Goal: Task Accomplishment & Management: Use online tool/utility

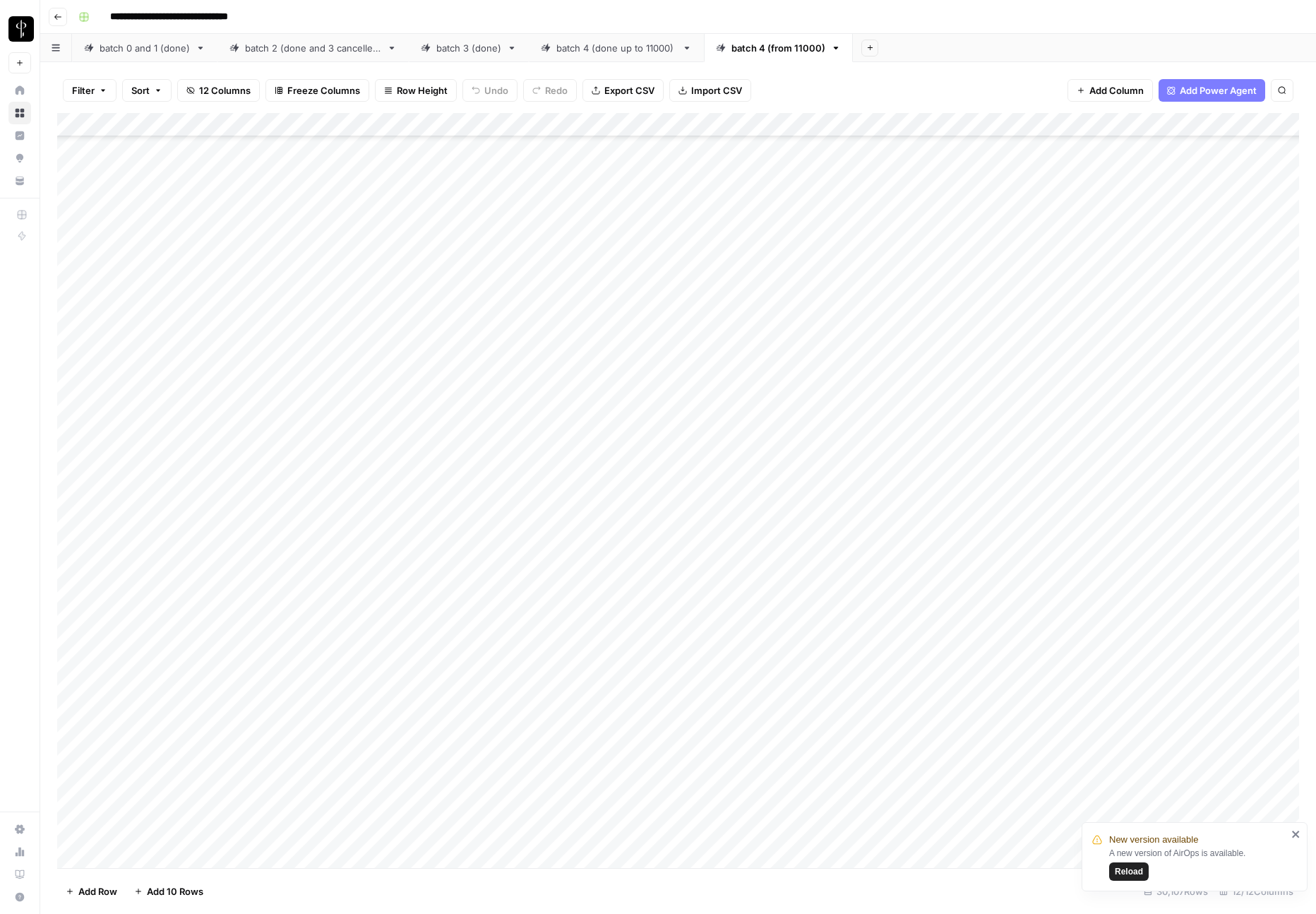
scroll to position [722298, 0]
click at [180, 53] on div "batch 0 and 1 (done)" at bounding box center [145, 48] width 90 height 14
click at [133, 92] on button "Clear filters" at bounding box center [128, 91] width 23 height 23
click at [622, 89] on span "Export CSV" at bounding box center [629, 90] width 50 height 14
click at [246, 52] on div "batch 2 (done and 3 cancelled)" at bounding box center [312, 48] width 136 height 14
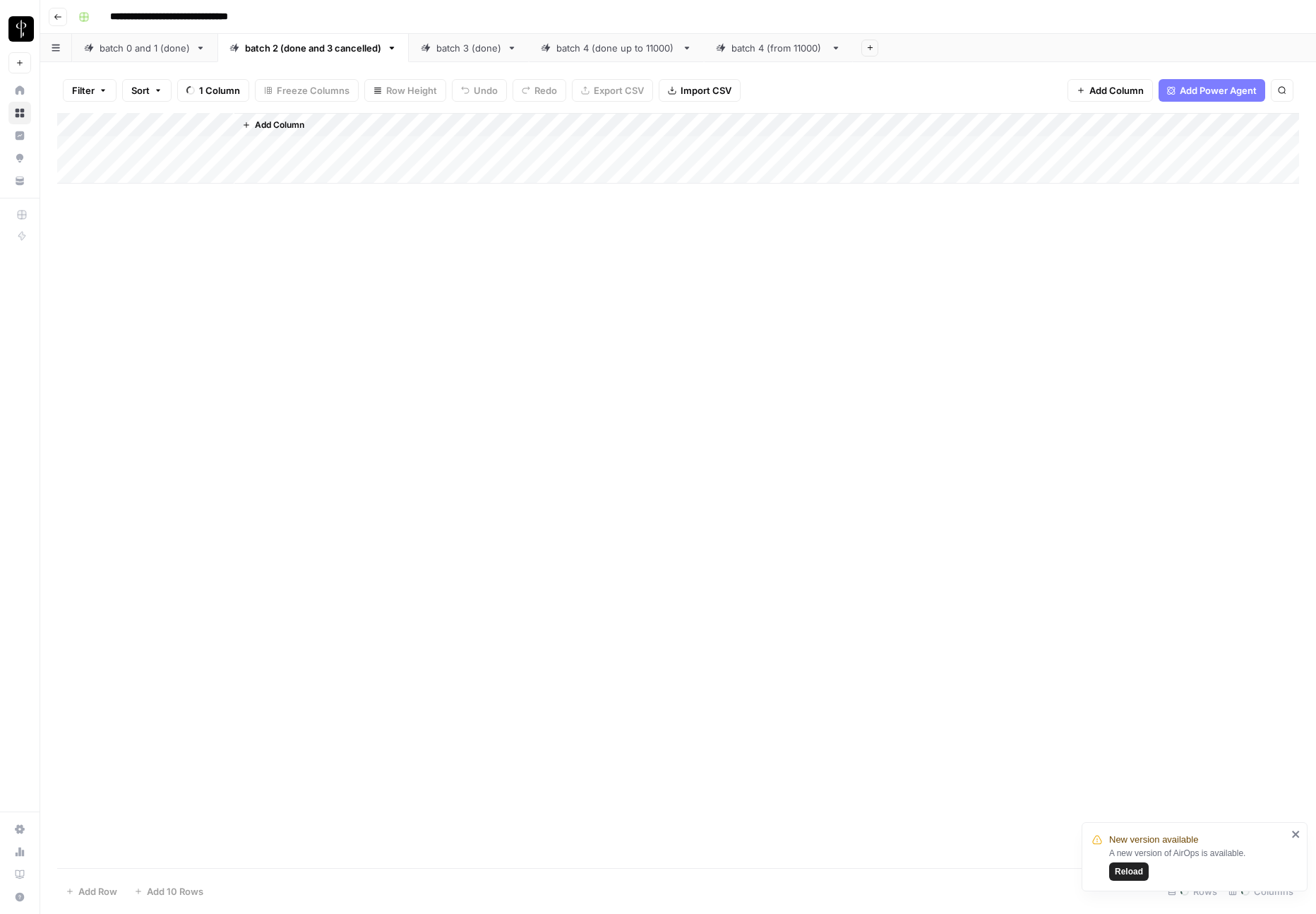
click at [1292, 832] on icon "close" at bounding box center [1296, 834] width 10 height 11
click at [636, 96] on span "Export CSV" at bounding box center [629, 90] width 50 height 14
click at [460, 53] on div "batch 3 (done)" at bounding box center [468, 48] width 65 height 14
click at [645, 94] on span "Export CSV" at bounding box center [629, 90] width 50 height 14
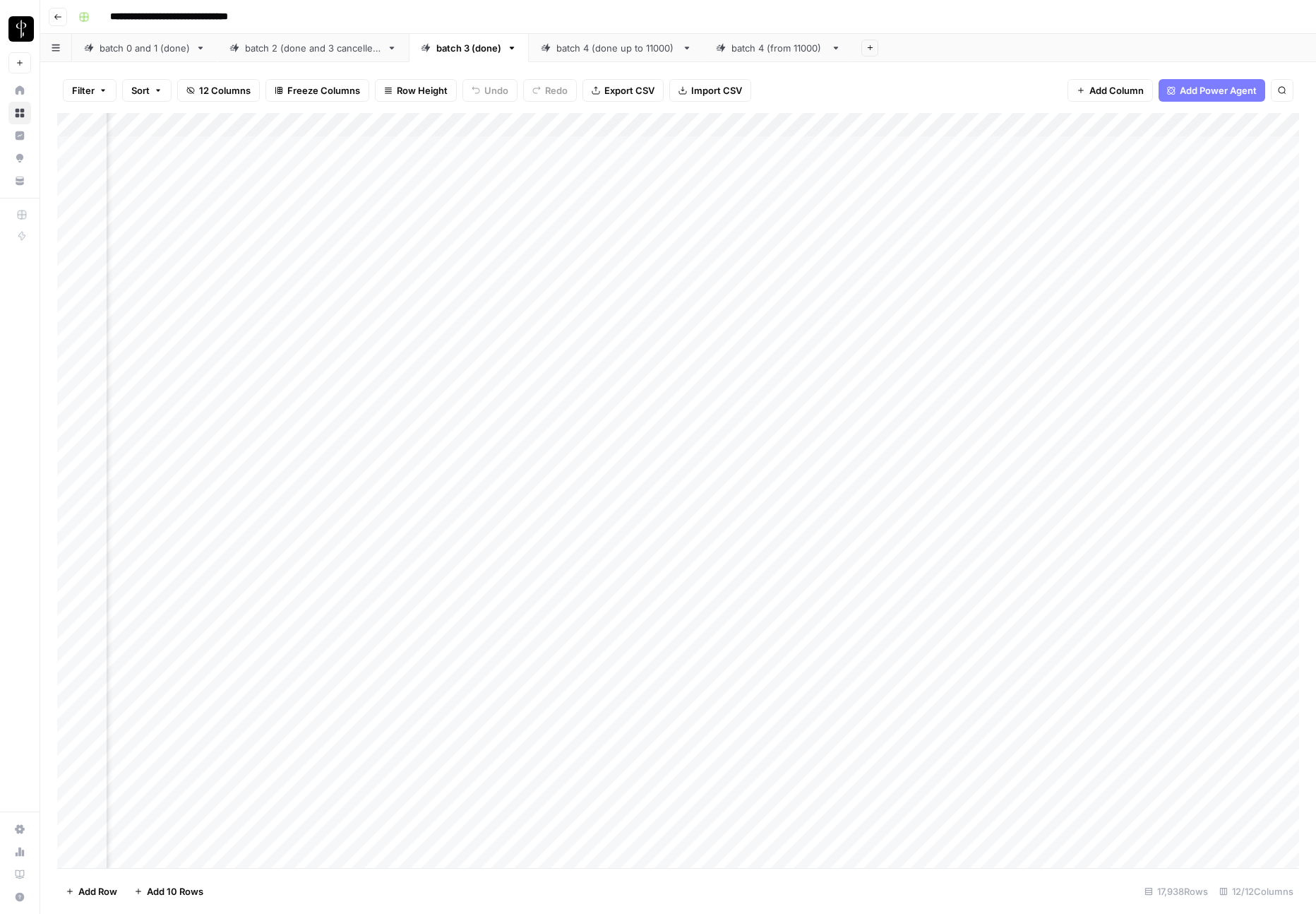
scroll to position [0, 617]
click at [848, 114] on div "Add Column" at bounding box center [678, 490] width 1242 height 755
click at [855, 91] on div "Filter Sort 12 Columns Freeze Columns Row Height Undo Redo Export CSV Import CS…" at bounding box center [678, 90] width 1242 height 45
click at [631, 49] on div "batch 4 (done up to 11000)" at bounding box center [616, 48] width 120 height 14
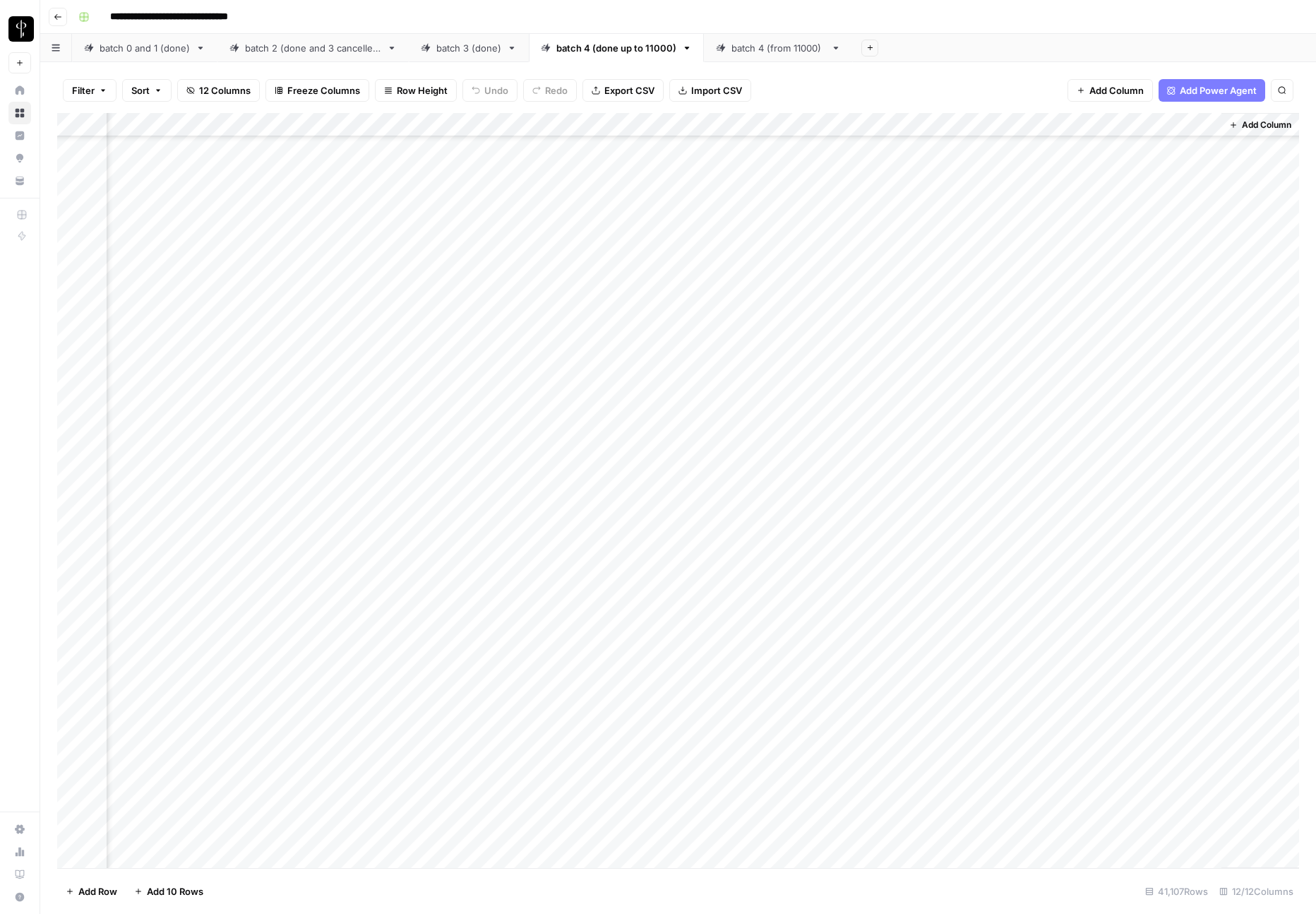
scroll to position [158882, 1060]
click at [756, 48] on div "batch 4 (from 11000)" at bounding box center [778, 48] width 94 height 14
click at [622, 267] on div "Add Column" at bounding box center [678, 490] width 1242 height 755
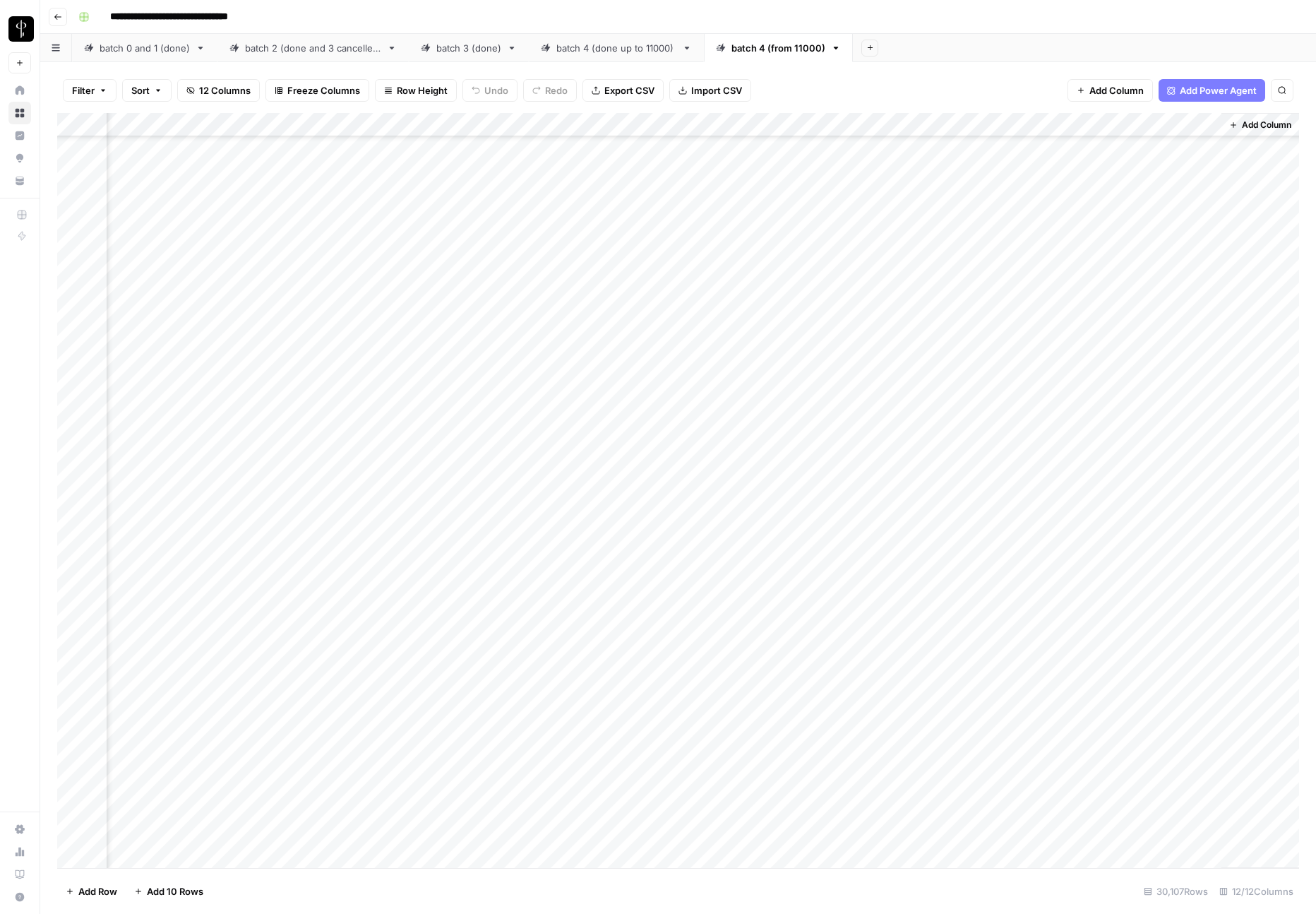
click at [596, 49] on div "batch 4 (done up to 11000)" at bounding box center [616, 48] width 120 height 14
click at [635, 94] on span "Export CSV" at bounding box center [629, 90] width 50 height 14
click at [682, 126] on div "Add Column" at bounding box center [678, 490] width 1242 height 755
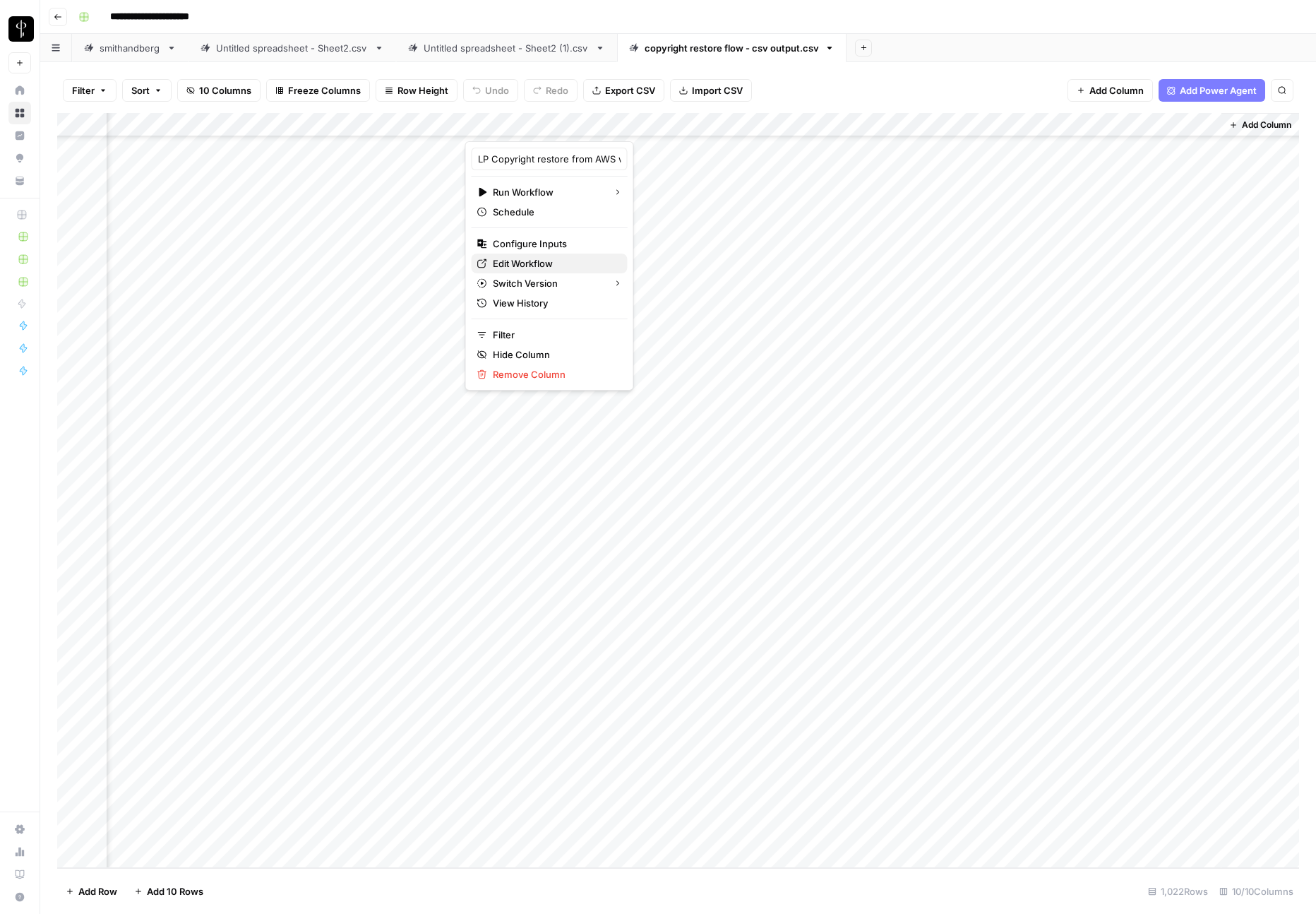
click at [546, 265] on span "Edit Workflow" at bounding box center [554, 263] width 123 height 14
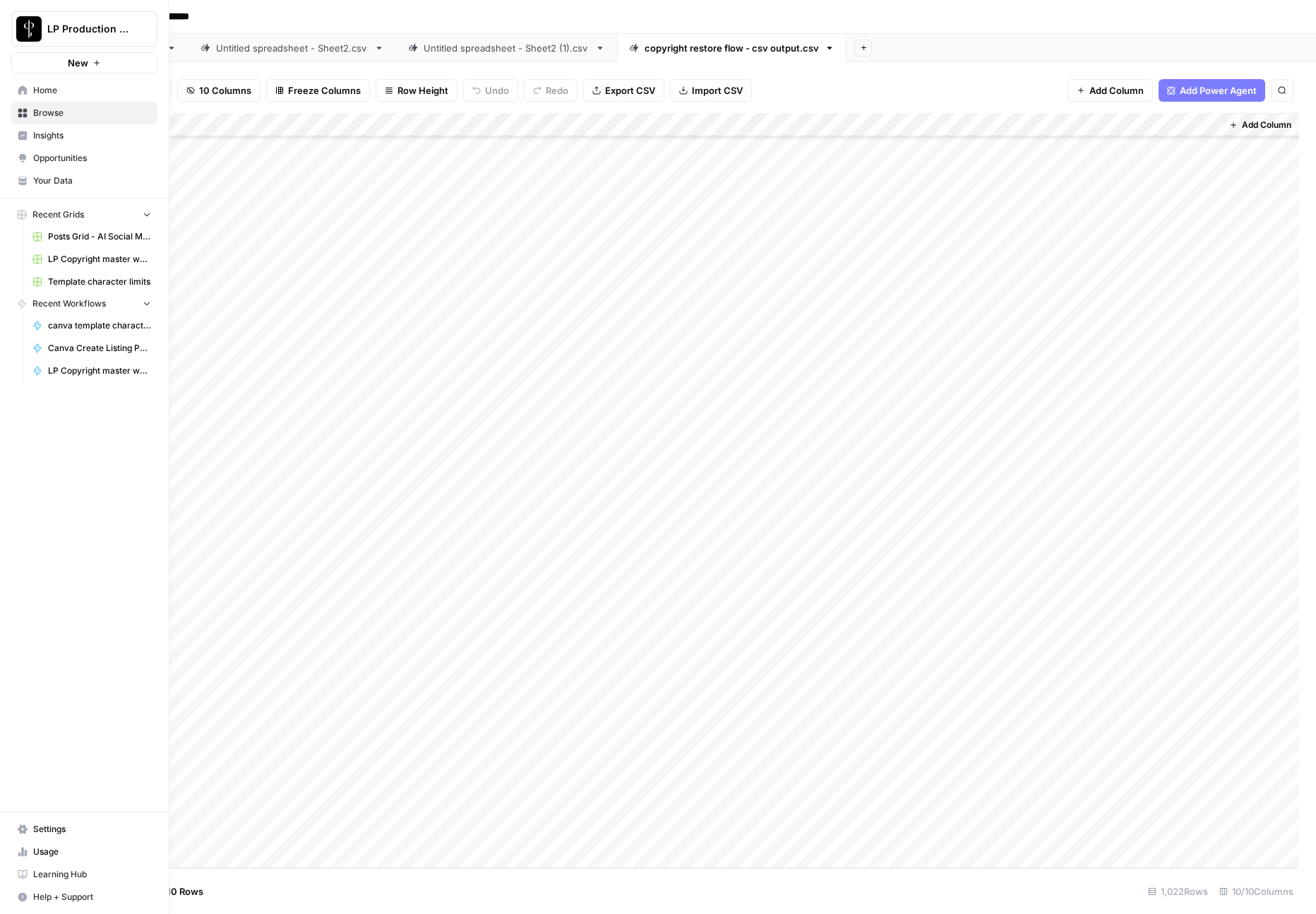
click at [20, 829] on icon at bounding box center [23, 829] width 10 height 9
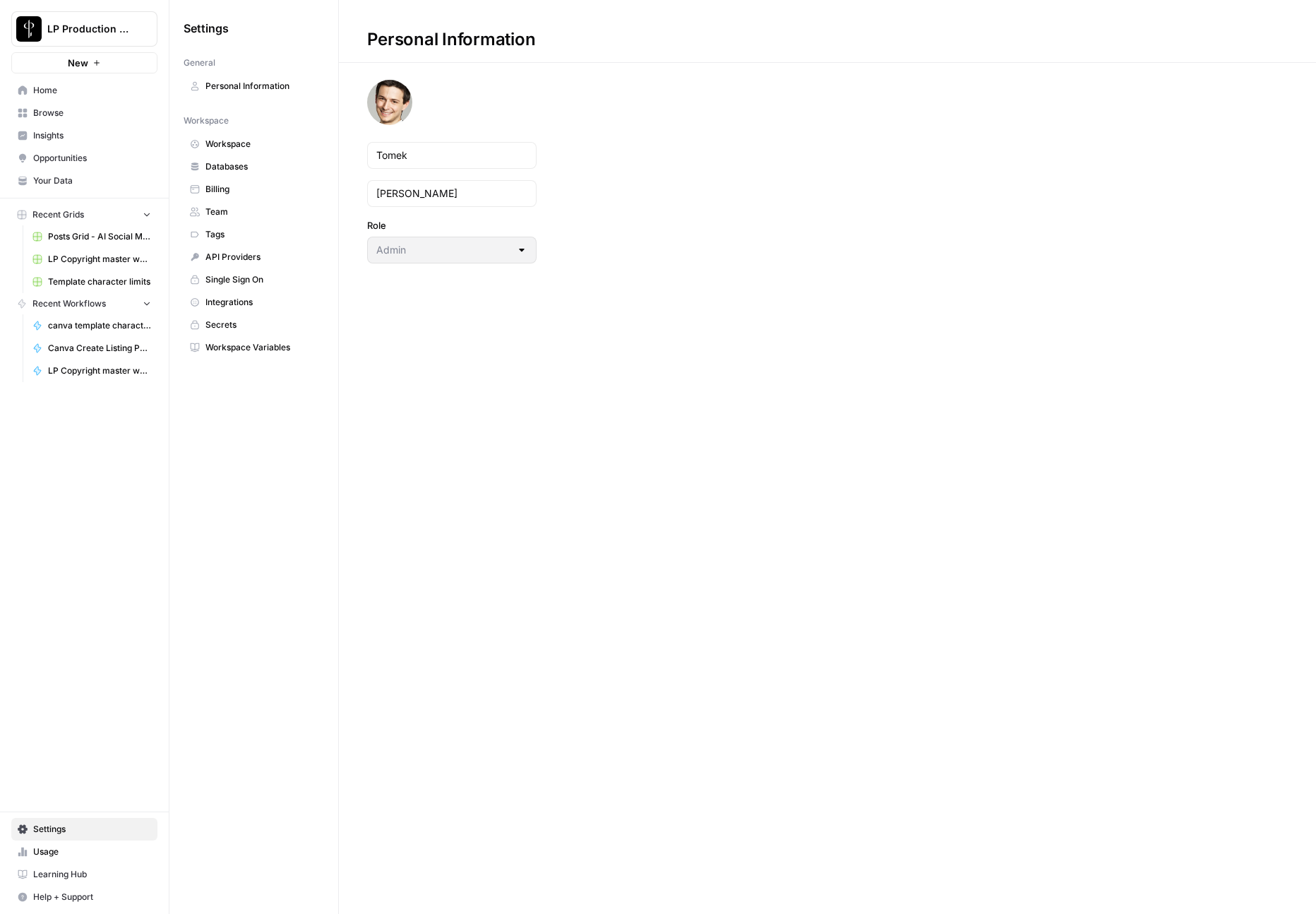
click at [78, 113] on span "Browse" at bounding box center [92, 113] width 118 height 13
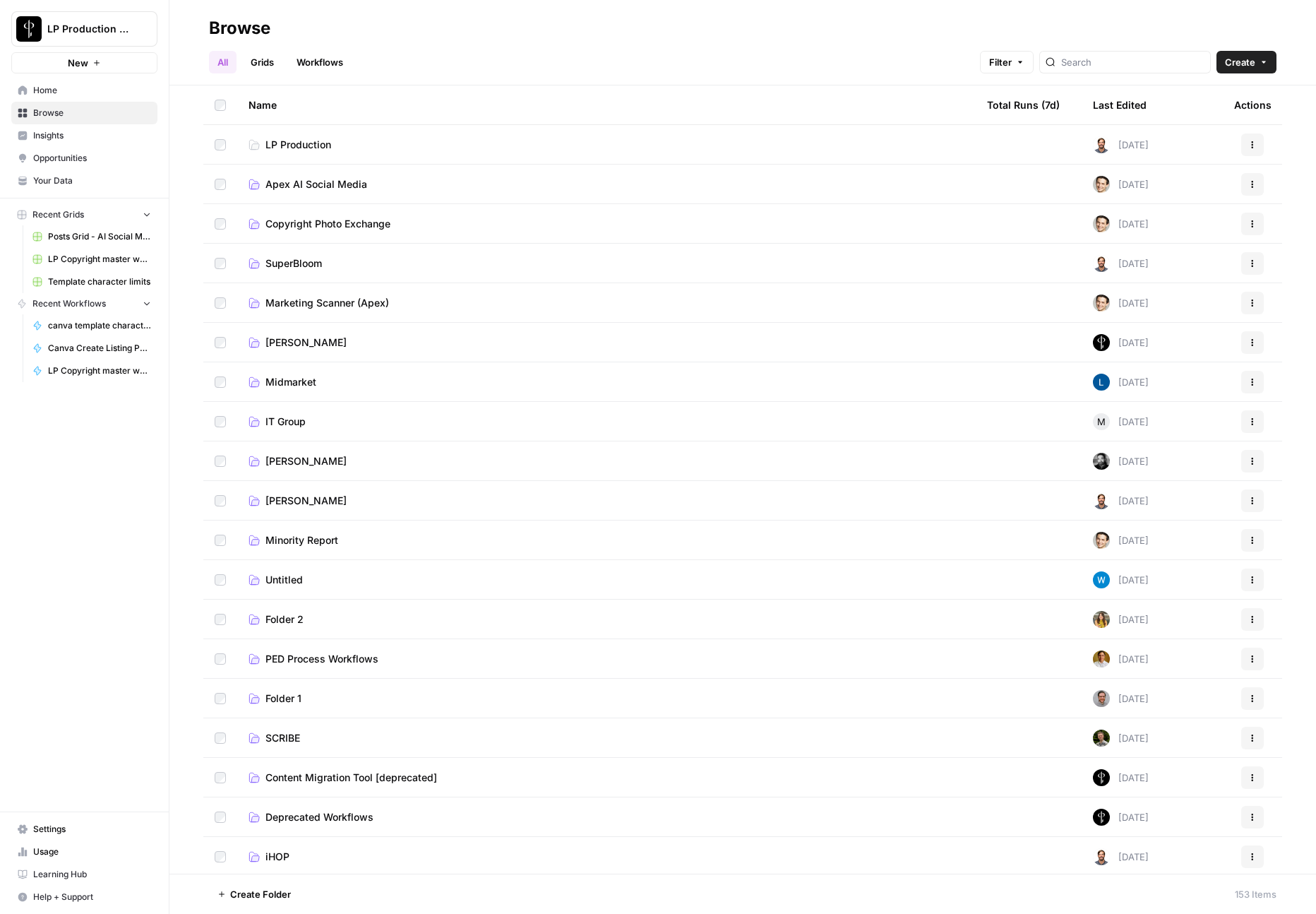
click at [303, 217] on span "Copyright Photo Exchange" at bounding box center [328, 224] width 125 height 14
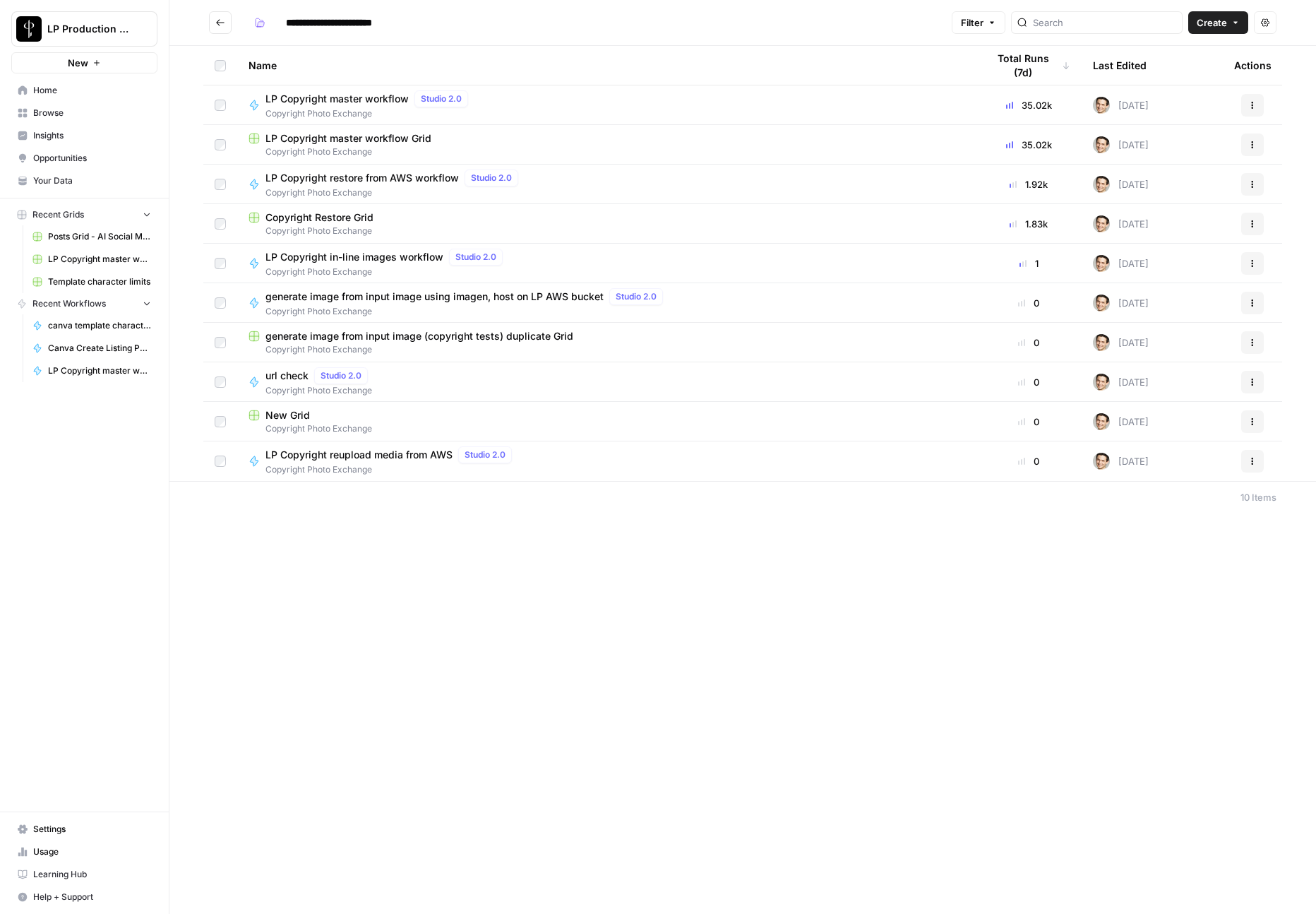
click at [340, 189] on span "Copyright Photo Exchange" at bounding box center [394, 193] width 258 height 13
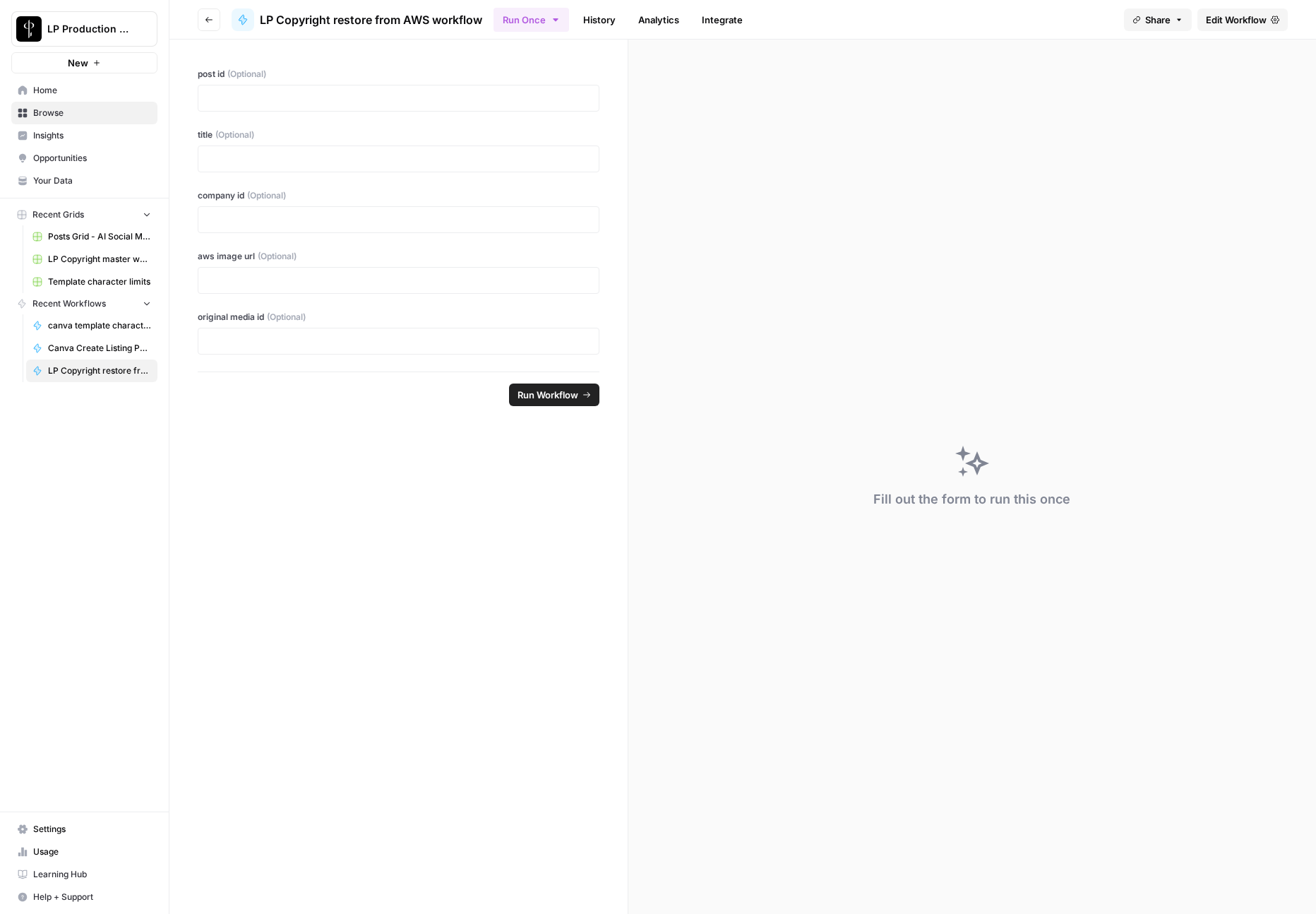
click at [215, 23] on button "Go back" at bounding box center [209, 20] width 23 height 23
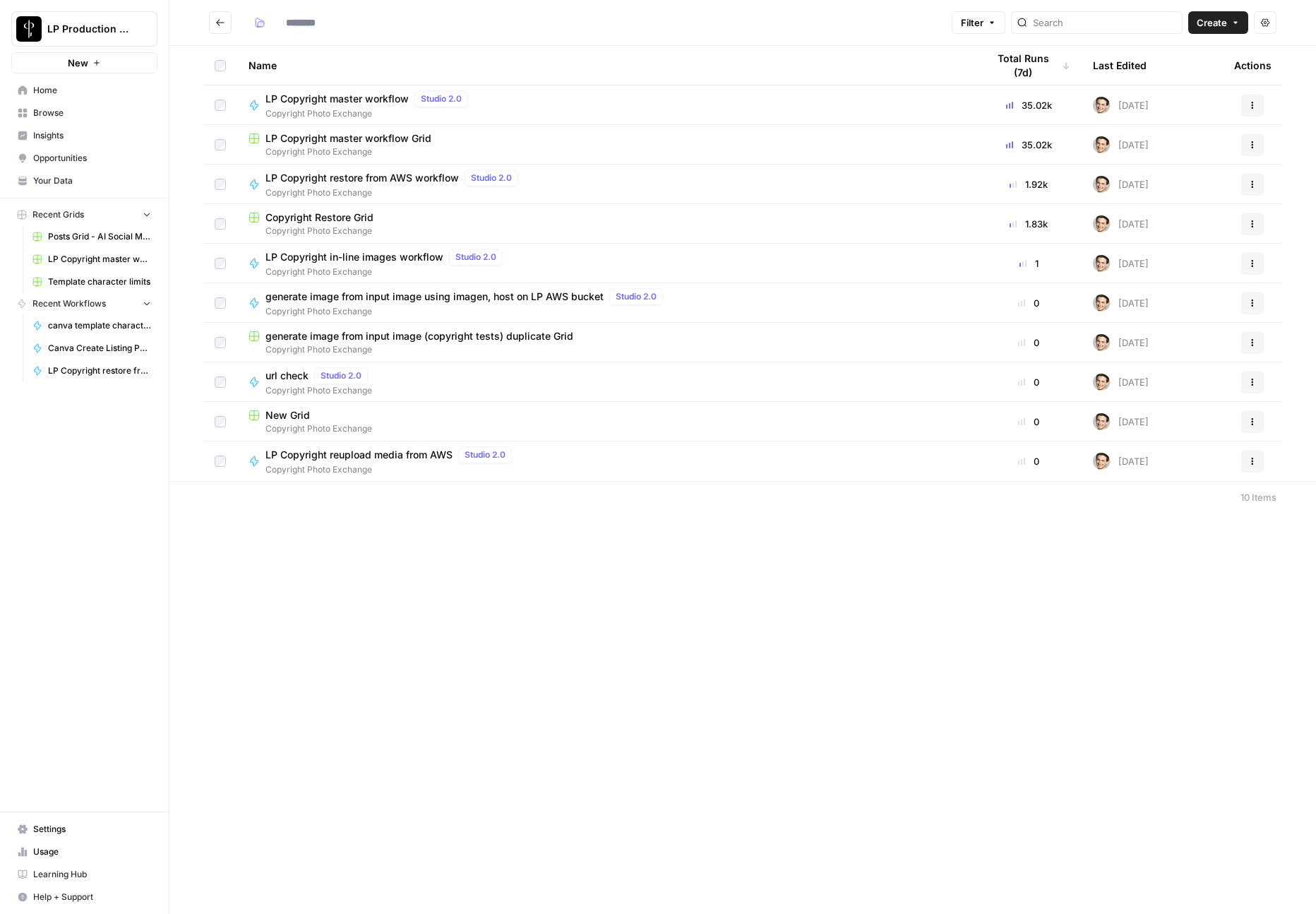
type input "**********"
click at [317, 271] on span "Copyright Photo Exchange" at bounding box center [387, 272] width 243 height 13
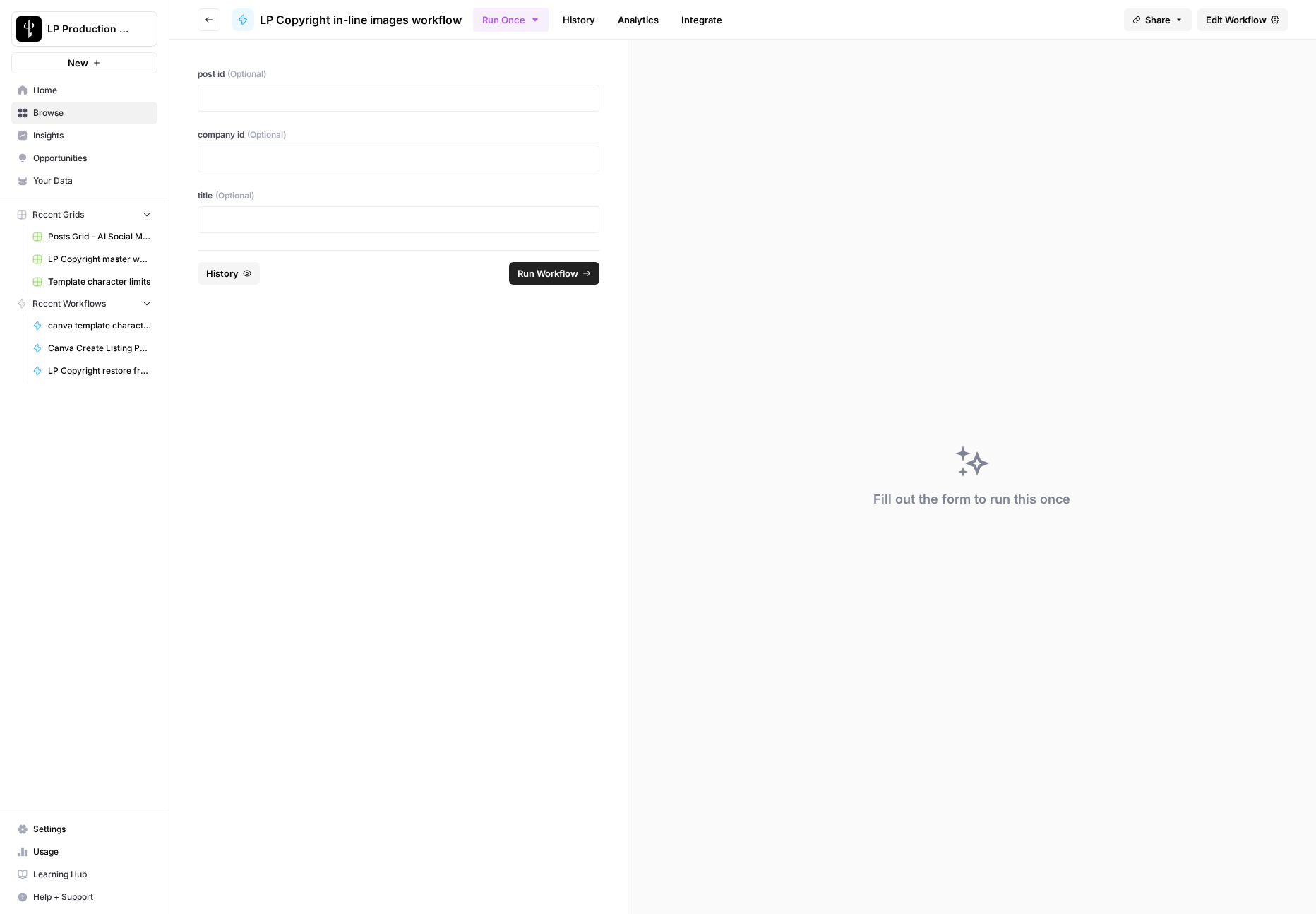
click at [1249, 15] on span "Edit Workflow" at bounding box center [1236, 20] width 60 height 14
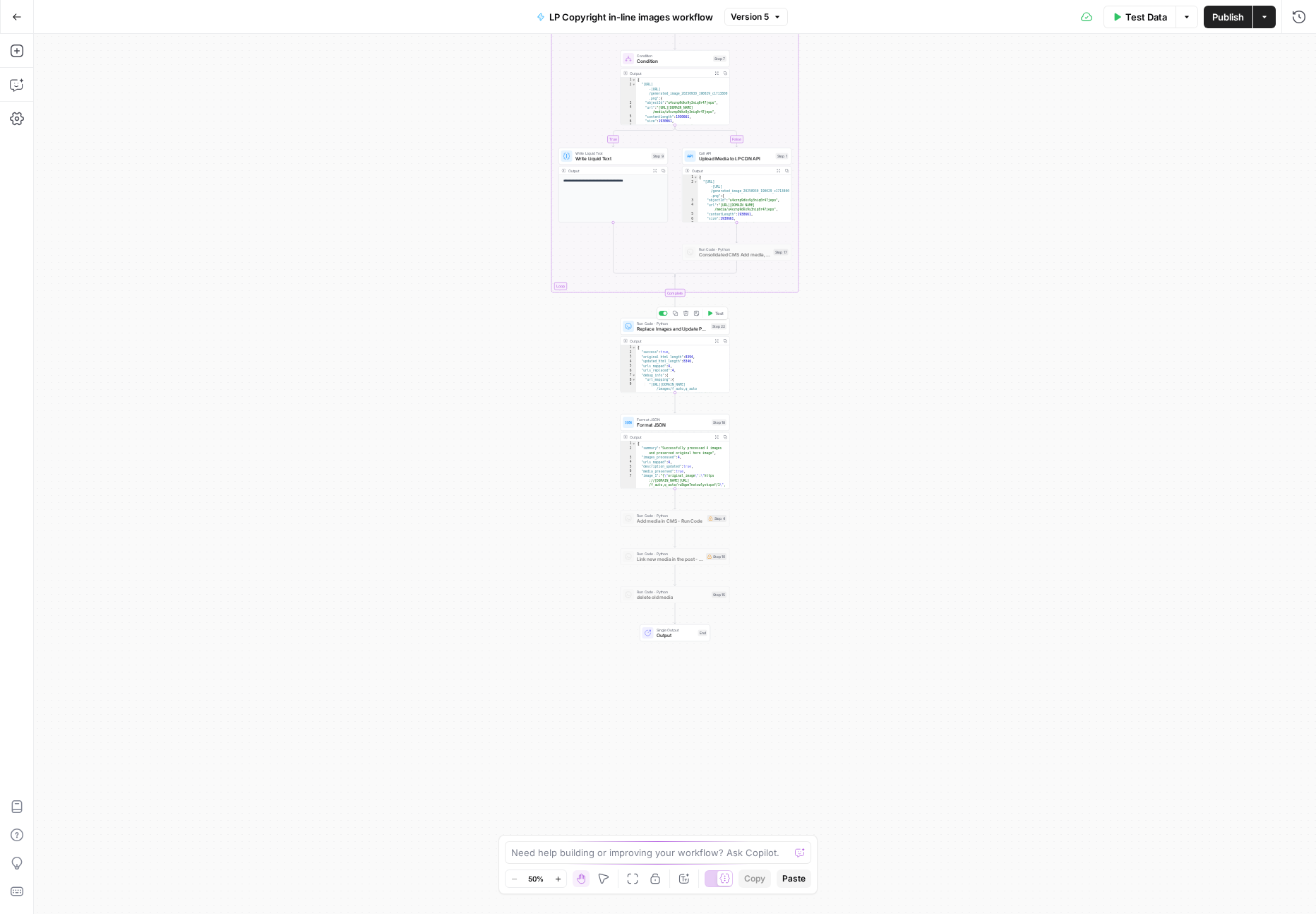
click at [667, 329] on span "Replace Images and Update Post" at bounding box center [672, 329] width 72 height 7
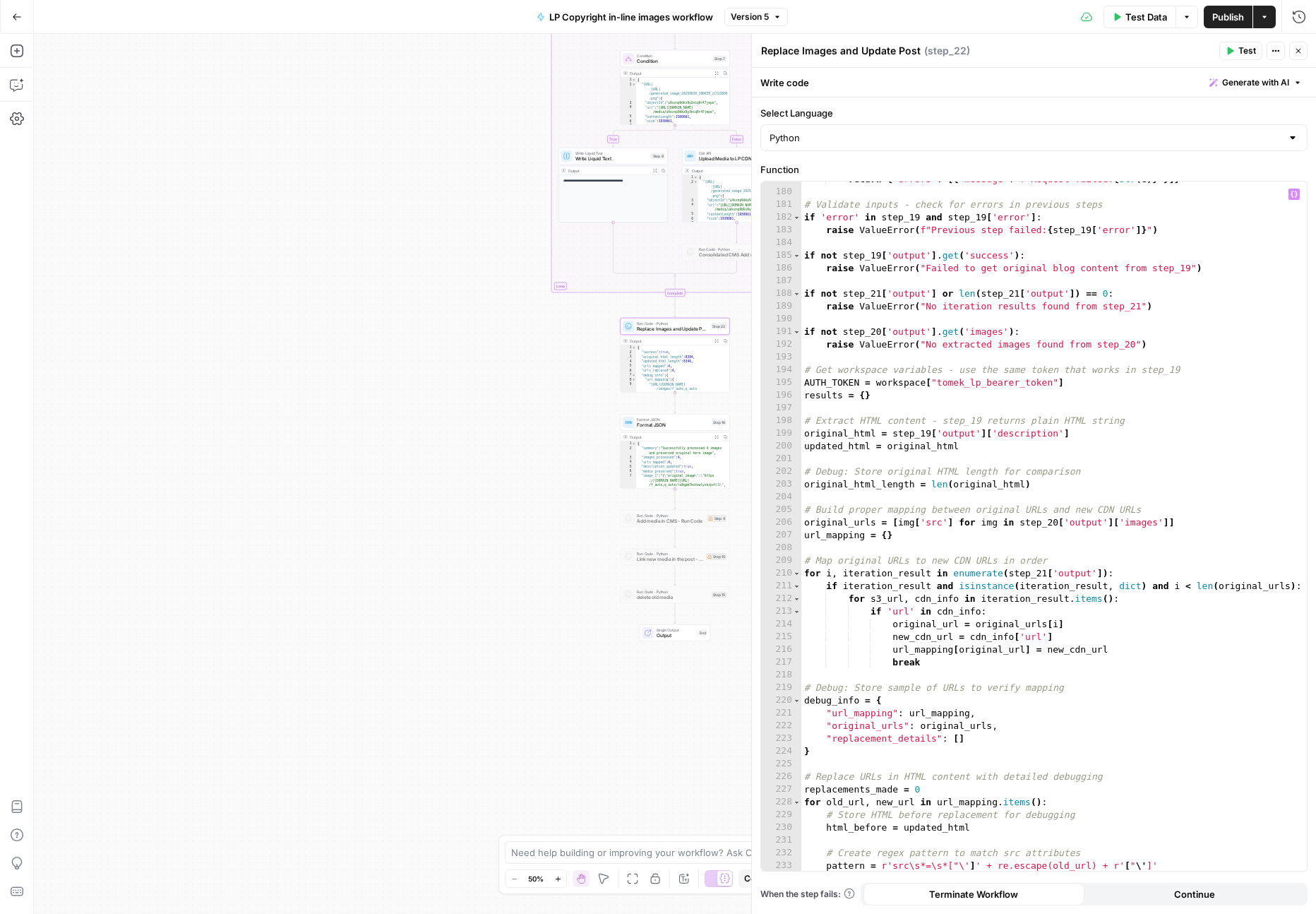
scroll to position [2289, 0]
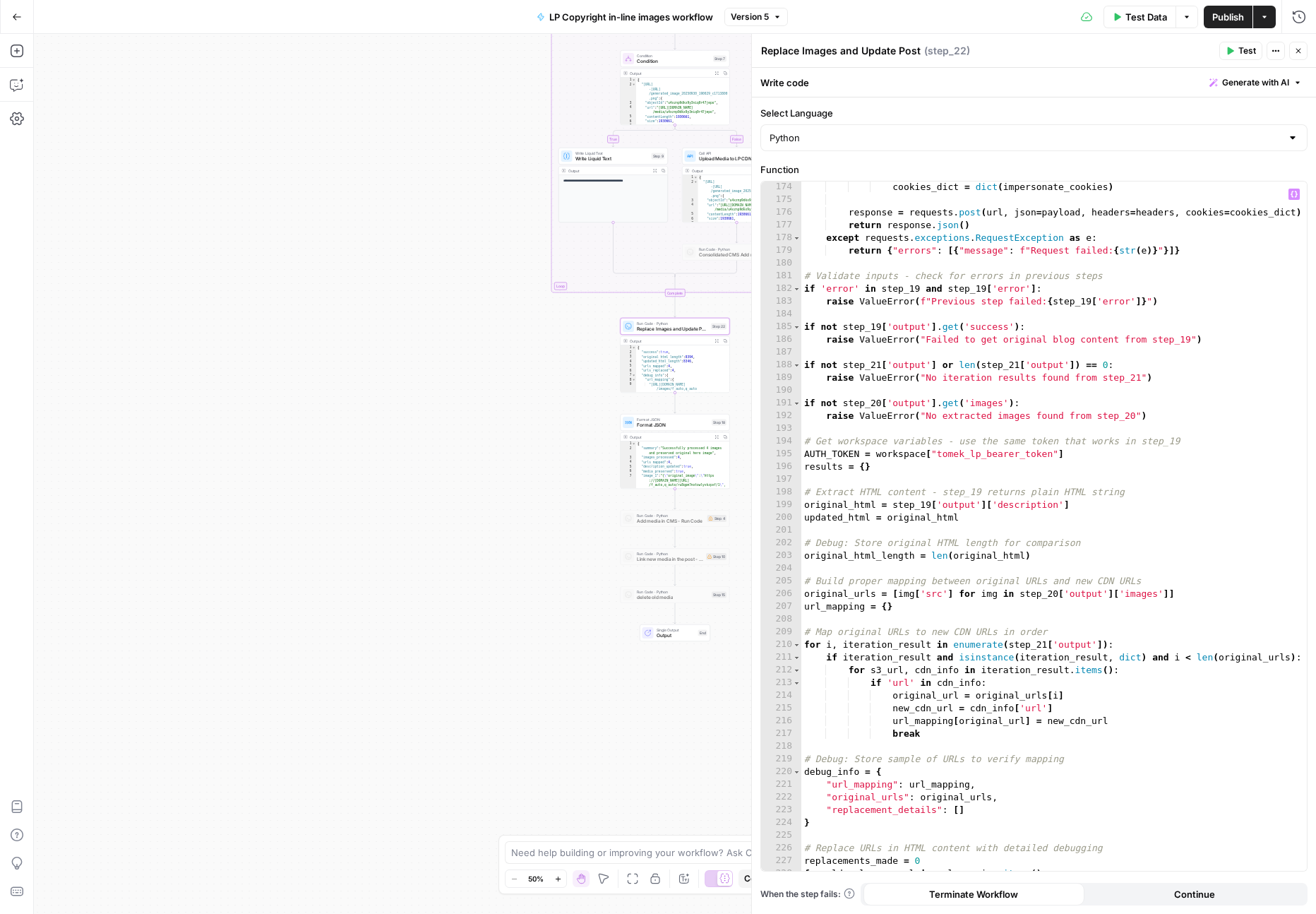
type textarea "**********"
drag, startPoint x: 876, startPoint y: 456, endPoint x: 1062, endPoint y: 457, distance: 186.0
click at [1062, 457] on div "cookies_dict = dict ( impersonate_cookies ) response = requests . post ( url , …" at bounding box center [1054, 539] width 505 height 715
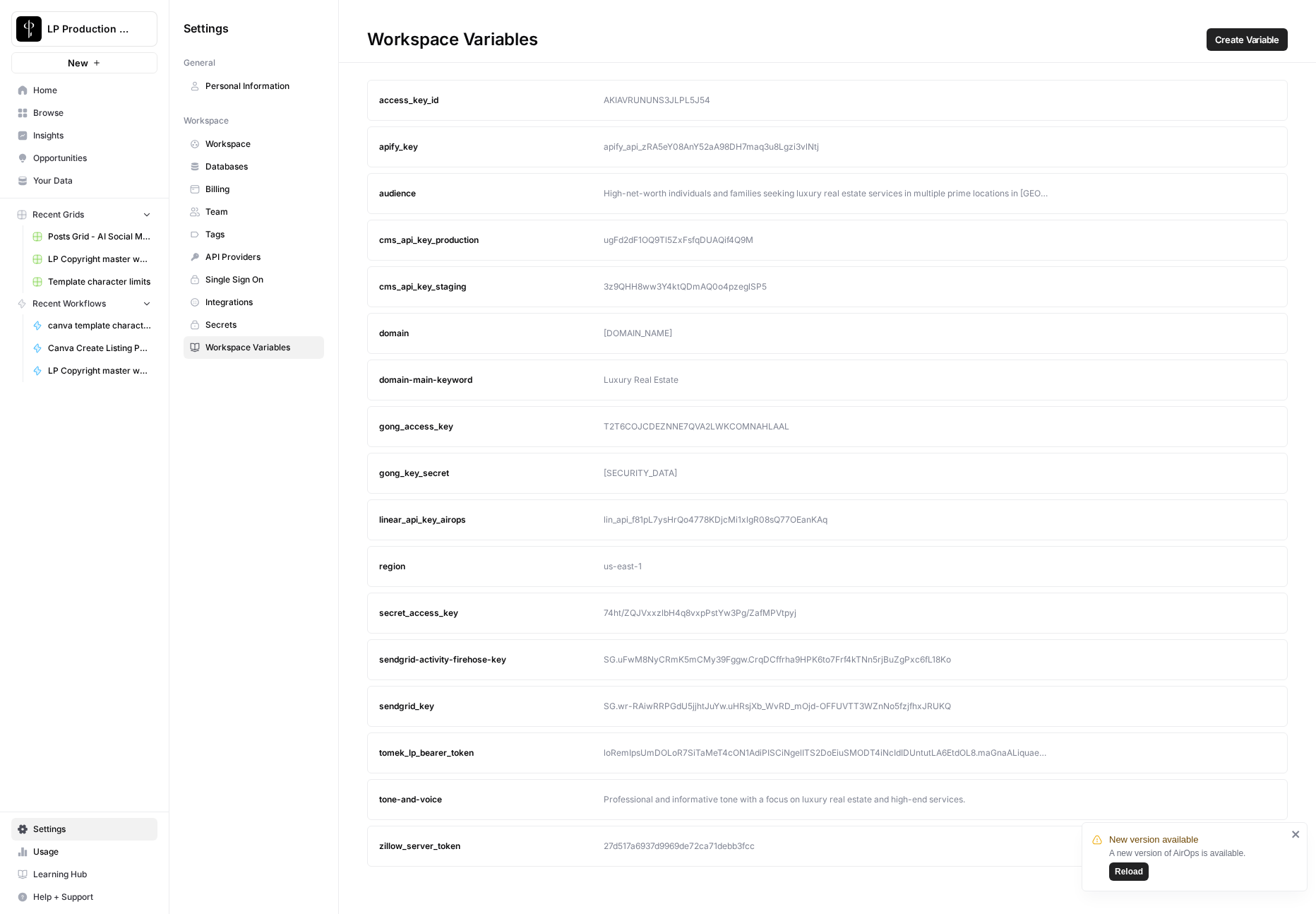
click at [71, 113] on span "Browse" at bounding box center [92, 113] width 118 height 13
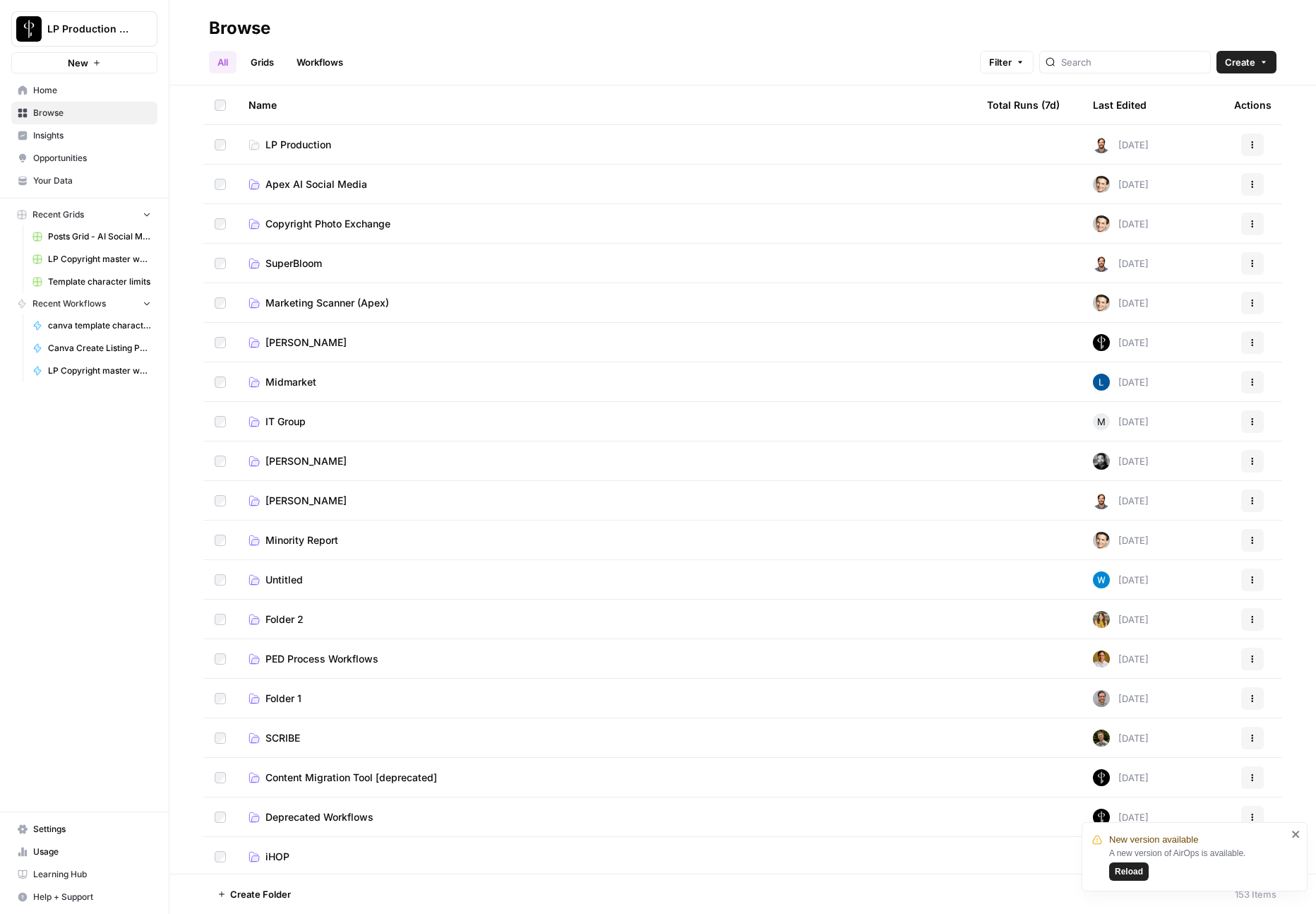
click at [310, 179] on span "Apex AI Social Media" at bounding box center [316, 184] width 101 height 14
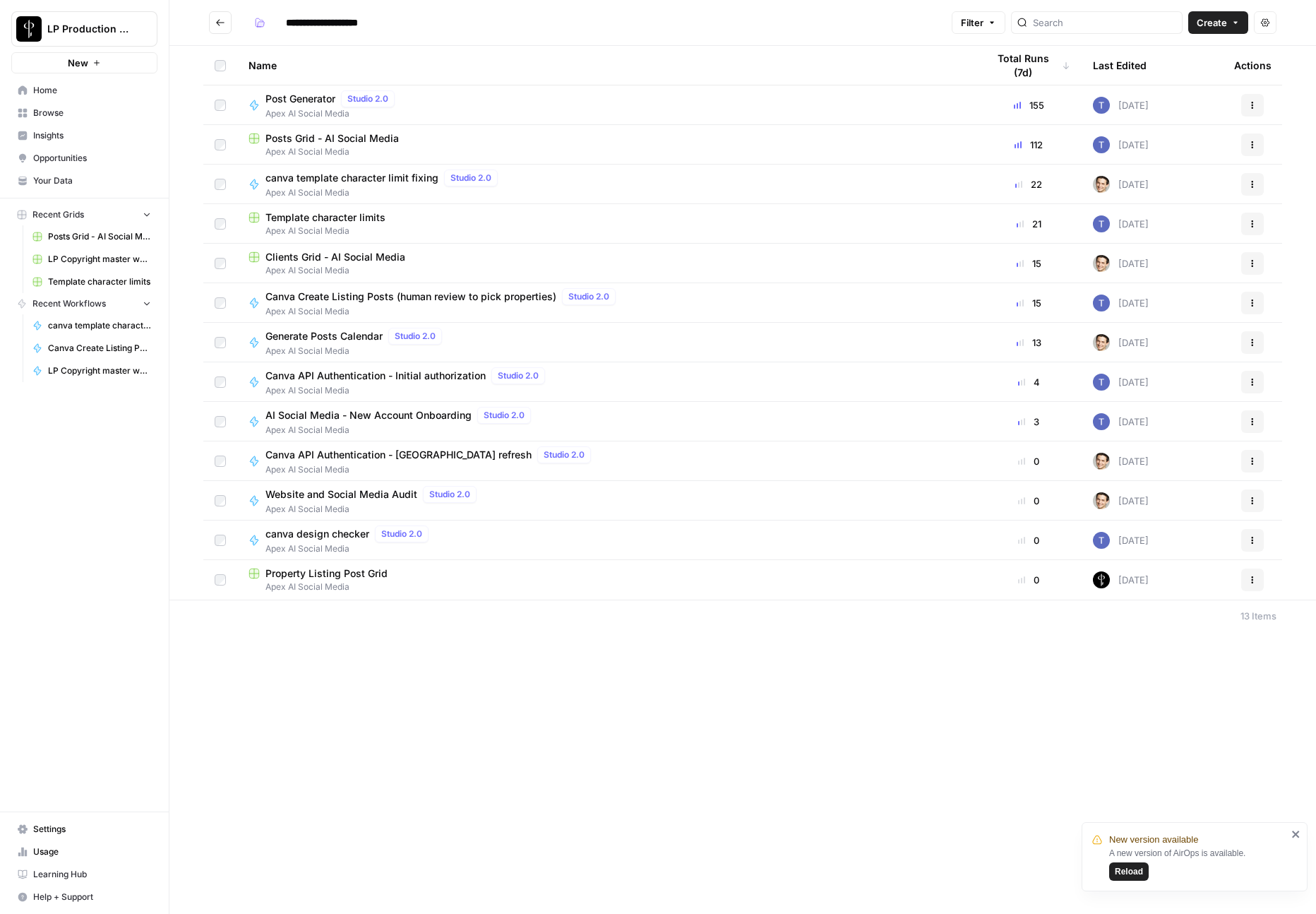
click at [227, 23] on button "Go back" at bounding box center [221, 23] width 23 height 23
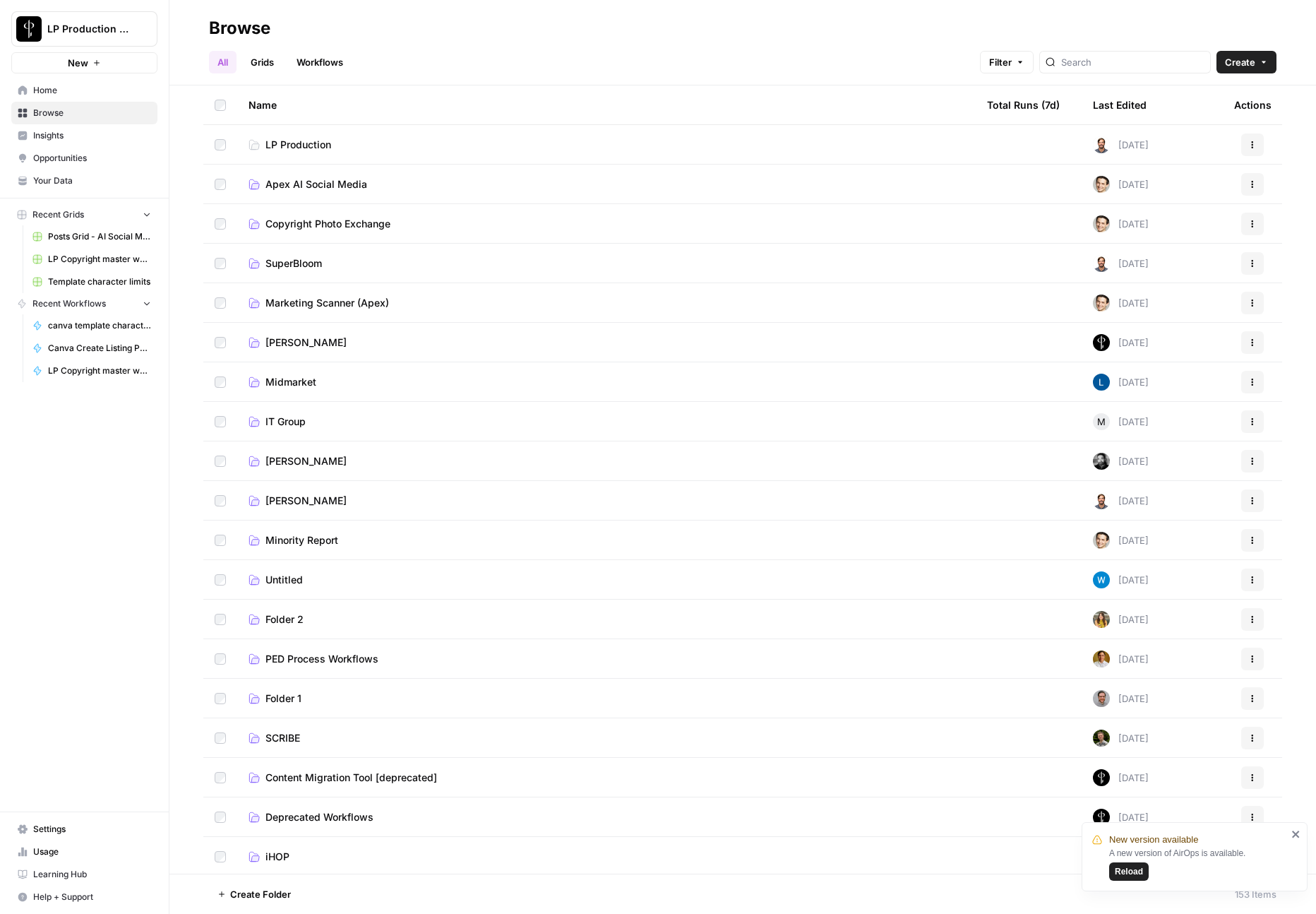
click at [309, 222] on span "Copyright Photo Exchange" at bounding box center [328, 224] width 125 height 14
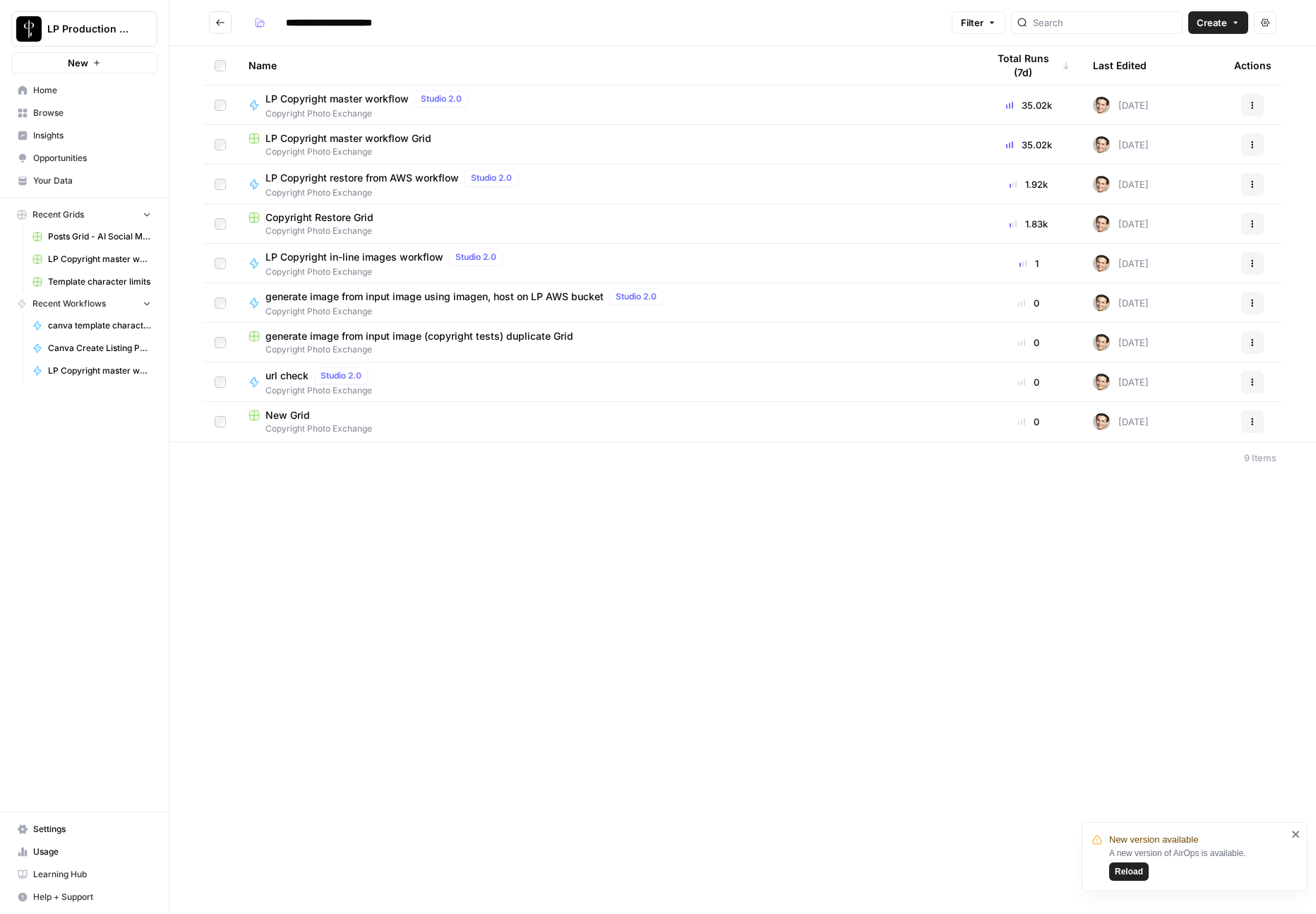
click at [318, 144] on span "LP Copyright master workflow Grid" at bounding box center [349, 139] width 166 height 14
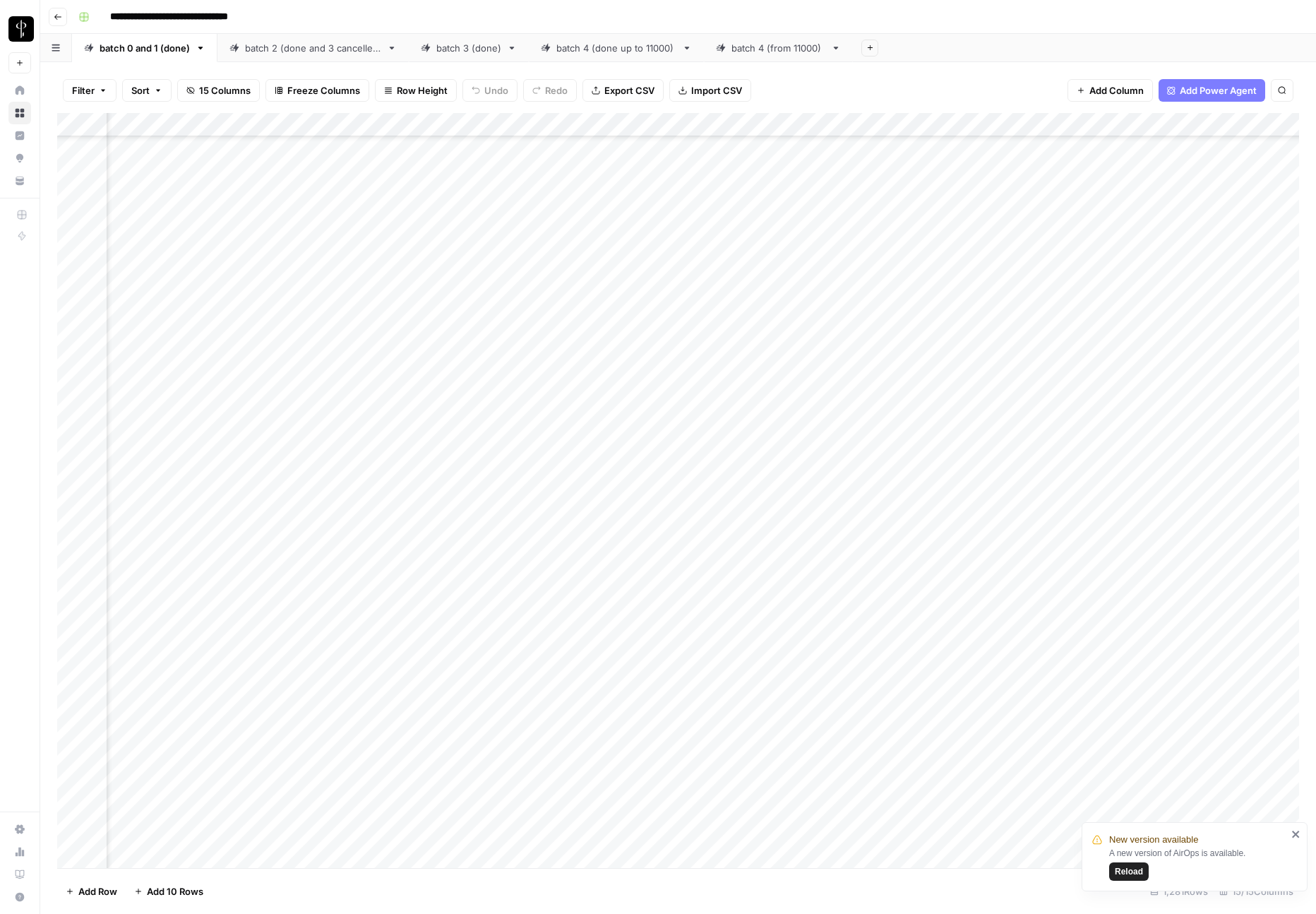
scroll to position [170, 70]
click at [920, 465] on div "Add Column" at bounding box center [678, 490] width 1242 height 755
click at [922, 462] on div "Add Column" at bounding box center [678, 490] width 1242 height 755
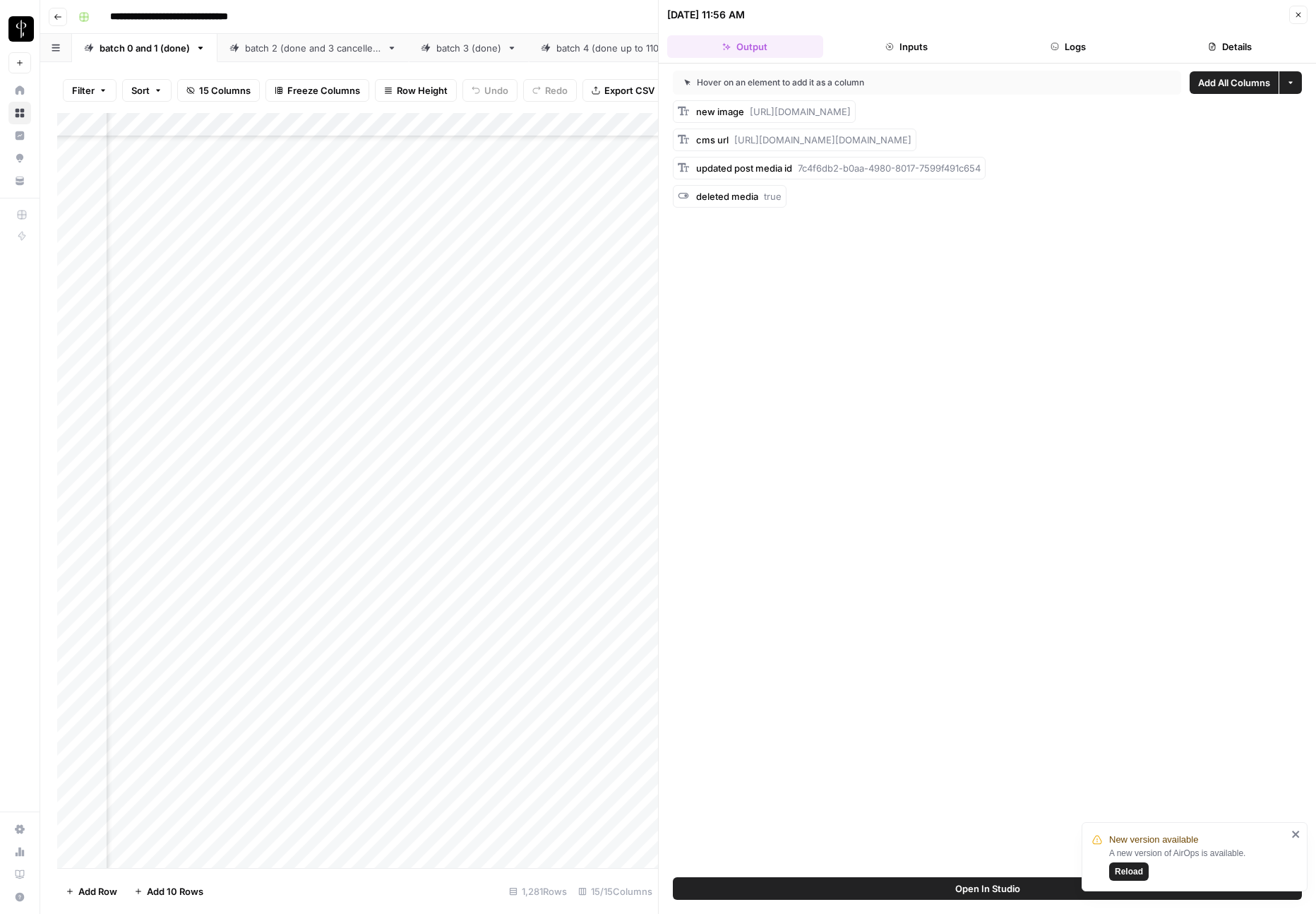
click at [1053, 57] on button "Logs" at bounding box center [1069, 47] width 156 height 23
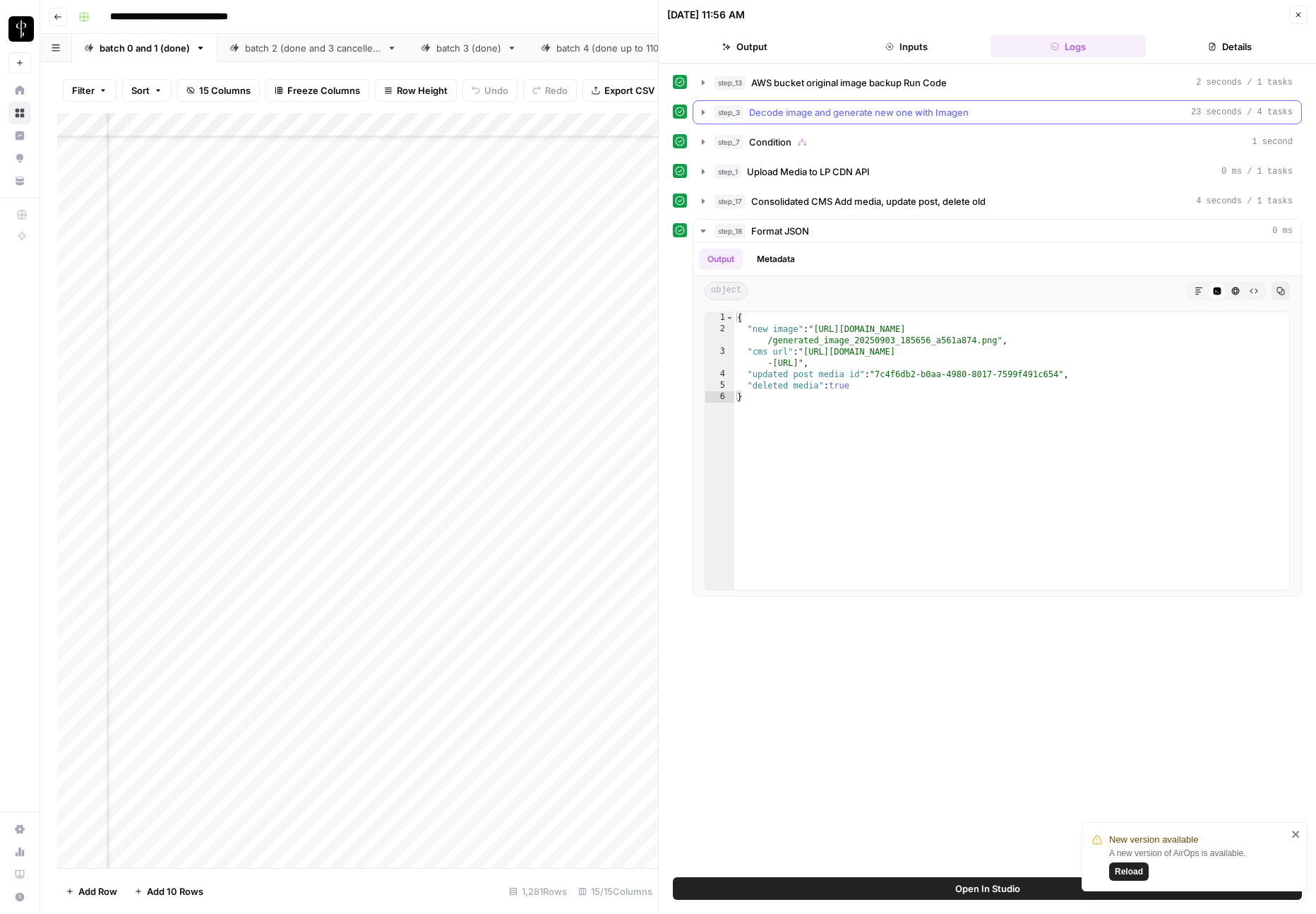
click at [834, 114] on span "Decode image and generate new one with Imagen" at bounding box center [859, 113] width 220 height 14
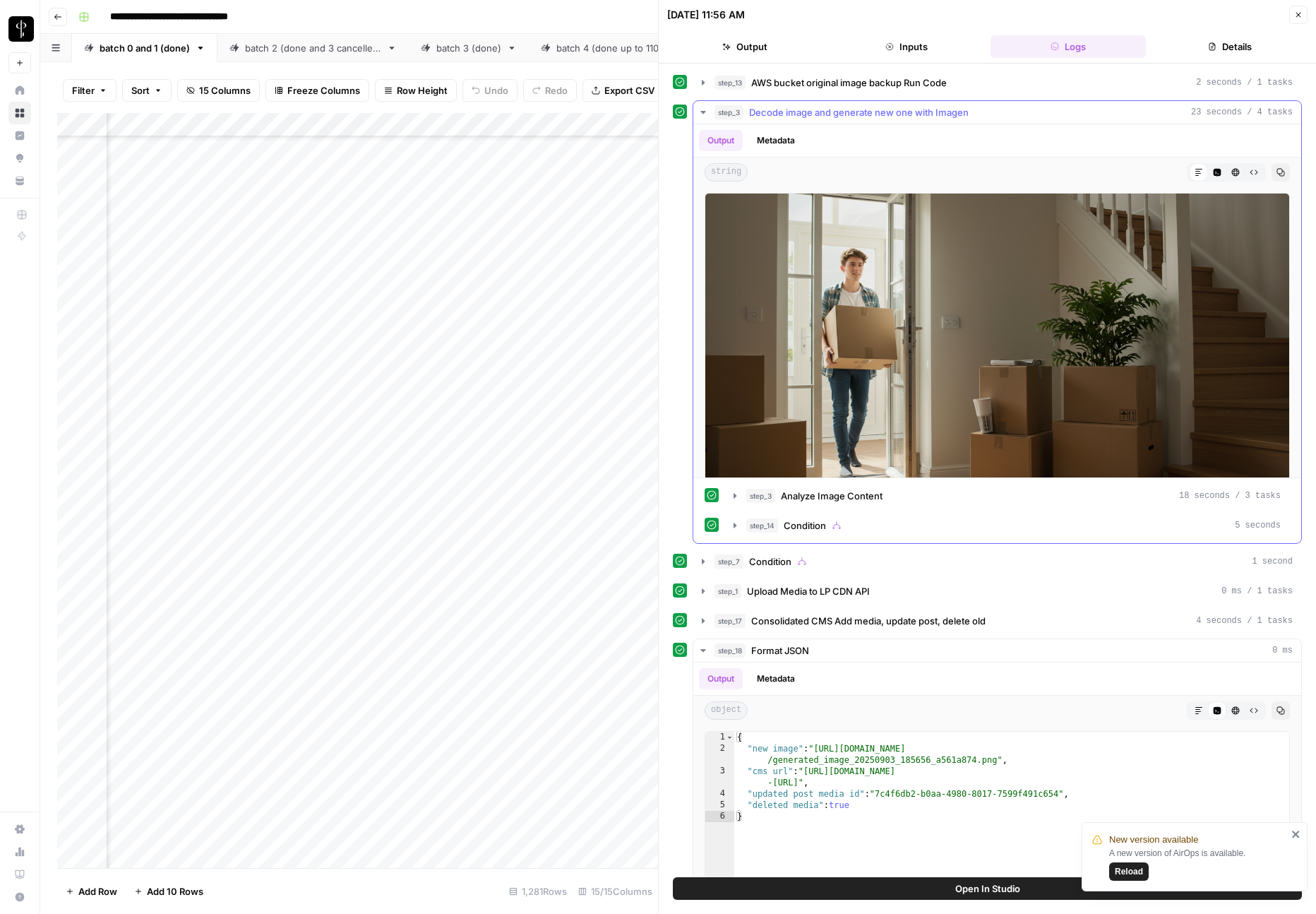
click at [834, 114] on span "Decode image and generate new one with Imagen" at bounding box center [859, 113] width 220 height 14
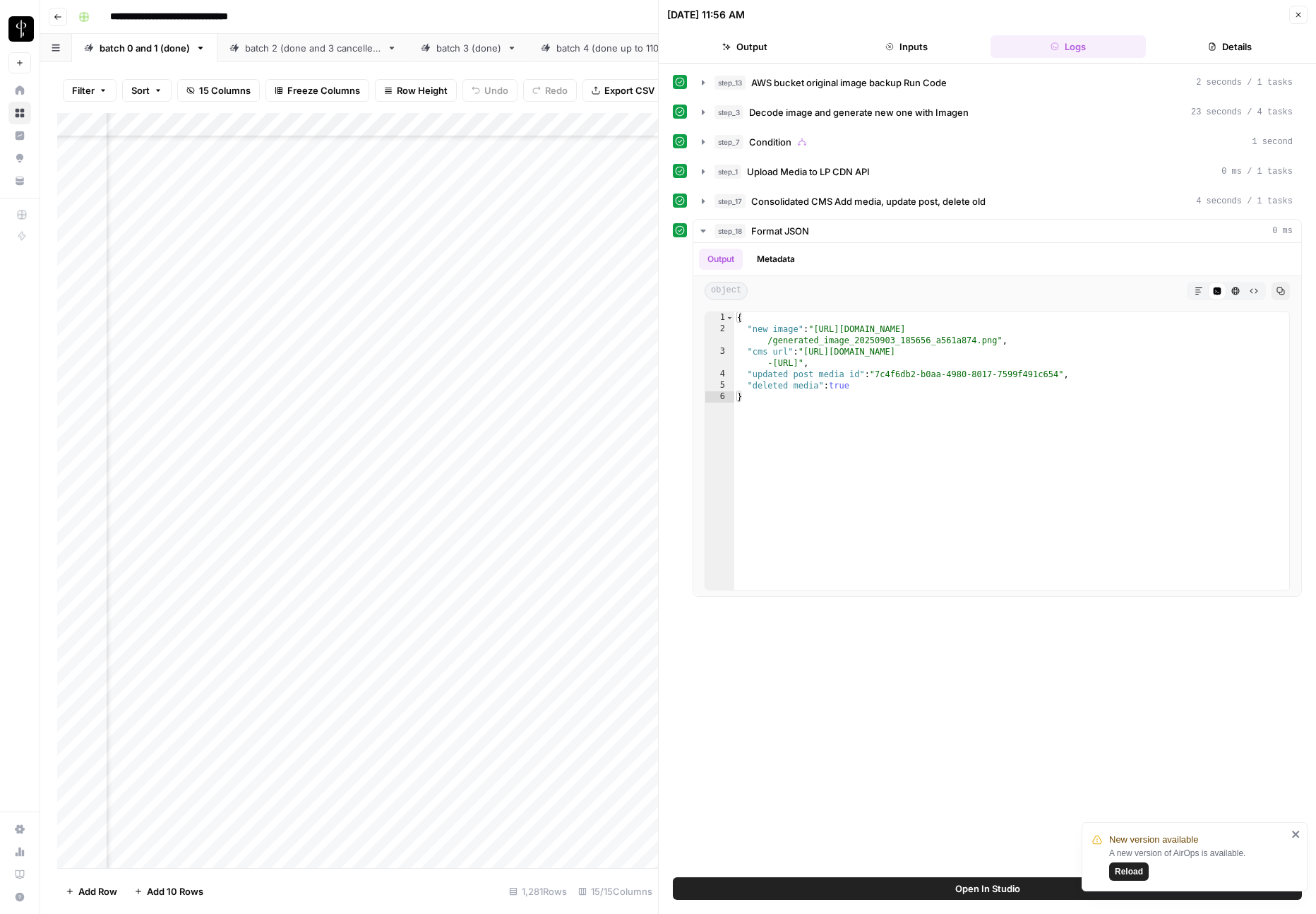
click at [1295, 14] on icon "button" at bounding box center [1298, 14] width 9 height 9
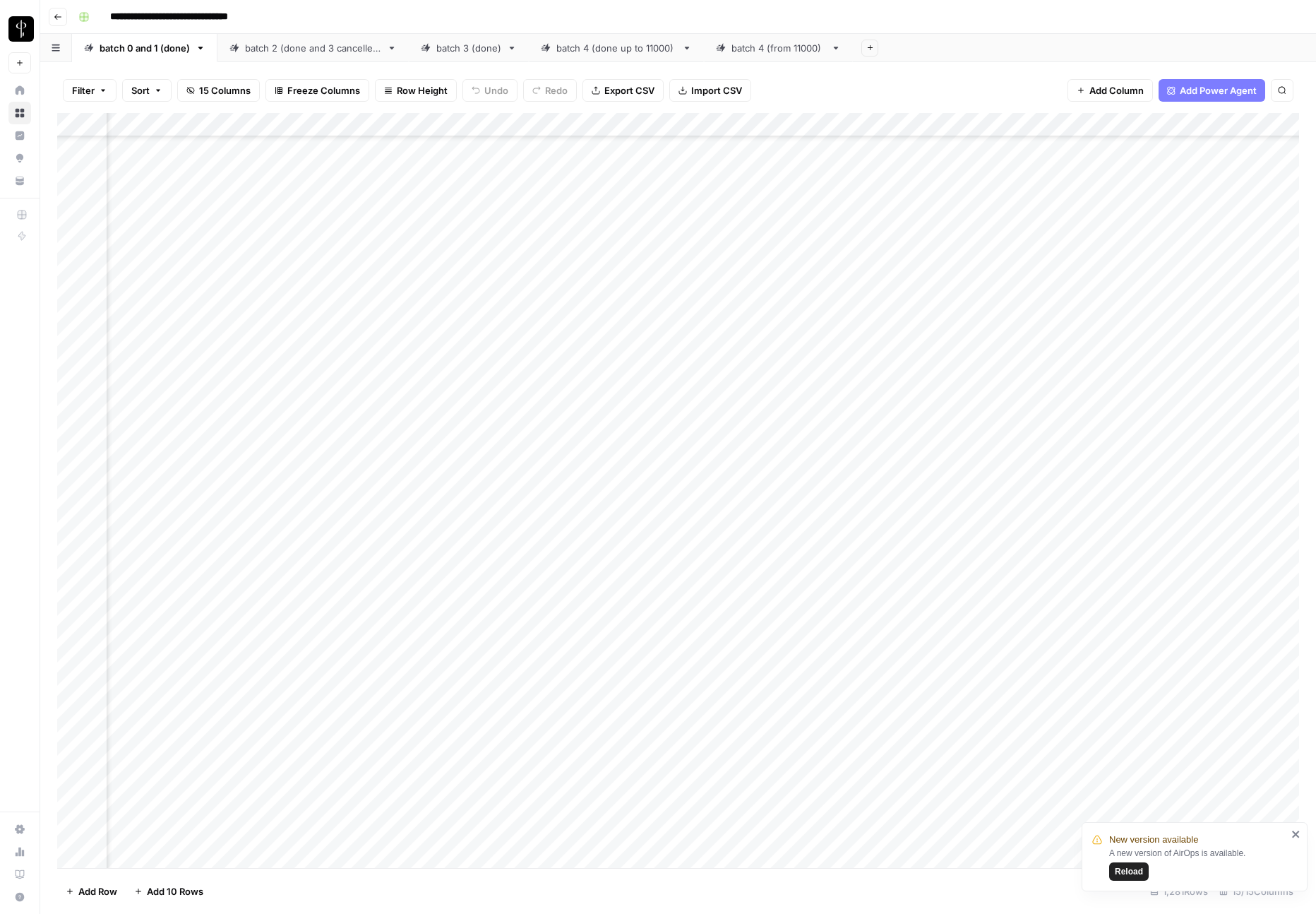
click at [757, 412] on div "Add Column" at bounding box center [678, 490] width 1242 height 755
click at [753, 436] on div "Add Column" at bounding box center [678, 490] width 1242 height 755
click at [770, 411] on div "Add Column" at bounding box center [678, 490] width 1242 height 755
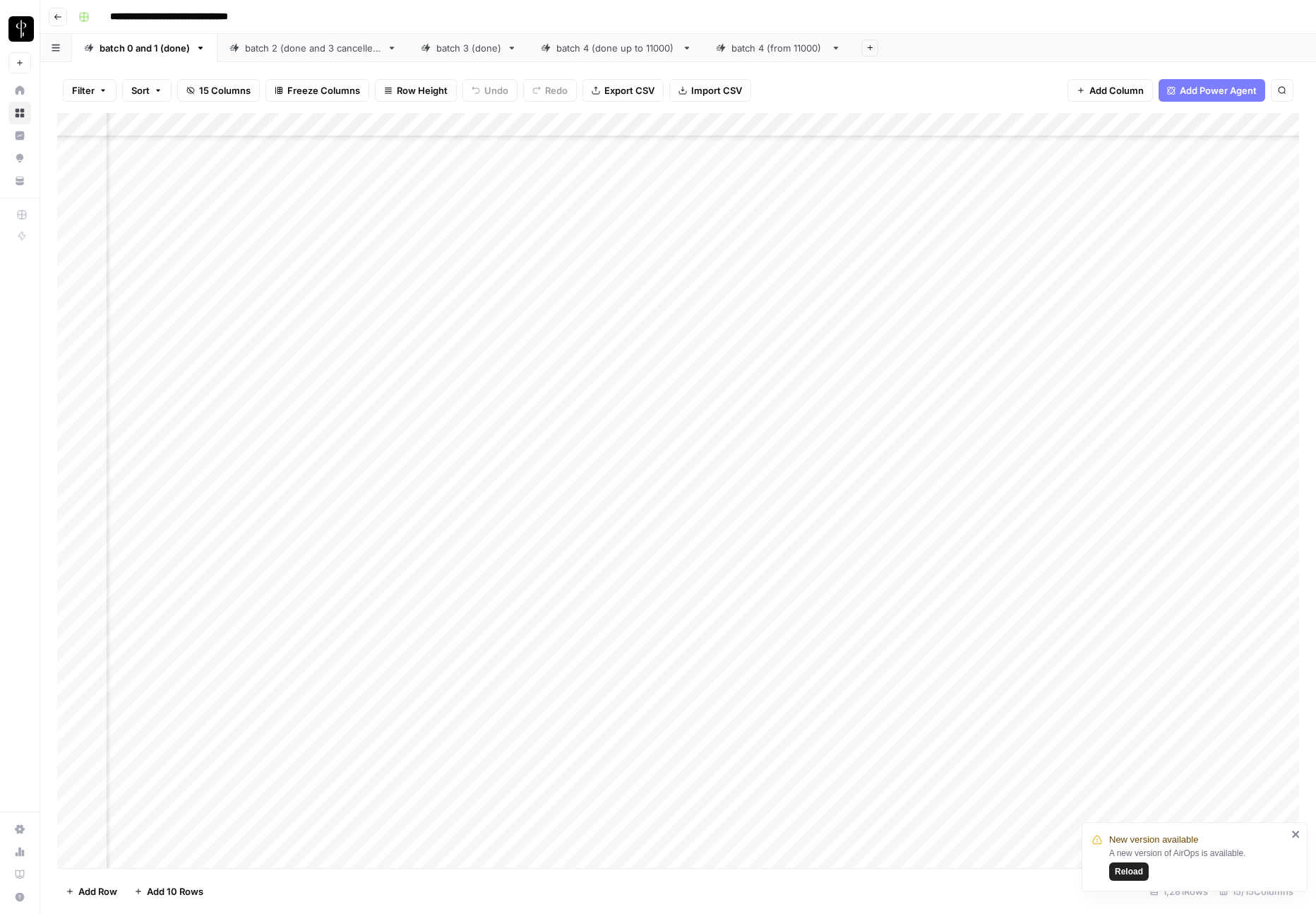
click at [770, 411] on div "Add Column" at bounding box center [678, 490] width 1242 height 755
click at [758, 448] on div "Add Column" at bounding box center [678, 490] width 1242 height 755
click at [753, 436] on div "Add Column" at bounding box center [678, 490] width 1242 height 755
click at [758, 433] on div "Add Column" at bounding box center [678, 490] width 1242 height 755
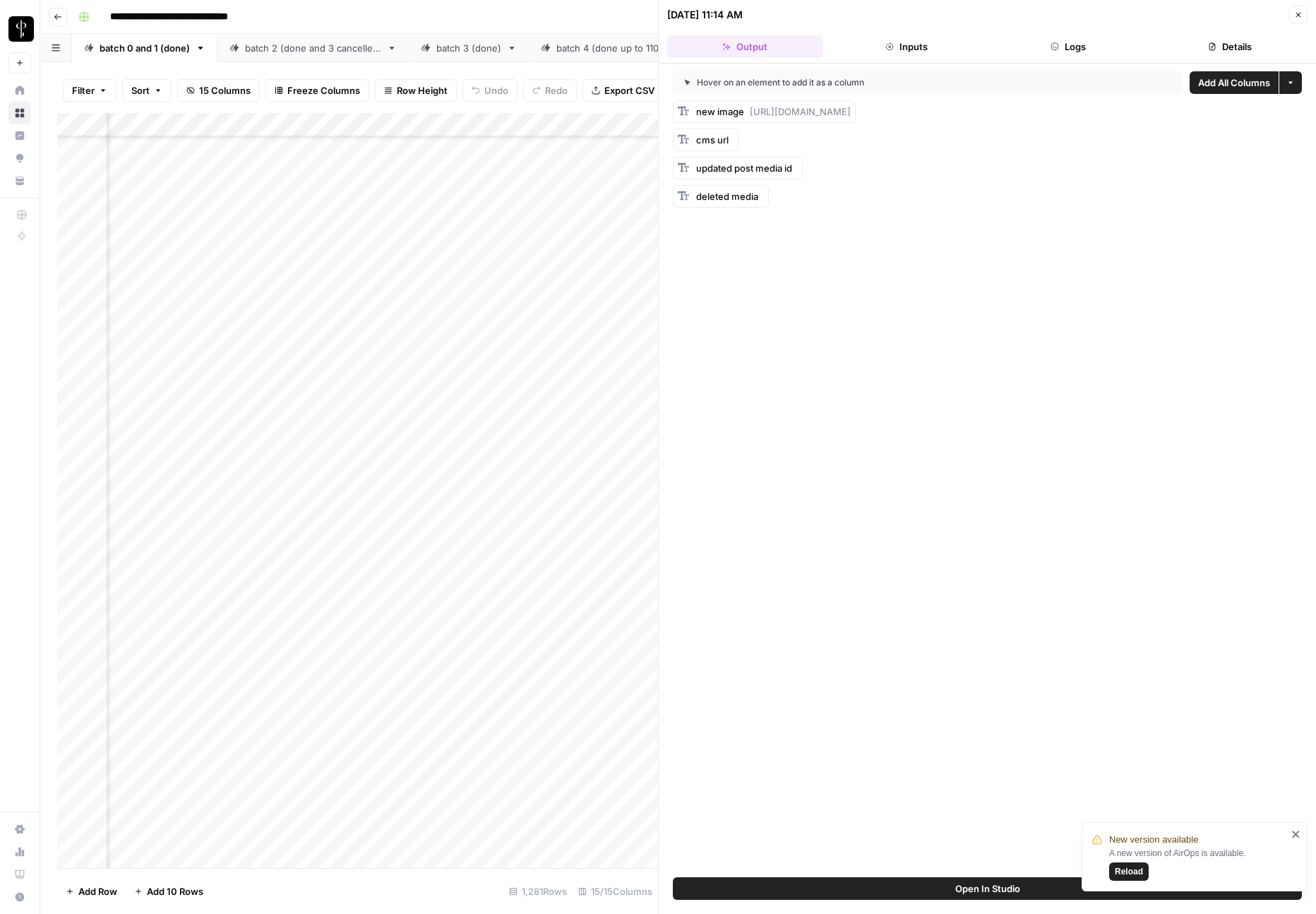
click at [1083, 52] on button "Logs" at bounding box center [1069, 47] width 156 height 23
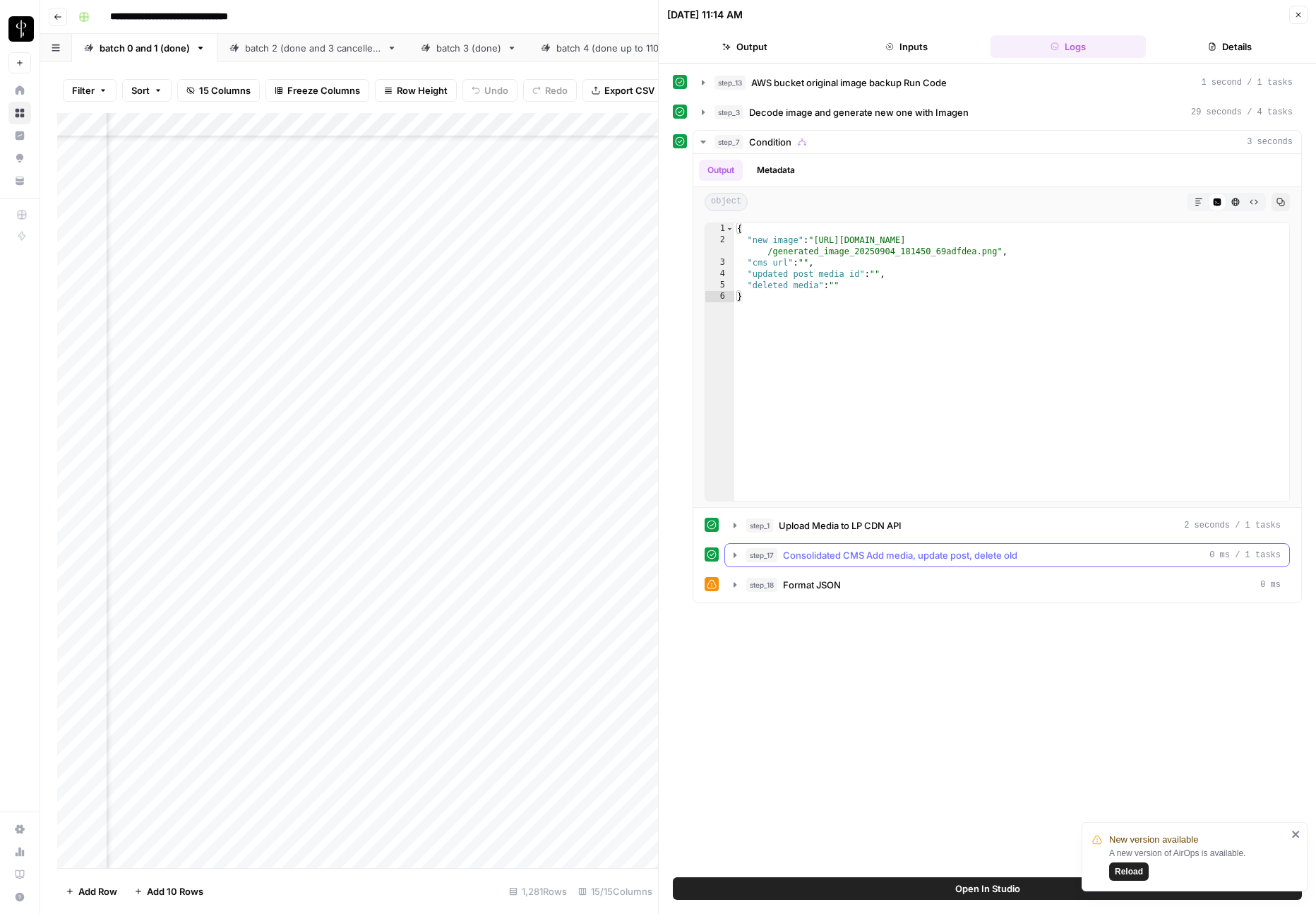
click at [865, 561] on span "Consolidated CMS Add media, update post, delete old" at bounding box center [900, 556] width 234 height 14
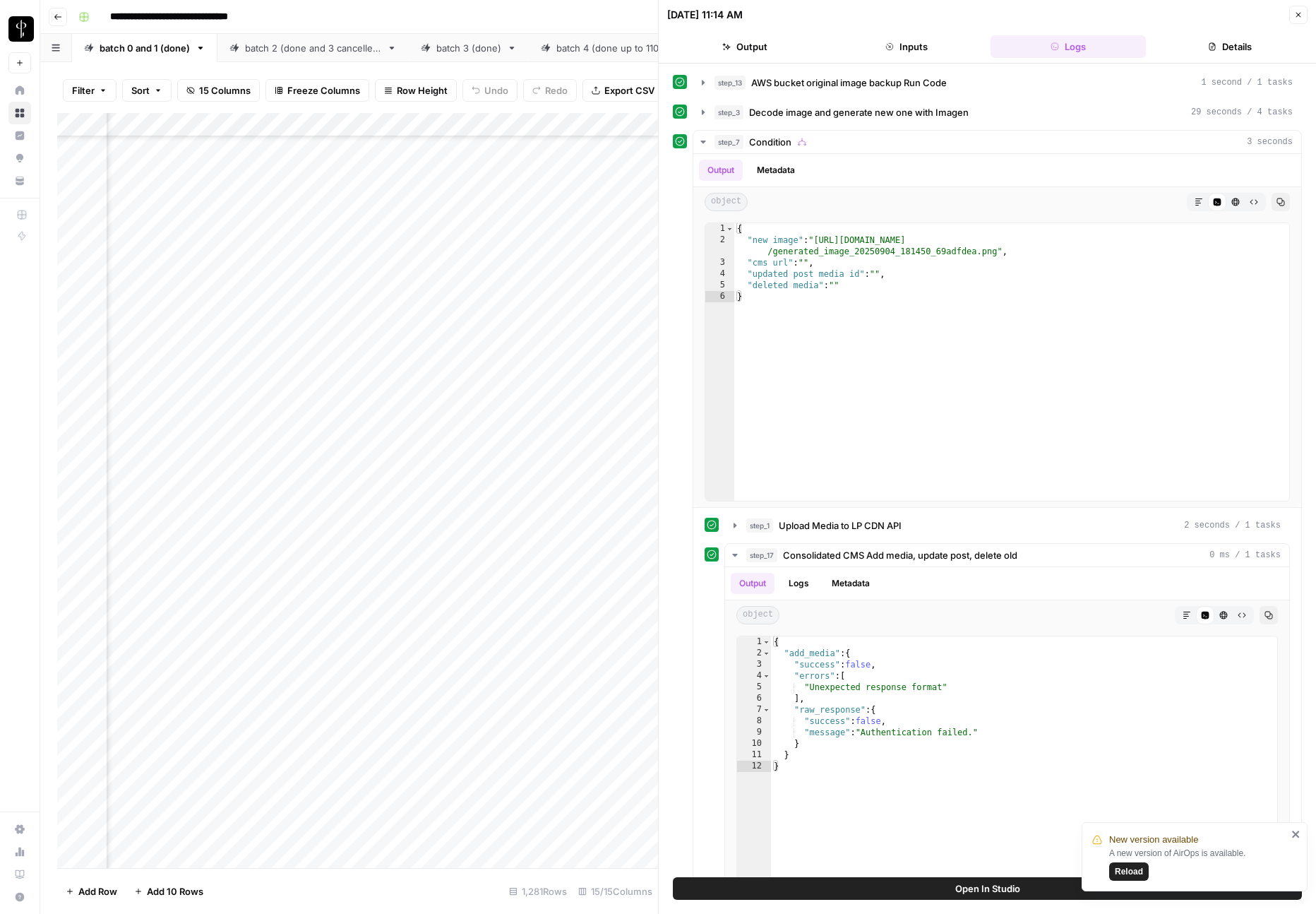
click at [1303, 13] on button "Close" at bounding box center [1298, 14] width 19 height 19
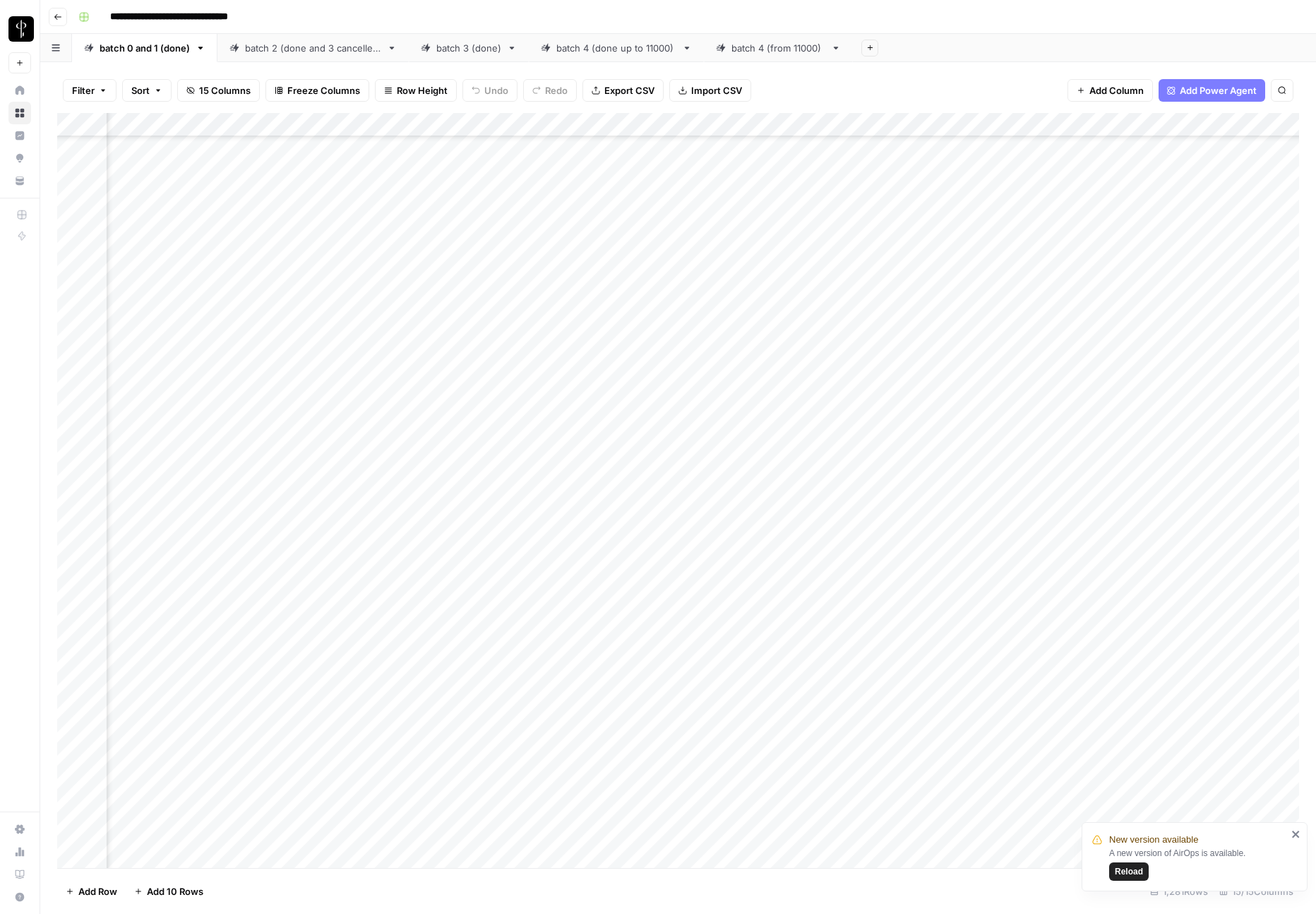
click at [820, 511] on div "Add Column" at bounding box center [678, 490] width 1242 height 755
click at [825, 502] on div "Add Column" at bounding box center [678, 490] width 1242 height 755
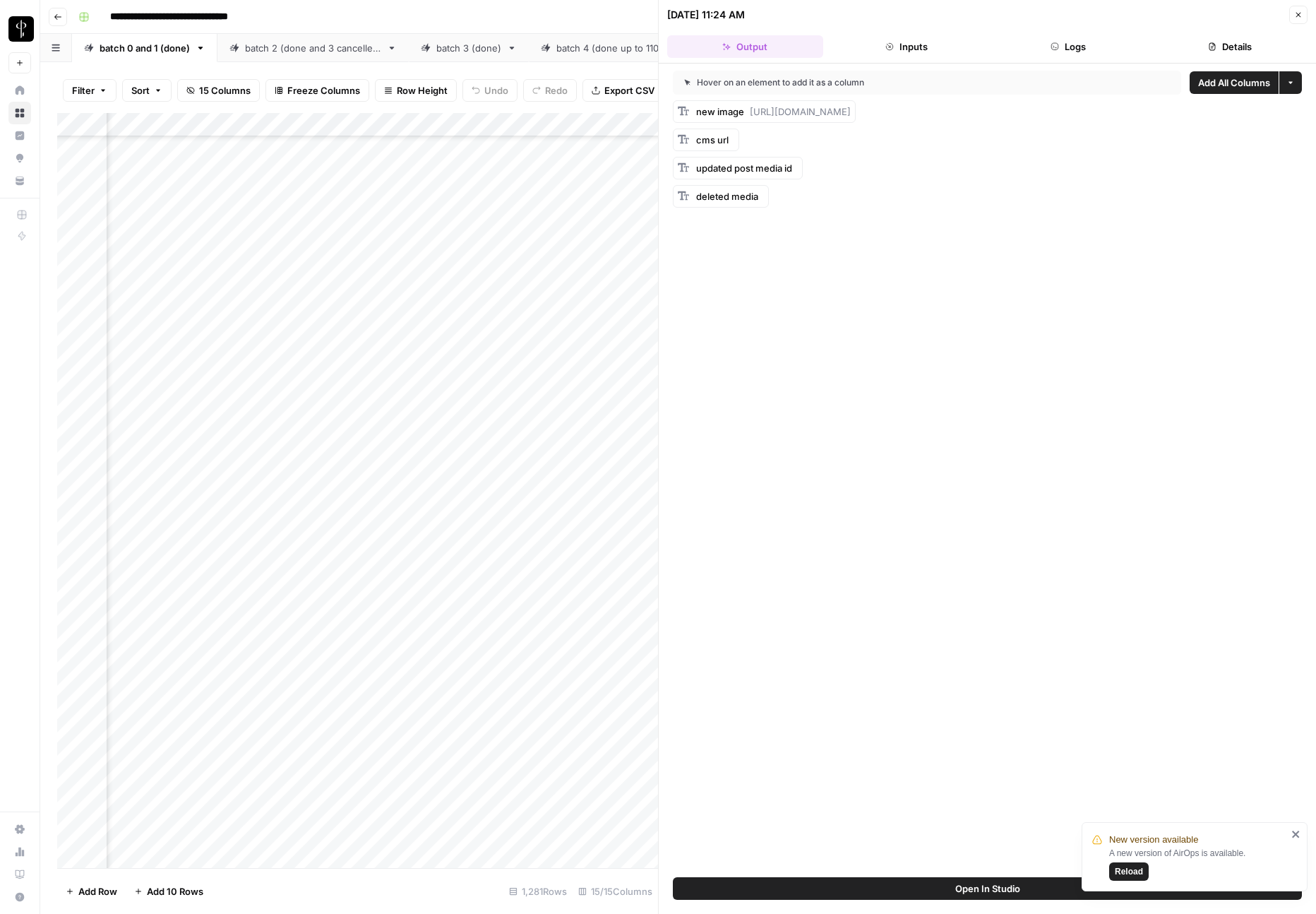
click at [1083, 39] on button "Logs" at bounding box center [1069, 47] width 156 height 23
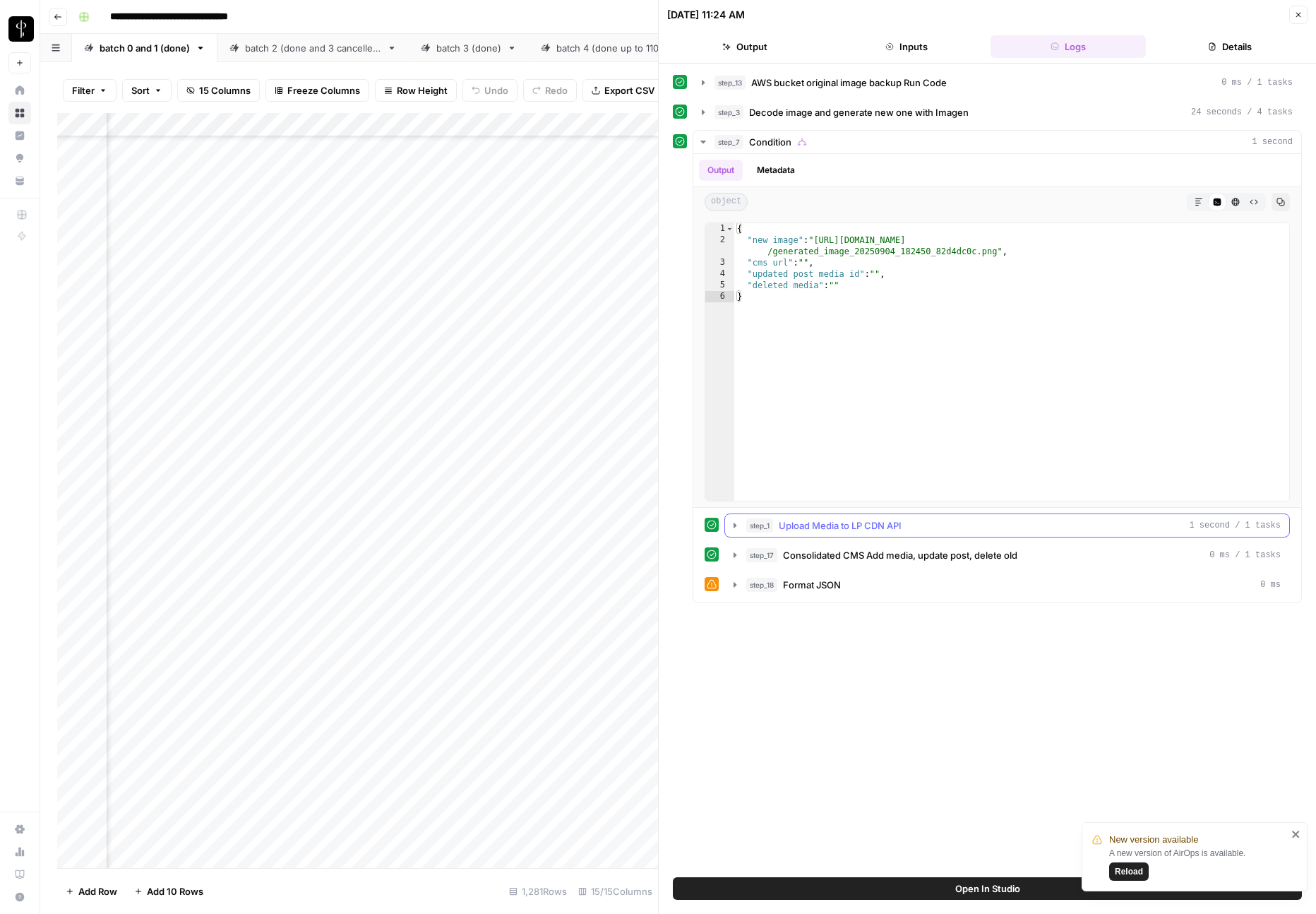
click at [877, 531] on span "Upload Media to LP CDN API" at bounding box center [840, 526] width 123 height 14
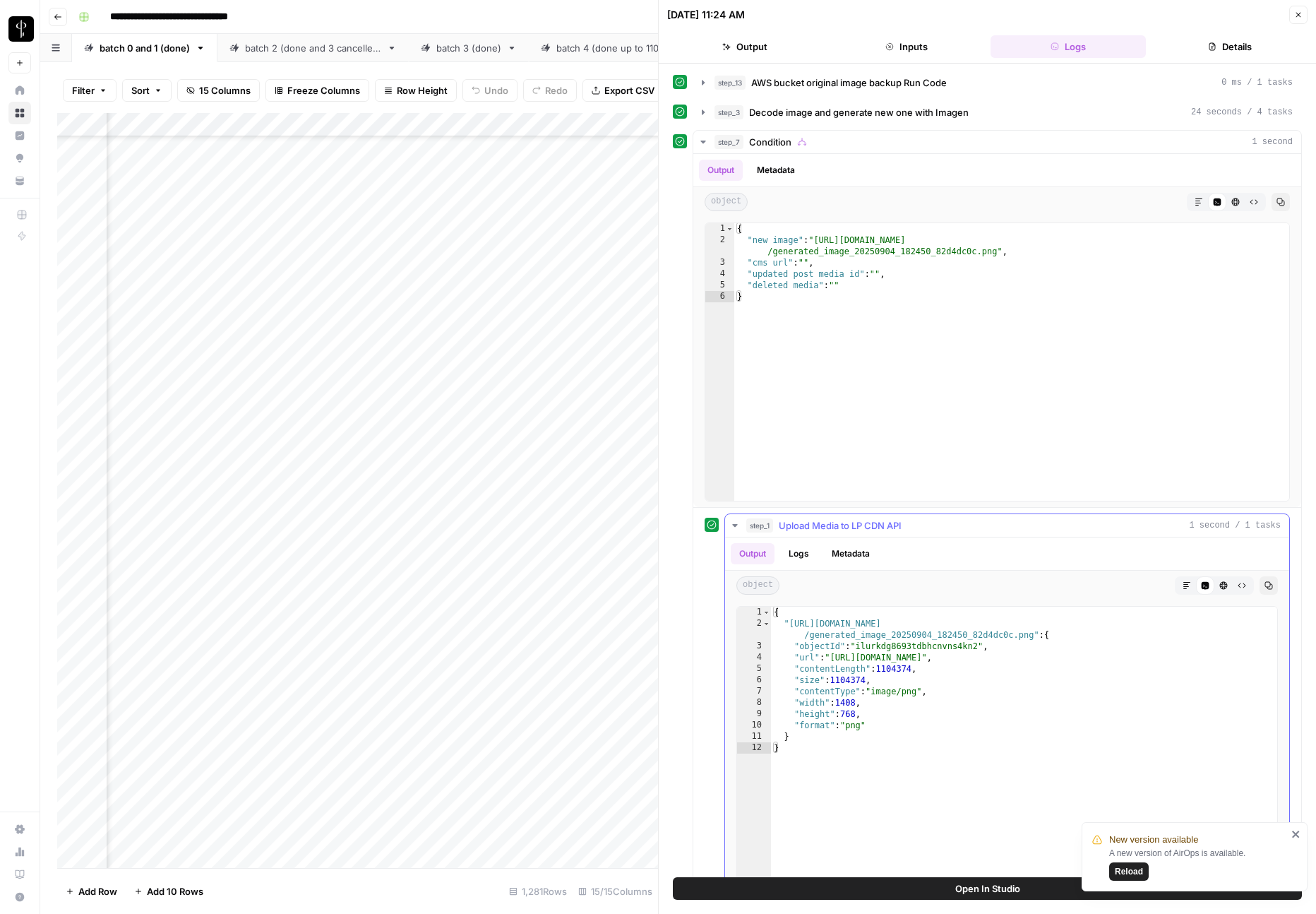
click at [856, 527] on span "Upload Media to LP CDN API" at bounding box center [840, 526] width 123 height 14
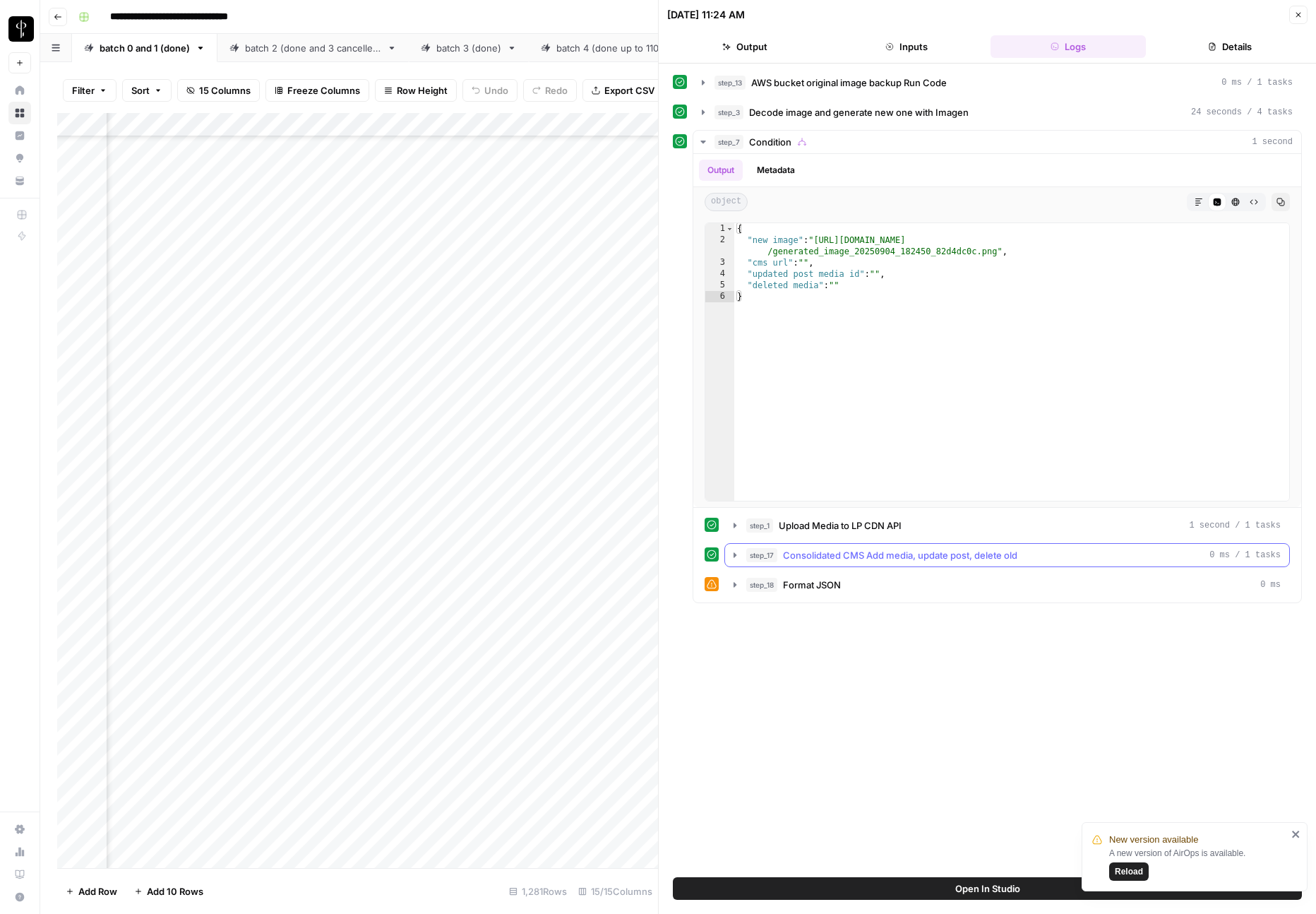
click at [854, 550] on span "Consolidated CMS Add media, update post, delete old" at bounding box center [900, 556] width 234 height 14
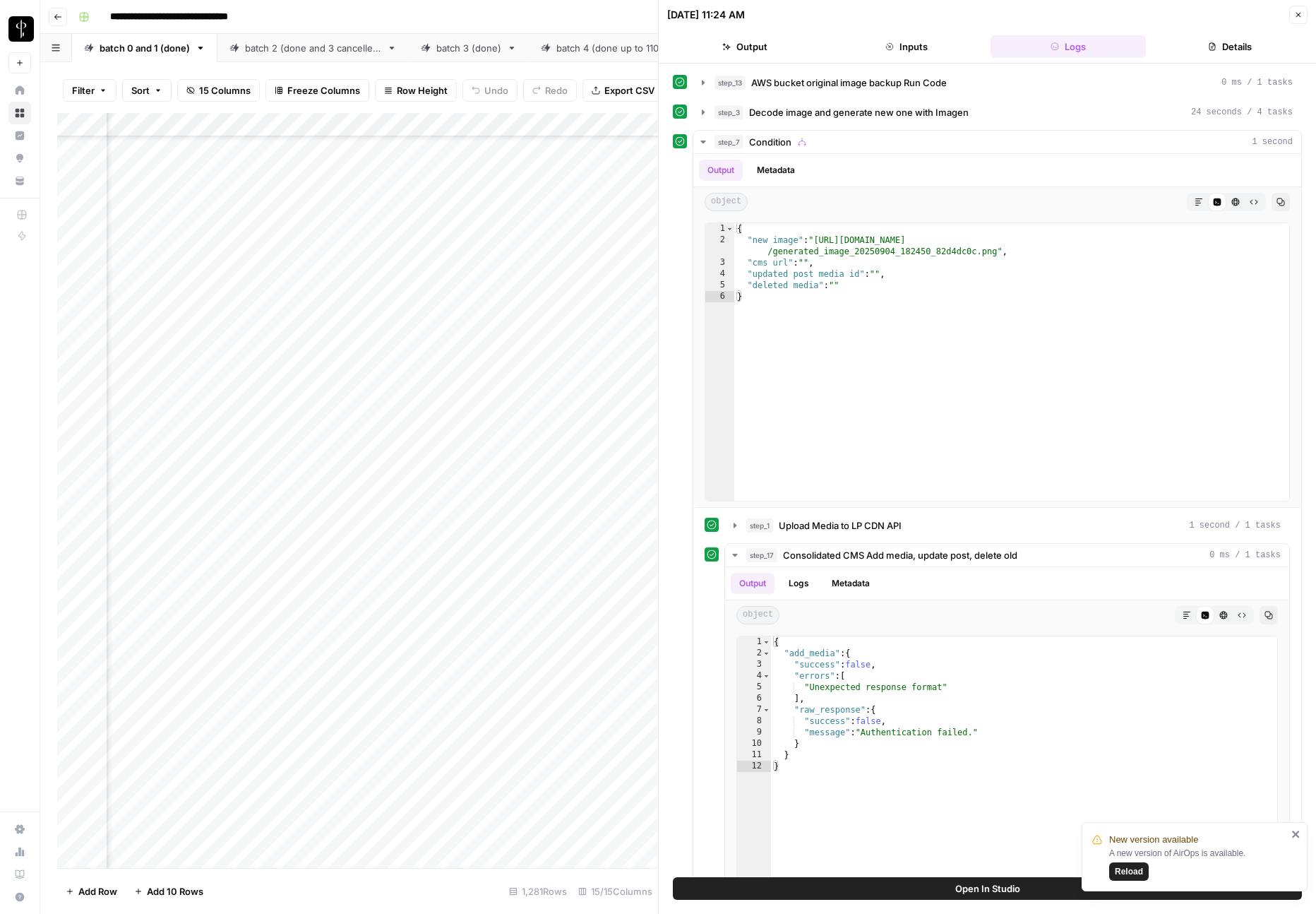
click at [1294, 14] on icon "button" at bounding box center [1298, 14] width 9 height 9
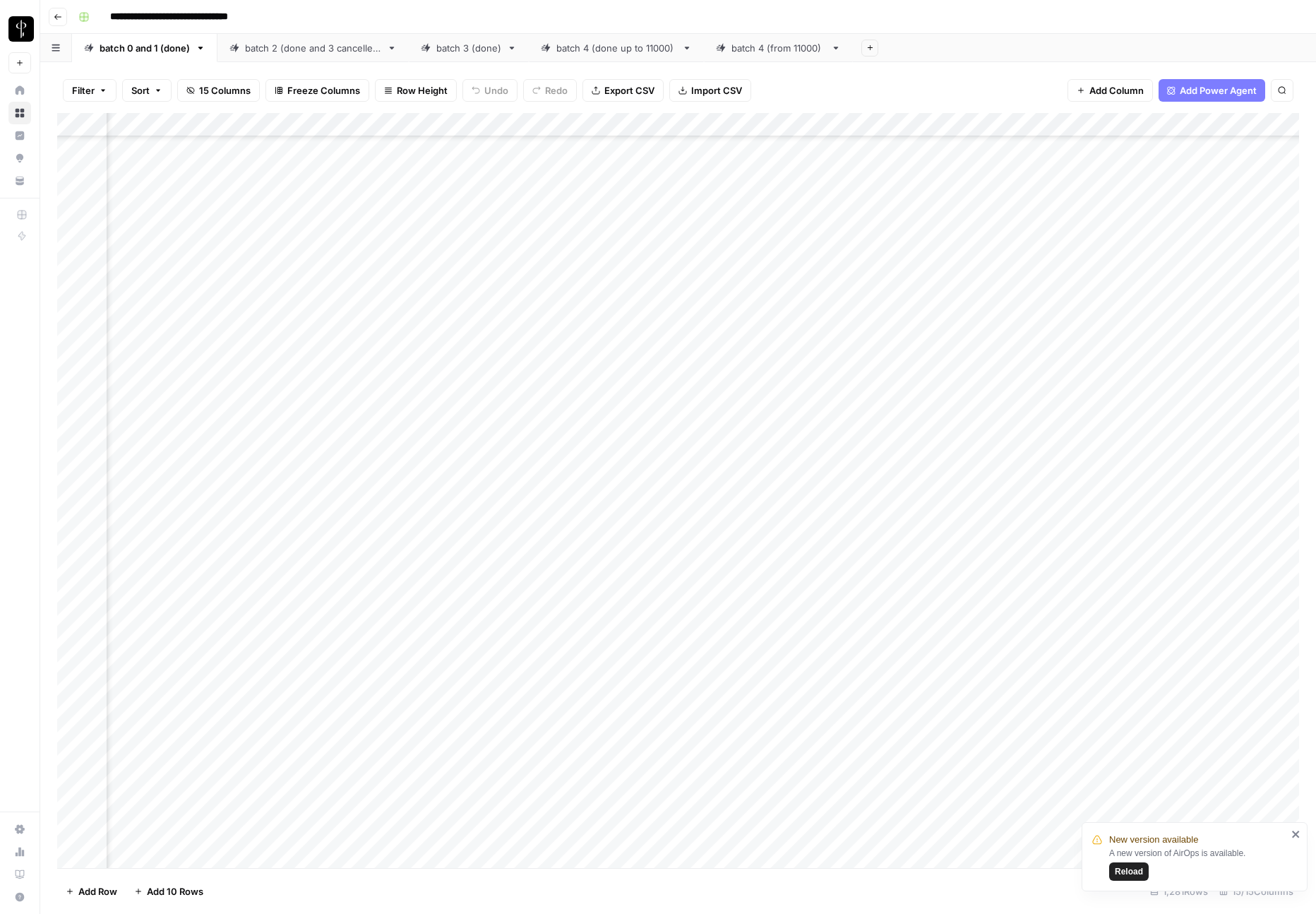
scroll to position [1230, 166]
click at [963, 668] on div "Add Column" at bounding box center [678, 490] width 1242 height 755
click at [987, 641] on div "Add Column" at bounding box center [678, 490] width 1242 height 755
click at [801, 678] on div "Add Column" at bounding box center [678, 490] width 1242 height 755
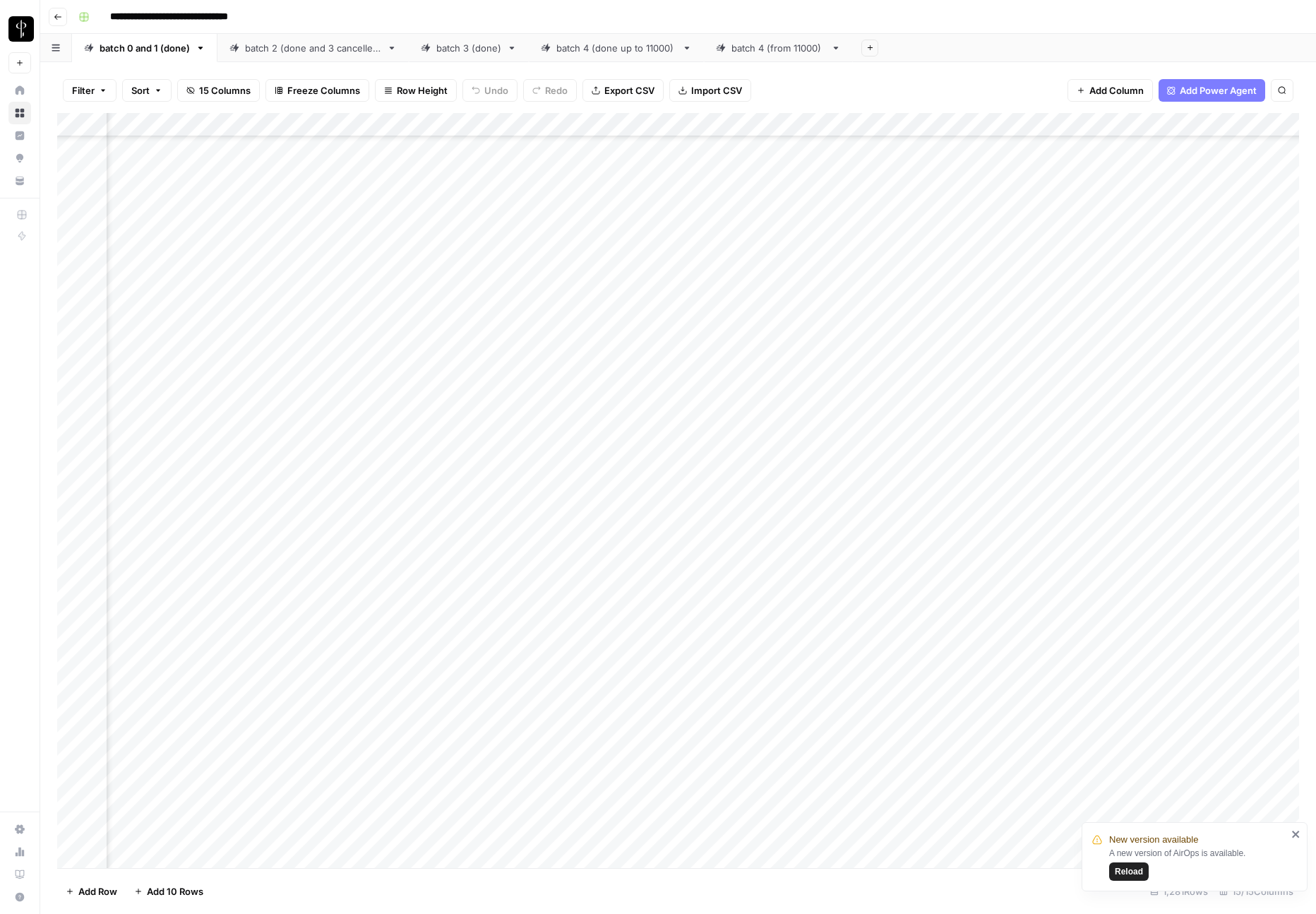
click at [801, 678] on div "Add Column" at bounding box center [678, 490] width 1242 height 755
click at [801, 678] on div at bounding box center [813, 671] width 201 height 26
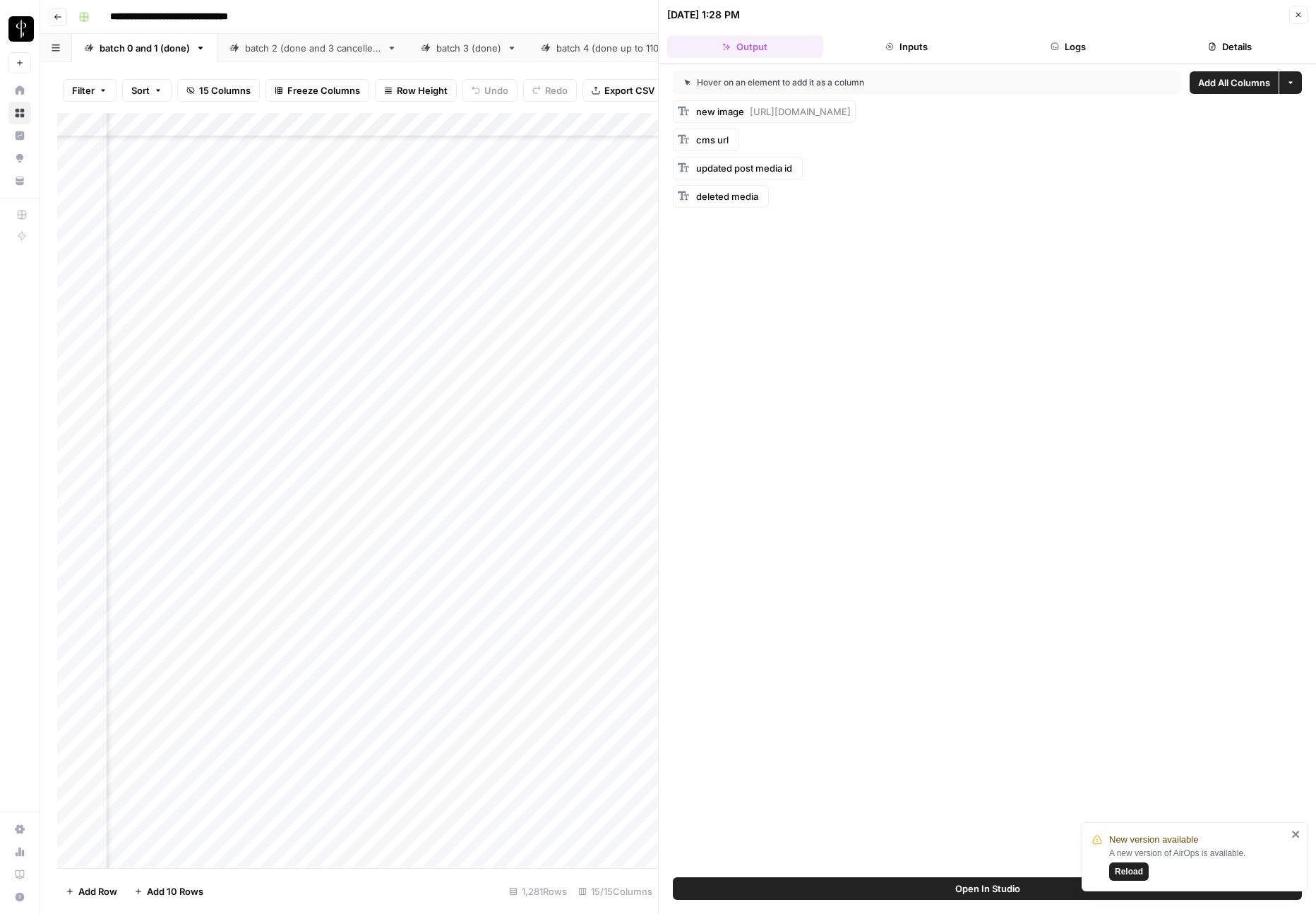
click at [1062, 57] on button "Logs" at bounding box center [1069, 47] width 156 height 23
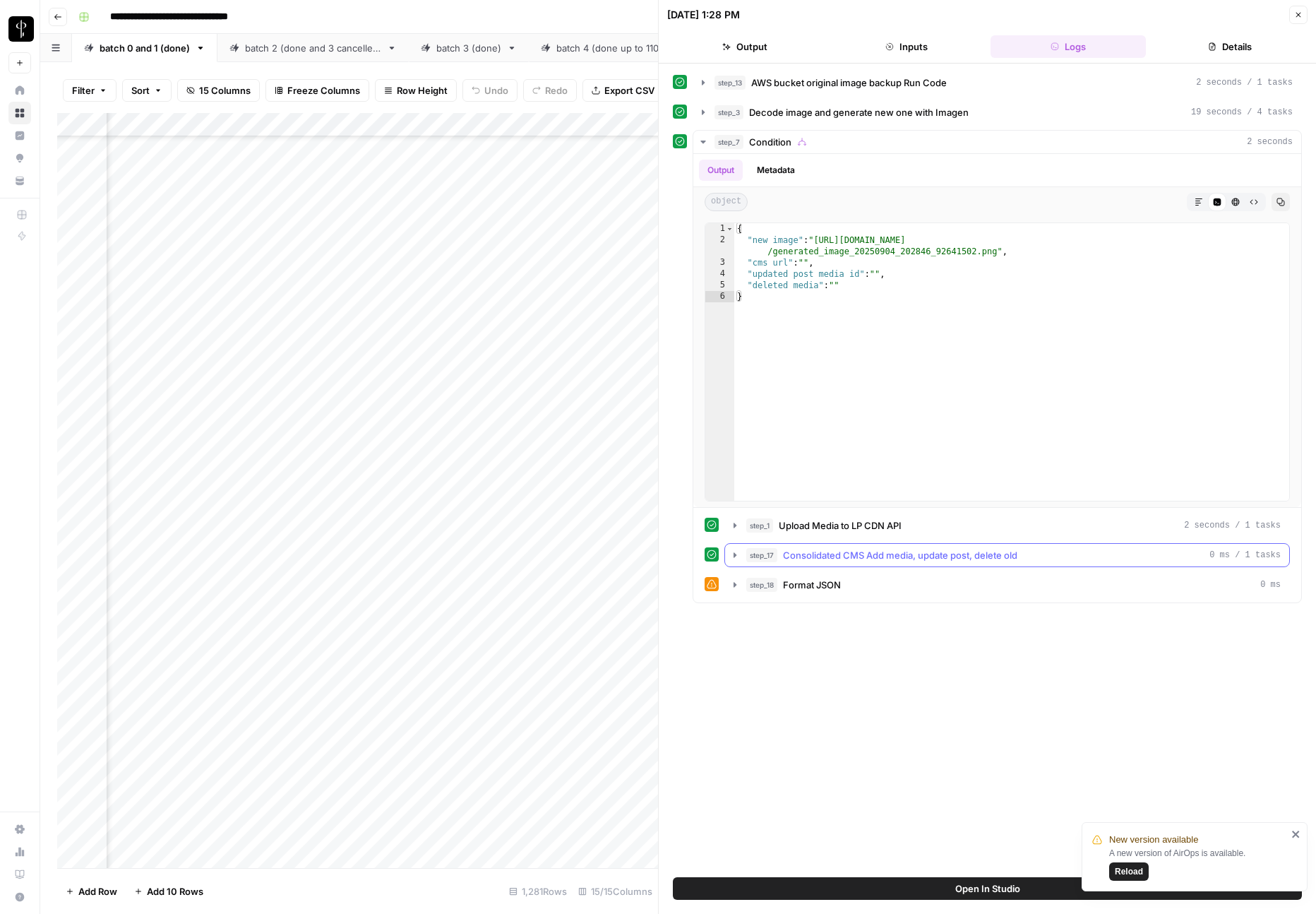
click at [823, 560] on span "Consolidated CMS Add media, update post, delete old" at bounding box center [900, 556] width 234 height 14
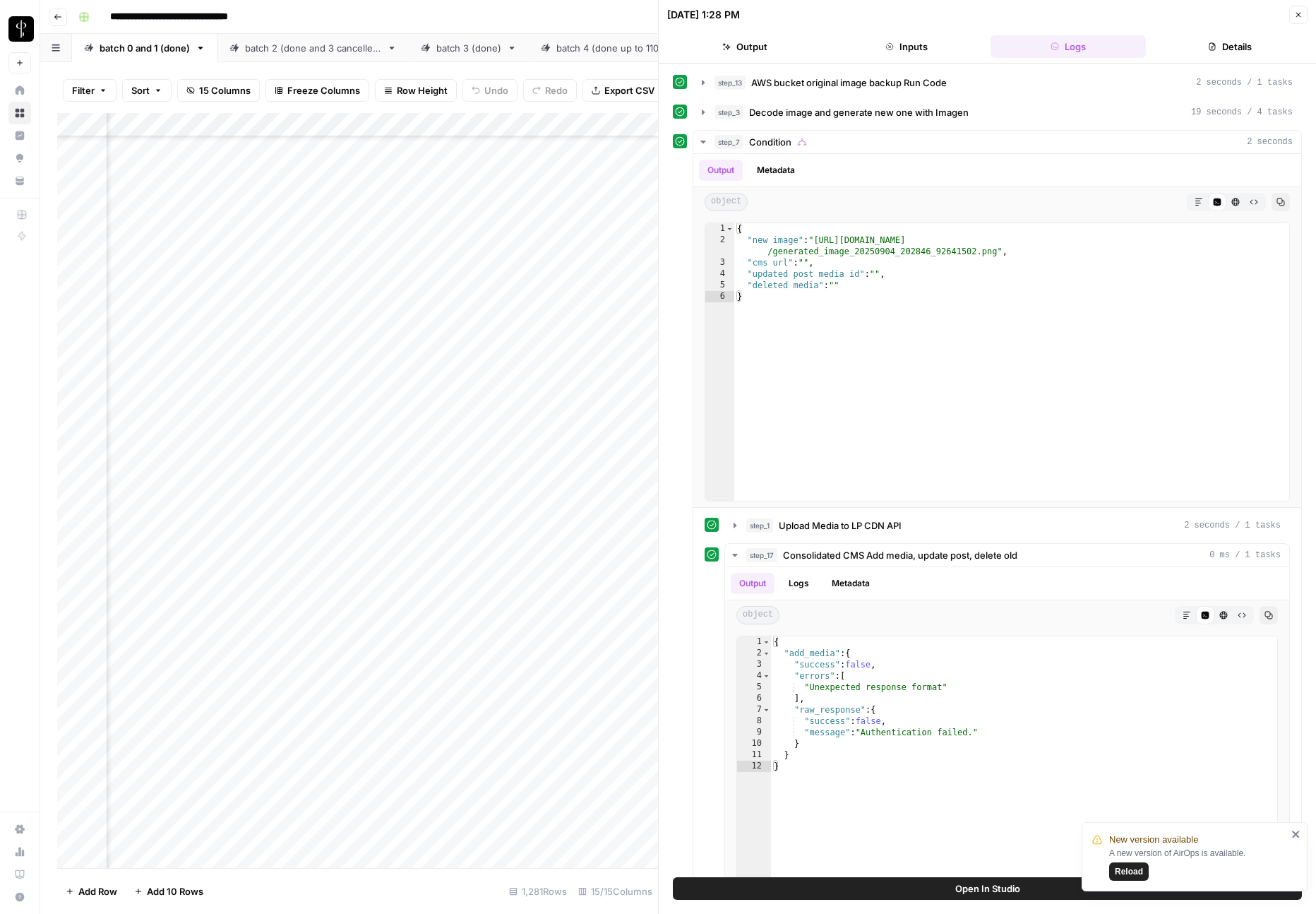
click at [1297, 16] on icon "button" at bounding box center [1298, 14] width 9 height 9
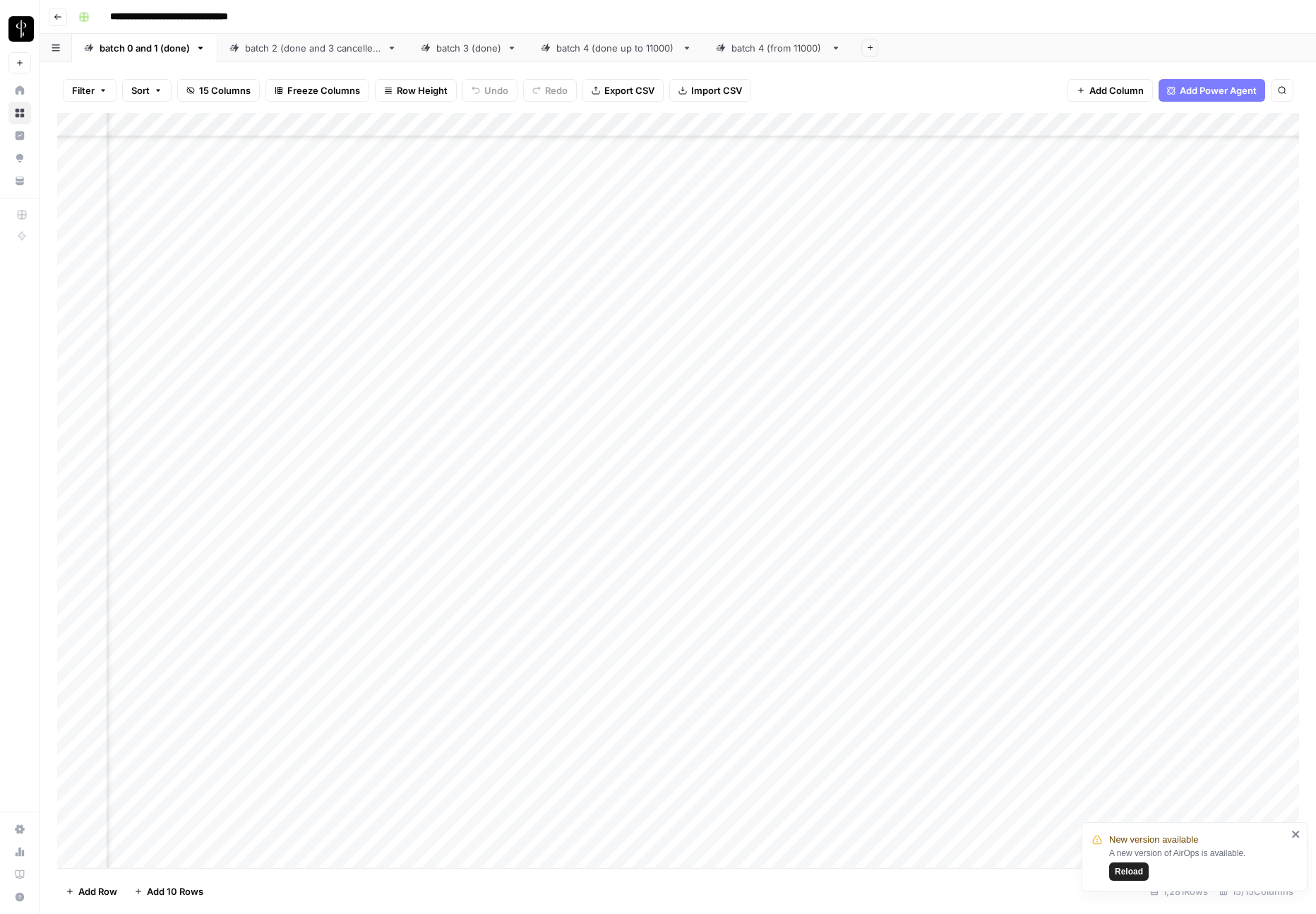
scroll to position [4227, 166]
click at [803, 554] on div "Add Column" at bounding box center [678, 490] width 1242 height 755
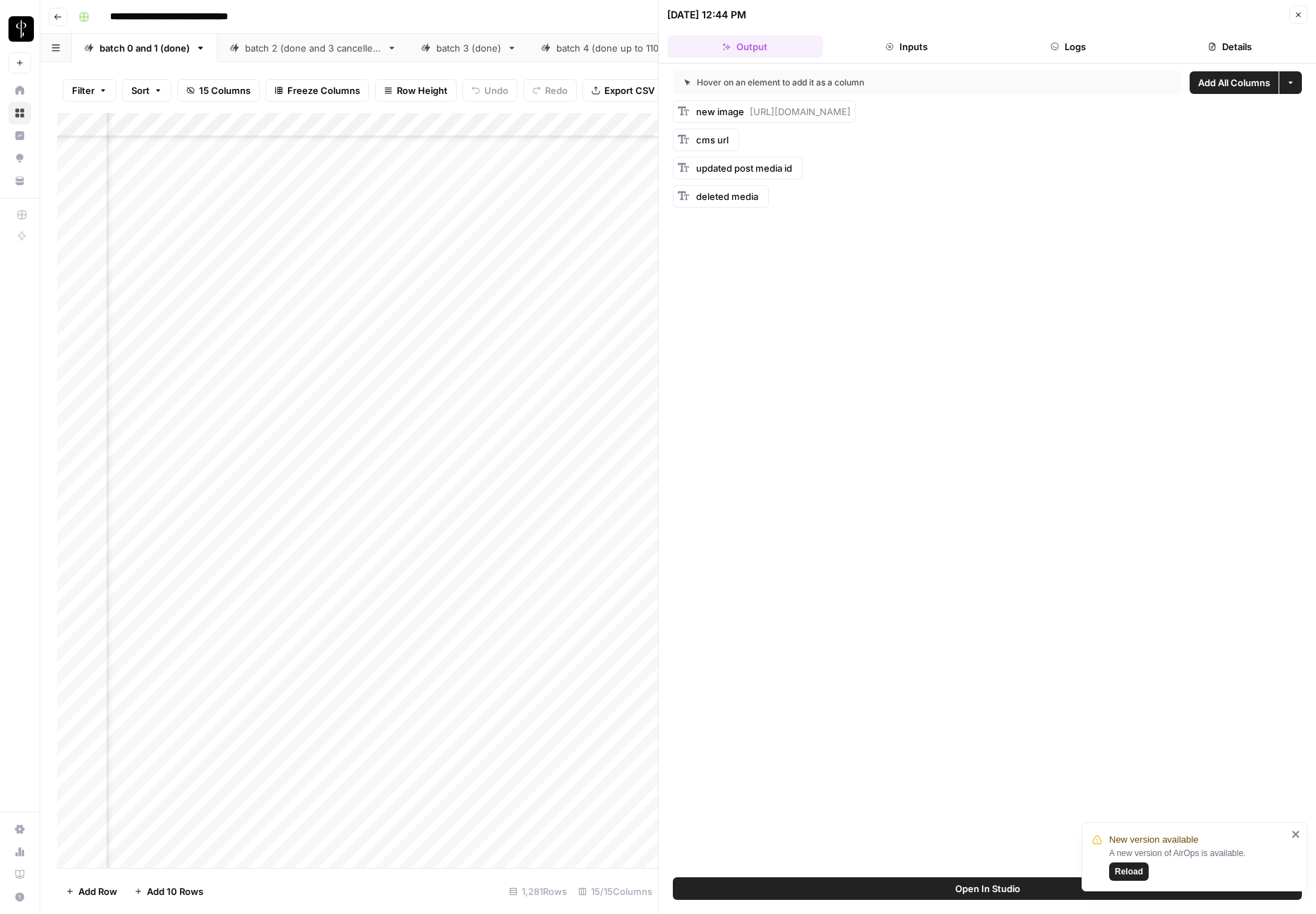
click at [1048, 50] on button "Logs" at bounding box center [1069, 47] width 156 height 23
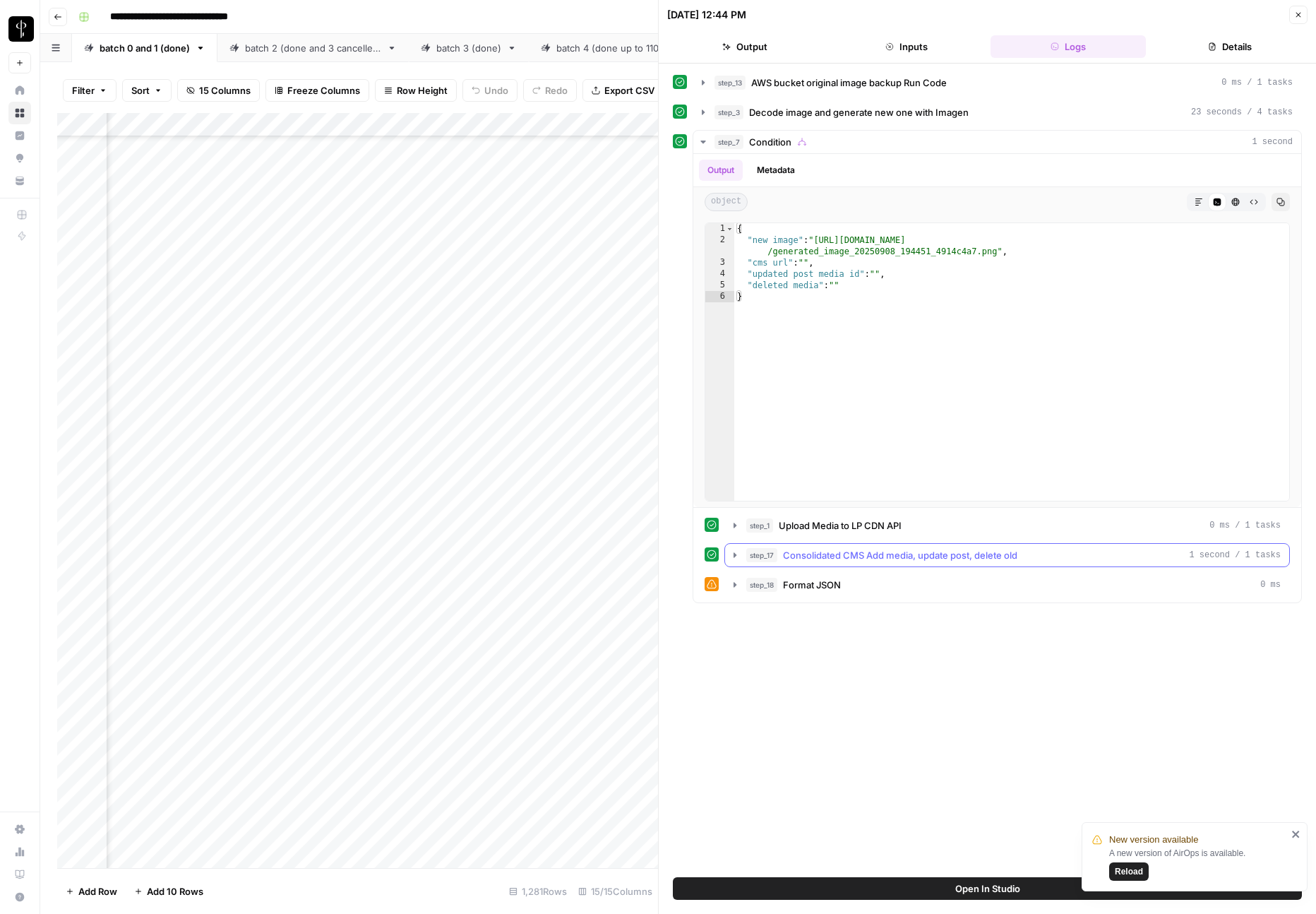
click at [835, 554] on span "Consolidated CMS Add media, update post, delete old" at bounding box center [900, 556] width 234 height 14
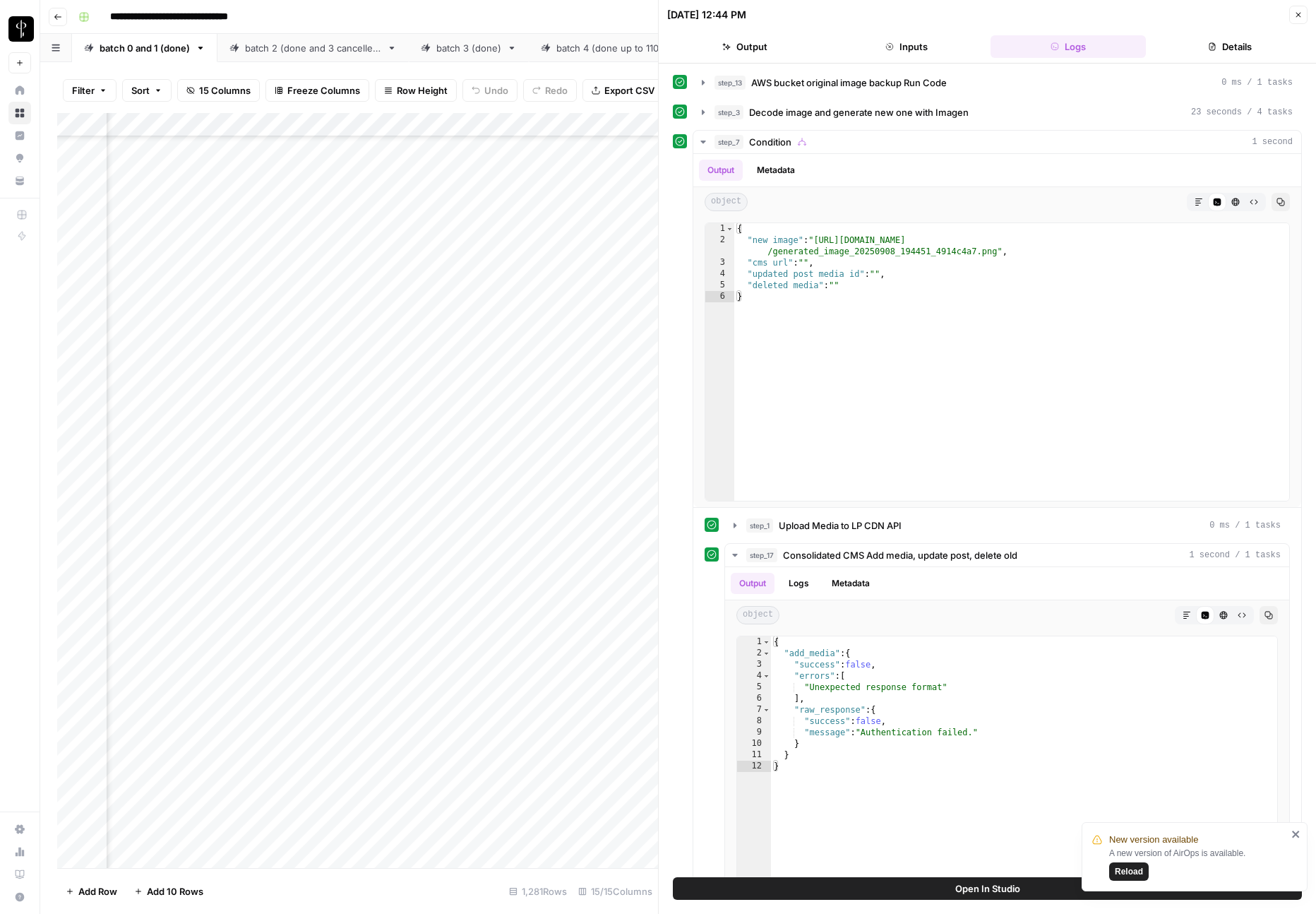
click at [1299, 16] on icon "button" at bounding box center [1298, 14] width 9 height 9
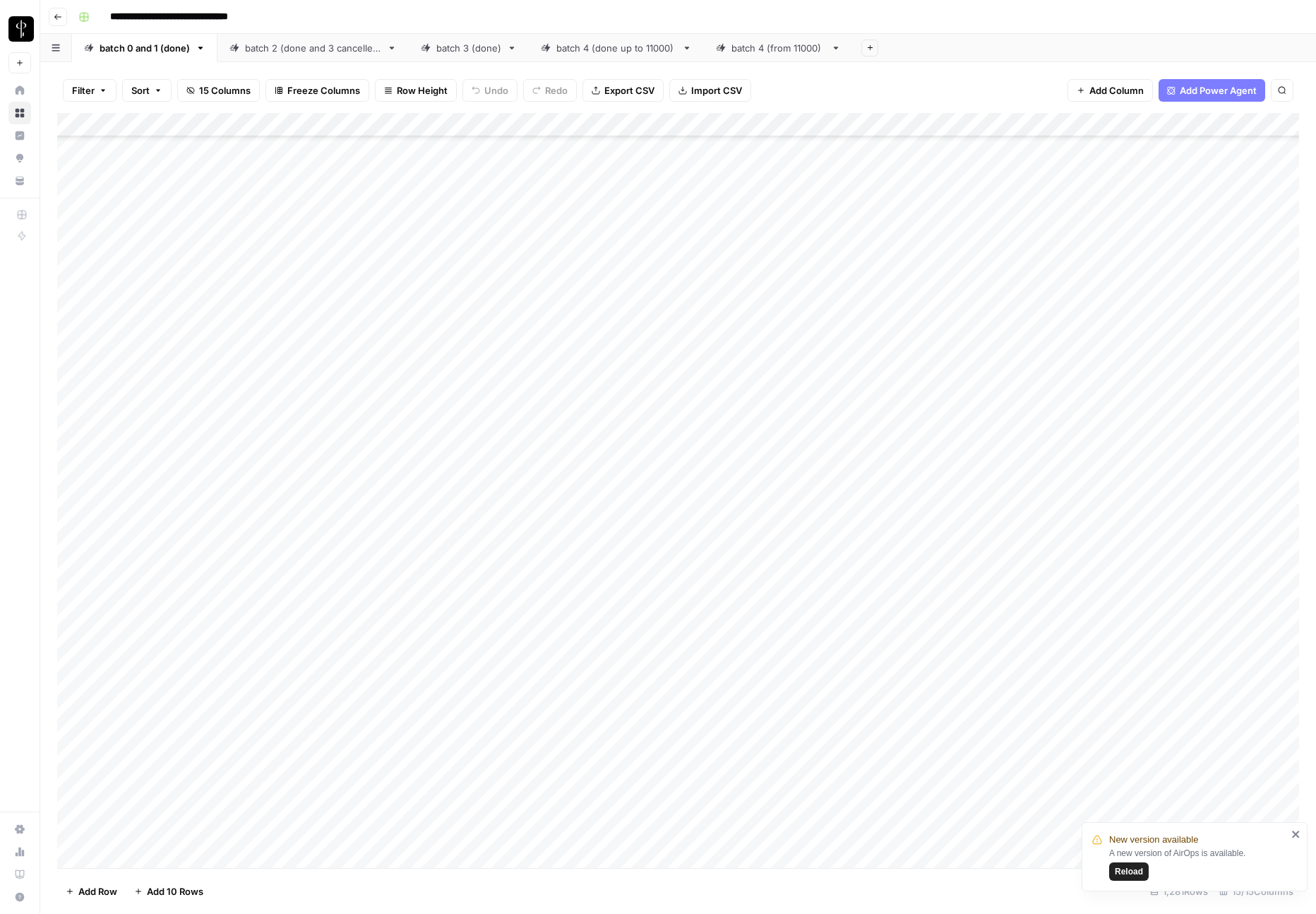
scroll to position [8718, 0]
click at [949, 434] on div "Add Column" at bounding box center [678, 490] width 1242 height 755
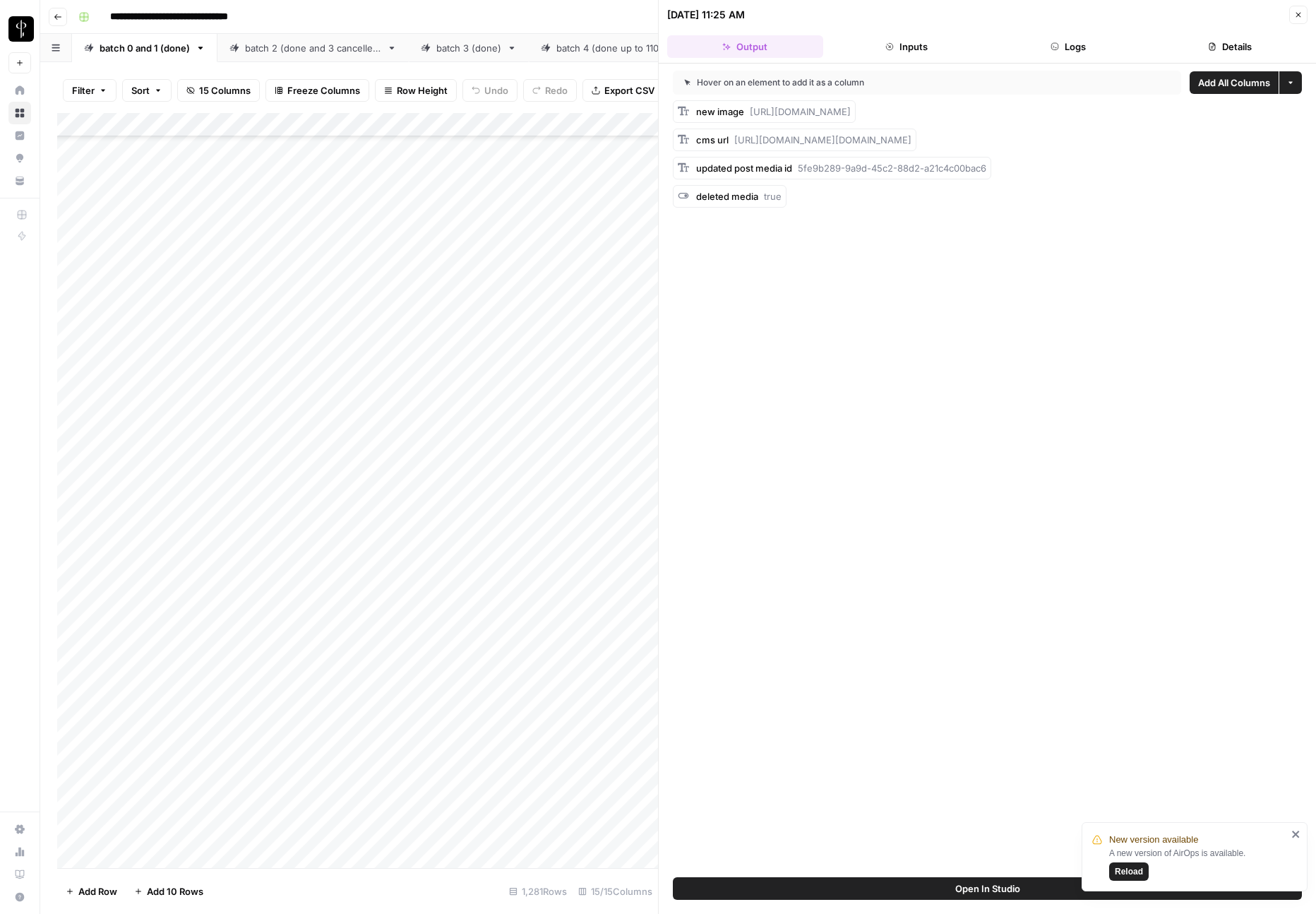
click at [1082, 53] on button "Logs" at bounding box center [1069, 47] width 156 height 23
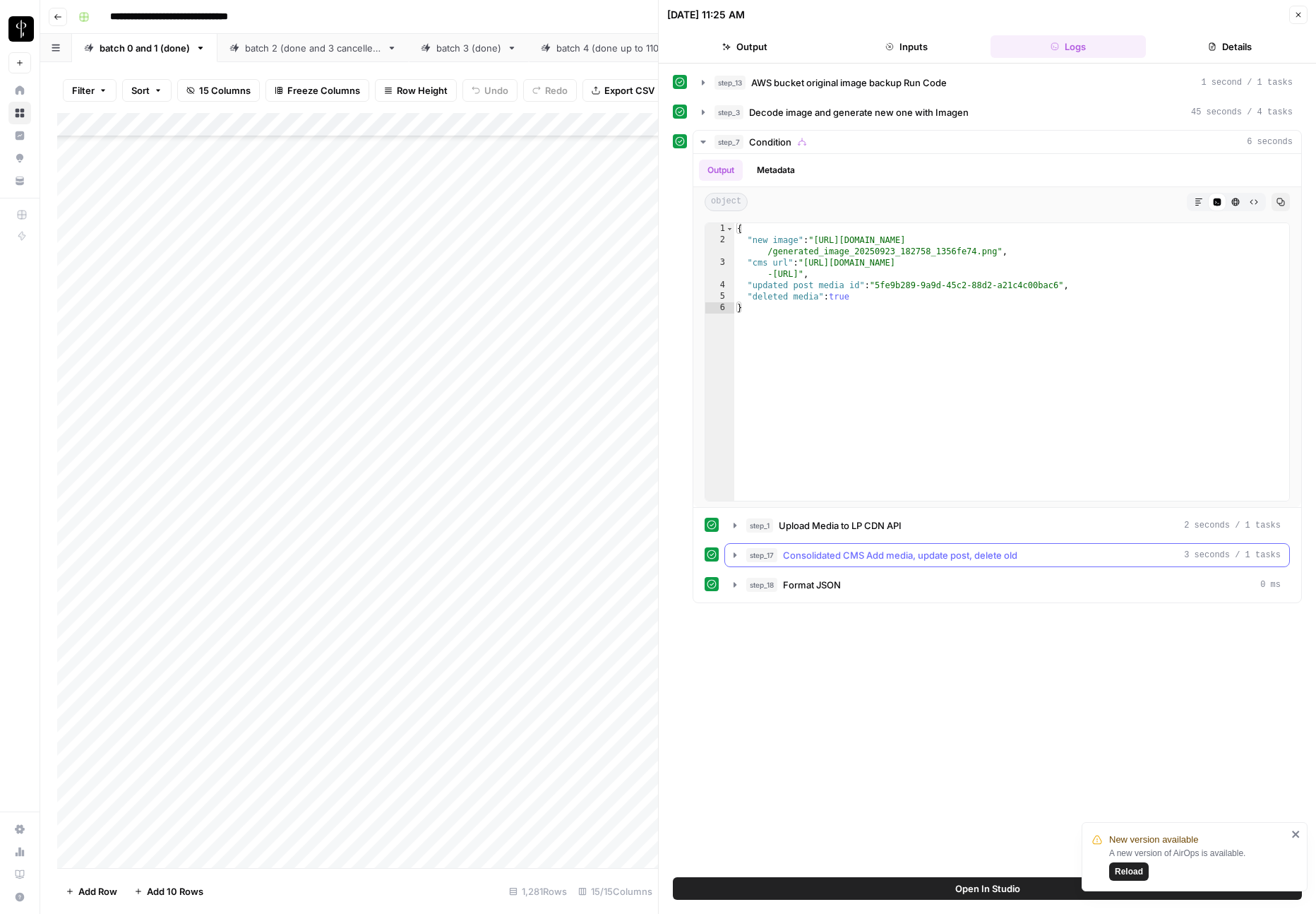
click at [873, 554] on span "Consolidated CMS Add media, update post, delete old" at bounding box center [900, 556] width 234 height 14
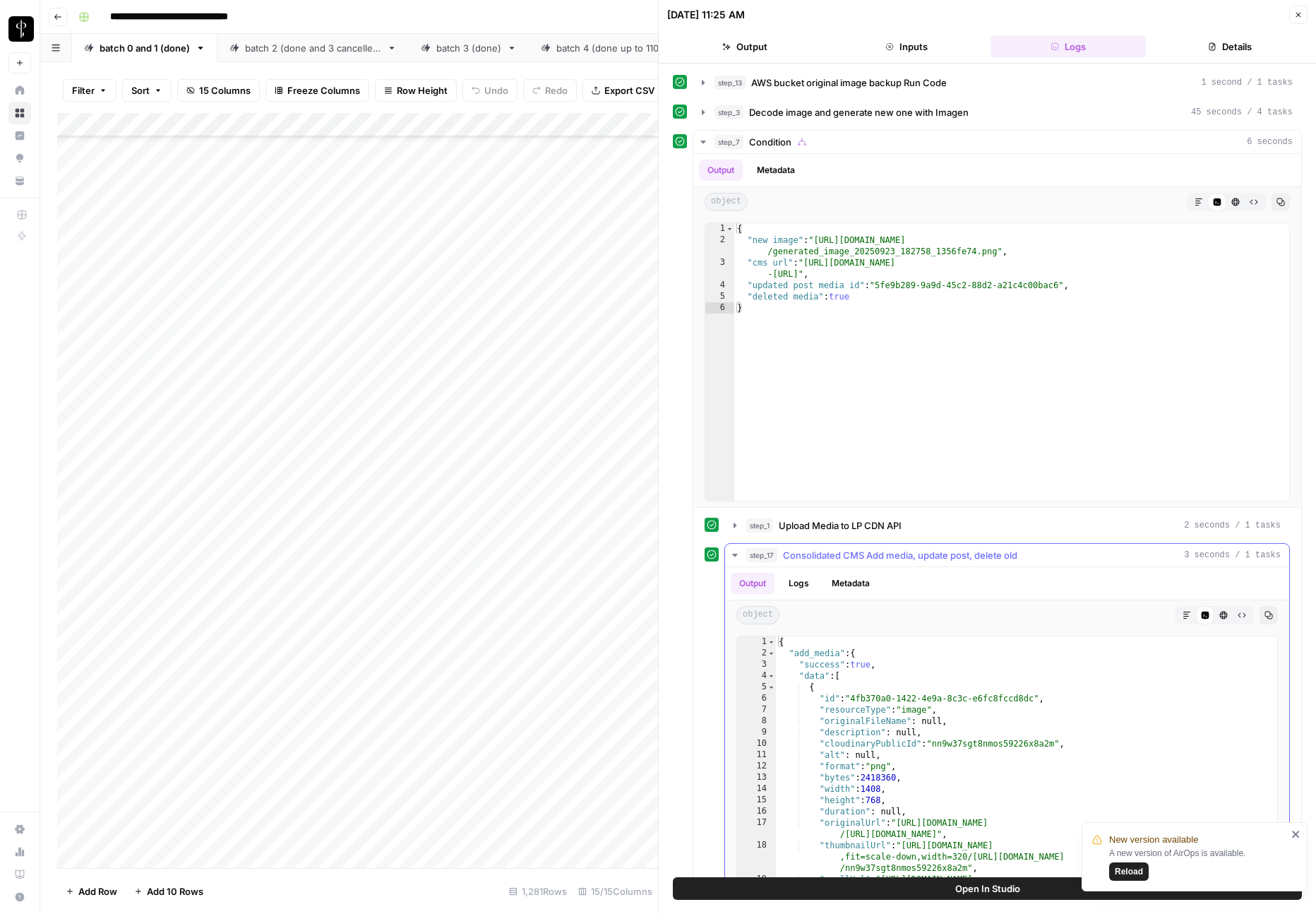
scroll to position [87, 0]
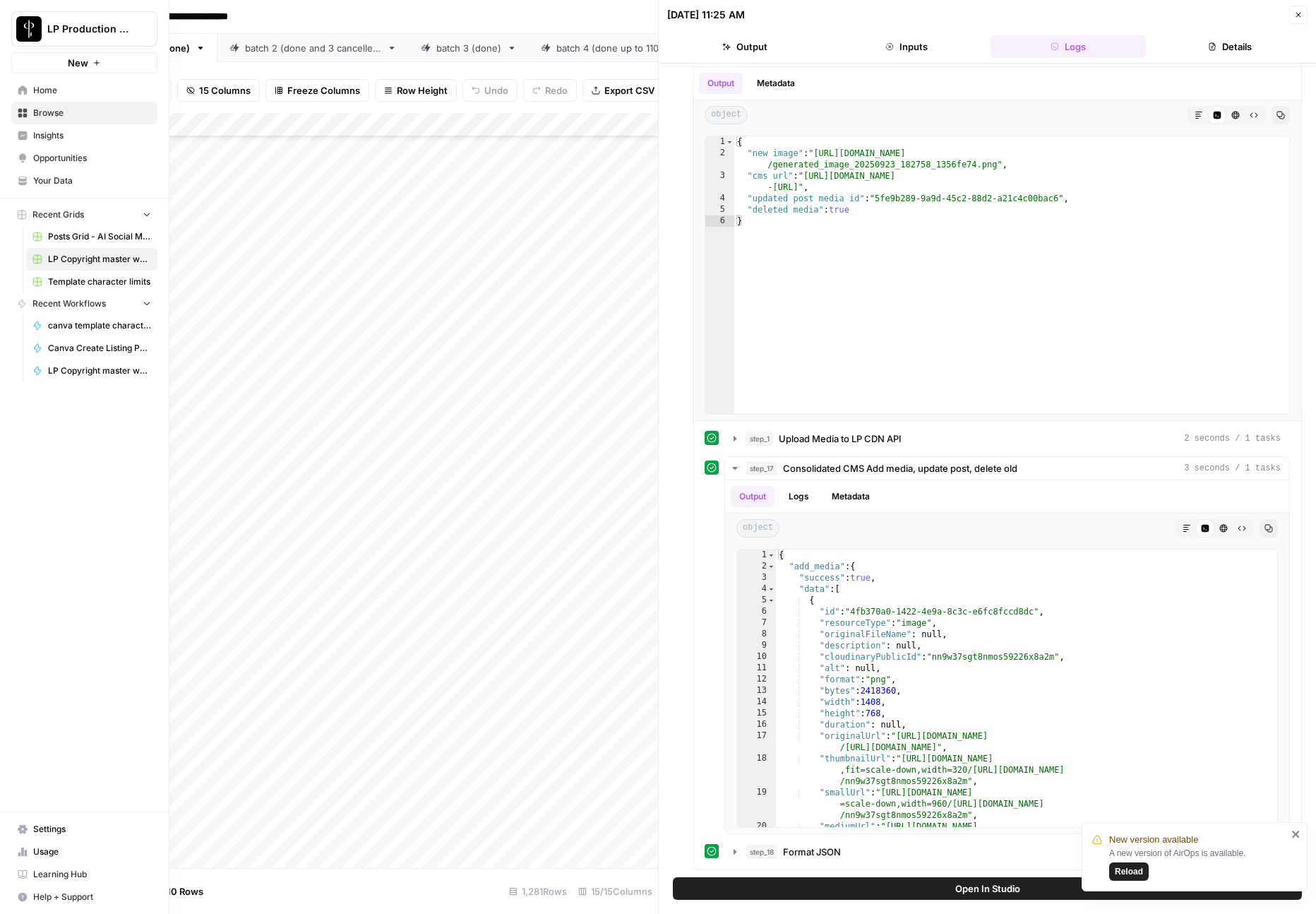
click at [43, 860] on link "Usage" at bounding box center [85, 852] width 146 height 23
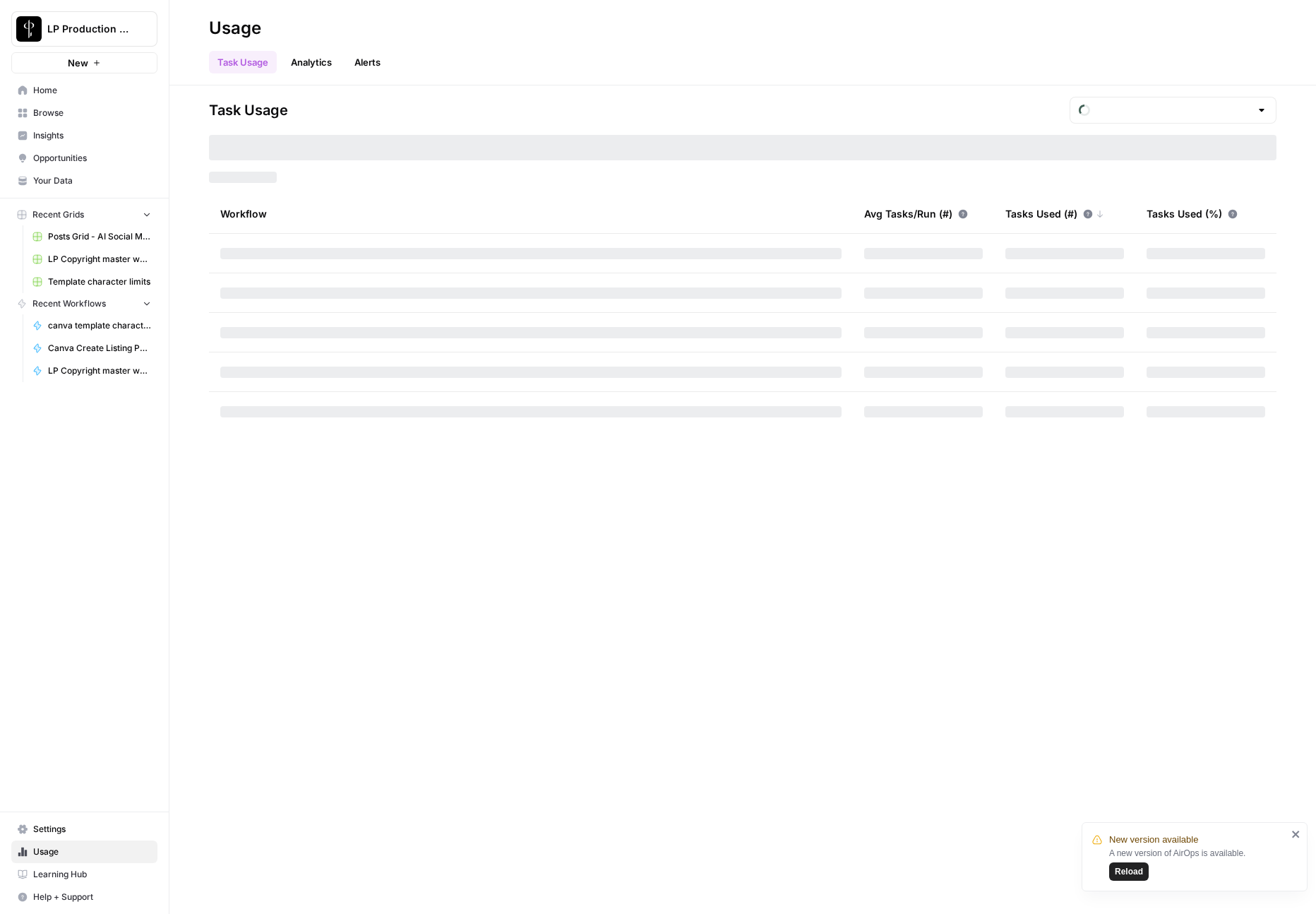
type input "October Tasks"
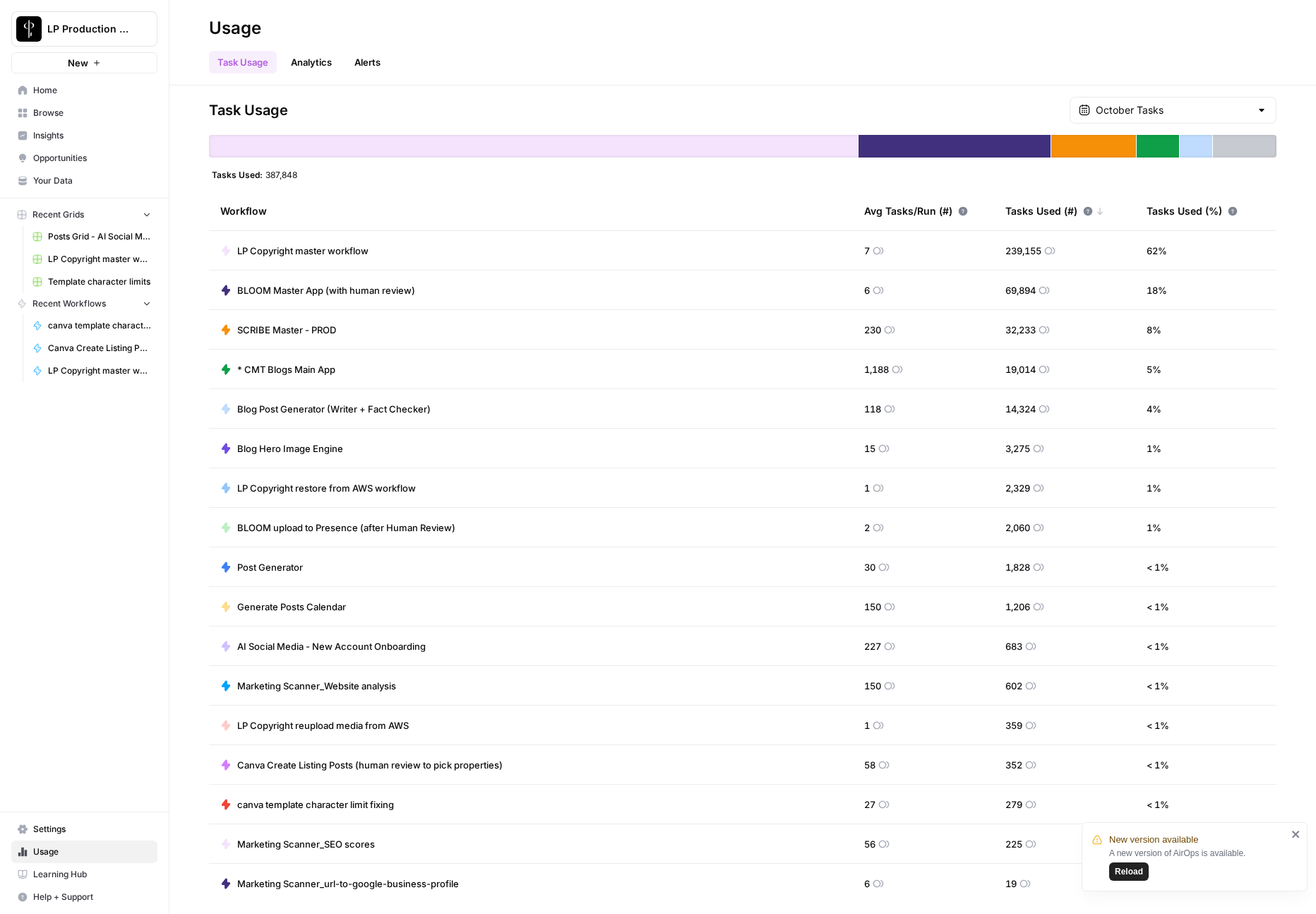
click at [323, 60] on link "Analytics" at bounding box center [311, 62] width 58 height 23
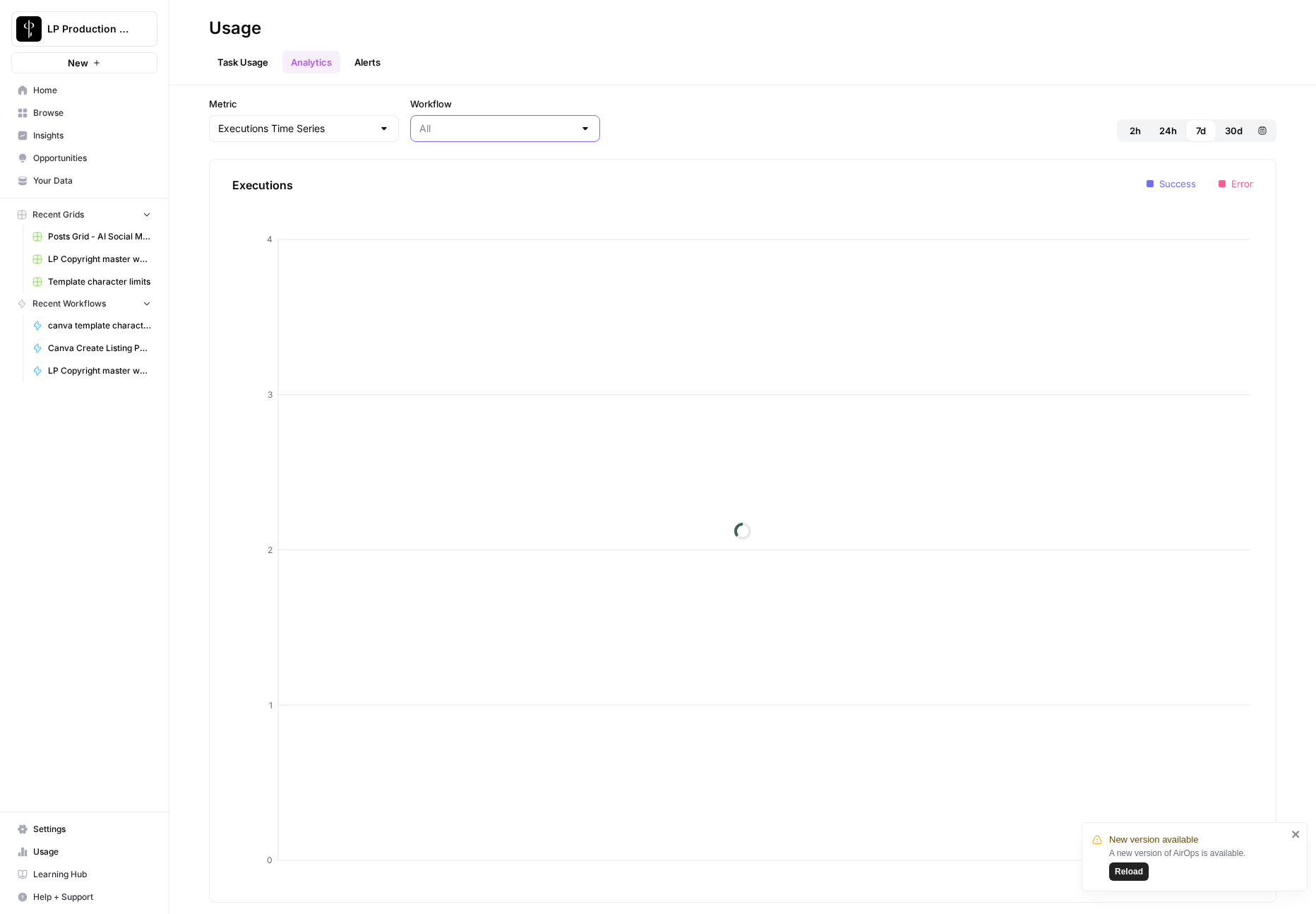
click at [419, 127] on input "Workflow" at bounding box center [497, 129] width 155 height 14
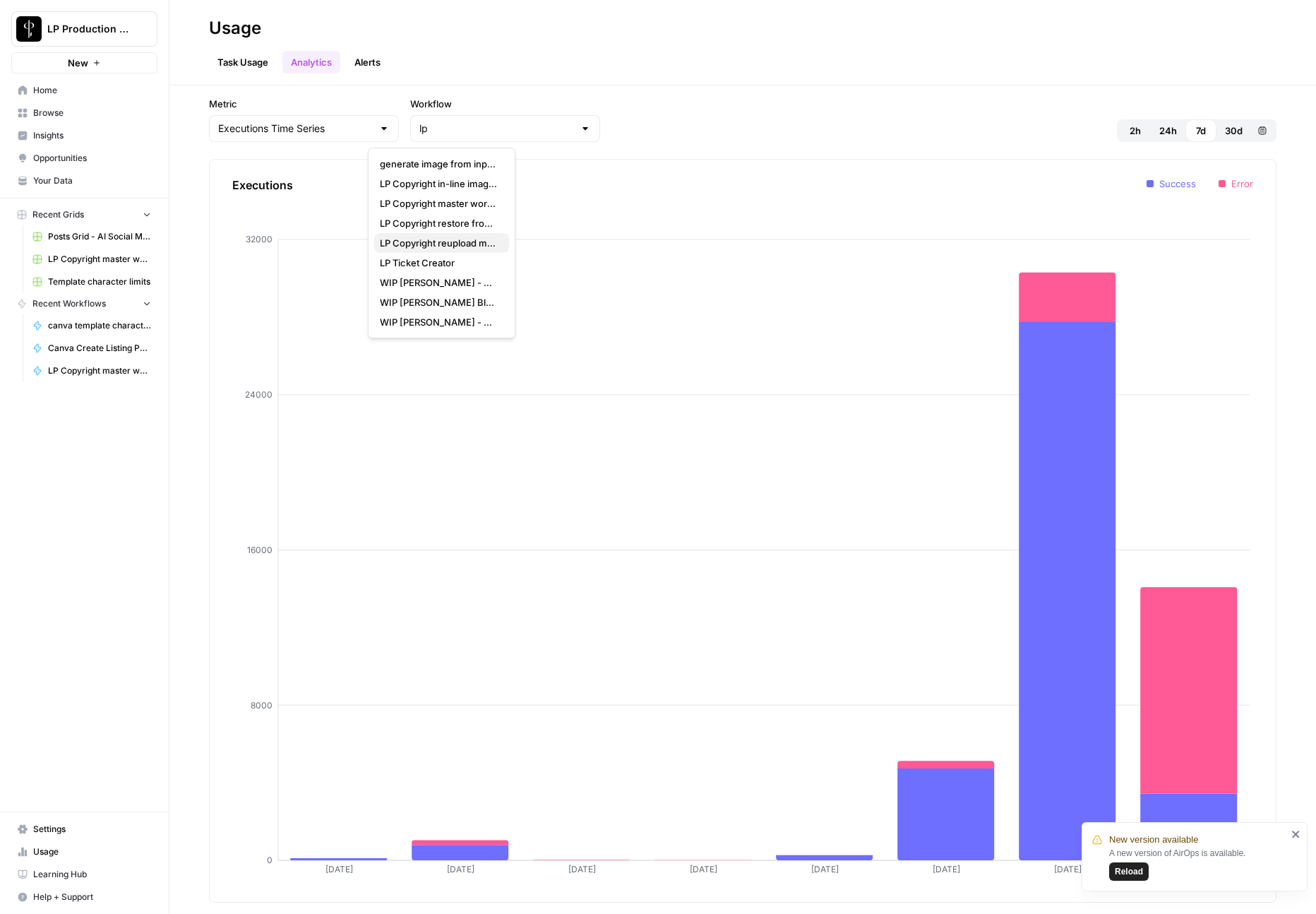
click at [429, 238] on span "LP Copyright reupload media from AWS" at bounding box center [439, 243] width 118 height 14
type input "LP Copyright reupload media from AWS"
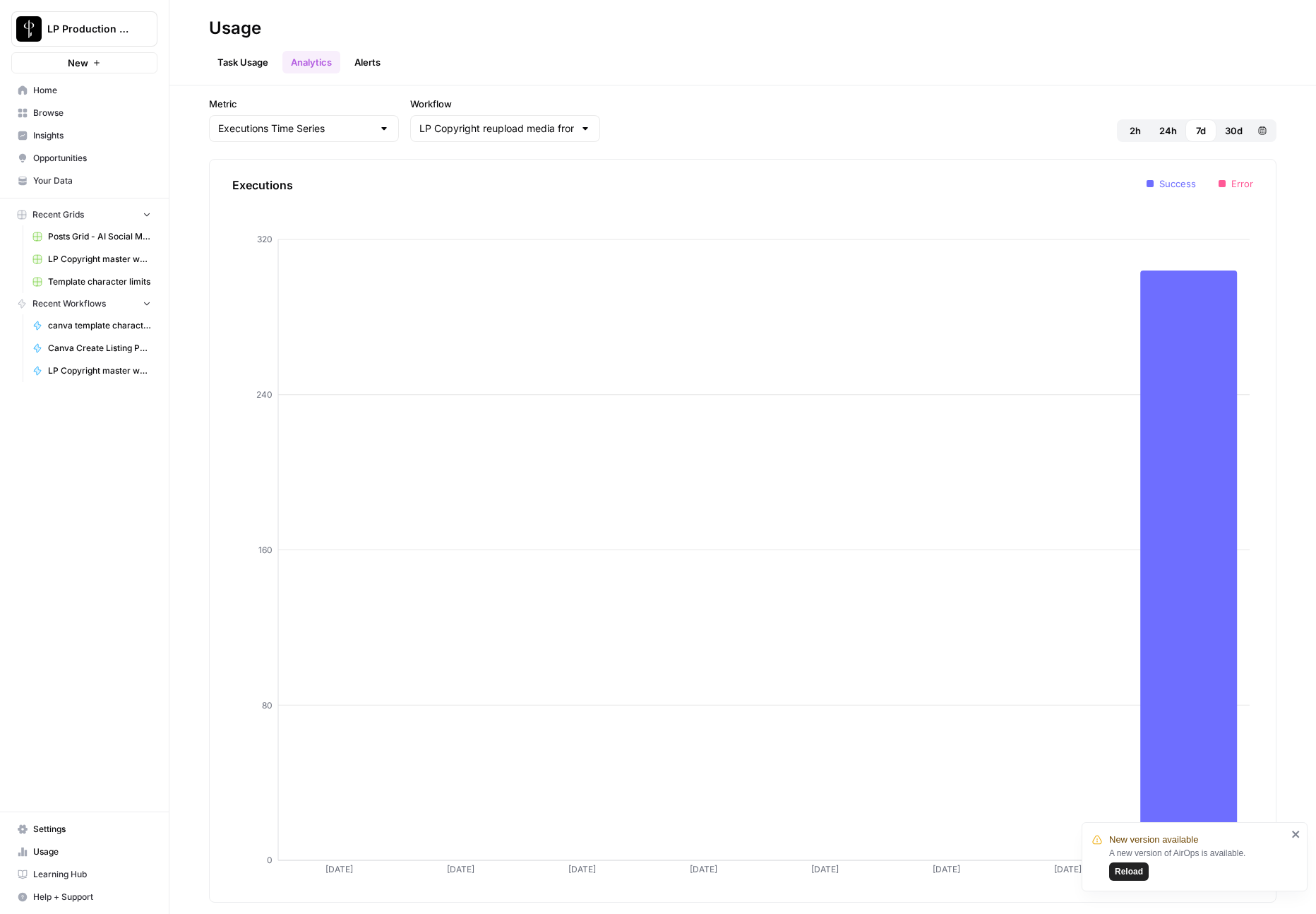
click at [1142, 134] on button "2h" at bounding box center [1135, 130] width 31 height 23
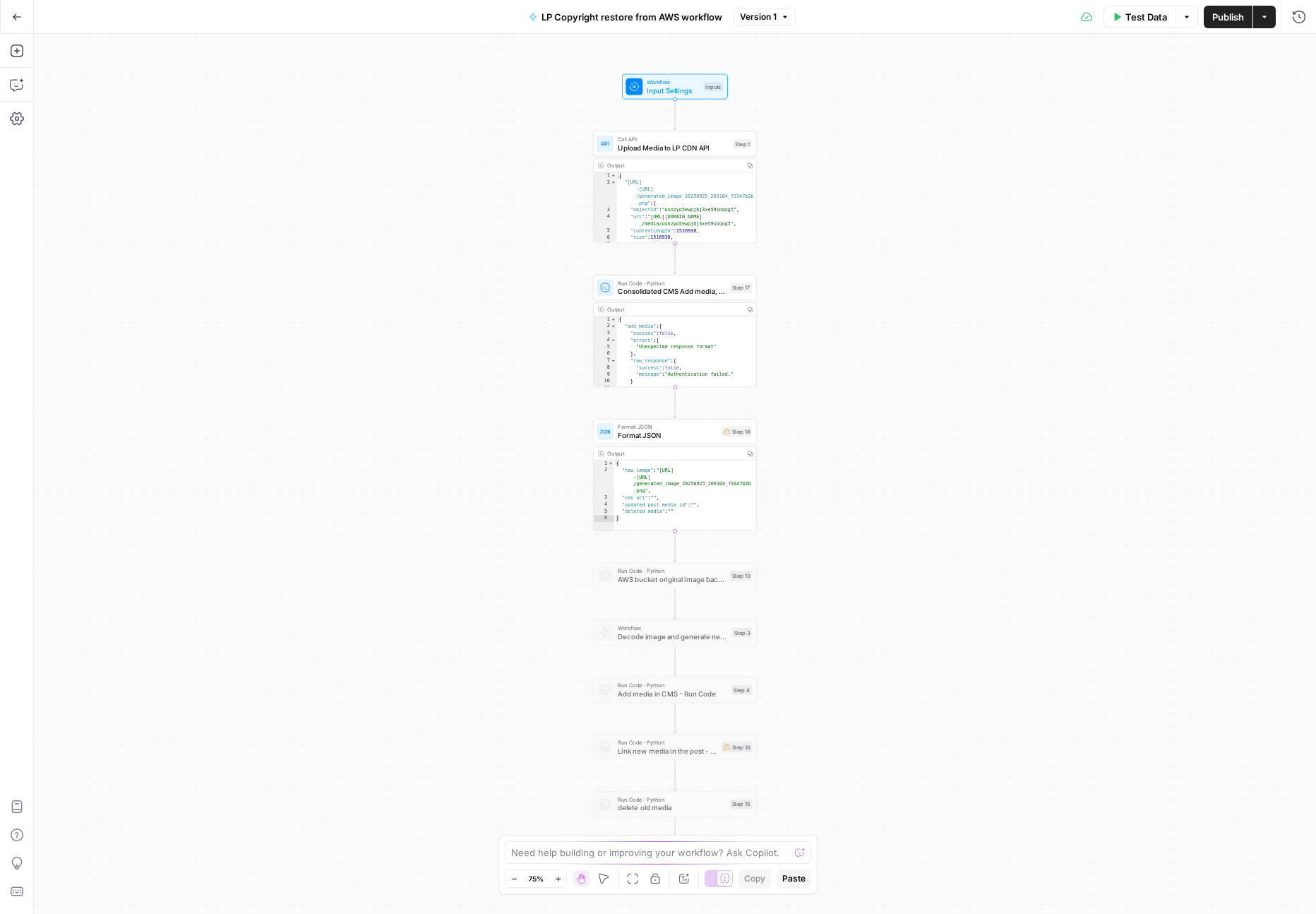
click at [19, 22] on button "Go Back" at bounding box center [17, 17] width 26 height 26
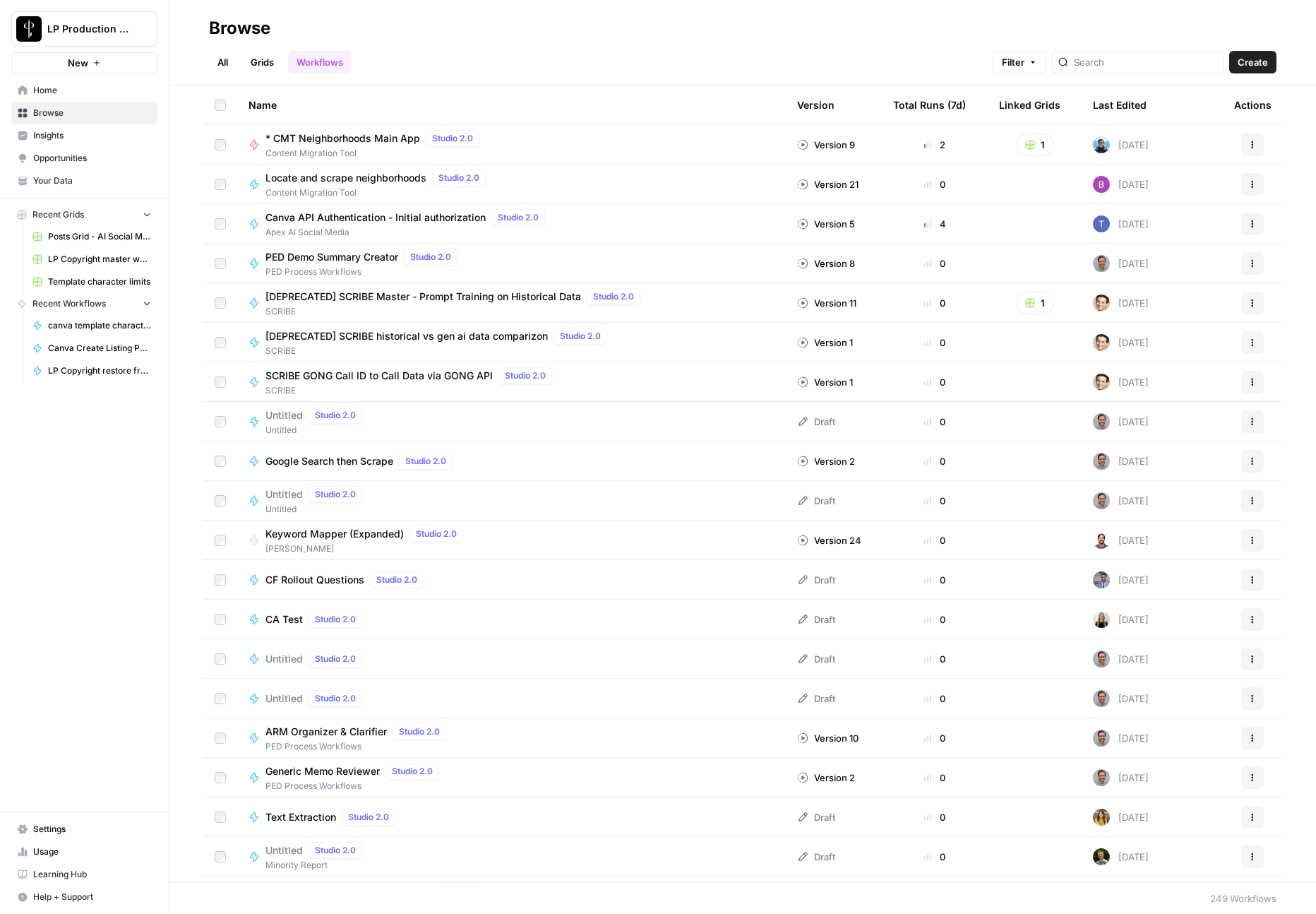
click at [94, 112] on span "Browse" at bounding box center [92, 113] width 118 height 13
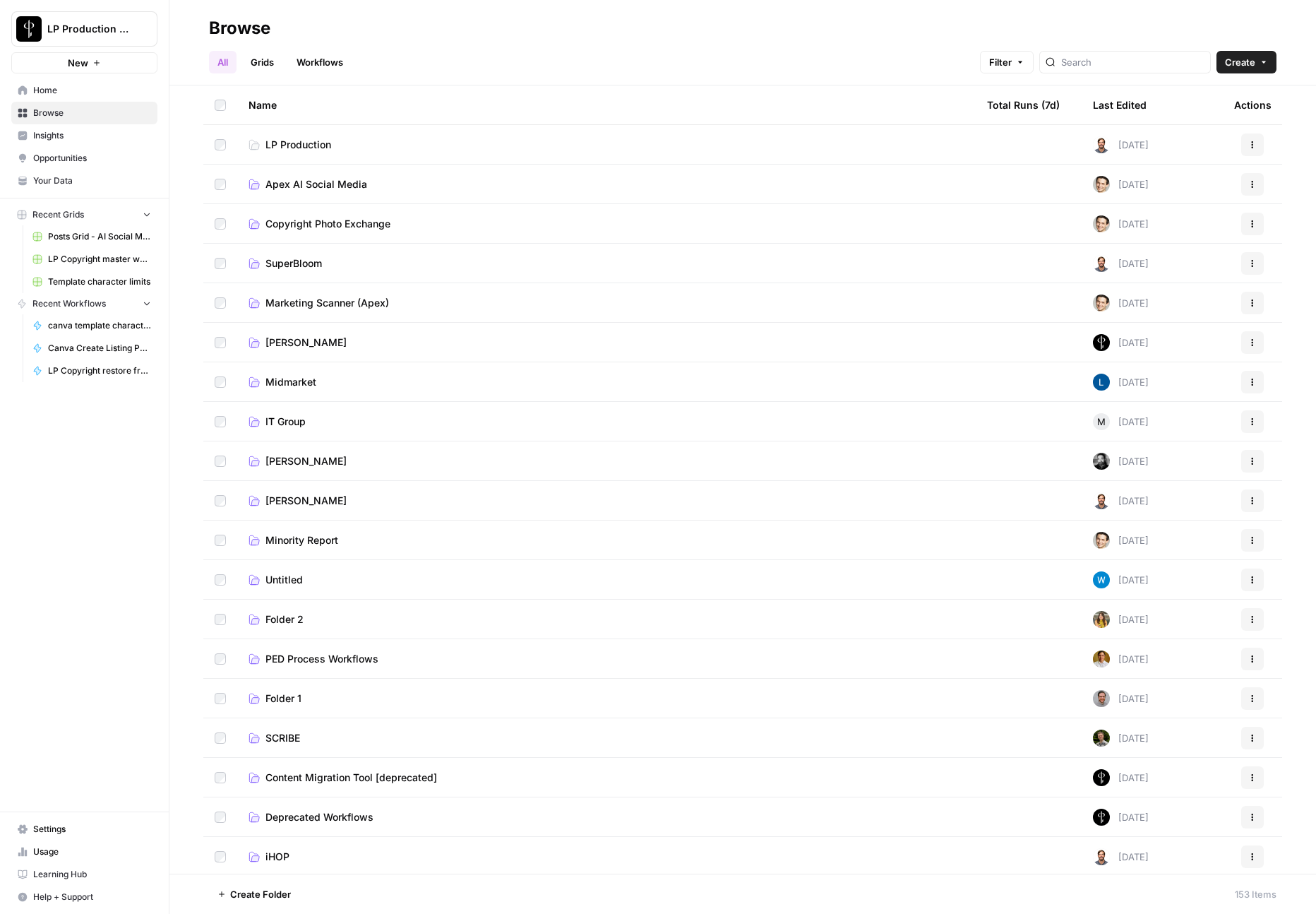
click at [307, 218] on span "Copyright Photo Exchange" at bounding box center [328, 224] width 125 height 14
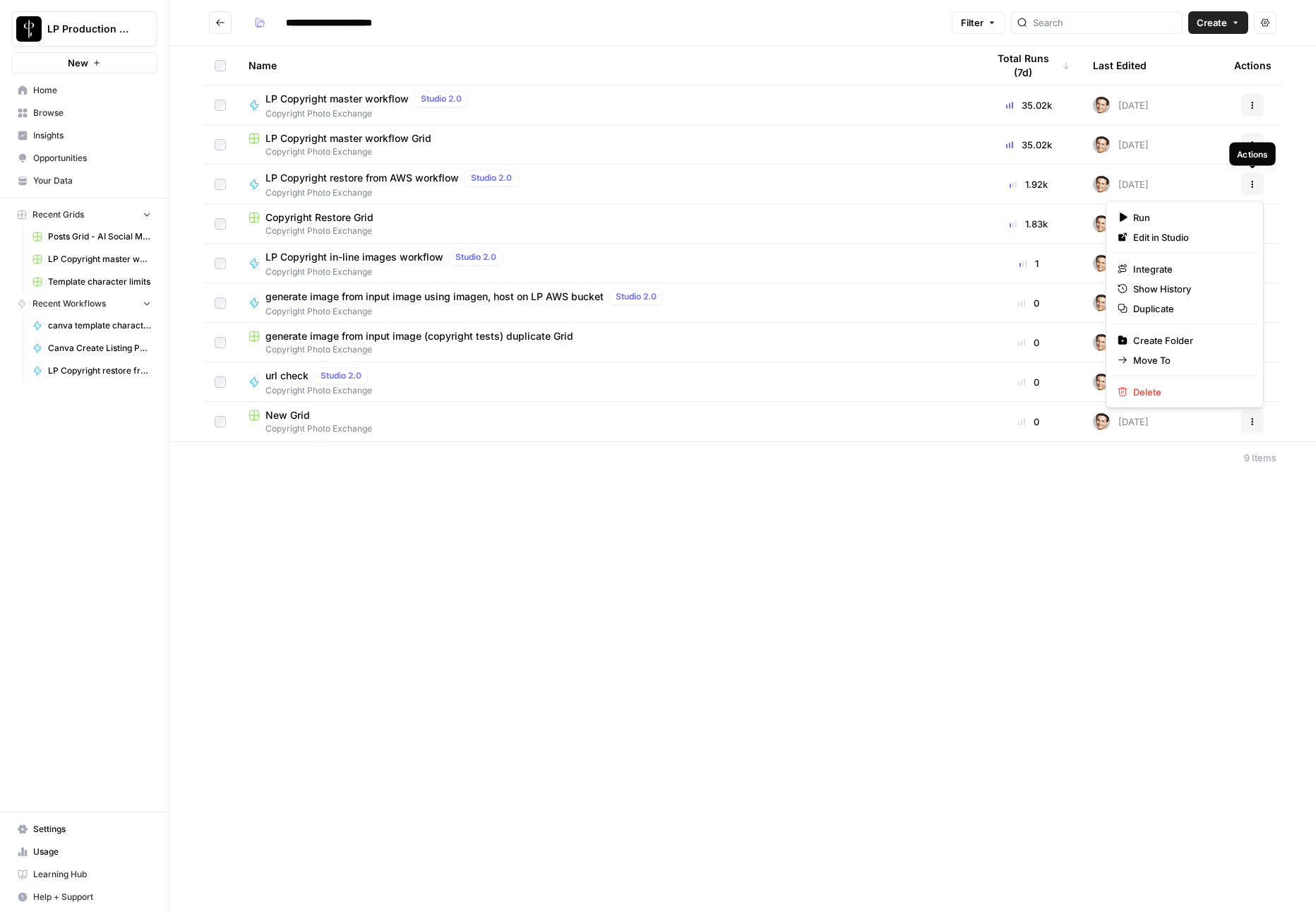
click at [1260, 184] on button "Actions" at bounding box center [1252, 184] width 23 height 23
click at [1120, 304] on icon "button" at bounding box center [1122, 308] width 10 height 10
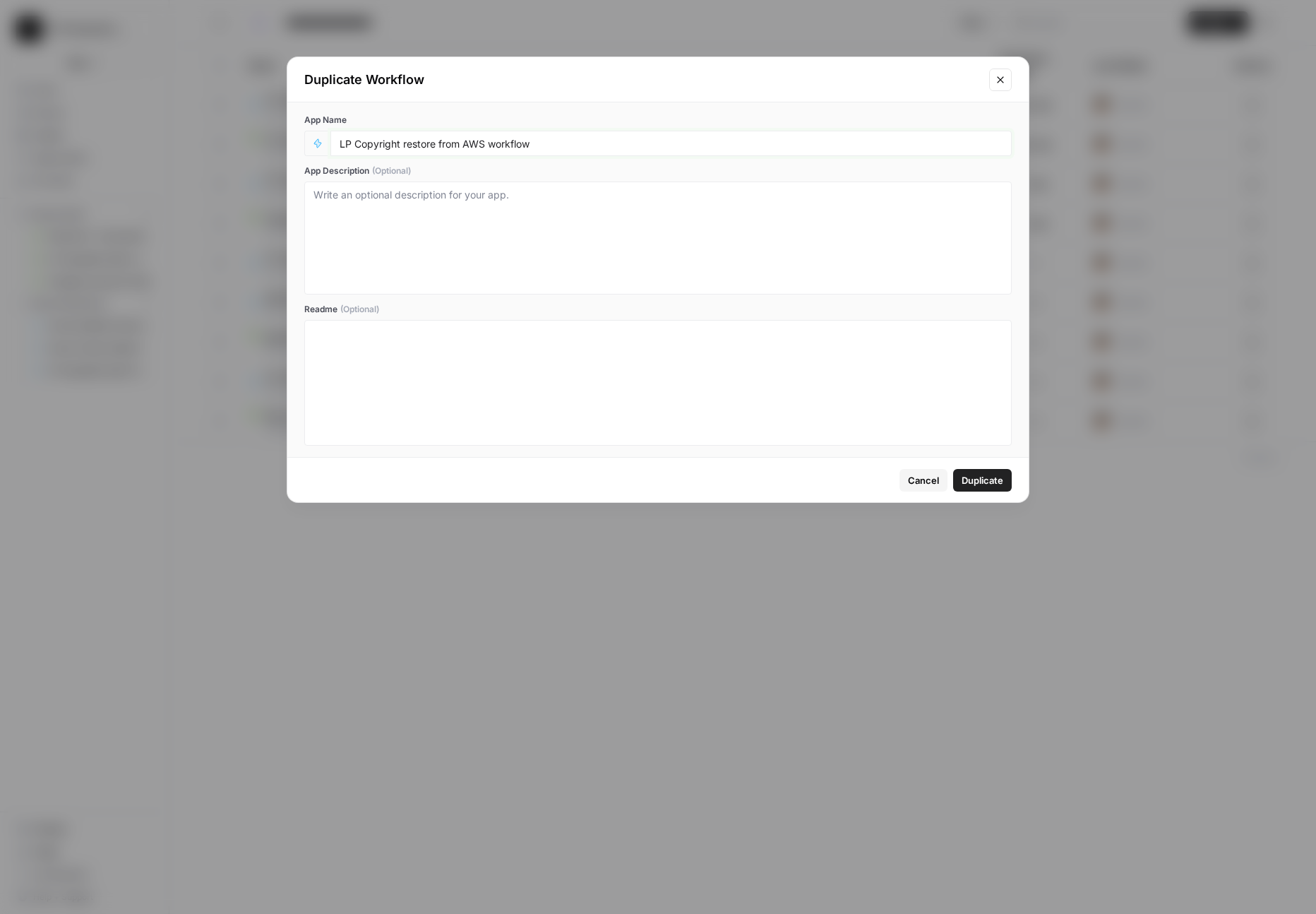
click at [579, 147] on input "LP Copyright restore from AWS workflow" at bounding box center [671, 143] width 663 height 13
type input "LP Copyright reupload media from AWS"
click at [998, 479] on span "Duplicate" at bounding box center [983, 481] width 42 height 14
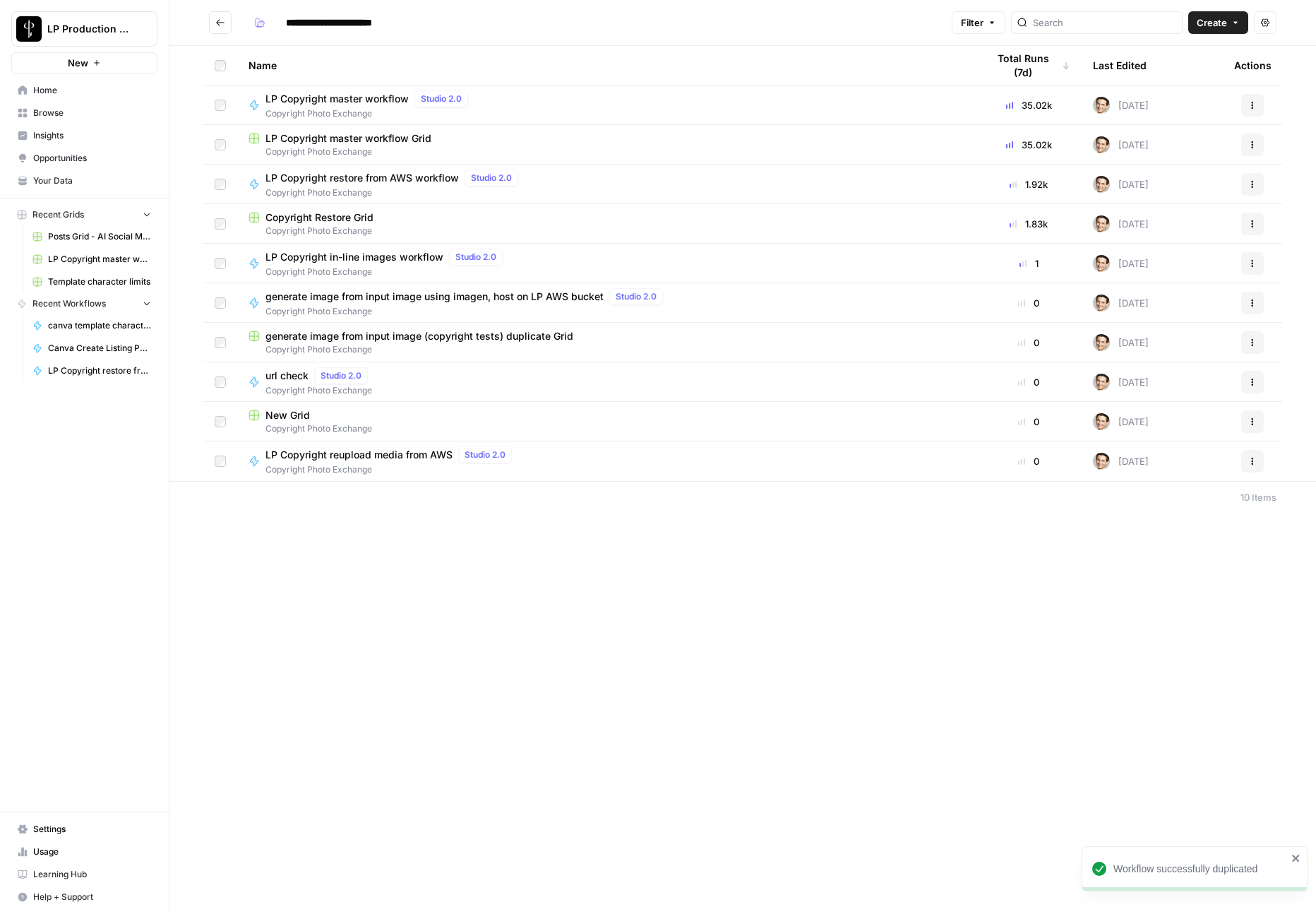
click at [336, 465] on span "Copyright Photo Exchange" at bounding box center [391, 469] width 252 height 13
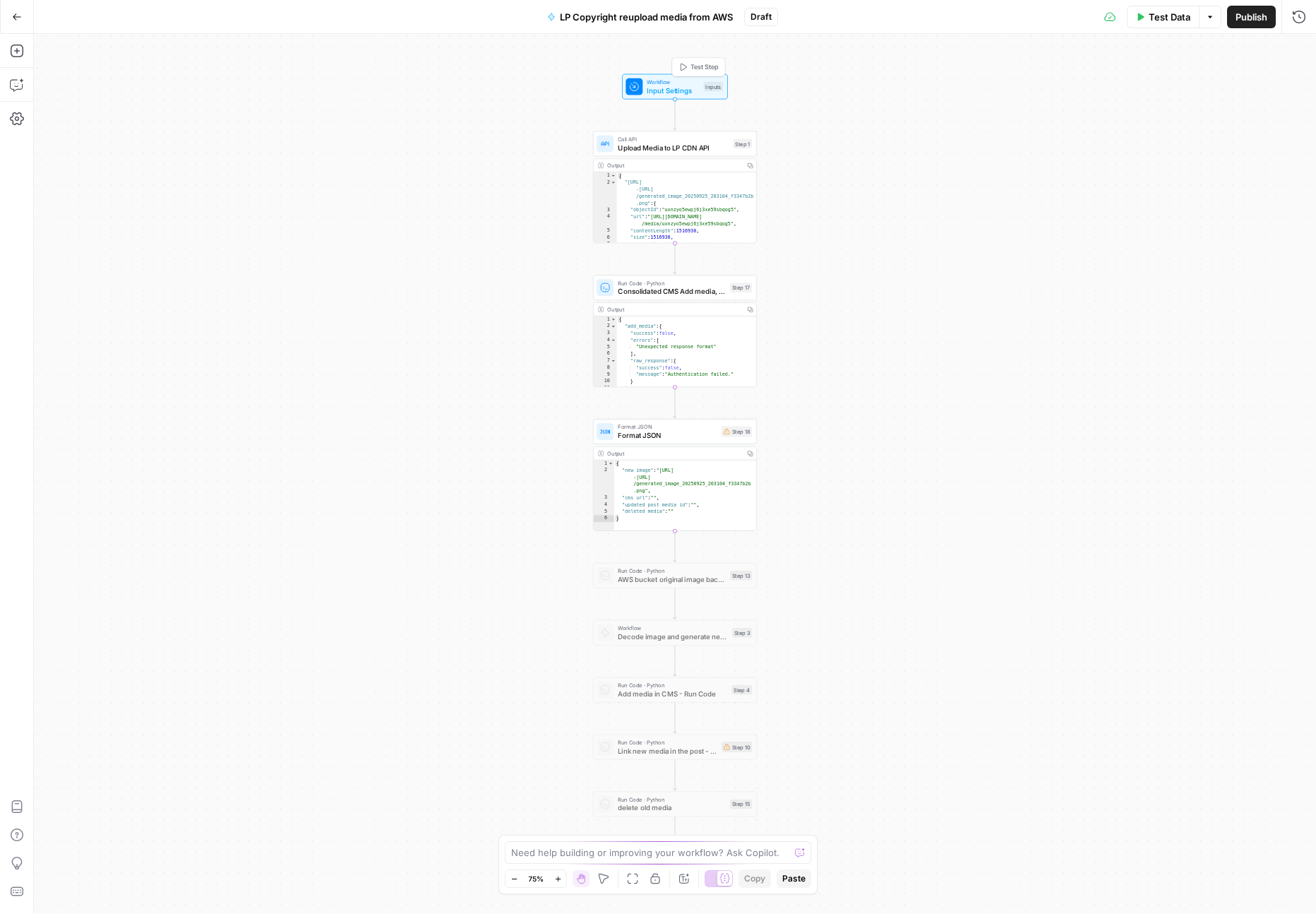
click at [675, 85] on span "Input Settings" at bounding box center [672, 89] width 52 height 10
click at [1294, 52] on icon "button" at bounding box center [1298, 51] width 9 height 9
click at [686, 288] on span "Consolidated CMS Add media, update post, delete old" at bounding box center [671, 291] width 108 height 10
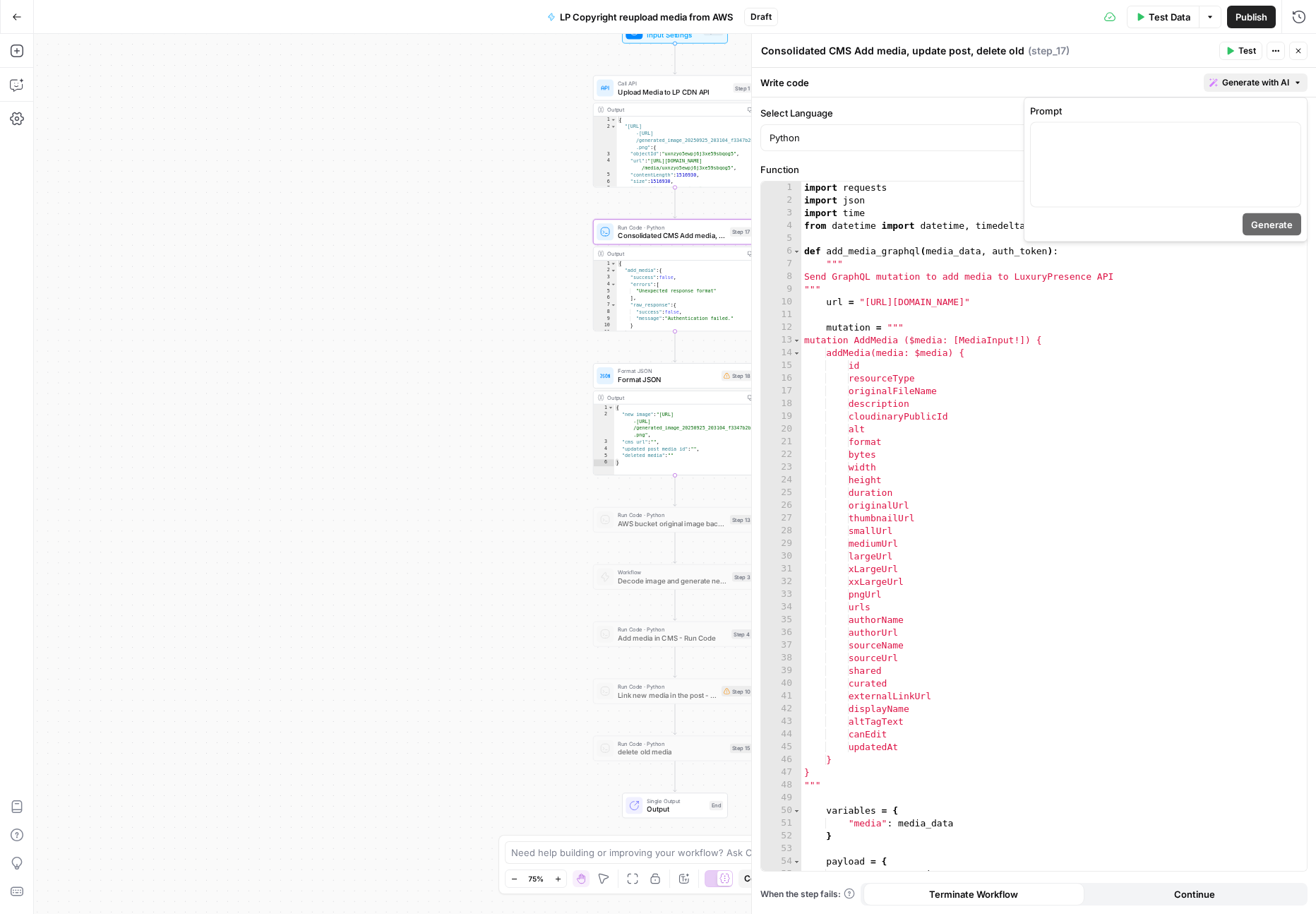
click at [1289, 83] on span "Generate with AI" at bounding box center [1255, 83] width 67 height 13
click at [1162, 193] on div at bounding box center [1165, 165] width 270 height 84
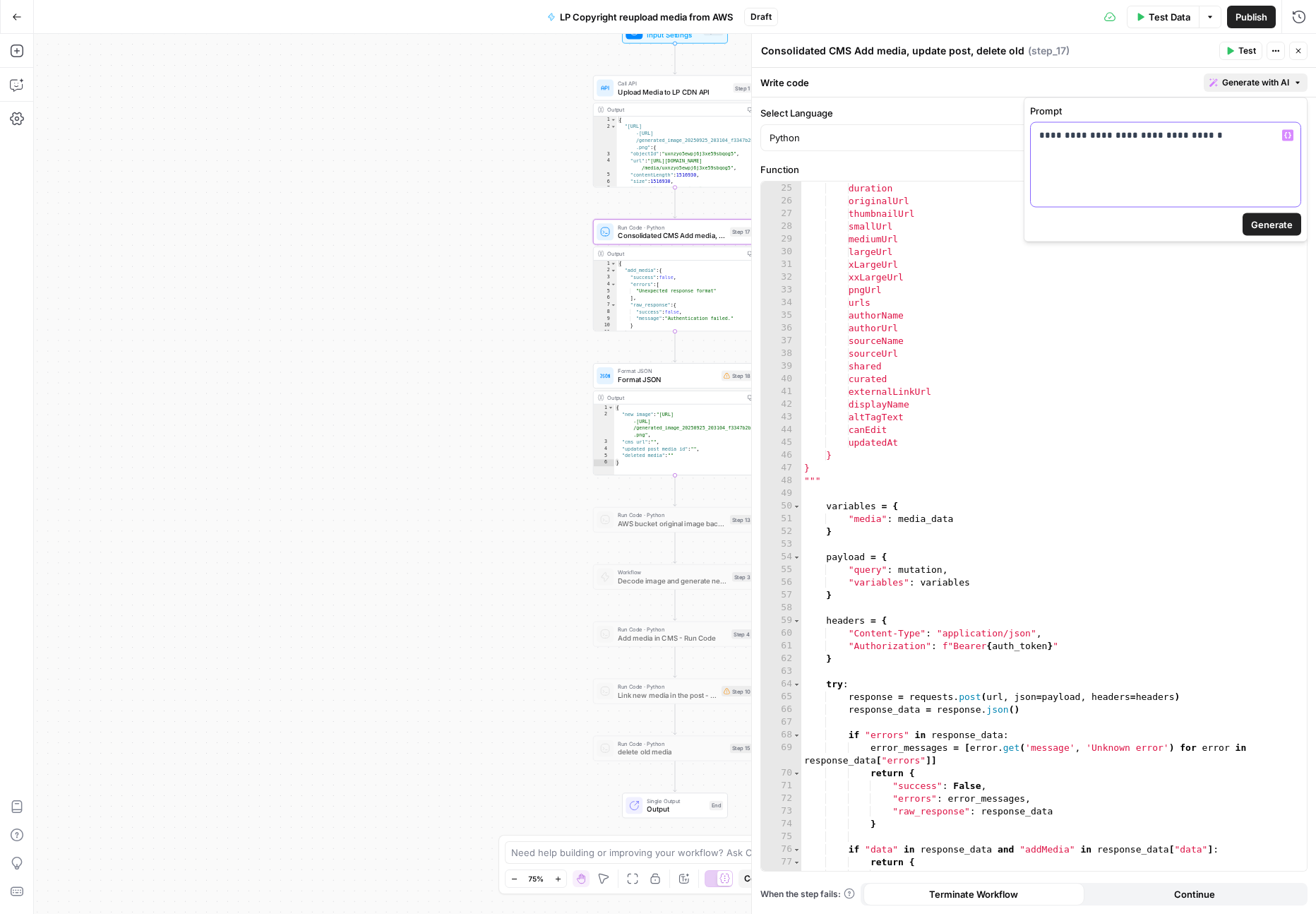
scroll to position [309, 0]
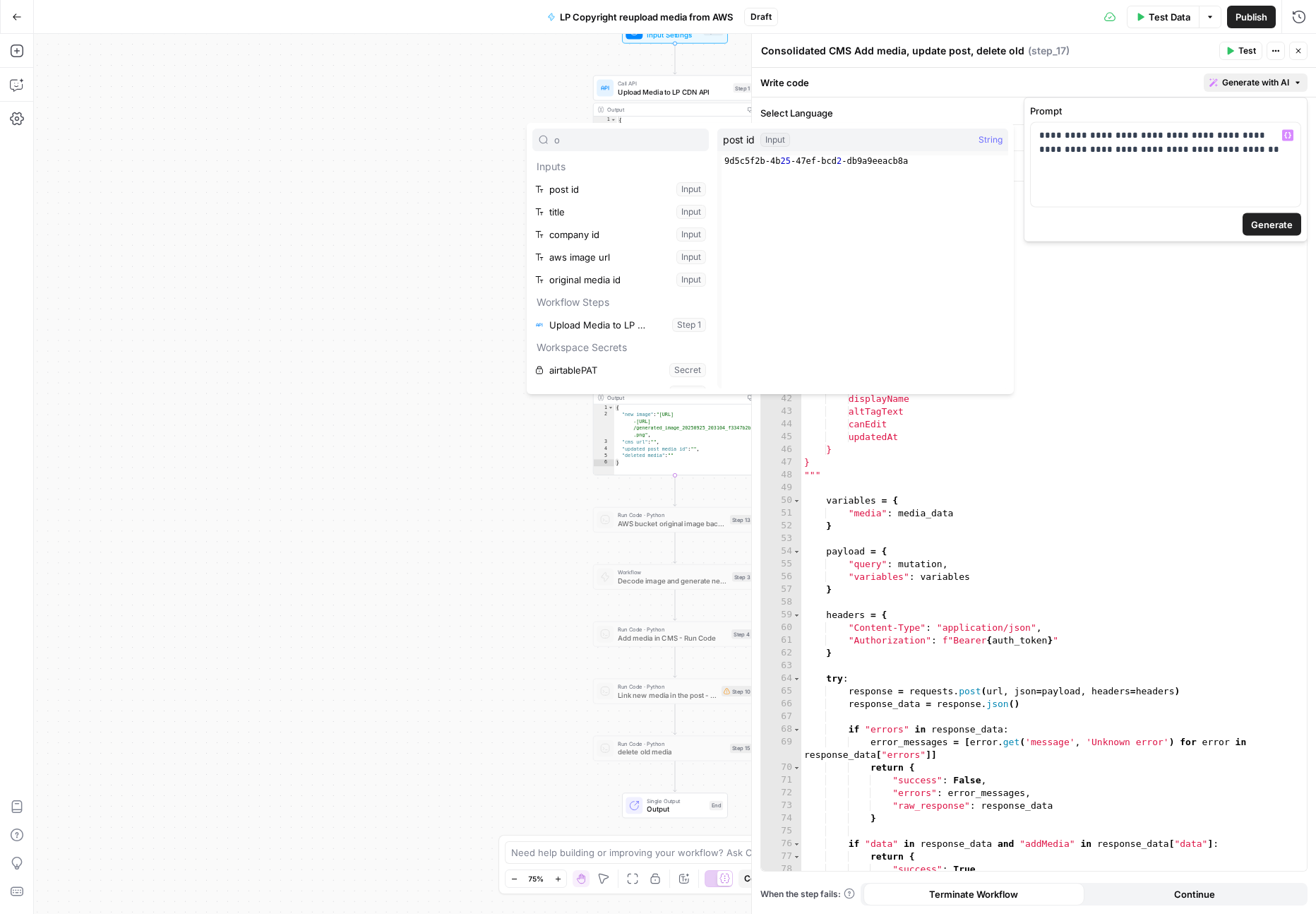
type input "or"
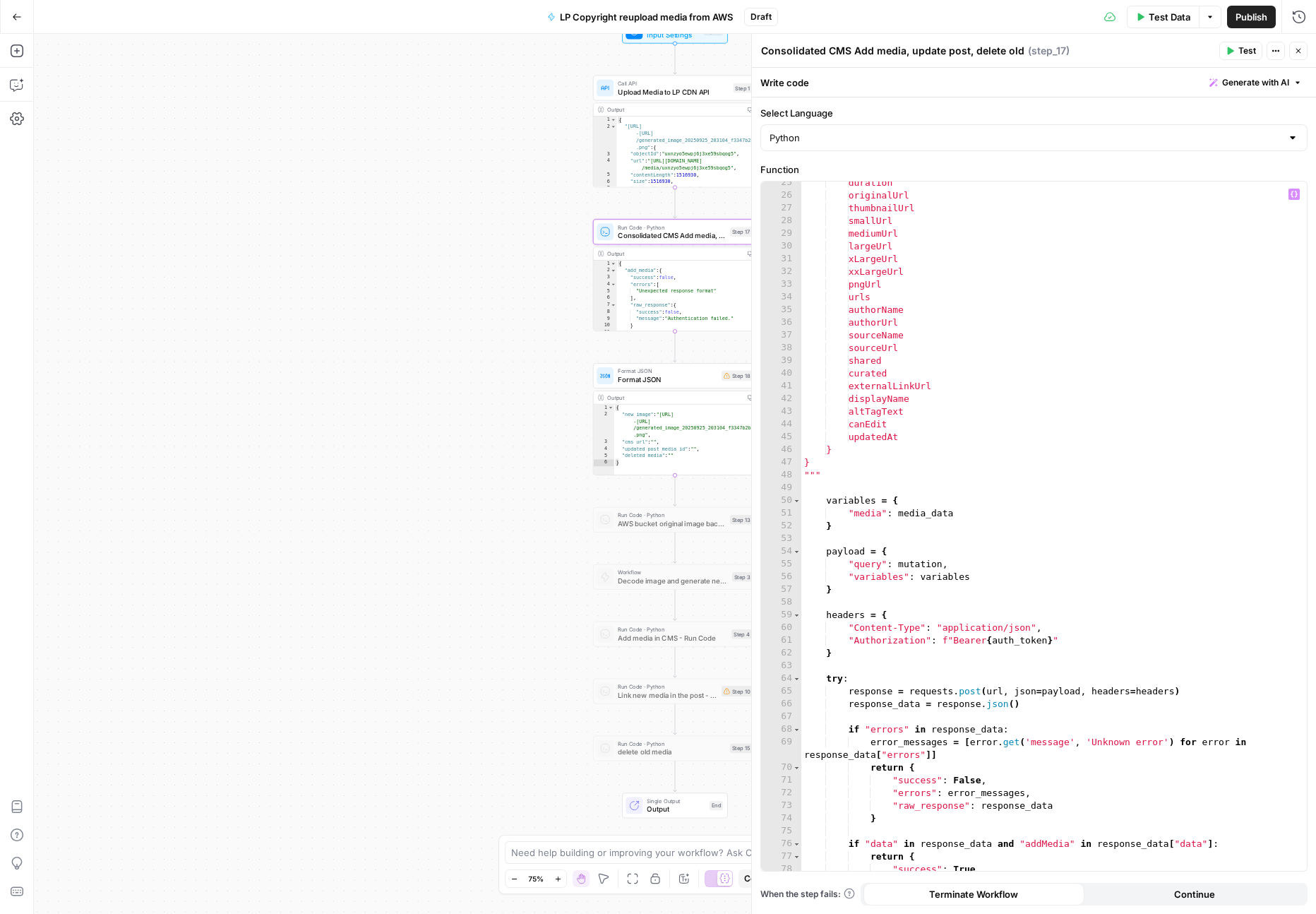
click at [1298, 81] on icon "button" at bounding box center [1297, 82] width 4 height 2
click at [1250, 147] on p "**********" at bounding box center [1165, 143] width 253 height 28
click at [1272, 222] on span "Generate" at bounding box center [1272, 225] width 42 height 14
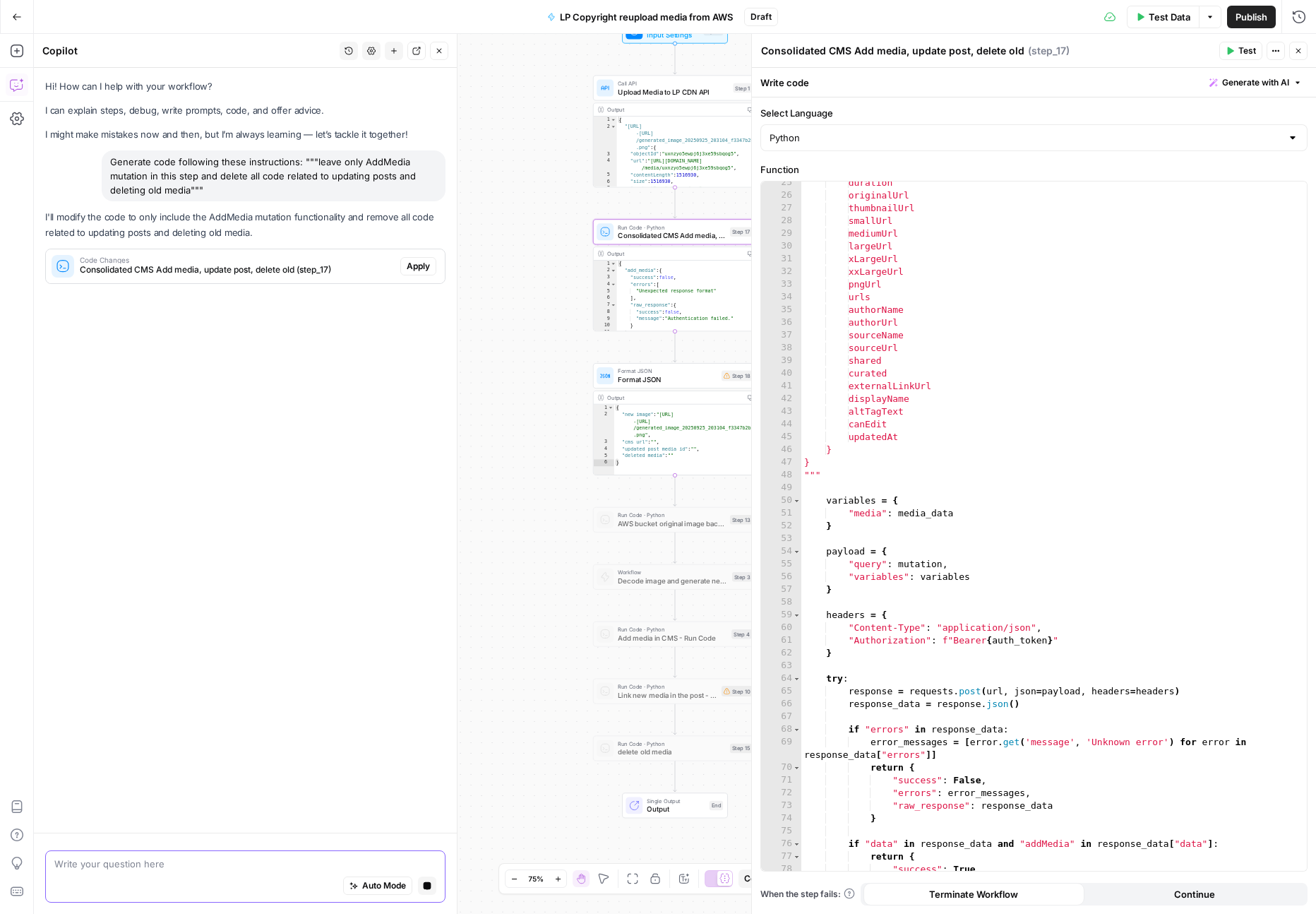
scroll to position [0, 0]
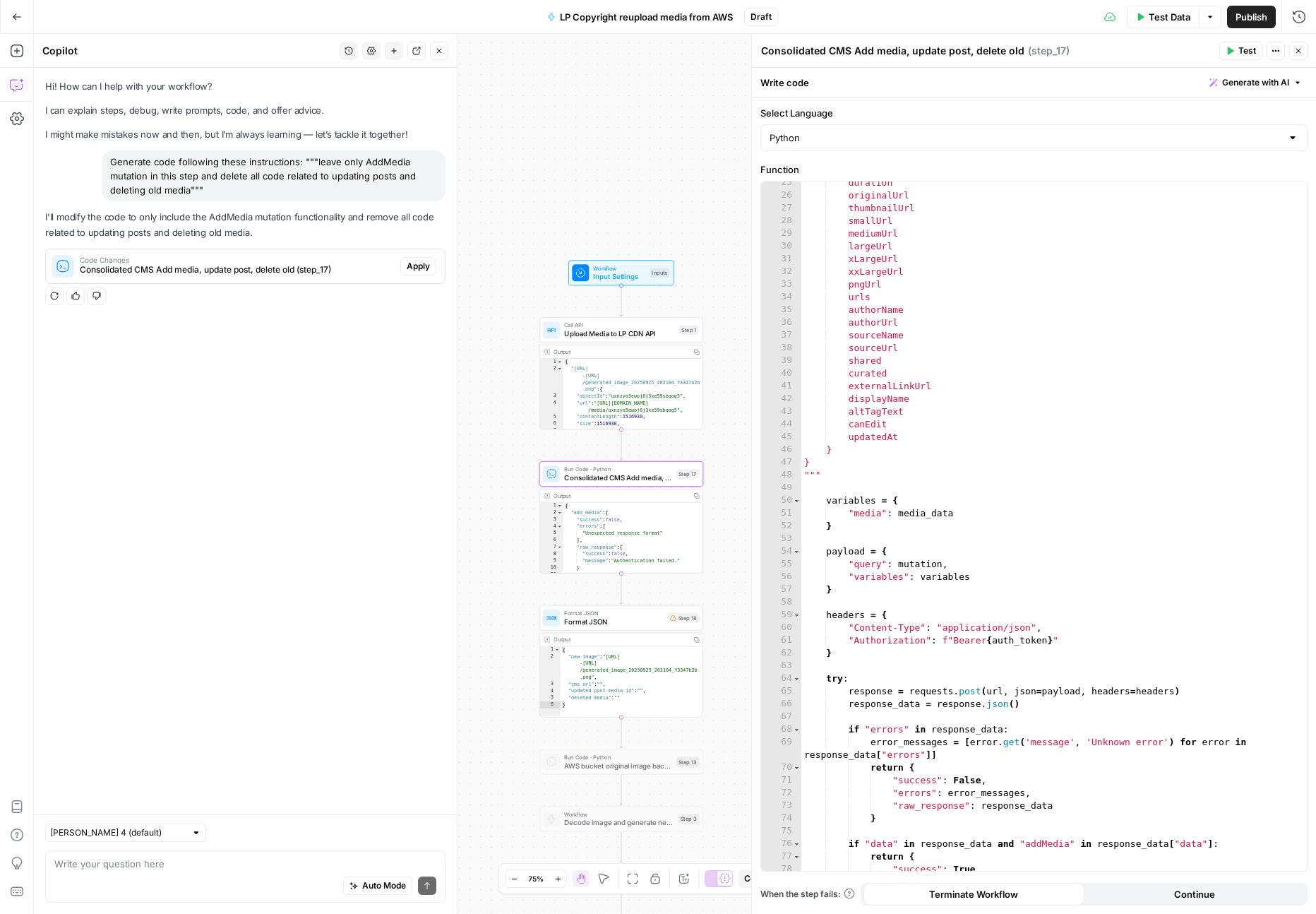
click at [415, 263] on span "Apply" at bounding box center [418, 267] width 23 height 13
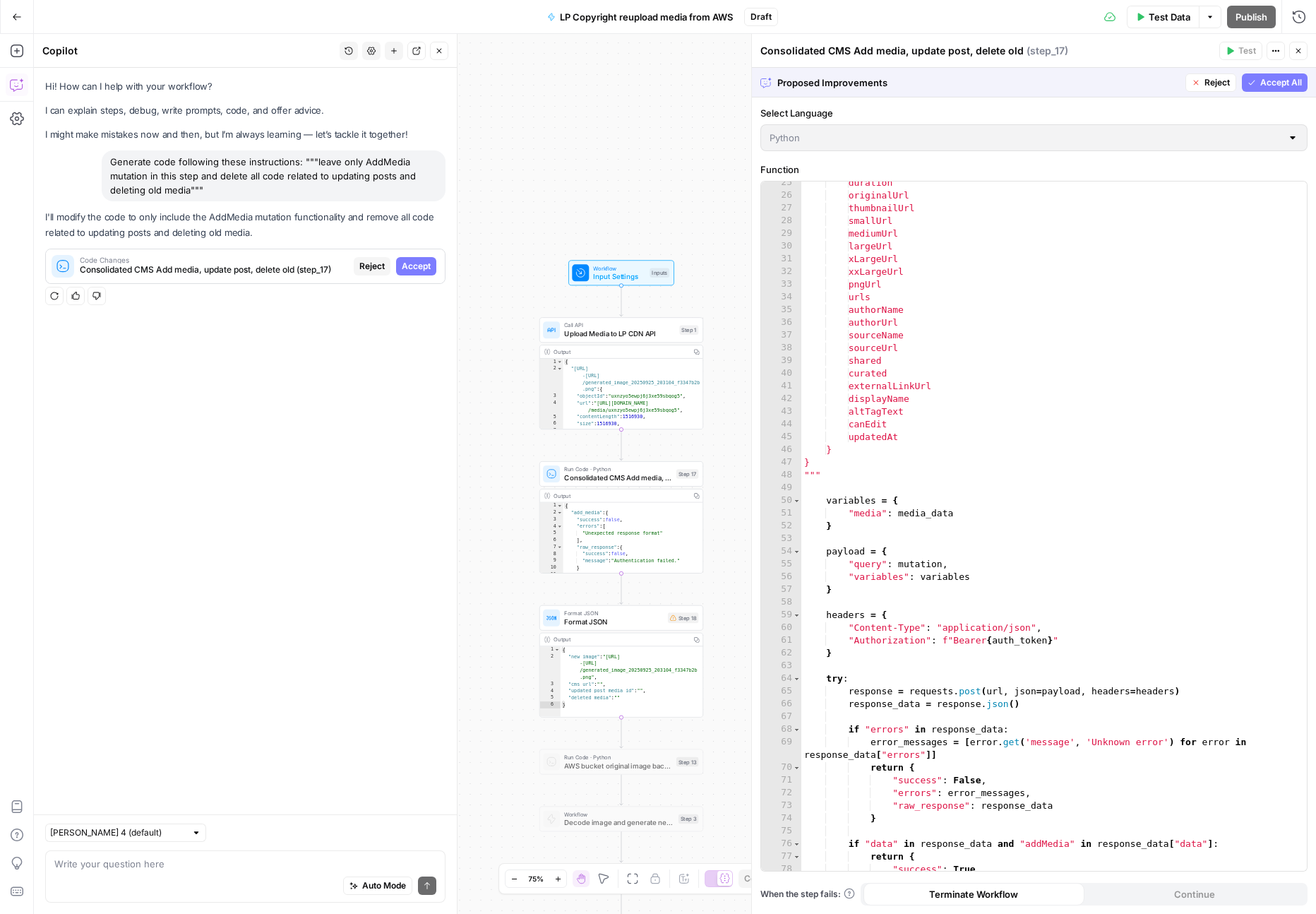
click at [947, 55] on div "Consolidated CMS Add media, update post, delete old ( step_17 )" at bounding box center [988, 51] width 455 height 14
click at [917, 49] on div "Consolidated CMS Add media, update post, delete old ( step_17 )" at bounding box center [988, 51] width 455 height 14
drag, startPoint x: 906, startPoint y: 51, endPoint x: 931, endPoint y: 52, distance: 25.0
click at [931, 52] on div "Consolidated CMS Add media, update post, delete old ( step_17 )" at bounding box center [988, 51] width 455 height 14
click at [929, 52] on div "Consolidated CMS Add media, update post, delete old ( step_17 )" at bounding box center [988, 51] width 455 height 14
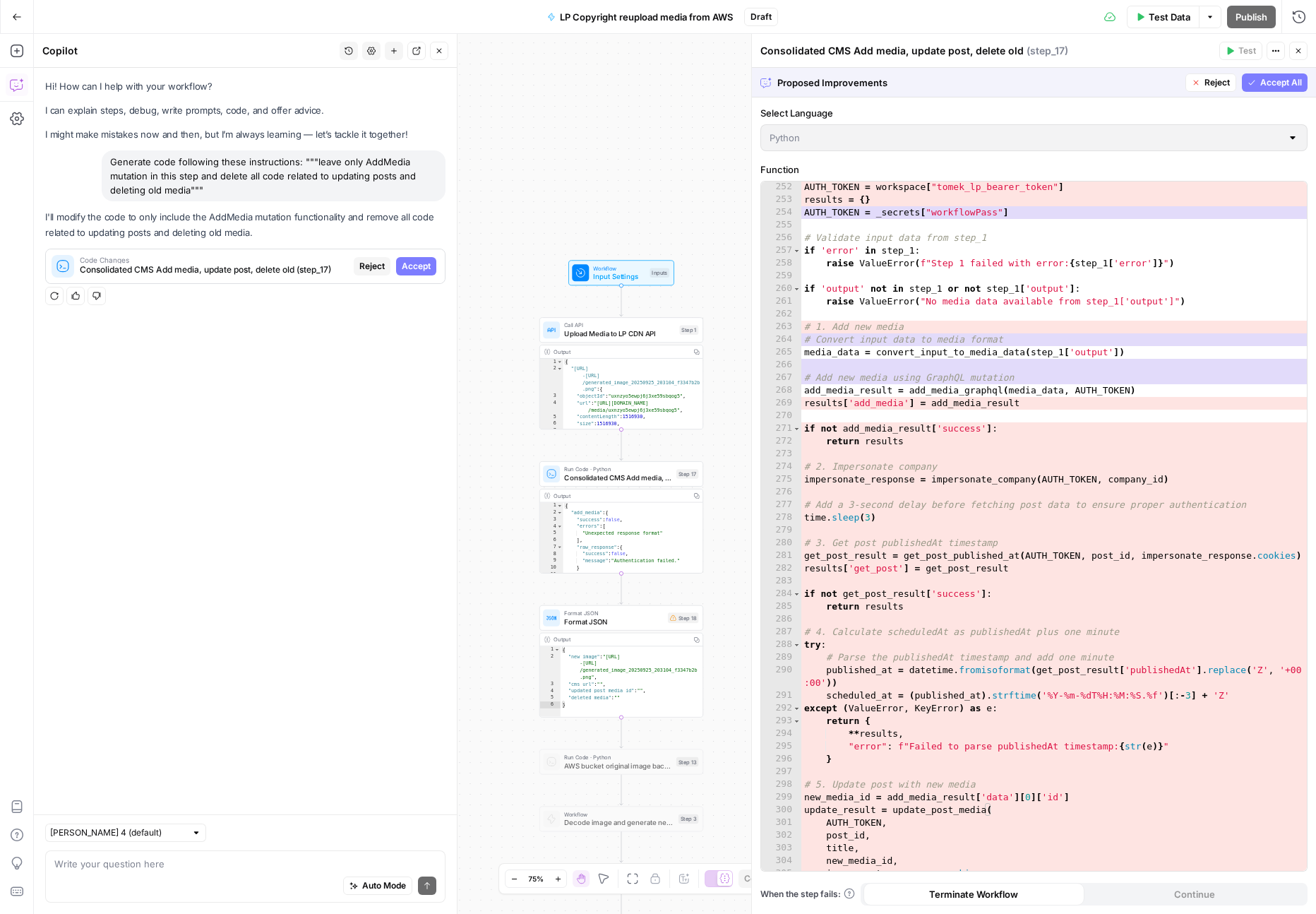
scroll to position [3405, 0]
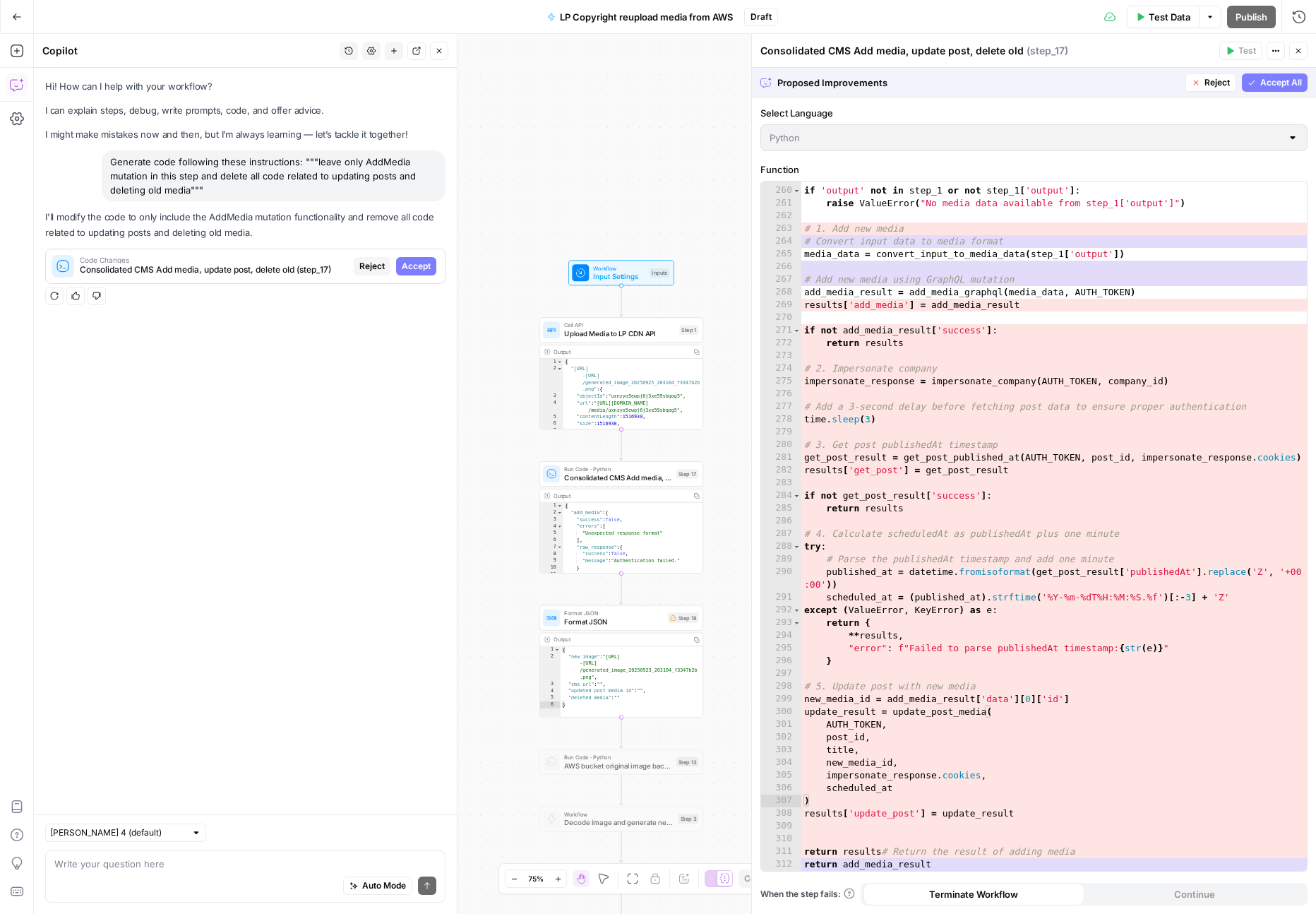
click at [1280, 83] on span "Accept All" at bounding box center [1281, 83] width 42 height 13
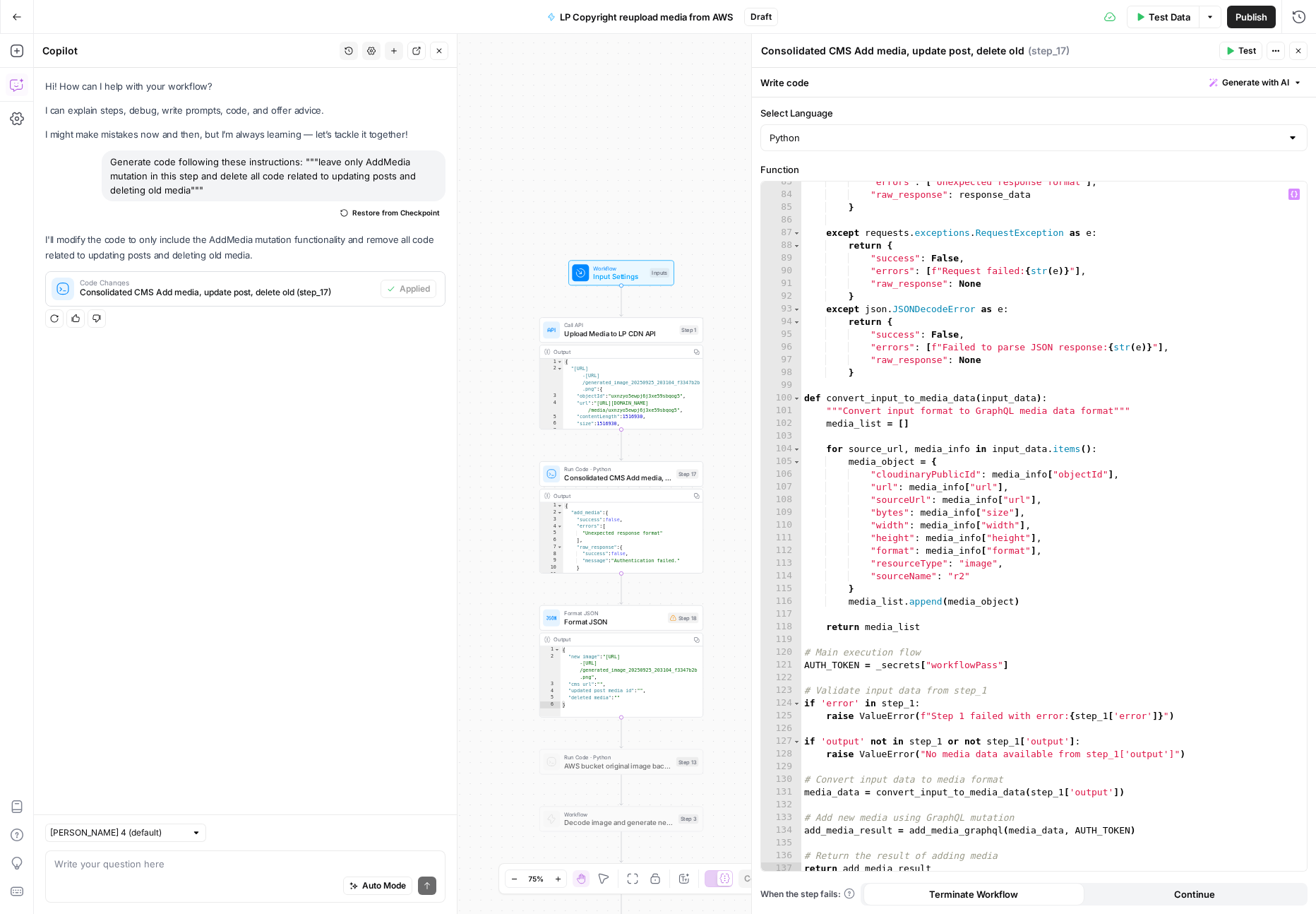
scroll to position [1065, 0]
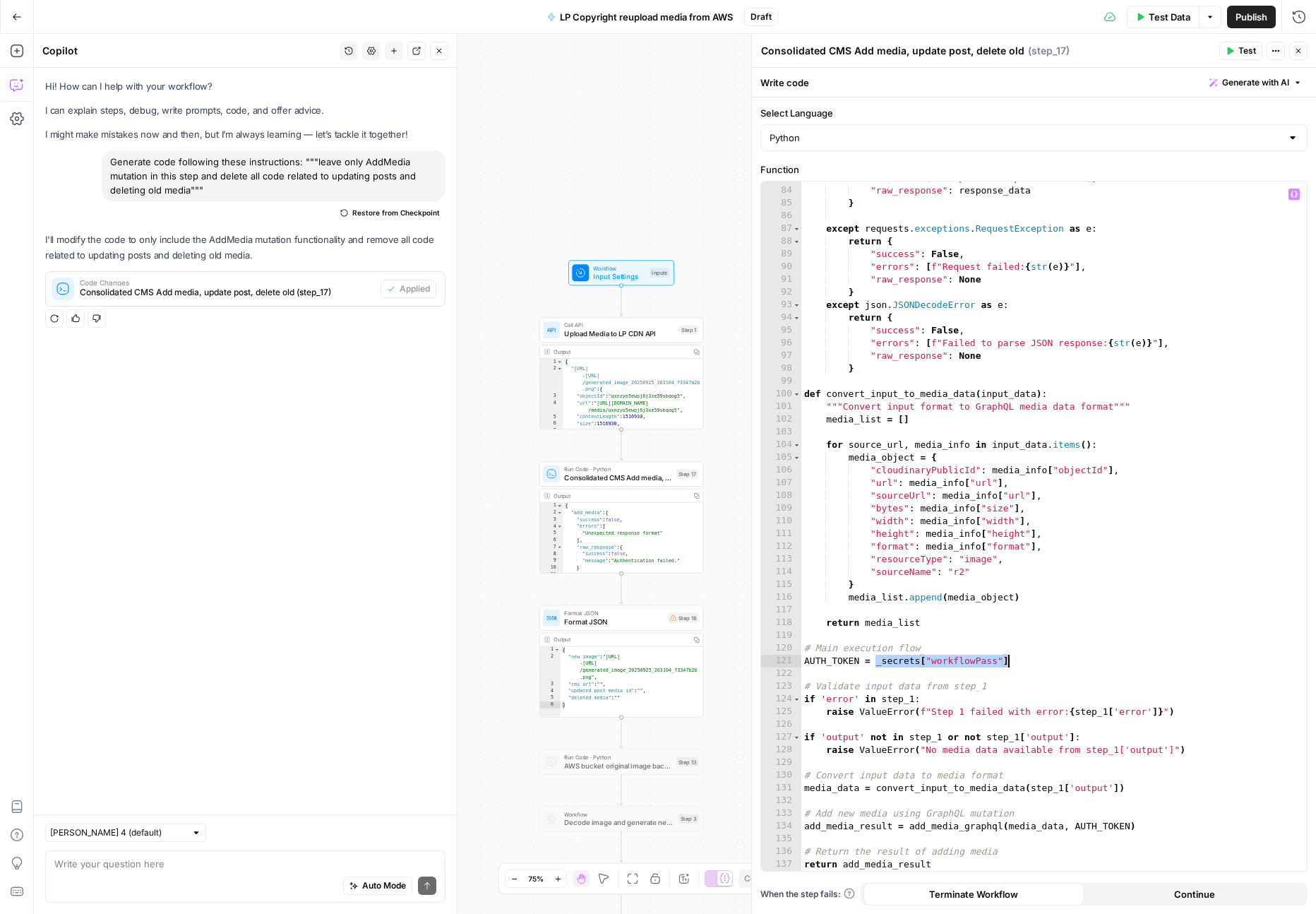
drag, startPoint x: 876, startPoint y: 661, endPoint x: 1009, endPoint y: 663, distance: 133.0
click at [1010, 663] on div ""errors" : [ "Unexpected response format" ] , "raw_response" : response_data } …" at bounding box center [1054, 529] width 505 height 715
type textarea "**********"
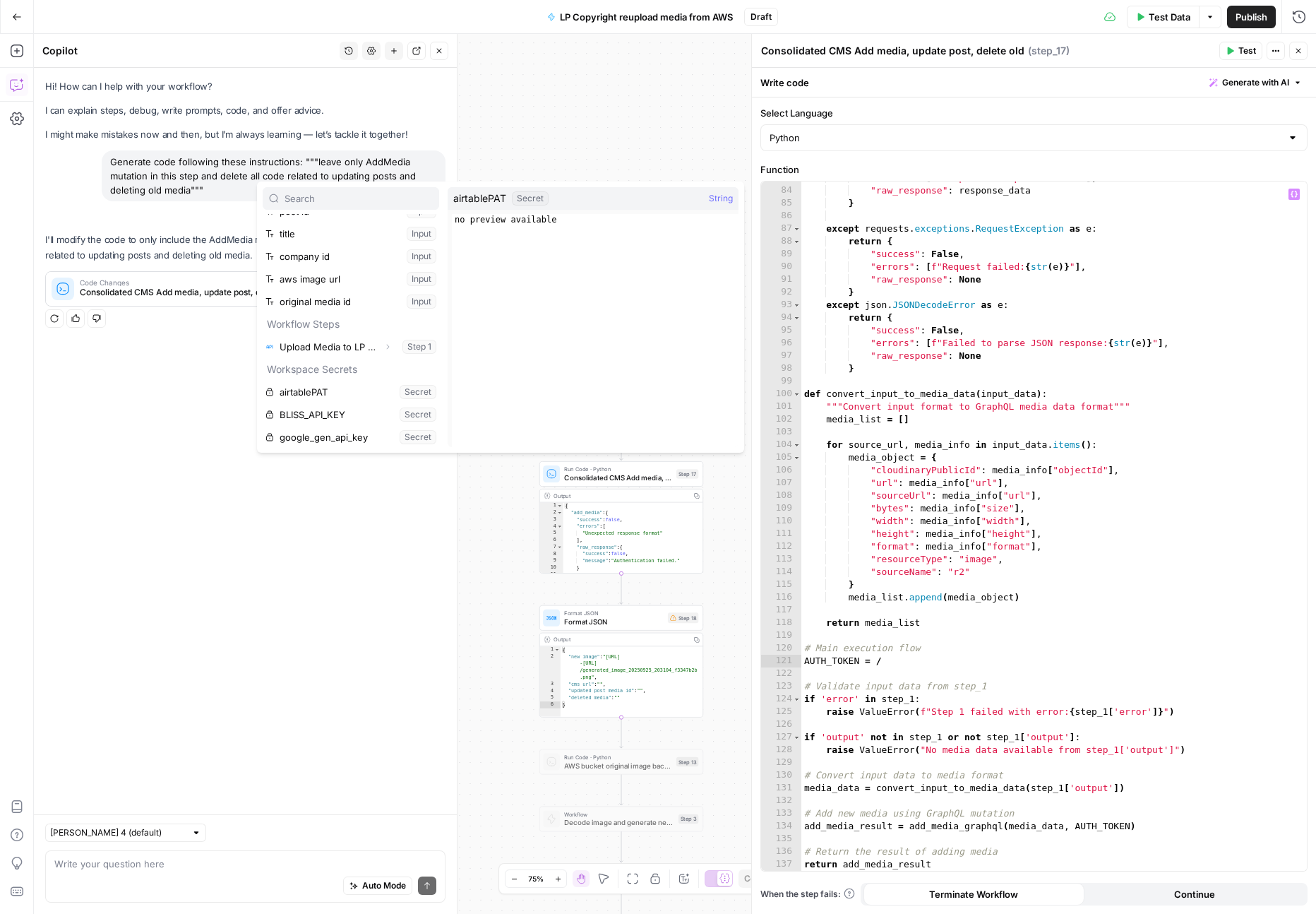
scroll to position [0, 0]
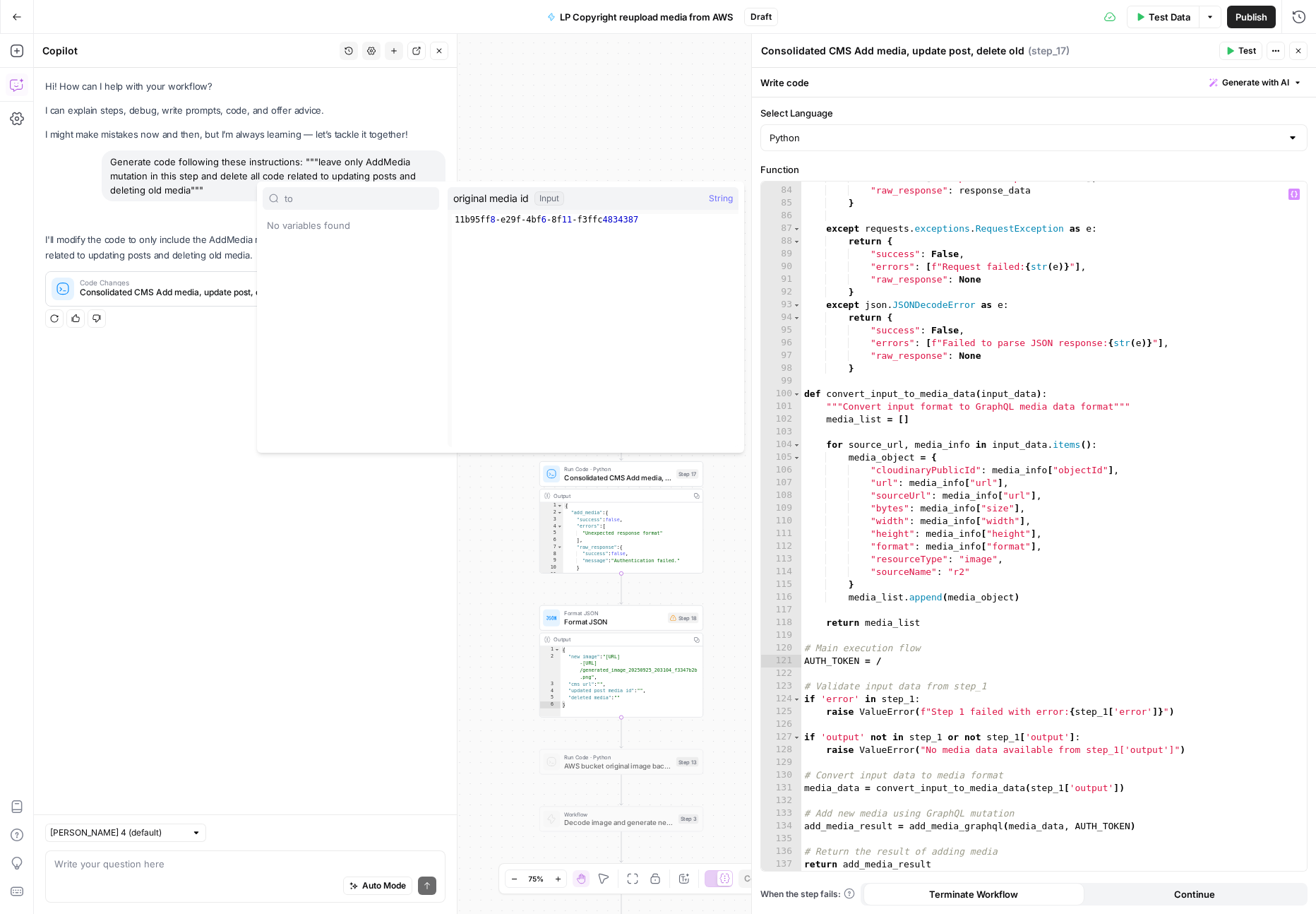
type input "t"
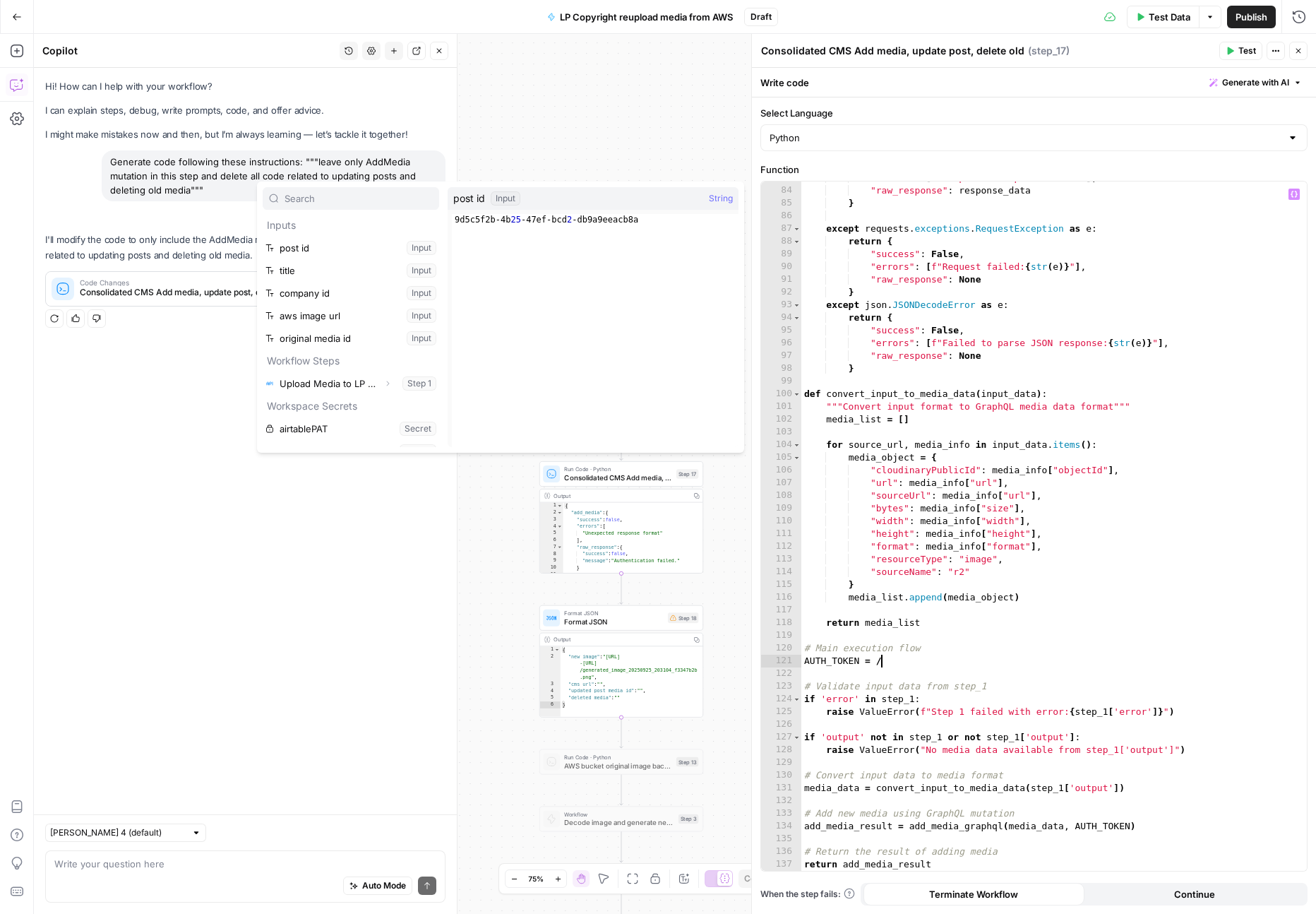
click at [896, 664] on div ""errors" : [ "Unexpected response format" ] , "raw_response" : response_data } …" at bounding box center [1054, 529] width 505 height 715
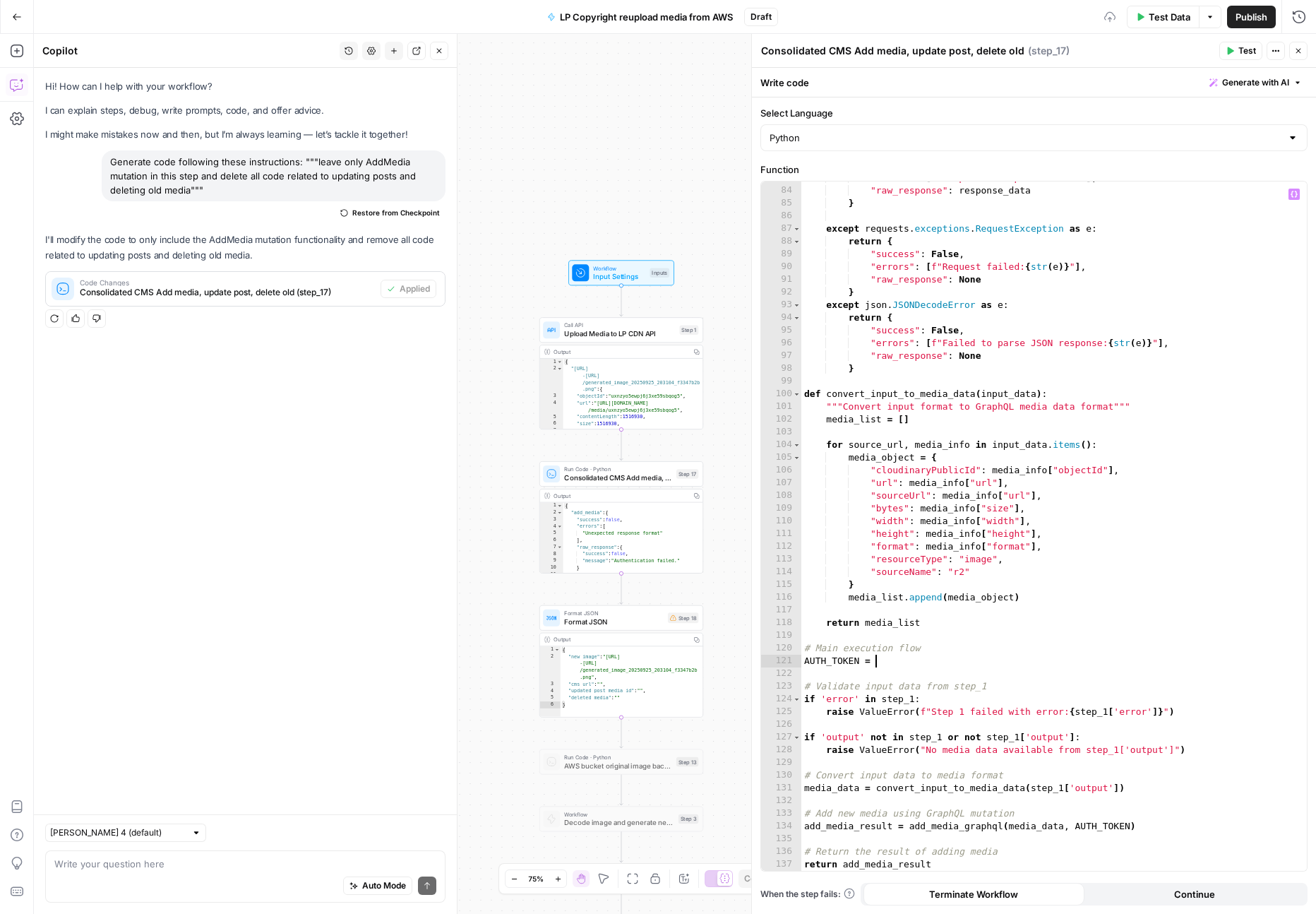
paste textarea "**********"
type textarea "**********"
click at [1094, 163] on label "Function" at bounding box center [1034, 170] width 547 height 14
click at [1306, 52] on button "Close" at bounding box center [1298, 51] width 19 height 19
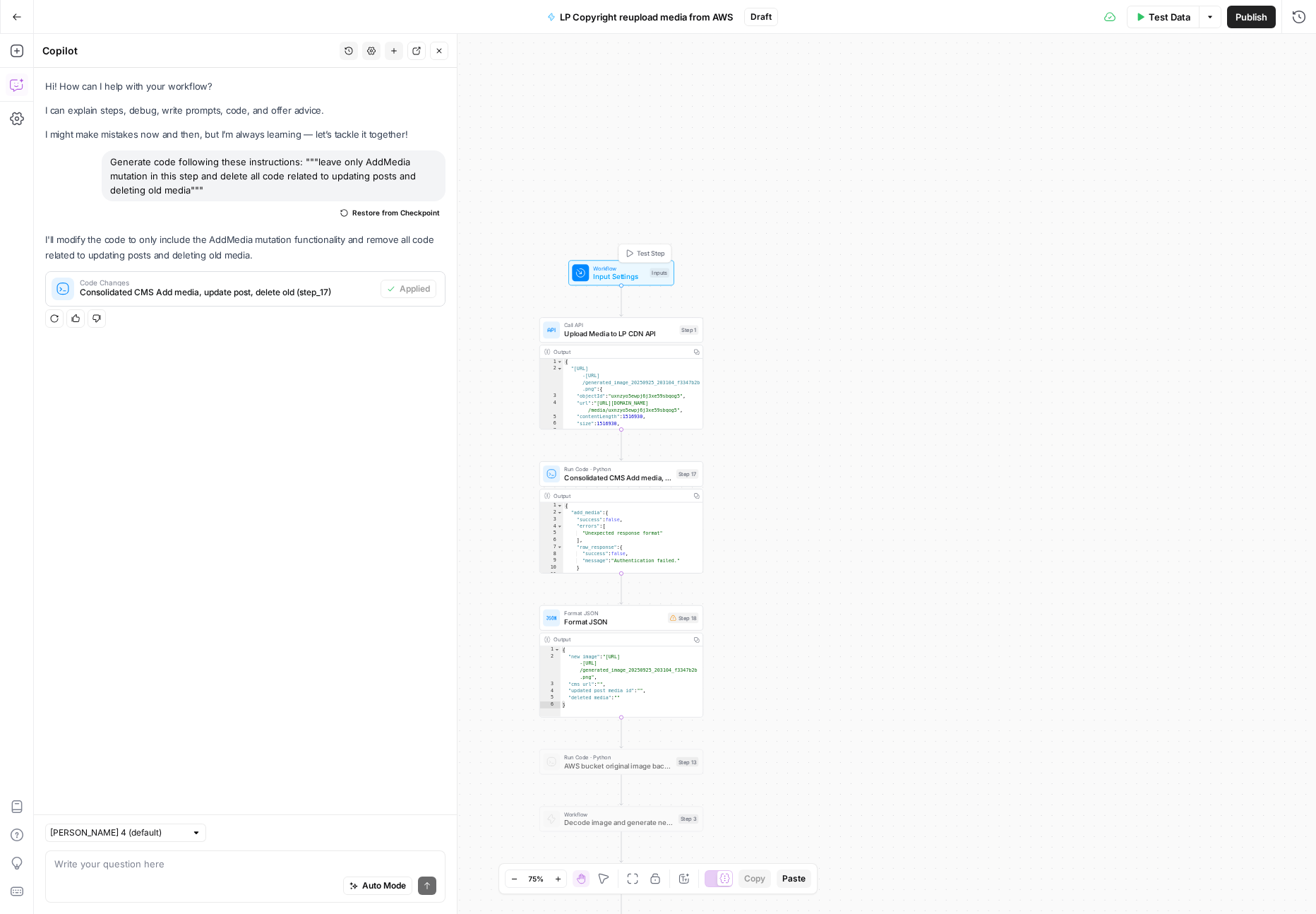
click at [635, 267] on span "Workflow" at bounding box center [619, 268] width 52 height 9
click at [1300, 145] on button "Delete group" at bounding box center [1296, 143] width 17 height 17
click at [1297, 85] on icon "button" at bounding box center [1297, 88] width 8 height 8
click at [1297, 86] on icon "button" at bounding box center [1297, 88] width 8 height 8
click at [1303, 50] on button "Close" at bounding box center [1298, 51] width 19 height 19
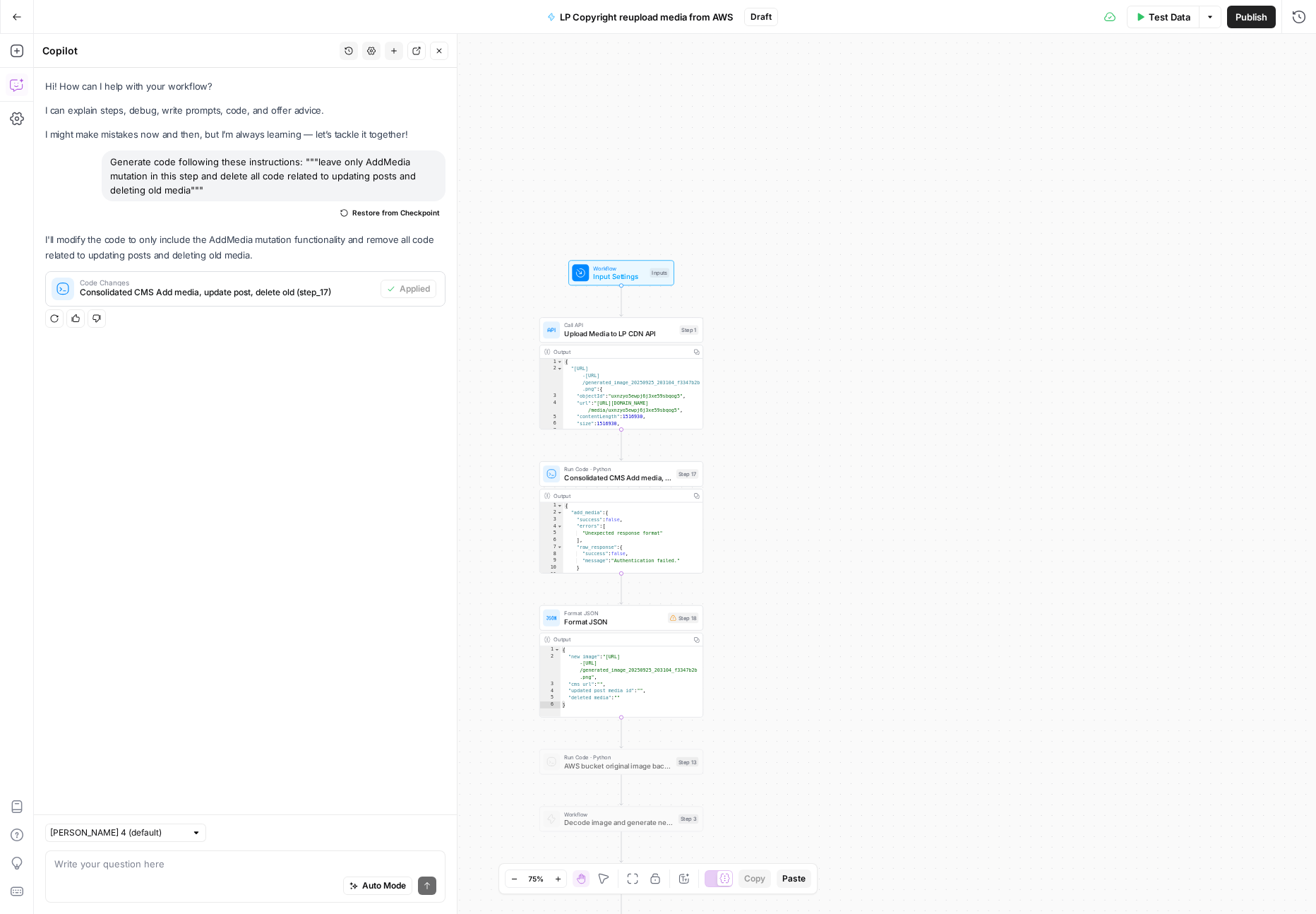
click at [622, 278] on span "Input Settings" at bounding box center [619, 276] width 52 height 10
drag, startPoint x: 770, startPoint y: 163, endPoint x: 770, endPoint y: 87, distance: 76.0
click at [1267, 14] on span "Publish" at bounding box center [1251, 17] width 31 height 14
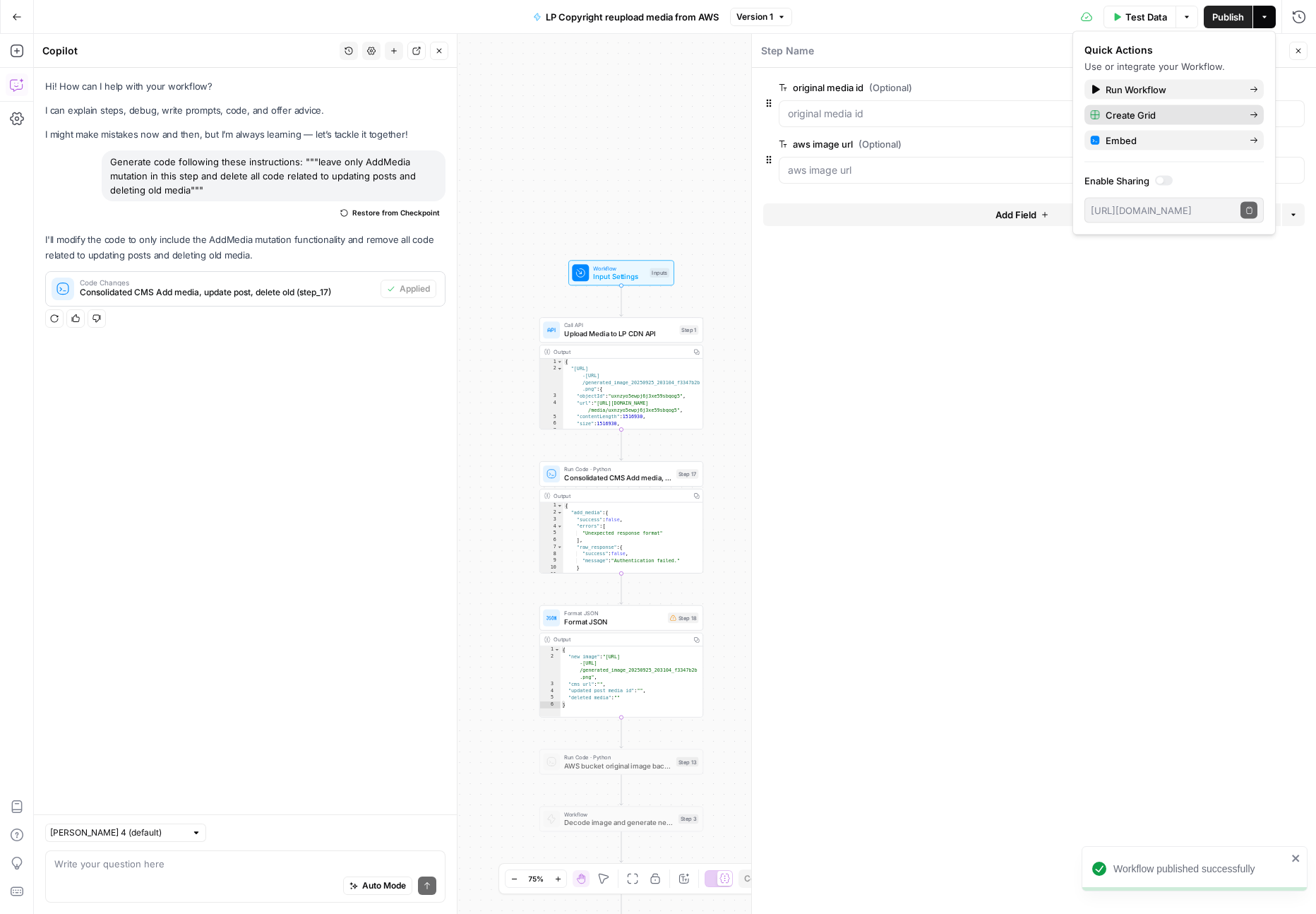
click at [1192, 121] on span "Create Grid" at bounding box center [1172, 115] width 133 height 14
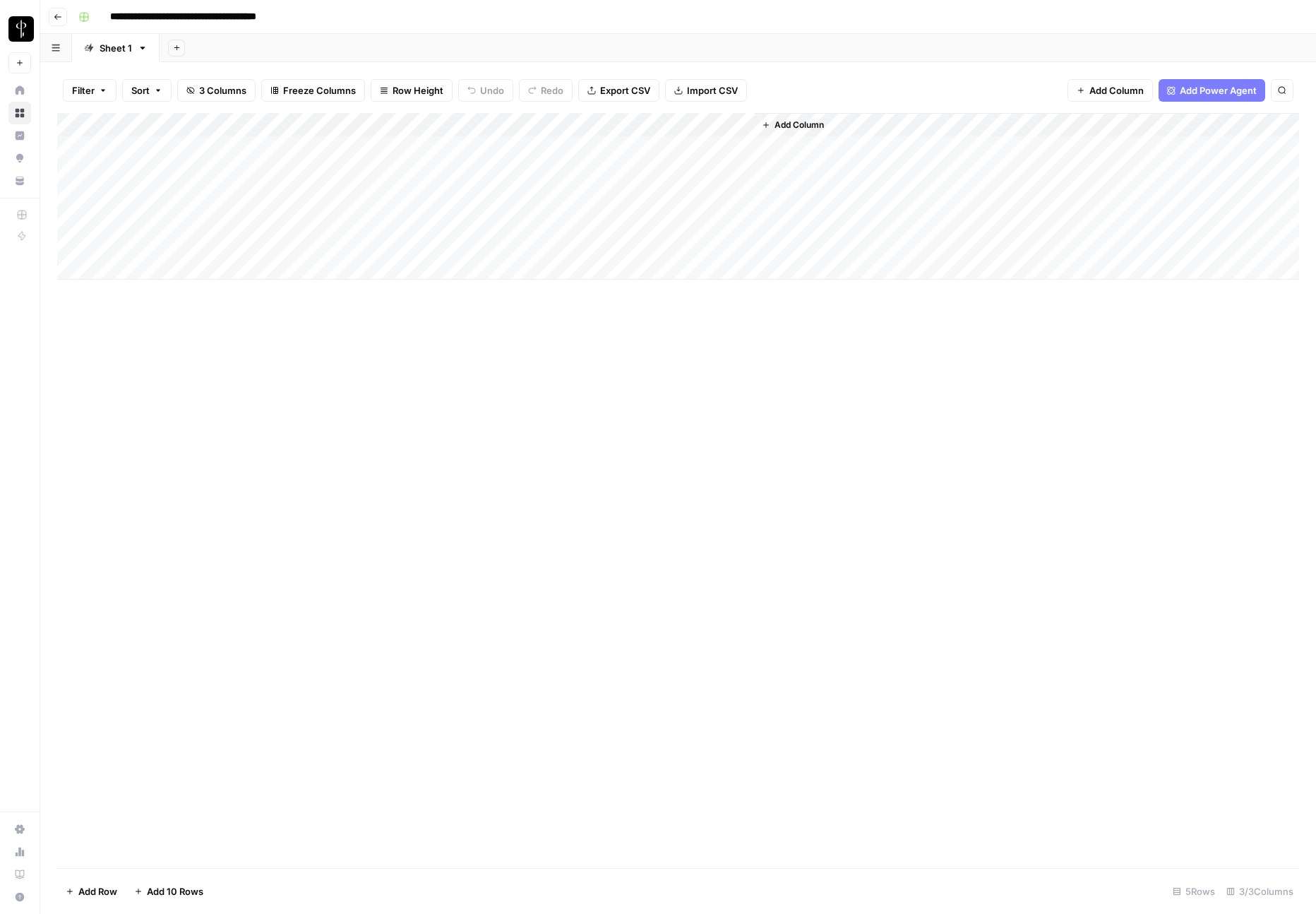
click at [141, 47] on icon "button" at bounding box center [143, 48] width 5 height 3
click at [238, 48] on div "Add Sheet" at bounding box center [737, 48] width 1157 height 28
click at [705, 95] on span "Import CSV" at bounding box center [712, 90] width 51 height 14
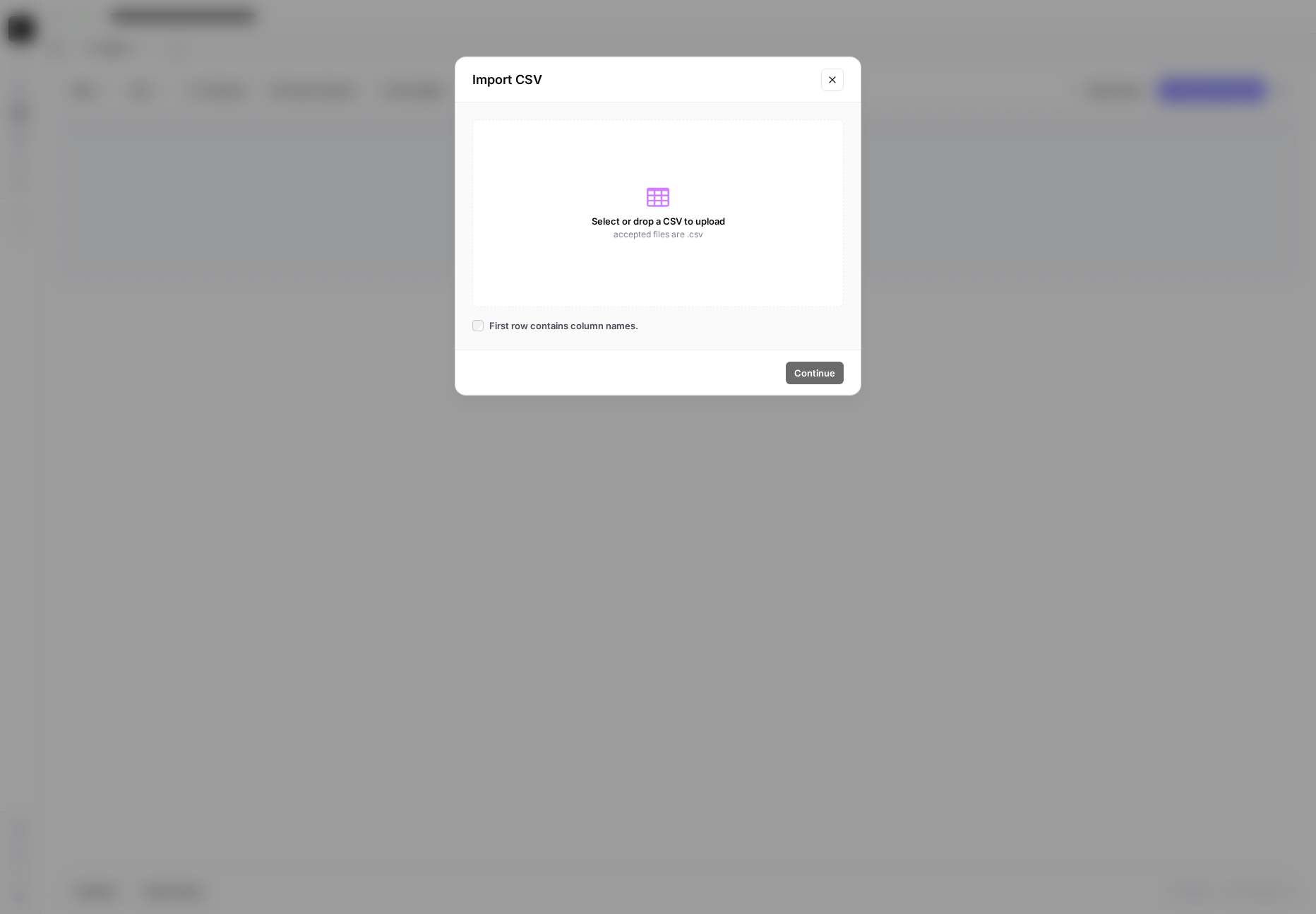
click at [669, 198] on div "Select or drop a CSV to upload accepted files are .csv" at bounding box center [658, 213] width 371 height 188
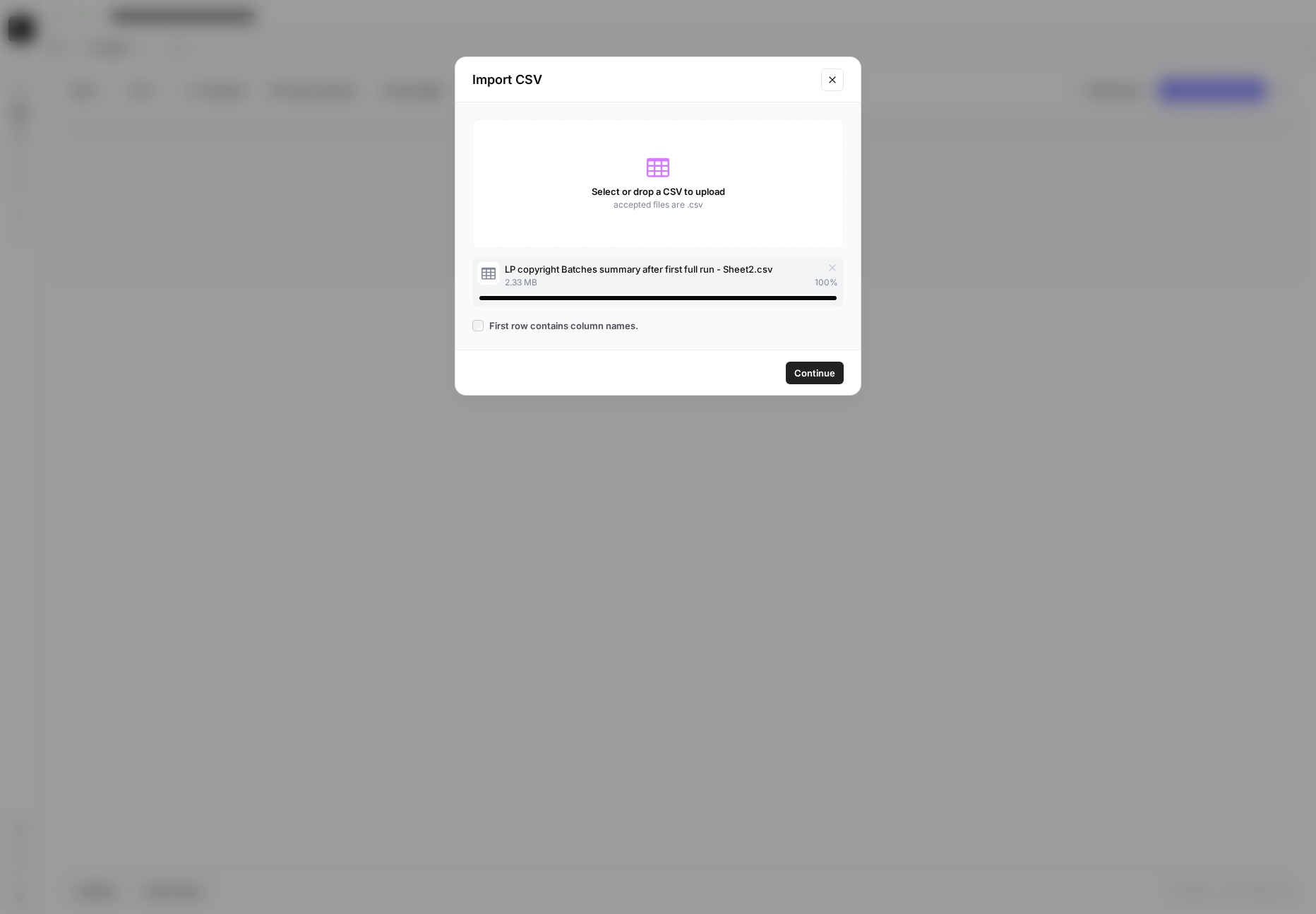
click at [800, 376] on span "Continue" at bounding box center [815, 373] width 41 height 14
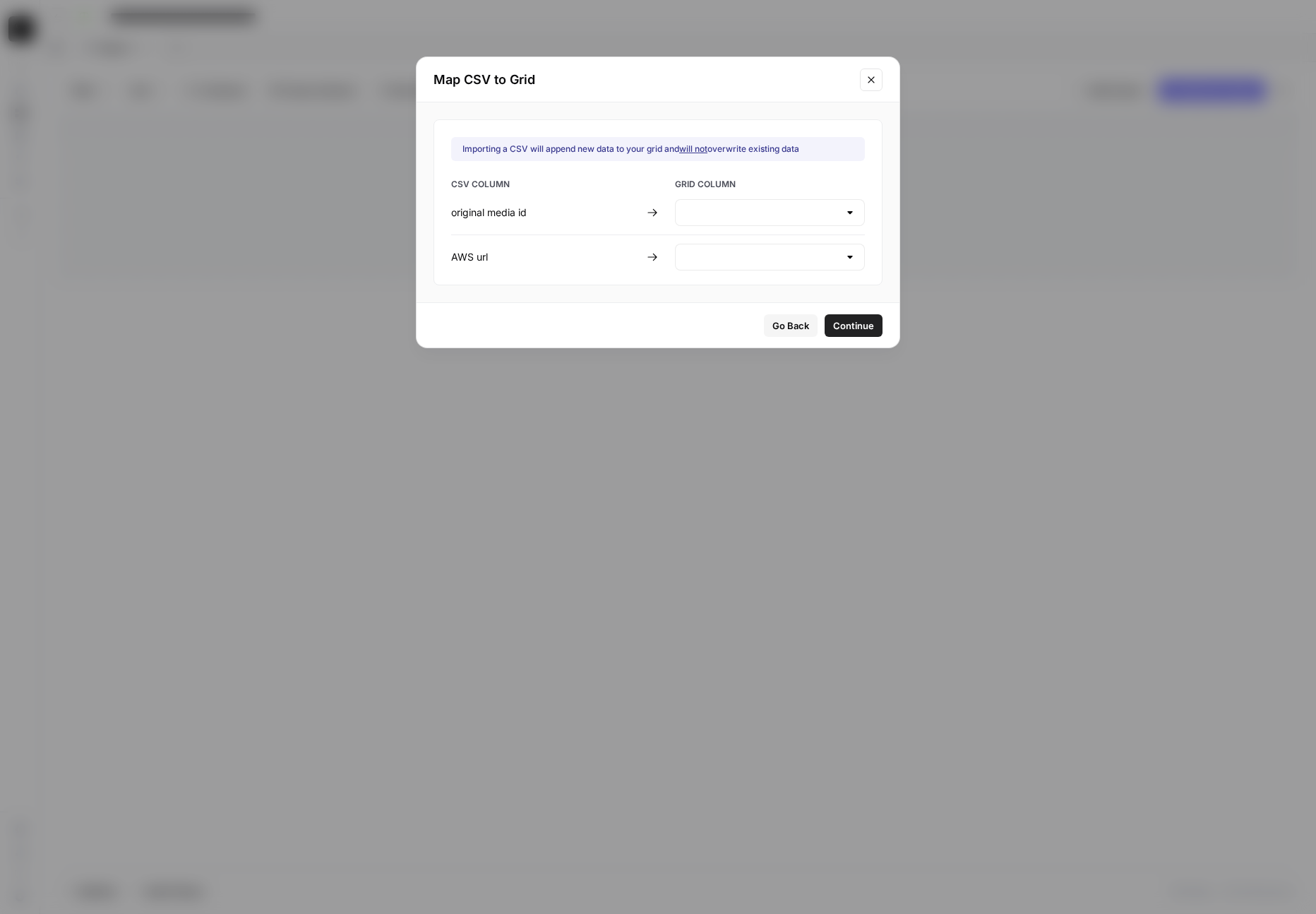
type input "original media id"
type input "Create new column"
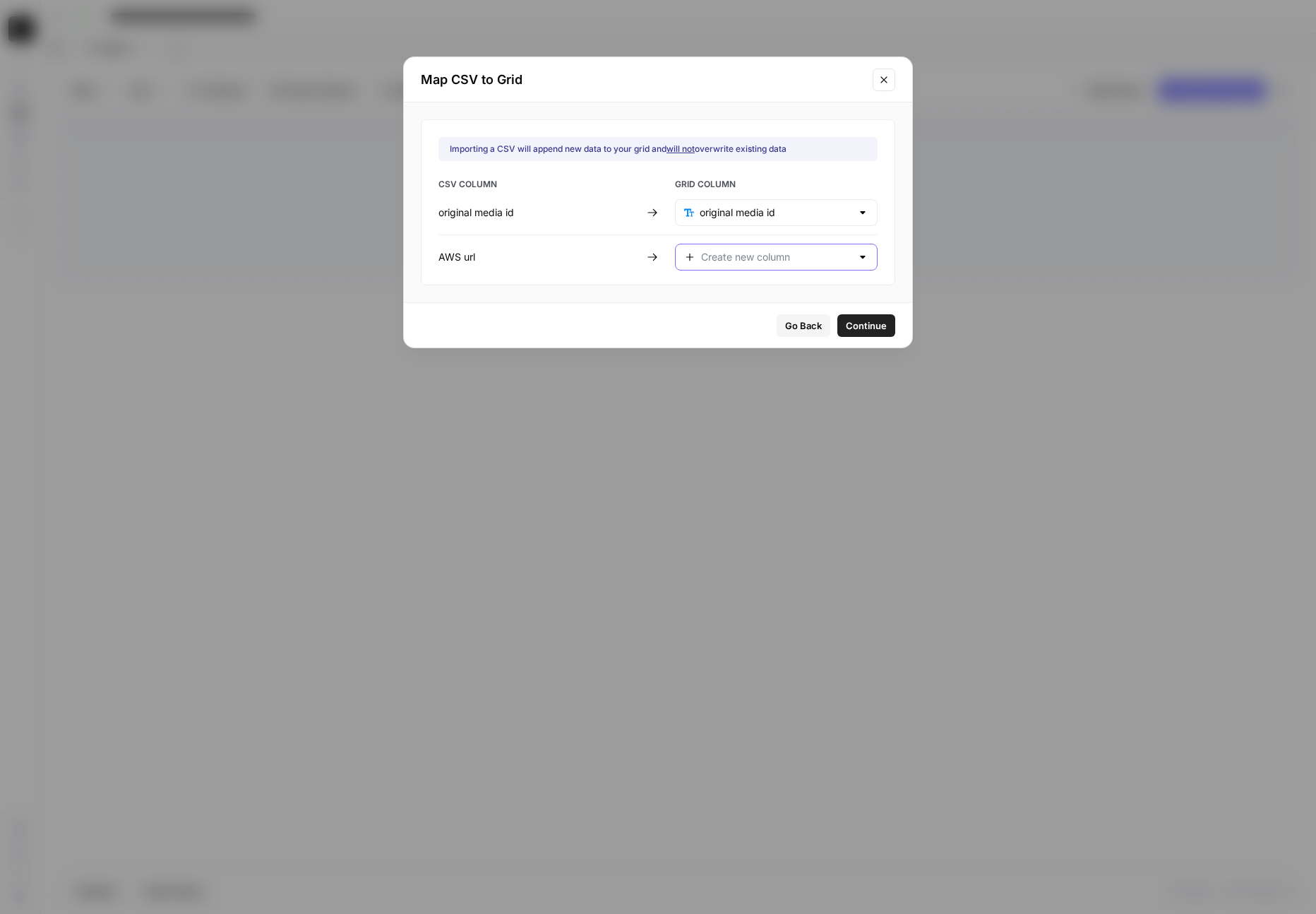
click at [713, 256] on input "text" at bounding box center [776, 257] width 151 height 14
click at [716, 311] on span "aws image url" at bounding box center [755, 314] width 105 height 14
type input "aws image url"
click at [846, 330] on span "Continue" at bounding box center [866, 326] width 41 height 14
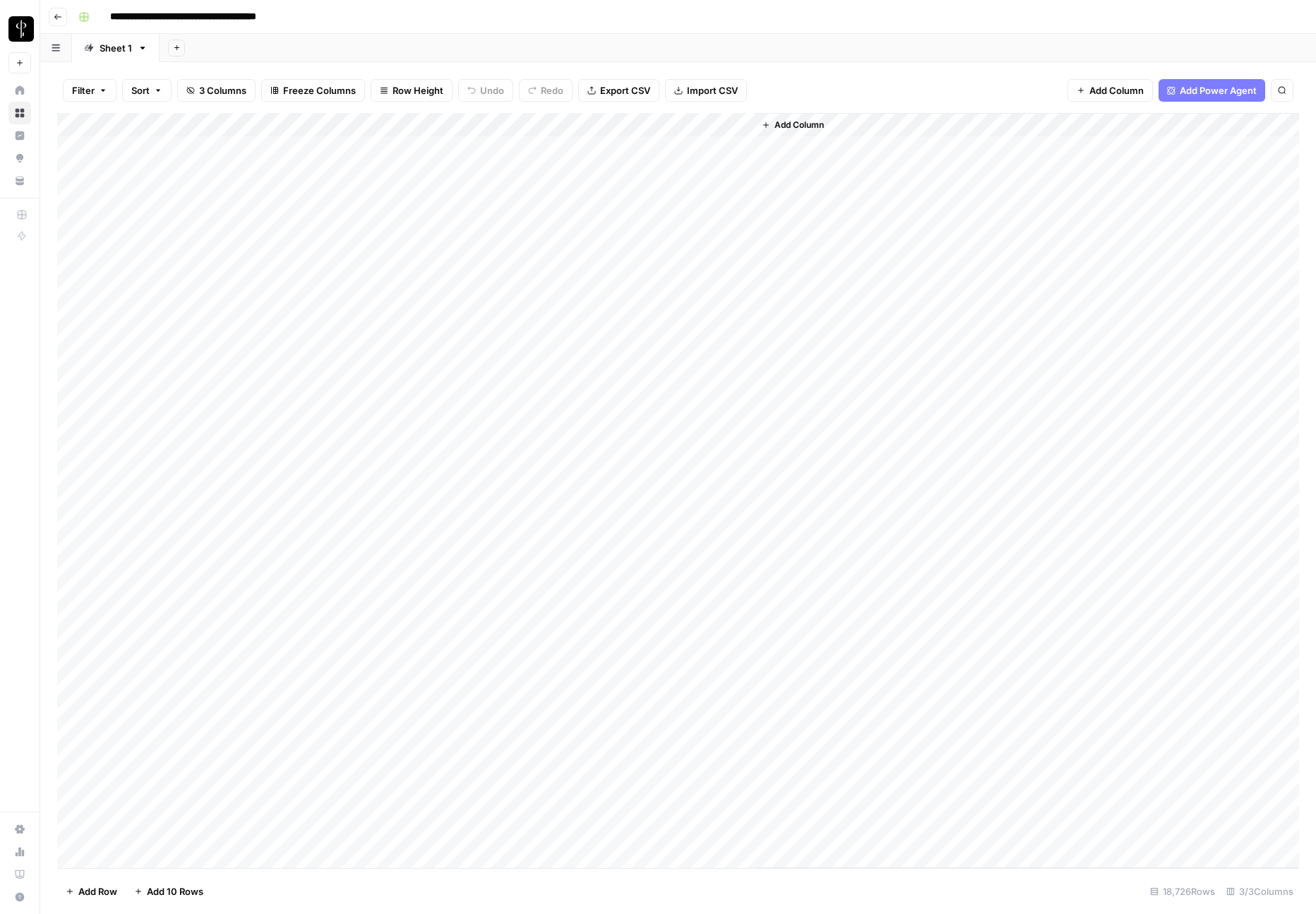
click at [88, 244] on div "Add Column" at bounding box center [678, 490] width 1242 height 755
click at [92, 243] on div "Add Column" at bounding box center [678, 490] width 1242 height 755
click at [72, 244] on div "Add Column" at bounding box center [678, 490] width 1242 height 755
click at [72, 147] on div "Add Column" at bounding box center [678, 490] width 1242 height 755
click at [89, 885] on span "Delete 5 Rows" at bounding box center [97, 891] width 63 height 14
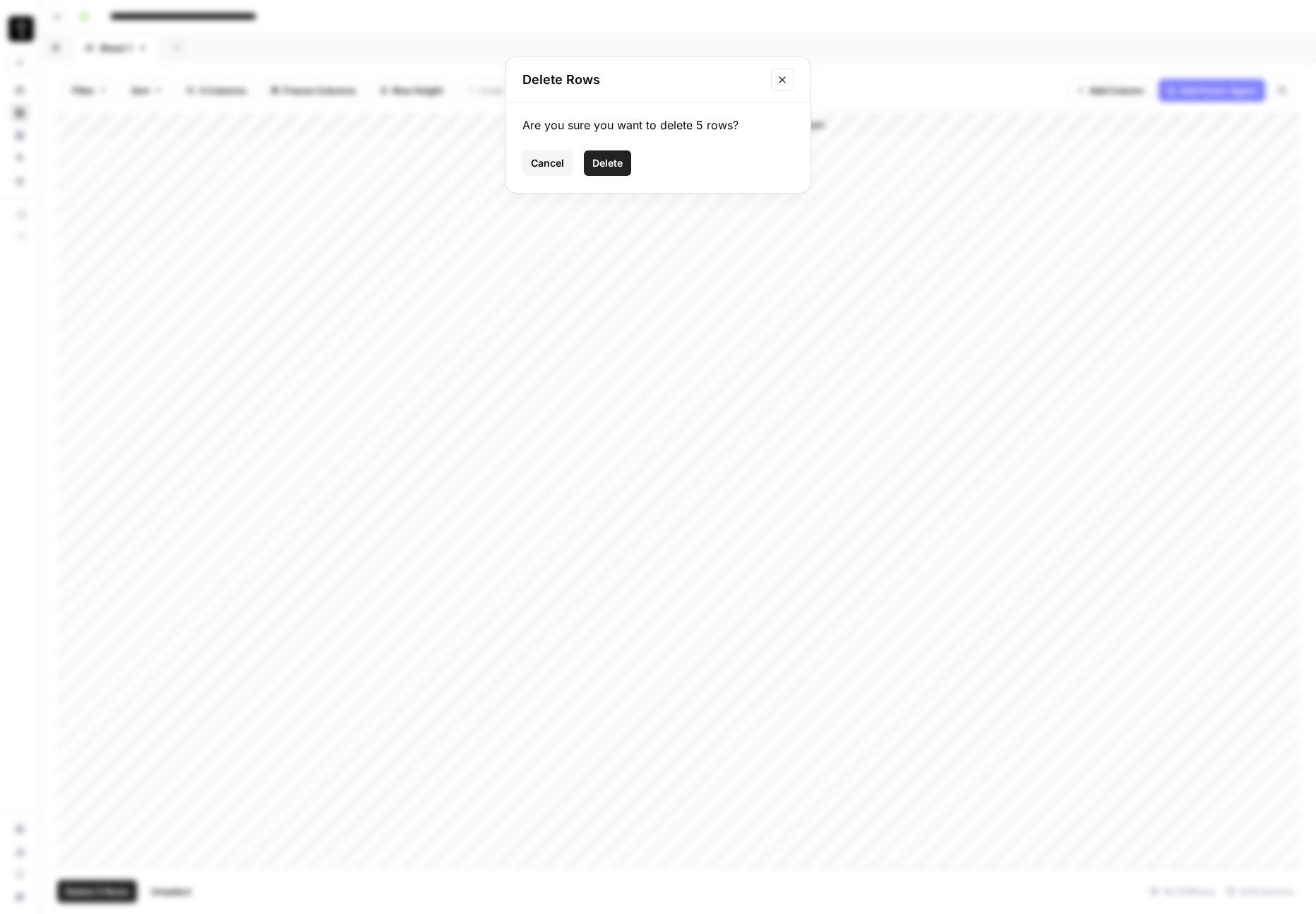
click at [615, 165] on span "Delete" at bounding box center [608, 163] width 31 height 14
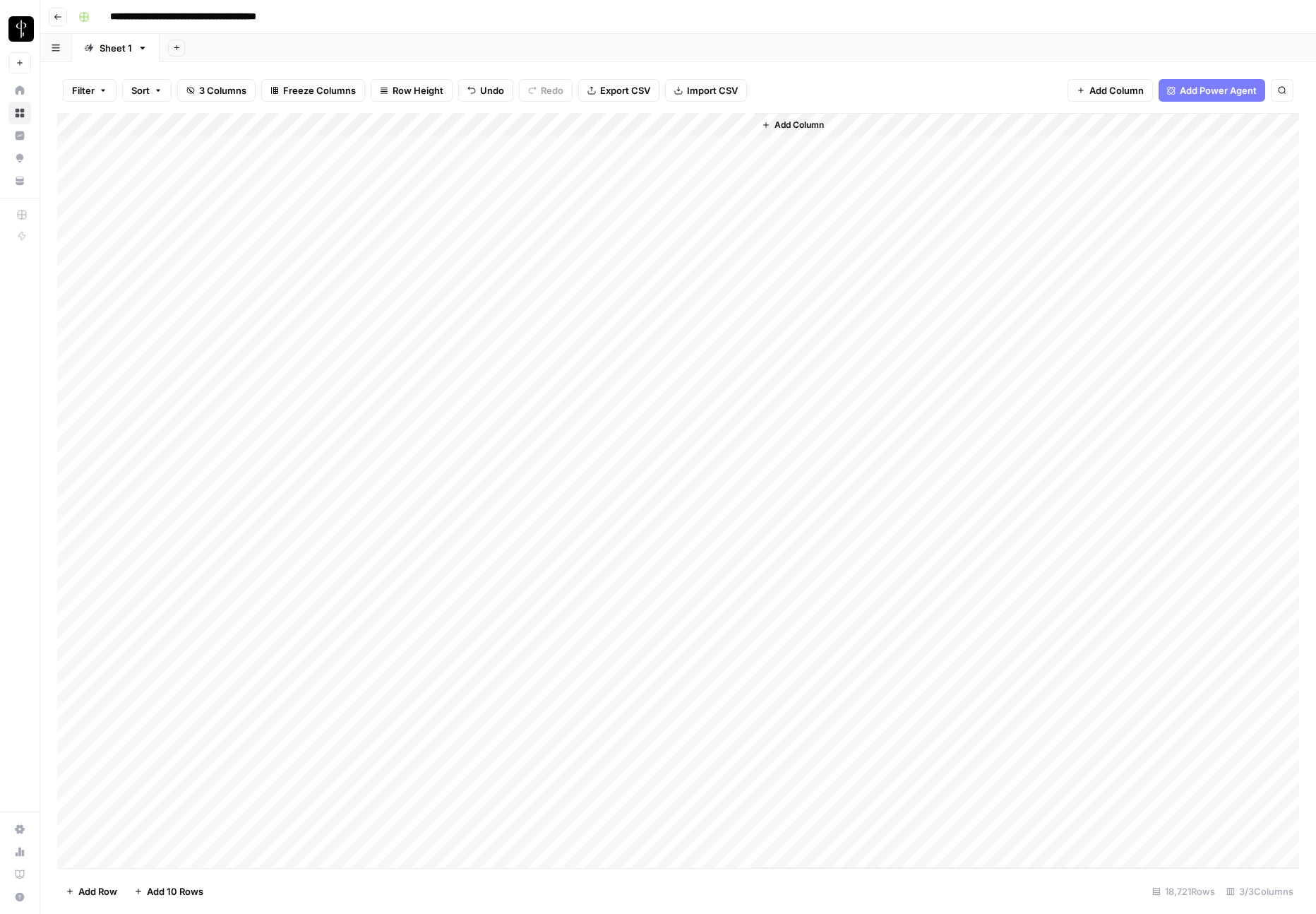
click at [634, 151] on div "Add Column" at bounding box center [678, 490] width 1242 height 755
click at [633, 149] on div "Add Column" at bounding box center [678, 490] width 1242 height 755
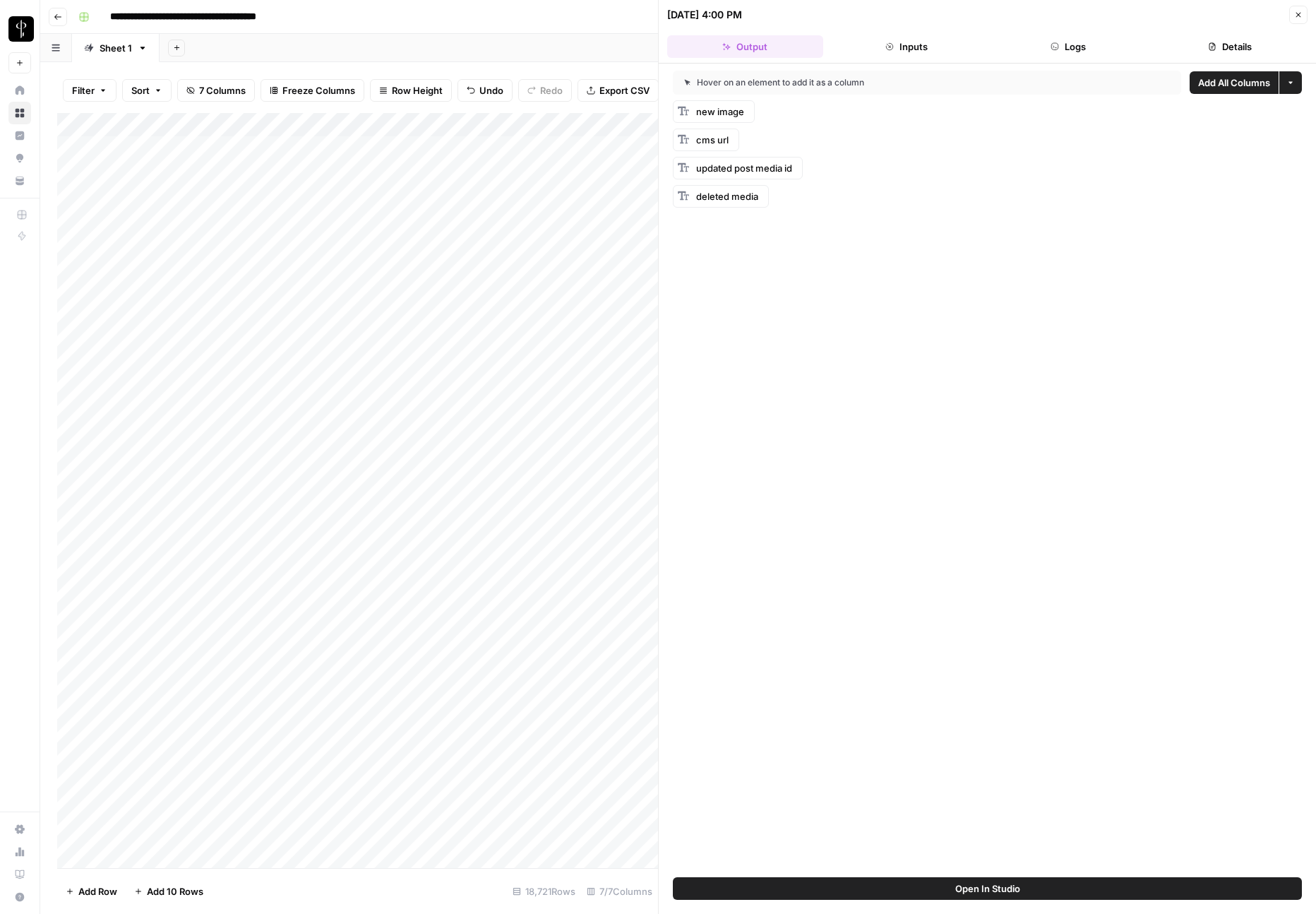
click at [1299, 15] on icon "button" at bounding box center [1298, 15] width 5 height 5
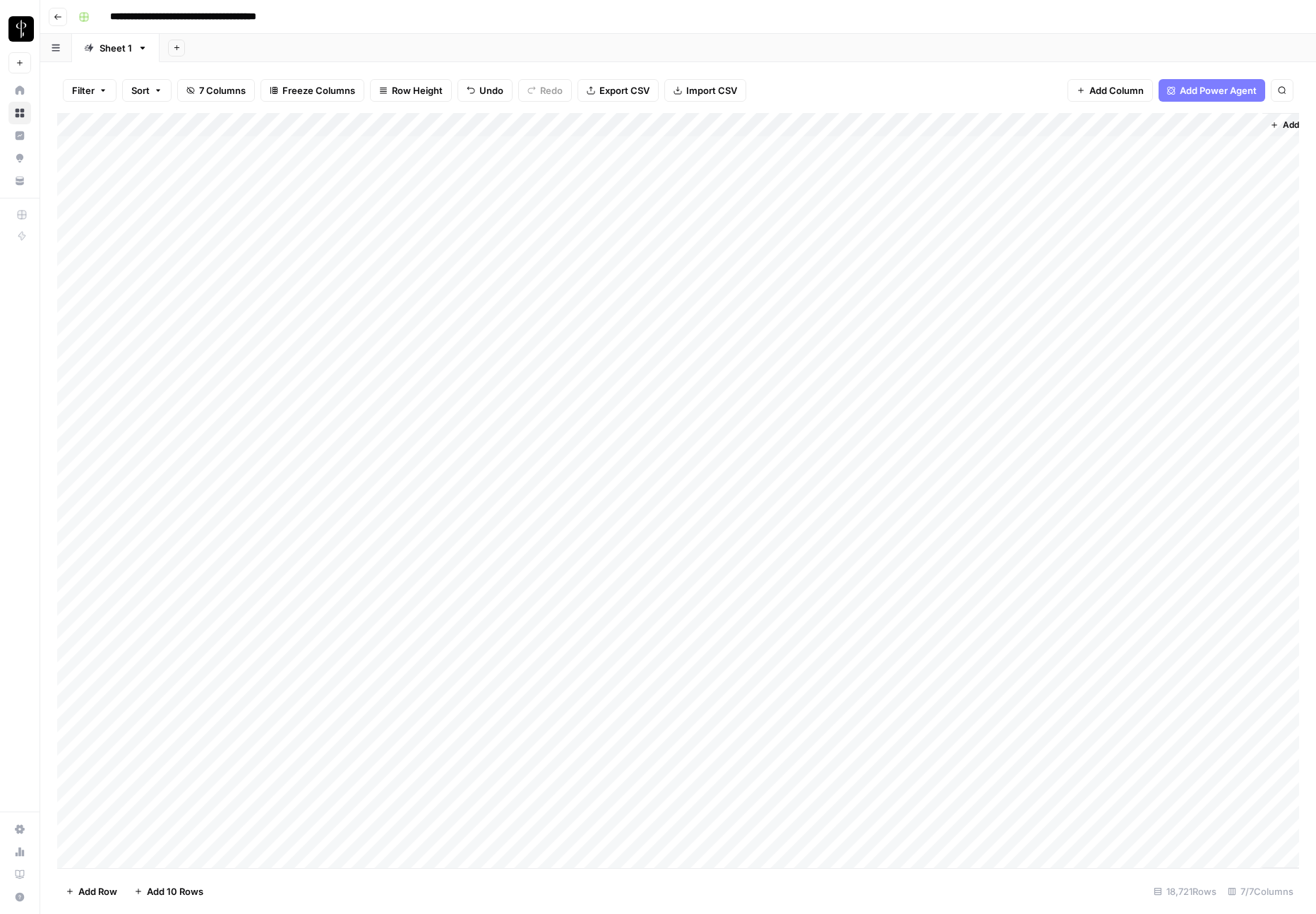
click at [623, 151] on div "Add Column" at bounding box center [678, 490] width 1242 height 755
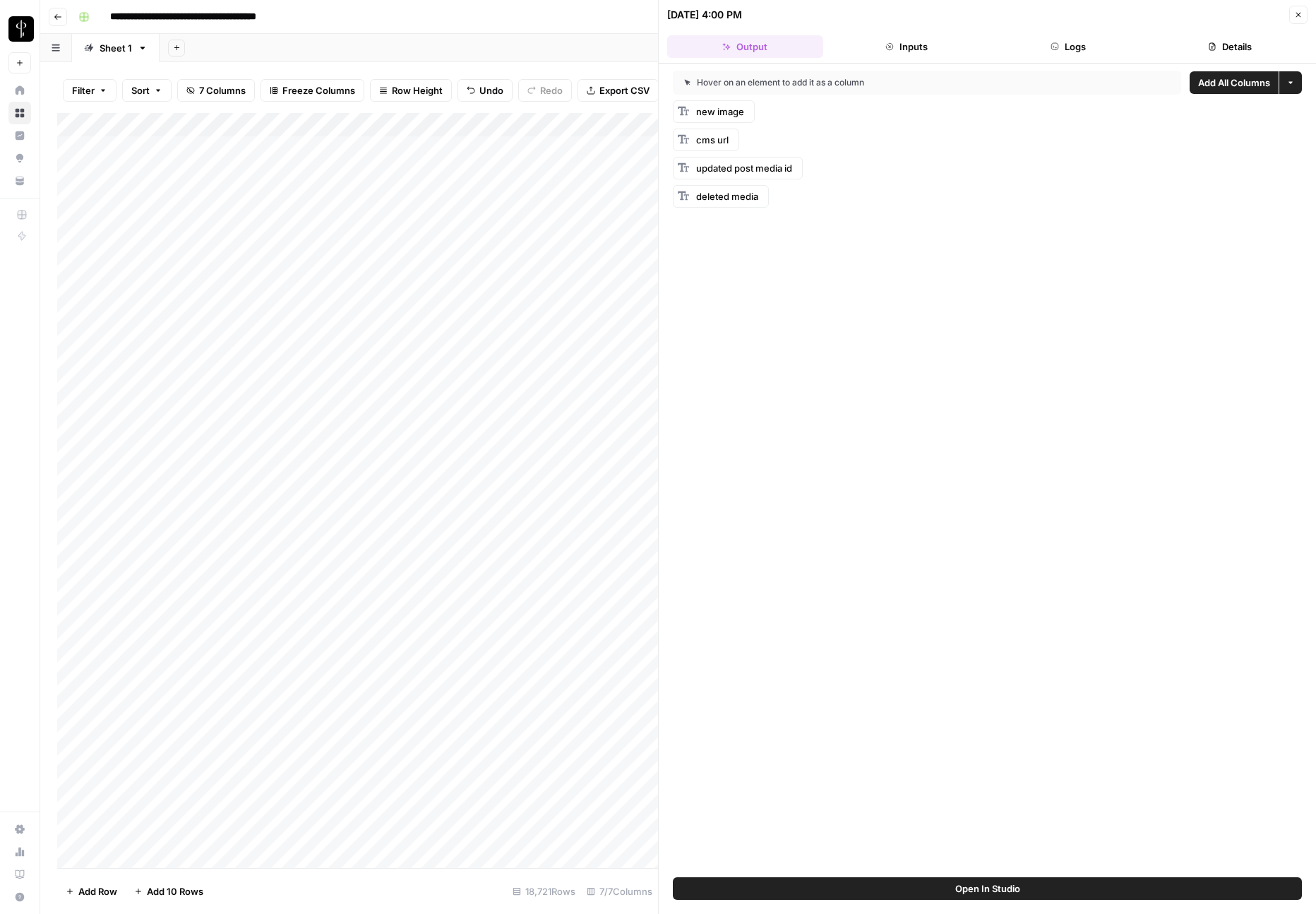
click at [1238, 81] on span "Add All Columns" at bounding box center [1233, 83] width 72 height 14
click at [1069, 47] on button "Logs" at bounding box center [1069, 47] width 156 height 23
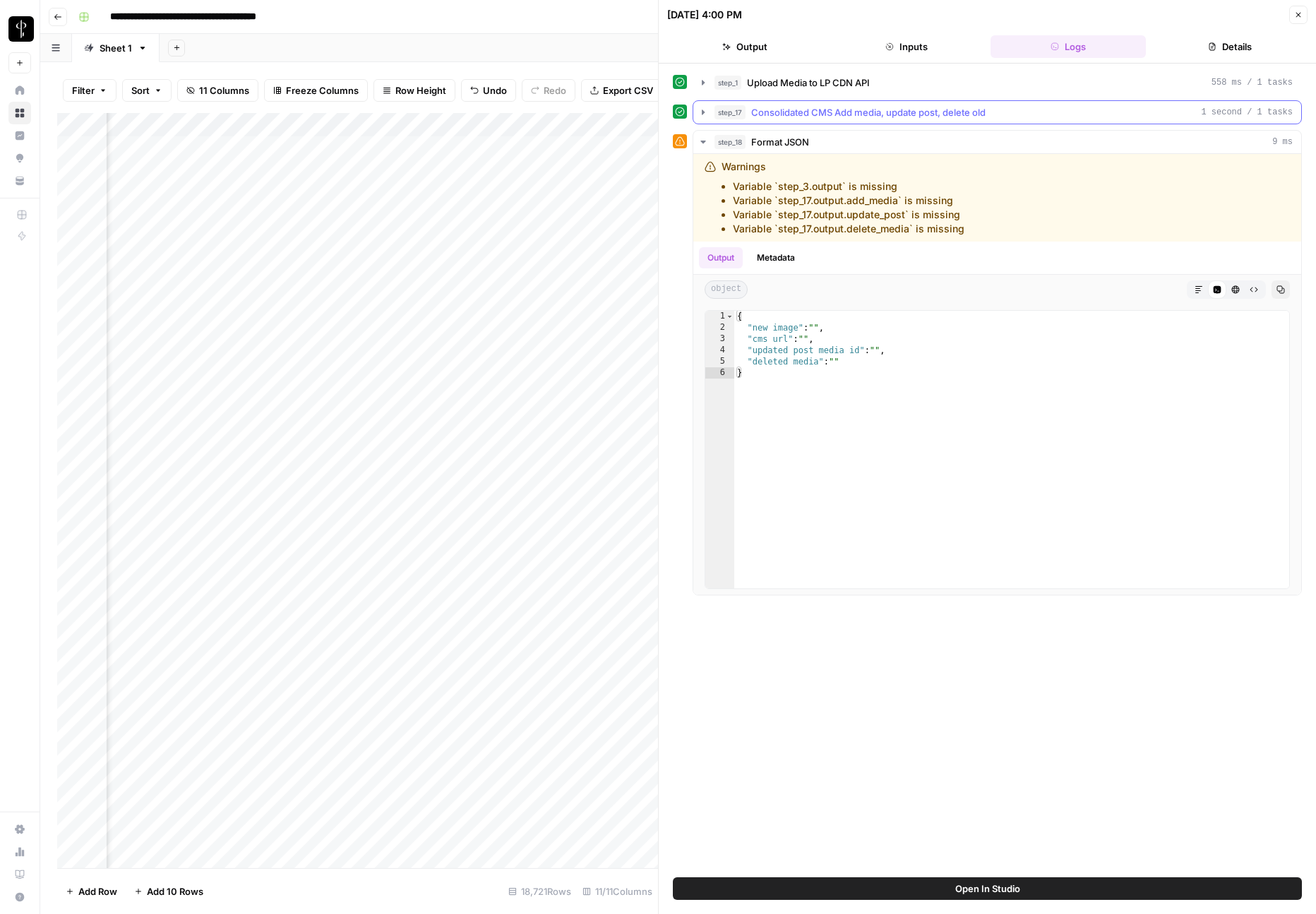
click at [778, 107] on span "Consolidated CMS Add media, update post, delete old" at bounding box center [868, 113] width 234 height 14
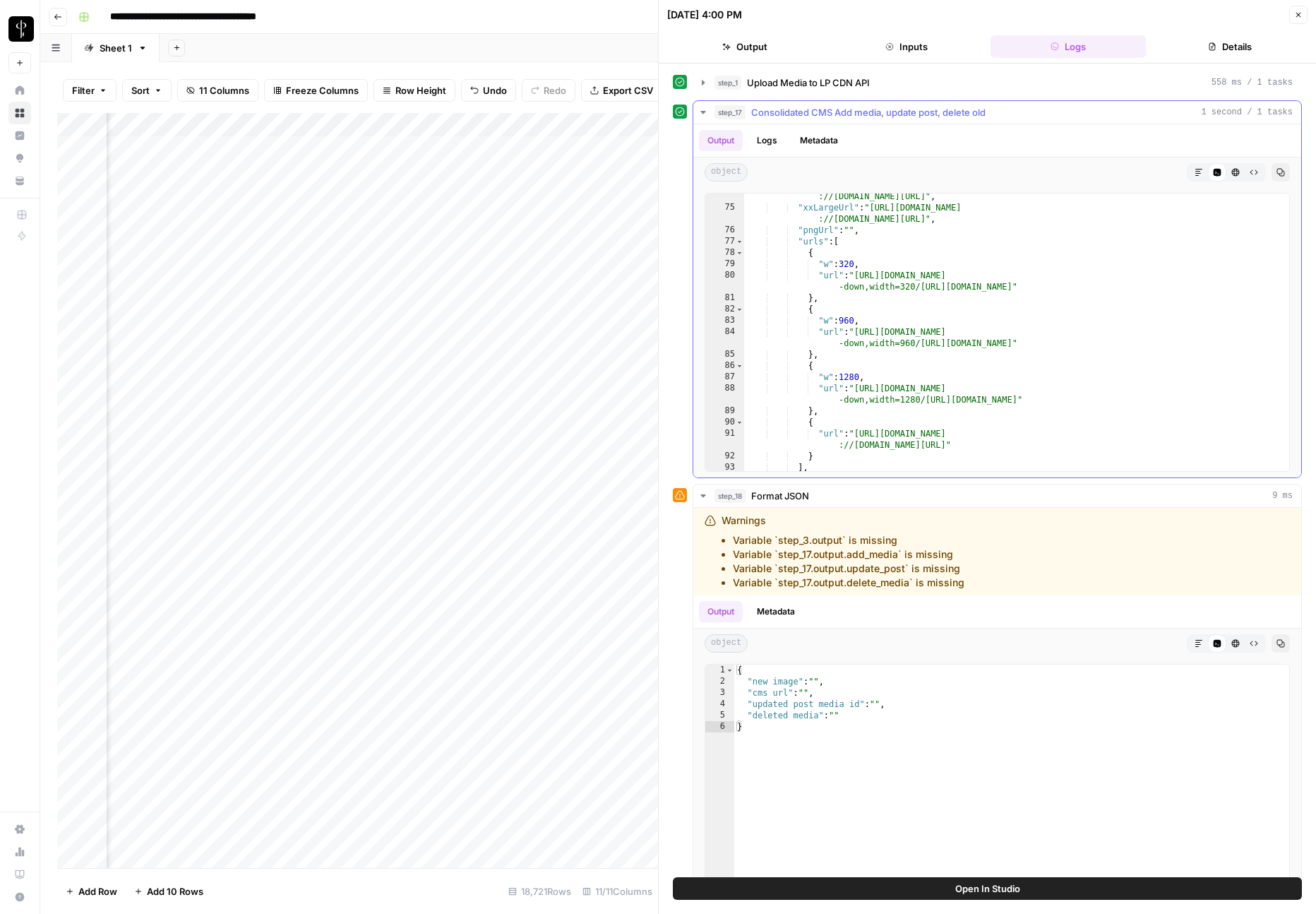
scroll to position [1203, 0]
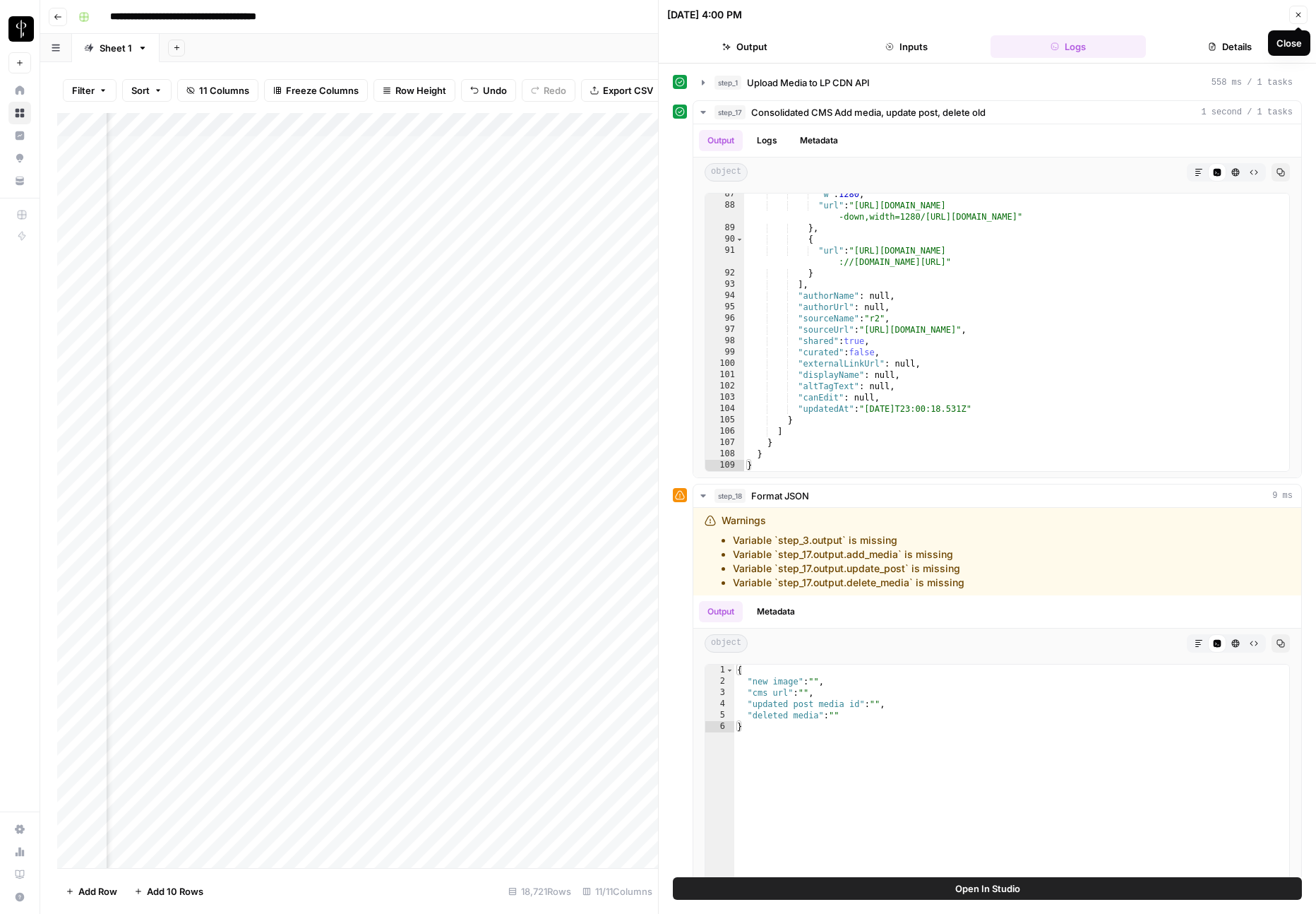
click at [1302, 23] on button "Close" at bounding box center [1298, 14] width 19 height 19
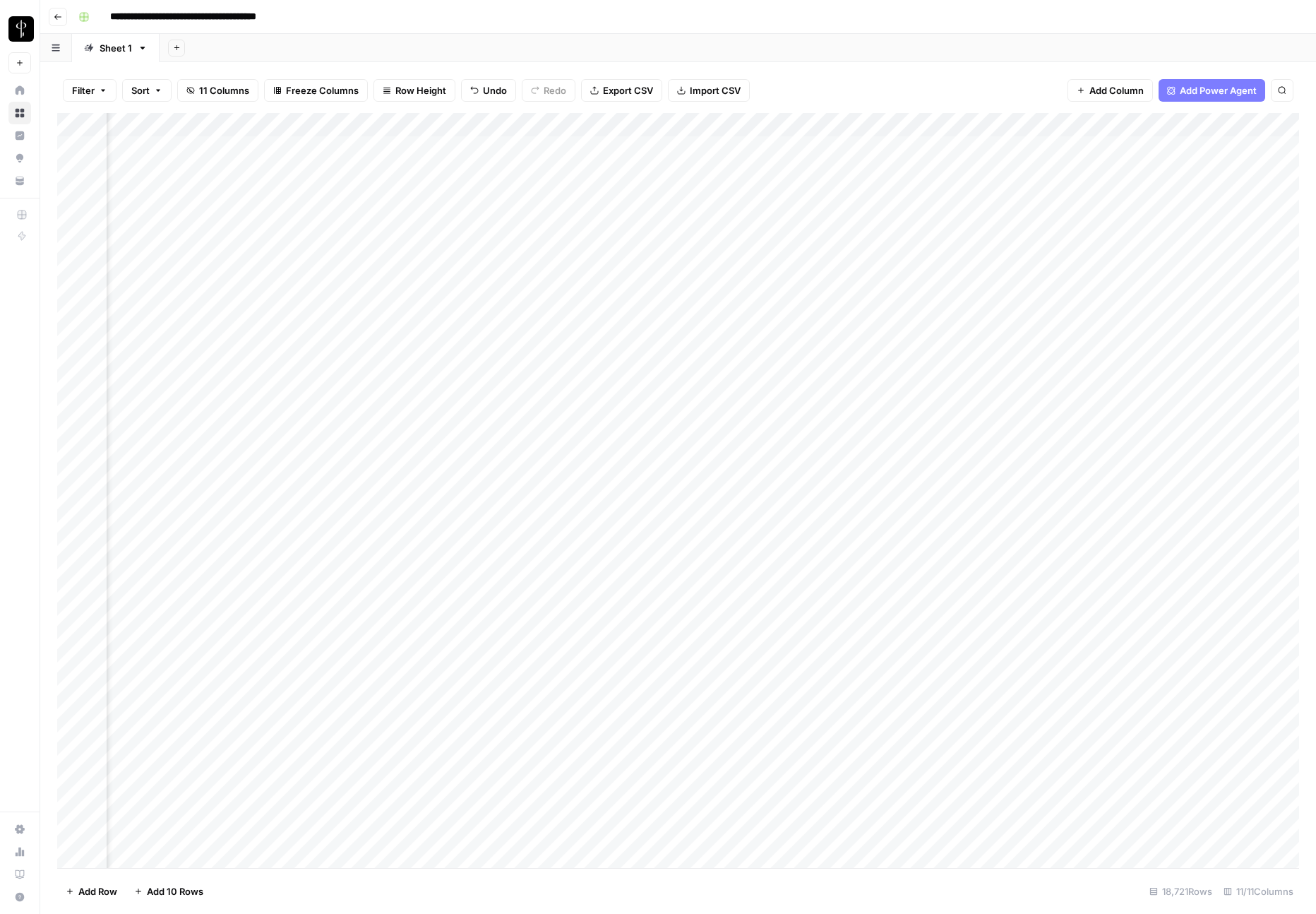
click at [394, 123] on div "Add Column" at bounding box center [678, 490] width 1242 height 755
click at [242, 267] on span "Edit Workflow" at bounding box center [273, 263] width 123 height 14
click at [542, 124] on div "Add Column" at bounding box center [678, 490] width 1242 height 755
click at [481, 262] on span "Remove Column" at bounding box center [513, 263] width 123 height 14
click at [616, 147] on span "Delete" at bounding box center [608, 147] width 31 height 14
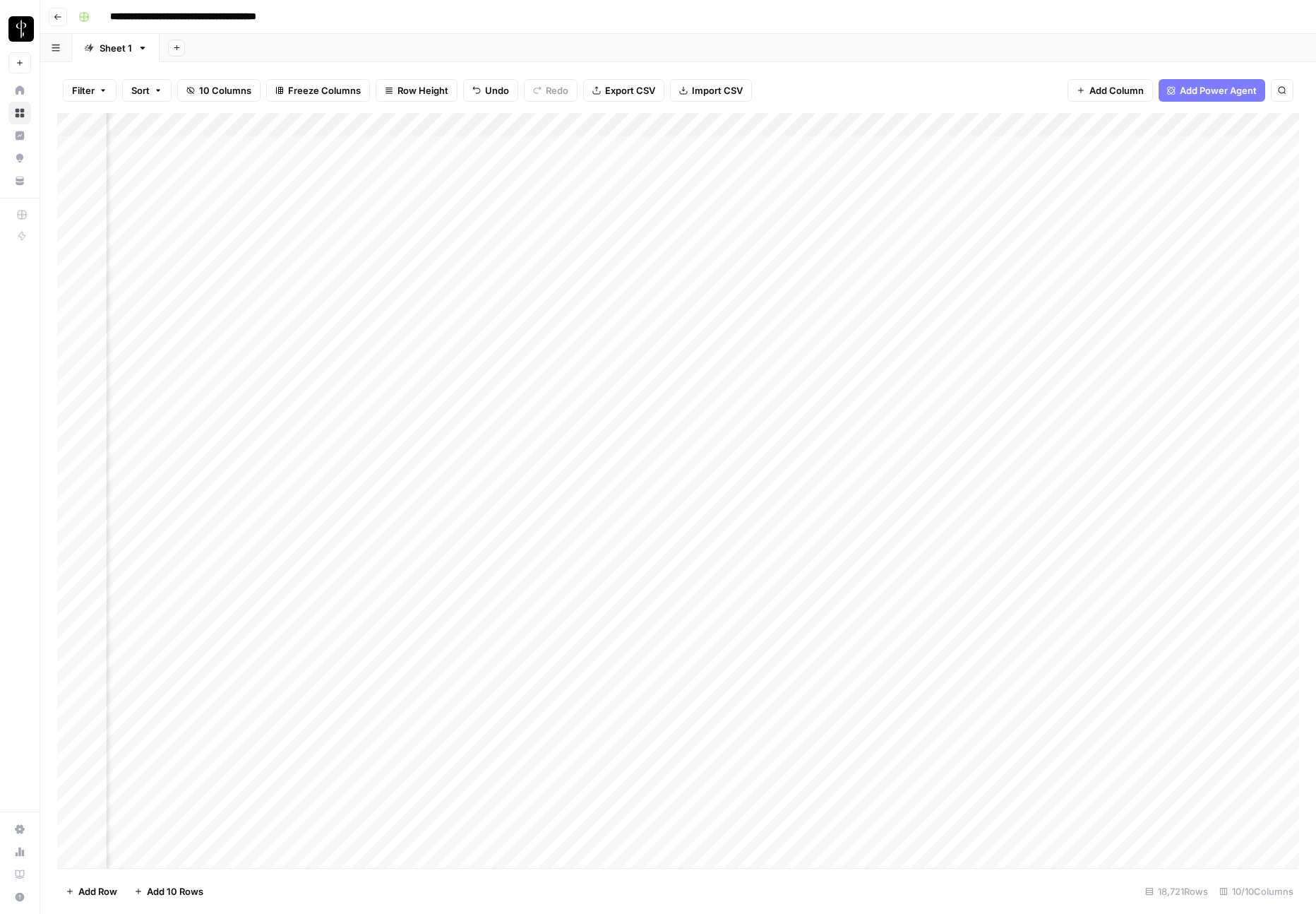
click at [541, 125] on div "Add Column" at bounding box center [678, 490] width 1242 height 755
click at [520, 269] on span "Remove Column" at bounding box center [513, 263] width 123 height 14
click at [617, 140] on span "Delete" at bounding box center [608, 147] width 31 height 14
click at [542, 128] on div "Add Column" at bounding box center [678, 490] width 1242 height 755
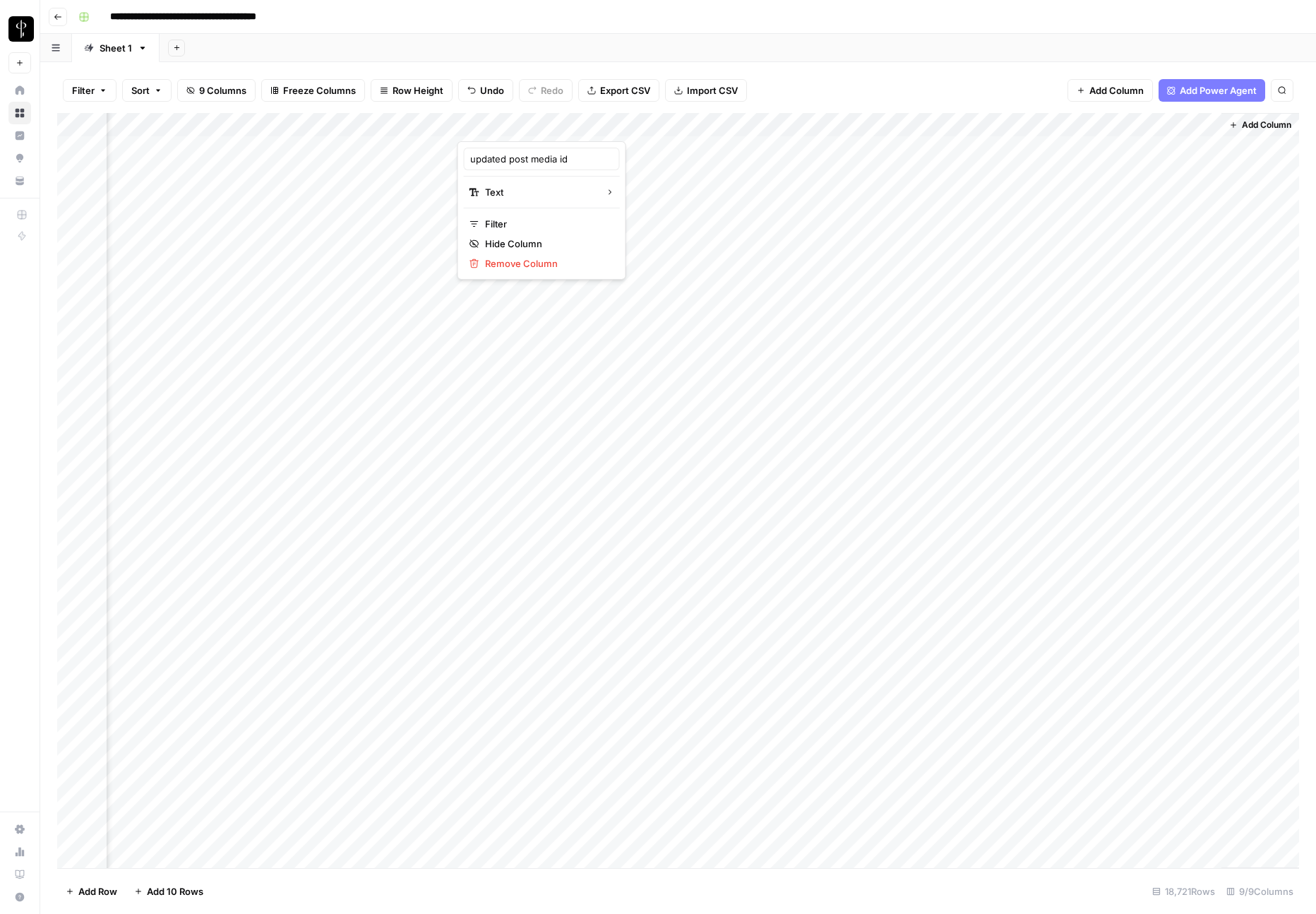
click at [575, 125] on div at bounding box center [521, 126] width 128 height 28
click at [566, 195] on div "Add Column" at bounding box center [678, 490] width 1242 height 755
click at [576, 124] on div "Add Column" at bounding box center [678, 490] width 1242 height 755
click at [549, 259] on div "Add Column" at bounding box center [678, 490] width 1242 height 755
click at [573, 122] on div "Add Column" at bounding box center [678, 490] width 1242 height 755
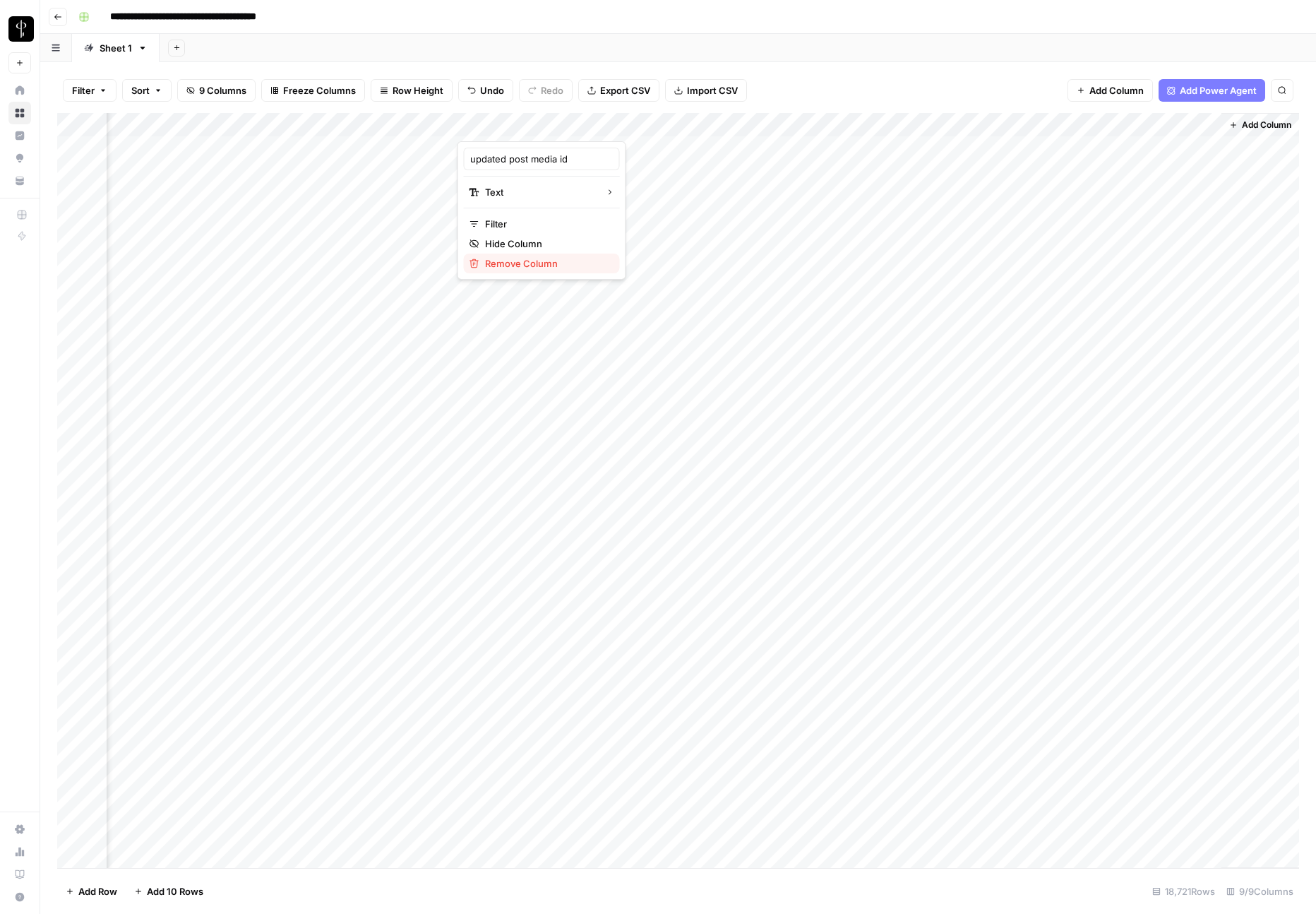
click at [525, 263] on span "Remove Column" at bounding box center [547, 263] width 123 height 14
drag, startPoint x: 613, startPoint y: 147, endPoint x: 590, endPoint y: 148, distance: 23.0
click at [613, 147] on span "Delete" at bounding box center [608, 147] width 31 height 14
click at [575, 124] on div "Add Column" at bounding box center [678, 490] width 1242 height 755
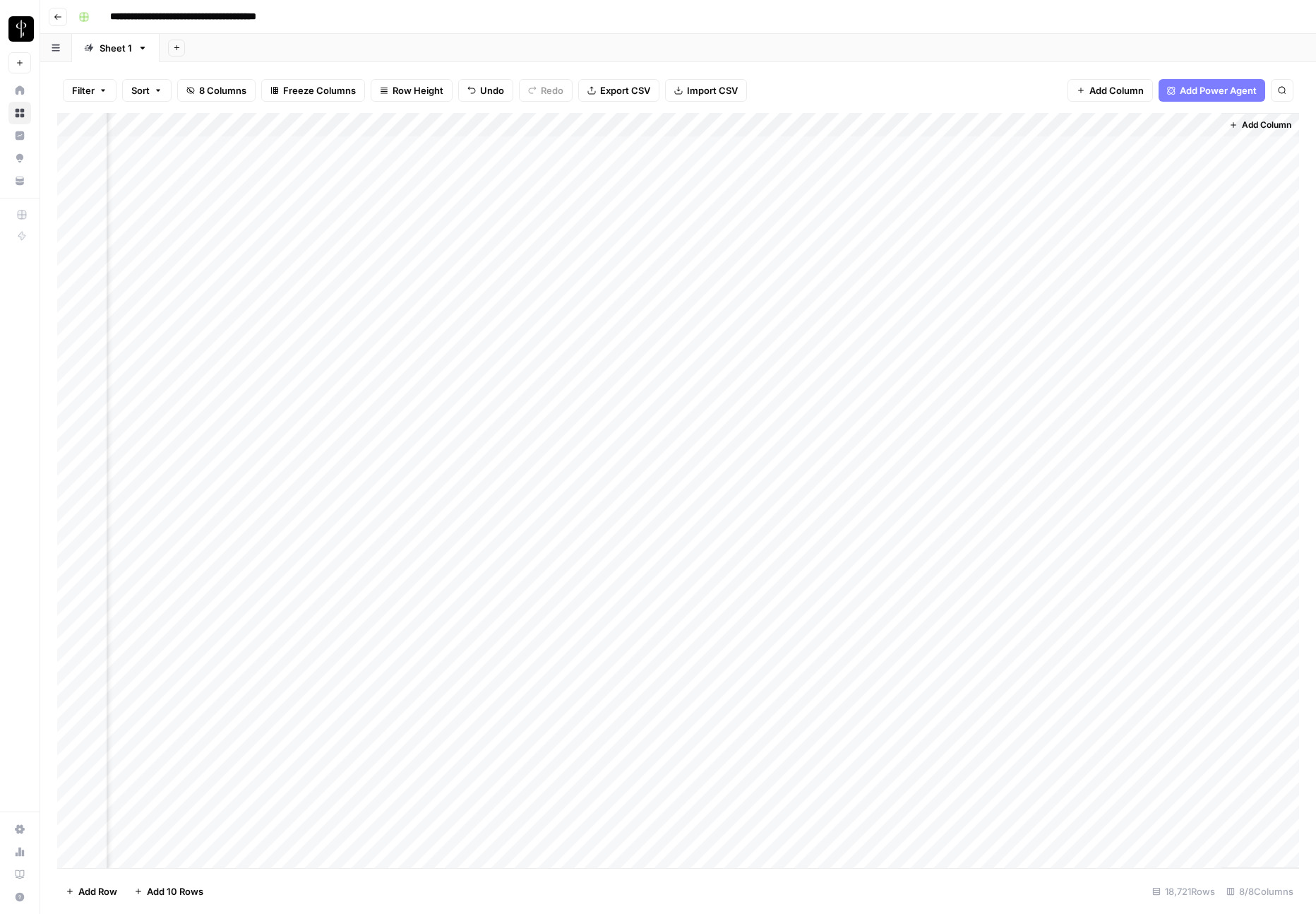
click at [703, 126] on div "Add Column" at bounding box center [678, 490] width 1242 height 755
type input "deleted media"
click at [669, 271] on button "Remove Column" at bounding box center [669, 263] width 156 height 20
drag, startPoint x: 613, startPoint y: 147, endPoint x: 625, endPoint y: 151, distance: 12.6
click at [615, 147] on span "Delete" at bounding box center [608, 147] width 31 height 14
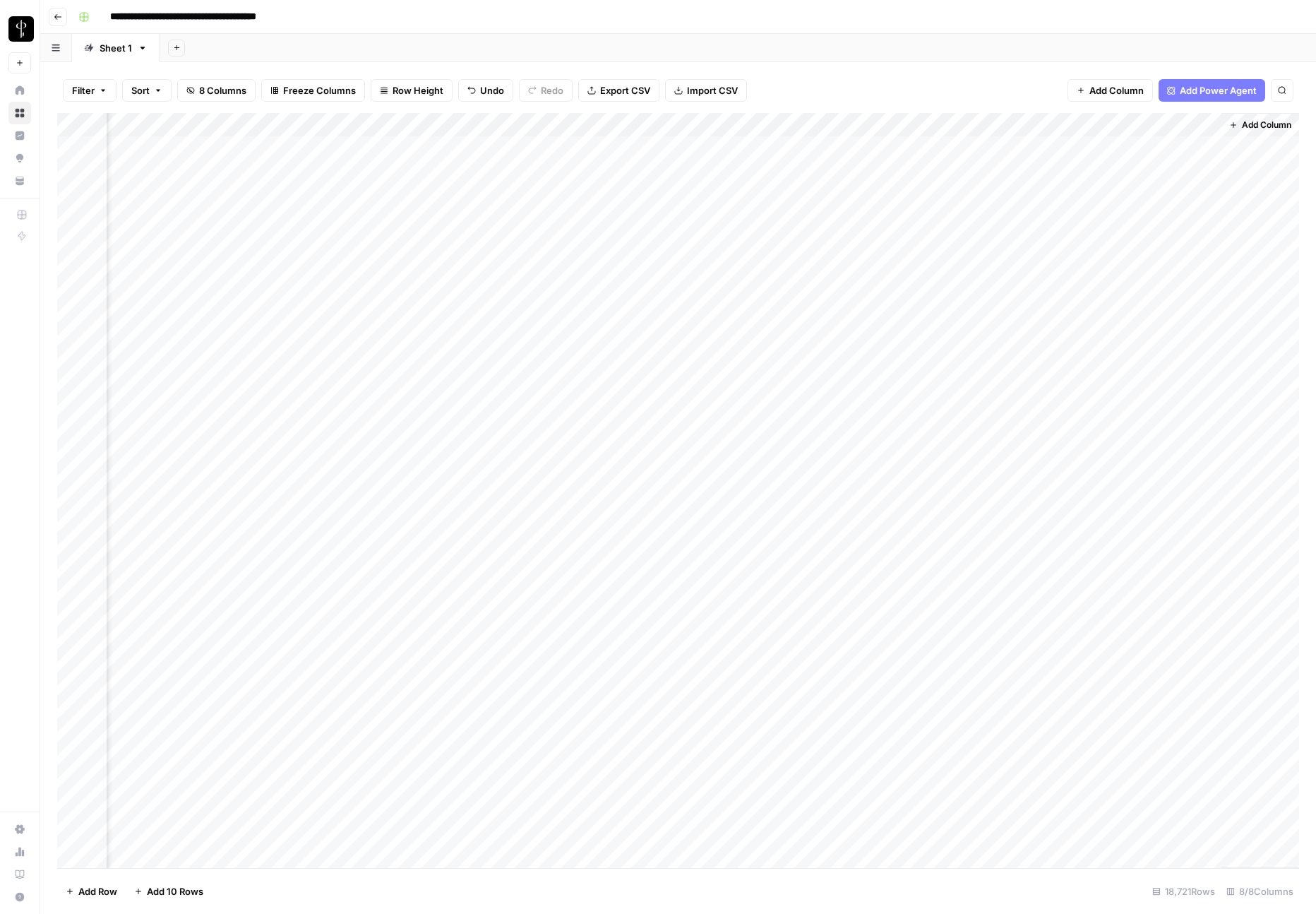
scroll to position [0, 42]
click at [831, 123] on div "Add Column" at bounding box center [678, 490] width 1242 height 755
click at [801, 257] on span "Remove Column" at bounding box center [800, 263] width 123 height 14
drag, startPoint x: 617, startPoint y: 147, endPoint x: 728, endPoint y: 140, distance: 111.2
click at [619, 147] on span "Delete" at bounding box center [608, 147] width 31 height 14
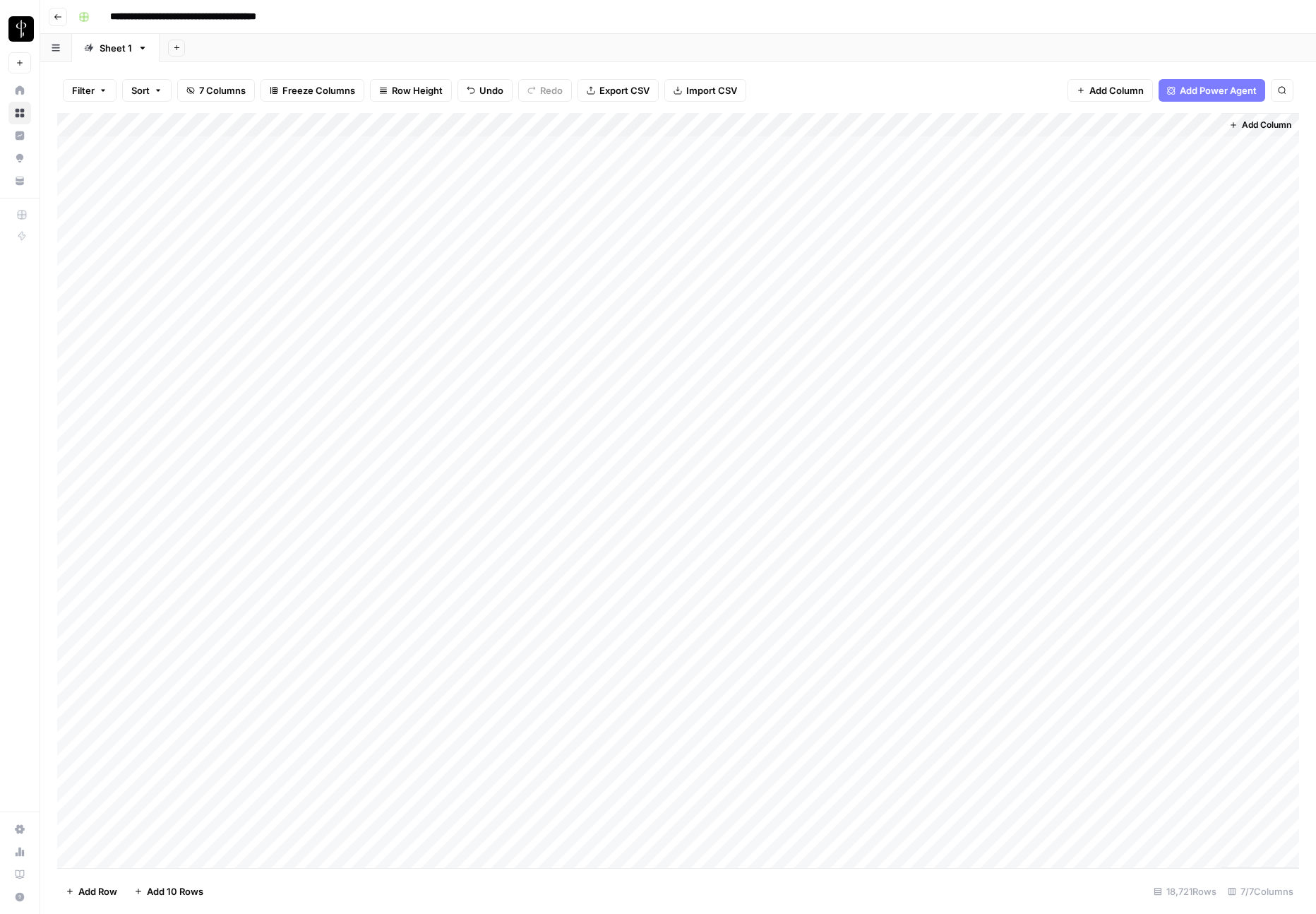
scroll to position [0, 0]
click at [873, 123] on div "Add Column" at bounding box center [678, 490] width 1242 height 755
click at [841, 262] on span "Remove Column" at bounding box center [842, 263] width 123 height 14
drag, startPoint x: 612, startPoint y: 142, endPoint x: 898, endPoint y: 155, distance: 286.3
click at [616, 143] on span "Delete" at bounding box center [608, 147] width 31 height 14
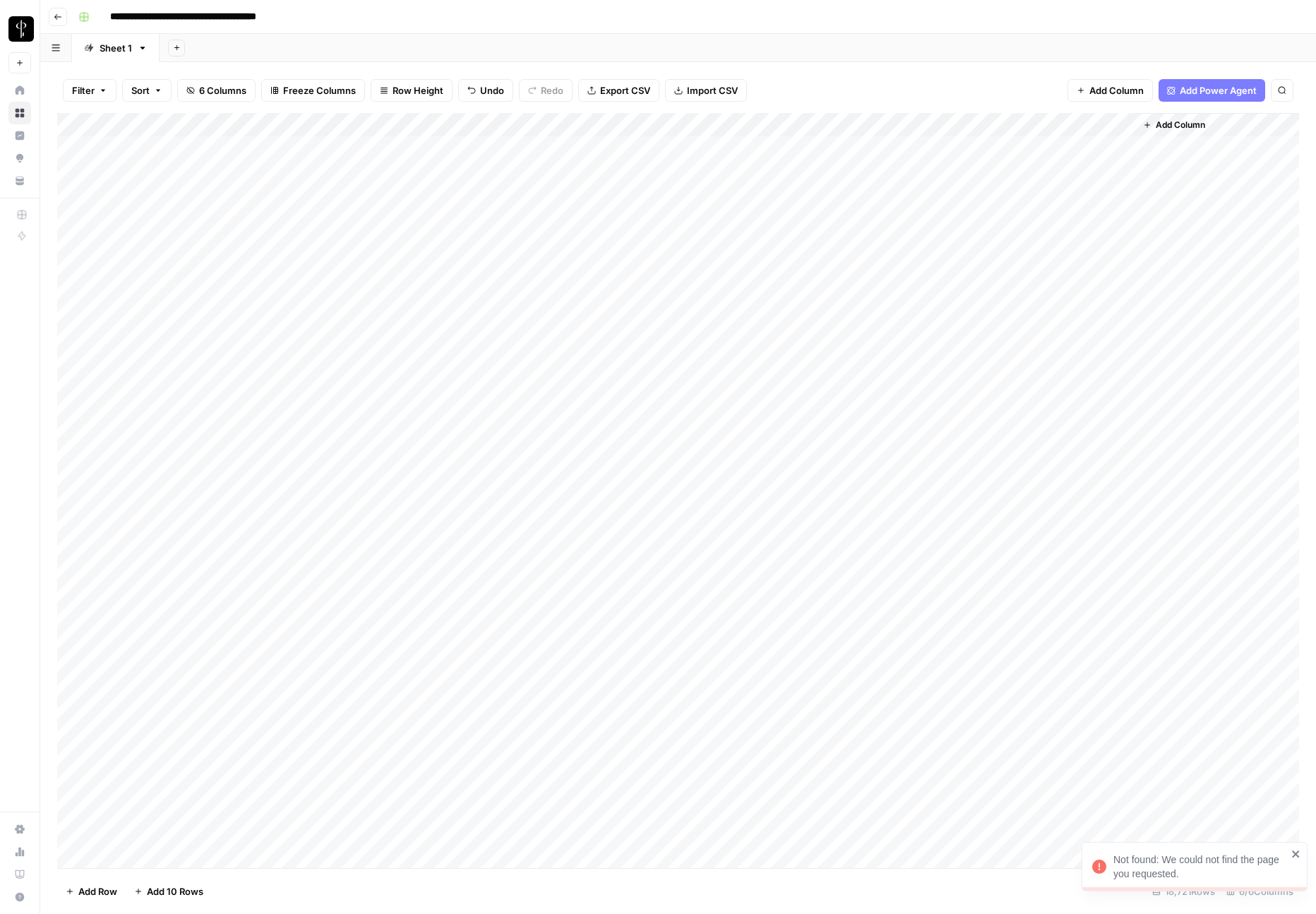
click at [864, 124] on div "Add Column" at bounding box center [678, 490] width 1242 height 755
click at [793, 267] on span "Remove Column" at bounding box center [842, 263] width 123 height 14
click at [619, 139] on button "Delete" at bounding box center [607, 147] width 47 height 26
click at [872, 126] on div "Add Column" at bounding box center [678, 490] width 1242 height 755
click at [848, 262] on span "Remove Column" at bounding box center [842, 263] width 123 height 14
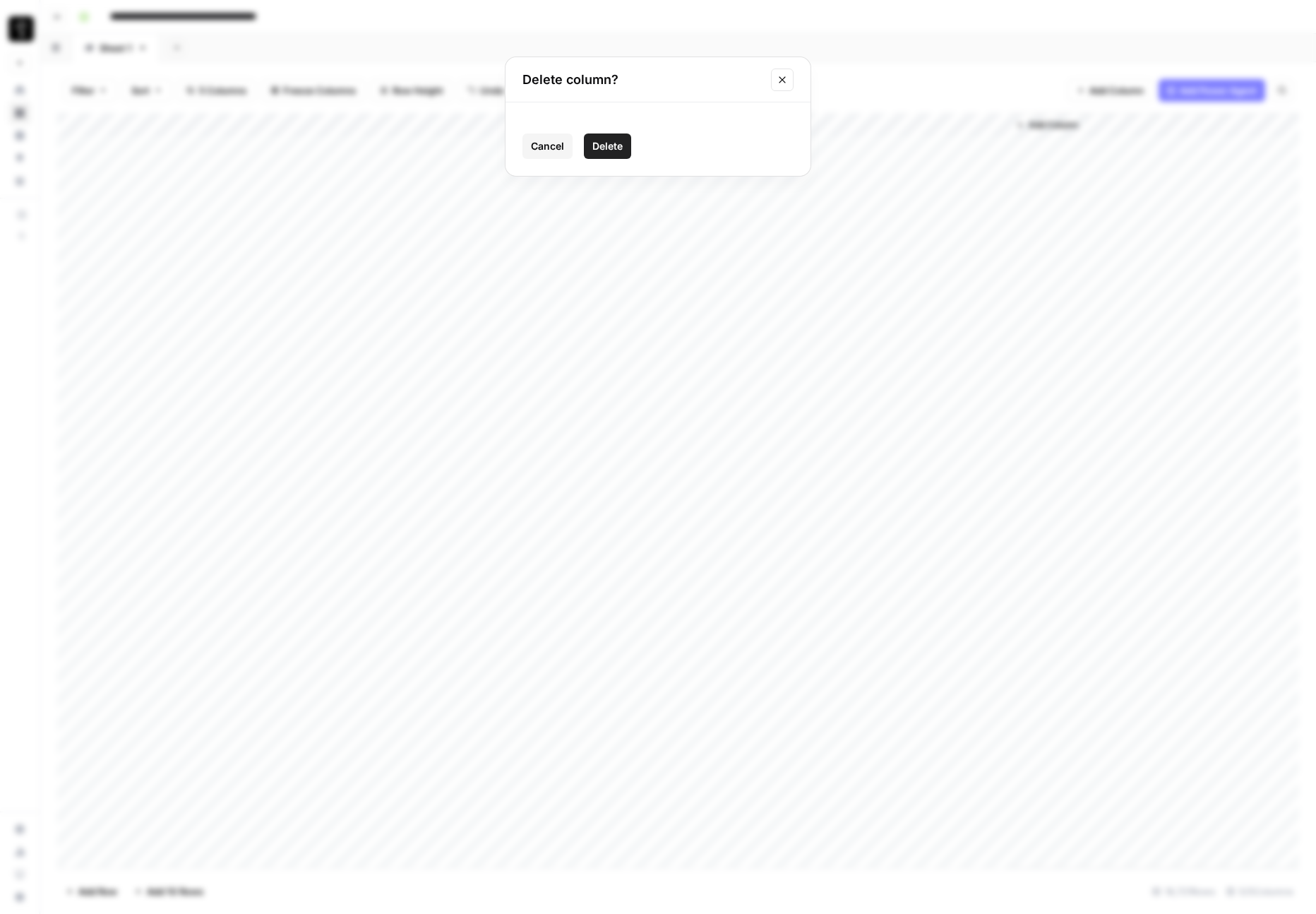
click at [612, 147] on span "Delete" at bounding box center [608, 147] width 31 height 14
click at [998, 126] on div "Add Column" at bounding box center [678, 490] width 1242 height 755
click at [871, 123] on div "Add Column" at bounding box center [678, 490] width 1242 height 755
click at [857, 263] on span "Remove Column" at bounding box center [842, 263] width 123 height 14
click at [617, 147] on span "Delete" at bounding box center [608, 147] width 31 height 14
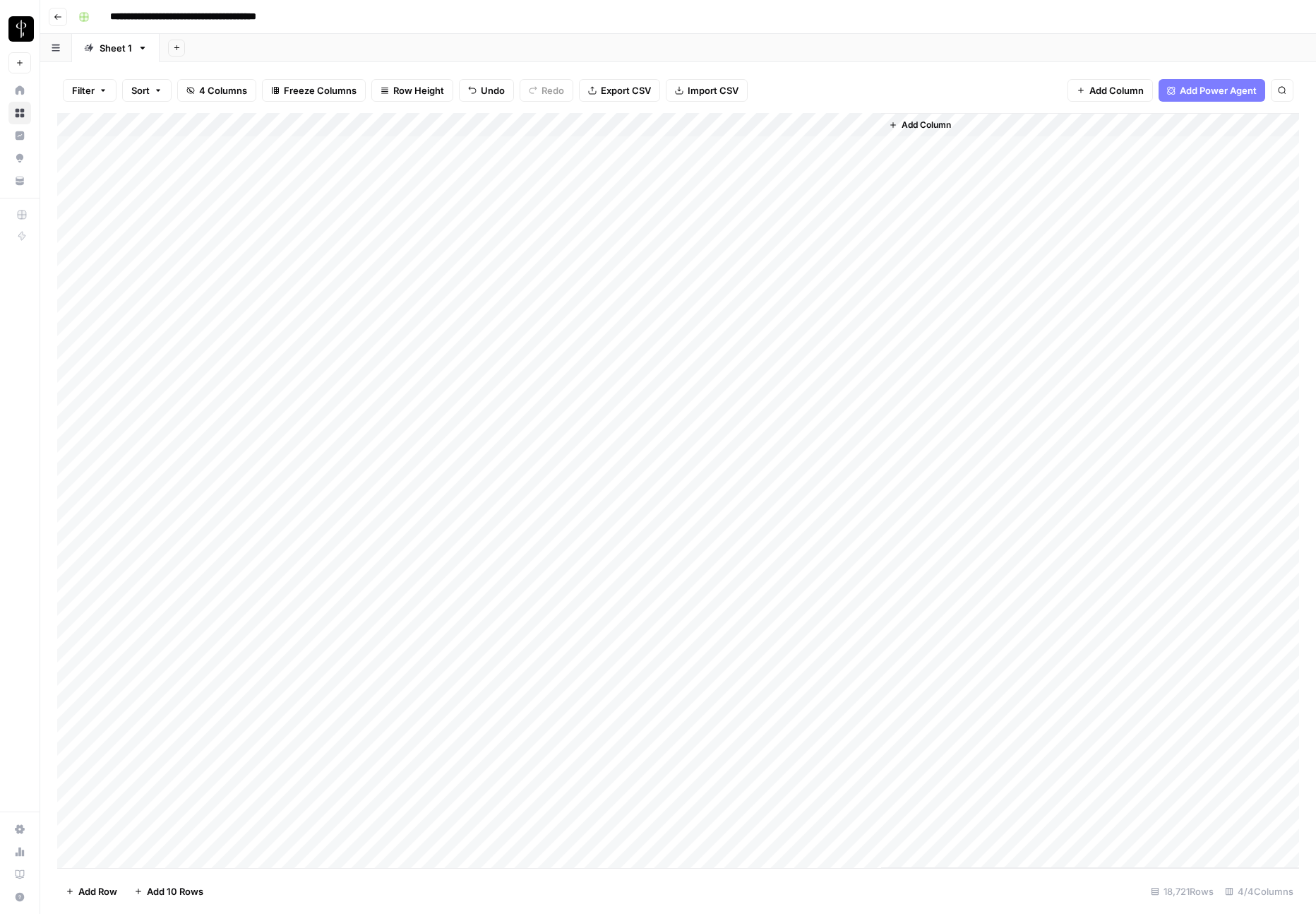
click at [726, 123] on div "Add Column" at bounding box center [678, 490] width 1242 height 755
type input "LP Copyright reupload media from AWS"
click at [582, 261] on div "Add Column" at bounding box center [678, 490] width 1242 height 755
click at [751, 263] on div "Add Column" at bounding box center [678, 490] width 1242 height 755
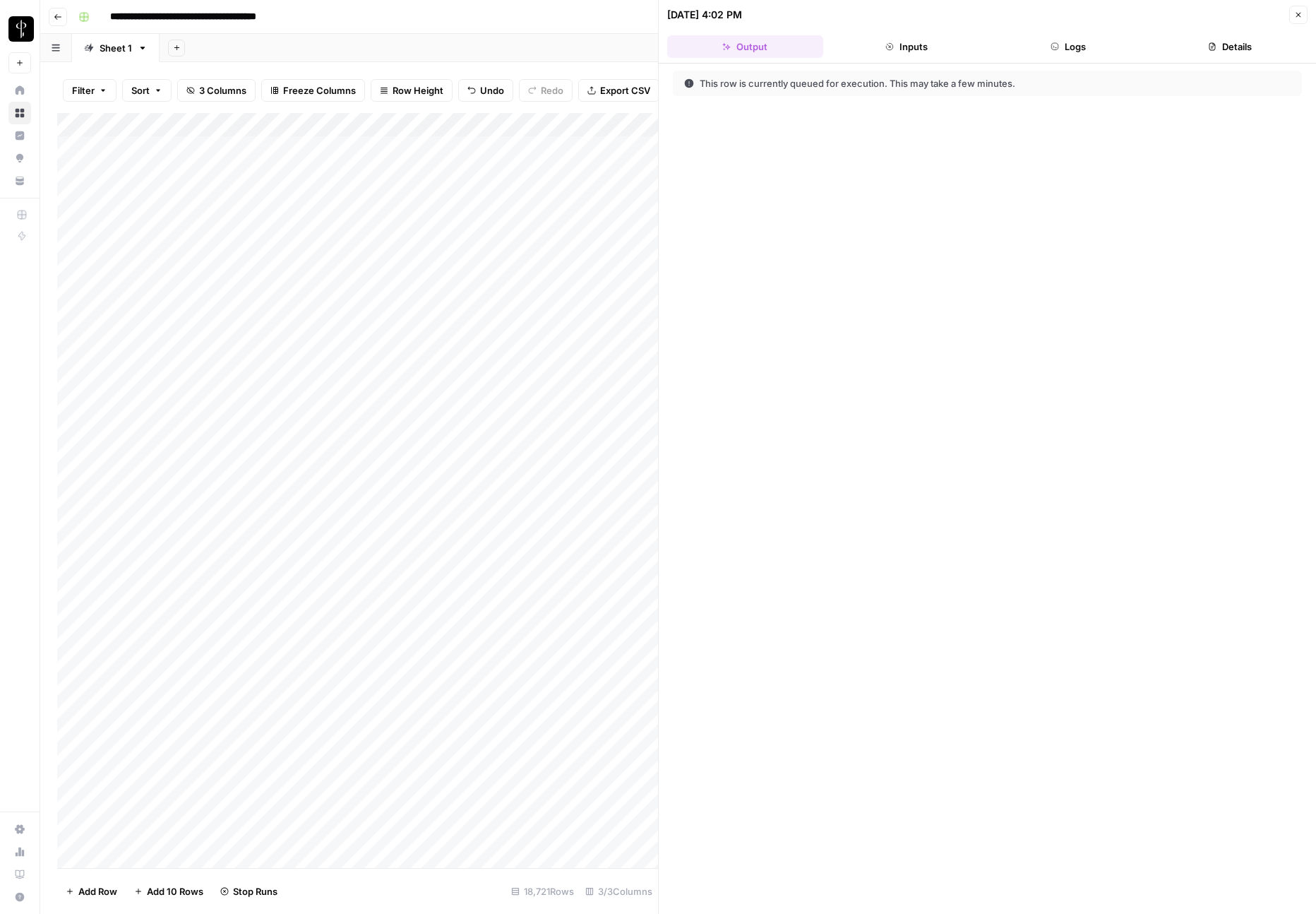
drag, startPoint x: 1301, startPoint y: 19, endPoint x: 1223, endPoint y: 43, distance: 81.6
click at [1301, 19] on icon "button" at bounding box center [1298, 14] width 9 height 9
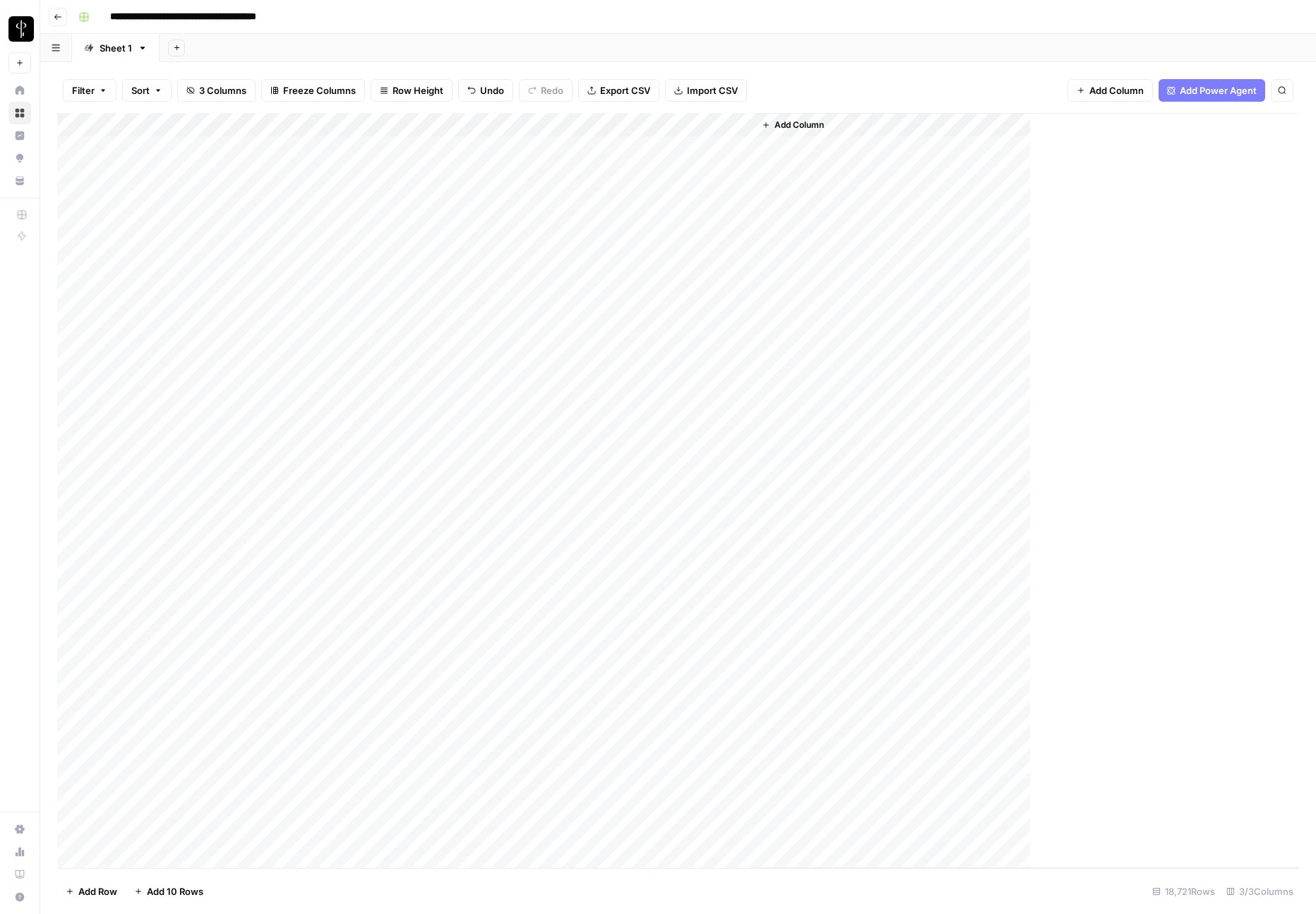
click at [738, 270] on div "Add Column" at bounding box center [678, 490] width 1242 height 755
click at [727, 123] on div "Add Column" at bounding box center [678, 490] width 1242 height 755
click at [580, 264] on span "Edit Workflow" at bounding box center [602, 263] width 123 height 14
click at [747, 150] on div "Add Column" at bounding box center [678, 490] width 1242 height 755
click at [691, 152] on div "Add Column" at bounding box center [678, 490] width 1242 height 755
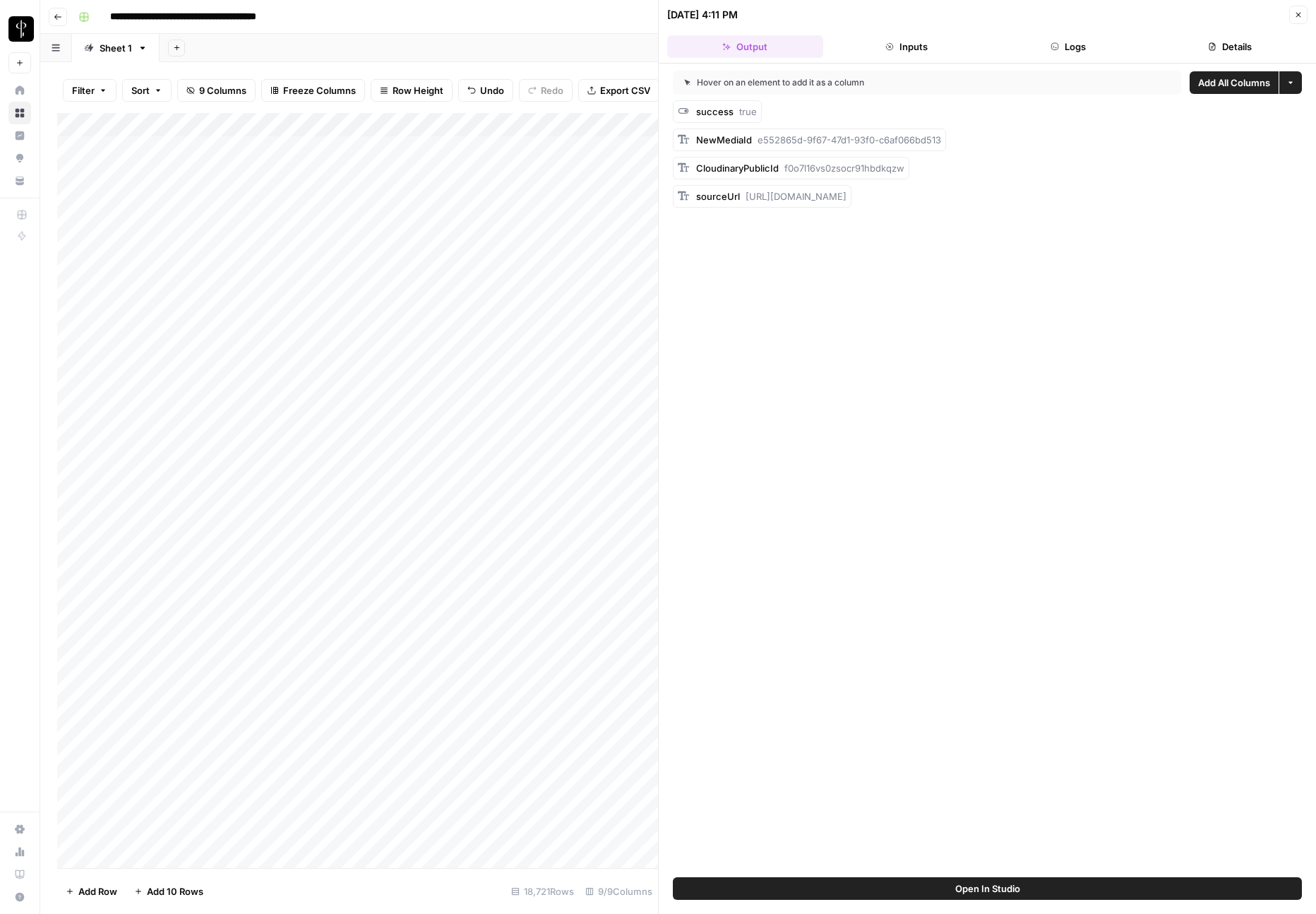
click at [1071, 47] on button "Logs" at bounding box center [1069, 47] width 156 height 23
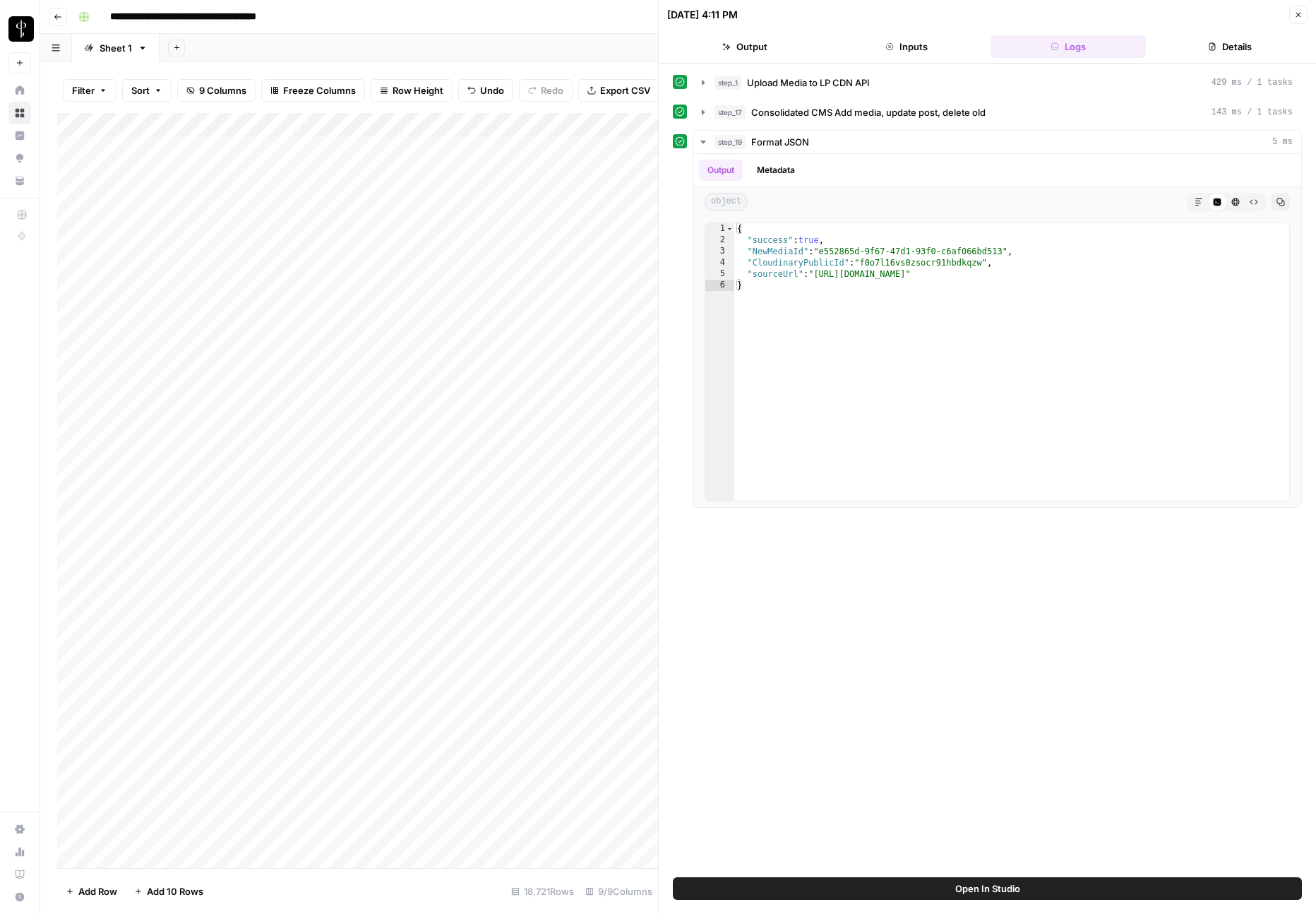
click at [1233, 48] on button "Details" at bounding box center [1230, 47] width 156 height 23
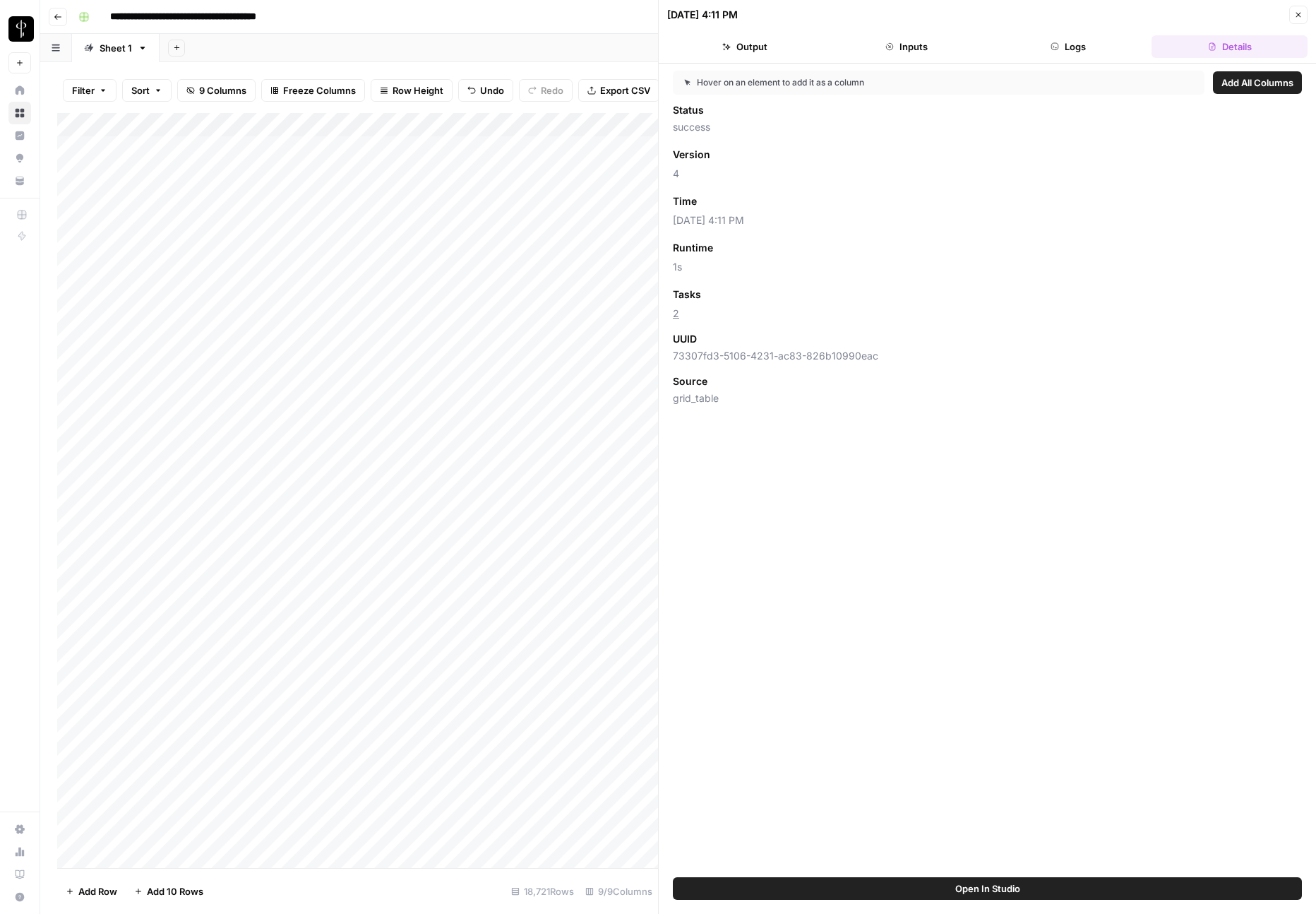
click at [1096, 46] on button "Logs" at bounding box center [1069, 47] width 156 height 23
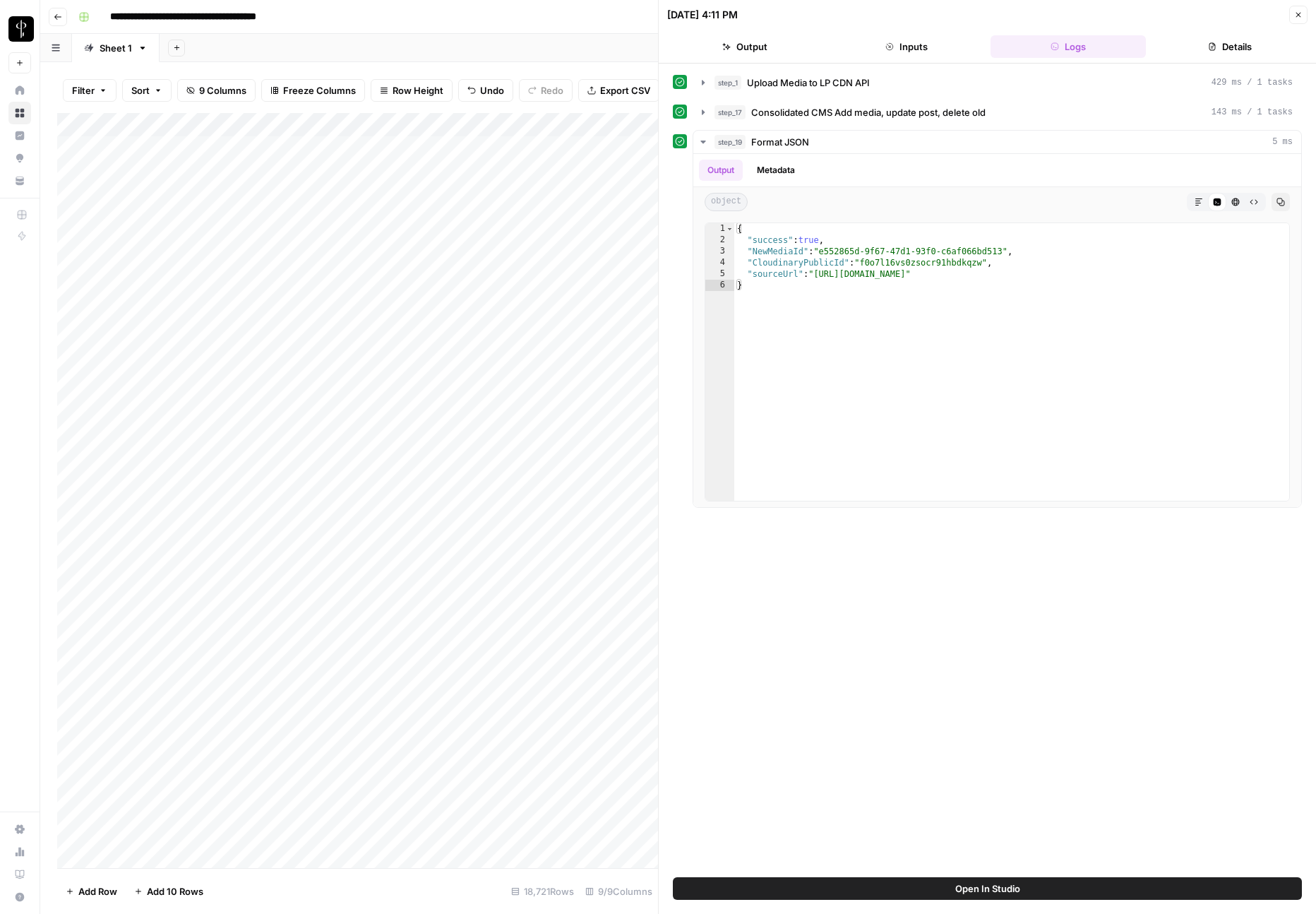
click at [1302, 14] on button "Close" at bounding box center [1298, 14] width 19 height 19
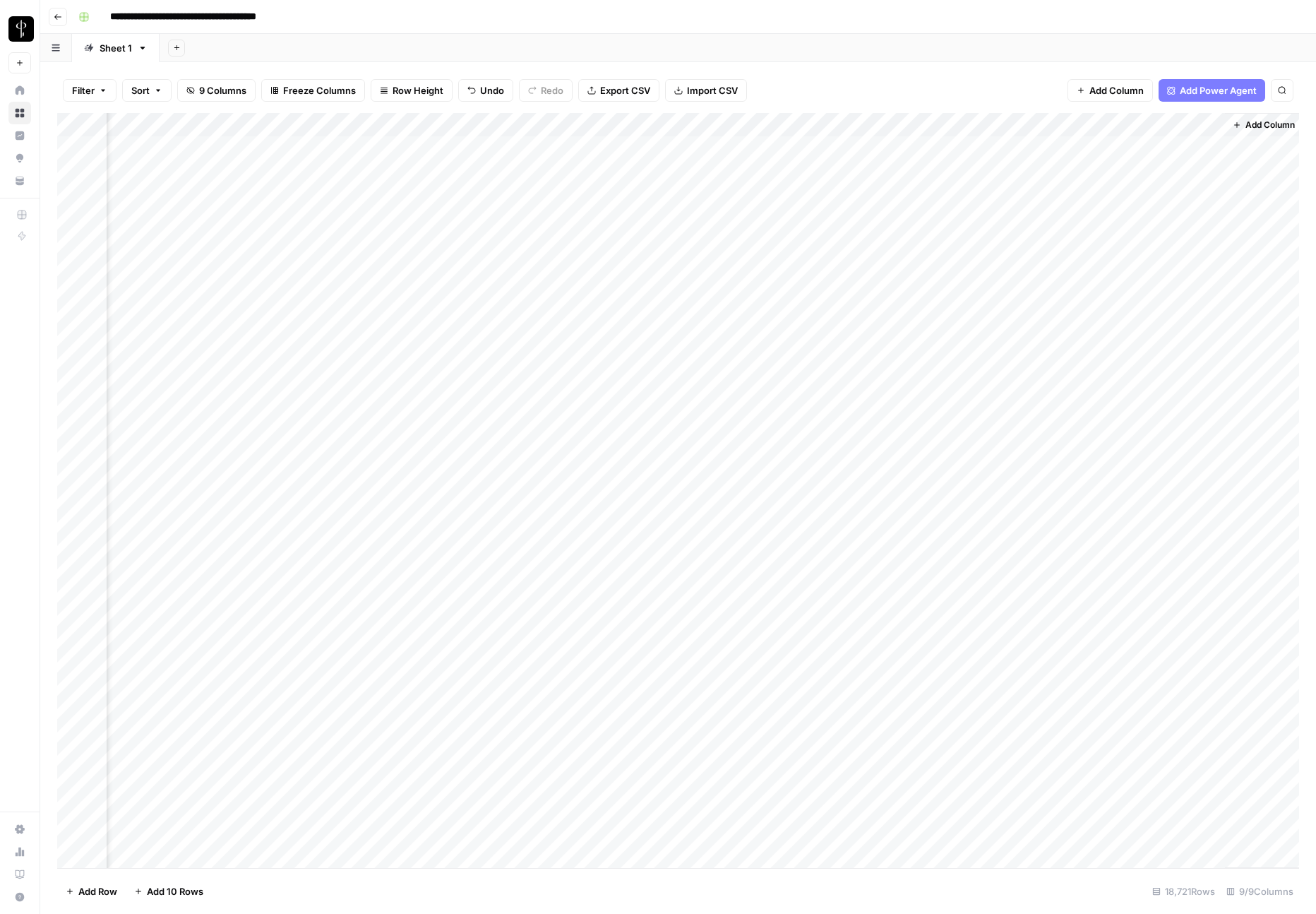
scroll to position [0, 282]
click at [715, 124] on div "Add Column" at bounding box center [678, 490] width 1242 height 755
click at [670, 267] on span "Remove Column" at bounding box center [687, 263] width 123 height 14
click at [609, 145] on span "Delete" at bounding box center [608, 147] width 31 height 14
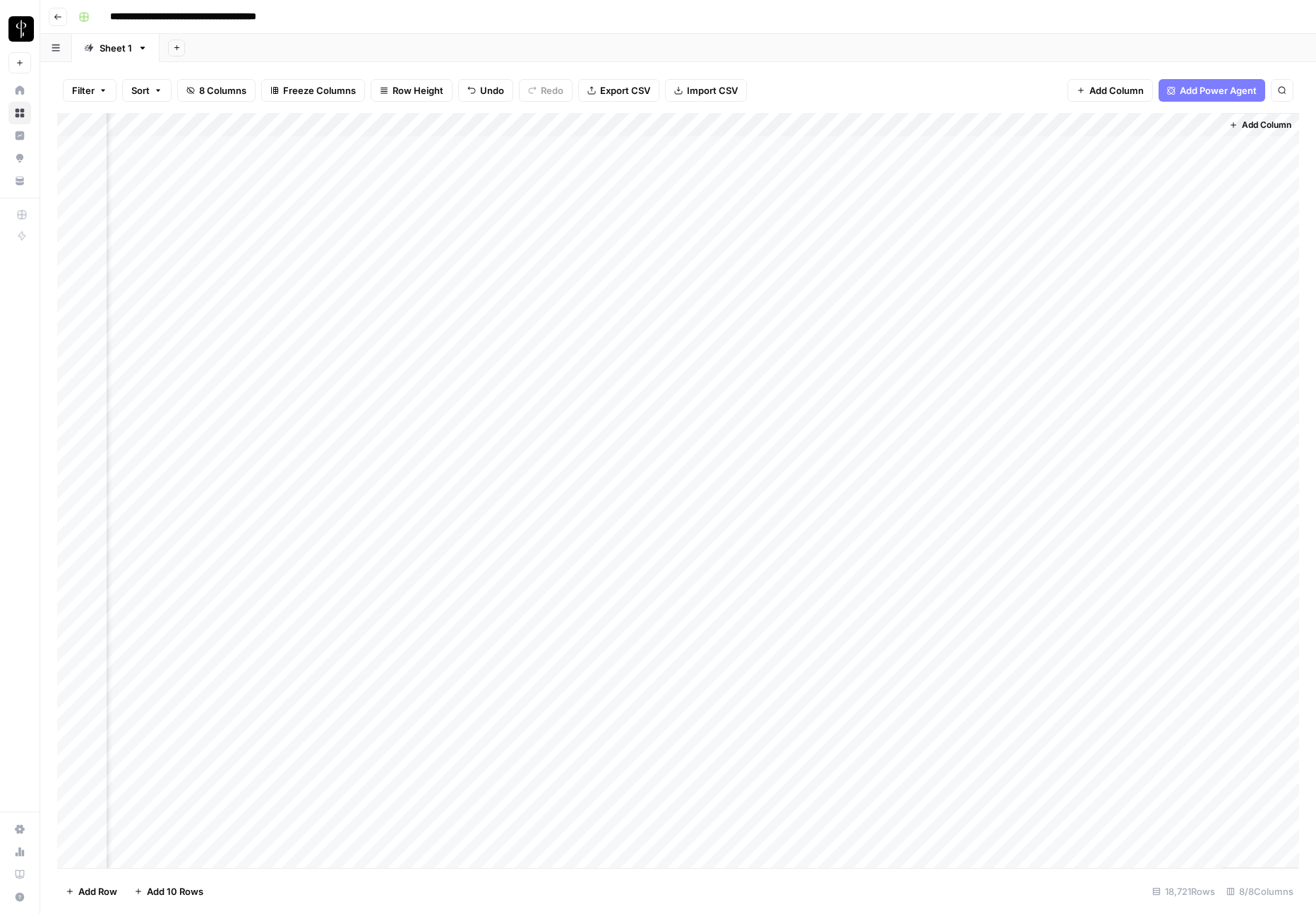
click at [826, 123] on div "Add Column" at bounding box center [678, 490] width 1242 height 755
click at [775, 260] on span "Remove Column" at bounding box center [800, 263] width 123 height 14
click at [596, 147] on span "Delete" at bounding box center [608, 147] width 31 height 14
click at [592, 170] on div "Add Column" at bounding box center [678, 490] width 1242 height 755
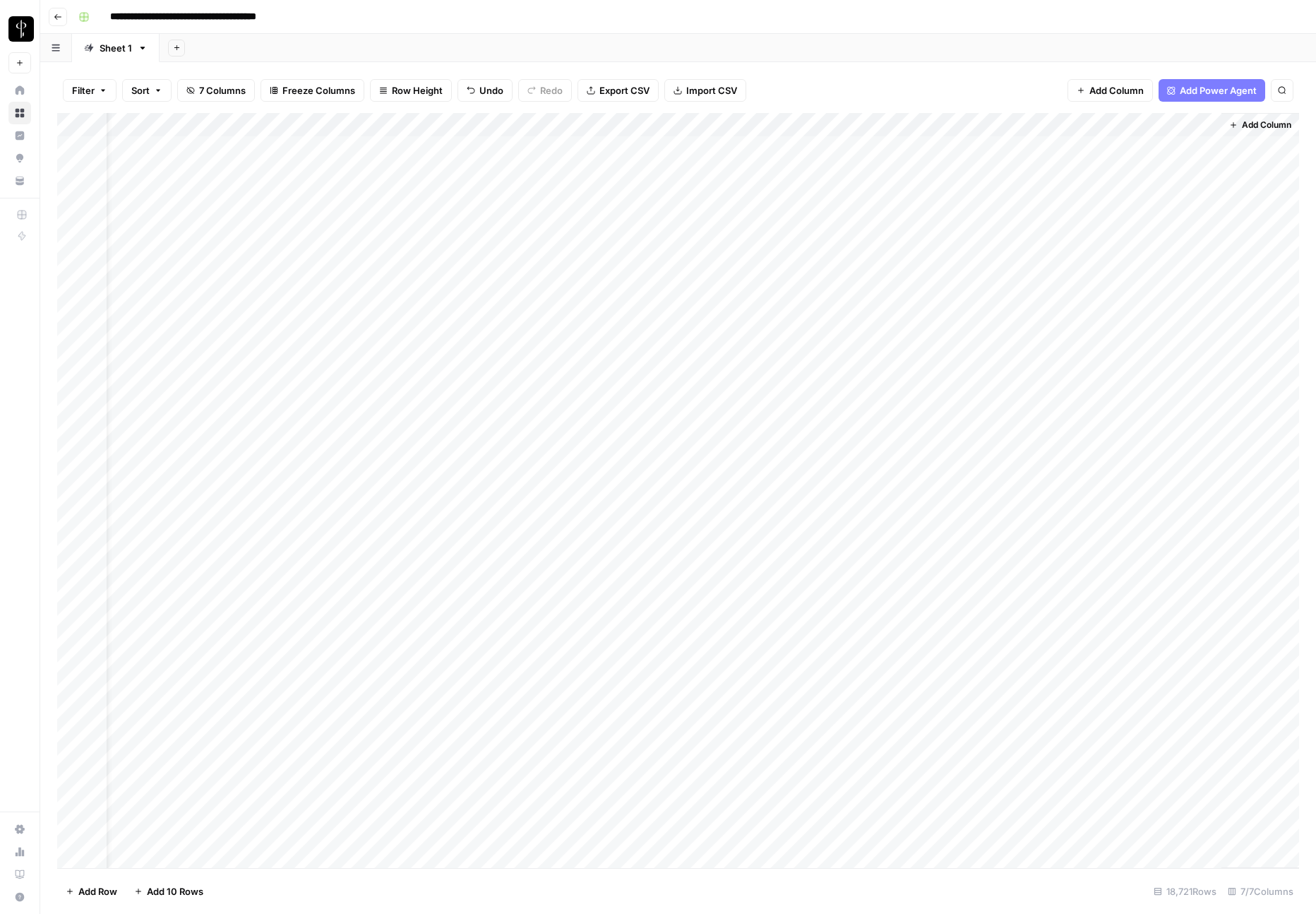
click at [882, 121] on div "Add Column" at bounding box center [678, 490] width 1242 height 755
click at [908, 152] on input "New Media" at bounding box center [923, 159] width 143 height 14
type input "NewMediaId"
click at [1032, 129] on div "Add Column" at bounding box center [678, 490] width 1242 height 755
click at [1030, 152] on input "Cloudinary Public" at bounding box center [1050, 159] width 143 height 14
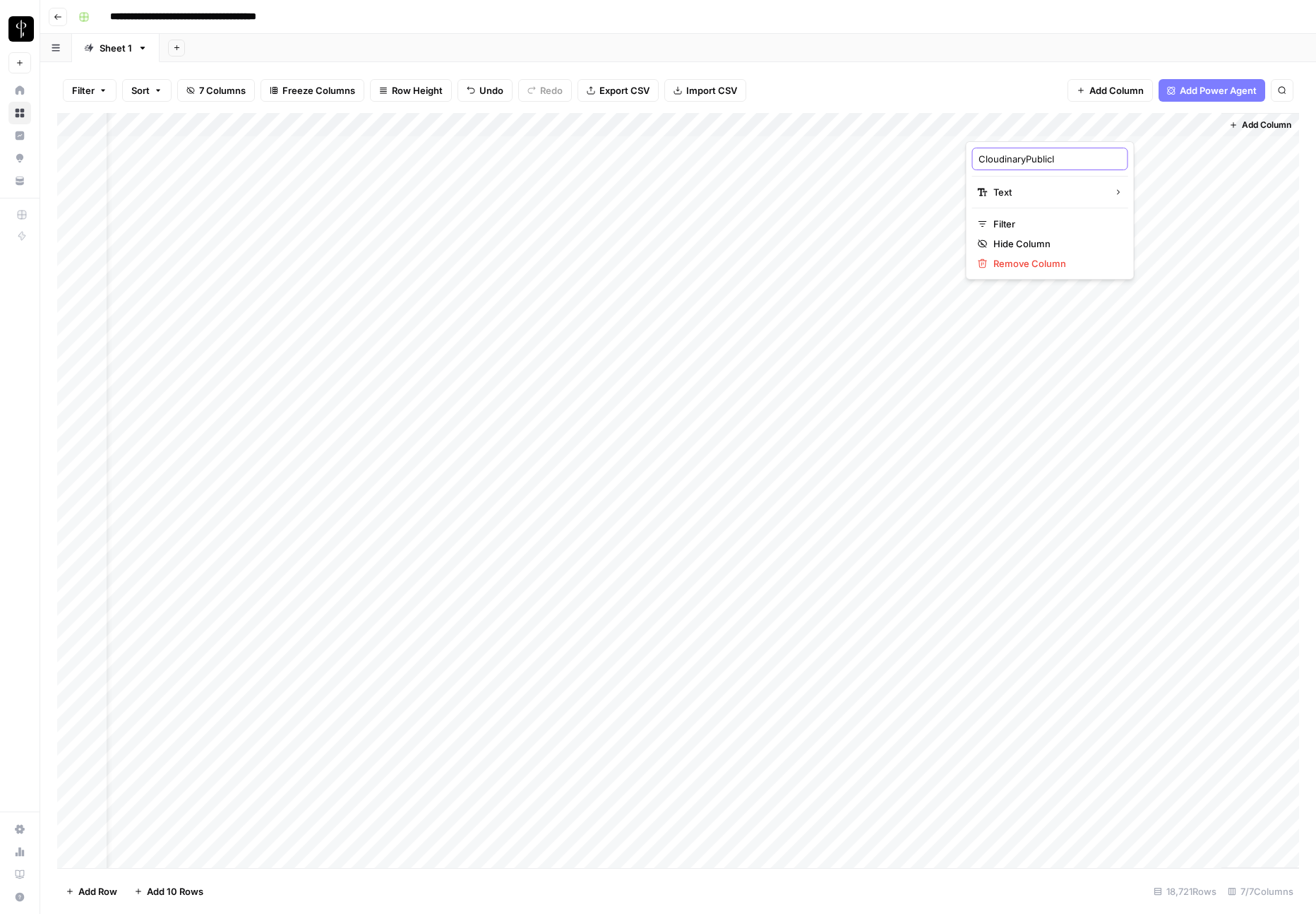
type input "CloudinaryPublicId"
click at [1156, 129] on div "Add Column" at bounding box center [678, 490] width 1242 height 755
click at [1142, 153] on input "Source Url" at bounding box center [1178, 159] width 143 height 14
type input "SourceUrl"
drag, startPoint x: 841, startPoint y: 121, endPoint x: 795, endPoint y: 119, distance: 46.0
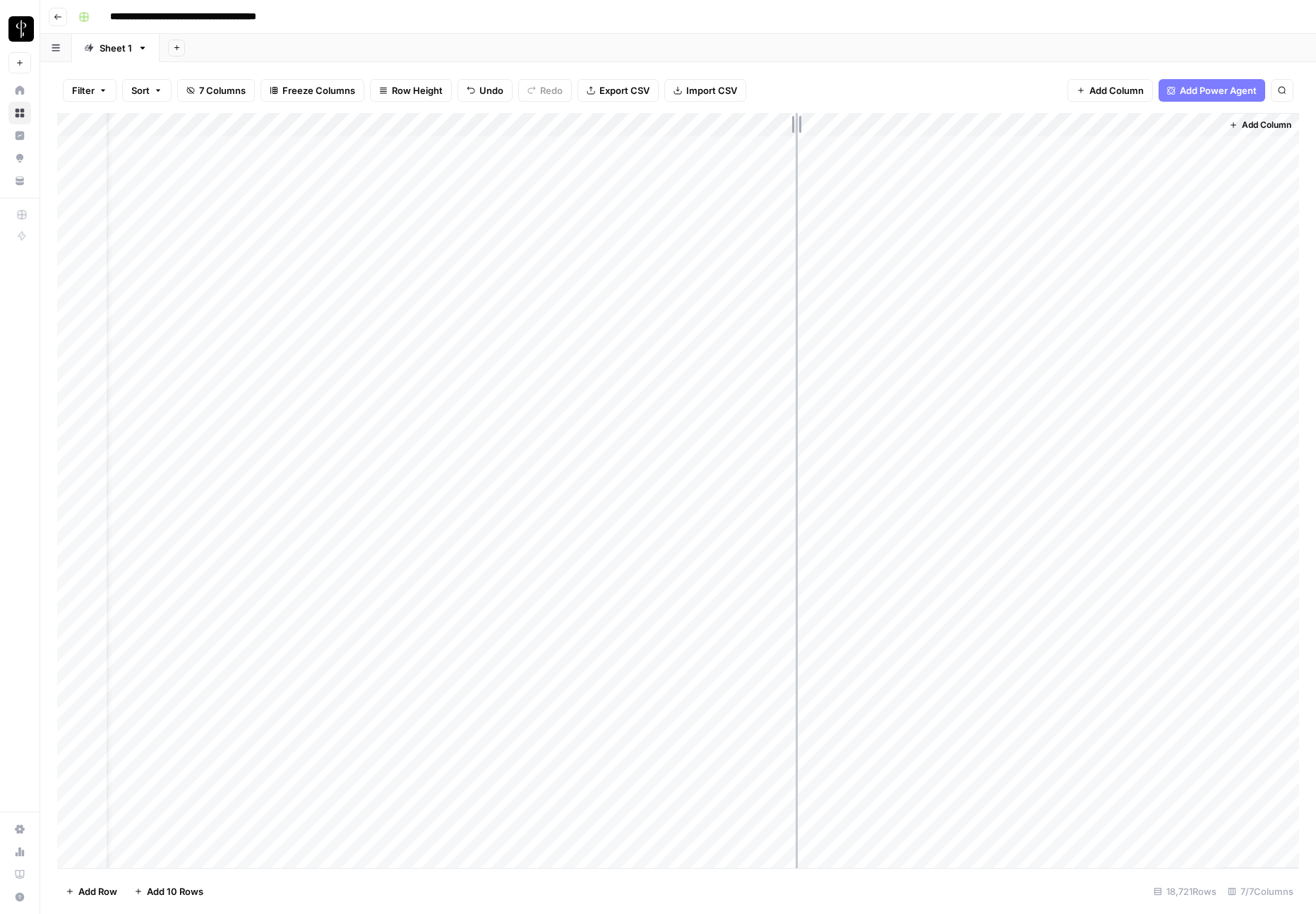
click at [795, 119] on div "Add Column" at bounding box center [678, 490] width 1242 height 755
click at [737, 271] on div "Add Column" at bounding box center [678, 490] width 1242 height 755
click at [738, 123] on div "Add Column" at bounding box center [678, 490] width 1242 height 755
click at [768, 206] on span "Remaining Rows" at bounding box center [791, 208] width 89 height 14
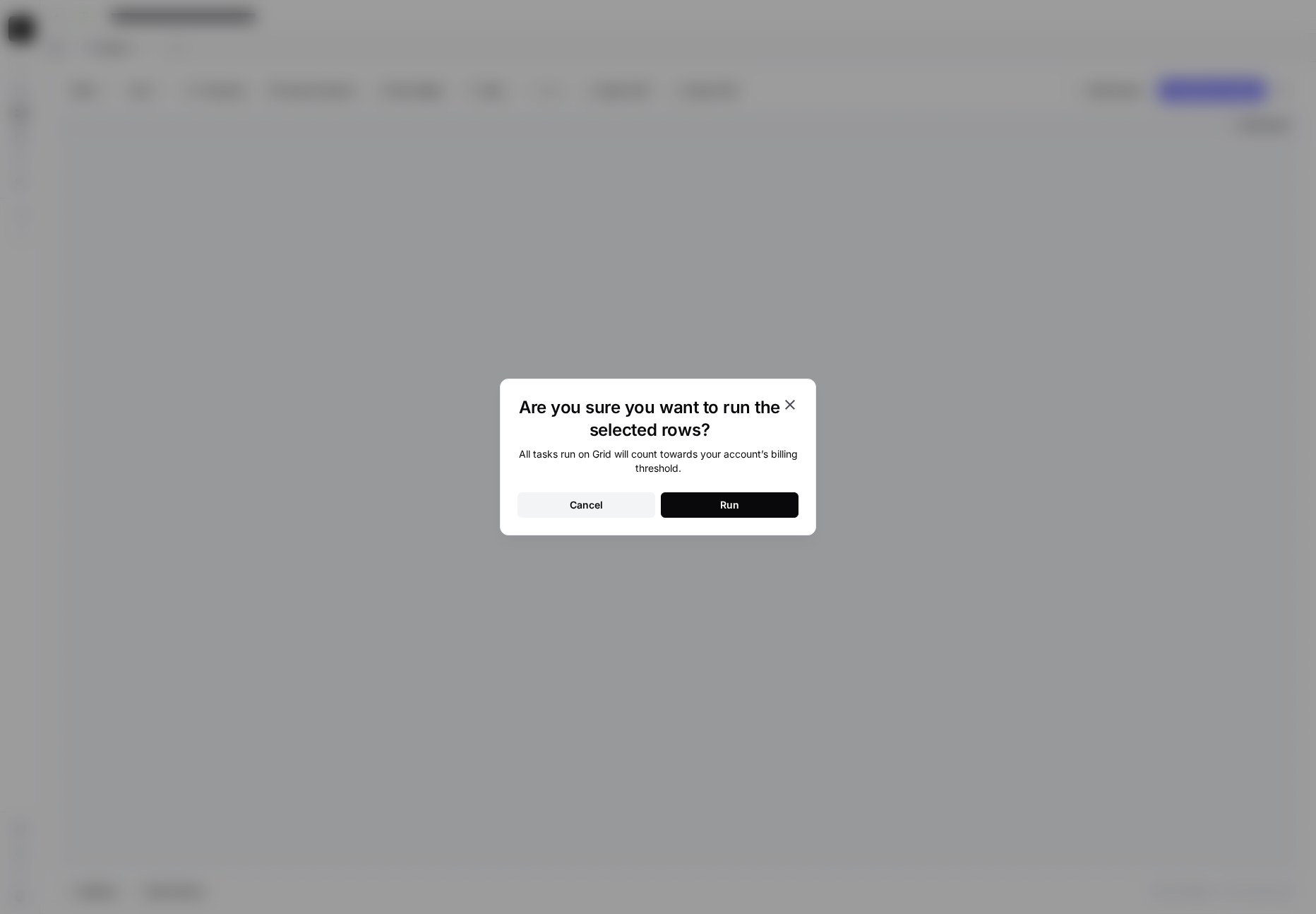
click at [741, 500] on button "Run" at bounding box center [729, 505] width 138 height 26
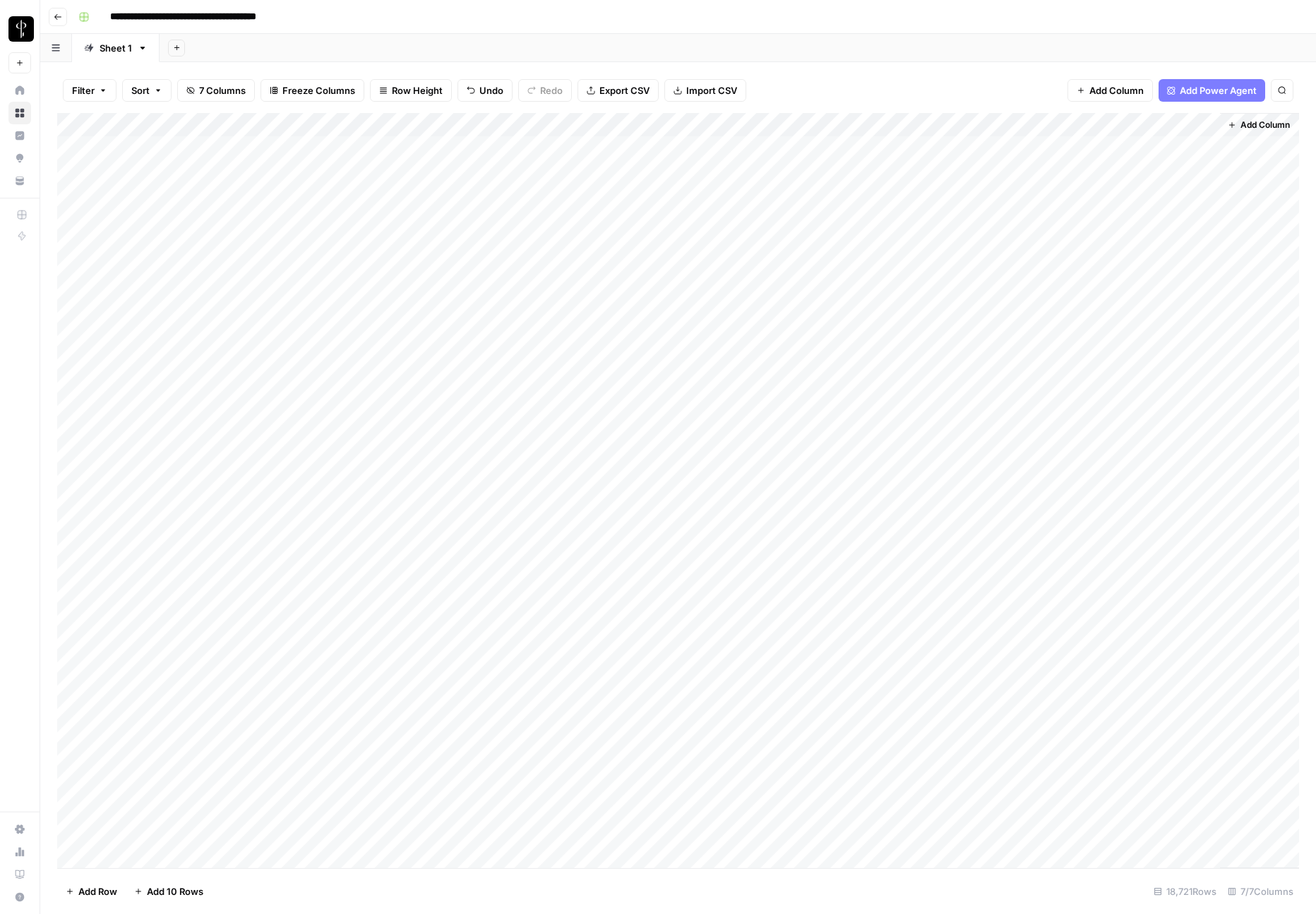
click at [602, 157] on div "Add Column" at bounding box center [678, 490] width 1242 height 755
click at [606, 151] on div "Add Column" at bounding box center [678, 490] width 1242 height 755
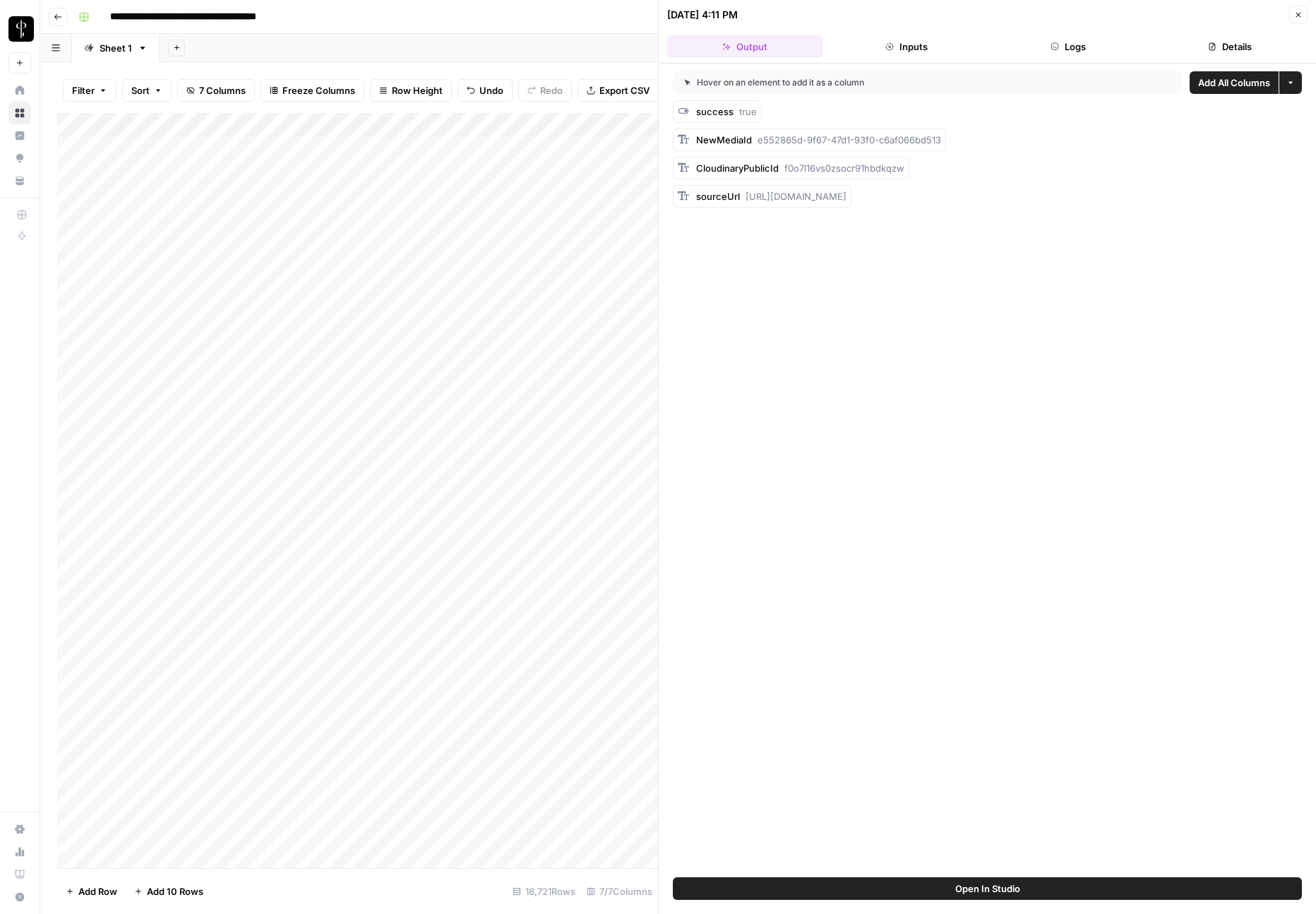
click at [1065, 39] on button "Logs" at bounding box center [1069, 47] width 156 height 23
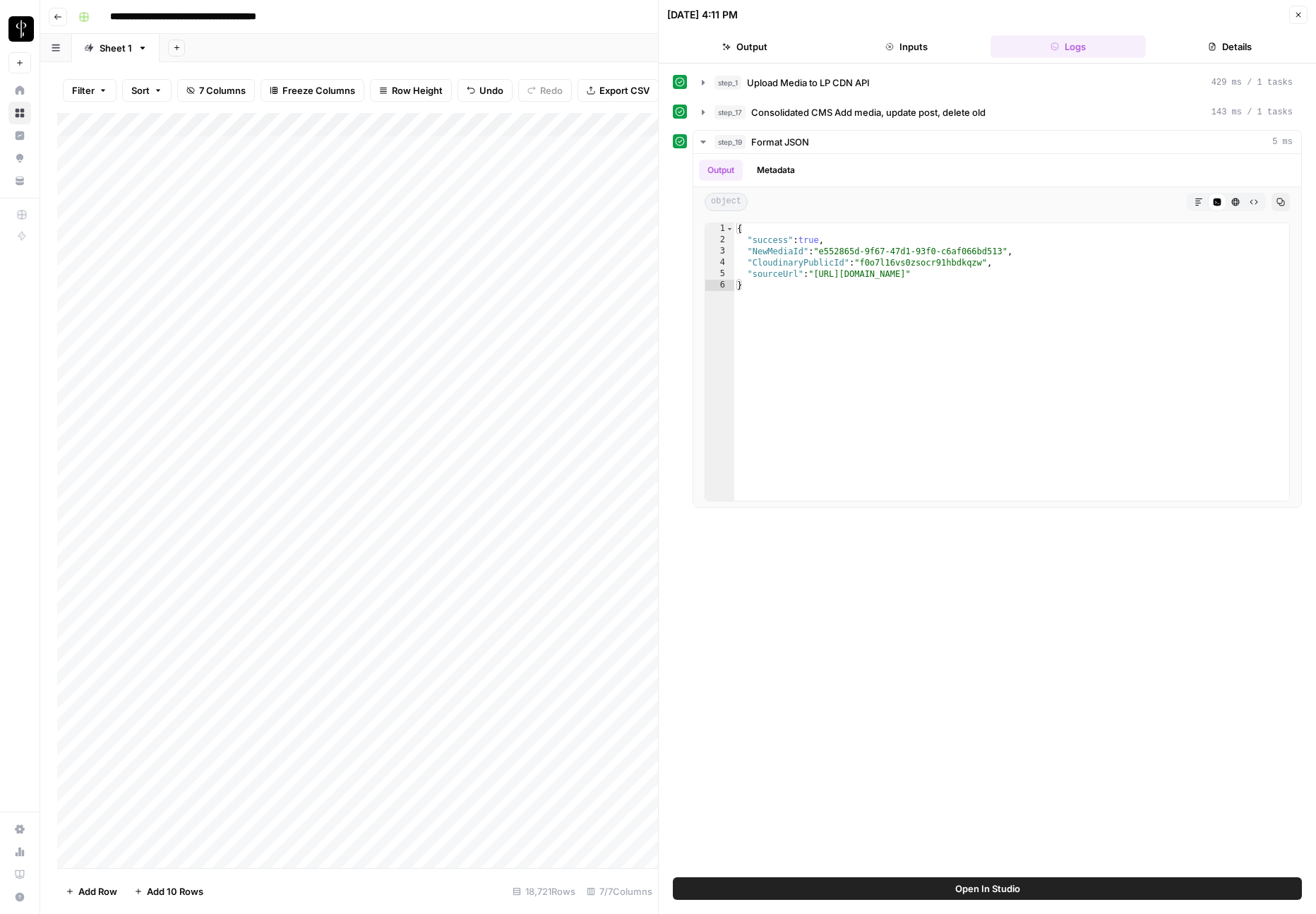
click at [1215, 48] on icon "button" at bounding box center [1212, 47] width 9 height 9
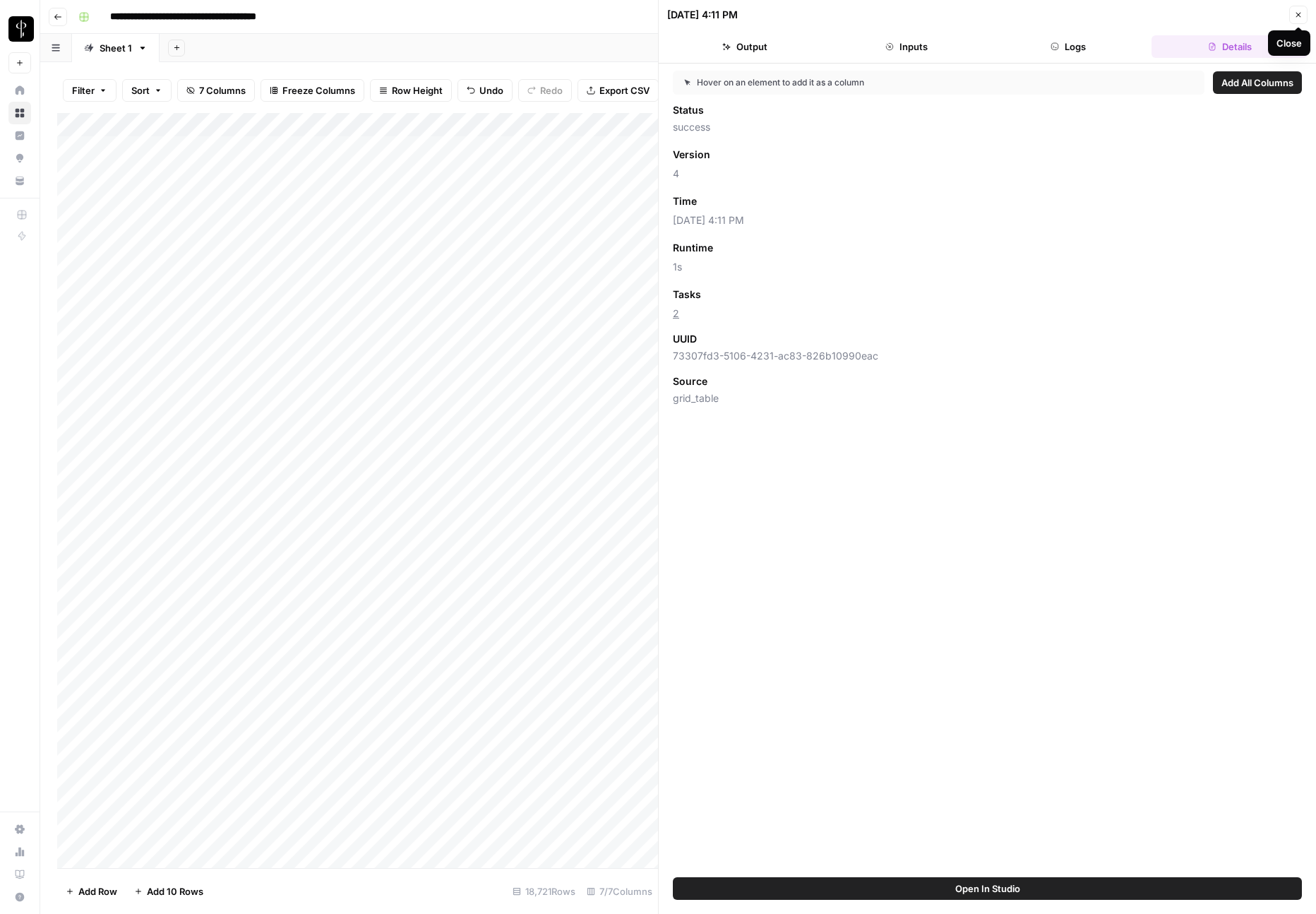
click at [1298, 19] on button "Close" at bounding box center [1298, 14] width 19 height 19
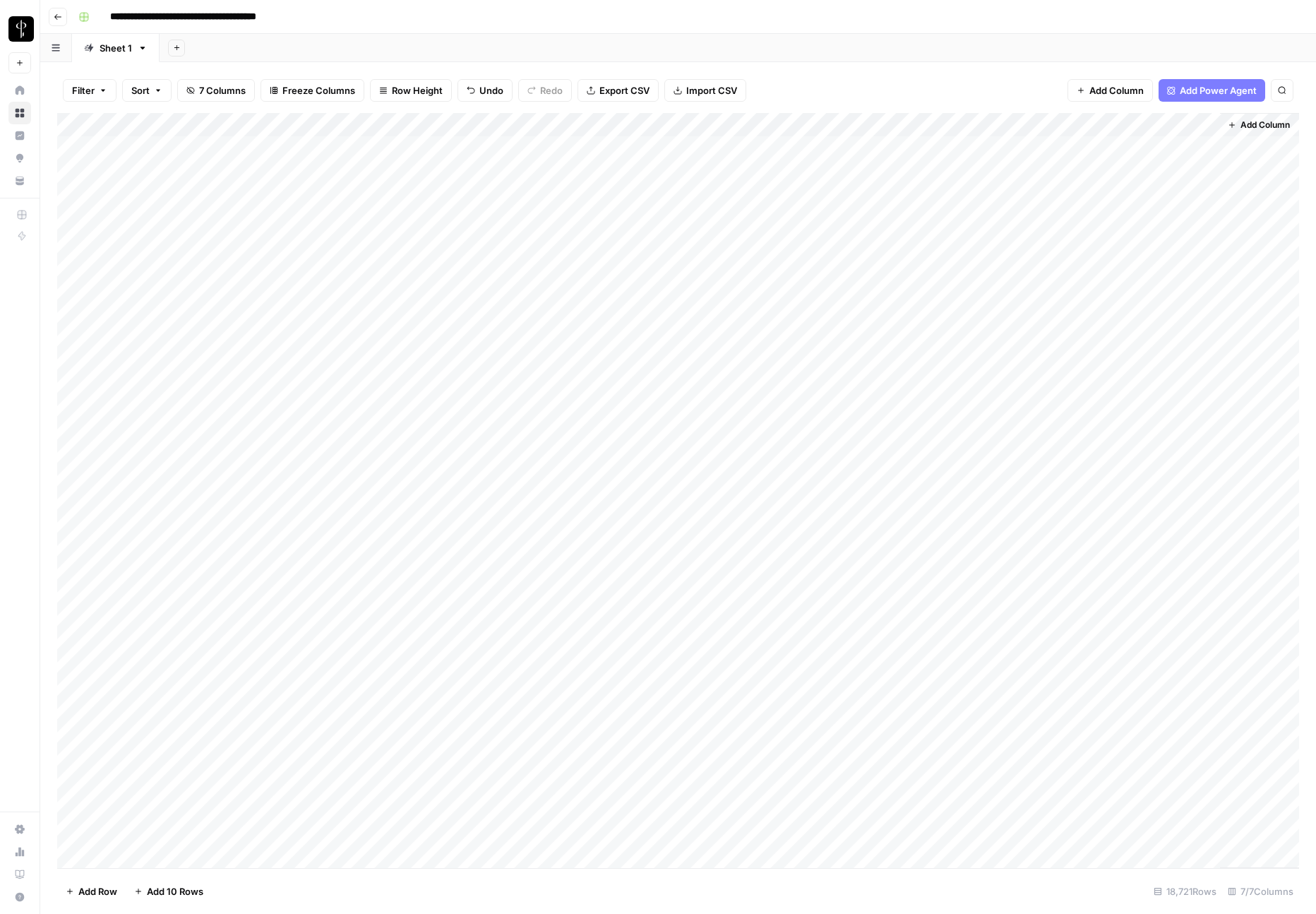
click at [859, 75] on div "Filter Sort 7 Columns Freeze Columns Row Height Undo Redo Export CSV Import CSV…" at bounding box center [678, 90] width 1242 height 45
drag, startPoint x: 739, startPoint y: 126, endPoint x: 807, endPoint y: 77, distance: 83.8
click at [807, 77] on div "Filter Sort 7 Columns Freeze Columns Row Height Undo Redo Export CSV Import CSV…" at bounding box center [678, 488] width 1276 height 852
drag, startPoint x: 736, startPoint y: 126, endPoint x: 558, endPoint y: 135, distance: 178.2
click at [558, 135] on div "Add Column" at bounding box center [678, 490] width 1242 height 755
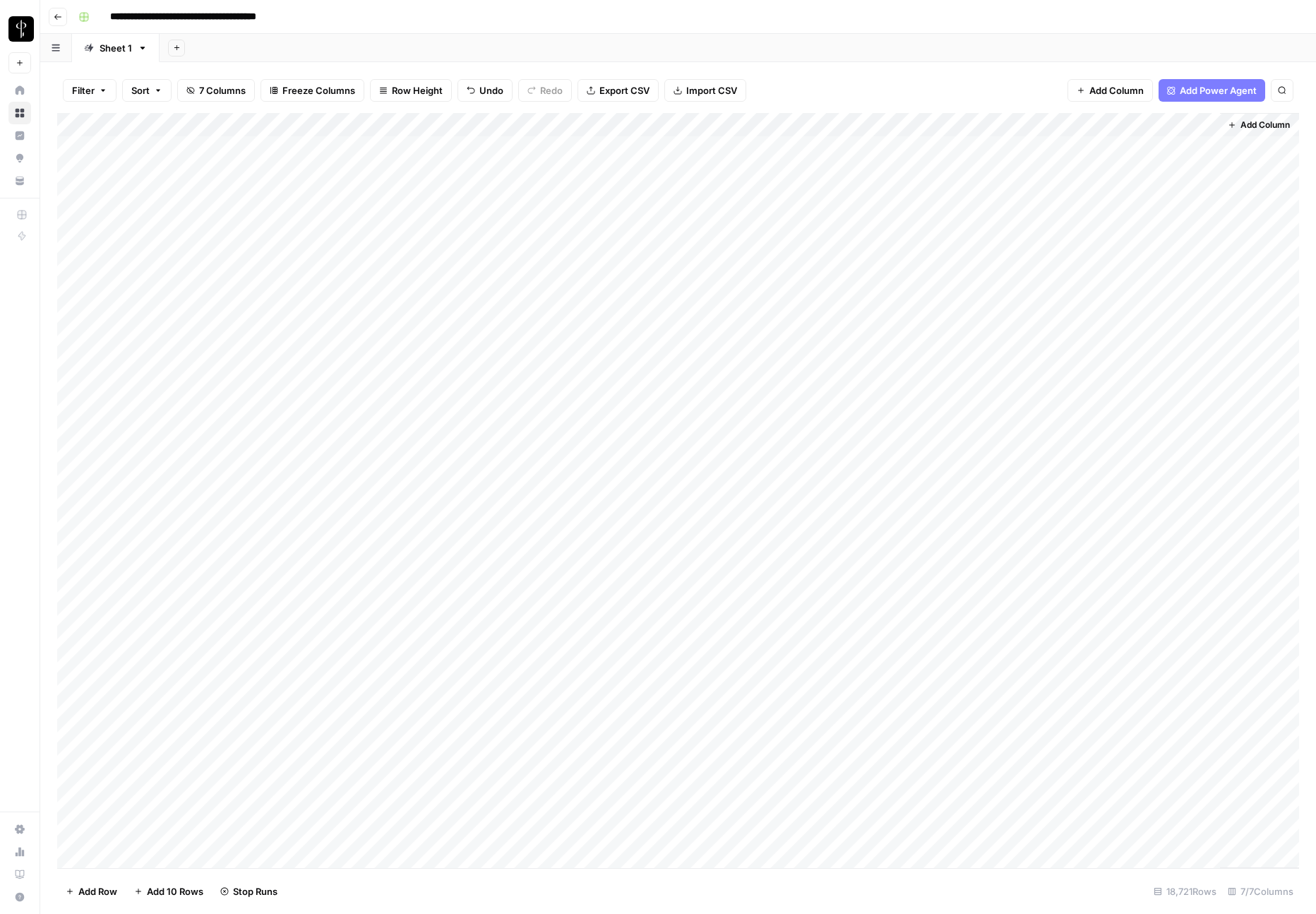
click at [886, 70] on div "Filter Sort 7 Columns Freeze Columns Row Height Undo Redo Export CSV Import CSV…" at bounding box center [678, 90] width 1242 height 45
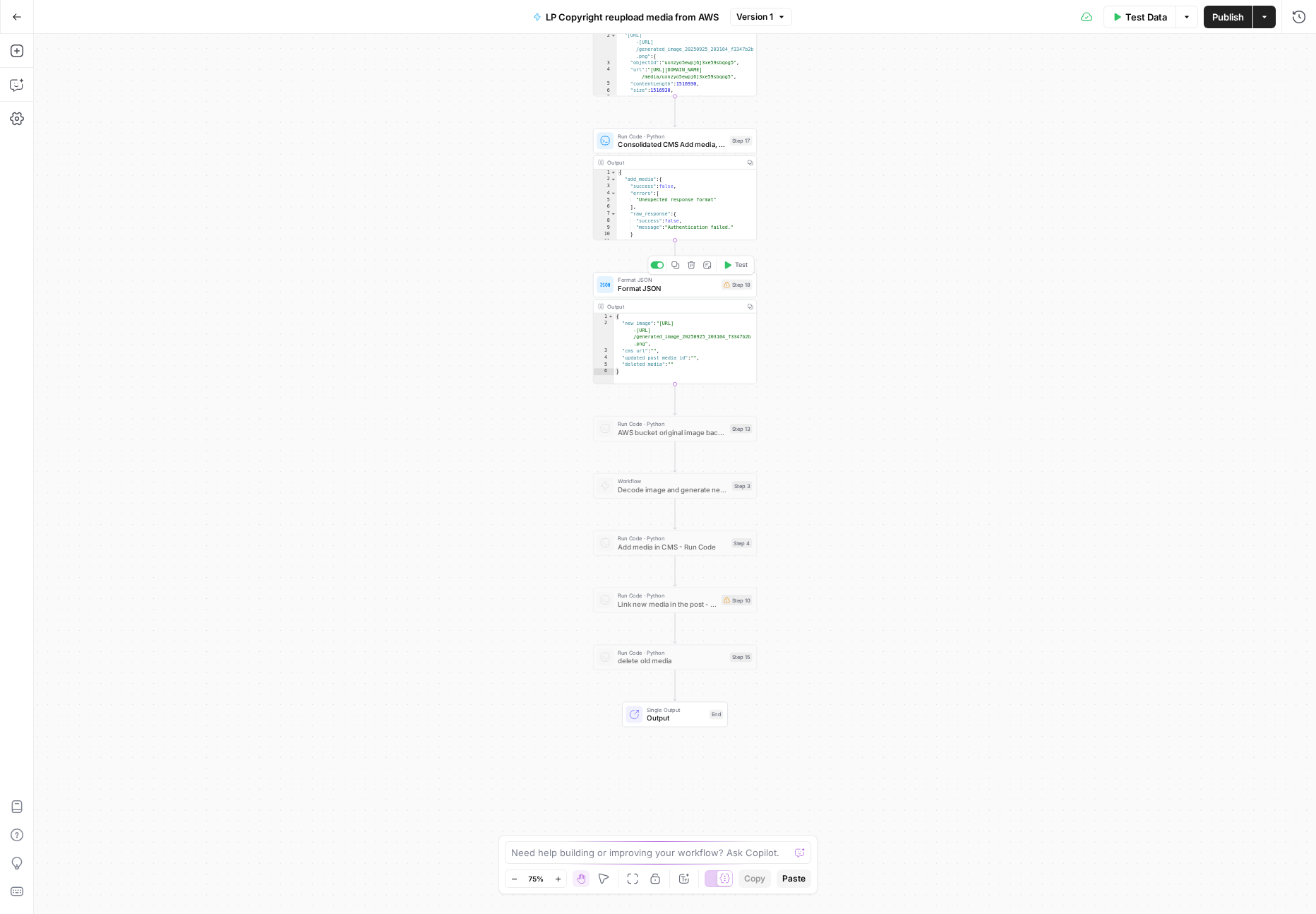
click at [691, 267] on icon "button" at bounding box center [691, 265] width 9 height 9
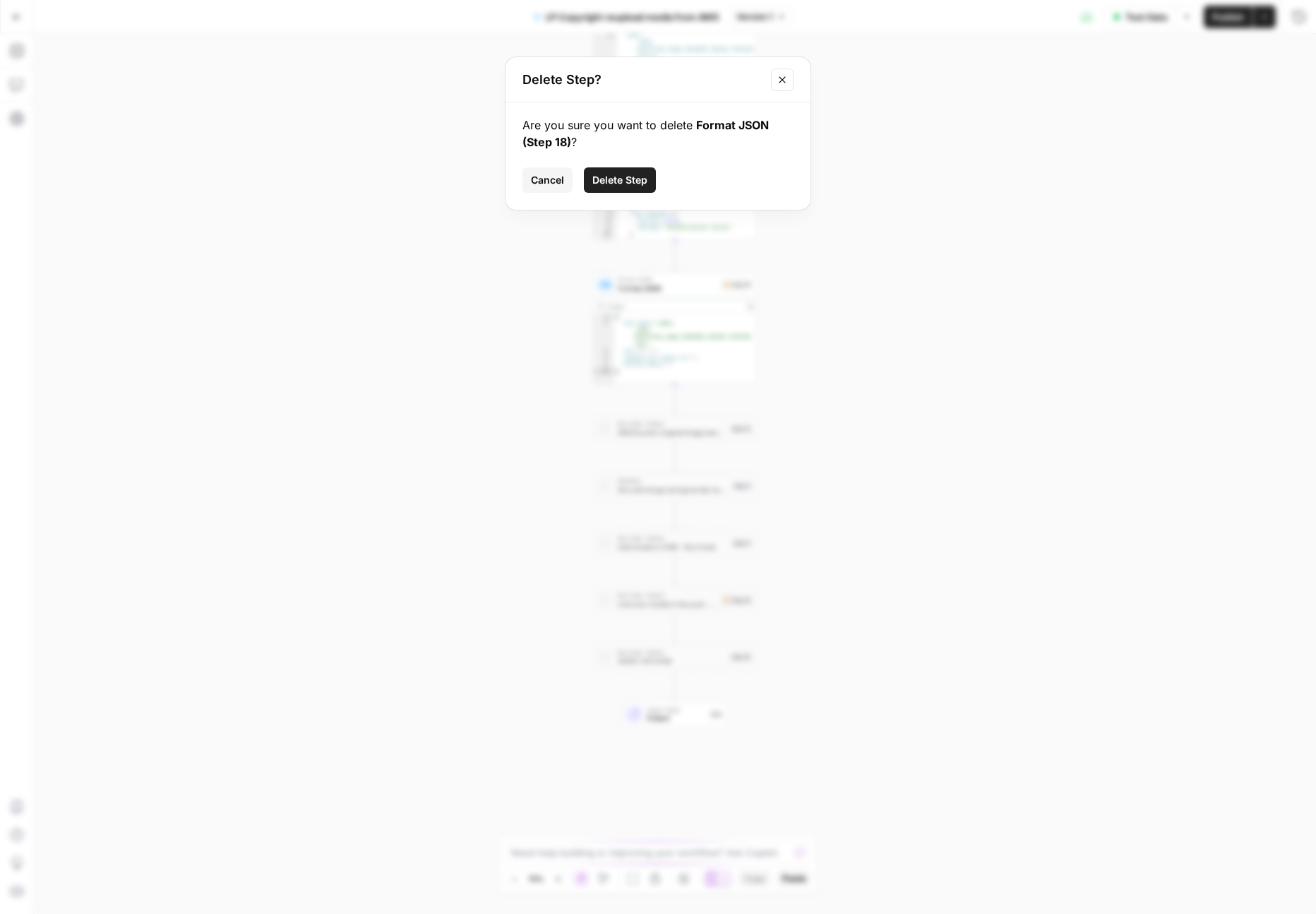
click at [625, 186] on span "Delete Step" at bounding box center [620, 180] width 55 height 14
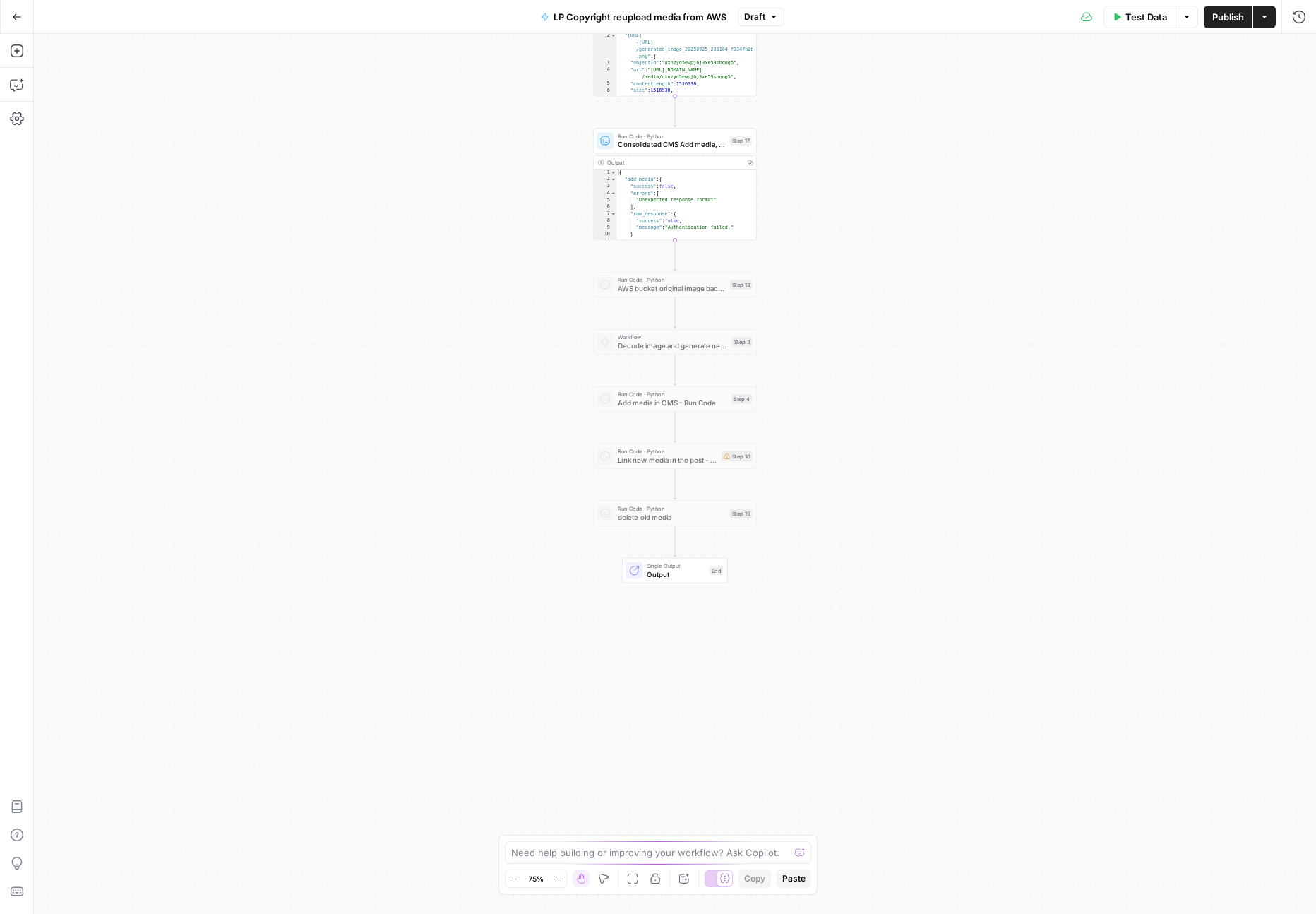
click at [1234, 18] on span "Publish" at bounding box center [1227, 17] width 31 height 14
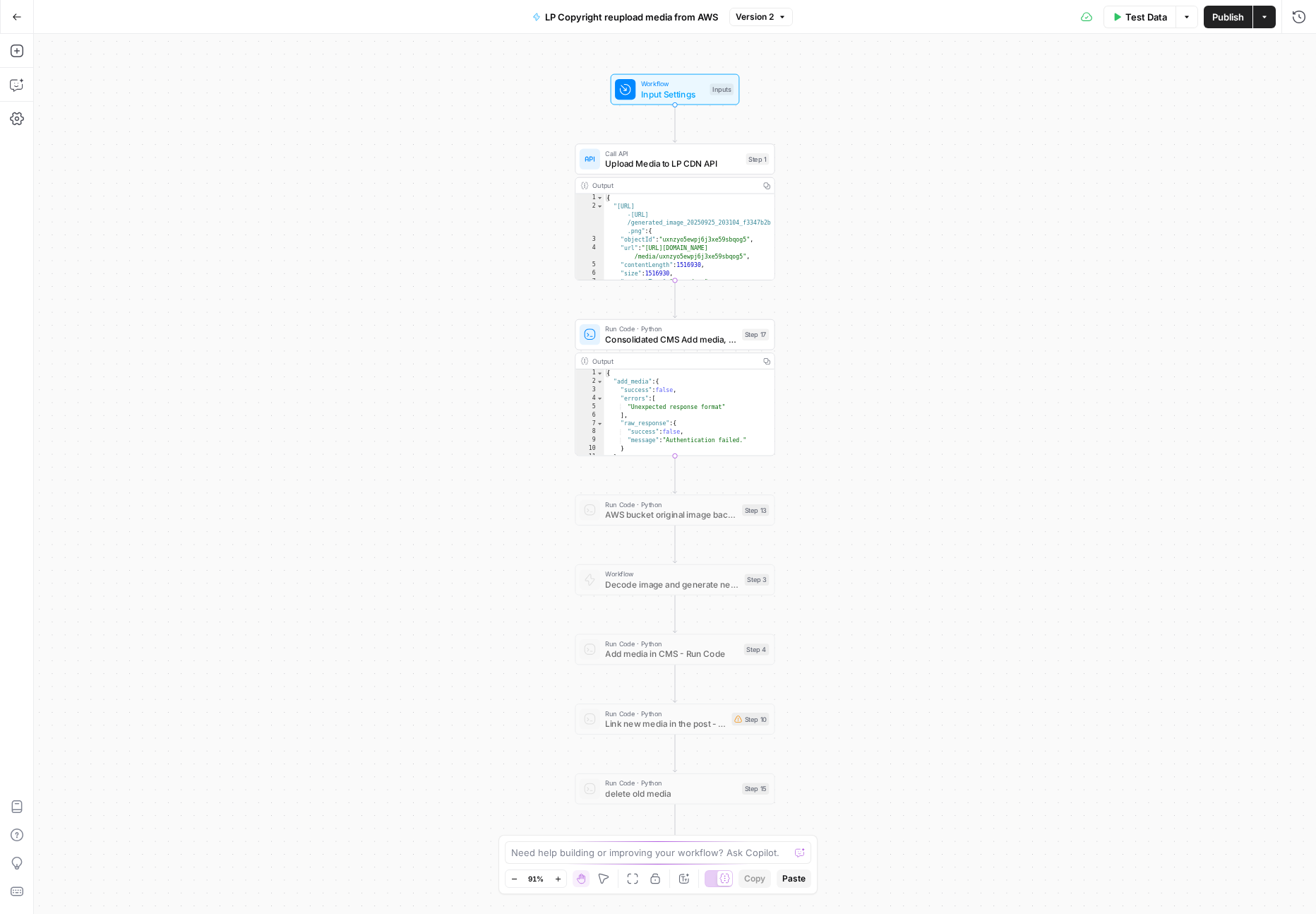
click at [769, 358] on icon "button" at bounding box center [766, 361] width 7 height 7
click at [696, 329] on span "Run Code · Python" at bounding box center [670, 329] width 131 height 10
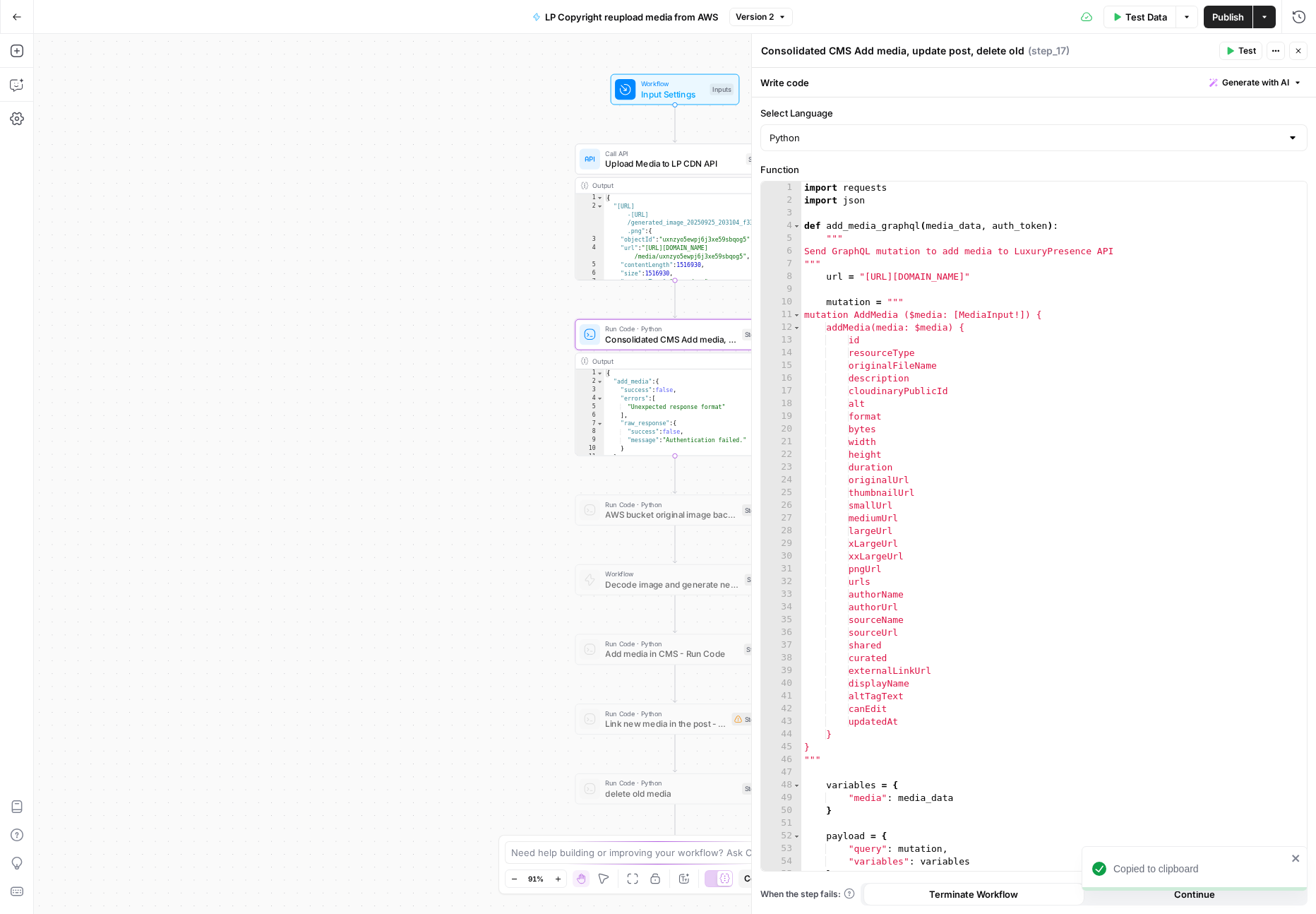
click at [1298, 51] on icon "button" at bounding box center [1298, 52] width 5 height 5
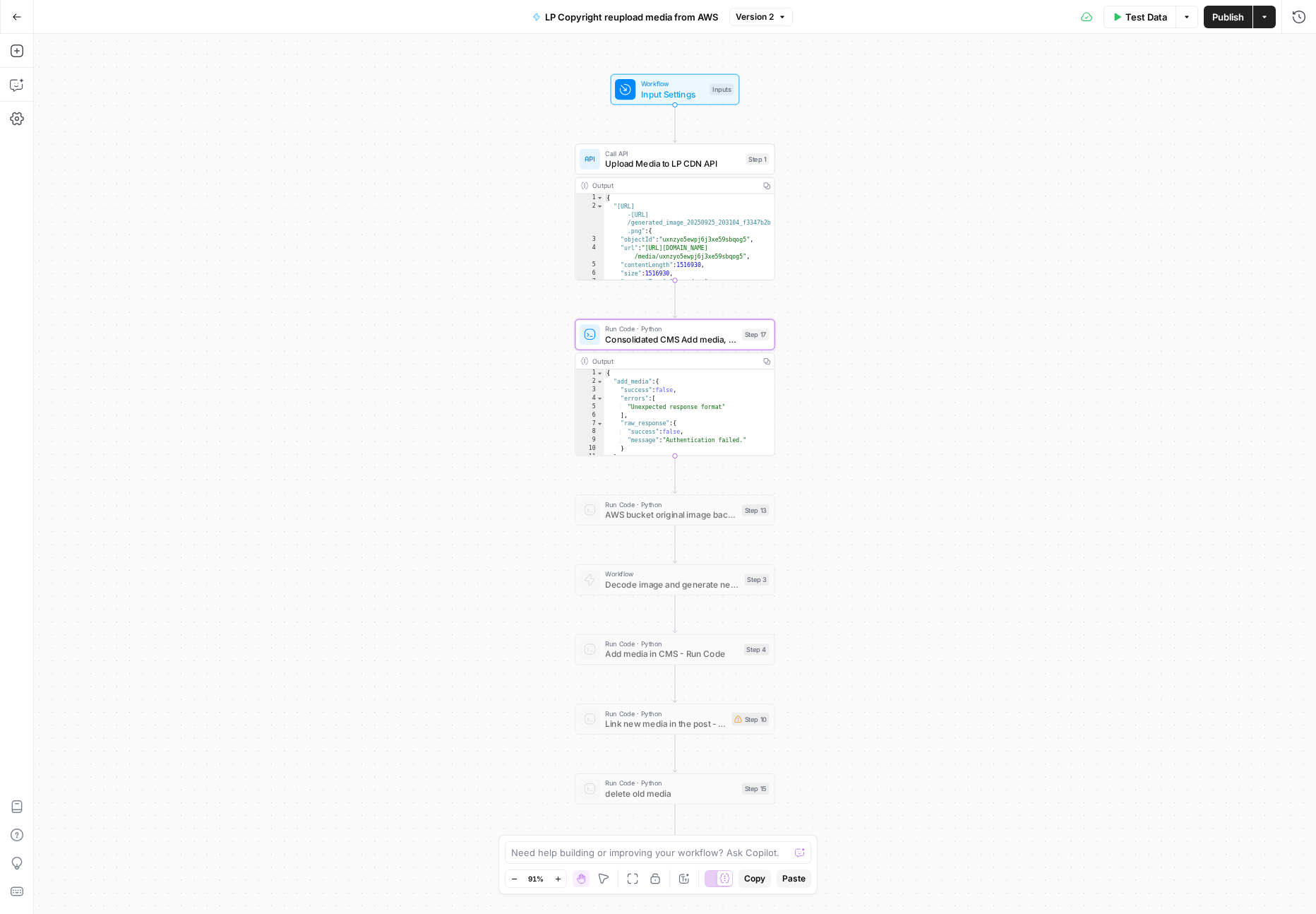
click at [733, 363] on div "Output" at bounding box center [674, 361] width 163 height 10
click at [20, 59] on button "Add Steps" at bounding box center [17, 51] width 23 height 23
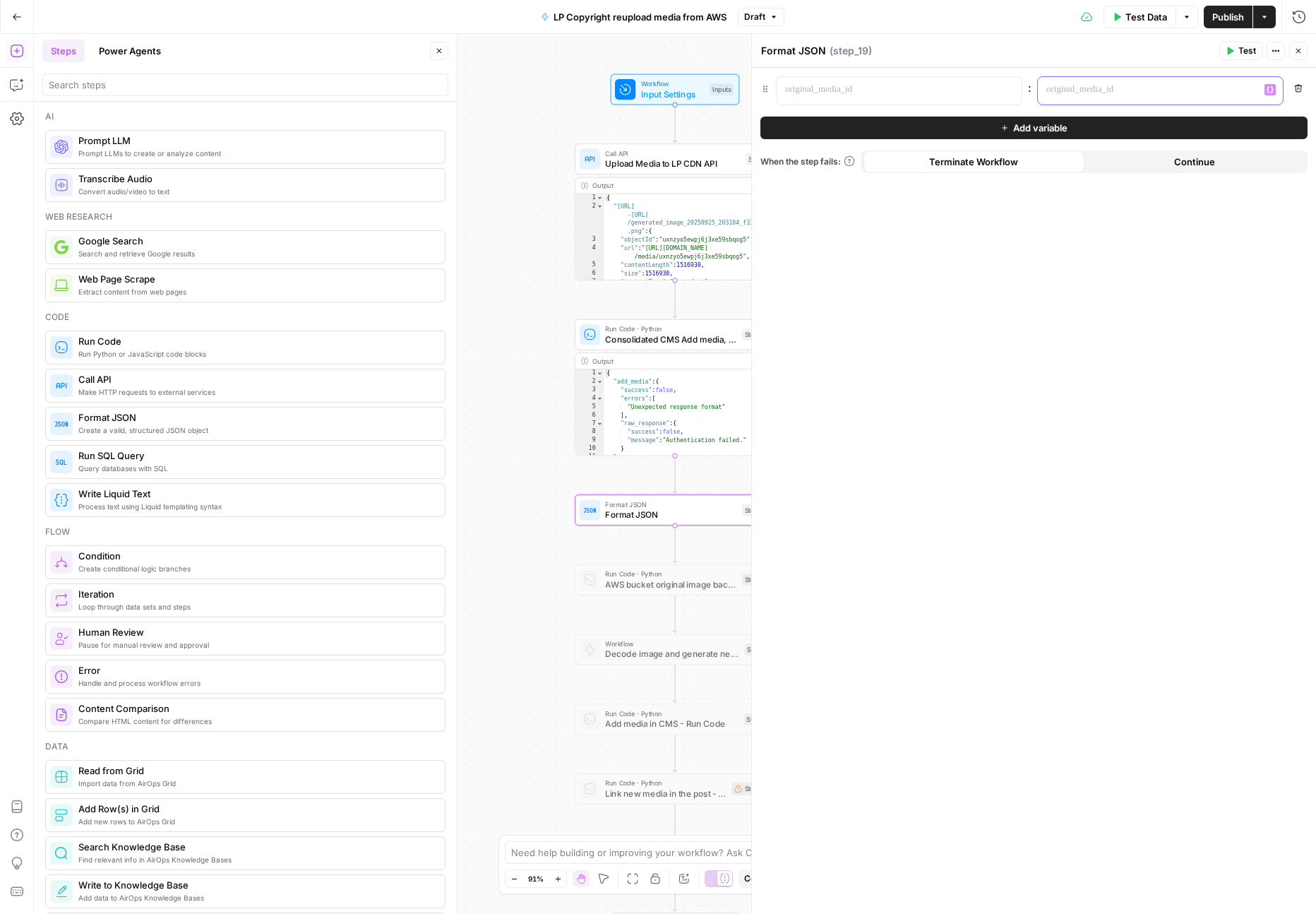
click at [1273, 89] on icon "button" at bounding box center [1270, 89] width 7 height 7
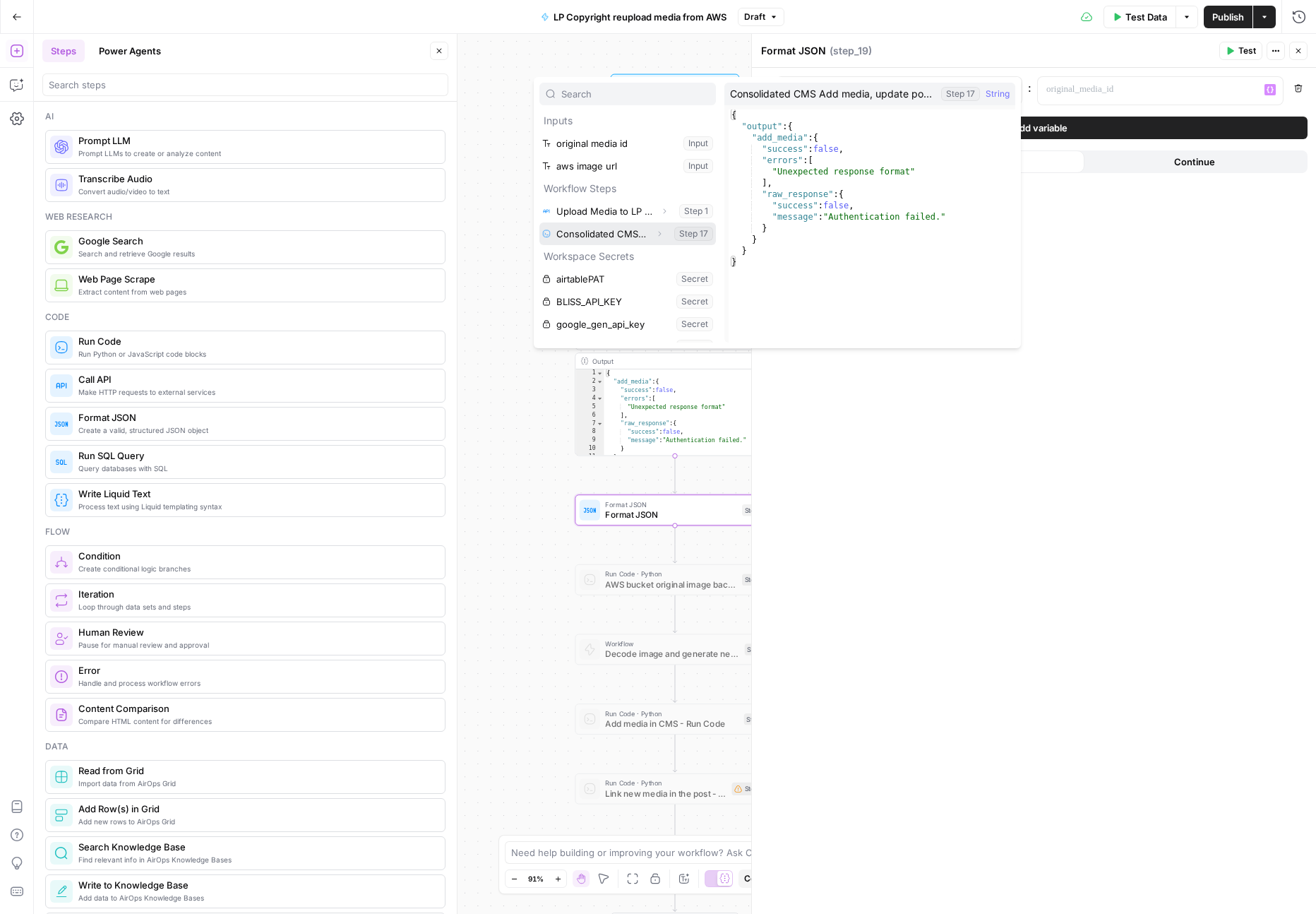
click at [661, 234] on icon "button" at bounding box center [659, 234] width 9 height 9
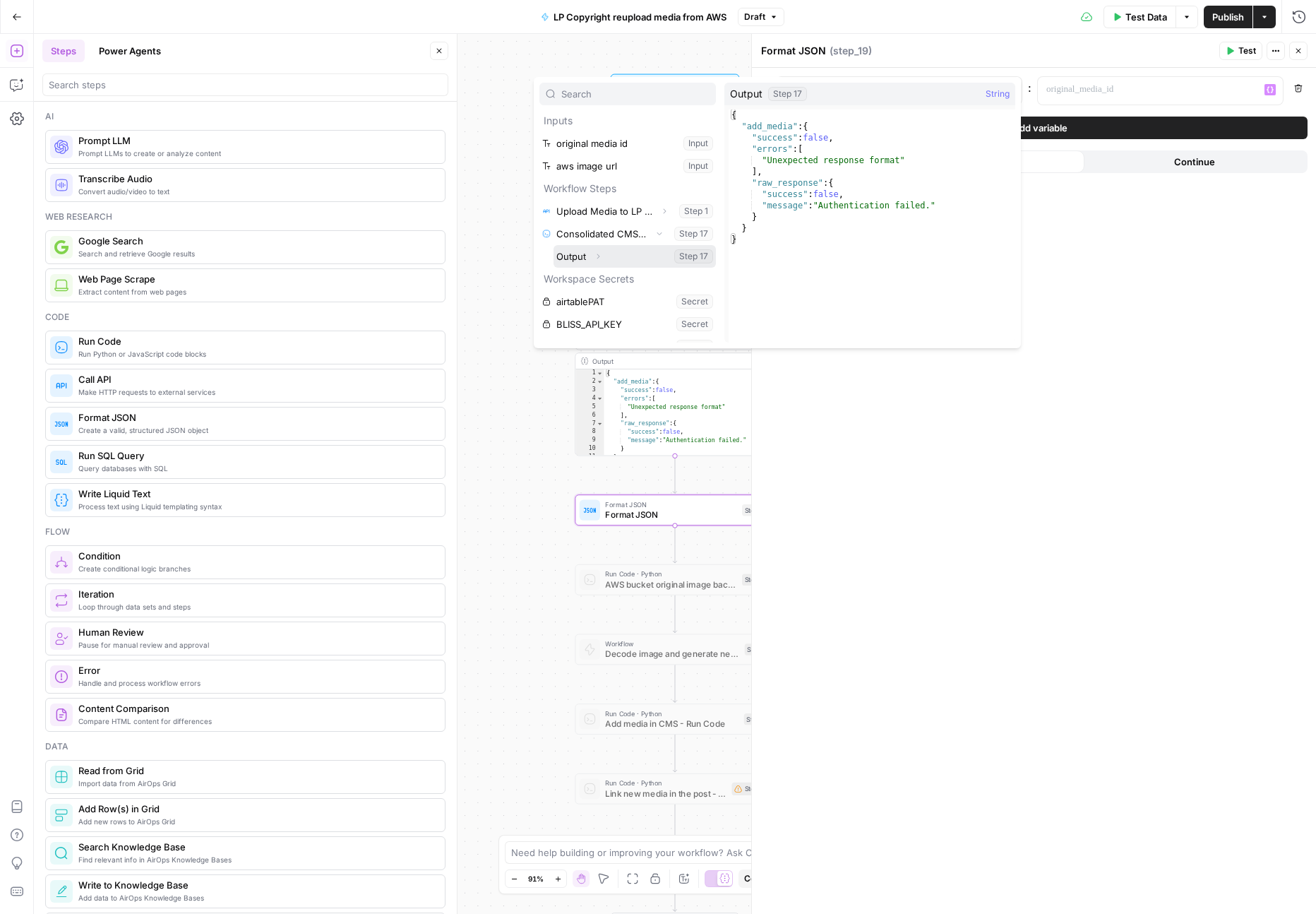
click at [600, 261] on button "Expand" at bounding box center [597, 256] width 19 height 19
click at [631, 276] on icon "button" at bounding box center [630, 279] width 9 height 9
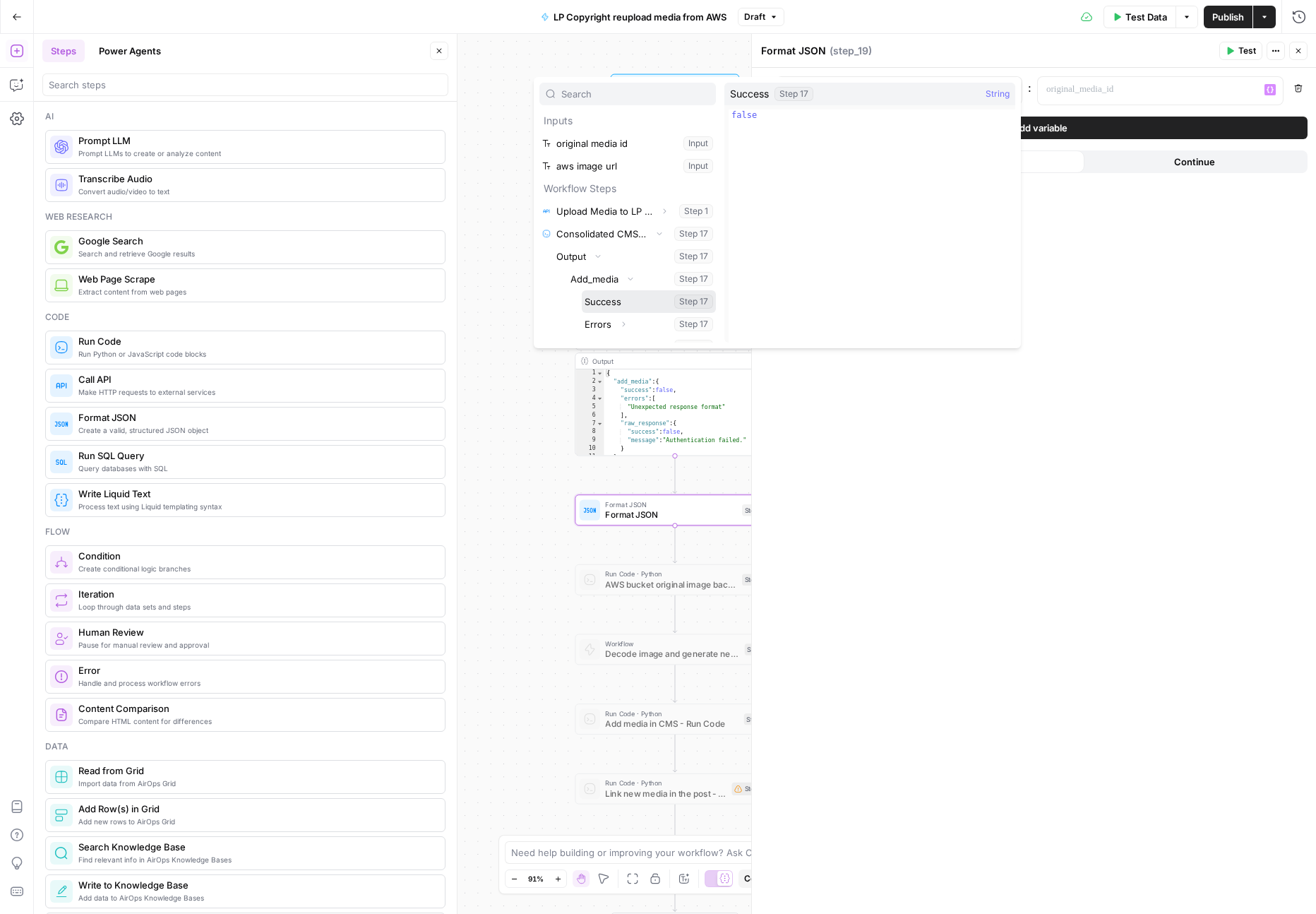
click at [613, 303] on button "Select variable Success" at bounding box center [649, 301] width 134 height 23
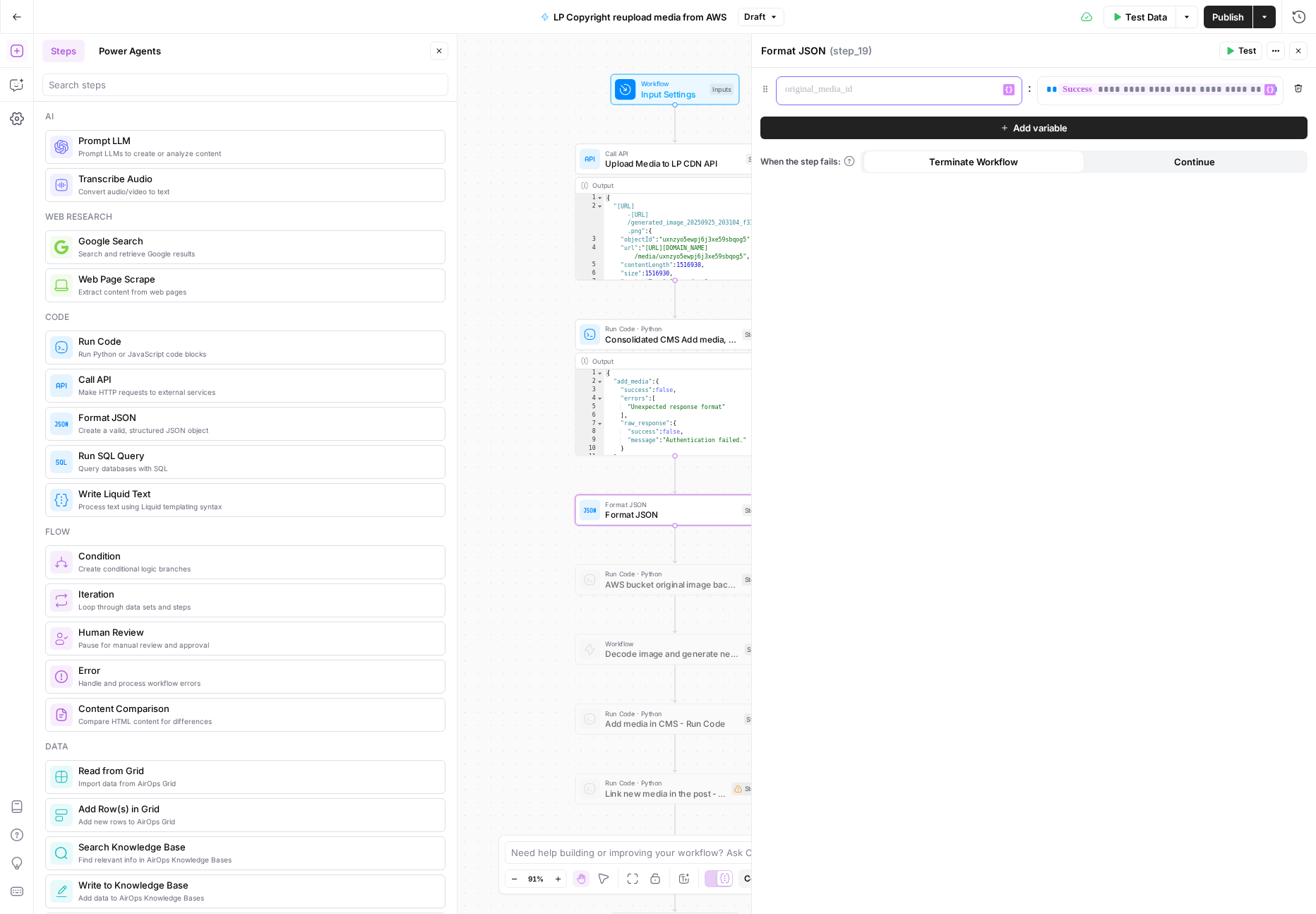
click at [943, 89] on p at bounding box center [887, 90] width 205 height 14
click at [963, 126] on button "Add variable" at bounding box center [1034, 128] width 547 height 23
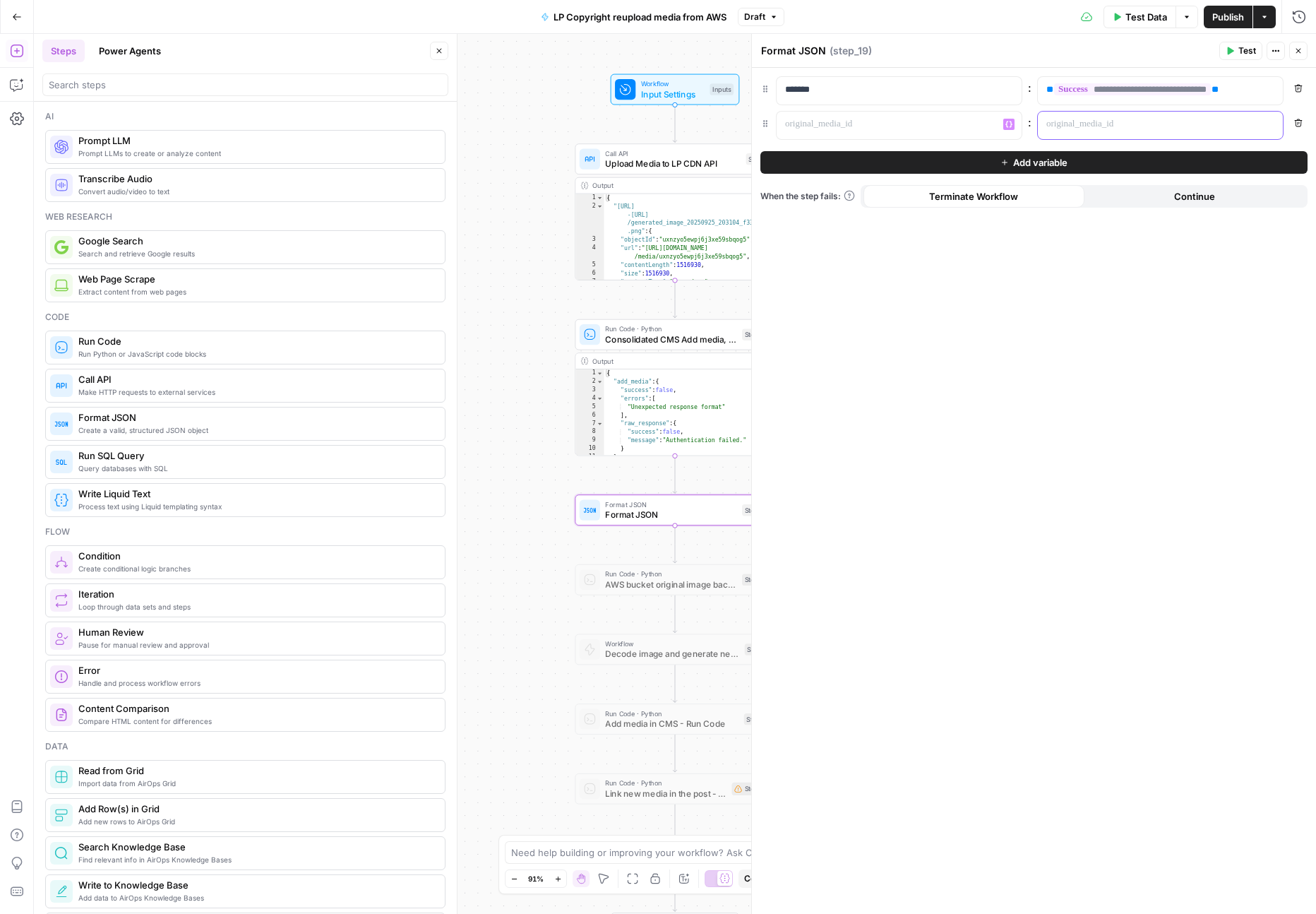
click at [1121, 130] on p at bounding box center [1149, 125] width 205 height 14
click at [1267, 126] on icon "button" at bounding box center [1270, 124] width 7 height 7
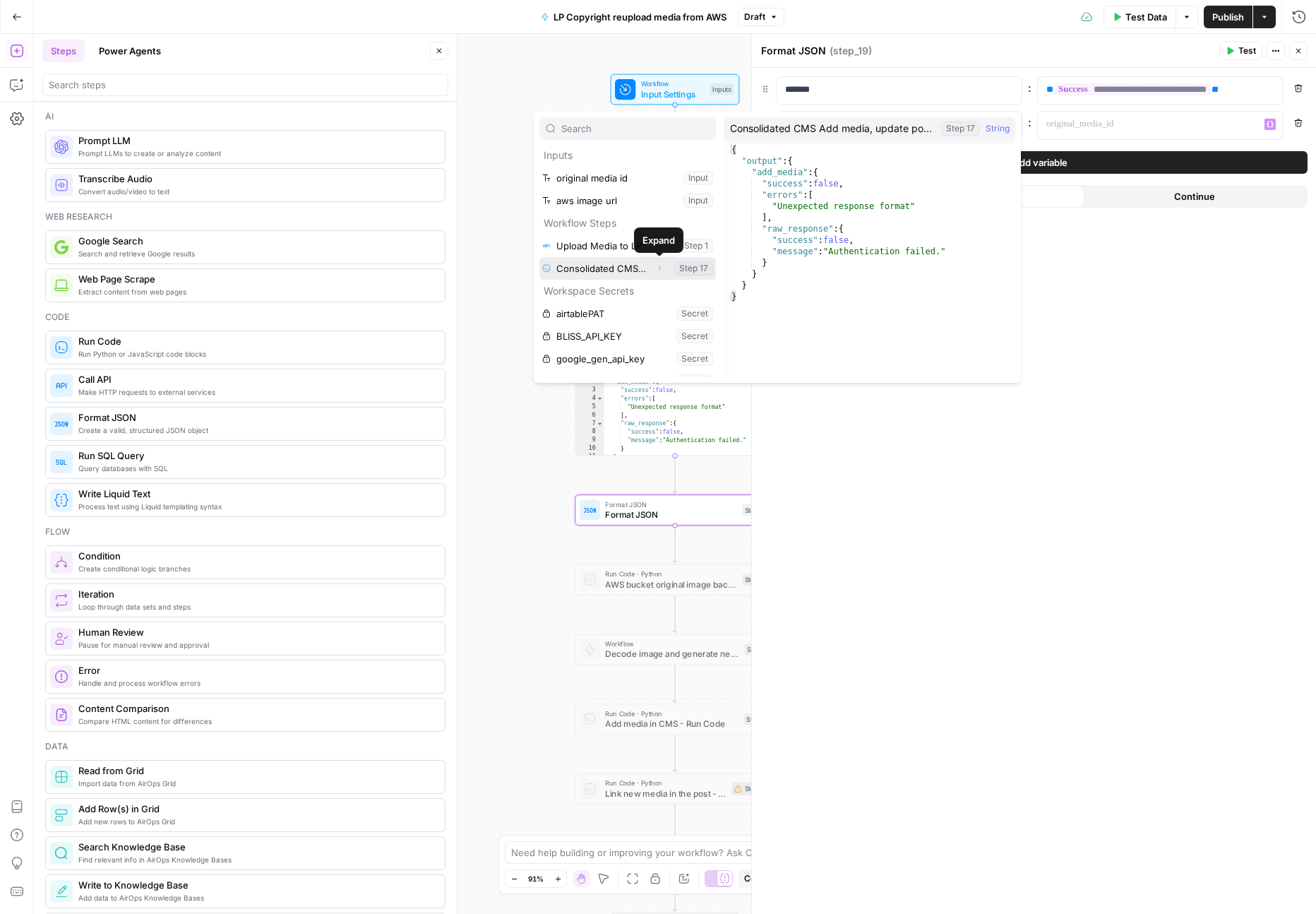
click at [655, 264] on icon "button" at bounding box center [659, 268] width 9 height 9
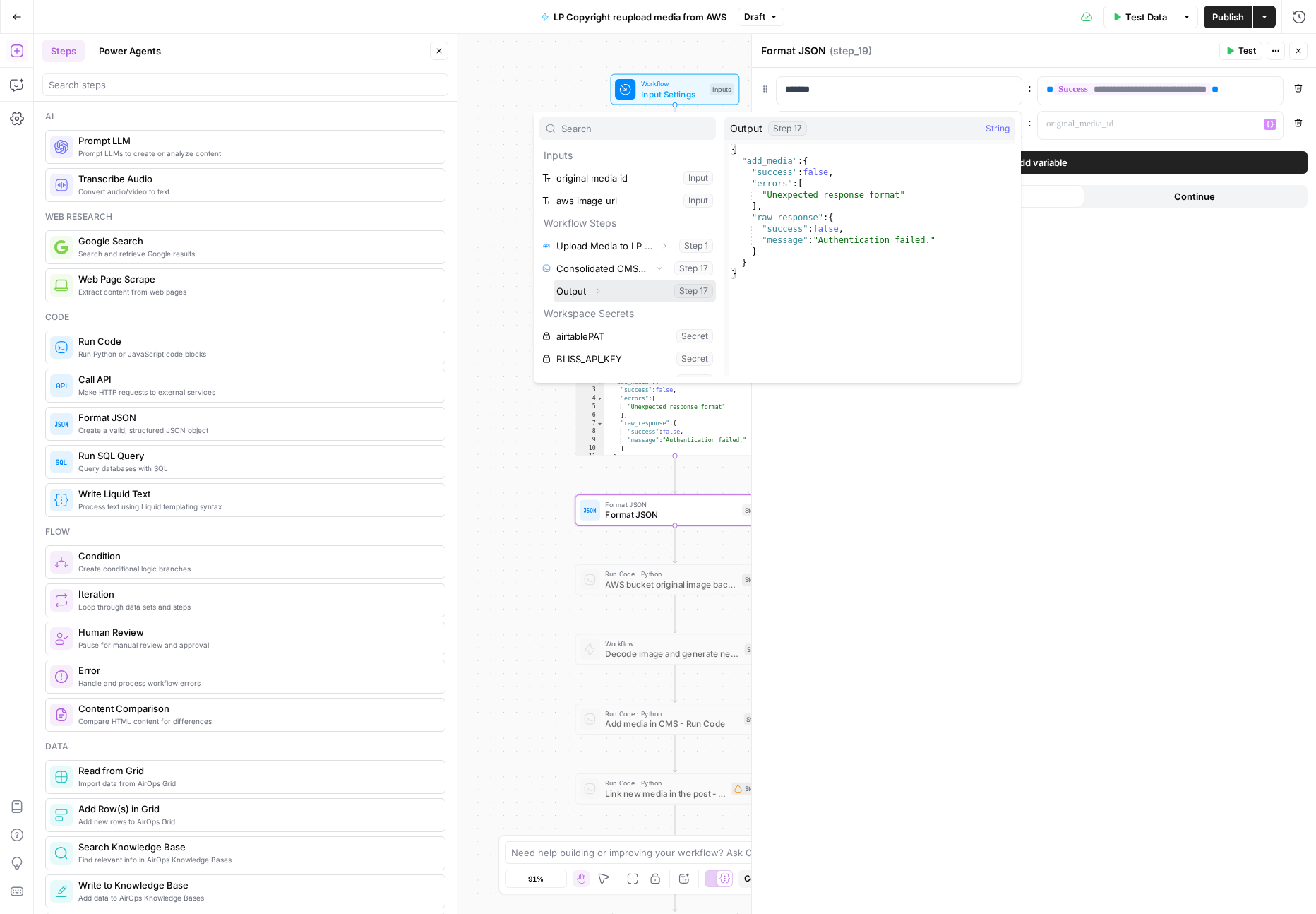
click at [600, 287] on icon "button" at bounding box center [598, 291] width 9 height 9
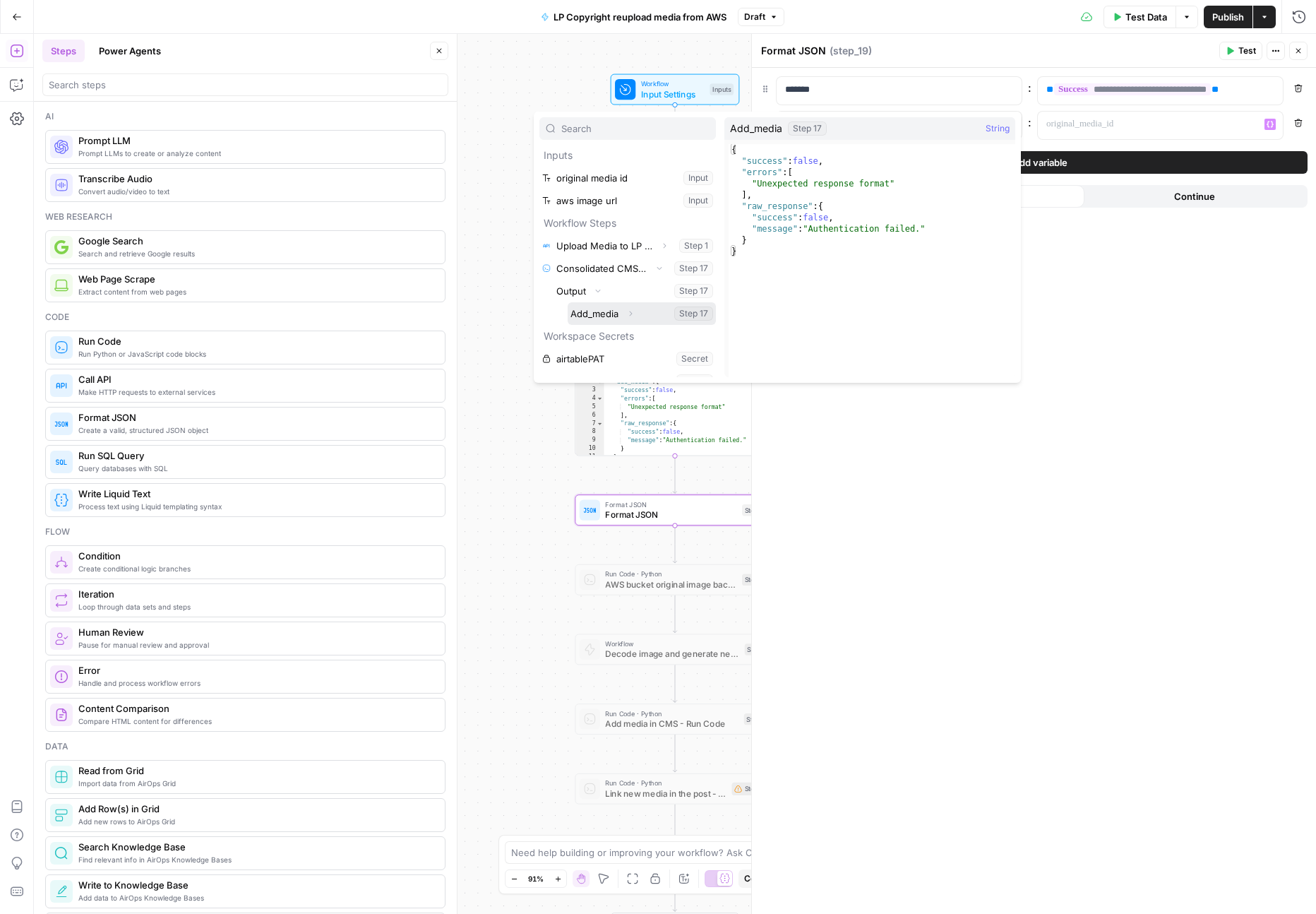
click at [630, 311] on icon "button" at bounding box center [630, 313] width 9 height 9
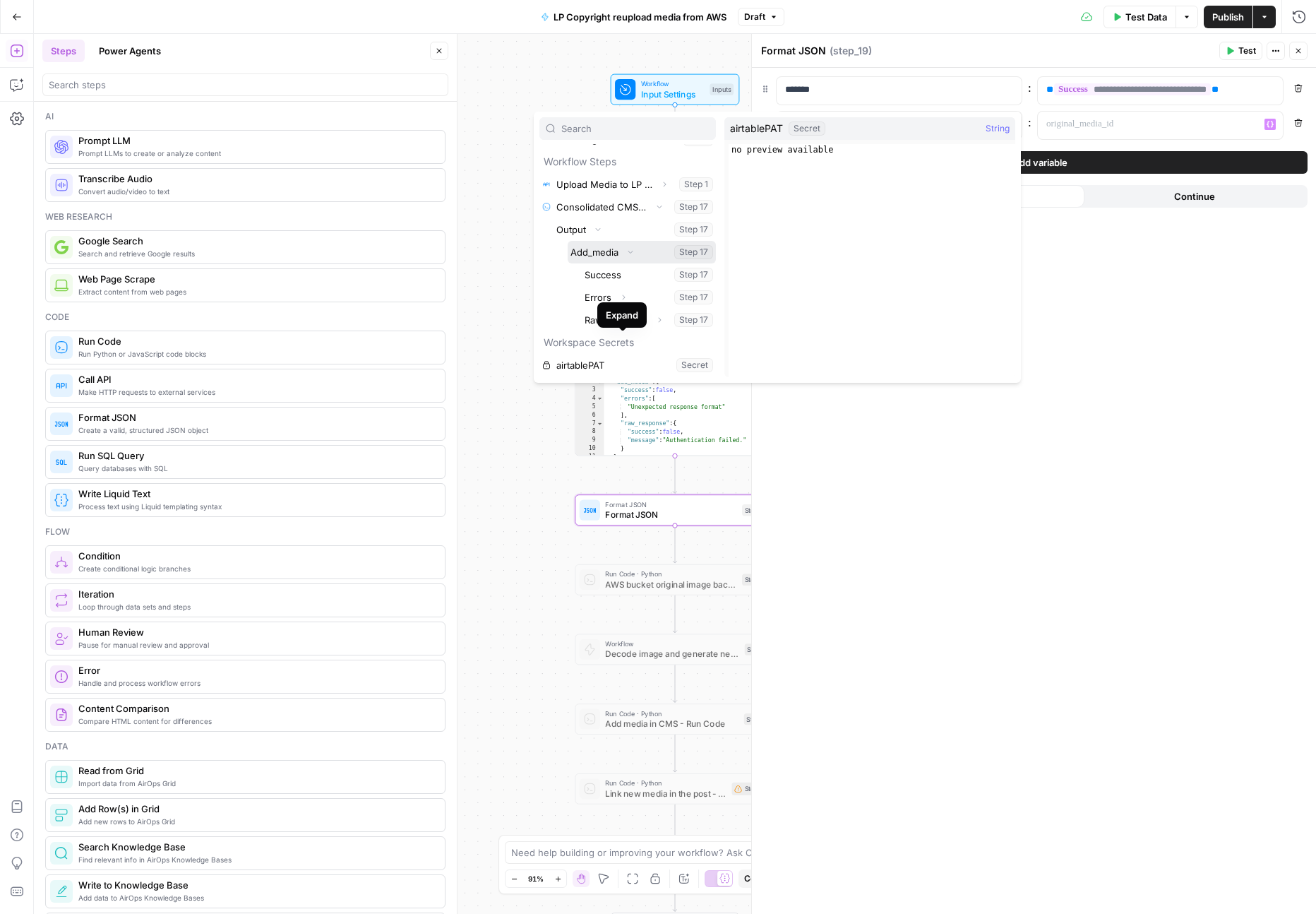
scroll to position [70, 0]
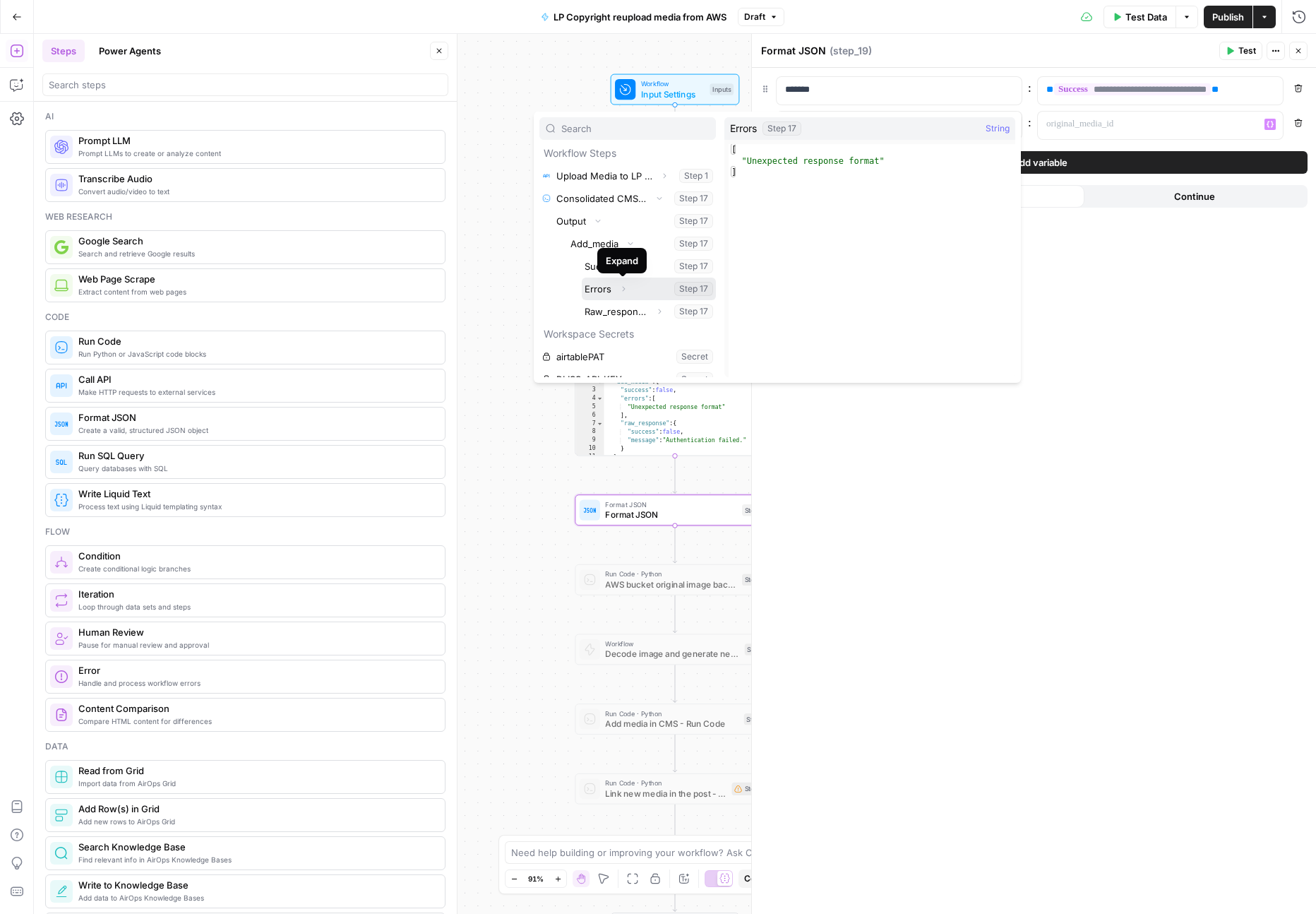
click at [622, 288] on icon "button" at bounding box center [623, 288] width 9 height 9
click at [607, 312] on button "Select variable 0" at bounding box center [655, 312] width 120 height 23
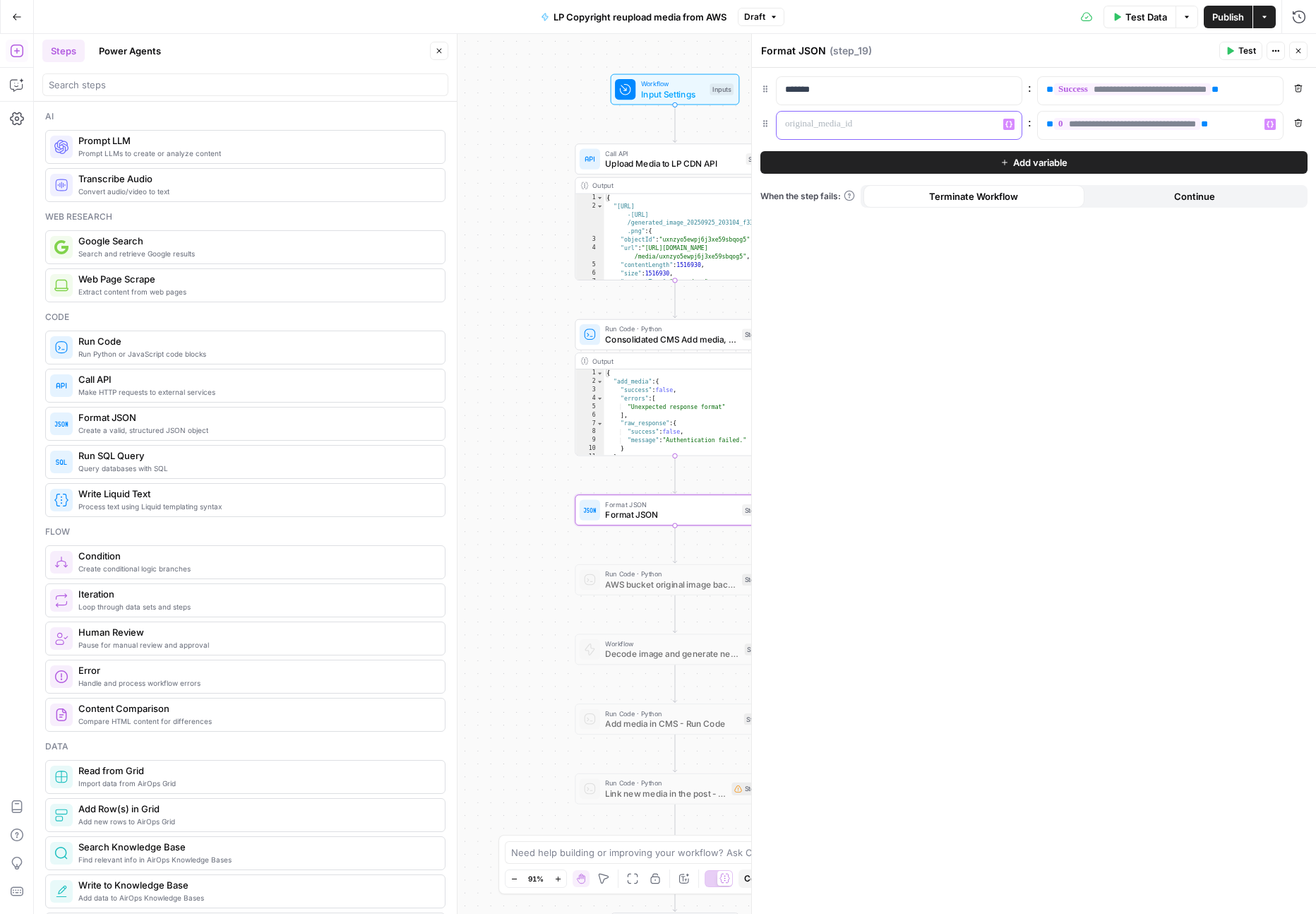
click at [932, 123] on p at bounding box center [887, 125] width 205 height 14
click at [1056, 263] on div "**********" at bounding box center [1033, 490] width 564 height 846
click at [1042, 165] on span "Add variable" at bounding box center [1041, 163] width 55 height 14
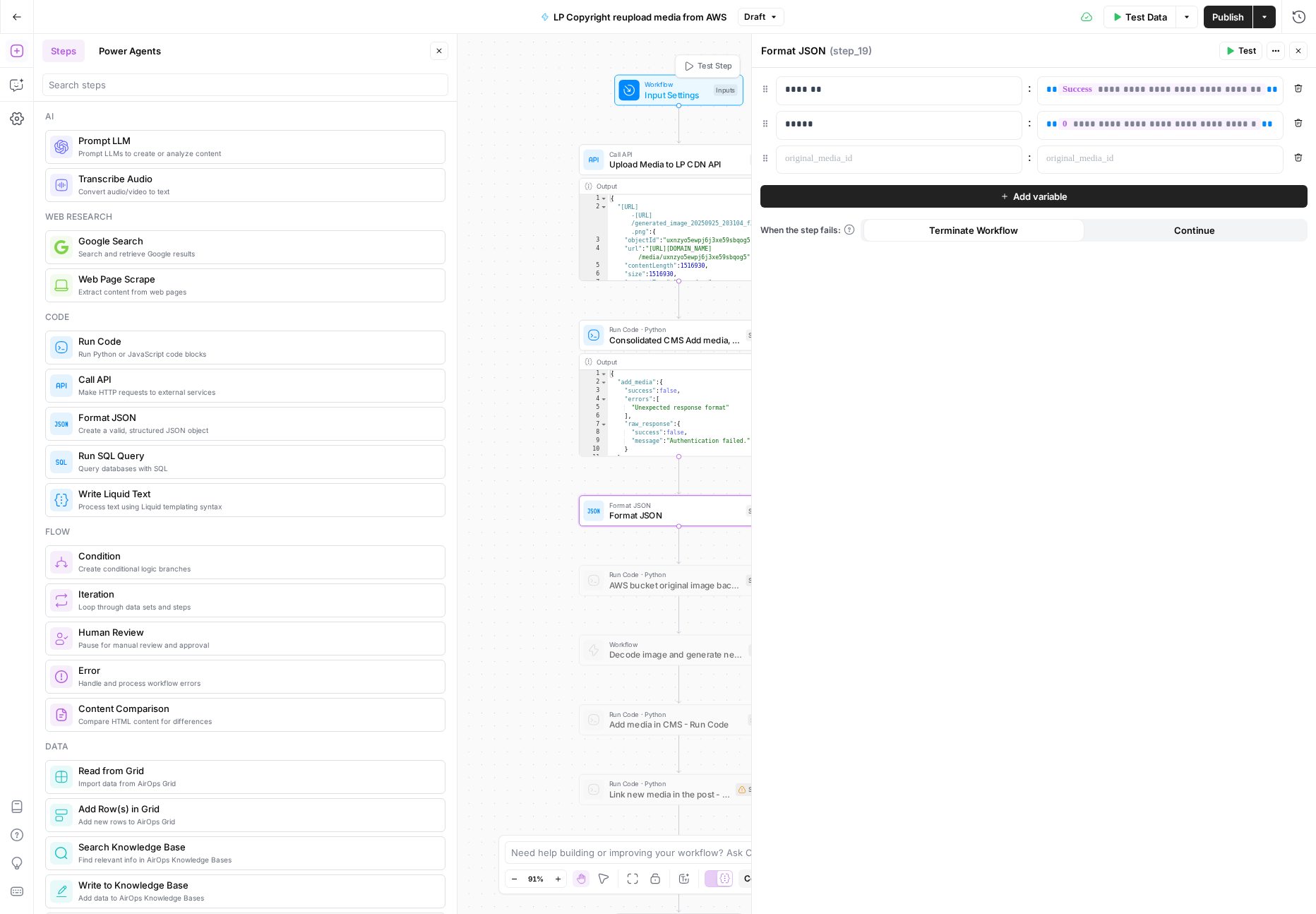
click at [701, 66] on span "Test Step" at bounding box center [715, 66] width 34 height 11
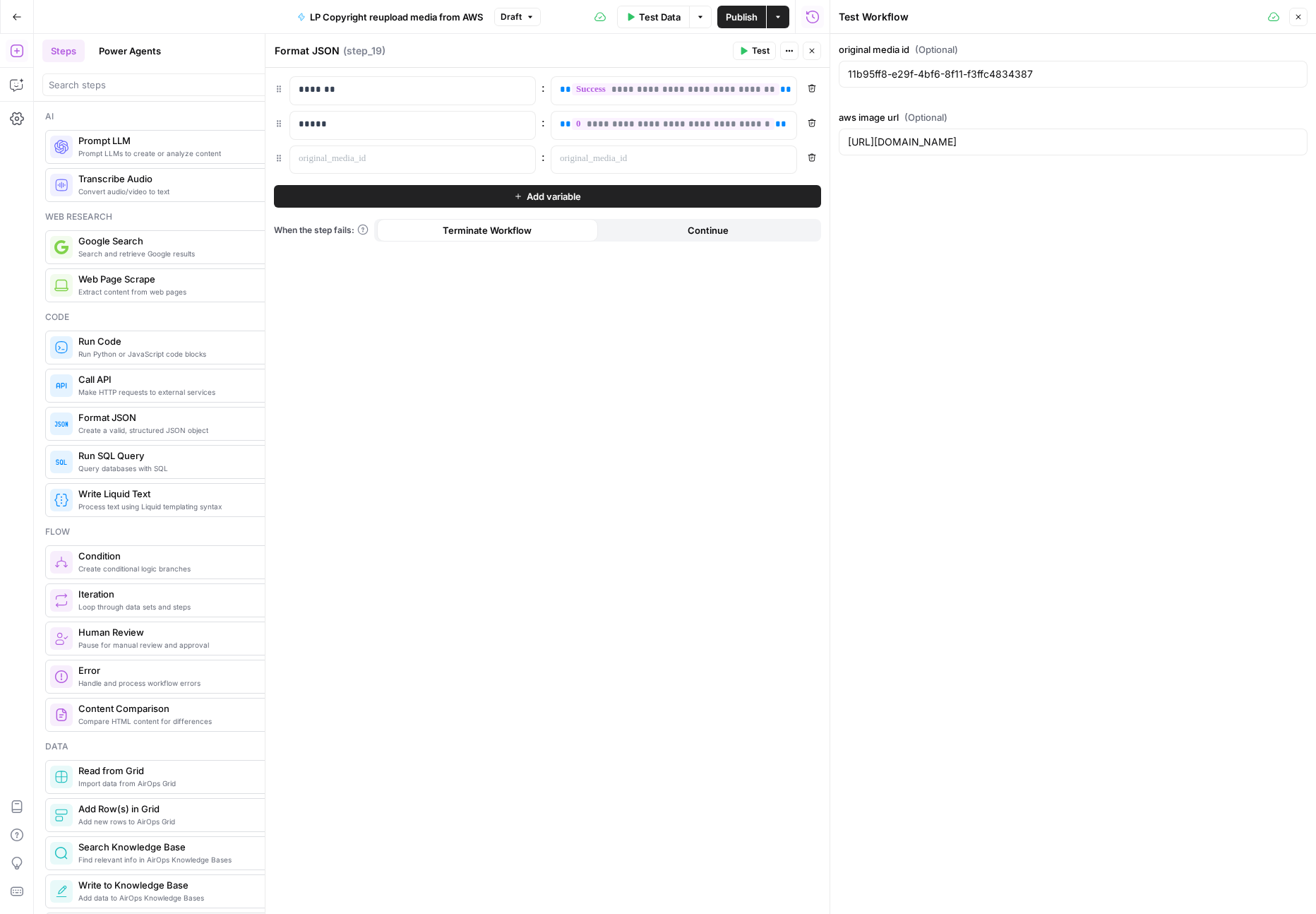
click at [815, 48] on icon "button" at bounding box center [811, 51] width 9 height 9
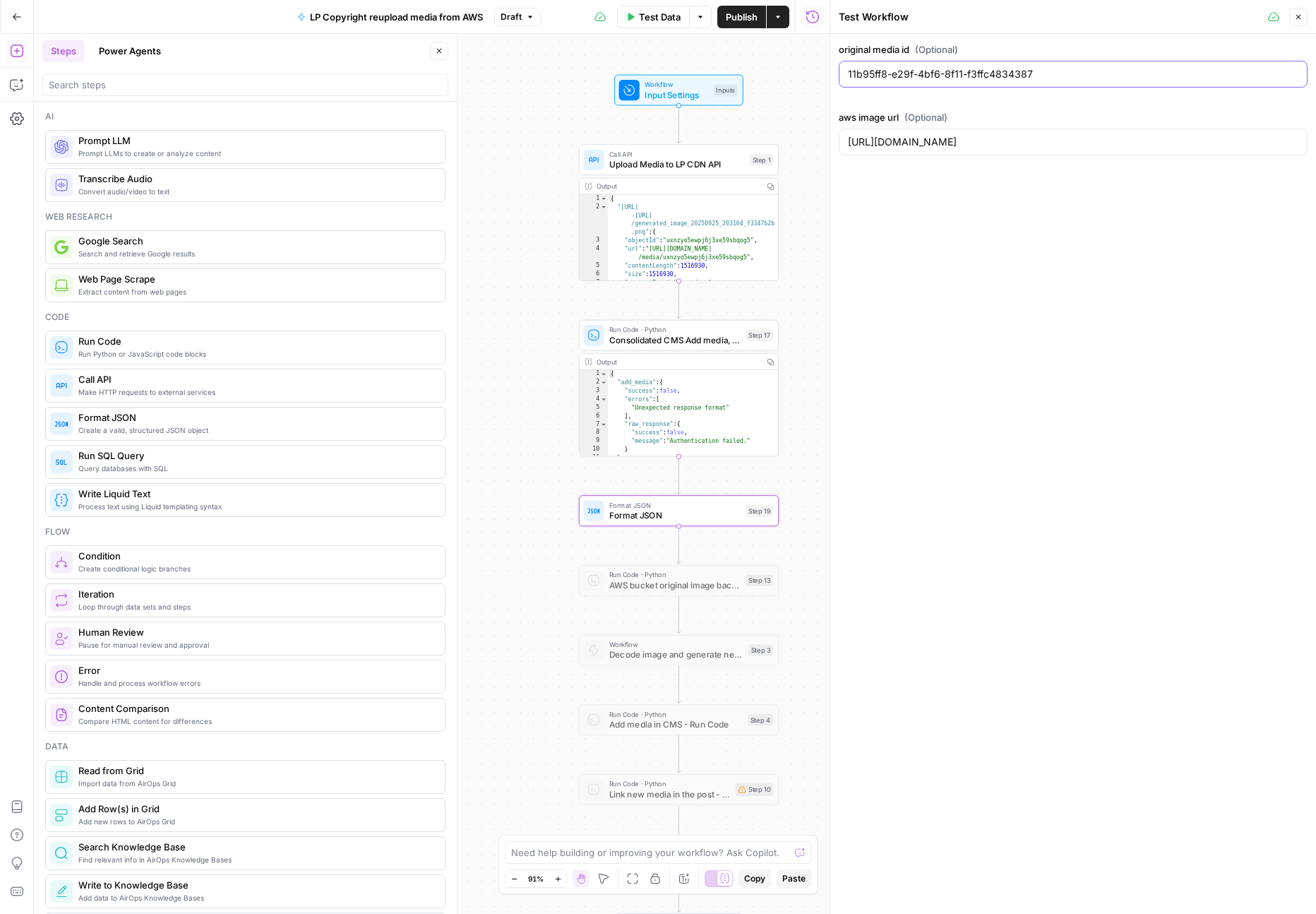
drag, startPoint x: 1066, startPoint y: 70, endPoint x: 739, endPoint y: 63, distance: 327.1
click at [739, 63] on body "LP Production Workloads New Home Browse Insights Opportunities Your Data Recent…" at bounding box center [658, 457] width 1316 height 914
paste input "6cd4ae0c-3de8-4096-a47d-947fd38c300"
type input "6cd4ae0c-3de8-4096-a47d-947fd38c3007"
click at [998, 147] on input "https://res.cloudinary.com/luxuryp/image/upload/v1673570198/rig3fv1t4mdlna7guyi…" at bounding box center [1073, 143] width 451 height 14
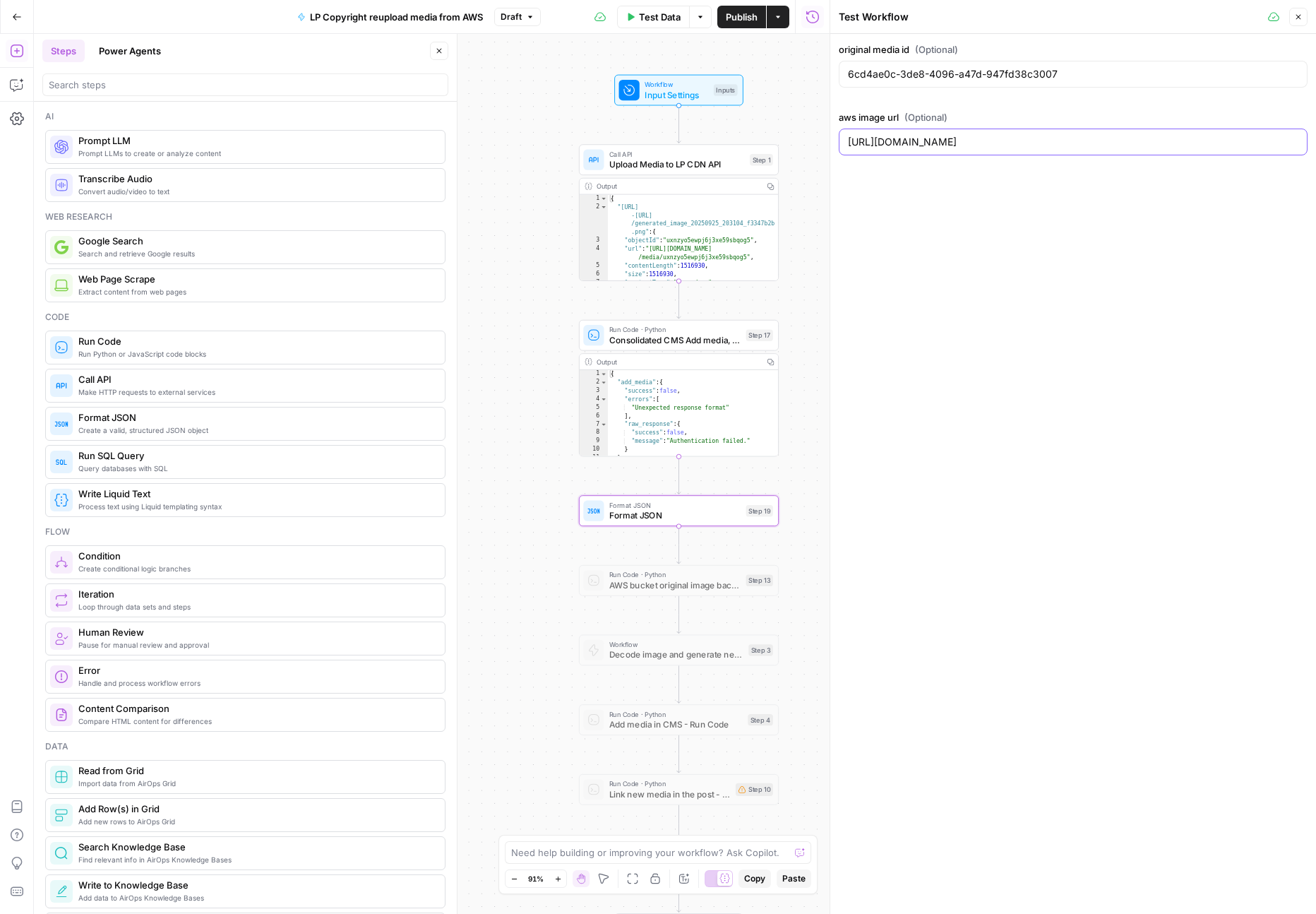
paste input "lp-airops-image-migration.s3.us-east-1.amazonaws.com/j5ua1peqjxaxxwetjdn9"
type input "https://lp-airops-image-migration.s3.us-east-1.amazonaws.com/j5ua1peqjxaxxwetjd…"
click at [1298, 19] on icon "button" at bounding box center [1298, 17] width 9 height 9
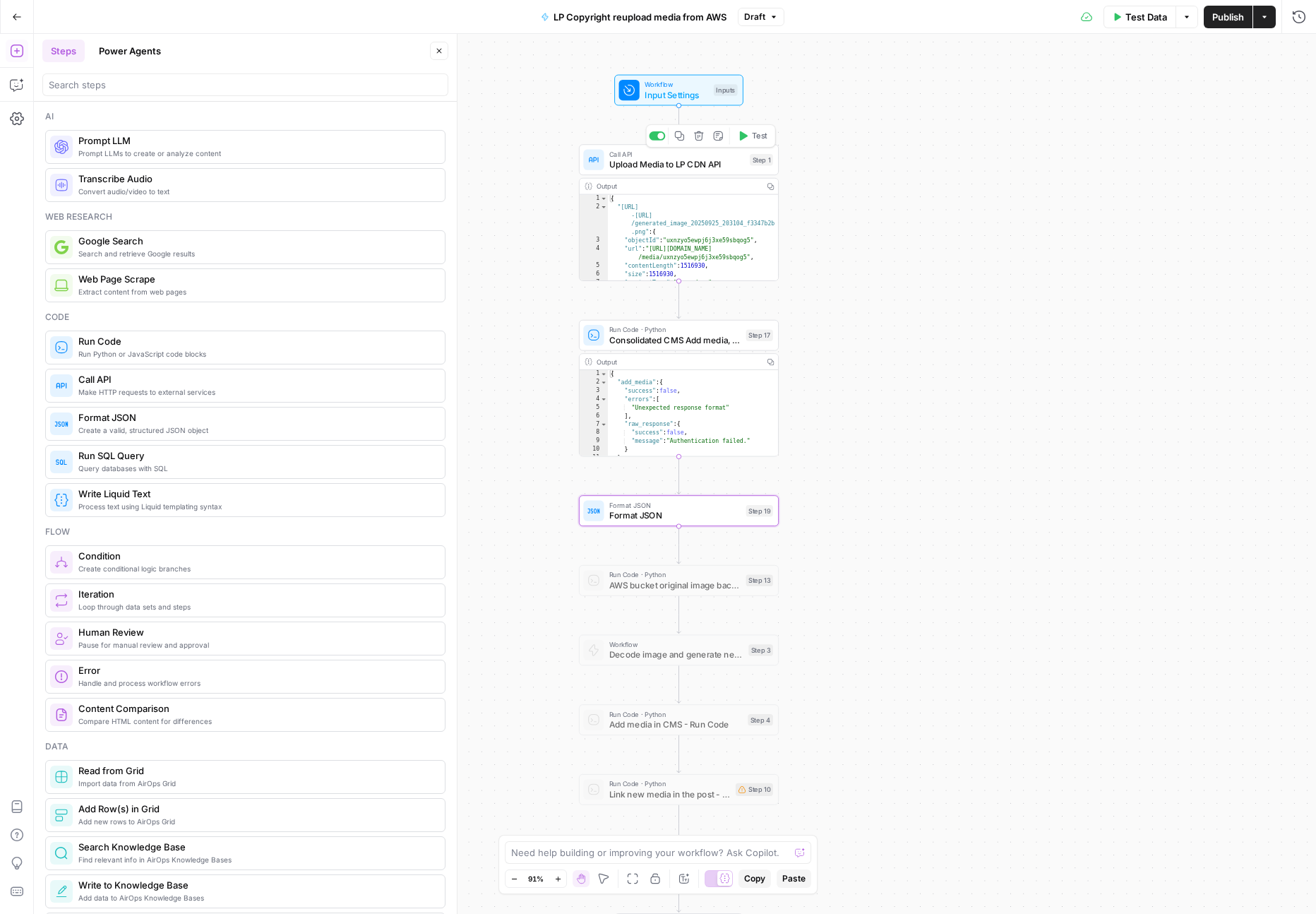
click at [741, 138] on icon "button" at bounding box center [744, 135] width 8 height 9
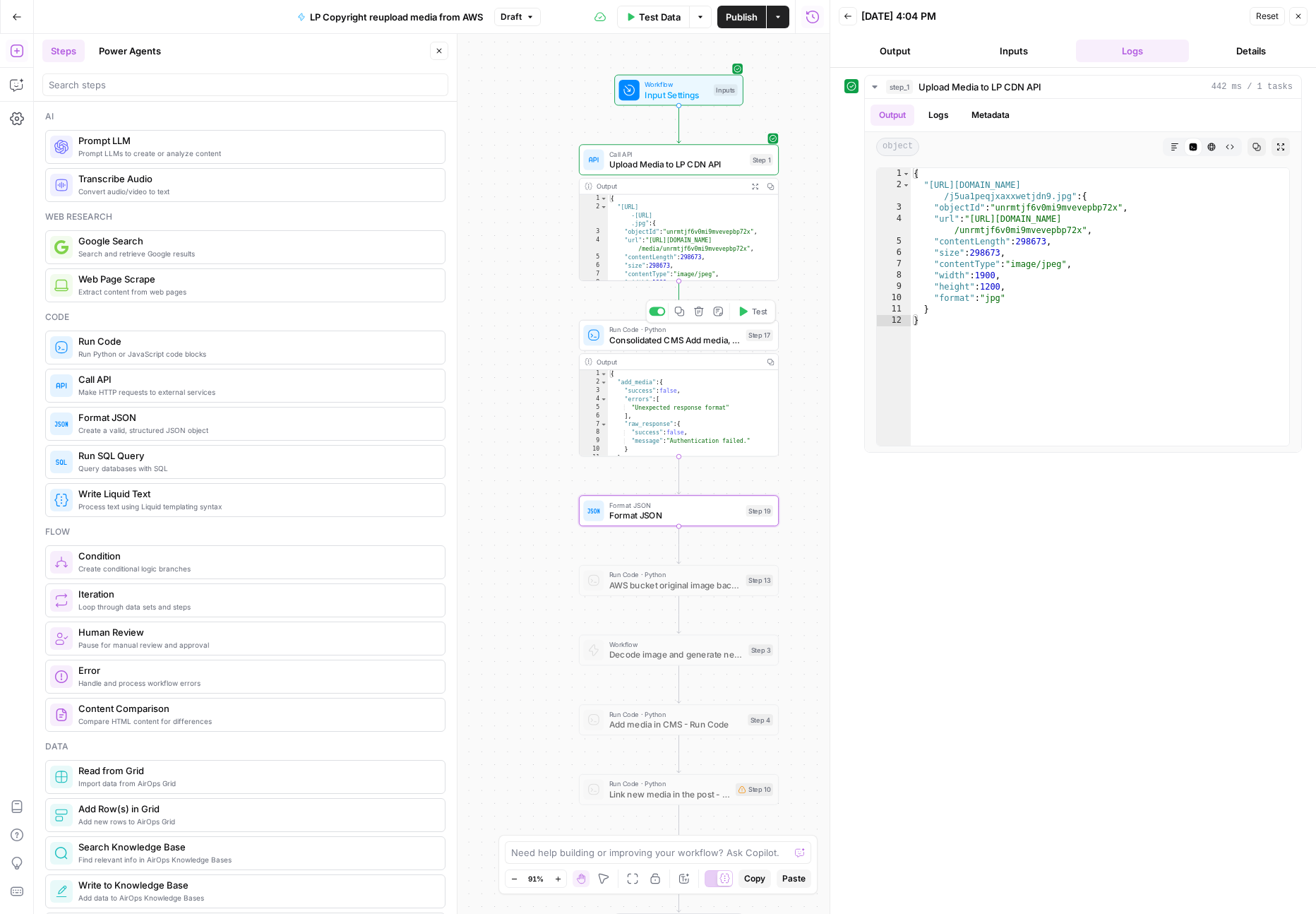
click at [761, 317] on button "Test" at bounding box center [753, 311] width 40 height 17
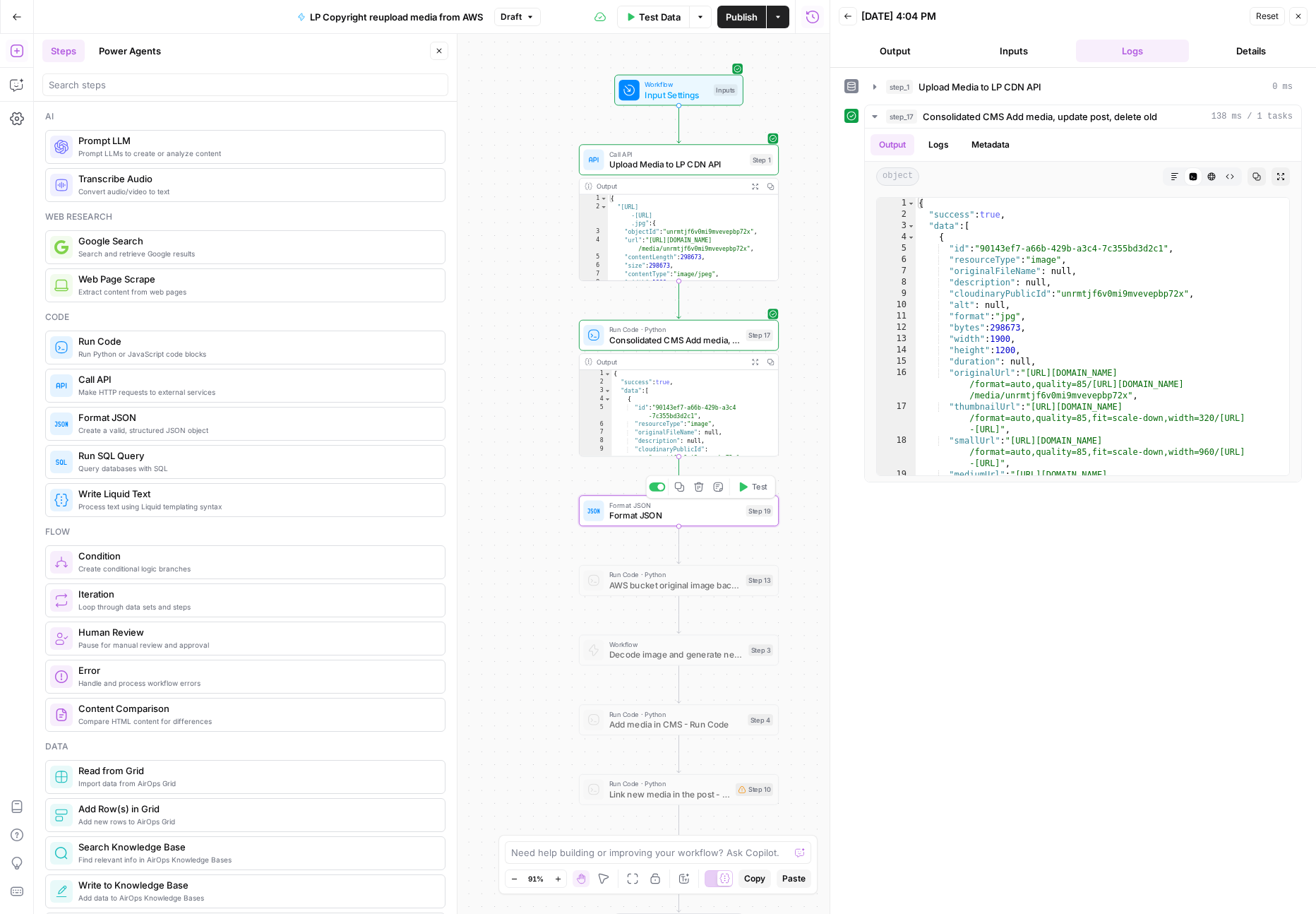
click at [727, 509] on span "Format JSON" at bounding box center [675, 515] width 131 height 13
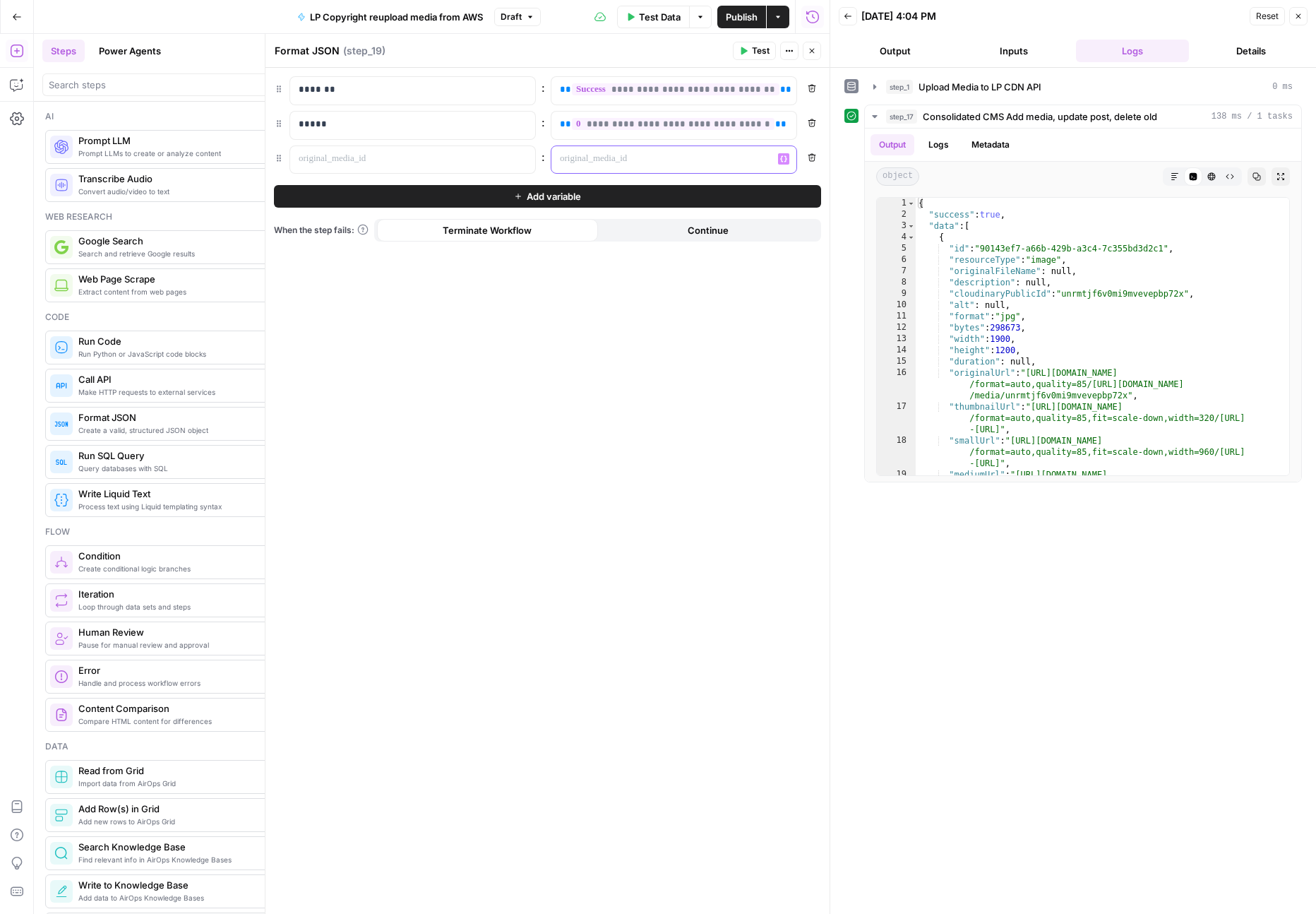
click at [704, 154] on p at bounding box center [662, 159] width 205 height 14
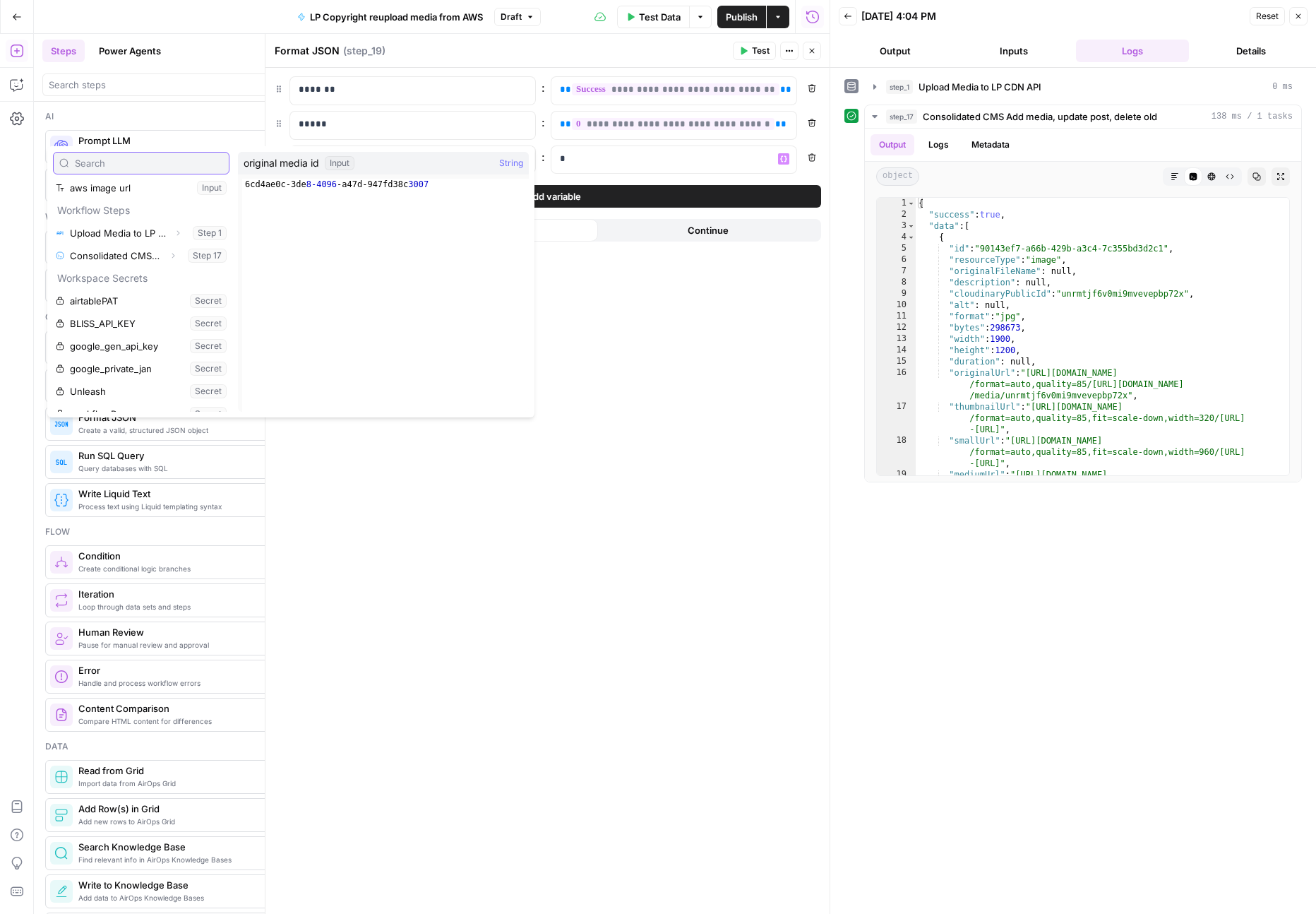
scroll to position [48, 0]
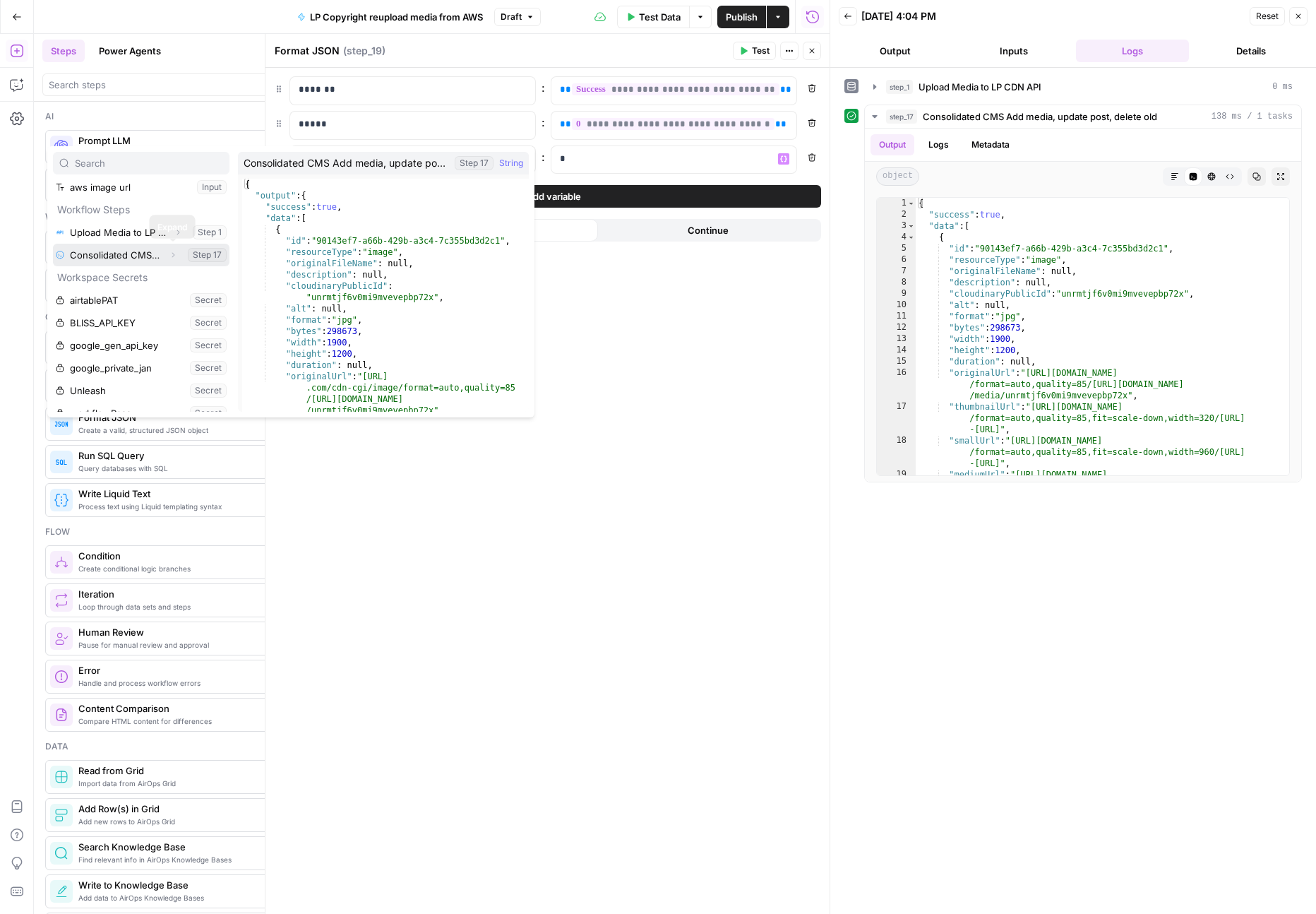
click at [174, 257] on icon "button" at bounding box center [173, 254] width 9 height 9
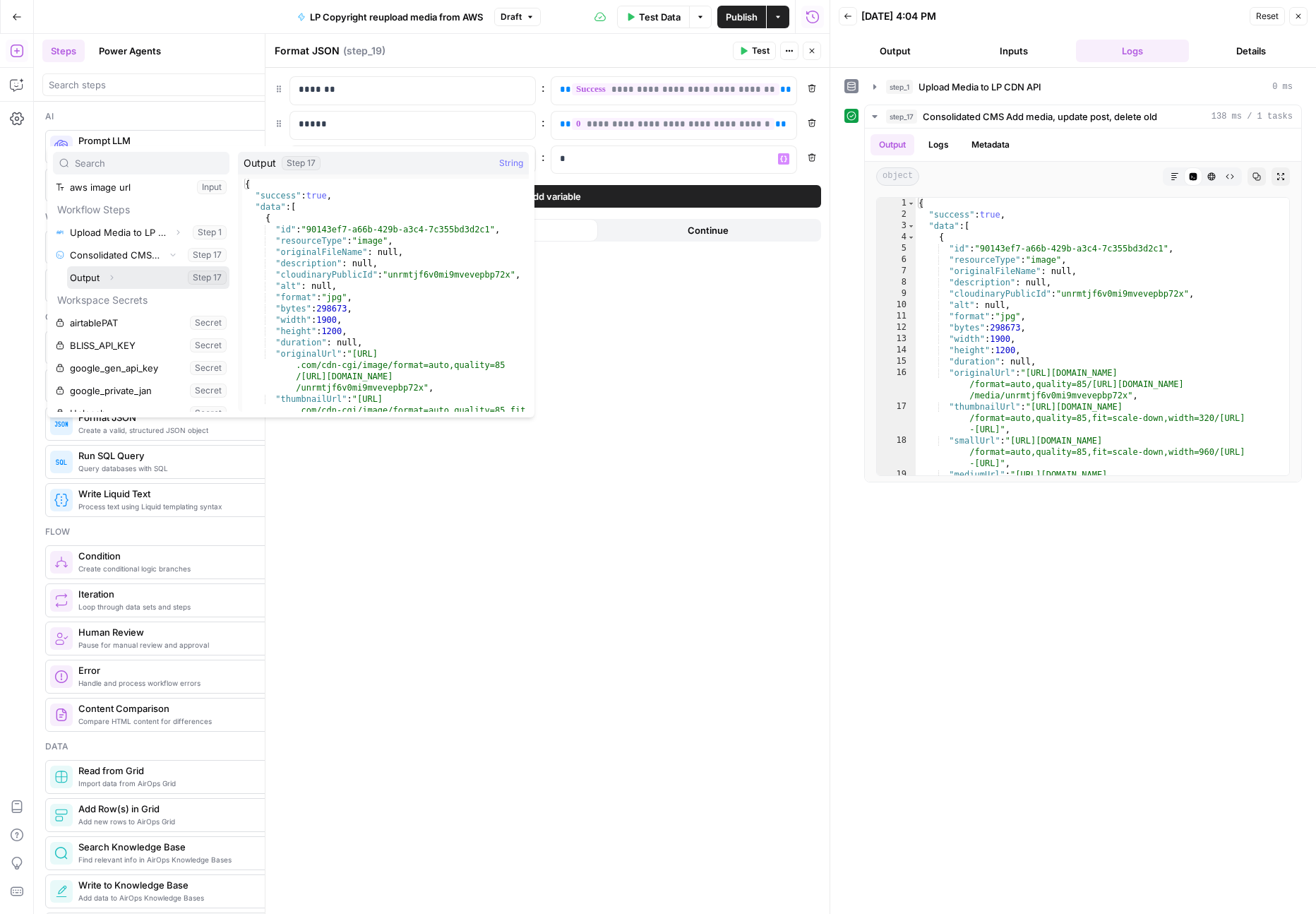
click at [107, 281] on icon "button" at bounding box center [111, 277] width 9 height 9
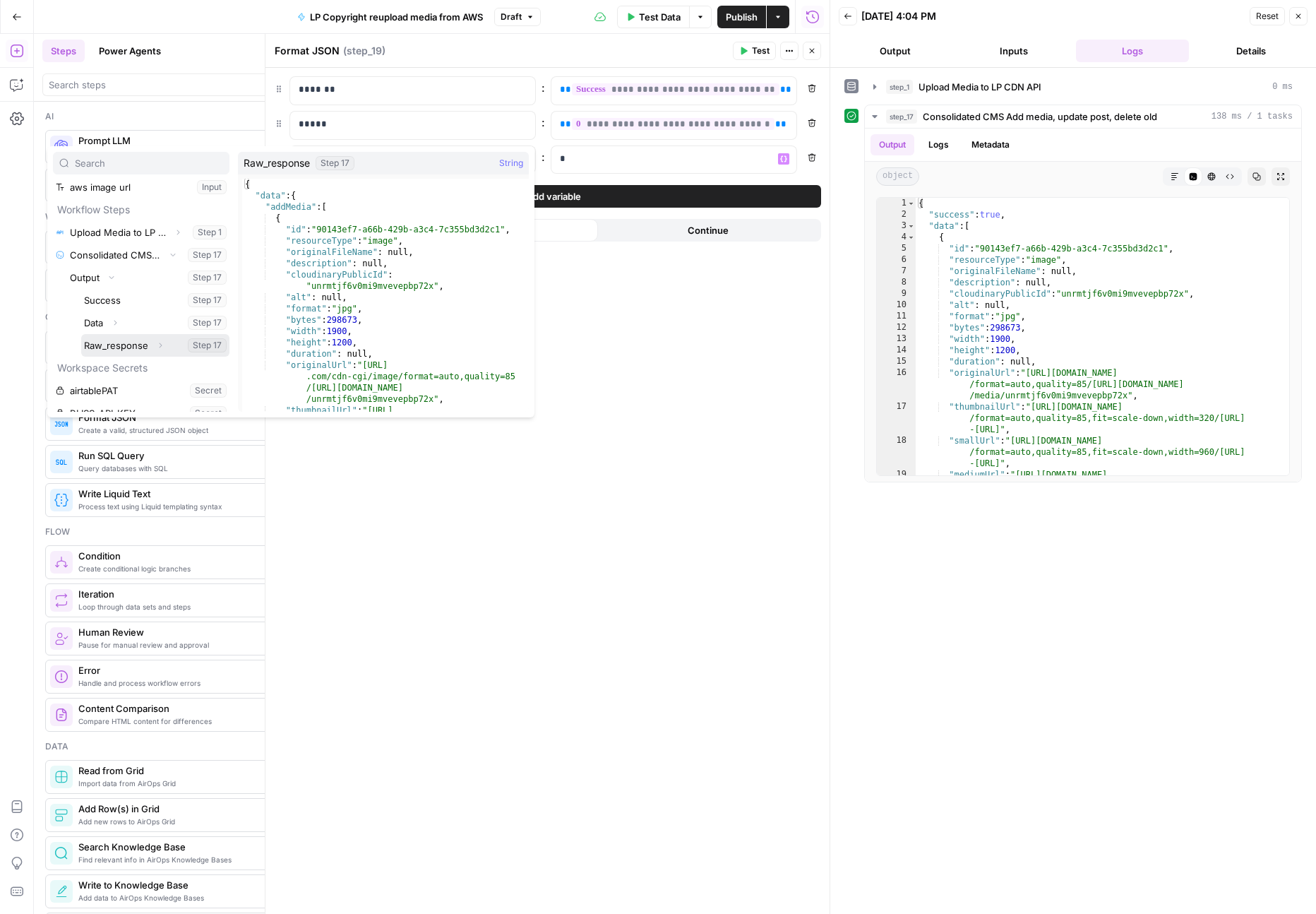
click at [163, 348] on icon "button" at bounding box center [160, 345] width 9 height 9
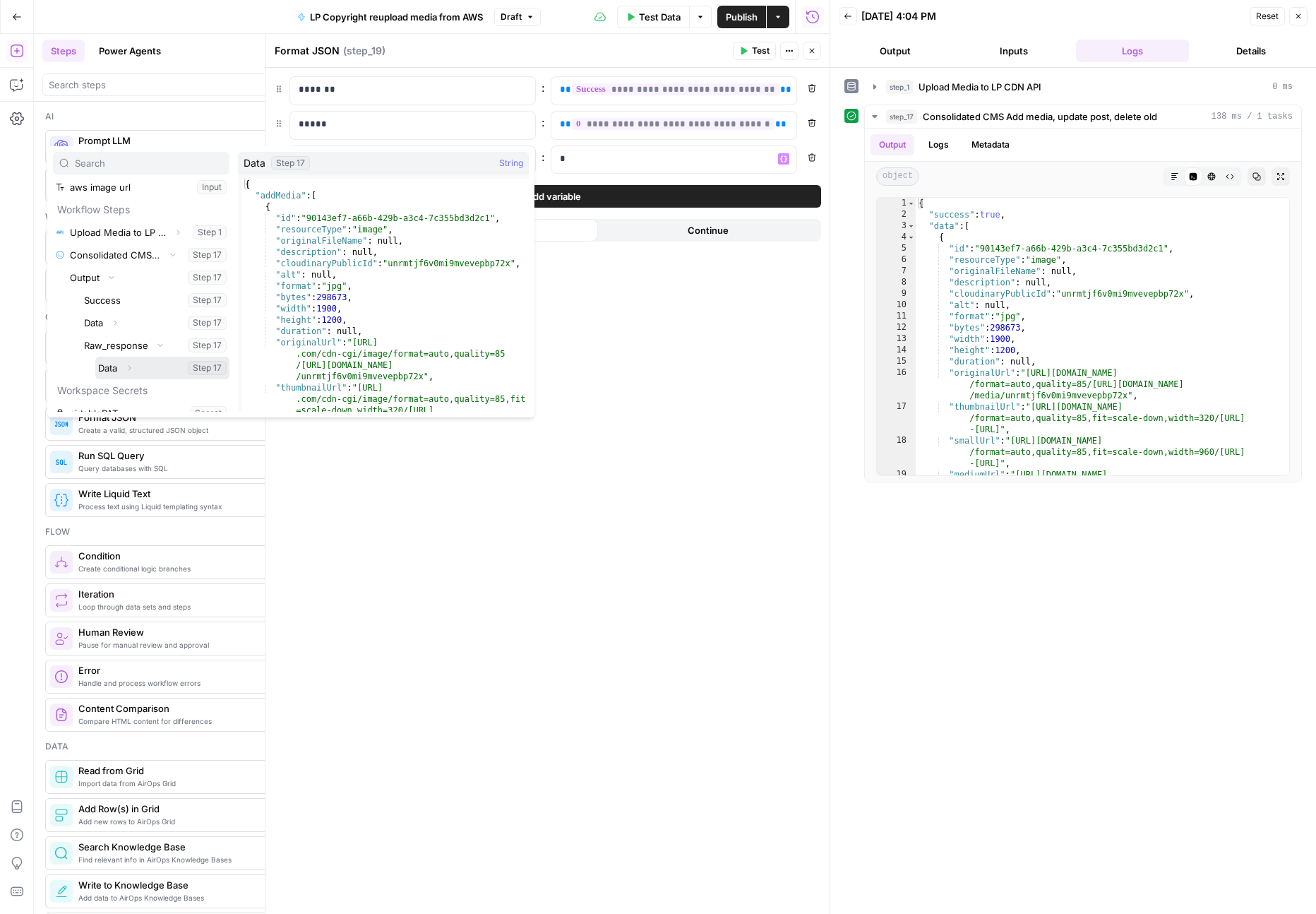
click at [136, 370] on button "Expand" at bounding box center [129, 368] width 19 height 19
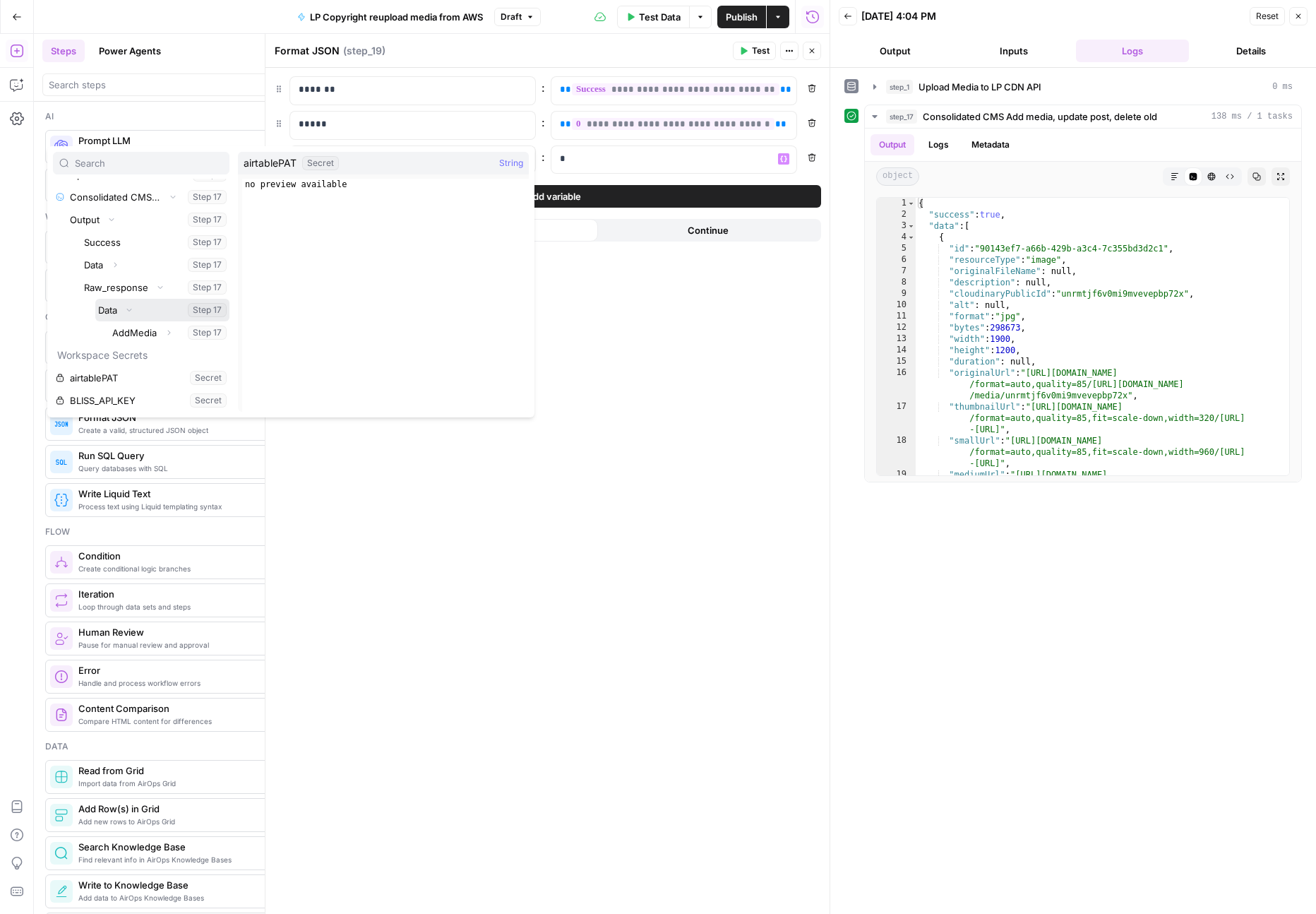
scroll to position [100, 0]
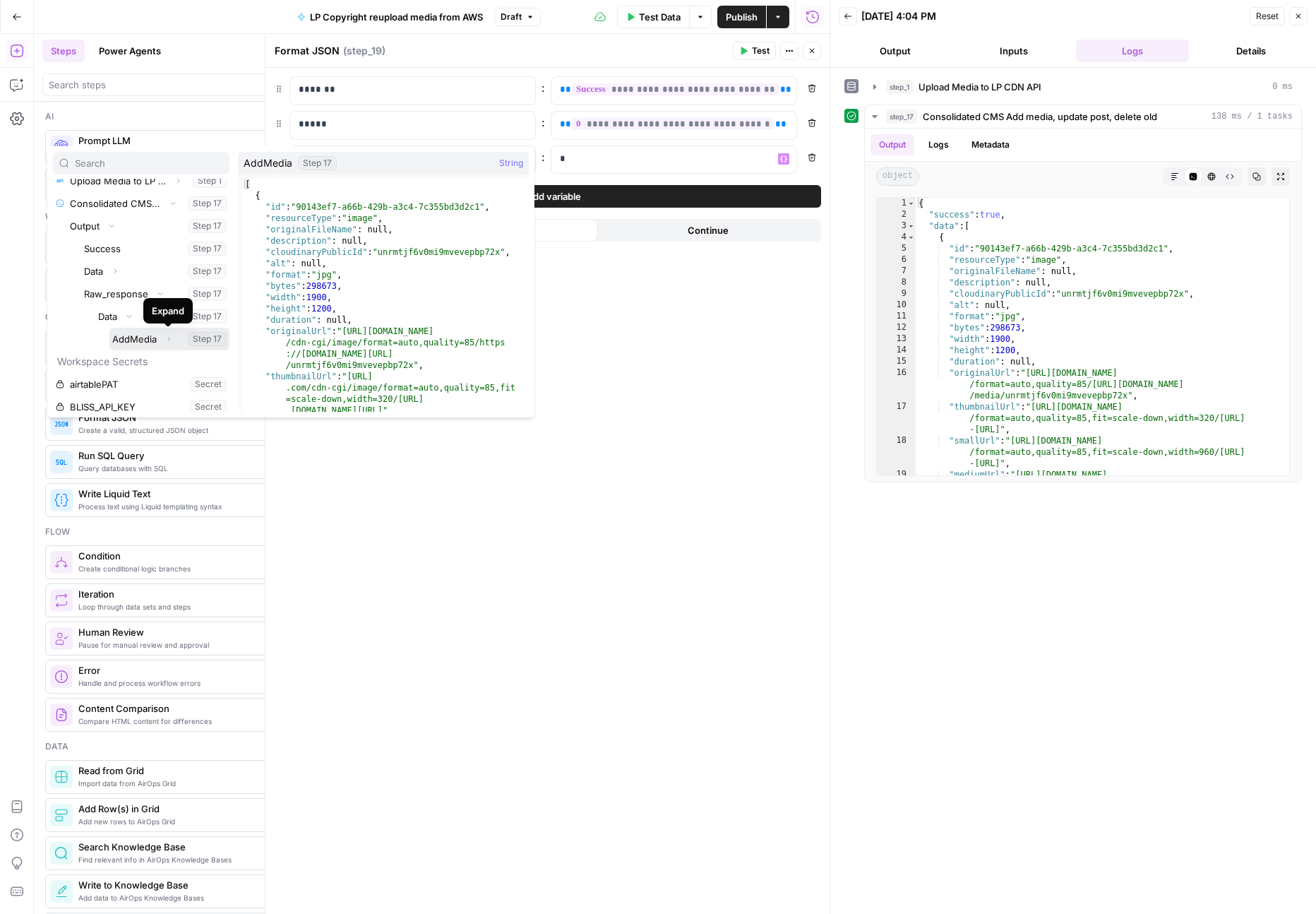
click at [171, 342] on button "Expand" at bounding box center [168, 339] width 19 height 19
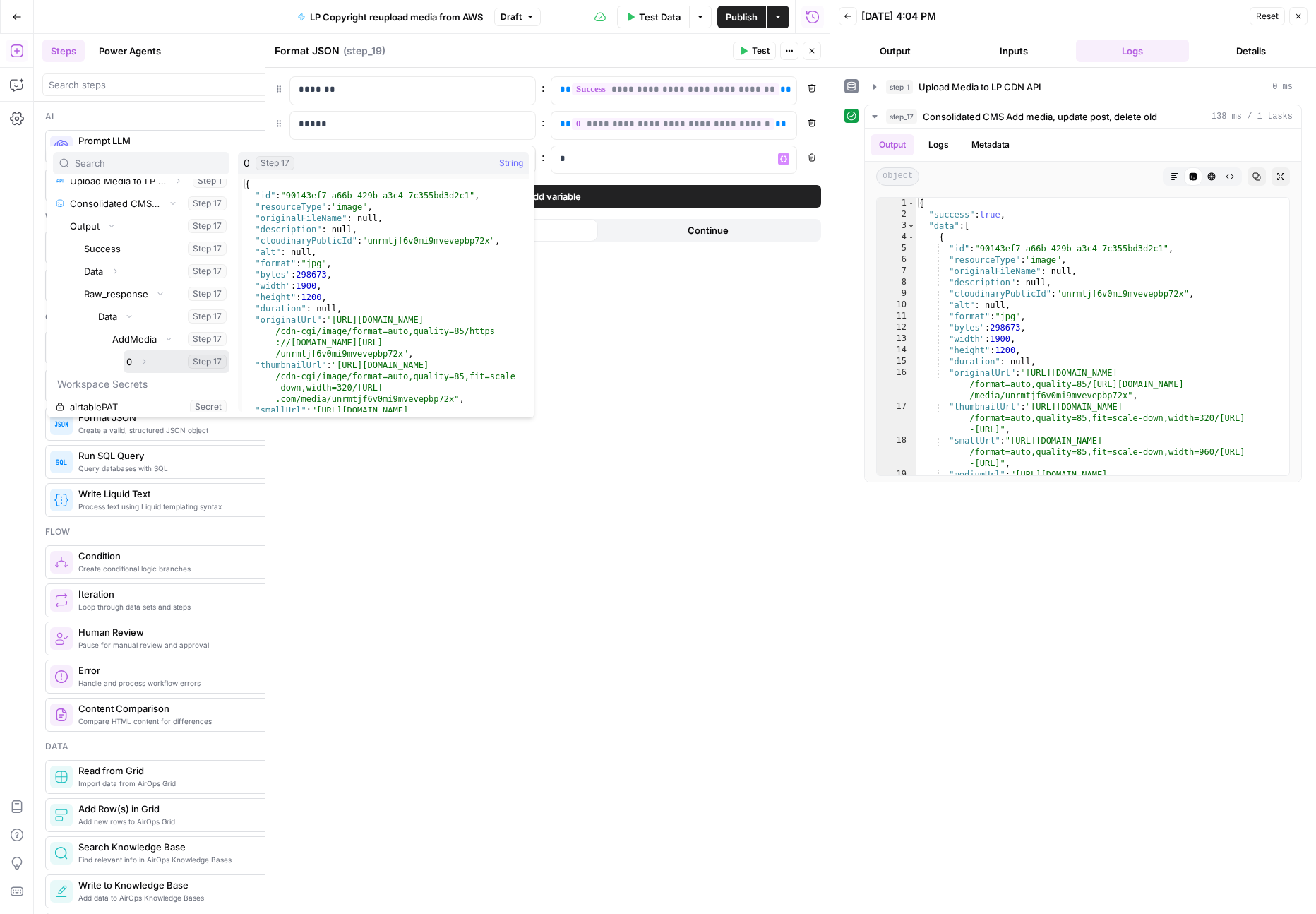
click at [149, 360] on button "Expand" at bounding box center [144, 362] width 19 height 19
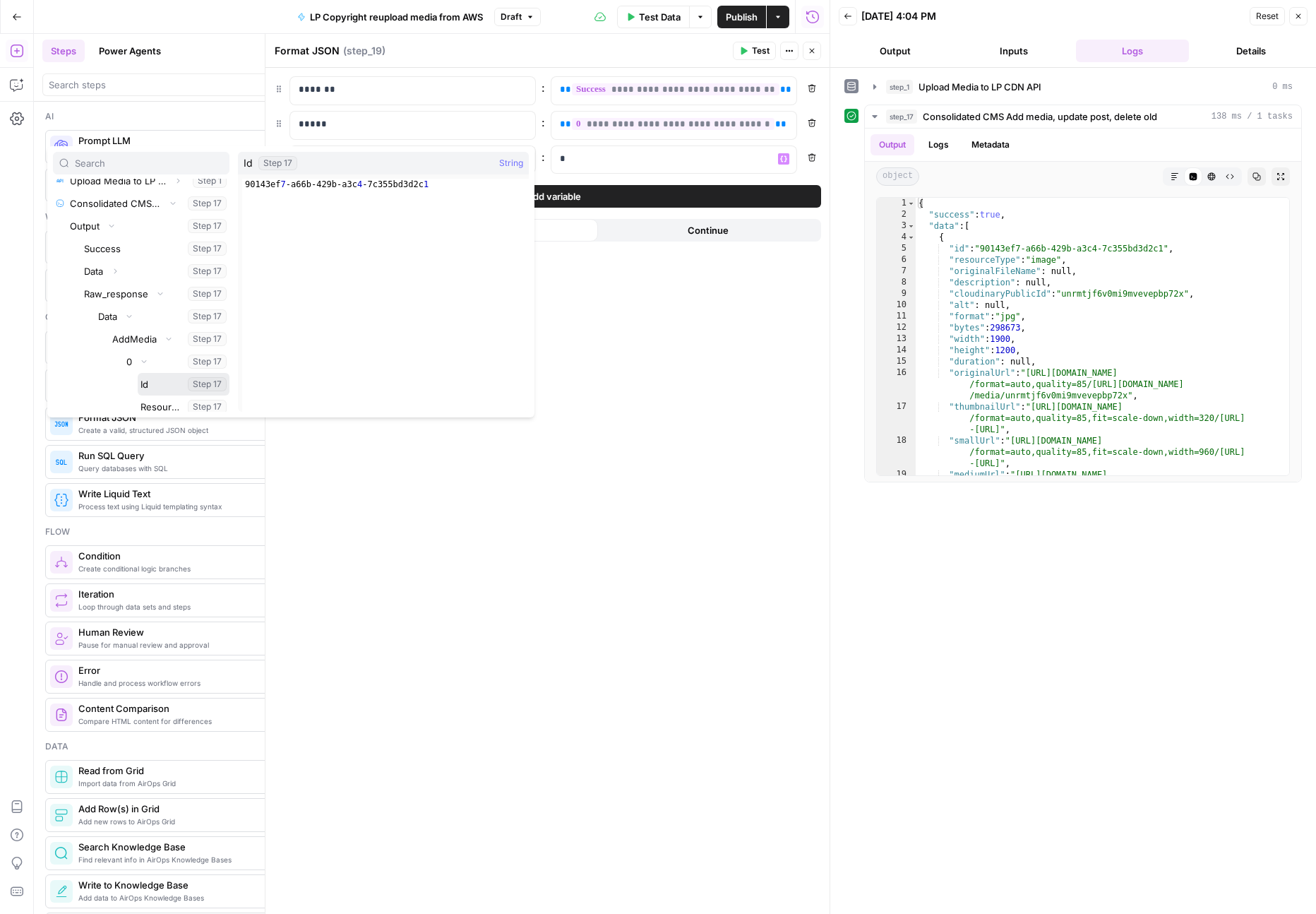
click at [148, 383] on button "Select variable Id" at bounding box center [184, 384] width 92 height 23
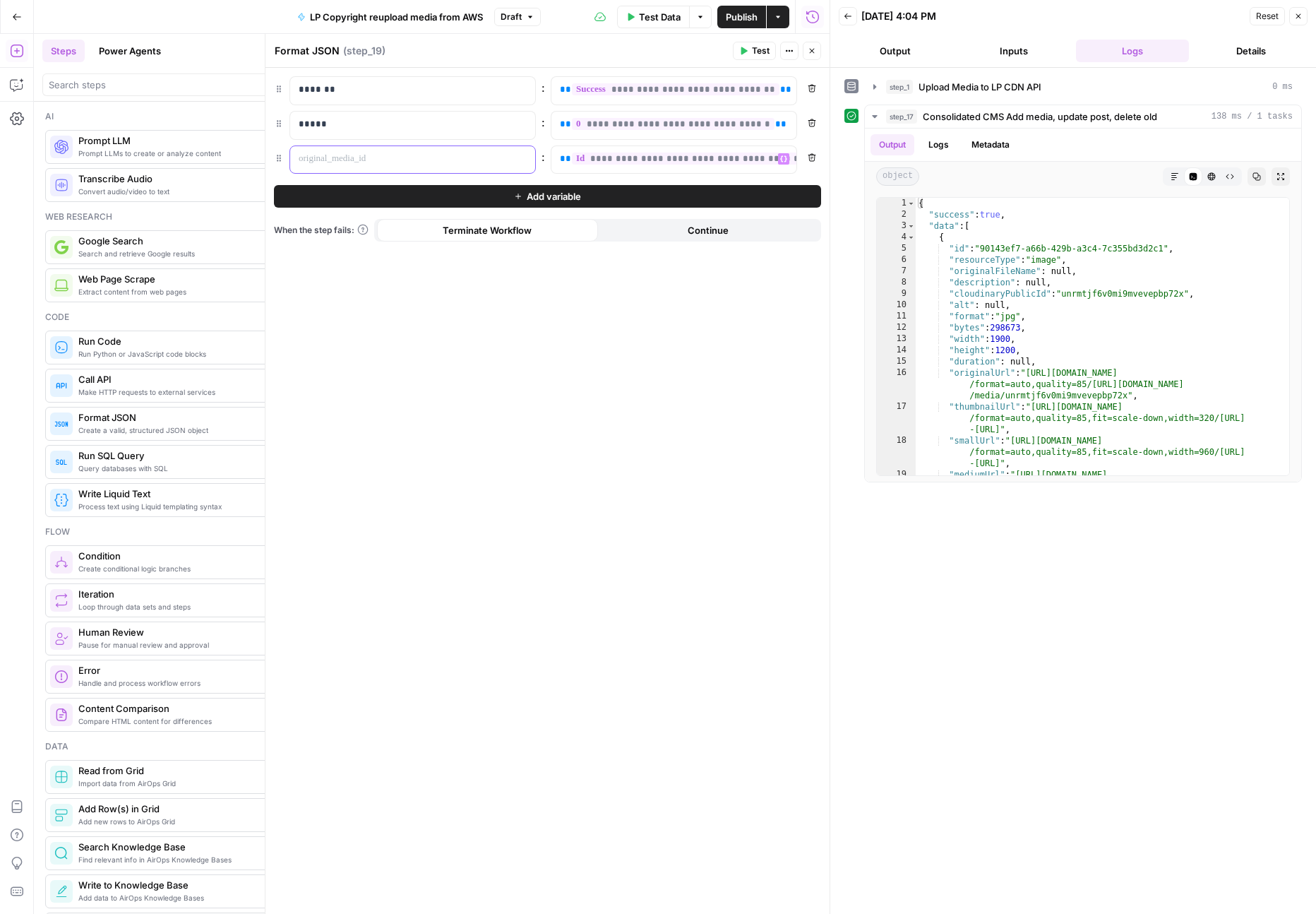
click at [502, 163] on p at bounding box center [401, 159] width 205 height 14
click at [561, 313] on div "**********" at bounding box center [547, 490] width 564 height 846
click at [614, 199] on button "Add variable" at bounding box center [547, 196] width 547 height 23
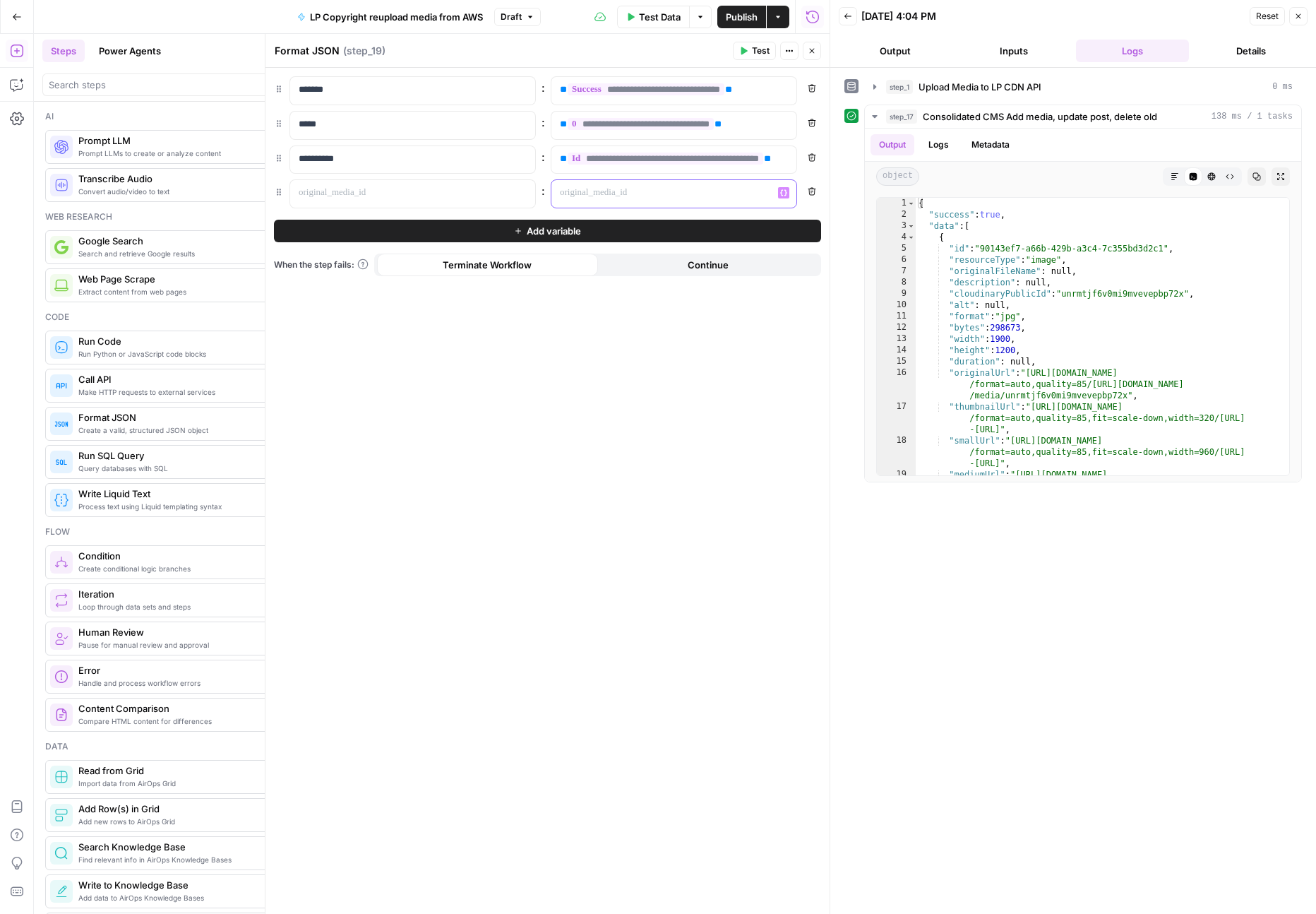
click at [786, 194] on icon "button" at bounding box center [783, 192] width 7 height 7
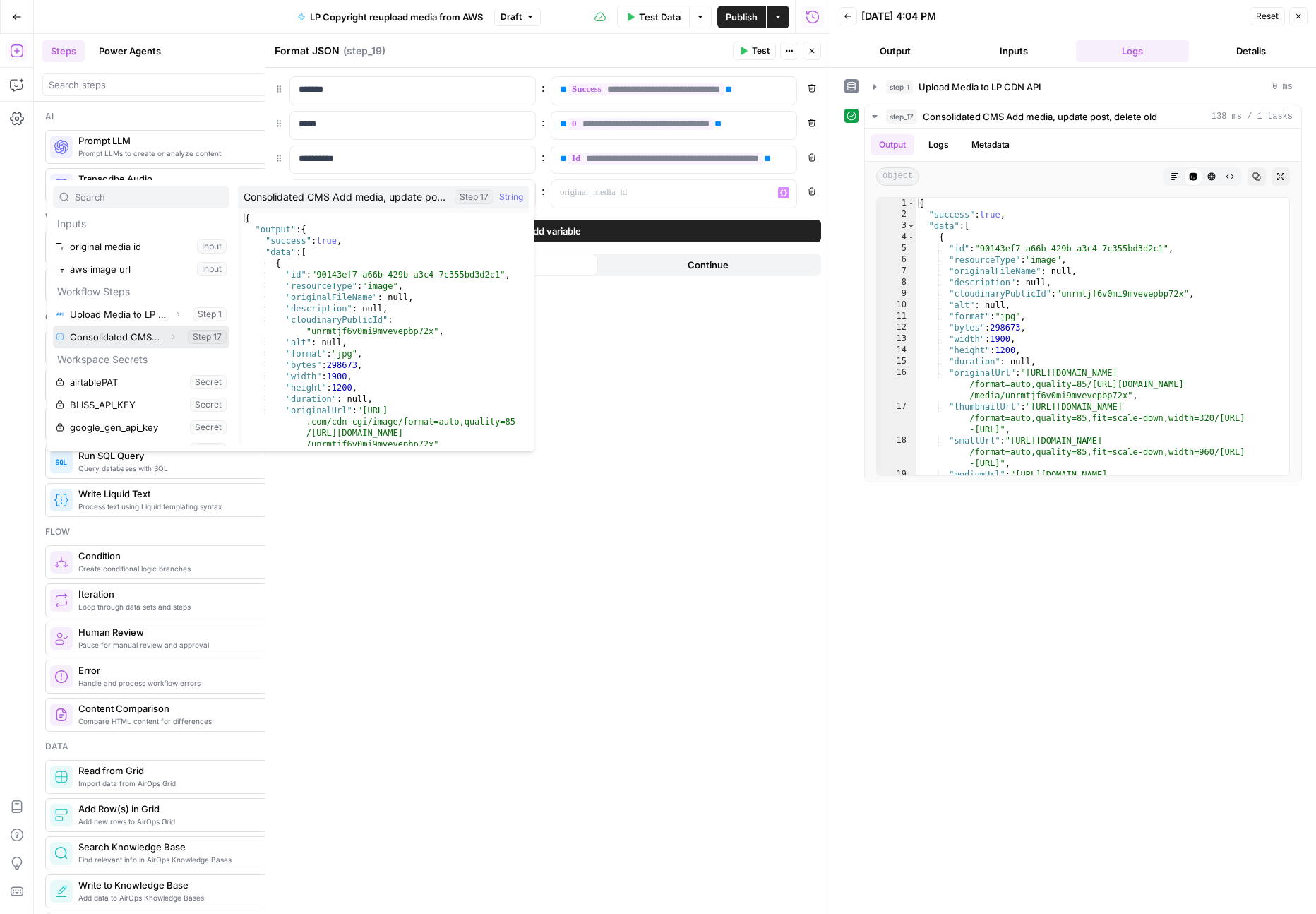
click at [175, 338] on icon "button" at bounding box center [173, 337] width 9 height 9
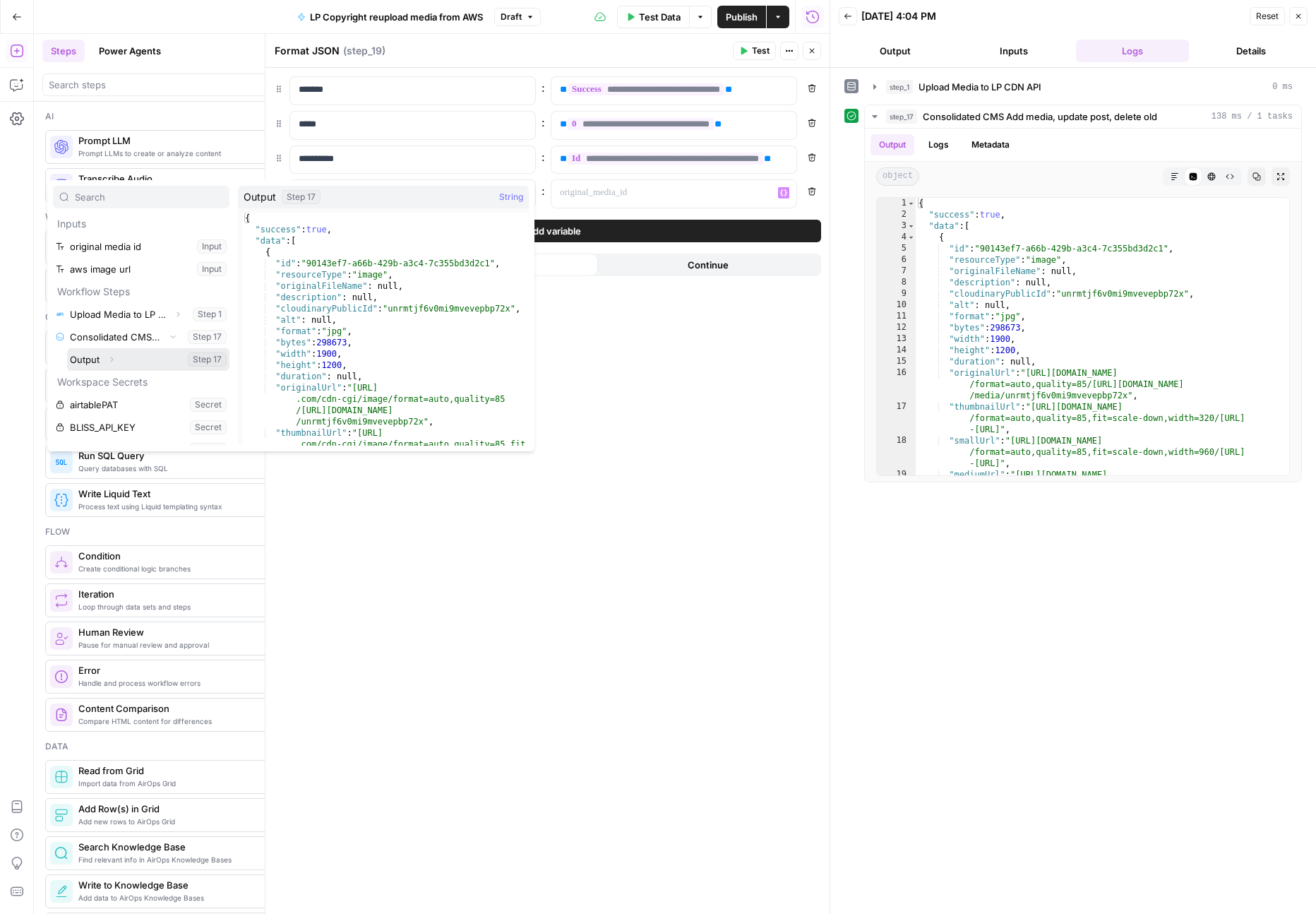
click at [116, 359] on button "Expand" at bounding box center [111, 359] width 19 height 19
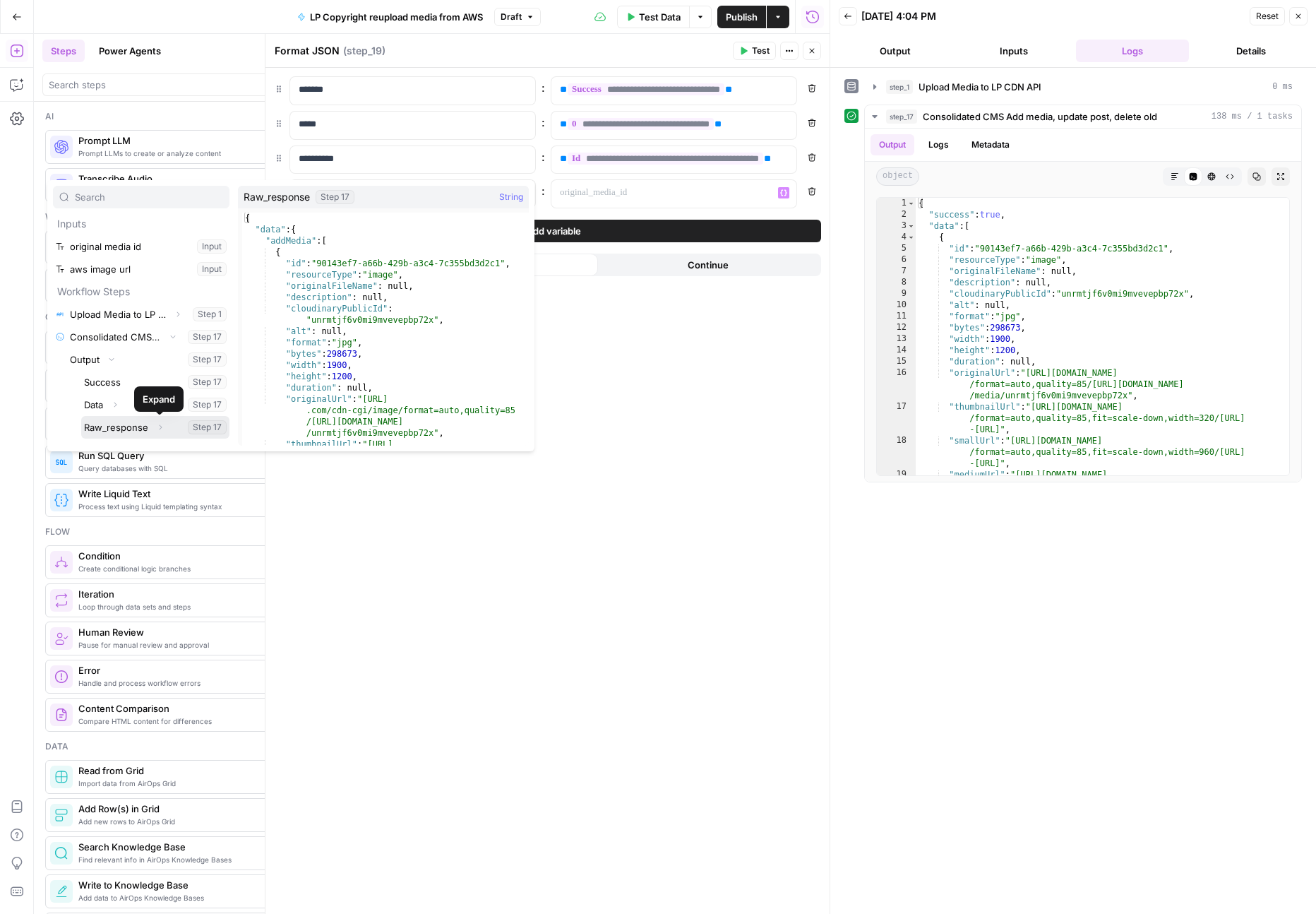
click at [162, 425] on icon "button" at bounding box center [160, 427] width 9 height 9
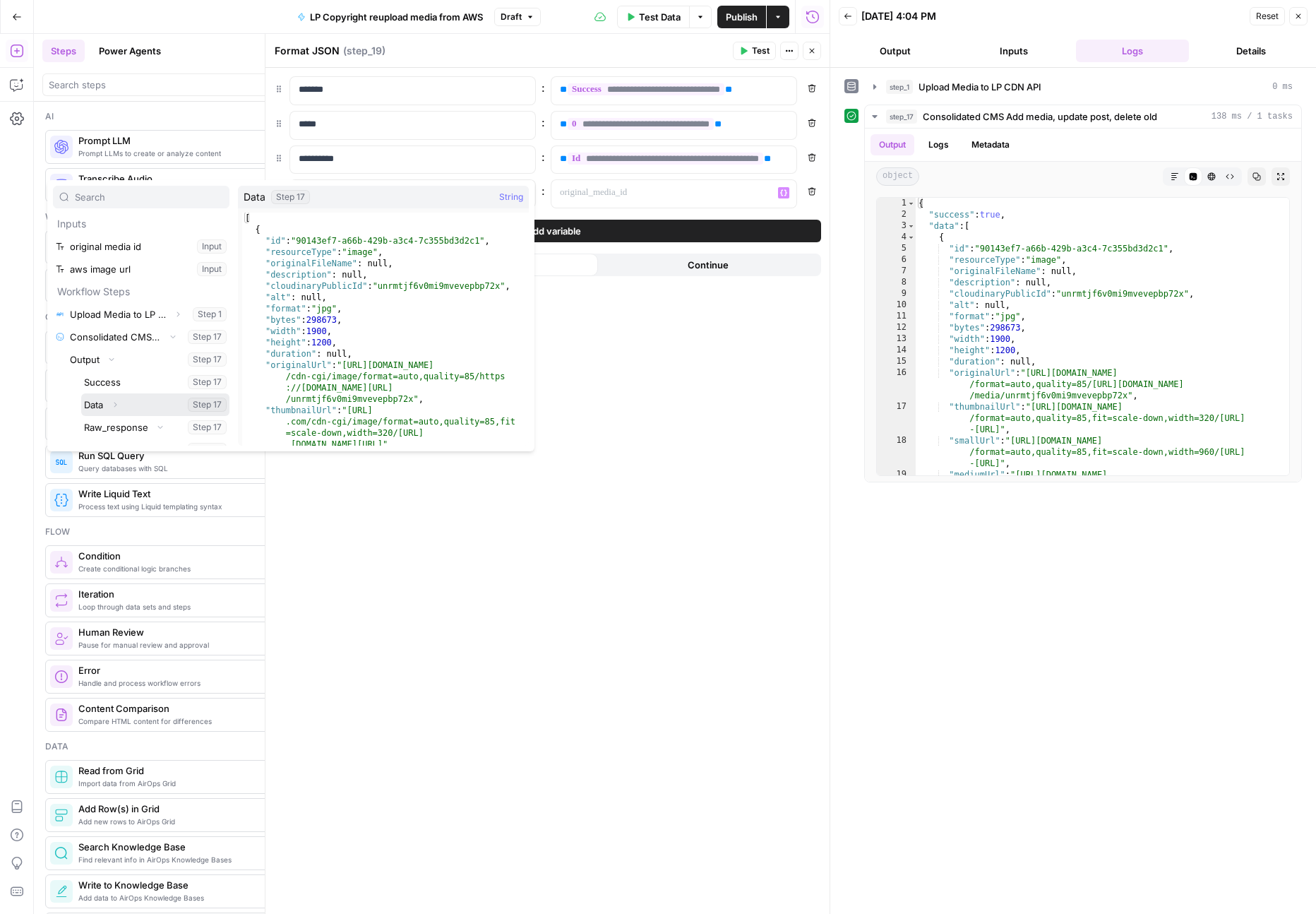
click at [118, 405] on icon "button" at bounding box center [115, 404] width 9 height 9
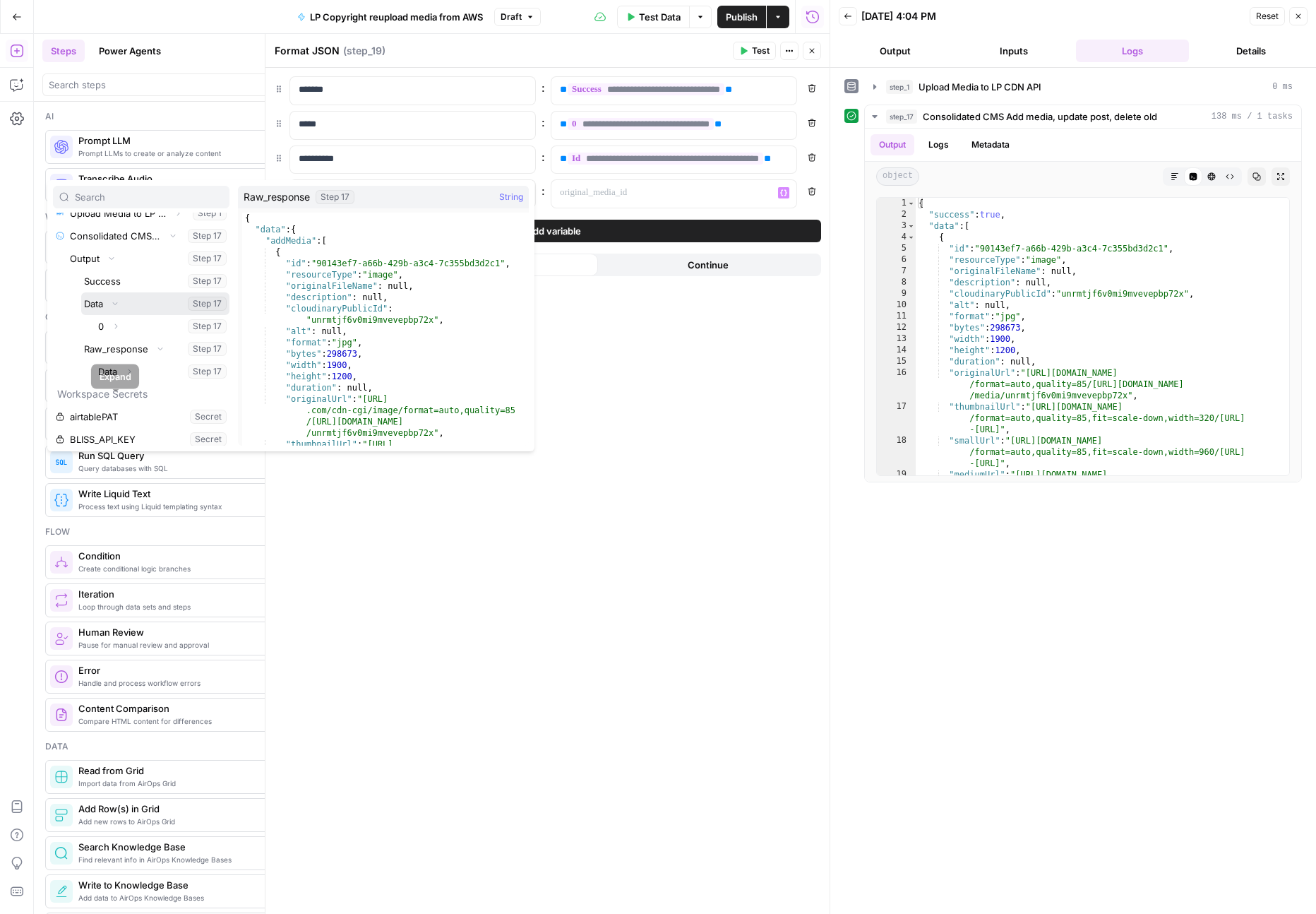
scroll to position [108, 0]
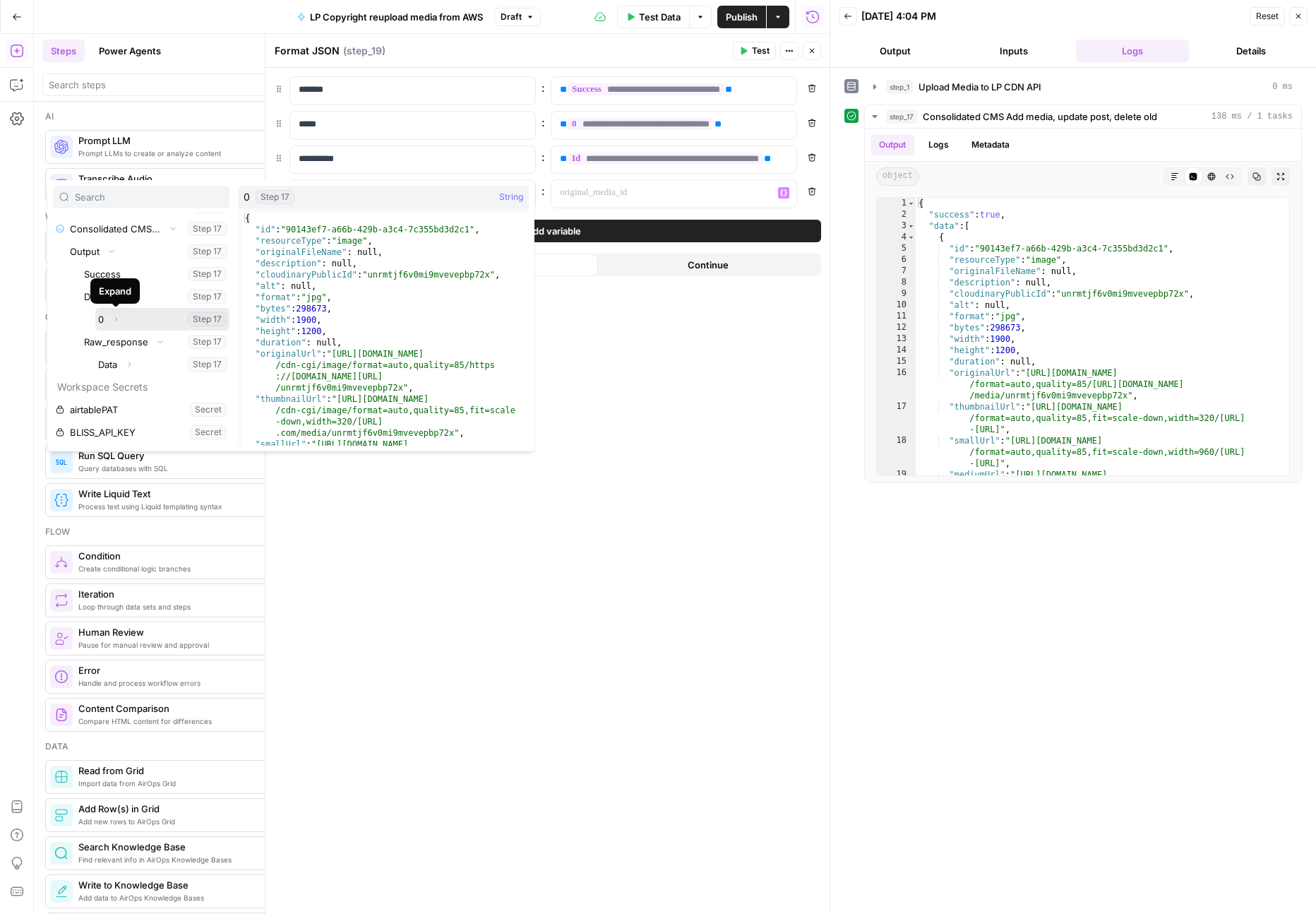
click at [115, 319] on icon "button" at bounding box center [116, 319] width 9 height 9
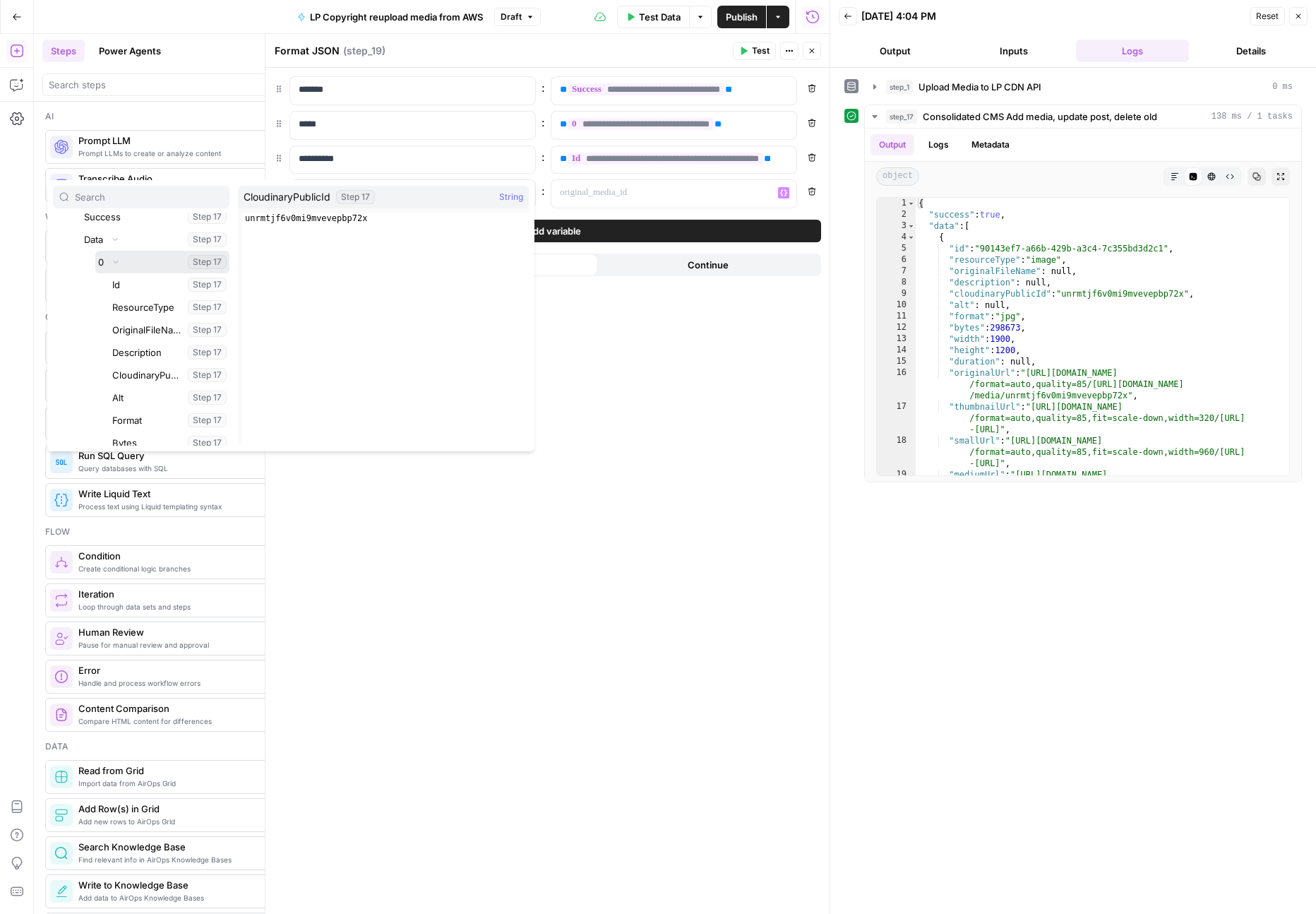
scroll to position [167, 0]
click at [142, 376] on button "Select variable CloudinaryPublicId" at bounding box center [169, 373] width 120 height 23
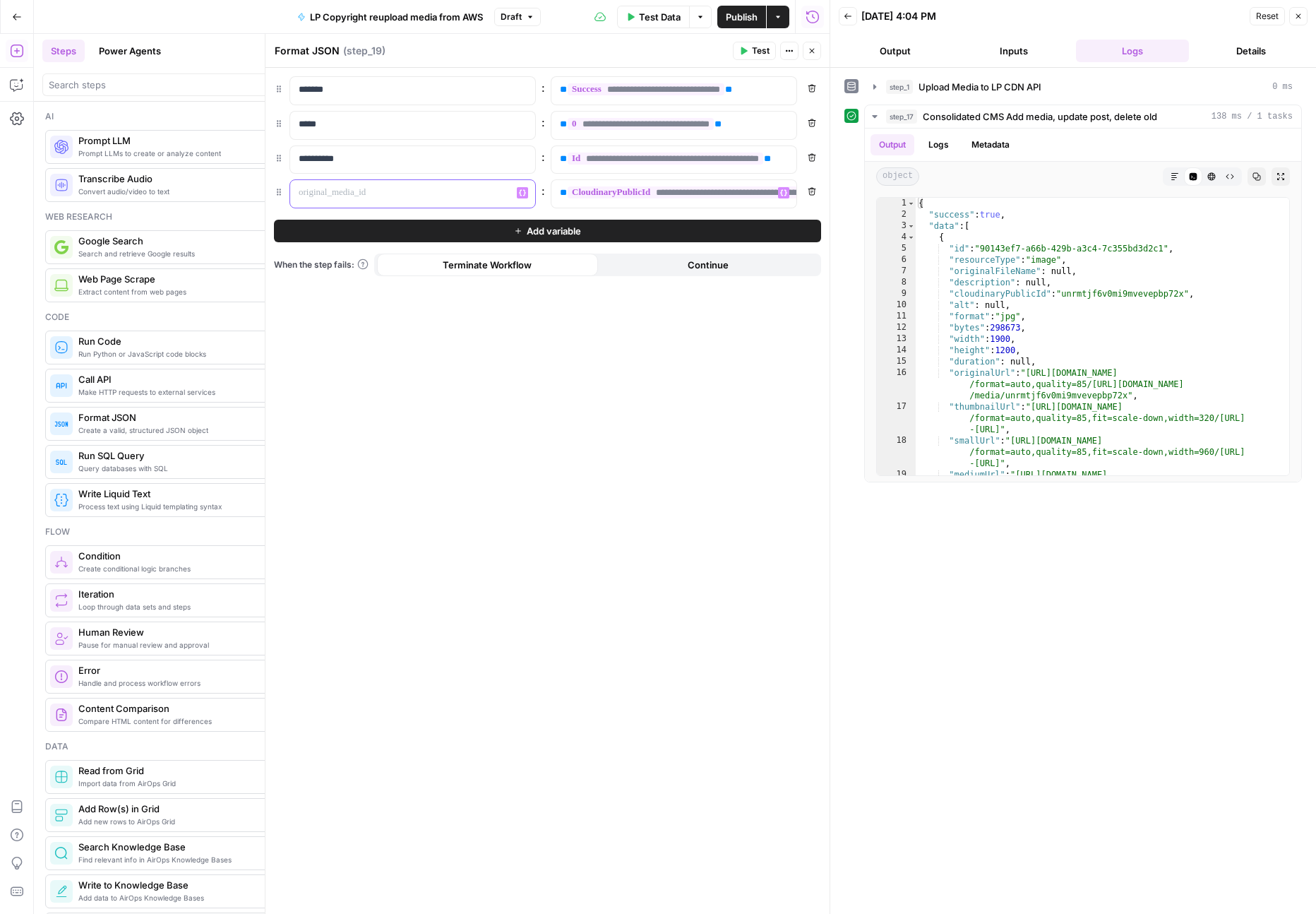
click at [493, 189] on p at bounding box center [401, 193] width 205 height 14
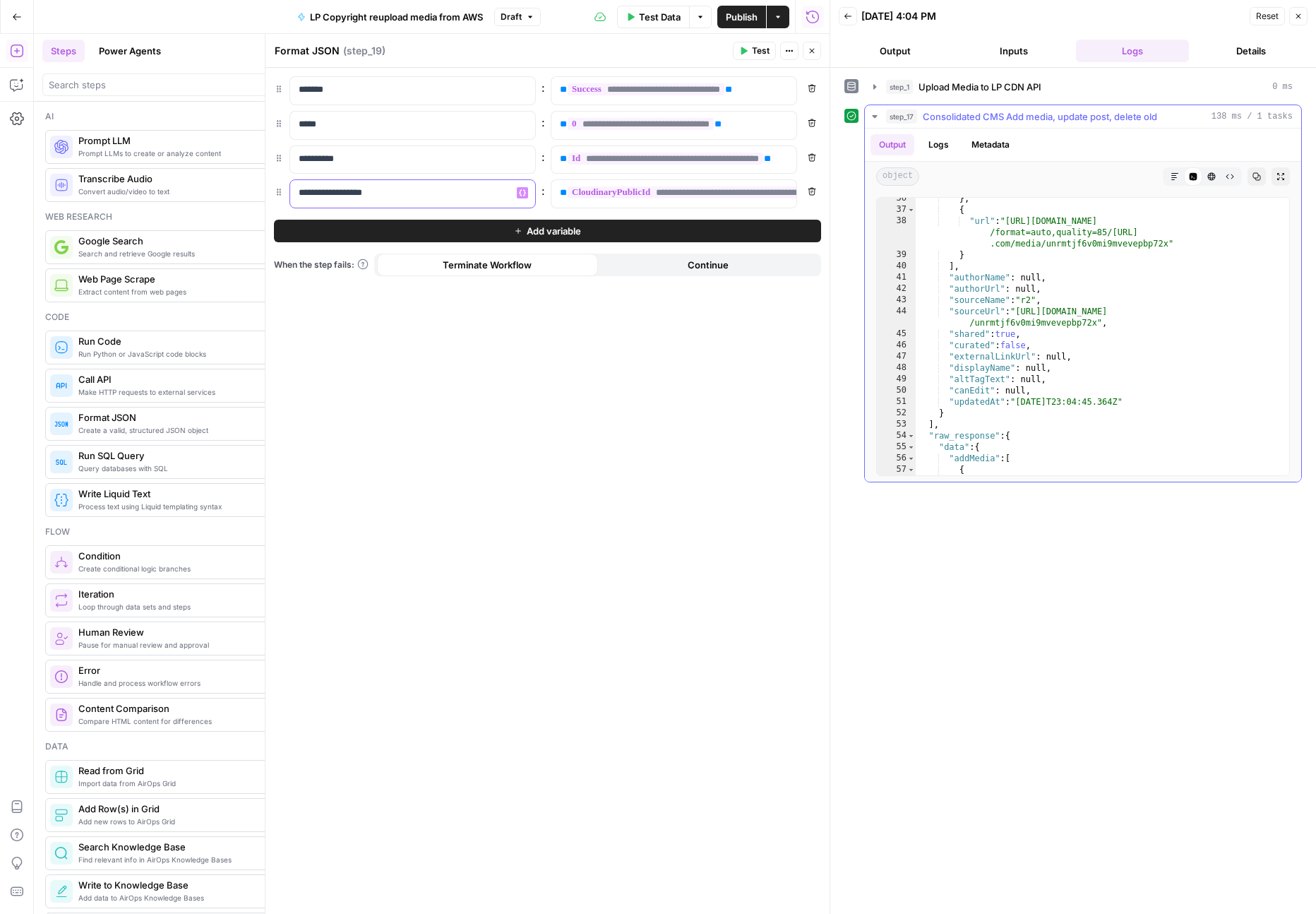
scroll to position [672, 0]
type textarea "**********"
drag, startPoint x: 1095, startPoint y: 323, endPoint x: 1021, endPoint y: 309, distance: 75.3
click at [1021, 309] on div "} , { "url" : "https://media-production.lp-cdn.com/cdn-cgi/image /format=auto,q…" at bounding box center [1103, 342] width 373 height 300
click at [687, 228] on button "Add variable" at bounding box center [547, 231] width 547 height 23
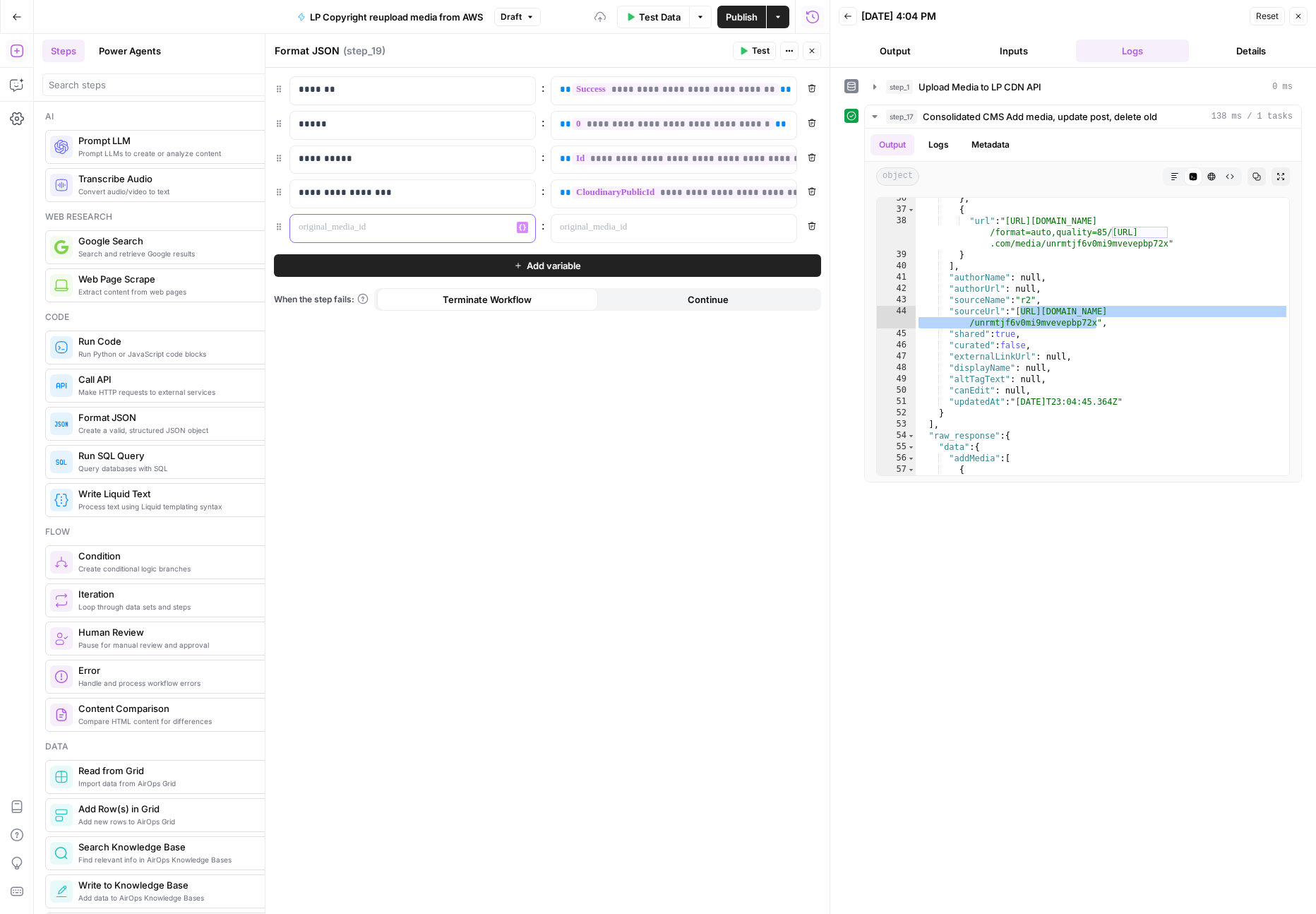
click at [477, 231] on p at bounding box center [401, 228] width 205 height 14
click at [408, 227] on p "*********" at bounding box center [401, 228] width 205 height 14
click at [787, 225] on button "Variables Menu" at bounding box center [784, 227] width 11 height 11
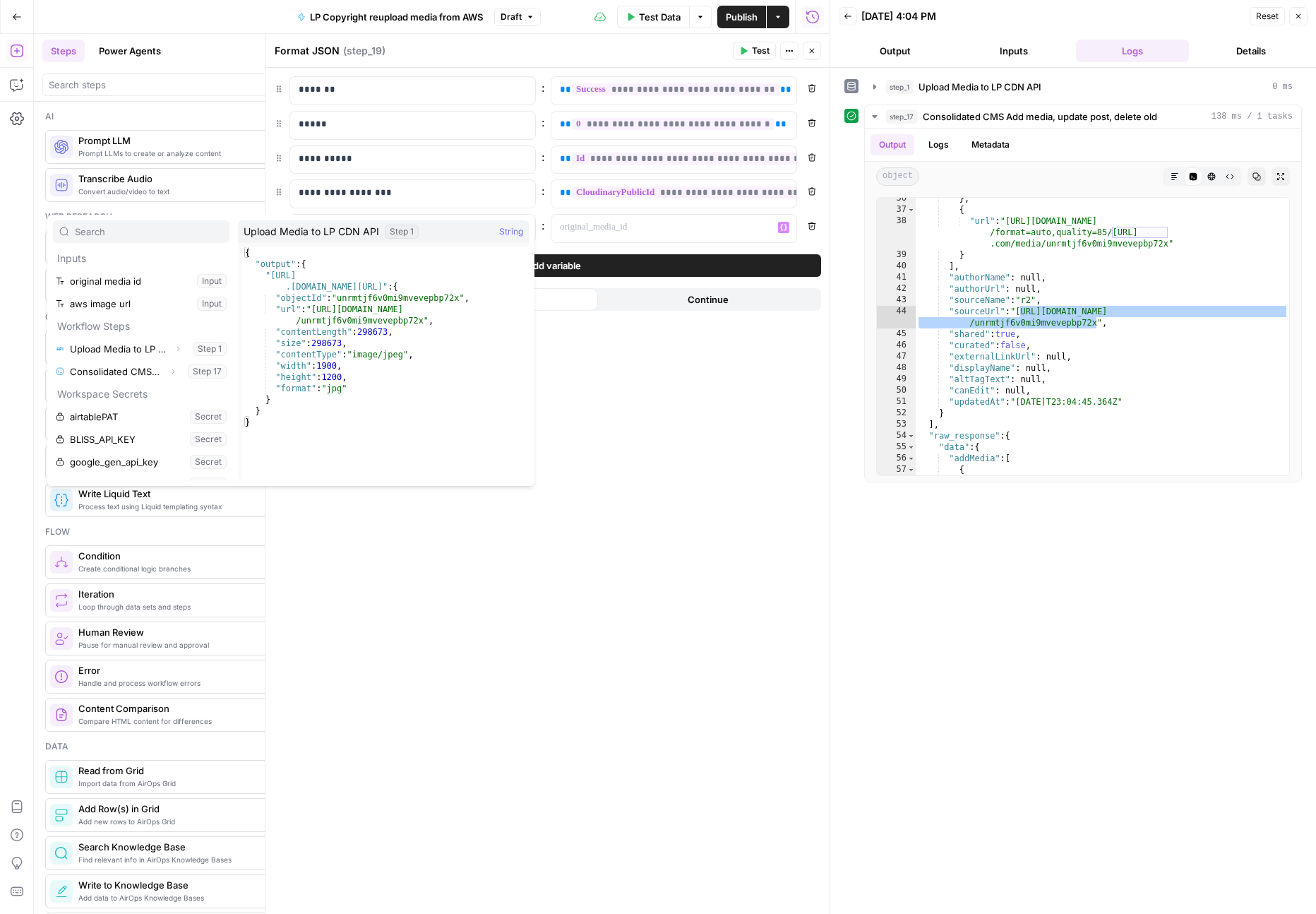
scroll to position [60, 0]
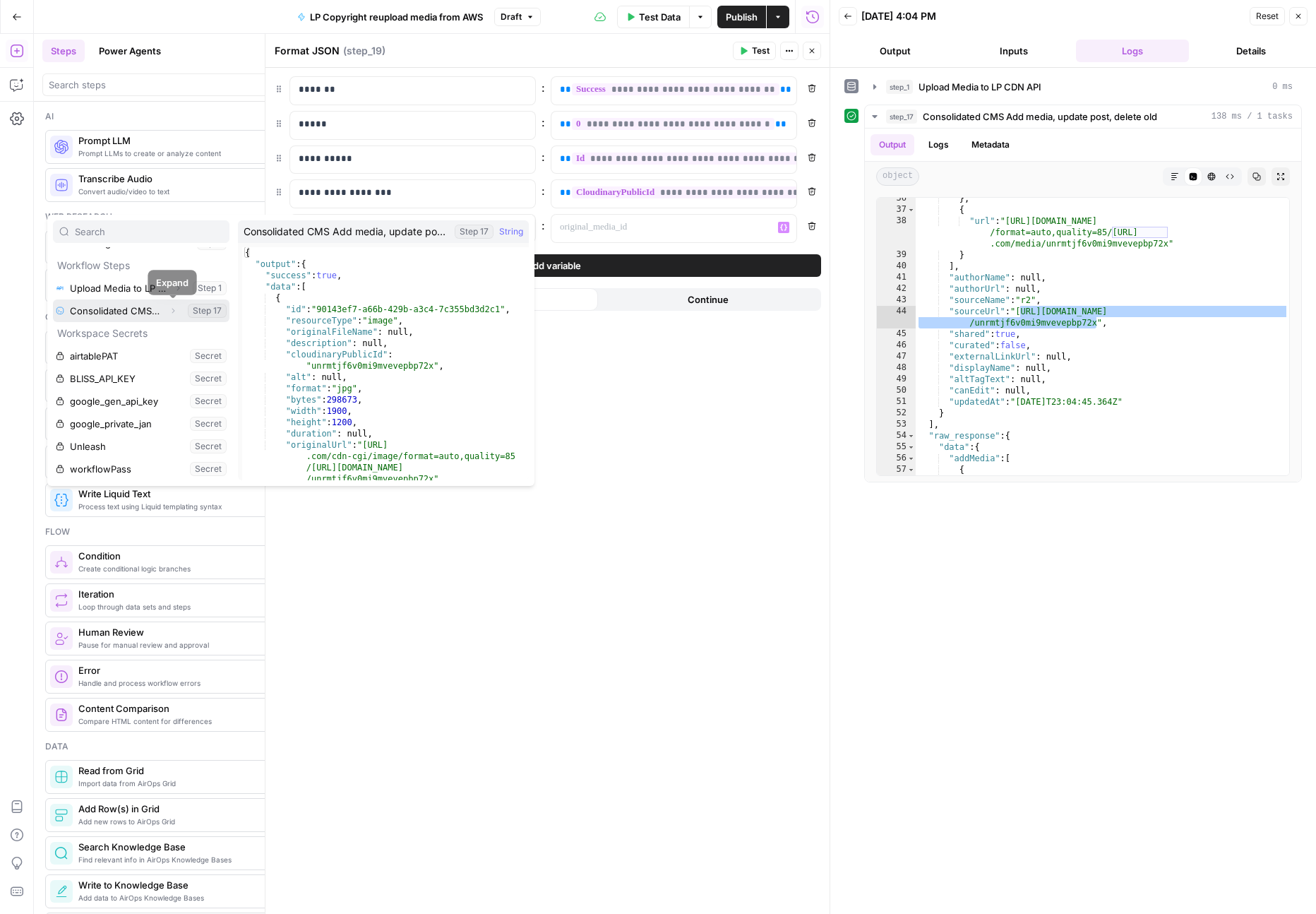
click at [175, 313] on icon "button" at bounding box center [173, 311] width 9 height 9
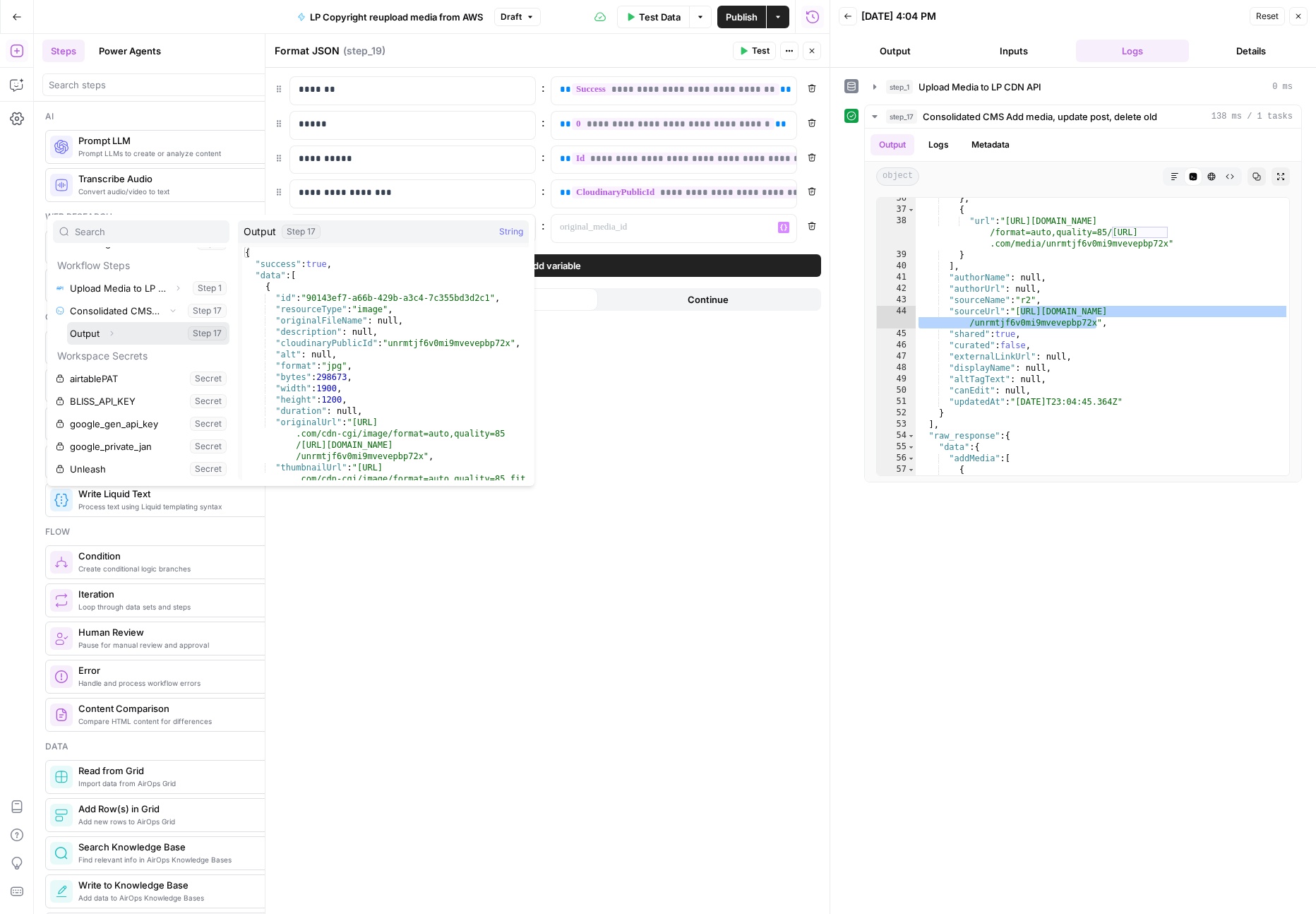
click at [116, 333] on button "Expand" at bounding box center [111, 333] width 19 height 19
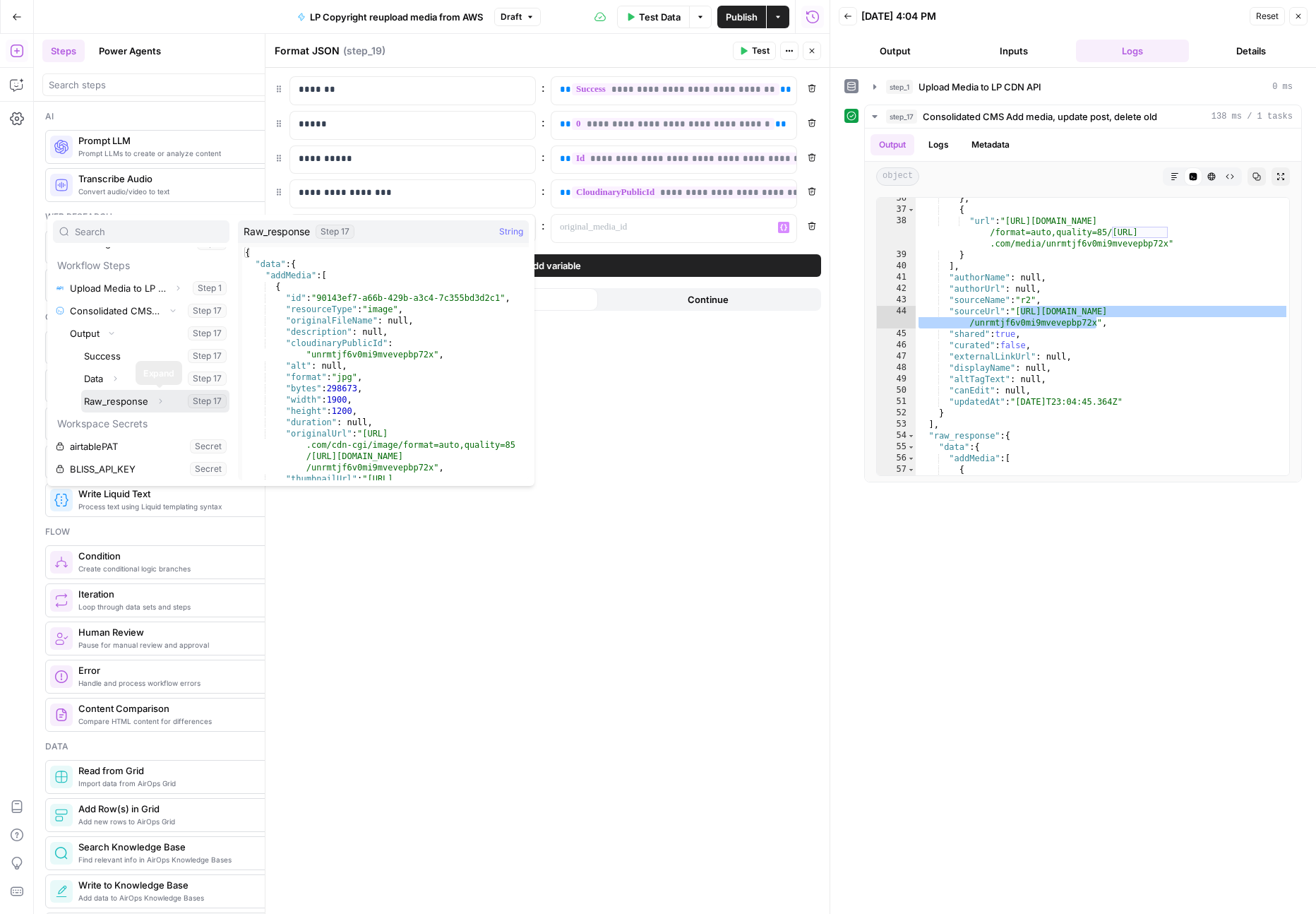
click at [167, 403] on button "Expand" at bounding box center [160, 401] width 19 height 19
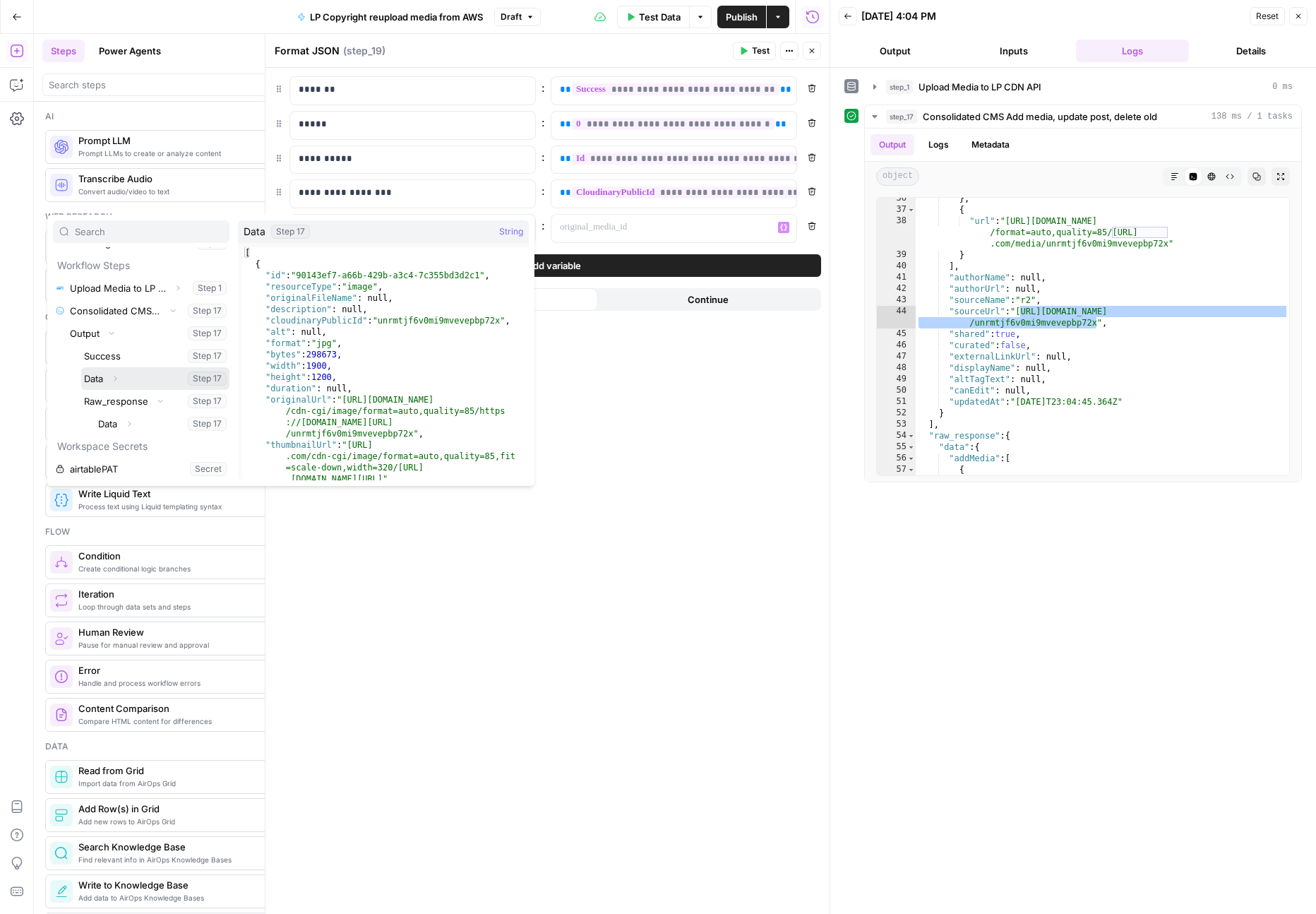
click at [119, 386] on button "Expand" at bounding box center [115, 378] width 19 height 19
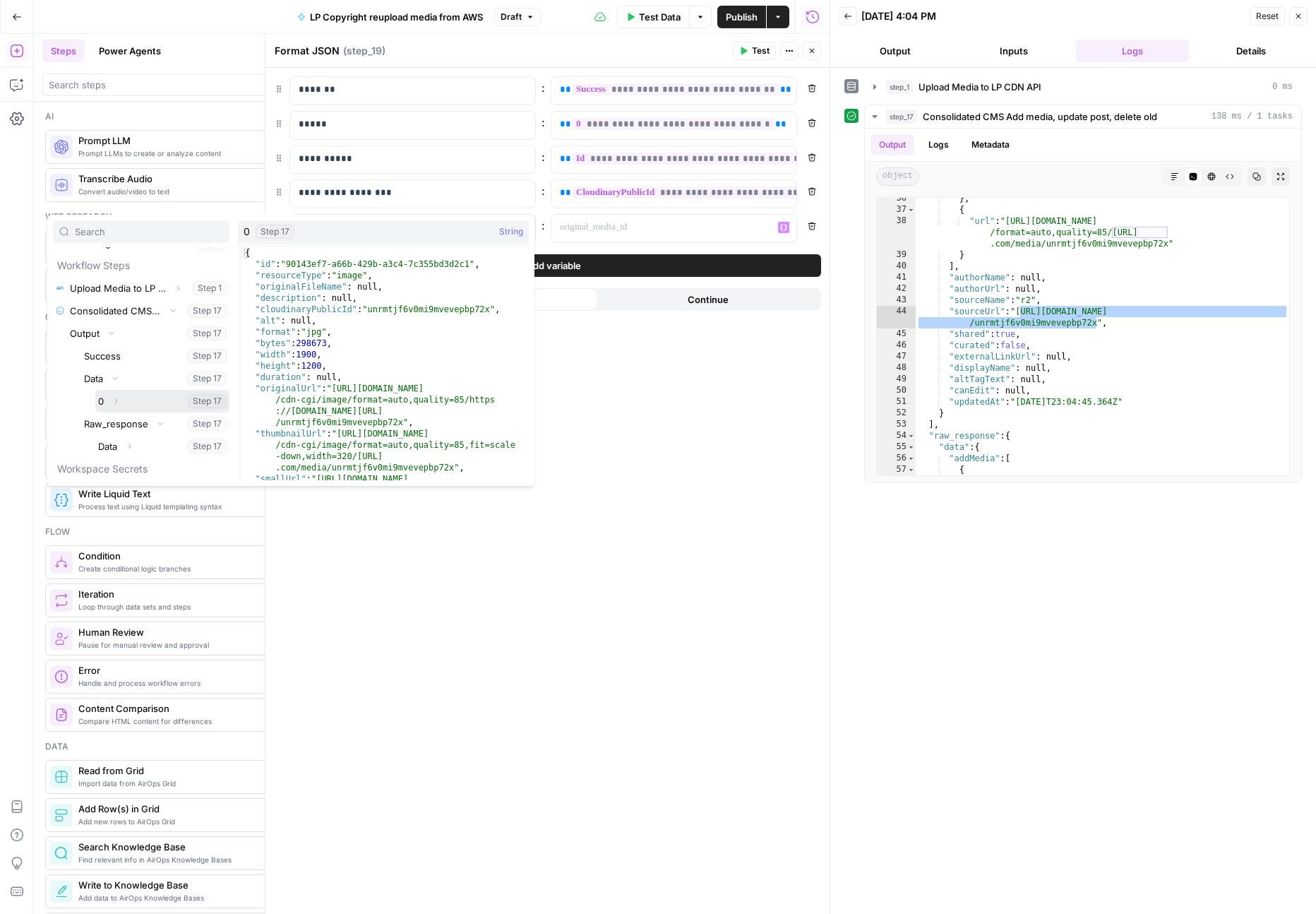
click at [117, 402] on icon "button" at bounding box center [116, 401] width 9 height 9
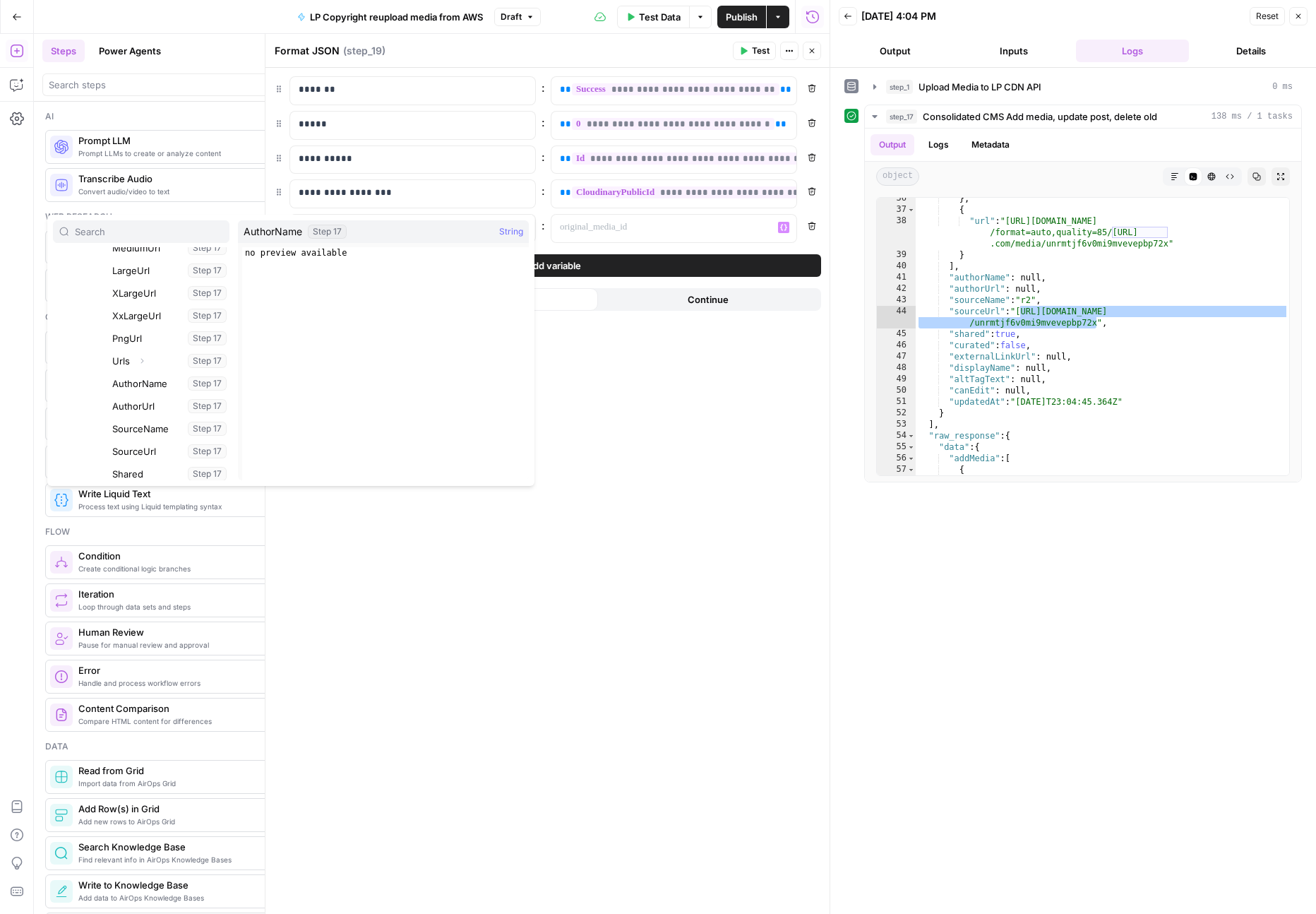
scroll to position [556, 0]
click at [130, 445] on button "Select variable SourceUrl" at bounding box center [169, 448] width 120 height 23
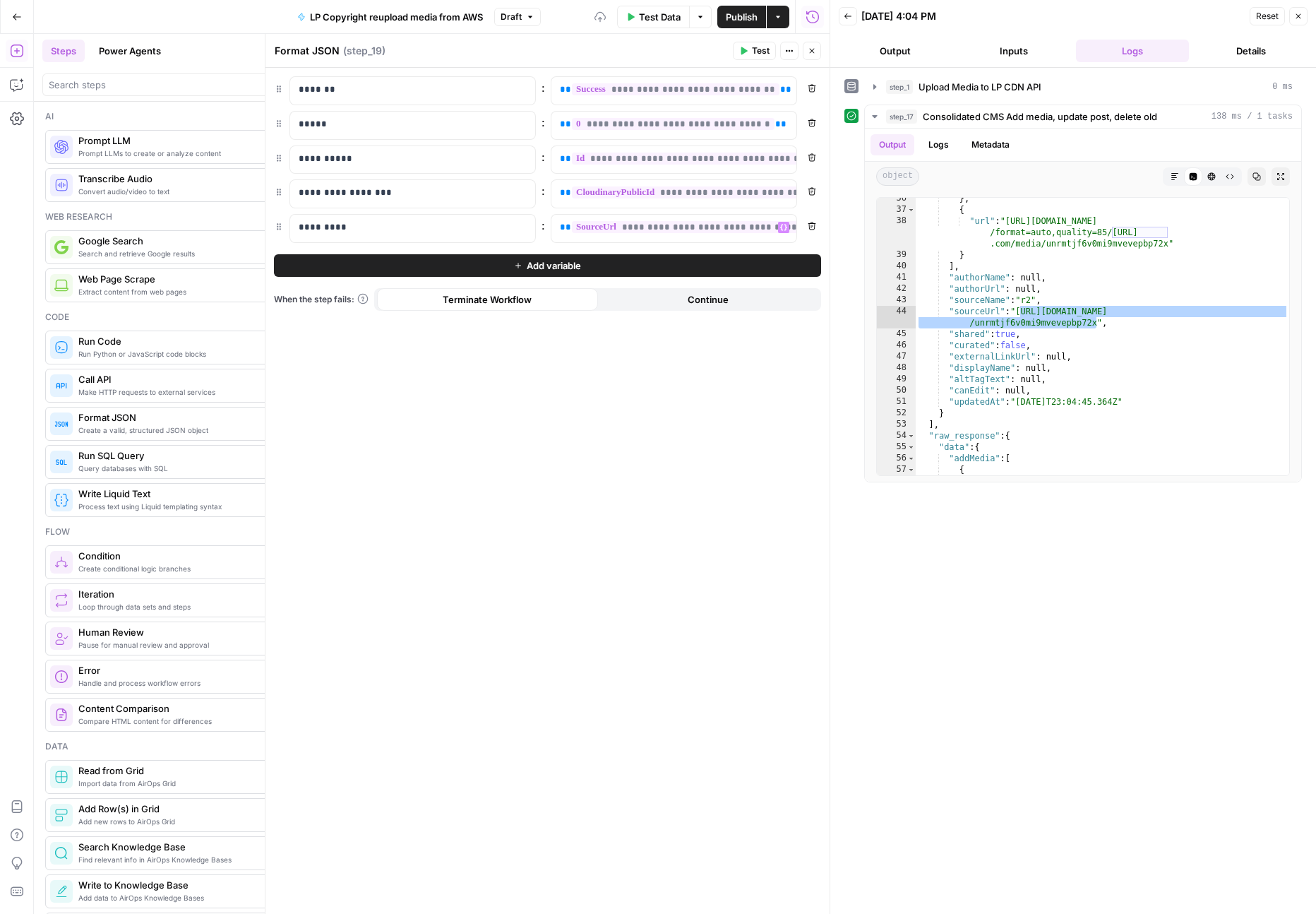
click at [749, 395] on div "**********" at bounding box center [547, 490] width 564 height 846
click at [762, 46] on span "Test" at bounding box center [761, 51] width 18 height 13
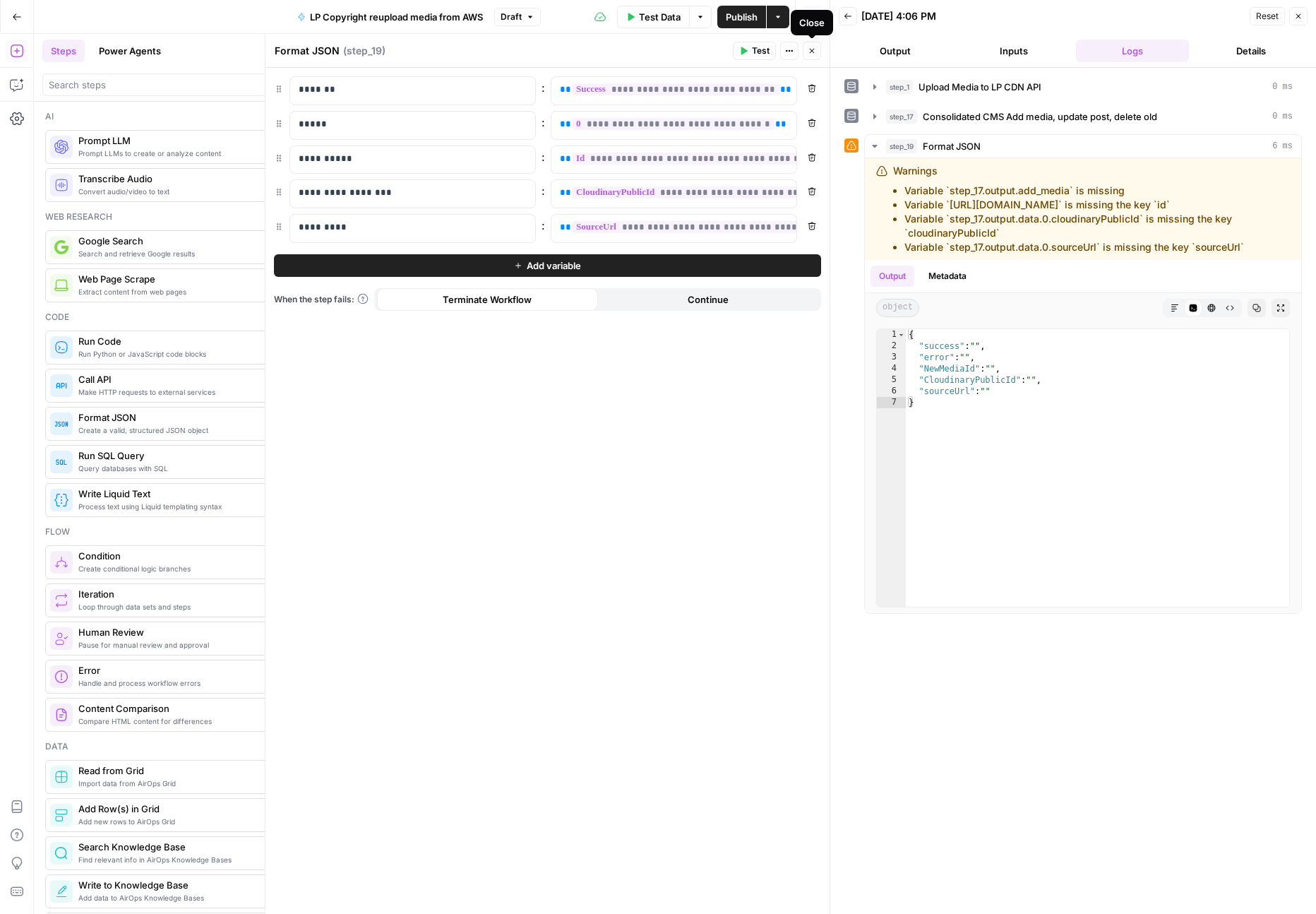
click at [819, 55] on button "Close" at bounding box center [811, 51] width 19 height 19
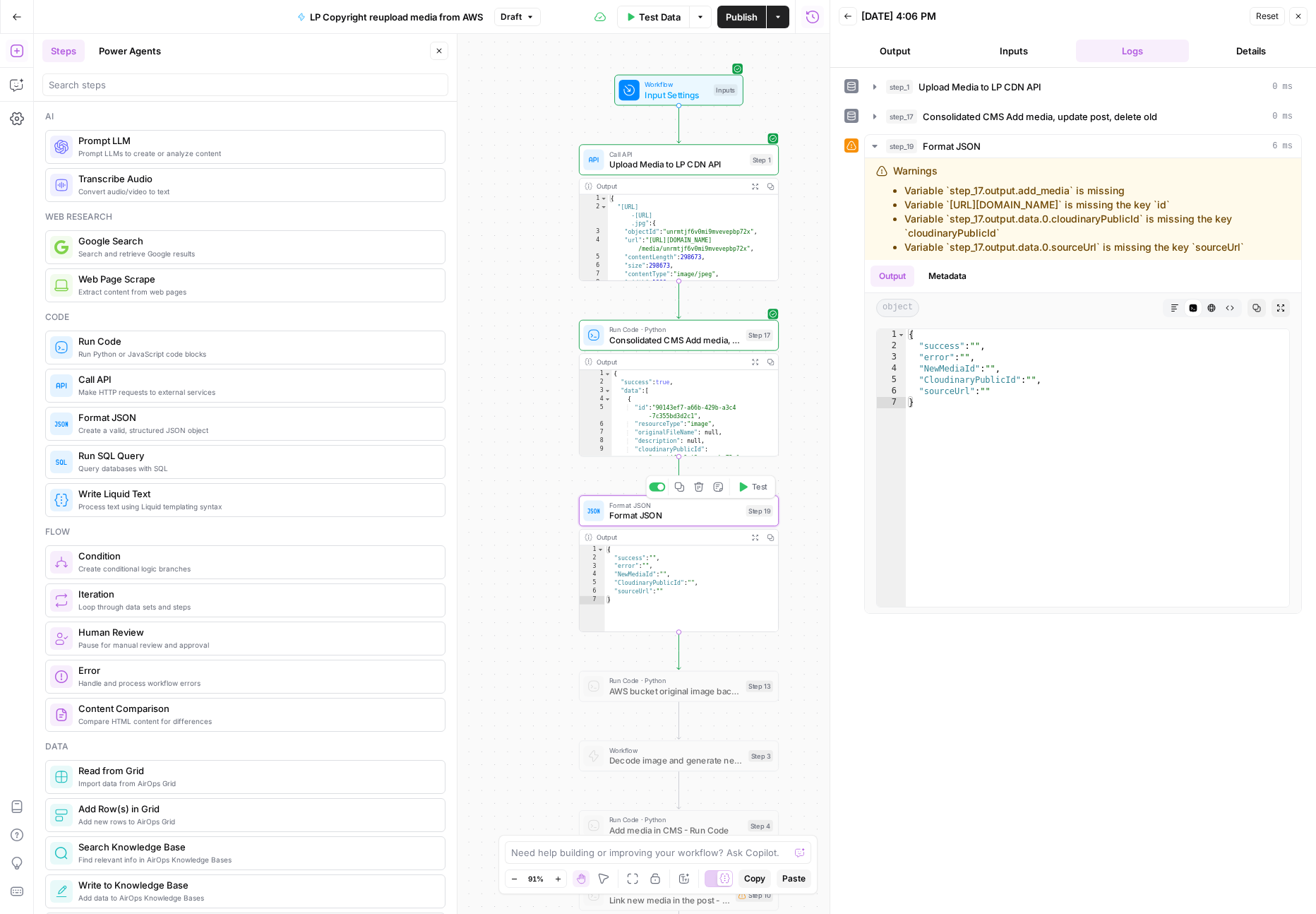
click at [696, 519] on span "Format JSON" at bounding box center [675, 515] width 131 height 13
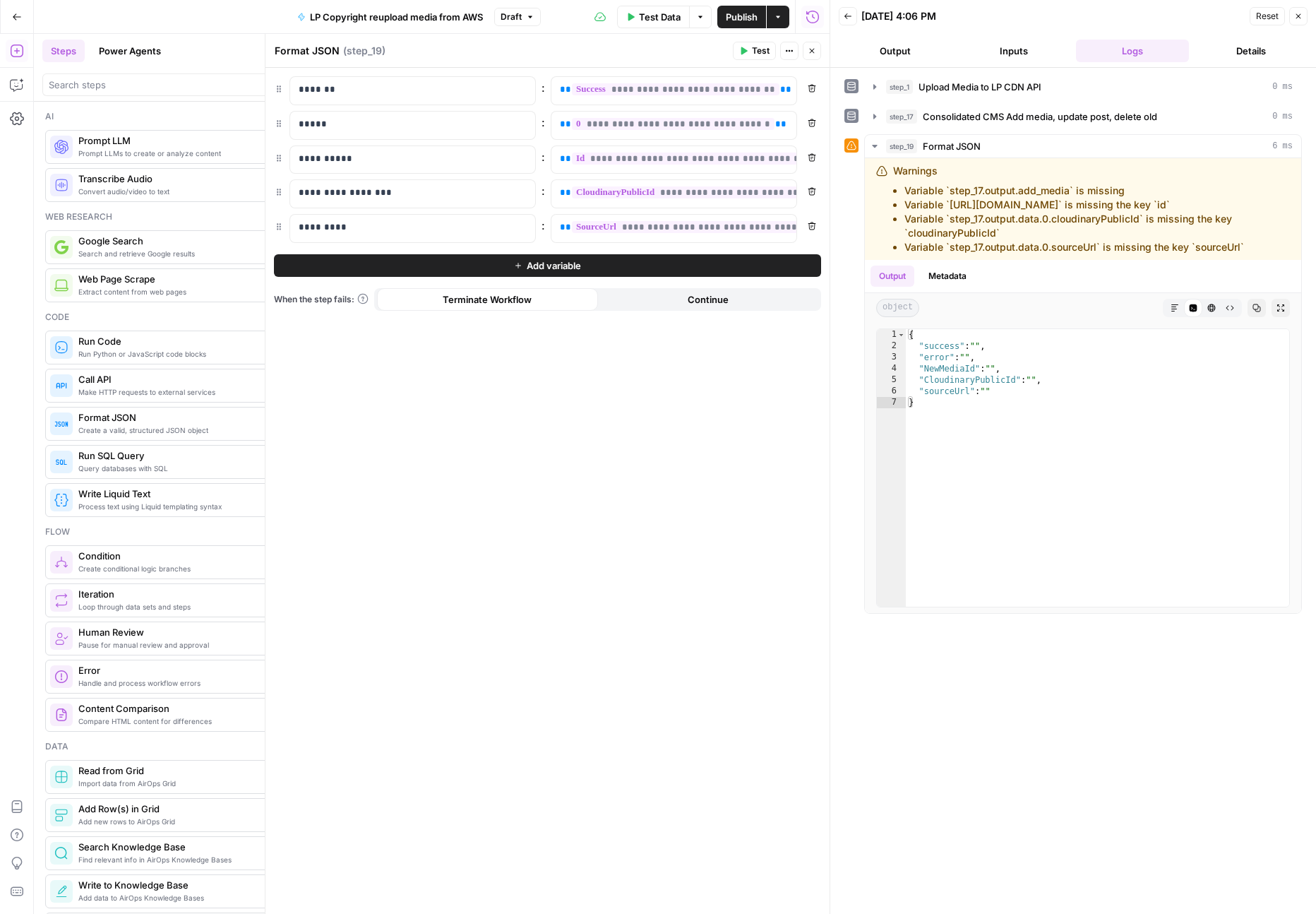
click at [742, 54] on icon "button" at bounding box center [745, 52] width 6 height 8
click at [780, 89] on span "**" at bounding box center [786, 89] width 11 height 9
click at [783, 90] on icon "button" at bounding box center [783, 89] width 7 height 7
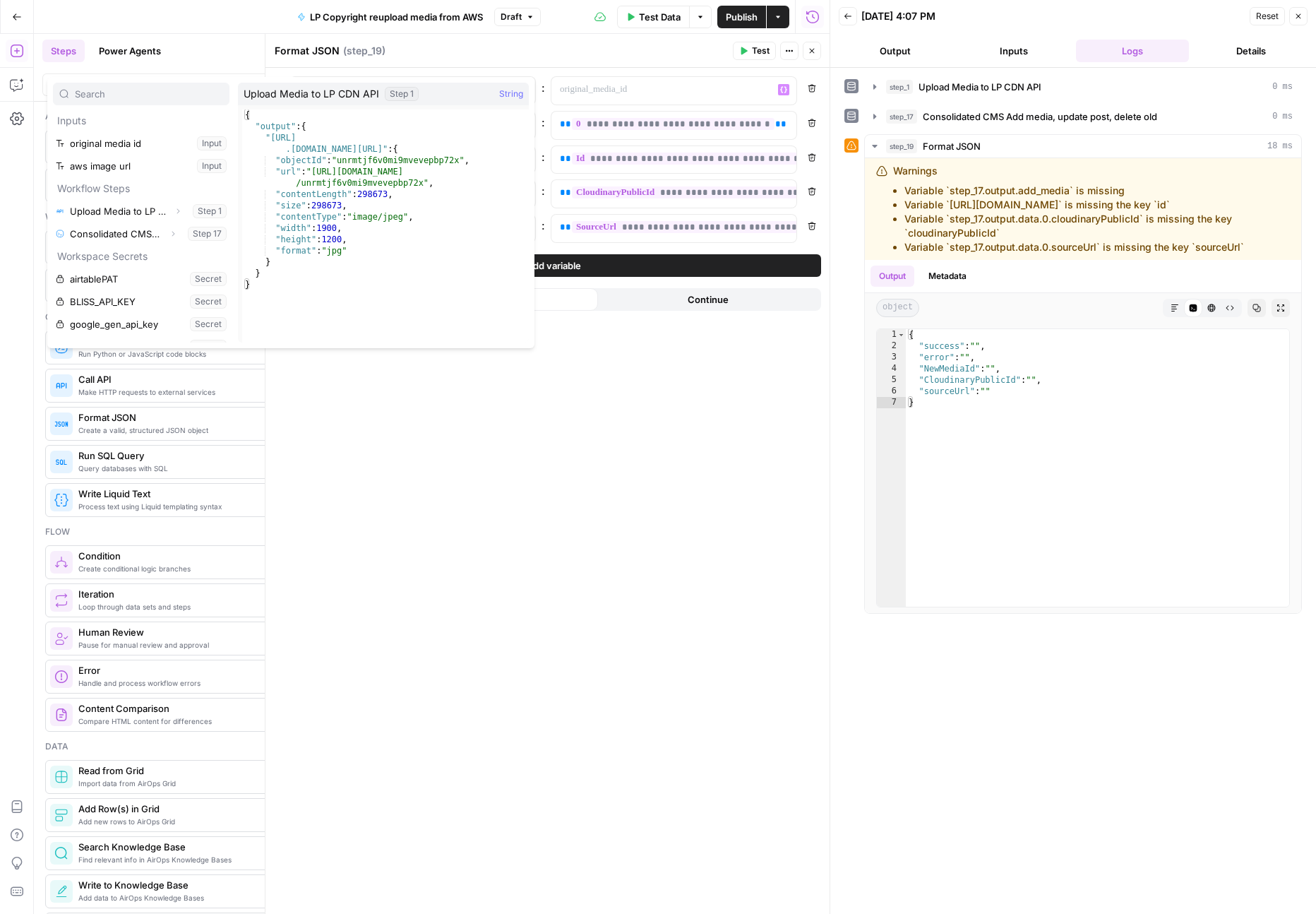
scroll to position [60, 0]
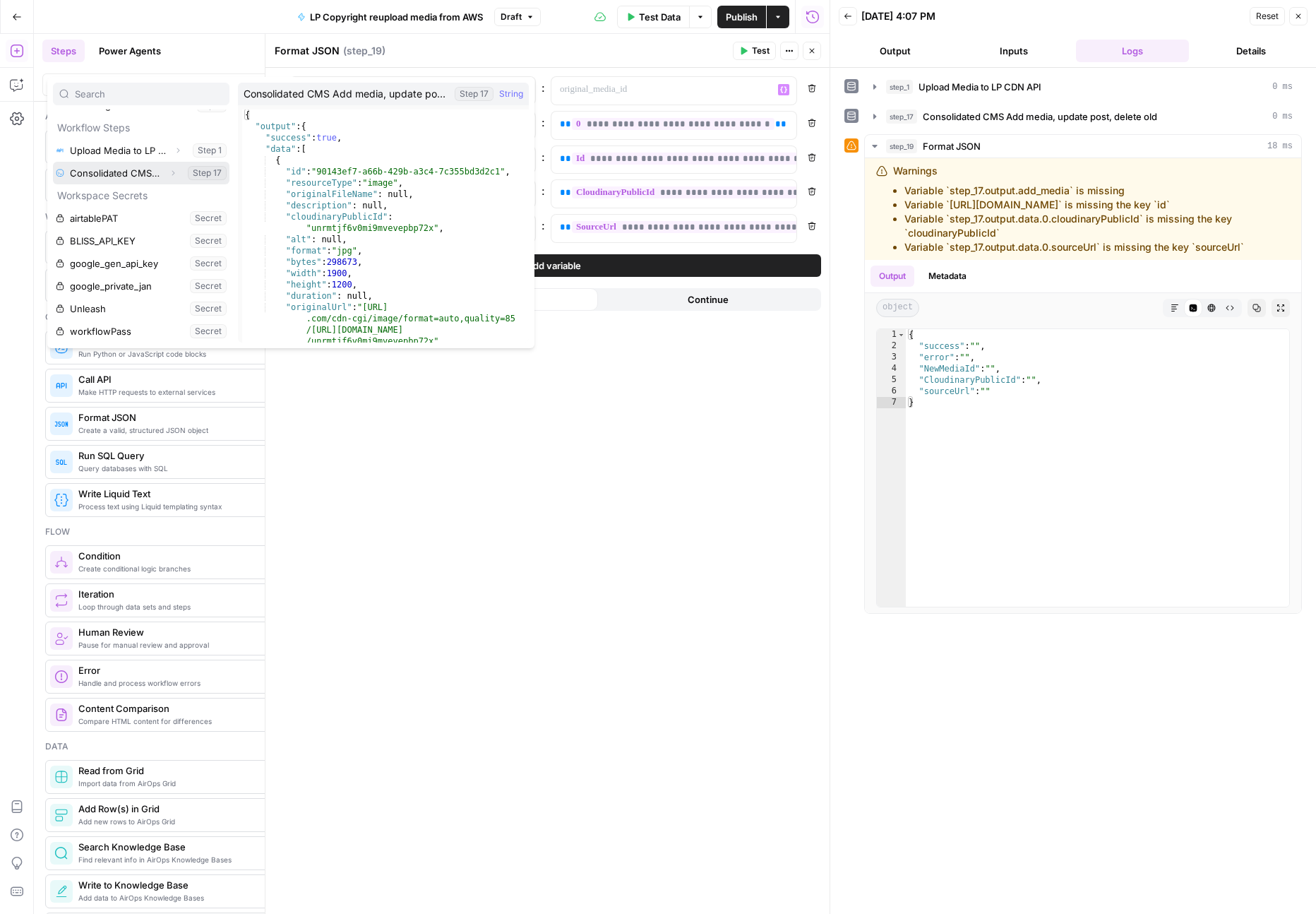
click at [175, 177] on button "Expand" at bounding box center [172, 172] width 19 height 19
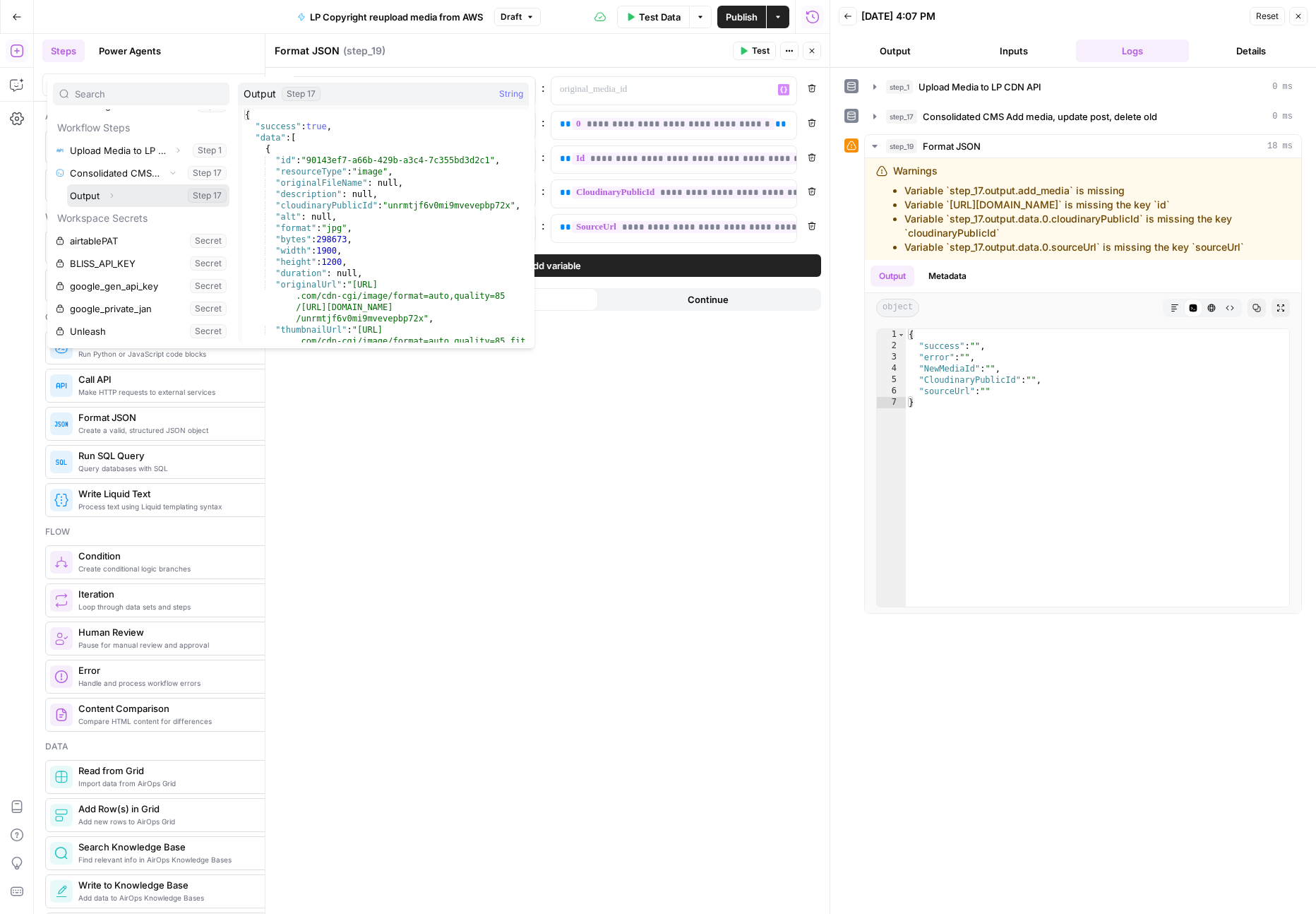
click at [107, 197] on icon "button" at bounding box center [111, 196] width 9 height 9
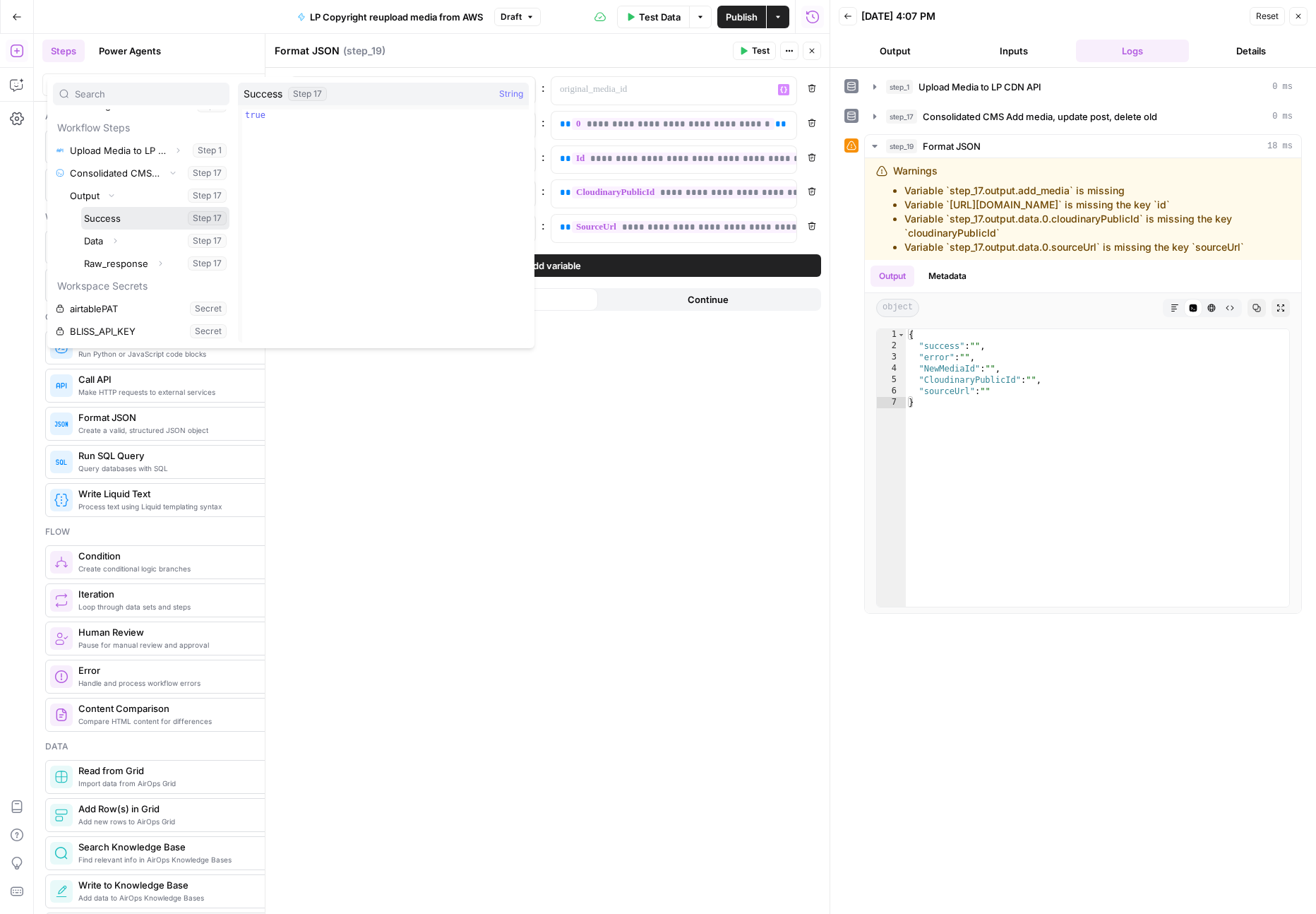
click at [113, 217] on button "Select variable Success" at bounding box center [155, 218] width 148 height 23
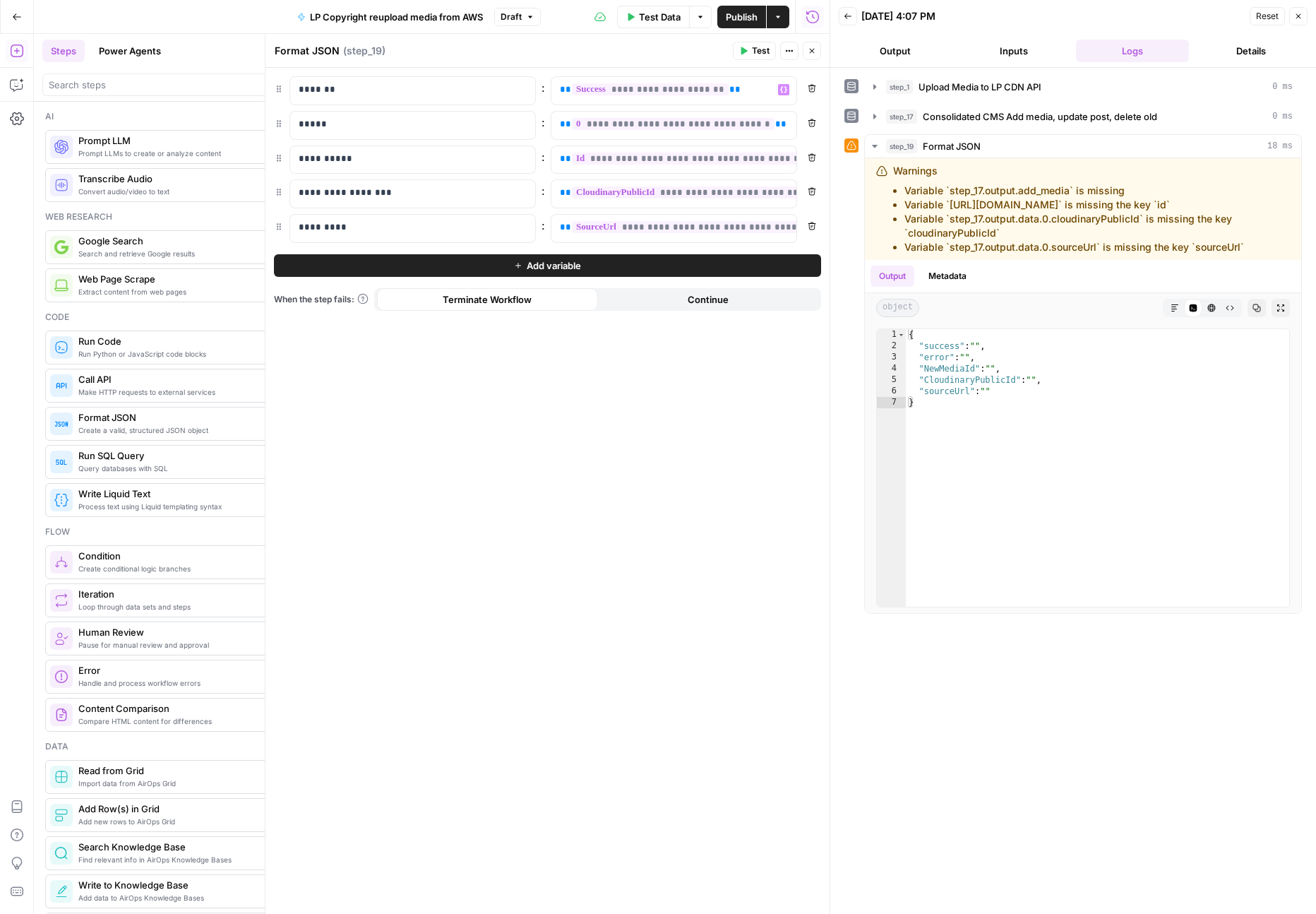
click at [621, 399] on div "**********" at bounding box center [547, 490] width 564 height 846
click at [758, 53] on span "Test" at bounding box center [761, 51] width 18 height 13
click at [1298, 19] on icon "button" at bounding box center [1298, 16] width 9 height 9
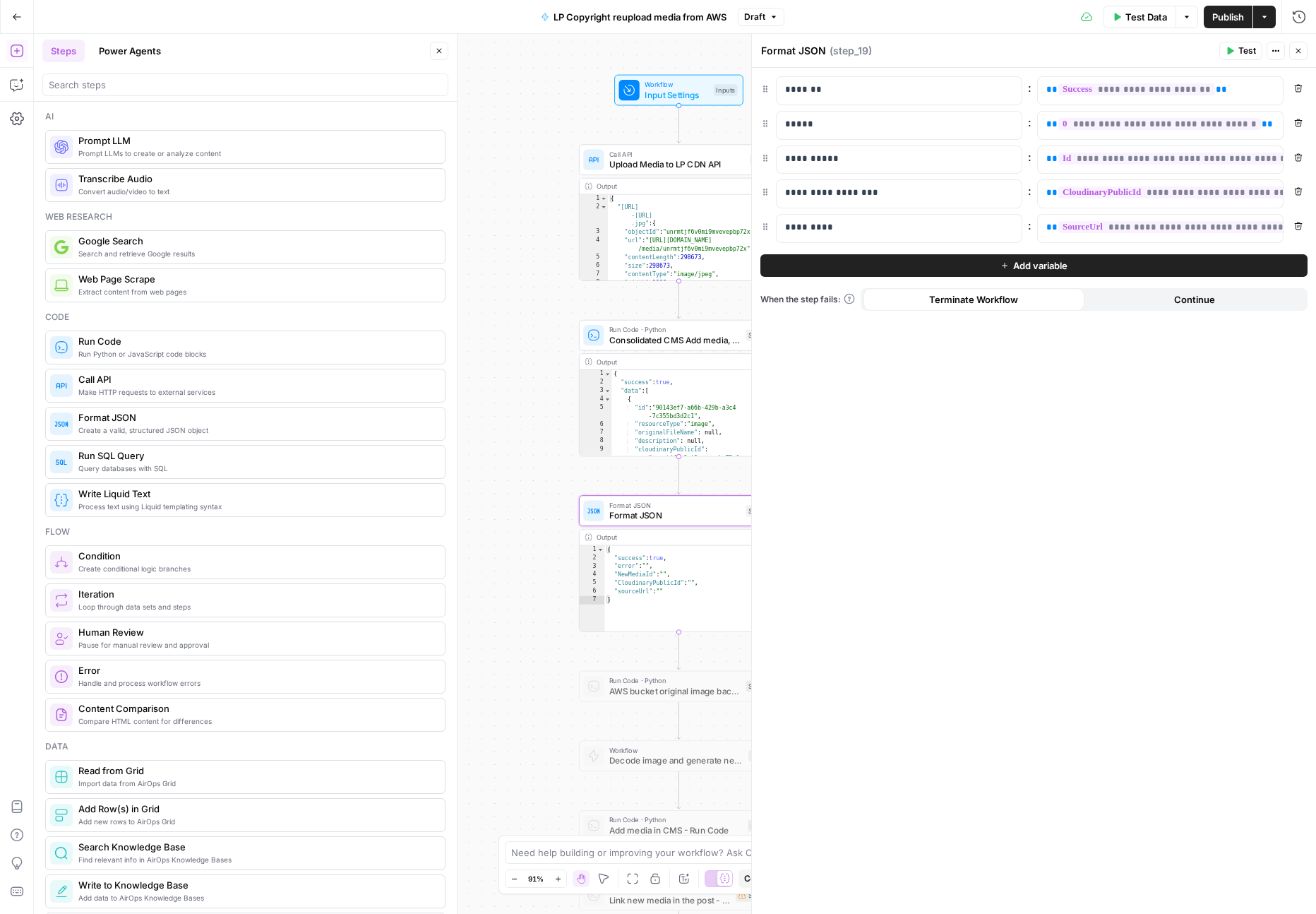
click at [1228, 21] on span "Publish" at bounding box center [1227, 17] width 31 height 14
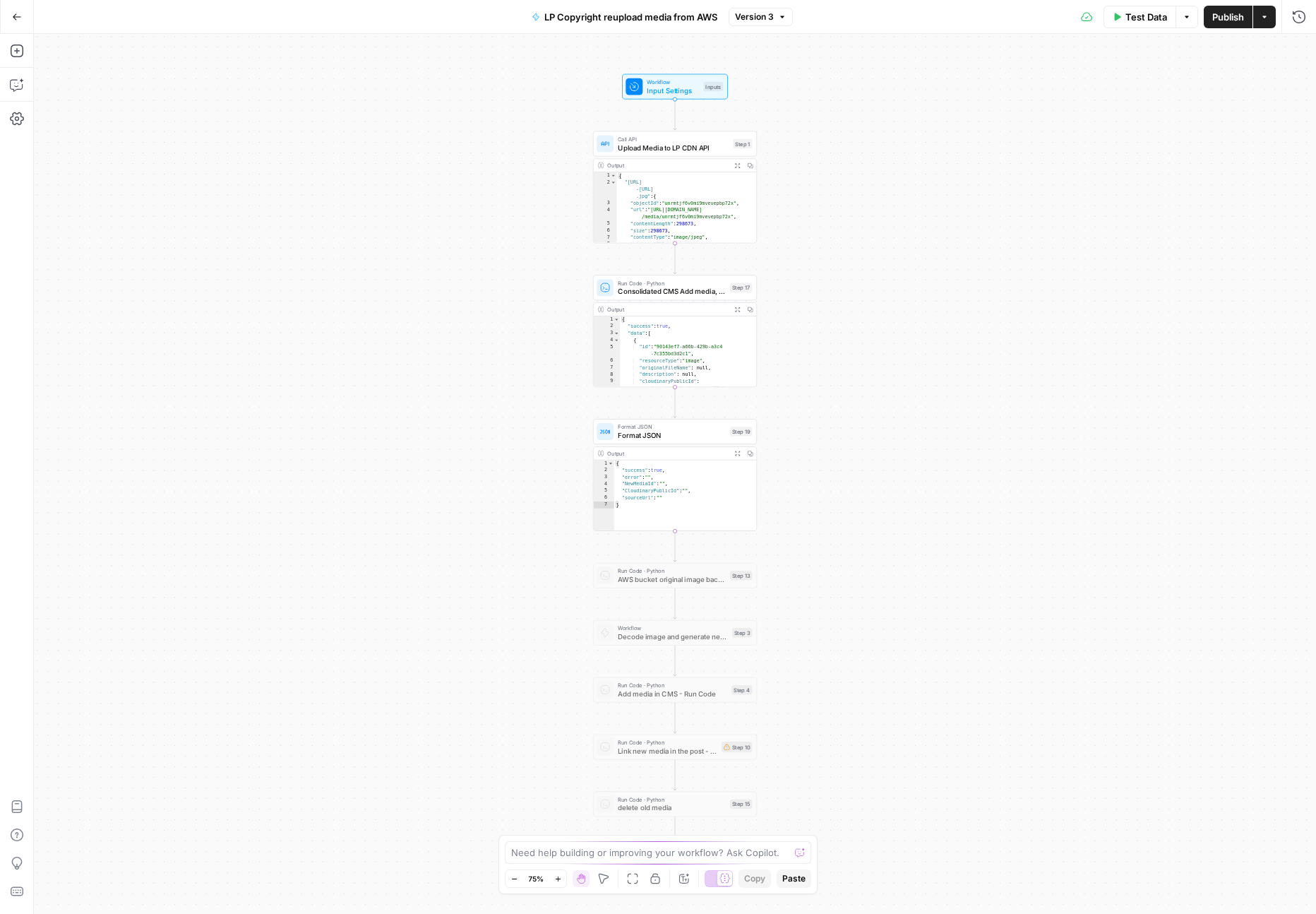
click at [733, 308] on button "Expand Output" at bounding box center [737, 309] width 13 height 13
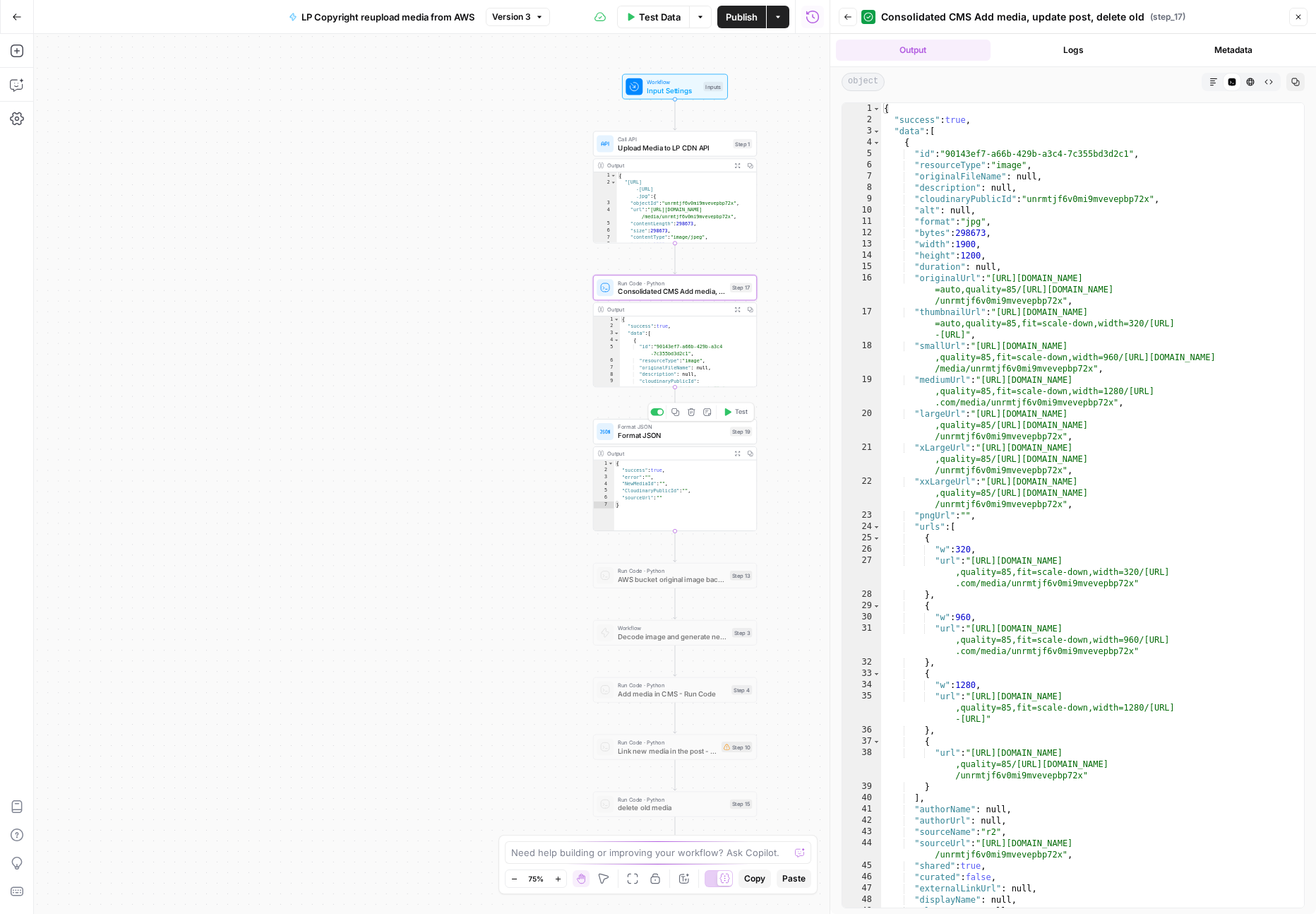
click at [727, 415] on icon "button" at bounding box center [727, 412] width 9 height 9
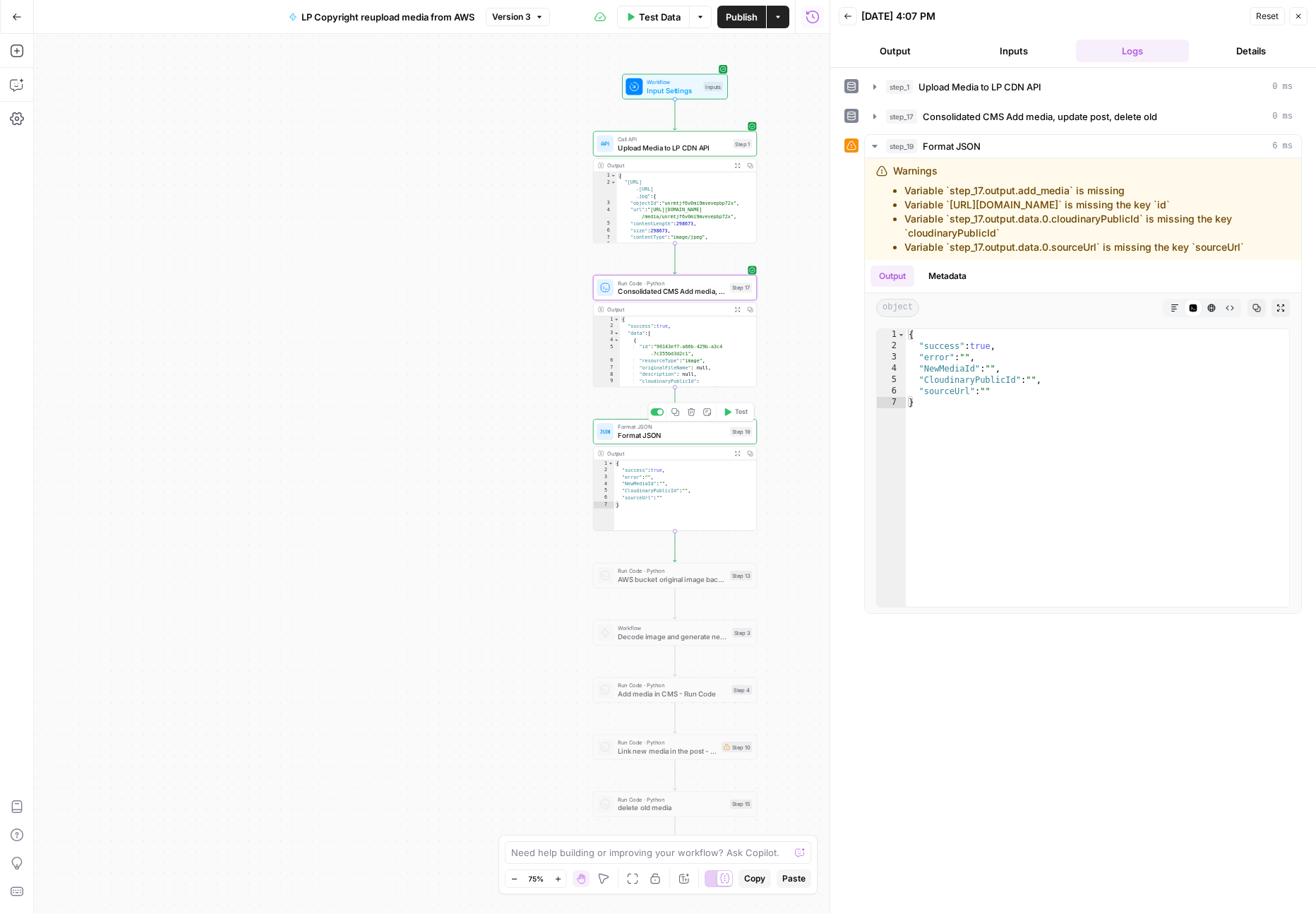
click at [704, 428] on span "Format JSON" at bounding box center [671, 427] width 108 height 9
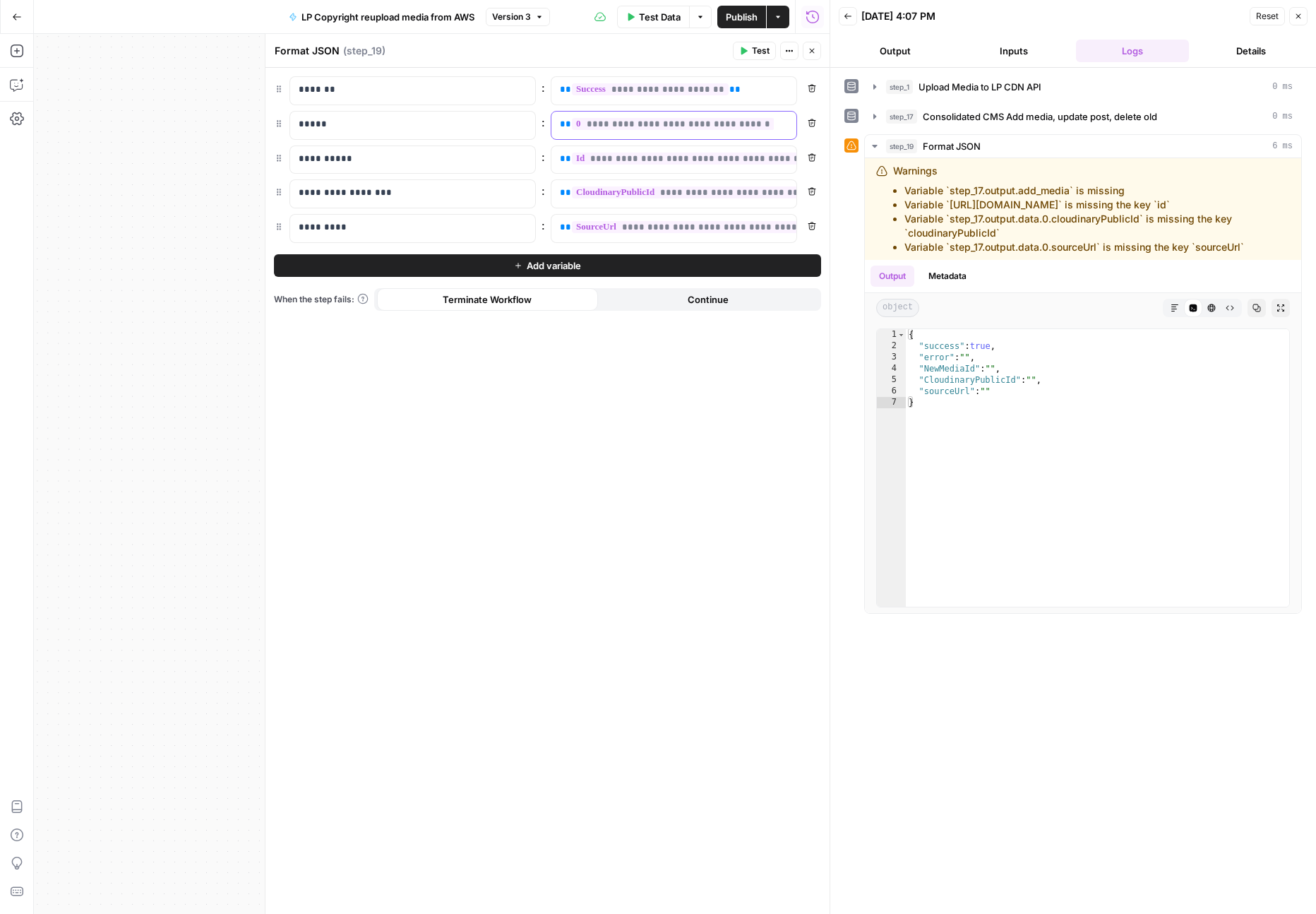
click at [697, 126] on span "**********" at bounding box center [673, 123] width 203 height 12
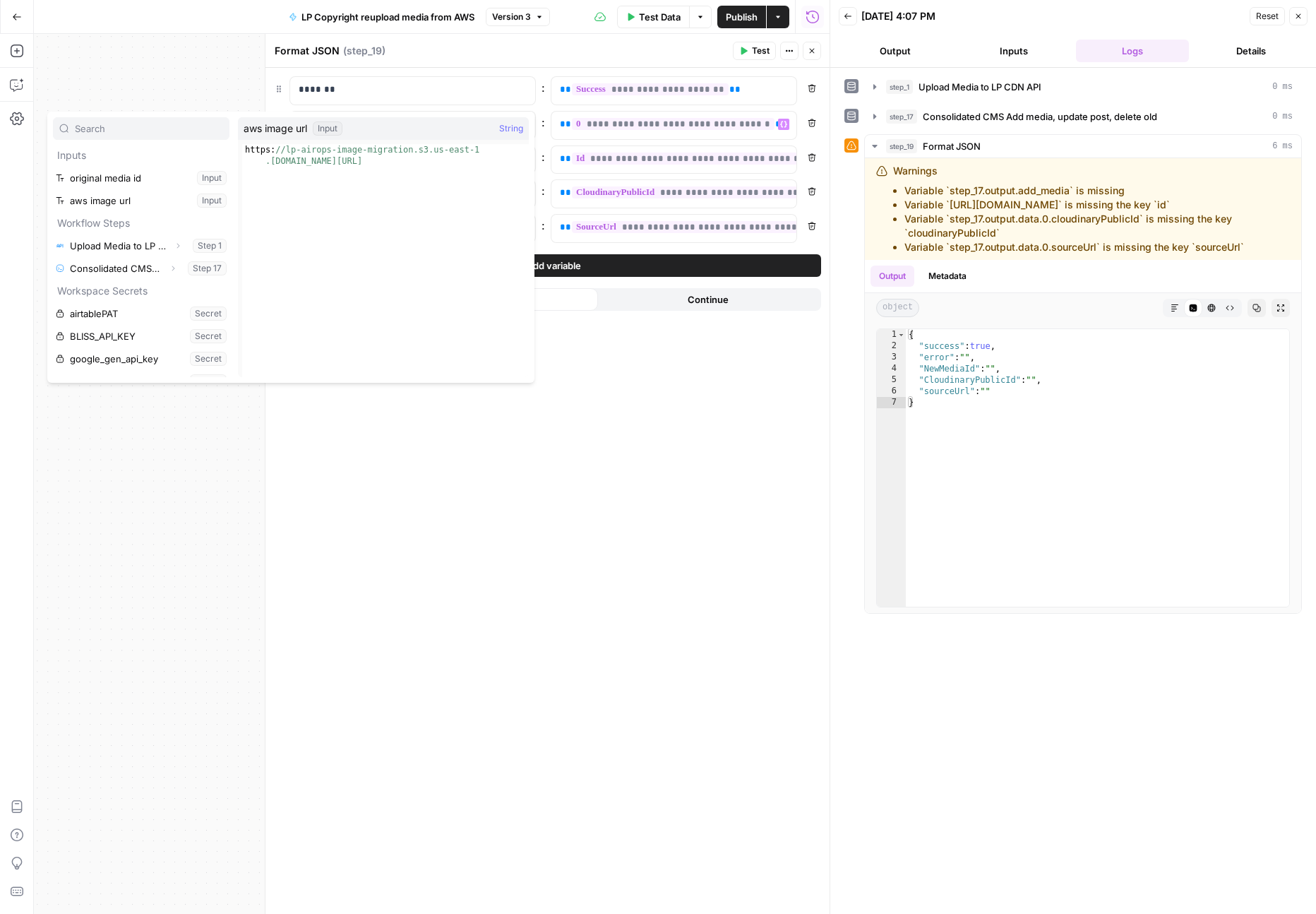
scroll to position [26, 0]
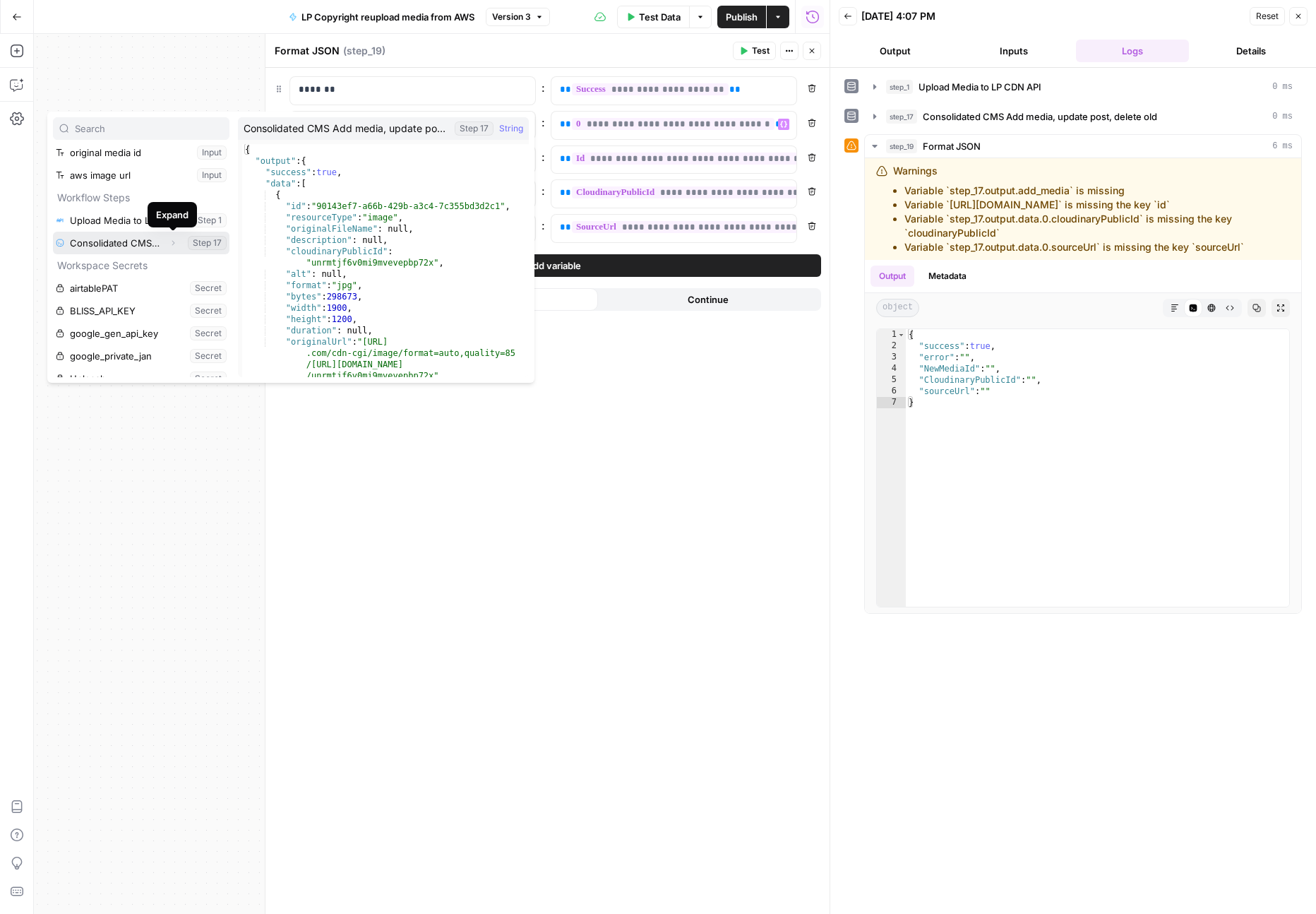
click at [176, 242] on span "Expand" at bounding box center [176, 242] width 1 height 1
click at [497, 466] on div "**********" at bounding box center [547, 490] width 564 height 846
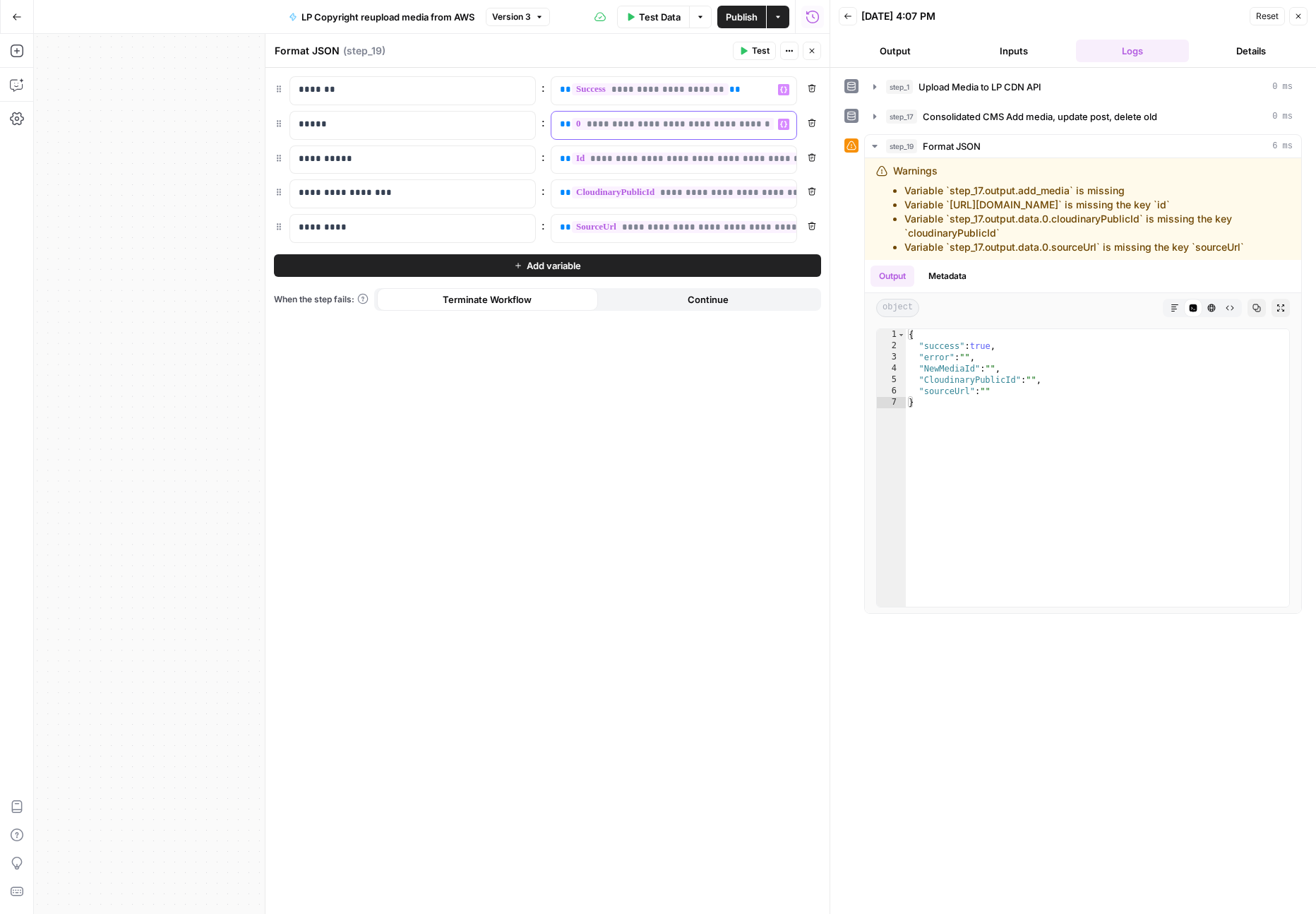
click at [784, 130] on div "**********" at bounding box center [674, 126] width 245 height 27
click at [785, 123] on icon "button" at bounding box center [783, 124] width 7 height 7
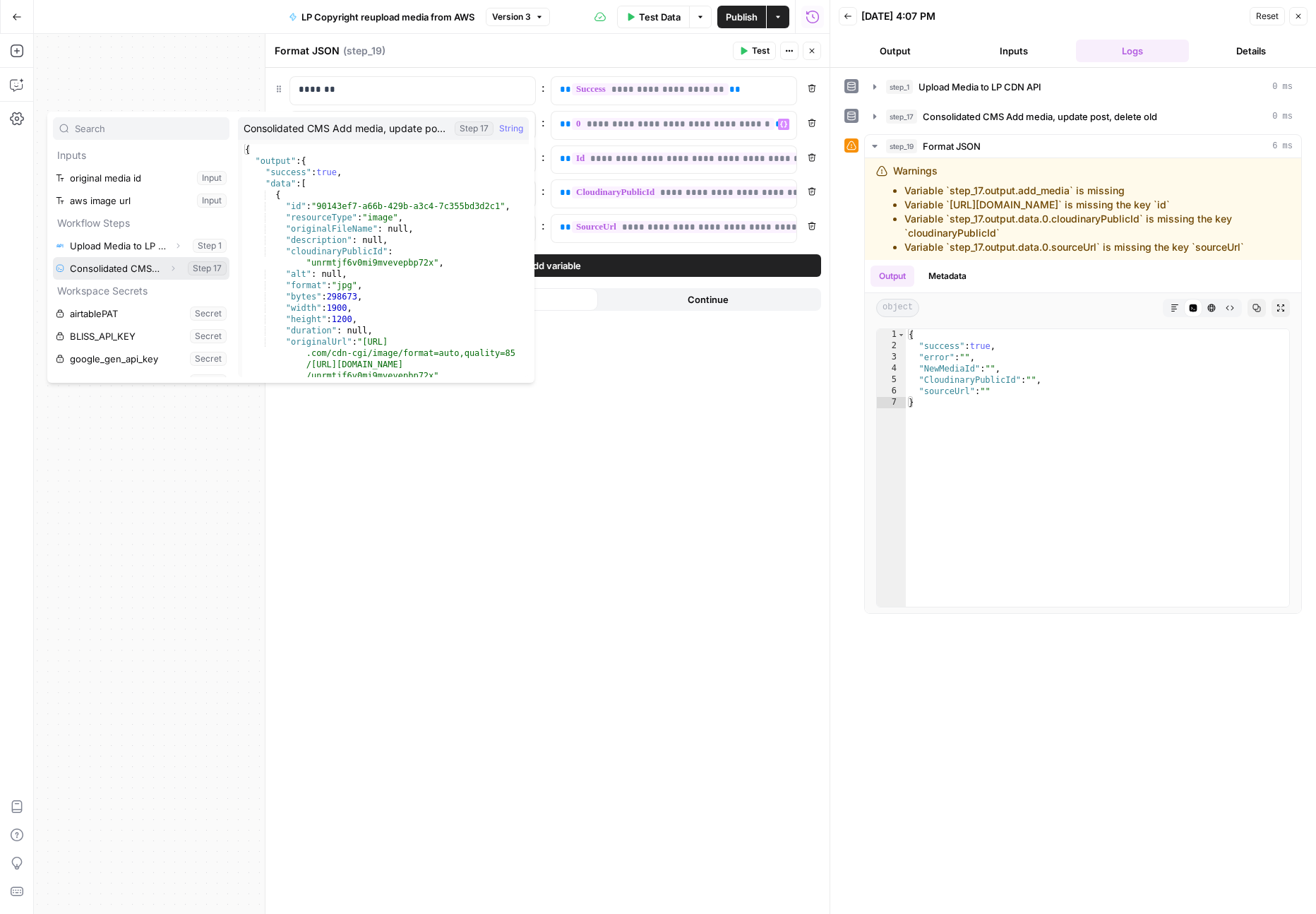
click at [170, 267] on icon "button" at bounding box center [173, 268] width 9 height 9
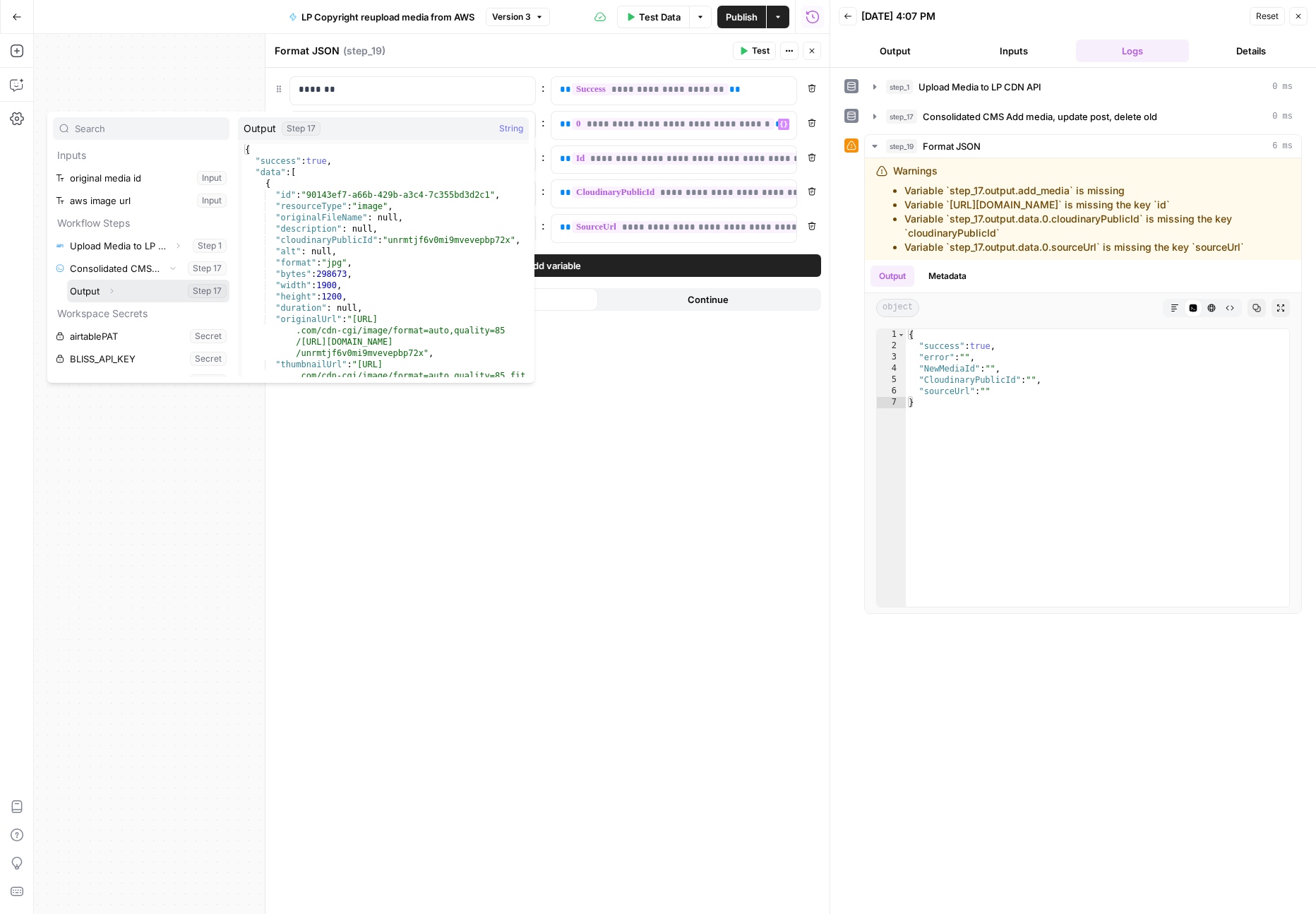
click at [123, 295] on button "Select variable Output" at bounding box center [148, 291] width 163 height 23
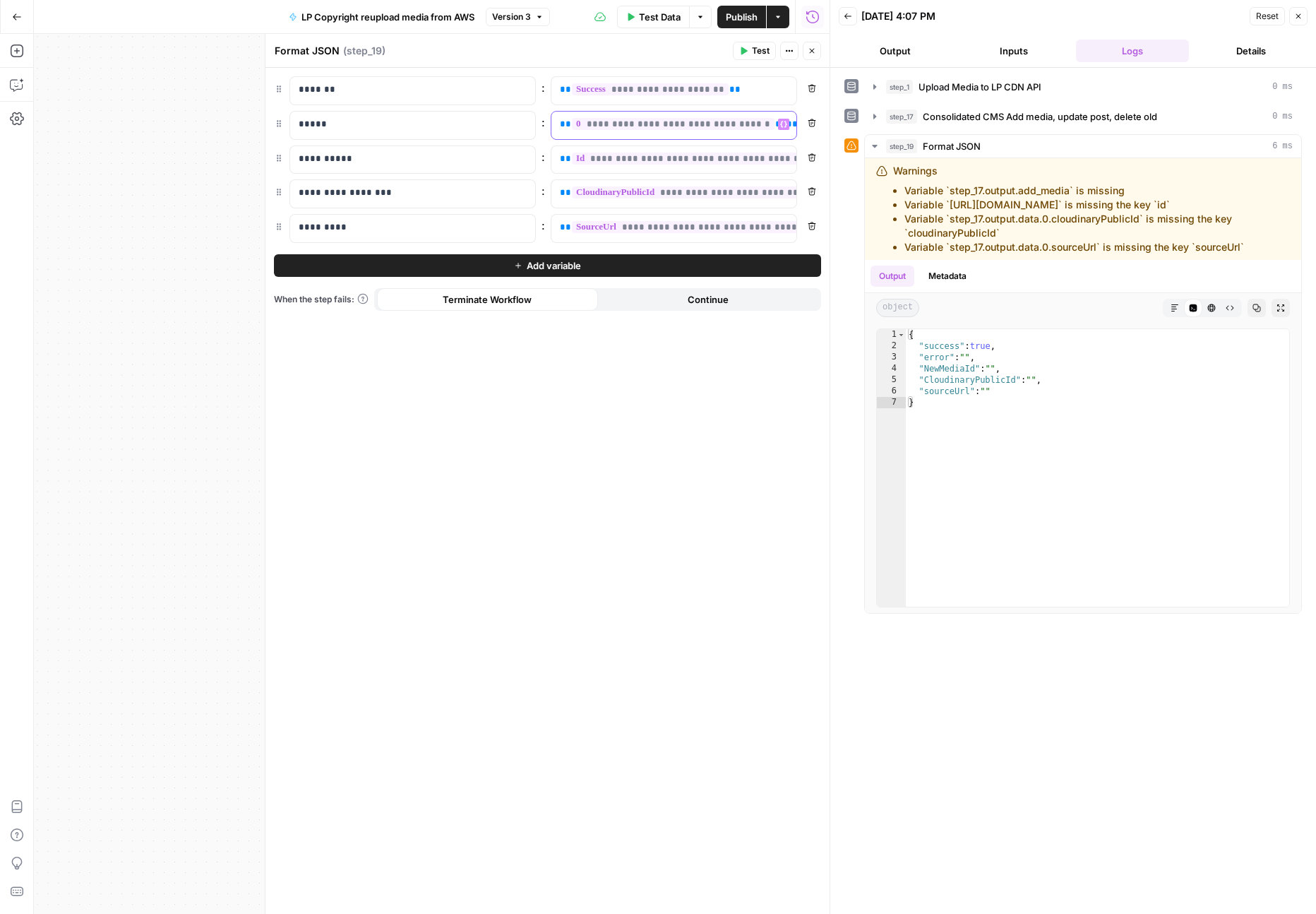
click at [778, 125] on button "Variables Menu" at bounding box center [784, 124] width 11 height 11
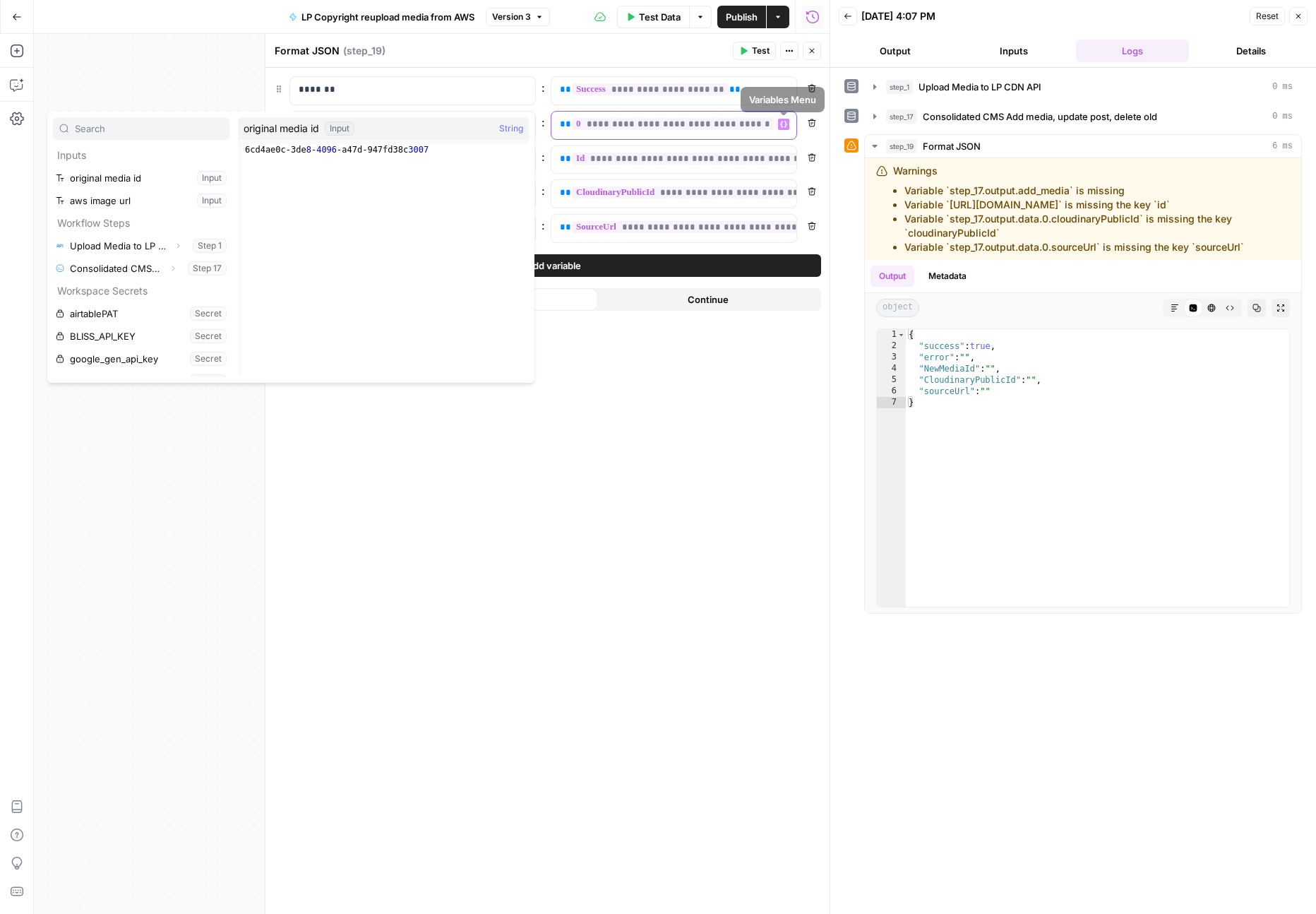
click at [672, 133] on div "**********" at bounding box center [662, 126] width 222 height 27
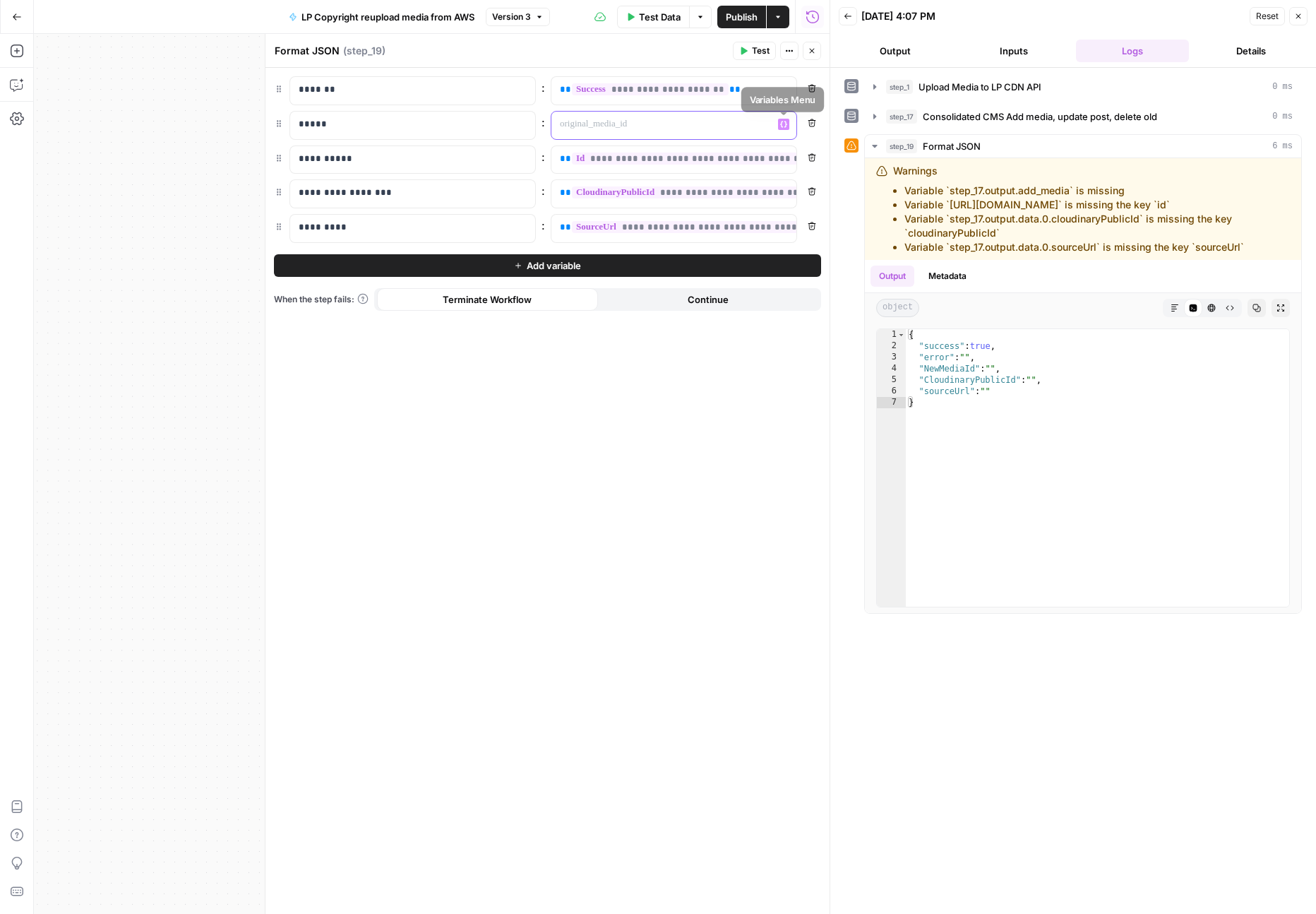
click at [786, 125] on icon "button" at bounding box center [783, 124] width 7 height 7
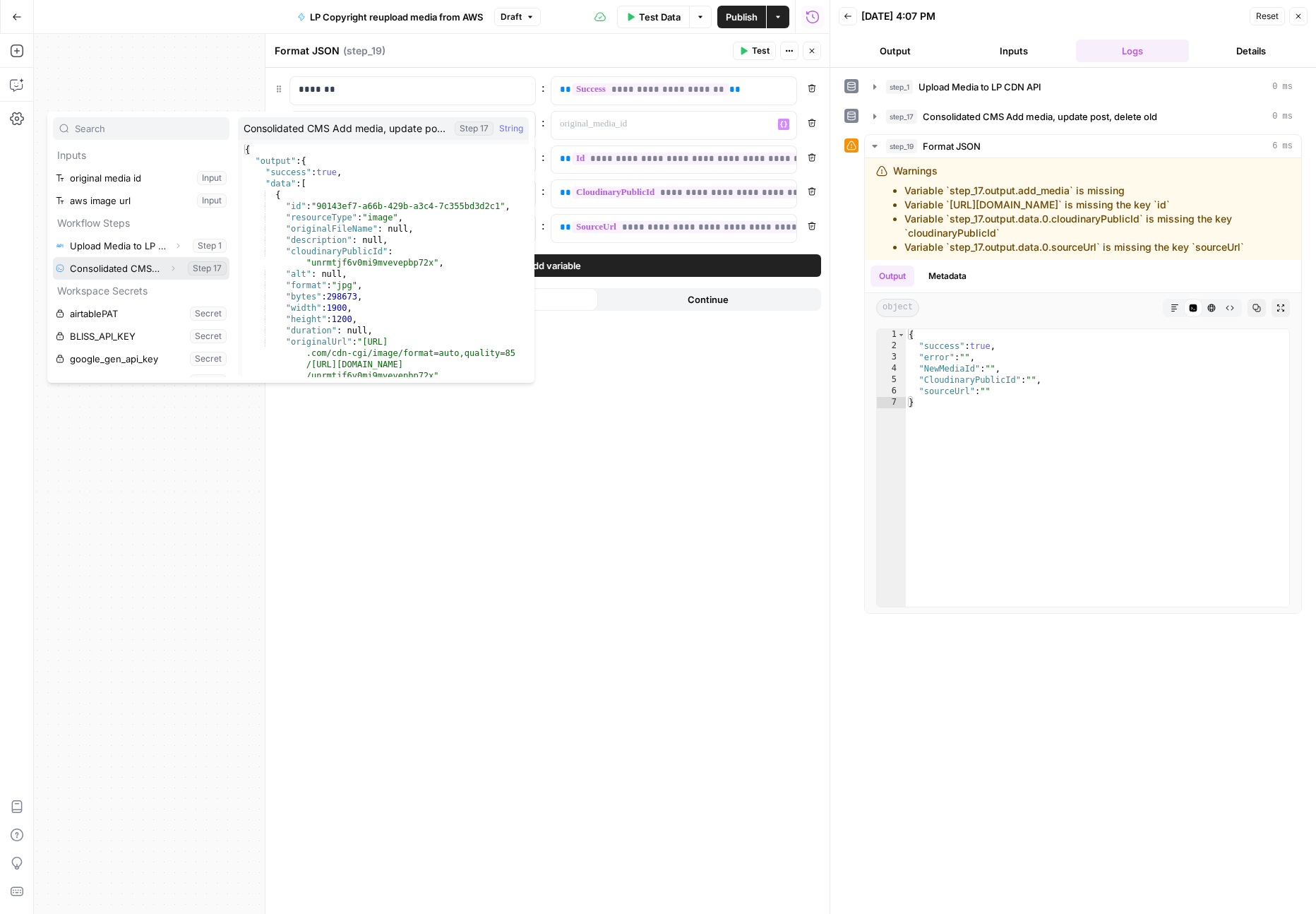
click at [175, 267] on icon "button" at bounding box center [173, 268] width 9 height 9
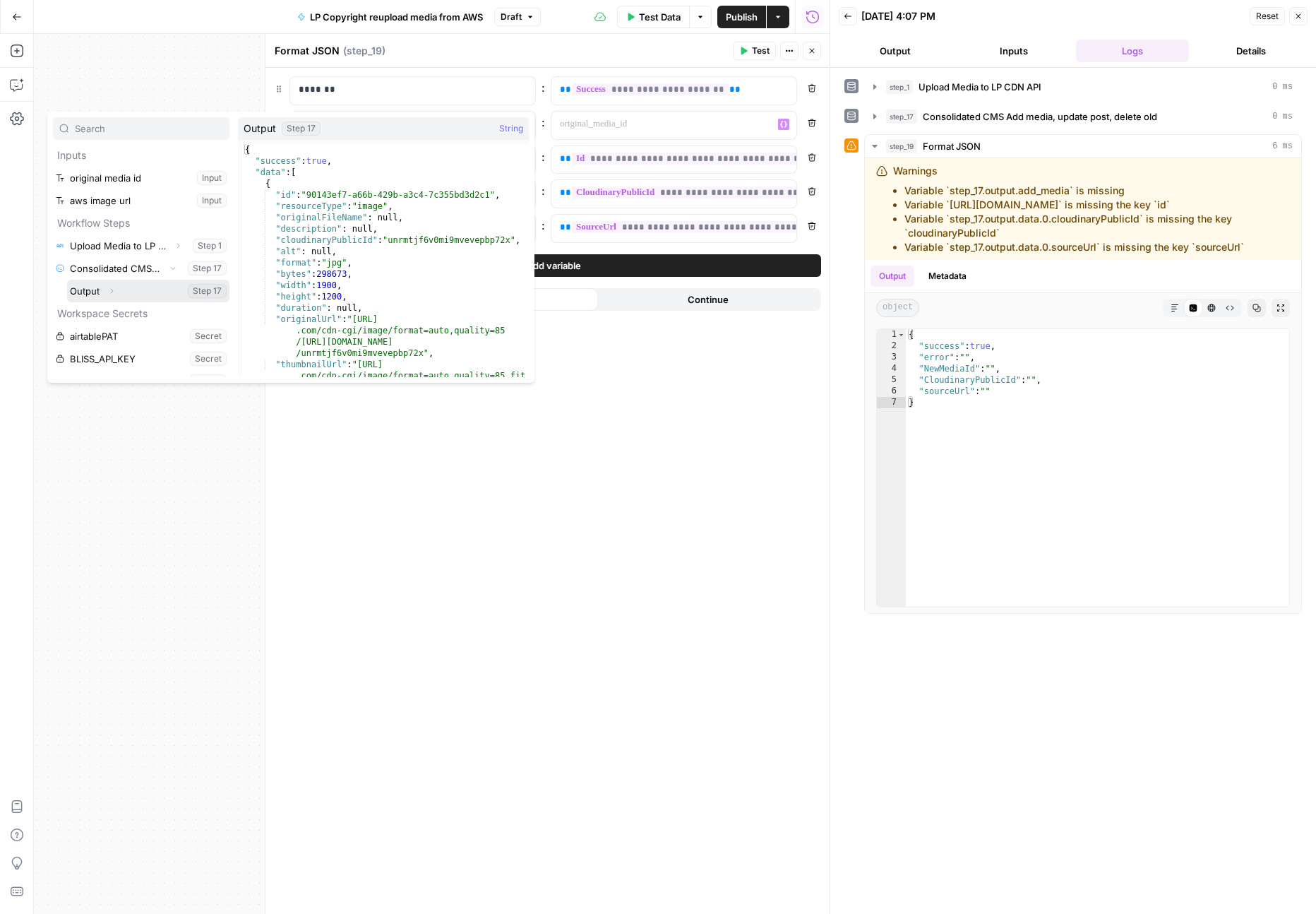
click at [109, 292] on icon "button" at bounding box center [111, 291] width 9 height 9
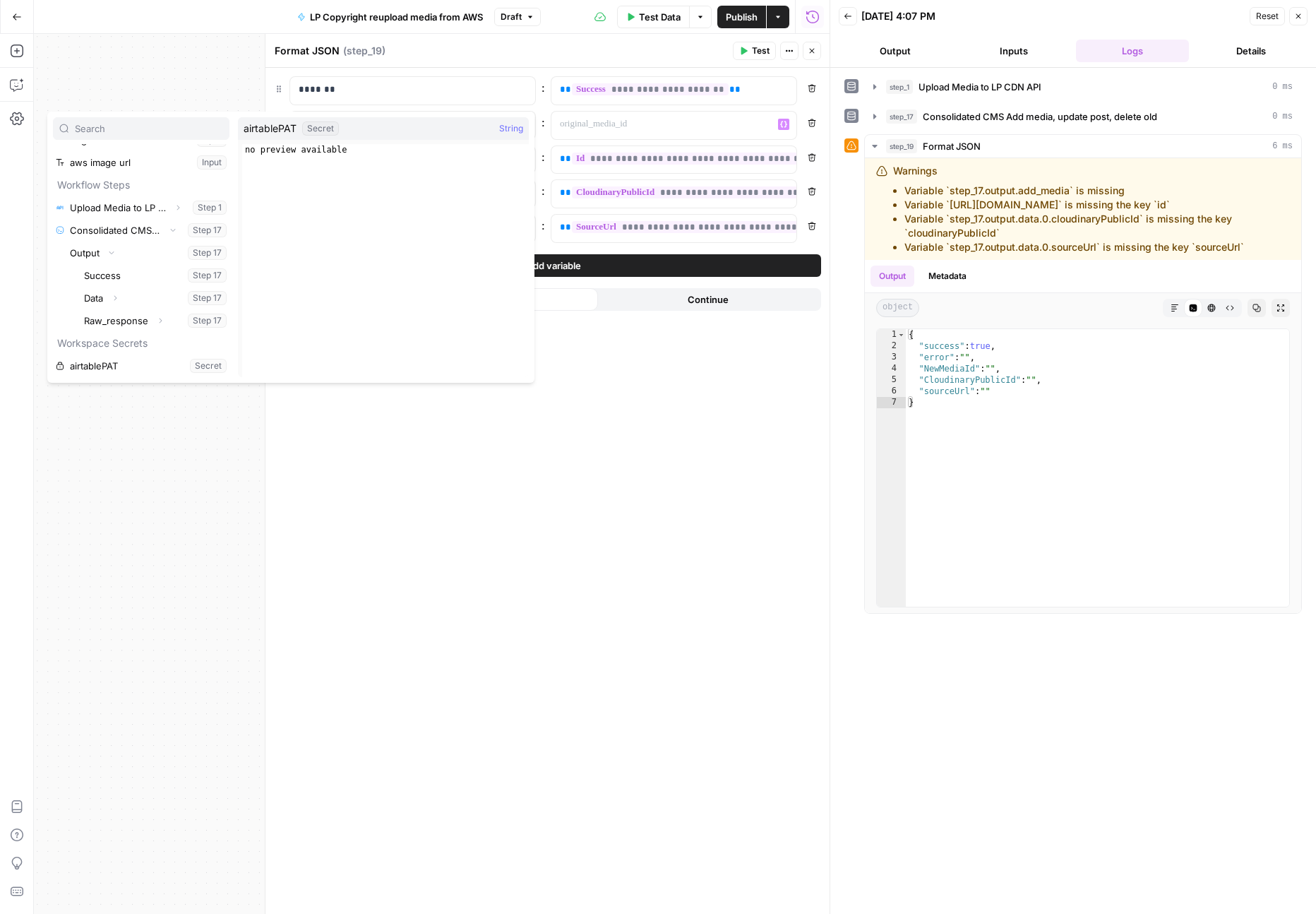
click at [424, 506] on div "**********" at bounding box center [547, 490] width 564 height 846
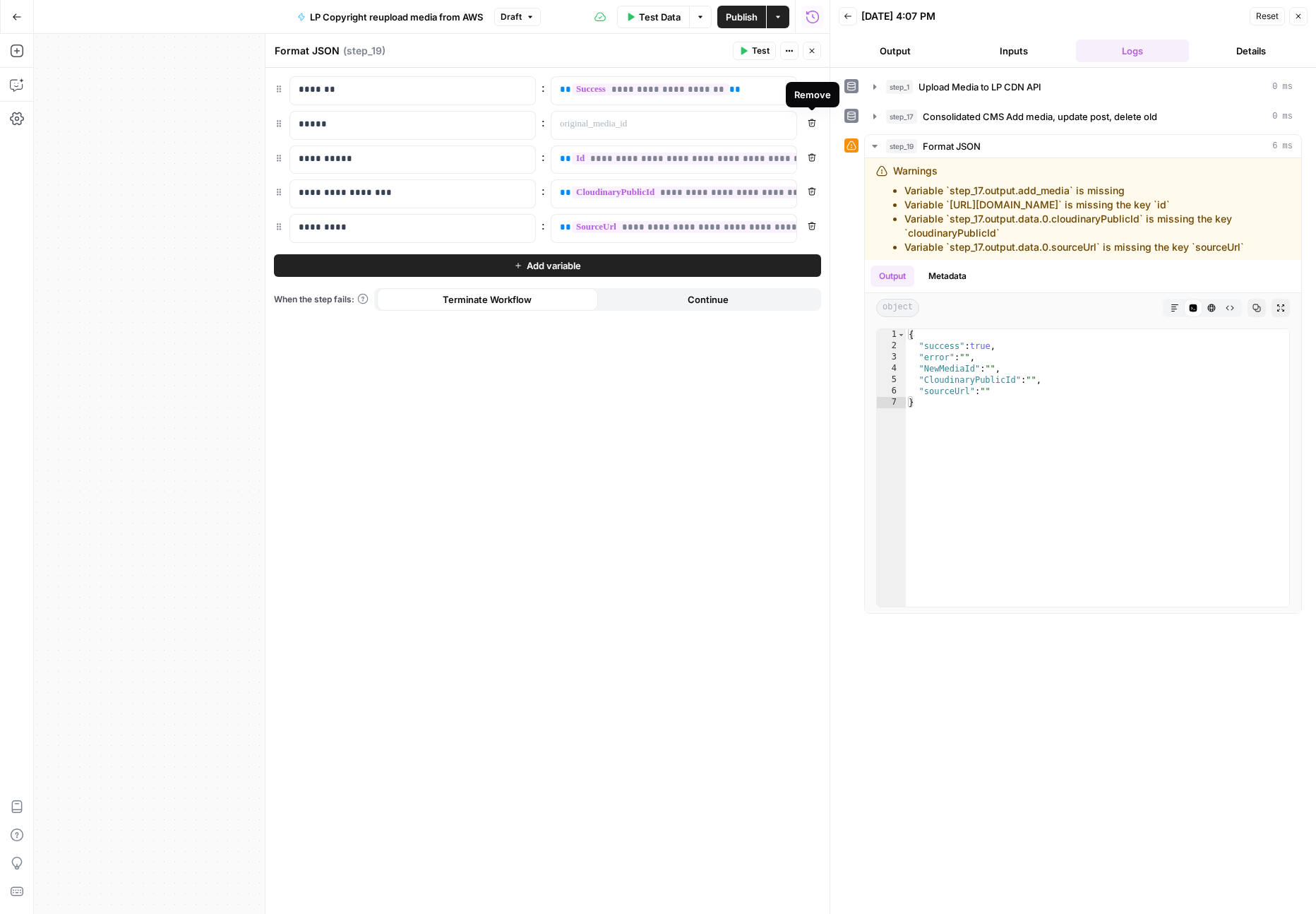
click at [809, 123] on icon "button" at bounding box center [811, 122] width 9 height 9
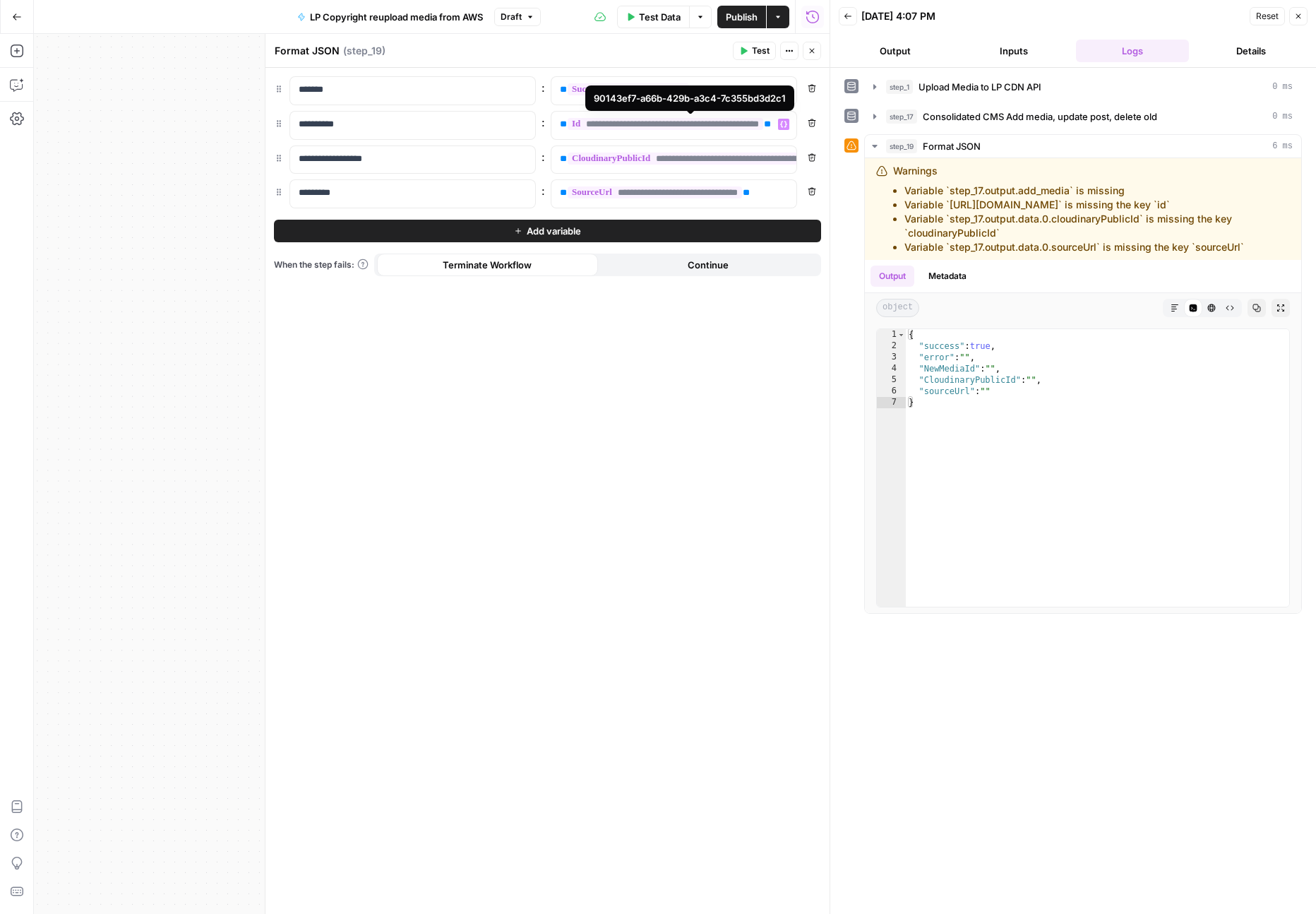
click at [740, 125] on span "**********" at bounding box center [665, 123] width 196 height 12
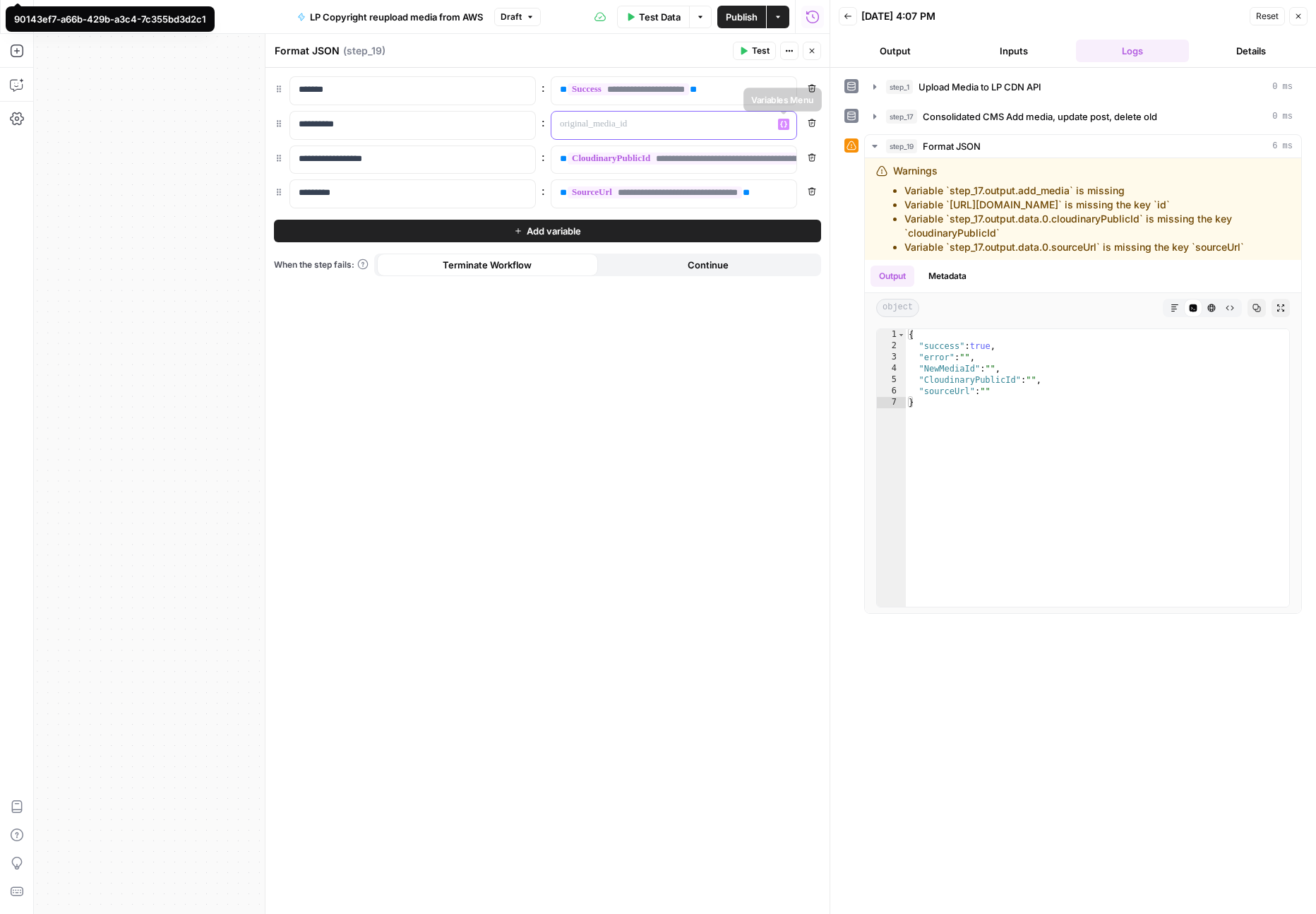
click at [784, 123] on icon "button" at bounding box center [783, 124] width 7 height 7
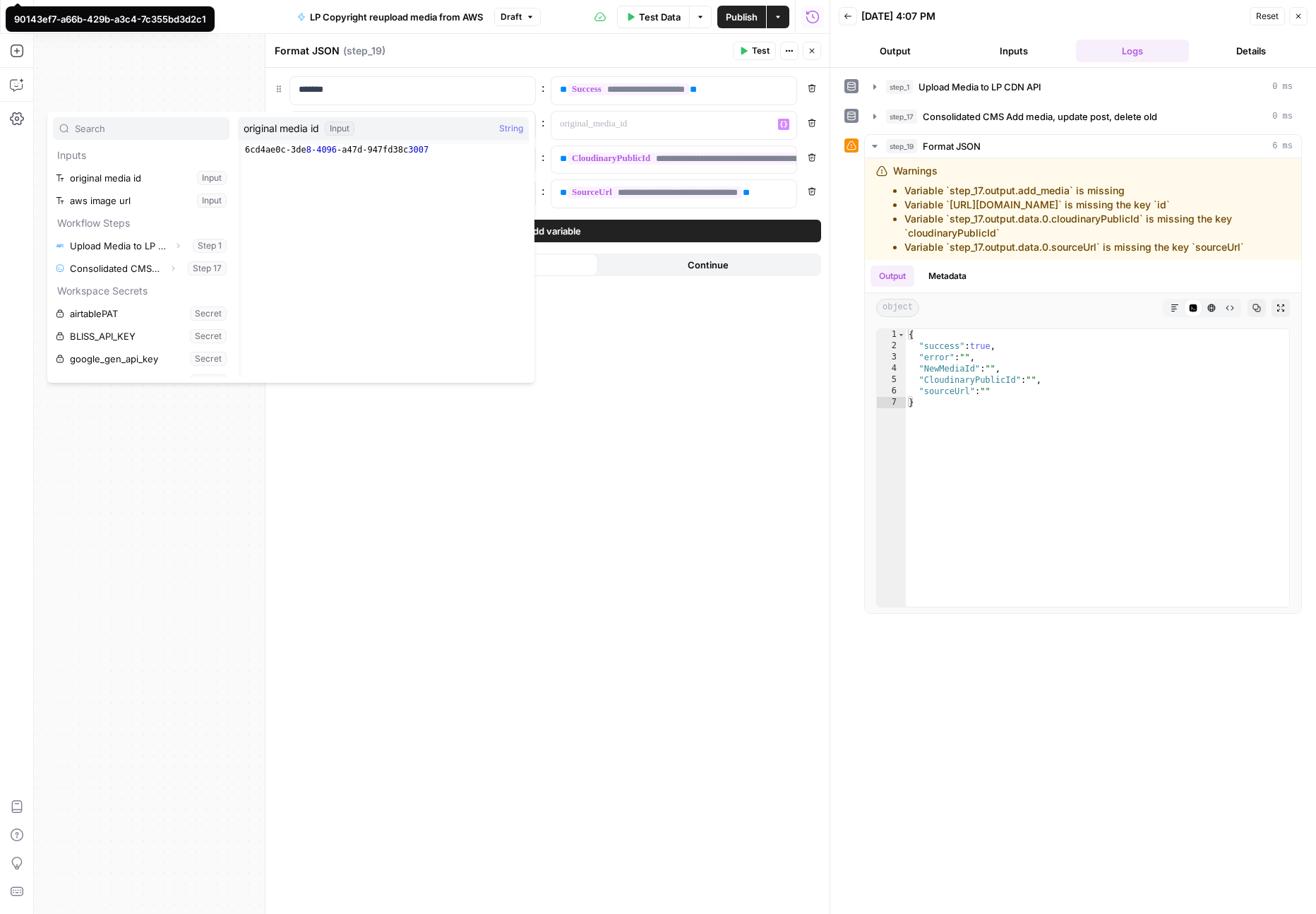
click at [650, 407] on div "**********" at bounding box center [547, 490] width 564 height 846
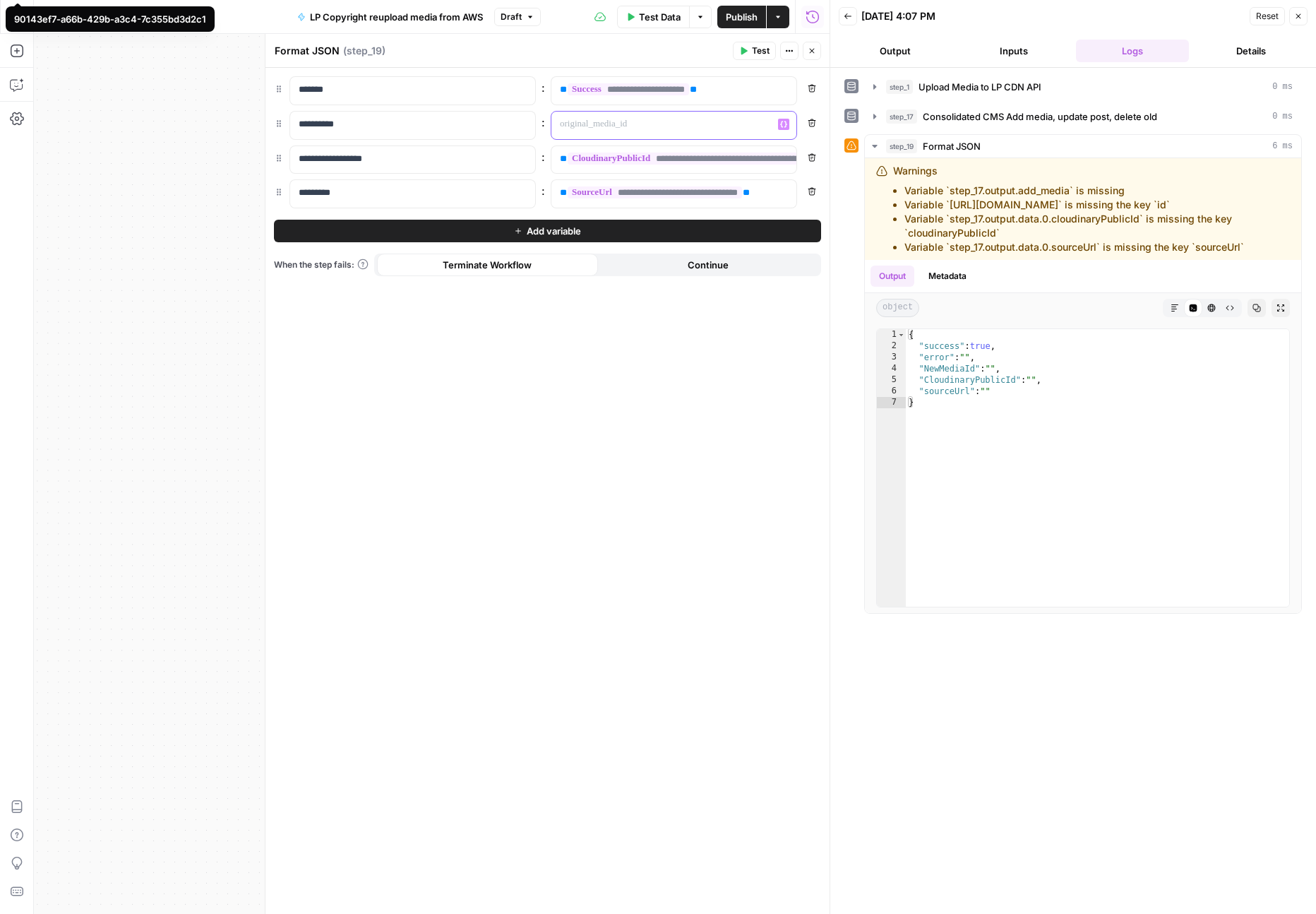
click at [782, 129] on button "Variables Menu" at bounding box center [784, 124] width 11 height 11
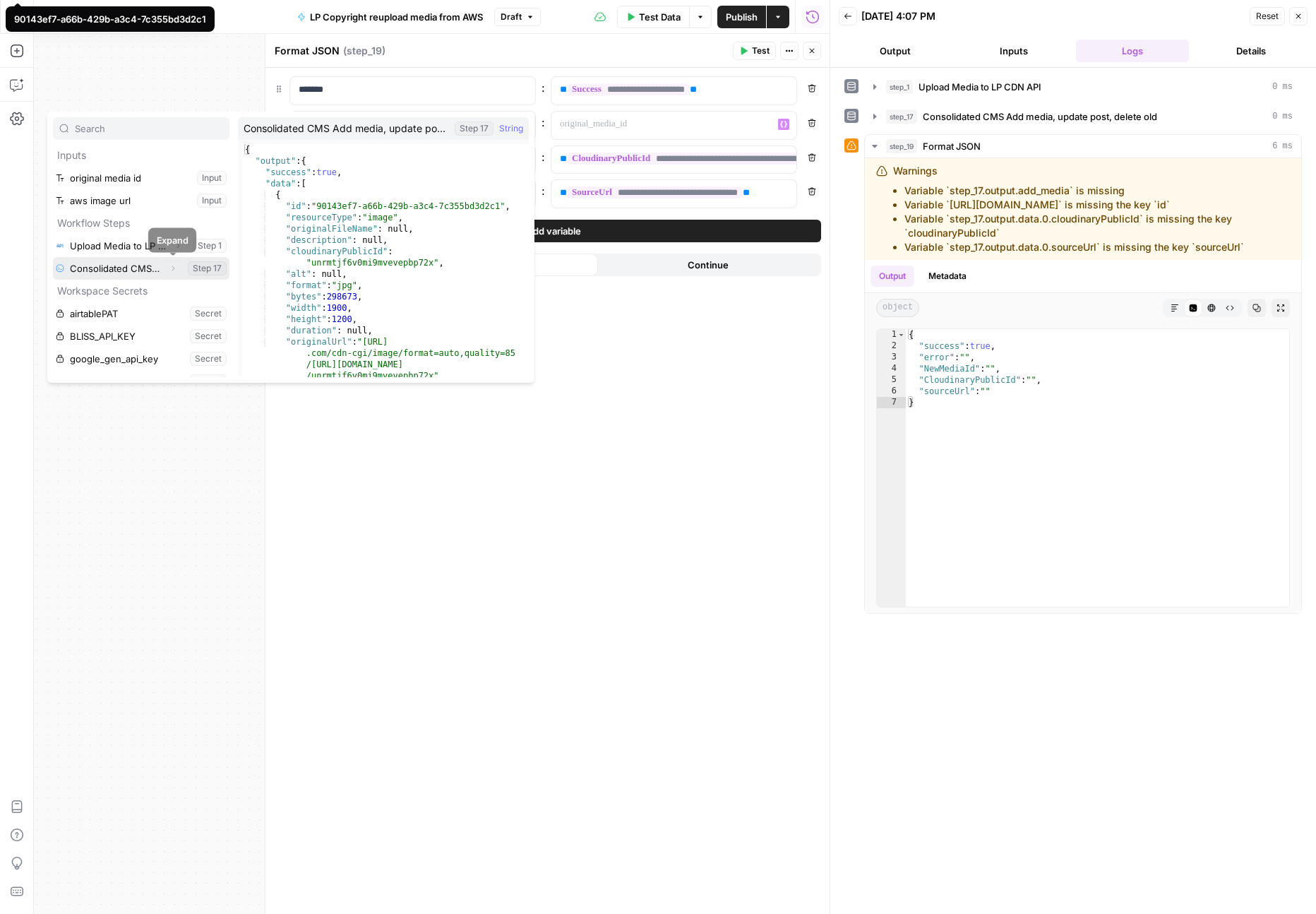
click at [173, 268] on icon "button" at bounding box center [173, 268] width 9 height 9
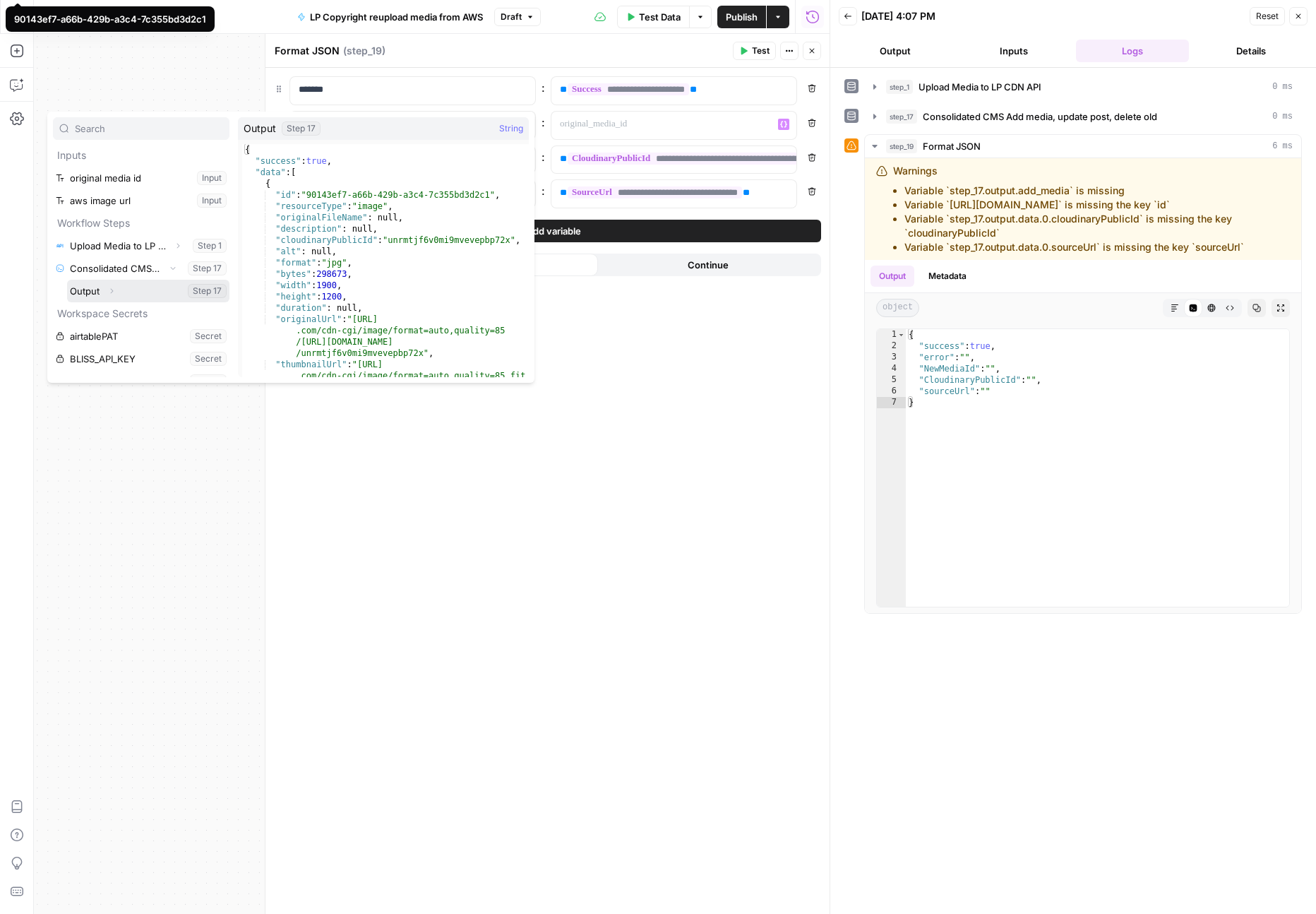
click at [118, 292] on button "Expand" at bounding box center [111, 291] width 19 height 19
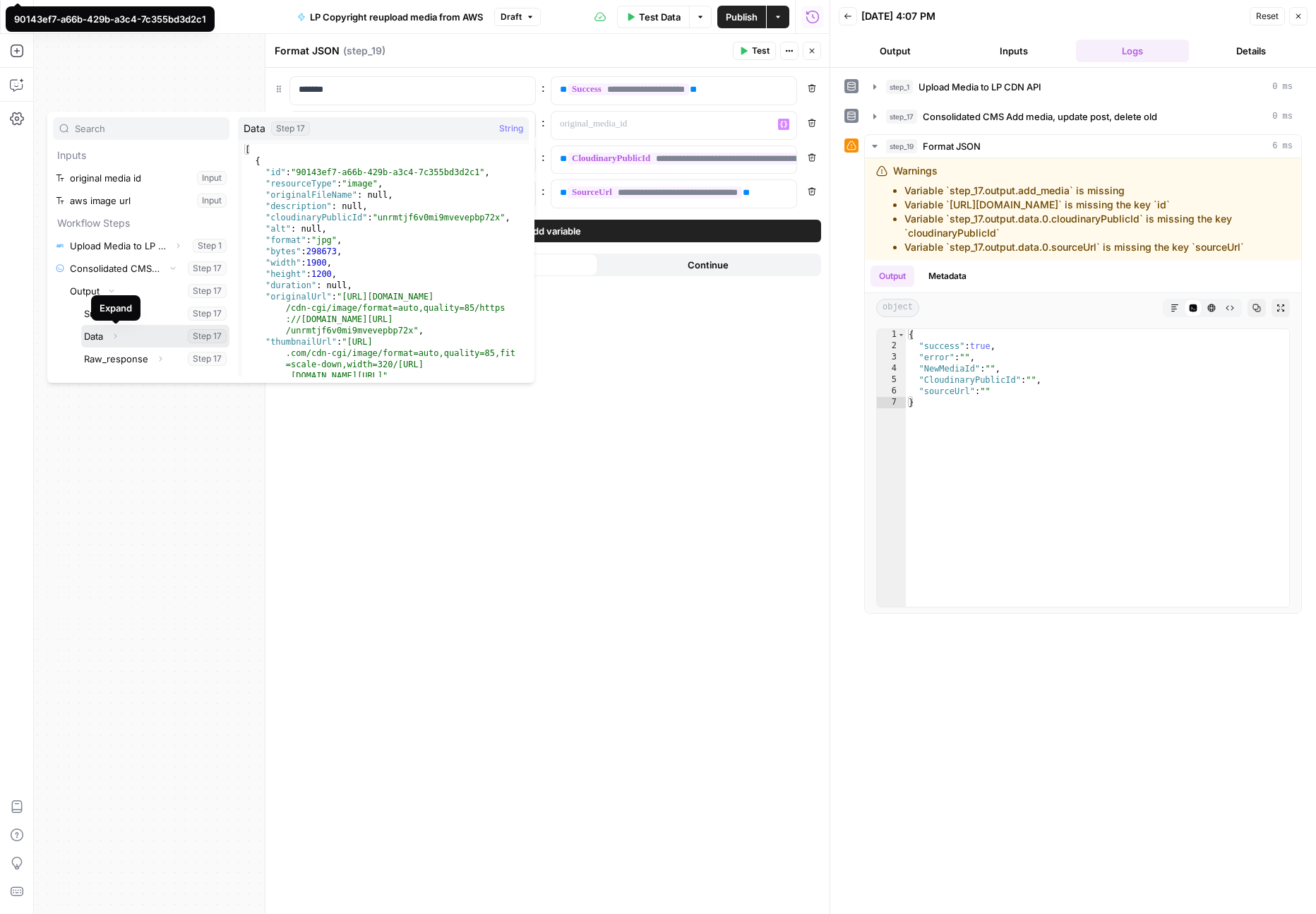
click at [118, 341] on button "Expand" at bounding box center [115, 336] width 19 height 19
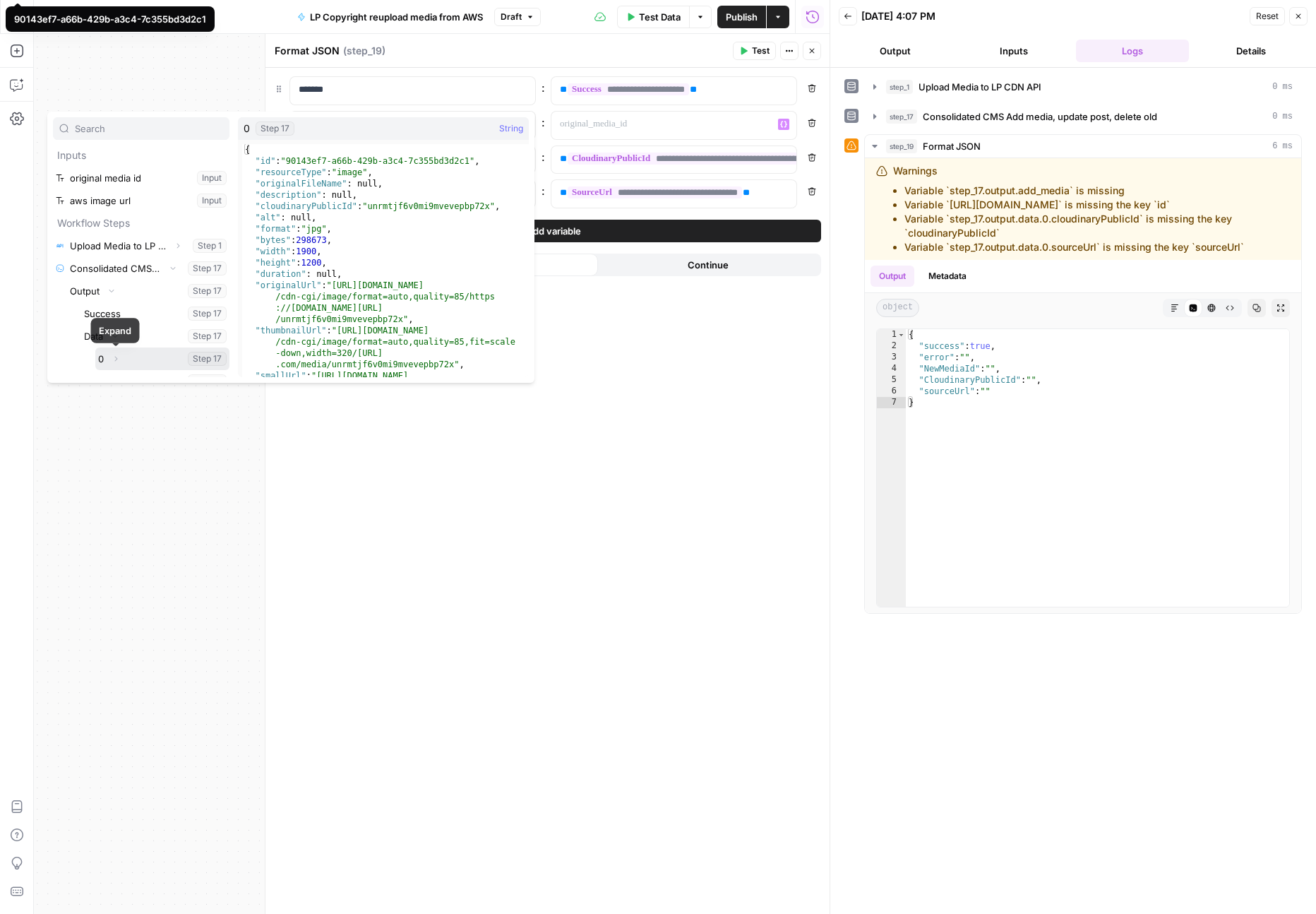
click at [113, 354] on icon "button" at bounding box center [116, 358] width 9 height 9
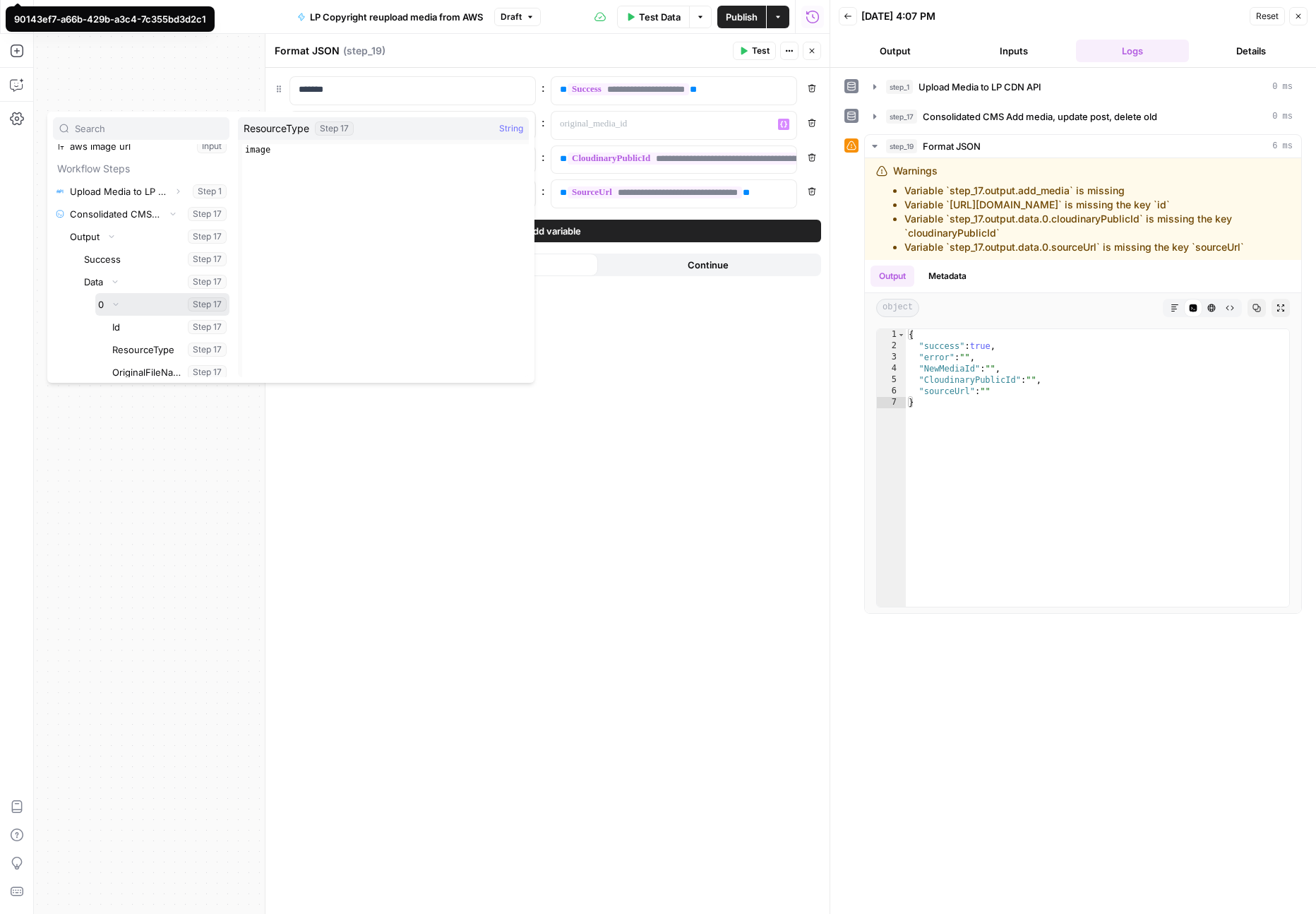
scroll to position [56, 0]
click at [118, 330] on button "Select variable Id" at bounding box center [169, 325] width 120 height 23
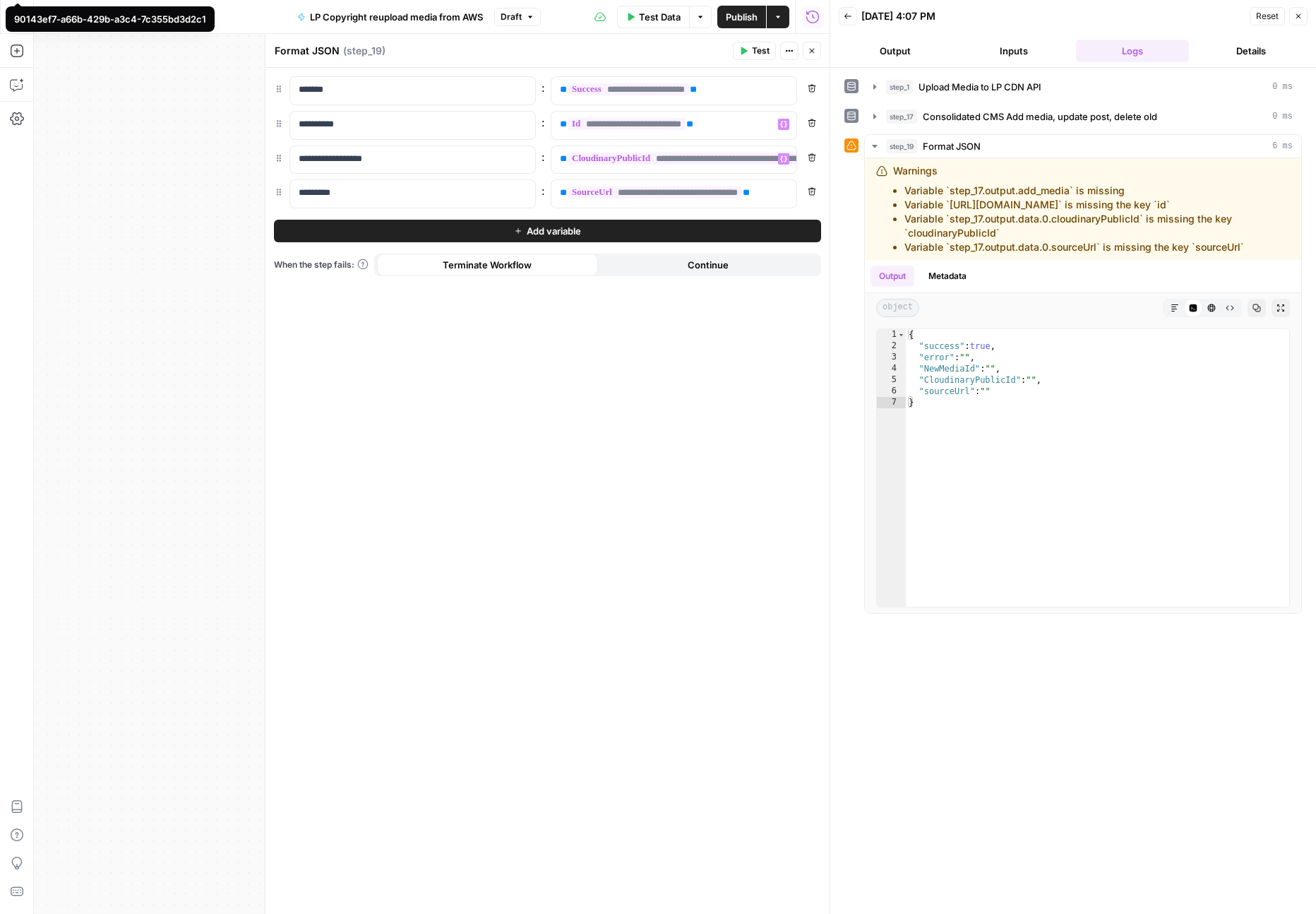
click at [586, 154] on span "**********" at bounding box center [689, 158] width 244 height 12
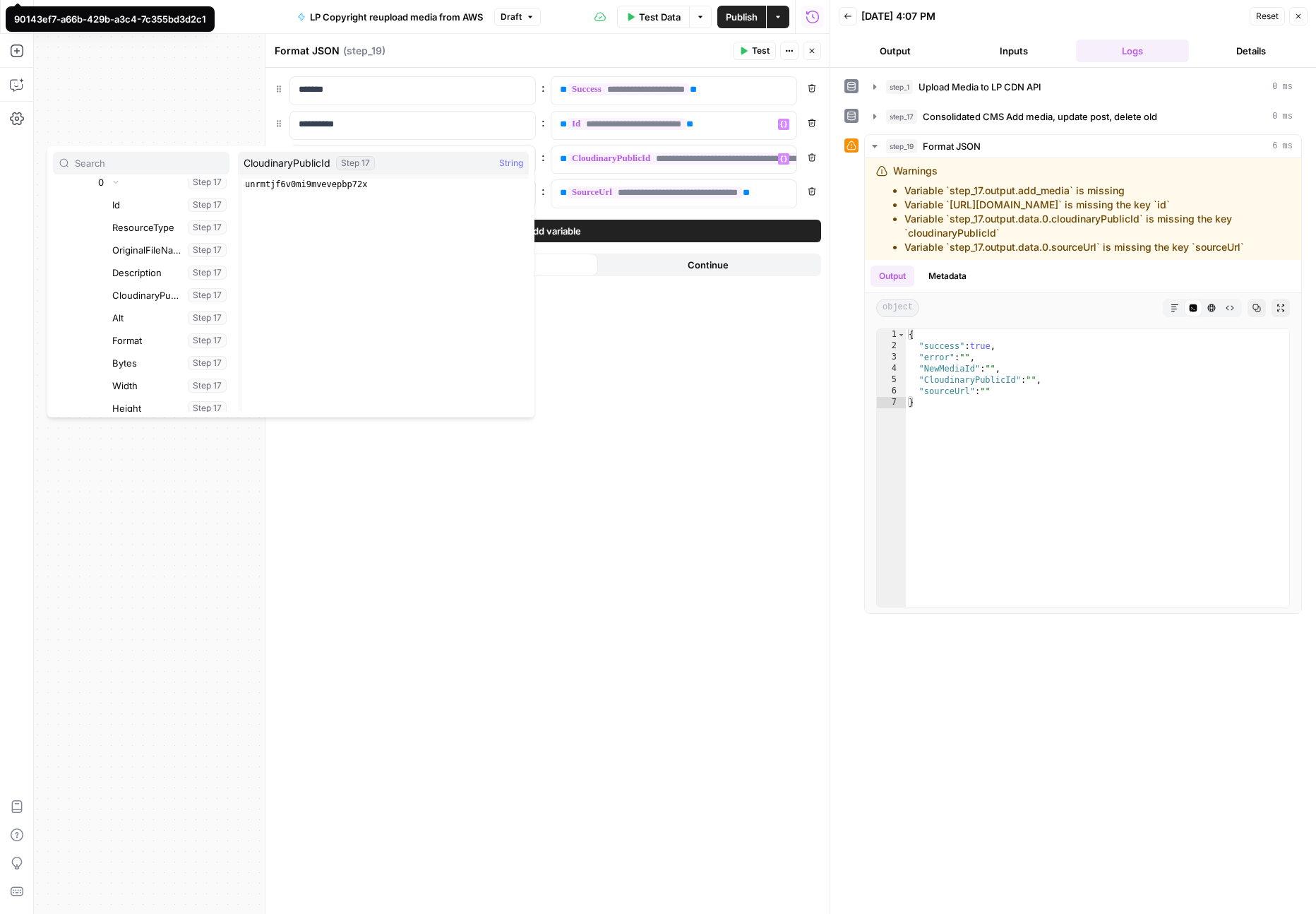
click at [732, 400] on div "**********" at bounding box center [547, 490] width 564 height 846
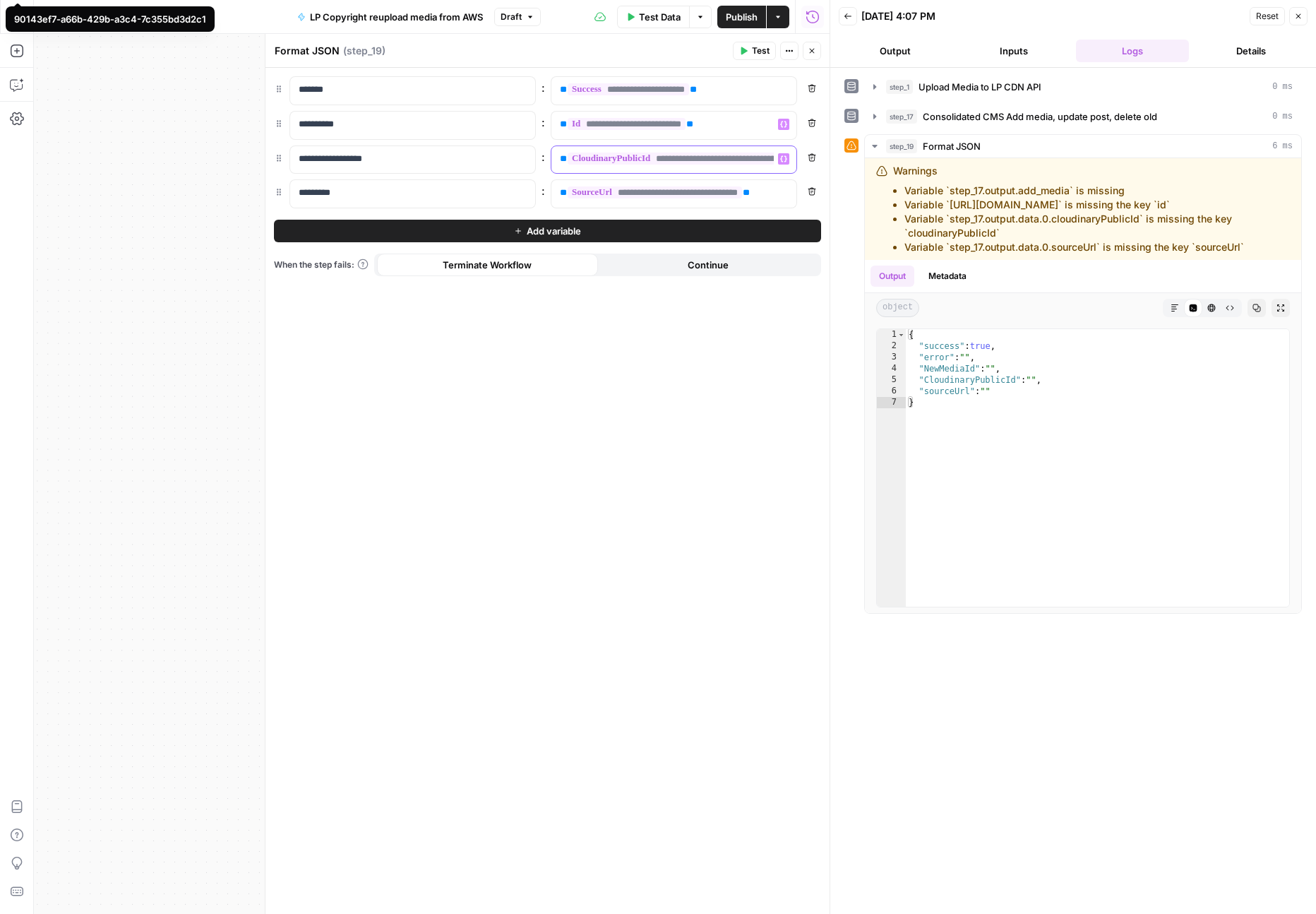
click at [559, 156] on div "**********" at bounding box center [662, 160] width 222 height 27
click at [785, 158] on icon "button" at bounding box center [783, 159] width 7 height 7
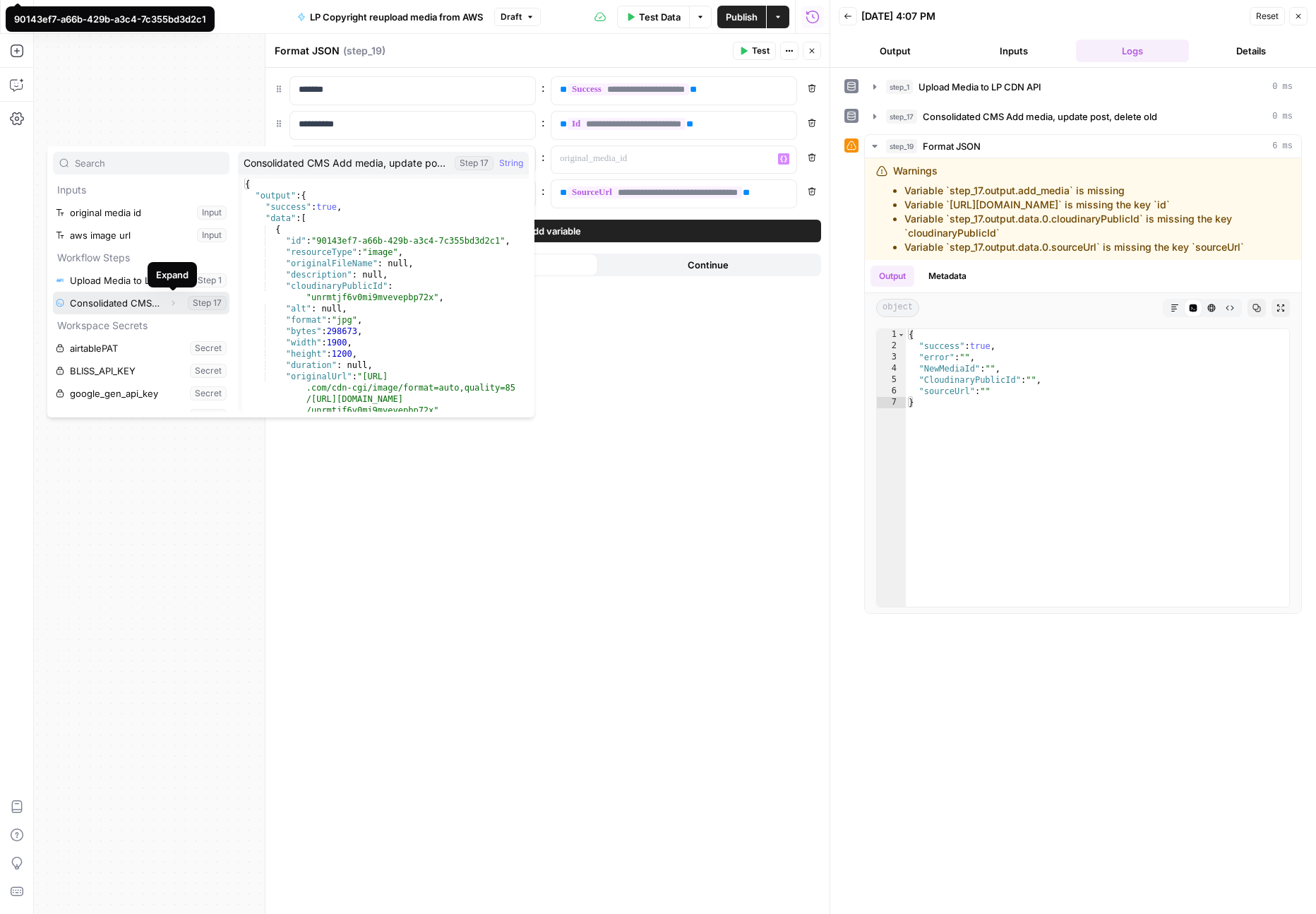
click at [173, 302] on icon "button" at bounding box center [173, 303] width 9 height 9
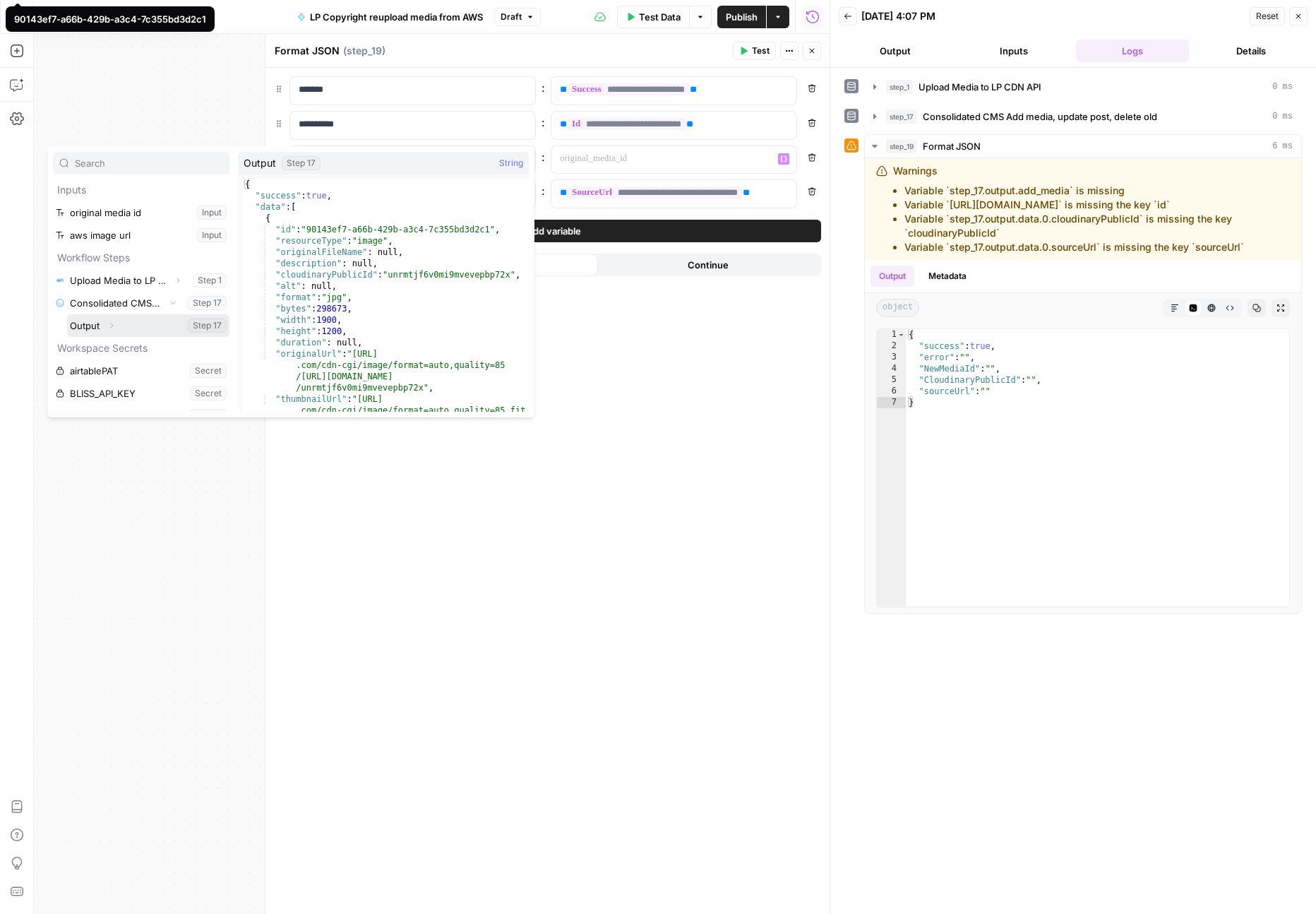
click at [118, 329] on button "Expand" at bounding box center [111, 325] width 19 height 19
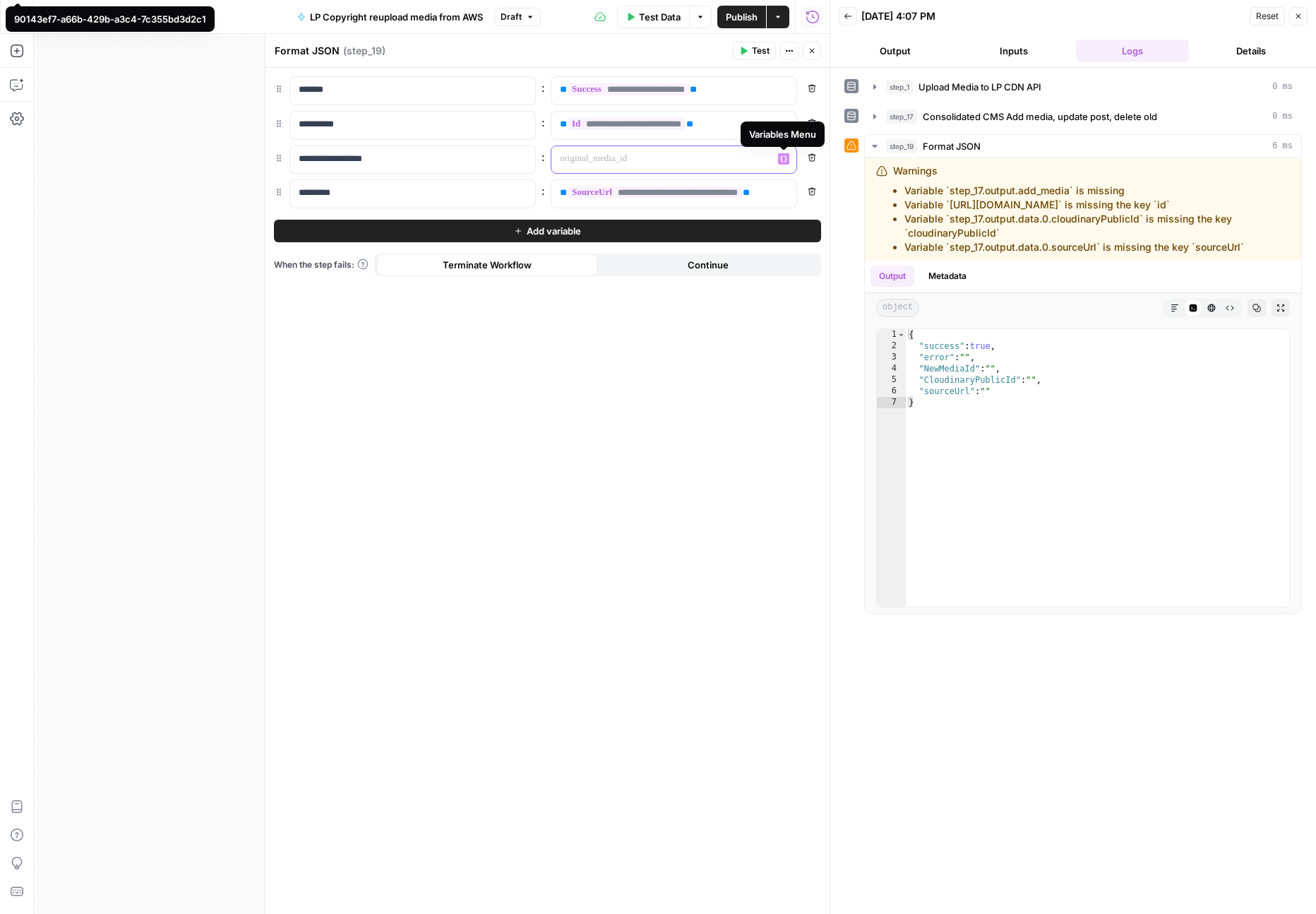
click at [785, 159] on icon "button" at bounding box center [783, 159] width 7 height 6
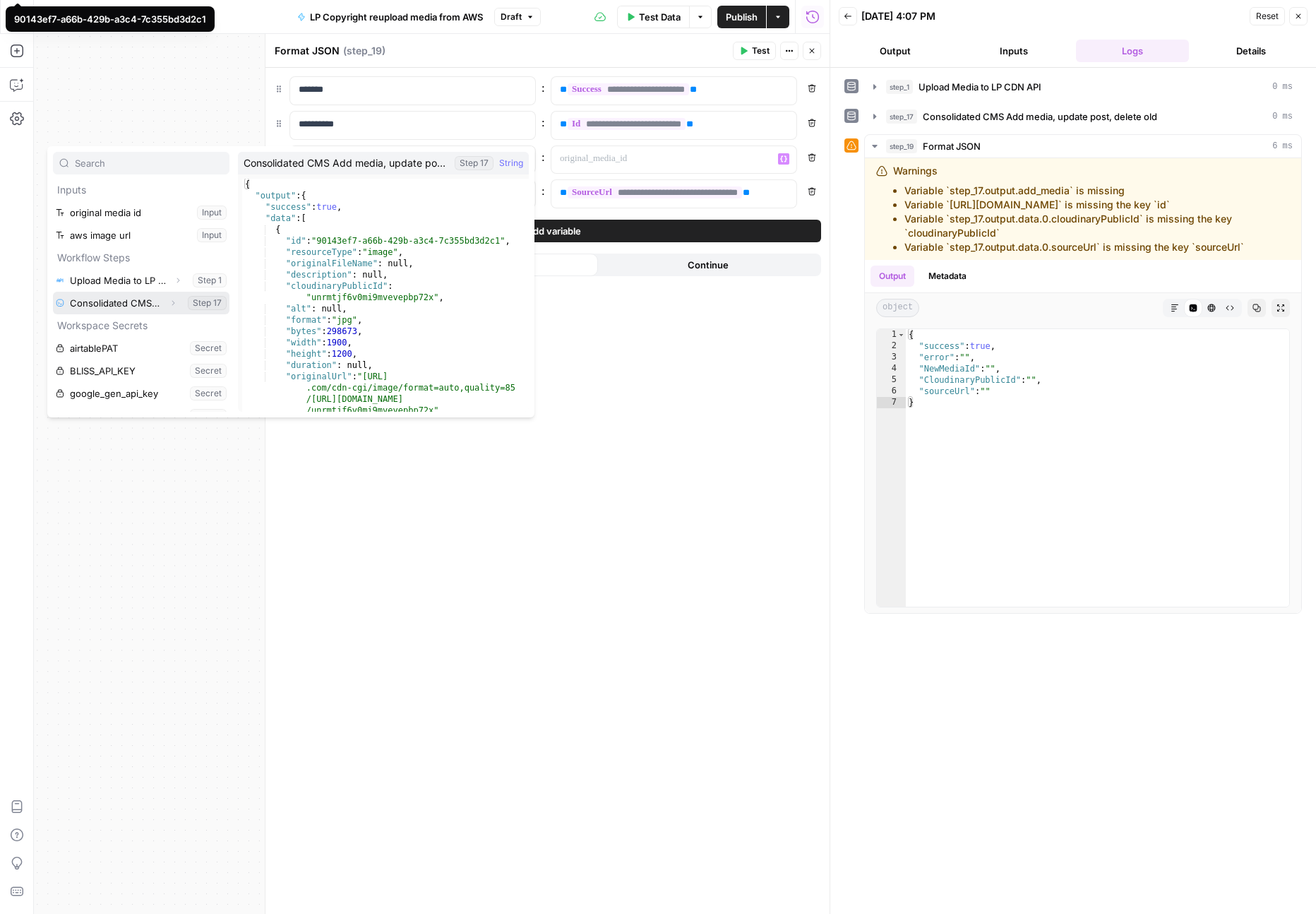
click at [175, 304] on icon "button" at bounding box center [173, 303] width 9 height 9
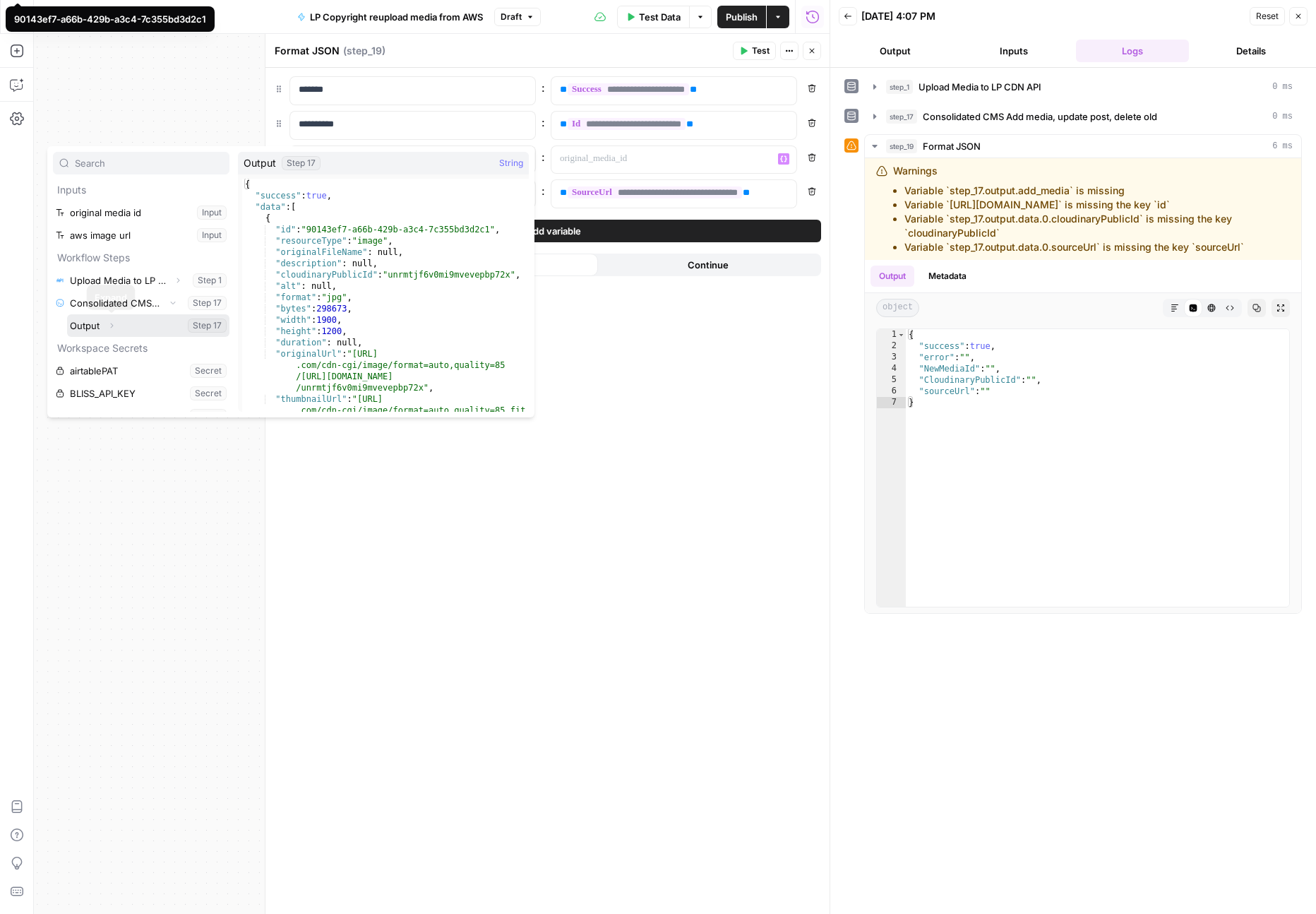
click at [114, 329] on icon "button" at bounding box center [111, 325] width 9 height 9
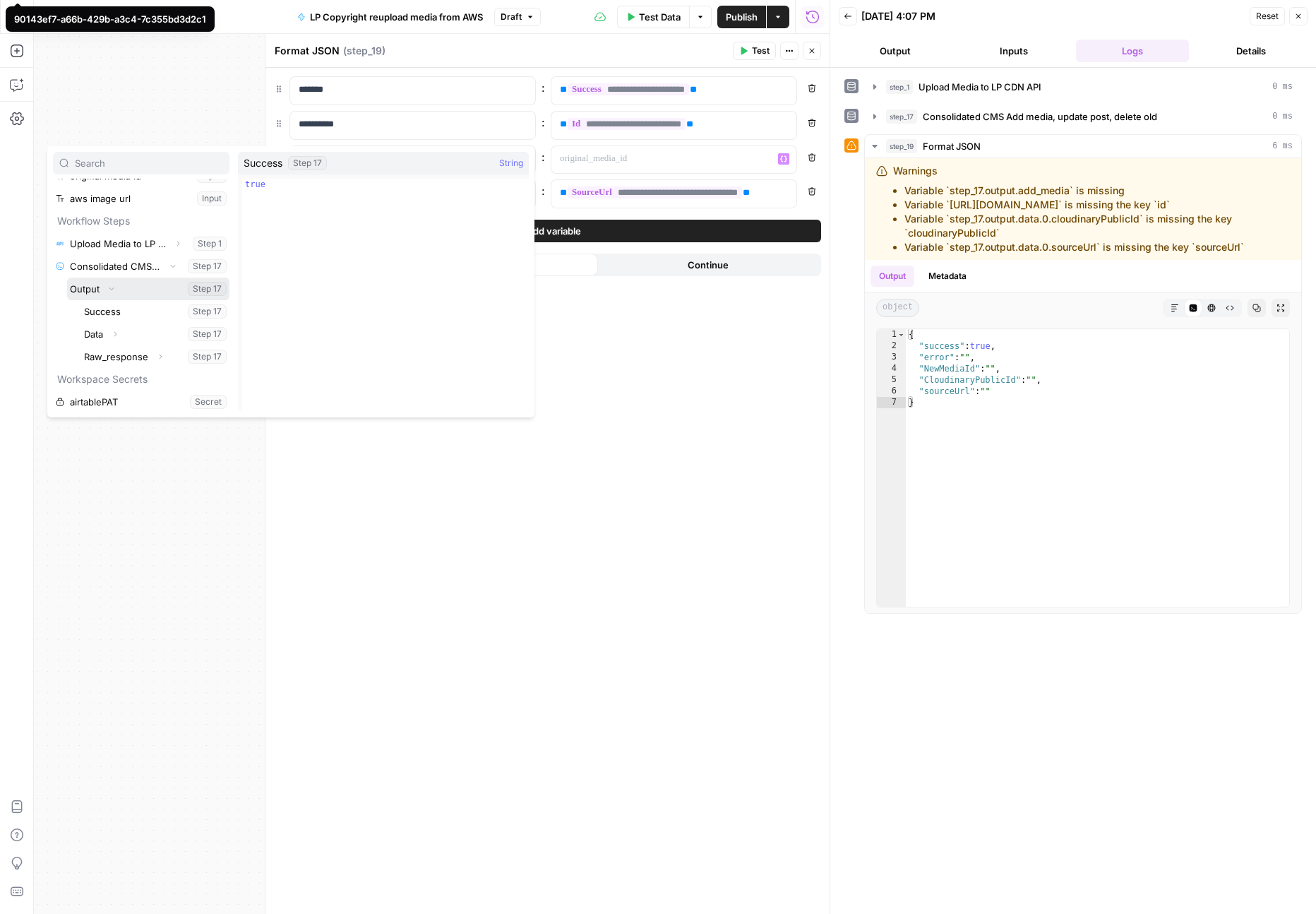
scroll to position [43, 0]
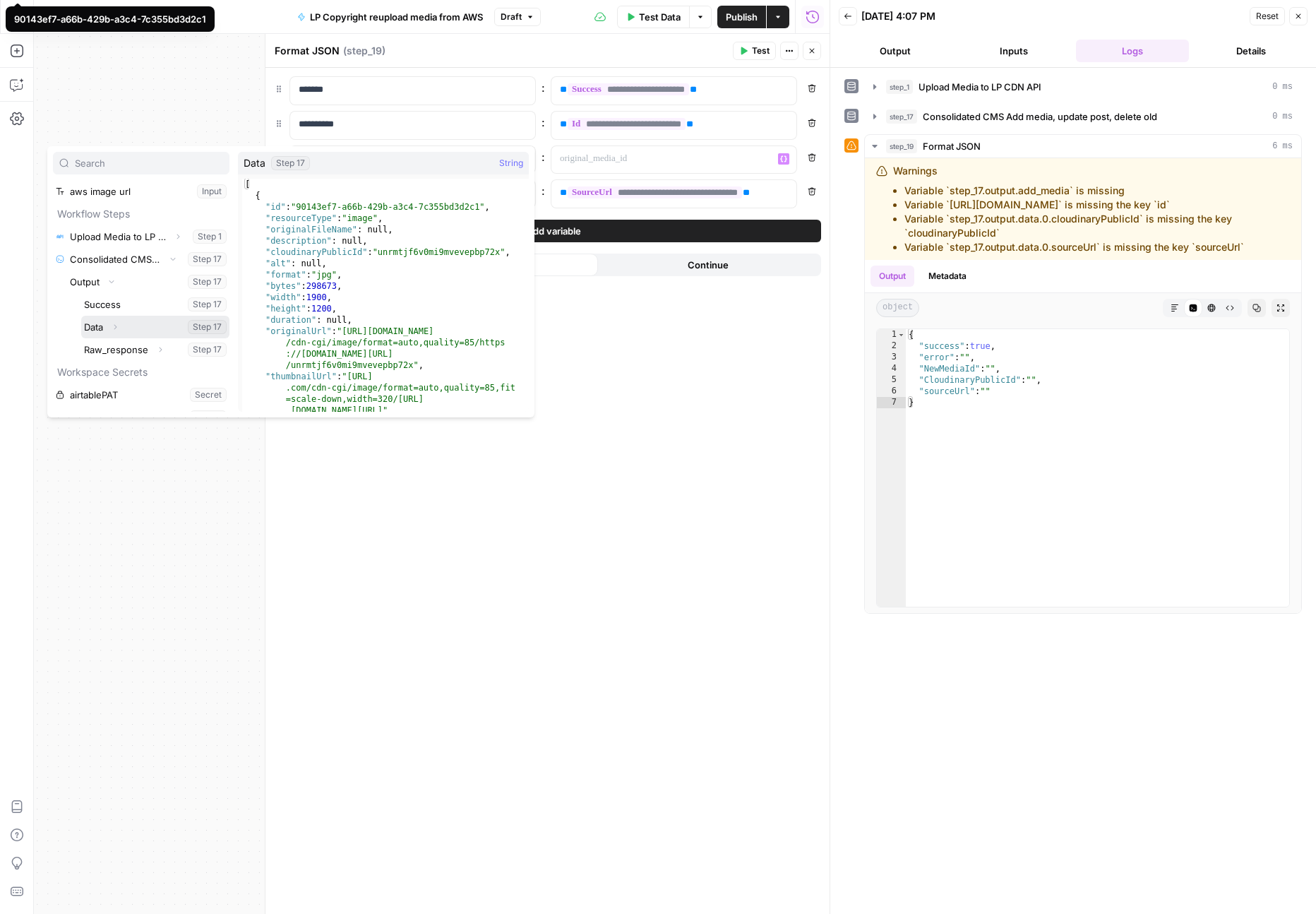
click at [115, 329] on icon "button" at bounding box center [115, 327] width 3 height 5
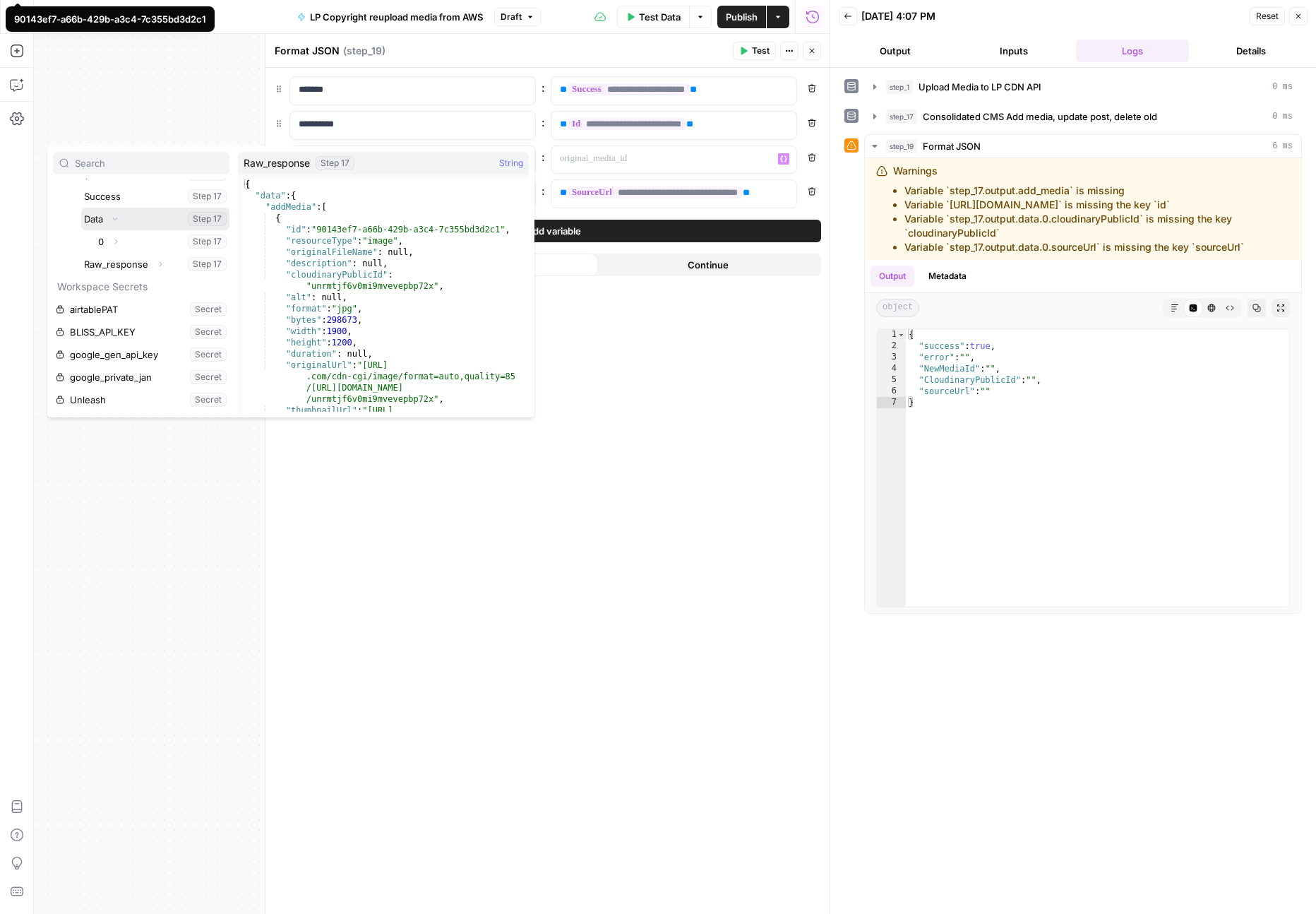
scroll to position [174, 0]
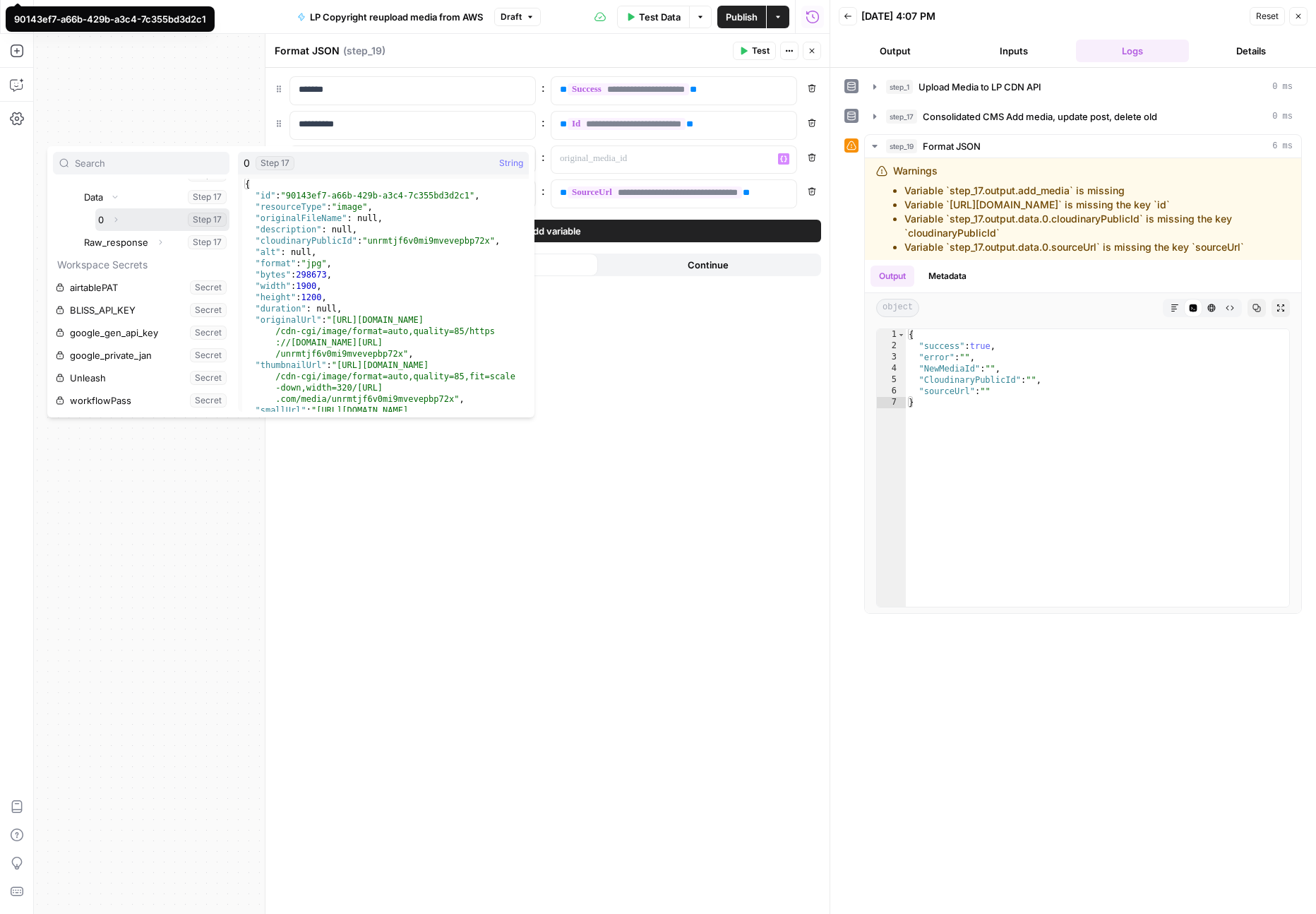
click at [118, 220] on icon "button" at bounding box center [116, 220] width 9 height 9
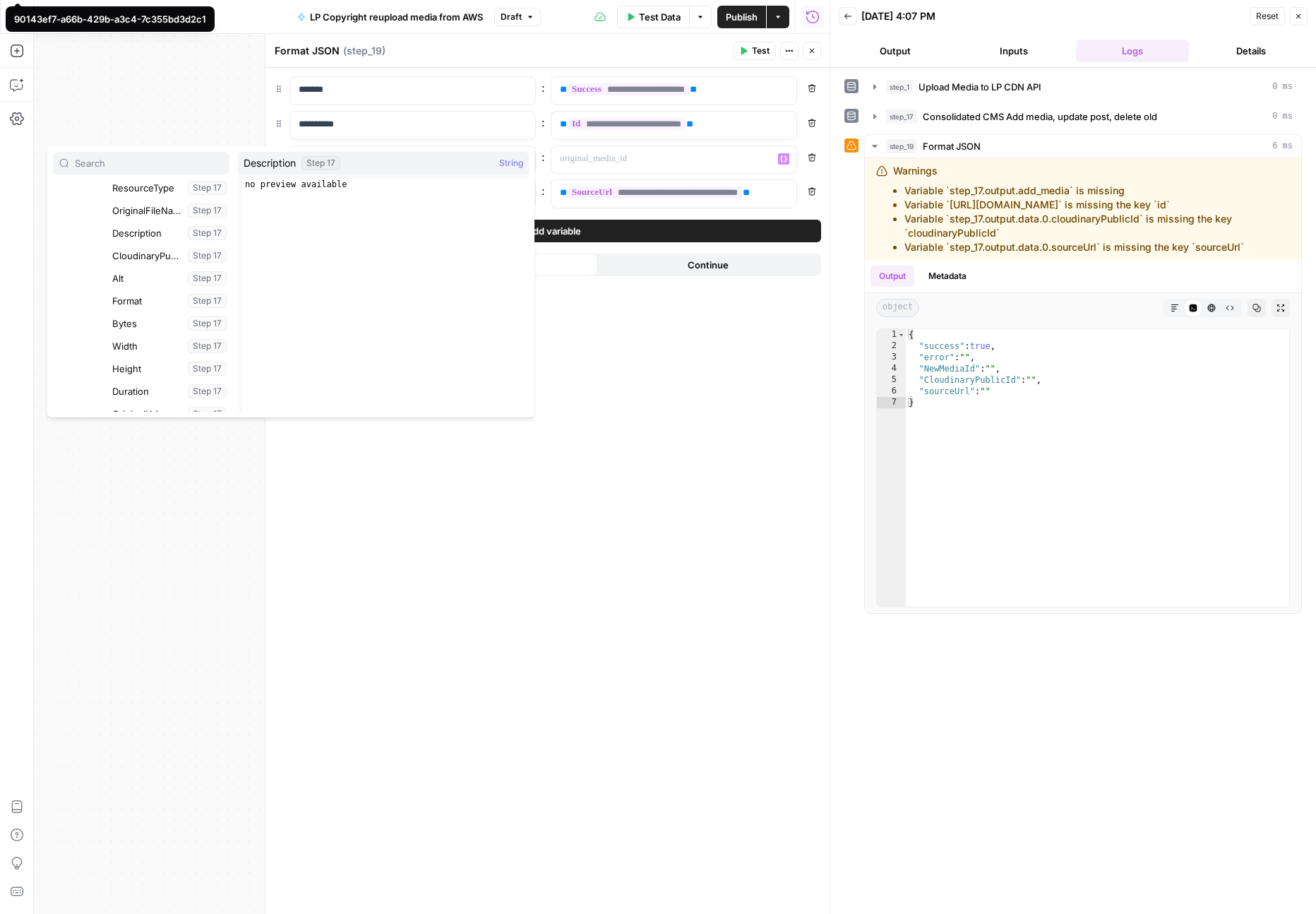
scroll to position [251, 0]
click at [130, 252] on button "Select variable CloudinaryPublicId" at bounding box center [169, 255] width 120 height 23
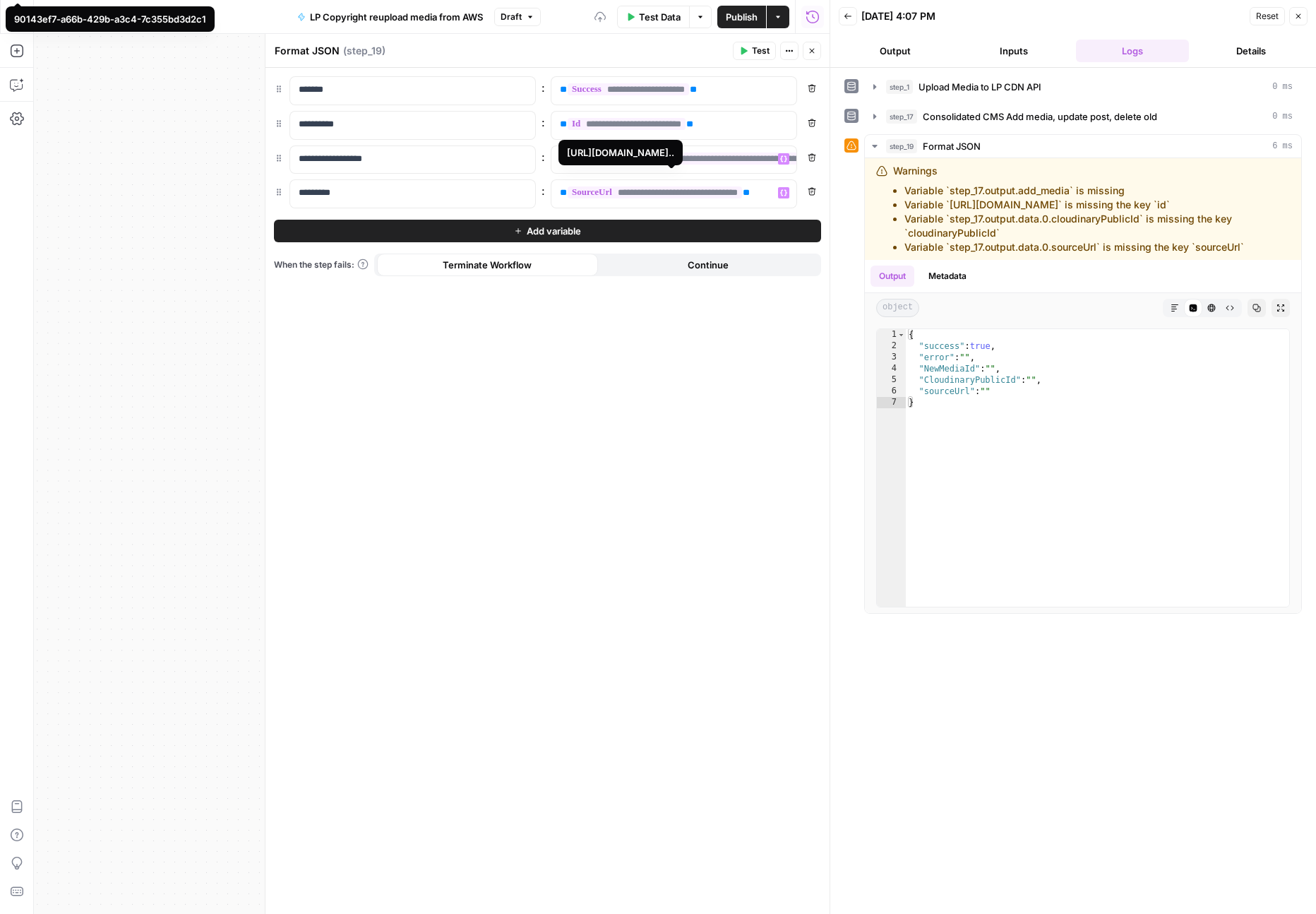
click at [648, 192] on span "**********" at bounding box center [654, 192] width 175 height 12
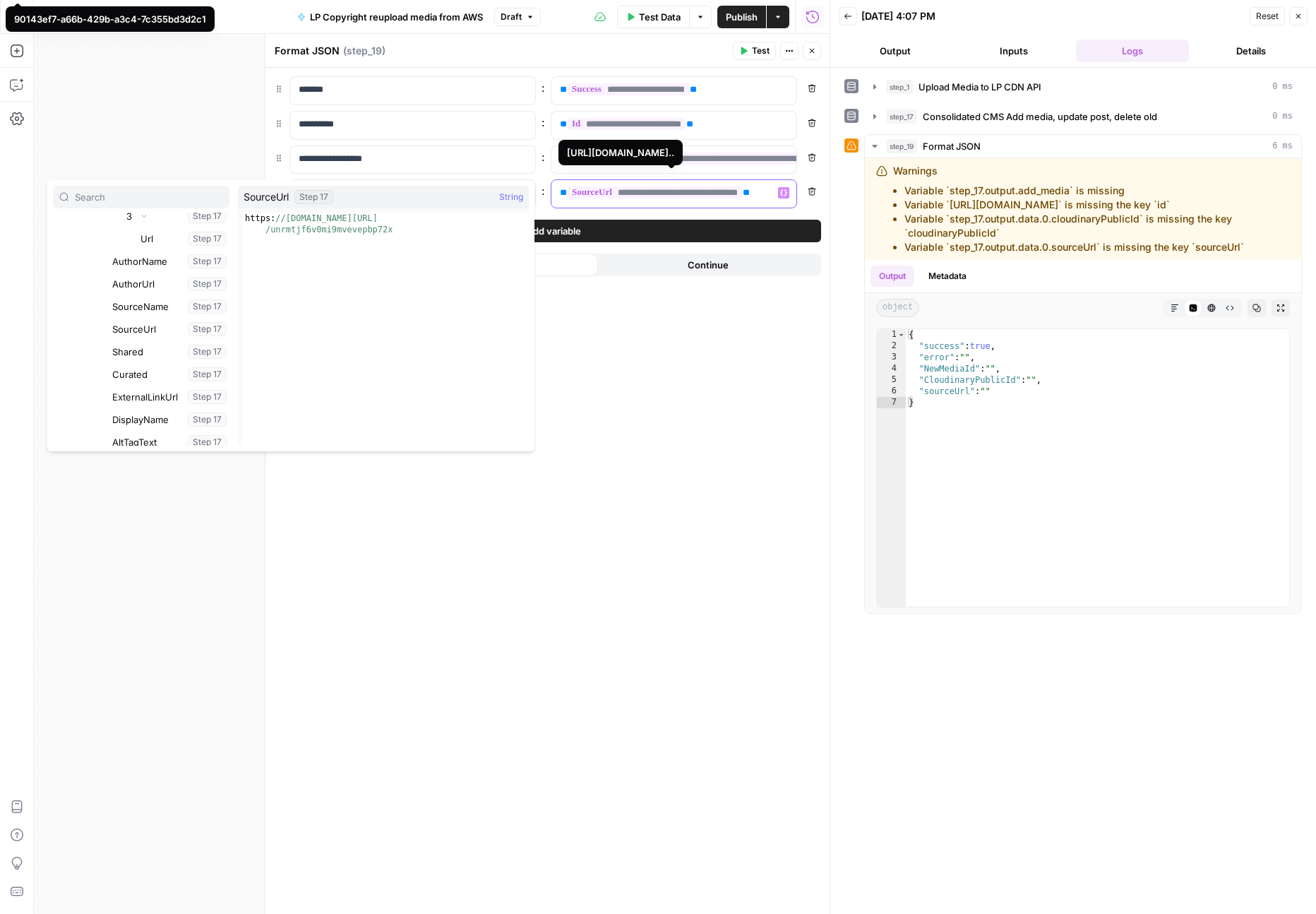
click at [617, 193] on span "**********" at bounding box center [654, 192] width 175 height 12
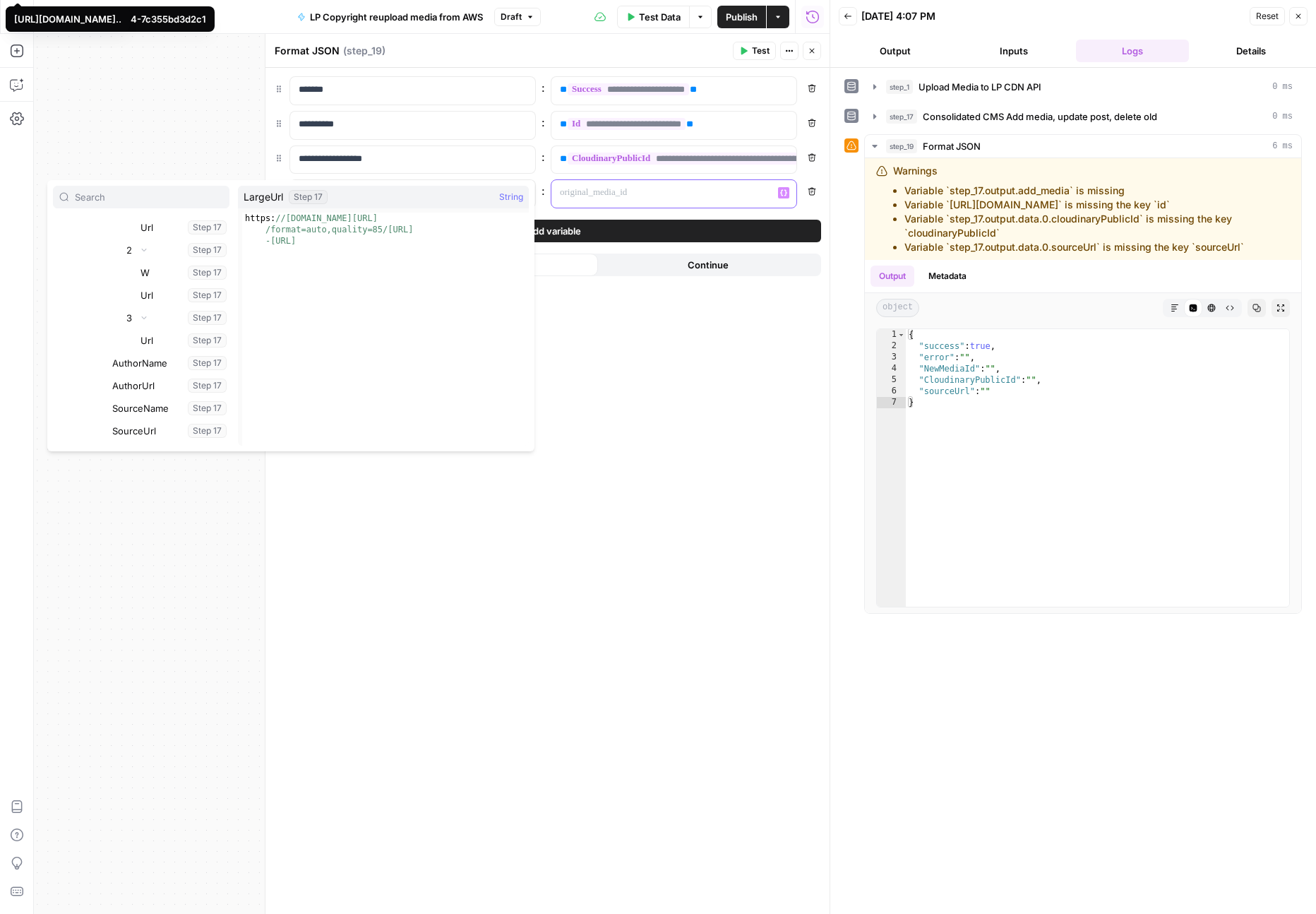
scroll to position [1042, 0]
click at [137, 395] on button "Select variable SourceUrl" at bounding box center [169, 403] width 120 height 23
click at [134, 407] on button "Select variable SourceUrl" at bounding box center [169, 403] width 120 height 23
click at [785, 436] on div "**********" at bounding box center [547, 490] width 564 height 846
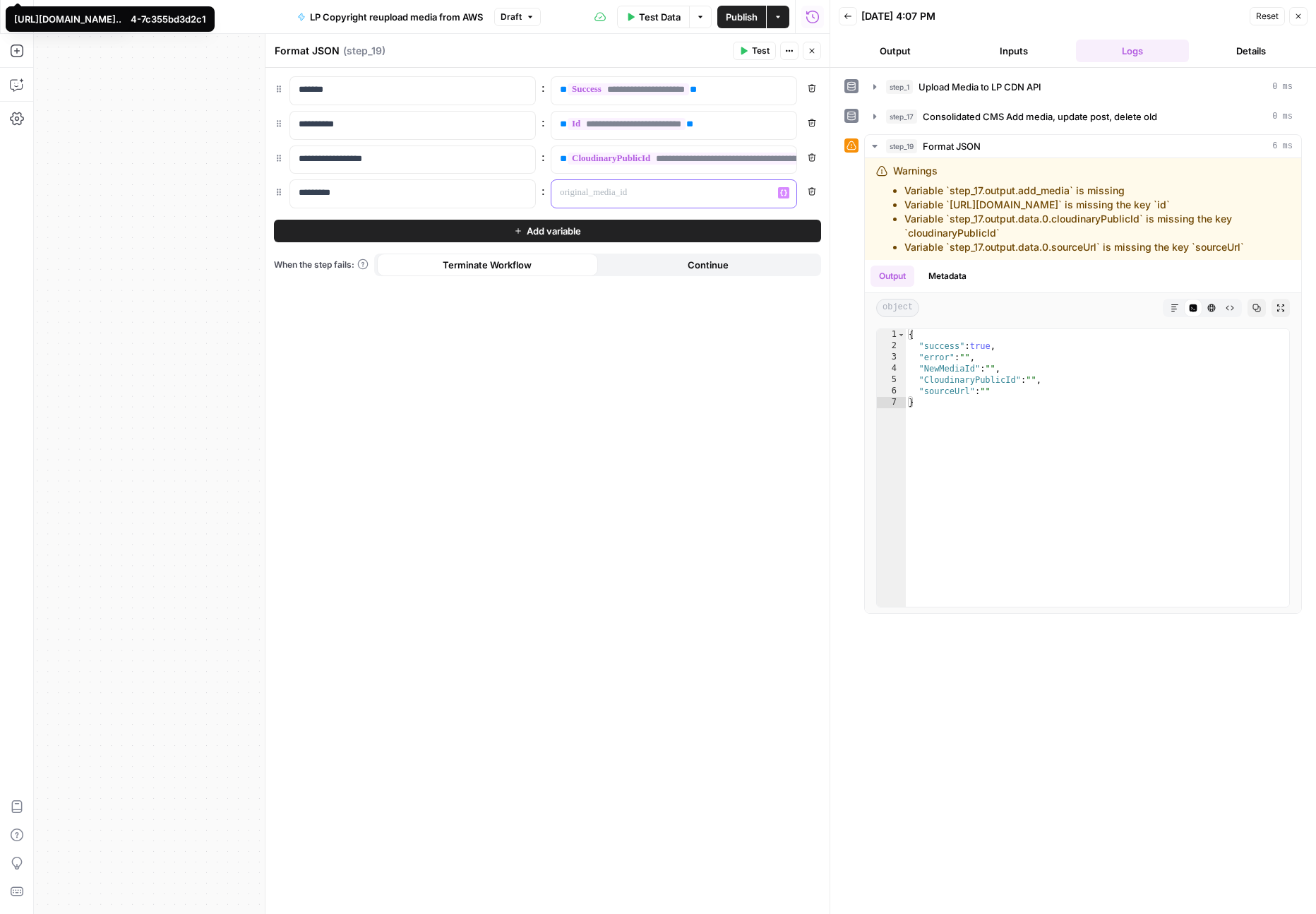
click at [613, 192] on p at bounding box center [662, 193] width 205 height 14
click at [786, 193] on icon "button" at bounding box center [783, 192] width 7 height 7
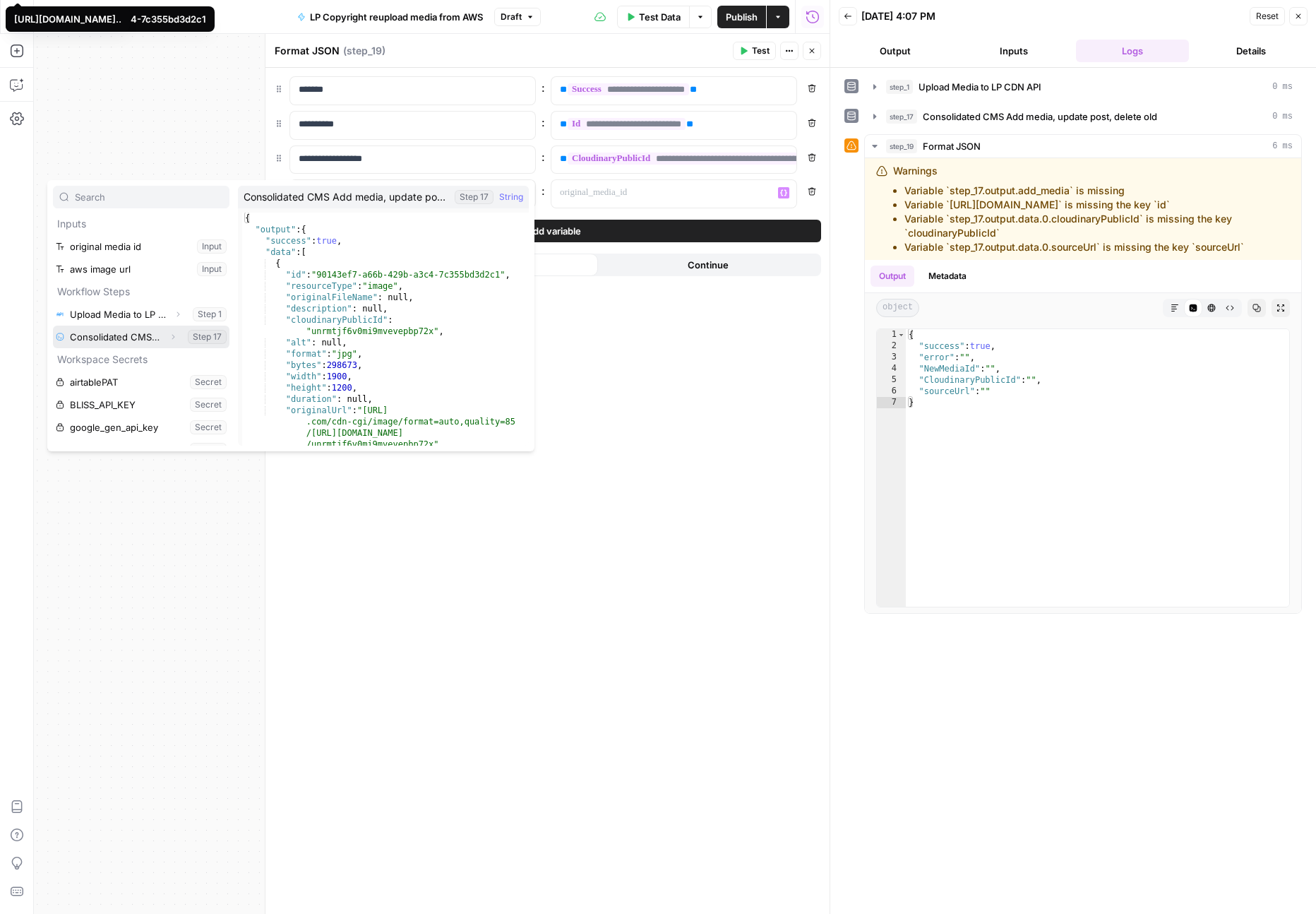
click at [172, 337] on icon "button" at bounding box center [173, 337] width 9 height 9
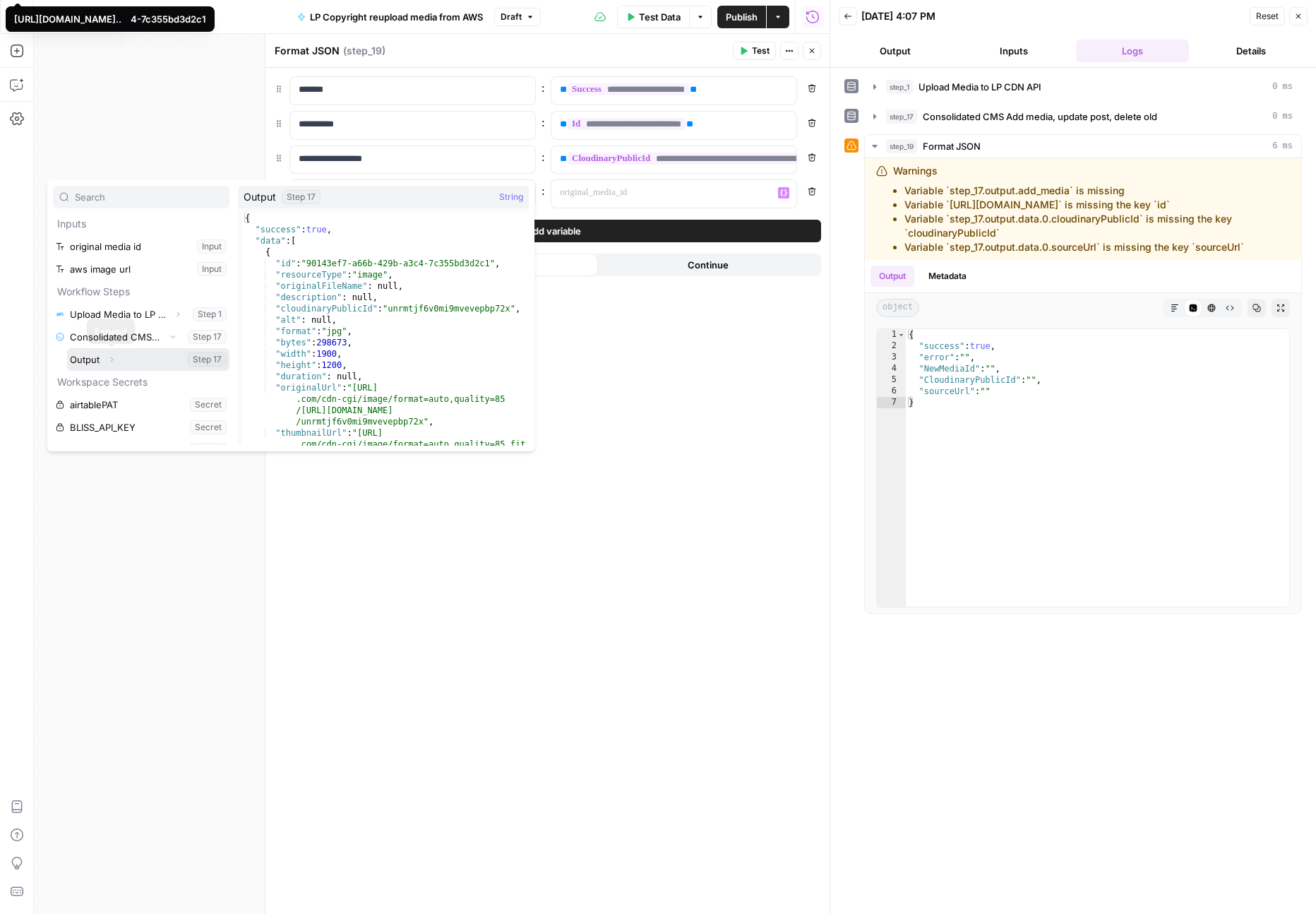
click at [111, 358] on icon "button" at bounding box center [112, 360] width 3 height 5
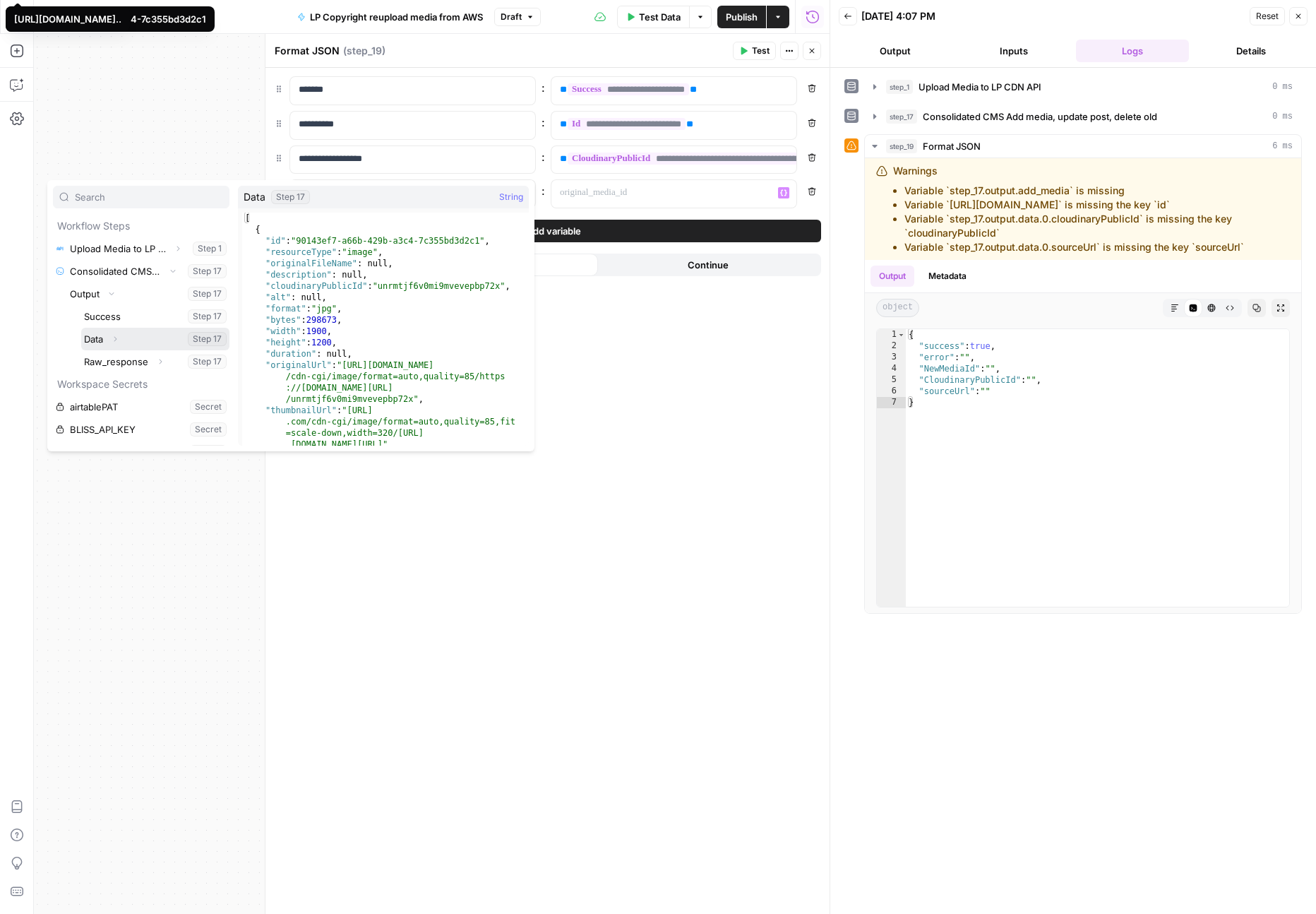
click at [116, 342] on icon "button" at bounding box center [115, 339] width 9 height 9
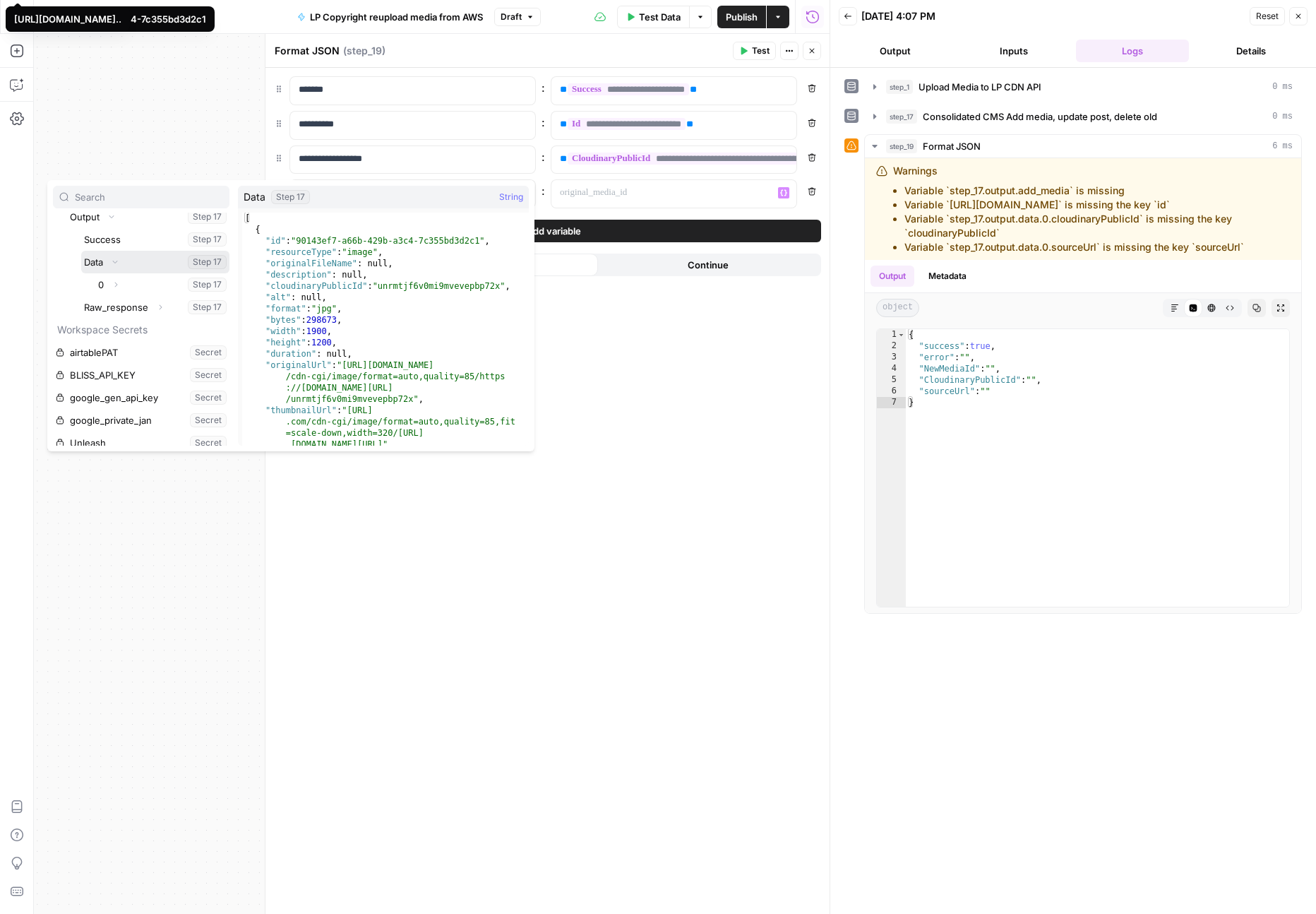
scroll to position [122, 0]
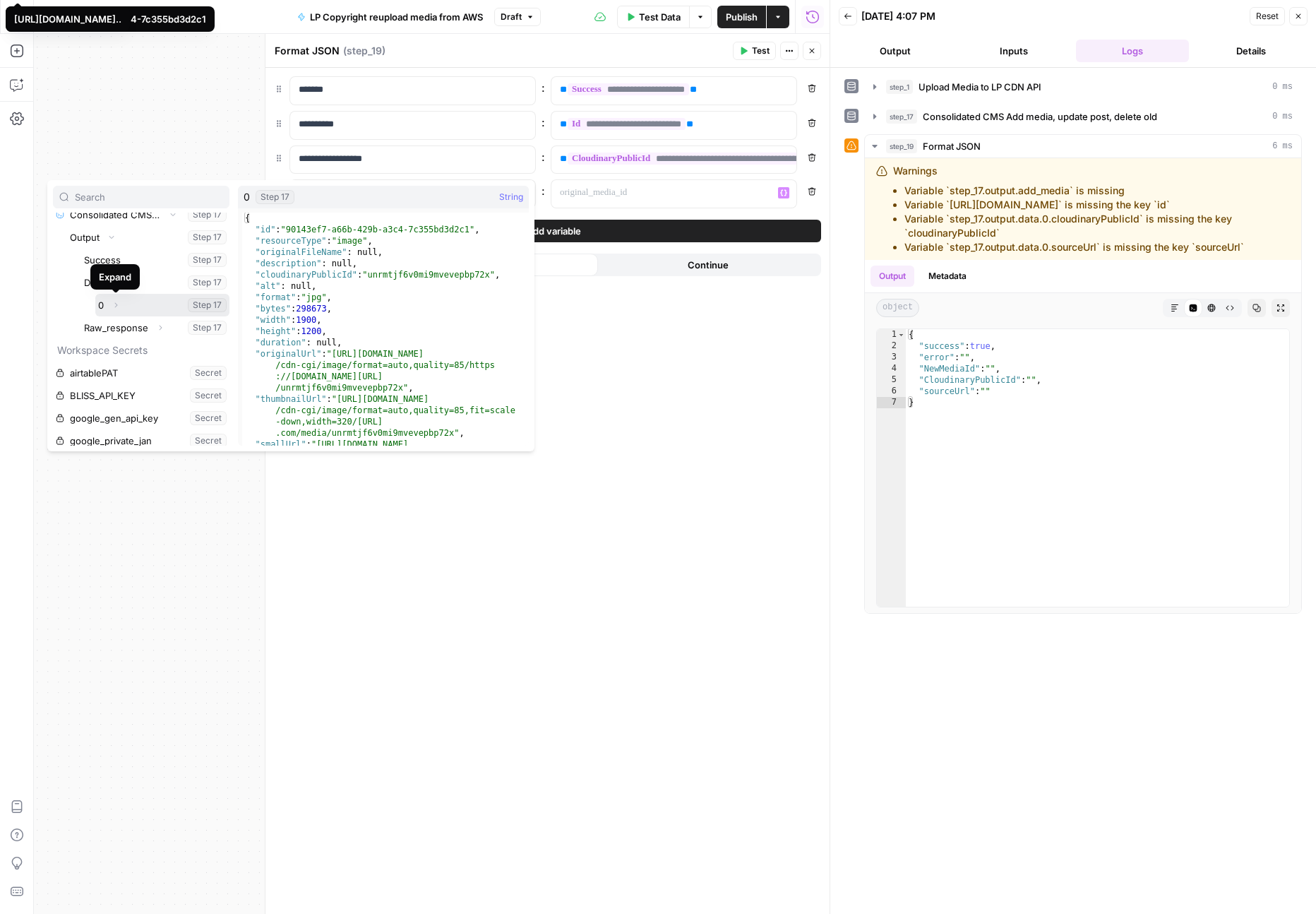
click at [118, 304] on icon "button" at bounding box center [116, 305] width 9 height 9
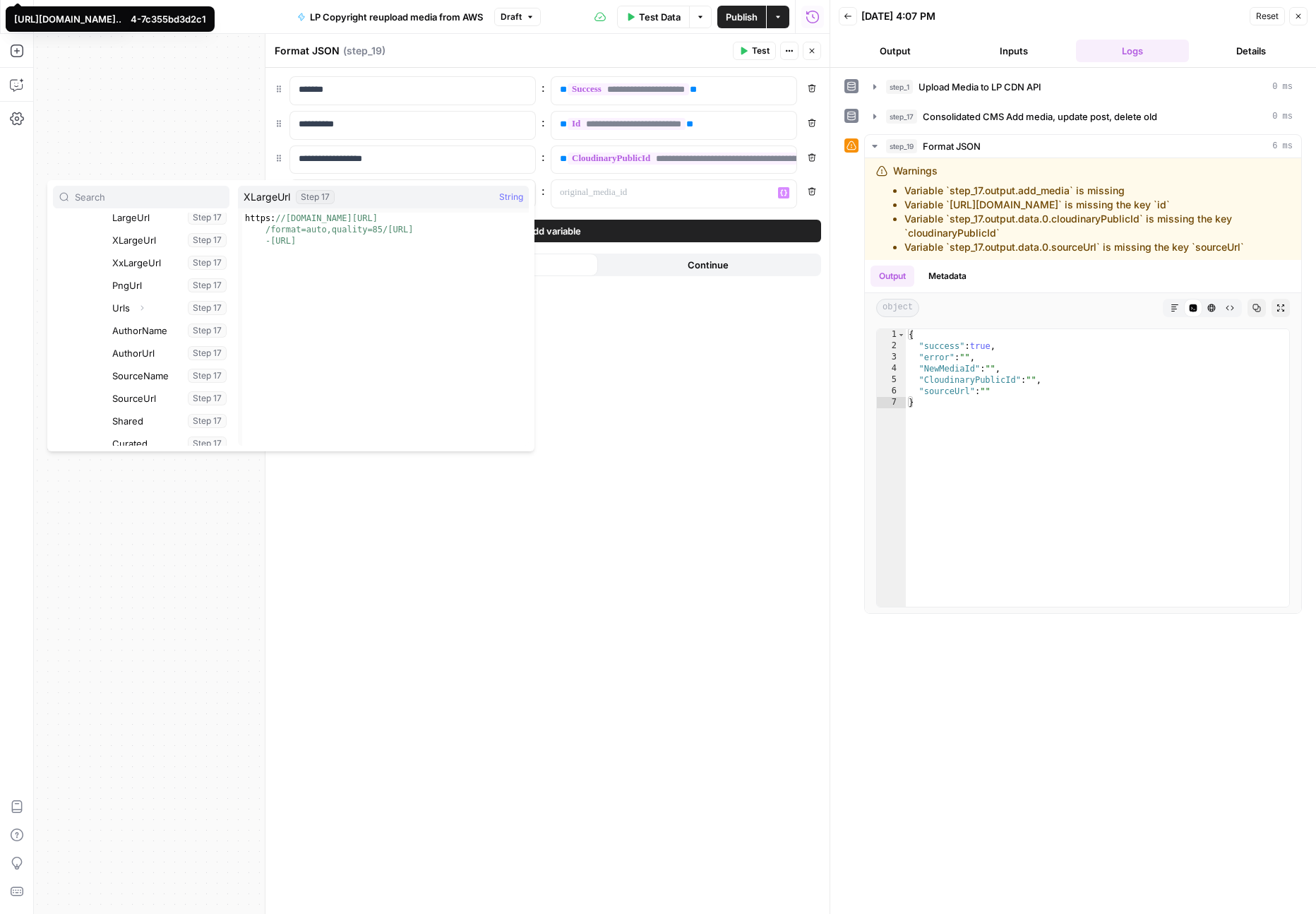
scroll to position [577, 0]
click at [122, 388] on button "Select variable SourceUrl" at bounding box center [169, 392] width 120 height 23
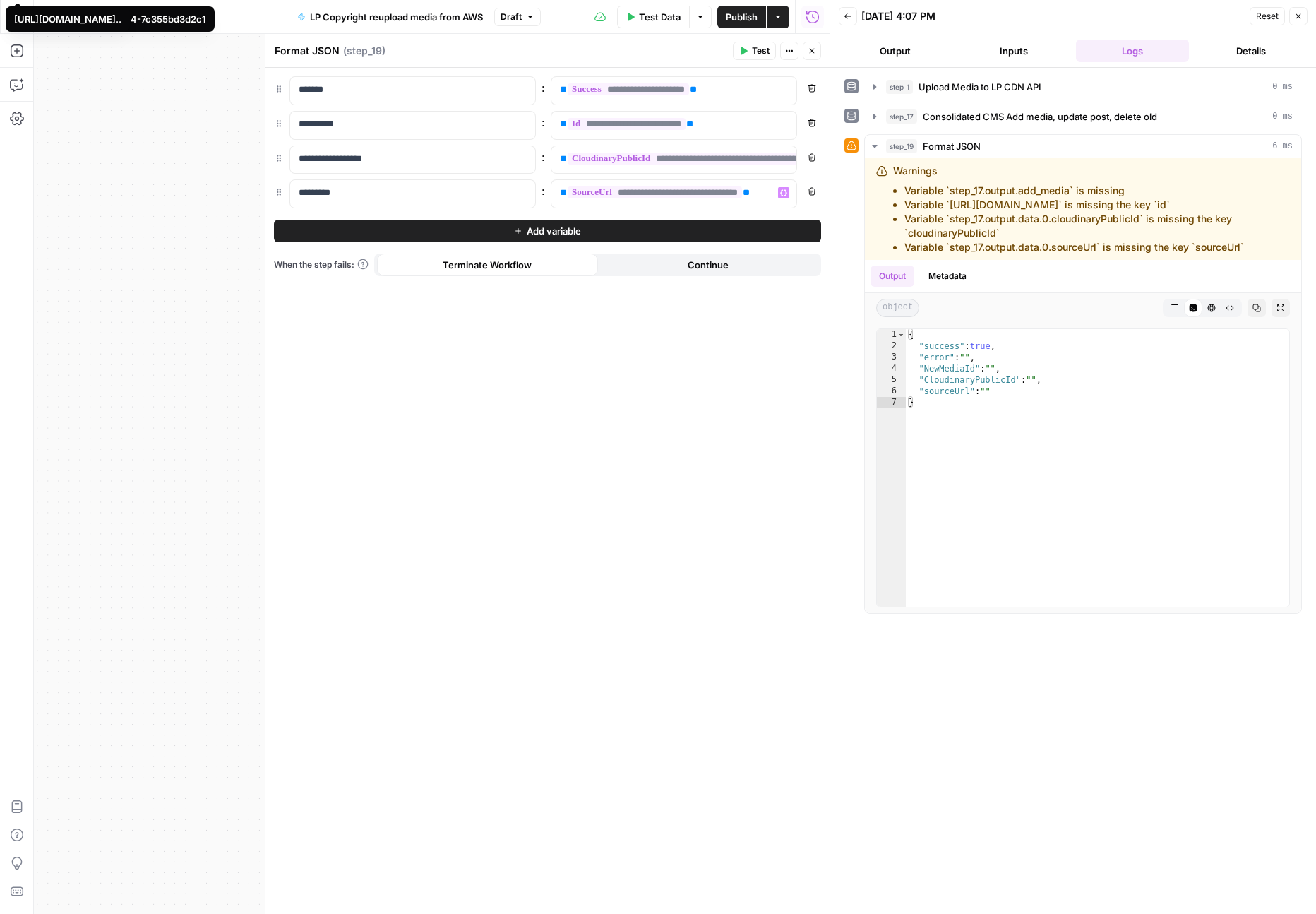
click at [752, 55] on span "Test" at bounding box center [761, 51] width 18 height 13
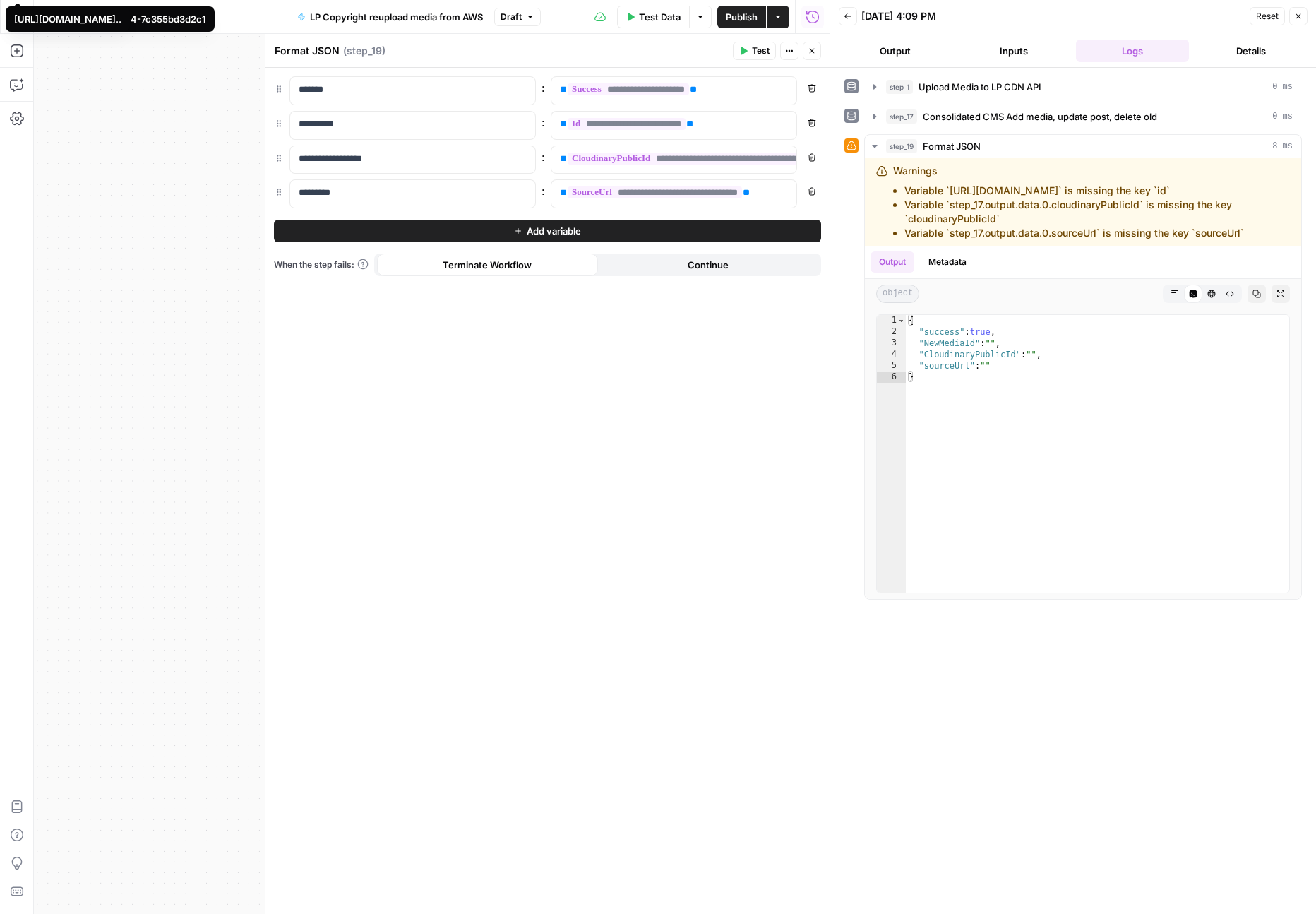
click at [754, 52] on span "Test" at bounding box center [761, 51] width 18 height 13
click at [732, 121] on p "**********" at bounding box center [662, 125] width 205 height 14
click at [749, 51] on button "Test" at bounding box center [754, 51] width 43 height 19
click at [668, 123] on span "**********" at bounding box center [617, 123] width 101 height 12
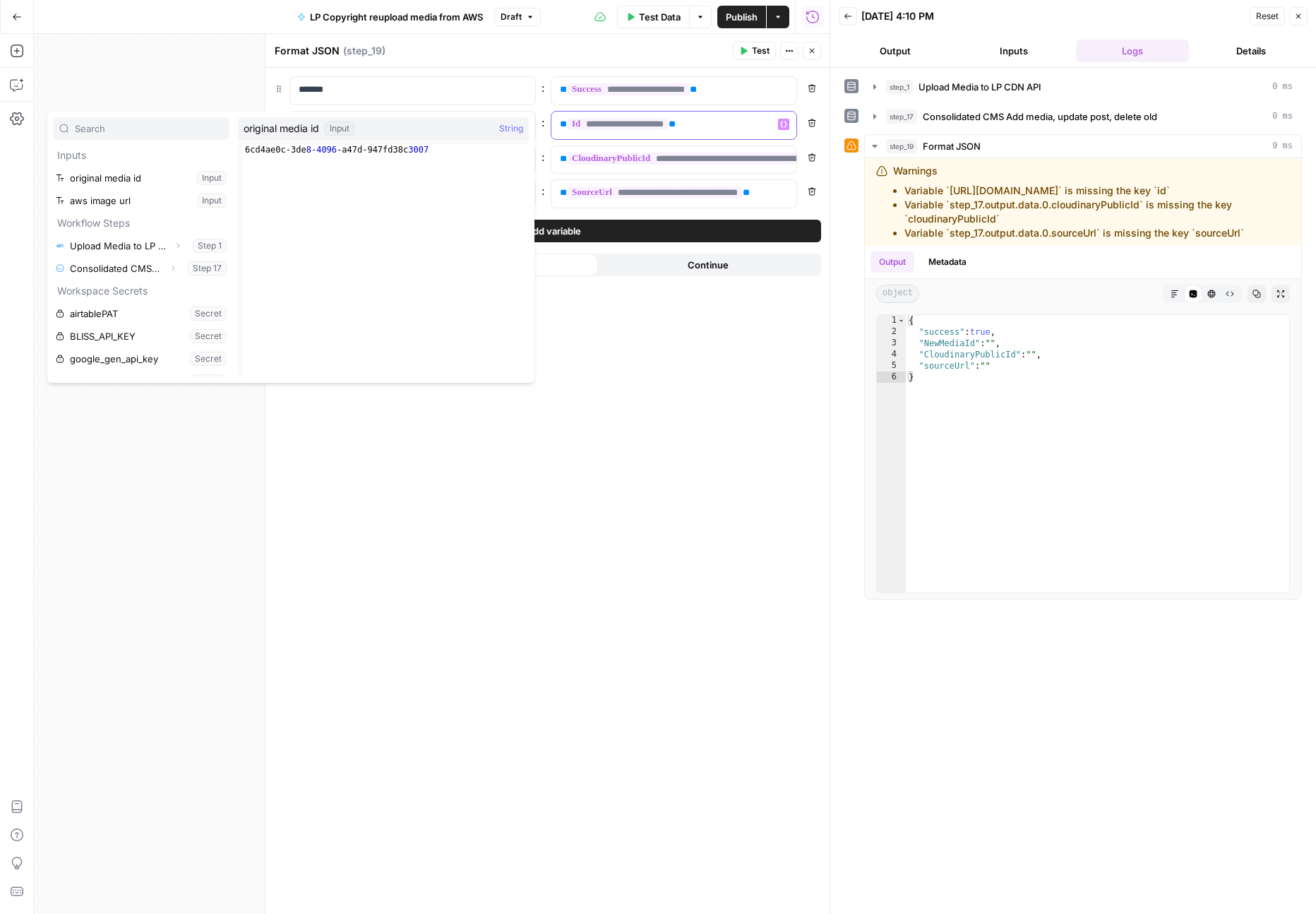
click at [668, 126] on span "**********" at bounding box center [617, 123] width 101 height 12
click at [695, 349] on div "**********" at bounding box center [547, 490] width 564 height 846
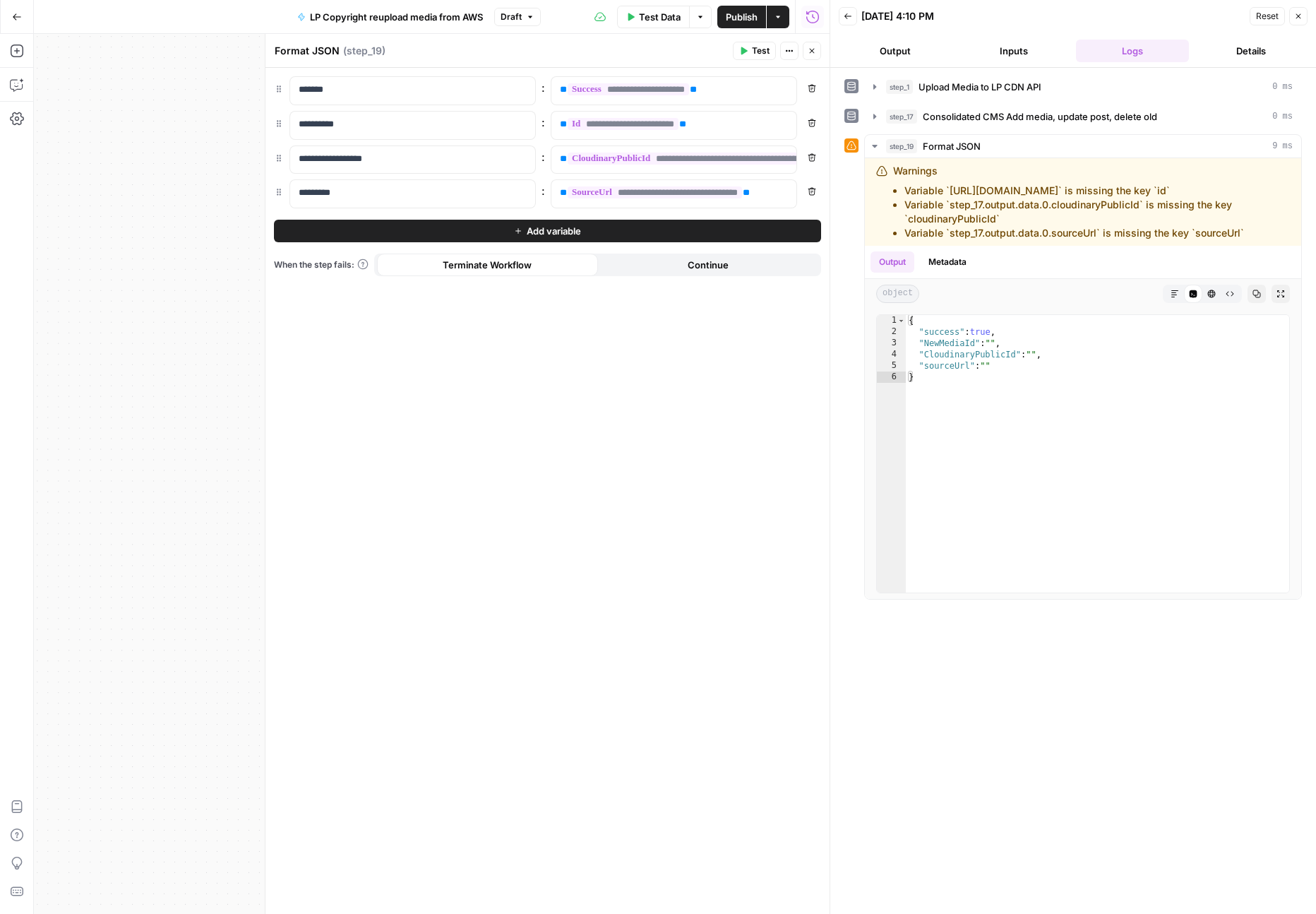
click at [755, 49] on span "Test" at bounding box center [761, 51] width 18 height 13
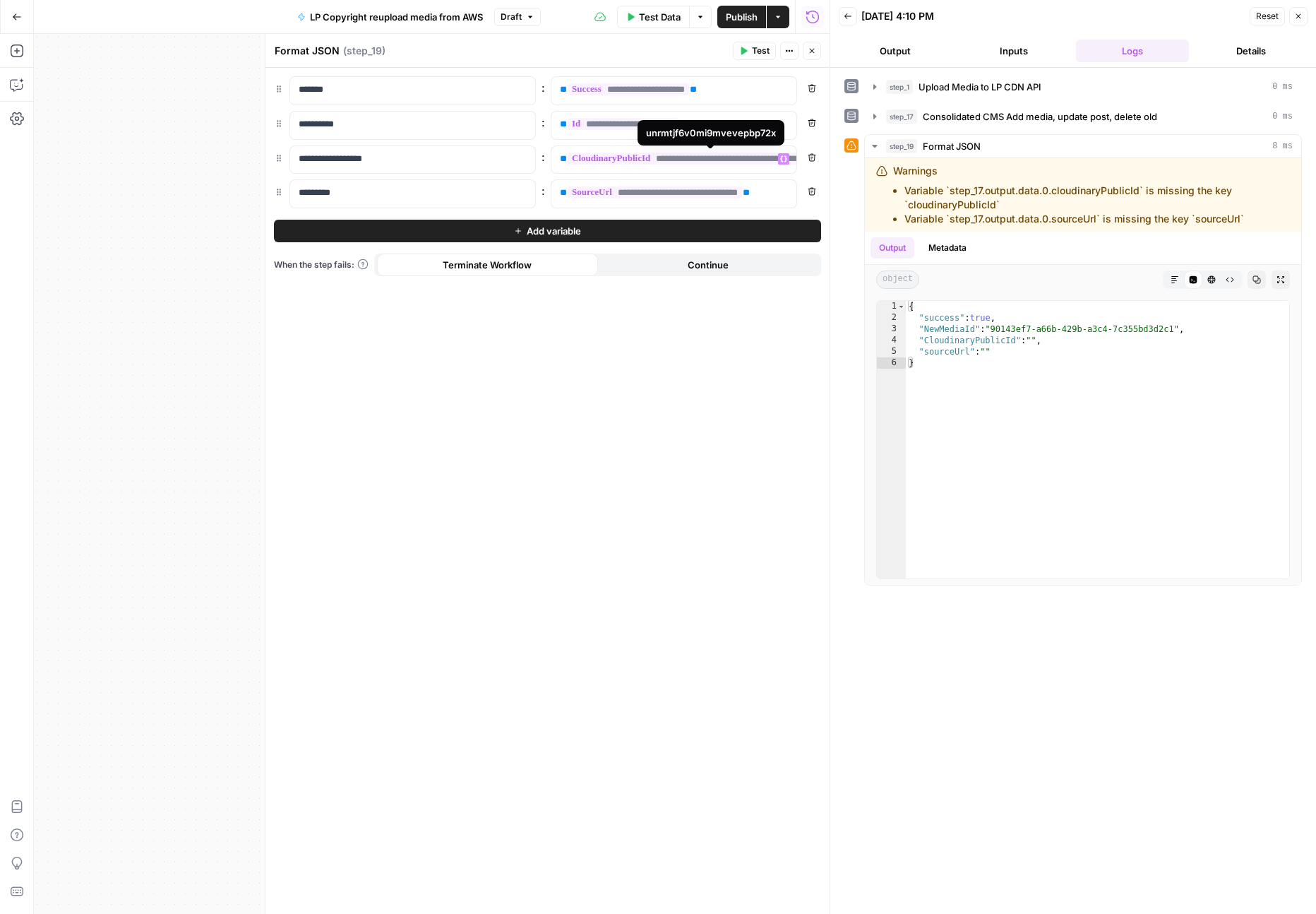
click at [749, 161] on span "**********" at bounding box center [689, 158] width 244 height 12
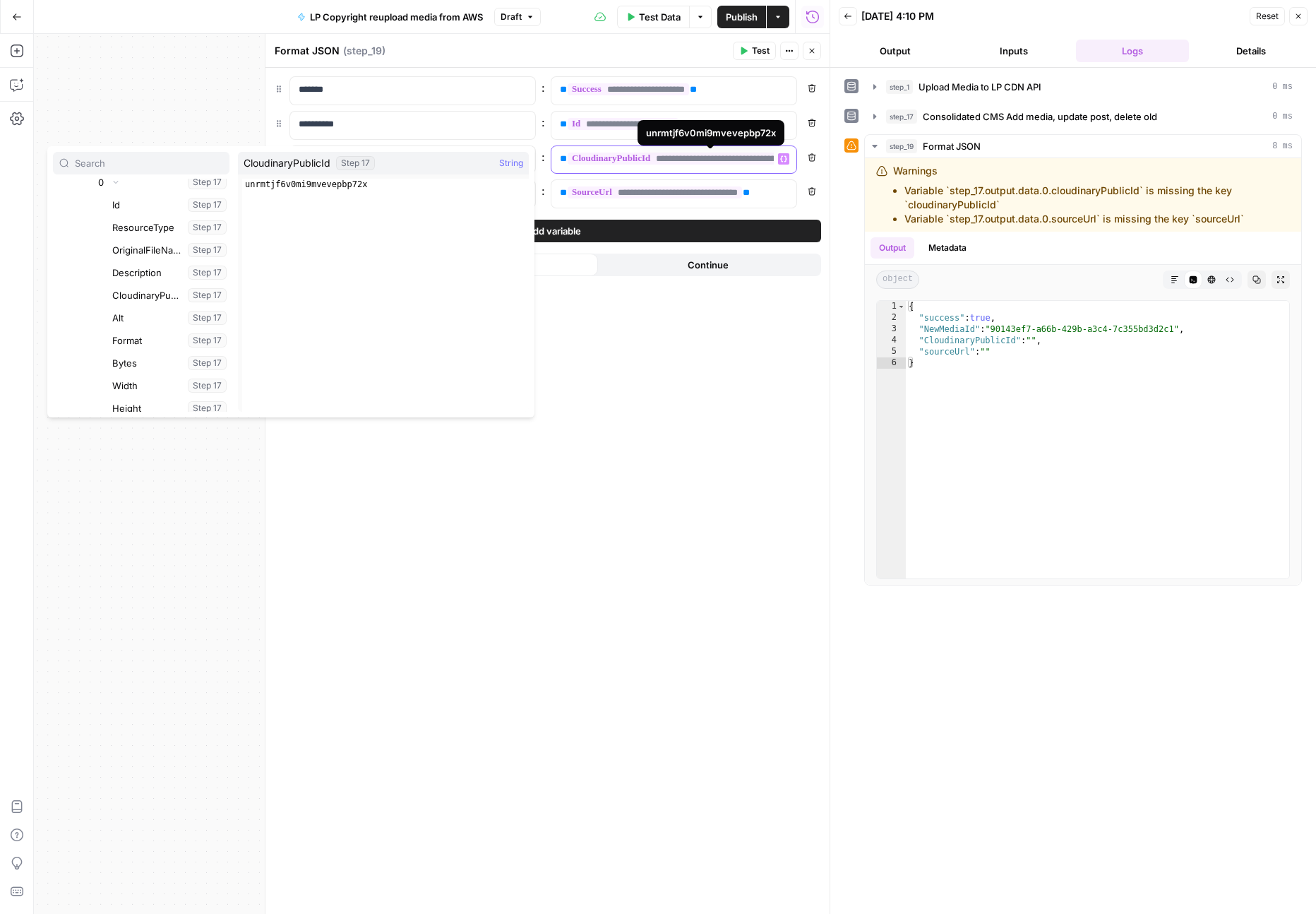
click at [749, 161] on span "**********" at bounding box center [689, 158] width 244 height 12
click at [714, 188] on span "**********" at bounding box center [654, 192] width 175 height 12
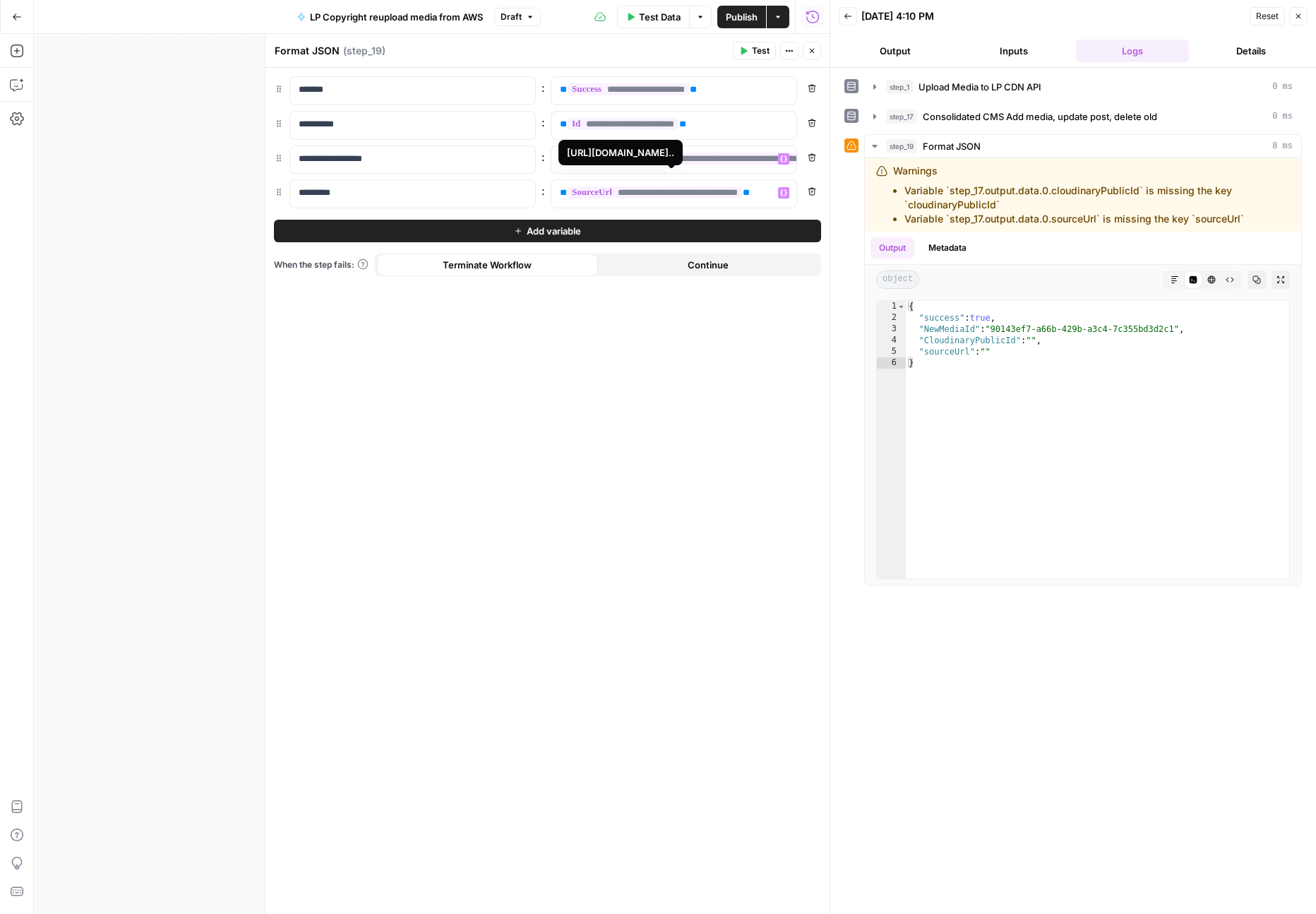
scroll to position [1115, 0]
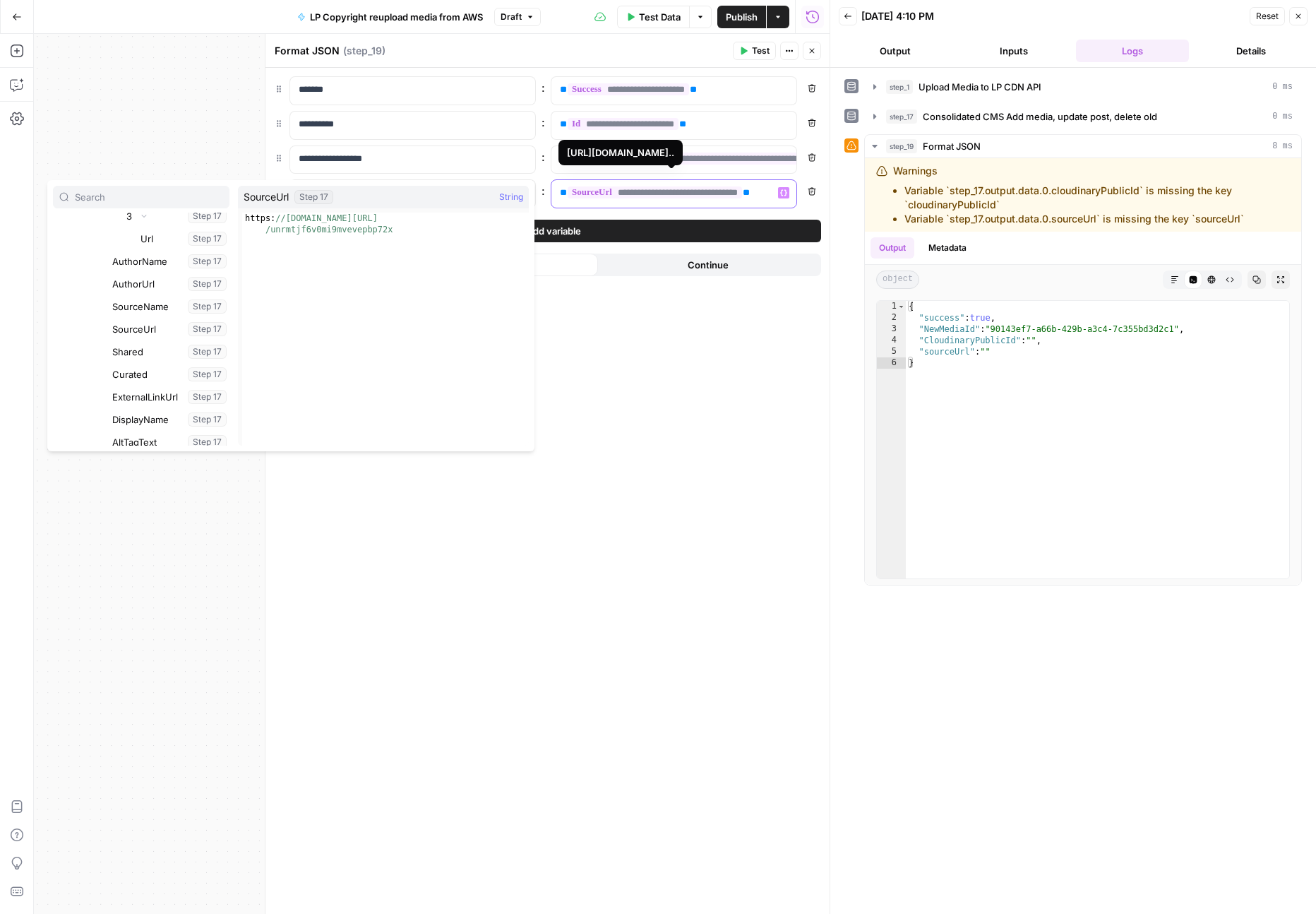
click at [714, 192] on span "**********" at bounding box center [654, 192] width 175 height 12
click at [750, 55] on button "Test" at bounding box center [754, 51] width 43 height 19
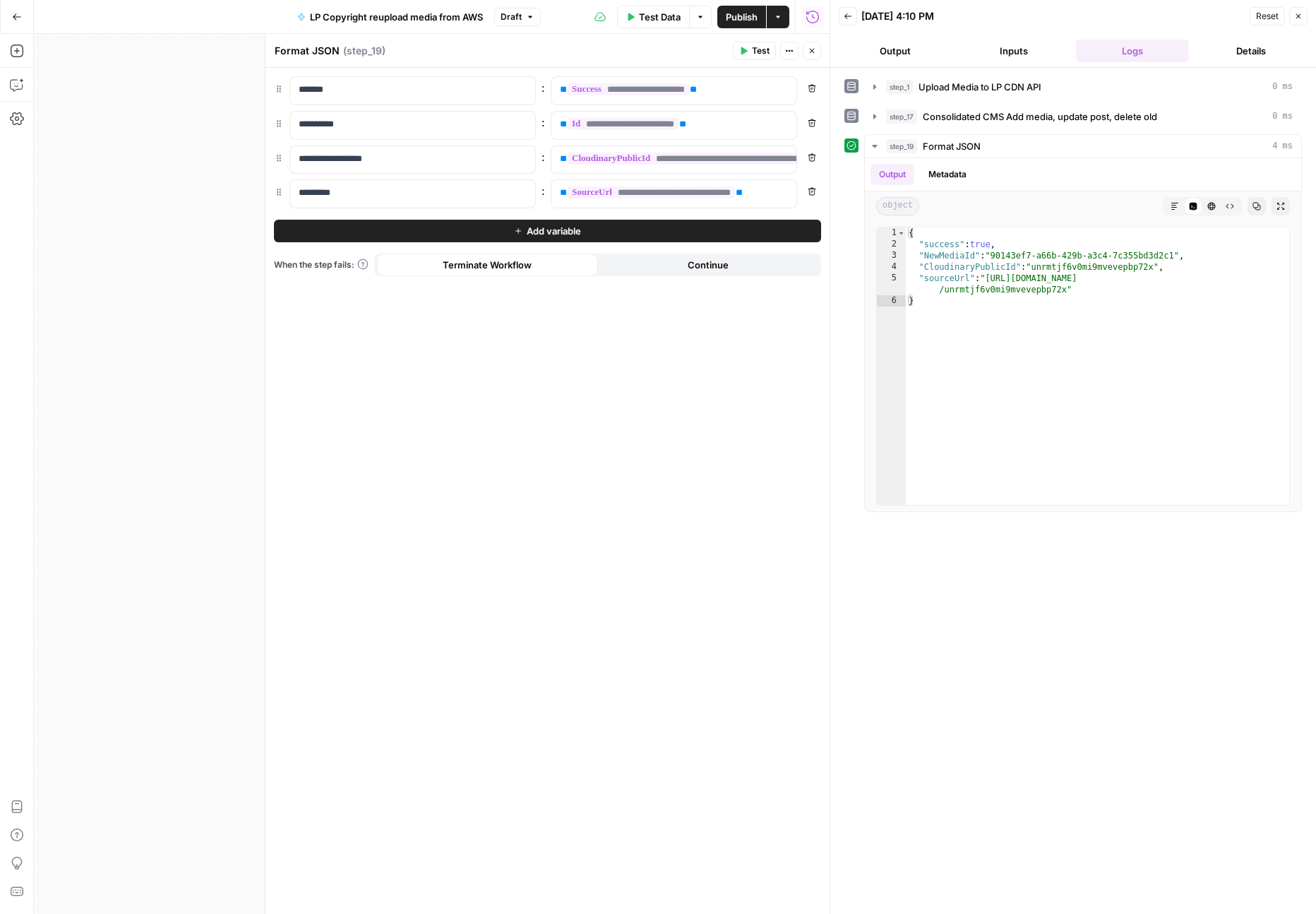
click at [811, 49] on icon "button" at bounding box center [812, 52] width 5 height 5
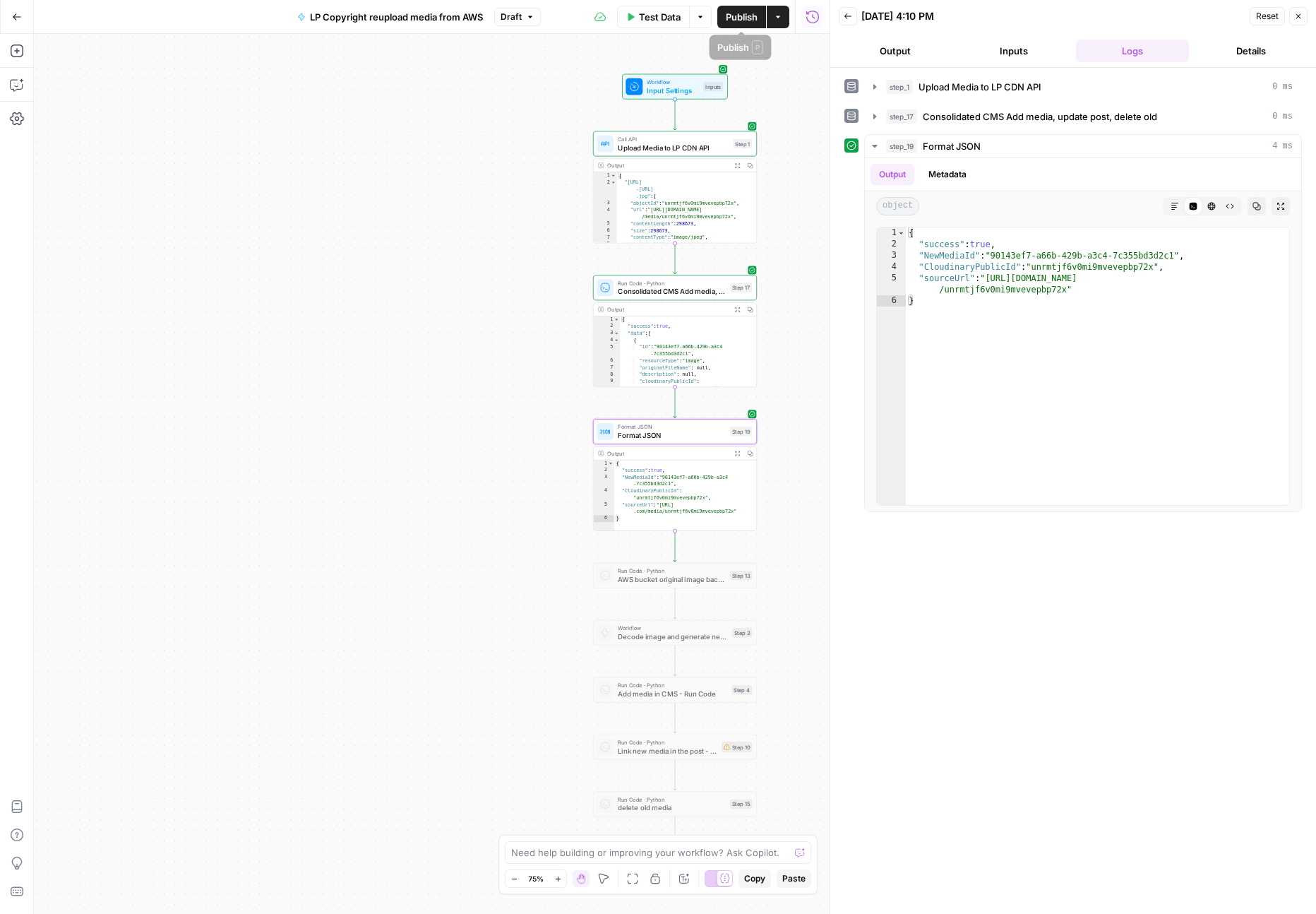
click at [745, 15] on span "Publish" at bounding box center [741, 17] width 31 height 14
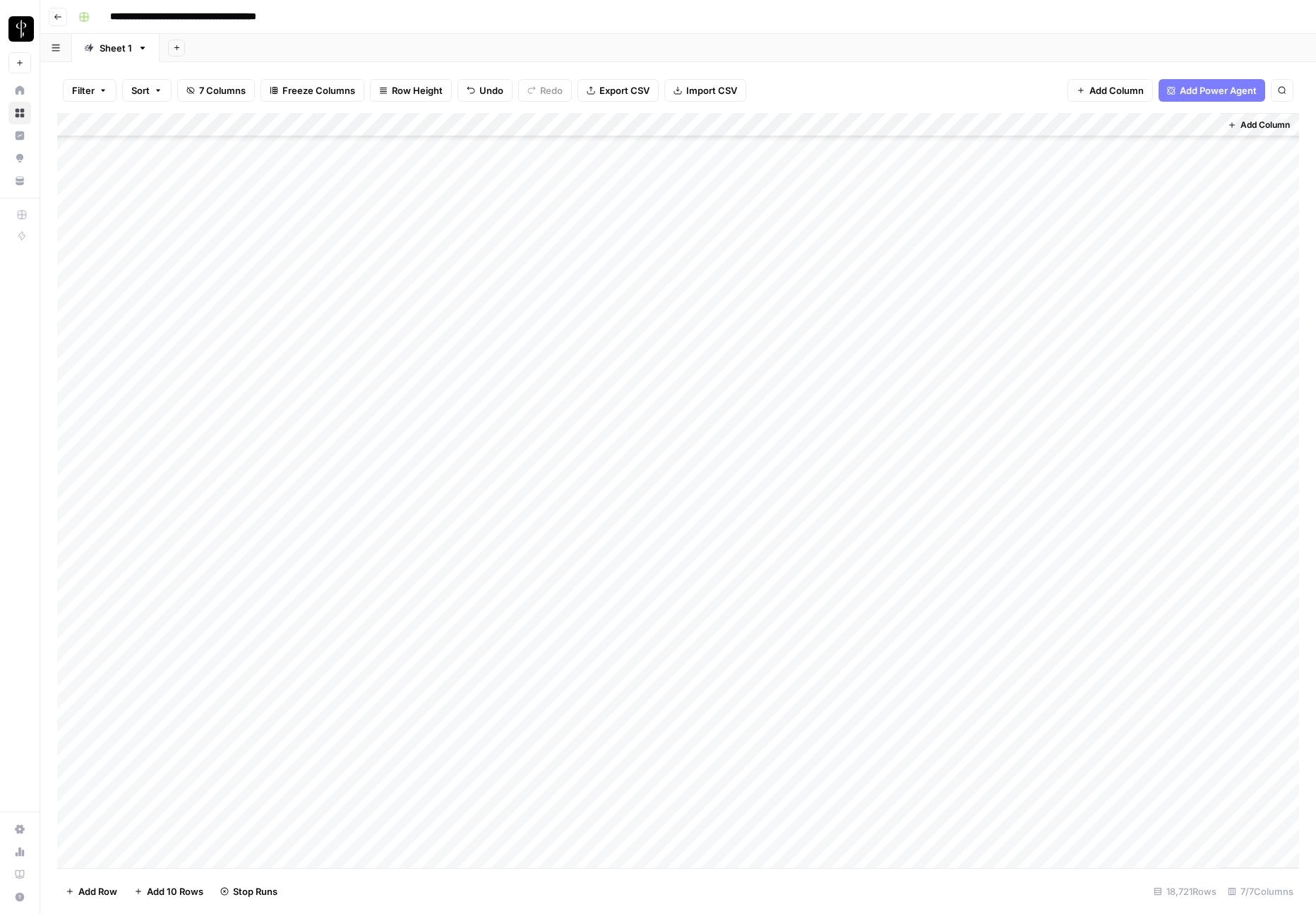
scroll to position [448868, 0]
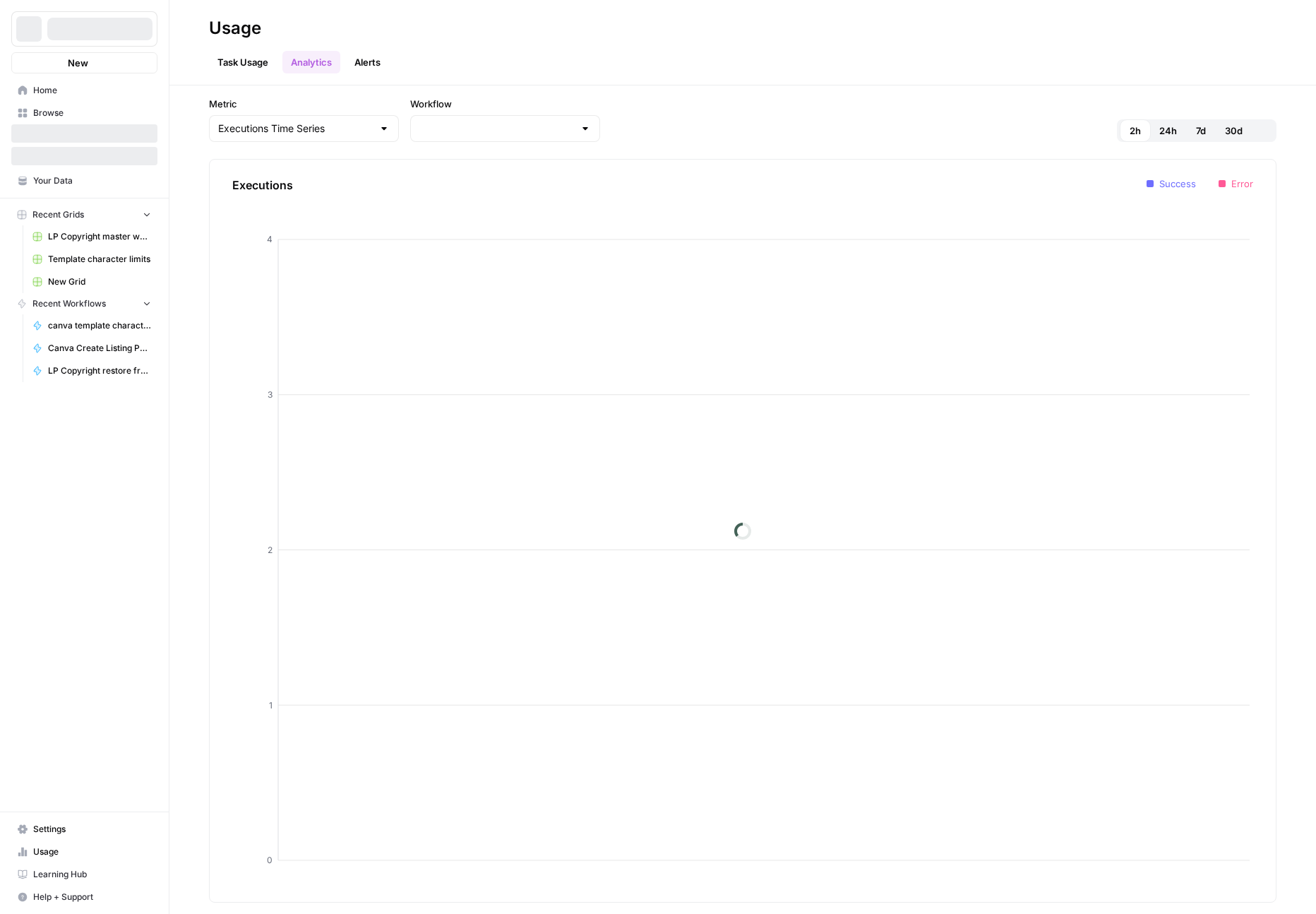
type input "LP Copyright reupload media from AWS"
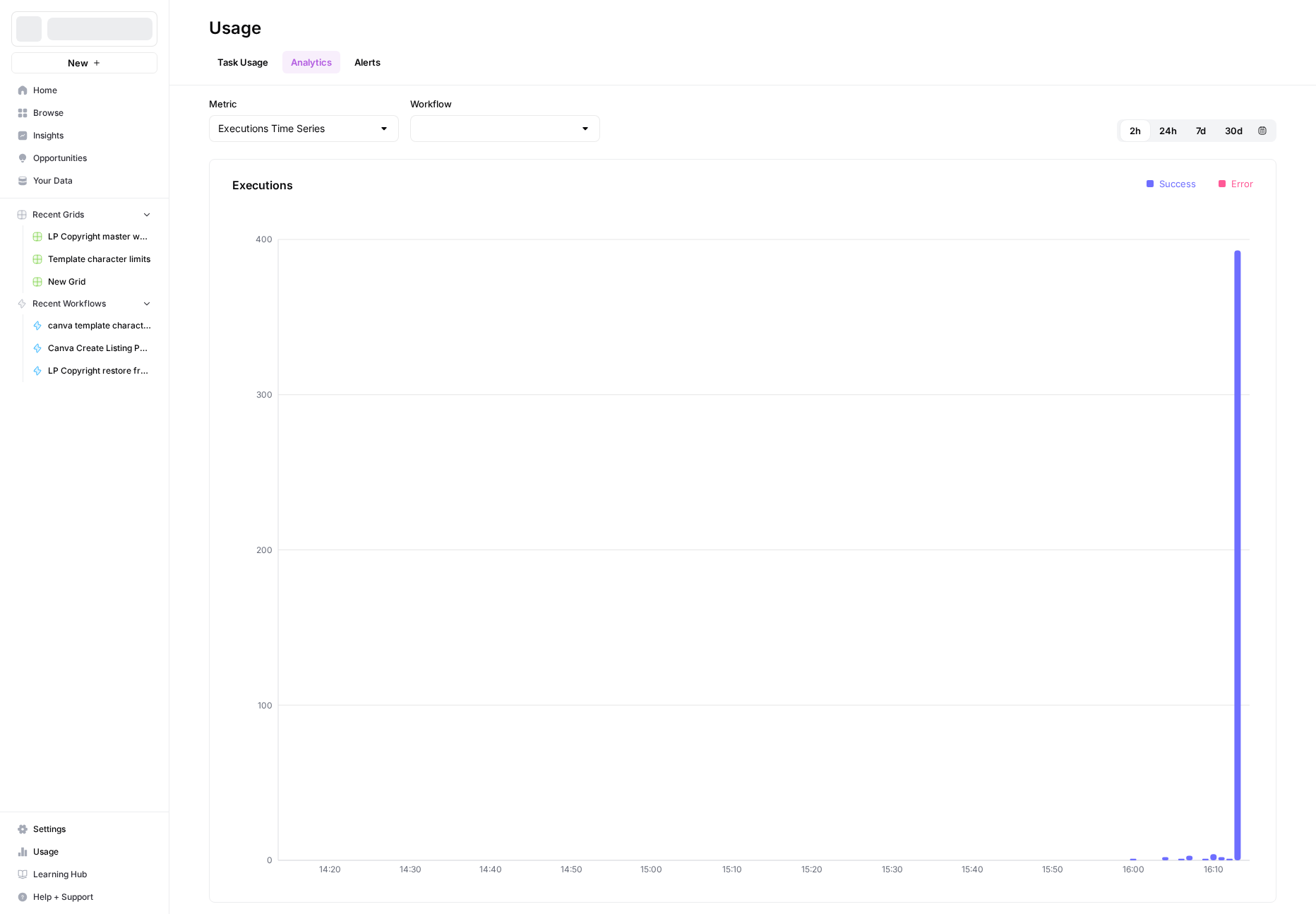
type input "LP Copyright reupload media from AWS"
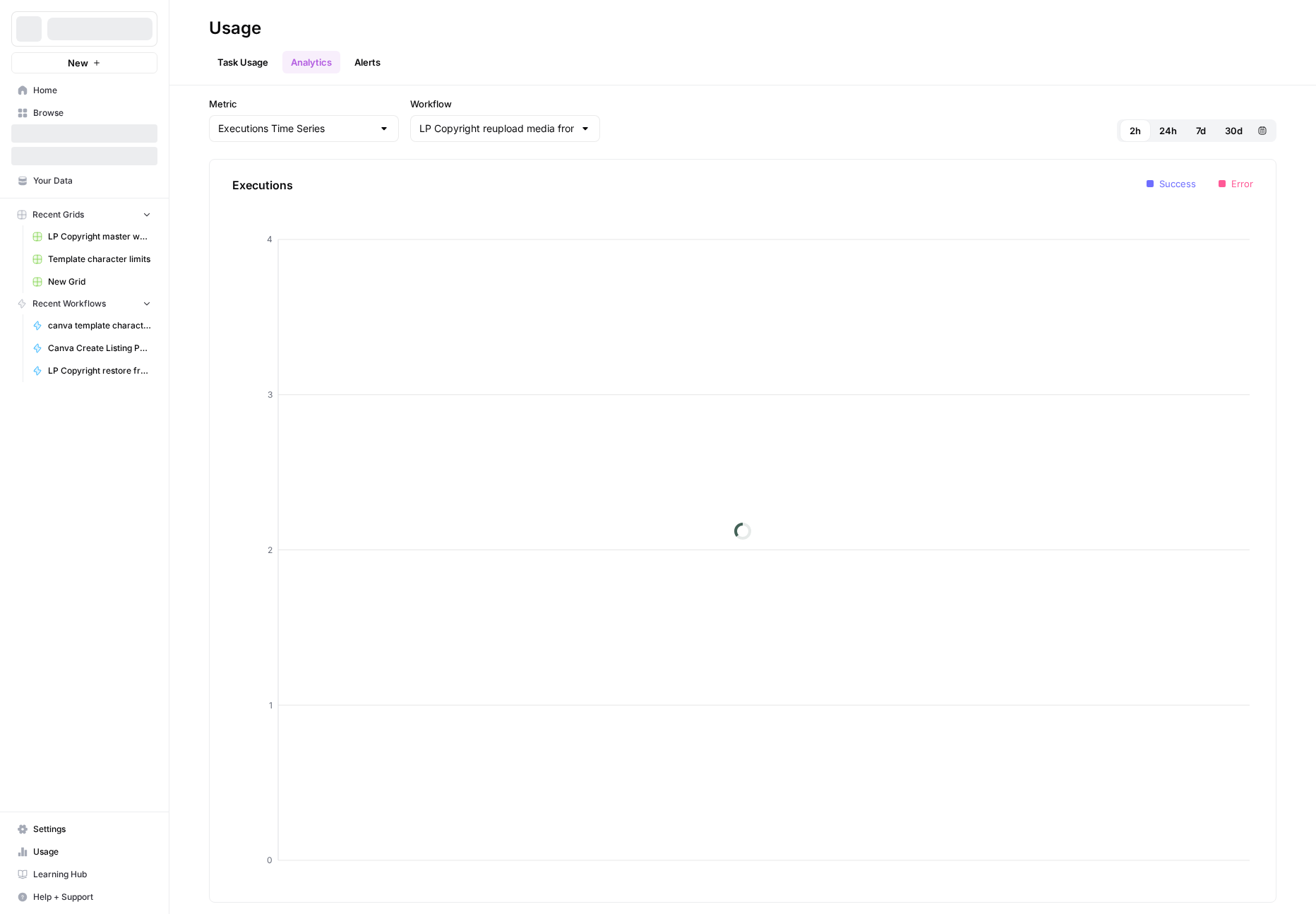
type input "LP Copyright reupload media from AWS"
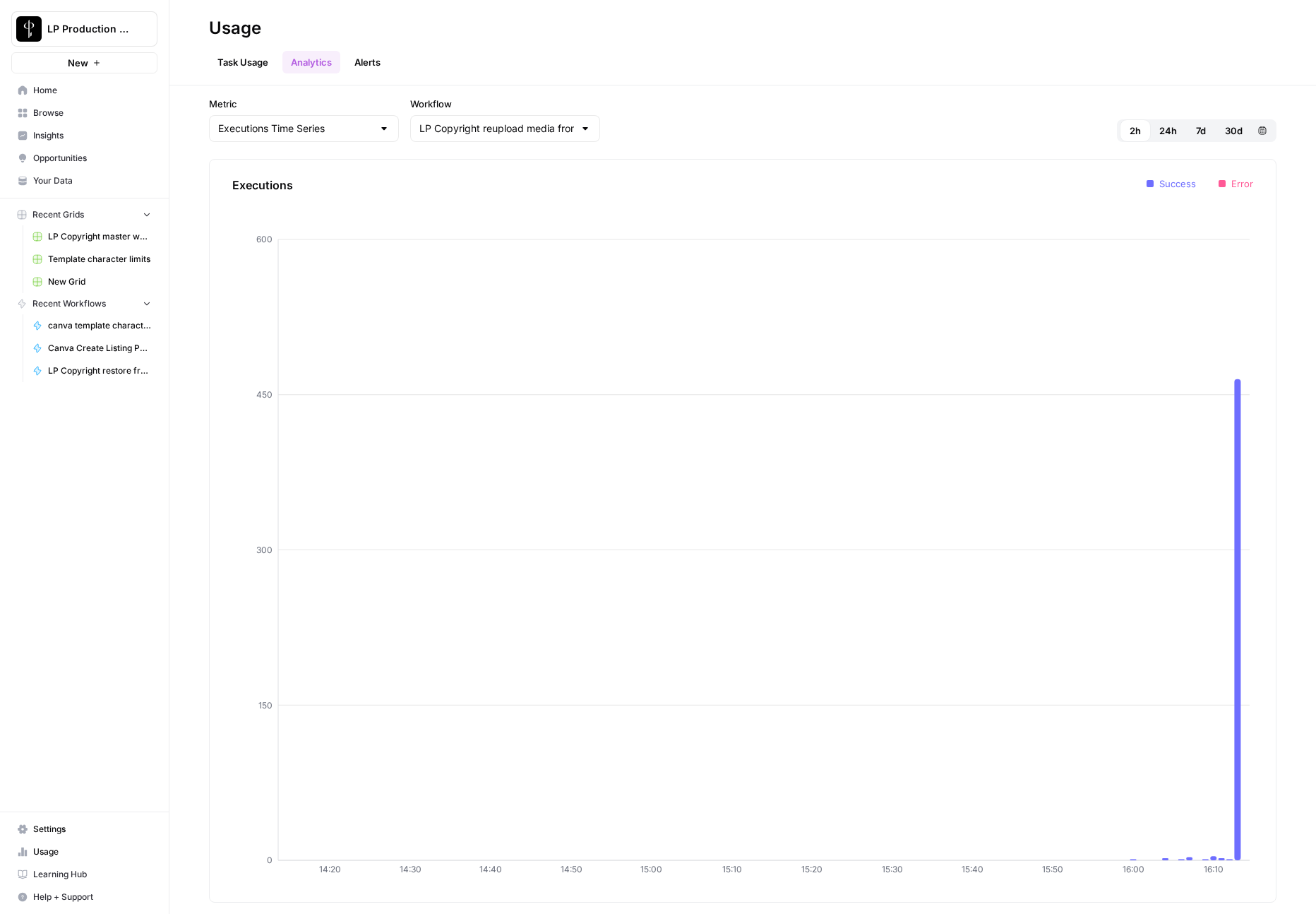
click at [1163, 134] on span "24h" at bounding box center [1168, 130] width 18 height 14
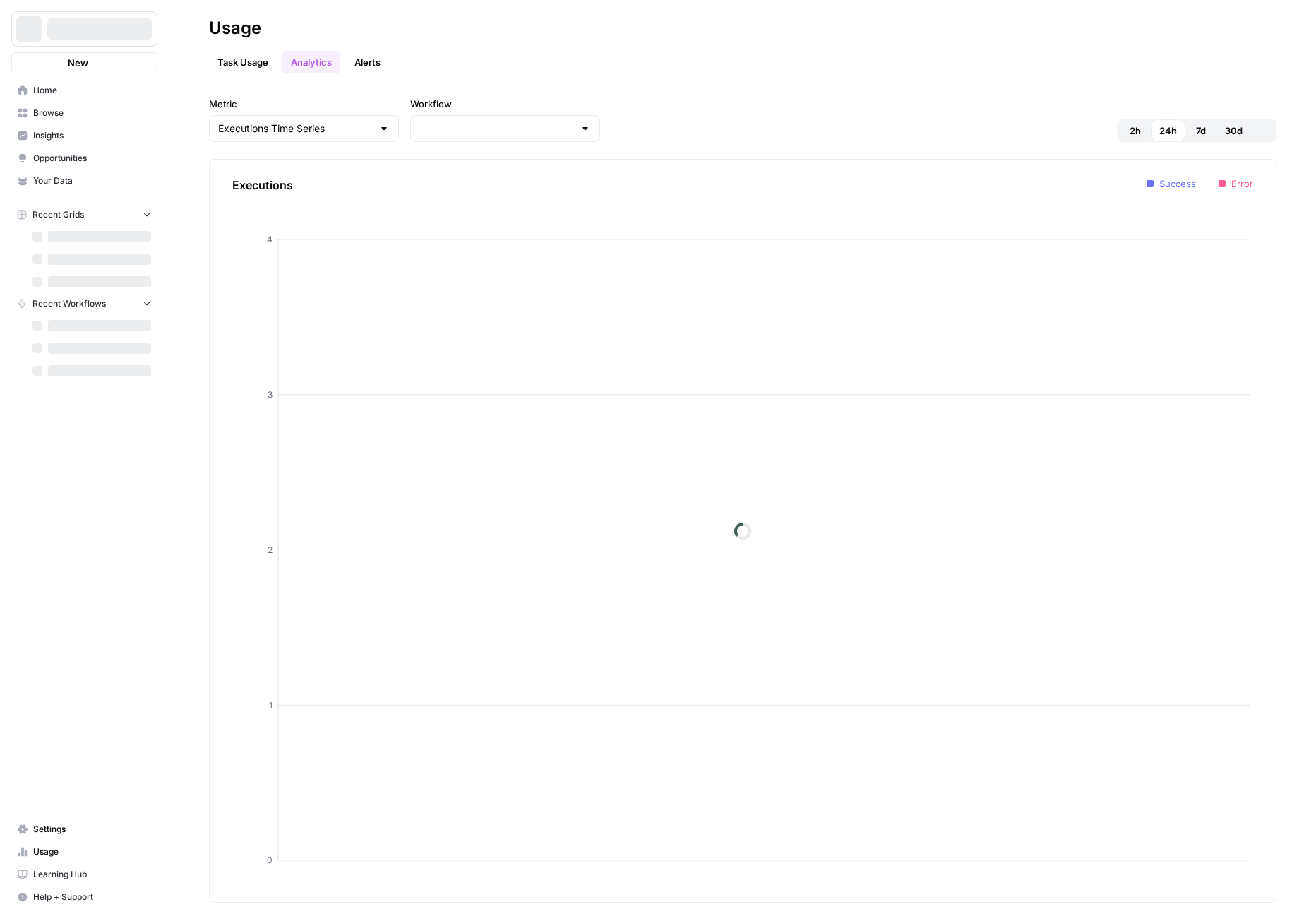
type input "LP Copyright reupload media from AWS"
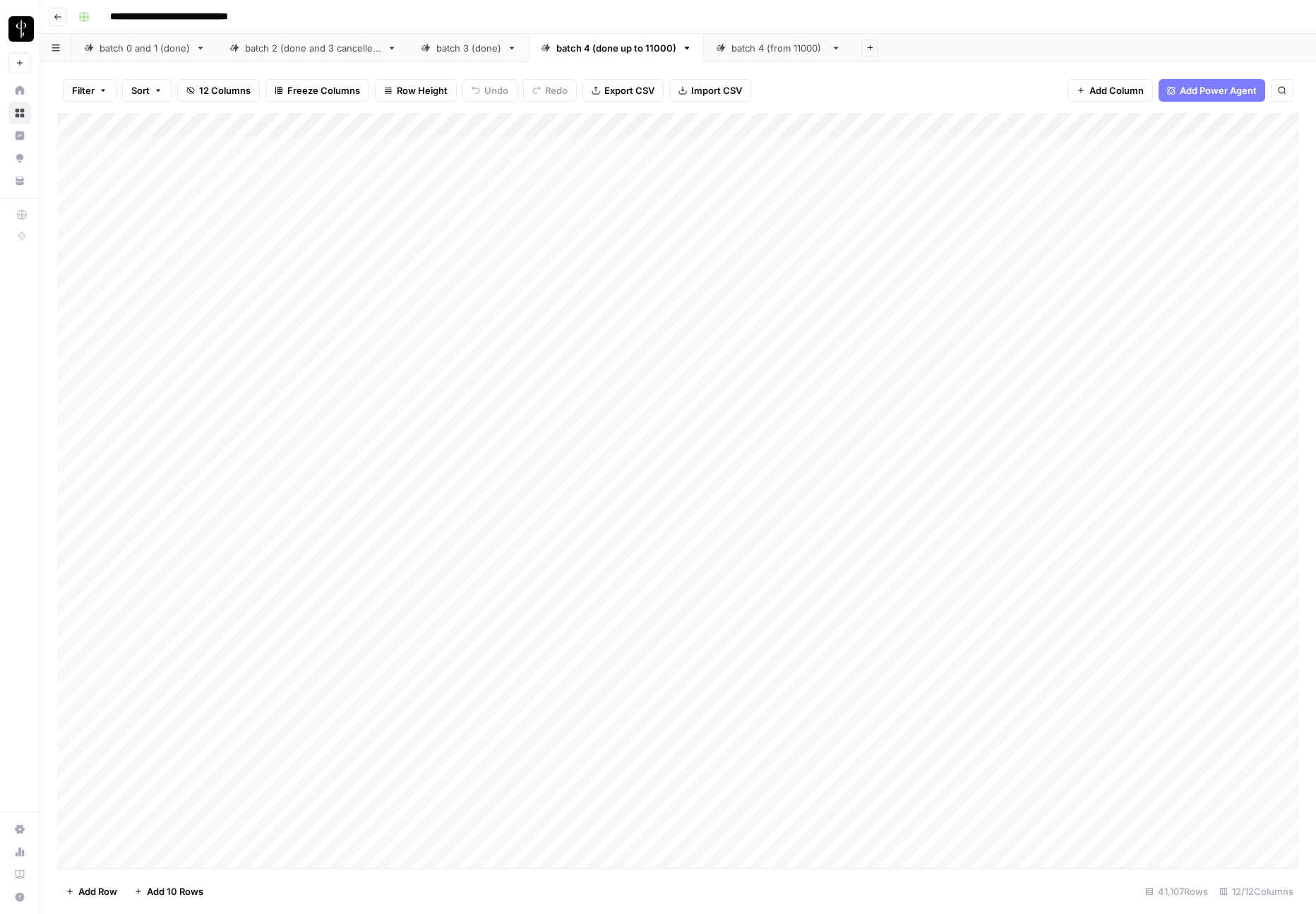
click at [746, 48] on div "batch 4 (from 11000)" at bounding box center [778, 48] width 94 height 14
click at [633, 89] on span "Export CSV" at bounding box center [629, 90] width 50 height 14
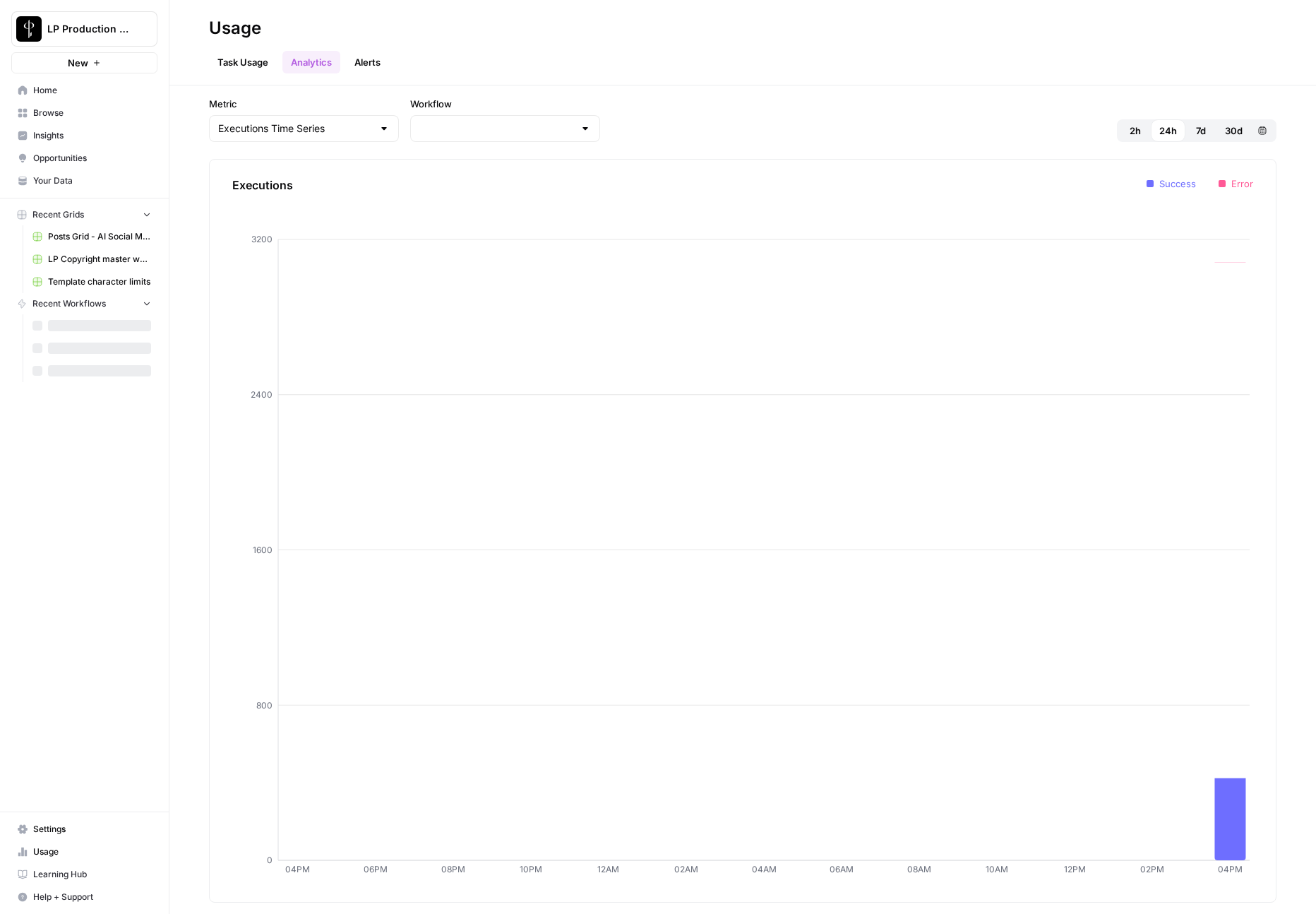
type input "LP Copyright reupload media from AWS"
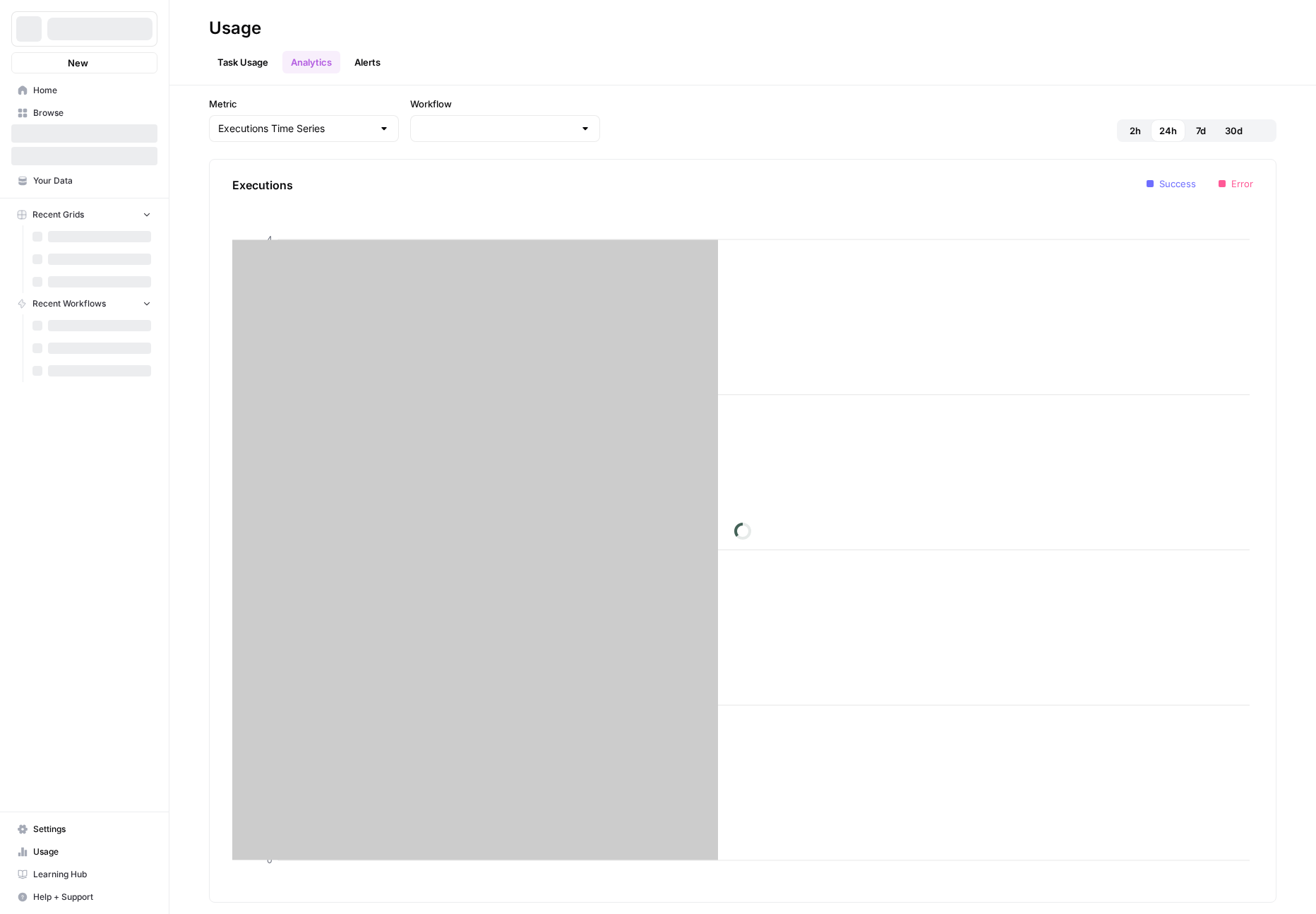
type input "LP Copyright reupload media from AWS"
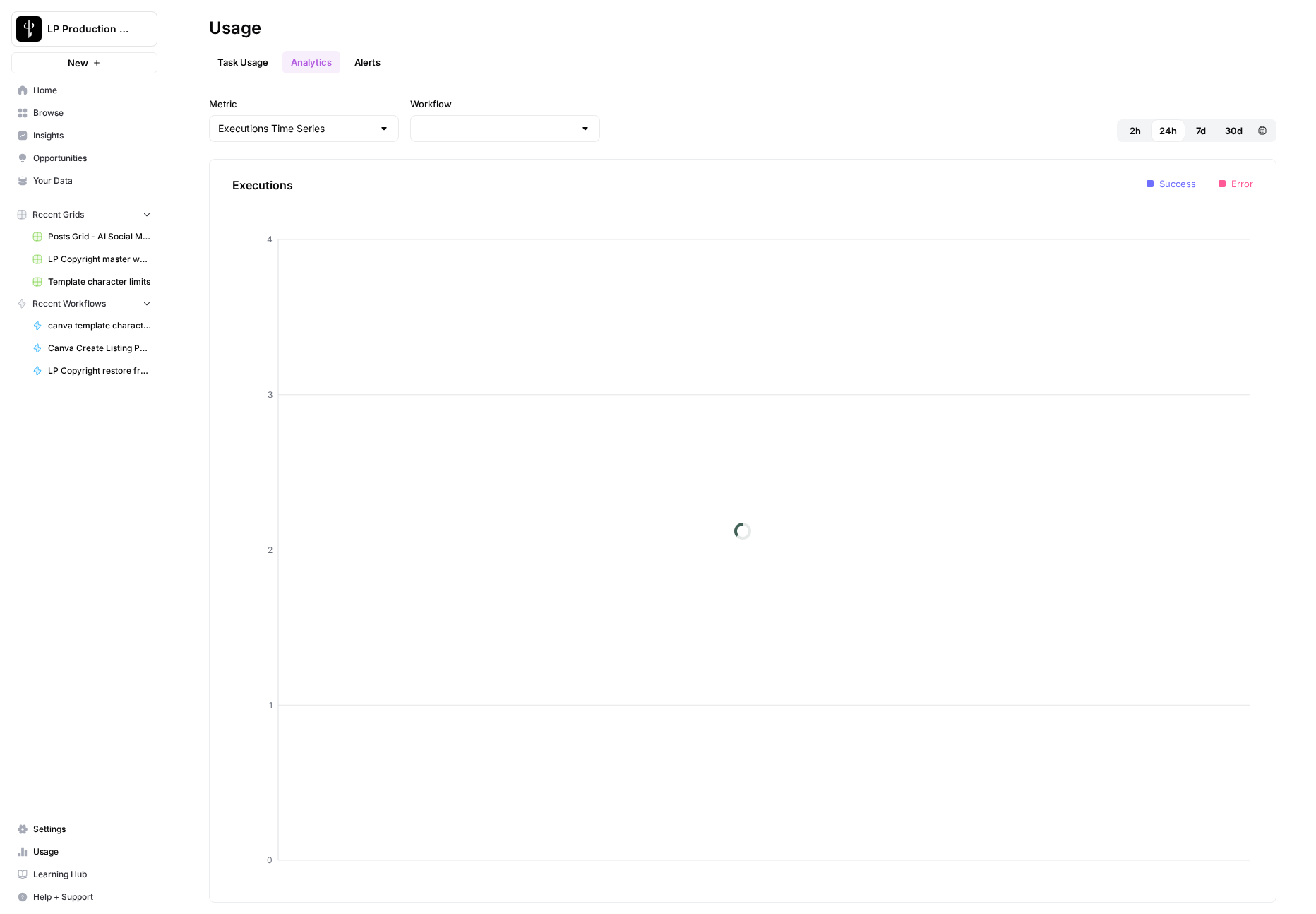
type input "LP Copyright reupload media from AWS"
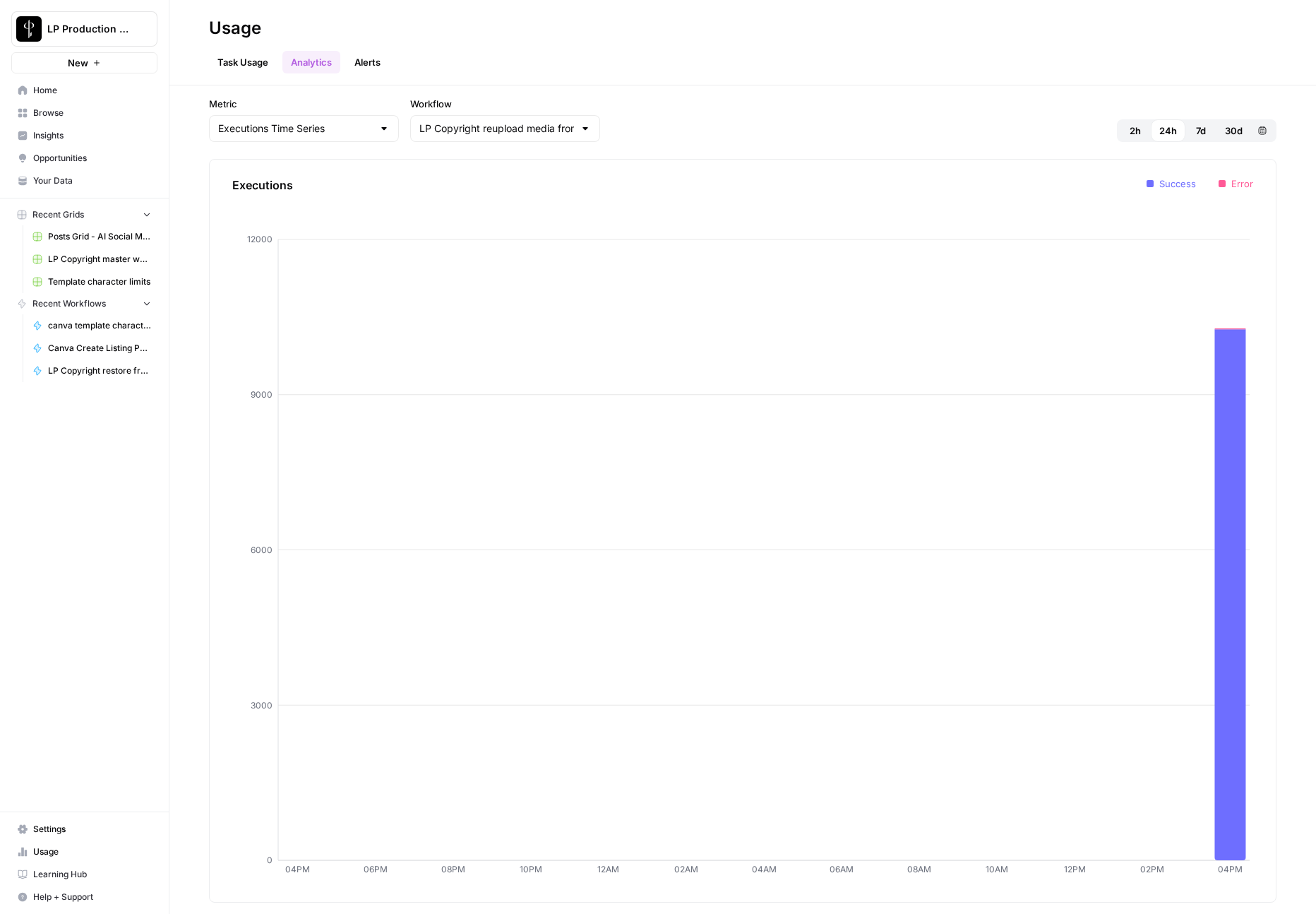
click at [564, 65] on div "Task Usage Analytics Alerts" at bounding box center [743, 56] width 1067 height 34
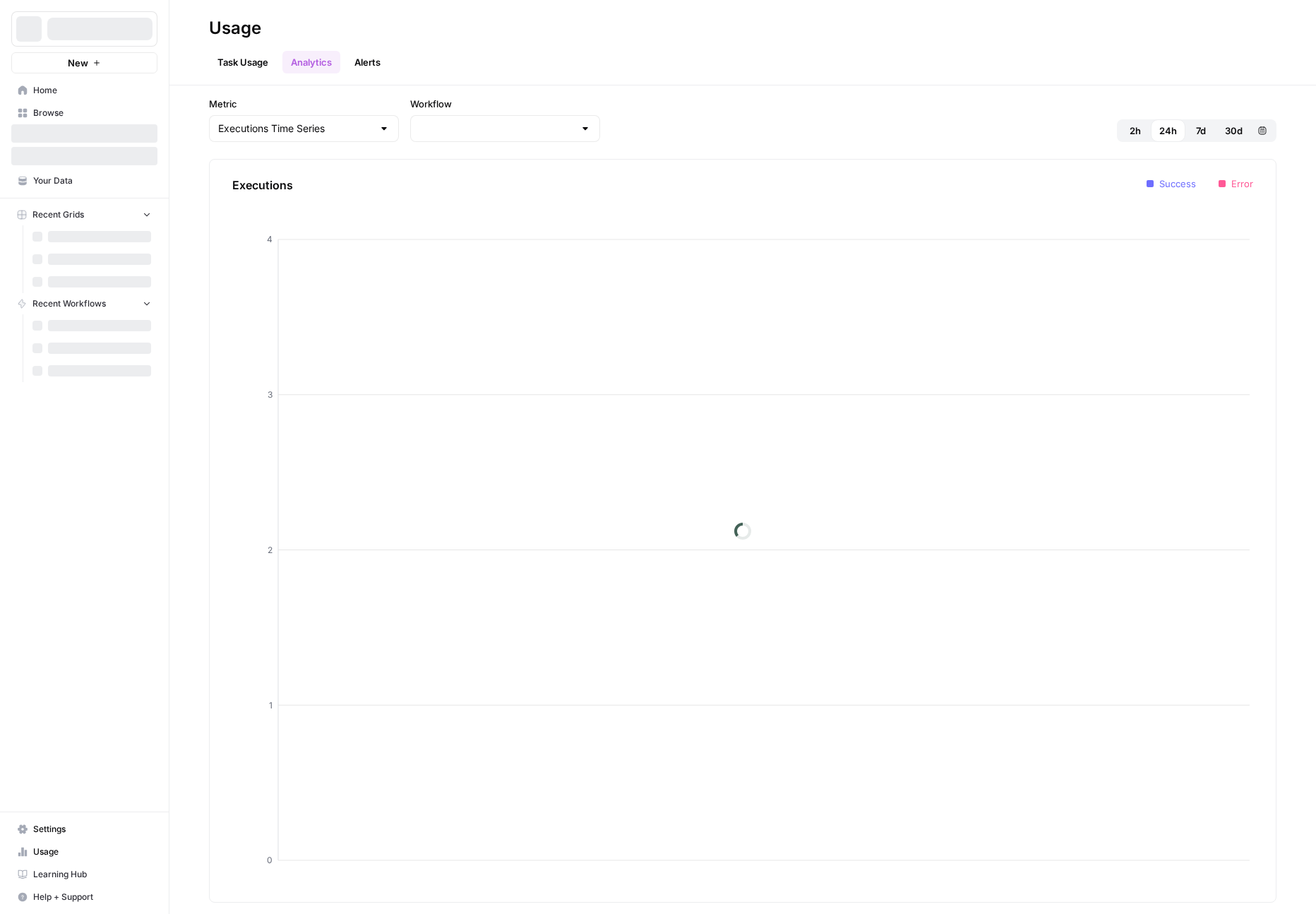
type input "LP Copyright reupload media from AWS"
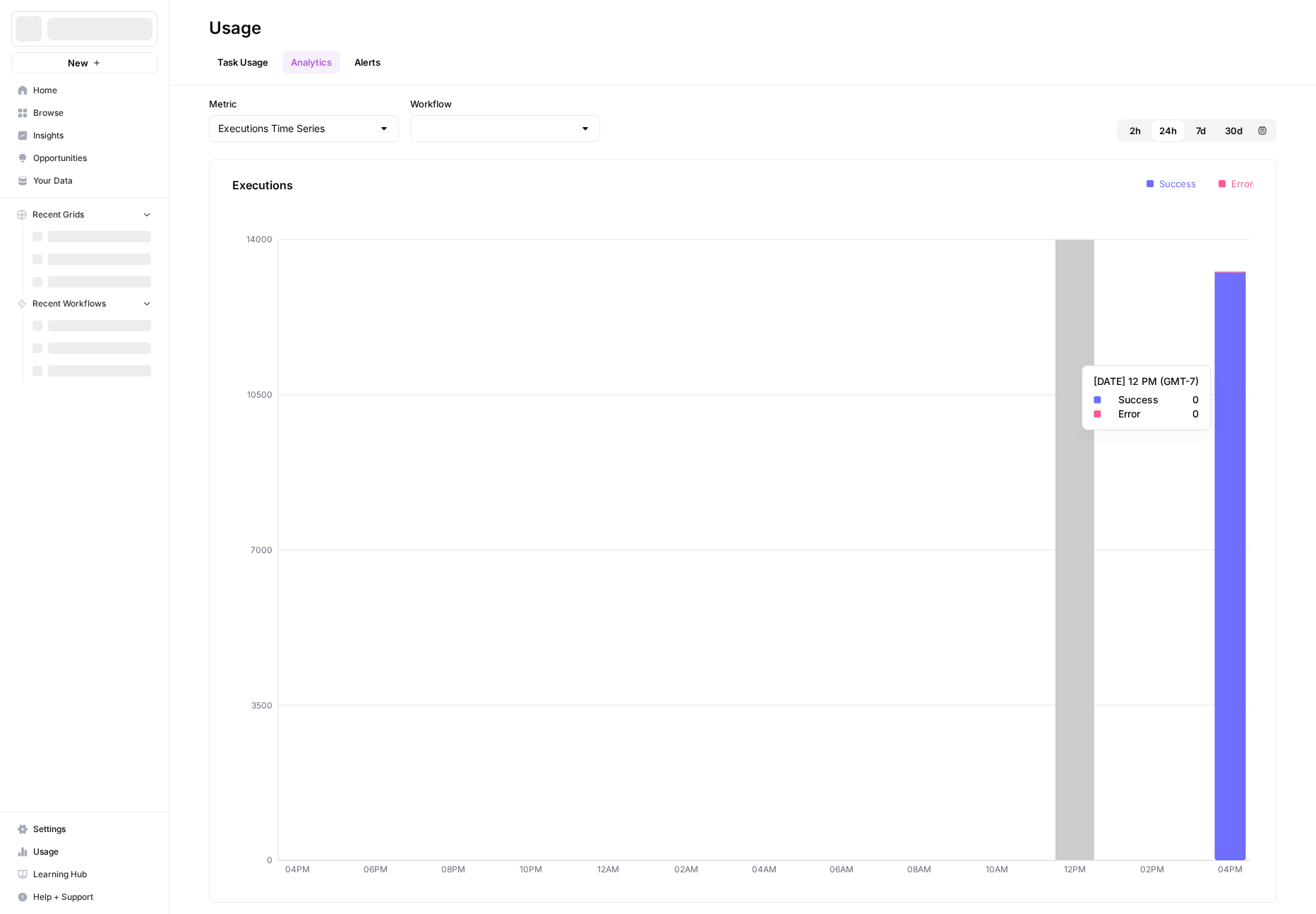
type input "LP Copyright reupload media from AWS"
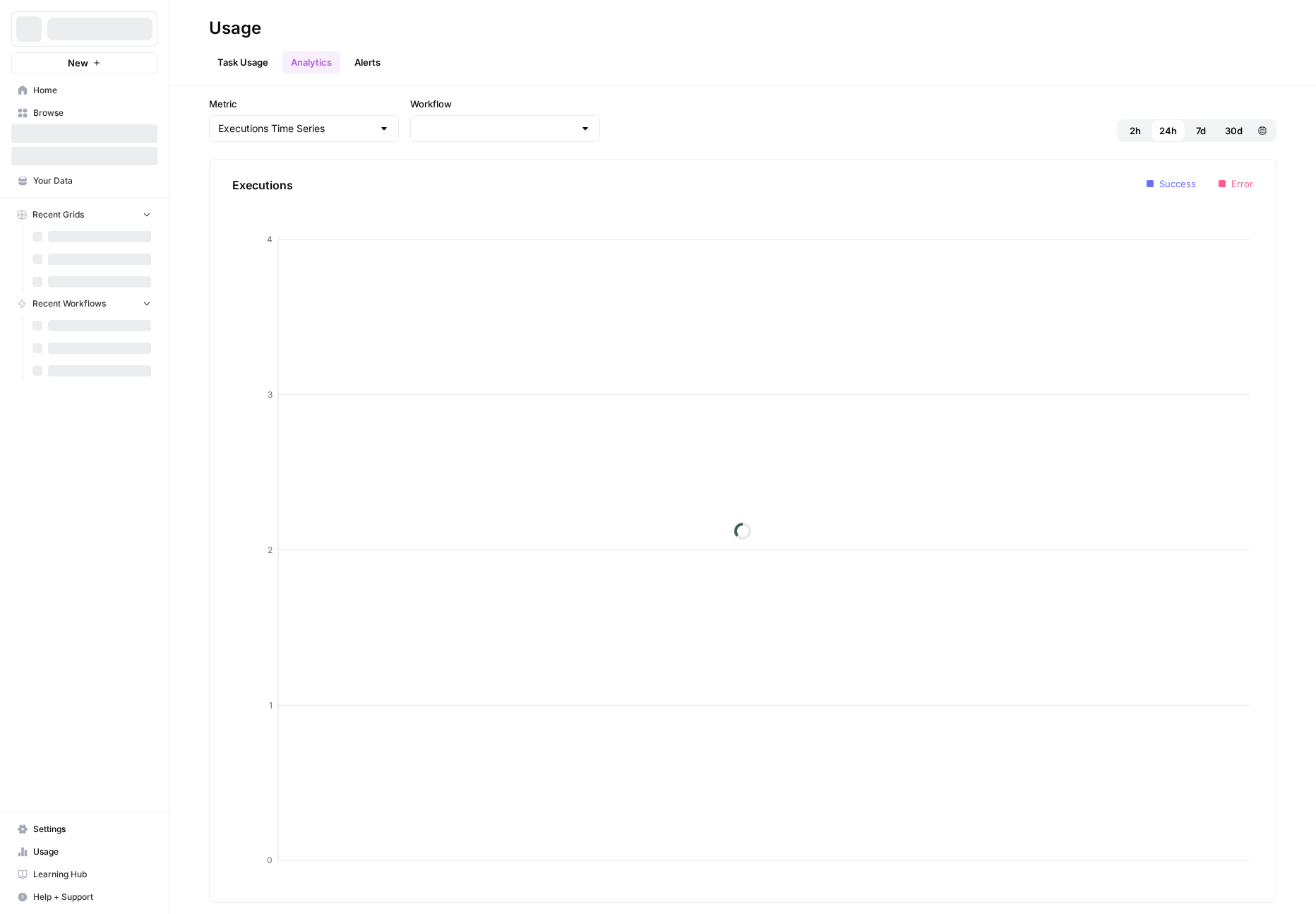
type input "LP Copyright reupload media from AWS"
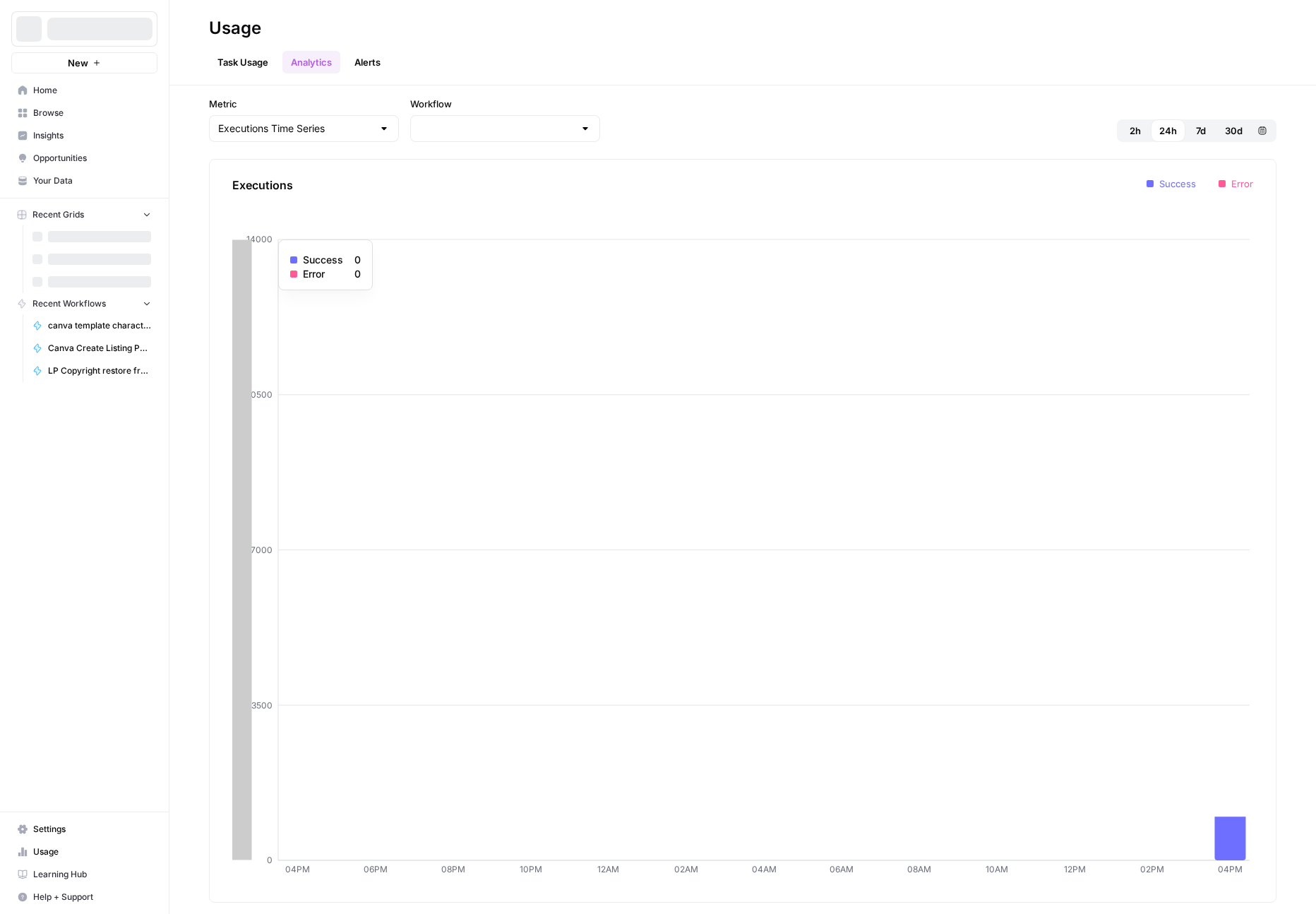
type input "LP Copyright reupload media from AWS"
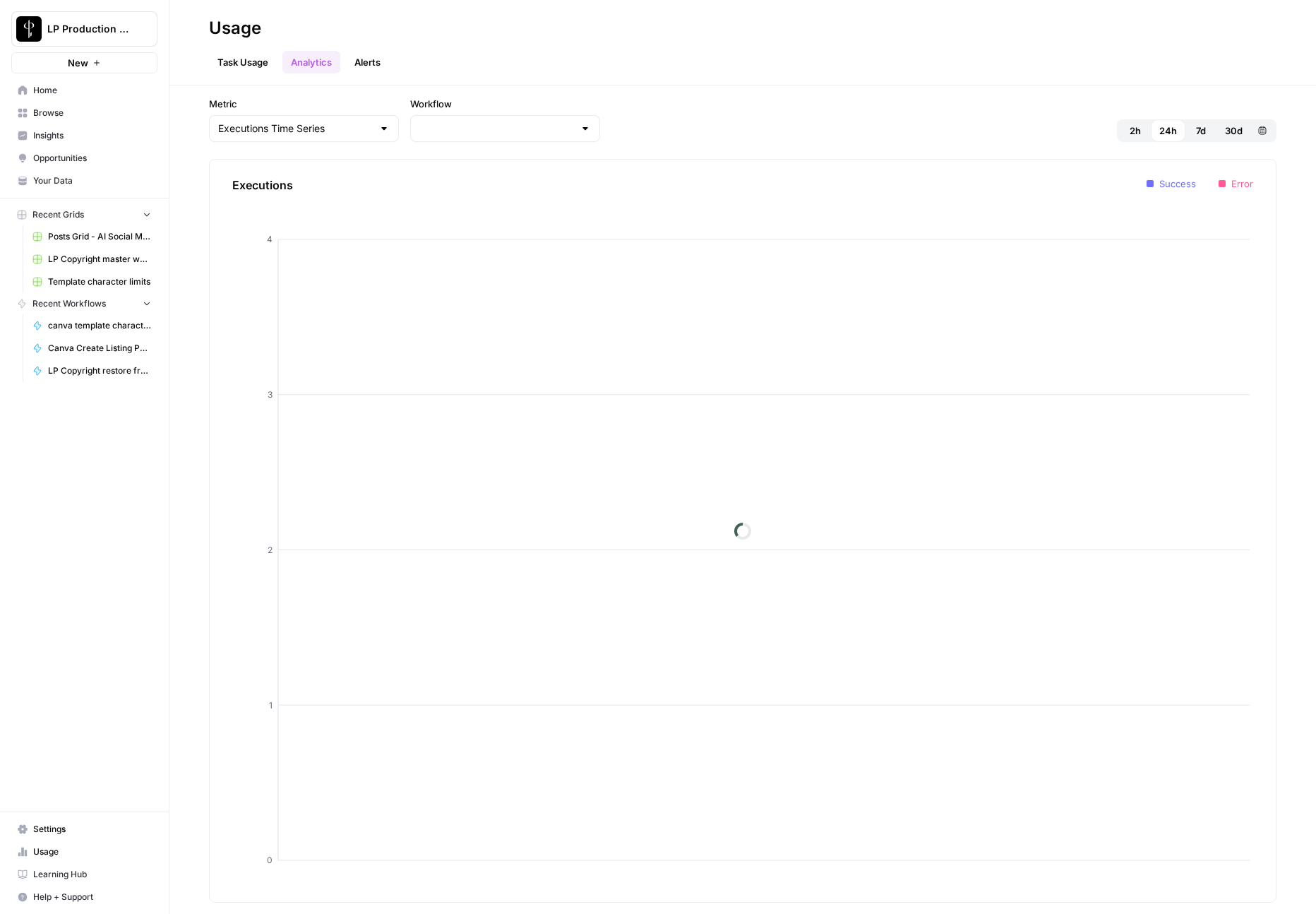
type input "LP Copyright reupload media from AWS"
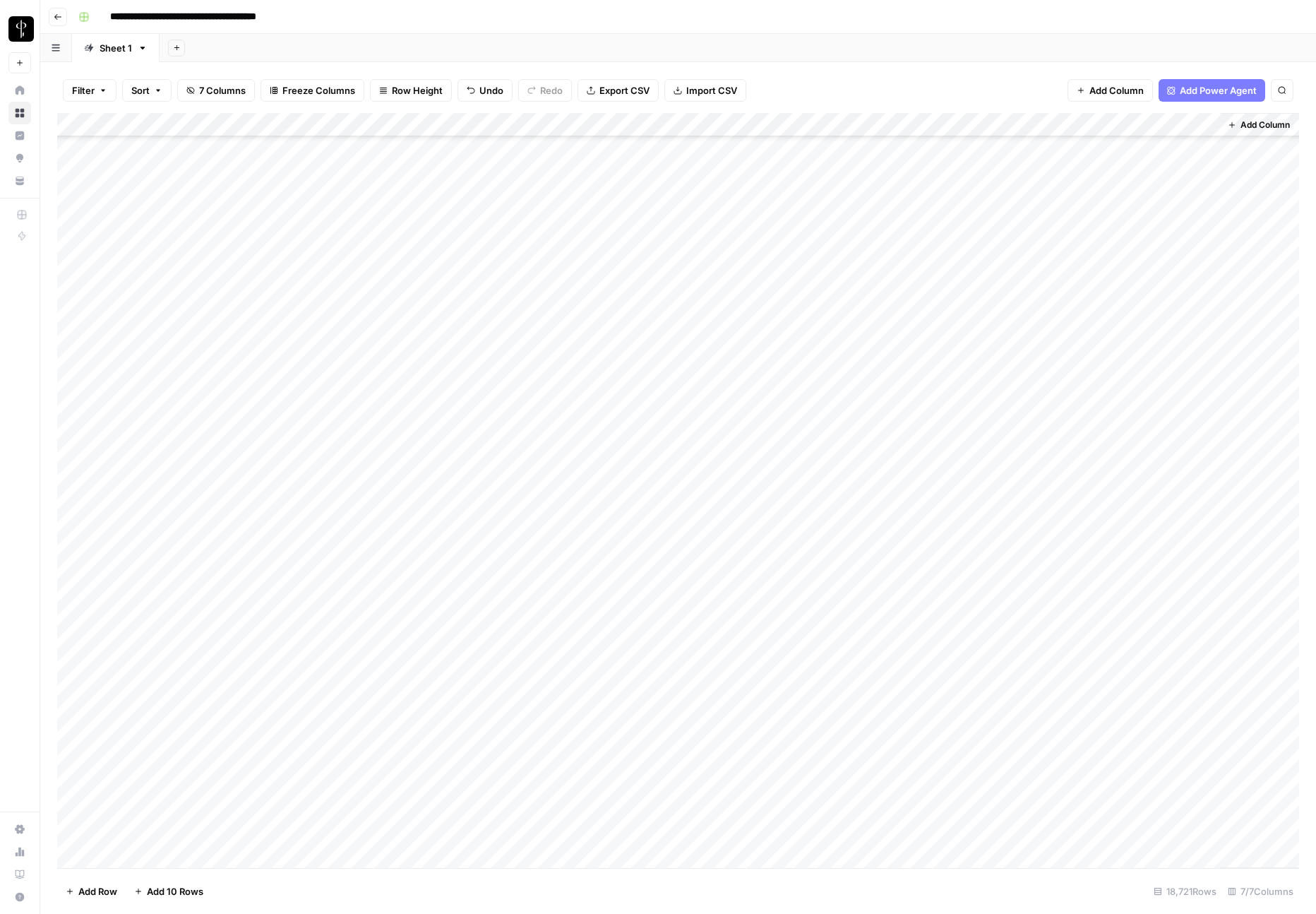
scroll to position [448868, 0]
click at [100, 88] on icon "button" at bounding box center [103, 90] width 9 height 9
click at [168, 163] on button "Add Filter" at bounding box center [343, 160] width 526 height 19
click at [157, 167] on input "text" at bounding box center [167, 165] width 155 height 14
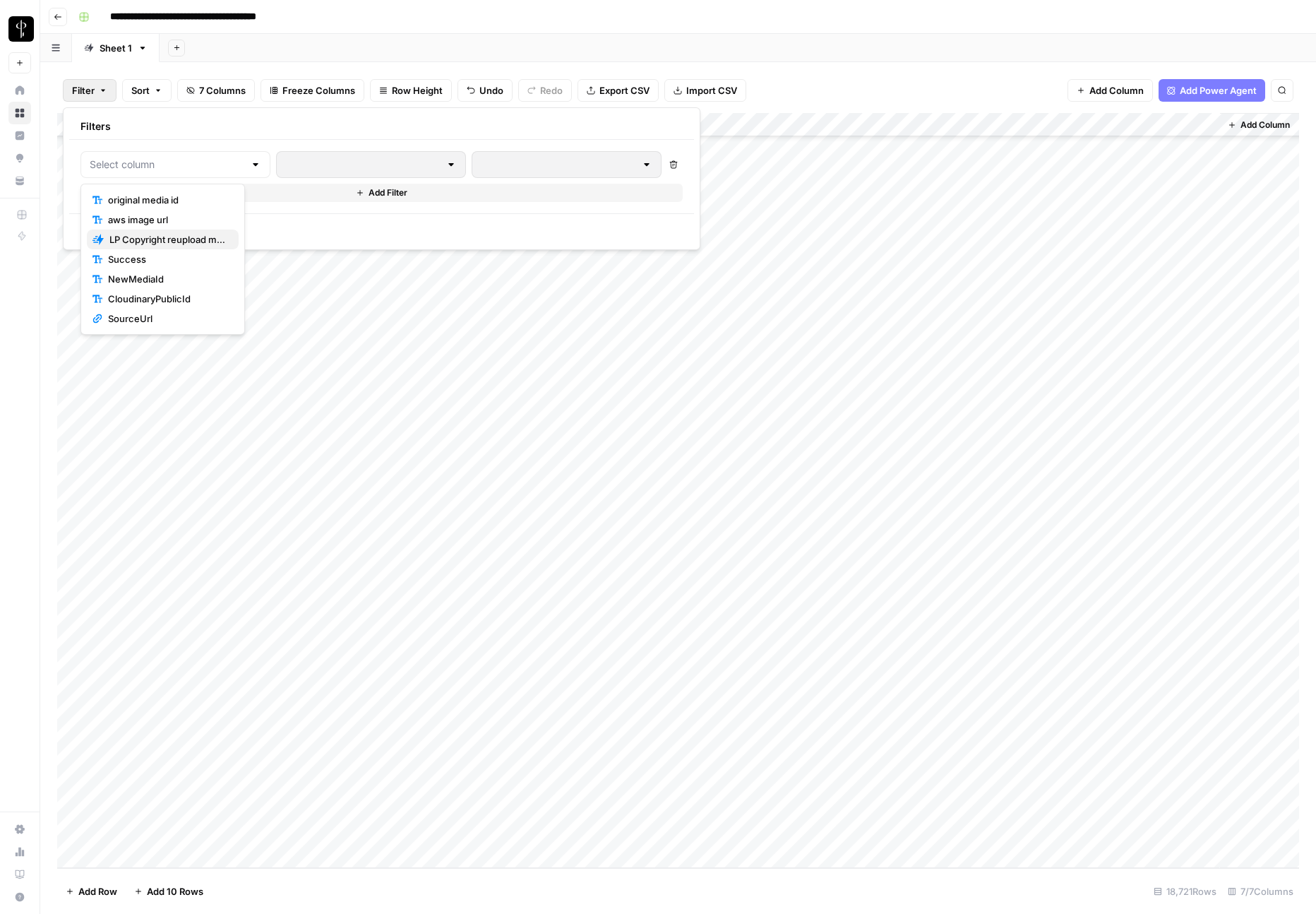
click at [160, 233] on span "LP Copyright reupload media from AWS" at bounding box center [168, 240] width 118 height 14
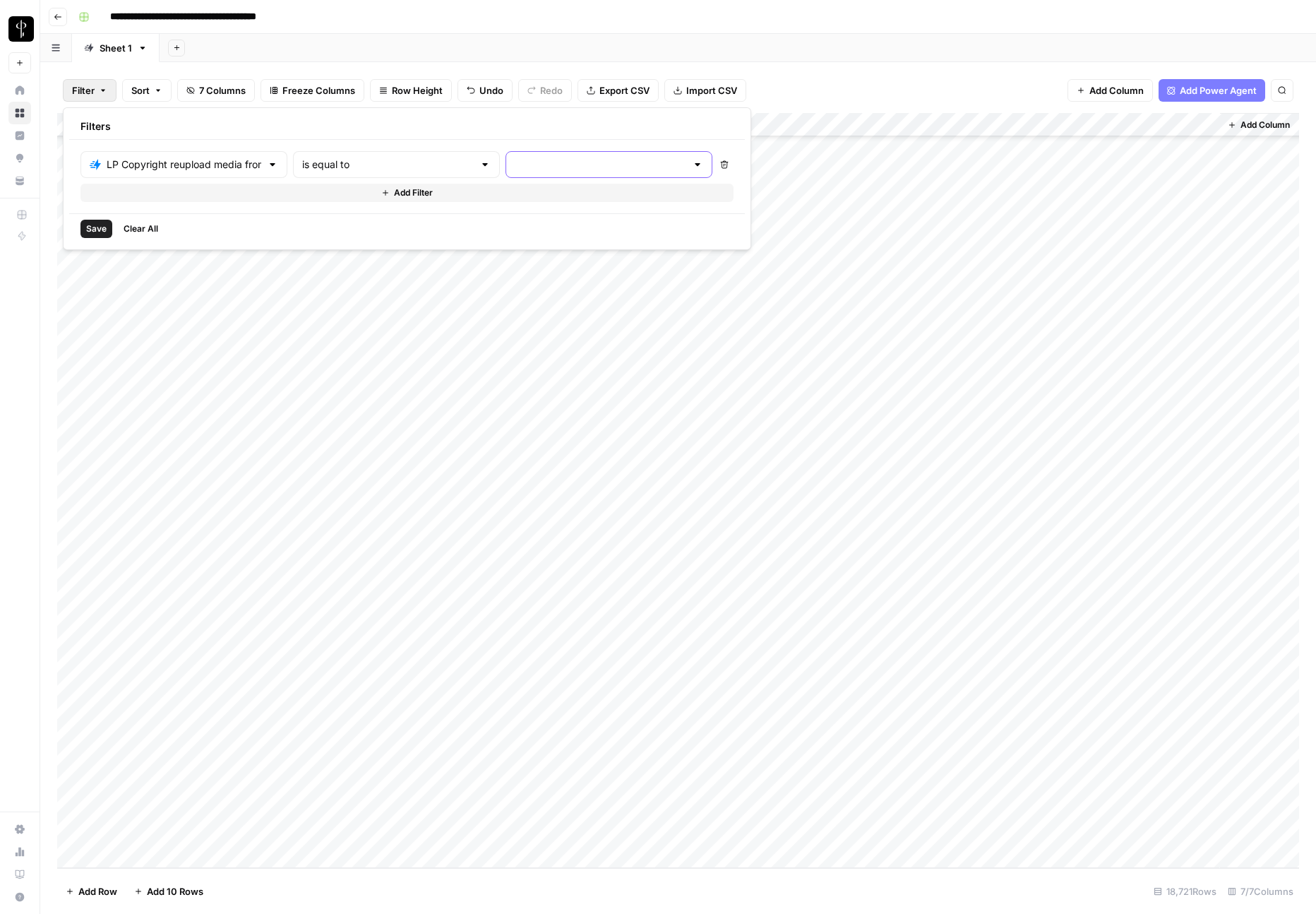
click at [542, 159] on input "text" at bounding box center [600, 165] width 171 height 14
click at [496, 233] on span "error" at bounding box center [501, 240] width 135 height 14
click at [100, 231] on span "Save" at bounding box center [96, 229] width 20 height 13
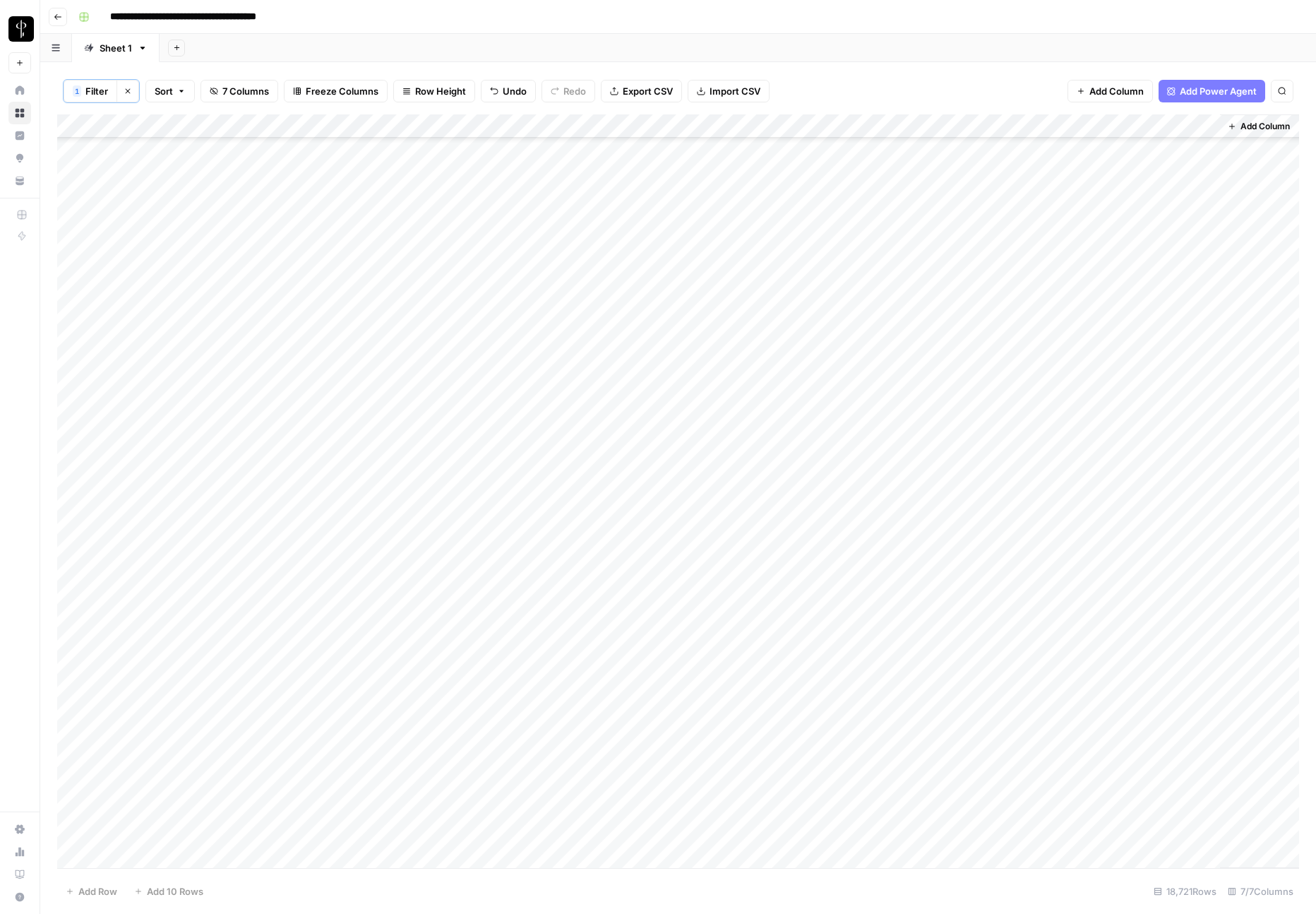
scroll to position [0, 0]
click at [629, 152] on div "Add Column" at bounding box center [678, 474] width 1242 height 719
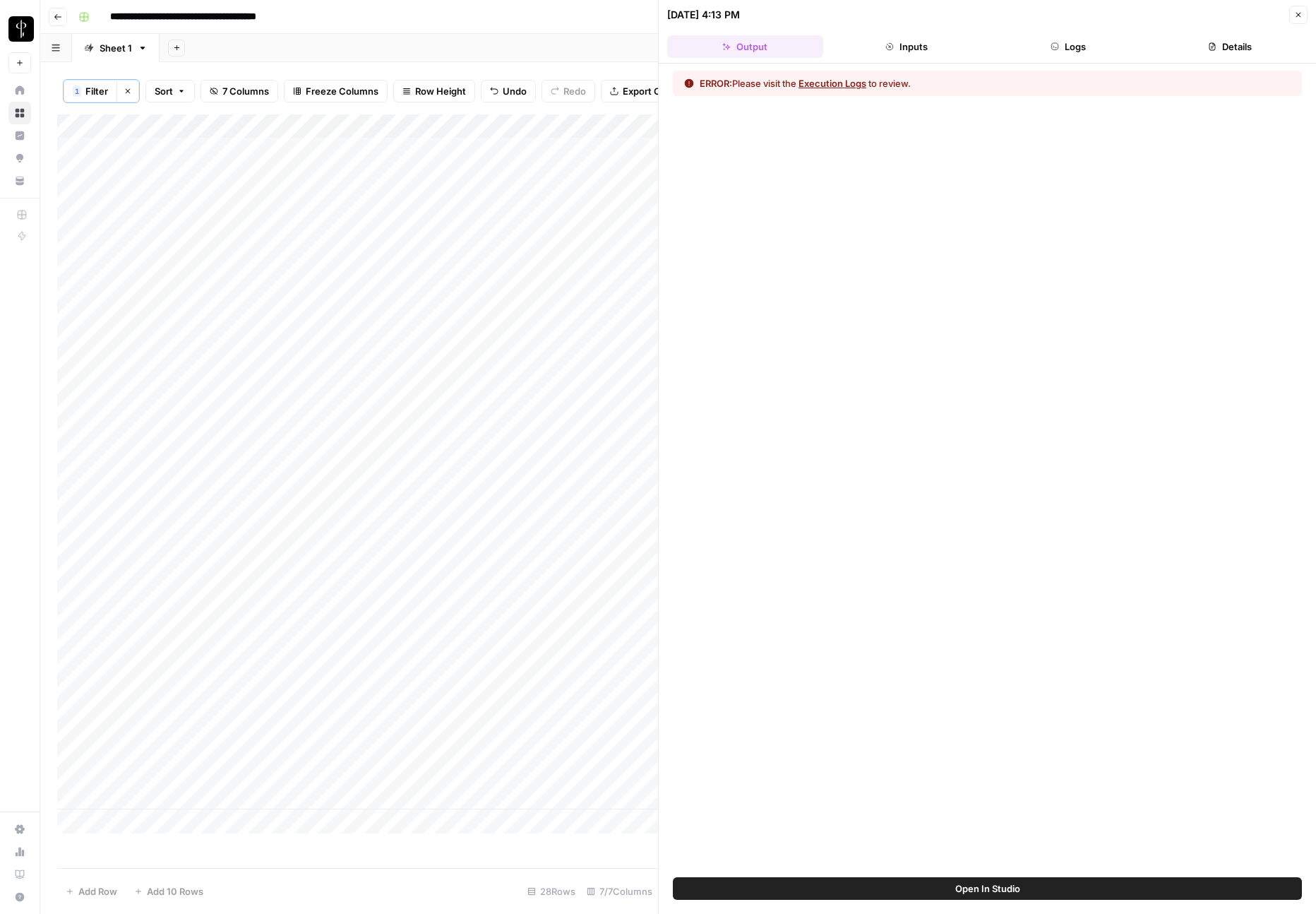
click at [1048, 48] on button "Logs" at bounding box center [1069, 47] width 156 height 23
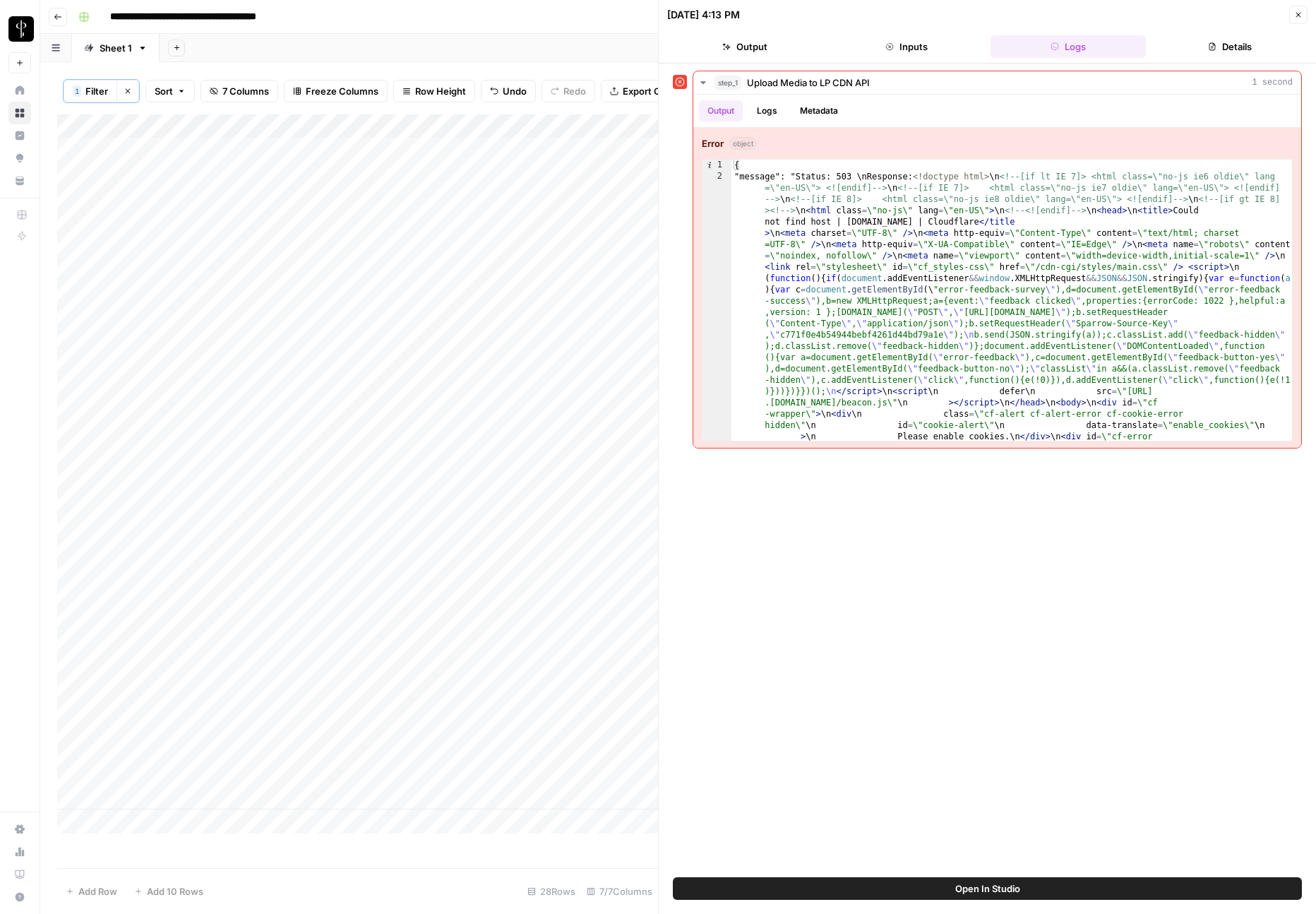
click at [478, 151] on div "Add Column" at bounding box center [357, 474] width 600 height 719
click at [502, 124] on div "Add Column" at bounding box center [357, 474] width 600 height 719
click at [468, 296] on span "Image (URL)" at bounding box center [495, 296] width 68 height 14
click at [923, 43] on button "Inputs" at bounding box center [907, 47] width 156 height 23
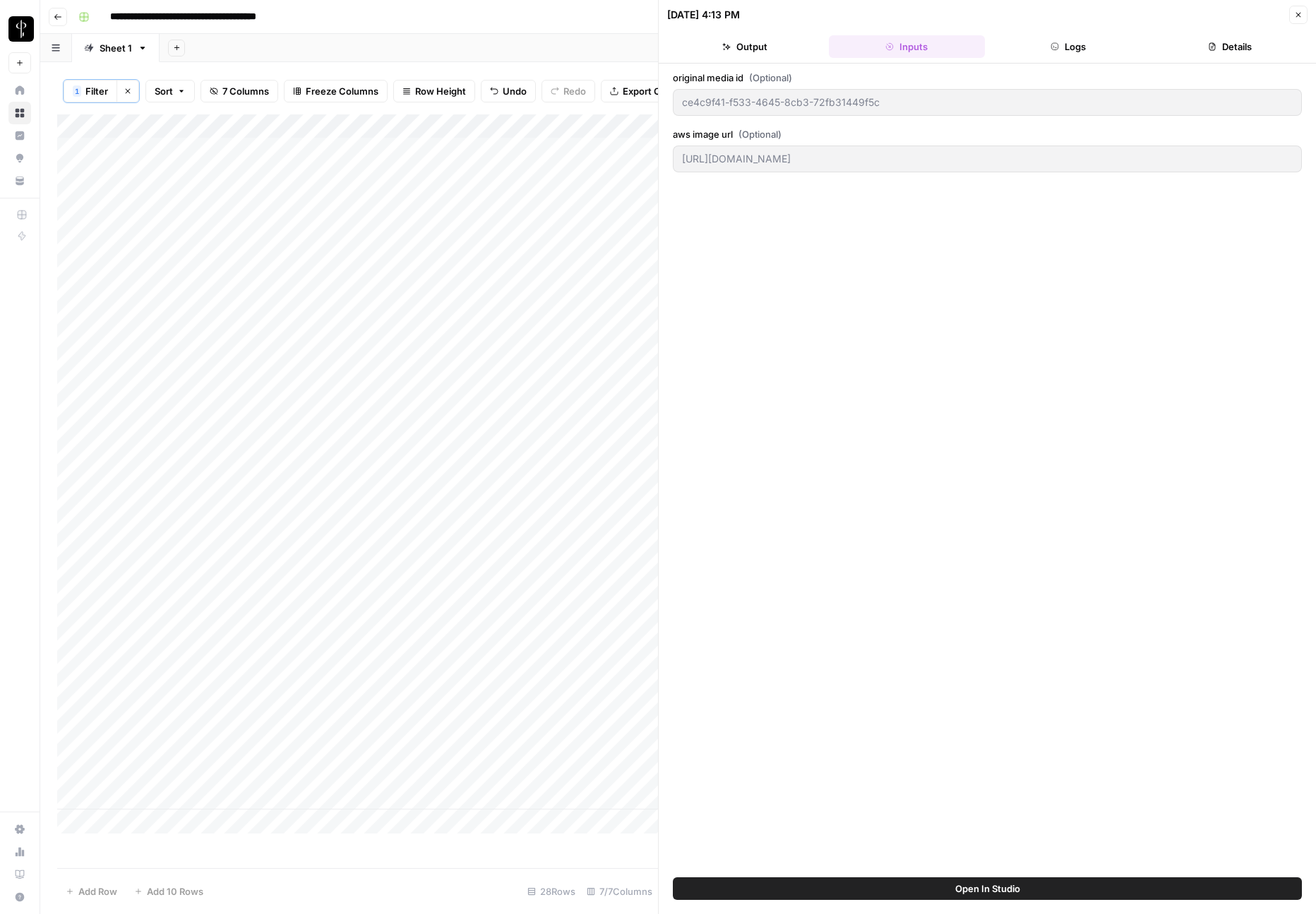
click at [1033, 37] on button "Logs" at bounding box center [1069, 47] width 156 height 23
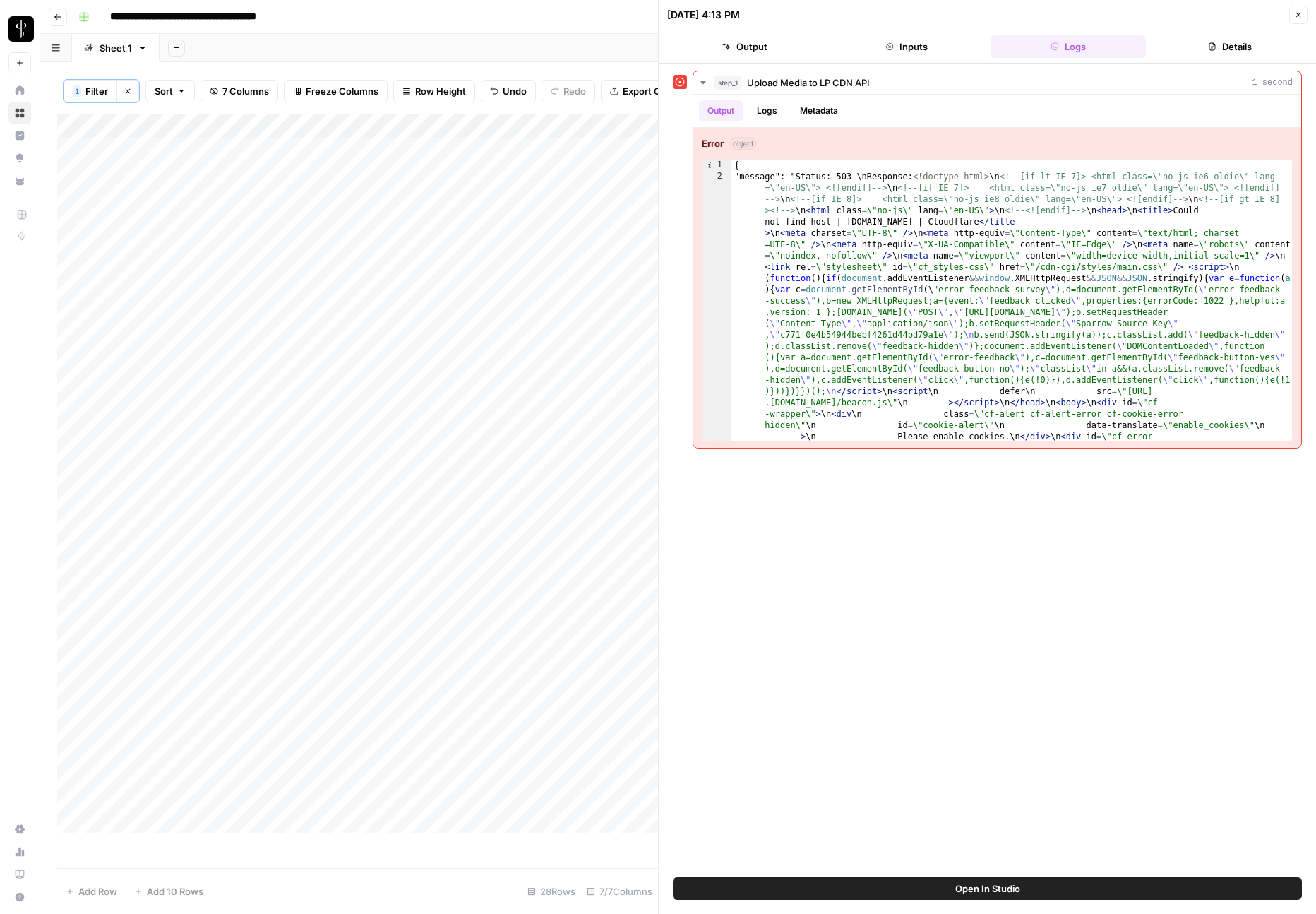
click at [1297, 16] on icon "button" at bounding box center [1298, 14] width 9 height 9
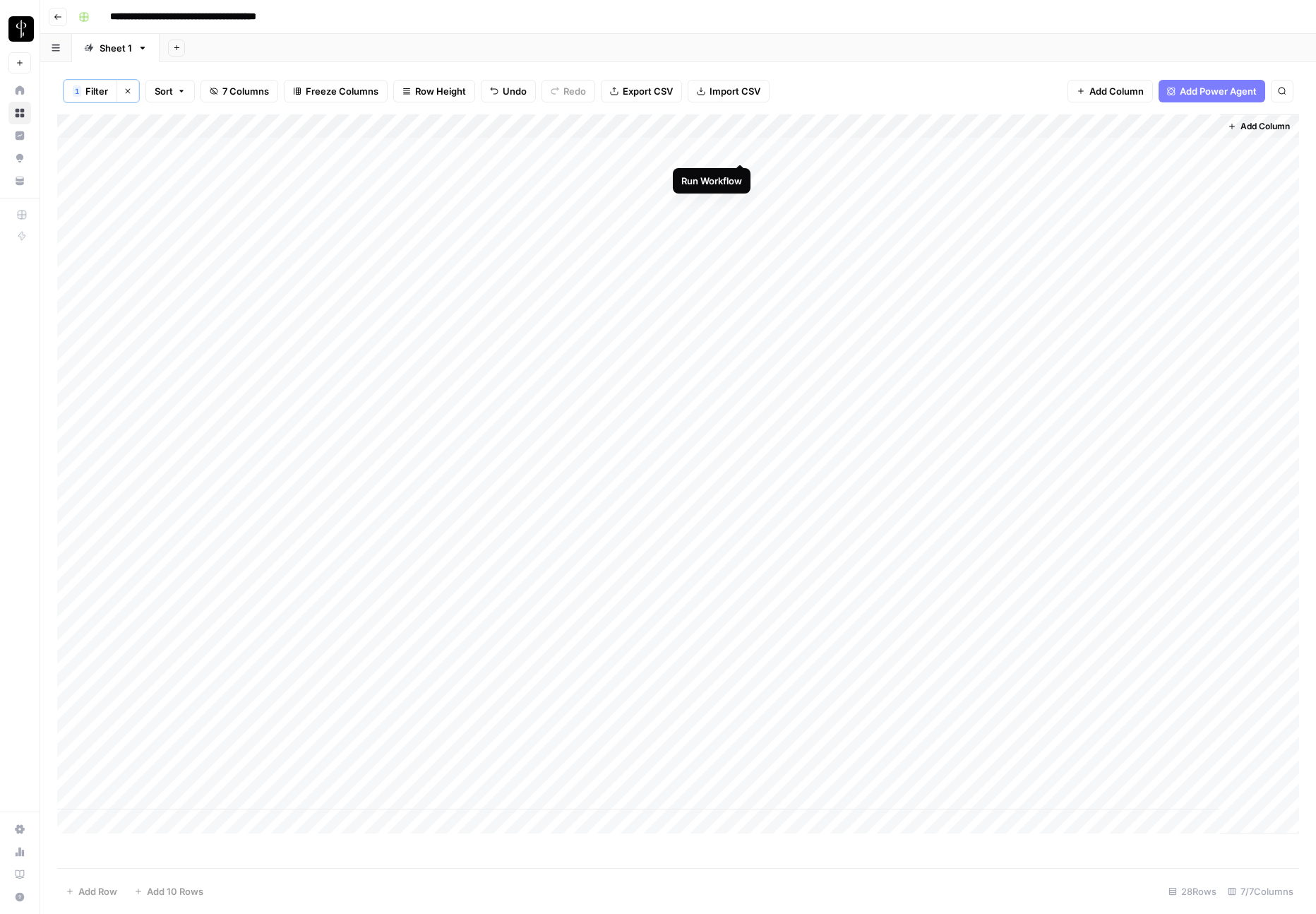
click at [738, 146] on div "Add Column" at bounding box center [678, 474] width 1242 height 719
click at [73, 177] on div "Add Column" at bounding box center [678, 474] width 1242 height 719
click at [78, 801] on div "Add Column" at bounding box center [678, 474] width 1242 height 719
click at [741, 129] on div "Add Column" at bounding box center [678, 474] width 1242 height 719
click at [767, 213] on span "Selected Rows (27)" at bounding box center [791, 209] width 89 height 14
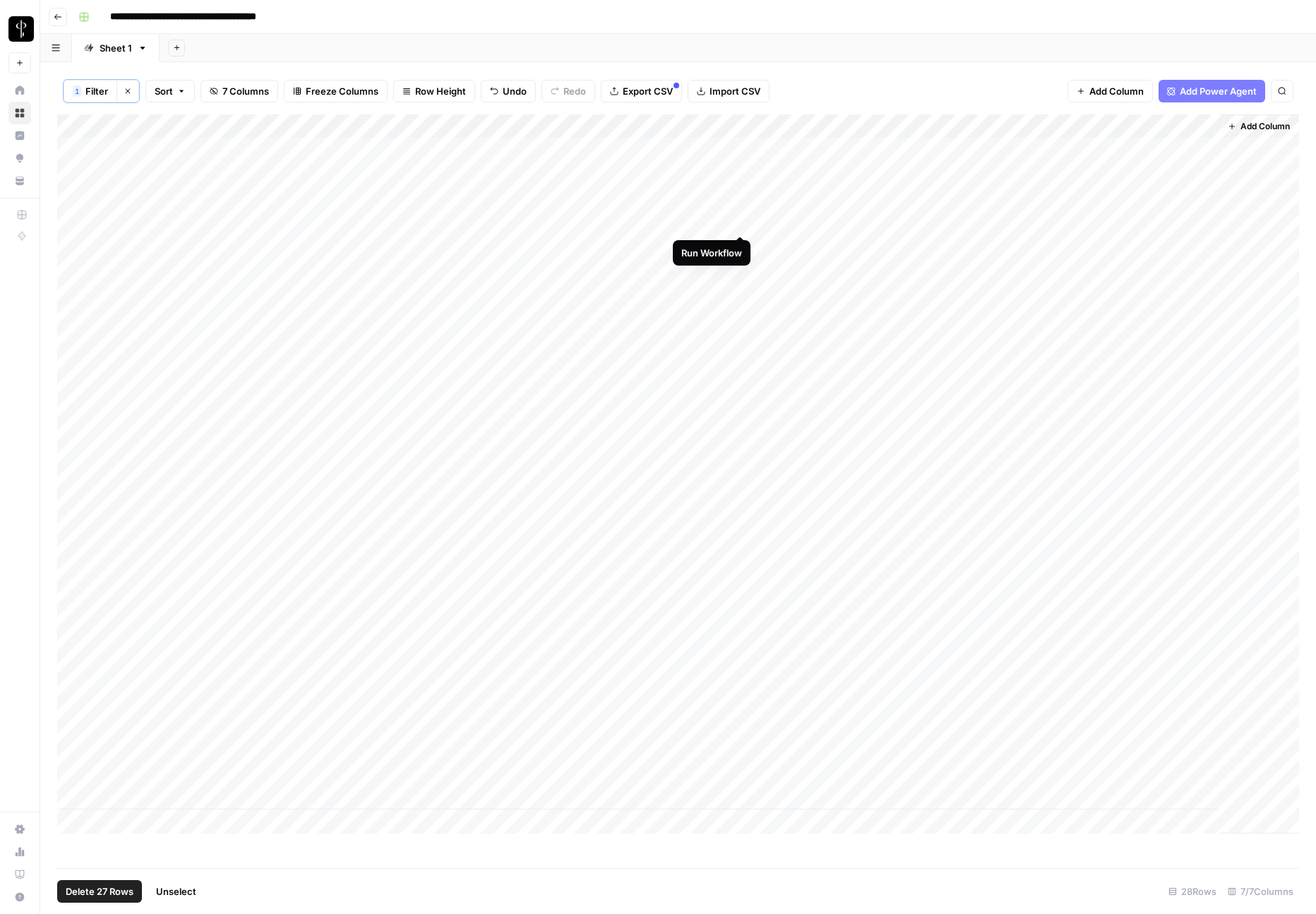
click at [742, 219] on div "Add Column" at bounding box center [678, 474] width 1242 height 719
click at [368, 224] on div "Add Column" at bounding box center [678, 474] width 1242 height 719
click at [80, 225] on div "Add Column" at bounding box center [678, 474] width 1242 height 719
click at [104, 896] on span "Delete 1 Row" at bounding box center [94, 891] width 56 height 14
click at [613, 167] on span "Delete" at bounding box center [608, 163] width 31 height 14
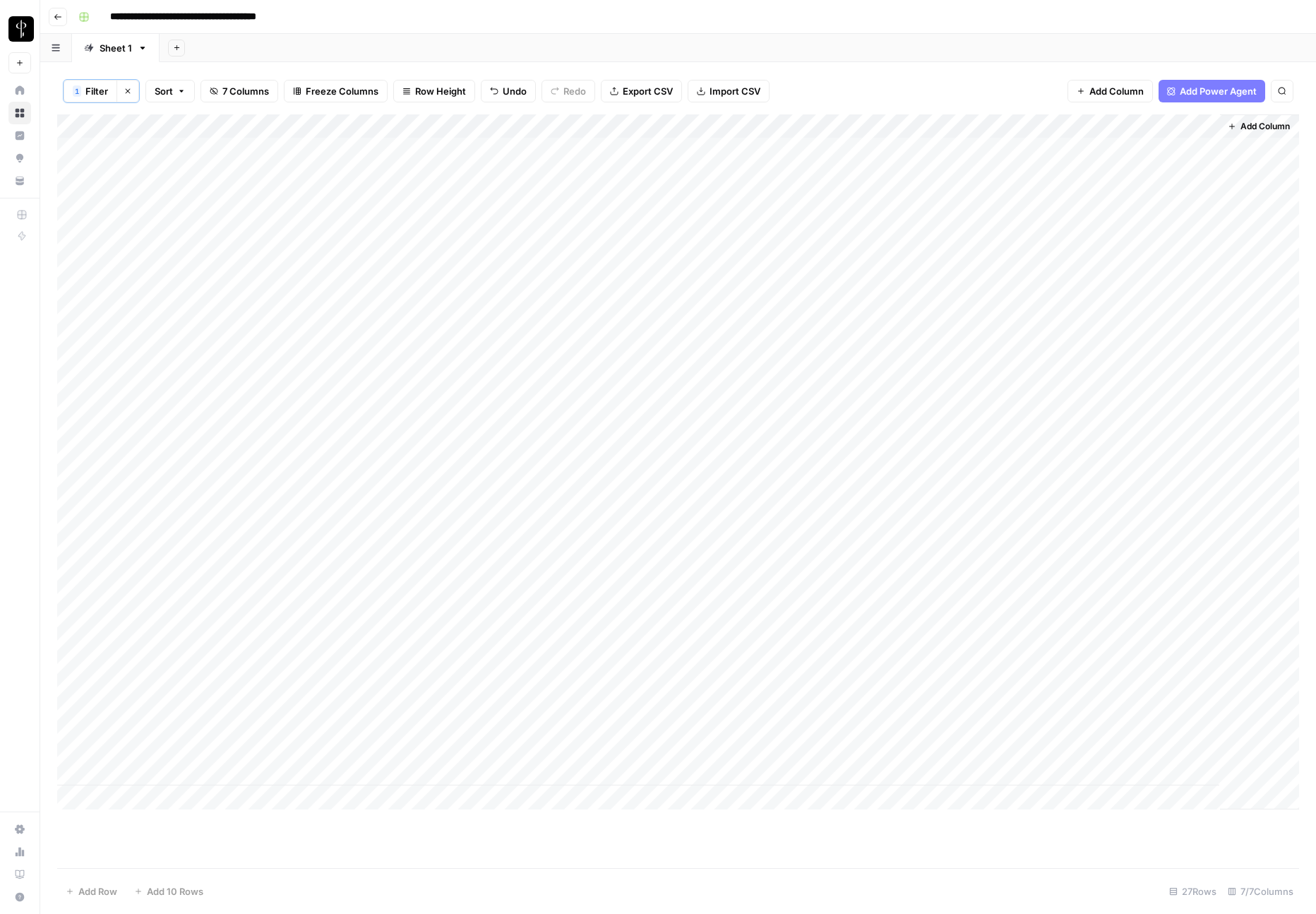
click at [130, 95] on button "Clear filters" at bounding box center [128, 91] width 23 height 23
click at [637, 87] on span "Export CSV" at bounding box center [625, 90] width 50 height 14
click at [724, 147] on div "Add Column" at bounding box center [678, 490] width 1242 height 755
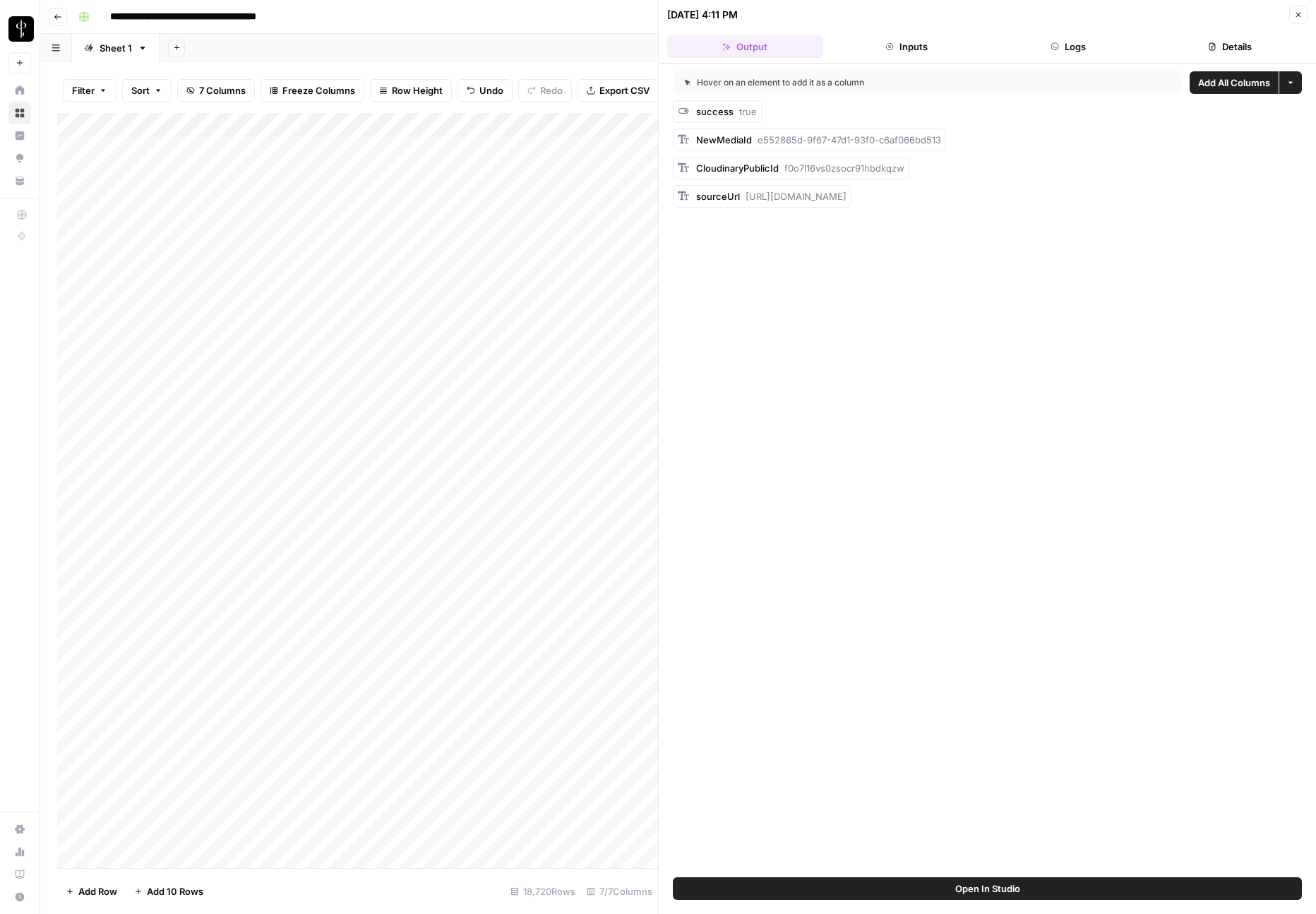
click at [1082, 50] on button "Logs" at bounding box center [1069, 47] width 156 height 23
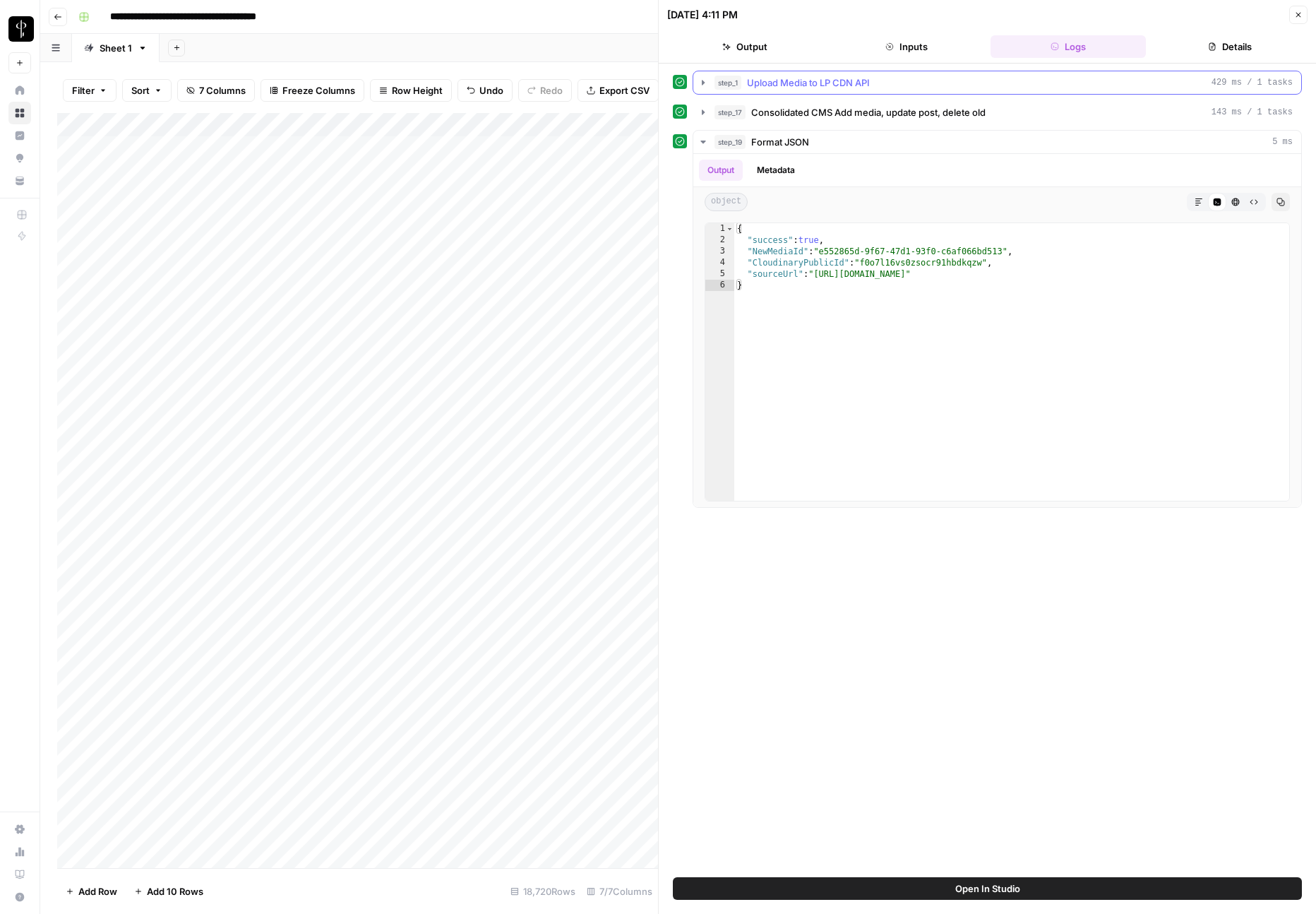
click at [753, 84] on span "Upload Media to LP CDN API" at bounding box center [808, 83] width 123 height 14
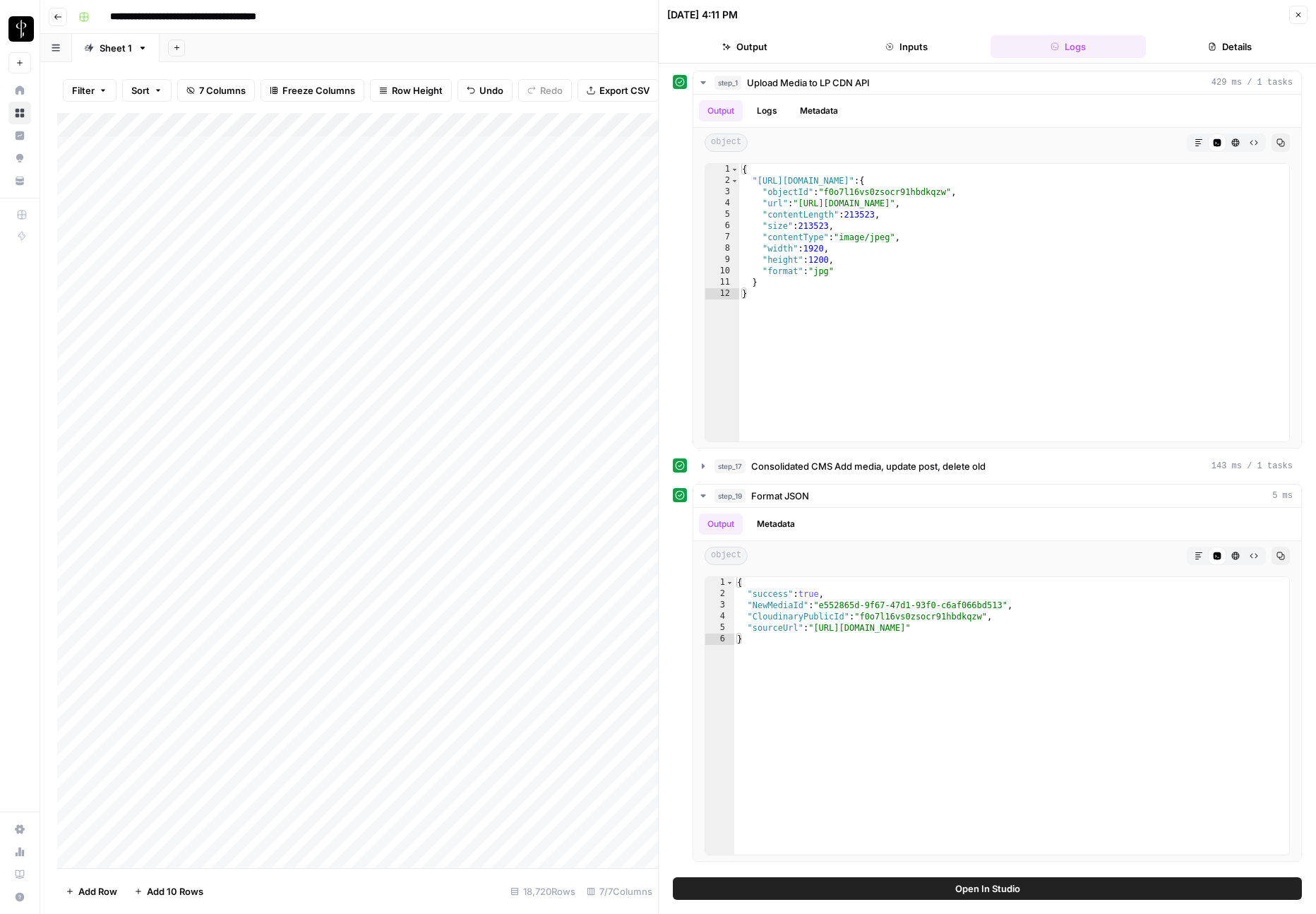
click at [1296, 14] on icon "button" at bounding box center [1298, 14] width 9 height 9
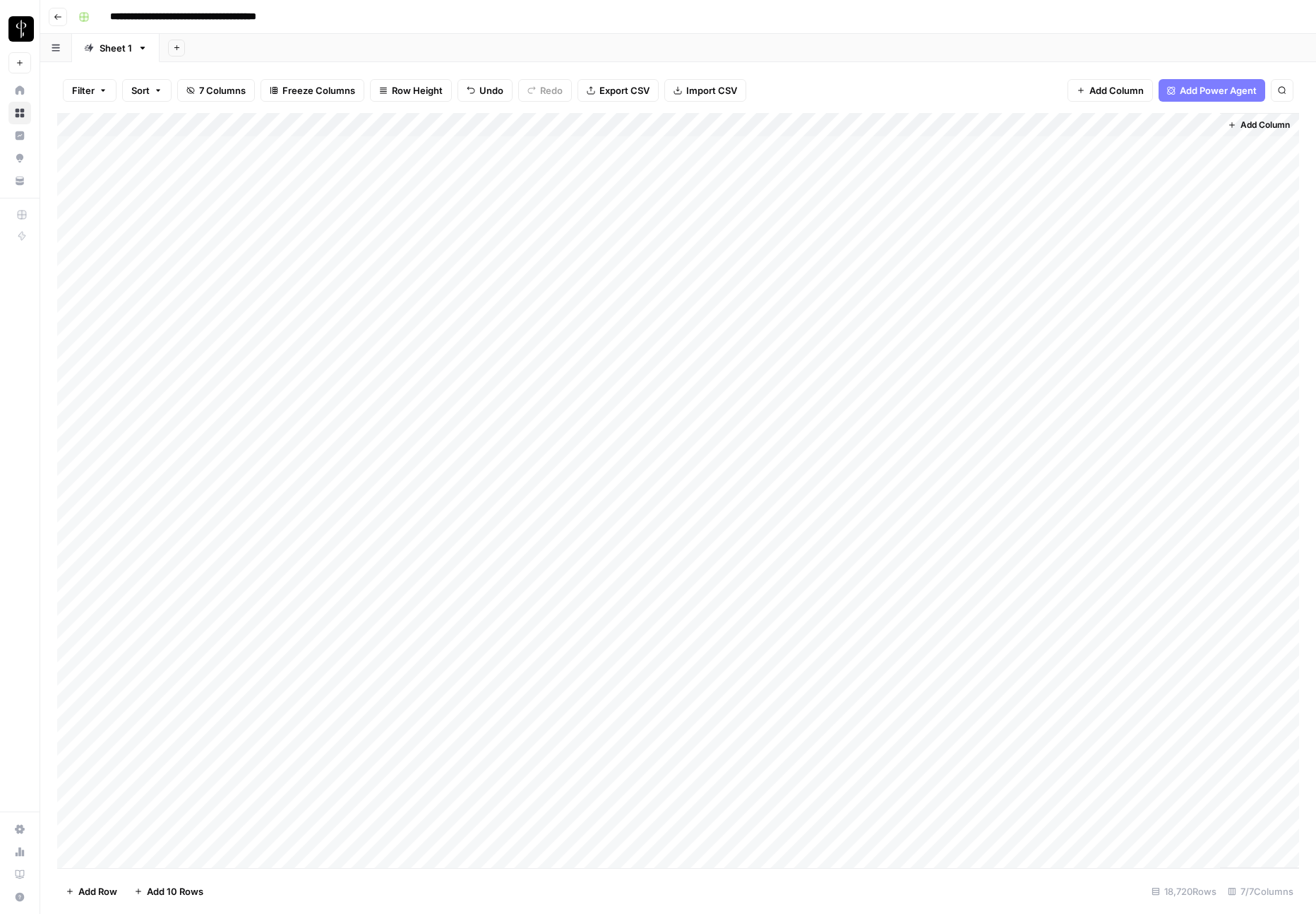
click at [728, 122] on div "Add Column" at bounding box center [678, 490] width 1242 height 755
click at [562, 258] on span "Edit Workflow" at bounding box center [602, 263] width 123 height 14
click at [64, 17] on button "Go back" at bounding box center [58, 17] width 19 height 19
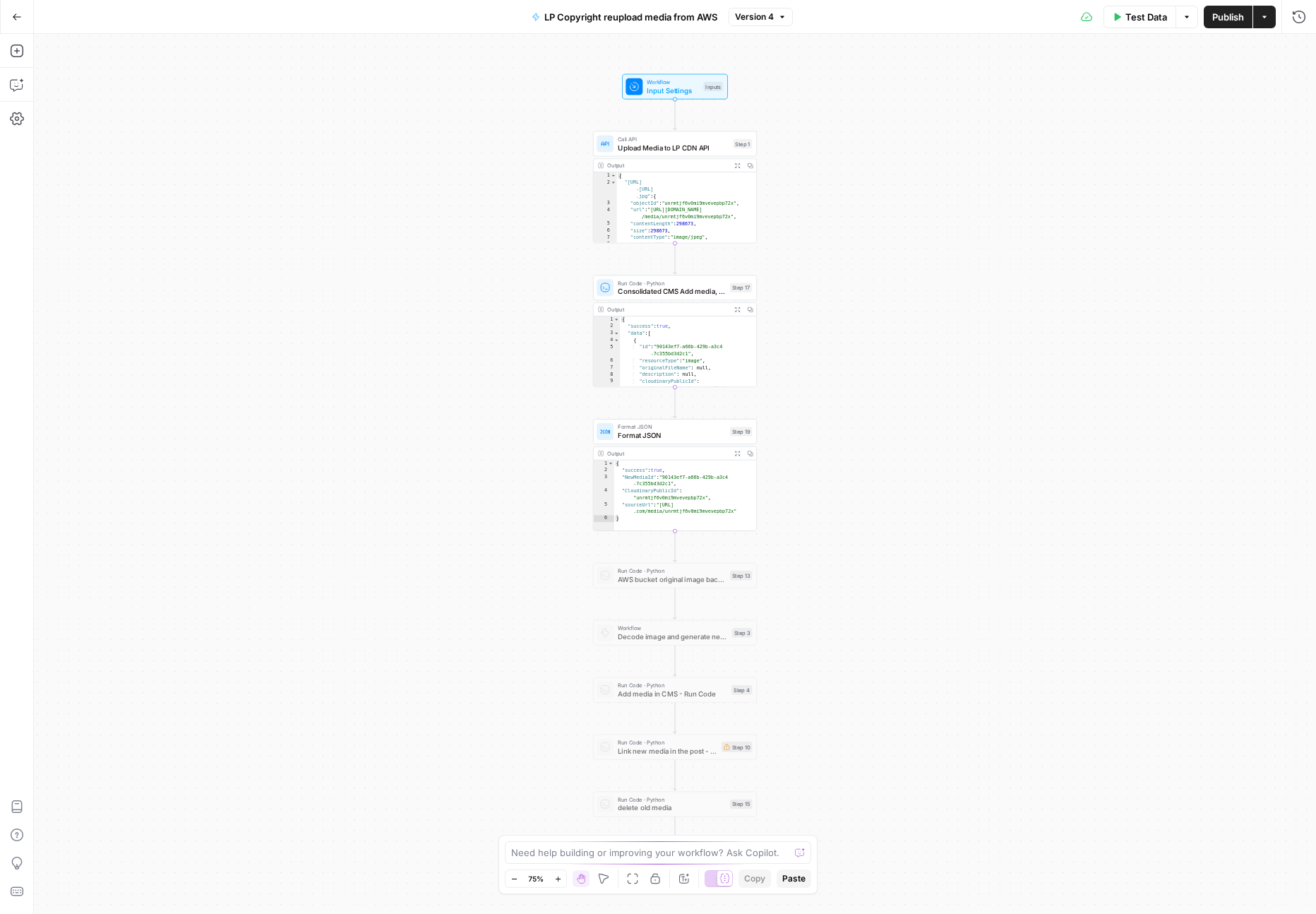
click at [9, 20] on button "Go Back" at bounding box center [17, 17] width 26 height 26
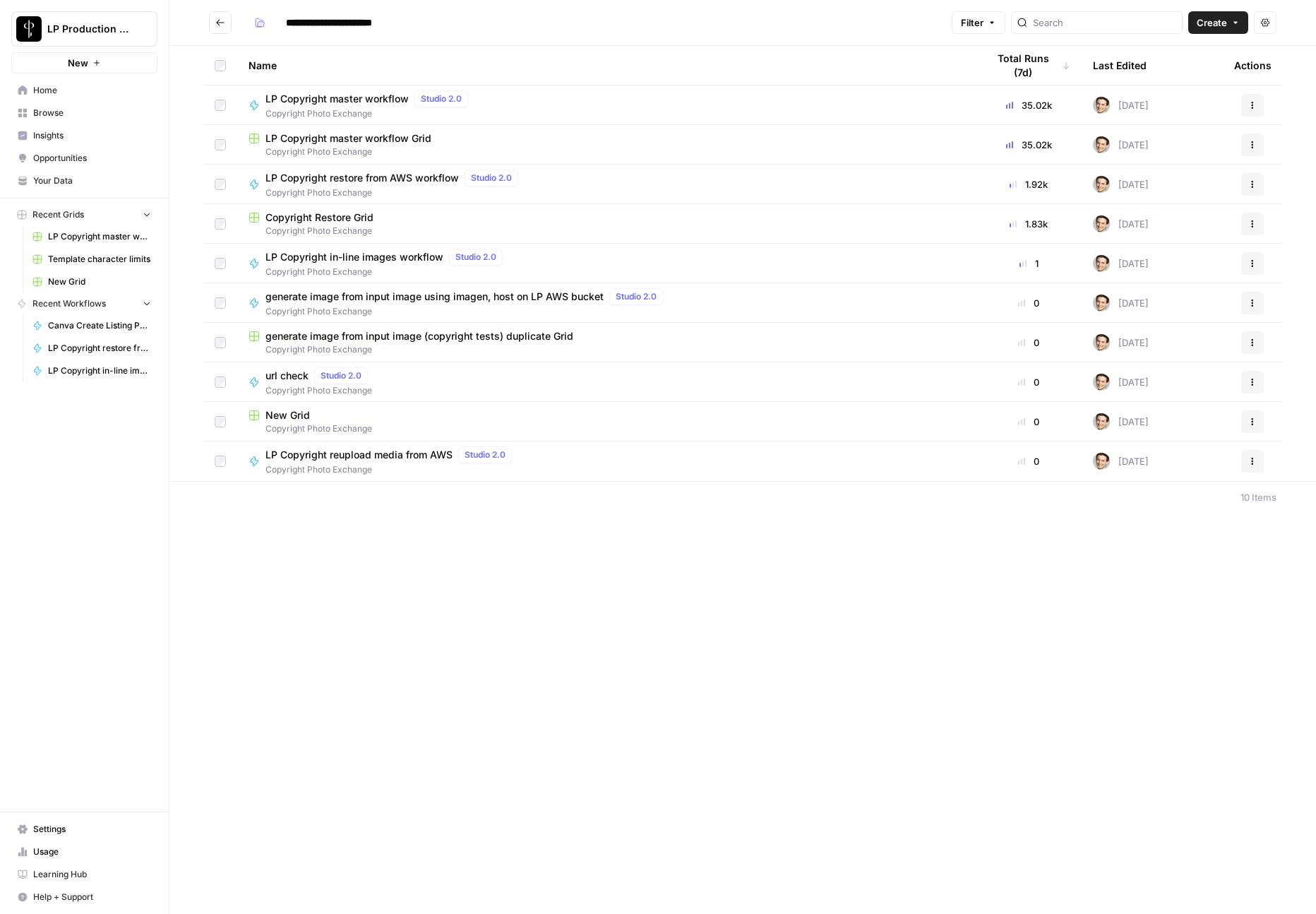
click at [72, 111] on span "Browse" at bounding box center [92, 113] width 118 height 13
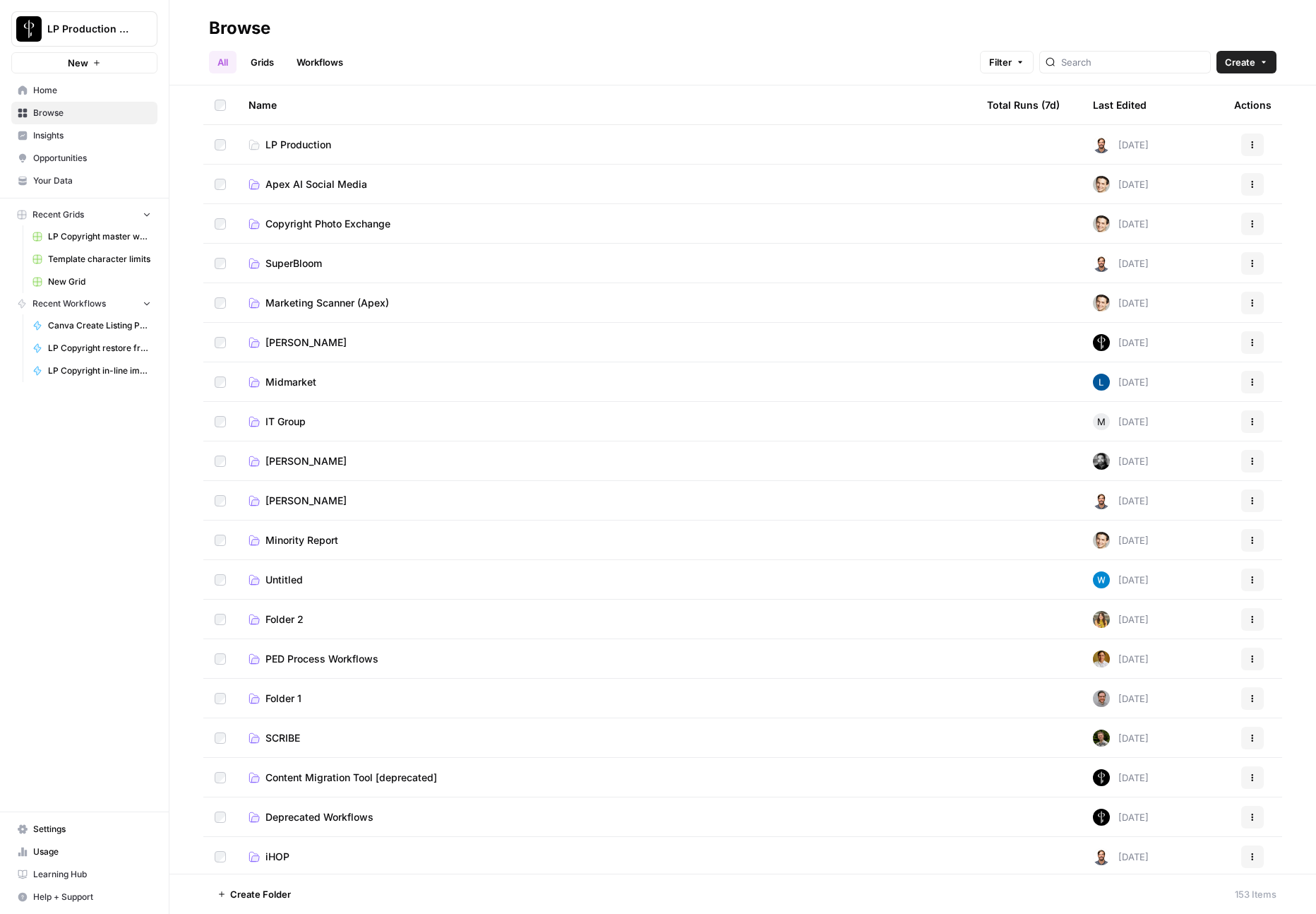
click at [293, 155] on td "LP Production" at bounding box center [606, 144] width 738 height 39
click at [300, 222] on span "Copyright Photo Exchange" at bounding box center [328, 224] width 125 height 14
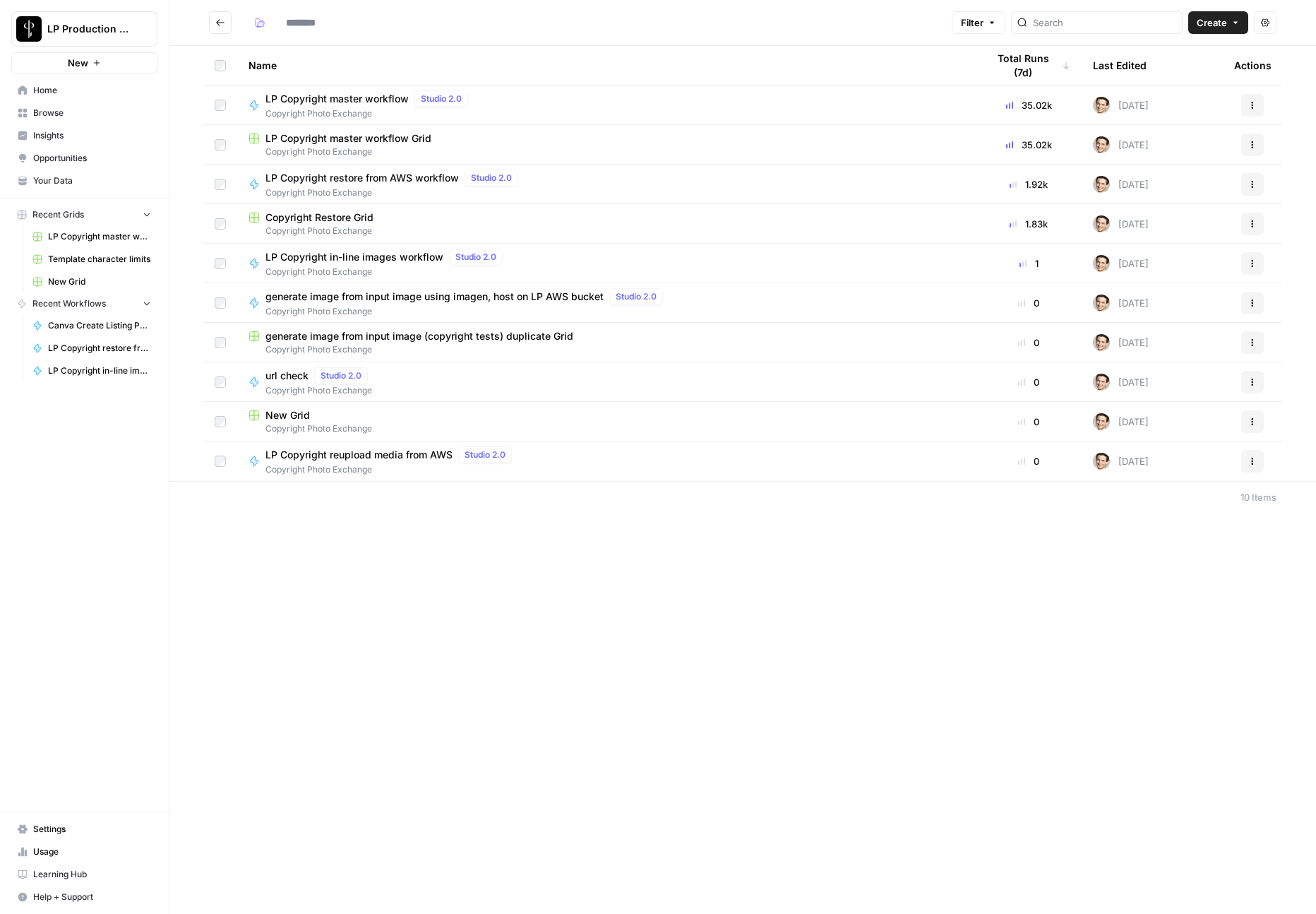
type input "**********"
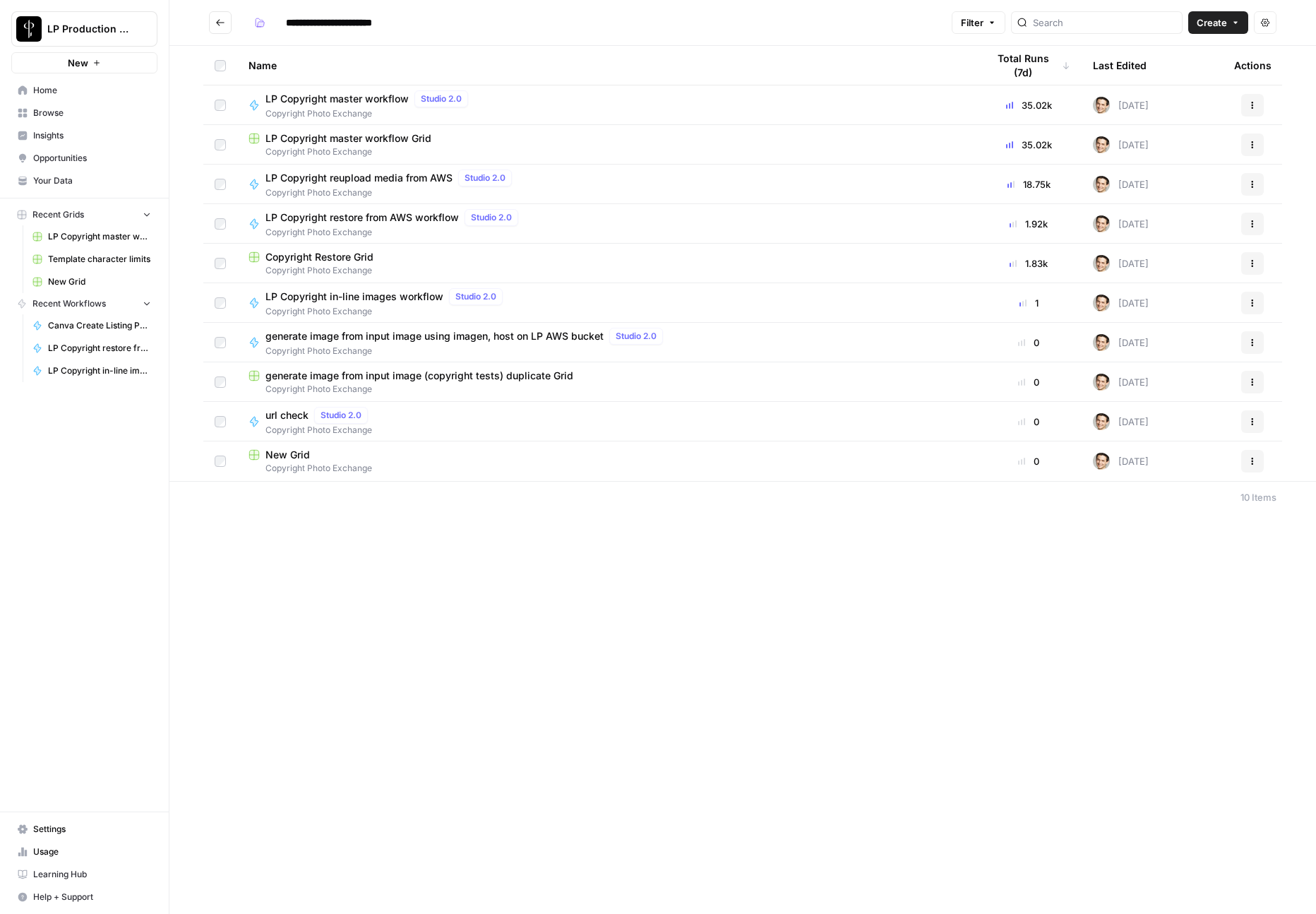
click at [788, 296] on div "LP Copyright in-line images workflow Studio 2.0 Copyright Photo Exchange" at bounding box center [606, 303] width 716 height 30
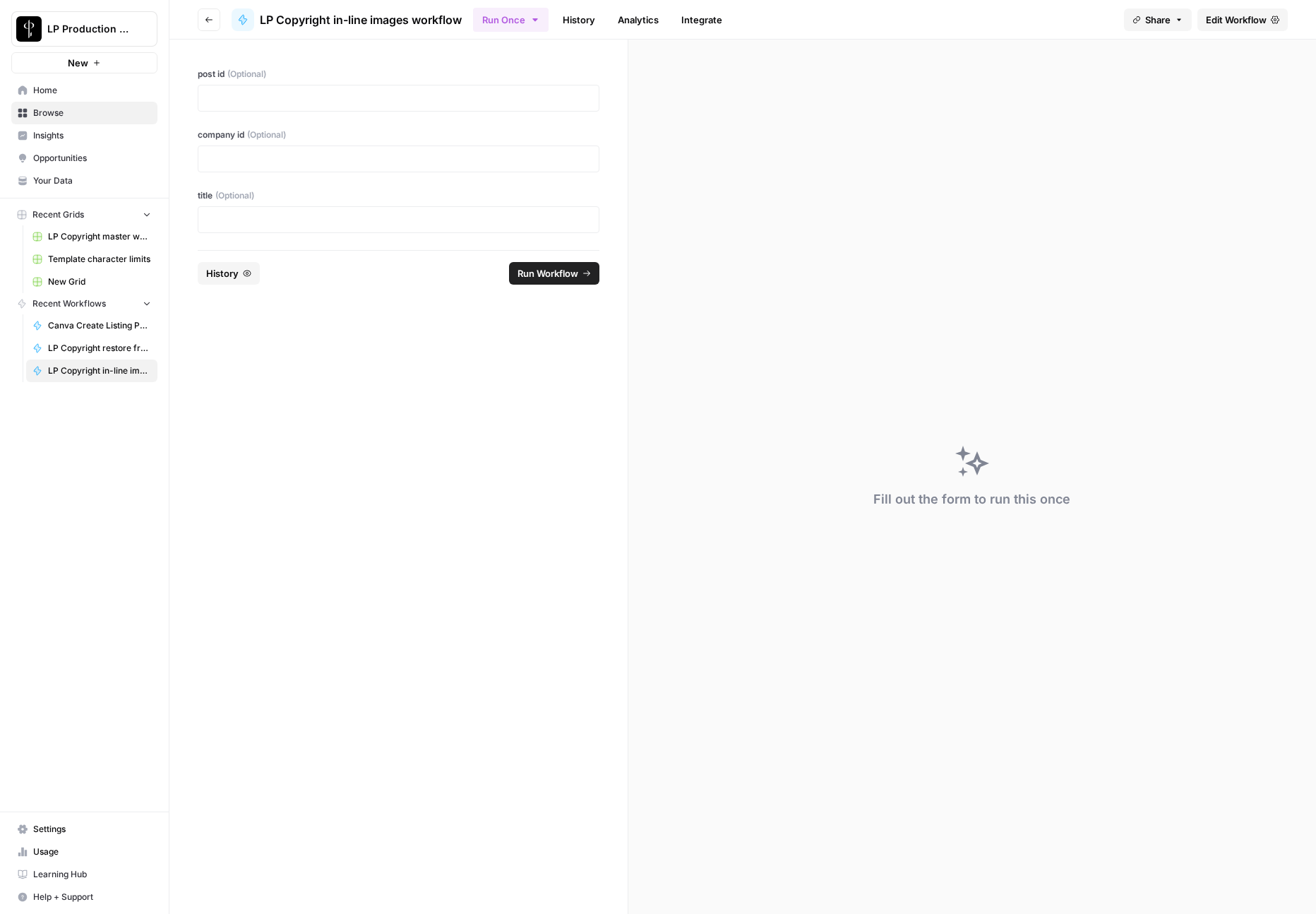
click at [1231, 18] on span "Edit Workflow" at bounding box center [1236, 20] width 60 height 14
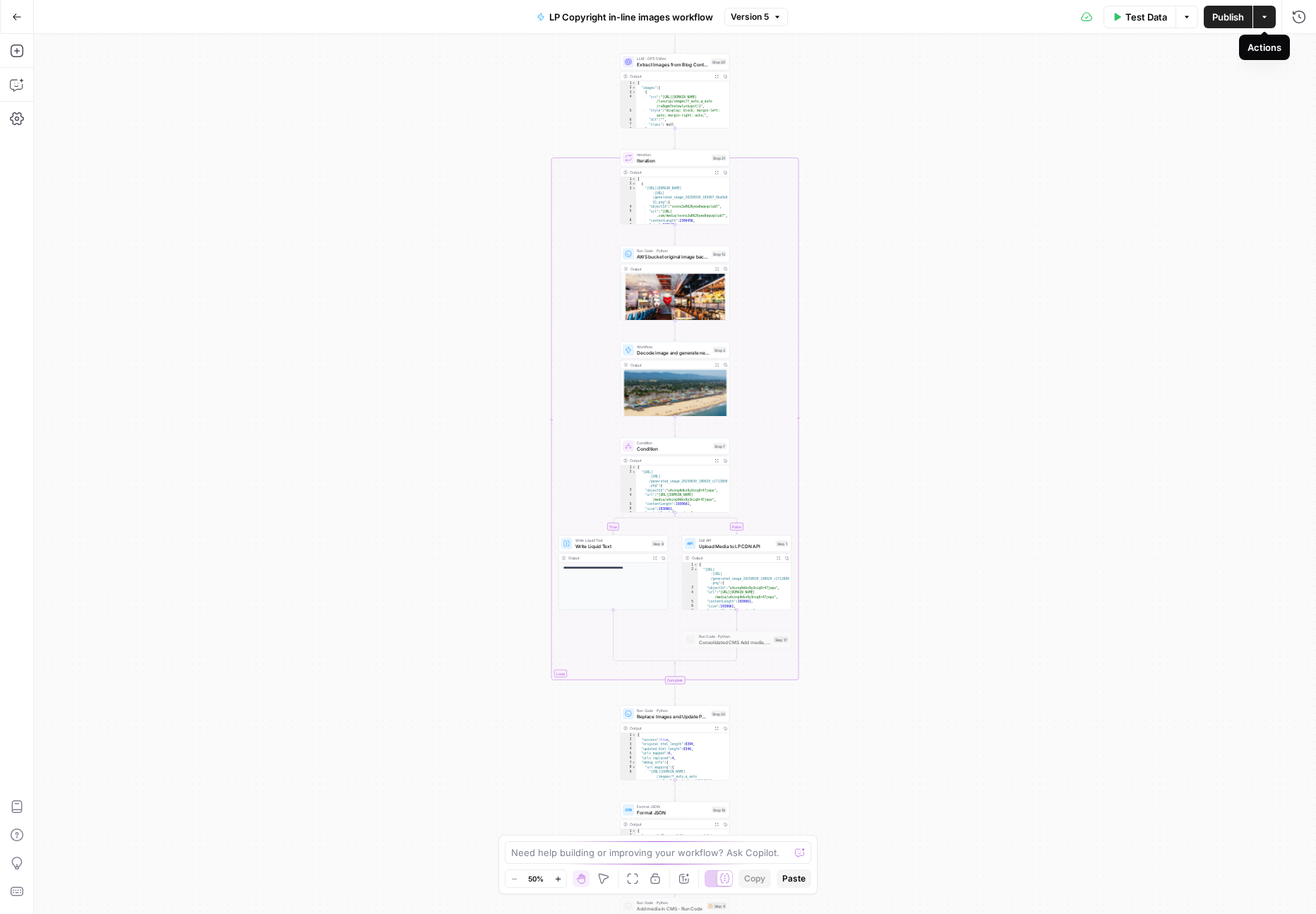
click at [1260, 20] on button "Actions" at bounding box center [1264, 17] width 23 height 23
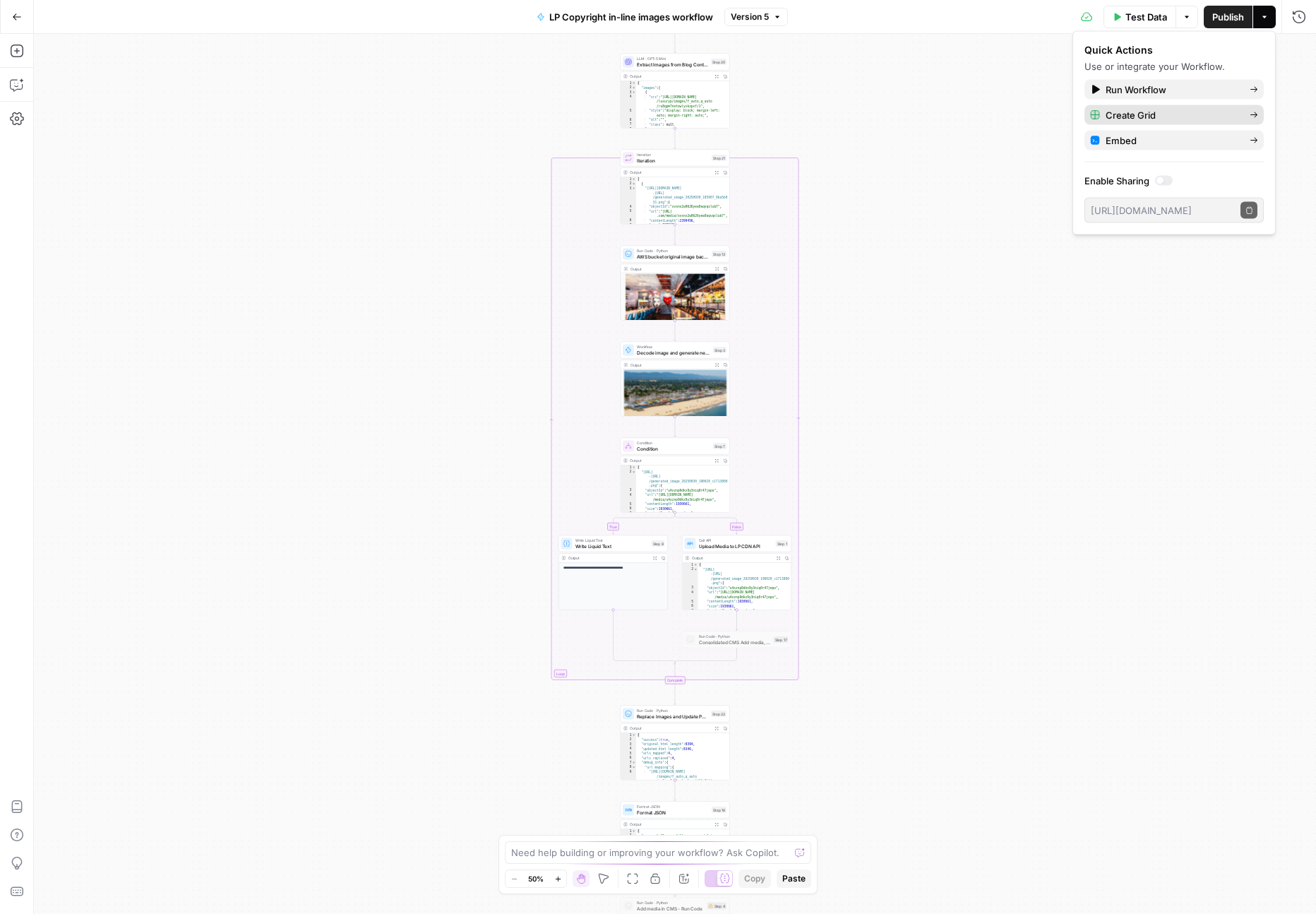
click at [1165, 118] on span "Create Grid" at bounding box center [1172, 115] width 133 height 14
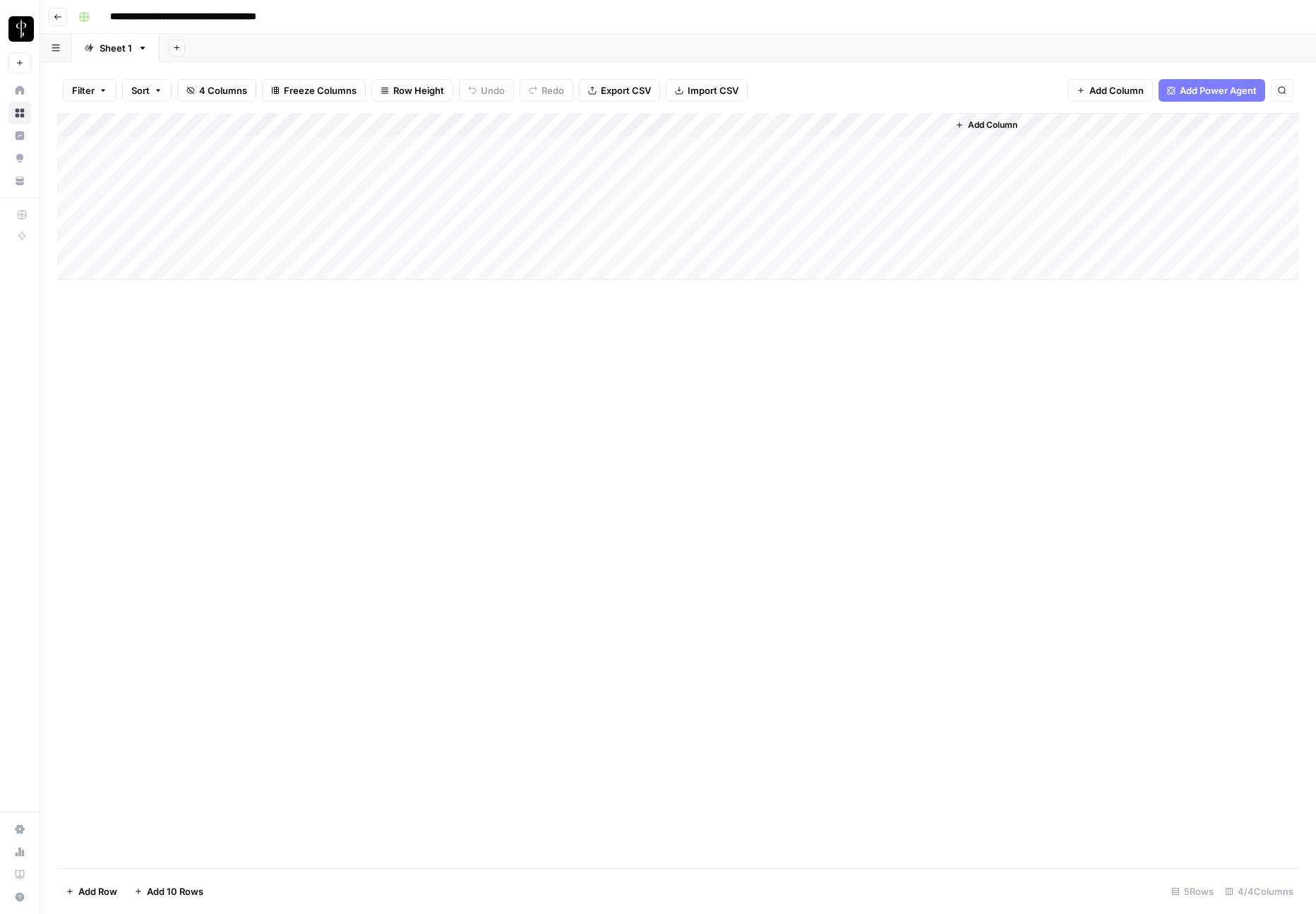
drag, startPoint x: 376, startPoint y: 122, endPoint x: 599, endPoint y: 126, distance: 223.0
click at [599, 126] on div "Add Column" at bounding box center [678, 196] width 1242 height 167
click at [916, 126] on div "Add Column" at bounding box center [678, 196] width 1242 height 167
click at [784, 254] on link "Edit Workflow" at bounding box center [801, 263] width 156 height 20
click at [675, 94] on icon "button" at bounding box center [679, 91] width 8 height 8
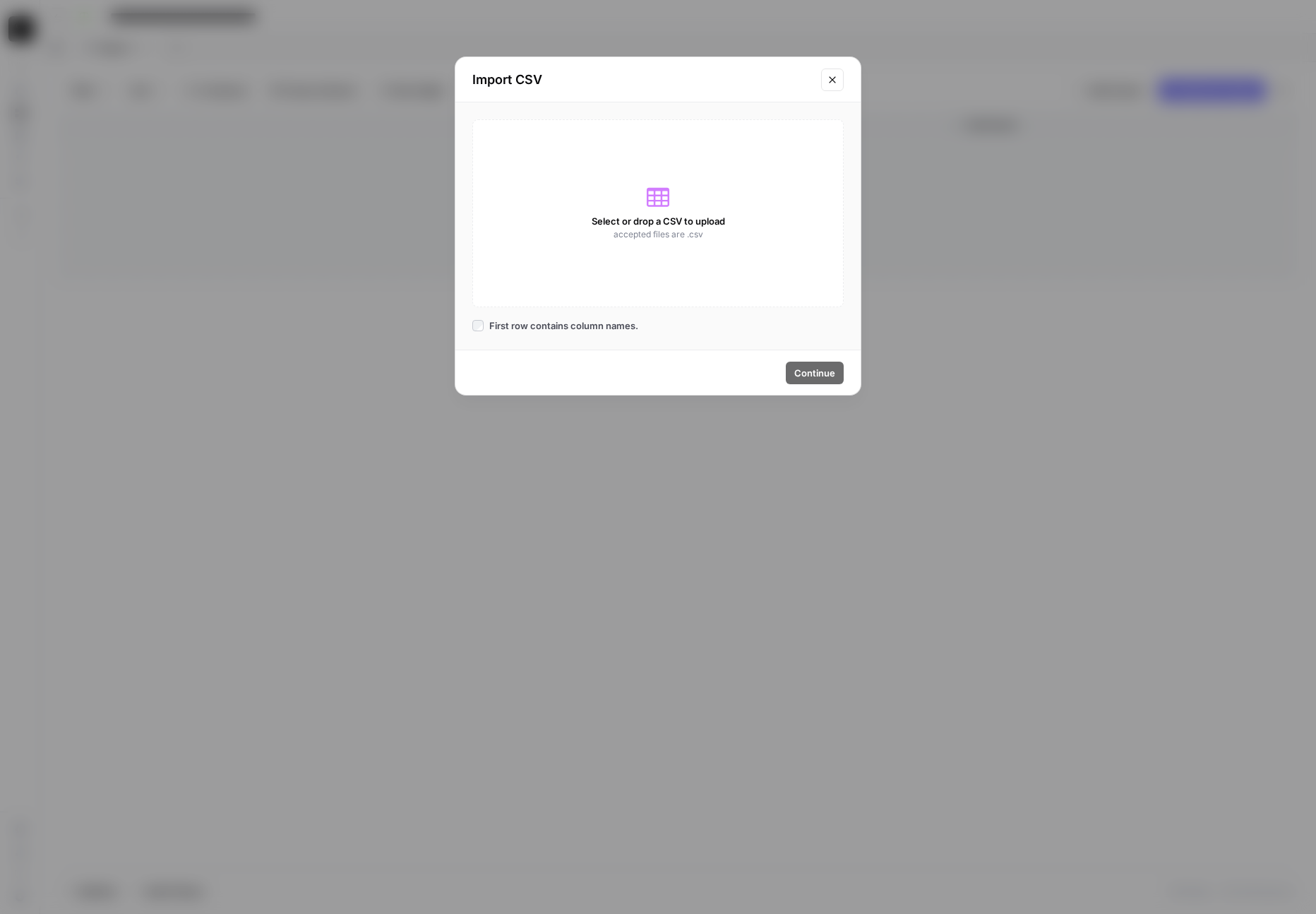
click at [676, 237] on span "accepted files are .csv" at bounding box center [658, 234] width 89 height 13
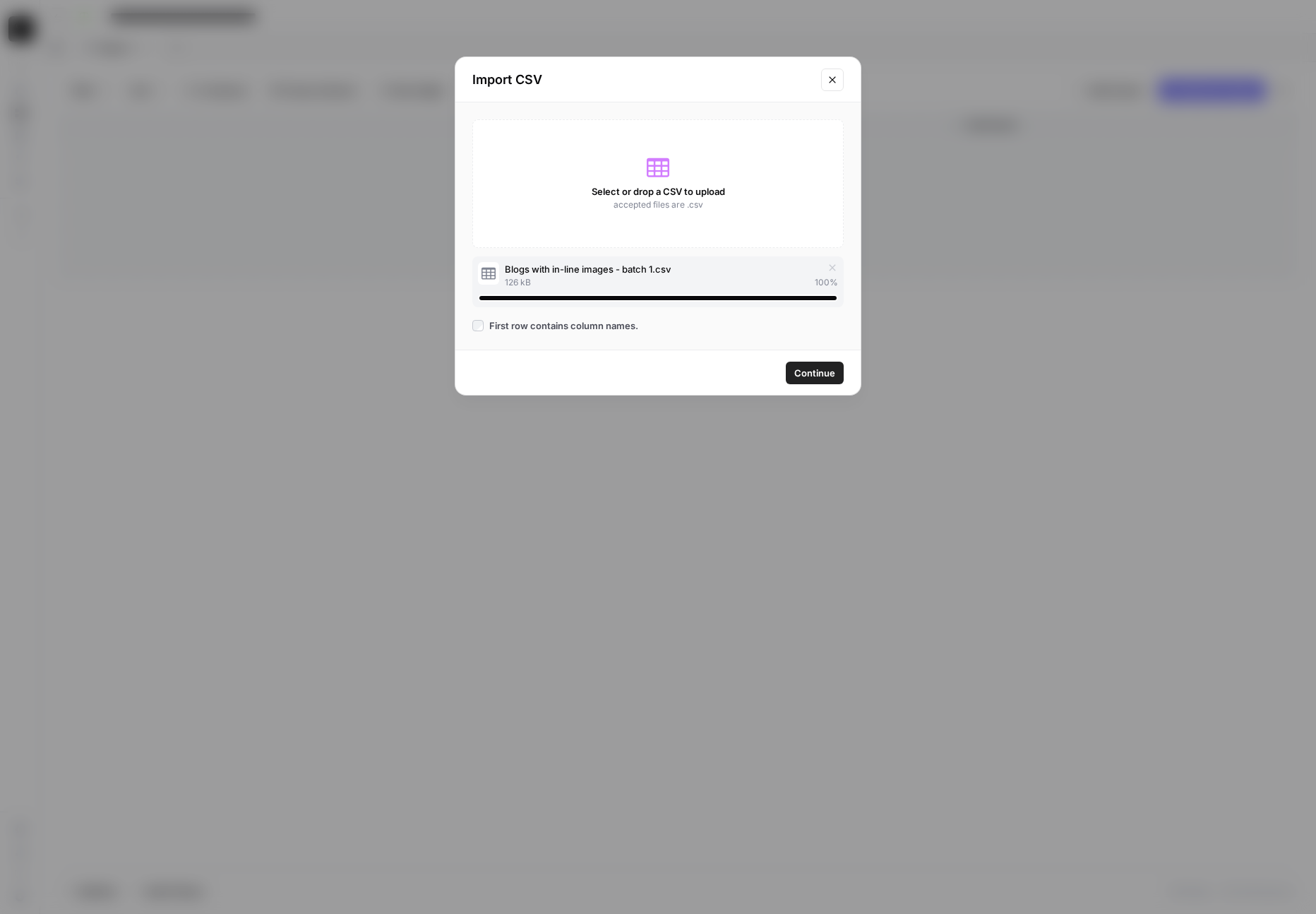
click at [817, 379] on span "Continue" at bounding box center [815, 373] width 41 height 14
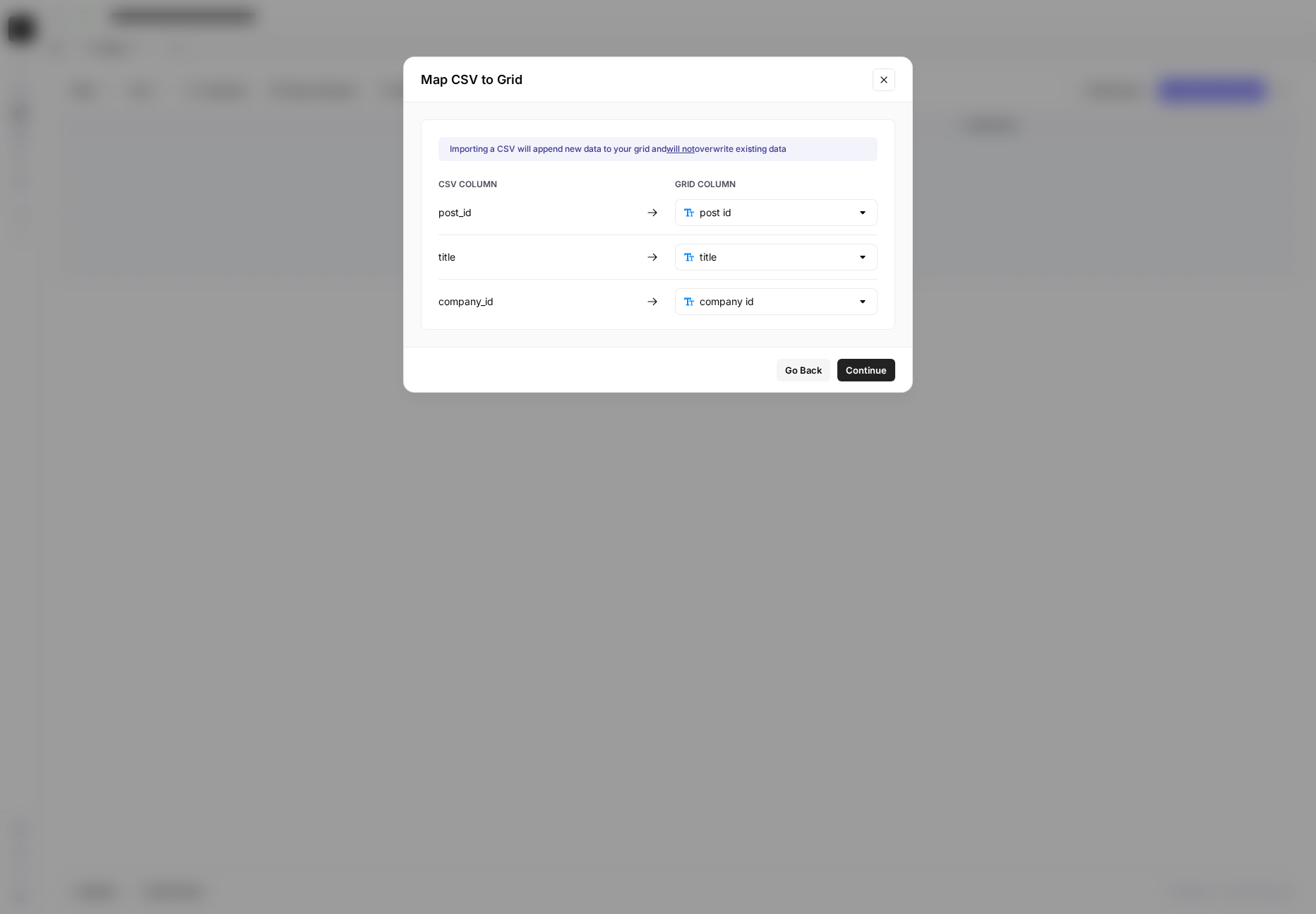
click at [831, 382] on div "Go Back Continue" at bounding box center [658, 370] width 509 height 44
click at [846, 372] on span "Continue" at bounding box center [866, 370] width 41 height 14
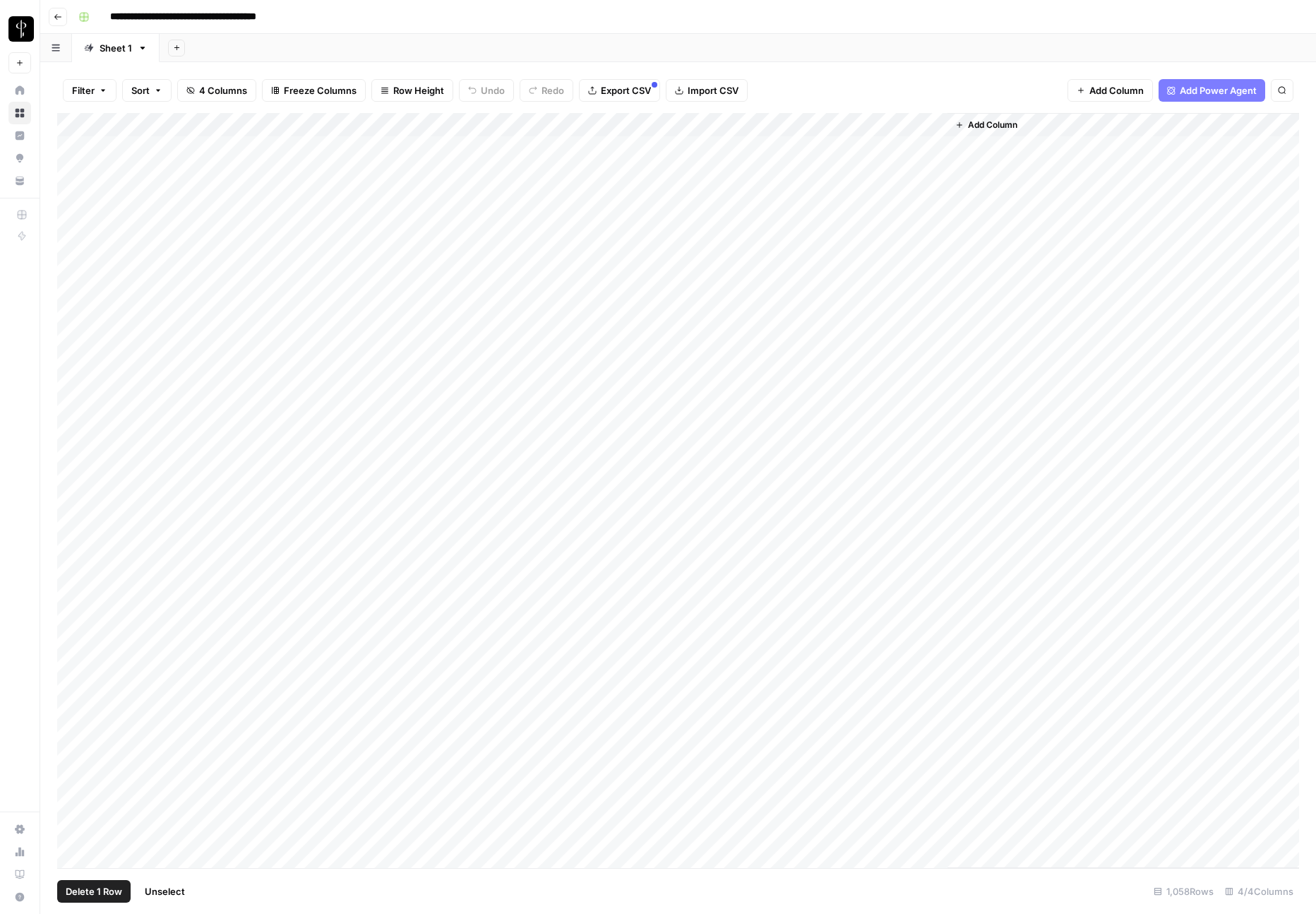
click at [78, 242] on div "Add Column" at bounding box center [678, 490] width 1242 height 755
click at [77, 151] on div "Add Column" at bounding box center [678, 490] width 1242 height 755
click at [108, 895] on span "Delete 5 Rows" at bounding box center [97, 891] width 63 height 14
click at [597, 165] on span "Delete" at bounding box center [608, 163] width 31 height 14
click at [833, 151] on div "Add Column" at bounding box center [678, 490] width 1242 height 755
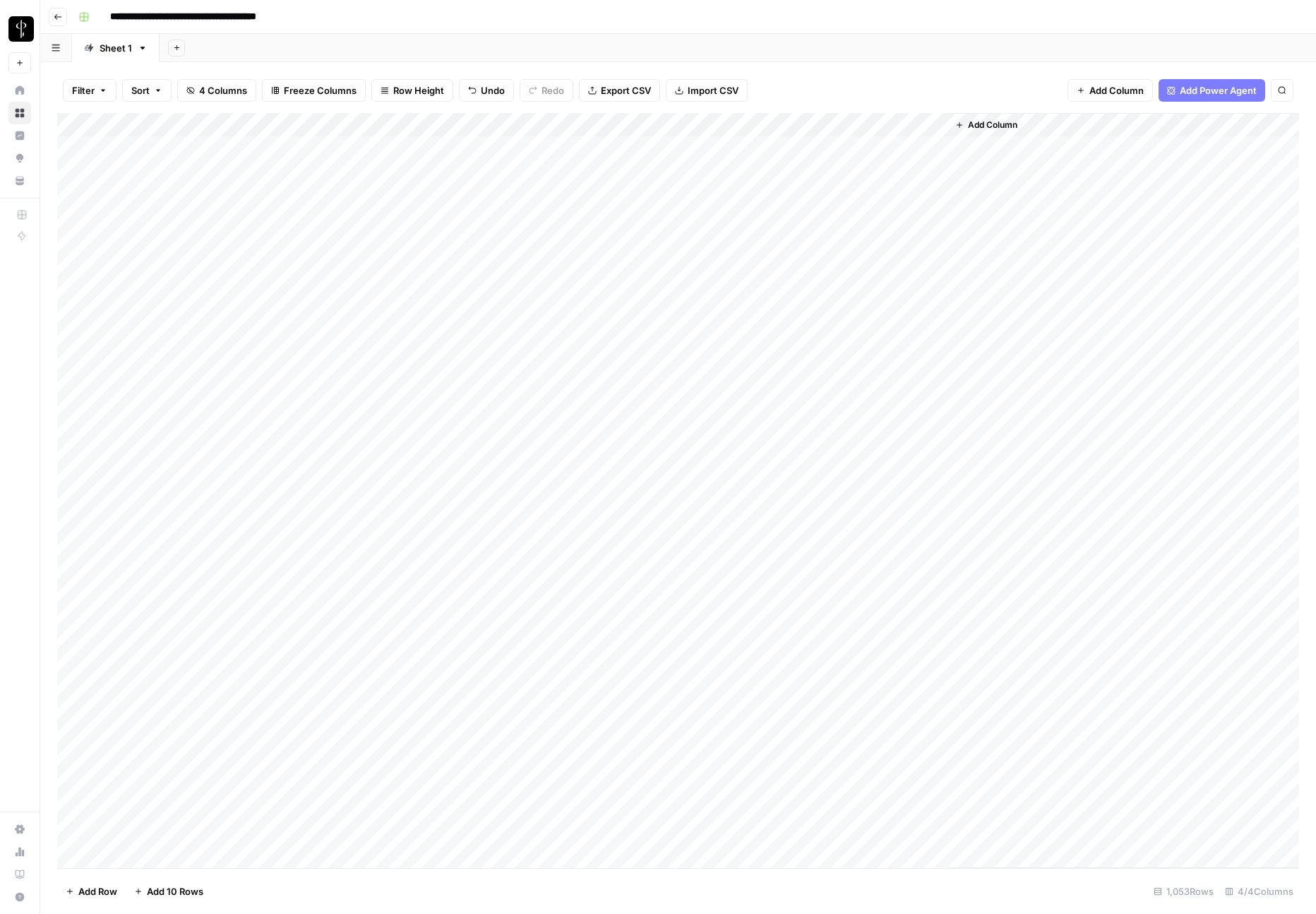
click at [916, 127] on div "Add Column" at bounding box center [678, 490] width 1242 height 755
click at [799, 264] on span "Edit Workflow" at bounding box center [805, 263] width 123 height 14
click at [601, 148] on div "Add Column" at bounding box center [678, 490] width 1242 height 755
click at [599, 147] on div "Add Column" at bounding box center [678, 490] width 1242 height 755
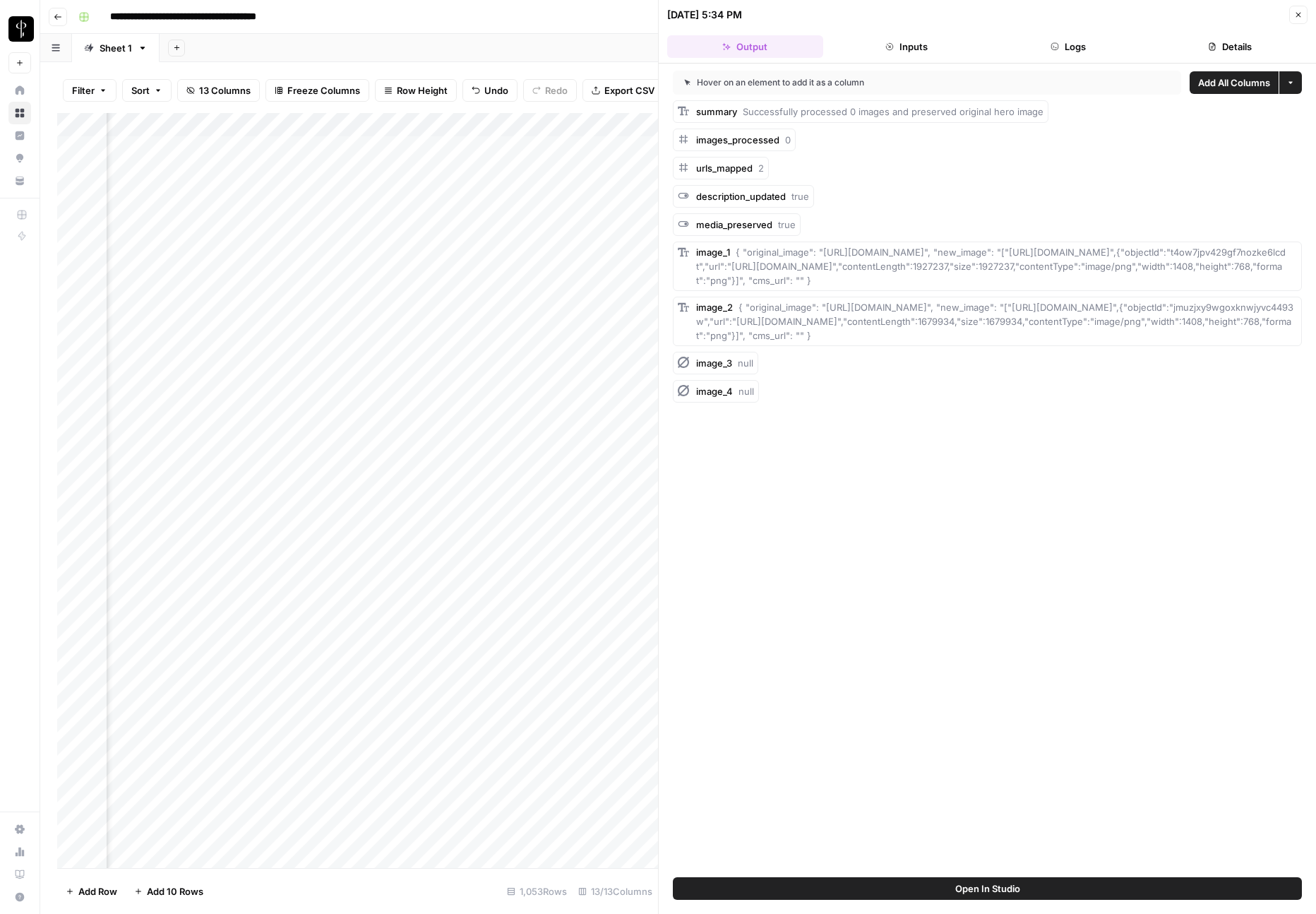
click at [1079, 53] on button "Logs" at bounding box center [1069, 47] width 156 height 23
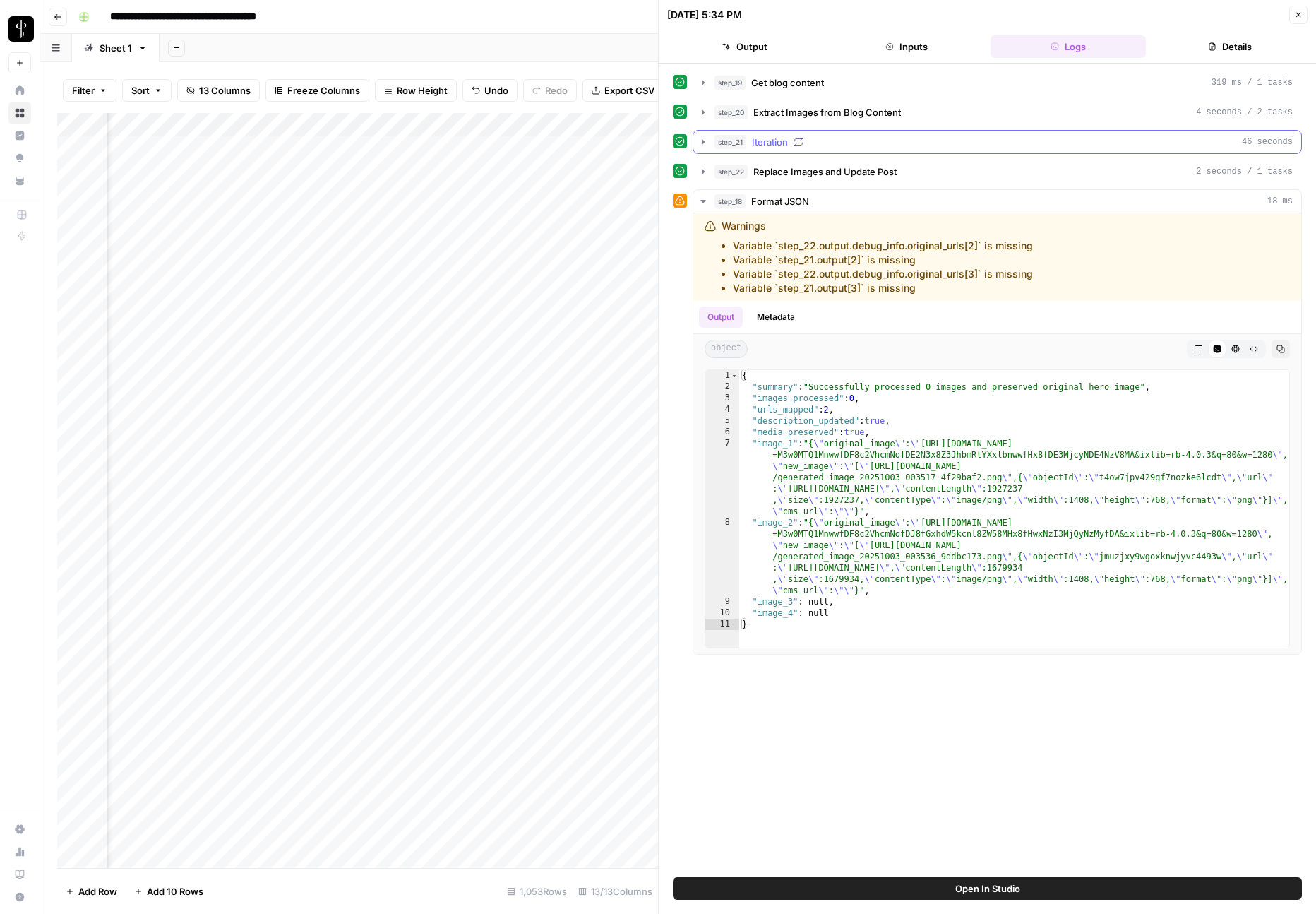
click at [700, 141] on icon "button" at bounding box center [703, 142] width 11 height 11
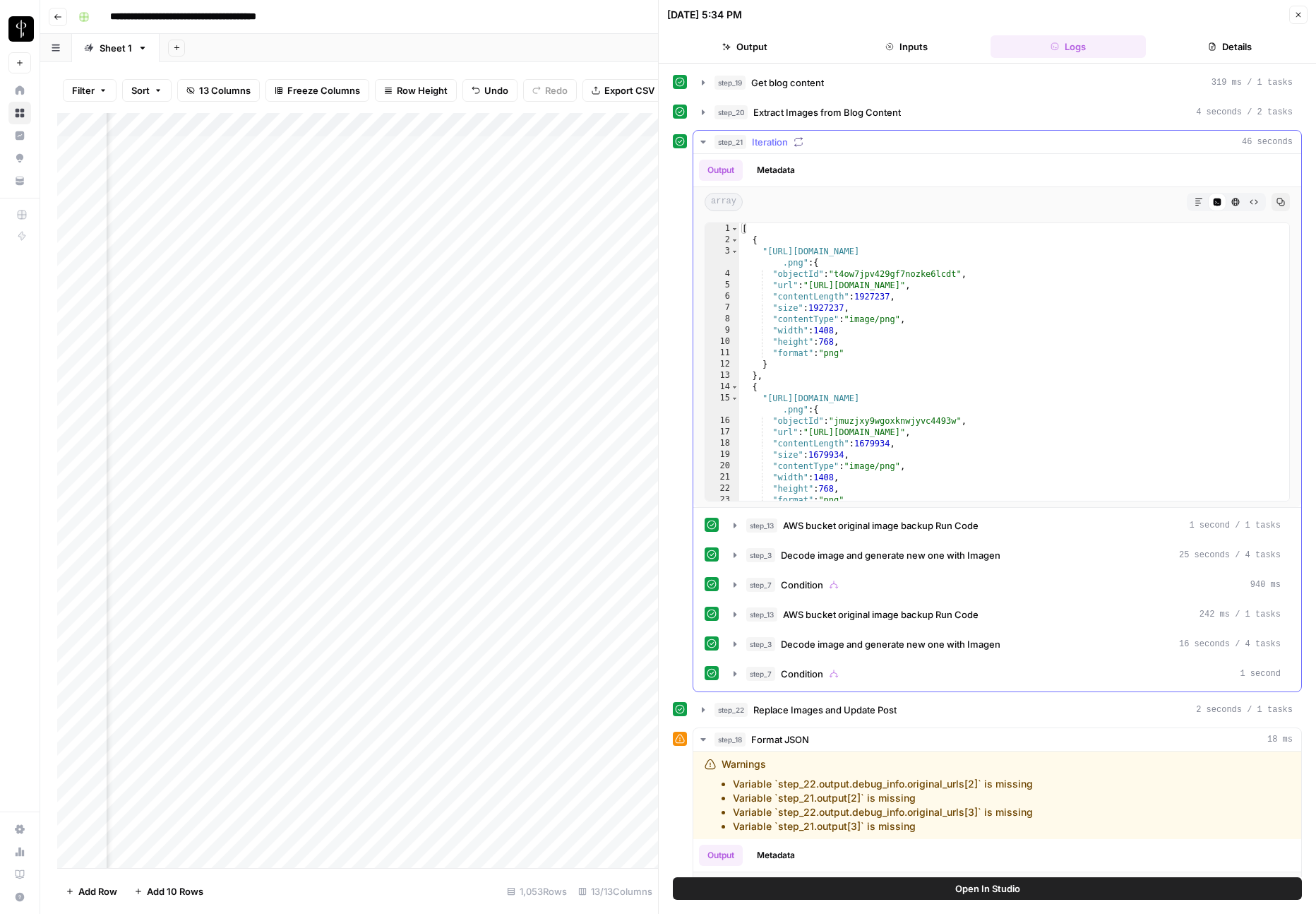
click at [700, 141] on icon "button" at bounding box center [703, 142] width 11 height 11
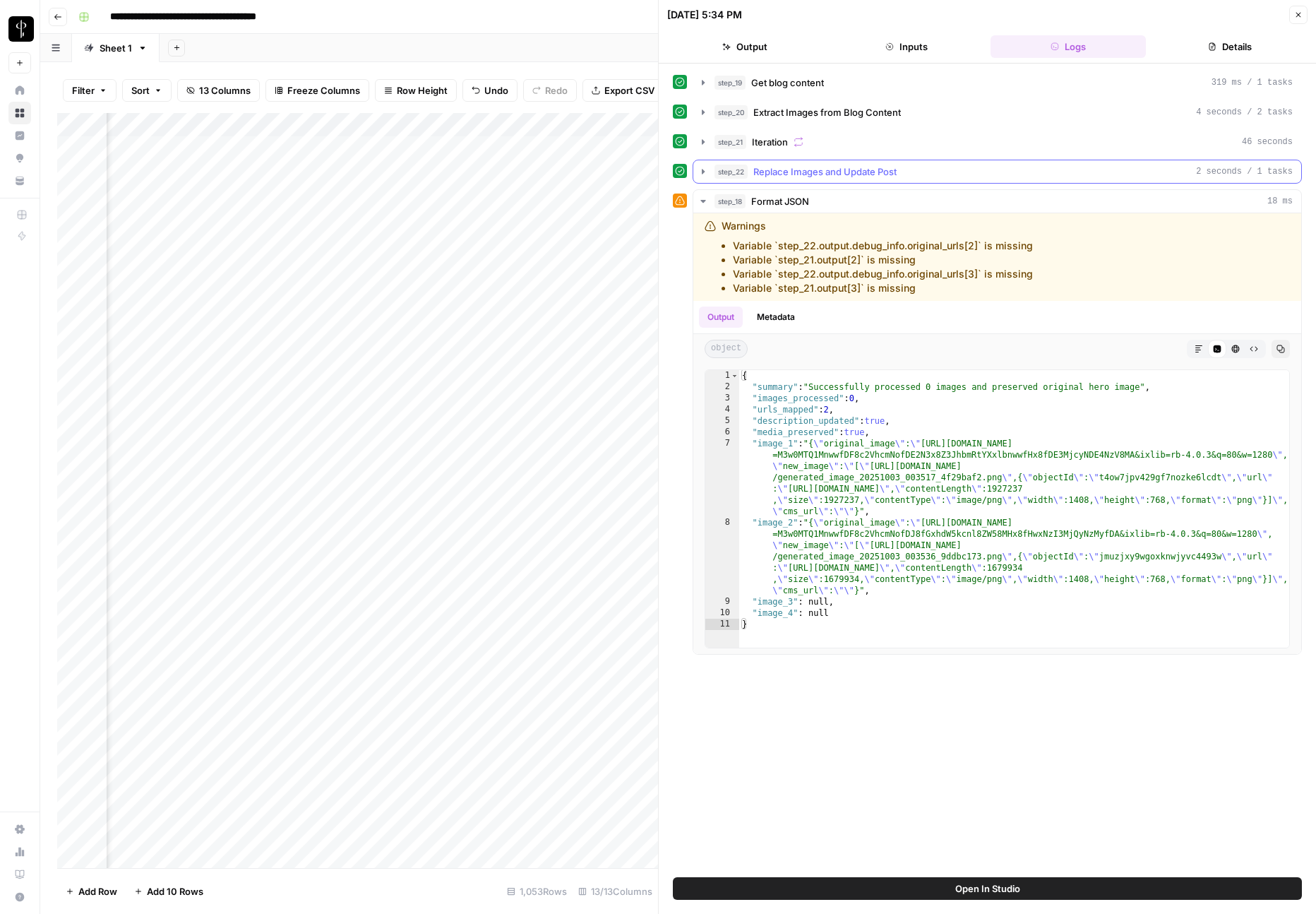
click at [700, 174] on icon "button" at bounding box center [703, 172] width 11 height 11
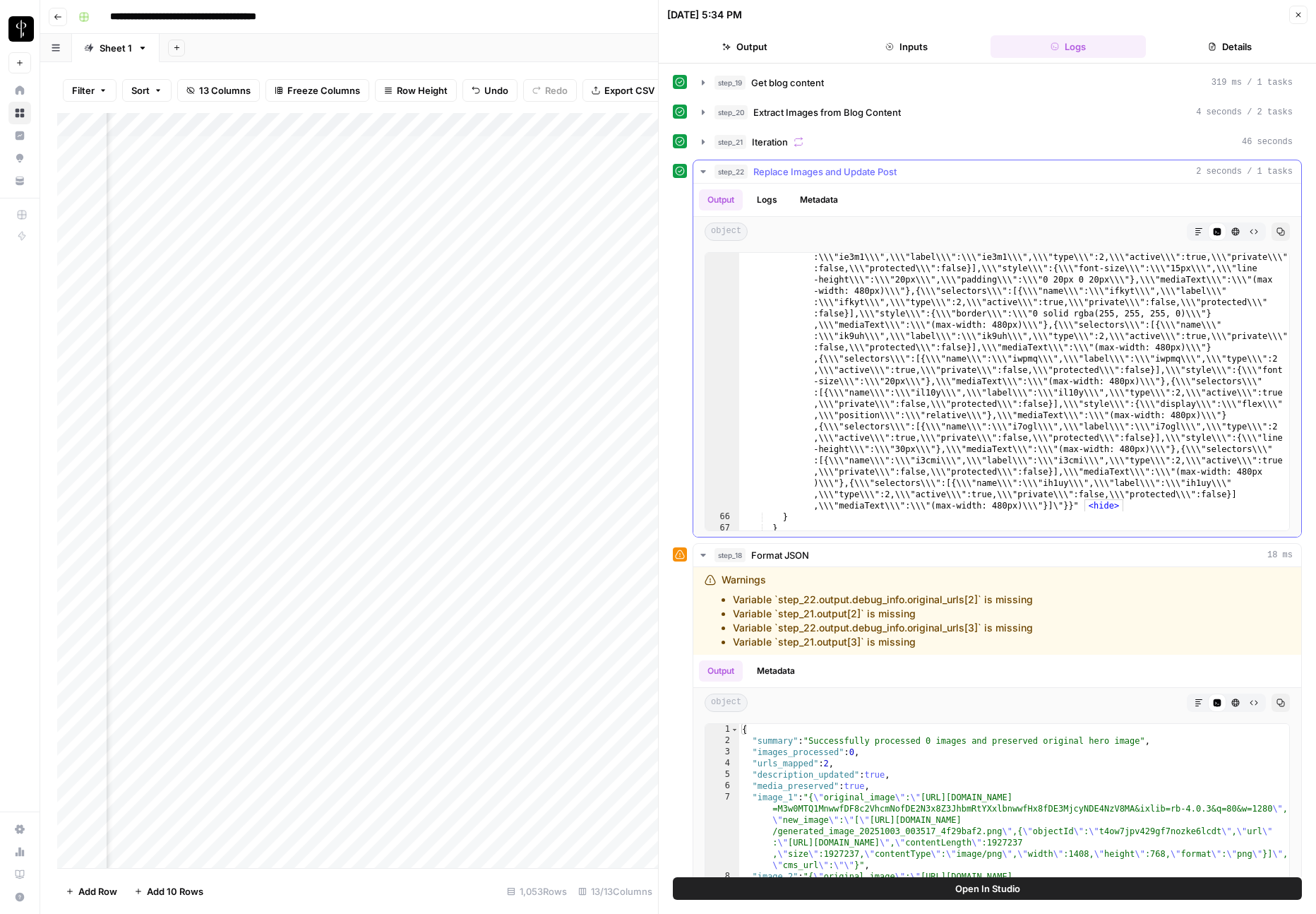
scroll to position [8469, 0]
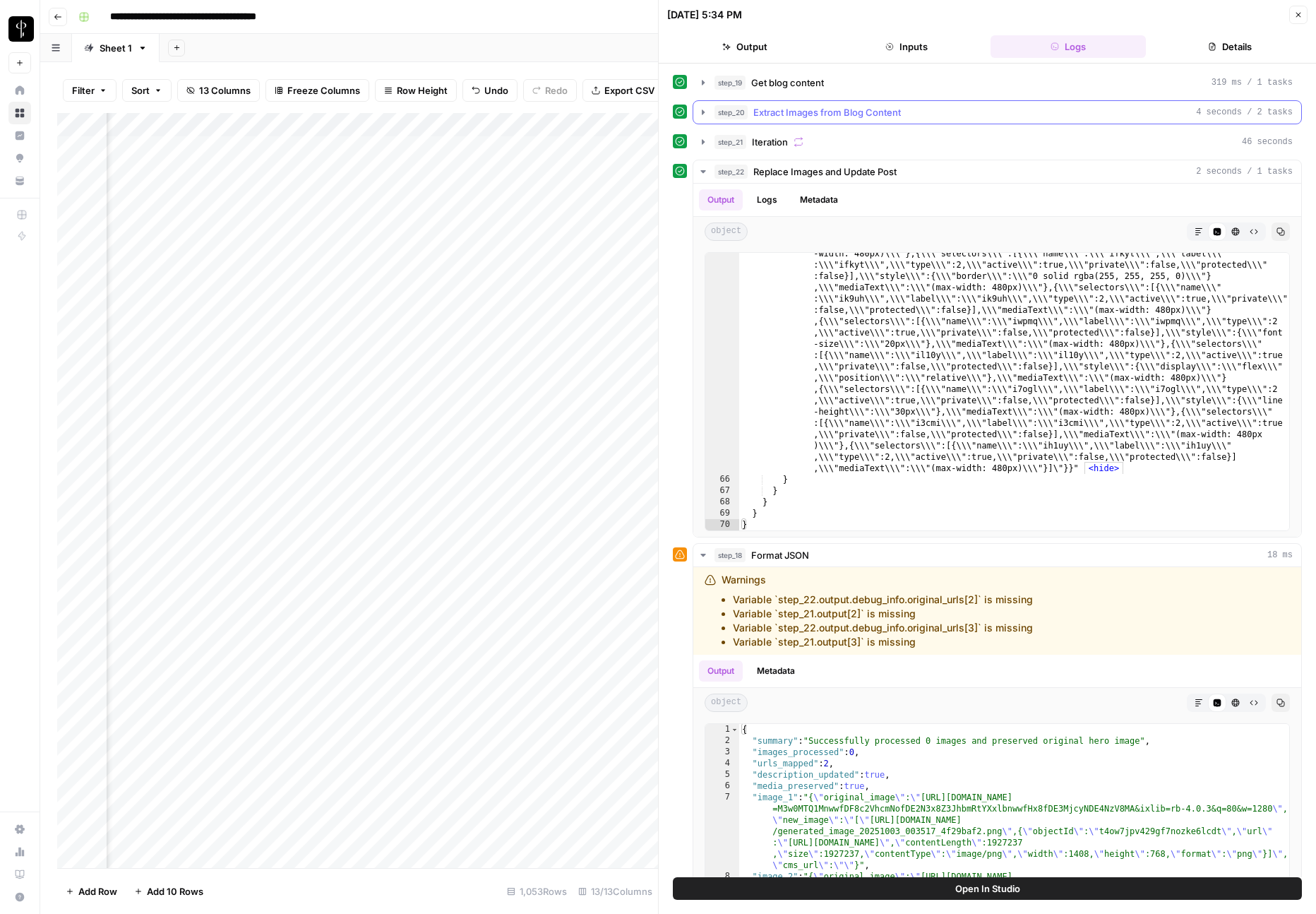
click at [704, 114] on icon "button" at bounding box center [703, 112] width 11 height 11
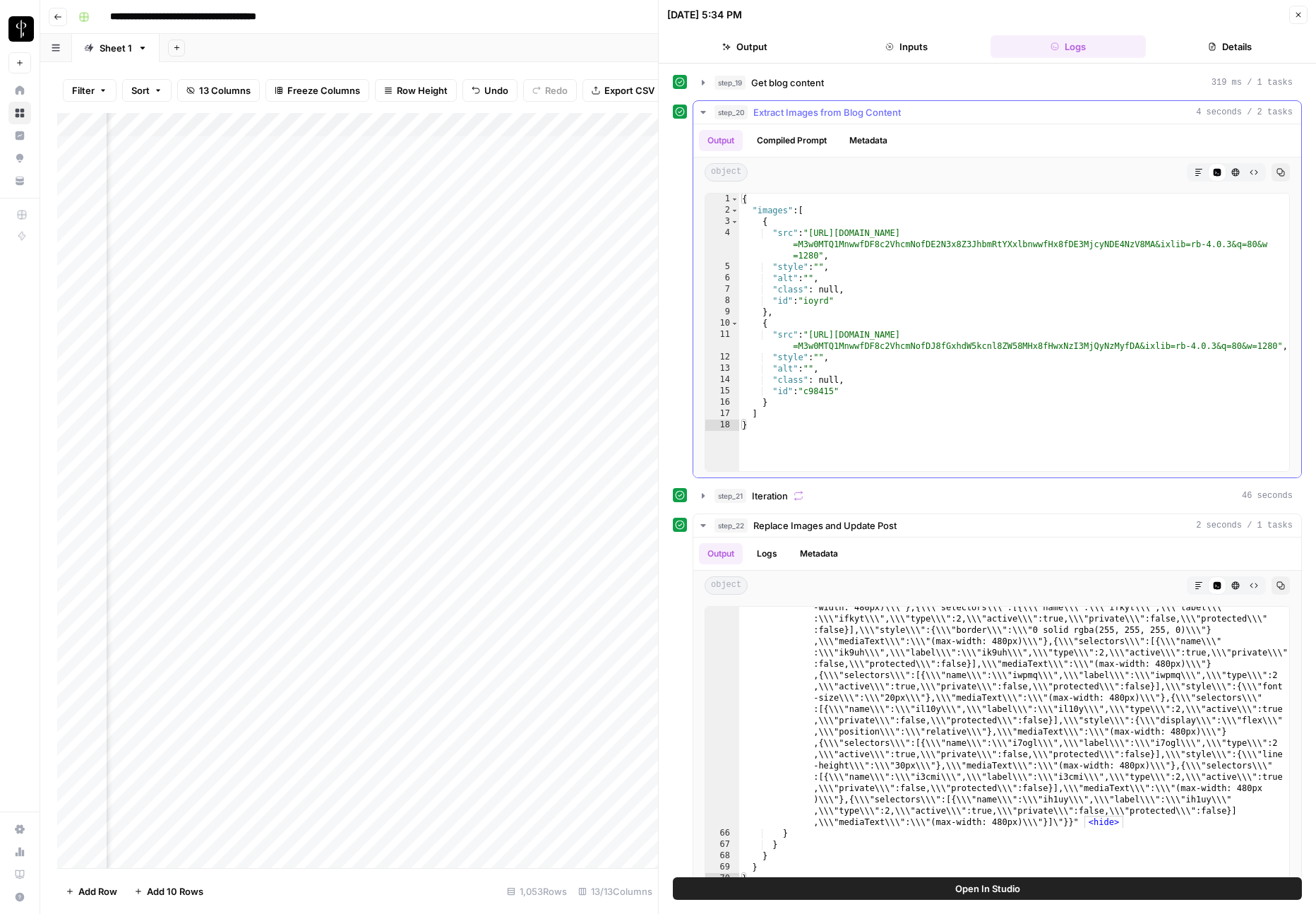
click at [704, 114] on icon "button" at bounding box center [703, 112] width 11 height 11
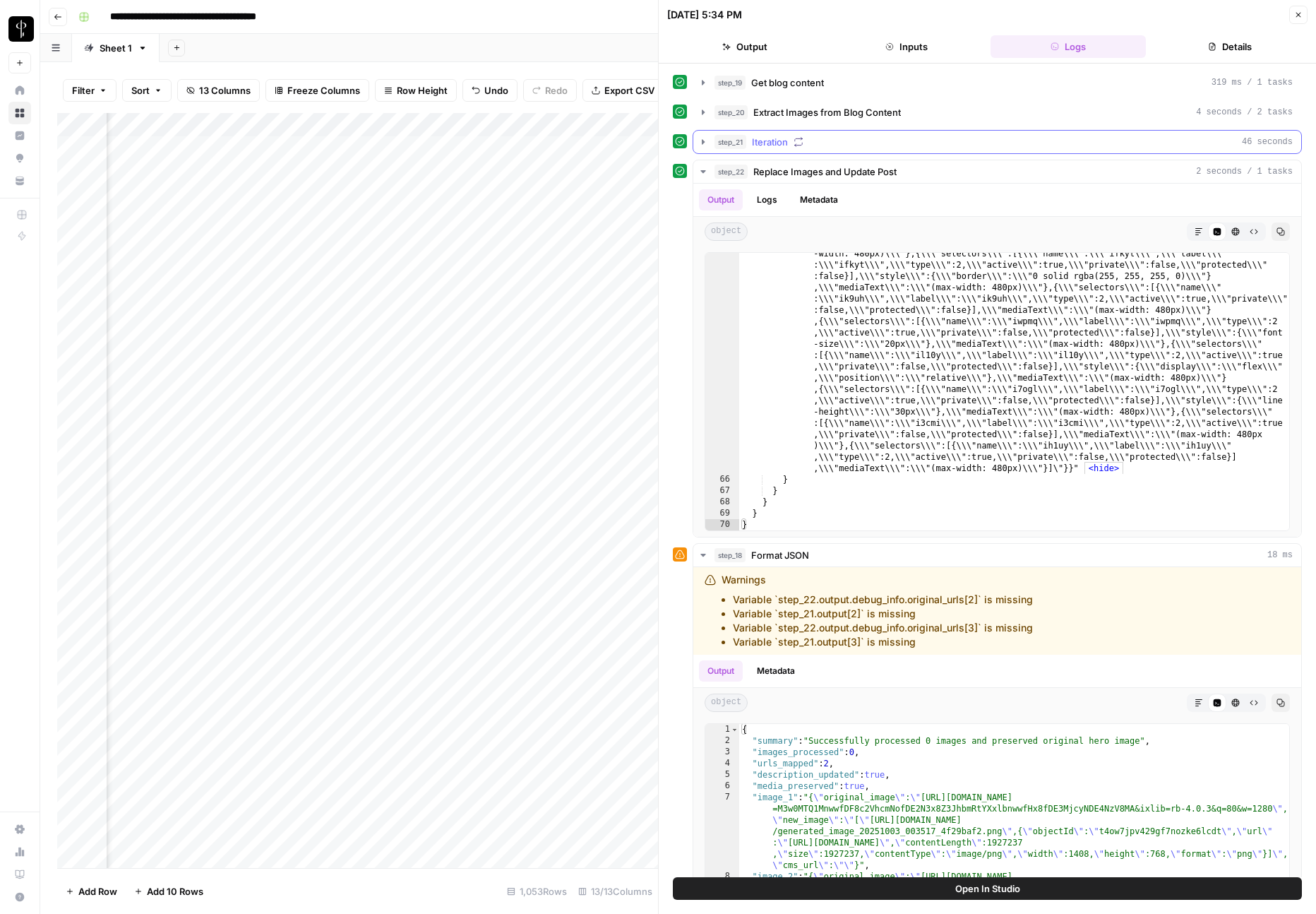
click at [703, 138] on icon "button" at bounding box center [703, 142] width 11 height 11
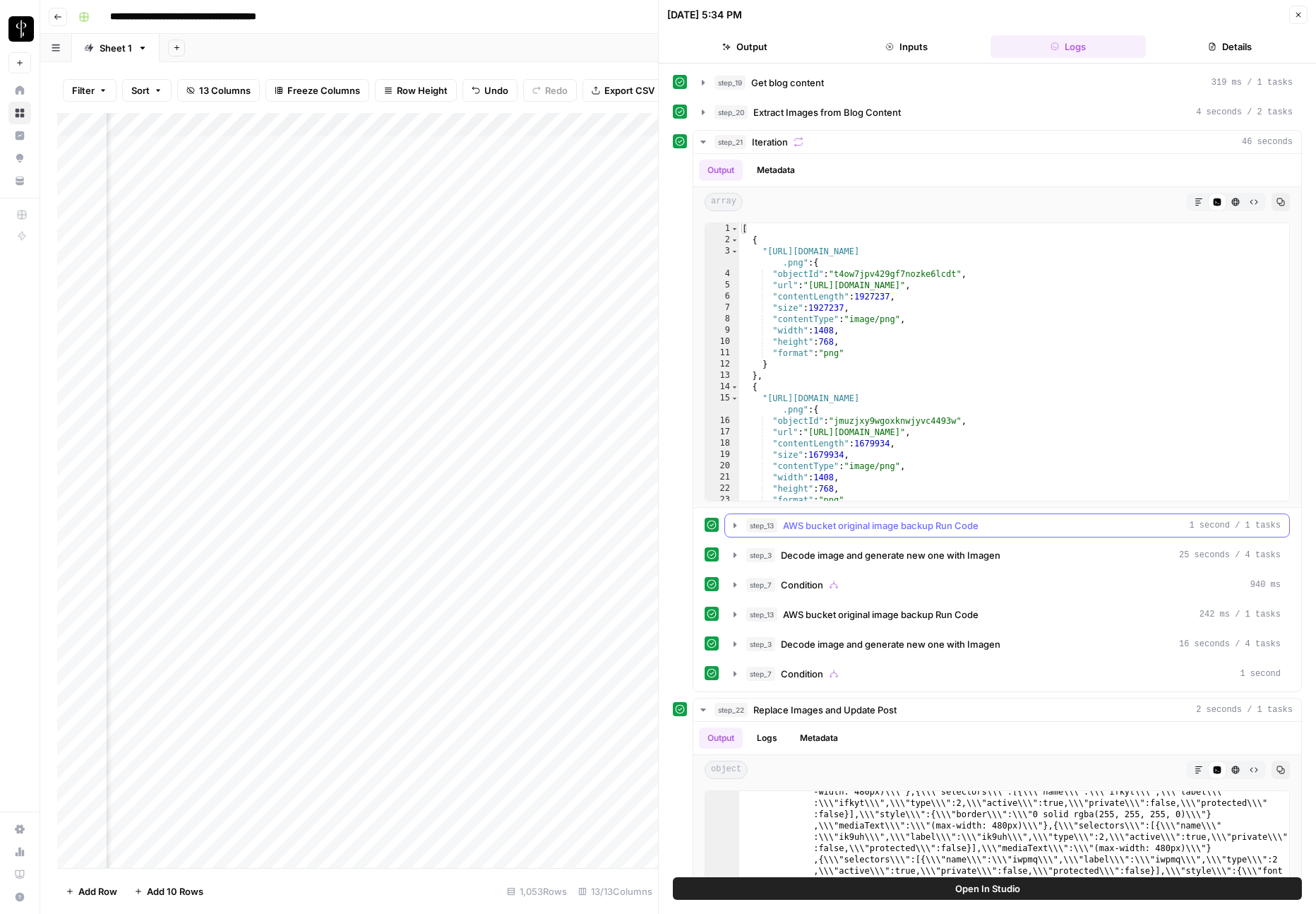
click at [734, 526] on icon "button" at bounding box center [735, 525] width 3 height 5
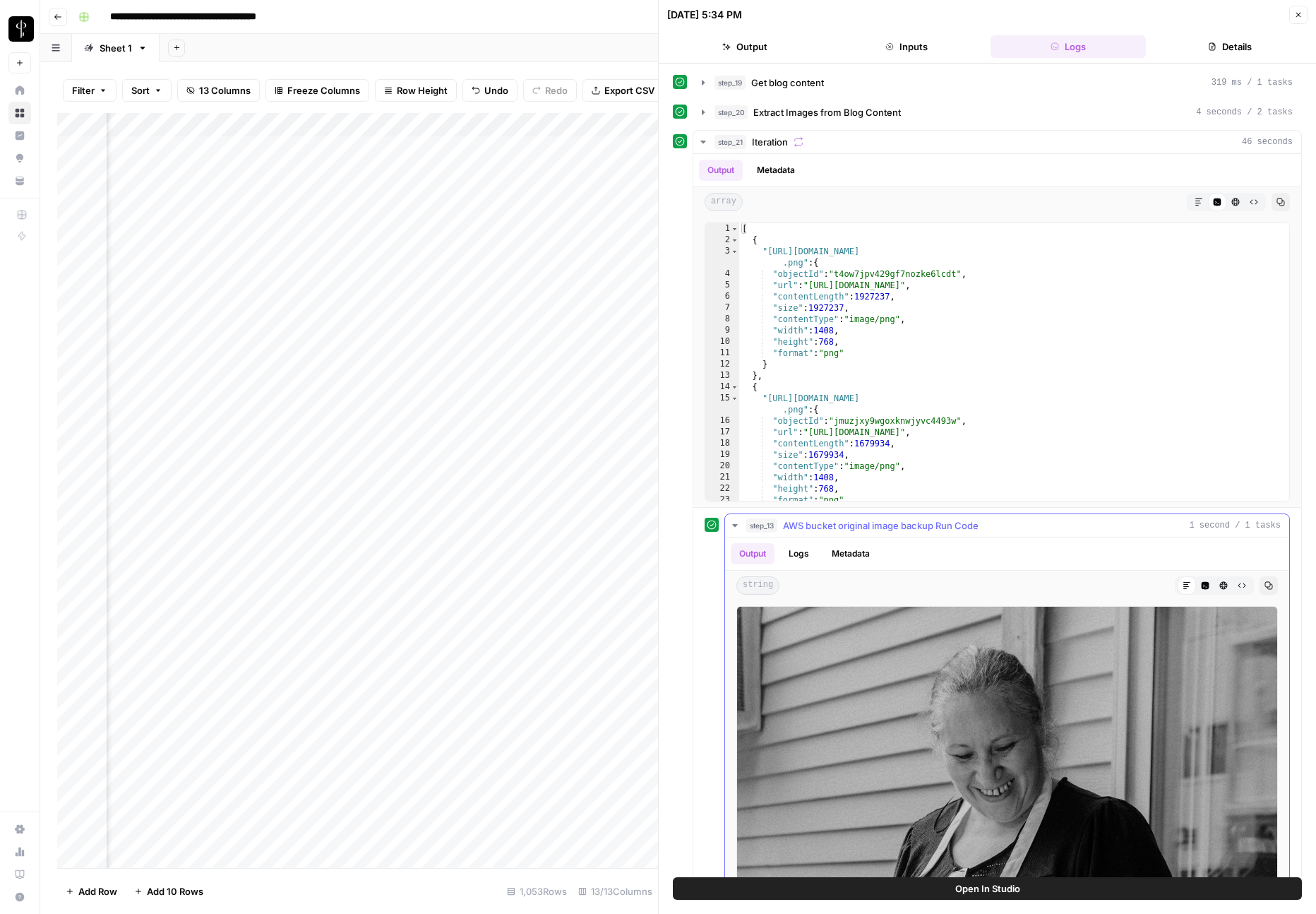
click at [798, 556] on button "Logs" at bounding box center [798, 553] width 37 height 21
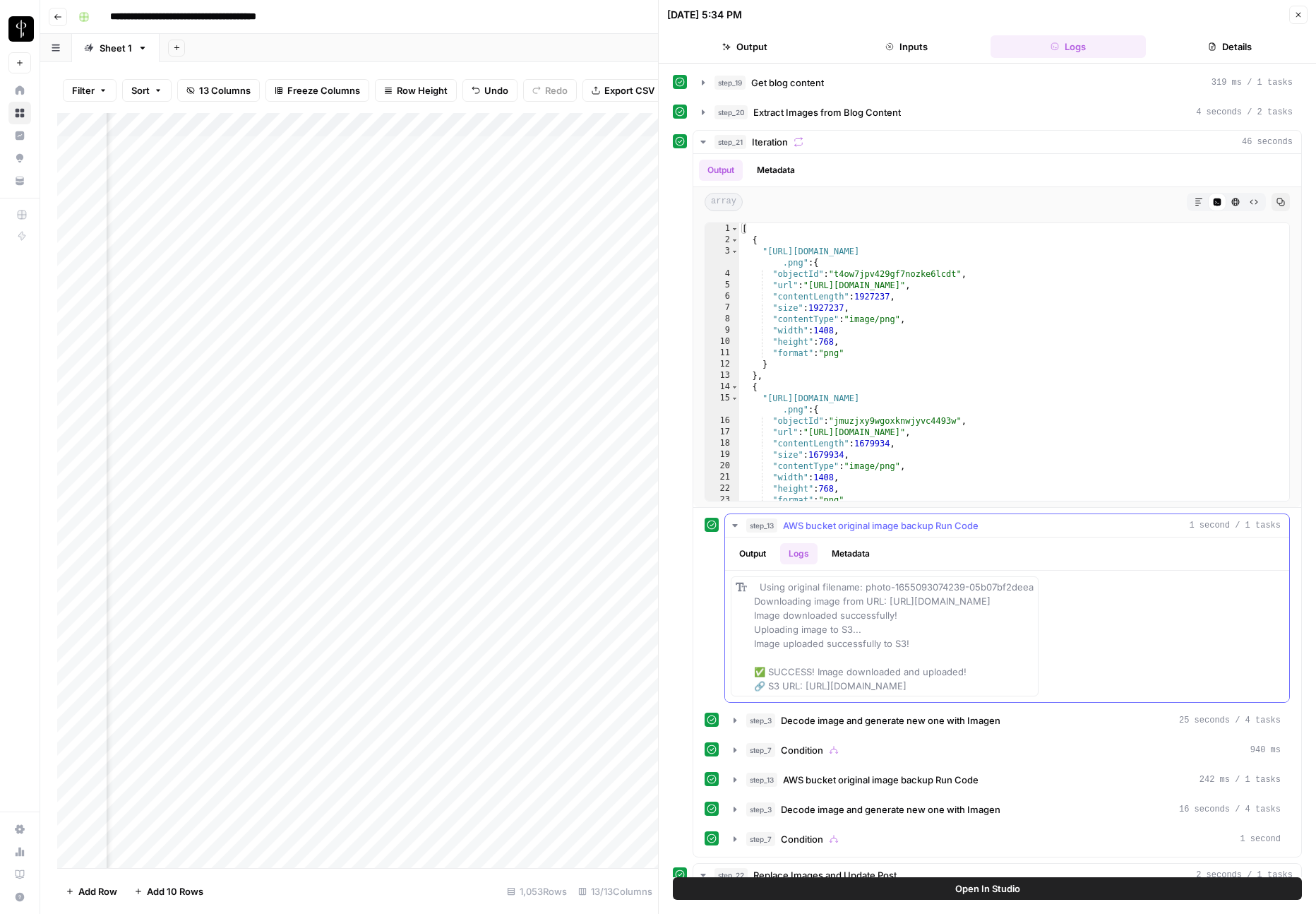
click at [737, 526] on icon "button" at bounding box center [735, 526] width 11 height 11
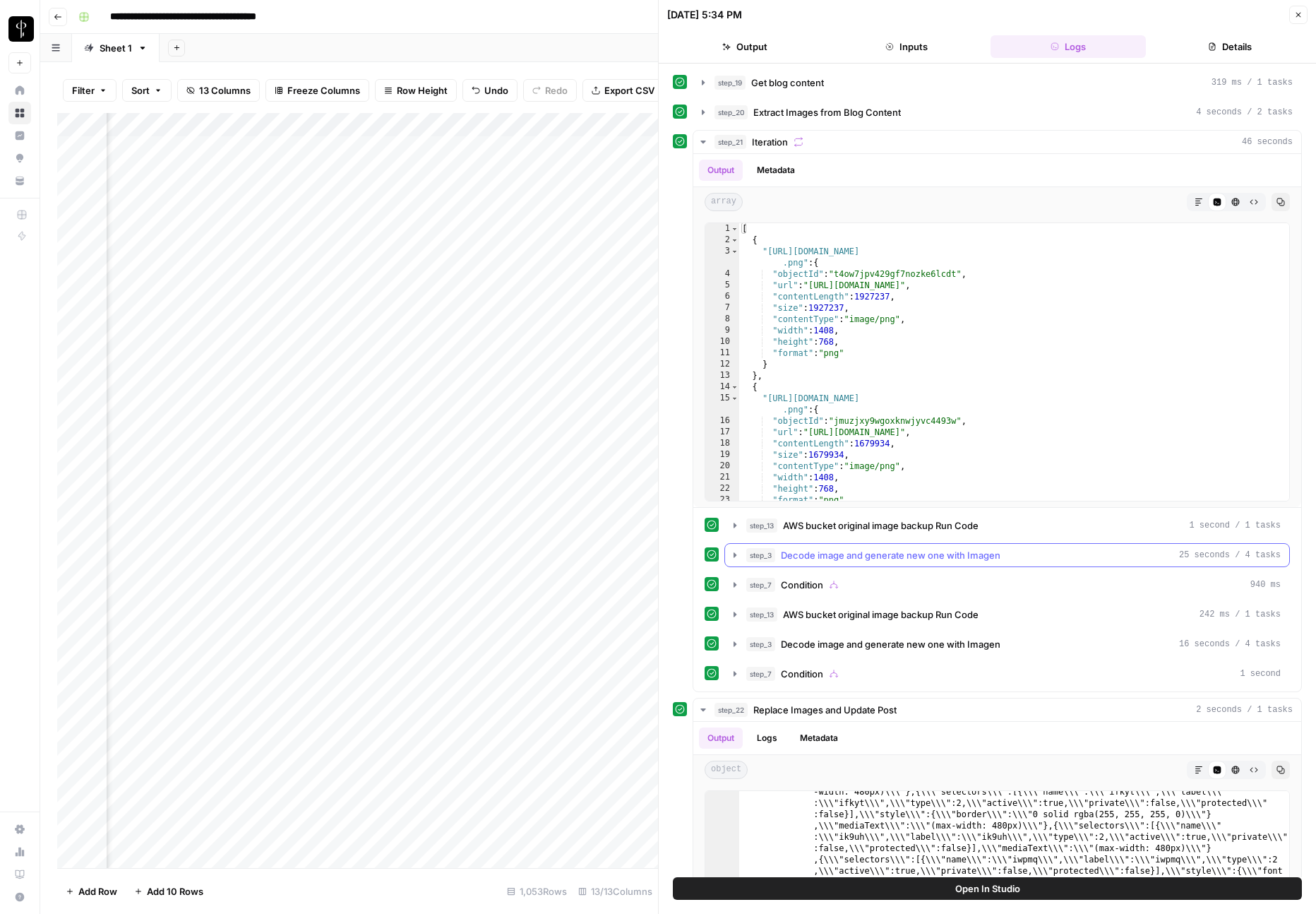
click at [737, 559] on icon "button" at bounding box center [735, 555] width 11 height 11
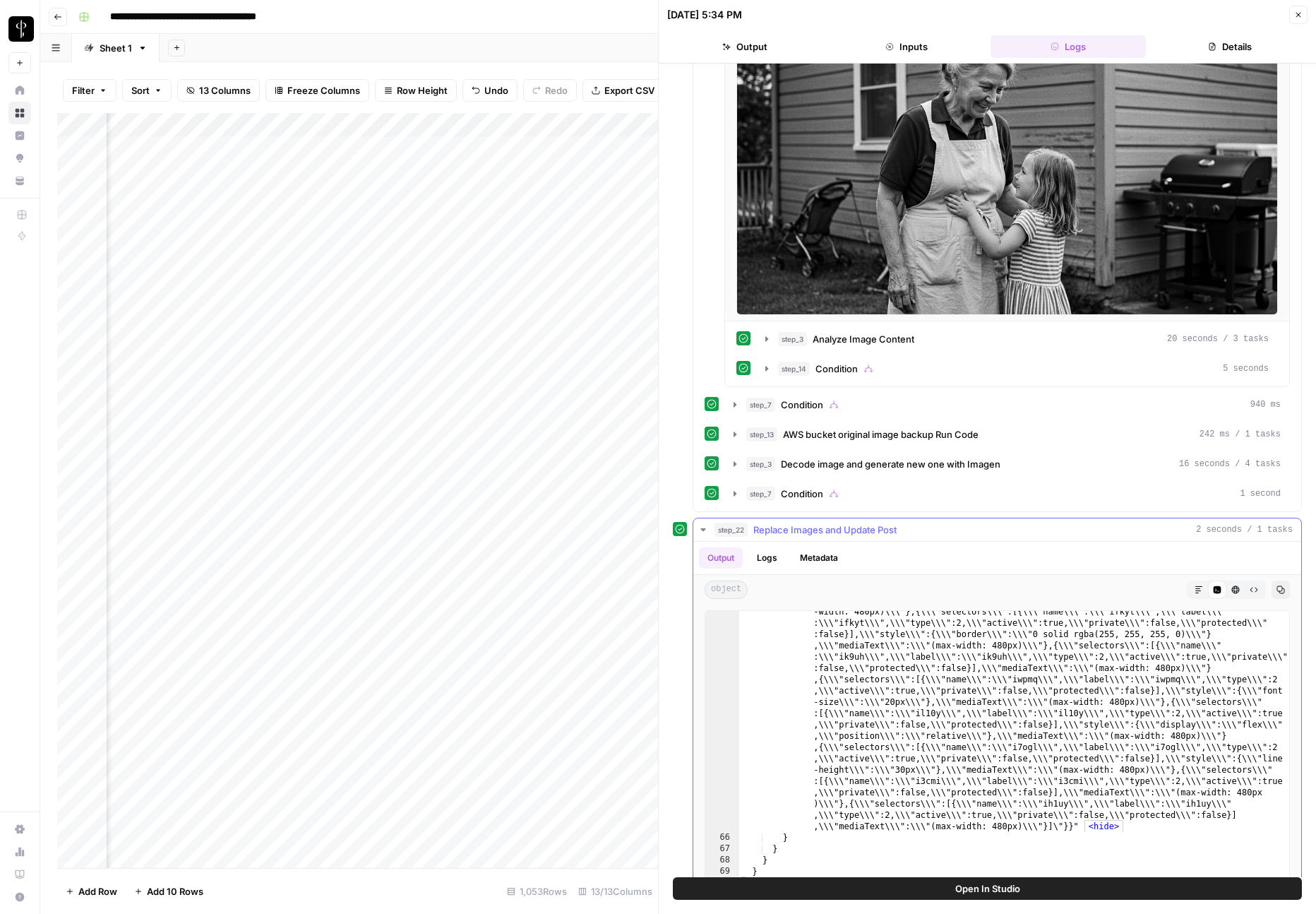
scroll to position [664, 0]
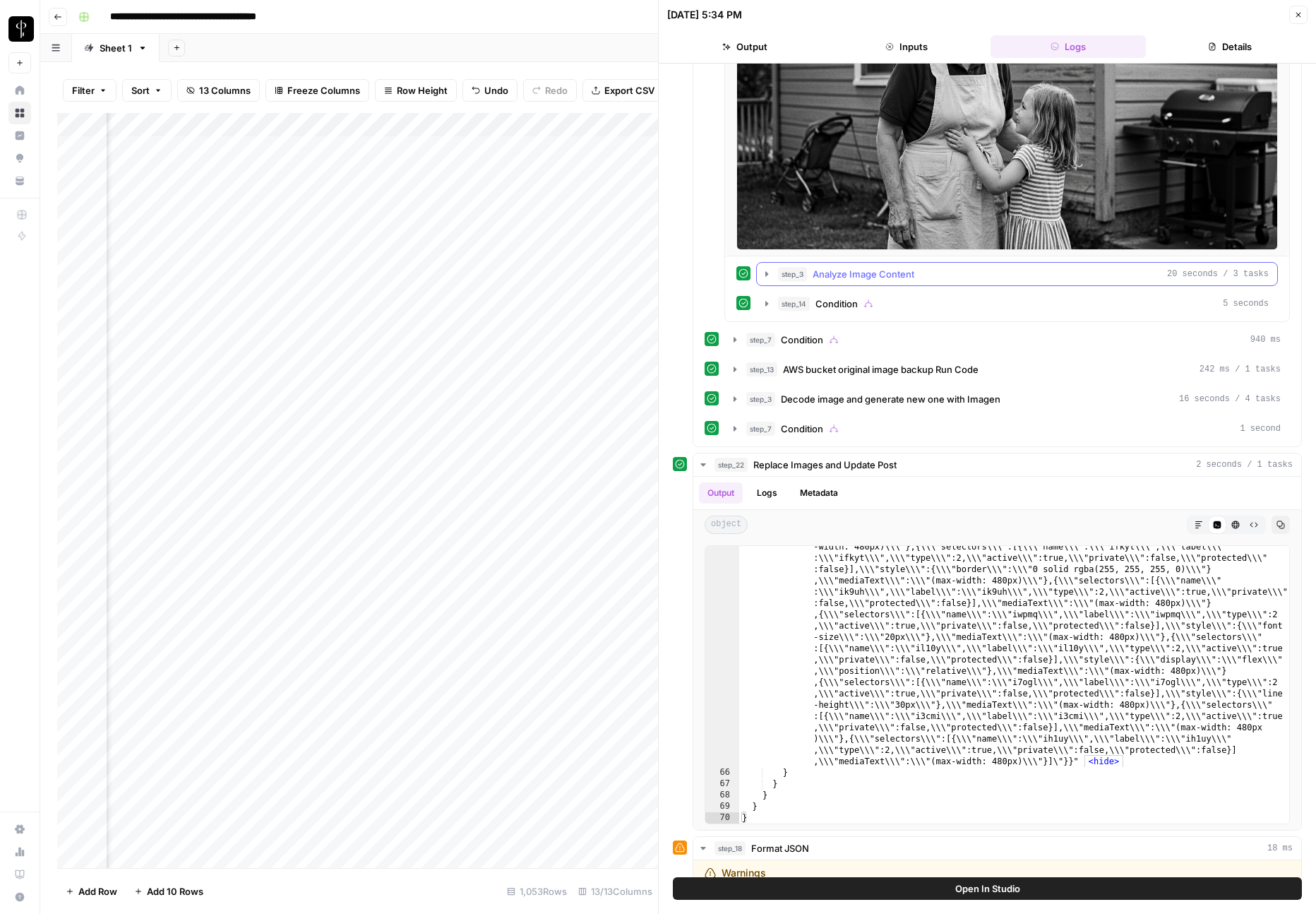
click at [763, 273] on icon "button" at bounding box center [767, 274] width 11 height 11
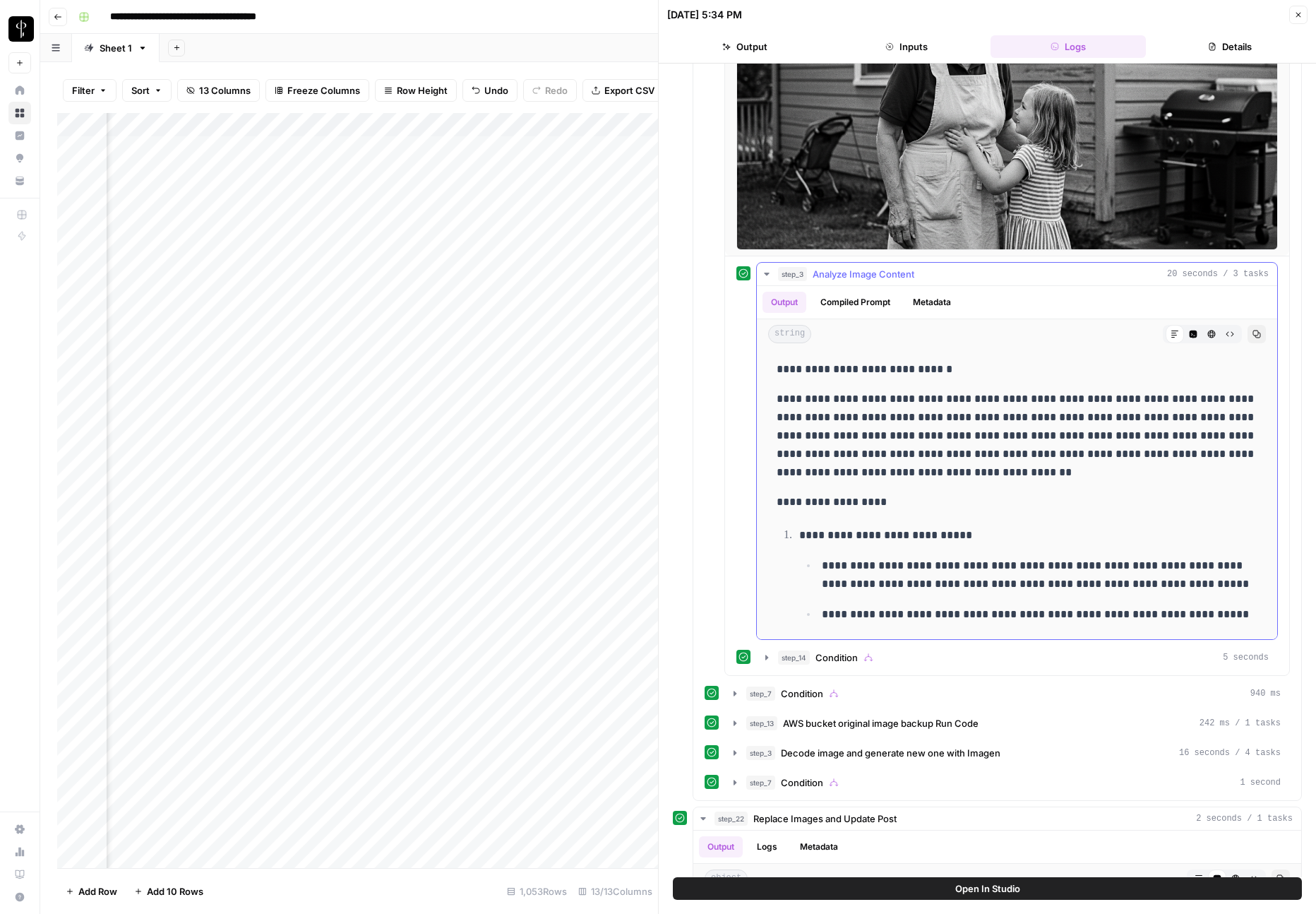
click at [763, 273] on icon "button" at bounding box center [767, 274] width 11 height 11
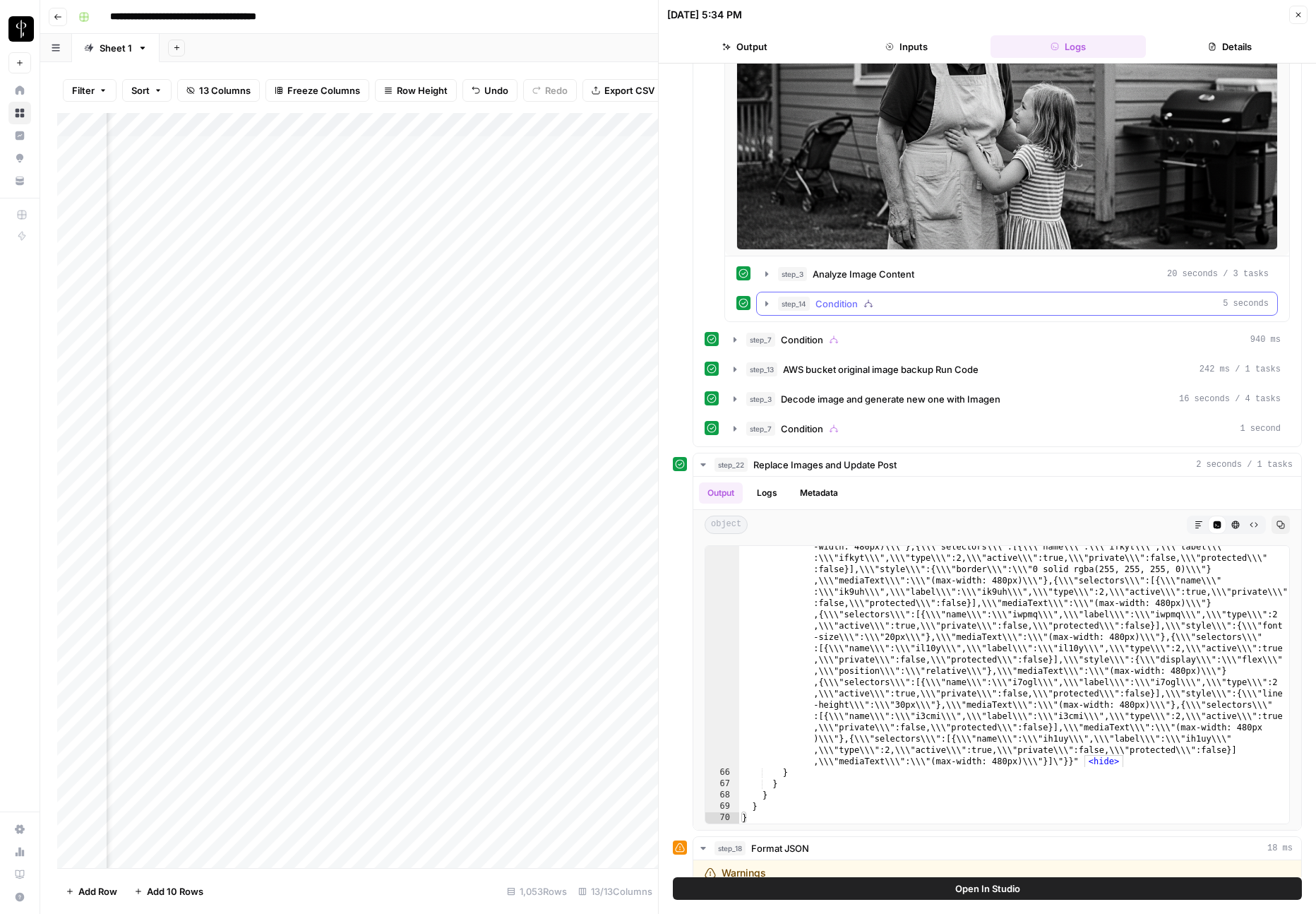
click at [765, 304] on icon "button" at bounding box center [767, 304] width 11 height 11
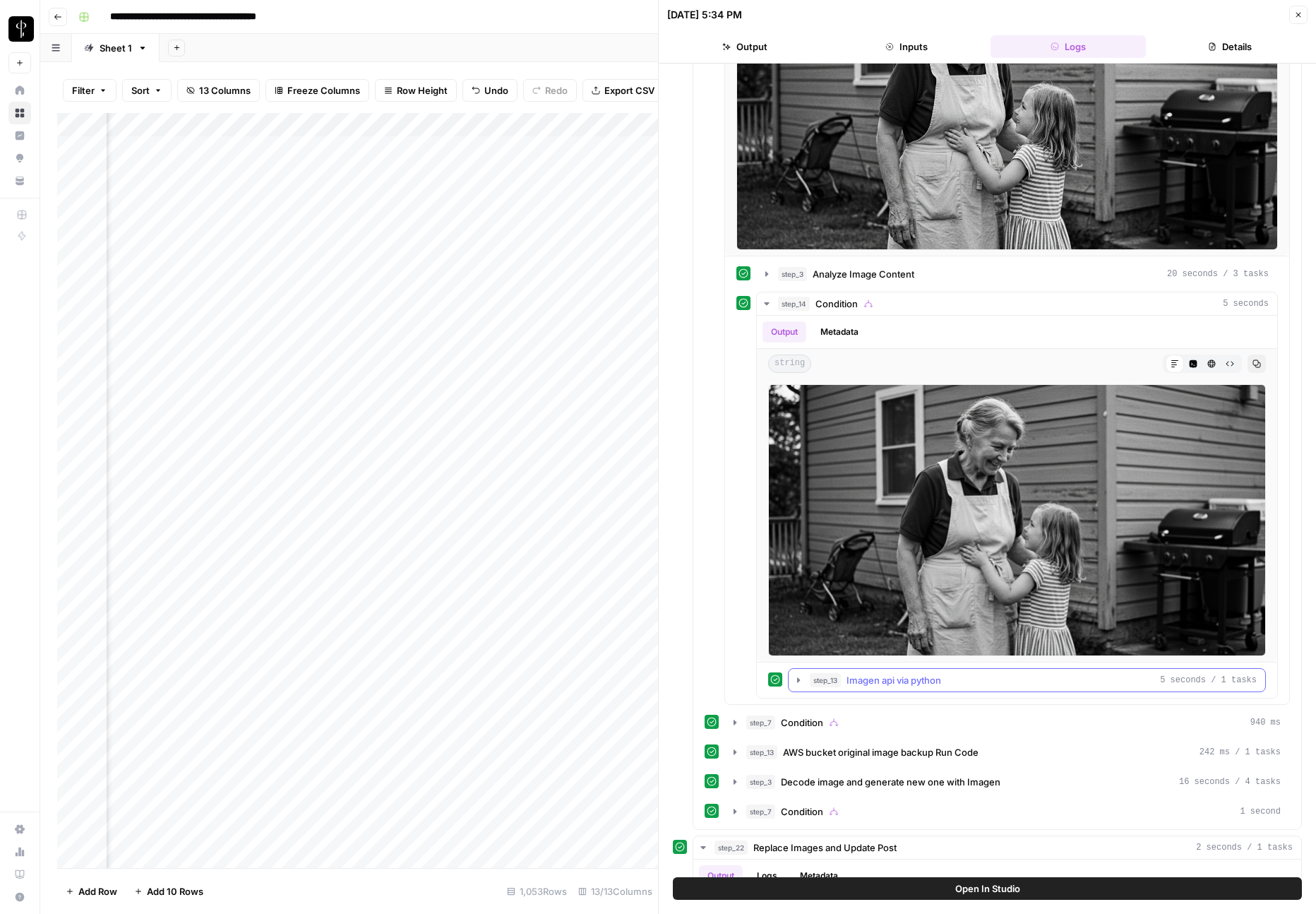
click at [799, 676] on icon "button" at bounding box center [798, 680] width 11 height 11
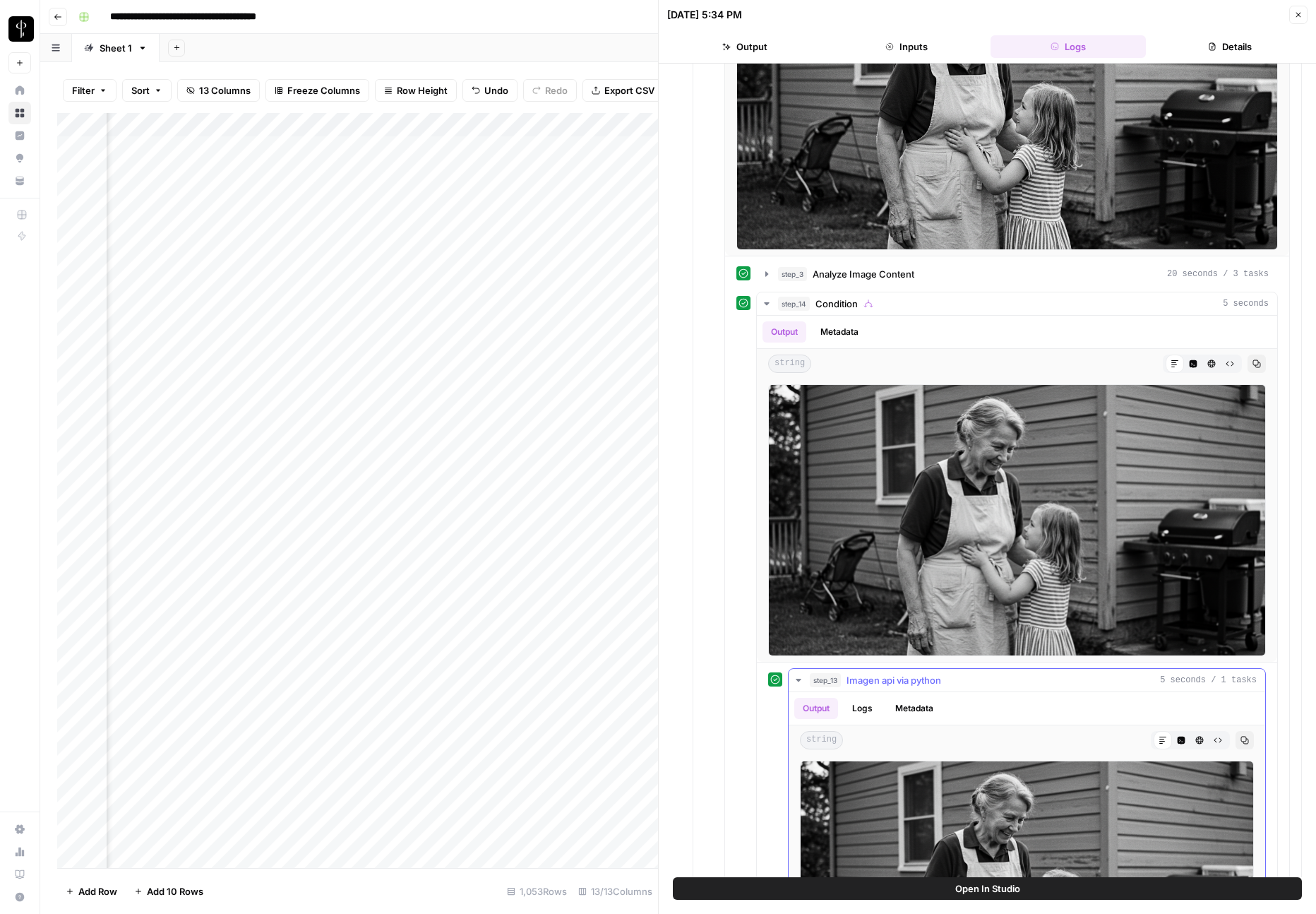
click at [799, 676] on icon "button" at bounding box center [798, 680] width 11 height 11
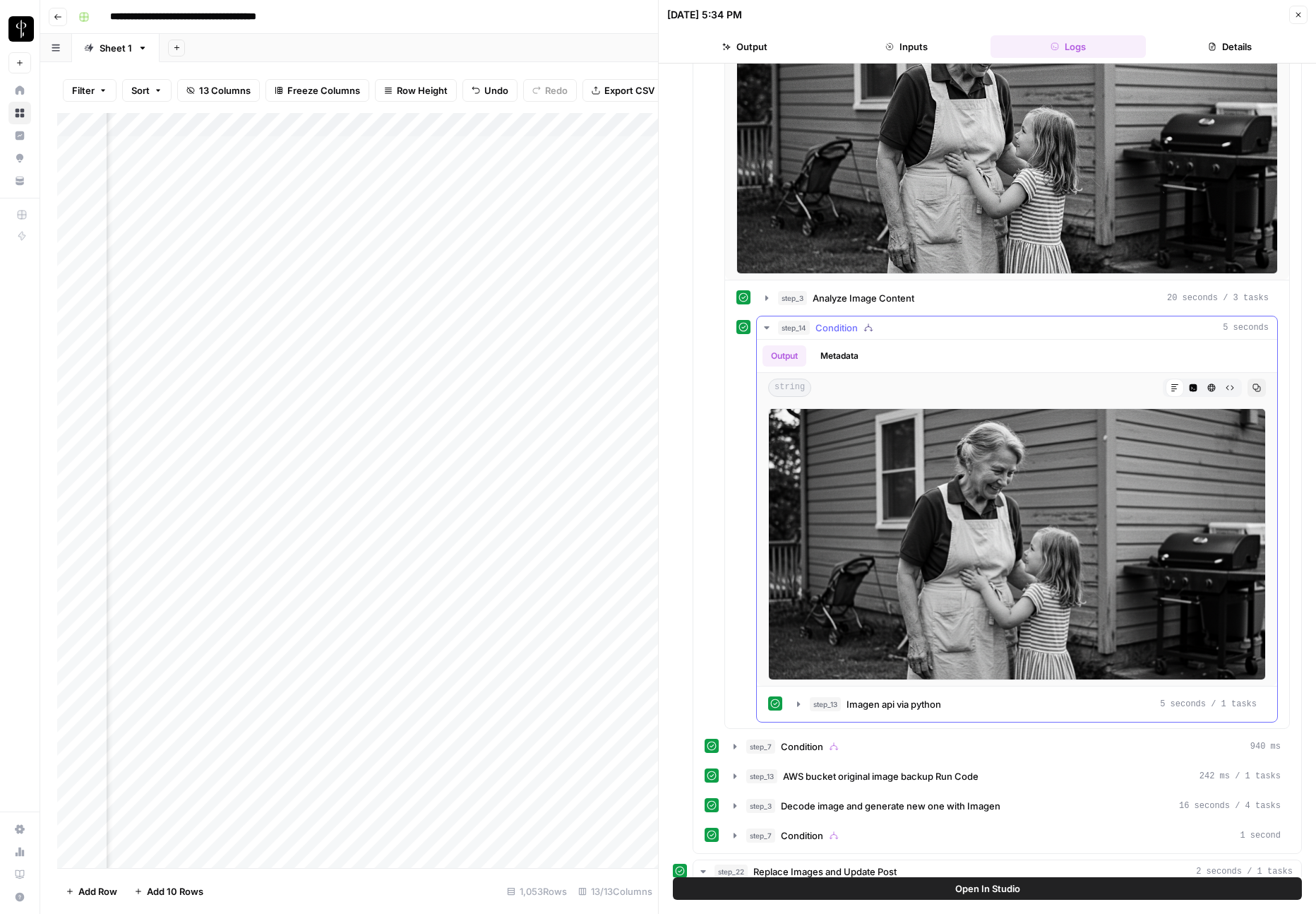
scroll to position [747, 0]
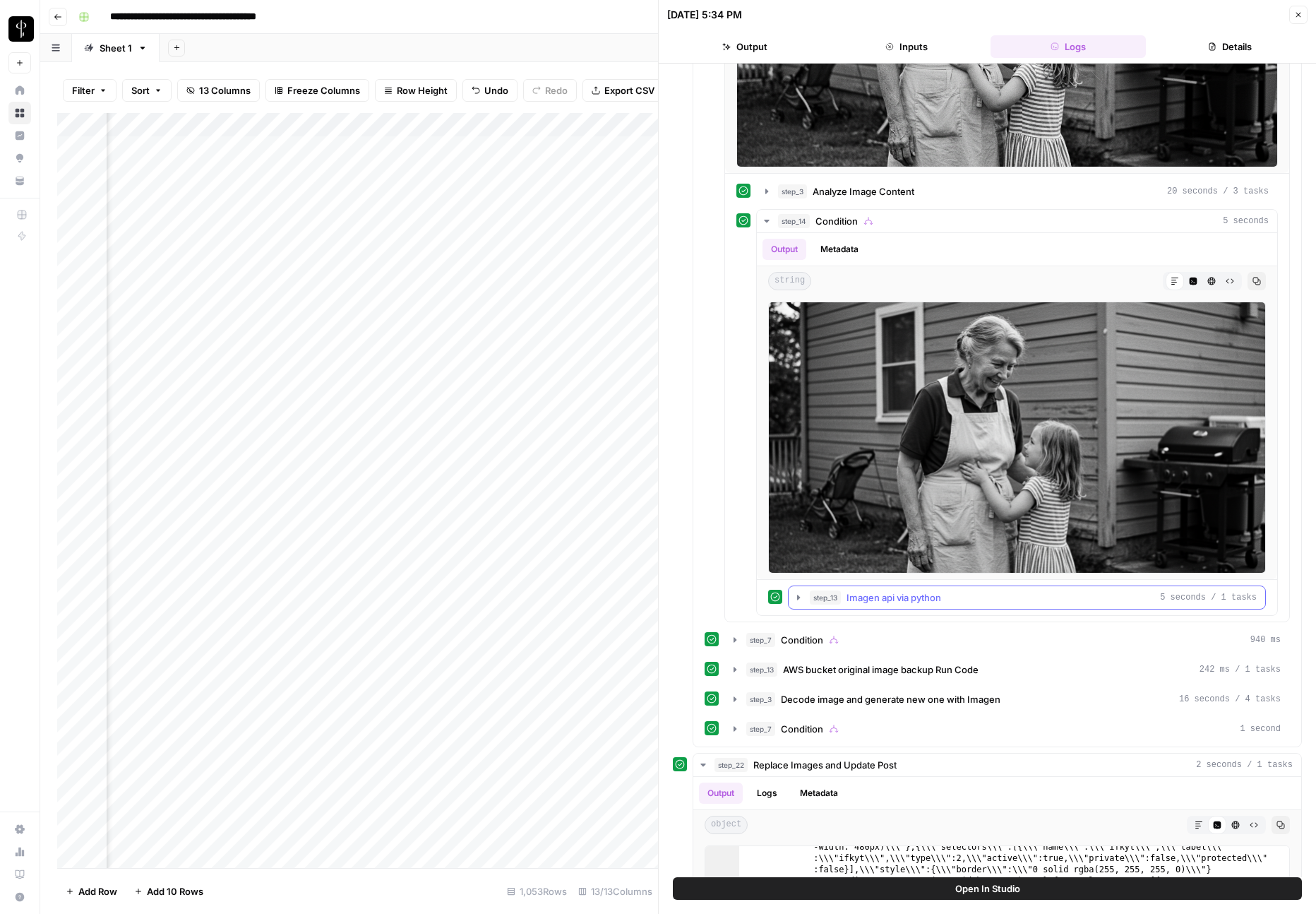
click at [801, 597] on icon "button" at bounding box center [798, 598] width 11 height 11
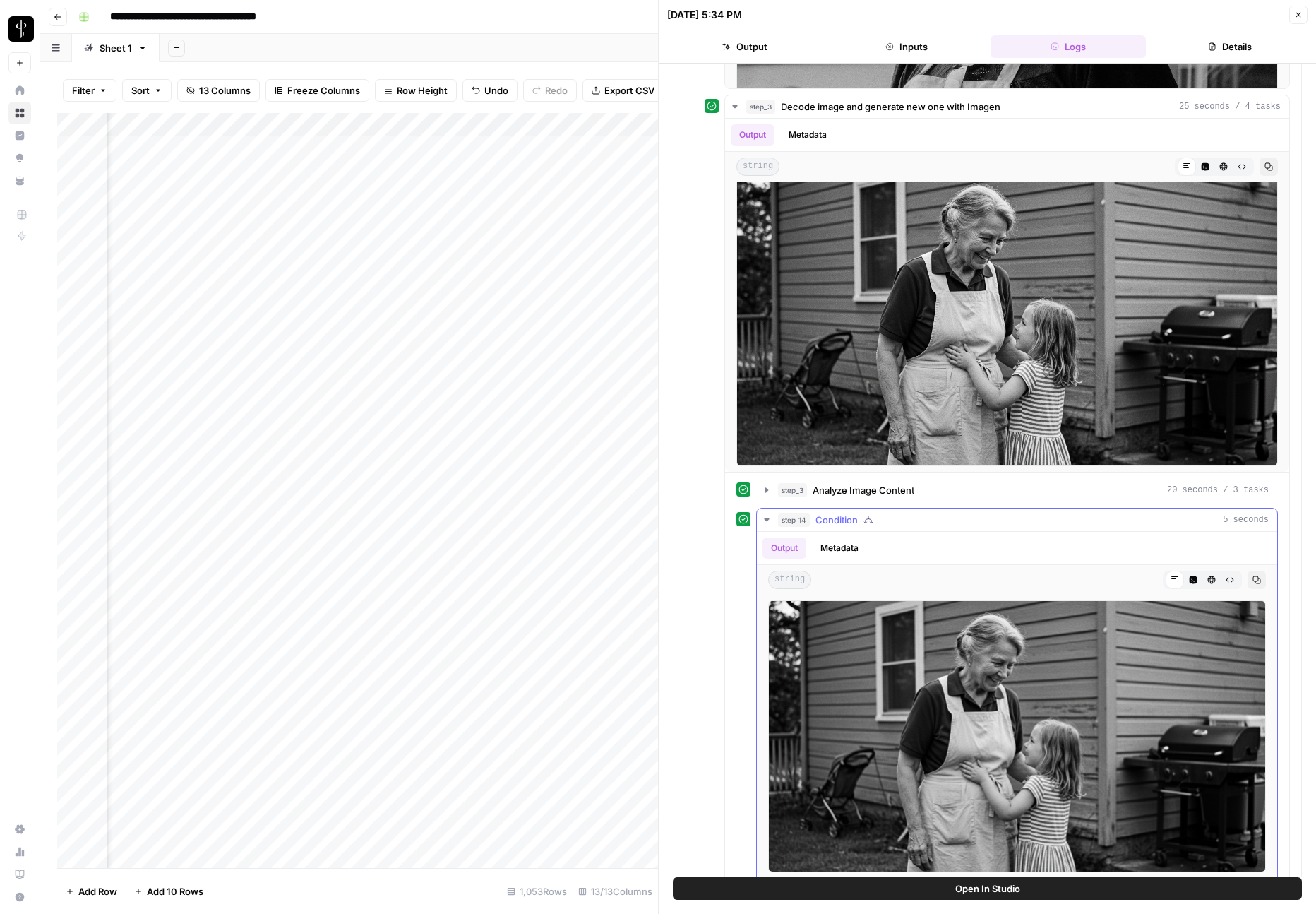
scroll to position [802, 0]
click at [766, 491] on icon "button" at bounding box center [767, 490] width 3 height 5
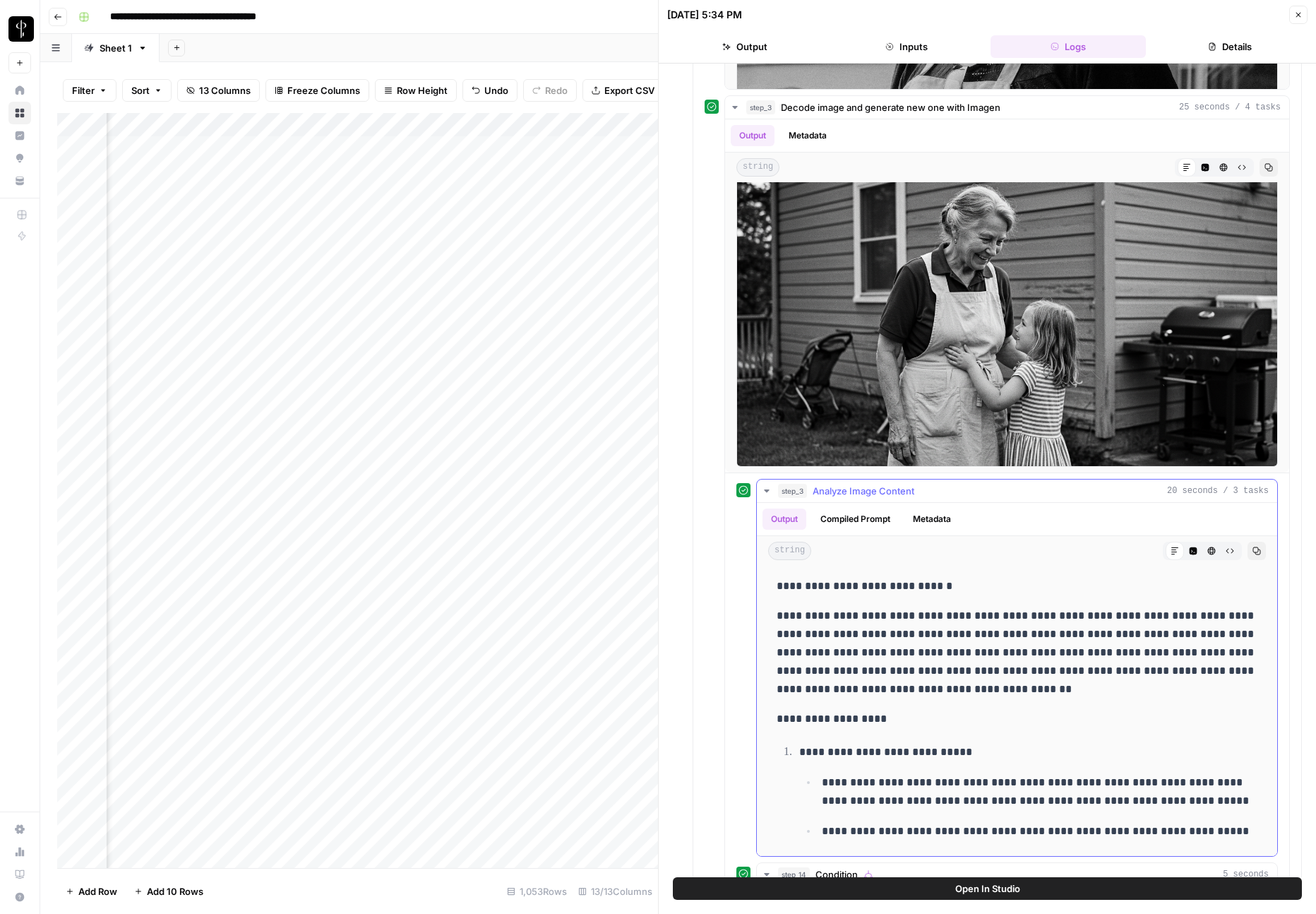
click at [766, 491] on icon "button" at bounding box center [766, 491] width 5 height 3
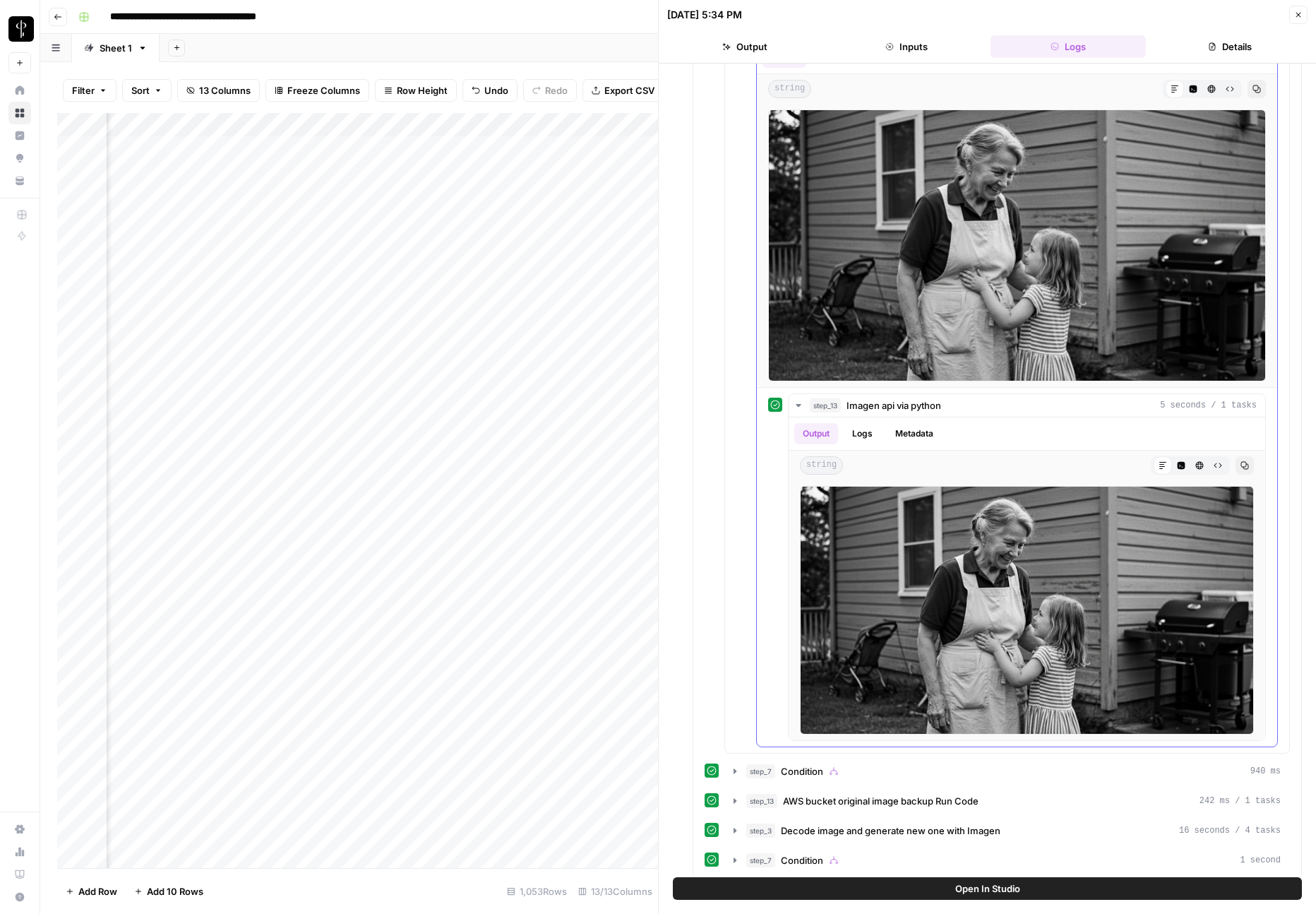
scroll to position [1307, 0]
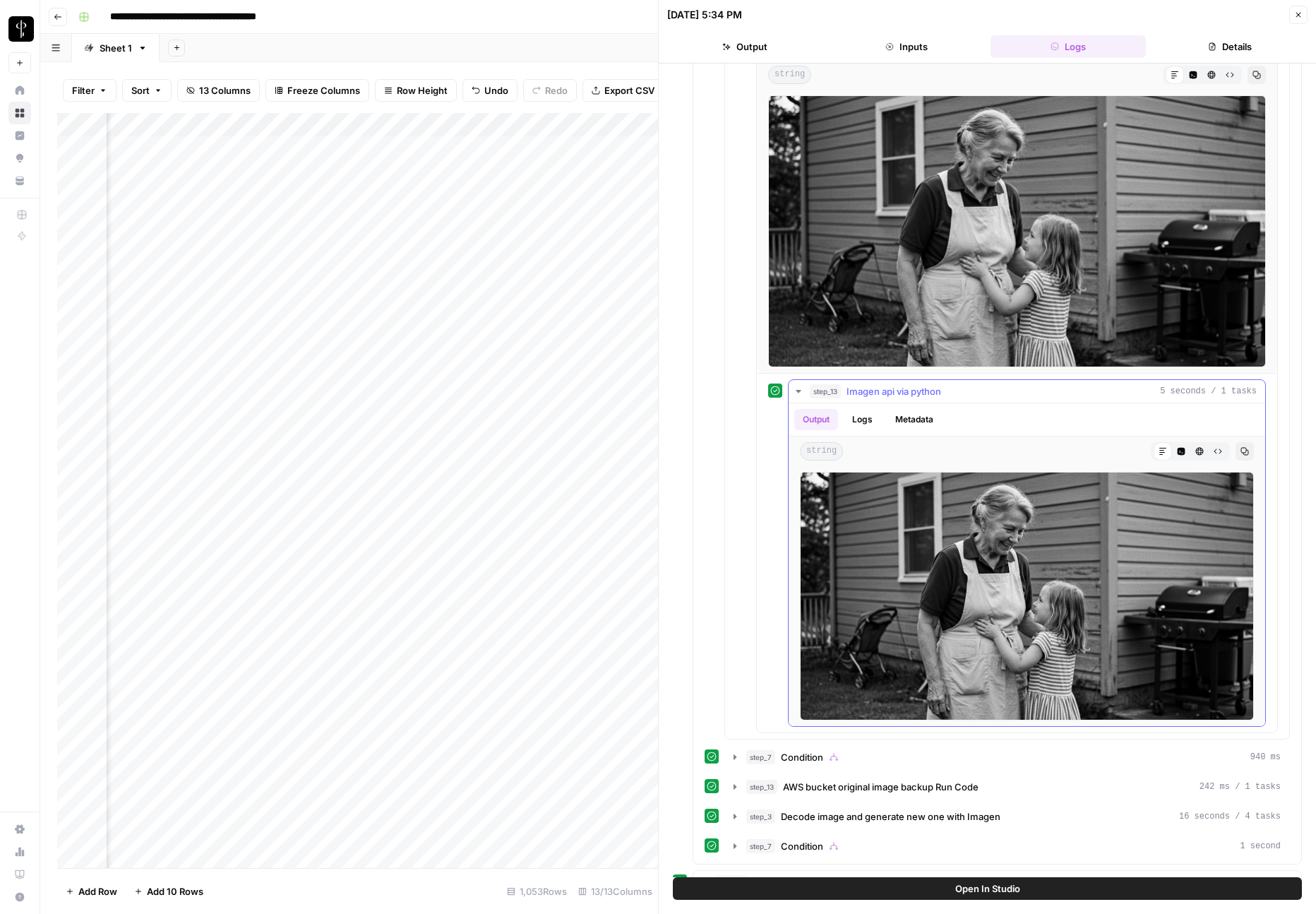
click at [872, 420] on button "Logs" at bounding box center [862, 420] width 37 height 21
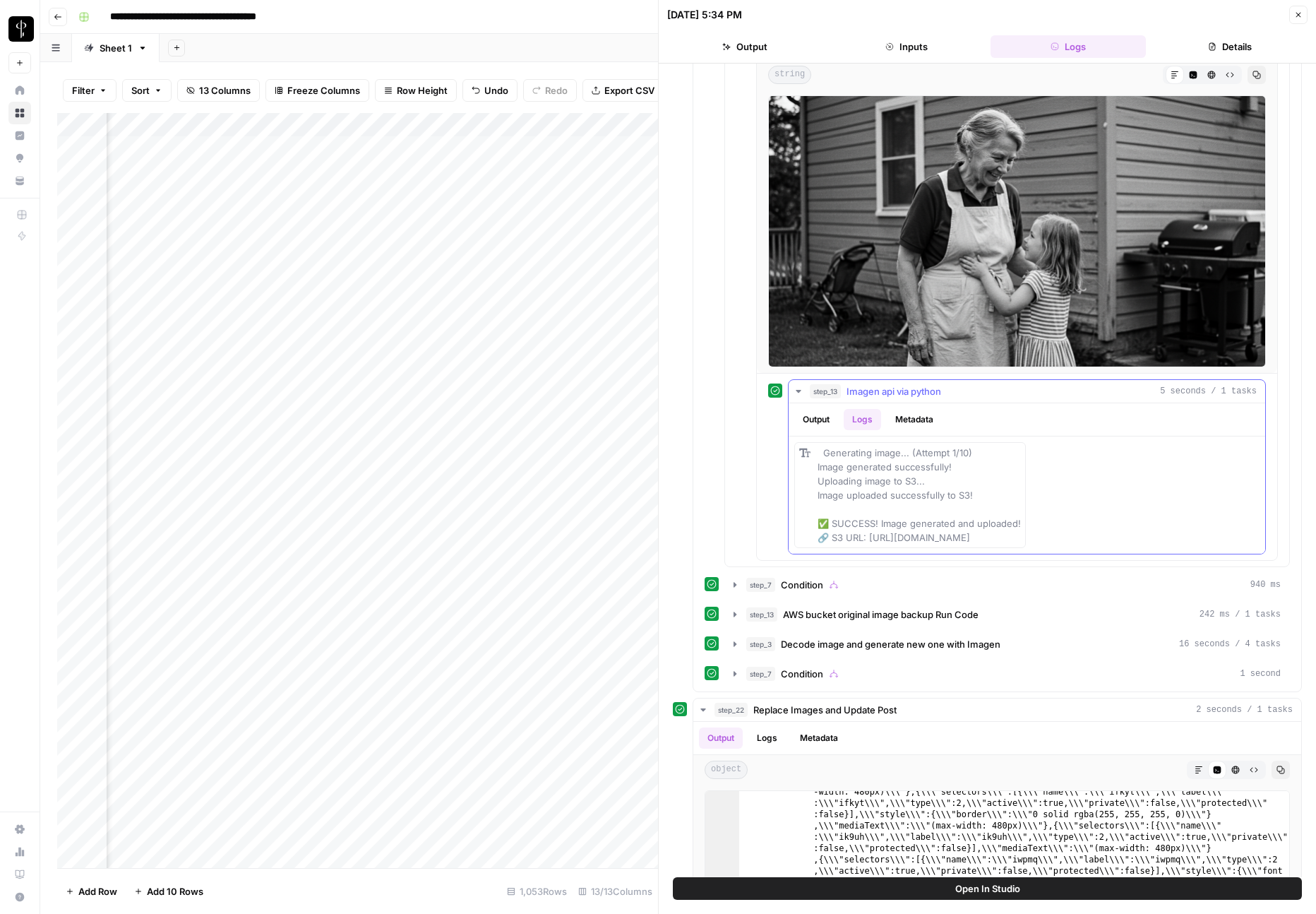
click at [814, 420] on button "Output" at bounding box center [816, 420] width 43 height 21
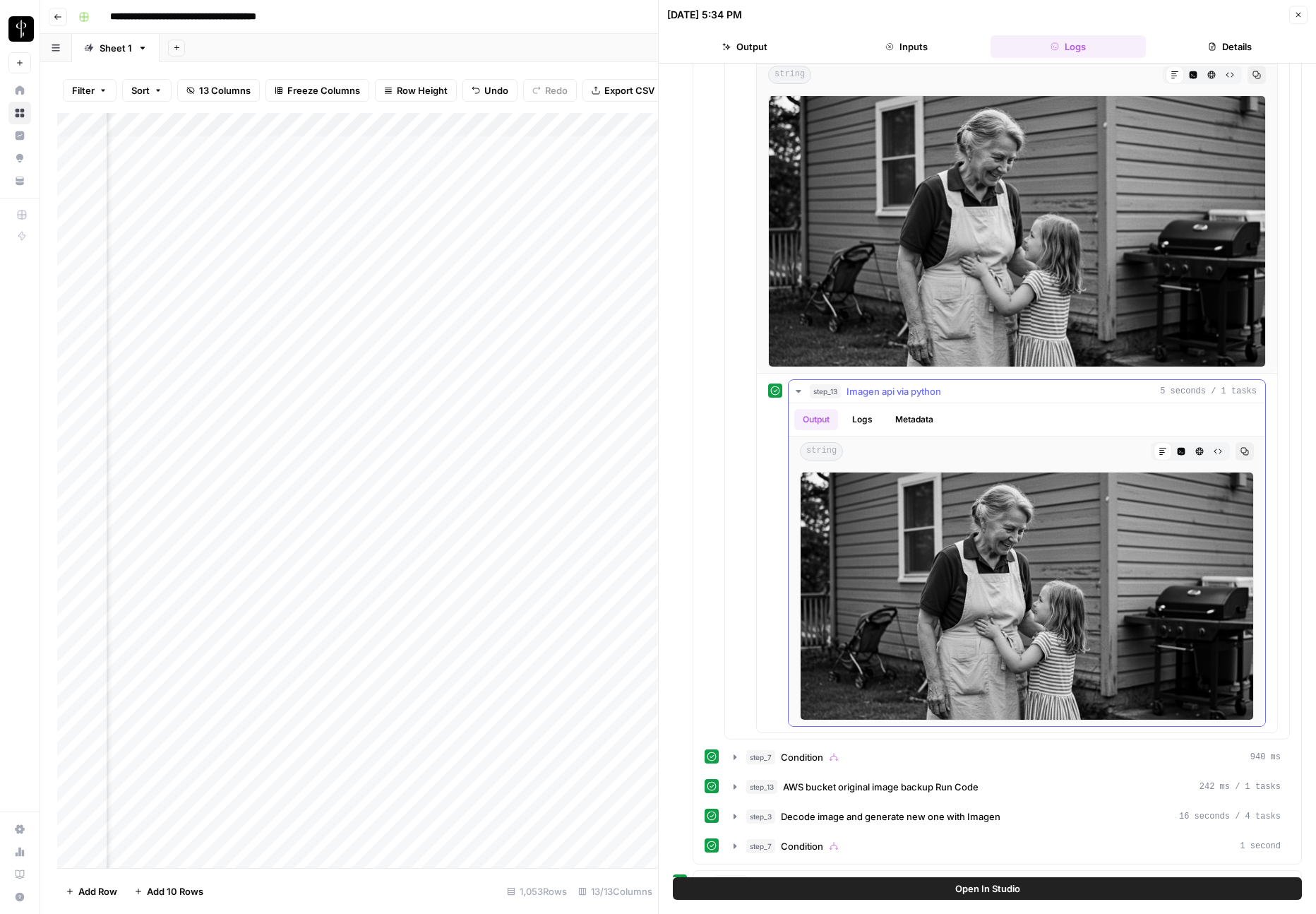
click at [881, 416] on button "Logs" at bounding box center [862, 420] width 37 height 21
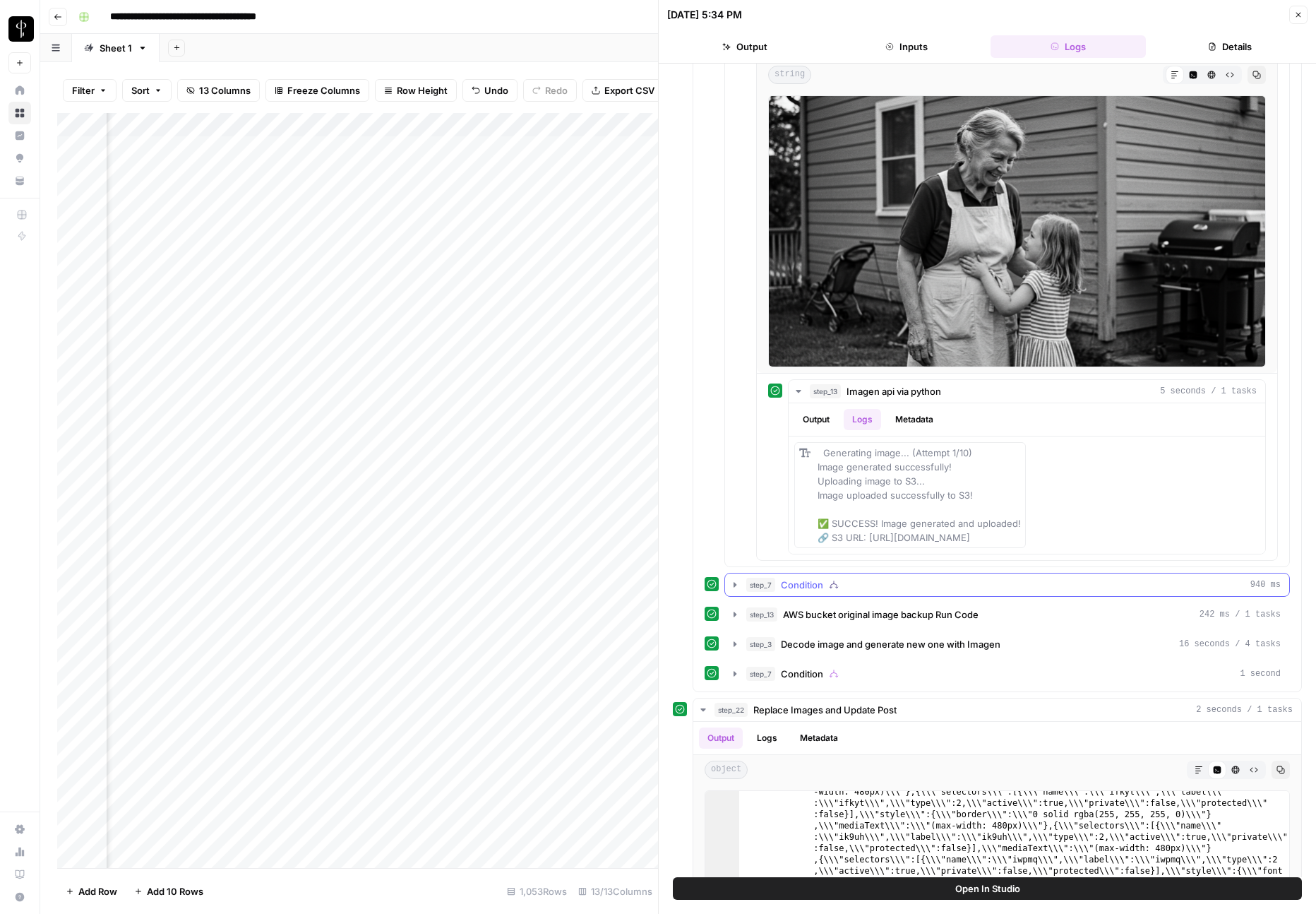
click at [734, 596] on button "step_7 Condition 940 ms" at bounding box center [1007, 585] width 564 height 23
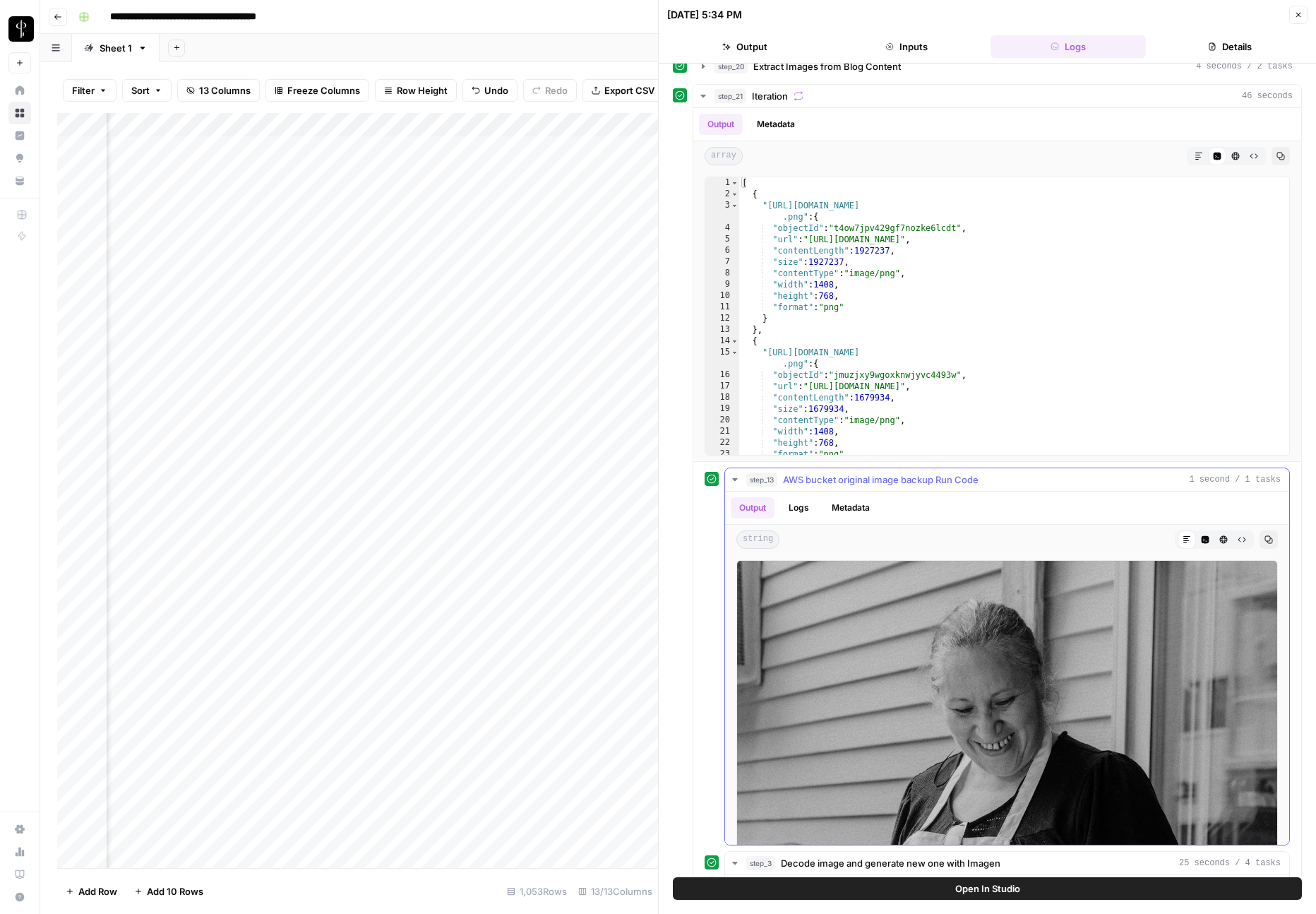
scroll to position [0, 0]
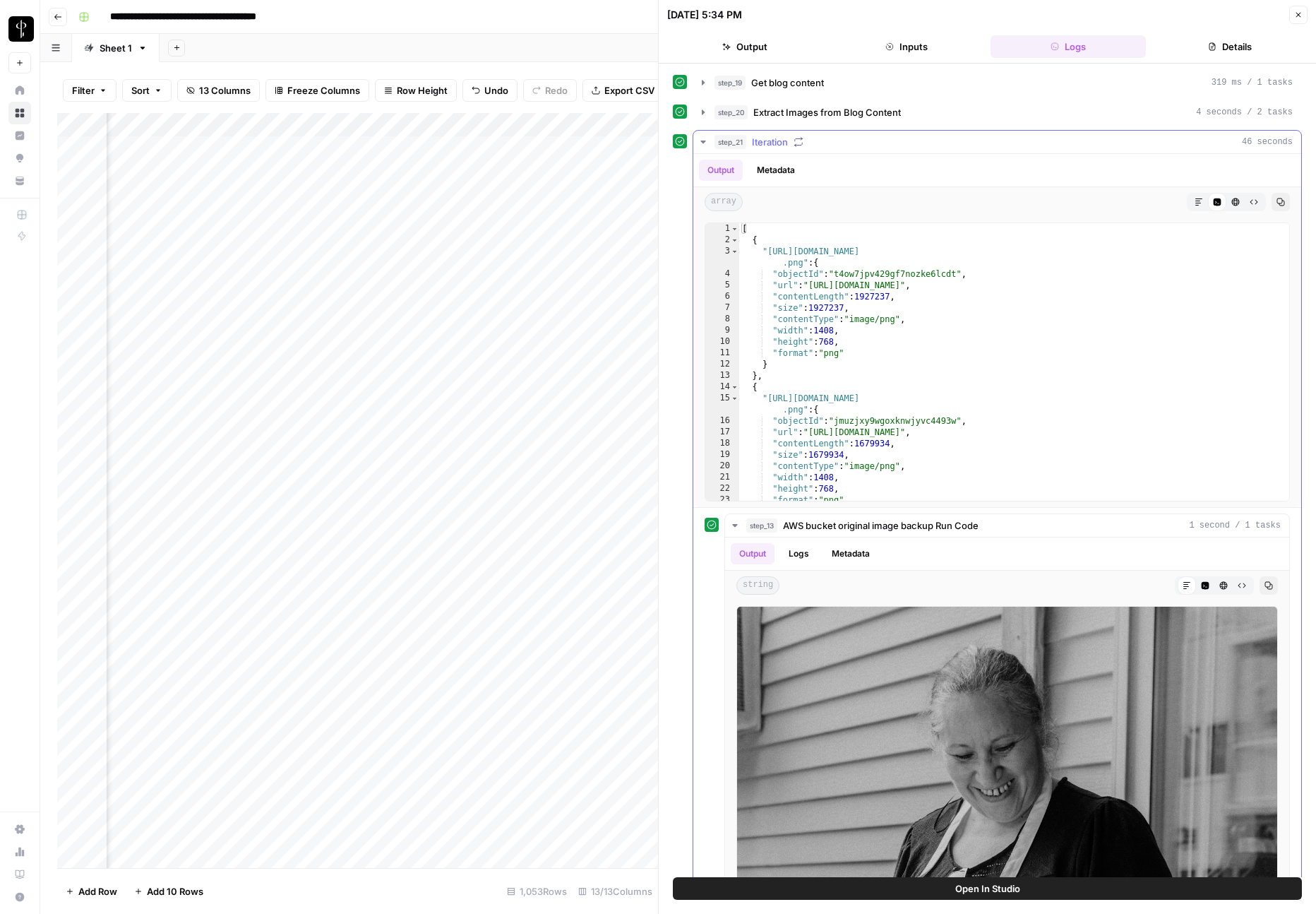
type textarea "**********"
drag, startPoint x: 813, startPoint y: 285, endPoint x: 1150, endPoint y: 285, distance: 337.0
click at [1150, 285] on div "[ { "https://lp-airops-image-migration.s3.us-east-1.amazonaws.com/generated_ima…" at bounding box center [1013, 373] width 550 height 300
click at [709, 115] on button "step_20 Extract Images from Blog Content 4 seconds / 2 tasks" at bounding box center [996, 112] width 608 height 23
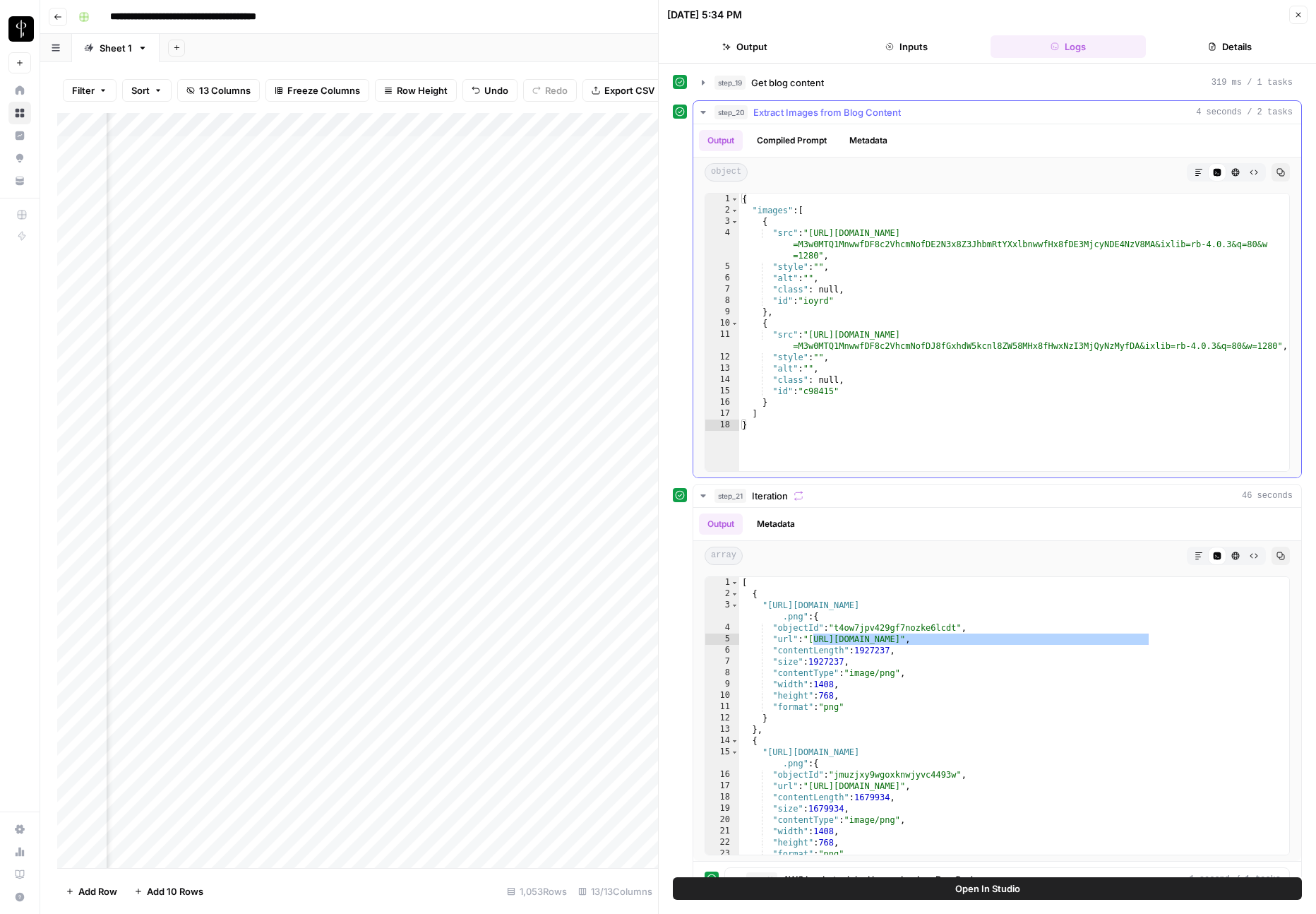
type textarea "**********"
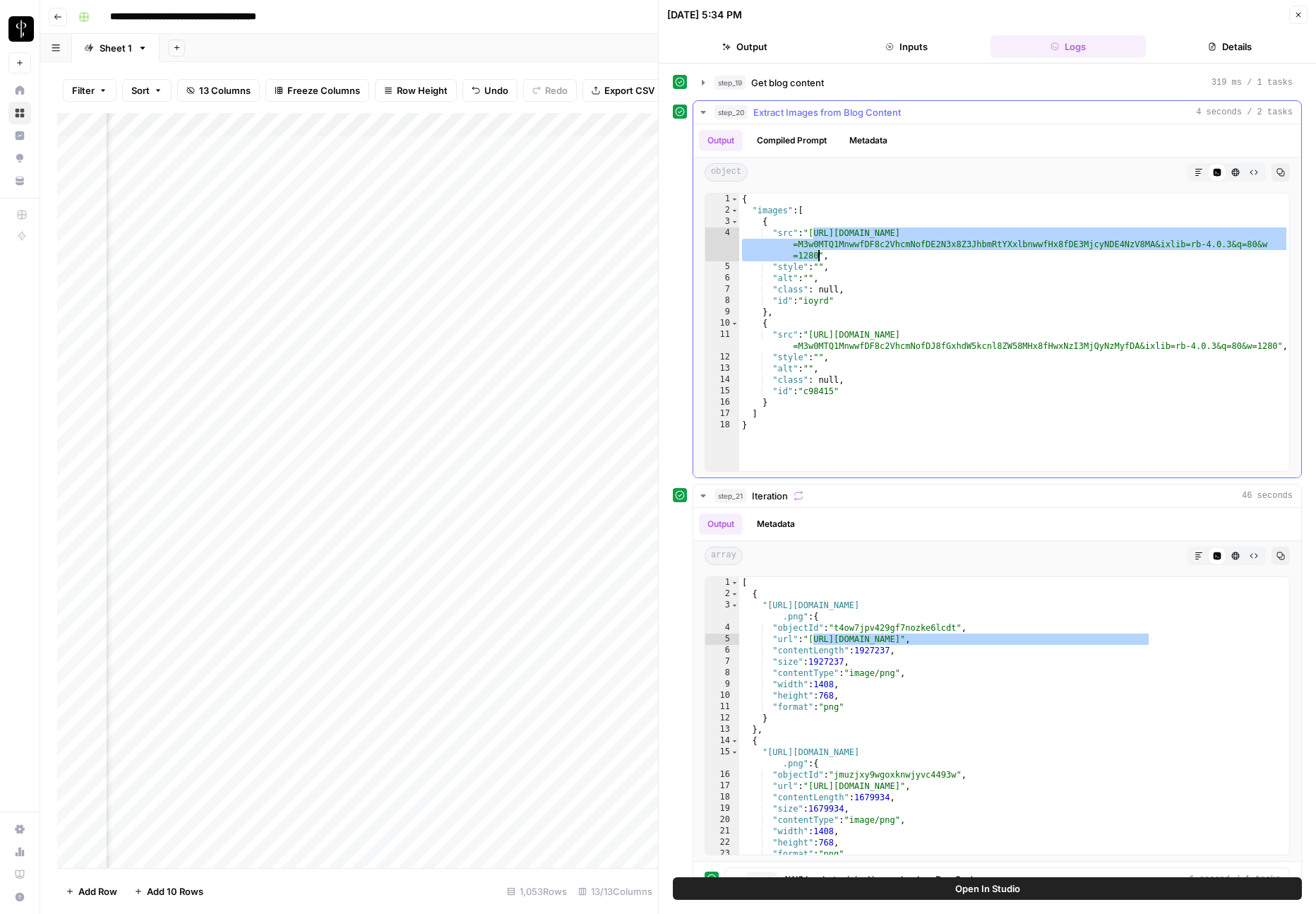
drag, startPoint x: 813, startPoint y: 233, endPoint x: 817, endPoint y: 254, distance: 21.4
click at [817, 254] on div "{ "images" : [ { "src" : "https://images.unsplash.com/photo-1655093074239-05b07…" at bounding box center [1013, 343] width 550 height 300
click at [703, 110] on icon "button" at bounding box center [703, 112] width 11 height 11
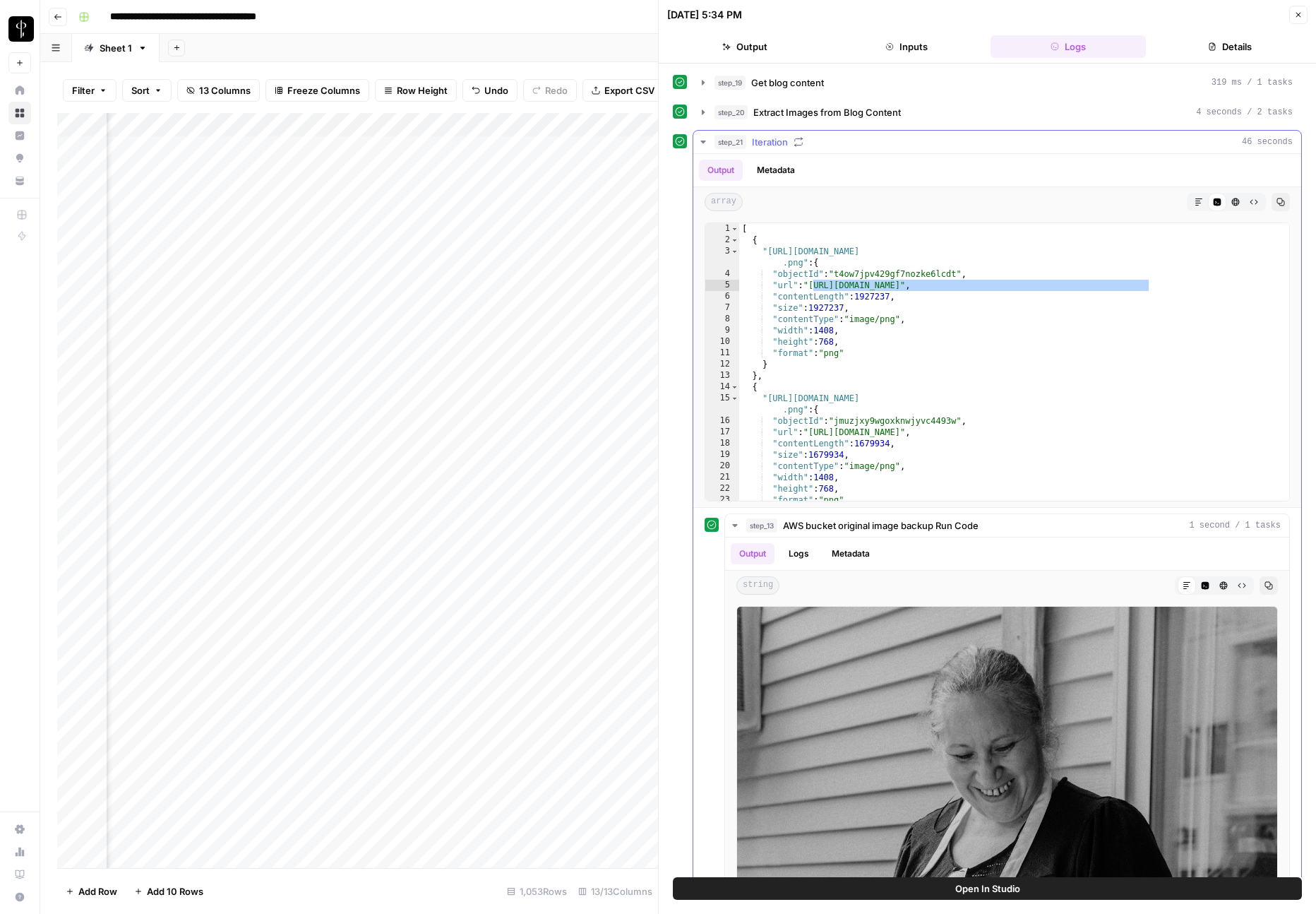
click at [703, 138] on icon "button" at bounding box center [703, 142] width 11 height 11
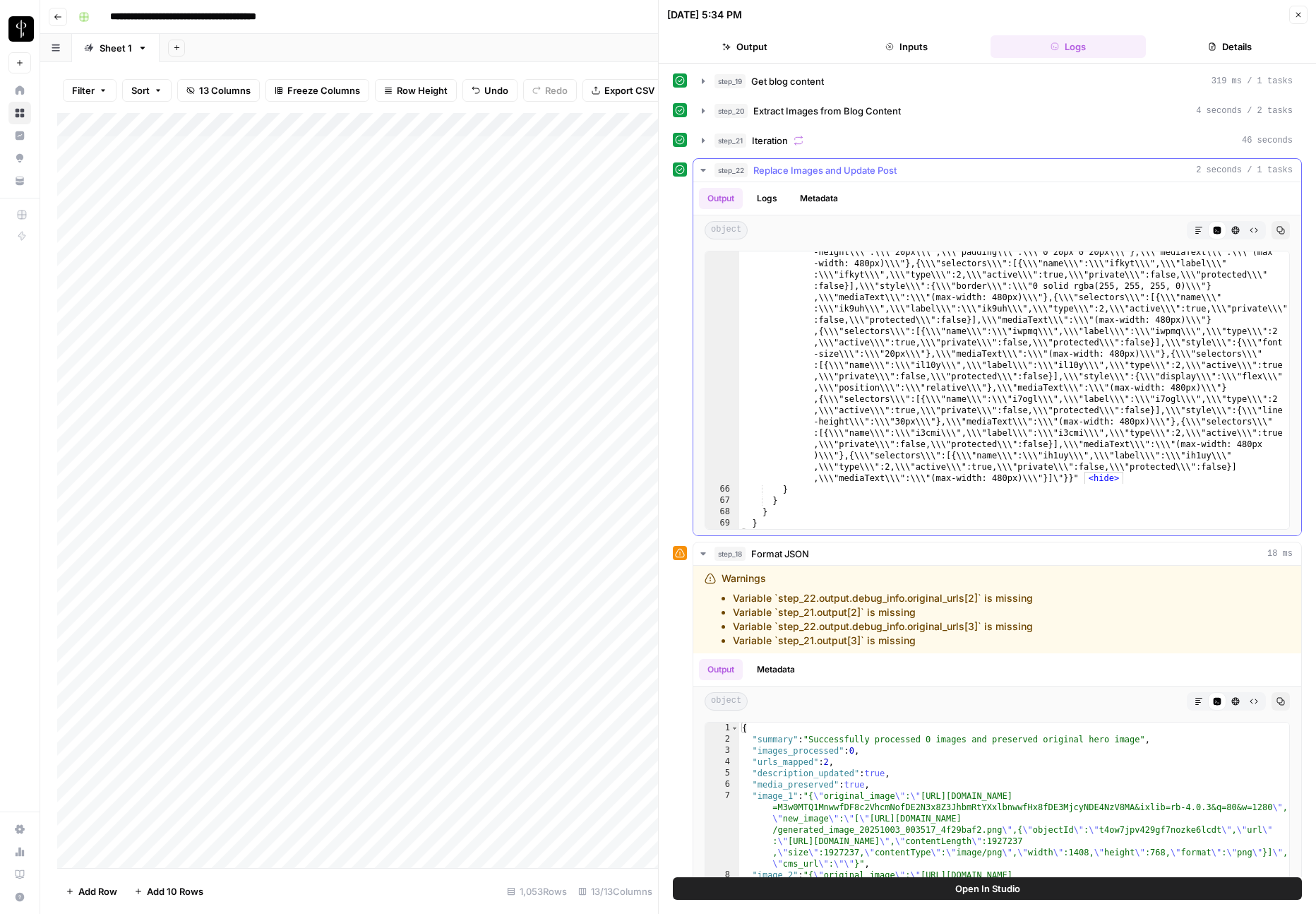
scroll to position [8469, 0]
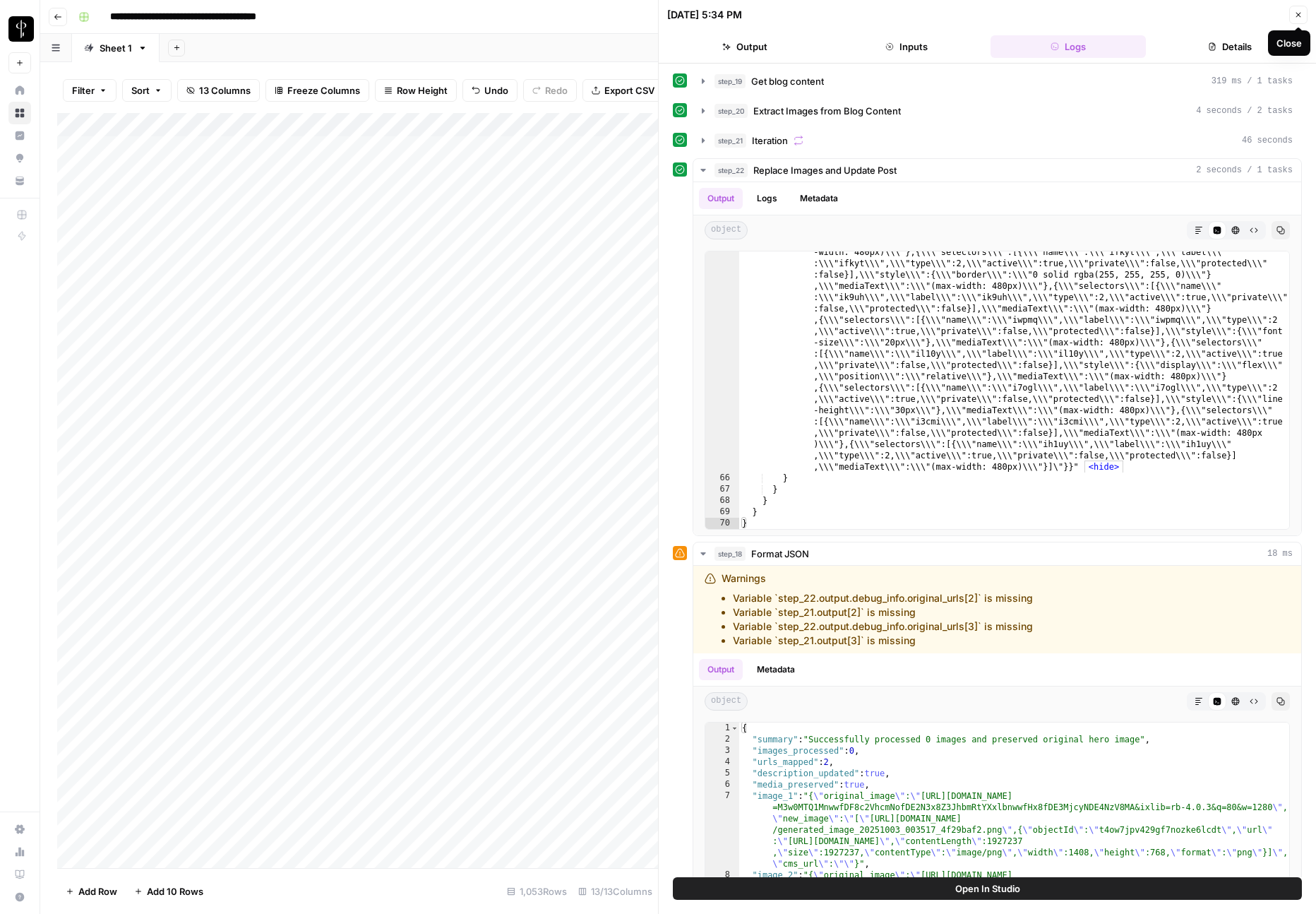
click at [1297, 17] on icon "button" at bounding box center [1298, 14] width 9 height 9
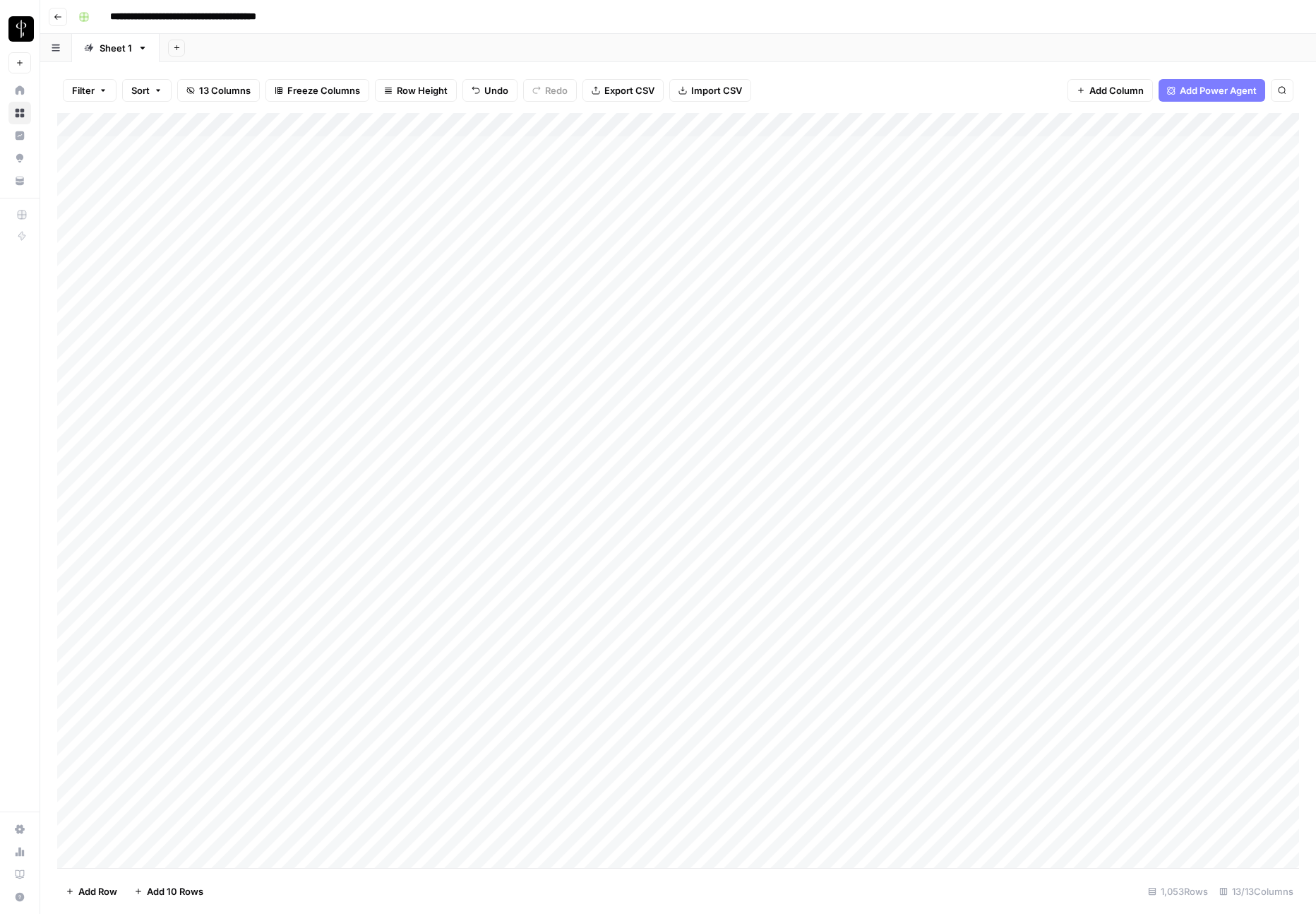
click at [914, 126] on div "Add Column" at bounding box center [678, 490] width 1242 height 755
click at [801, 255] on link "Edit Workflow" at bounding box center [801, 263] width 156 height 20
click at [240, 151] on div "Add Column" at bounding box center [678, 490] width 1242 height 755
click at [386, 151] on div "Add Column" at bounding box center [678, 490] width 1242 height 755
click at [629, 148] on div "Add Column" at bounding box center [678, 490] width 1242 height 755
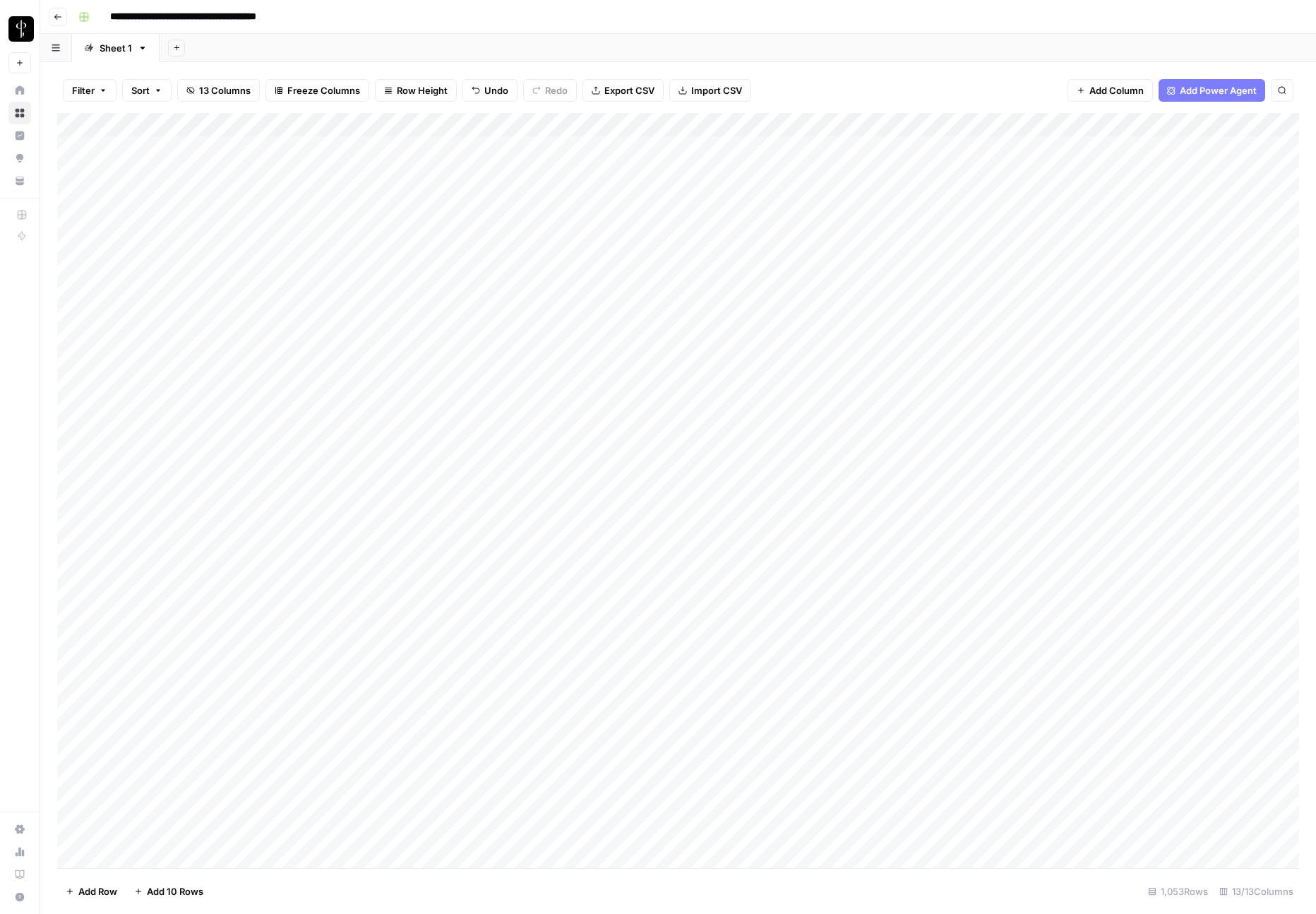
click at [830, 172] on div "Add Column" at bounding box center [678, 490] width 1242 height 755
click at [934, 148] on div "Add Column" at bounding box center [678, 490] width 1242 height 755
click at [930, 174] on div "Add Column" at bounding box center [678, 490] width 1242 height 755
click at [806, 172] on div "Add Column" at bounding box center [678, 490] width 1242 height 755
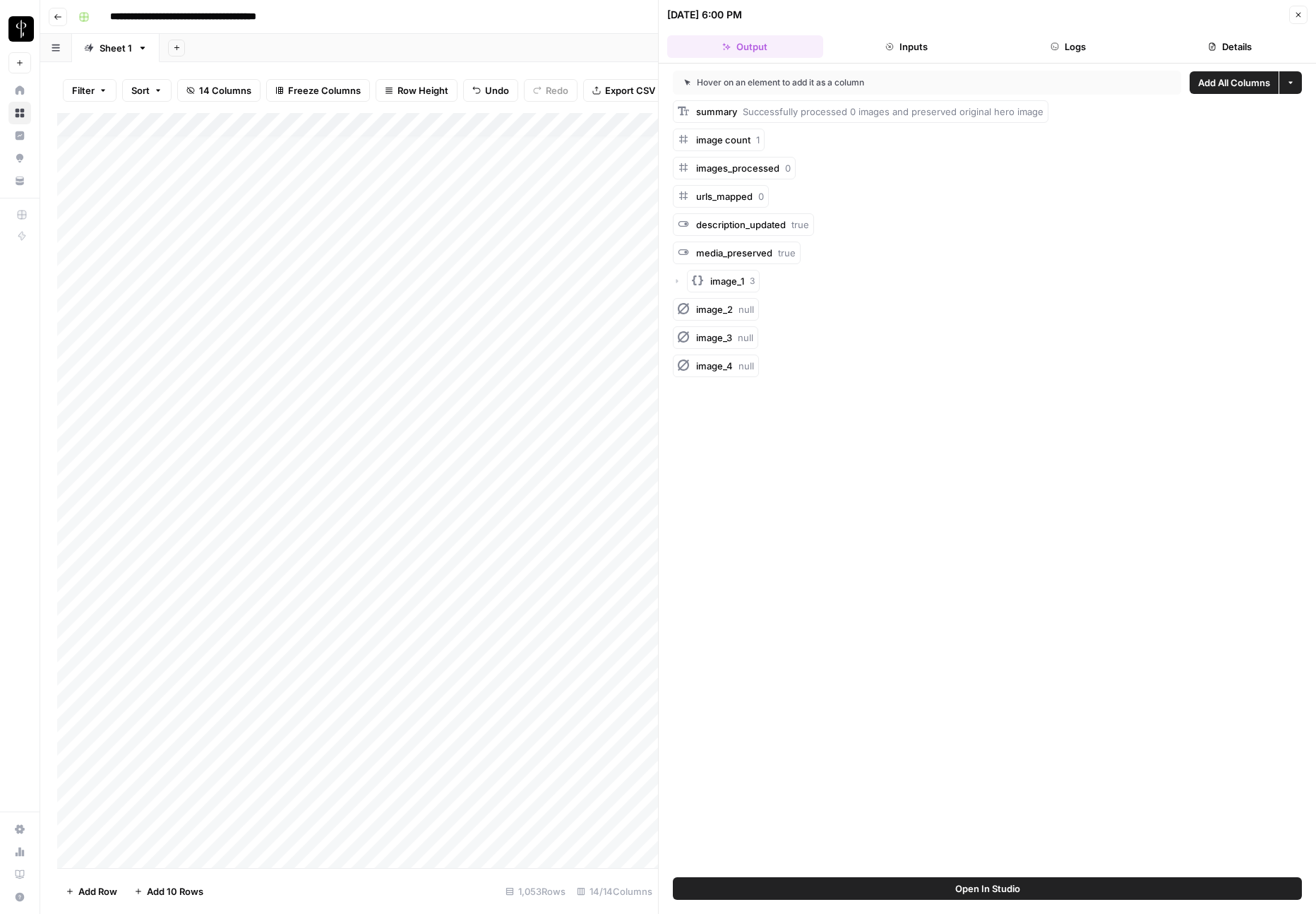
click at [1297, 16] on icon "button" at bounding box center [1298, 14] width 9 height 9
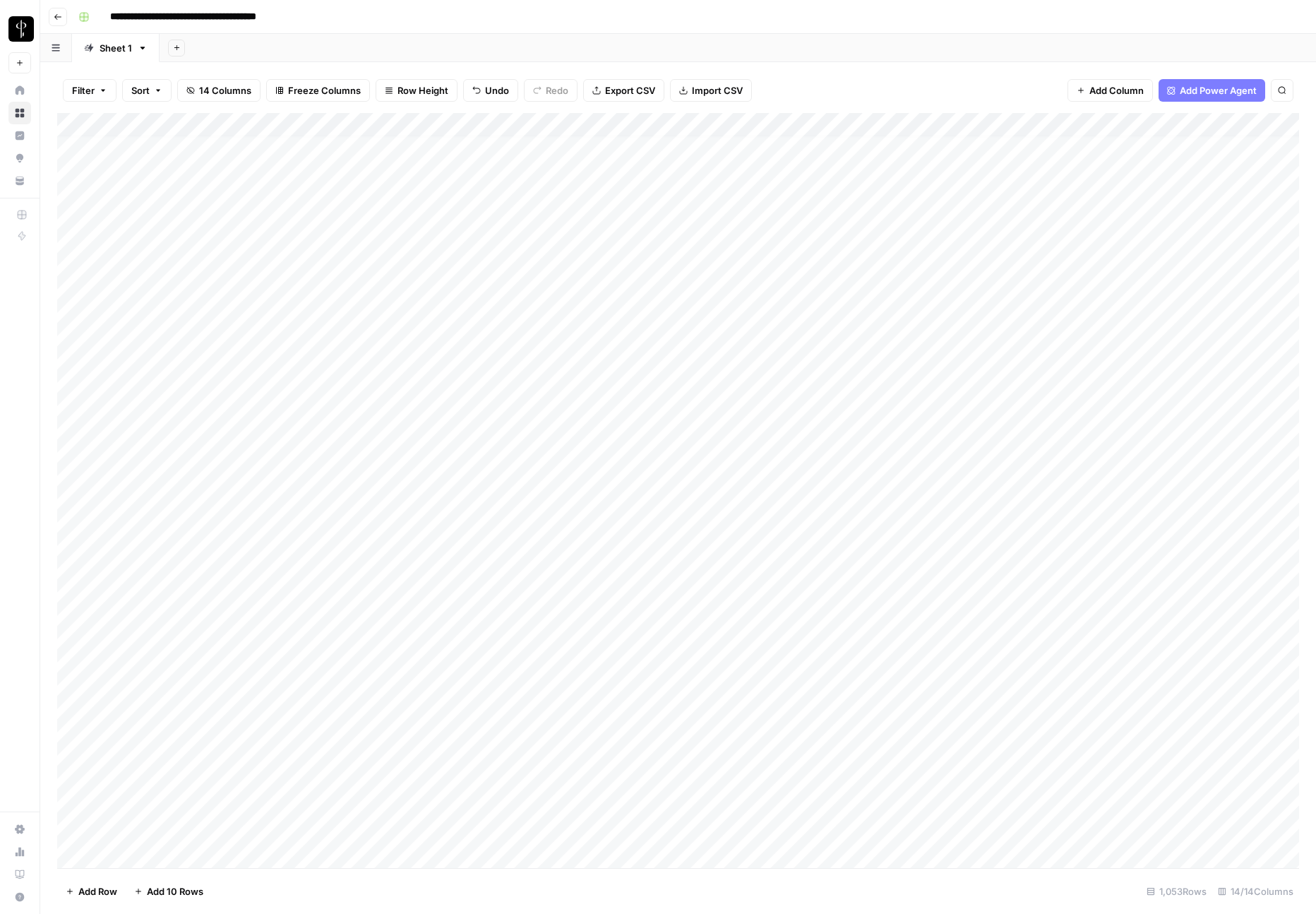
click at [838, 190] on div "Add Column" at bounding box center [678, 490] width 1242 height 755
click at [835, 171] on div "Add Column" at bounding box center [678, 490] width 1242 height 755
click at [835, 167] on div "Add Column" at bounding box center [678, 490] width 1242 height 755
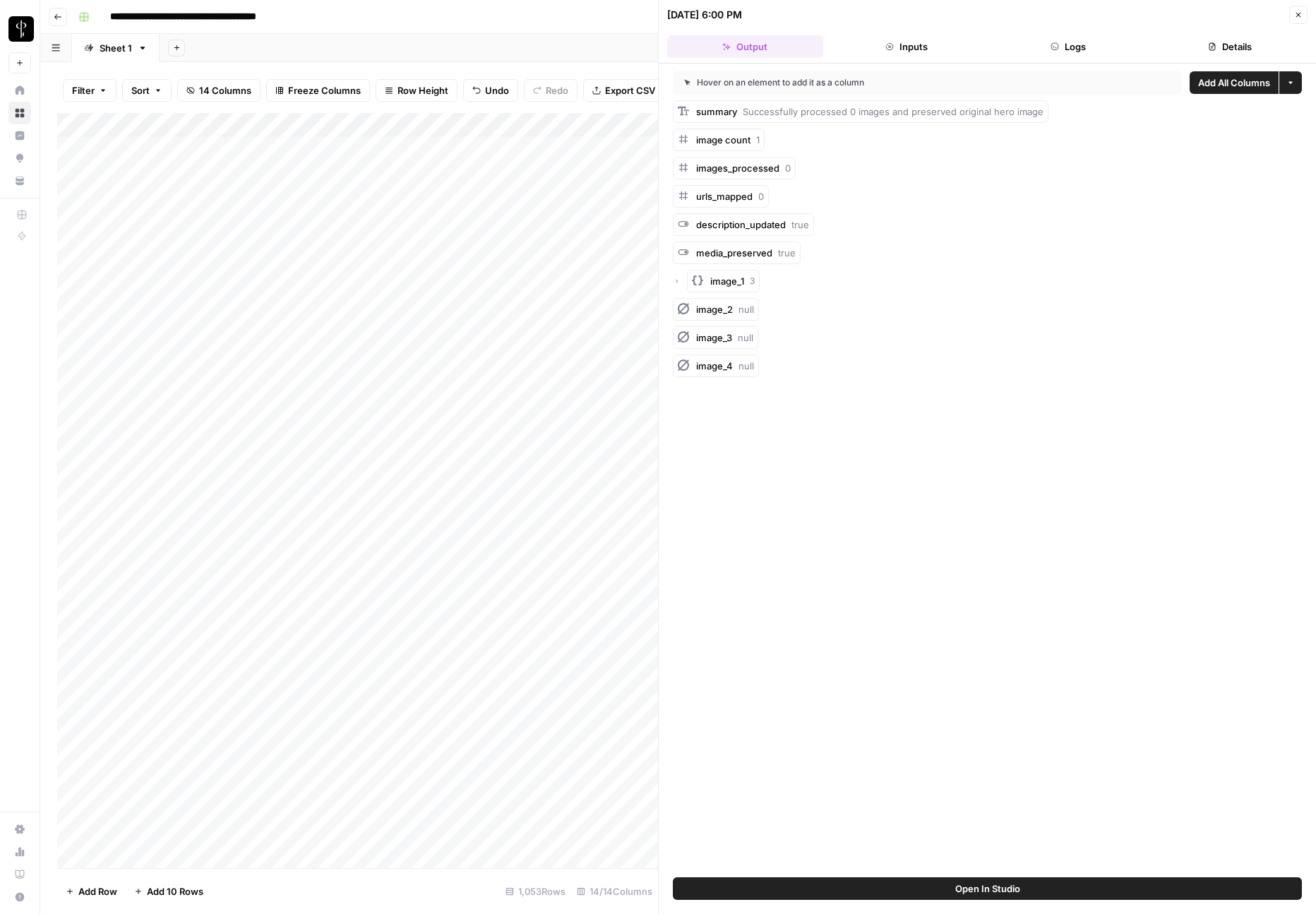
click at [1057, 43] on icon "button" at bounding box center [1054, 47] width 9 height 9
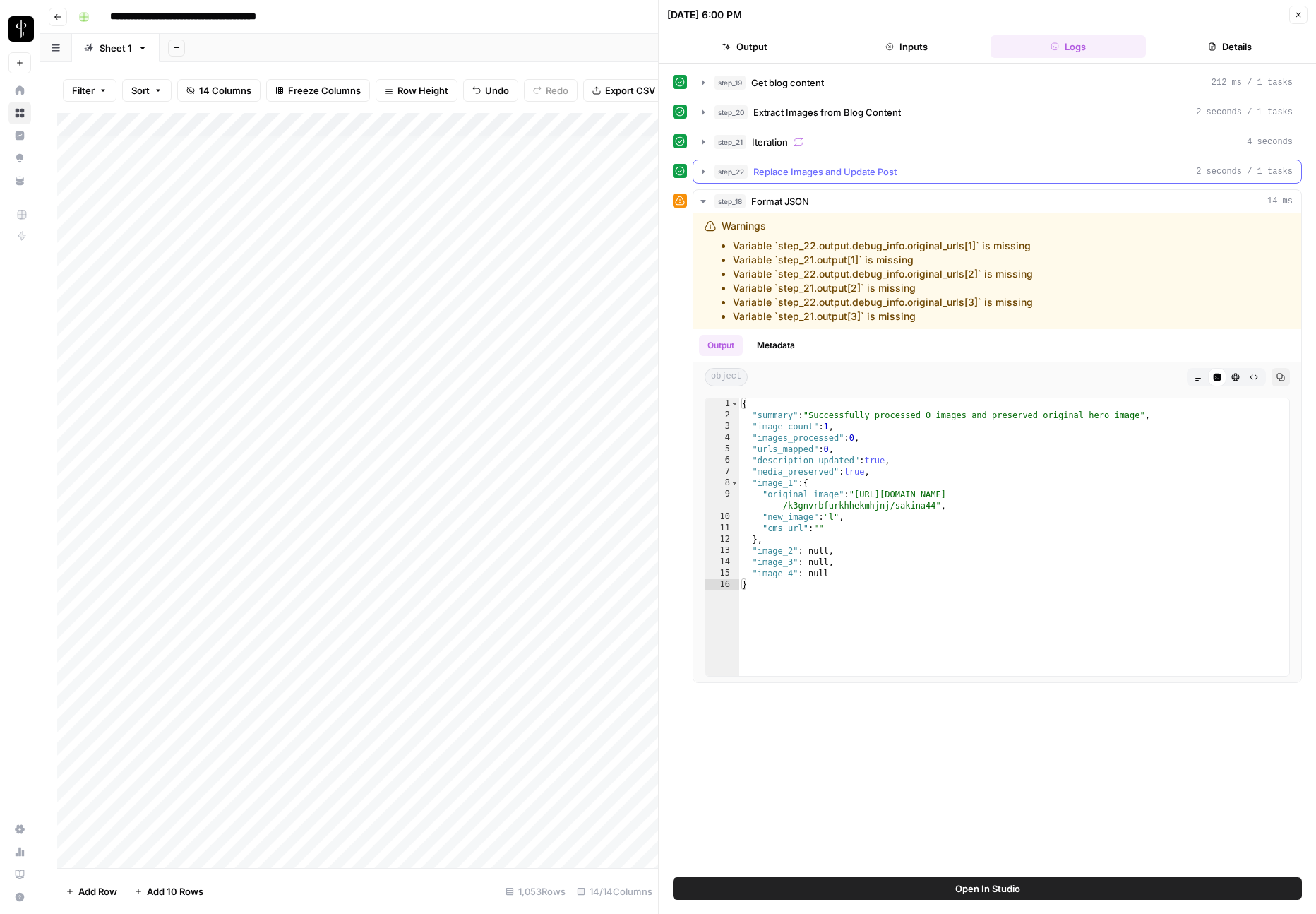
click at [798, 169] on span "Replace Images and Update Post" at bounding box center [825, 172] width 143 height 14
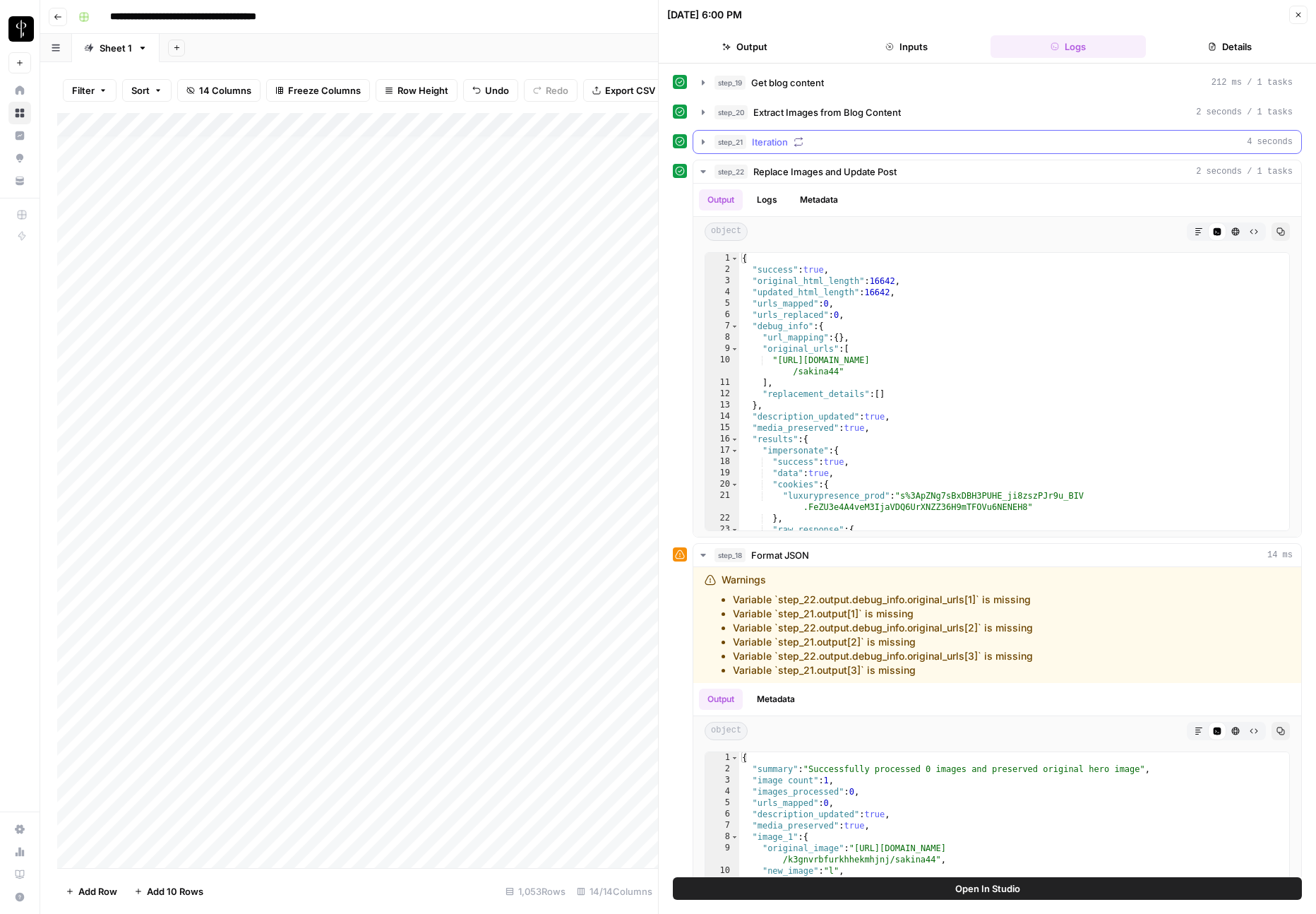
click at [747, 136] on div "step_21 Iteration 4 seconds" at bounding box center [1004, 143] width 578 height 14
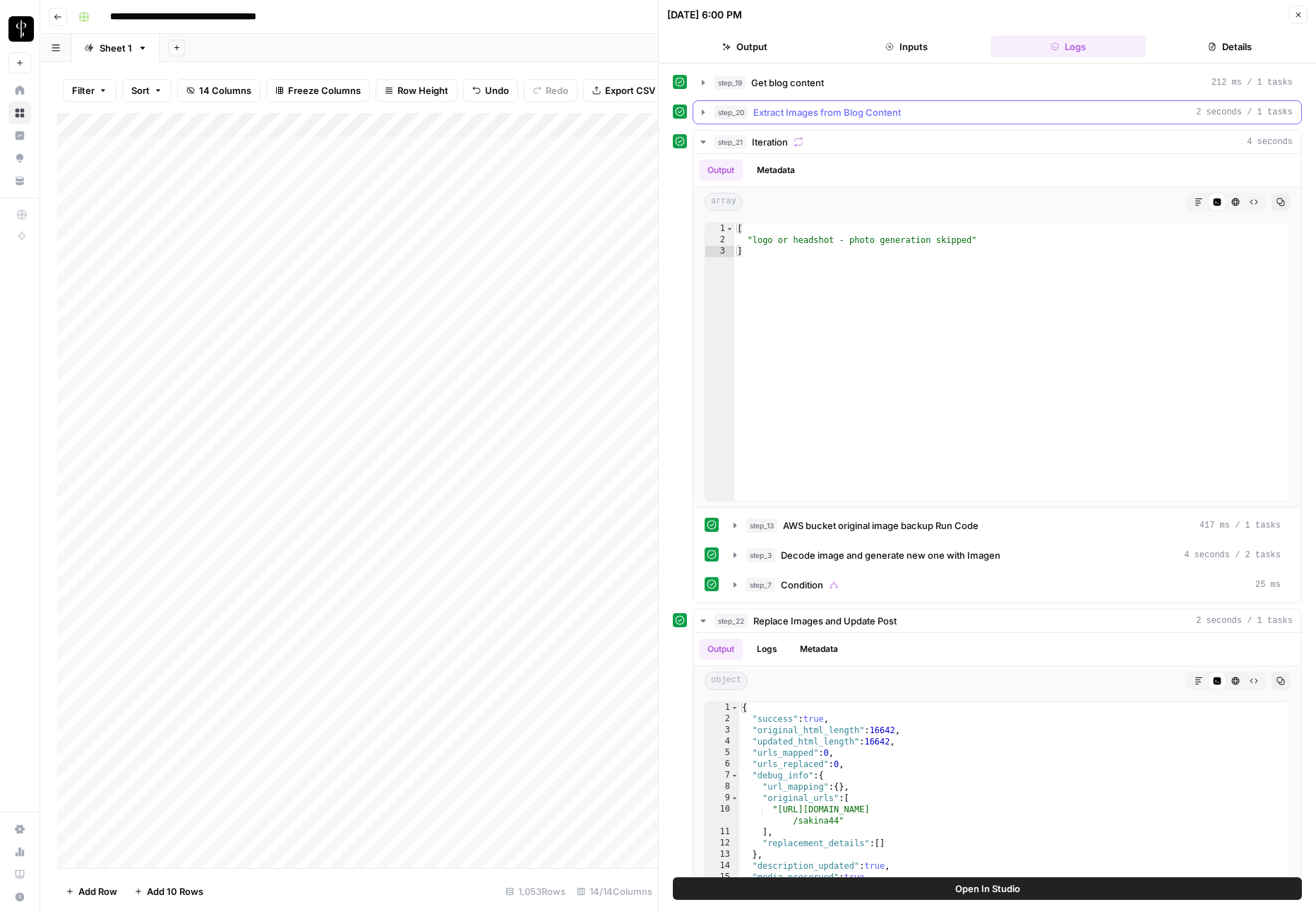
click at [829, 105] on span "Extract Images from Blog Content" at bounding box center [827, 113] width 147 height 14
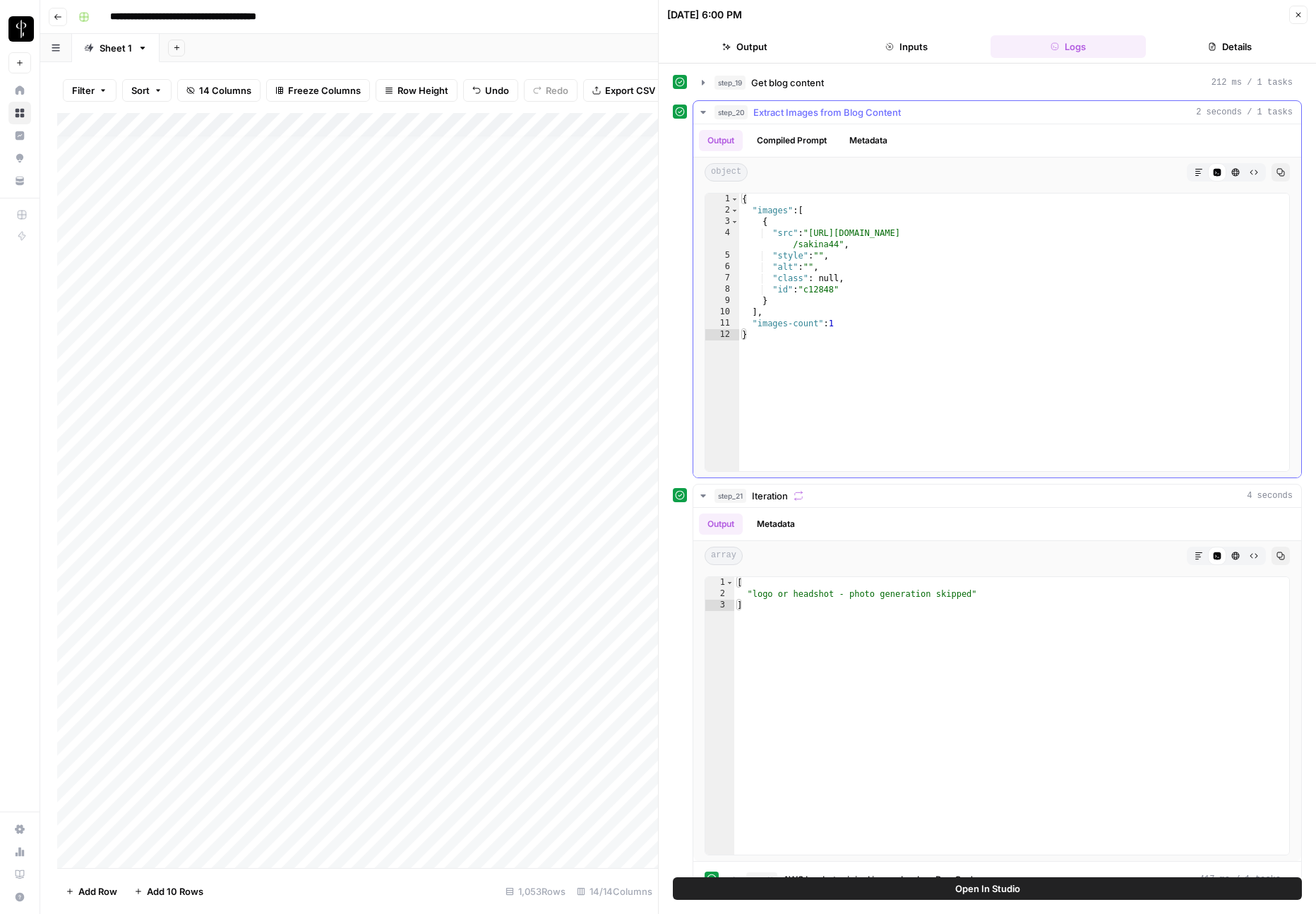
click at [829, 105] on span "Extract Images from Blog Content" at bounding box center [827, 113] width 147 height 14
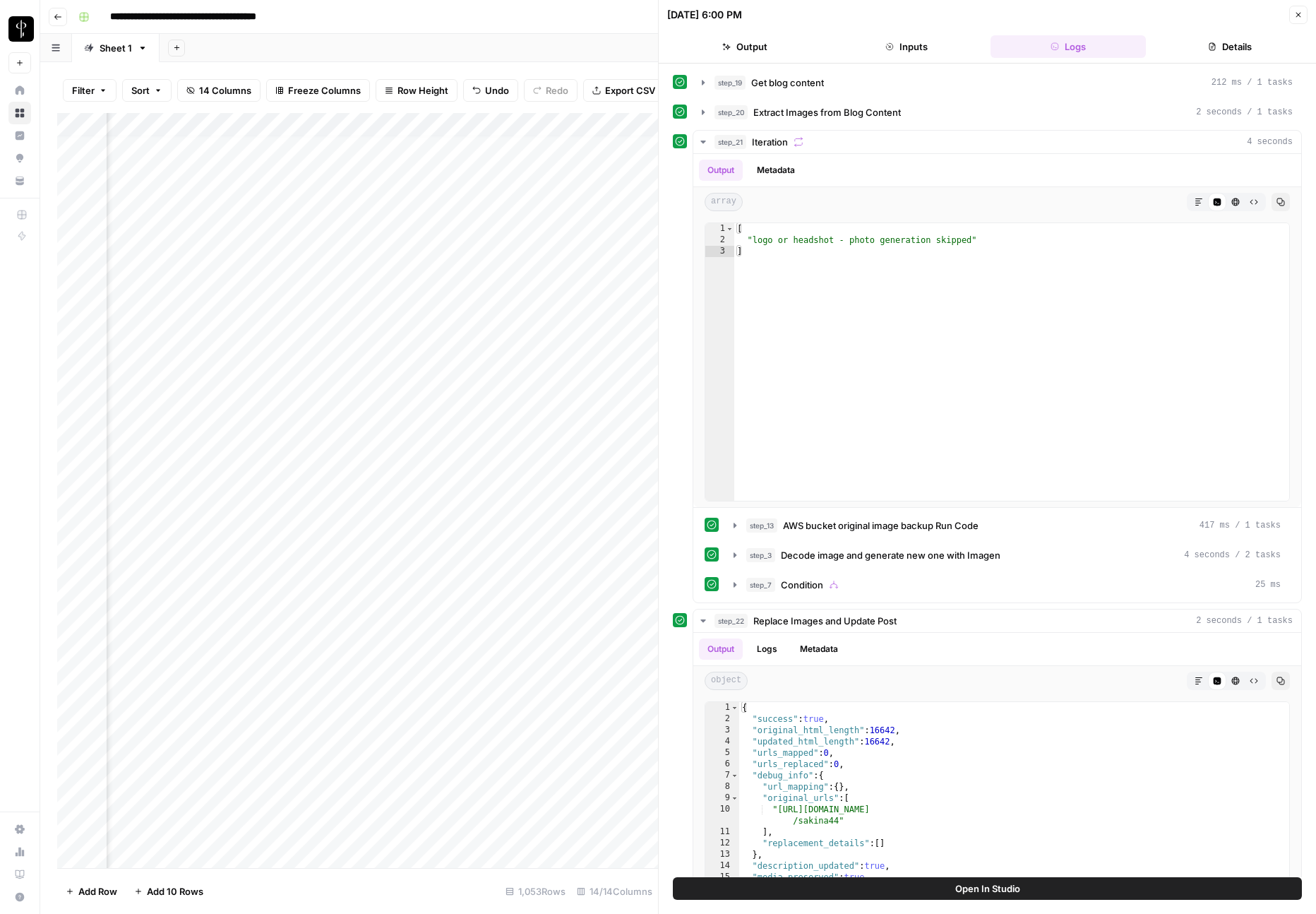
scroll to position [6, 571]
click at [1305, 19] on button "Close" at bounding box center [1298, 14] width 19 height 19
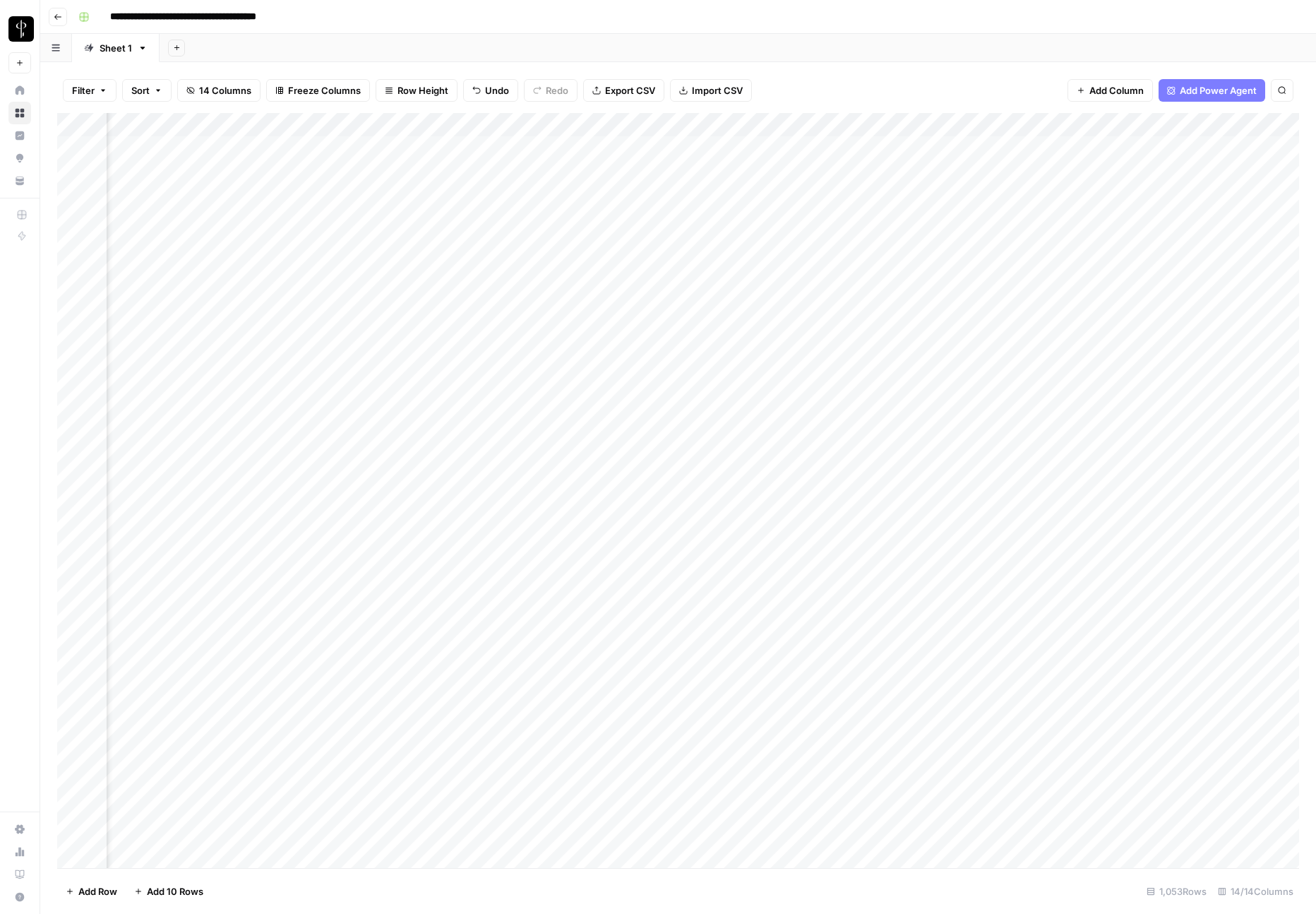
scroll to position [0, 571]
click at [350, 150] on div "Add Column" at bounding box center [678, 490] width 1242 height 755
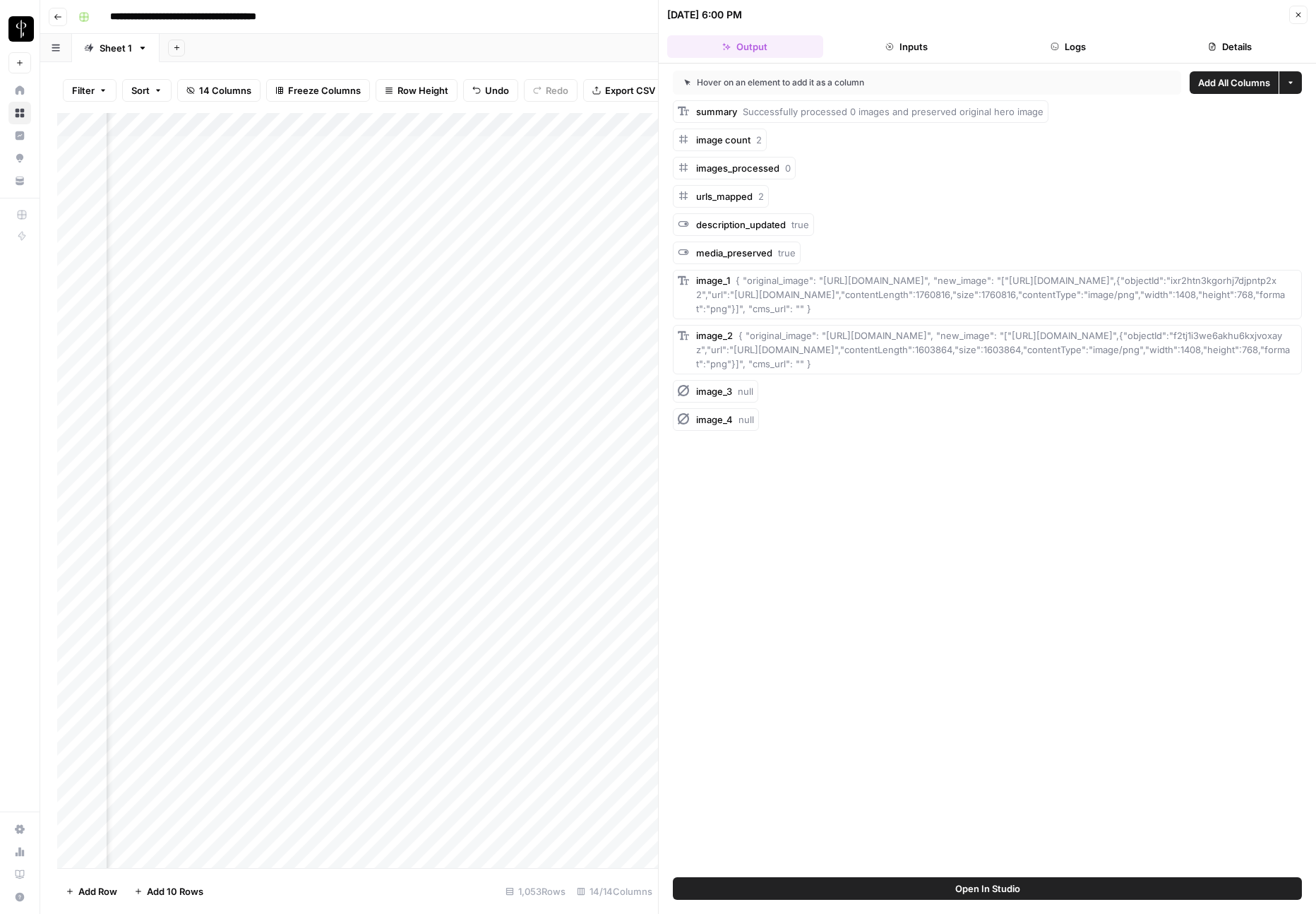
click at [1056, 58] on header "10/02/25 at 6:00 PM Close Output Inputs Logs Details" at bounding box center [987, 31] width 658 height 64
click at [1056, 51] on button "Logs" at bounding box center [1069, 47] width 156 height 23
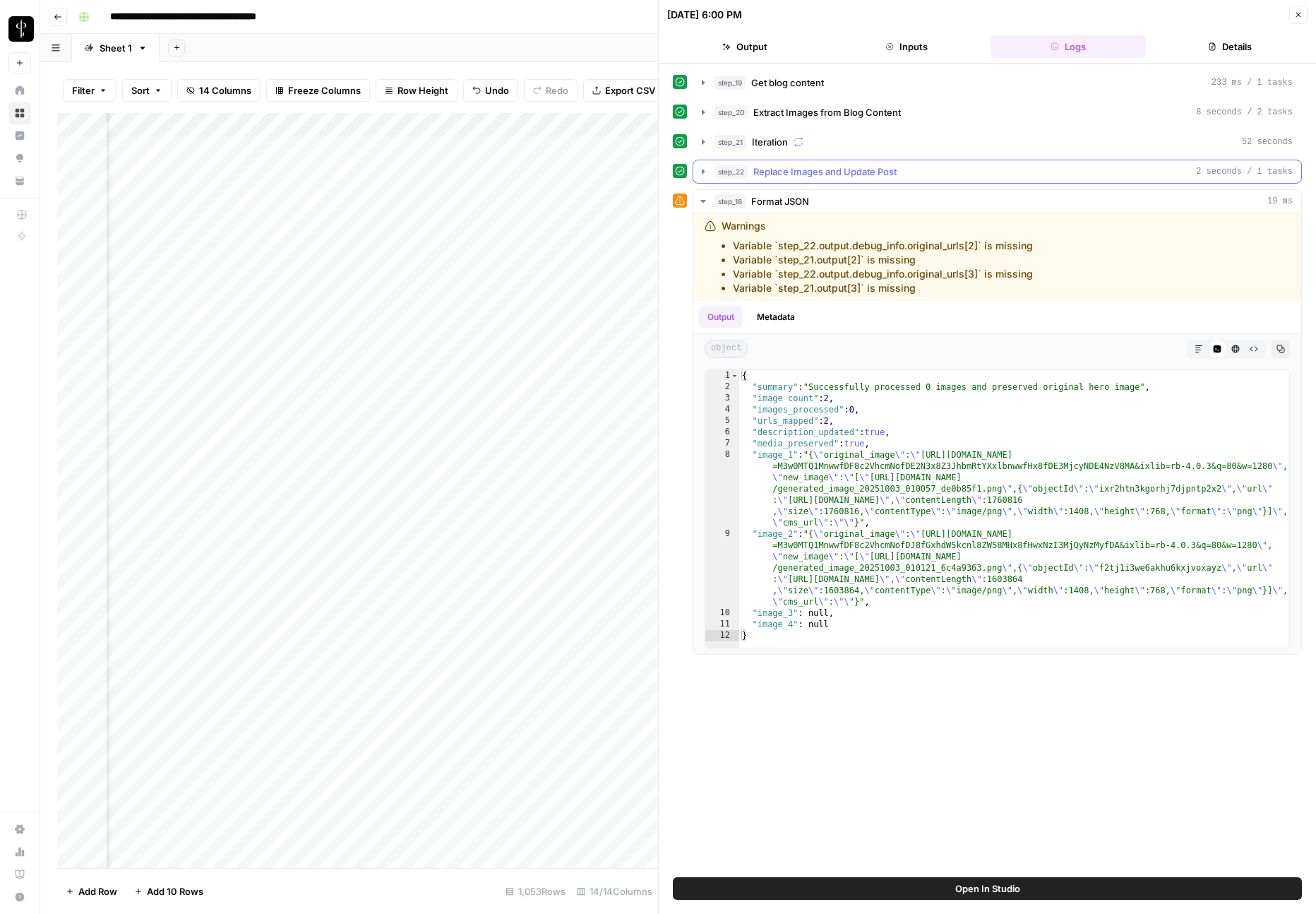
click at [798, 167] on span "Replace Images and Update Post" at bounding box center [825, 172] width 143 height 14
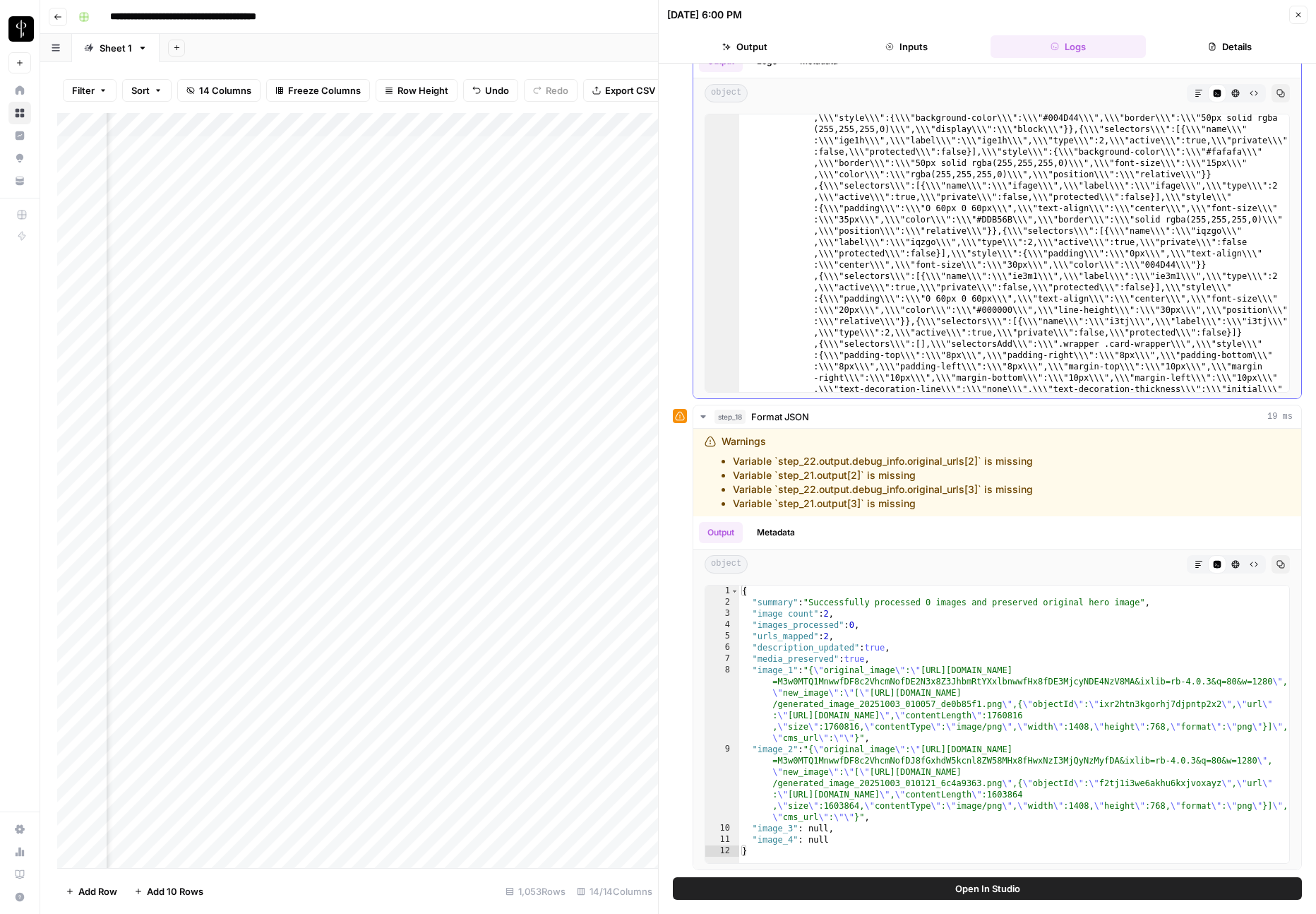
scroll to position [5969, 0]
click at [1256, 44] on button "Details" at bounding box center [1230, 47] width 156 height 23
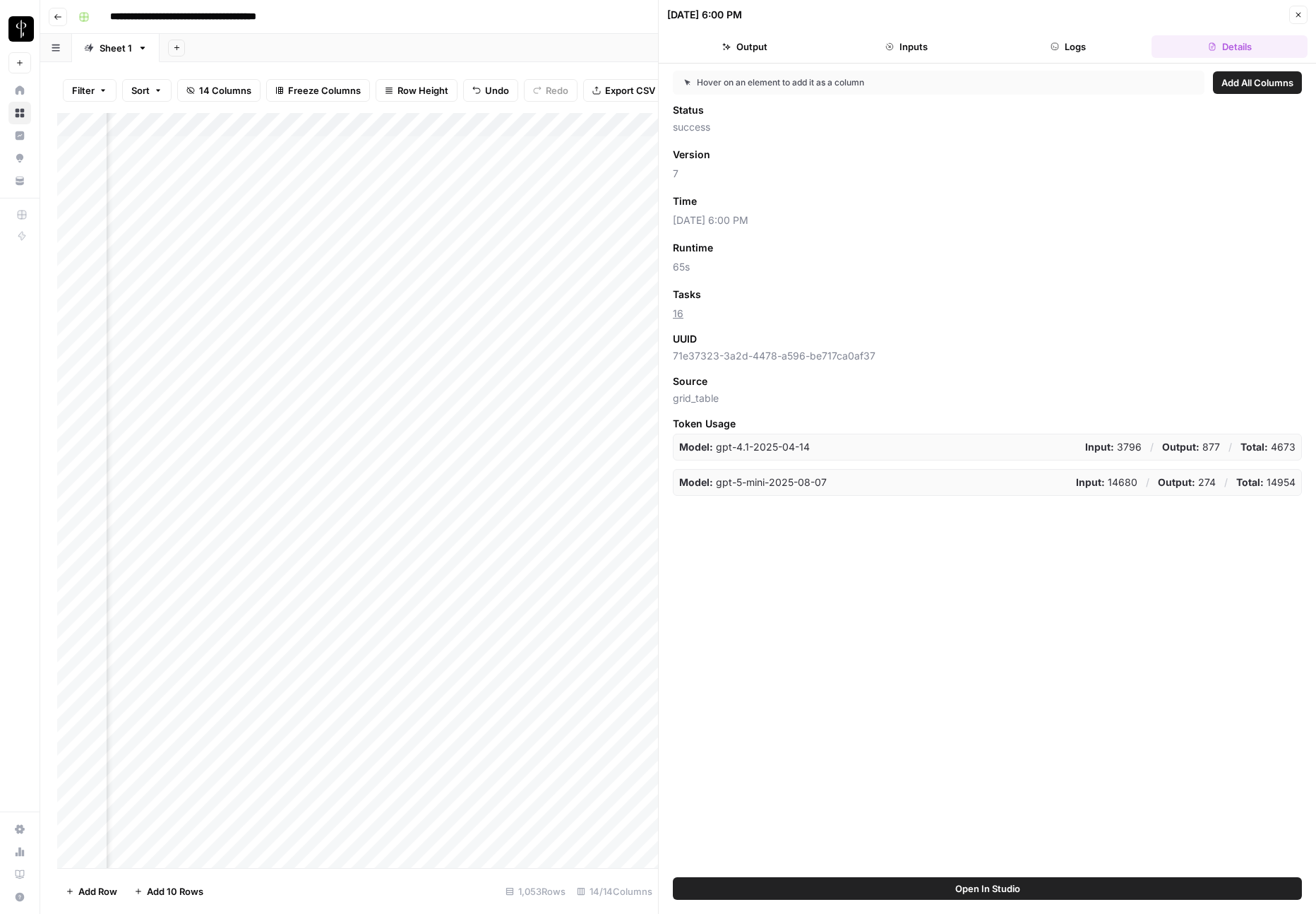
click at [1072, 41] on button "Logs" at bounding box center [1069, 47] width 156 height 23
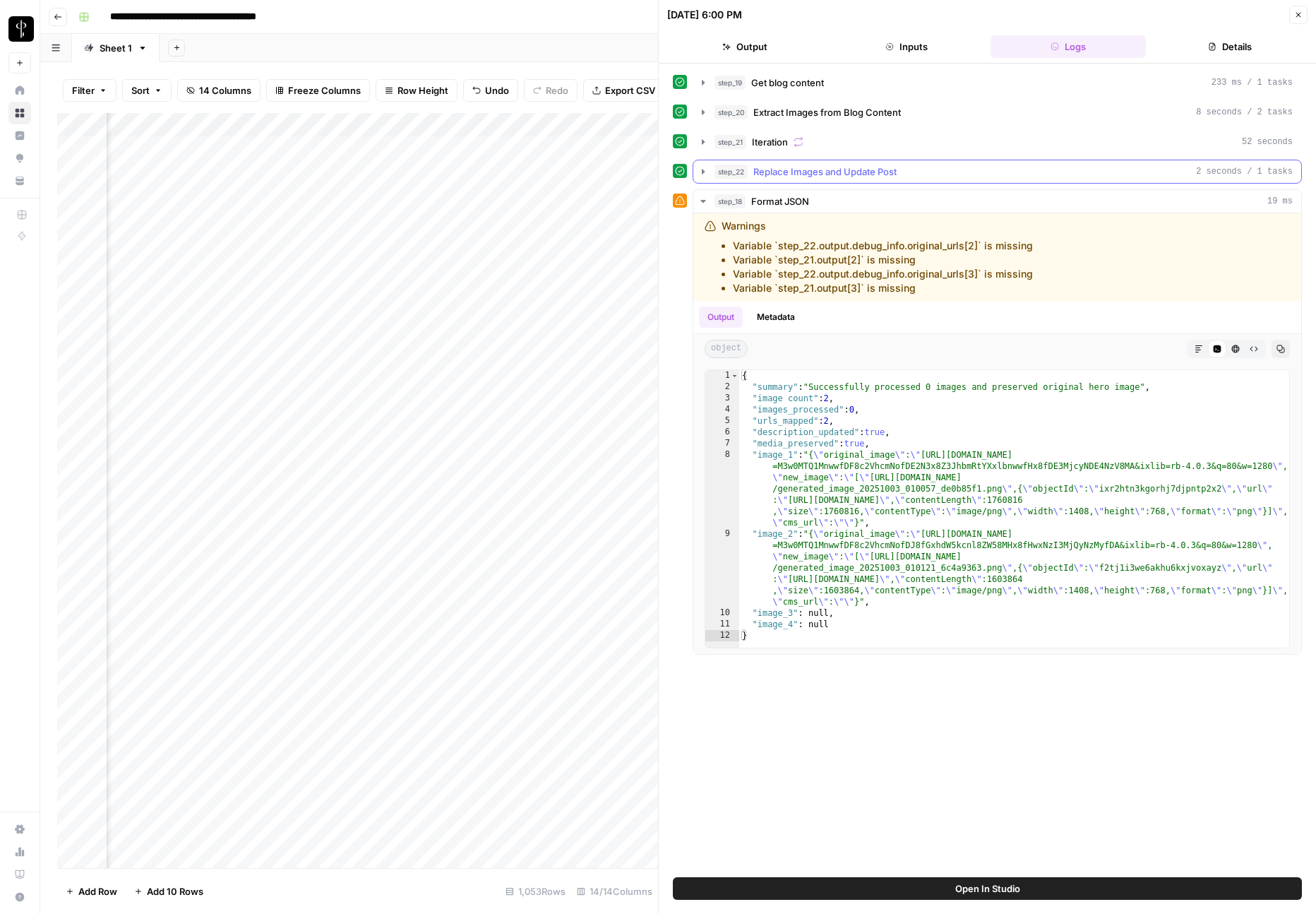
click at [782, 167] on span "Replace Images and Update Post" at bounding box center [825, 172] width 143 height 14
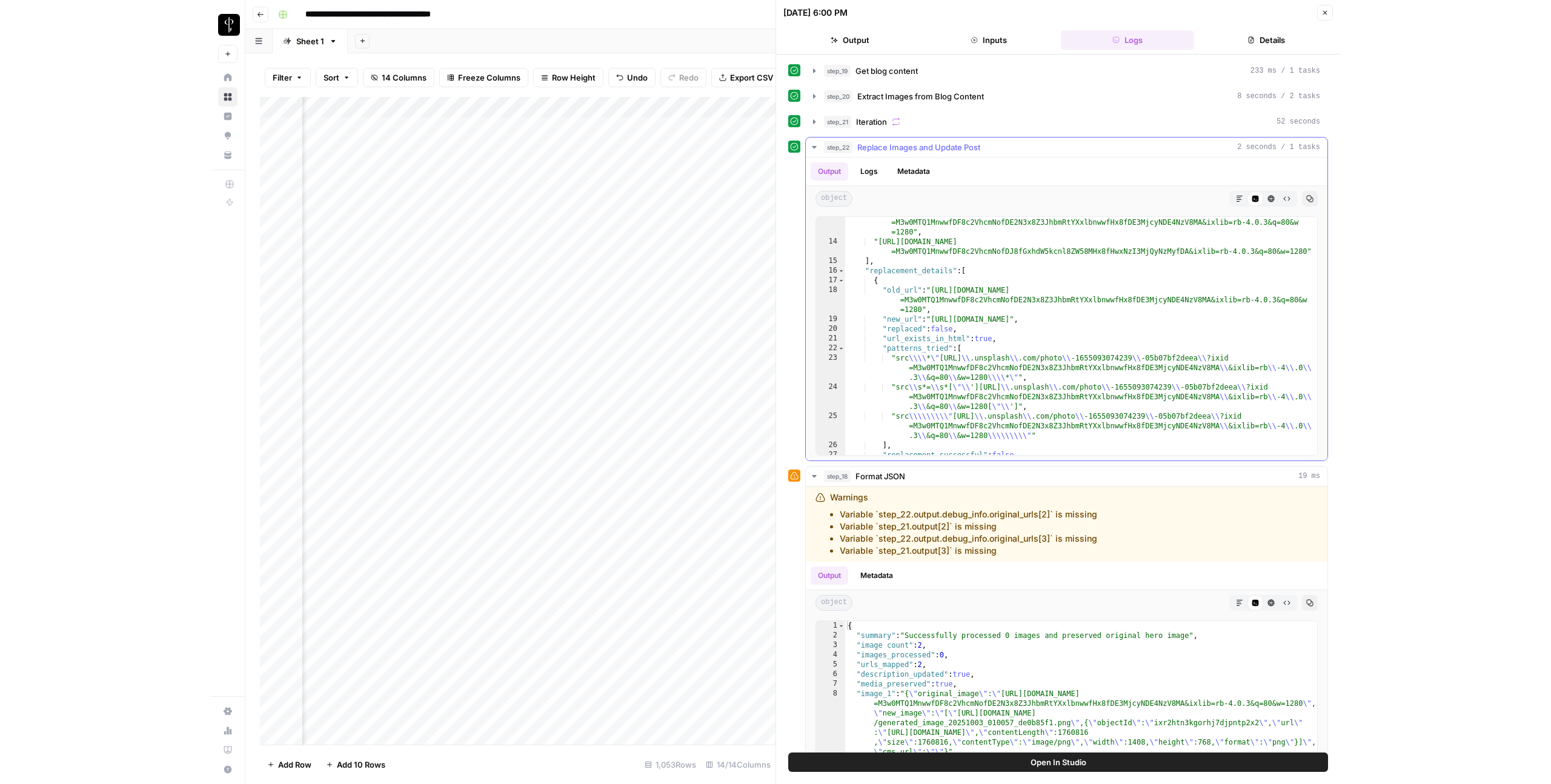
scroll to position [316, 0]
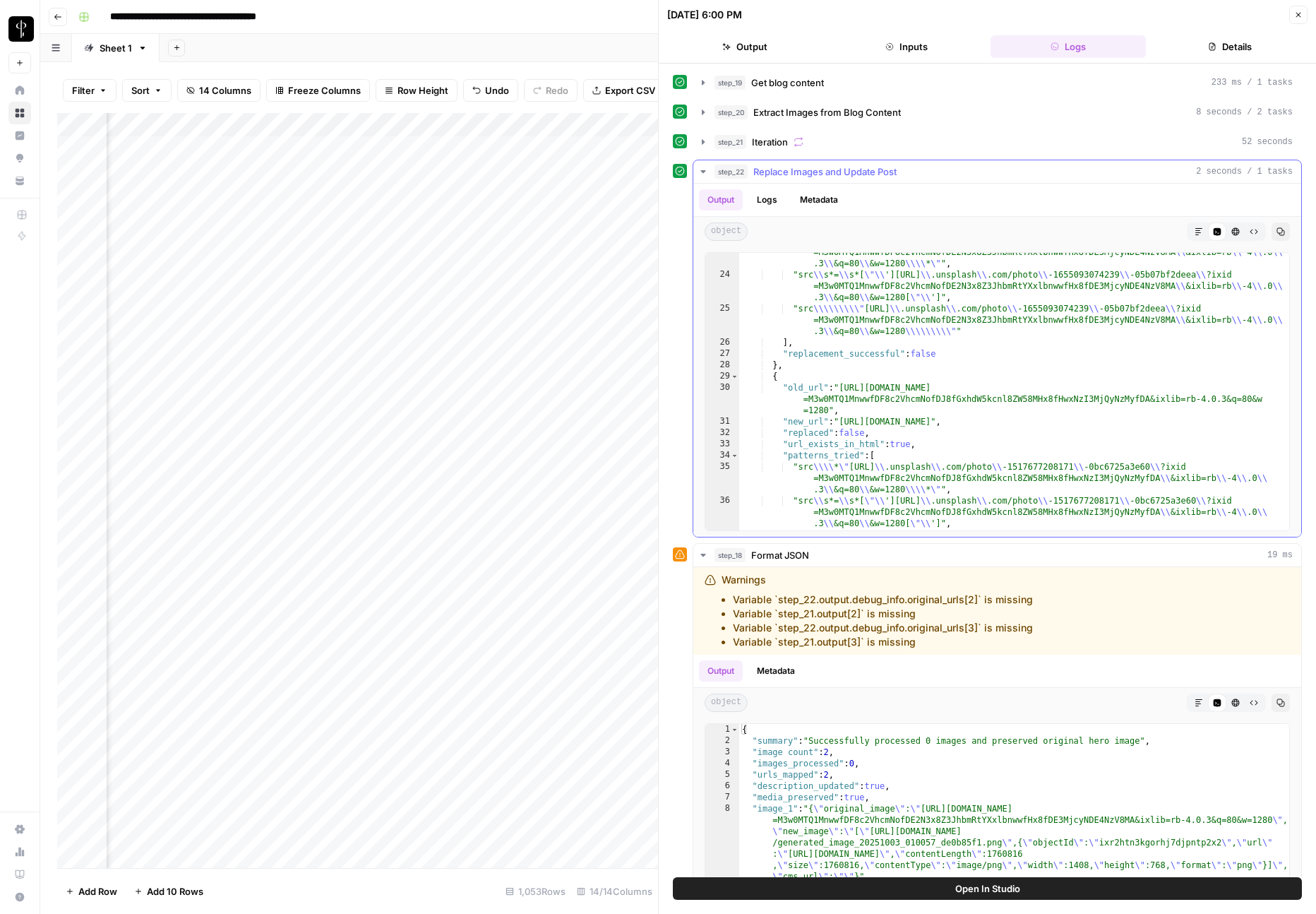
click at [1277, 232] on icon "button" at bounding box center [1281, 231] width 9 height 9
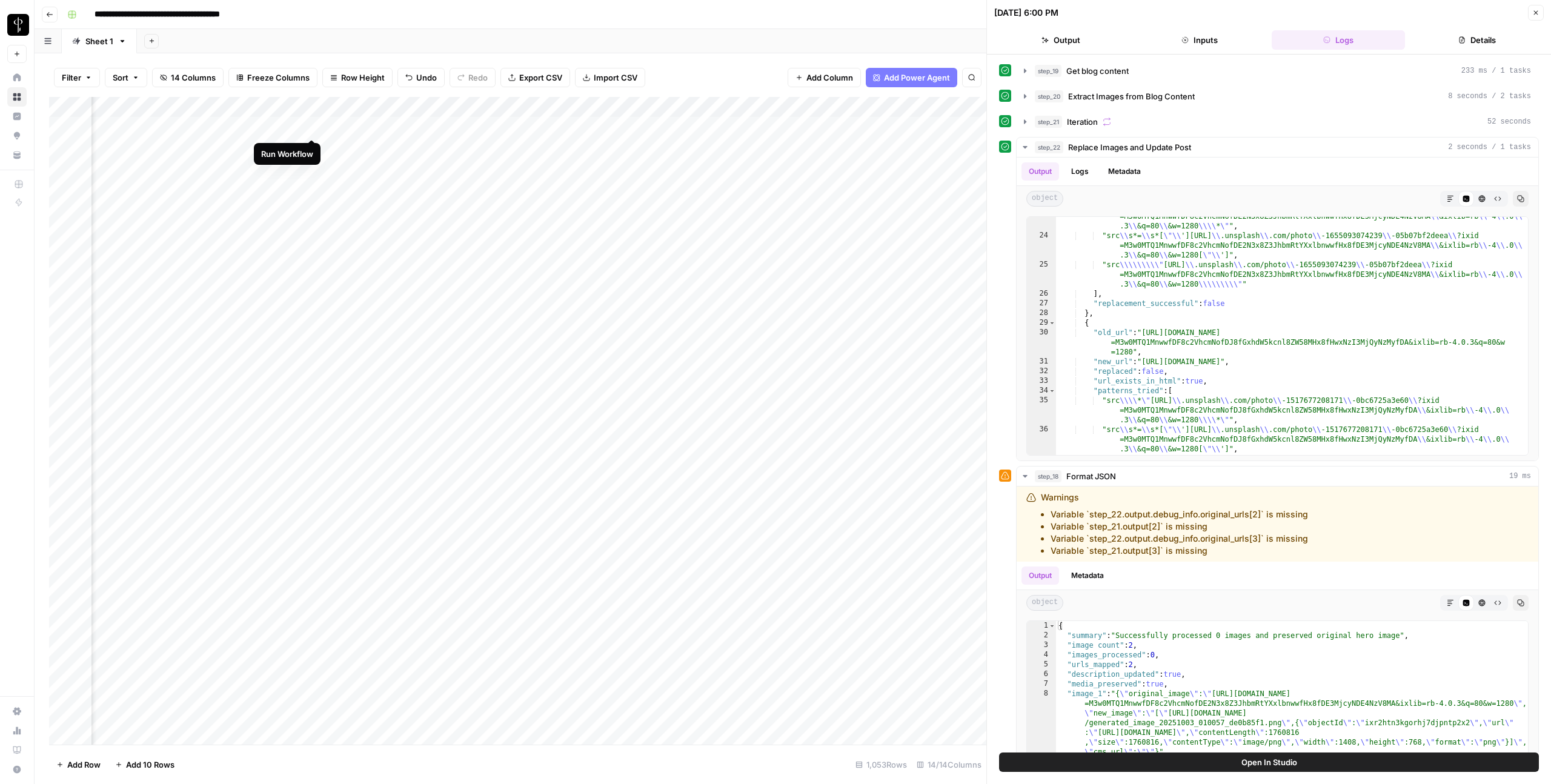
click at [316, 128] on div "Add Column" at bounding box center [517, 421] width 938 height 648
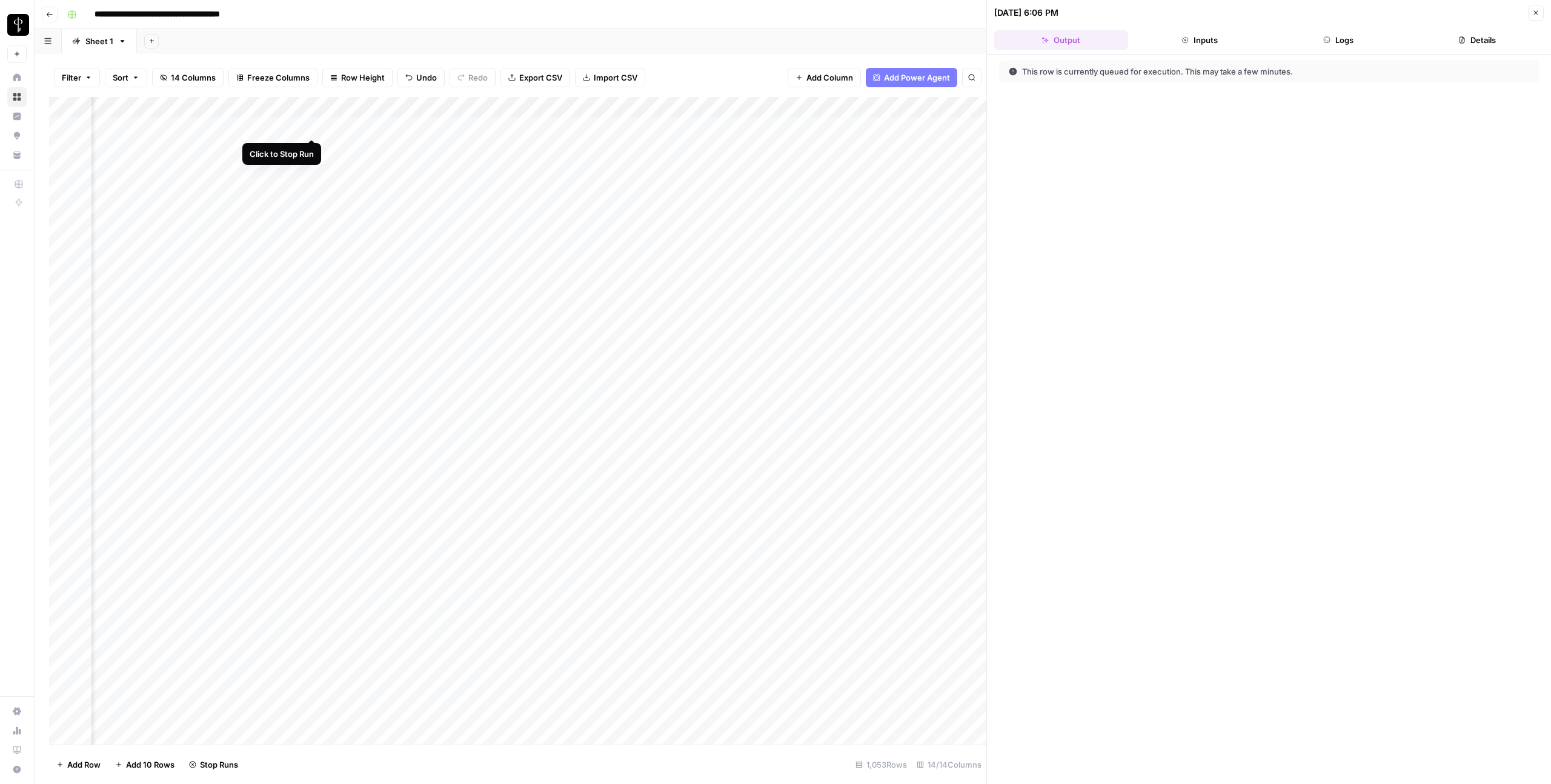
click at [314, 126] on div "Add Column" at bounding box center [517, 421] width 938 height 648
click at [314, 126] on div "Add Column" at bounding box center [517, 421] width 938 height 648
click at [314, 146] on div "Add Column" at bounding box center [517, 421] width 938 height 648
click at [313, 170] on div "Add Column" at bounding box center [517, 421] width 938 height 648
click at [228, 193] on div "Add Column" at bounding box center [517, 421] width 938 height 648
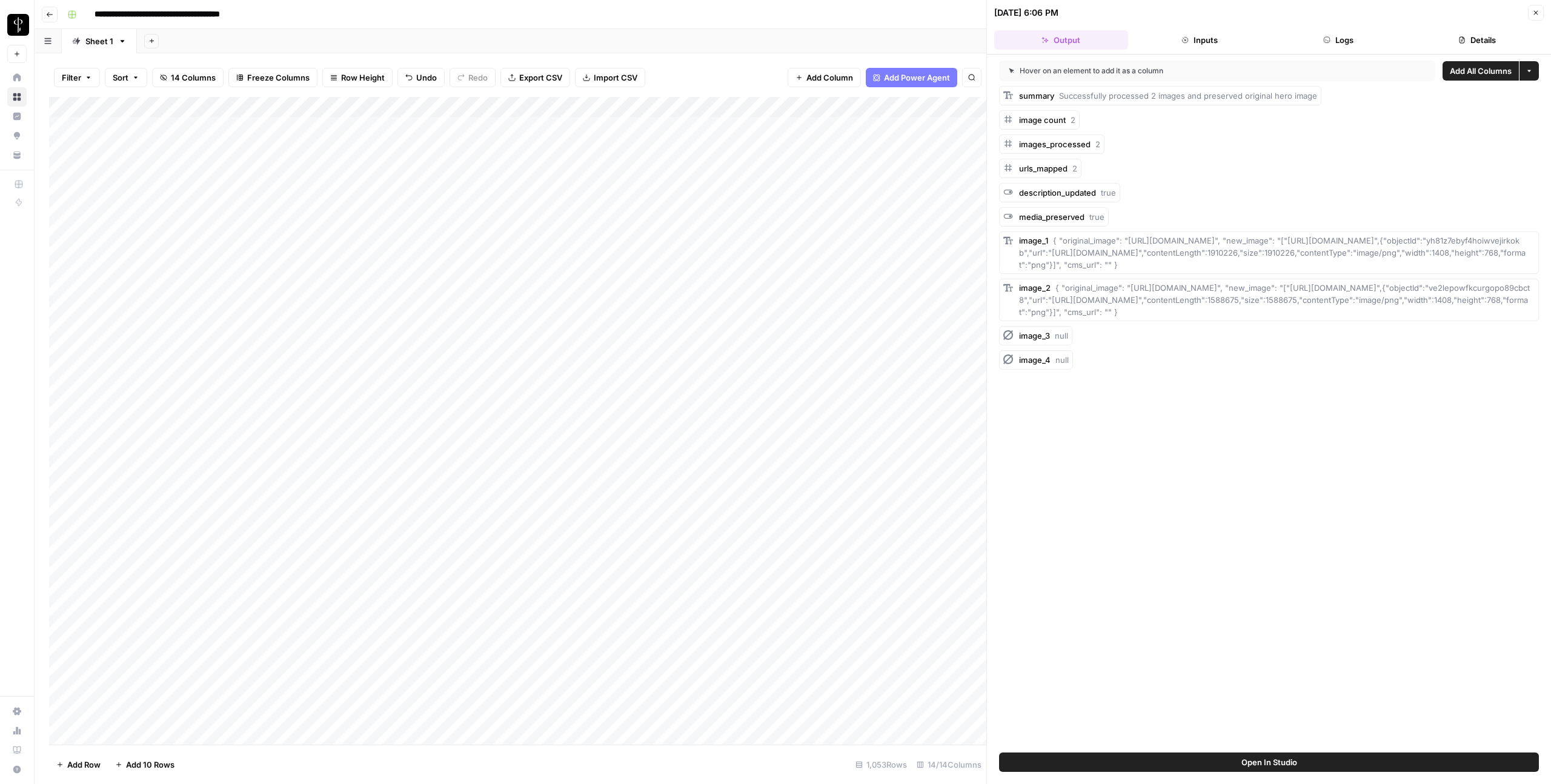
scroll to position [0, 4]
click at [1129, 9] on icon "button" at bounding box center [1536, 12] width 8 height 8
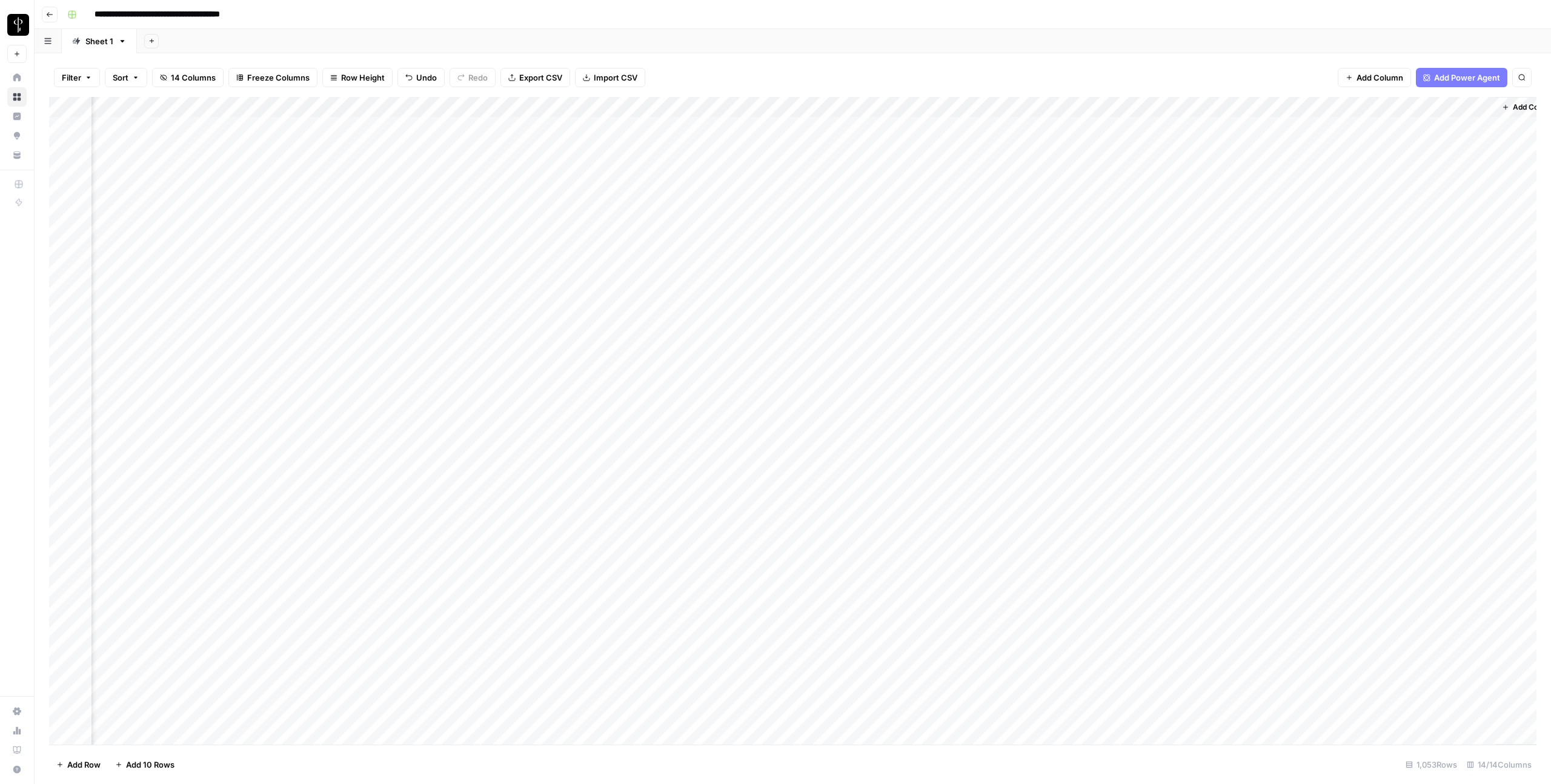
scroll to position [0, 435]
click at [1129, 108] on span "Add Column" at bounding box center [1508, 107] width 42 height 11
click at [1129, 187] on button "URL" at bounding box center [1430, 194] width 227 height 19
click at [1129, 125] on div "Add Column" at bounding box center [792, 421] width 1487 height 648
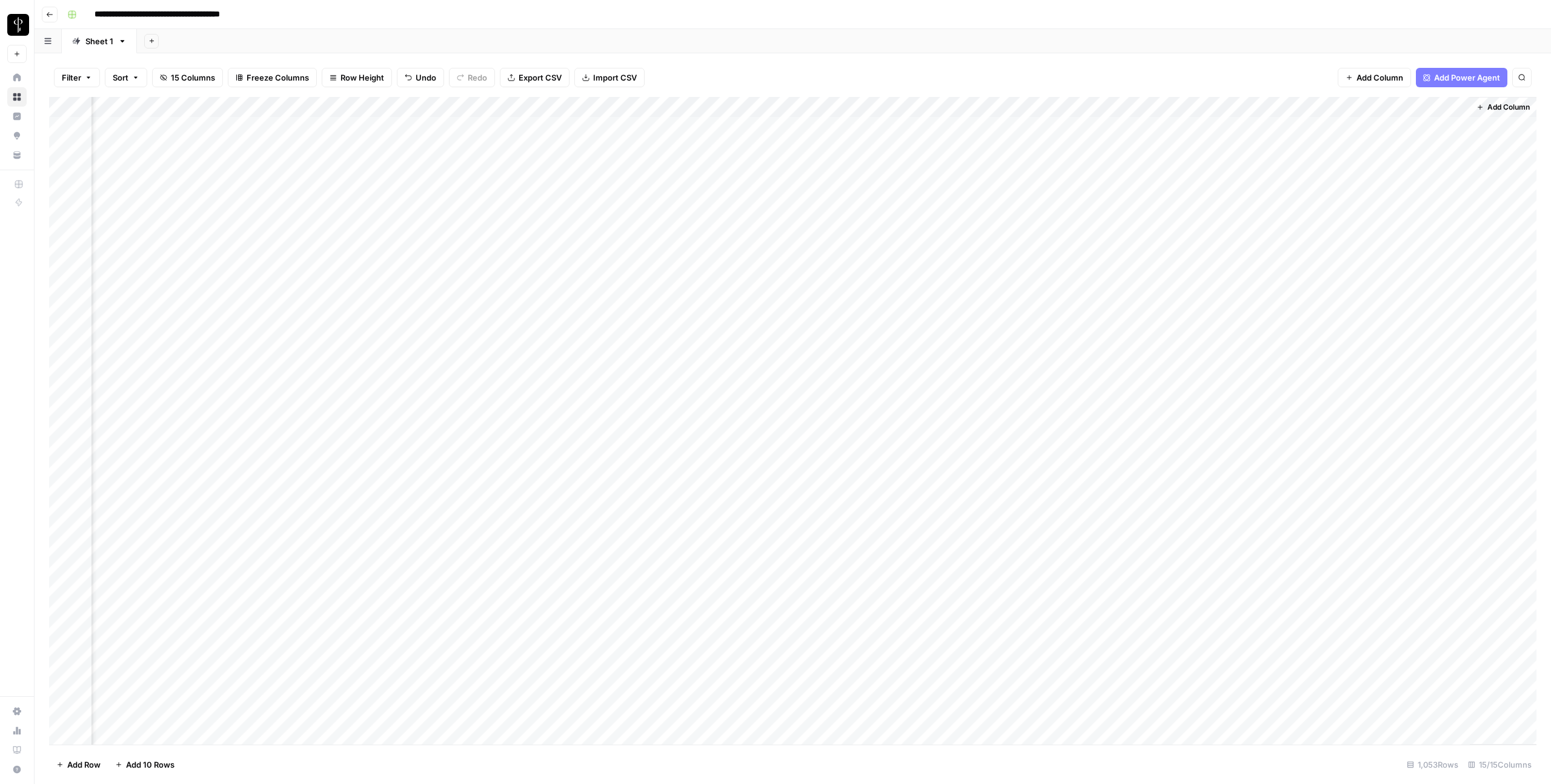
click at [1129, 122] on div "Add Column" at bounding box center [792, 421] width 1487 height 648
click at [1129, 173] on div "Add Column" at bounding box center [792, 421] width 1487 height 648
click at [1129, 130] on div "Add Column" at bounding box center [792, 421] width 1487 height 648
drag, startPoint x: 1402, startPoint y: 106, endPoint x: 127, endPoint y: 93, distance: 1275.1
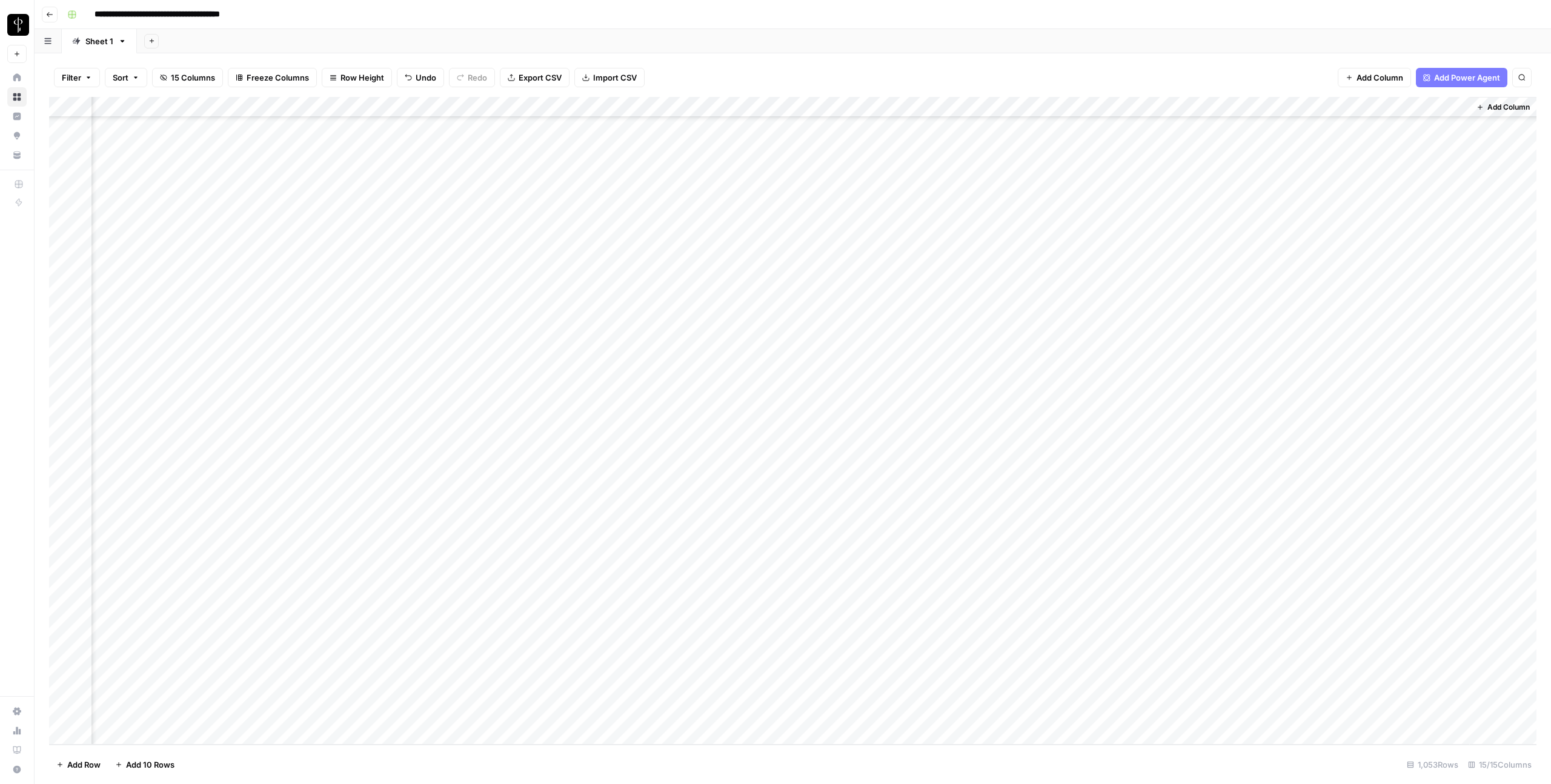
click at [127, 93] on div "Filter Sort 15 Columns Freeze Columns Row Height Undo Redo Export CSV Import CS…" at bounding box center [792, 419] width 1516 height 731
click at [716, 105] on div "Add Column" at bounding box center [792, 421] width 1487 height 648
click at [676, 139] on input "New Column" at bounding box center [687, 137] width 123 height 12
type input "Post URL"
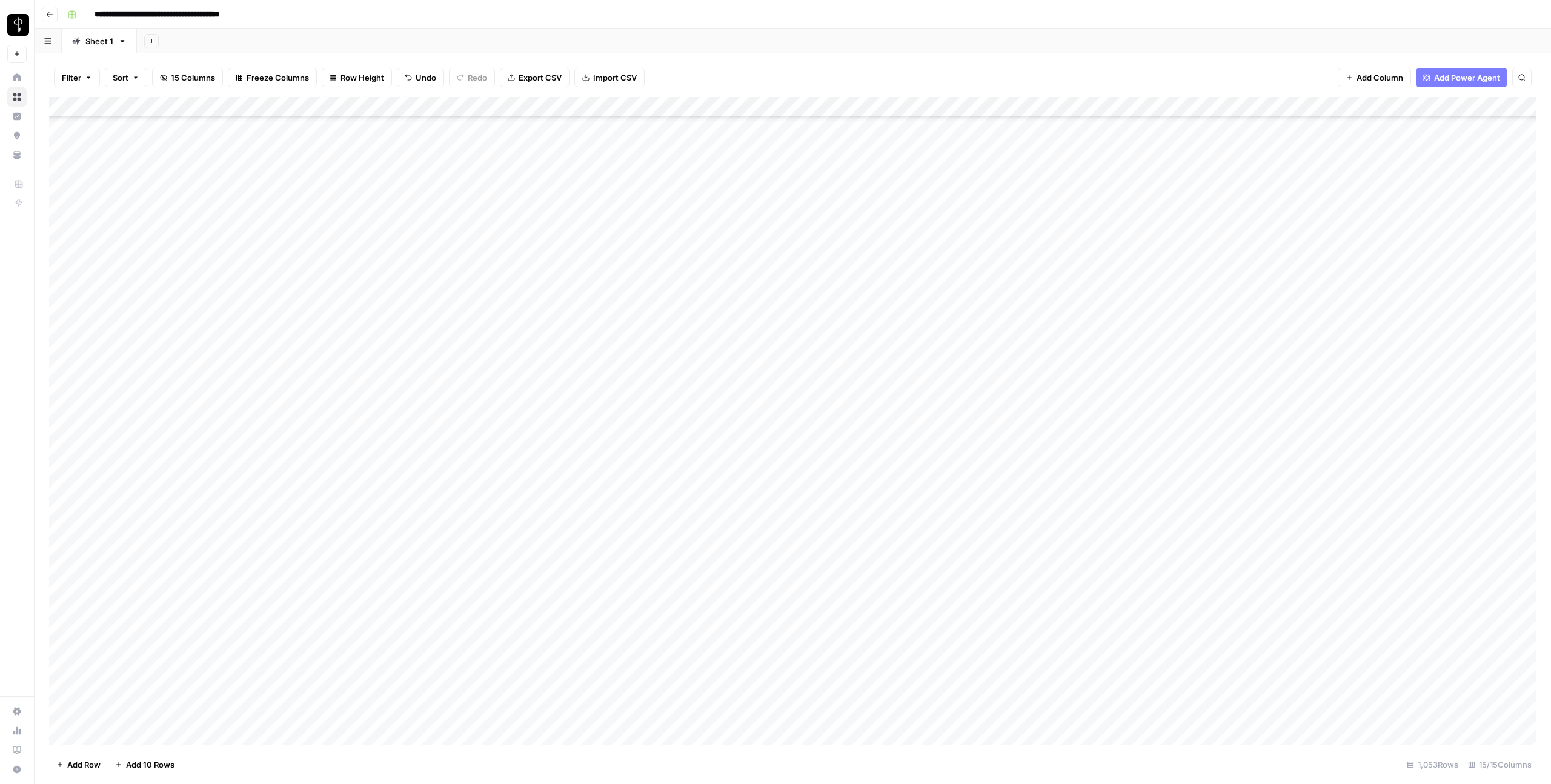
scroll to position [20908, 1]
click at [1002, 221] on div "Add Column" at bounding box center [792, 421] width 1487 height 648
click at [712, 190] on div "Add Column" at bounding box center [792, 421] width 1487 height 648
click at [815, 190] on div "Add Column" at bounding box center [792, 421] width 1487 height 648
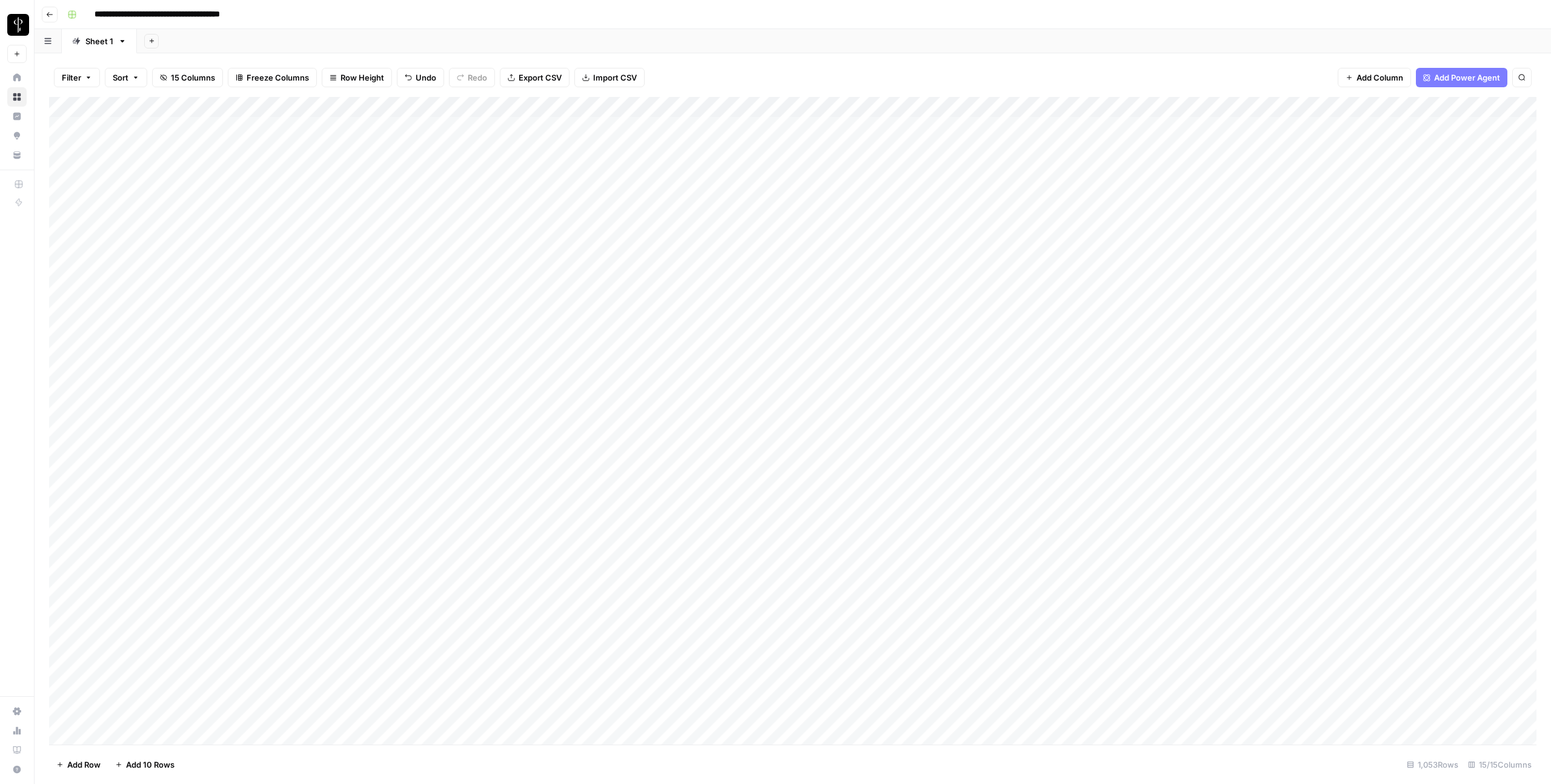
click at [815, 190] on div "Add Column" at bounding box center [792, 421] width 1487 height 648
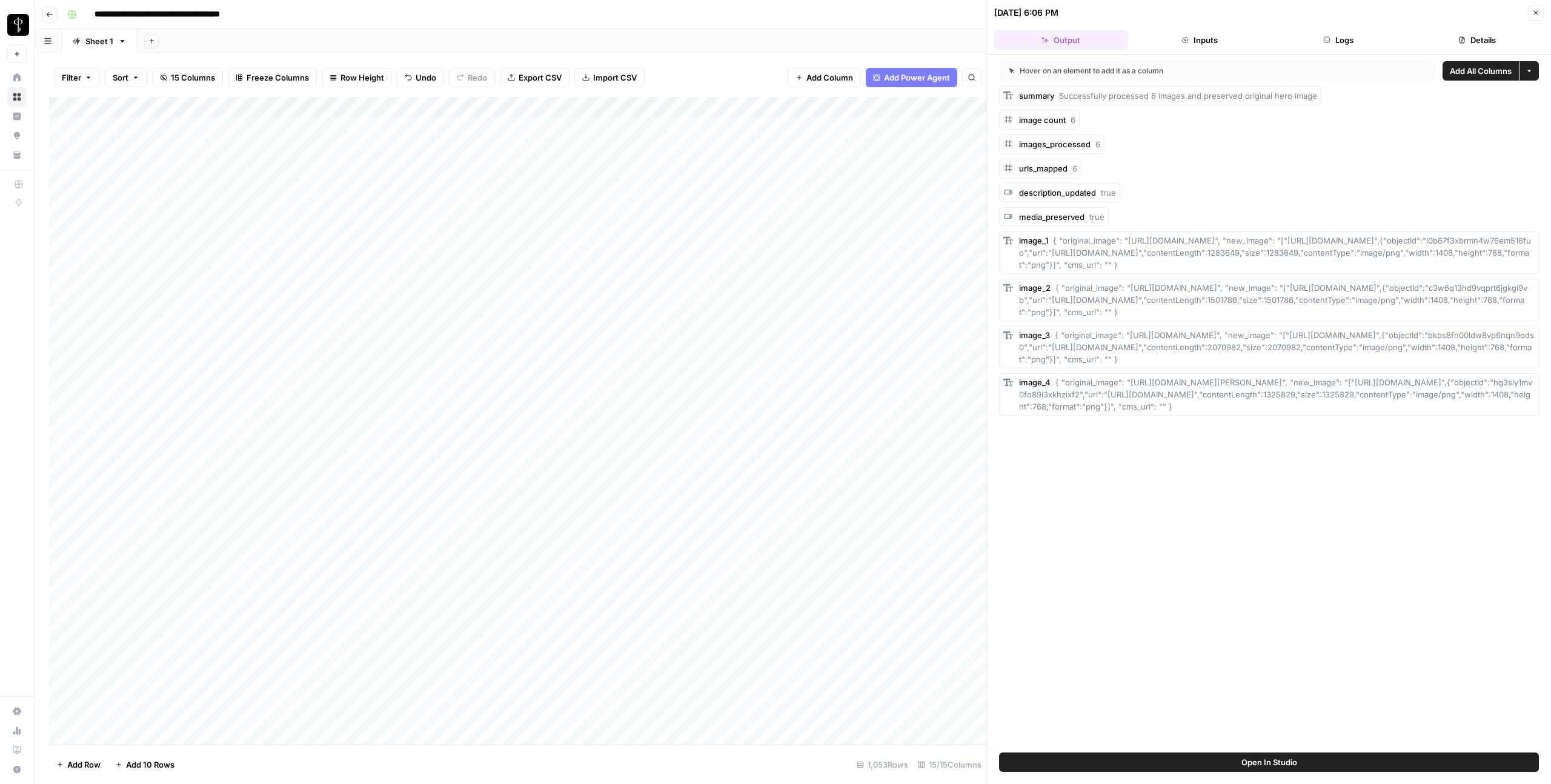
click at [1129, 47] on button "Logs" at bounding box center [1339, 40] width 134 height 19
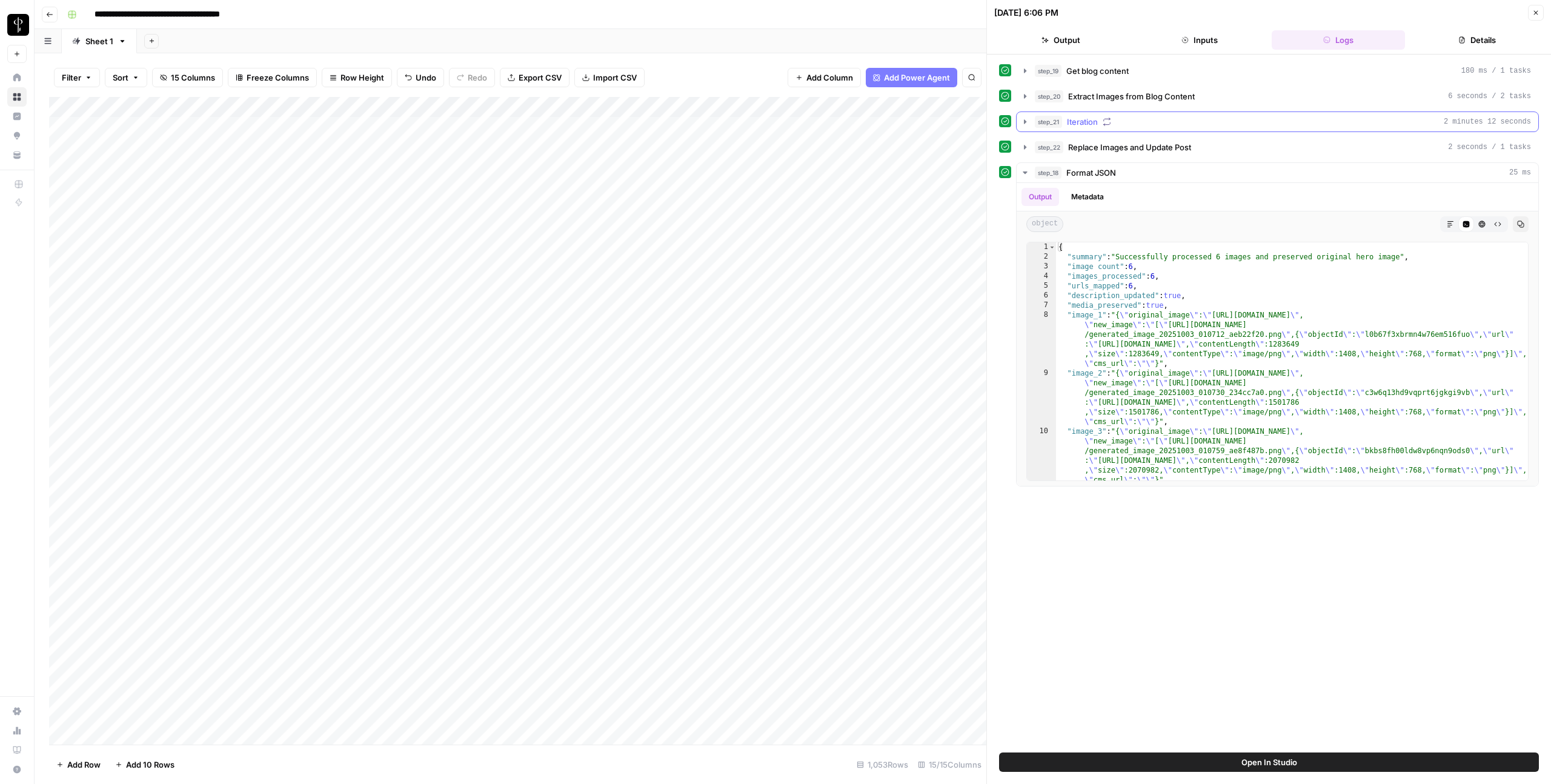
click at [1026, 121] on icon "button" at bounding box center [1025, 122] width 3 height 4
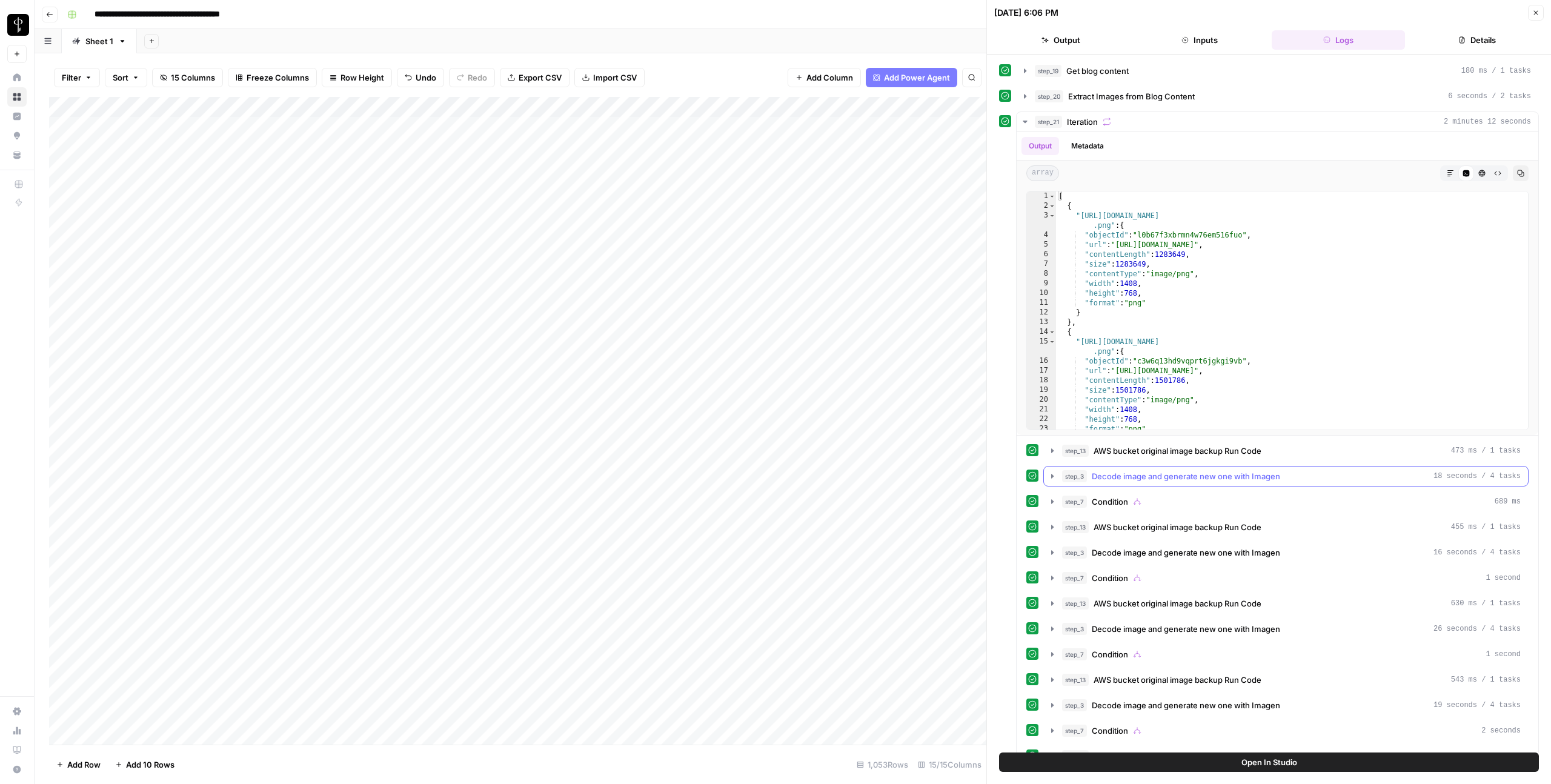
click at [1052, 475] on icon "button" at bounding box center [1053, 476] width 3 height 4
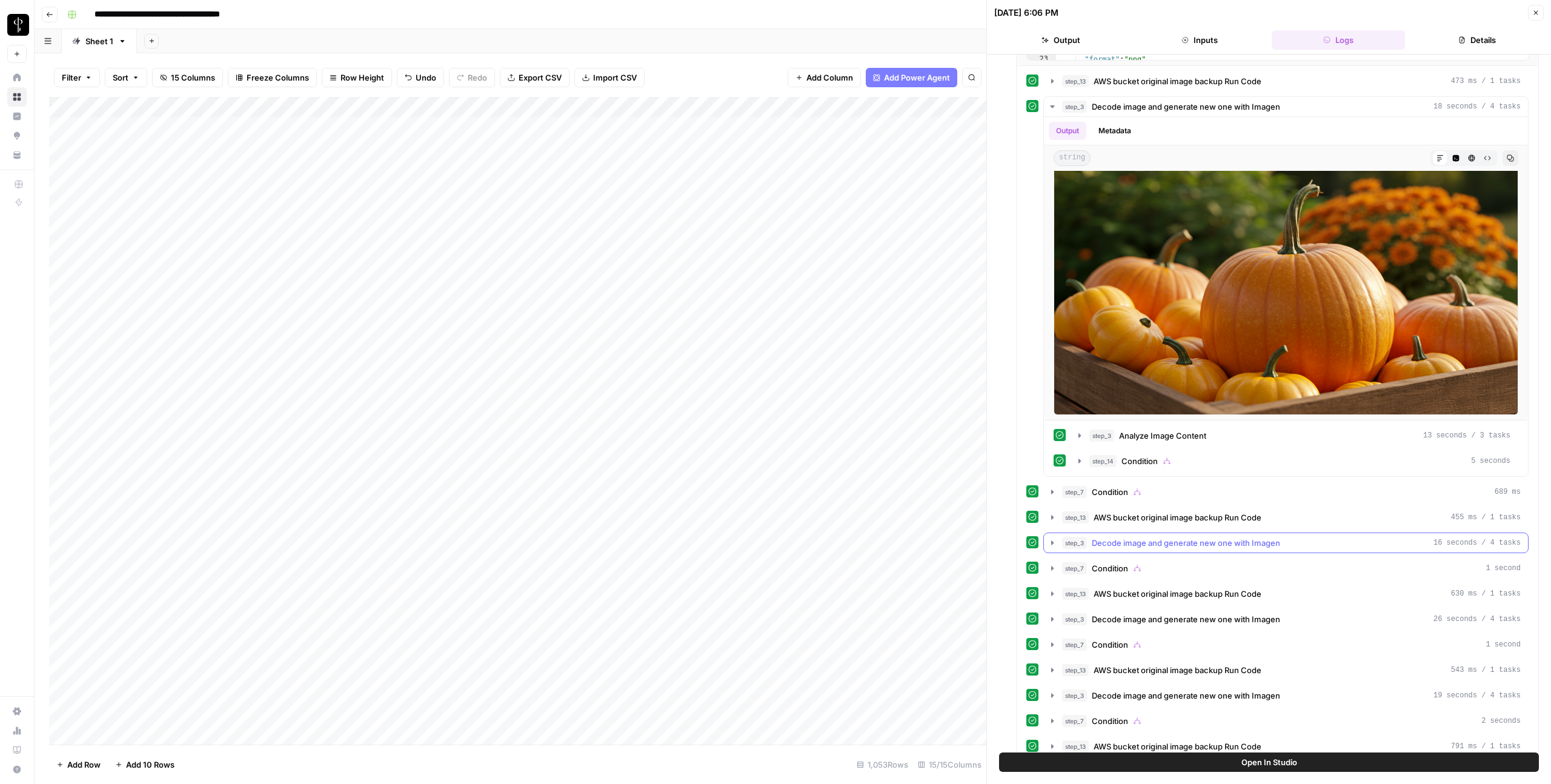
scroll to position [371, 0]
click at [1055, 540] on icon "button" at bounding box center [1052, 542] width 10 height 10
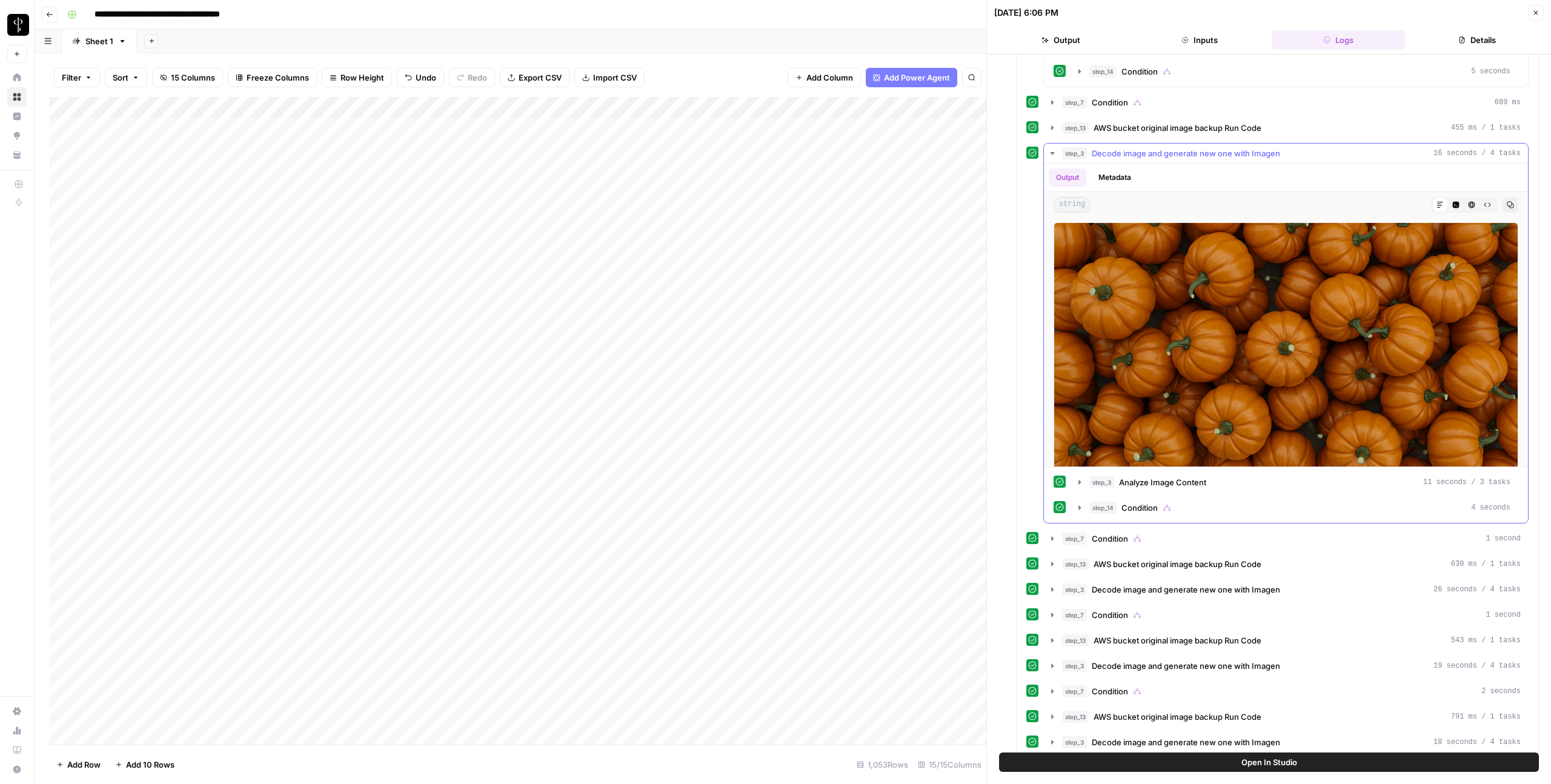
scroll to position [761, 0]
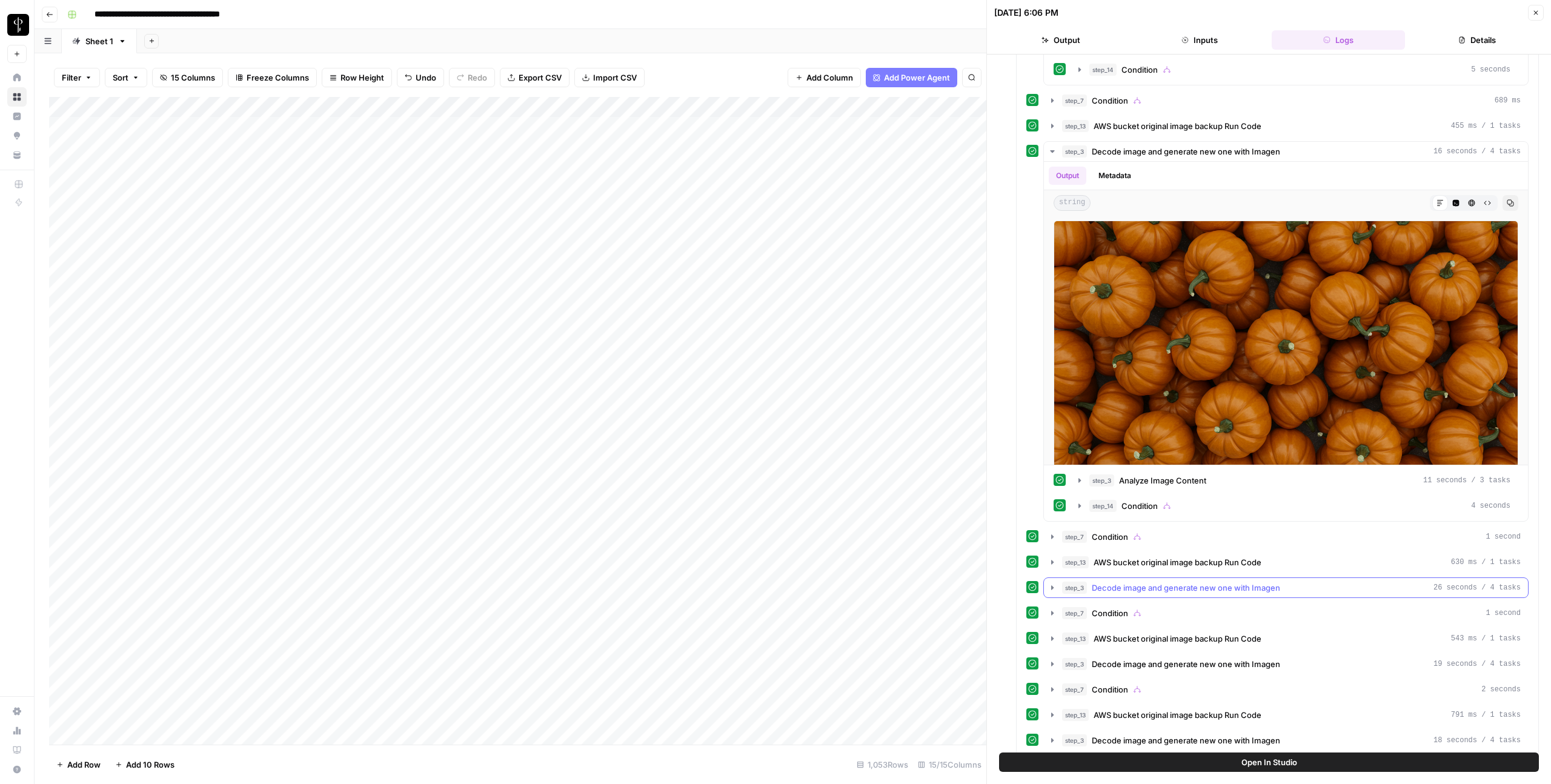
click at [1056, 586] on icon "button" at bounding box center [1052, 588] width 10 height 10
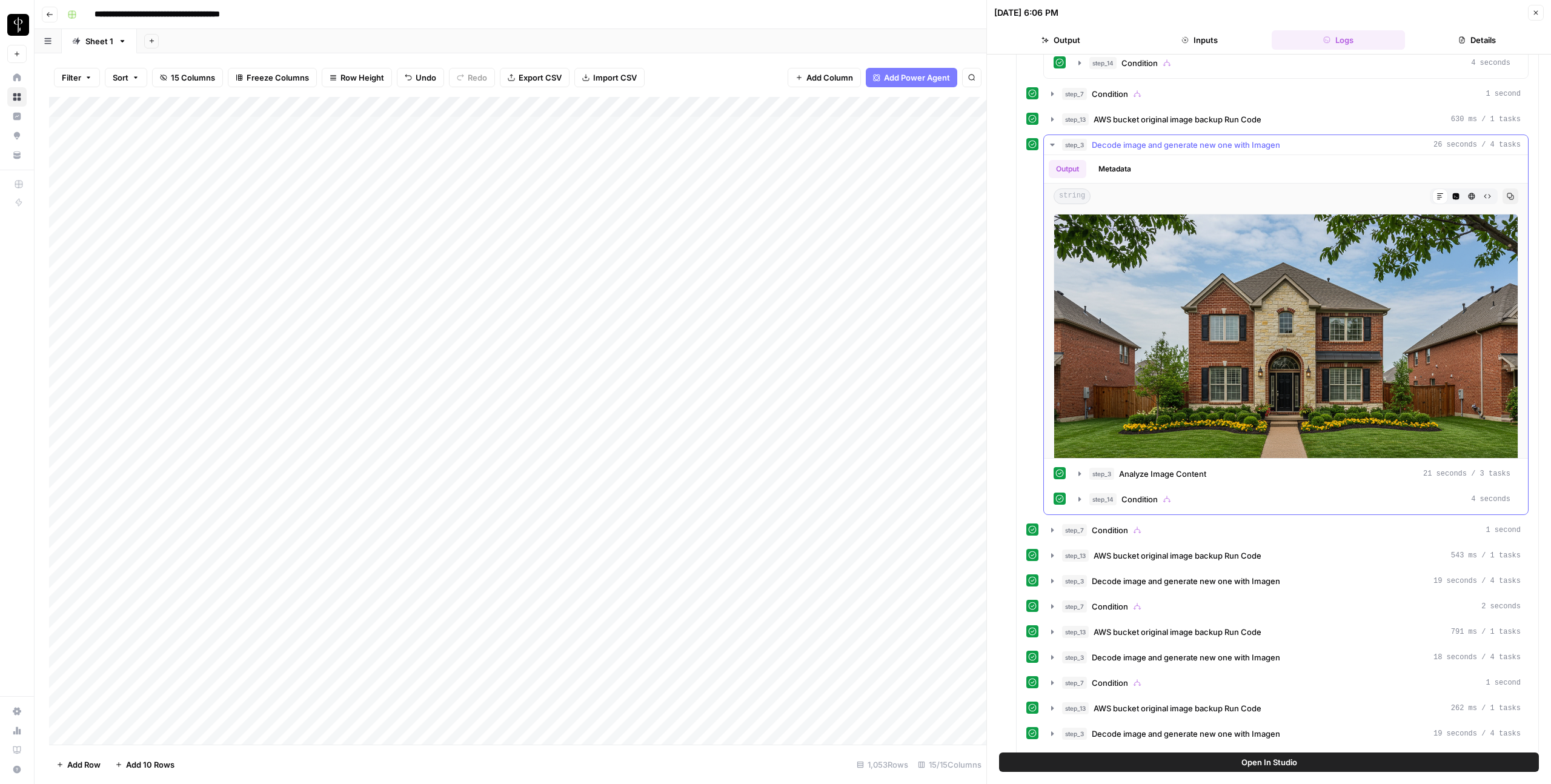
scroll to position [1212, 0]
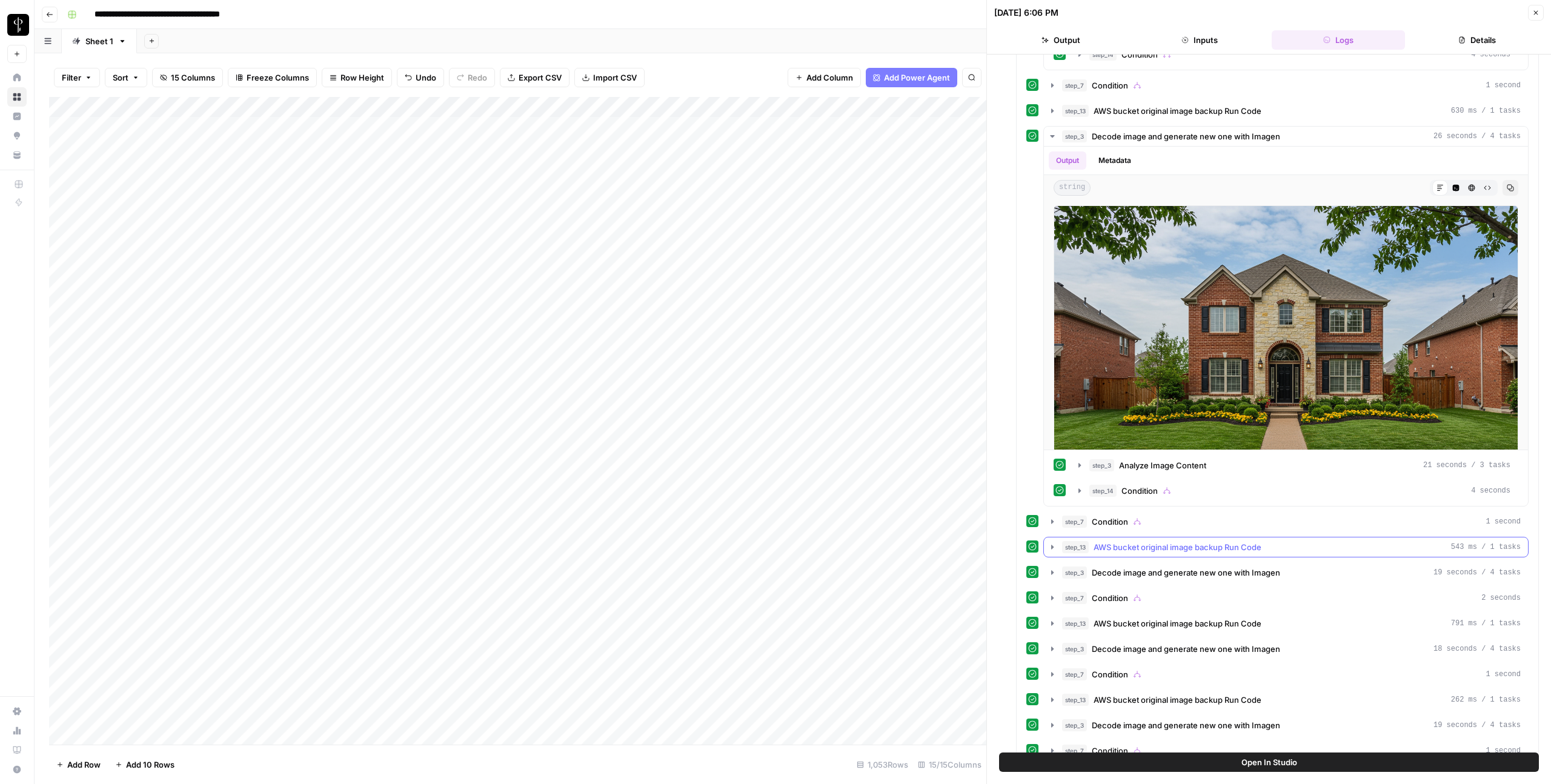
click at [1051, 542] on button "step_13 AWS bucket original image backup Run Code 543 ms / 1 tasks" at bounding box center [1286, 547] width 484 height 19
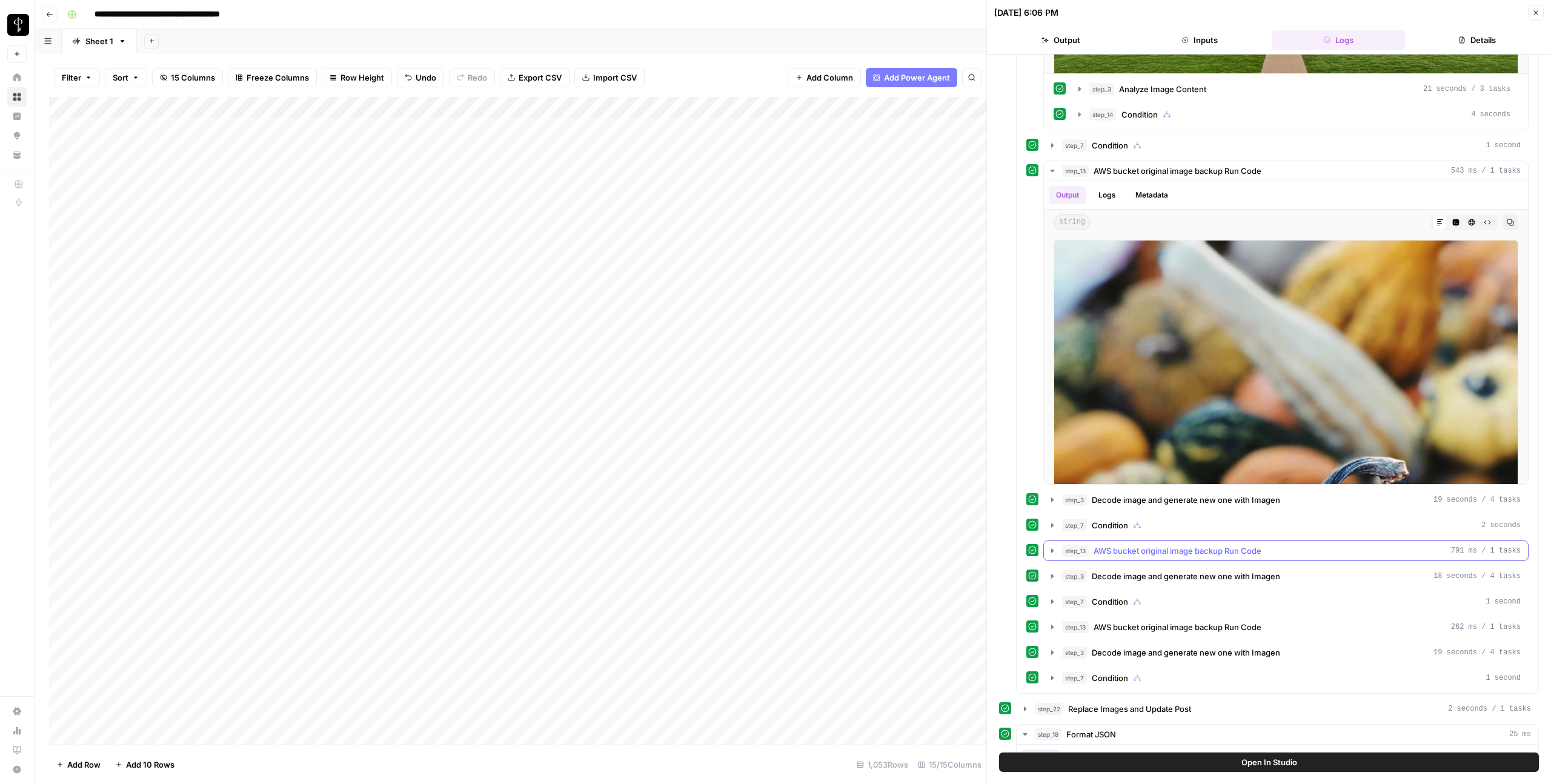
scroll to position [1595, 0]
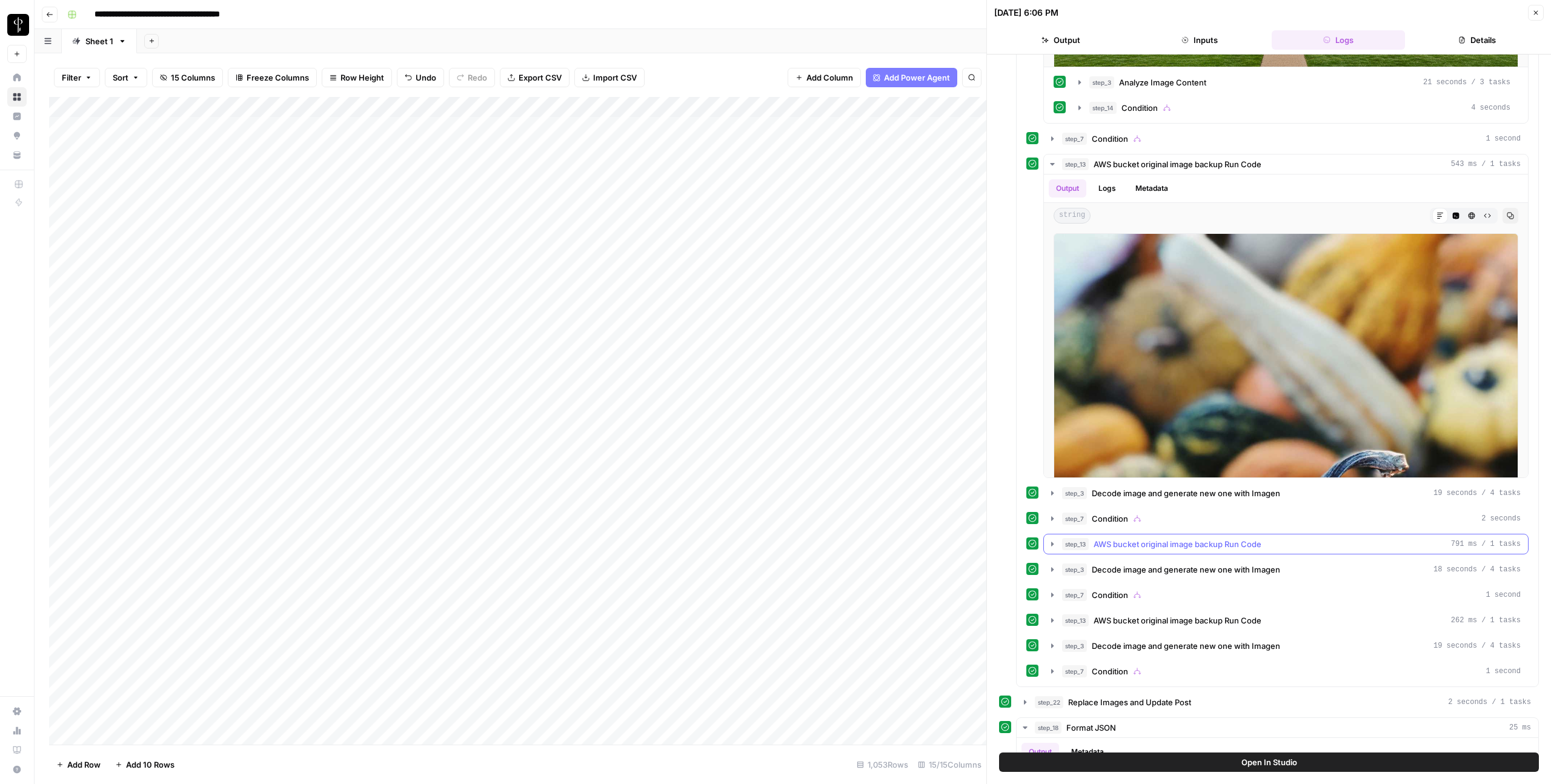
click at [1054, 544] on icon "button" at bounding box center [1052, 544] width 10 height 10
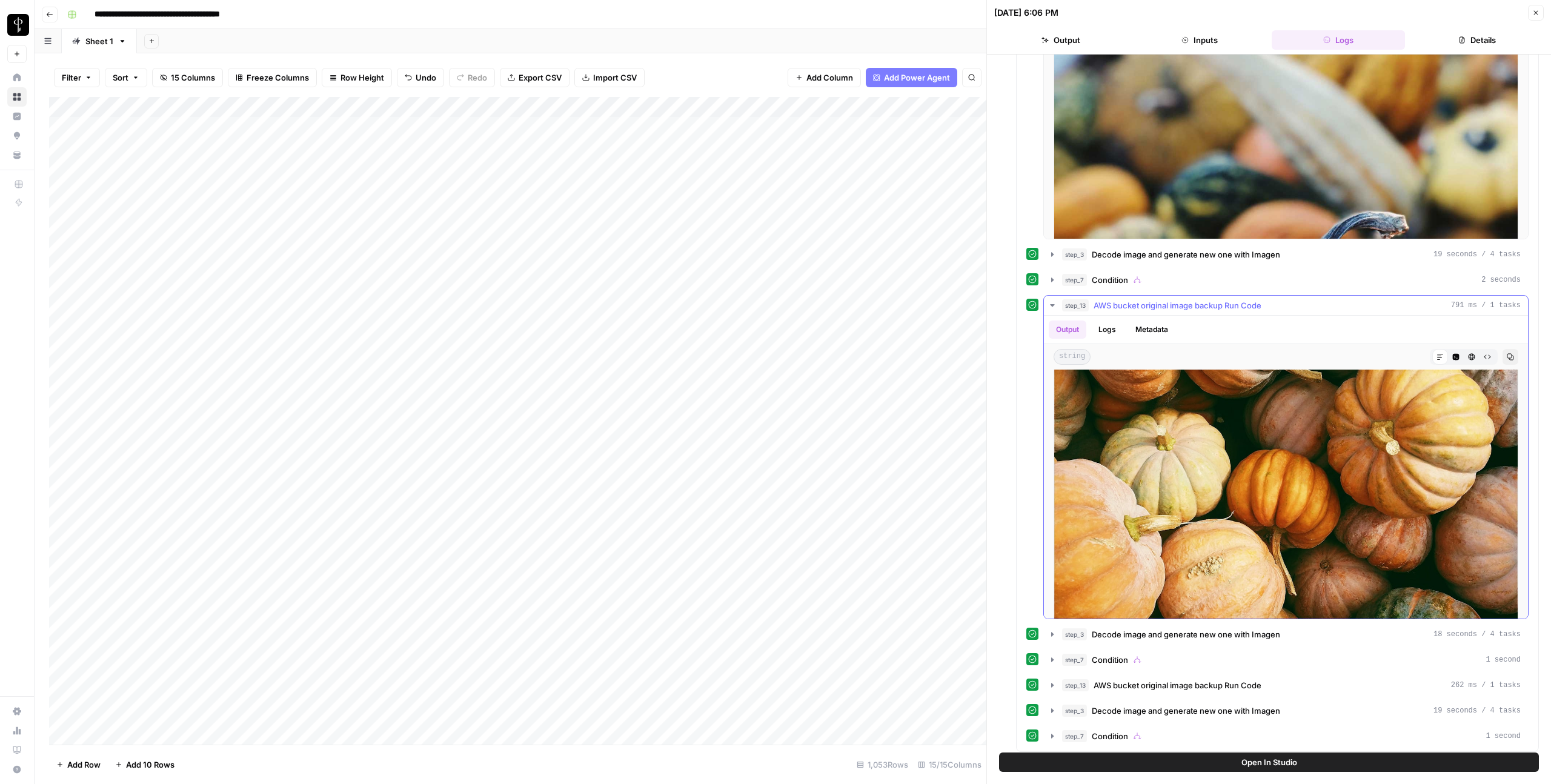
scroll to position [110, 0]
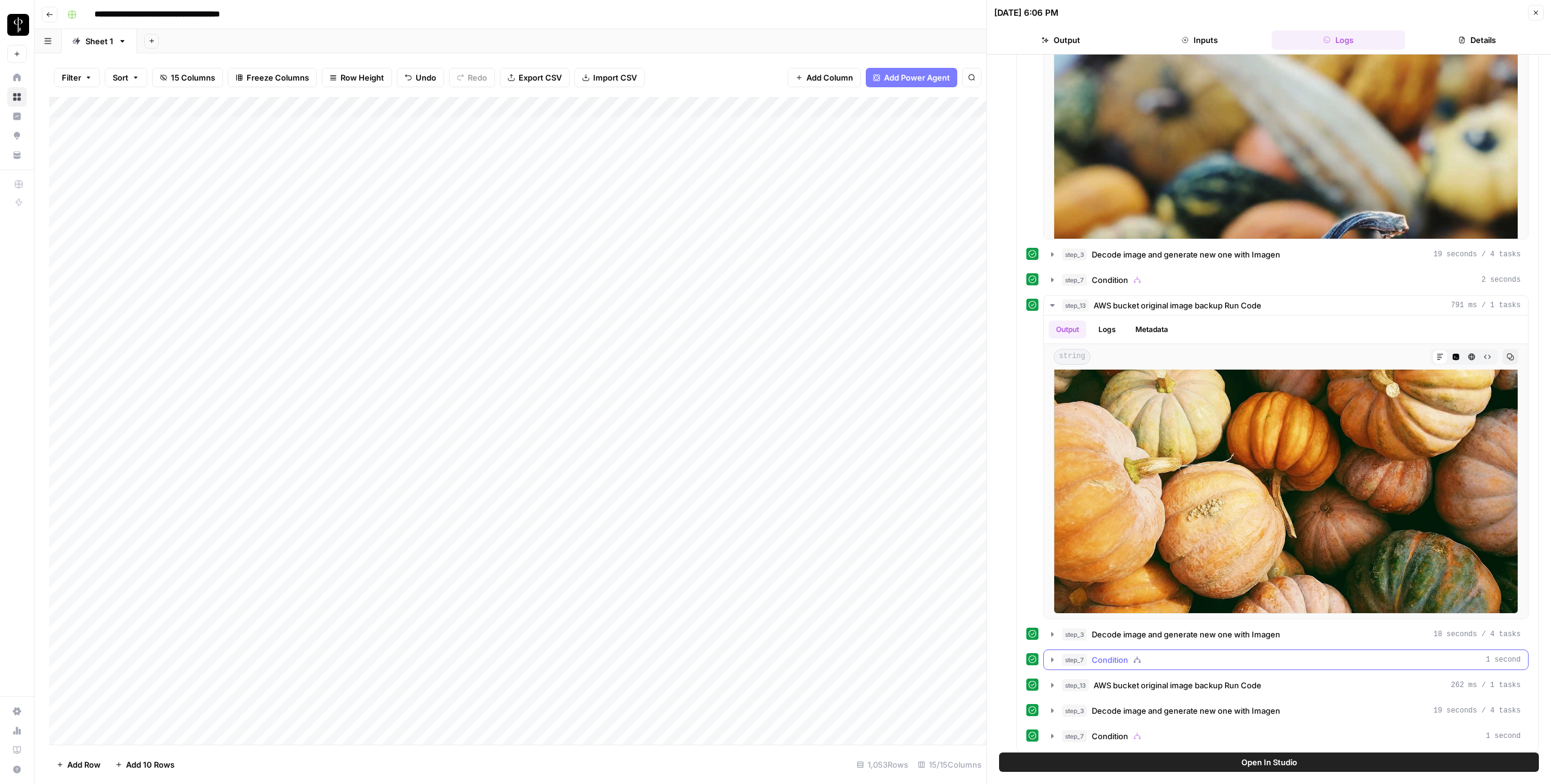
click at [1056, 661] on icon "button" at bounding box center [1052, 660] width 10 height 10
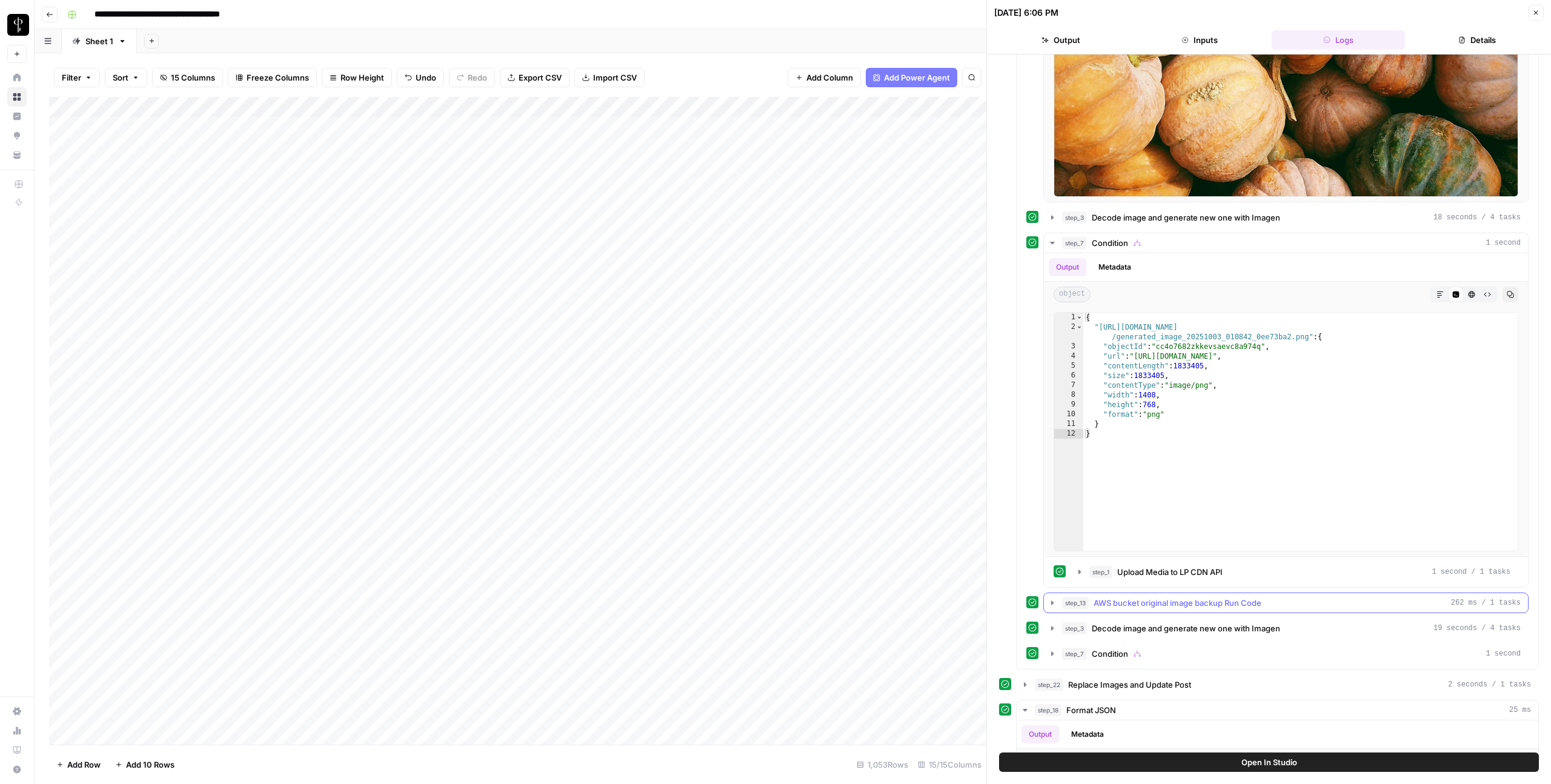
scroll to position [2261, 0]
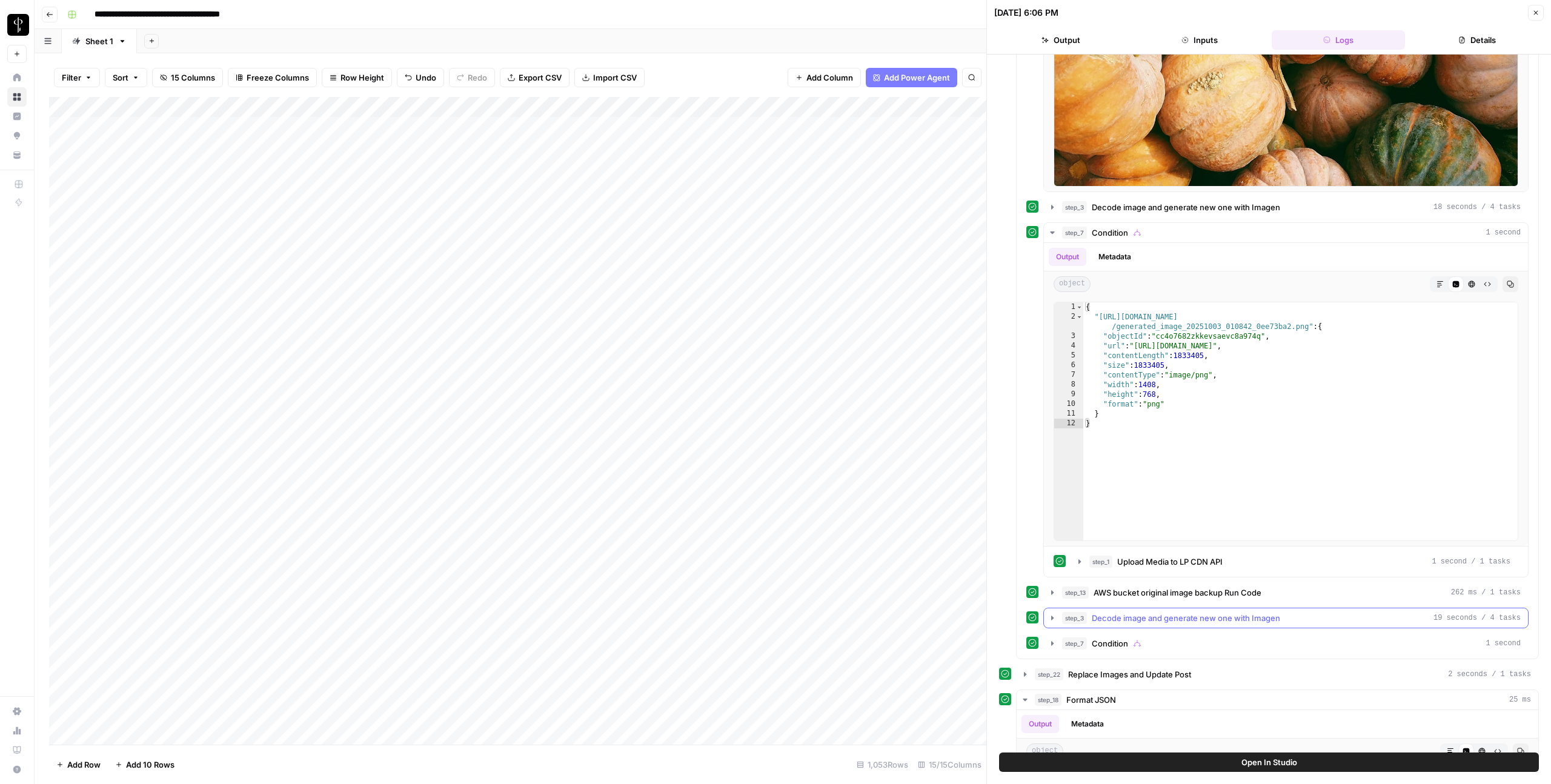
click at [1054, 616] on icon "button" at bounding box center [1052, 618] width 10 height 10
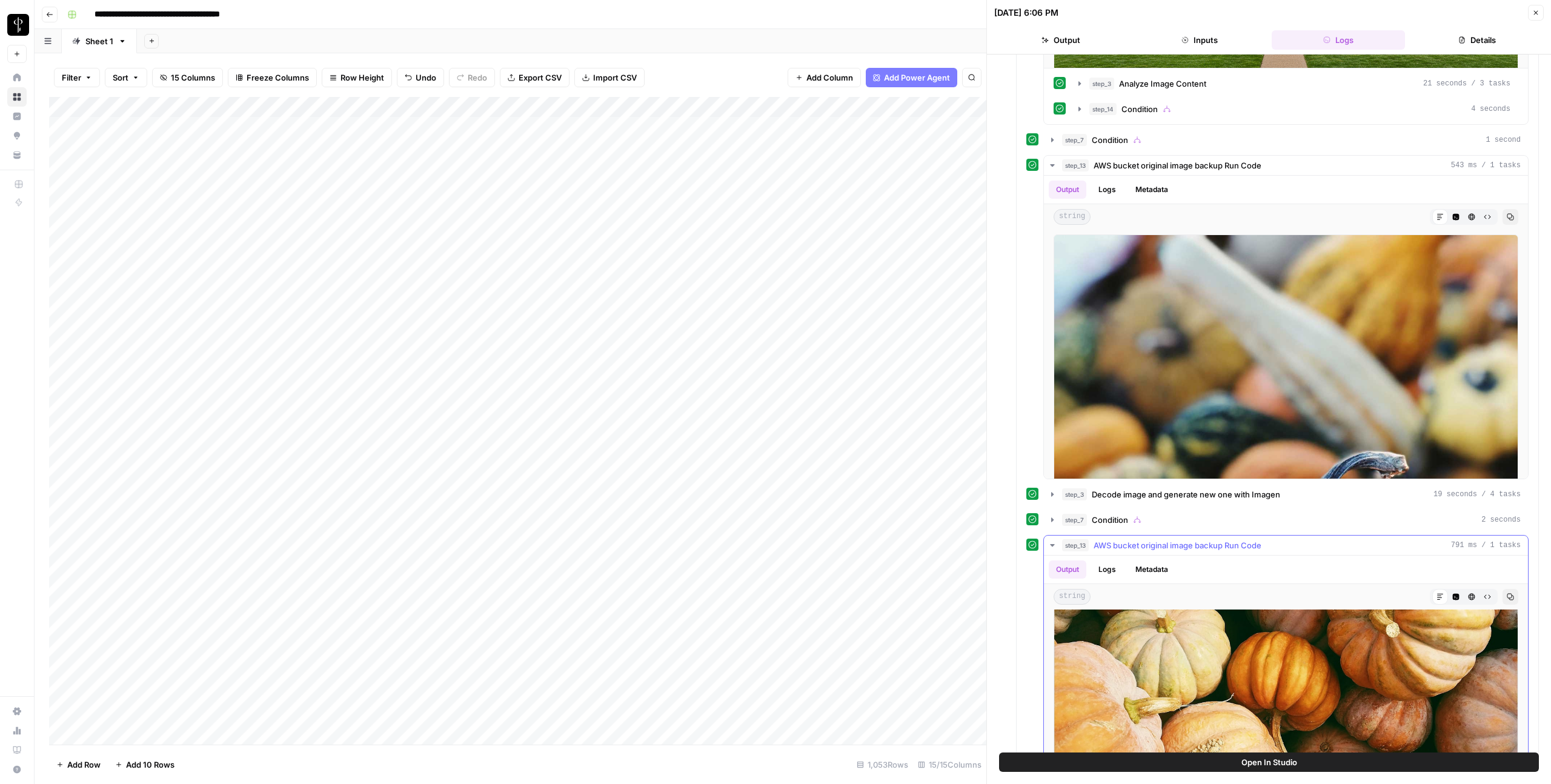
scroll to position [0, 0]
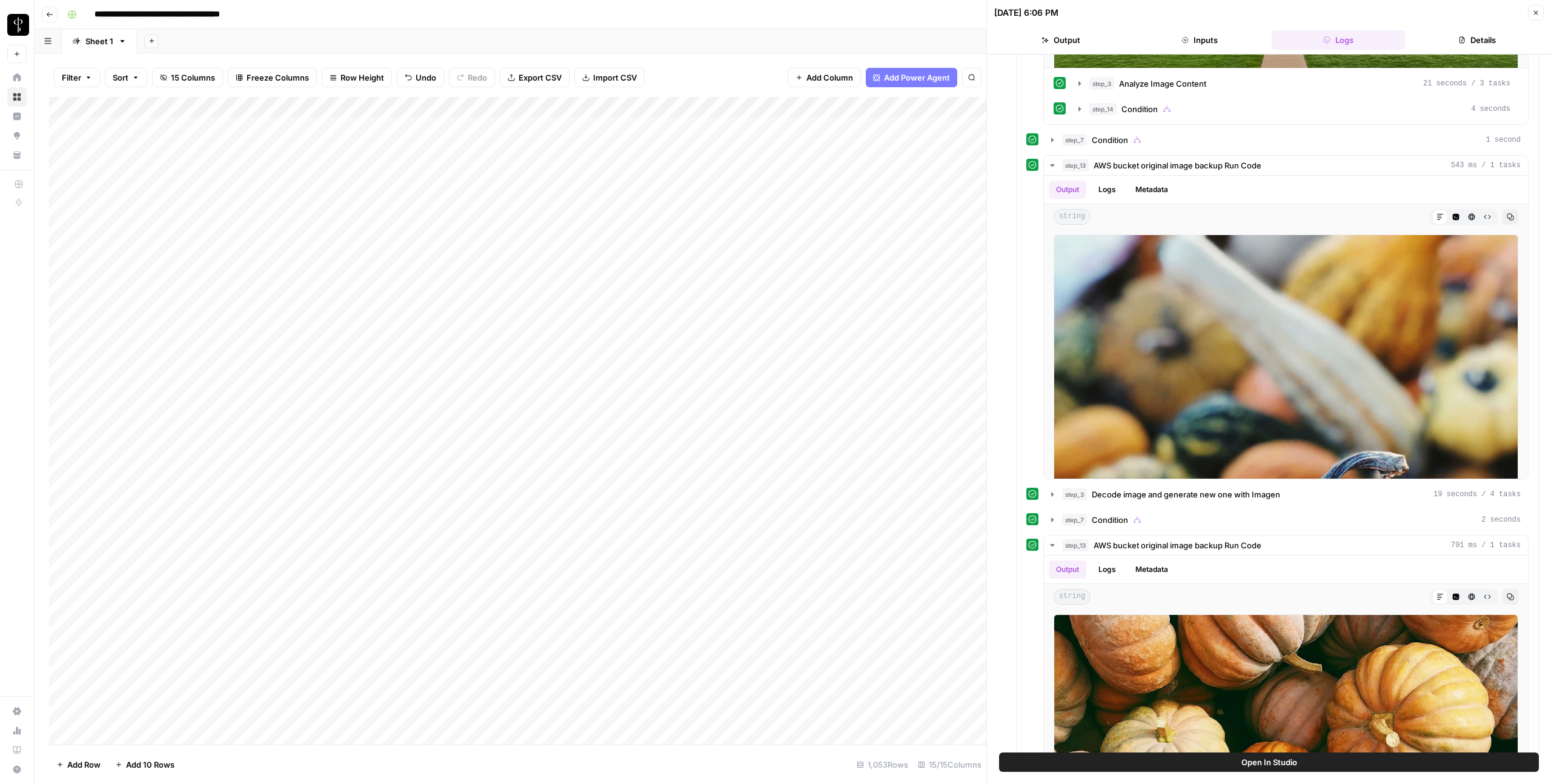
click at [1129, 12] on button "Close" at bounding box center [1536, 12] width 16 height 16
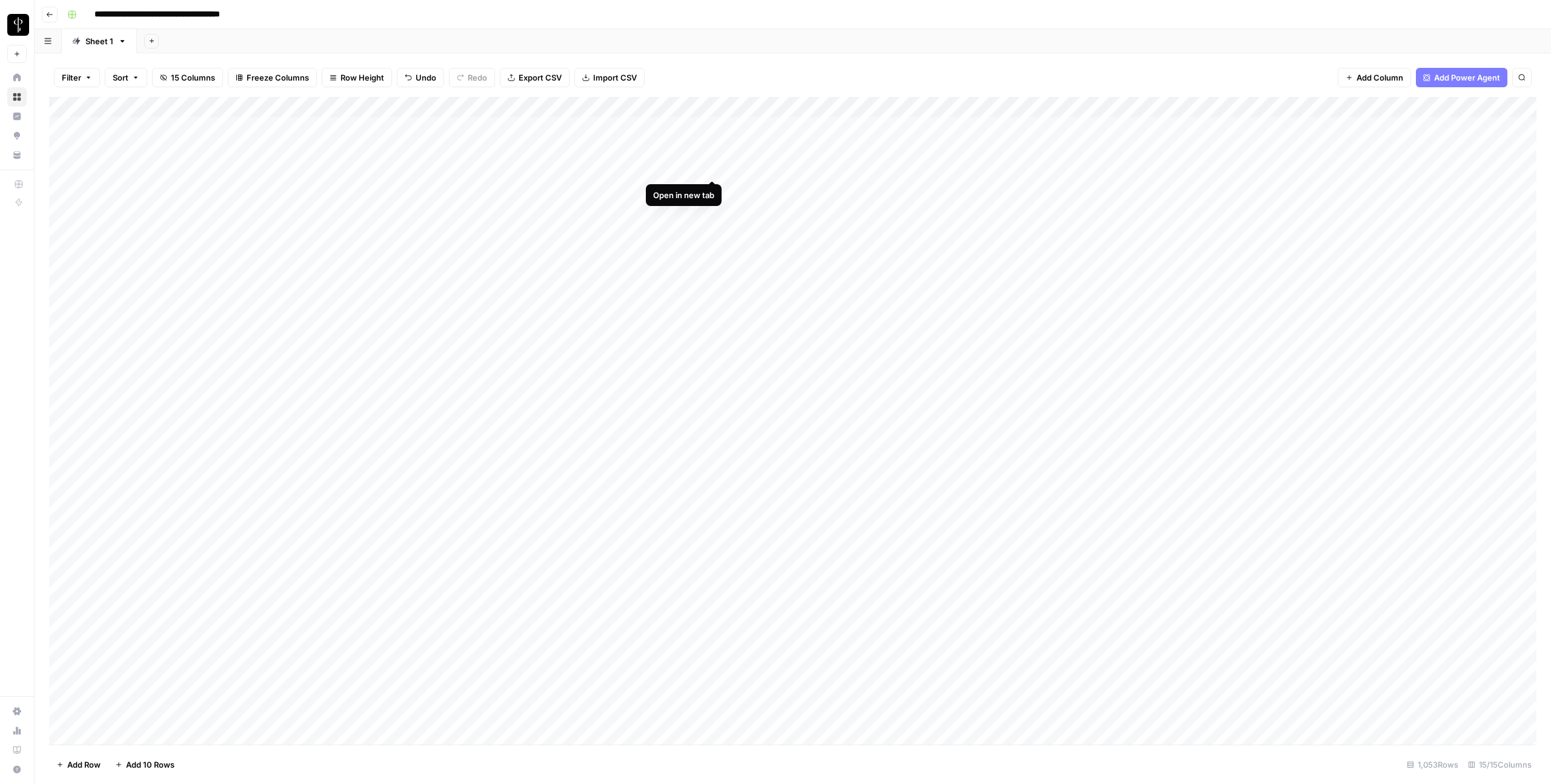
click at [712, 169] on div "Add Column" at bounding box center [792, 421] width 1487 height 648
click at [845, 166] on div "Add Column" at bounding box center [792, 421] width 1487 height 648
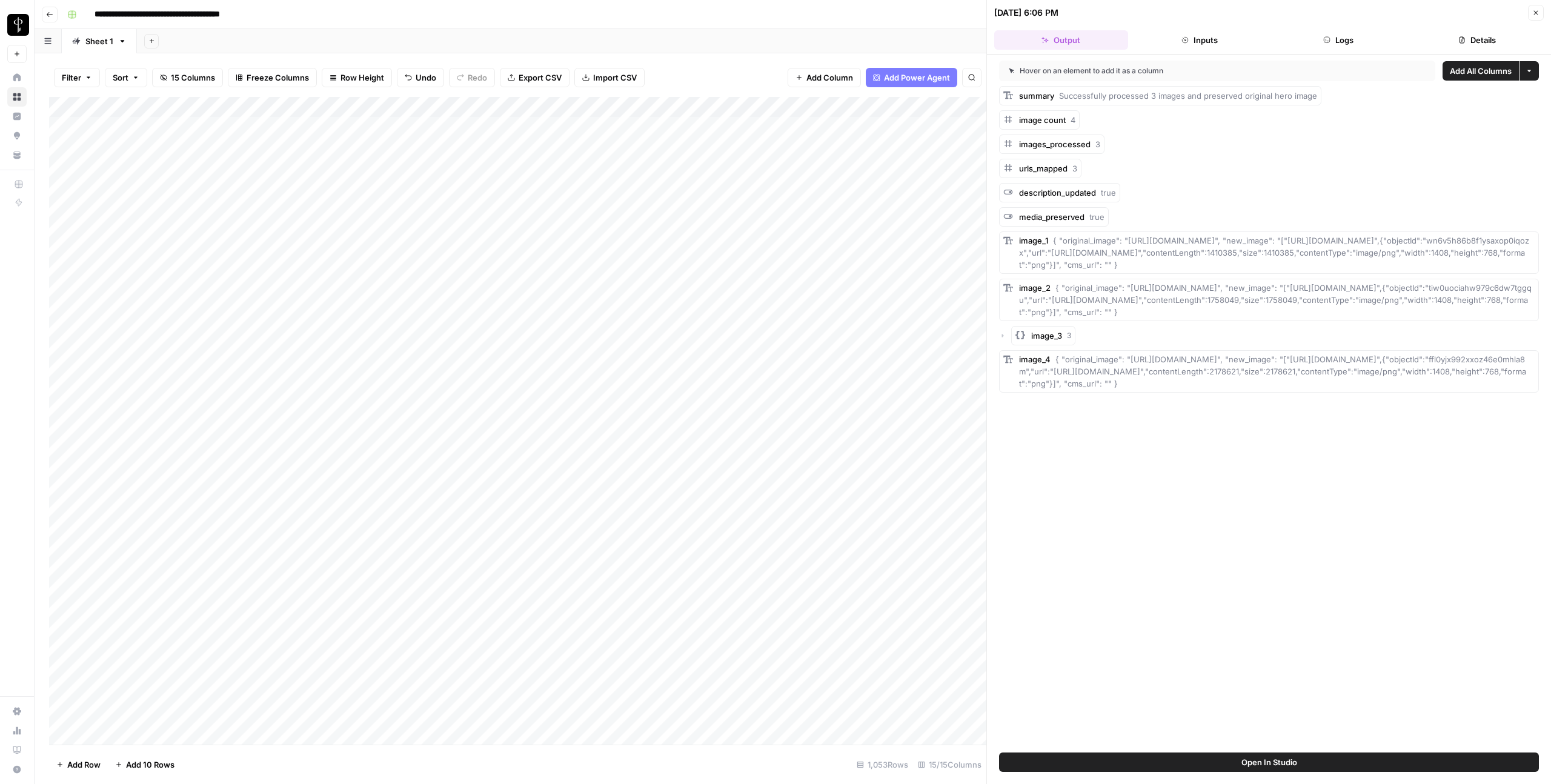
click at [1129, 39] on button "Logs" at bounding box center [1339, 40] width 134 height 19
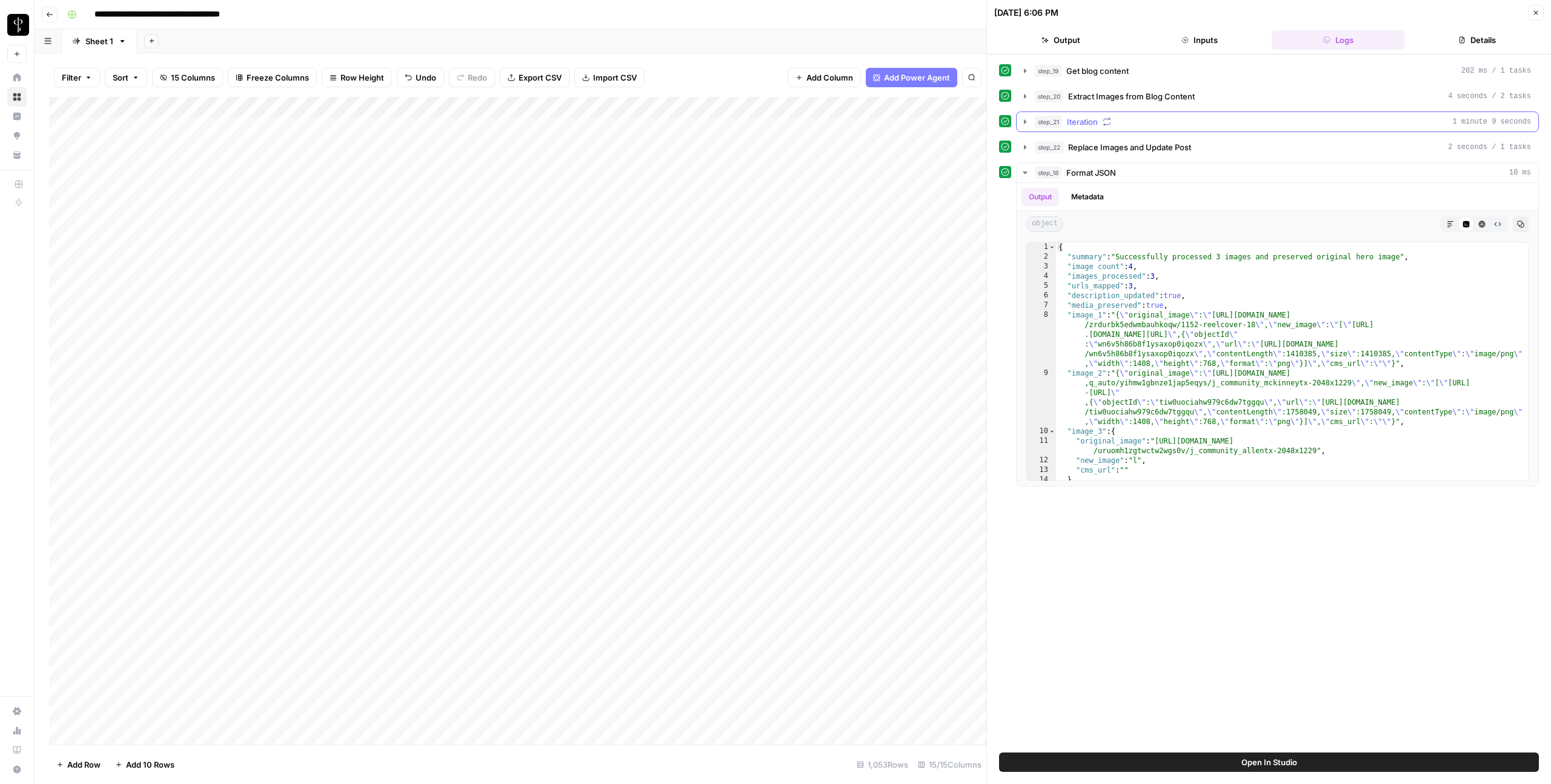
click at [1024, 121] on icon "button" at bounding box center [1025, 122] width 3 height 4
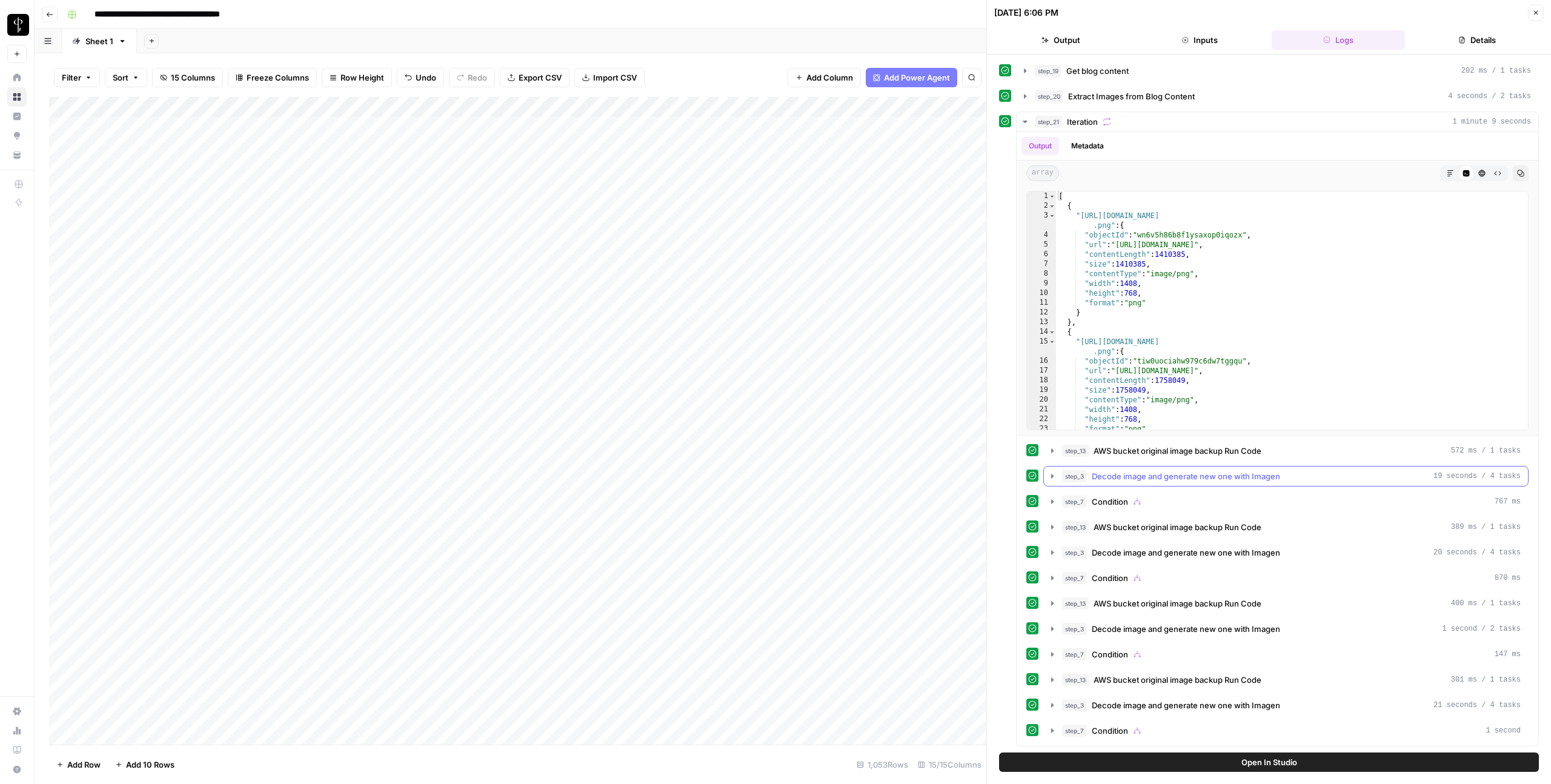
click at [1054, 475] on icon "button" at bounding box center [1052, 476] width 10 height 10
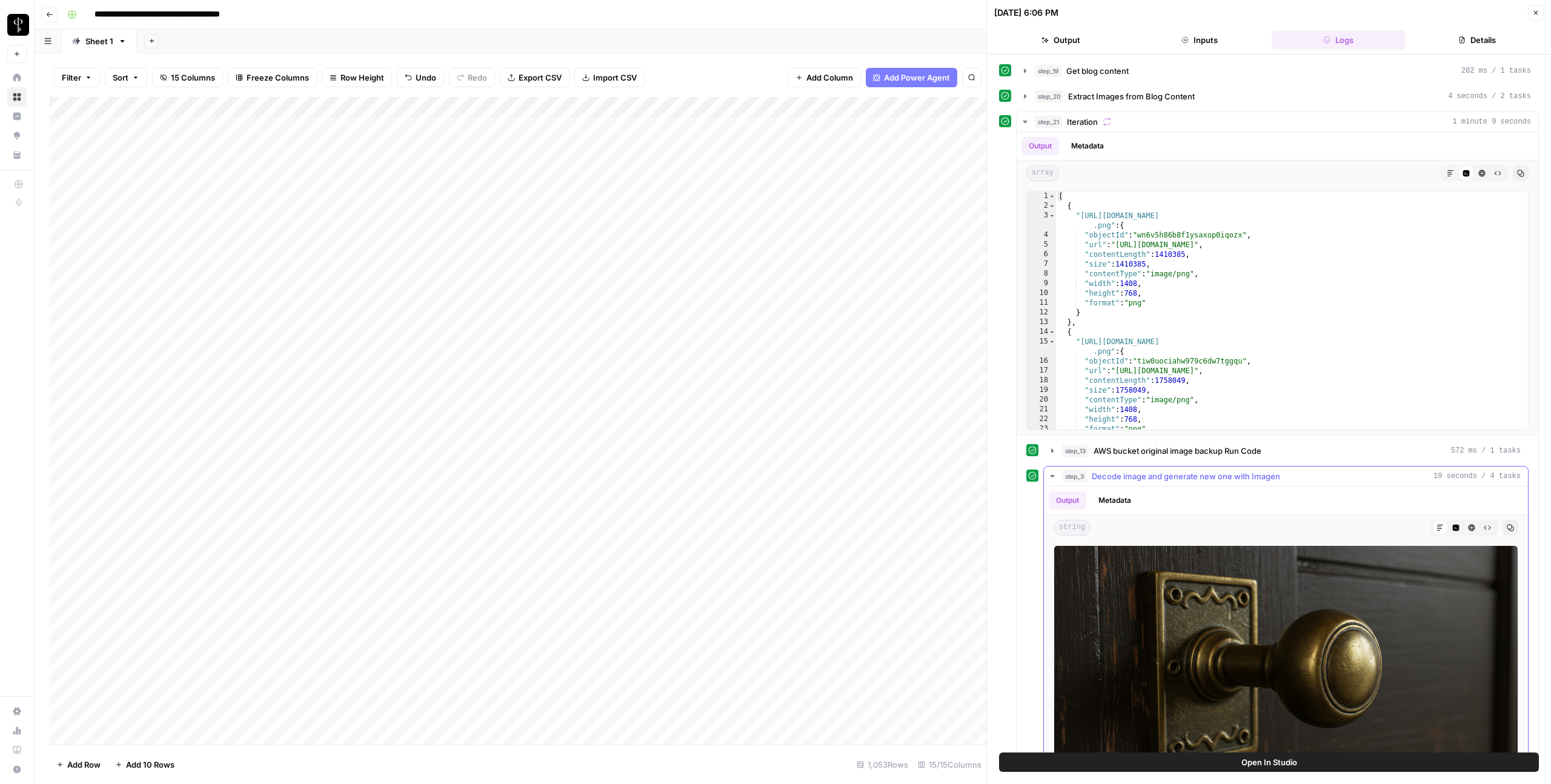
click at [1054, 475] on icon "button" at bounding box center [1052, 477] width 4 height 3
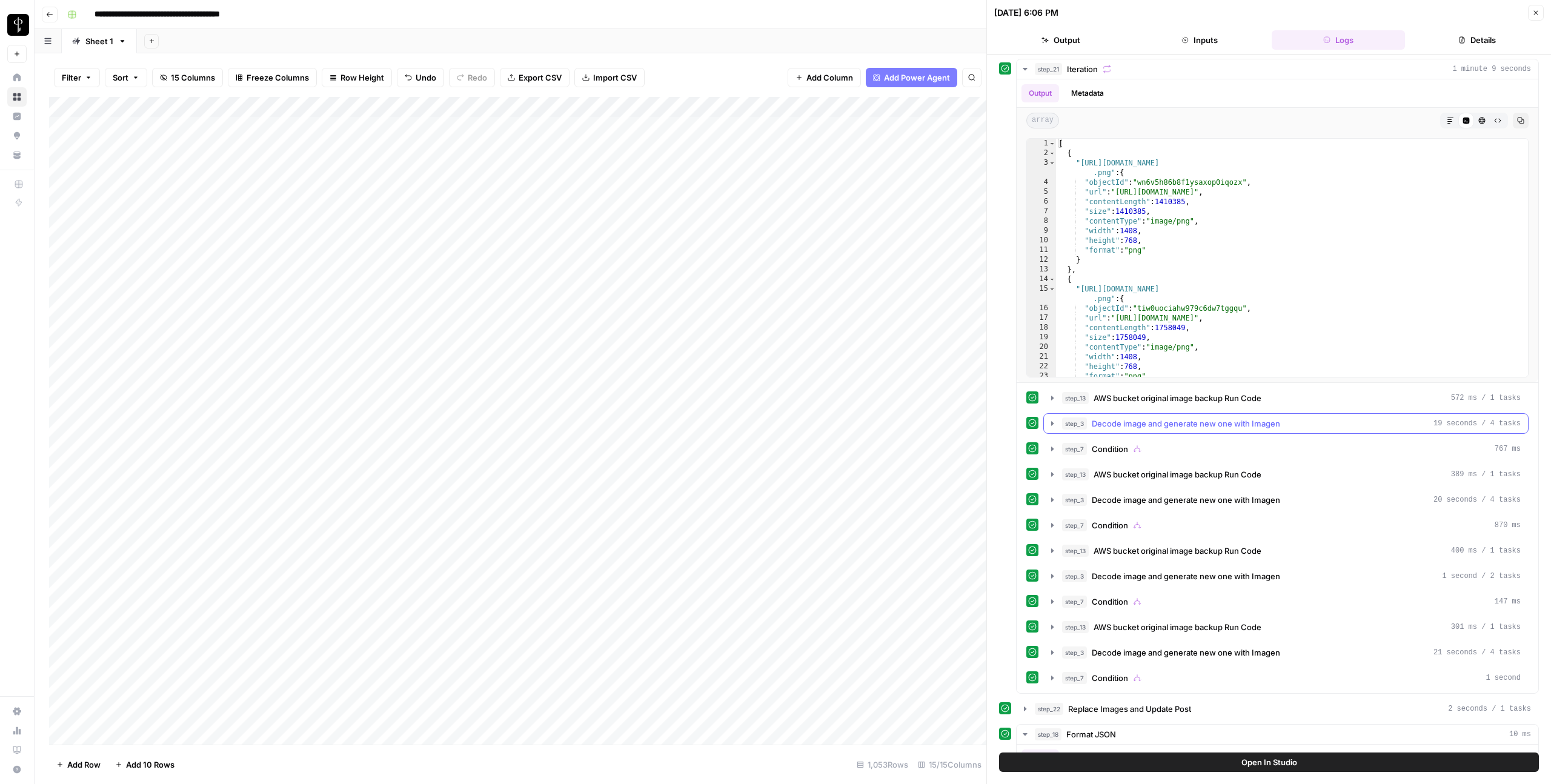
scroll to position [54, 0]
click at [1054, 496] on icon "button" at bounding box center [1052, 499] width 10 height 10
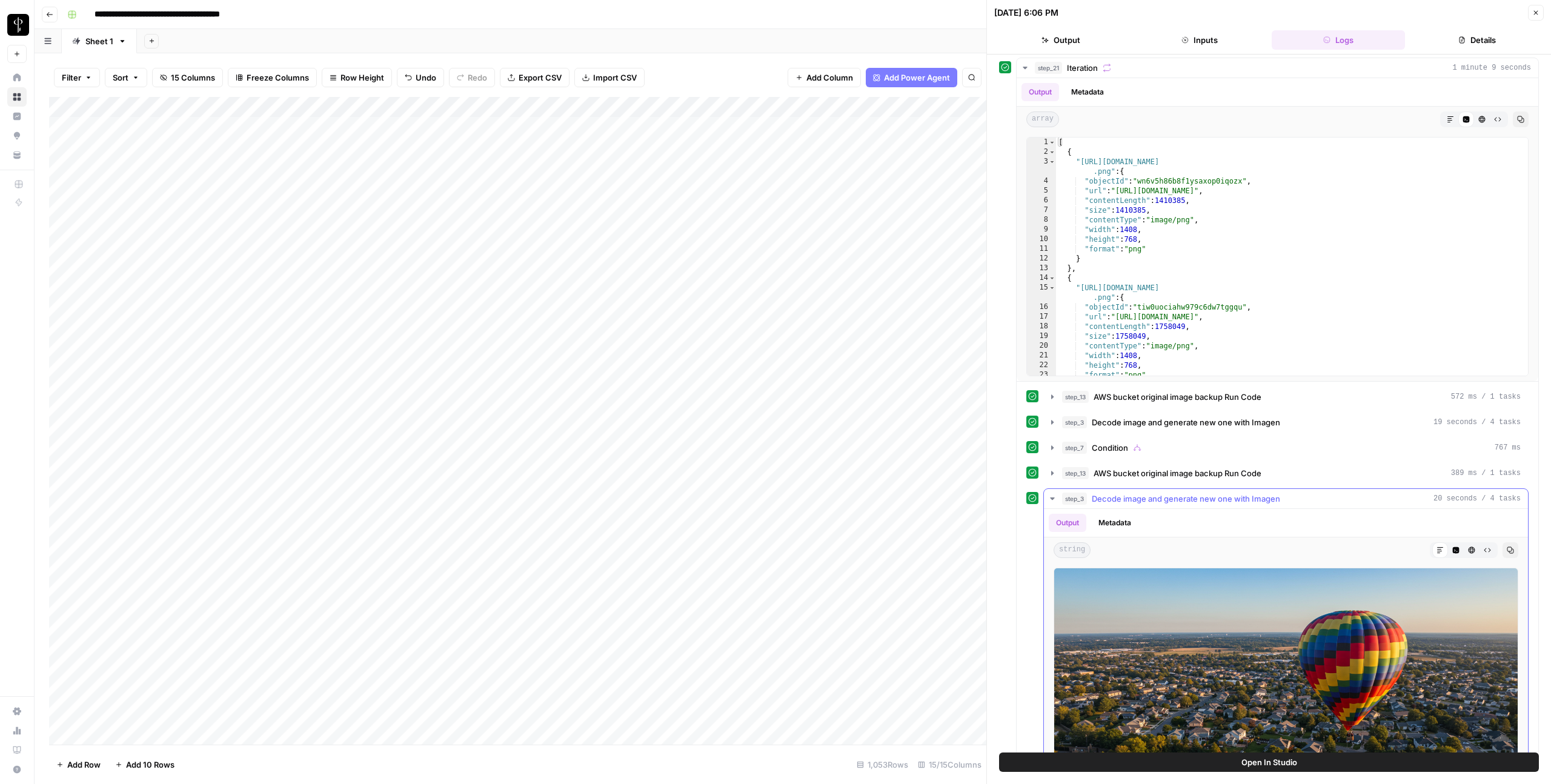
click at [1054, 496] on icon "button" at bounding box center [1052, 499] width 10 height 10
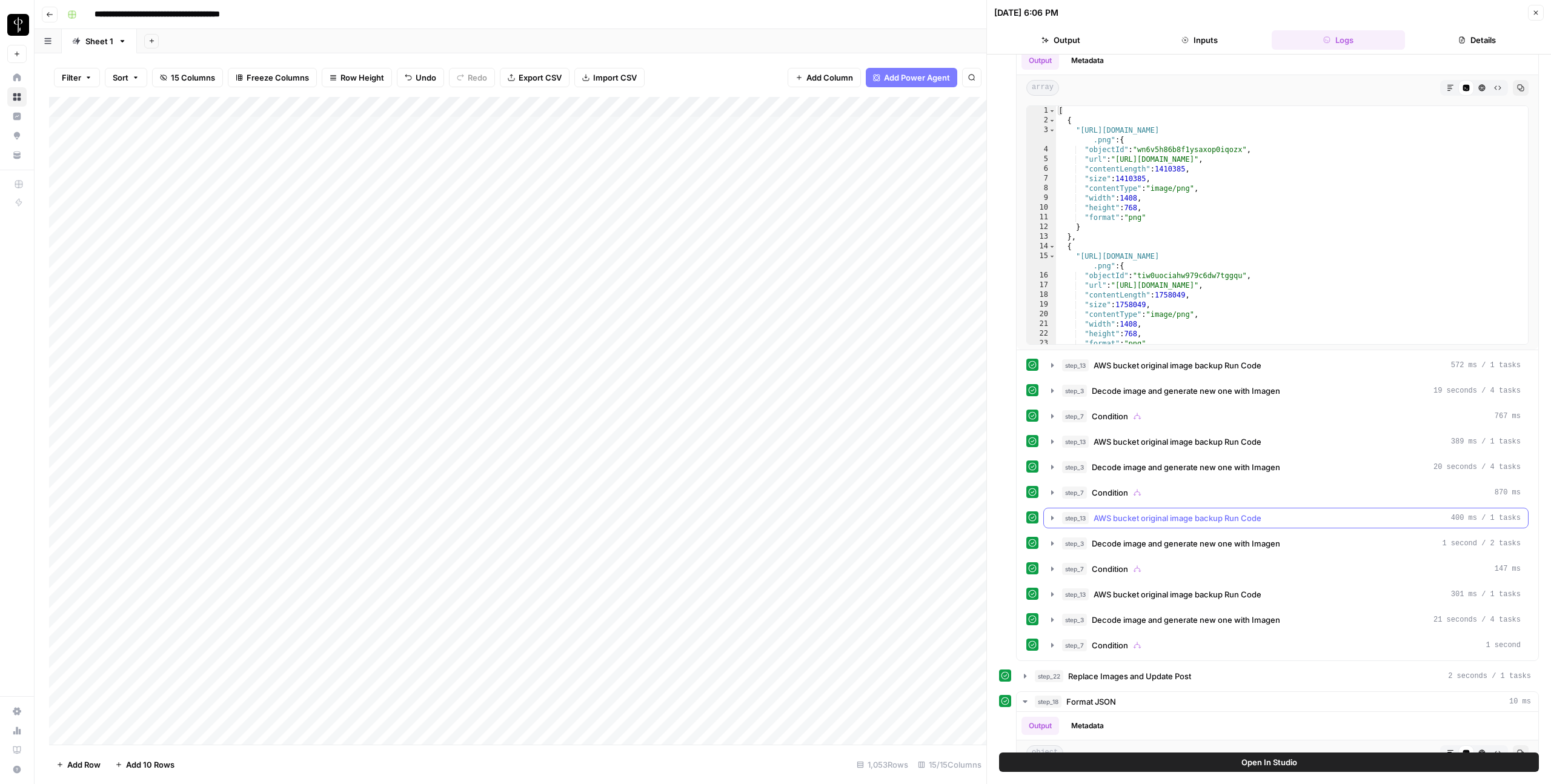
scroll to position [87, 0]
click at [1058, 543] on button "step_3 Decode image and generate new one with Imagen 1 second / 2 tasks" at bounding box center [1286, 542] width 484 height 19
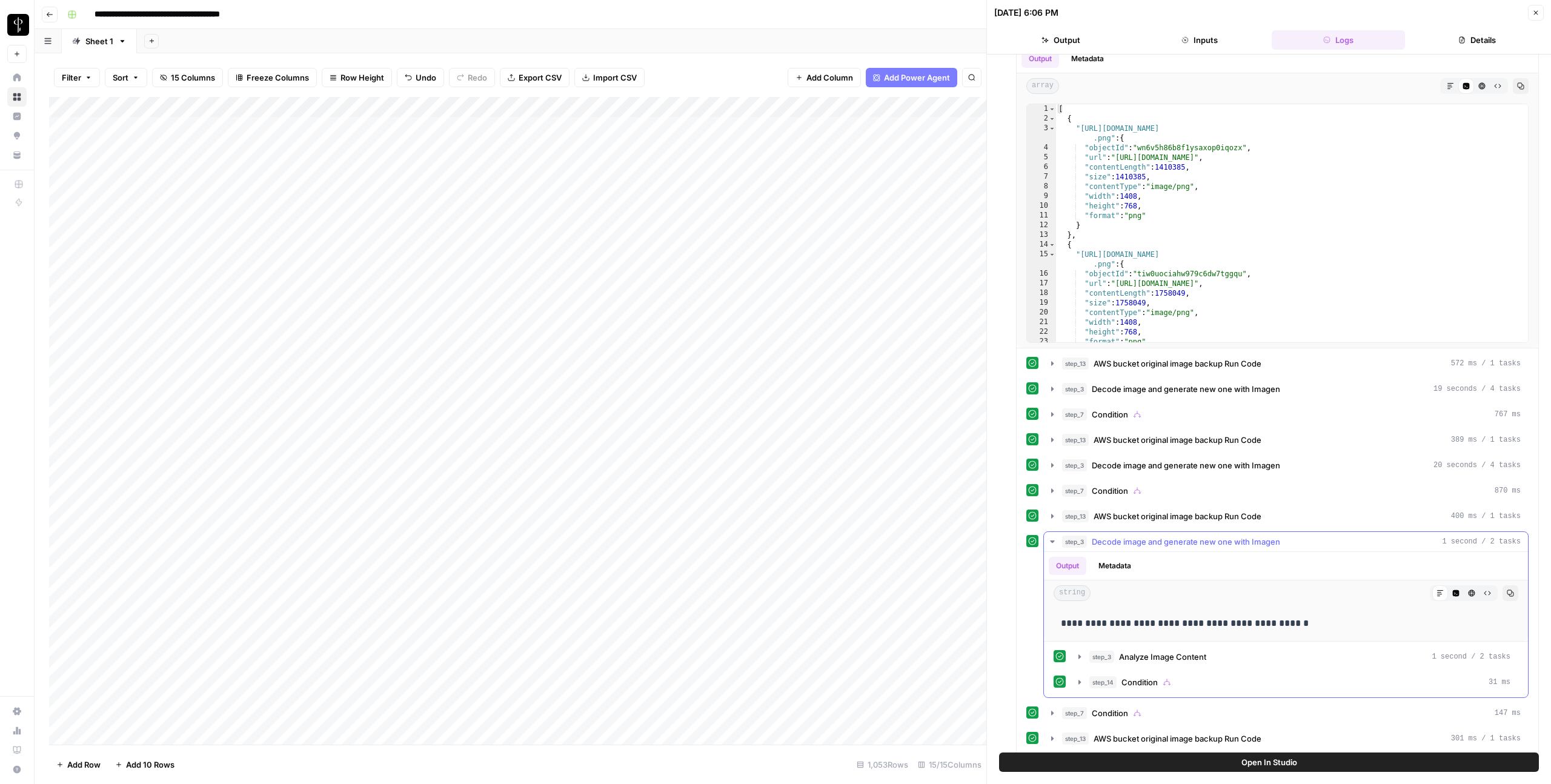
click at [1058, 543] on button "step_3 Decode image and generate new one with Imagen 1 second / 2 tasks" at bounding box center [1286, 542] width 484 height 19
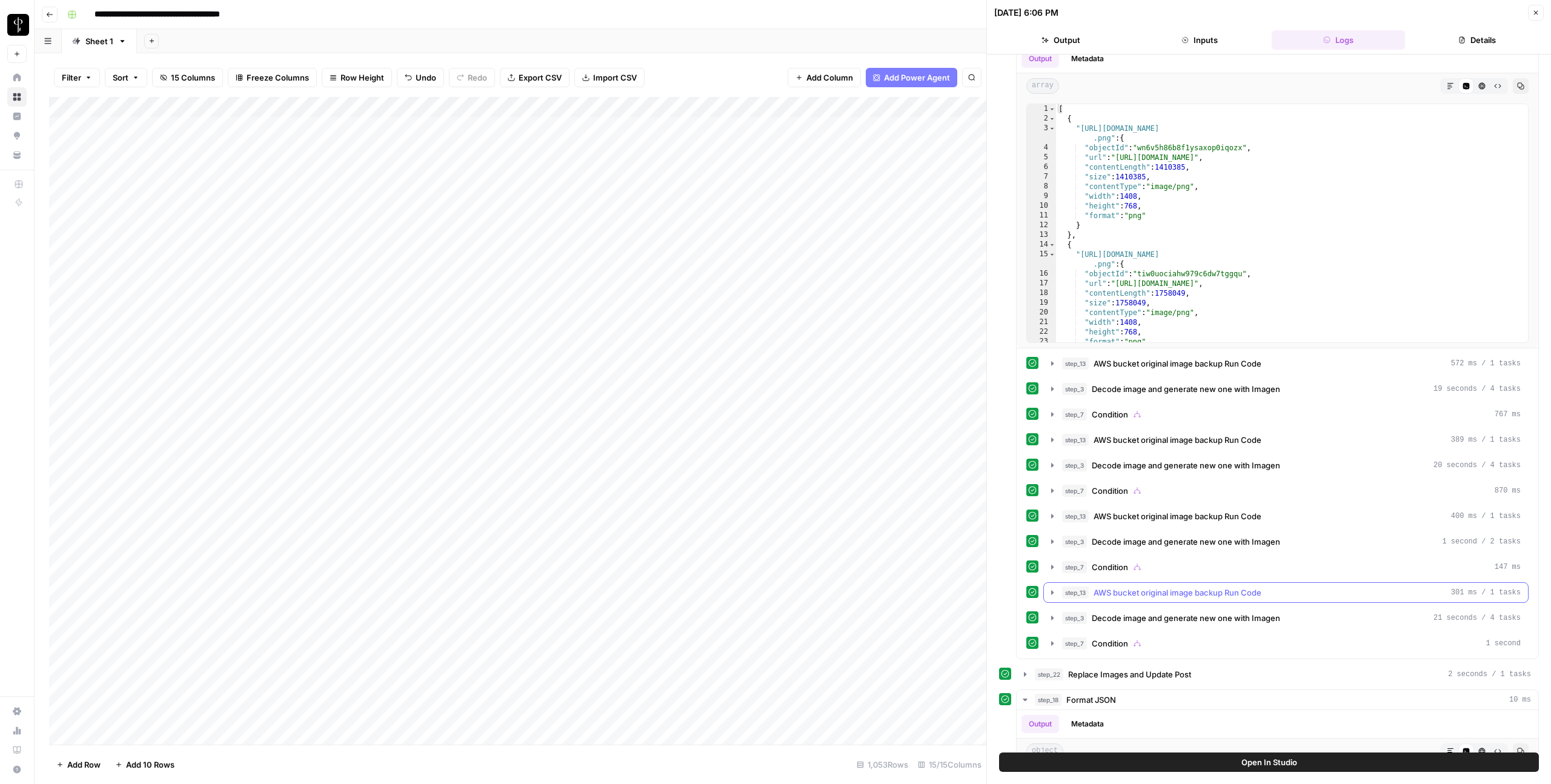
click at [1053, 589] on icon "button" at bounding box center [1052, 593] width 10 height 10
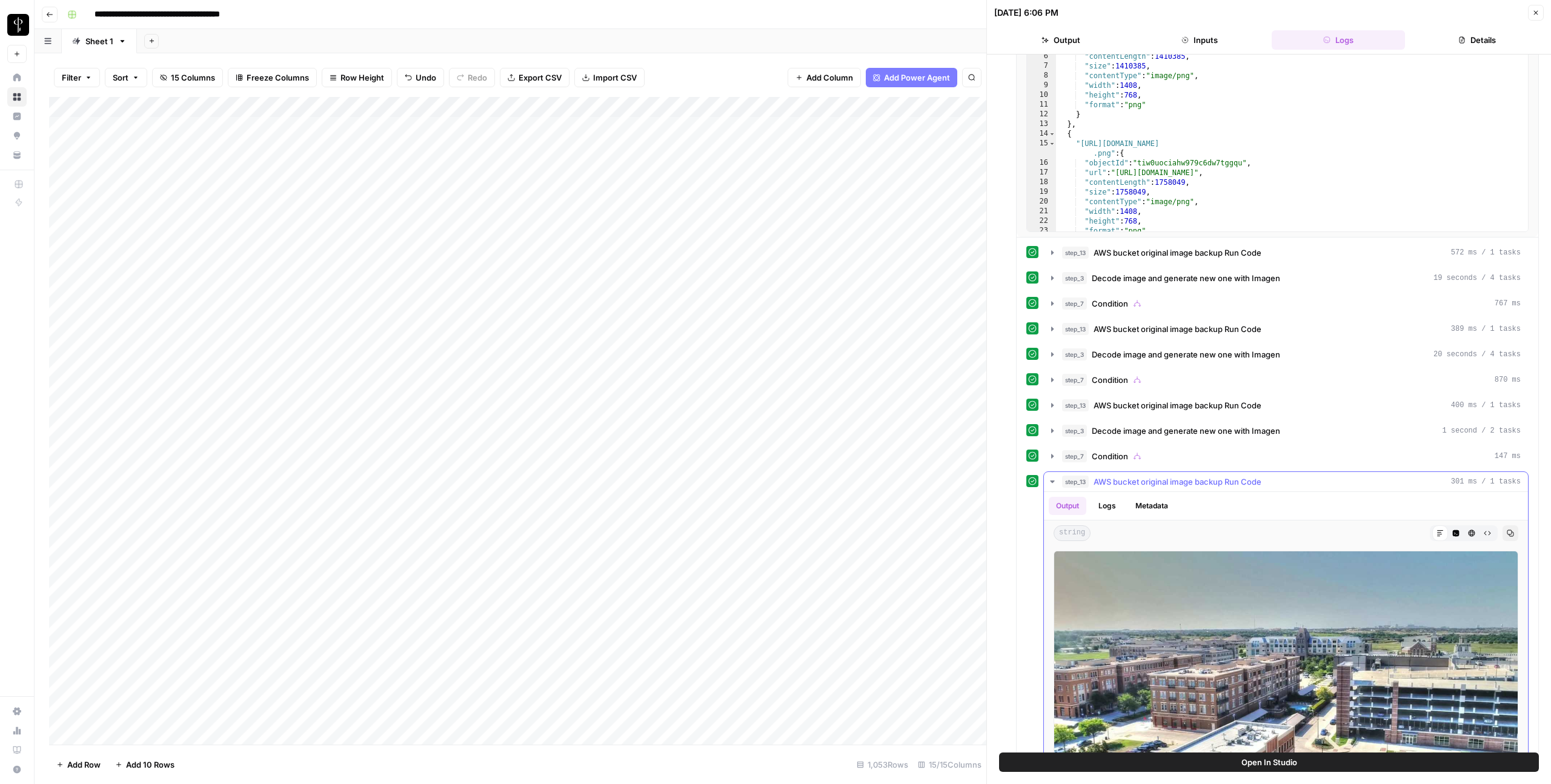
scroll to position [52, 0]
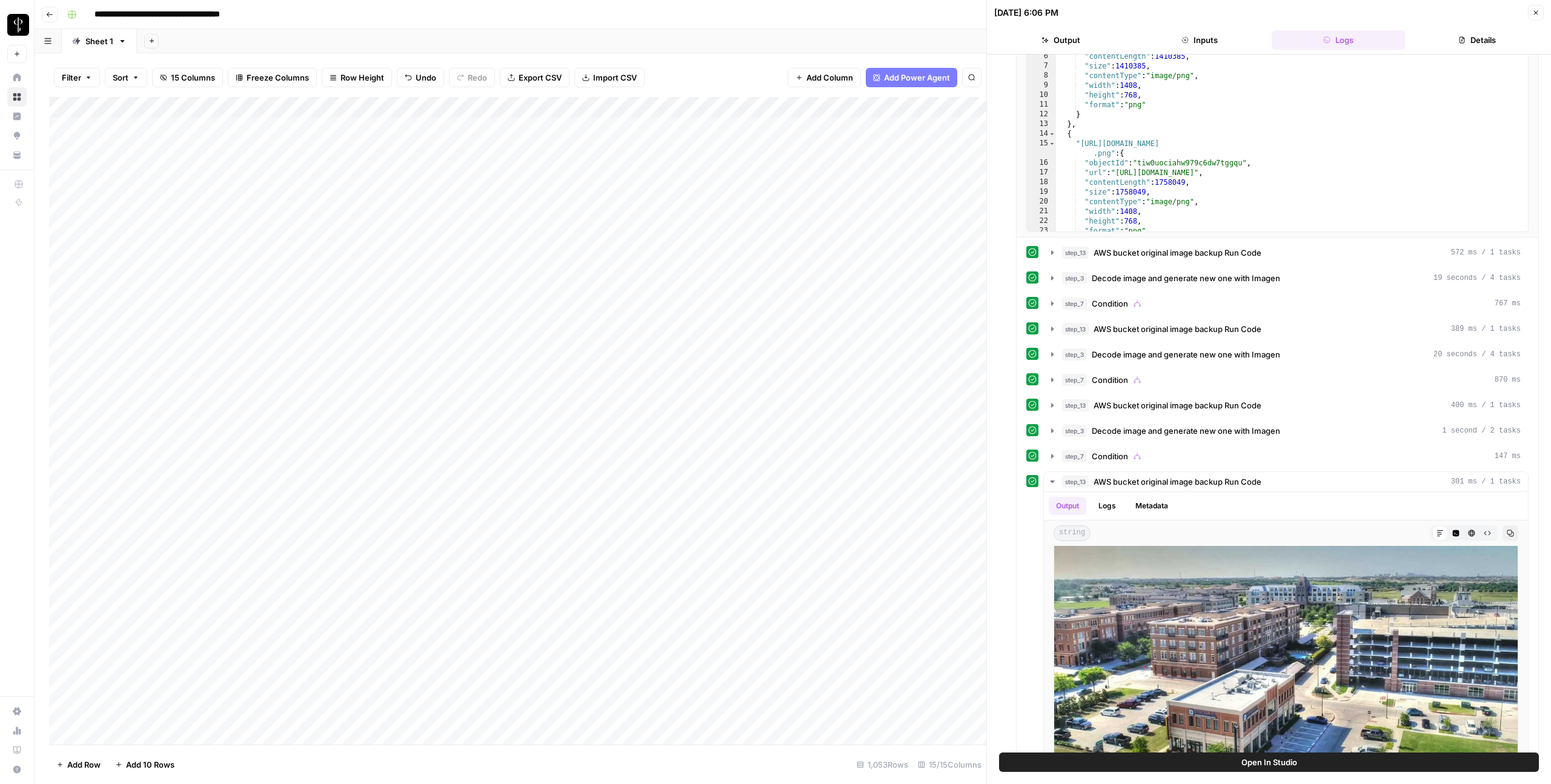
click at [1129, 11] on icon "button" at bounding box center [1536, 12] width 8 height 8
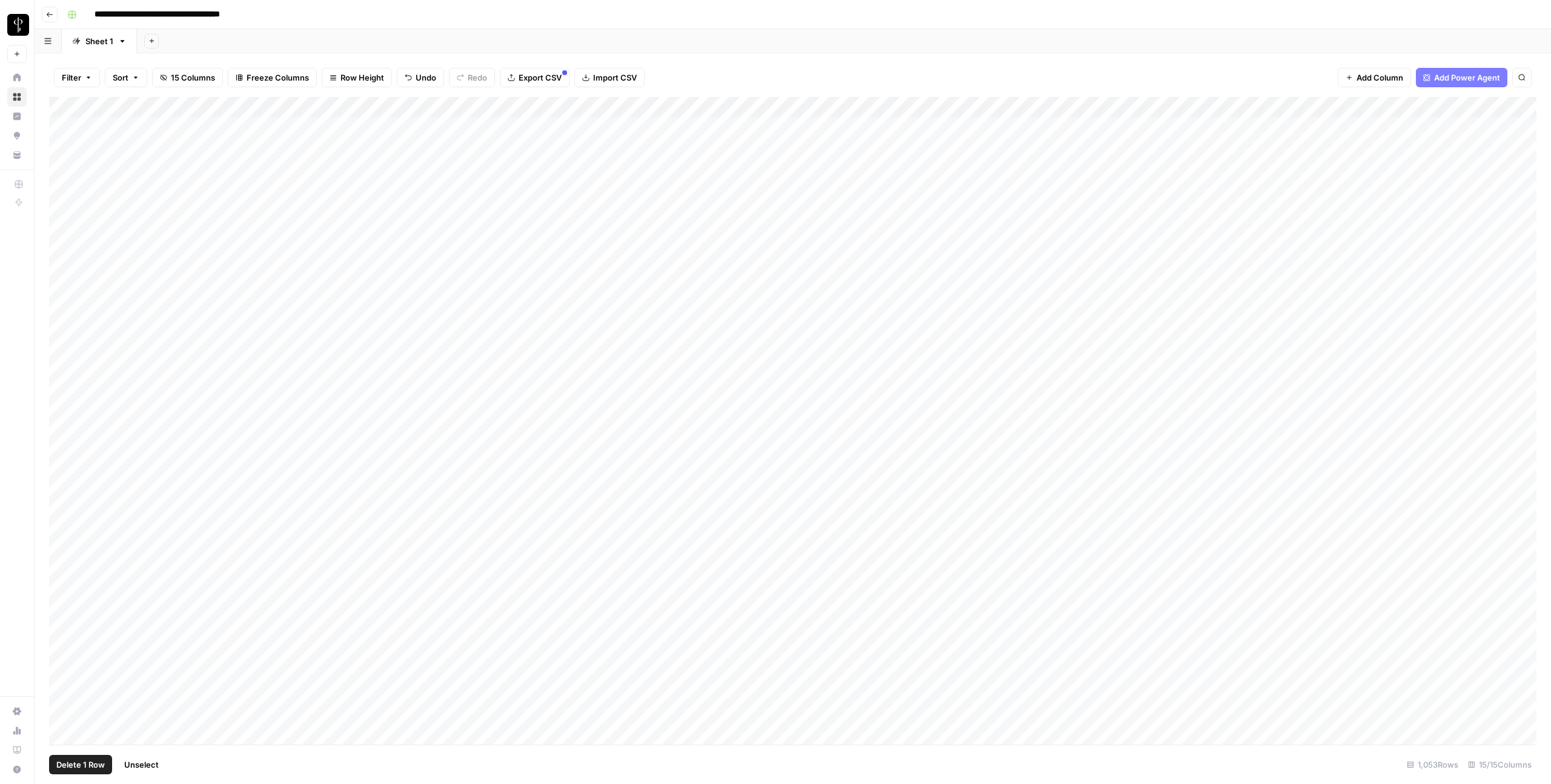
click at [64, 208] on div "Add Column" at bounding box center [792, 421] width 1487 height 648
click at [62, 658] on div "Add Column" at bounding box center [792, 421] width 1487 height 648
click at [909, 104] on div "Add Column" at bounding box center [792, 421] width 1487 height 648
click at [929, 180] on span "Selected Rows (23)" at bounding box center [953, 178] width 77 height 12
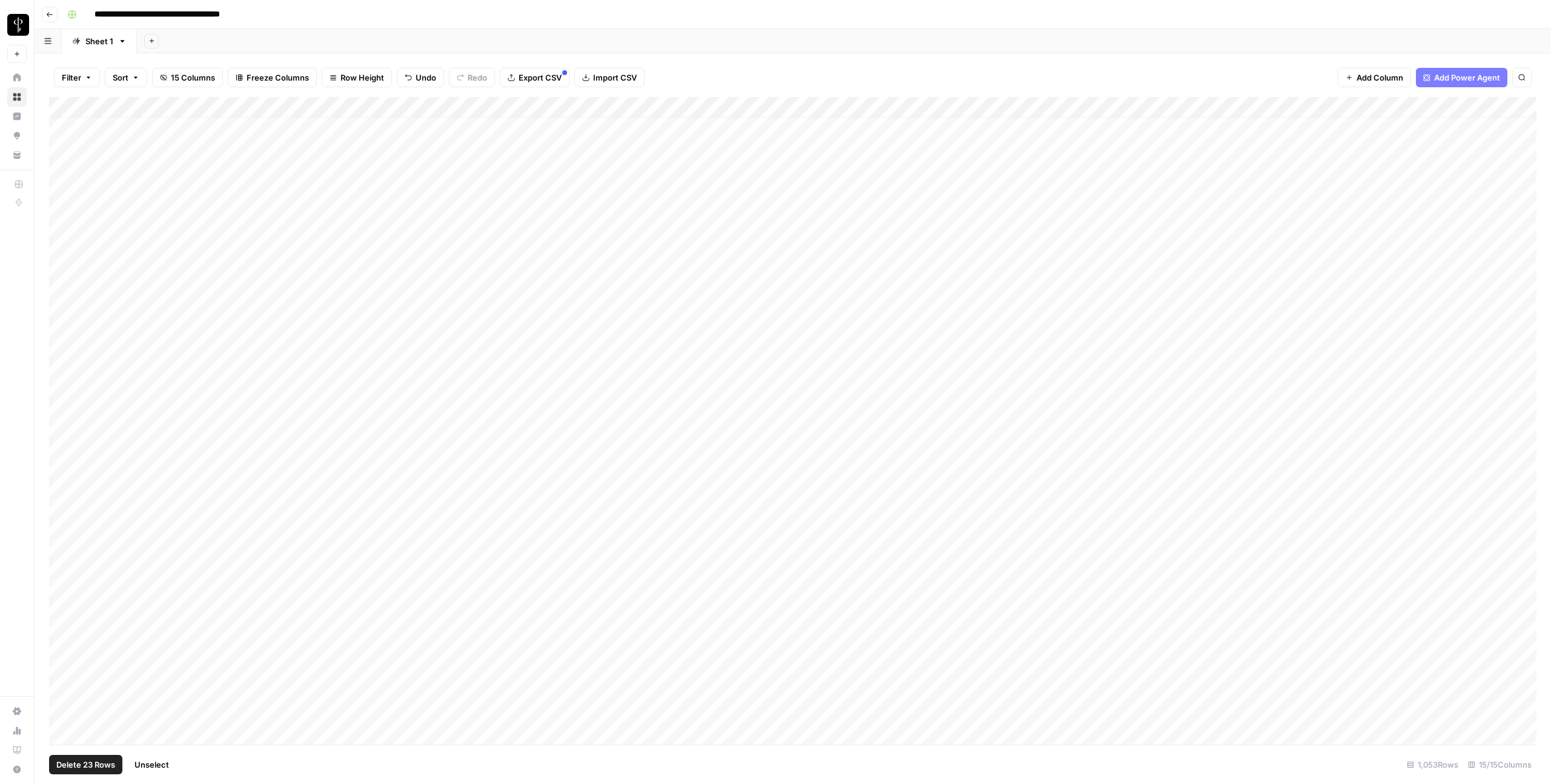
scroll to position [0, 1]
click at [858, 210] on div "Add Column" at bounding box center [792, 421] width 1487 height 648
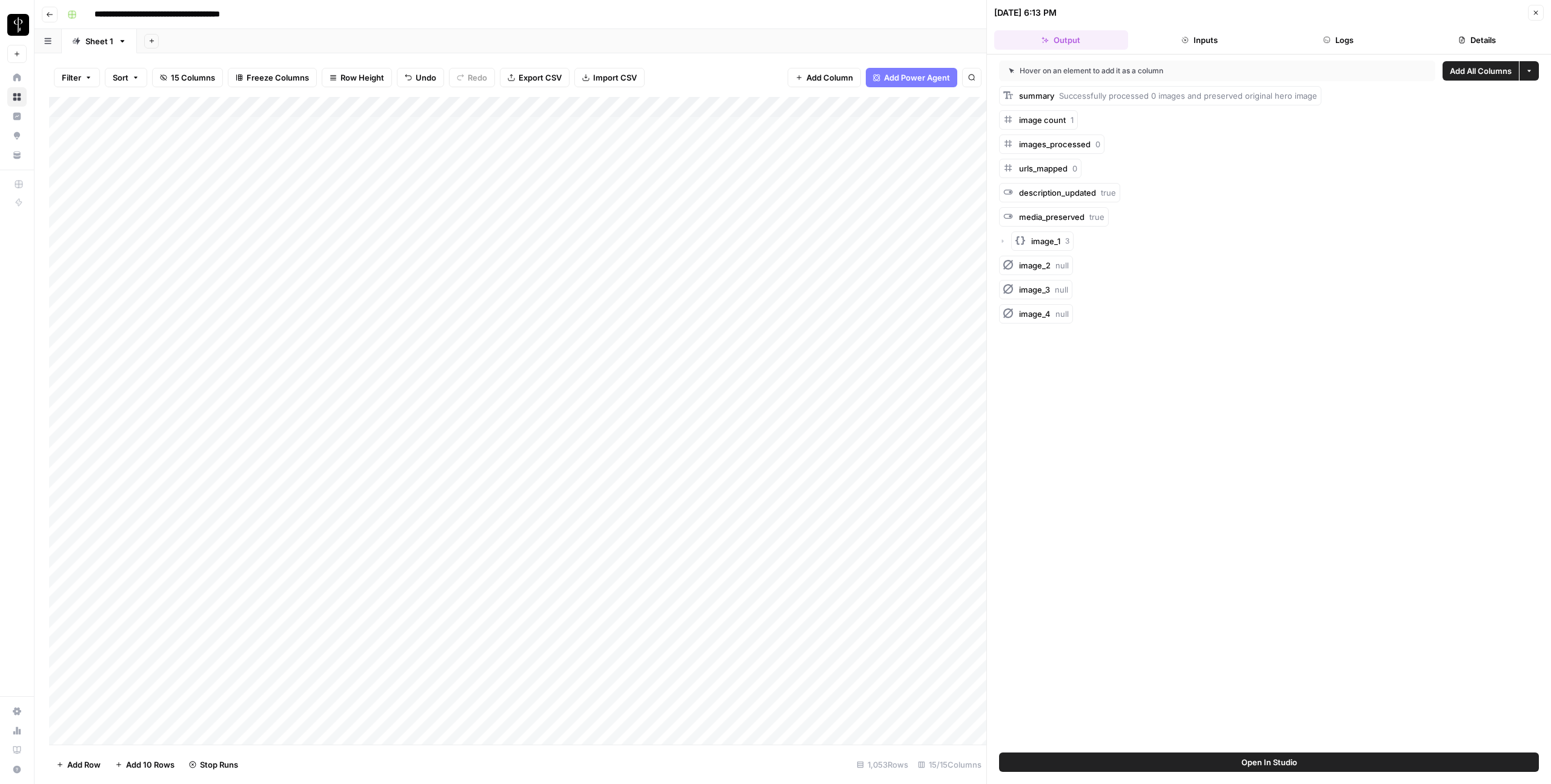
click at [1129, 42] on button "Logs" at bounding box center [1339, 40] width 134 height 19
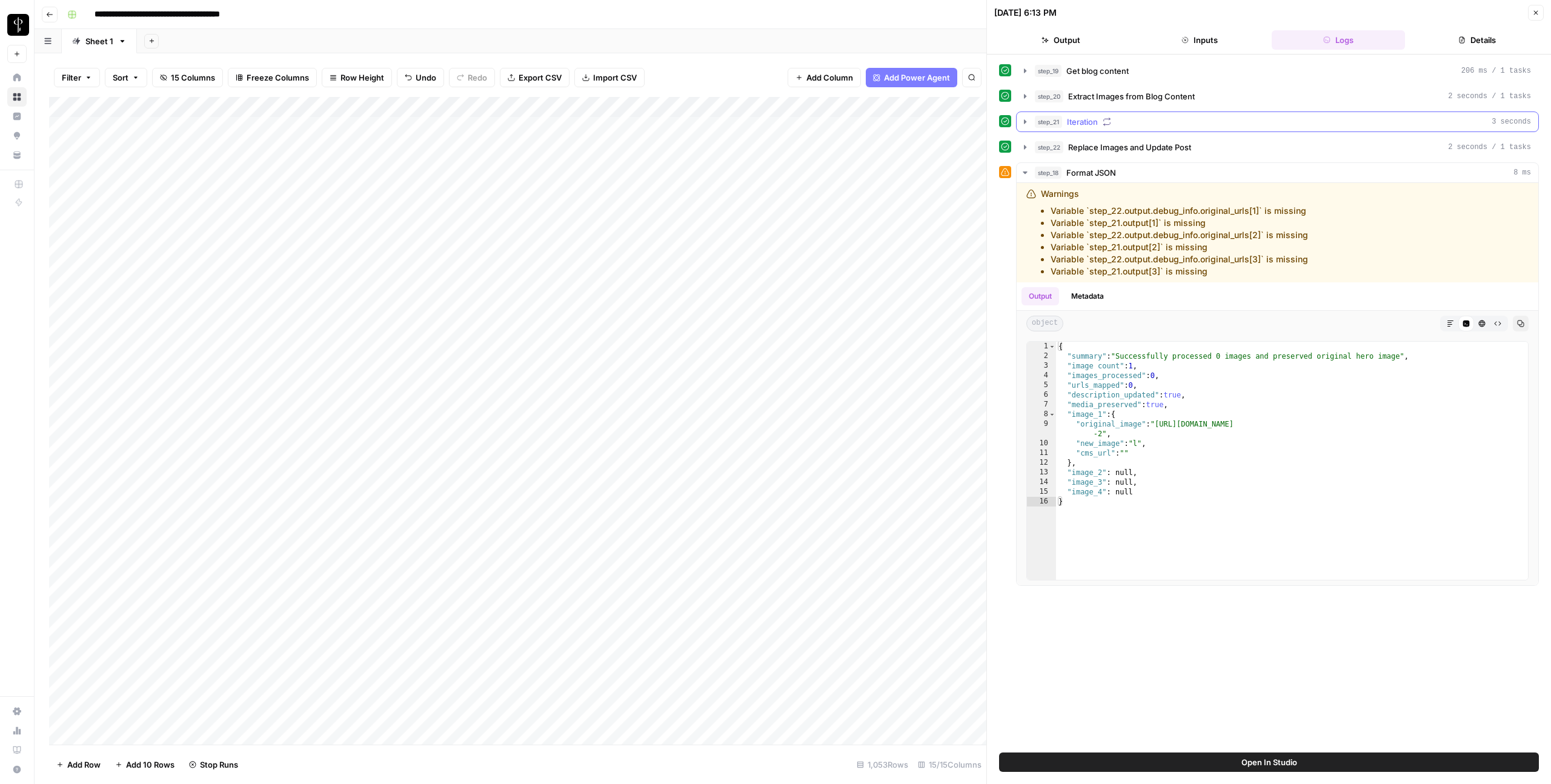
click at [1116, 123] on div "step_21 Iteration 3 seconds" at bounding box center [1283, 122] width 496 height 12
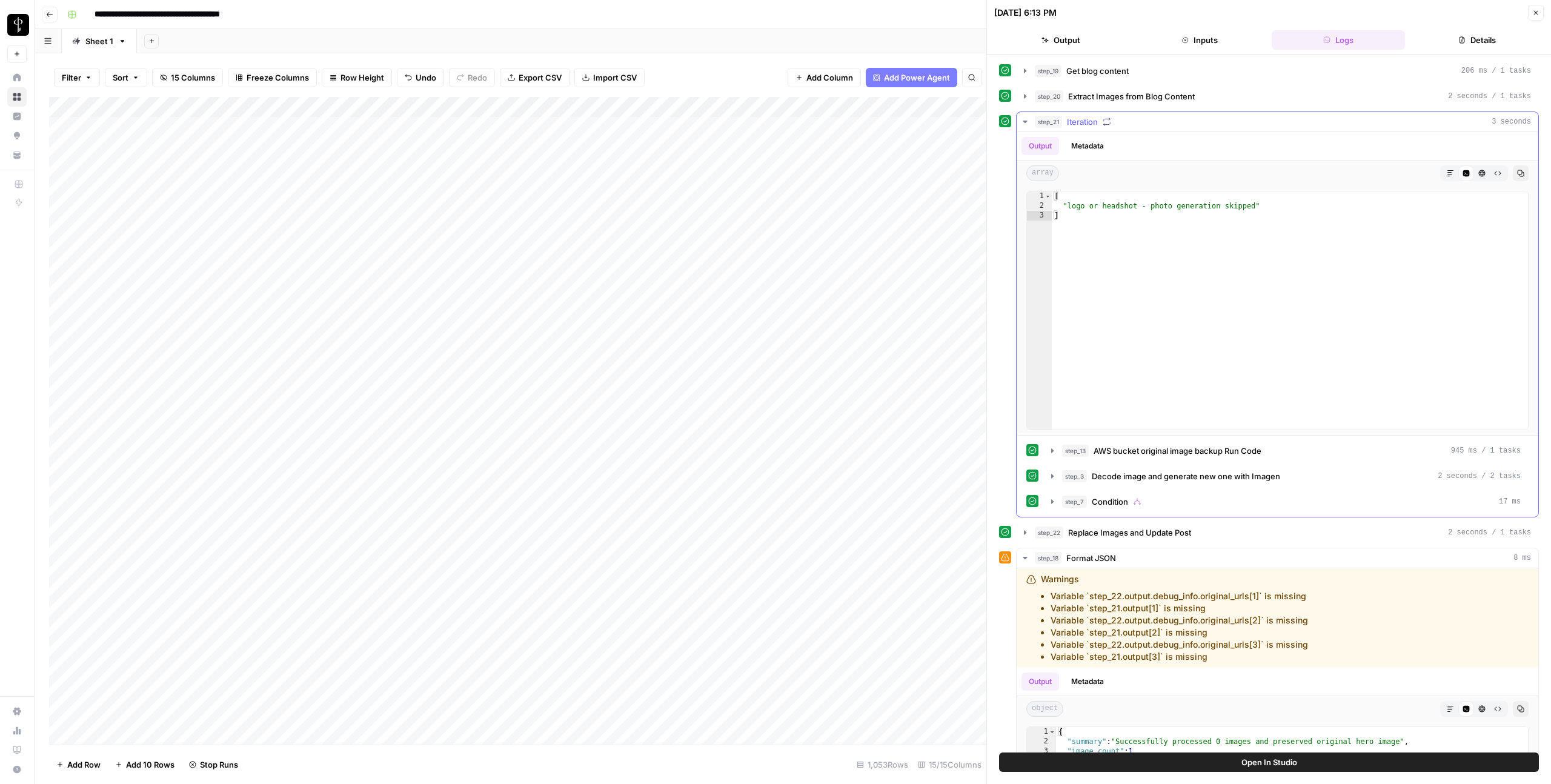
click at [1116, 123] on div "step_21 Iteration 3 seconds" at bounding box center [1283, 122] width 496 height 12
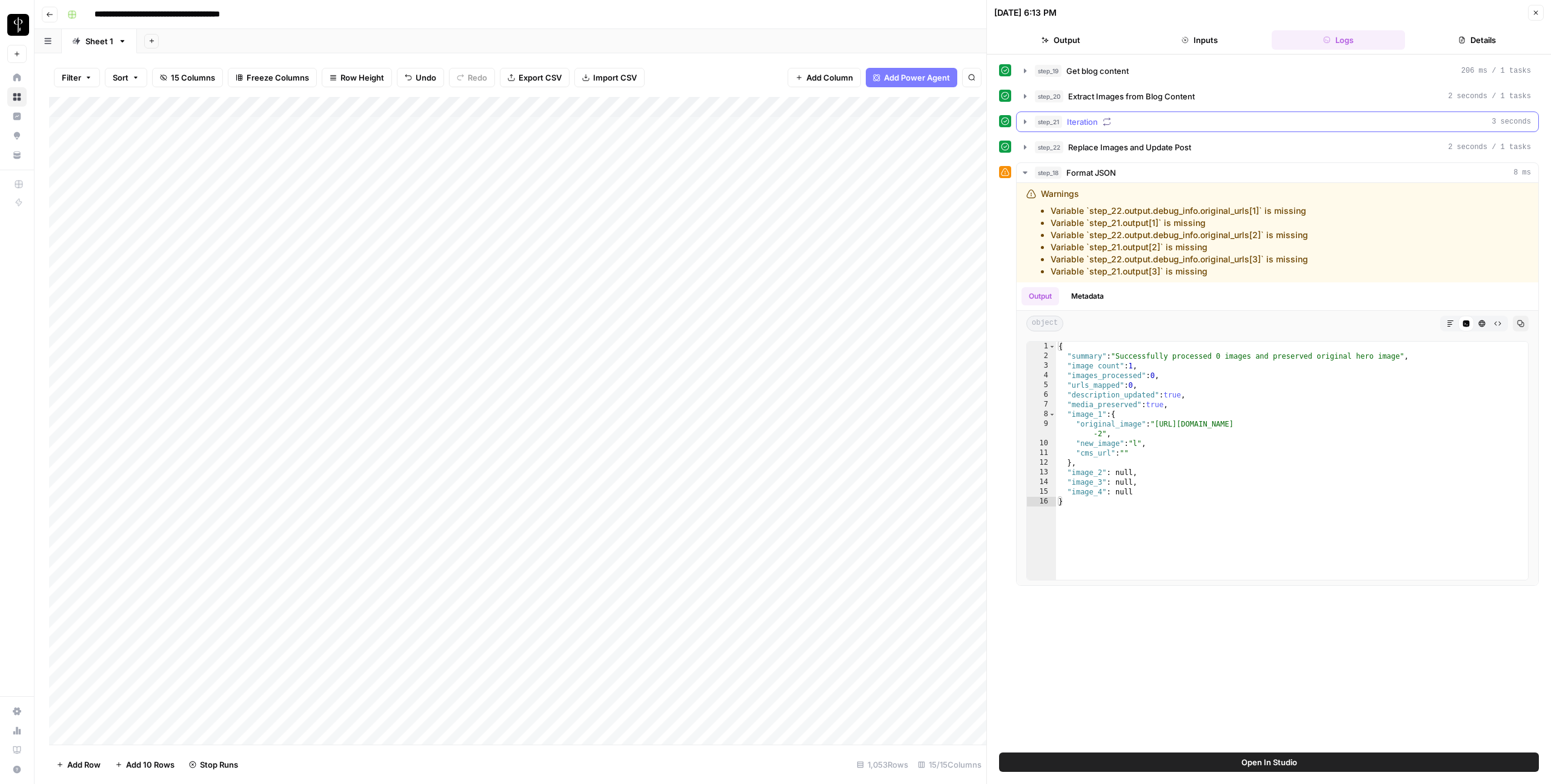
click at [1116, 123] on div "step_21 Iteration 3 seconds" at bounding box center [1283, 122] width 496 height 12
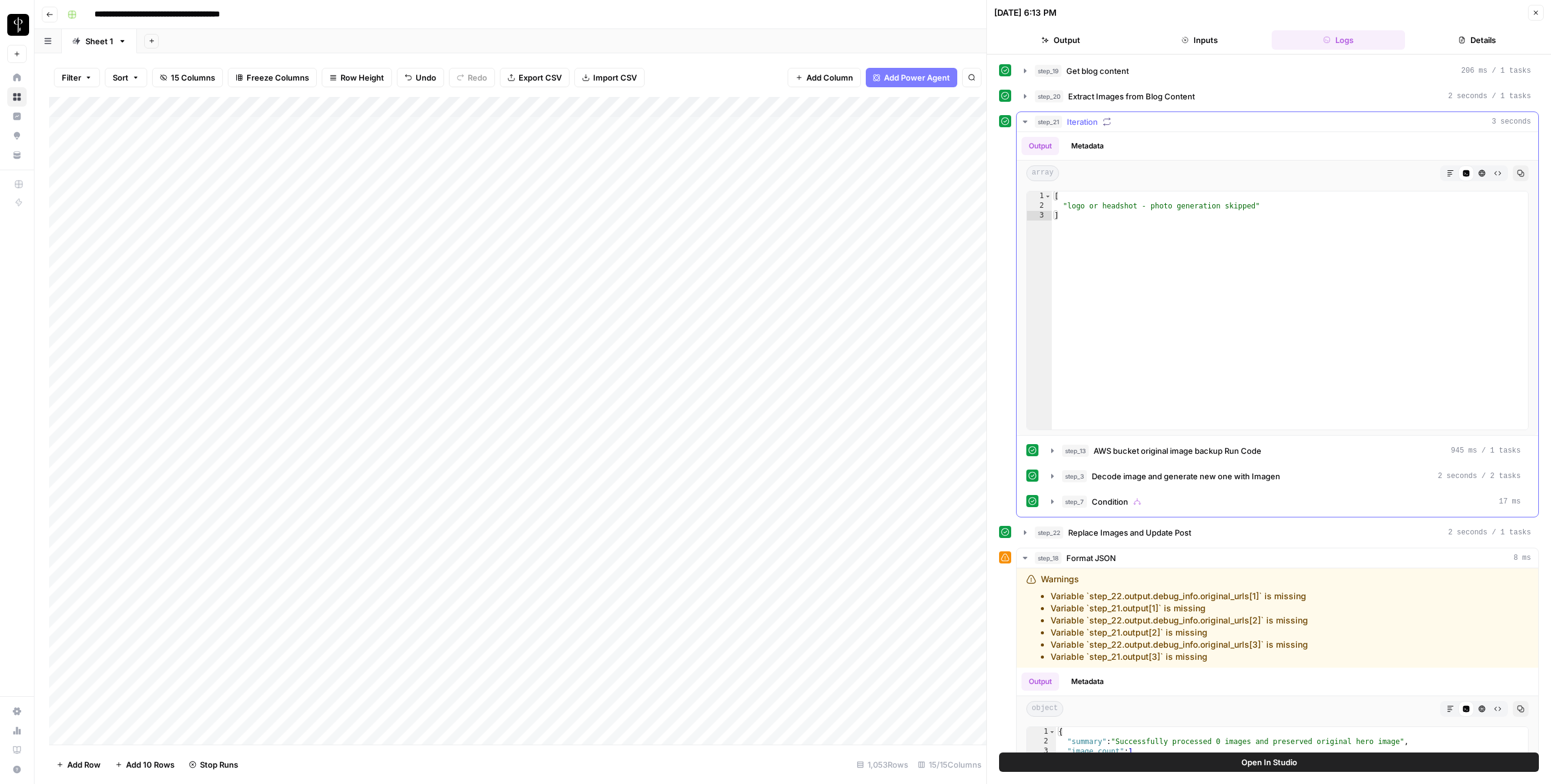
click at [1116, 123] on div "step_21 Iteration 3 seconds" at bounding box center [1283, 122] width 496 height 12
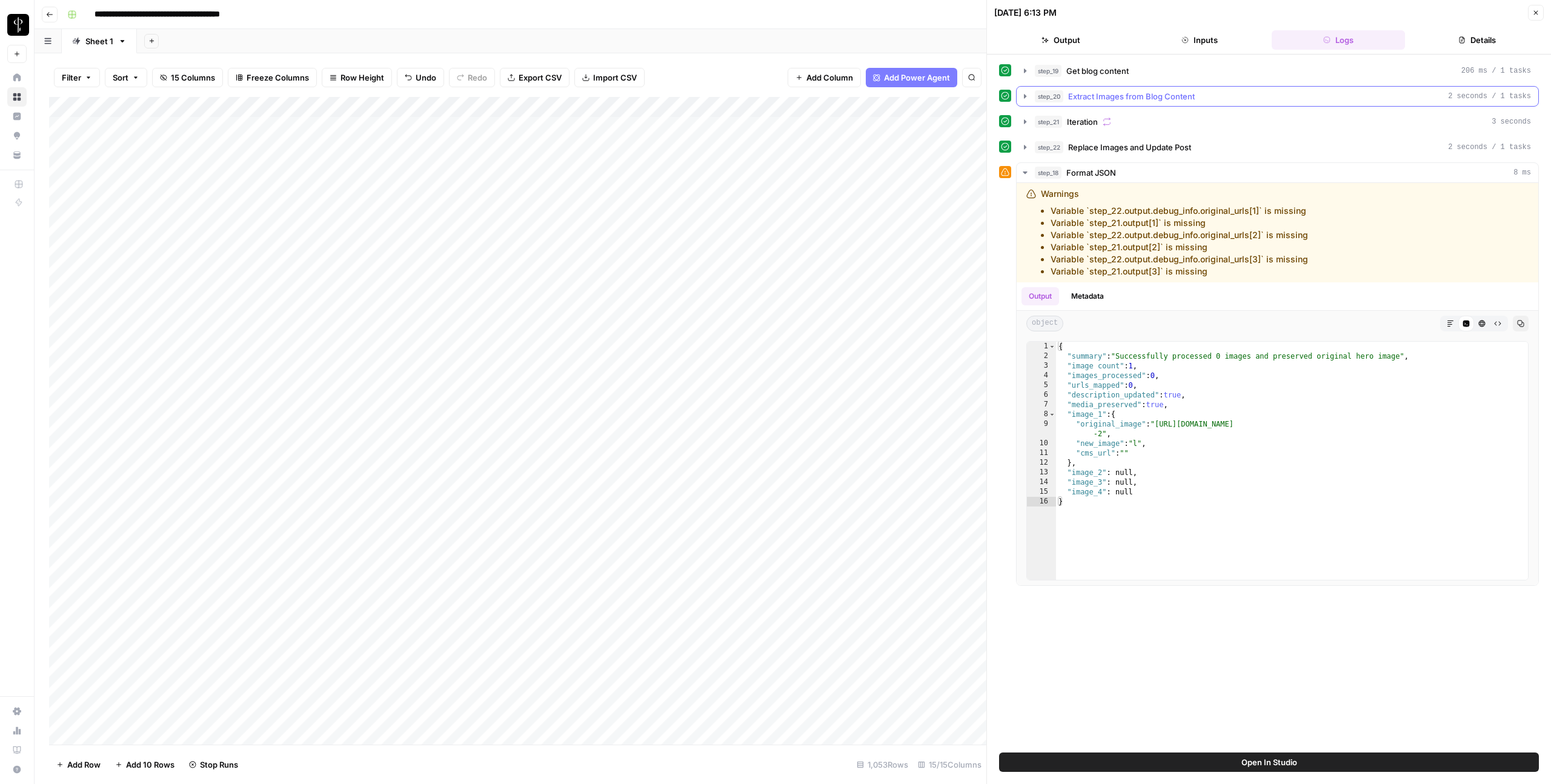
click at [1121, 91] on span "Extract Images from Blog Content" at bounding box center [1131, 97] width 126 height 12
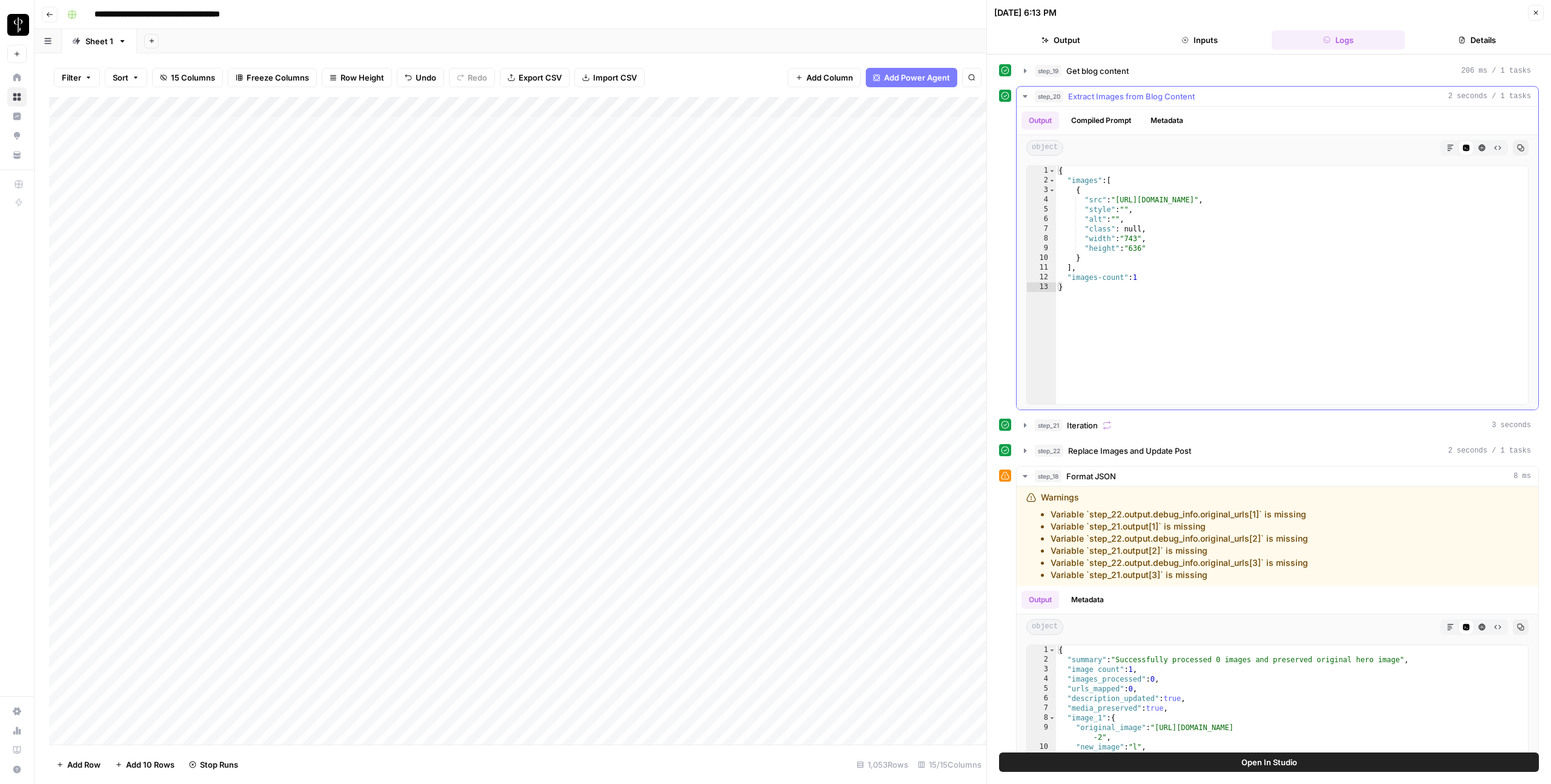
click at [1120, 94] on span "Extract Images from Blog Content" at bounding box center [1131, 97] width 126 height 12
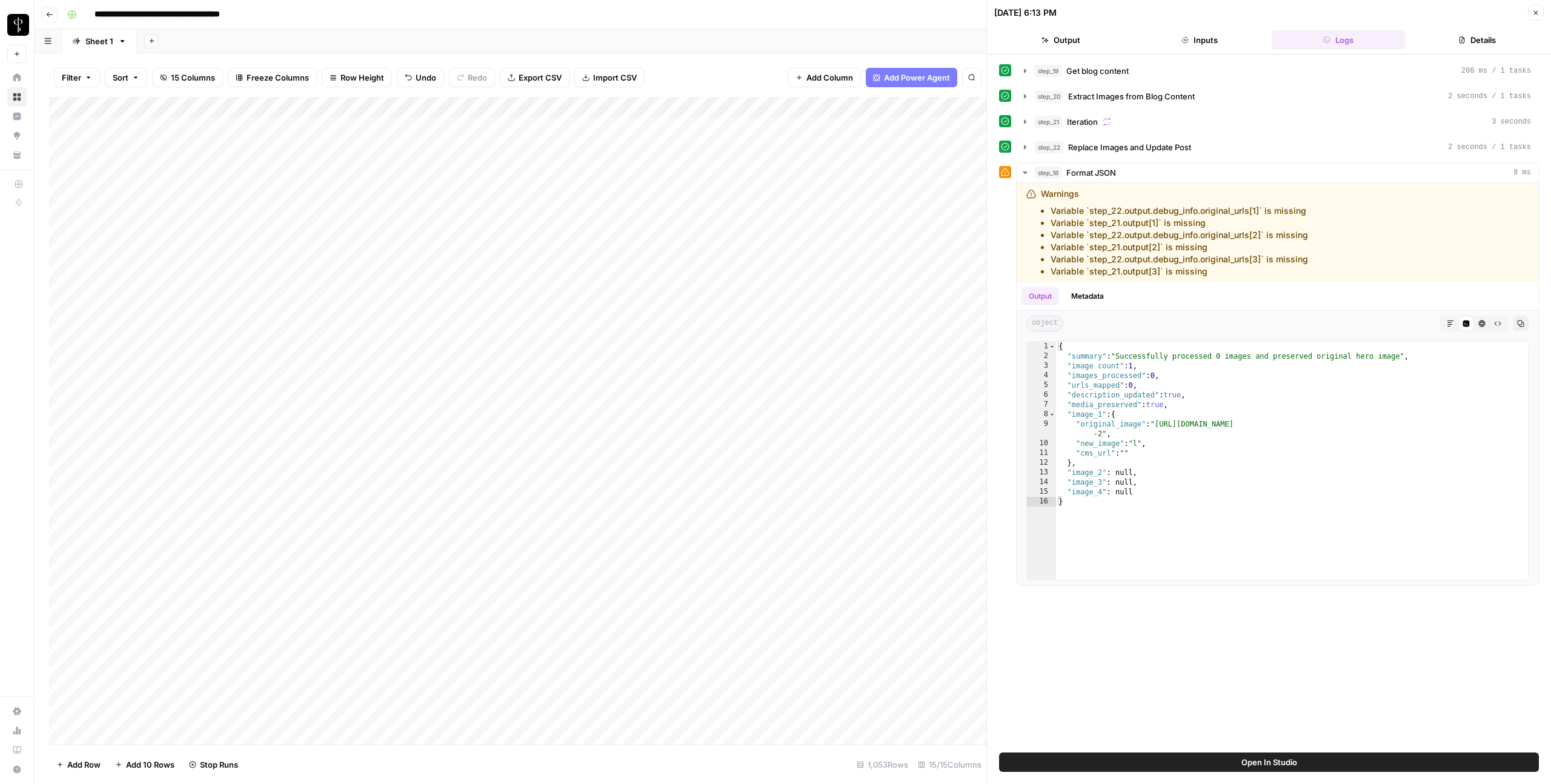
click at [837, 229] on div "Add Column" at bounding box center [517, 421] width 938 height 648
click at [835, 230] on div "Add Column" at bounding box center [517, 421] width 938 height 648
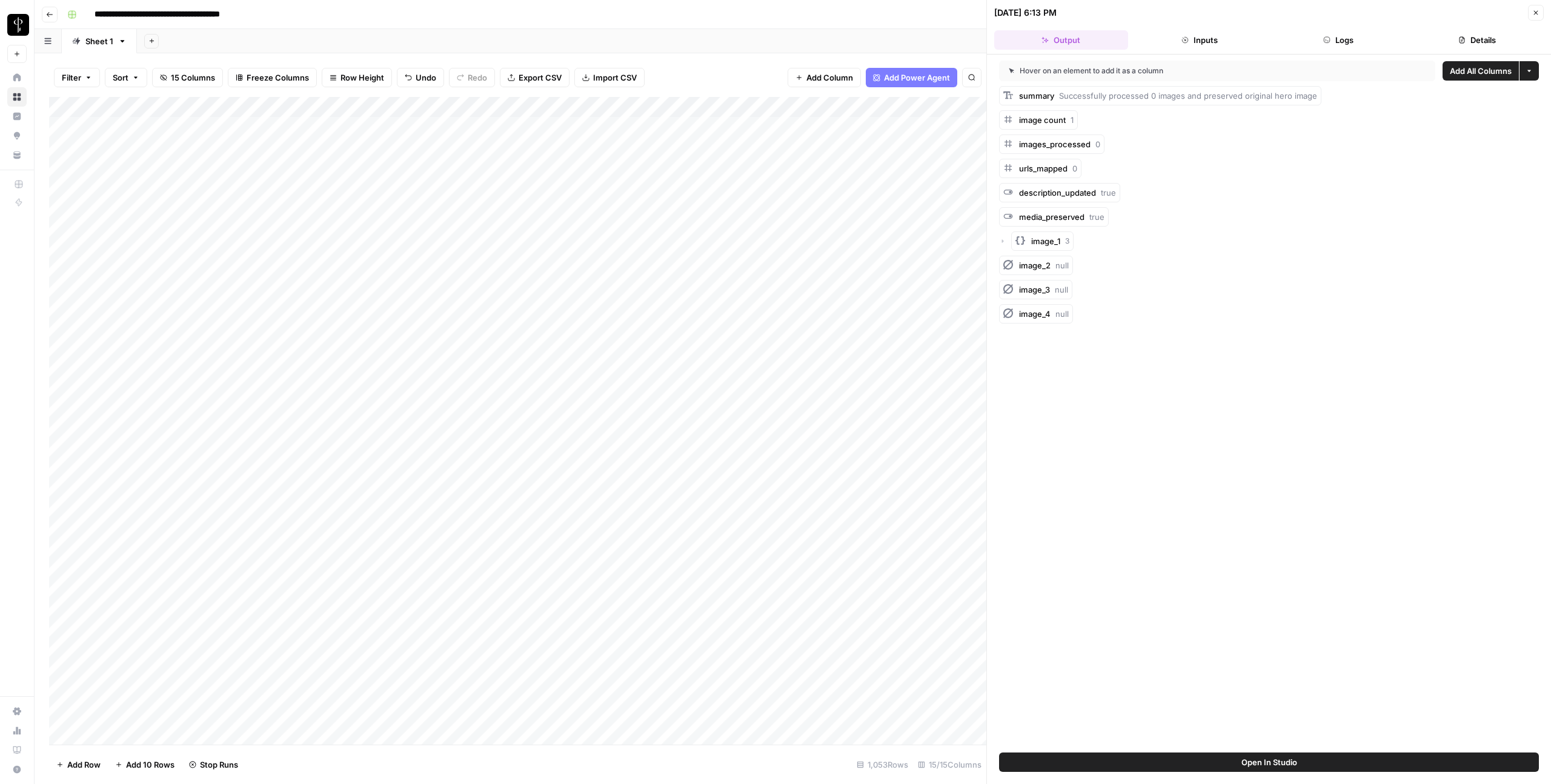
click at [1129, 47] on button "Inputs" at bounding box center [1200, 40] width 134 height 19
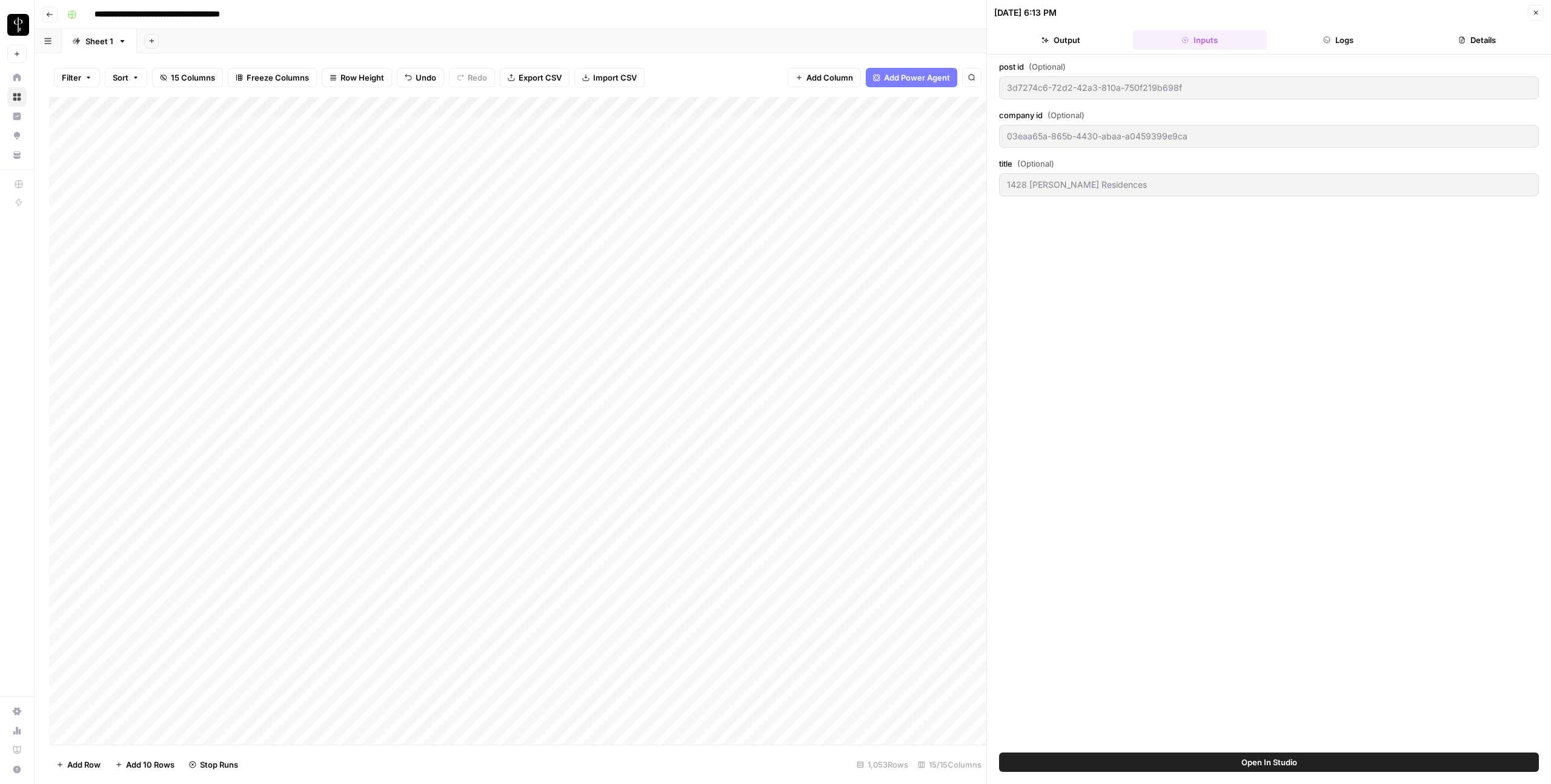
click at [1129, 37] on button "Logs" at bounding box center [1339, 40] width 134 height 19
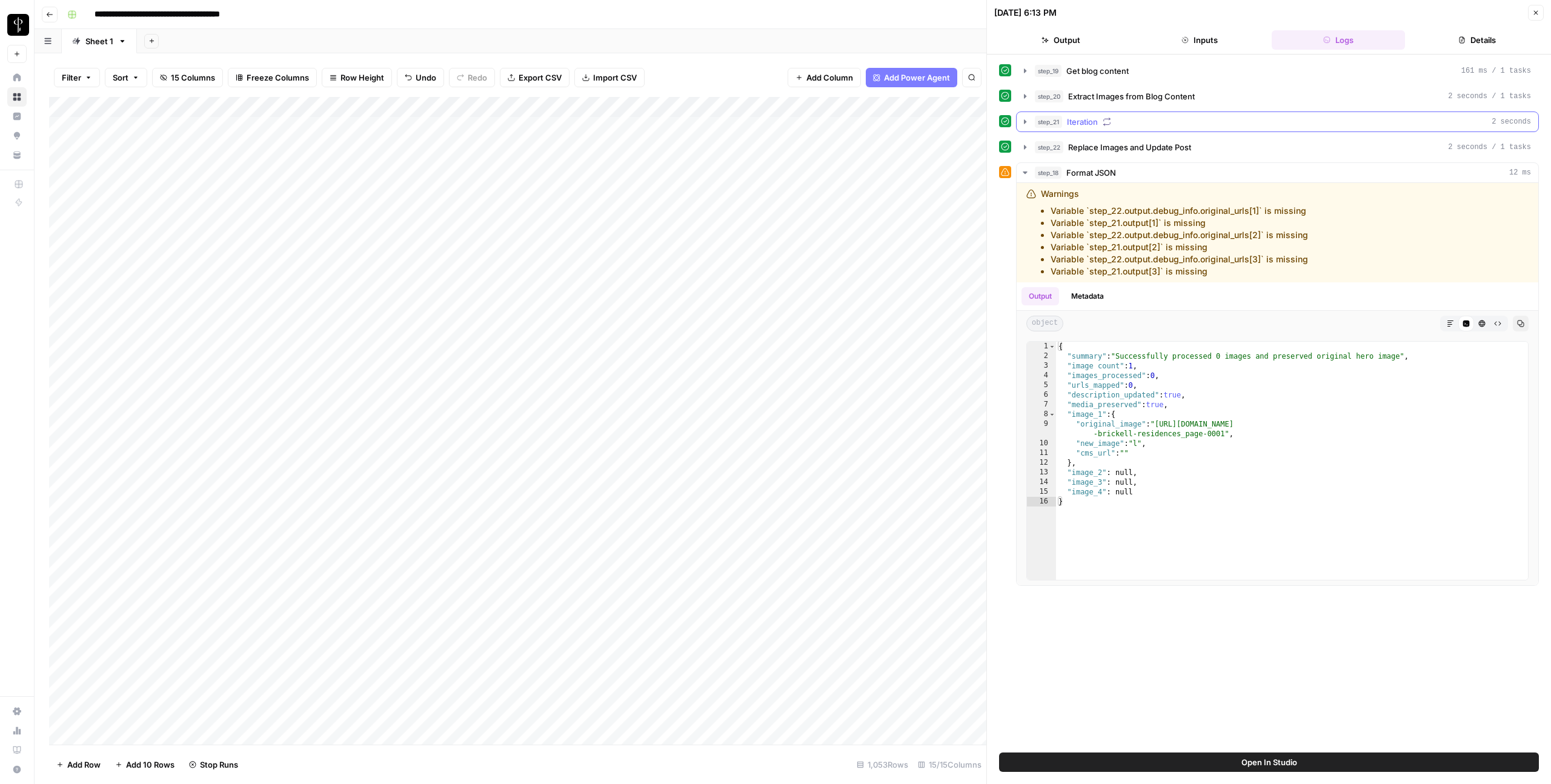
click at [1047, 121] on span "step_21" at bounding box center [1048, 122] width 27 height 12
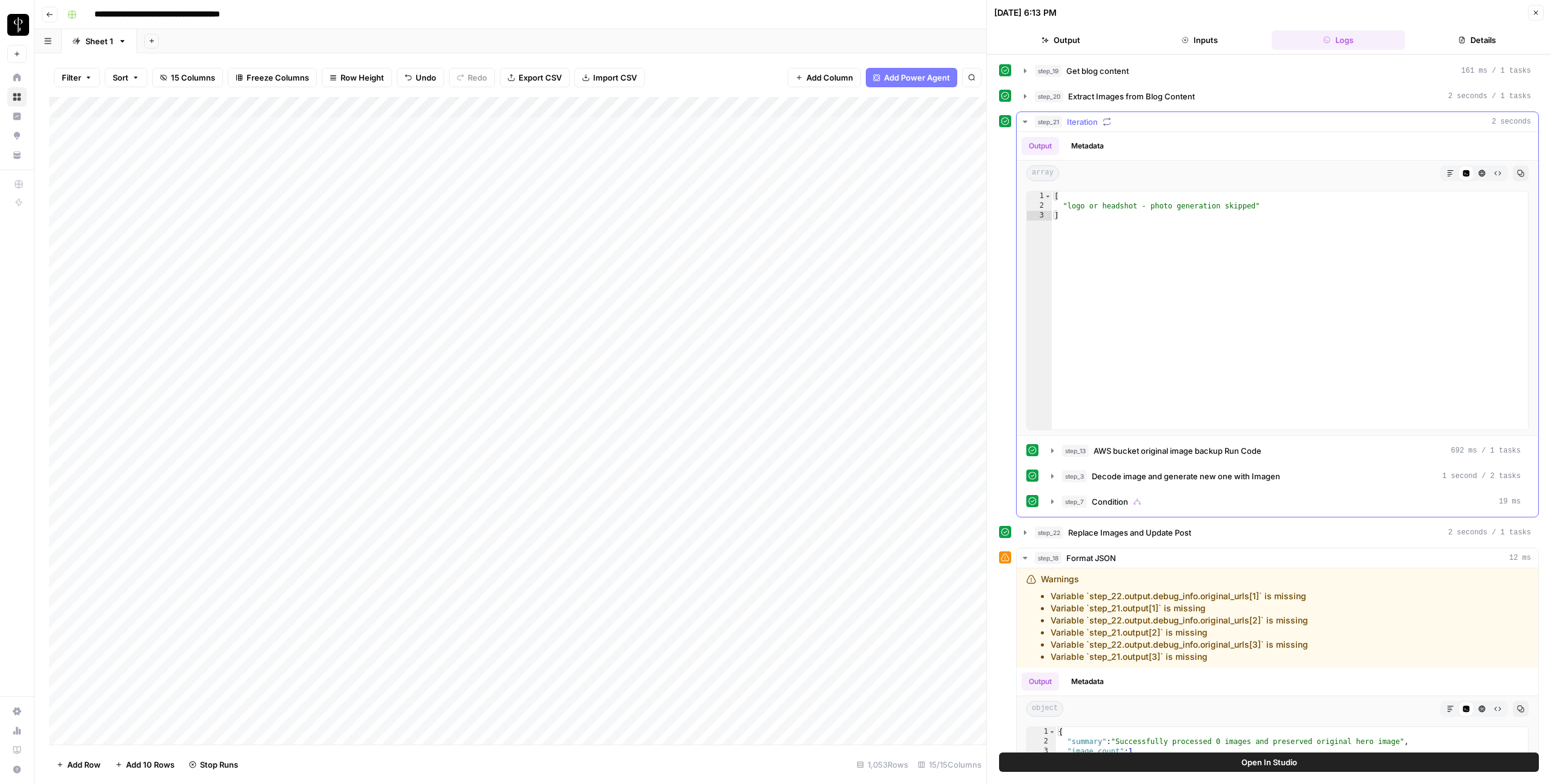
click at [1047, 121] on span "step_21" at bounding box center [1048, 122] width 27 height 12
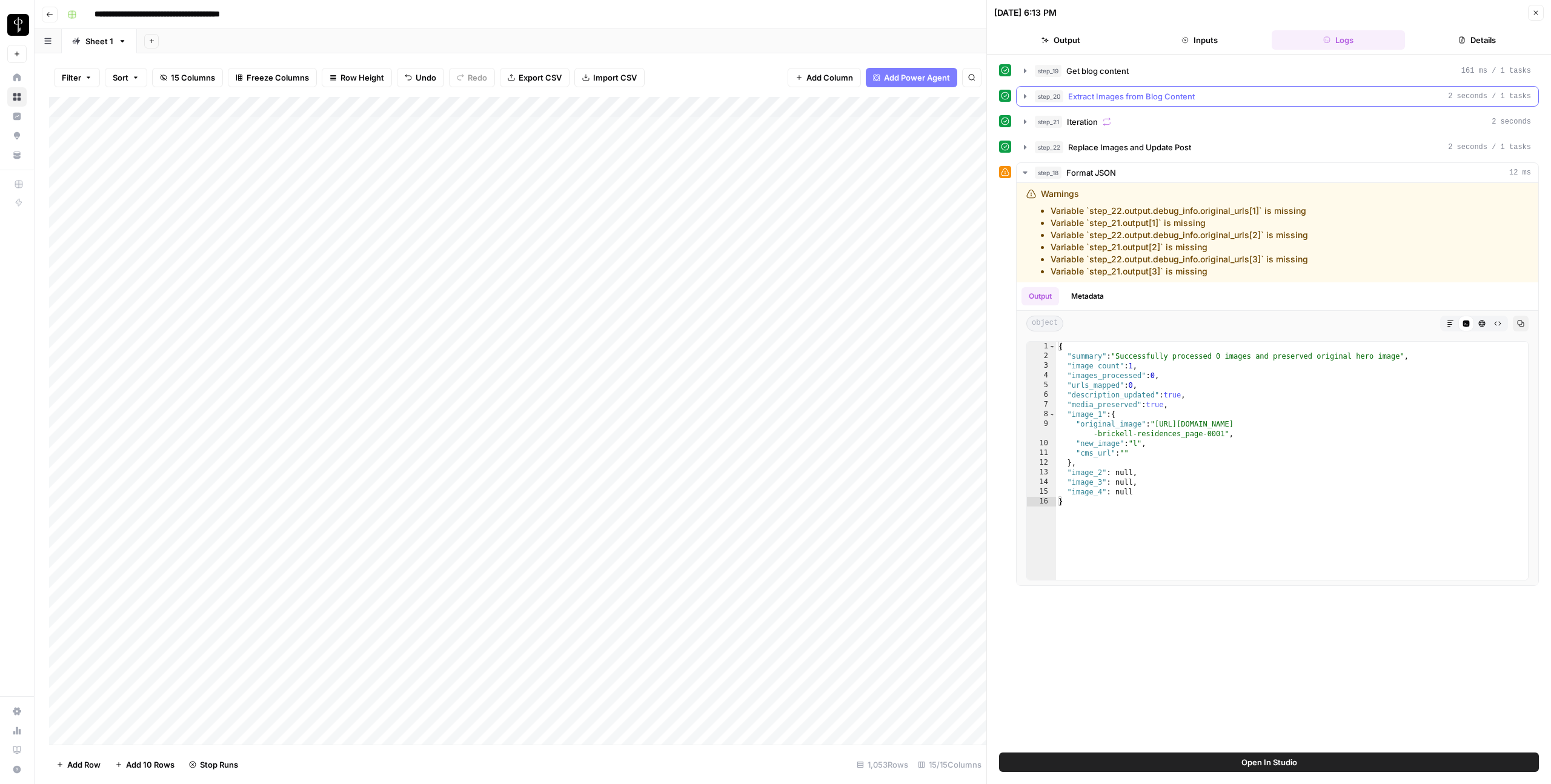
click at [1025, 96] on icon "button" at bounding box center [1025, 96] width 3 height 4
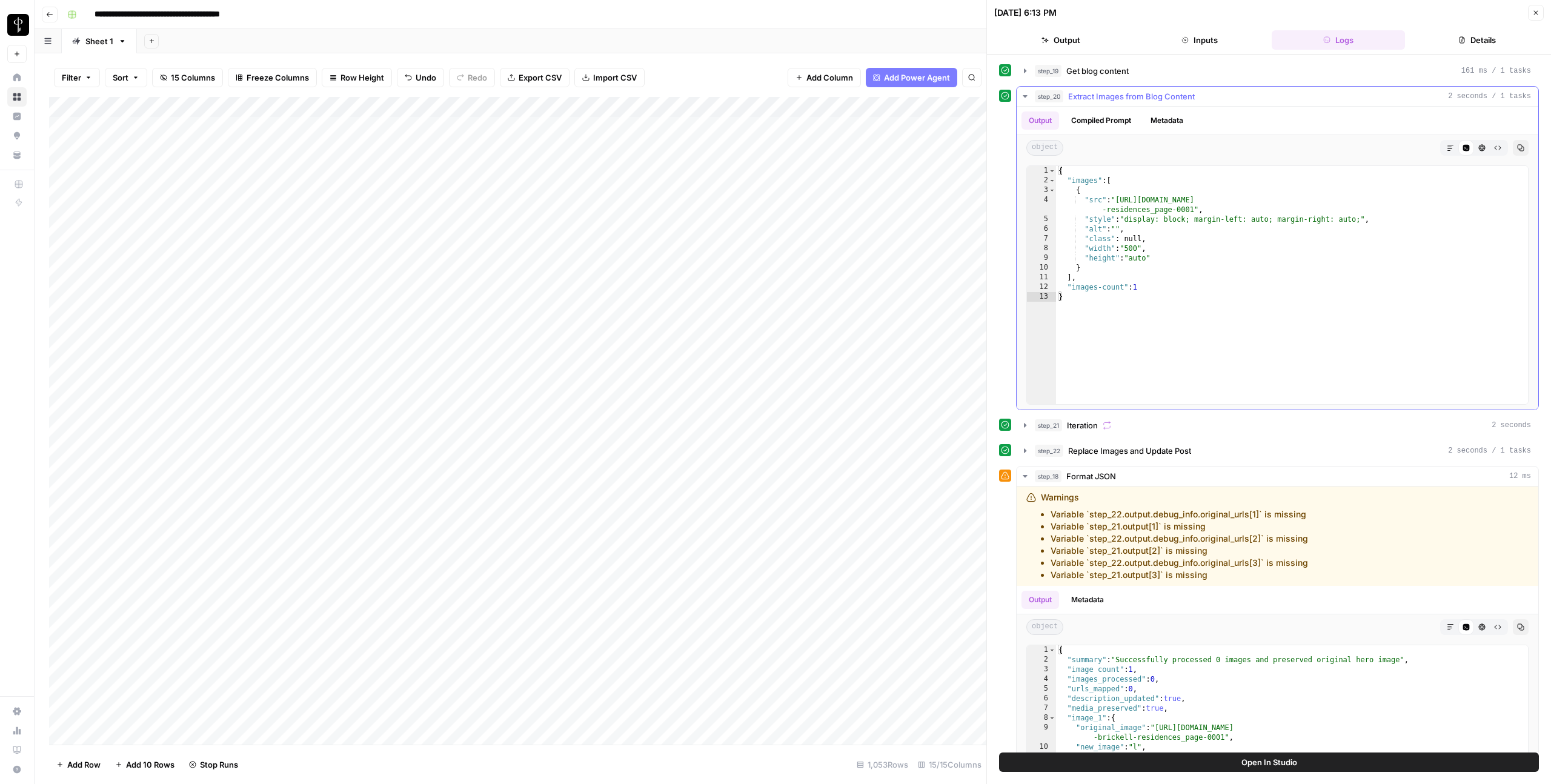
click at [1025, 96] on icon "button" at bounding box center [1025, 97] width 4 height 3
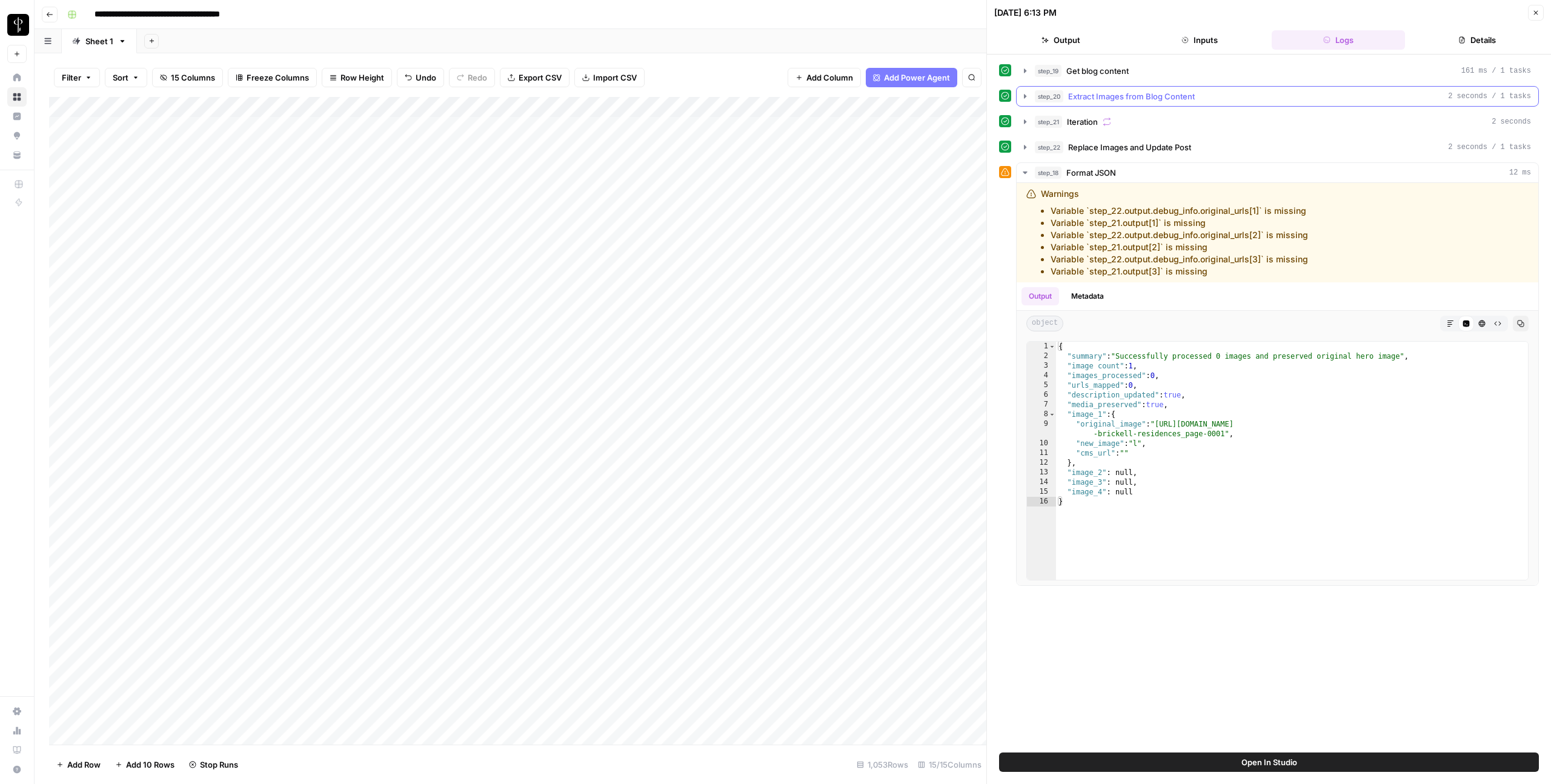
click at [1023, 99] on icon "button" at bounding box center [1025, 96] width 10 height 10
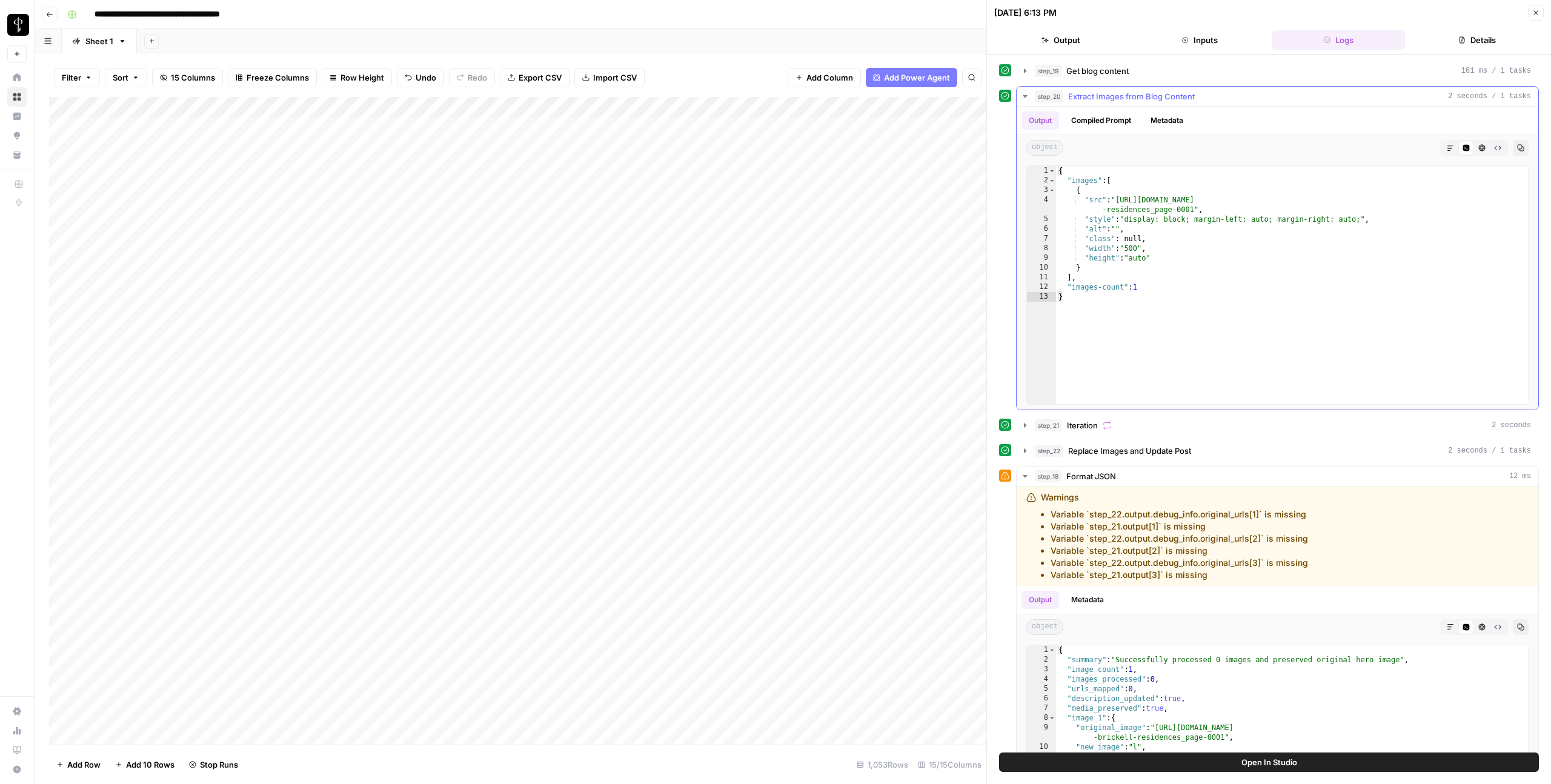
click at [1023, 99] on icon "button" at bounding box center [1025, 96] width 10 height 10
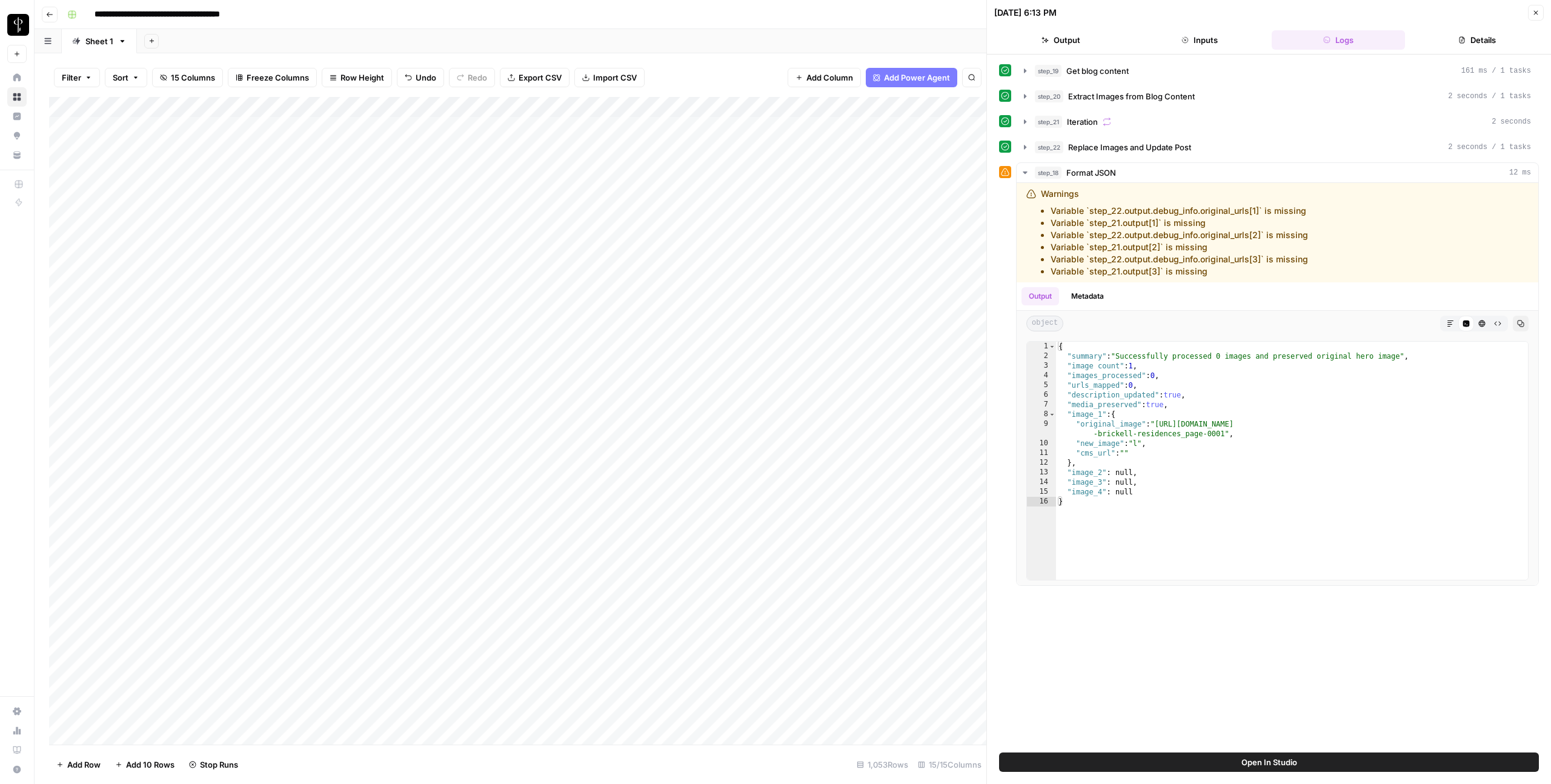
drag, startPoint x: 1534, startPoint y: 15, endPoint x: 1322, endPoint y: 37, distance: 213.1
click at [1129, 15] on icon "button" at bounding box center [1536, 12] width 8 height 8
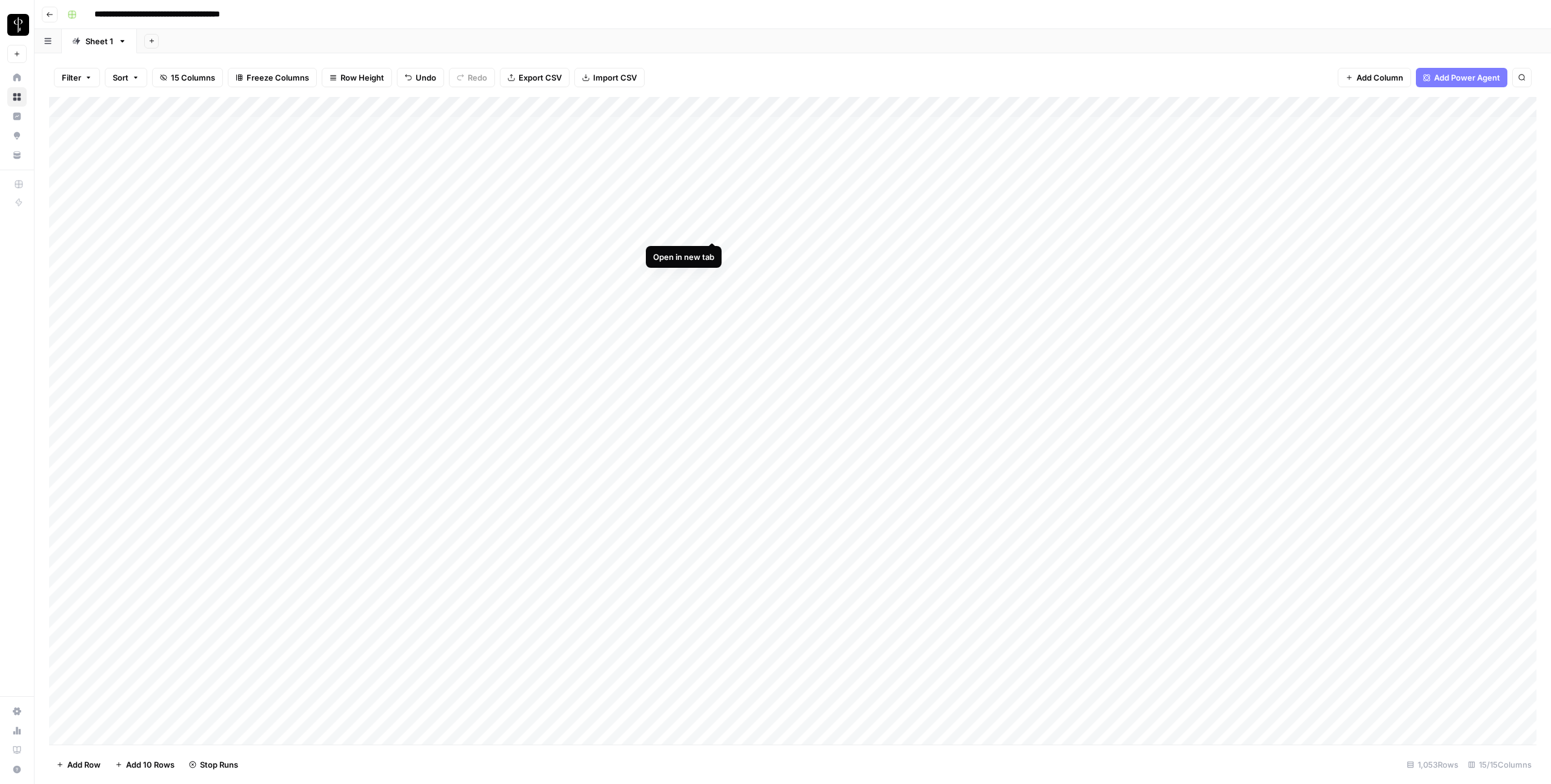
click at [712, 229] on div "Add Column" at bounding box center [792, 421] width 1487 height 648
click at [715, 252] on div "Add Column" at bounding box center [792, 421] width 1487 height 648
click at [711, 330] on div "Add Column" at bounding box center [792, 421] width 1487 height 648
click at [710, 417] on div "Add Column" at bounding box center [792, 421] width 1487 height 648
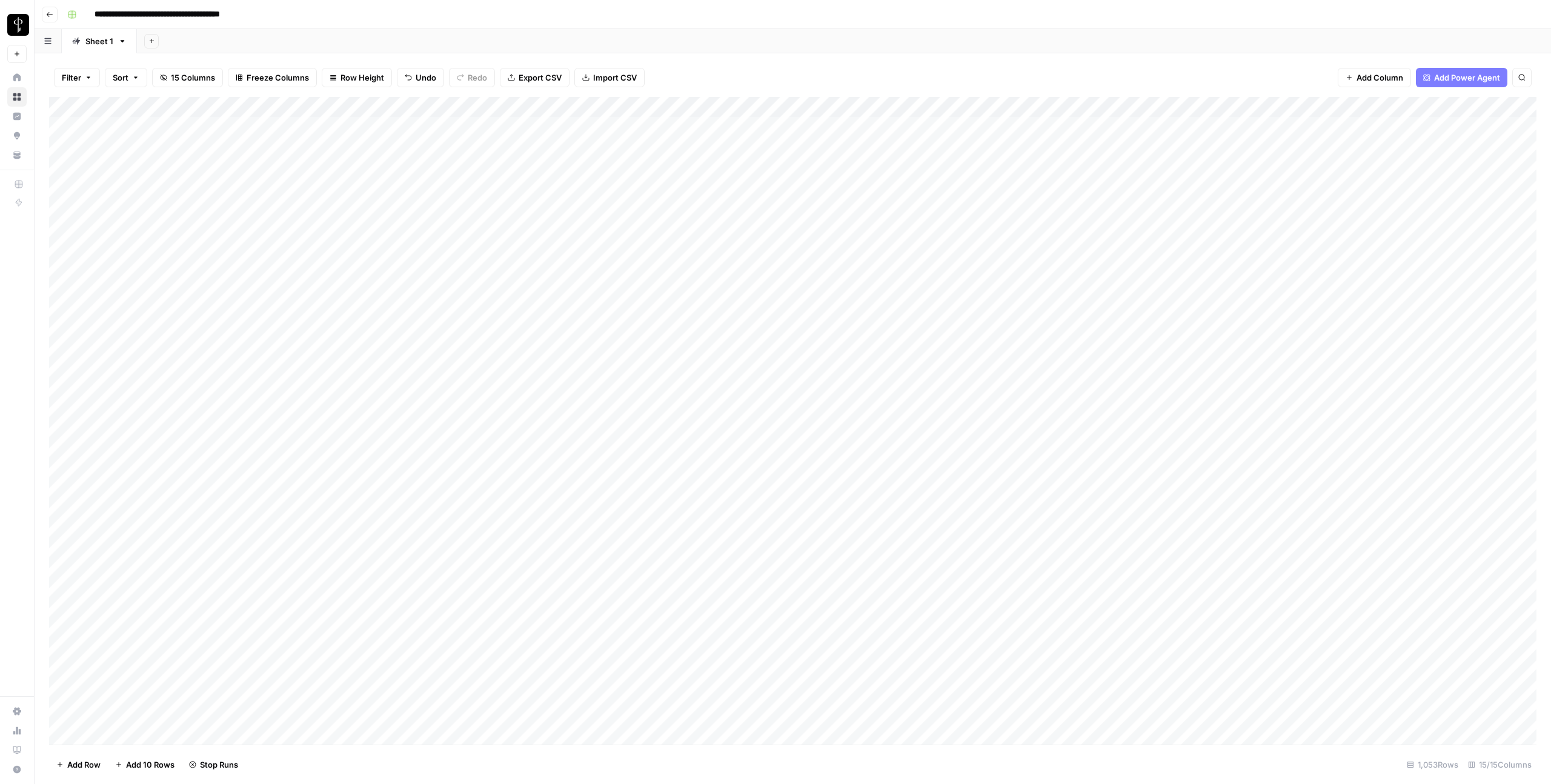
click at [831, 417] on div "Add Column" at bounding box center [792, 421] width 1487 height 648
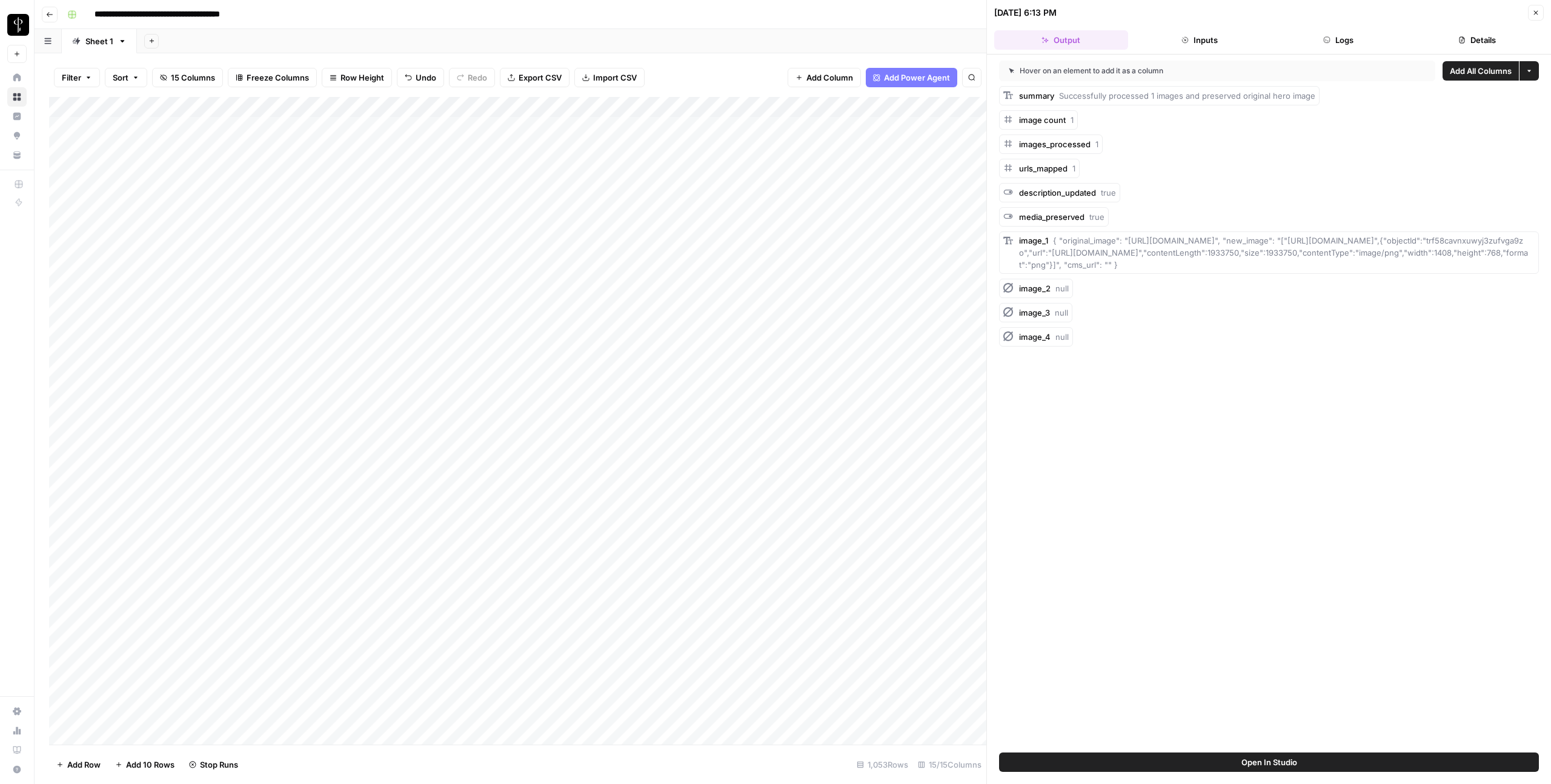
click at [1129, 32] on button "Logs" at bounding box center [1339, 40] width 134 height 19
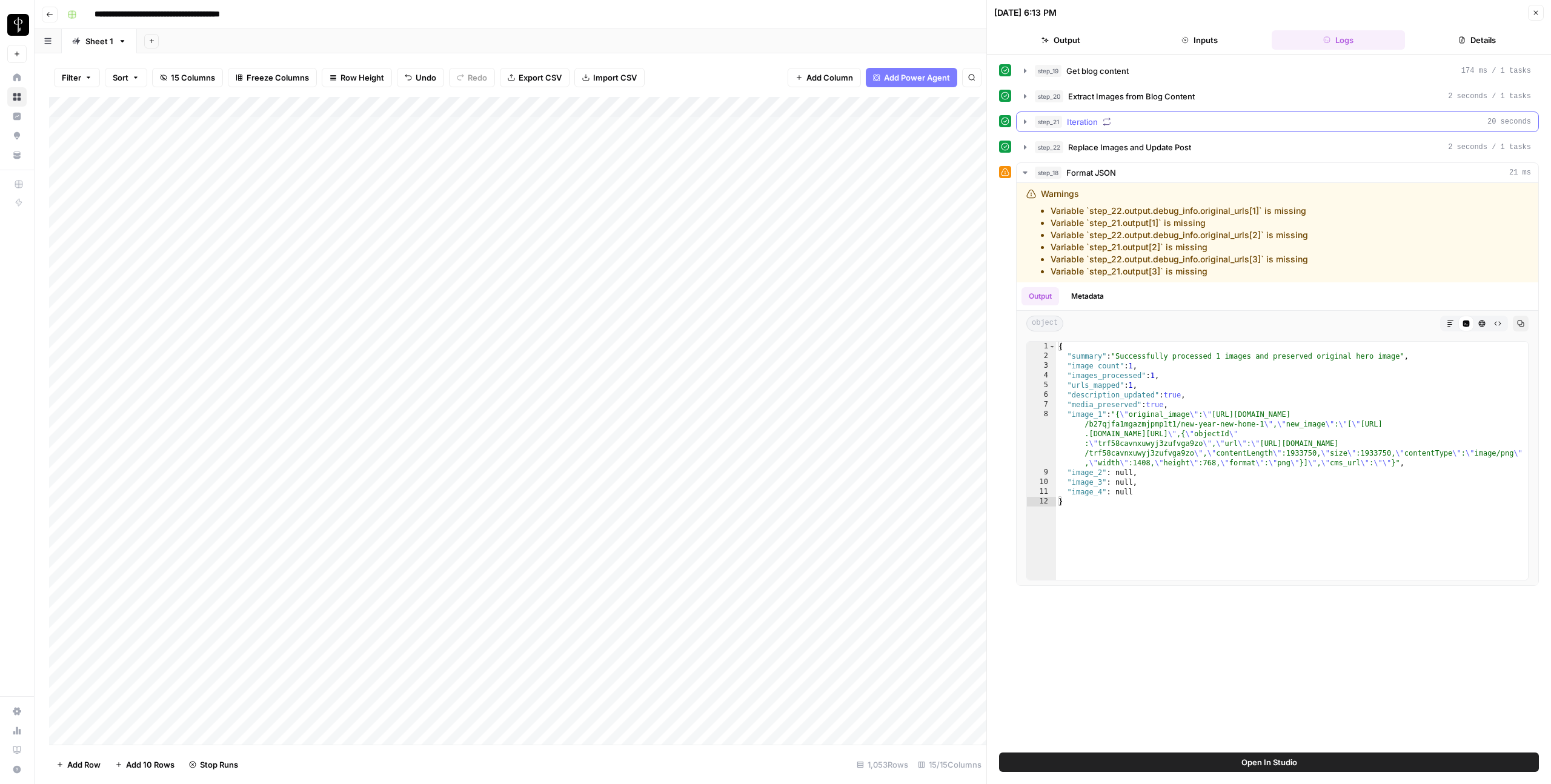
click at [1077, 126] on span "Iteration" at bounding box center [1083, 122] width 31 height 12
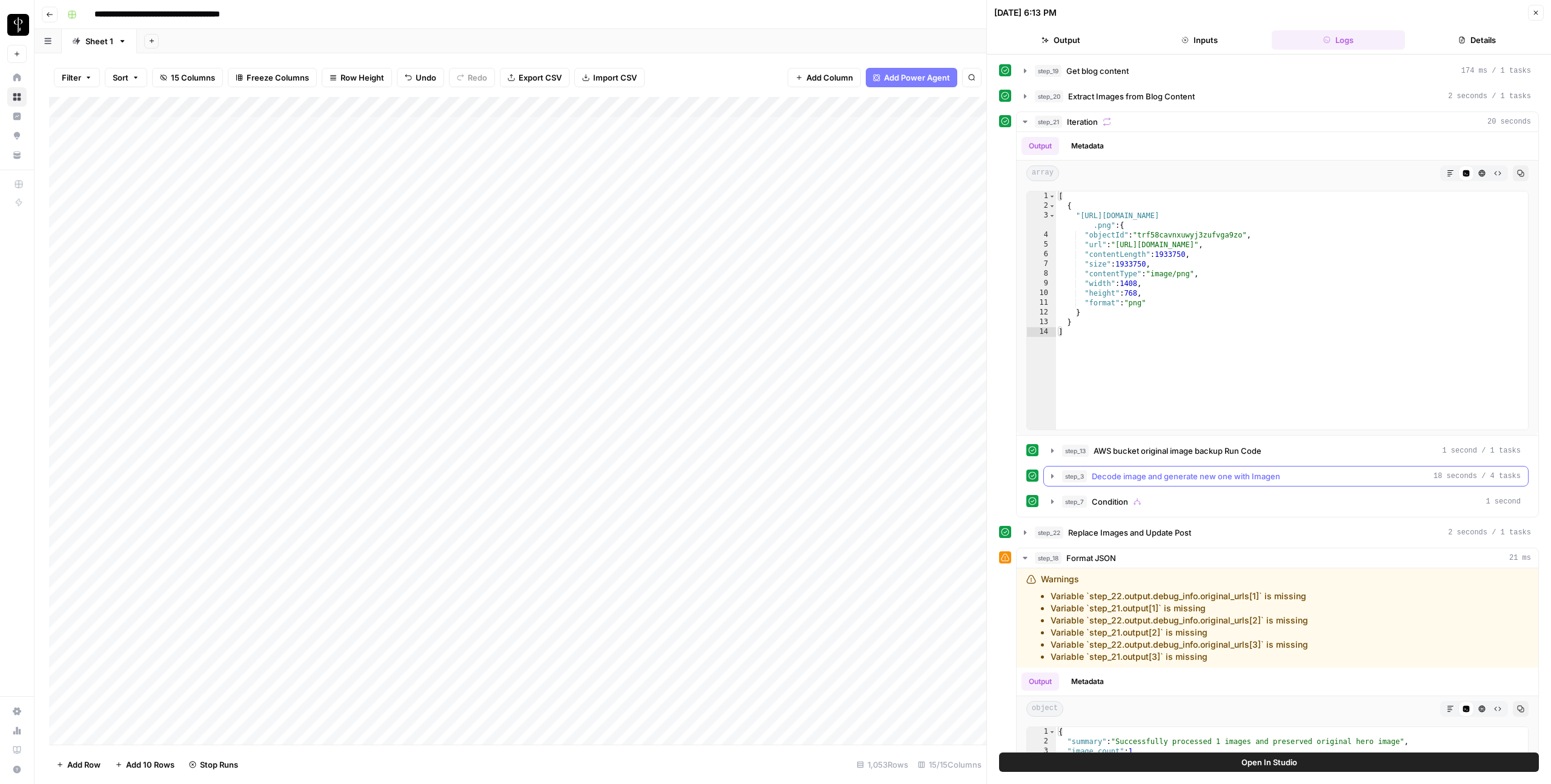
click at [1129, 484] on button "step_3 Decode image and generate new one with Imagen 18 seconds / 4 tasks" at bounding box center [1286, 476] width 484 height 19
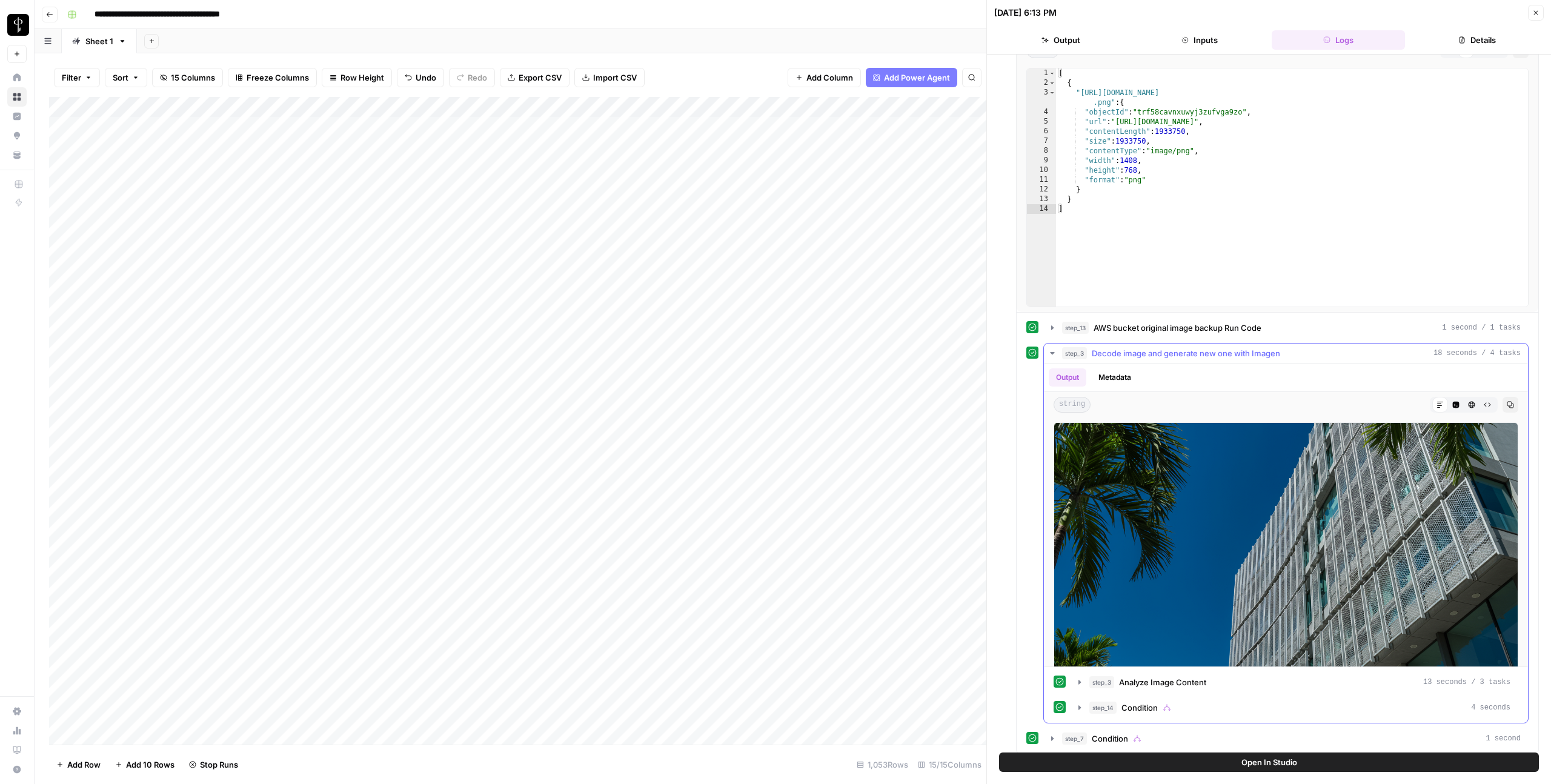
scroll to position [217, 0]
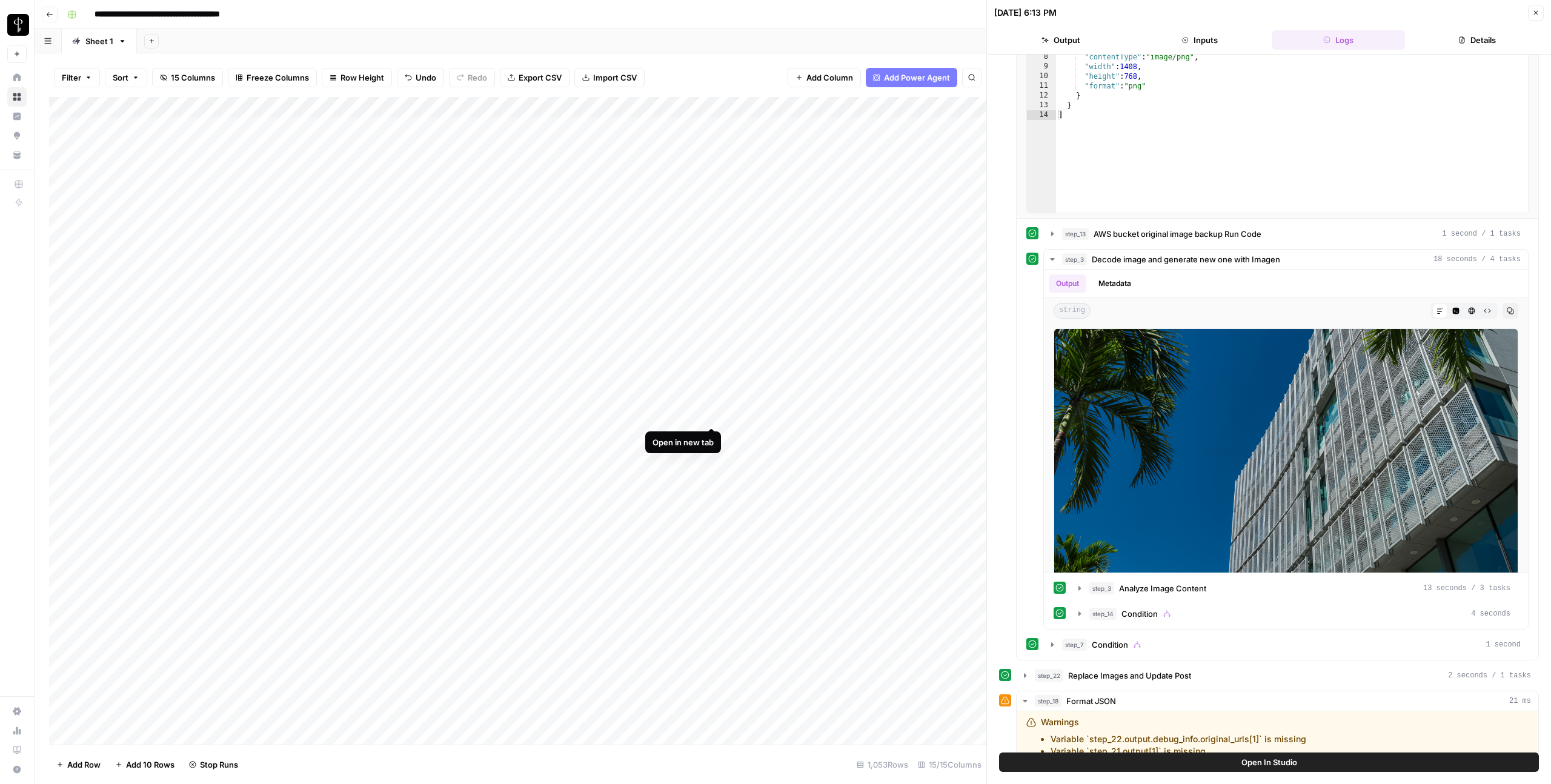
click at [712, 417] on div "Add Column" at bounding box center [517, 421] width 938 height 648
click at [1129, 13] on button "Close" at bounding box center [1536, 12] width 16 height 16
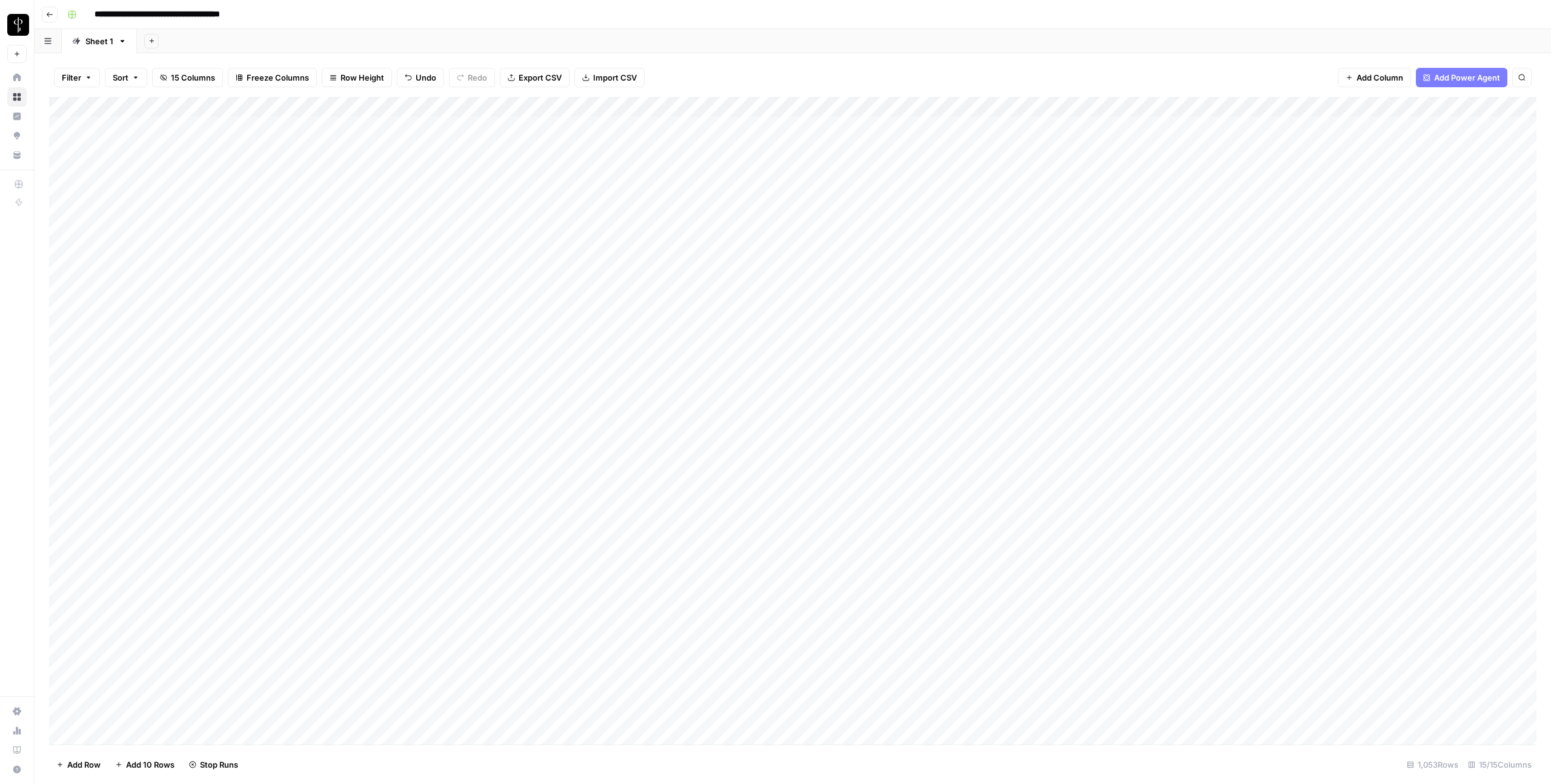
click at [712, 638] on div "Add Column" at bounding box center [792, 421] width 1487 height 648
click at [814, 639] on div "Add Column" at bounding box center [792, 421] width 1487 height 648
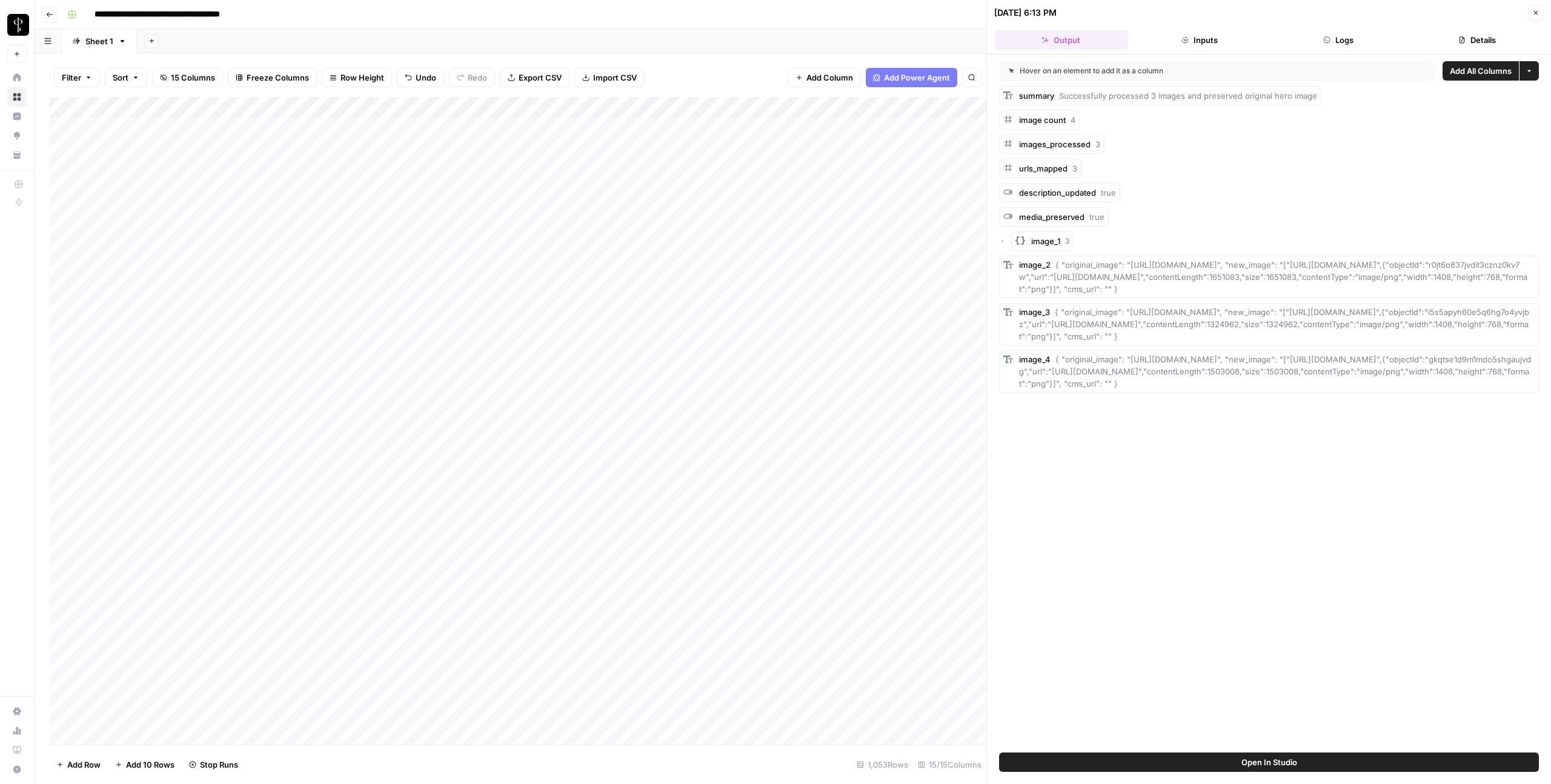
click at [1129, 40] on button "Logs" at bounding box center [1339, 40] width 134 height 19
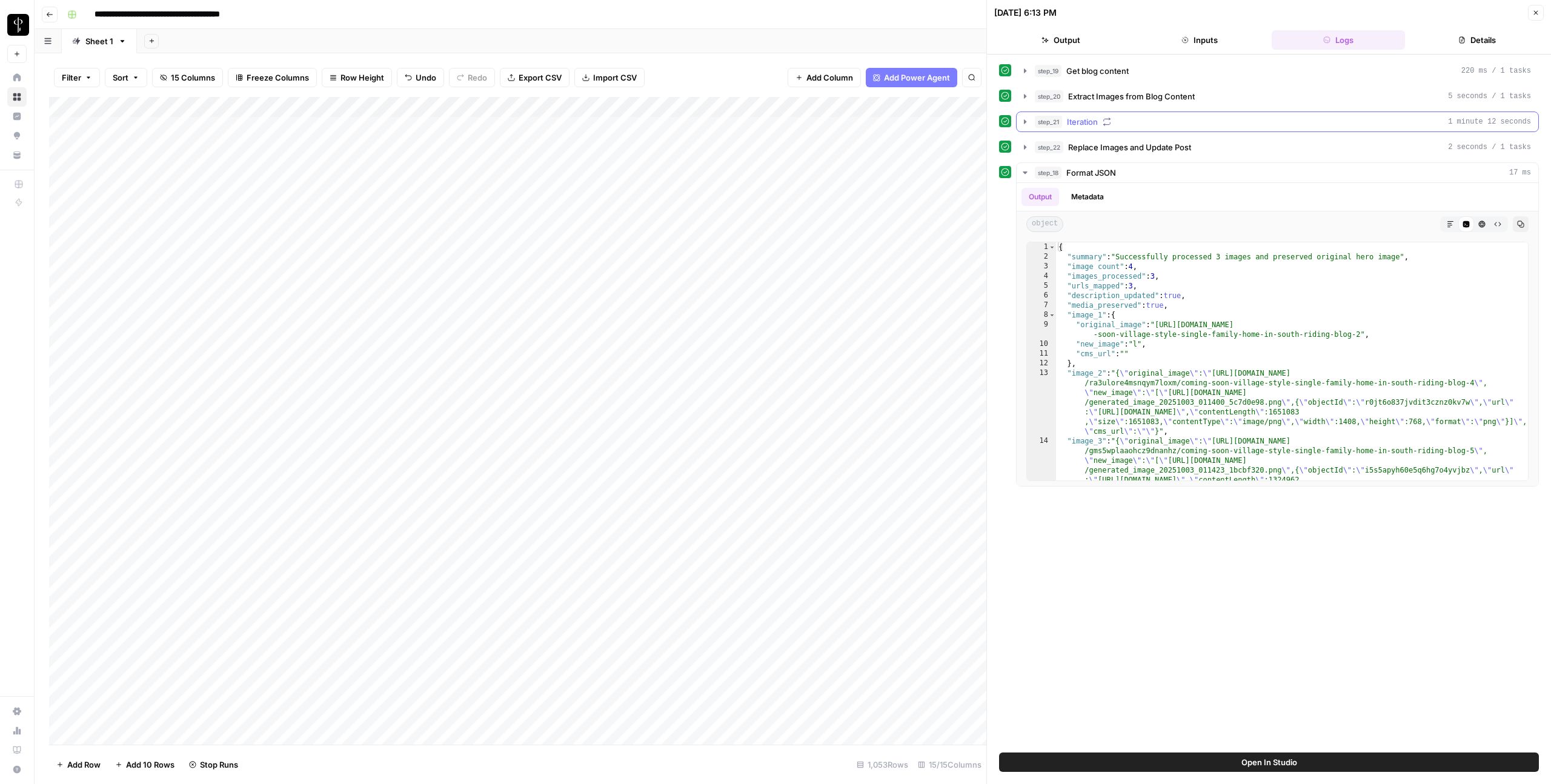
click at [1033, 117] on button "step_21 Iteration 1 minute 12 seconds" at bounding box center [1277, 122] width 522 height 19
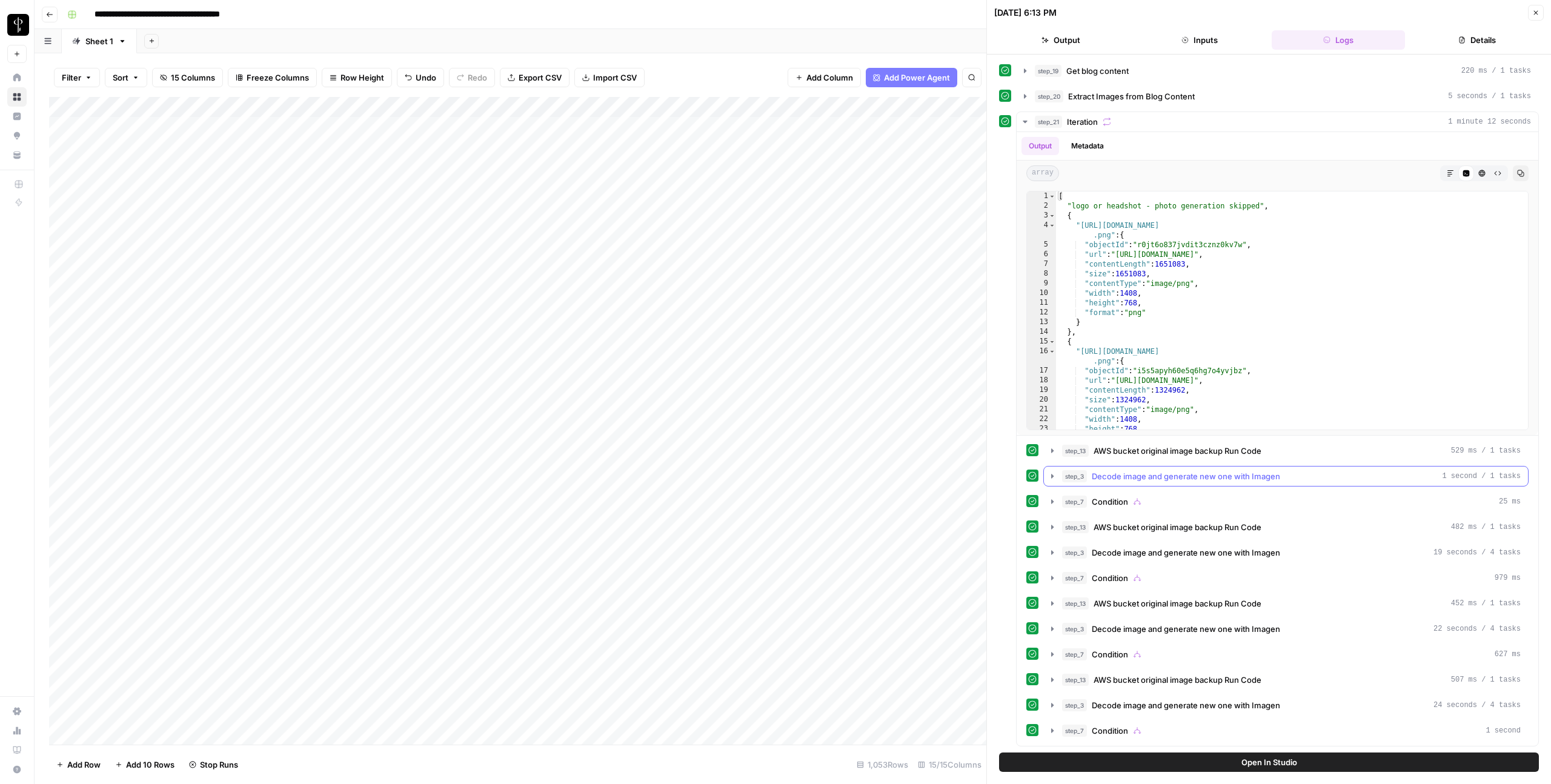
click at [1128, 478] on span "Decode image and generate new one with Imagen" at bounding box center [1186, 477] width 189 height 12
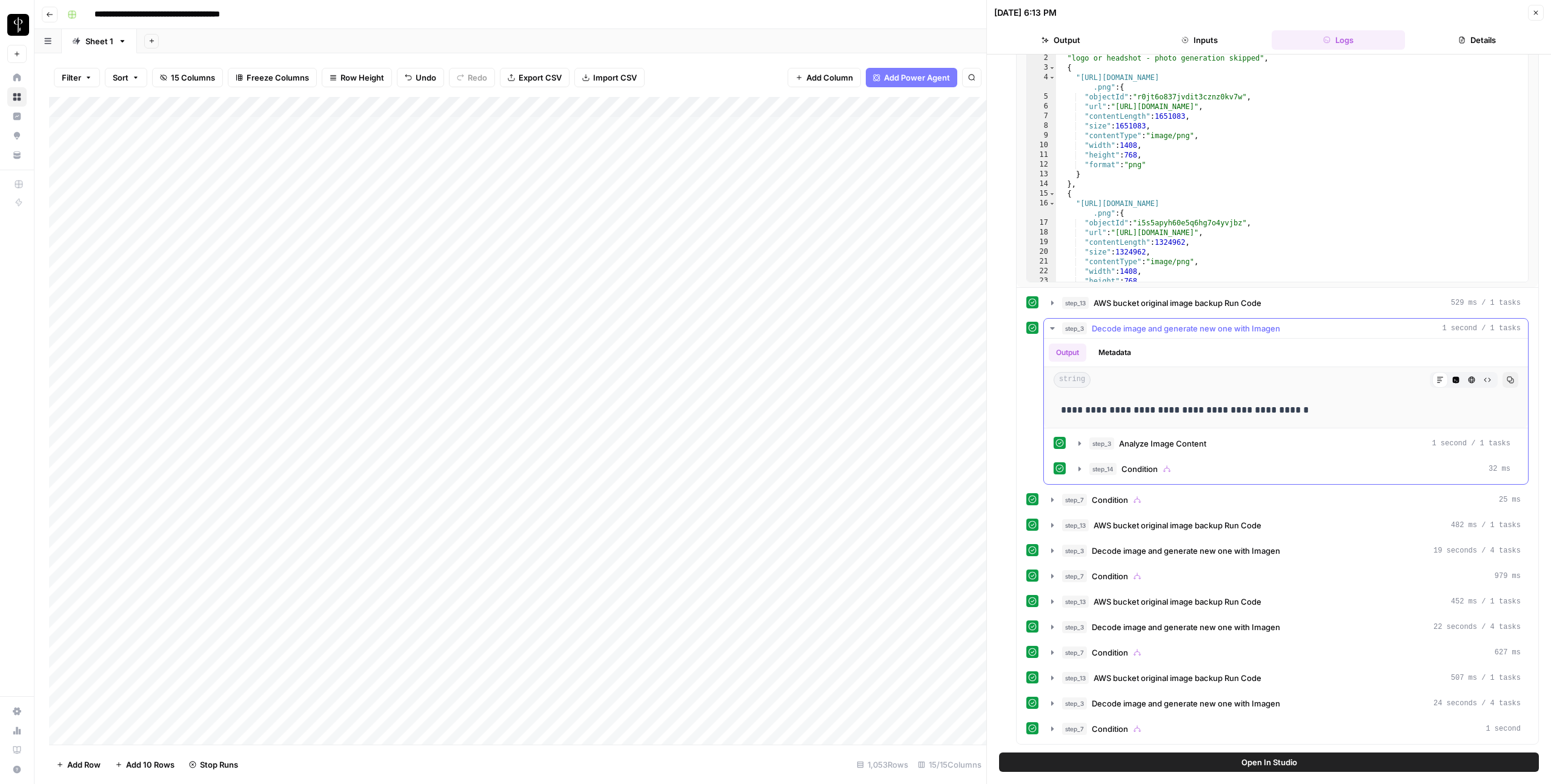
scroll to position [209, 0]
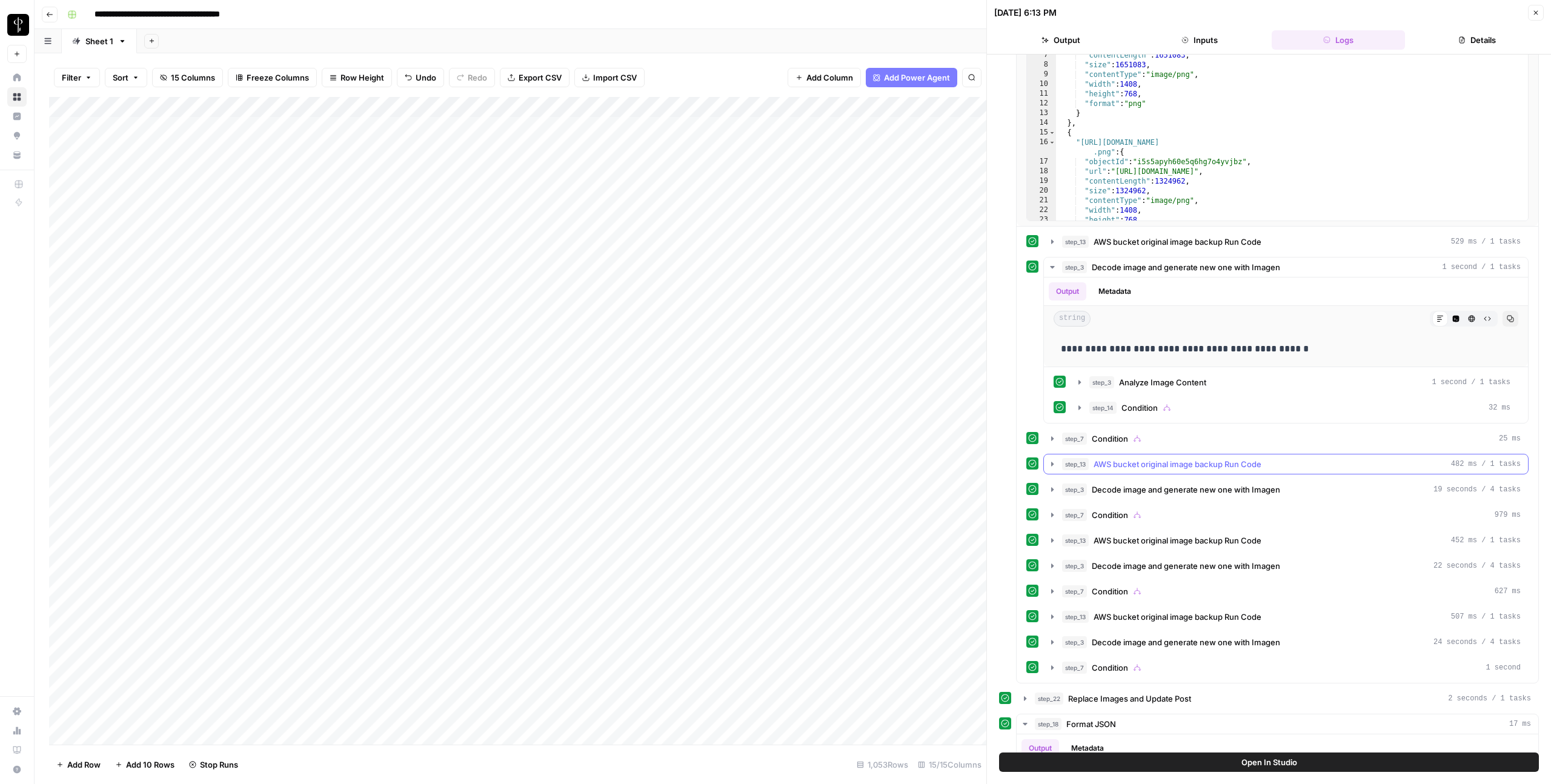
click at [1129, 468] on span "AWS bucket original image backup Run Code" at bounding box center [1177, 464] width 168 height 12
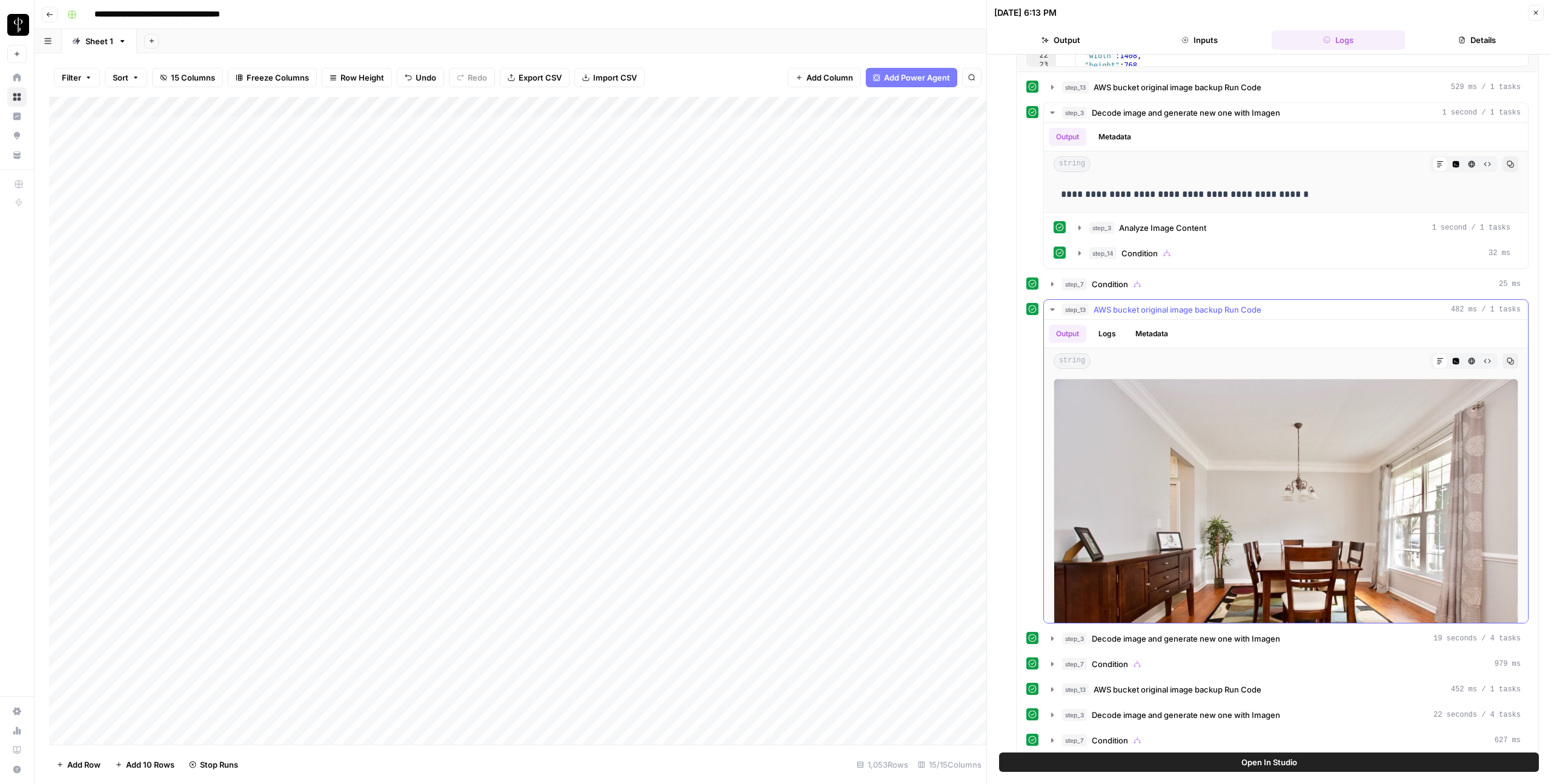
scroll to position [71, 0]
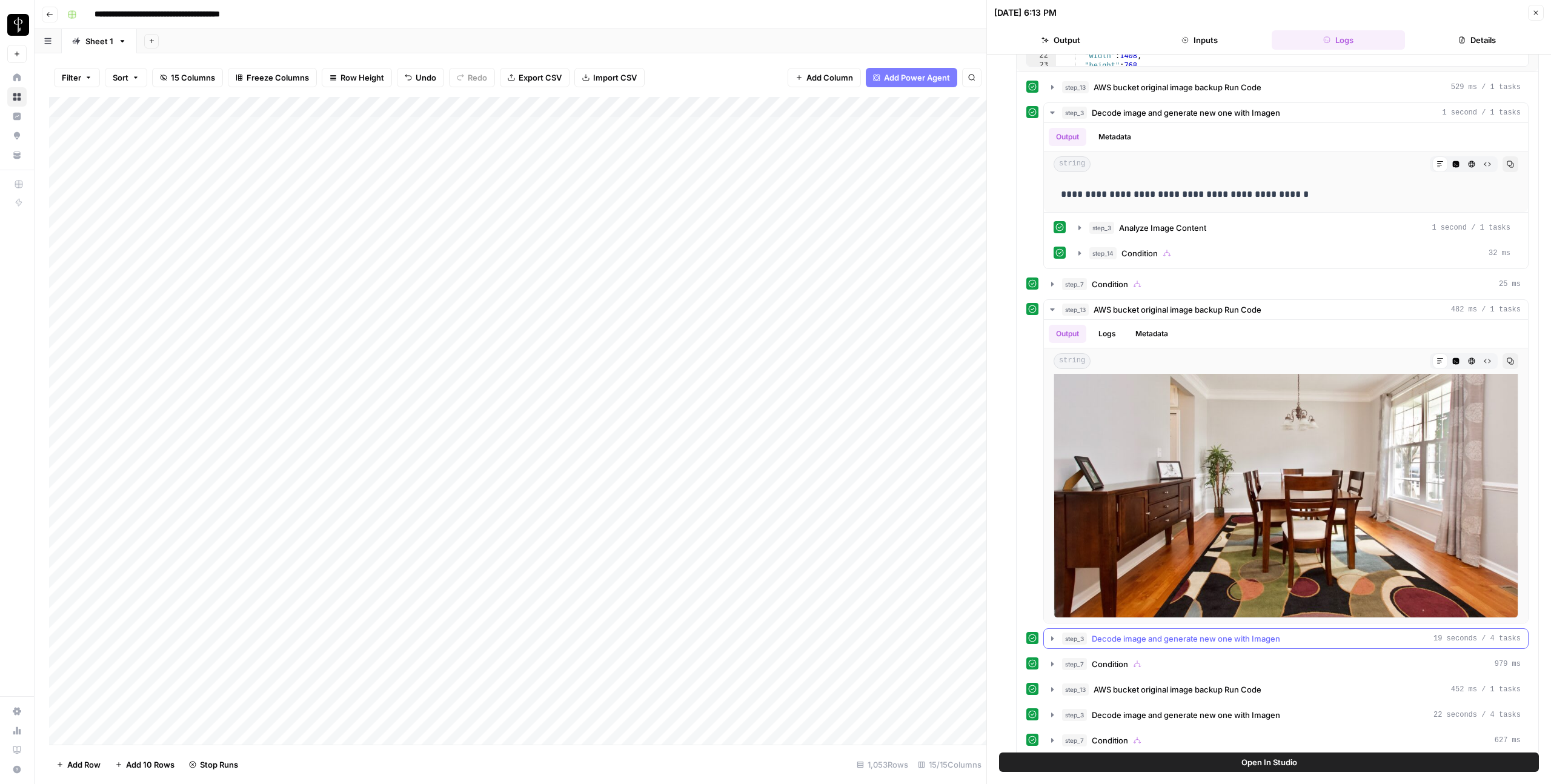
click at [1125, 641] on span "Decode image and generate new one with Imagen" at bounding box center [1186, 639] width 189 height 12
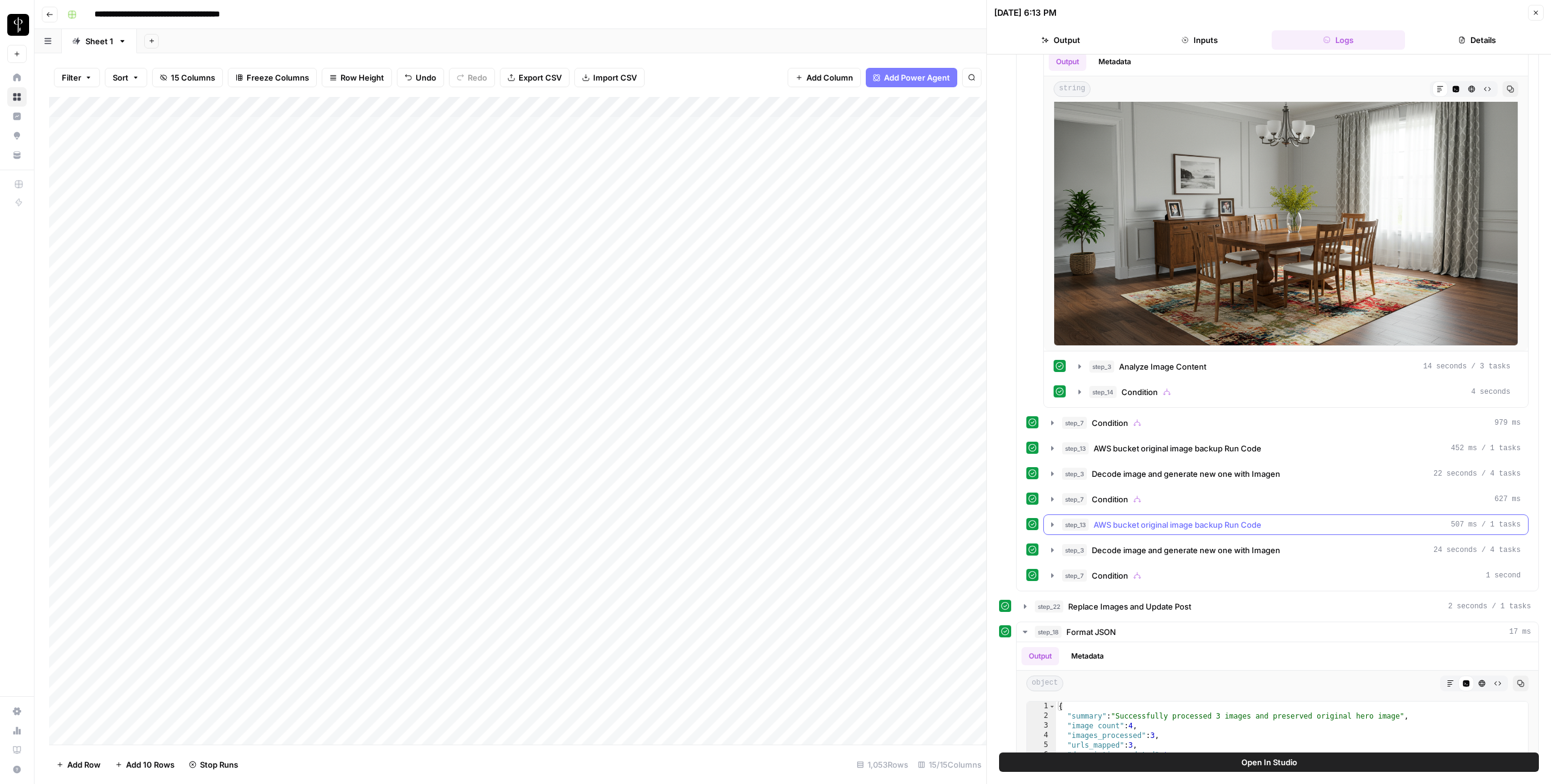
scroll to position [1026, 0]
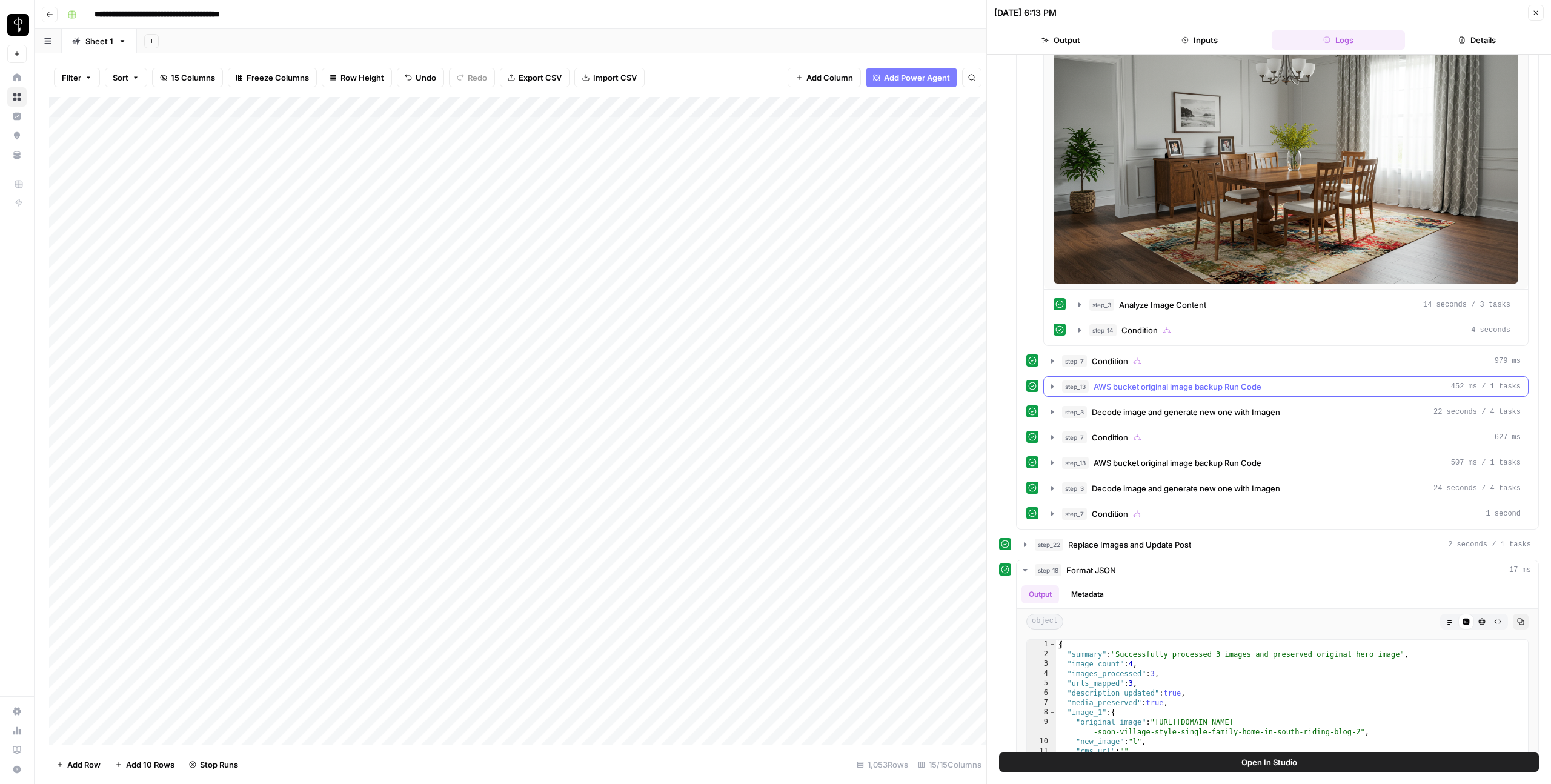
click at [1121, 388] on span "AWS bucket original image backup Run Code" at bounding box center [1177, 387] width 168 height 12
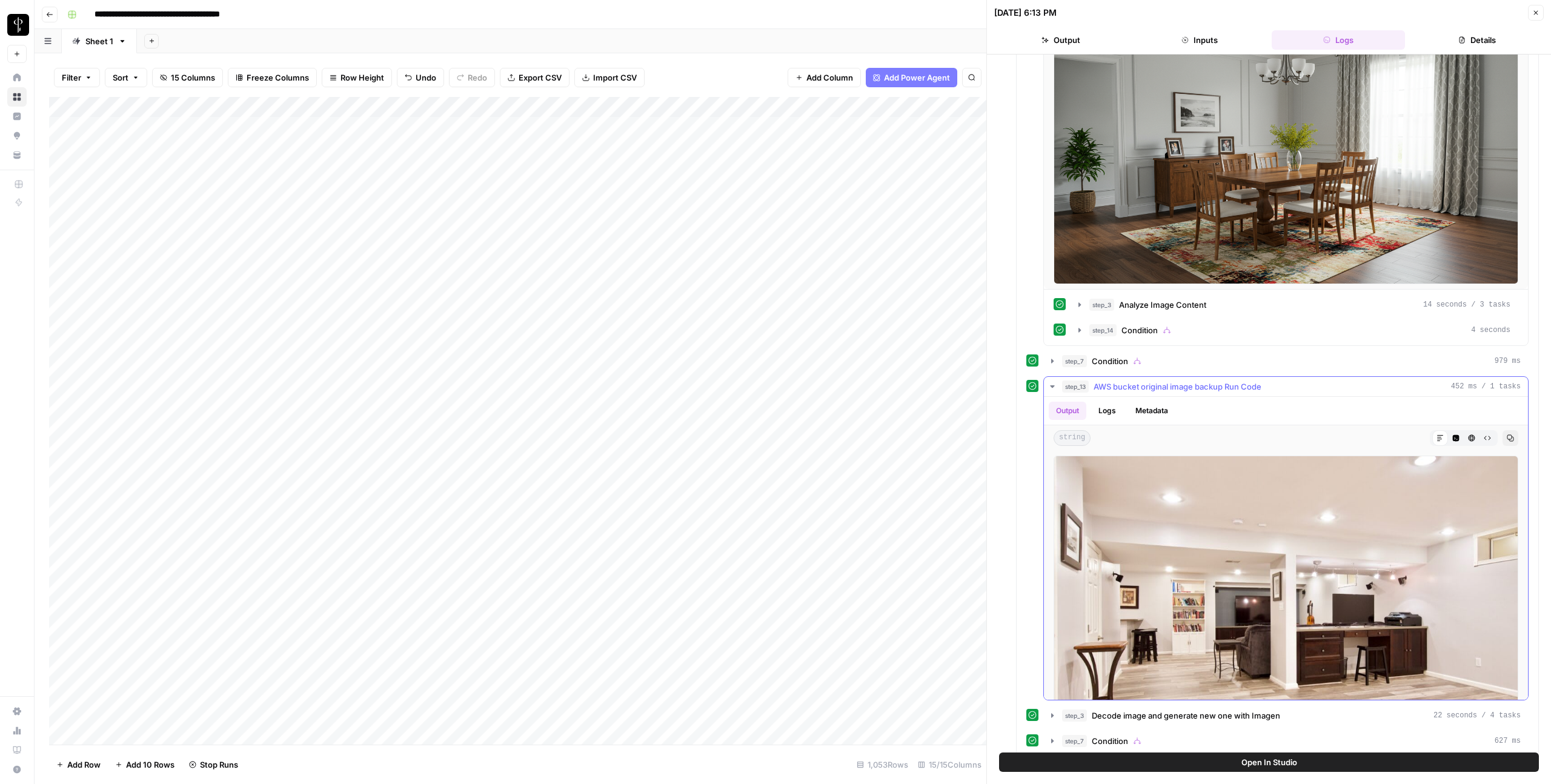
click at [1121, 388] on span "AWS bucket original image backup Run Code" at bounding box center [1177, 387] width 168 height 12
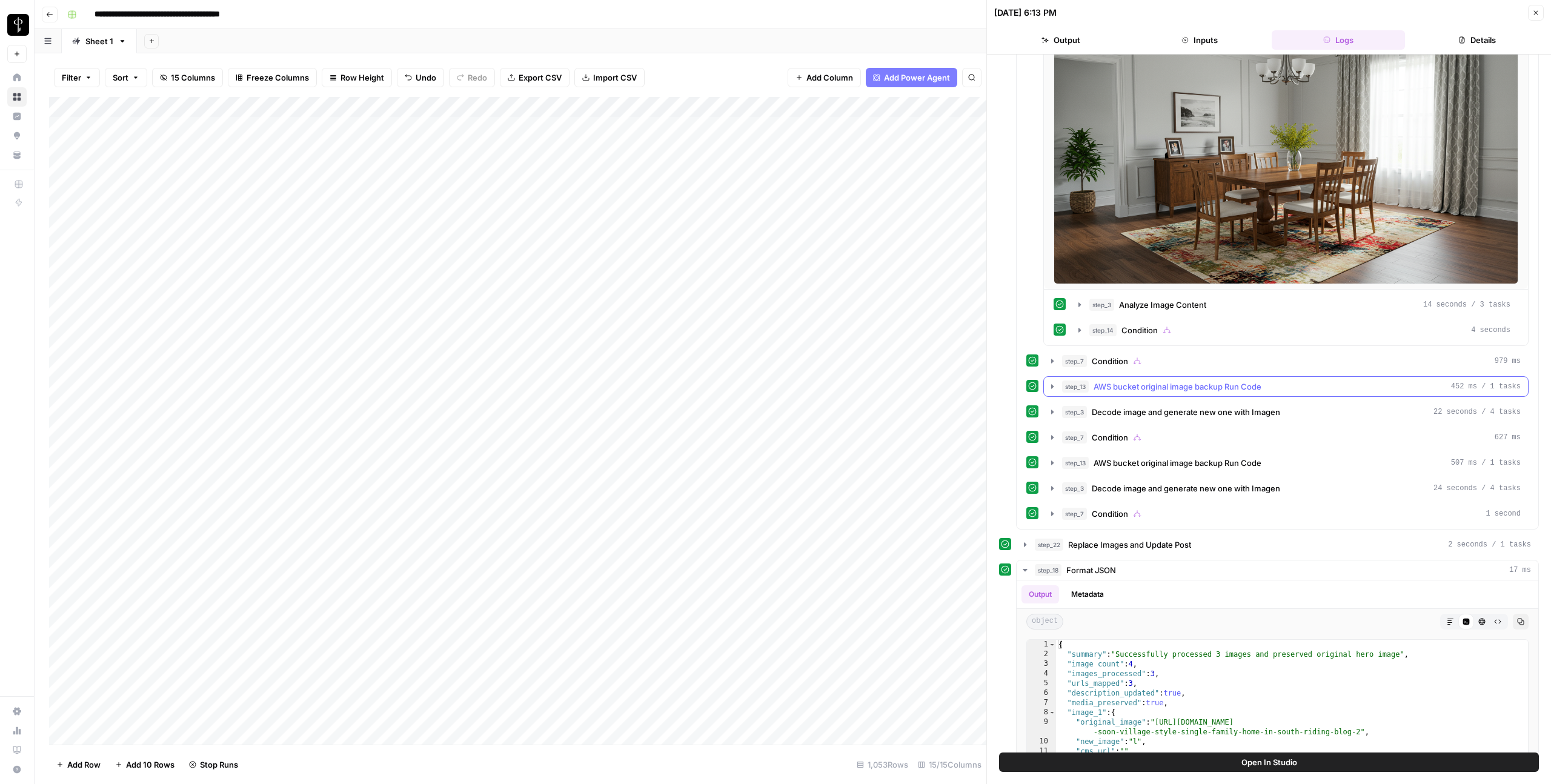
click at [1121, 388] on span "AWS bucket original image backup Run Code" at bounding box center [1177, 387] width 168 height 12
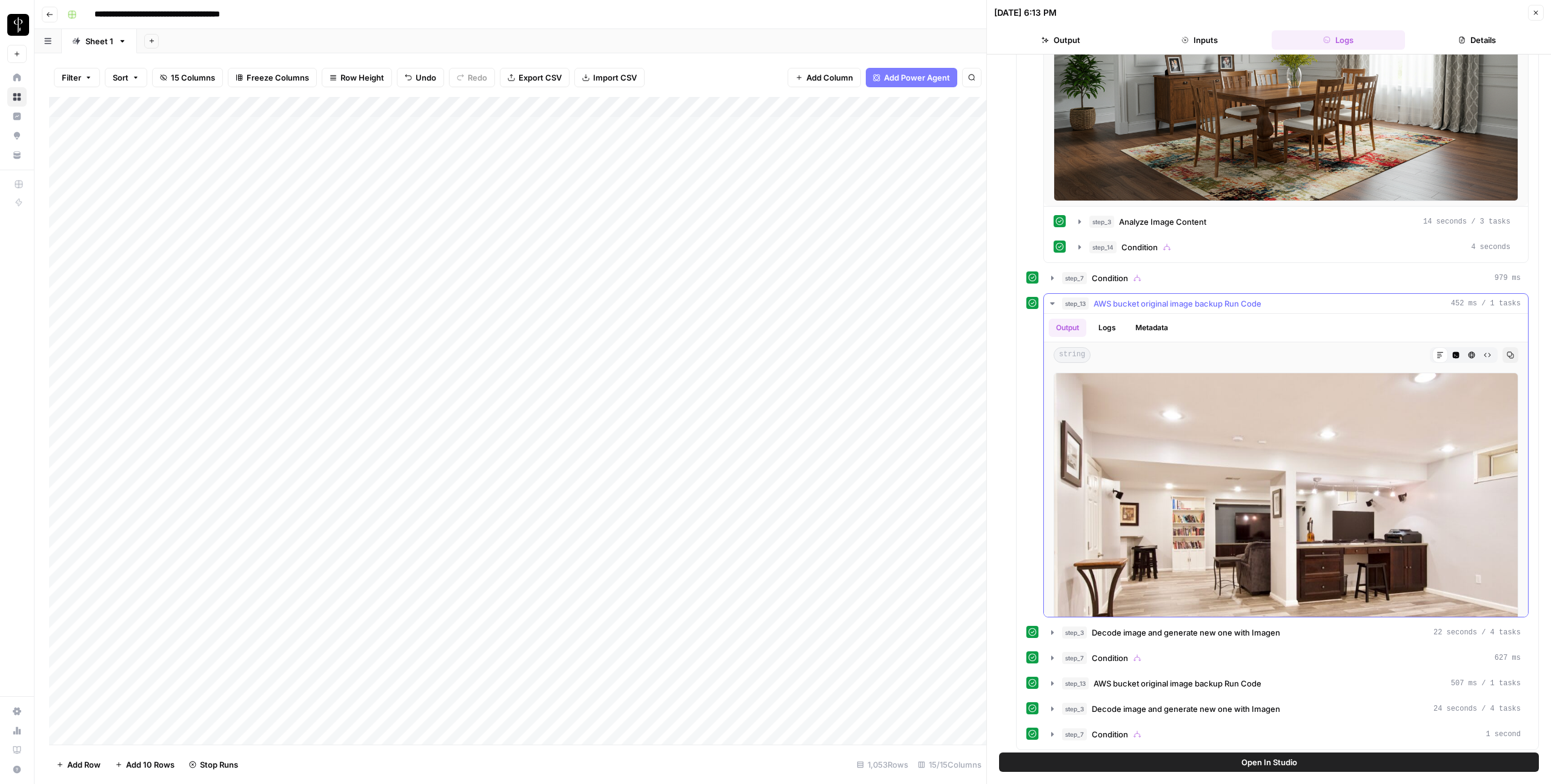
scroll to position [1111, 0]
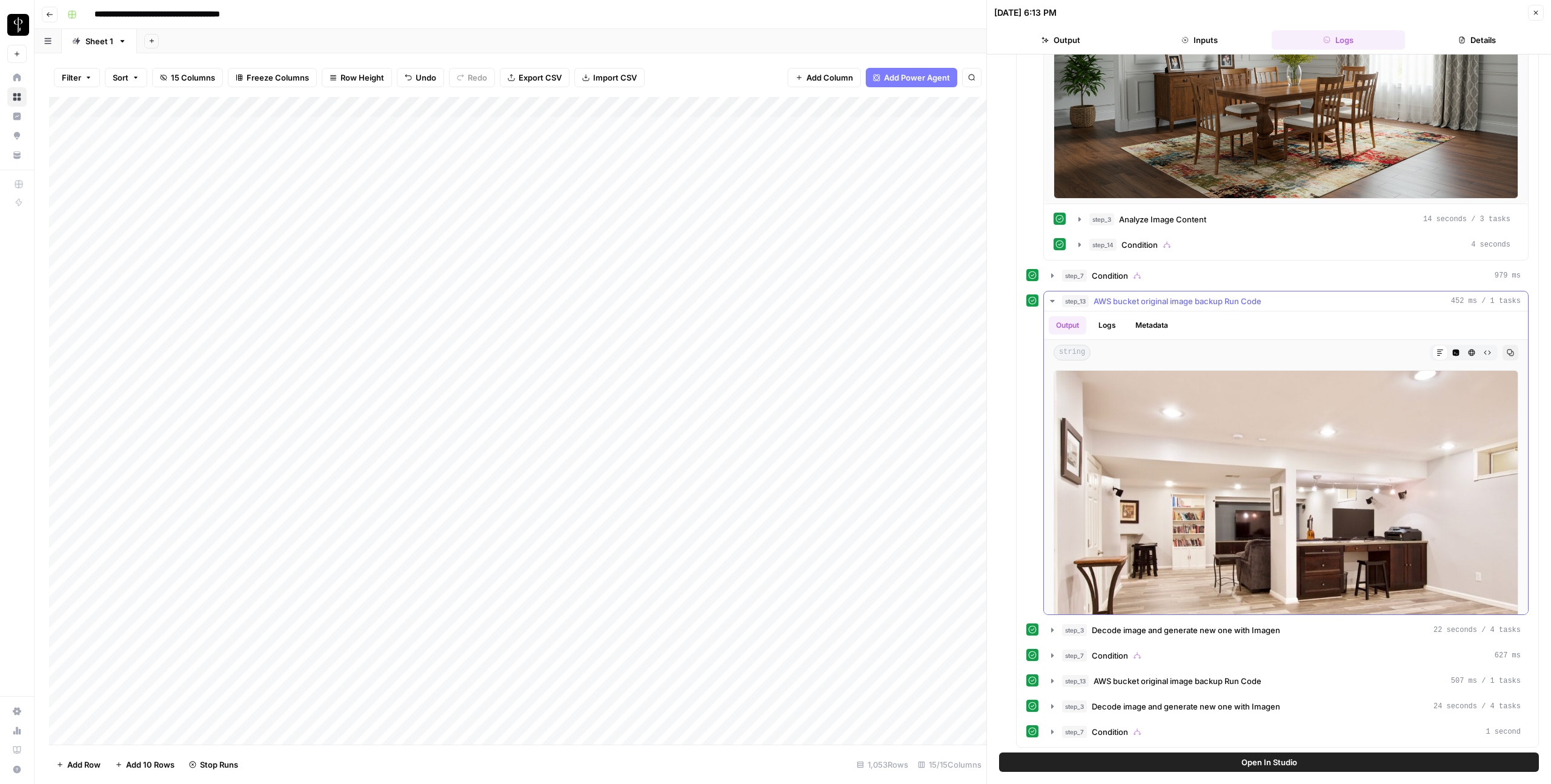
click at [1129, 301] on span "AWS bucket original image backup Run Code" at bounding box center [1177, 301] width 168 height 12
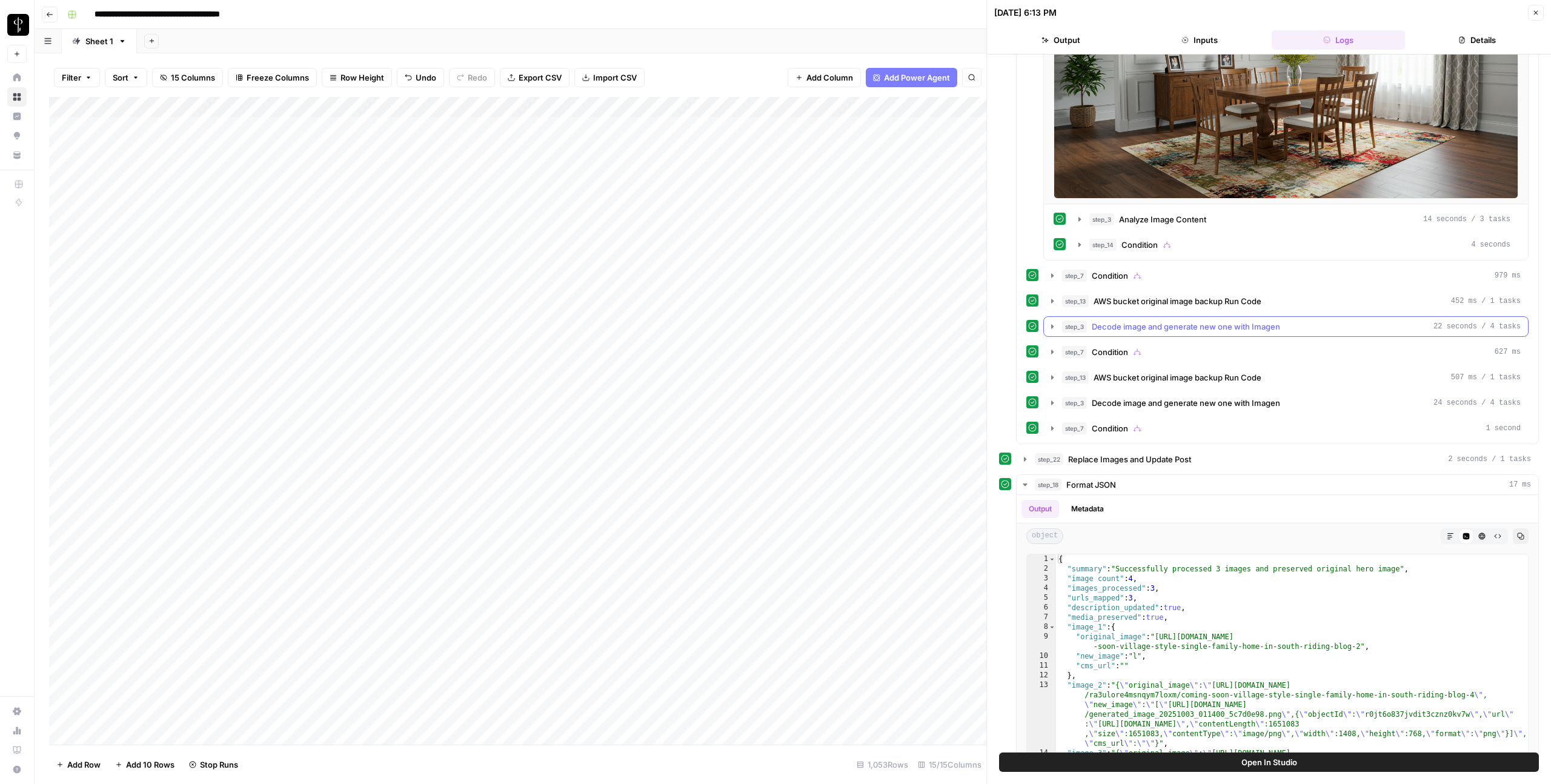
click at [1129, 332] on span "Decode image and generate new one with Imagen" at bounding box center [1186, 327] width 189 height 12
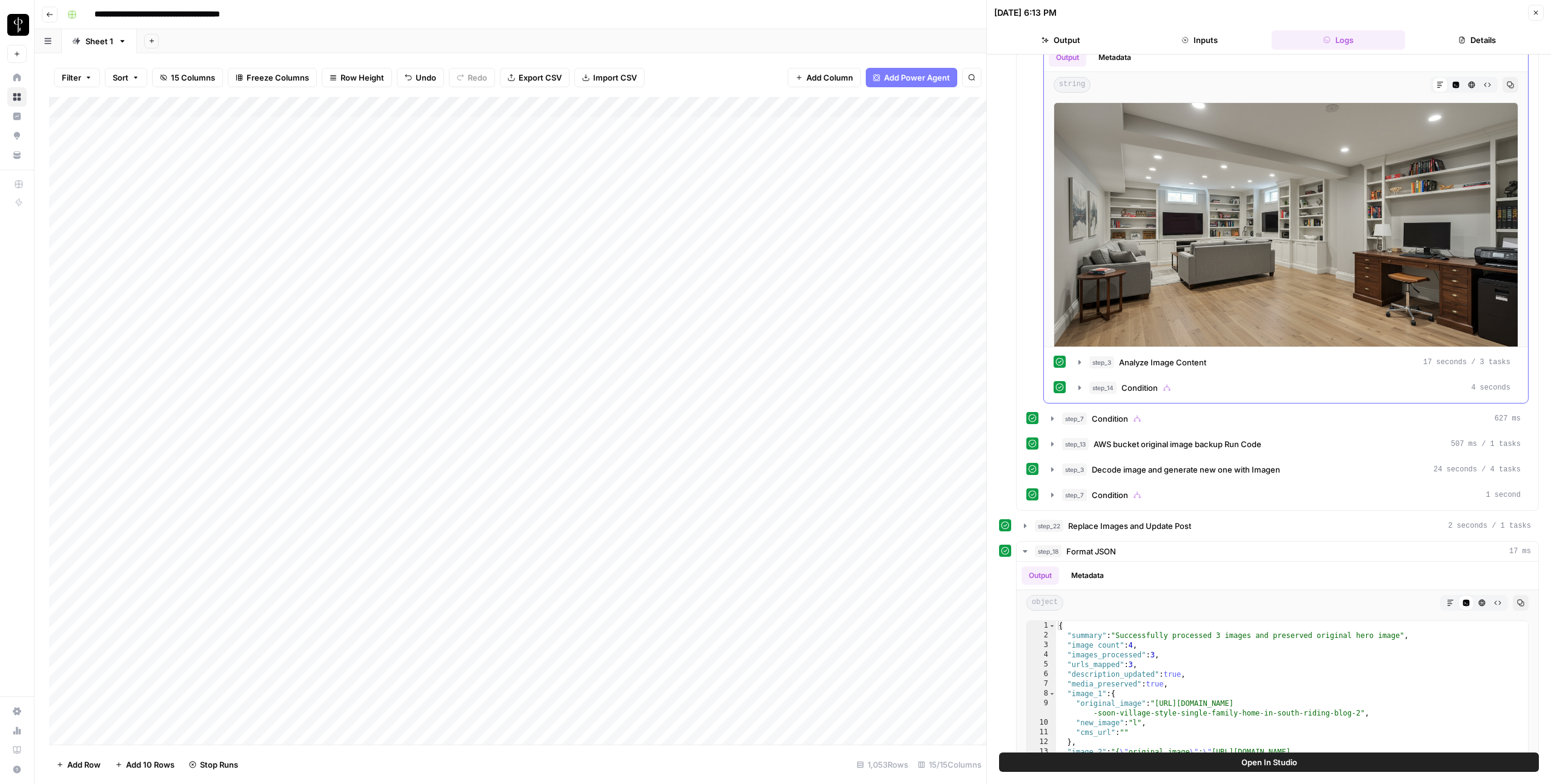
scroll to position [1421, 0]
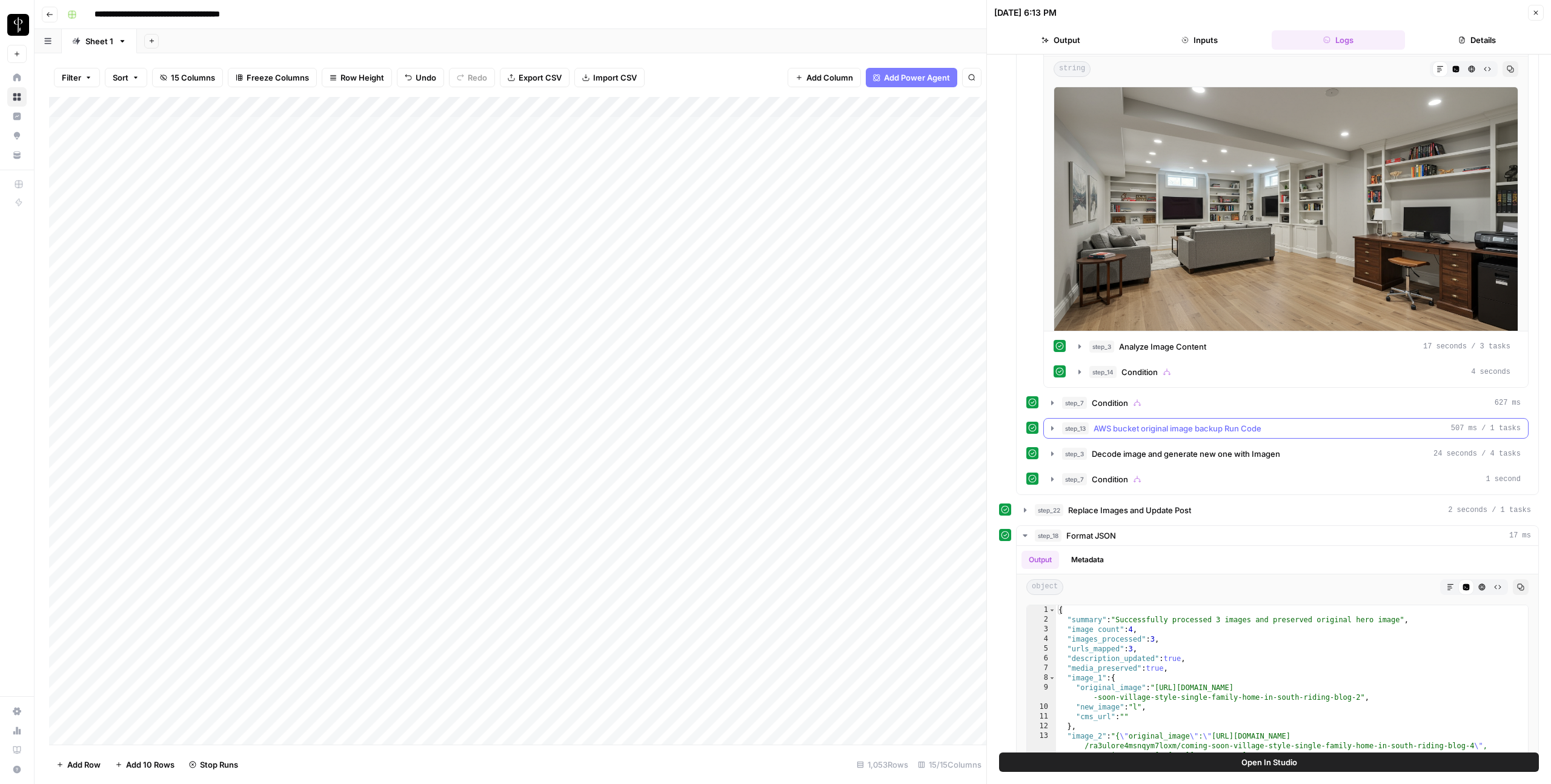
click at [1092, 425] on div "step_13 AWS bucket original image backup Run Code 507 ms / 1 tasks" at bounding box center [1292, 428] width 459 height 12
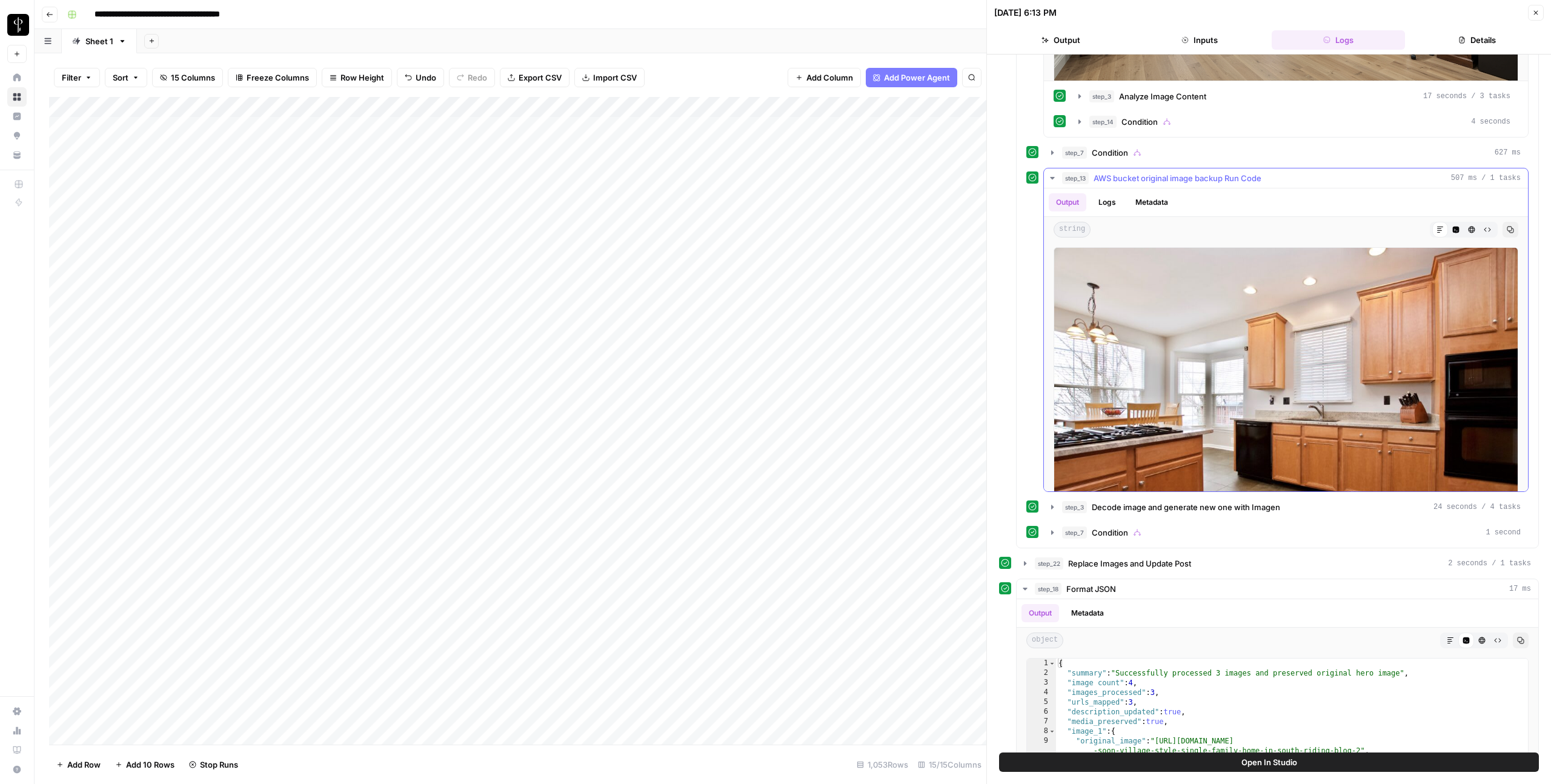
scroll to position [1732, 0]
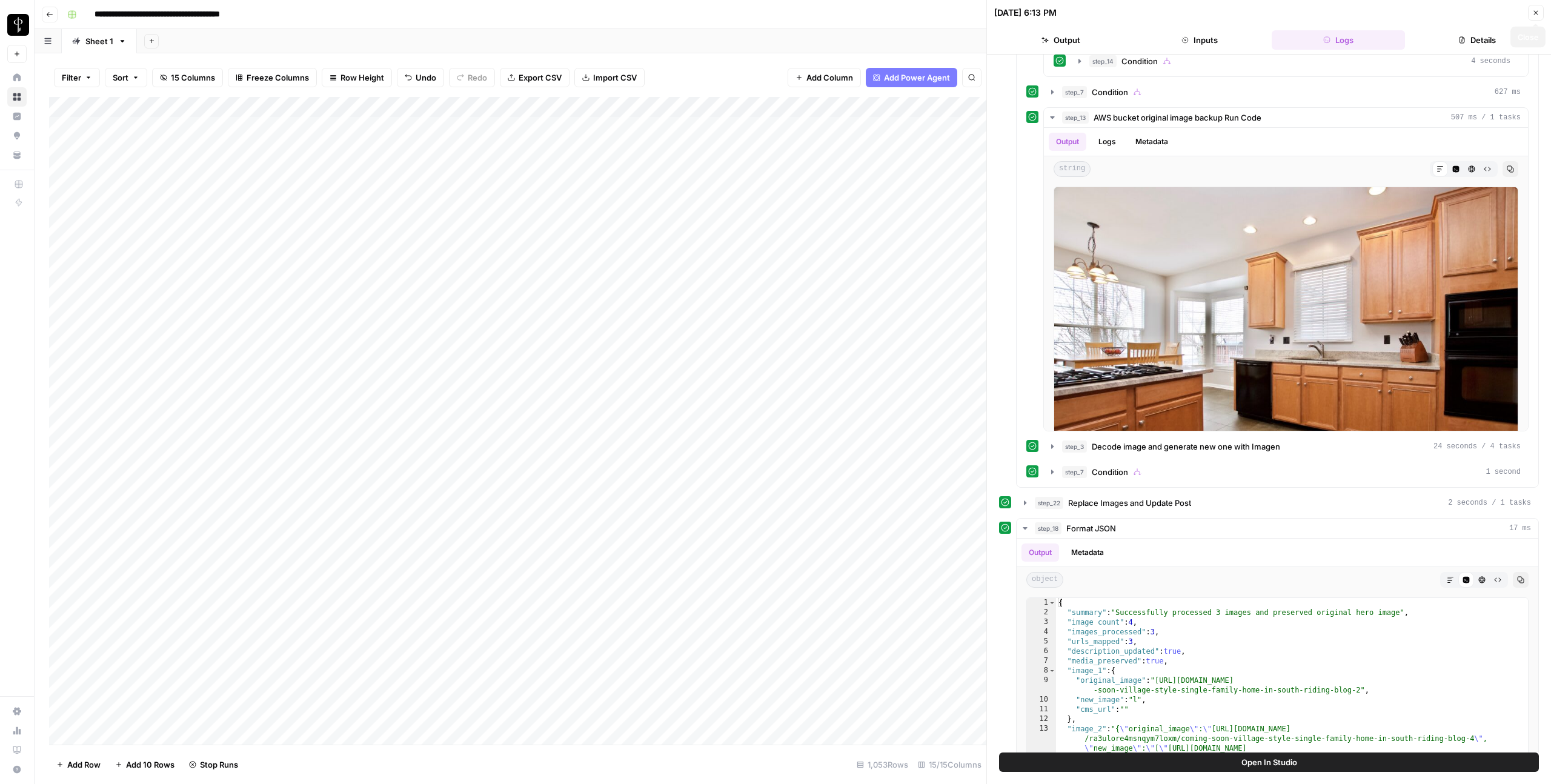
click at [1129, 16] on icon "button" at bounding box center [1536, 12] width 8 height 8
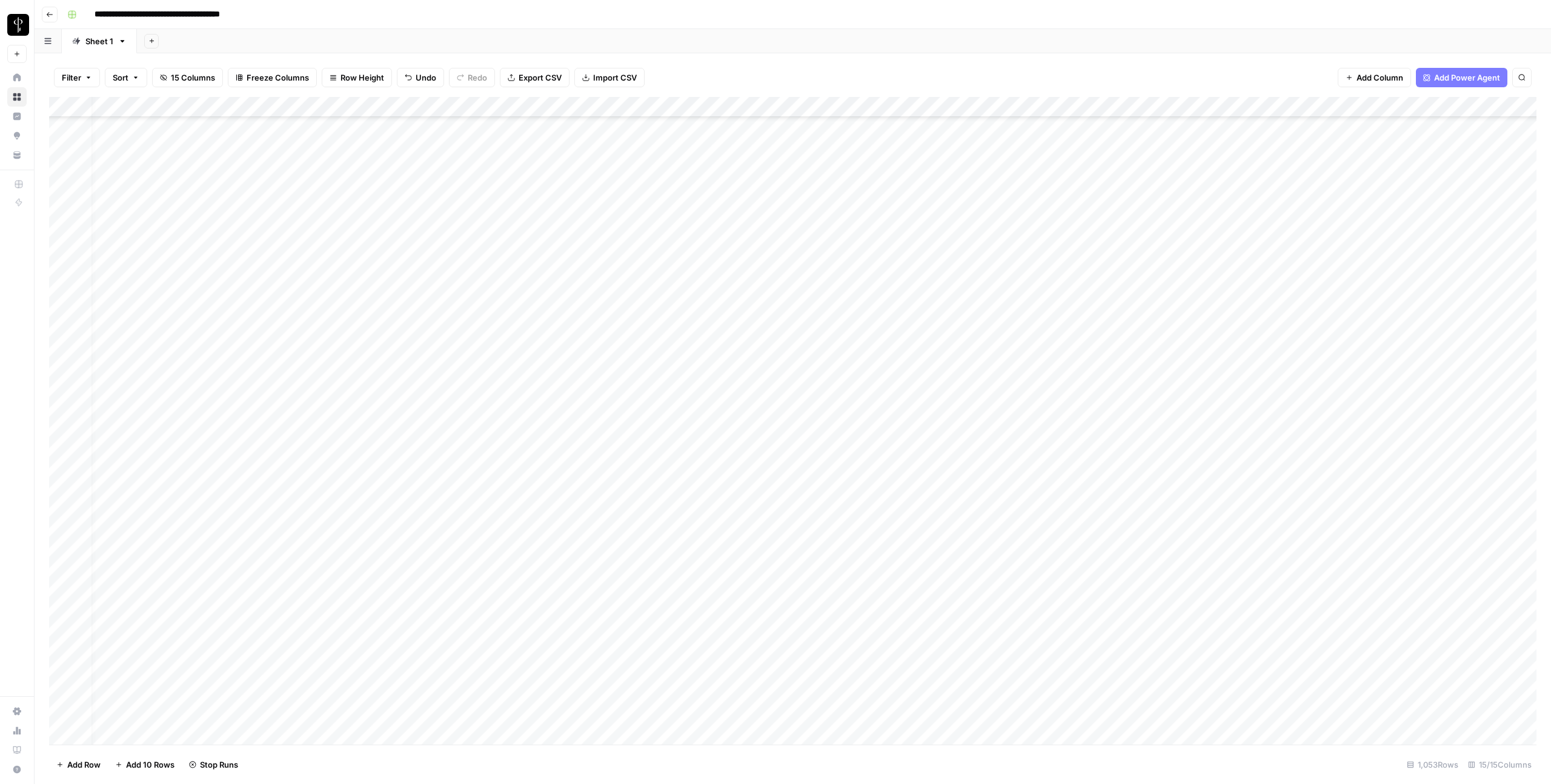
scroll to position [0, 16]
click at [880, 107] on div "Add Column" at bounding box center [792, 421] width 1487 height 648
click at [760, 226] on span "Edit Workflow" at bounding box center [785, 226] width 106 height 12
click at [696, 652] on div "Add Column" at bounding box center [792, 421] width 1487 height 648
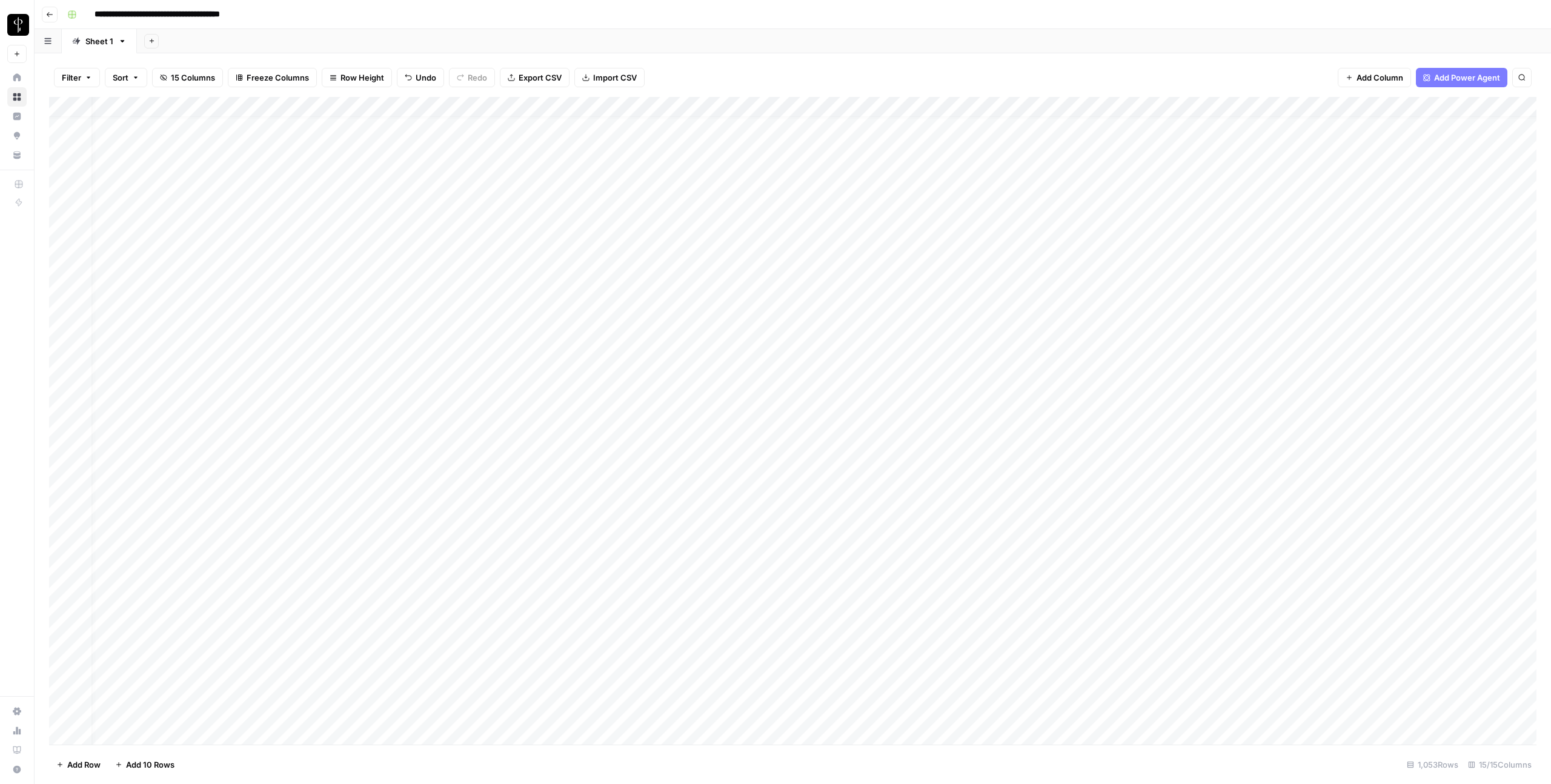
click at [897, 109] on div "Add Column" at bounding box center [792, 421] width 1487 height 648
click at [917, 172] on span "Remaining Rows" at bounding box center [938, 178] width 77 height 12
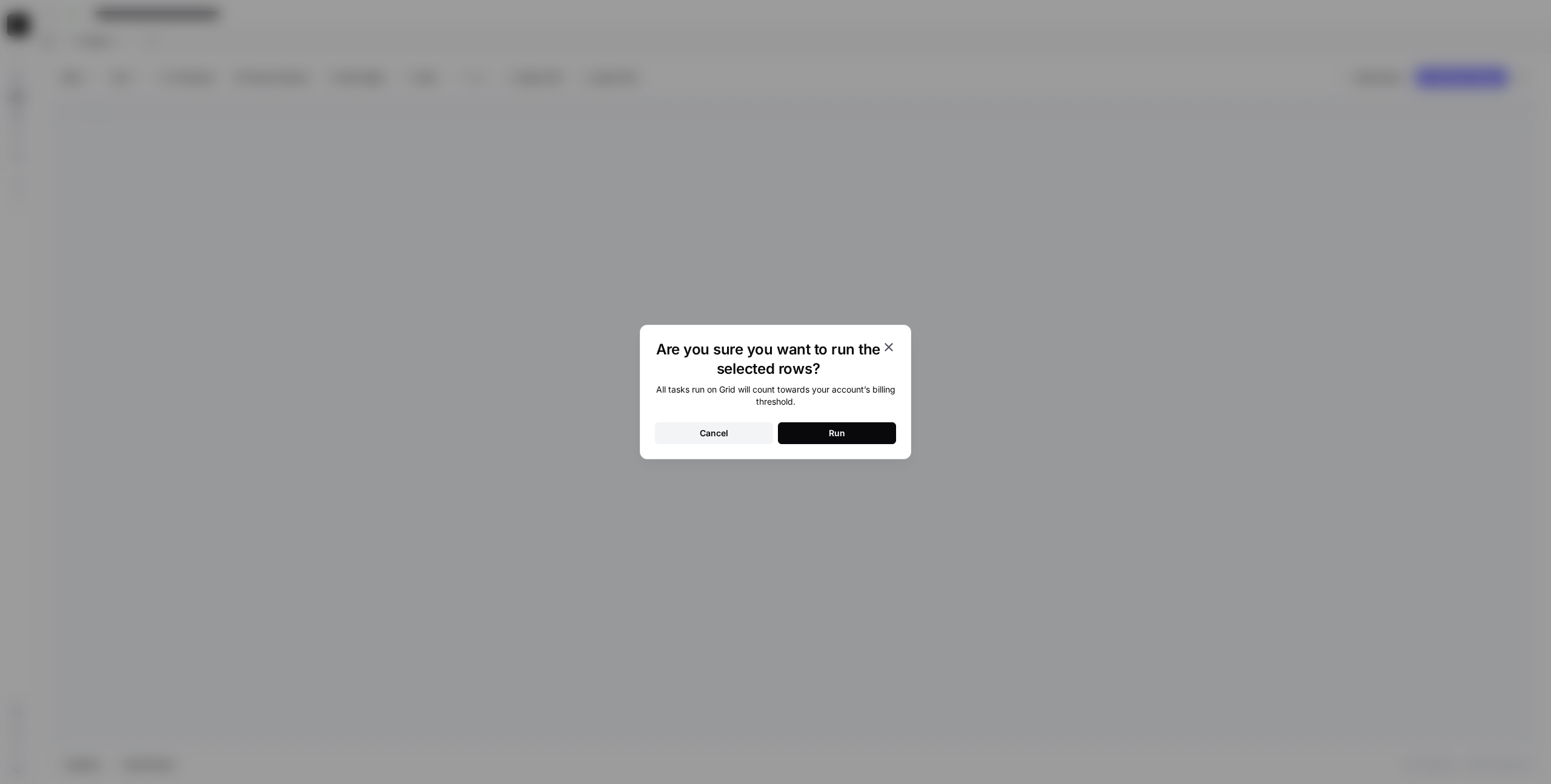
click at [857, 433] on button "Run" at bounding box center [837, 433] width 118 height 22
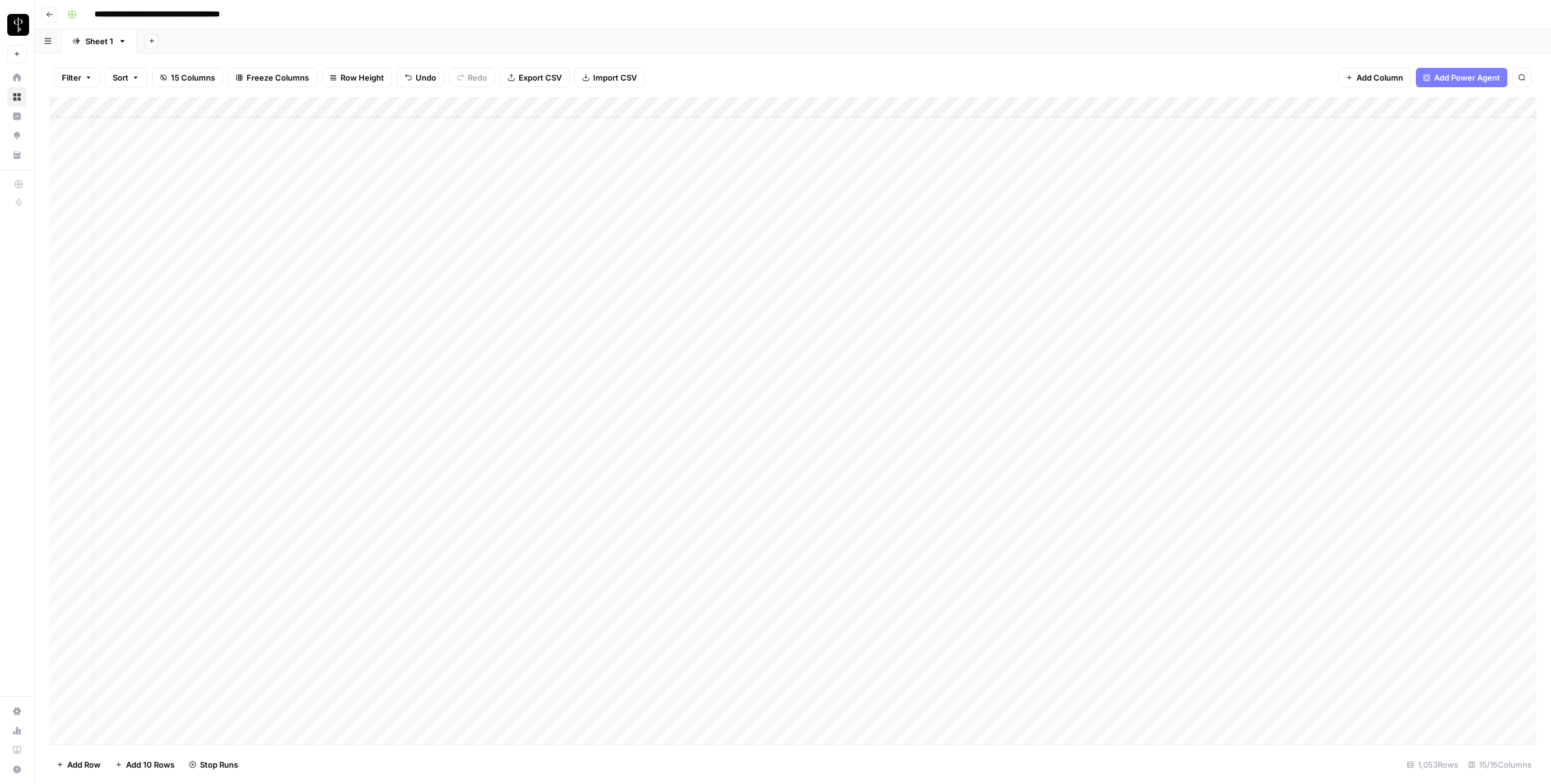
scroll to position [0, 16]
drag, startPoint x: 1030, startPoint y: 131, endPoint x: 1055, endPoint y: 656, distance: 525.6
click at [1055, 656] on div "Add Column" at bounding box center [792, 421] width 1487 height 648
click at [1087, 126] on div "Add Column" at bounding box center [792, 421] width 1487 height 648
click at [1108, 86] on div "Filter Sort 15 Columns Freeze Columns Row Height Undo Redo Export CSV Import CS…" at bounding box center [792, 77] width 1487 height 39
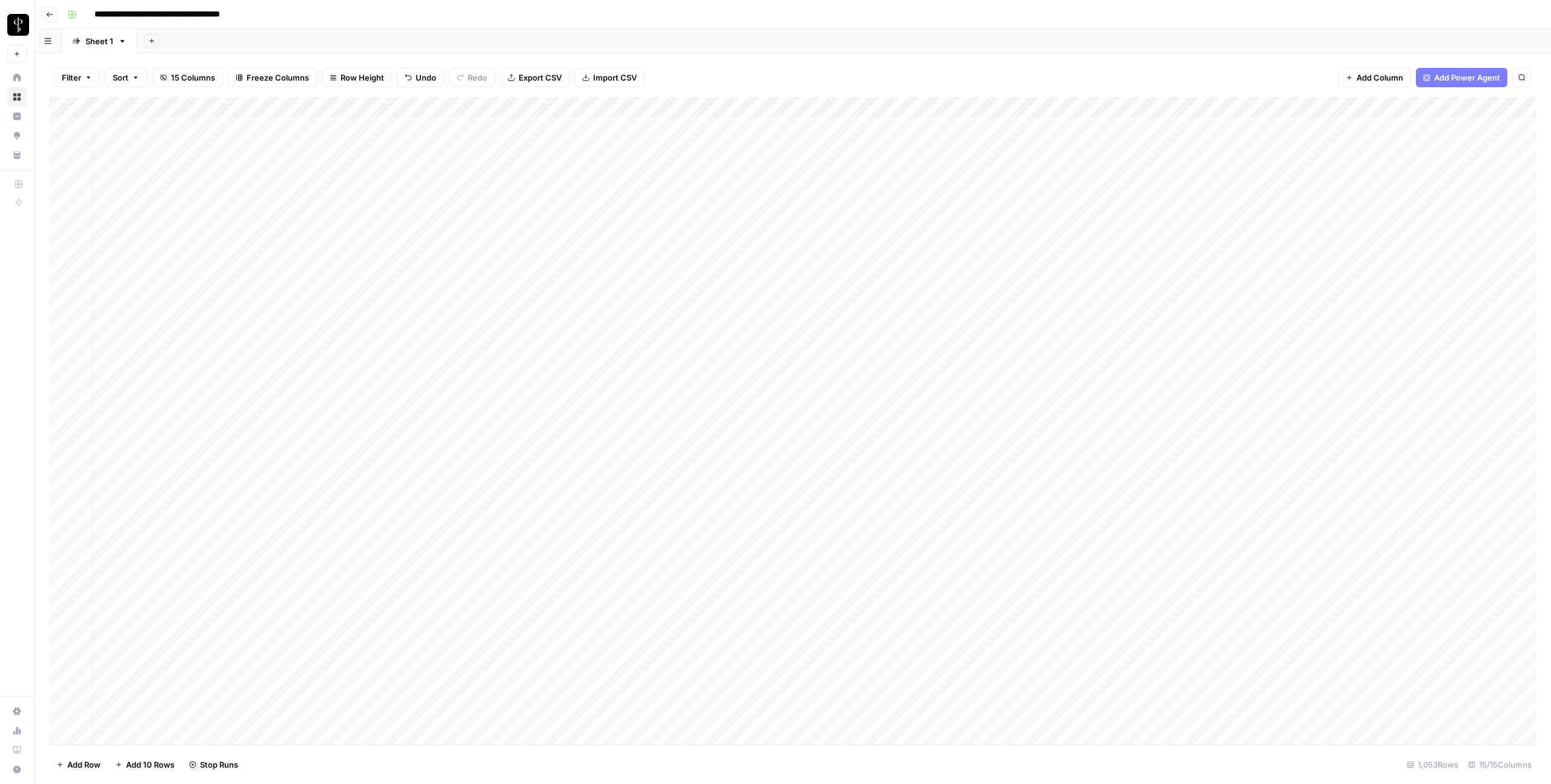
drag, startPoint x: 1087, startPoint y: 132, endPoint x: 1102, endPoint y: 663, distance: 531.2
click at [1102, 663] on div "Add Column" at bounding box center [792, 421] width 1487 height 648
click at [1129, 131] on div "Add Column" at bounding box center [792, 421] width 1487 height 648
drag, startPoint x: 1081, startPoint y: 126, endPoint x: 1087, endPoint y: 666, distance: 540.0
click at [1087, 666] on div "Add Column" at bounding box center [792, 421] width 1487 height 648
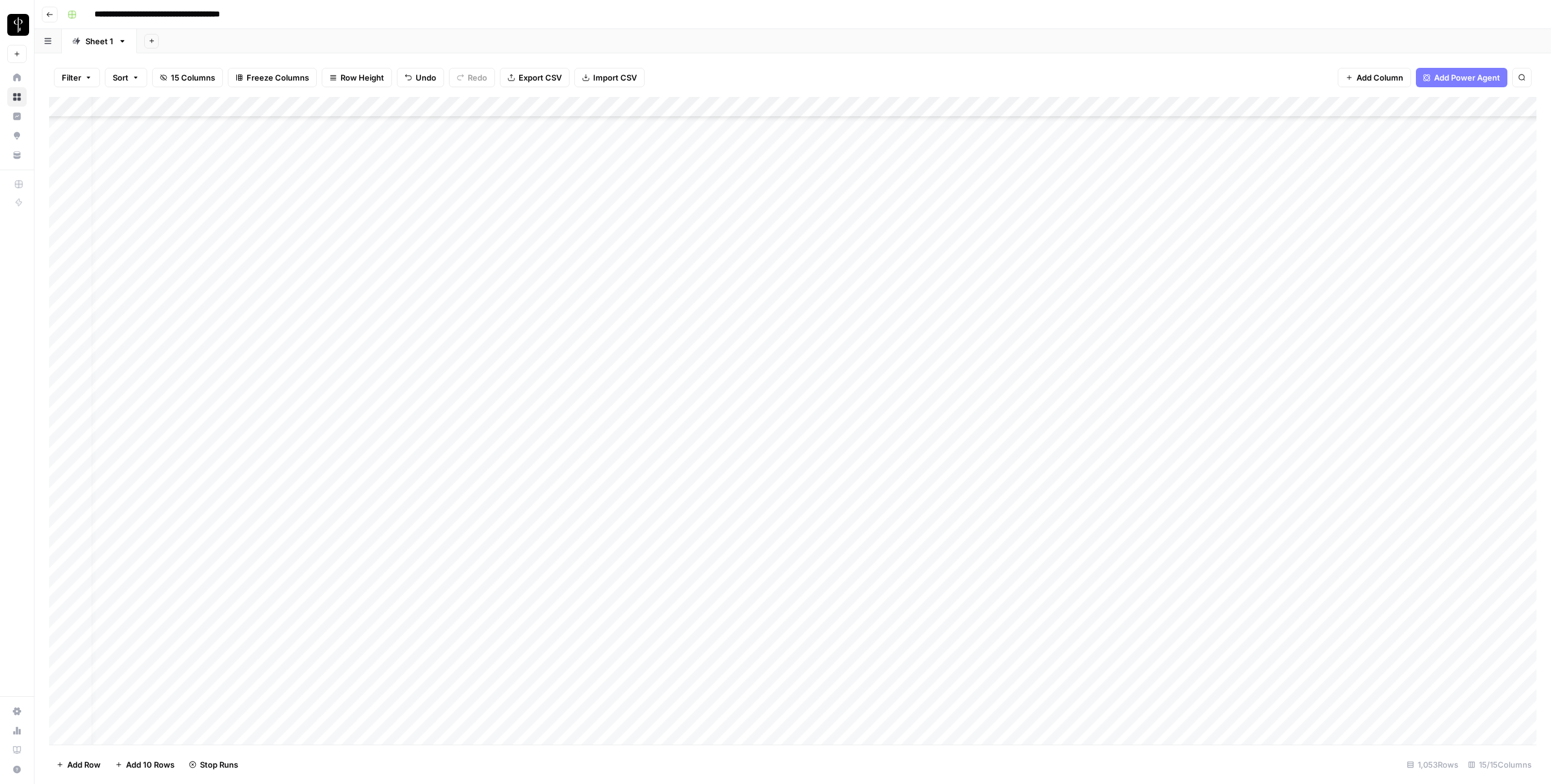
scroll to position [1303, 16]
click at [698, 328] on div "Add Column" at bounding box center [792, 421] width 1487 height 648
click at [696, 389] on div "Add Column" at bounding box center [792, 421] width 1487 height 648
click at [697, 396] on div "Add Column" at bounding box center [792, 421] width 1487 height 648
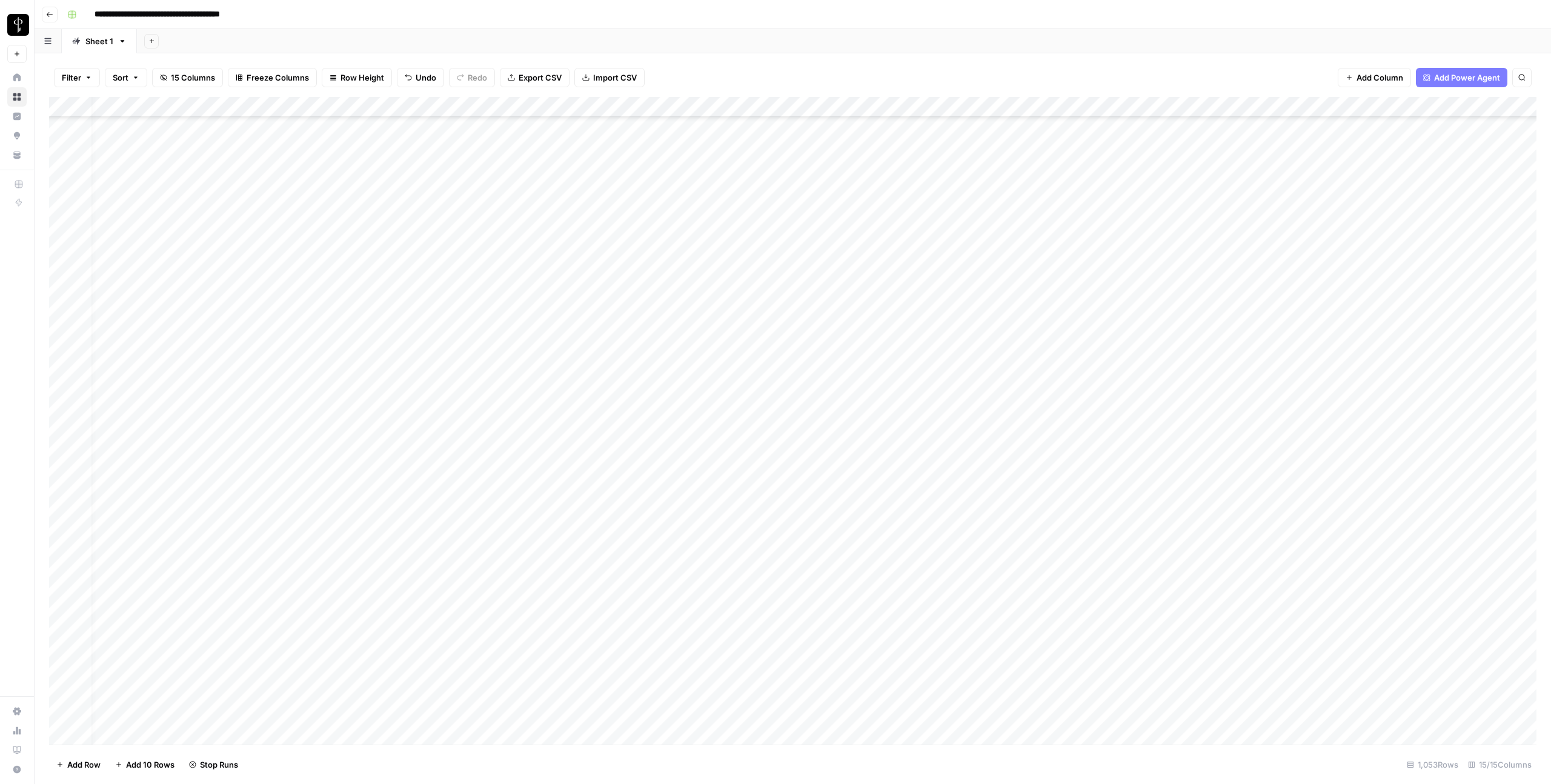
scroll to position [3705, 16]
click at [695, 335] on div "Add Column" at bounding box center [792, 421] width 1487 height 648
click at [695, 314] on div "Add Column" at bounding box center [792, 421] width 1487 height 648
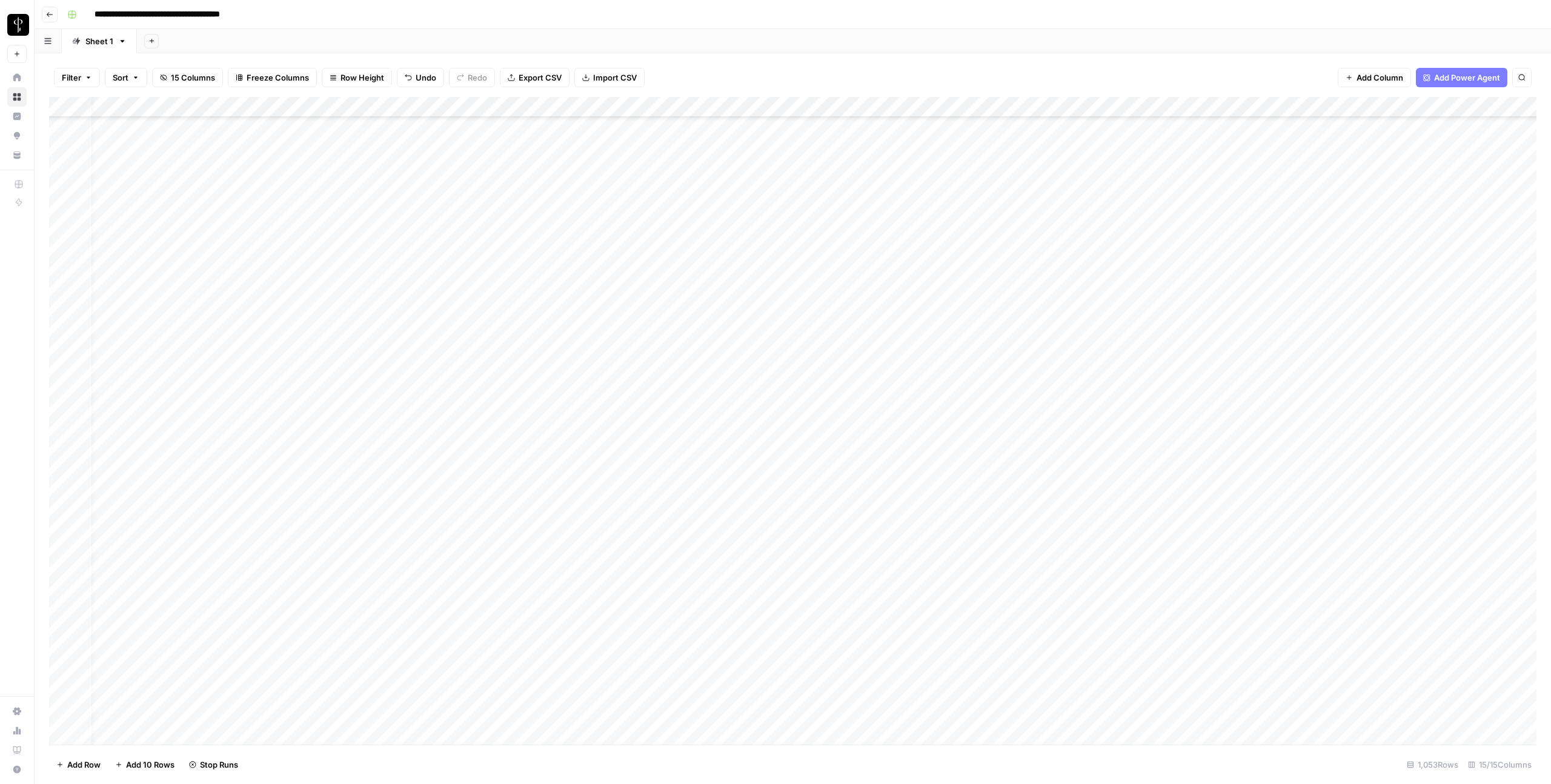
click at [699, 233] on div "Add Column" at bounding box center [792, 421] width 1487 height 648
click at [695, 624] on div "Add Column" at bounding box center [792, 421] width 1487 height 648
click at [816, 628] on div "Add Column" at bounding box center [792, 421] width 1487 height 648
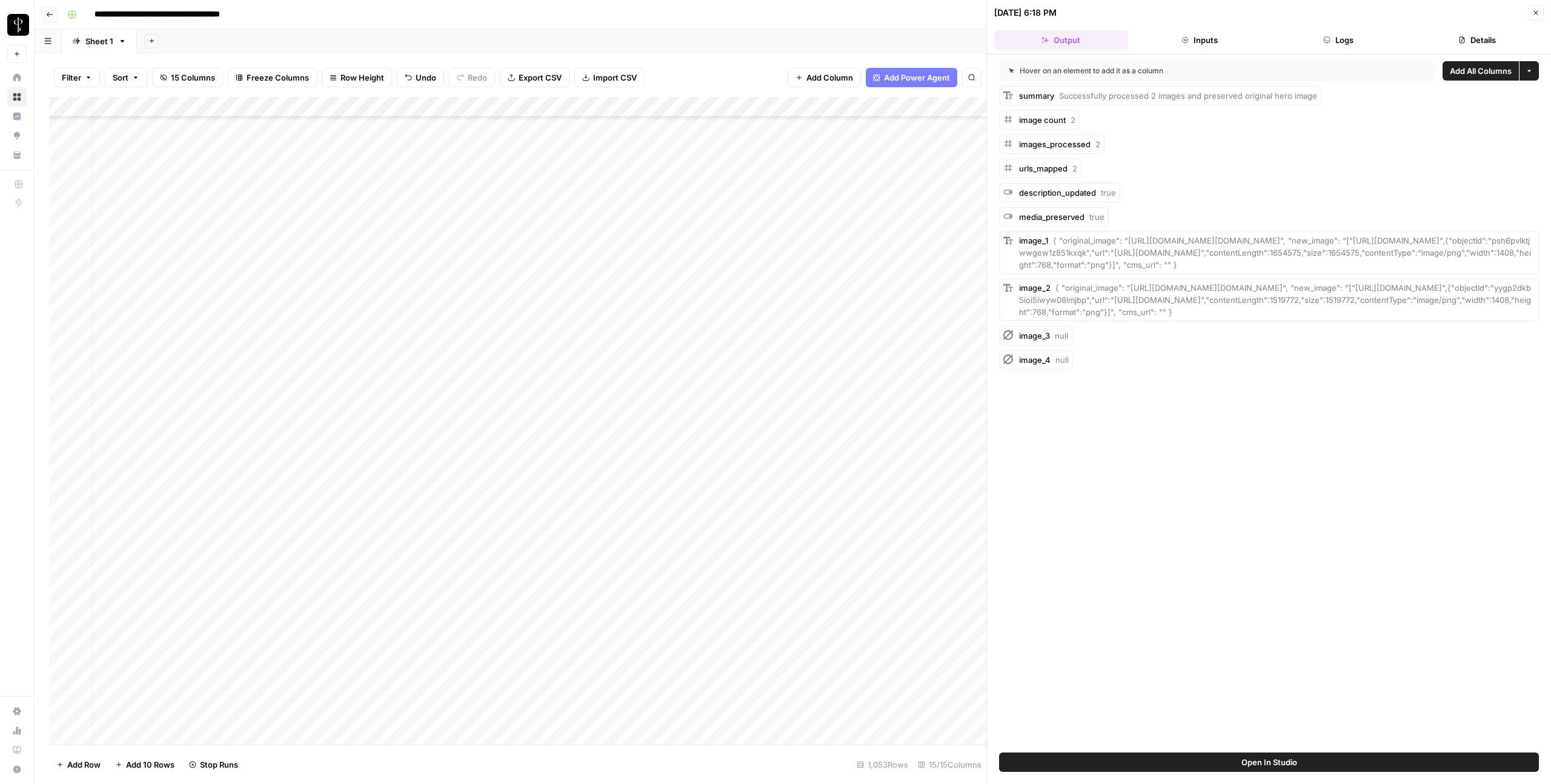
click at [1129, 48] on button "Logs" at bounding box center [1339, 40] width 134 height 19
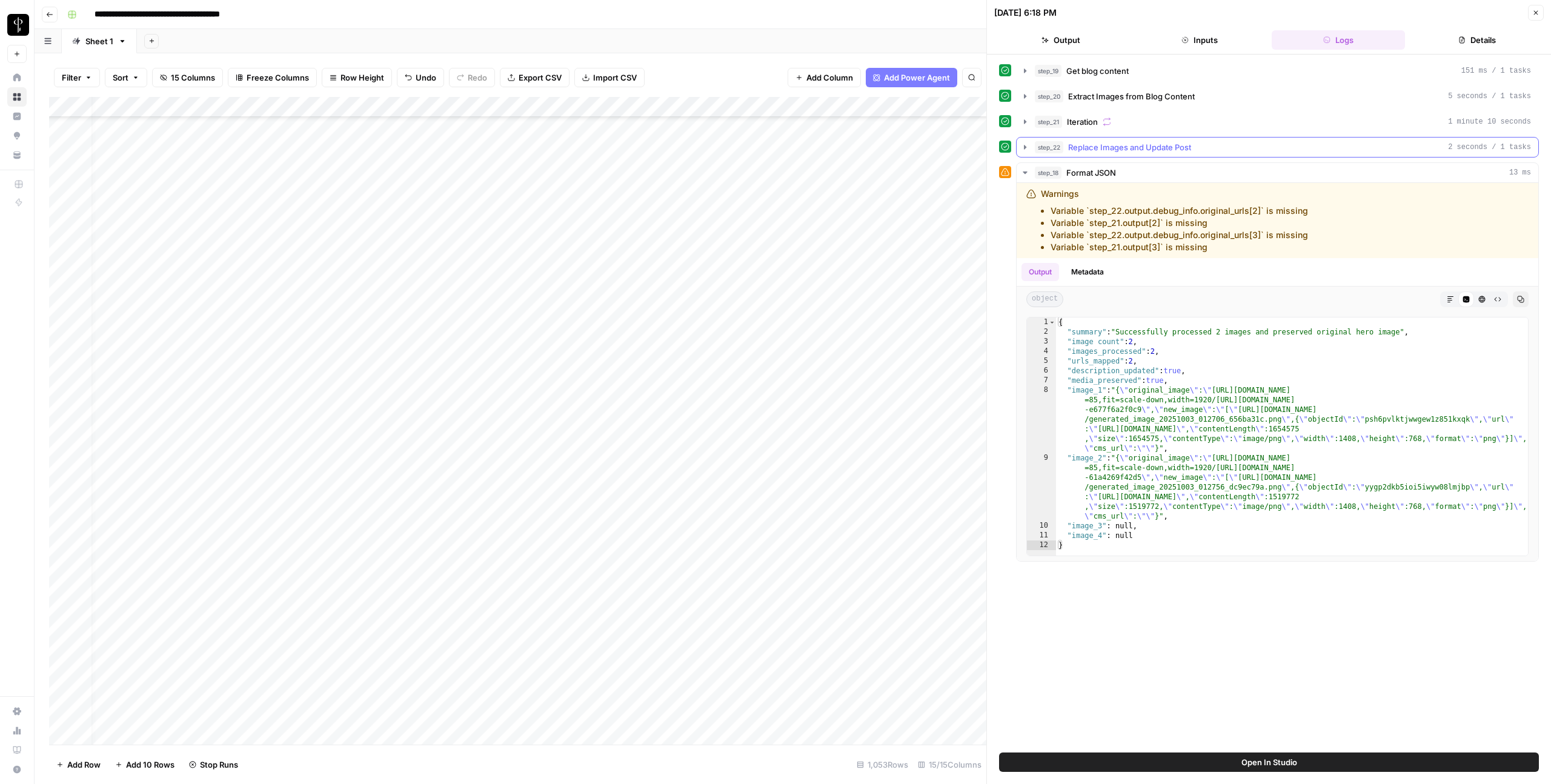
click at [1082, 144] on span "Replace Images and Update Post" at bounding box center [1130, 147] width 123 height 12
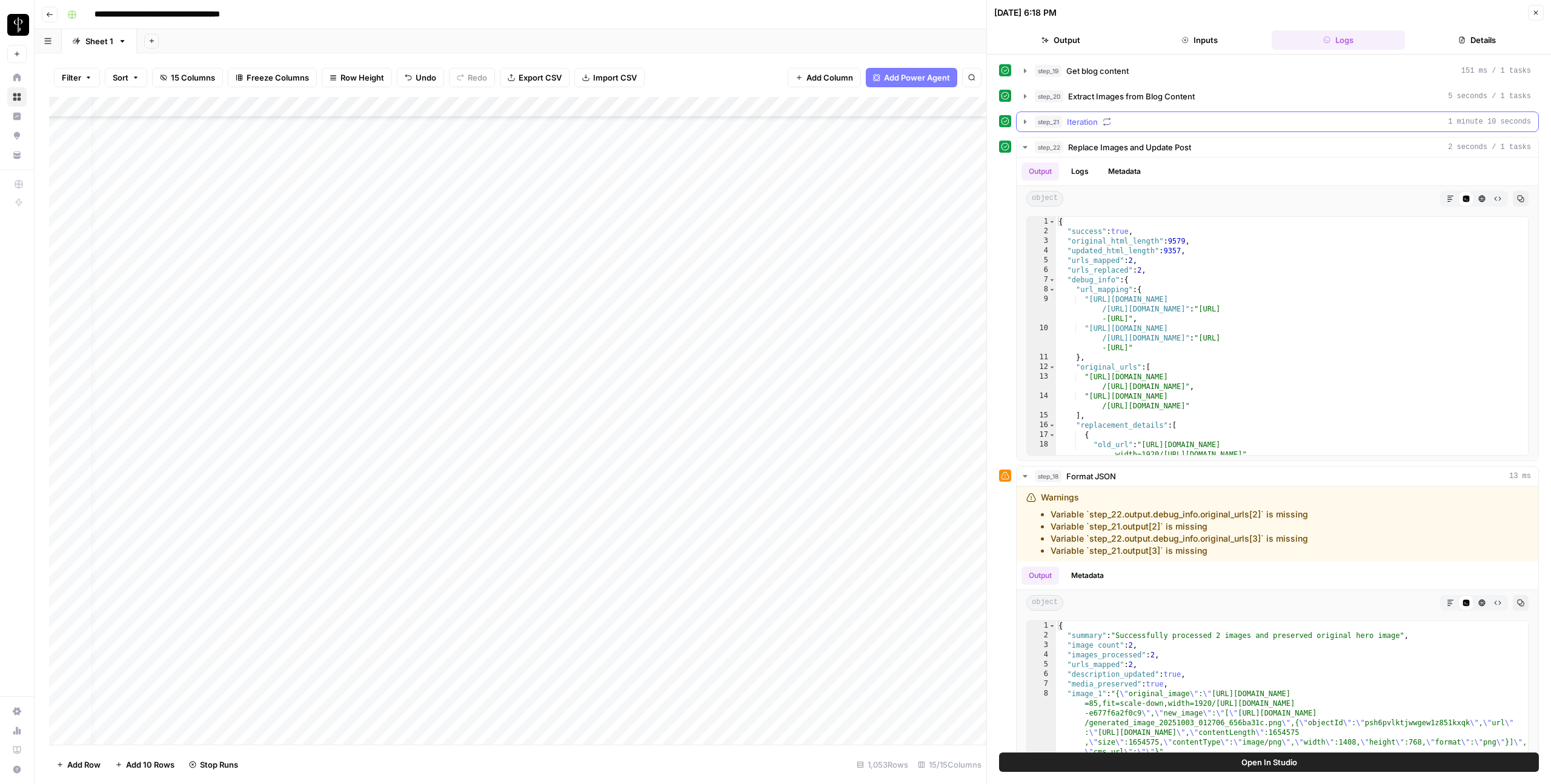
click at [1025, 120] on icon "button" at bounding box center [1025, 122] width 10 height 10
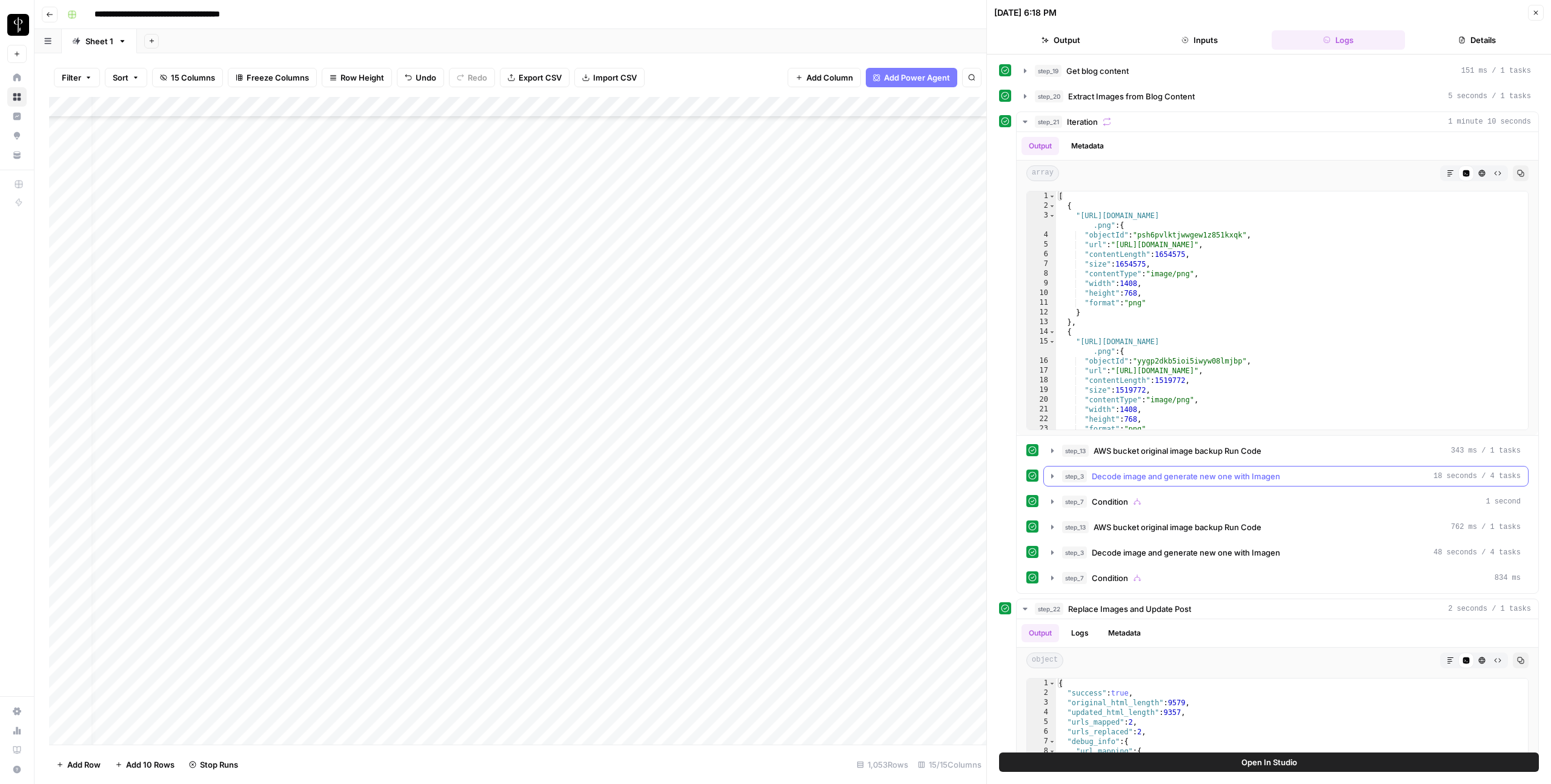
click at [1129, 476] on span "Decode image and generate new one with Imagen" at bounding box center [1186, 477] width 189 height 12
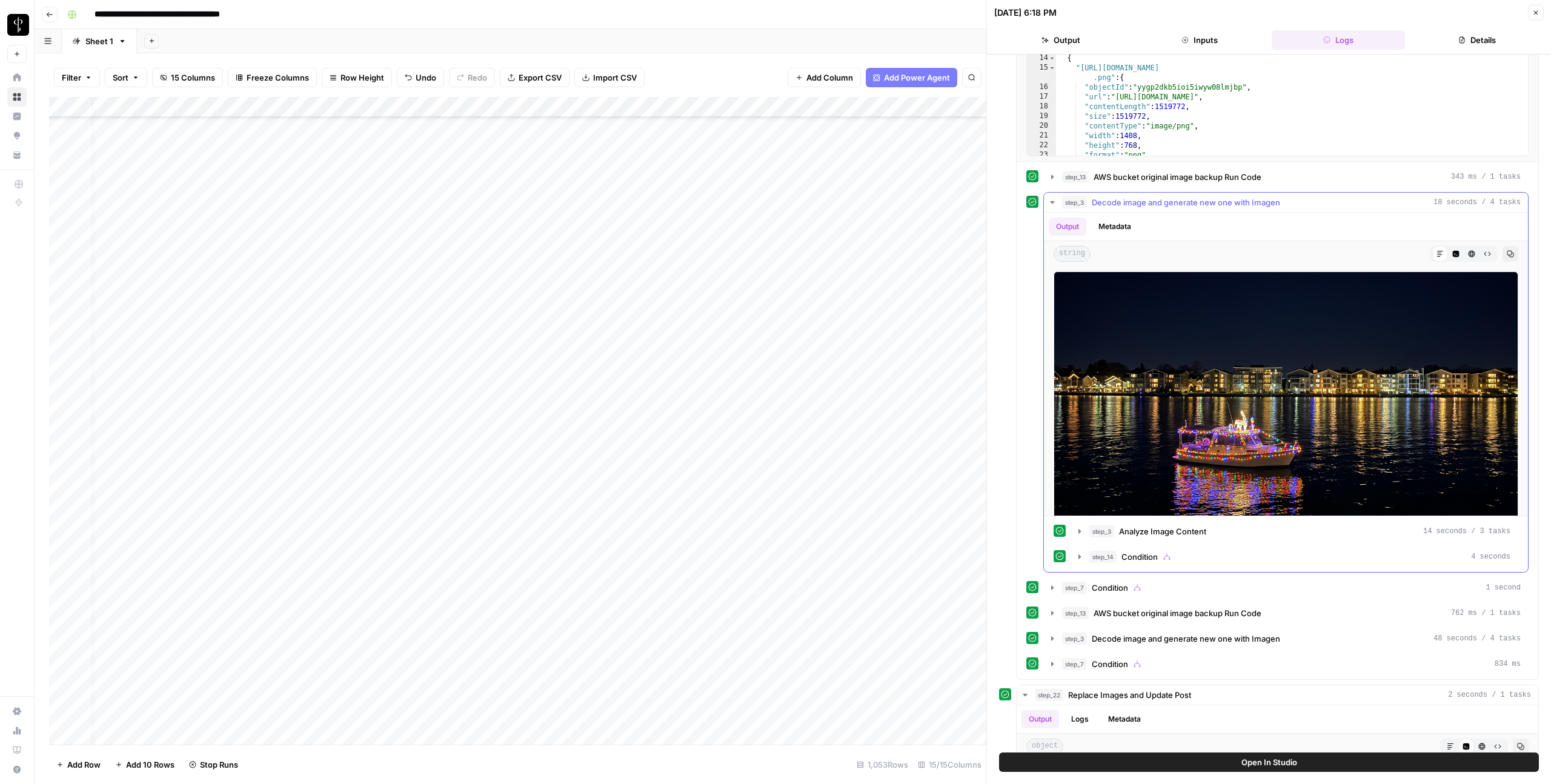
scroll to position [15, 0]
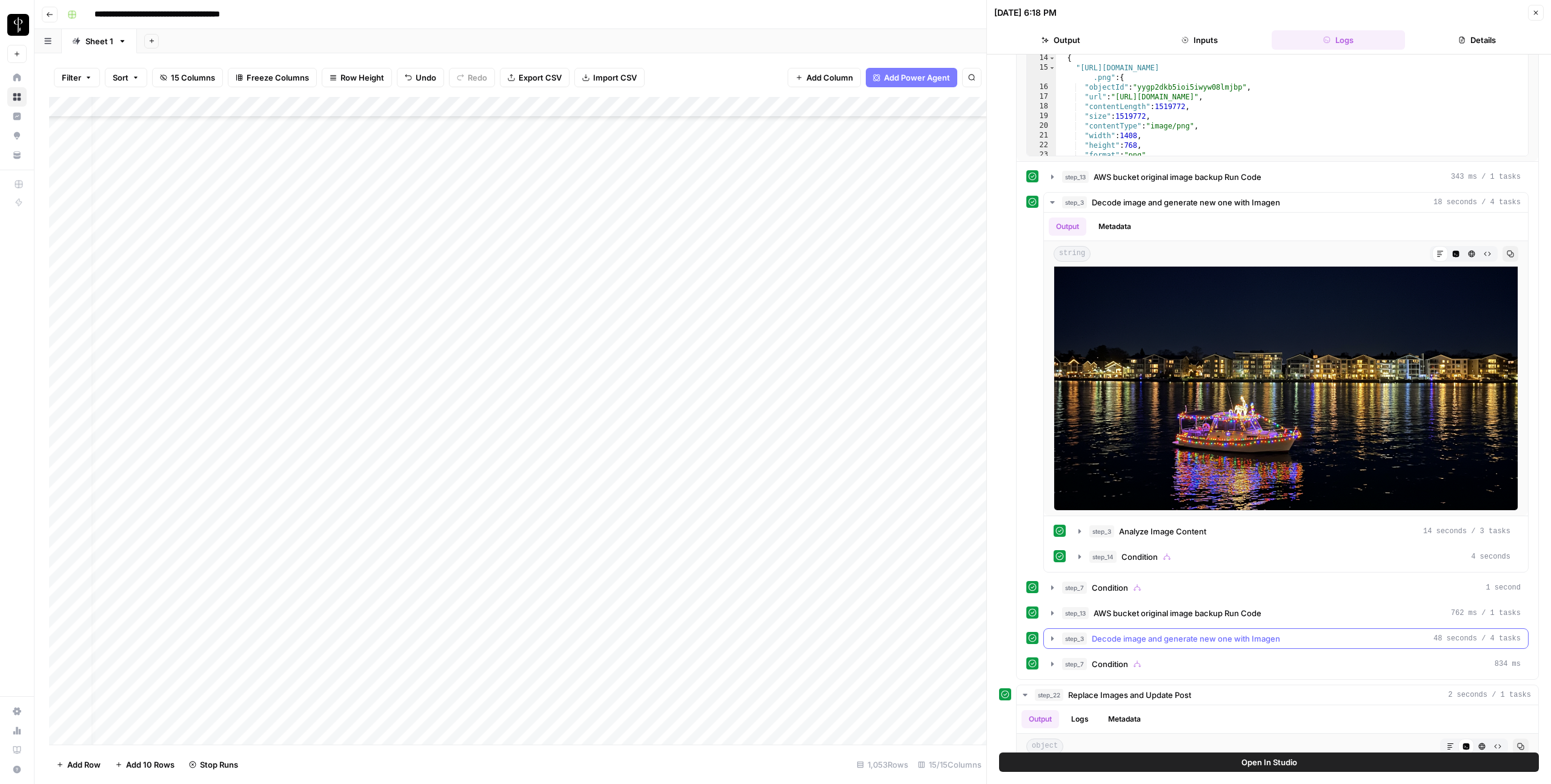
click at [1129, 643] on span "Decode image and generate new one with Imagen" at bounding box center [1186, 639] width 189 height 12
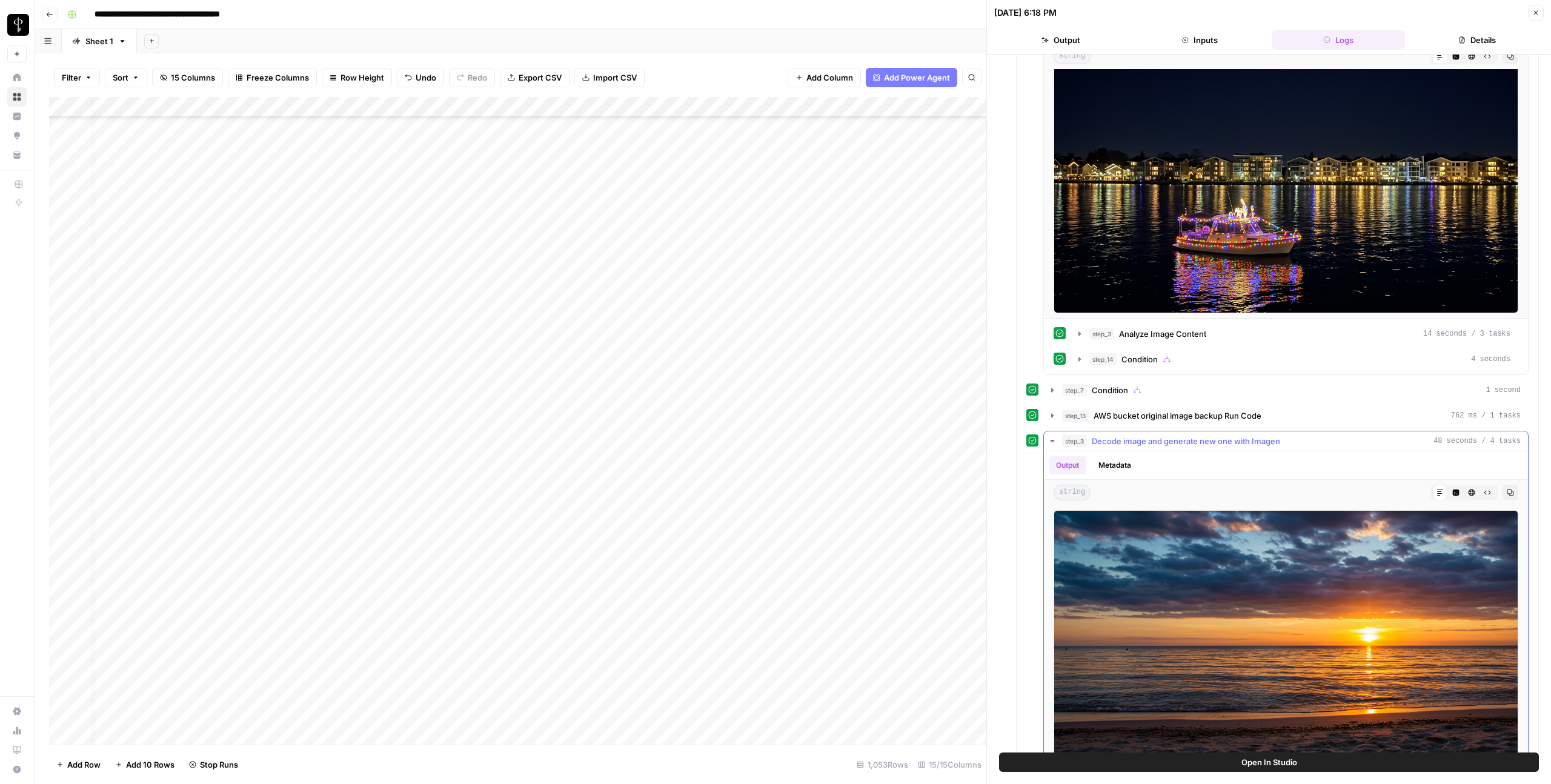
scroll to position [522, 0]
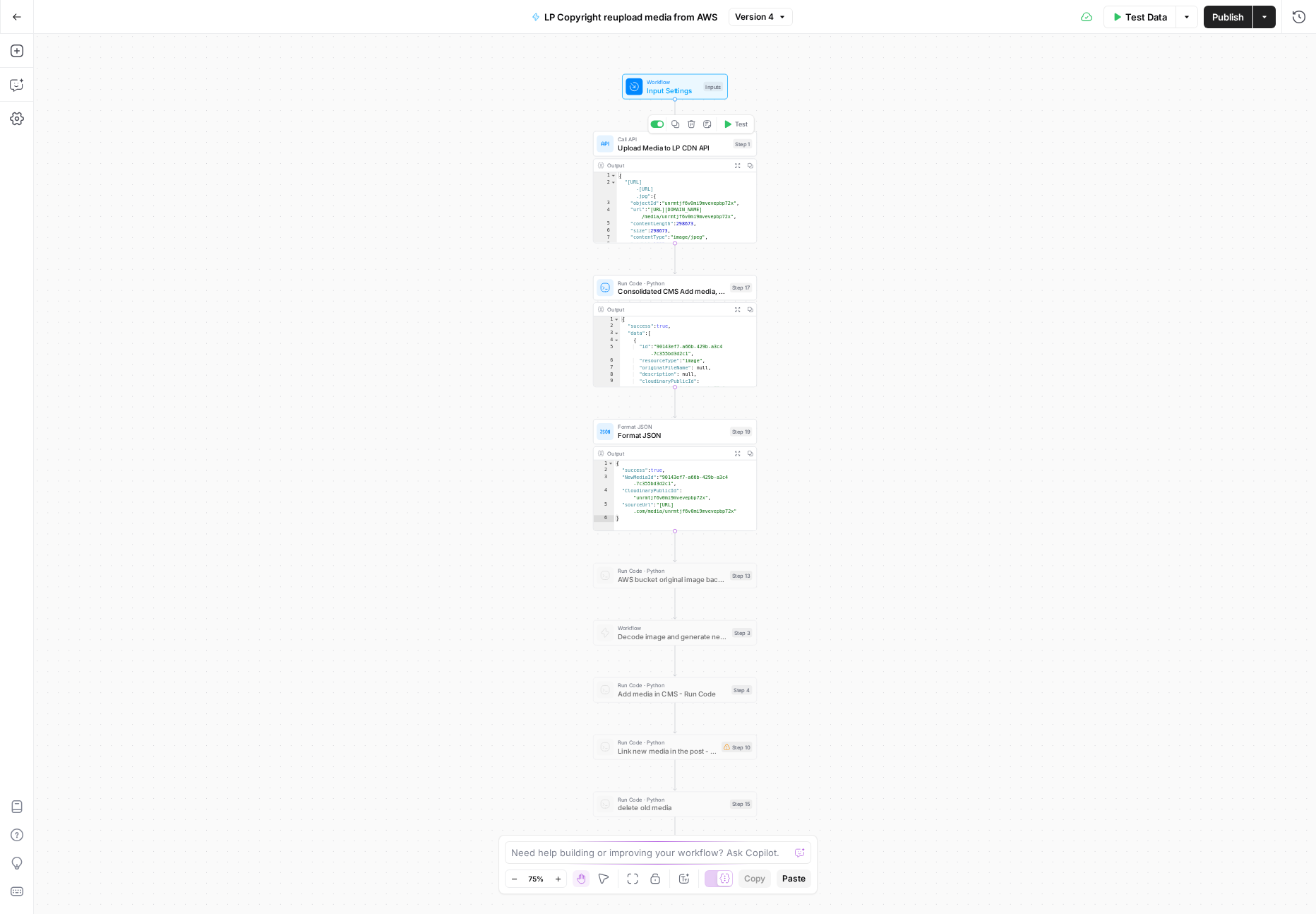
click at [673, 147] on span "Upload Media to LP CDN API" at bounding box center [673, 147] width 111 height 10
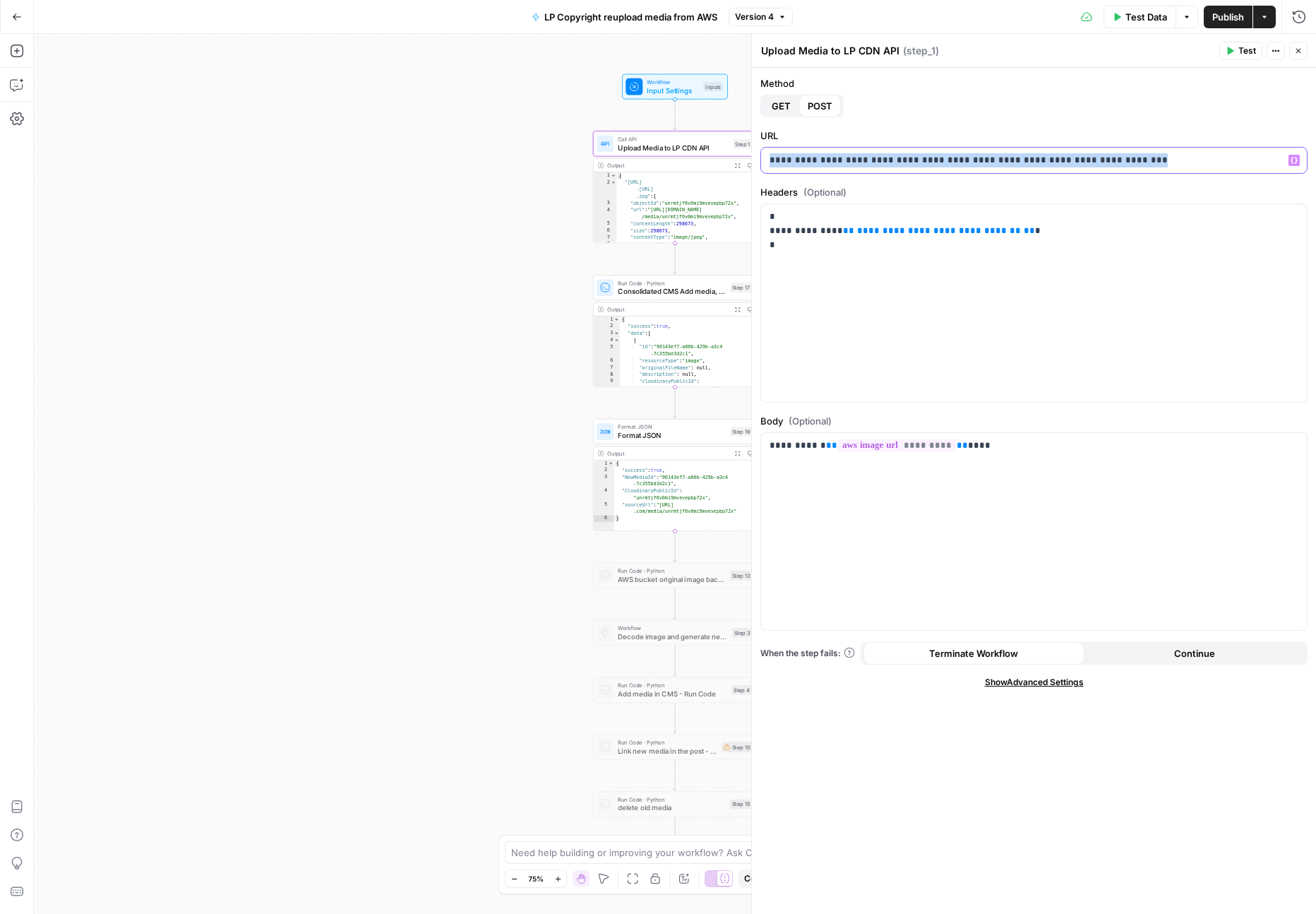
drag, startPoint x: 1169, startPoint y: 156, endPoint x: 721, endPoint y: 159, distance: 448.0
click at [721, 159] on body "LP Production Workloads New Home Browse Insights Opportunities Your Data Recent…" at bounding box center [658, 457] width 1316 height 914
copy p "**********"
click at [662, 287] on span "Consolidated CMS Add media, update post, delete old" at bounding box center [671, 291] width 108 height 10
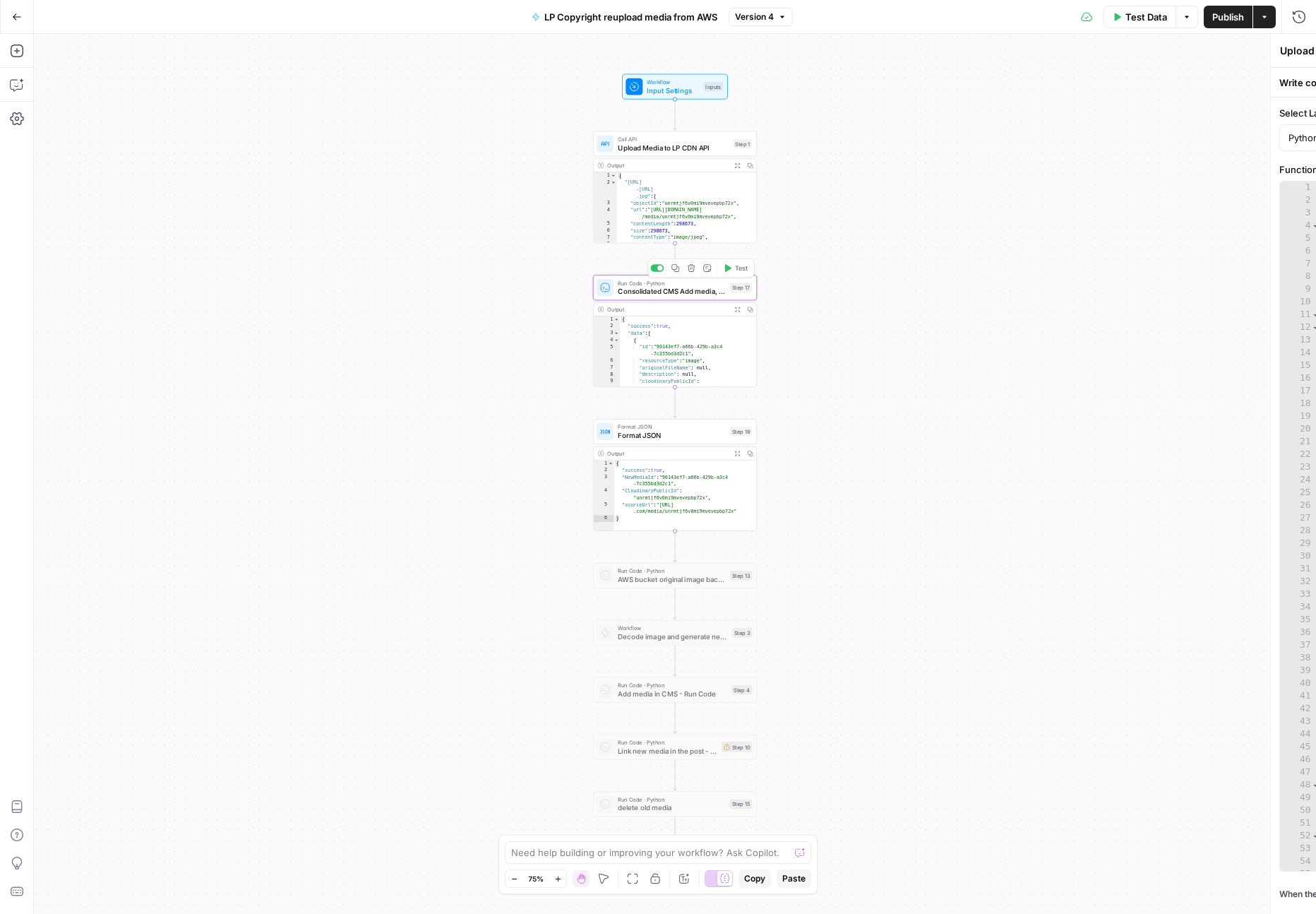
type textarea "Consolidated CMS Add media, update post, delete old"
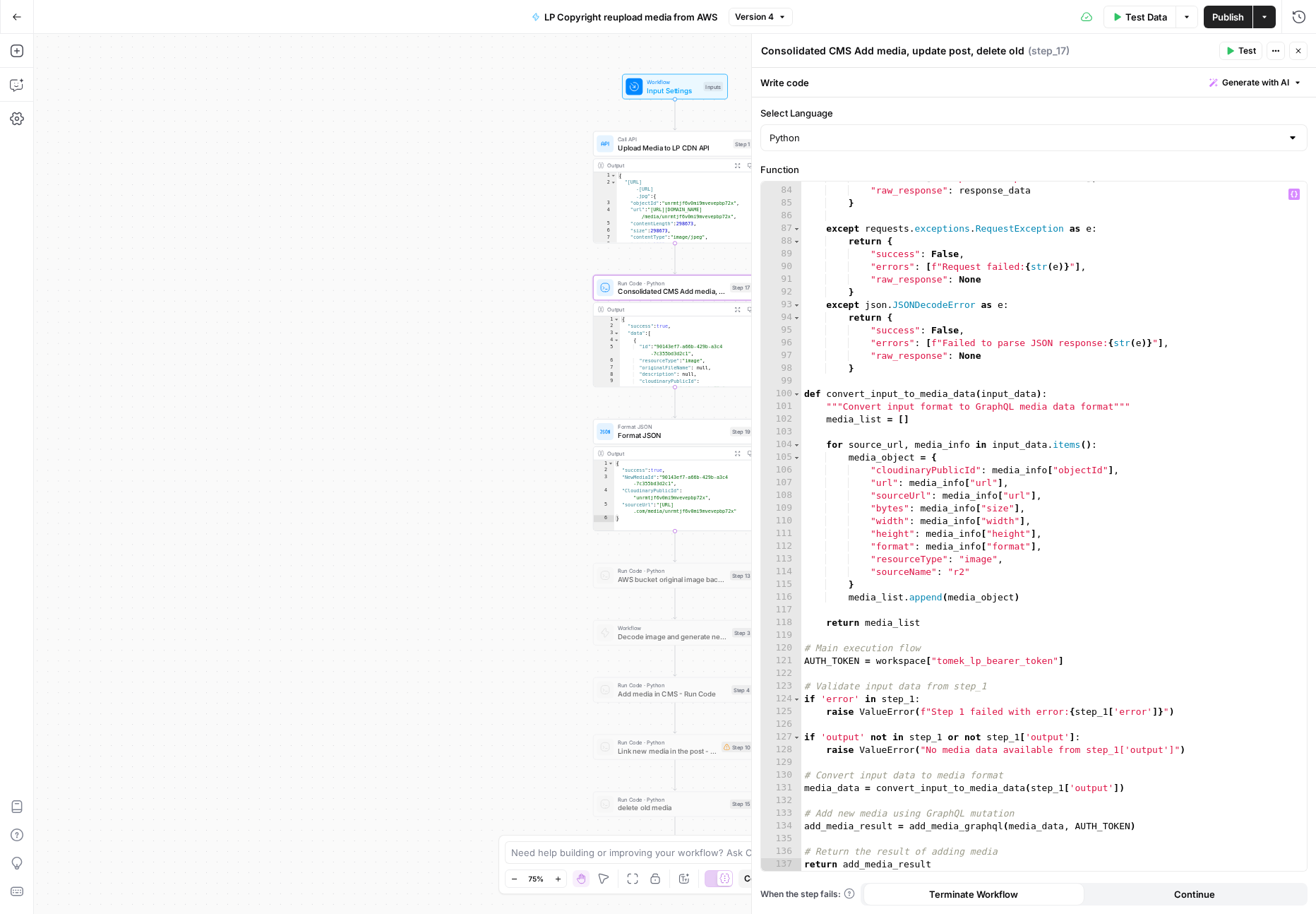
scroll to position [1065, 0]
click at [1301, 56] on button "Close" at bounding box center [1298, 51] width 19 height 19
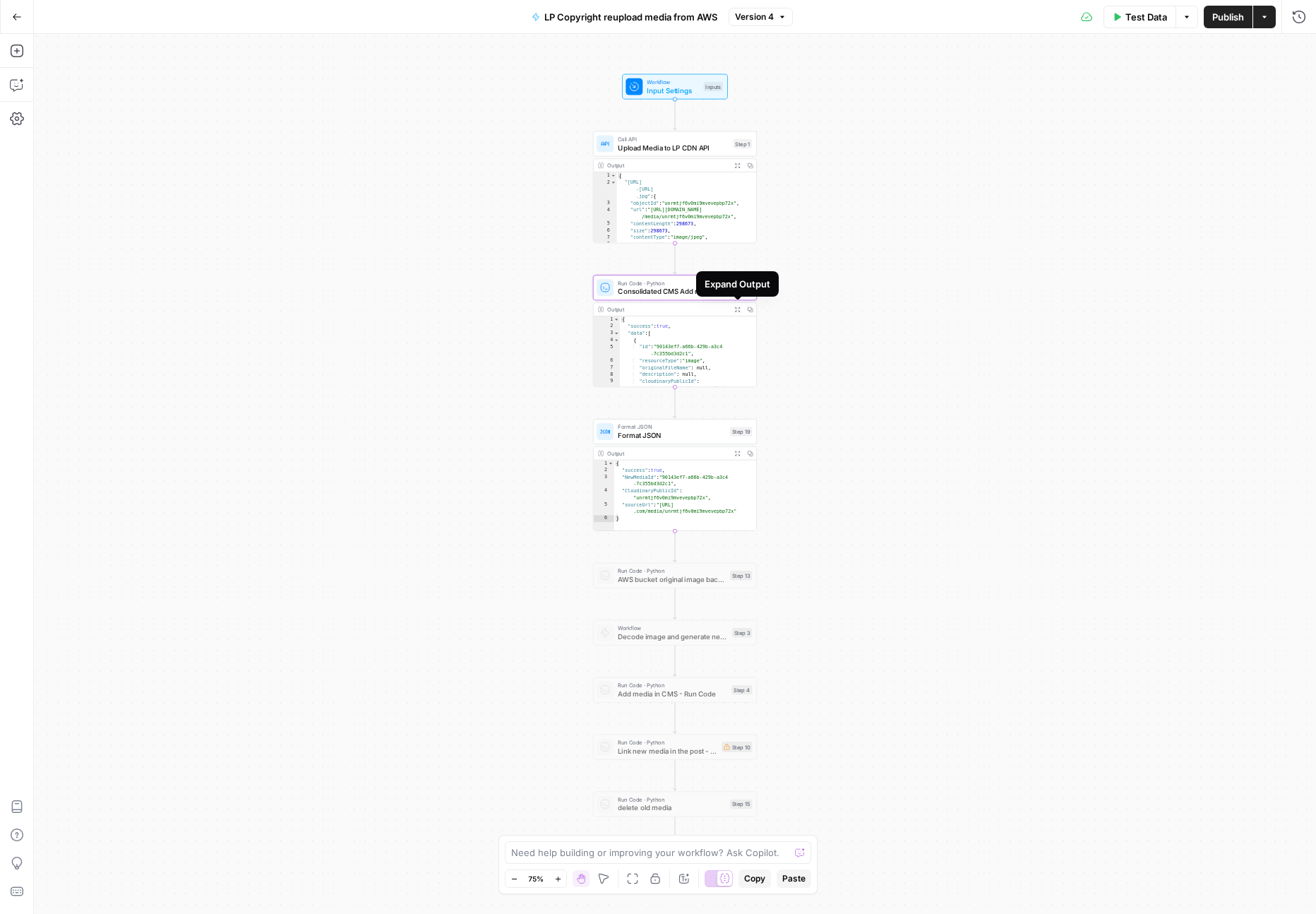
click at [738, 308] on icon "button" at bounding box center [737, 310] width 5 height 5
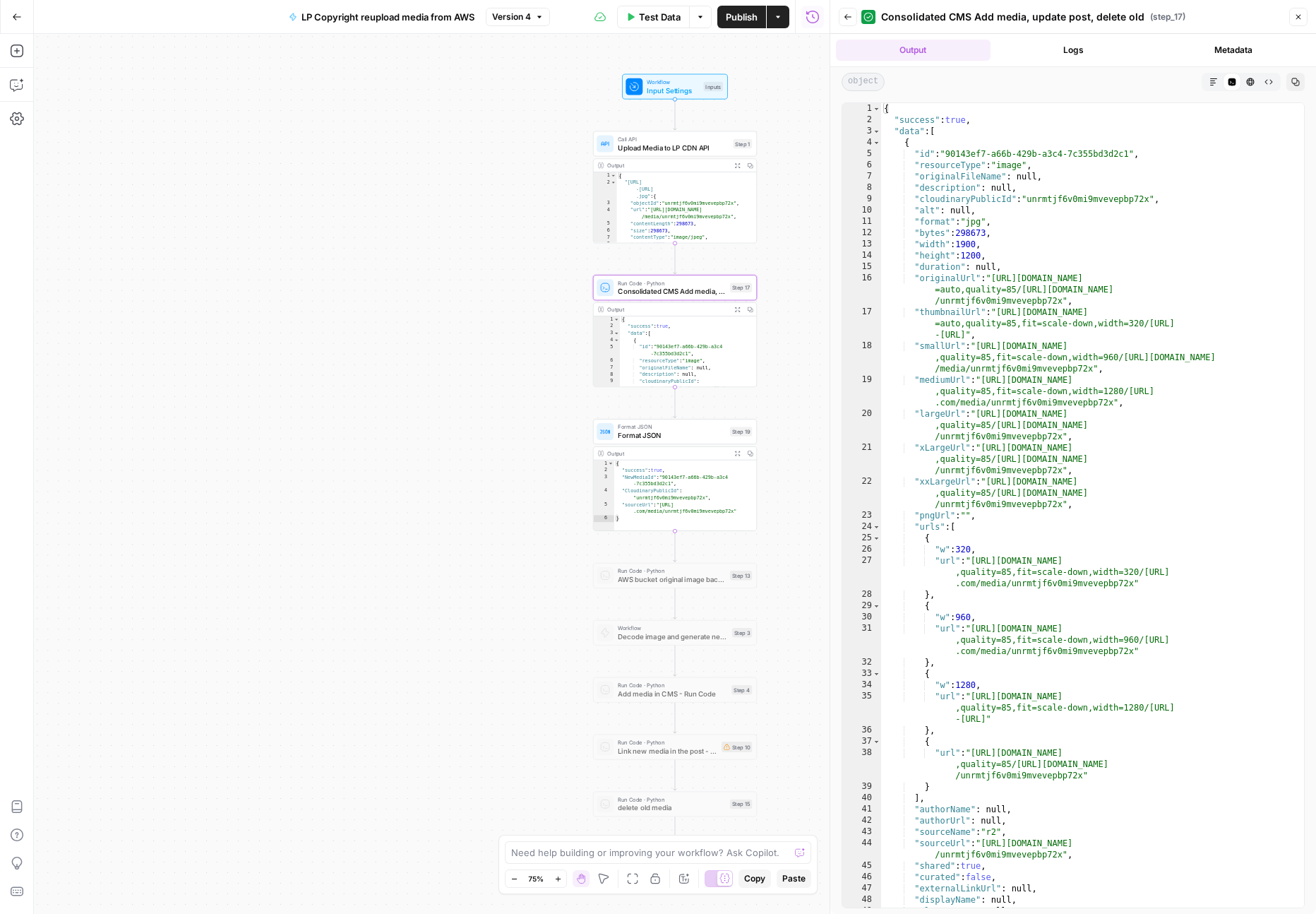
click at [1290, 83] on button "Copy" at bounding box center [1295, 81] width 19 height 19
click at [738, 164] on icon "button" at bounding box center [736, 165] width 6 height 6
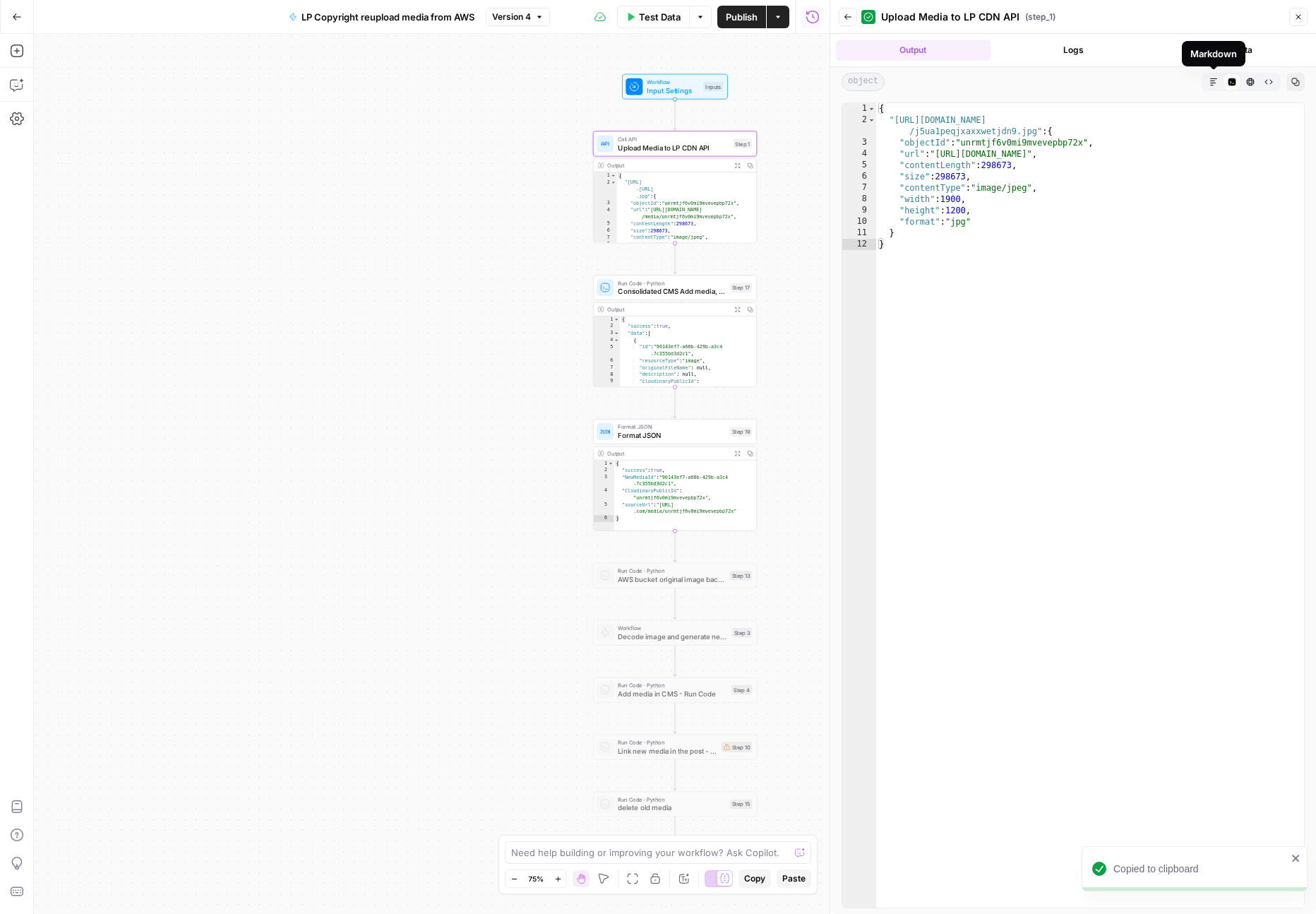
click at [1295, 83] on icon "button" at bounding box center [1295, 81] width 9 height 9
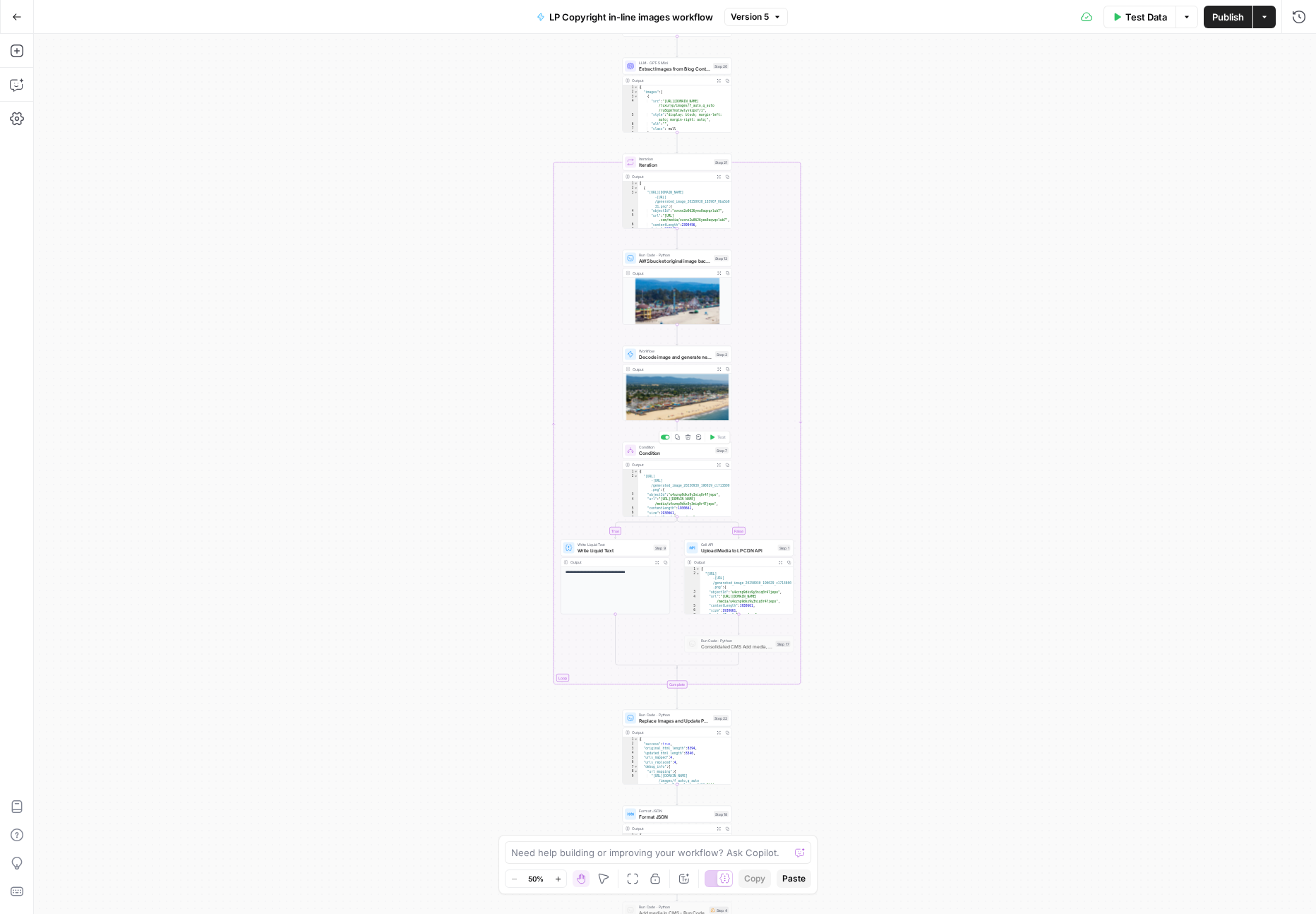
click at [678, 449] on span "Condition" at bounding box center [675, 453] width 73 height 7
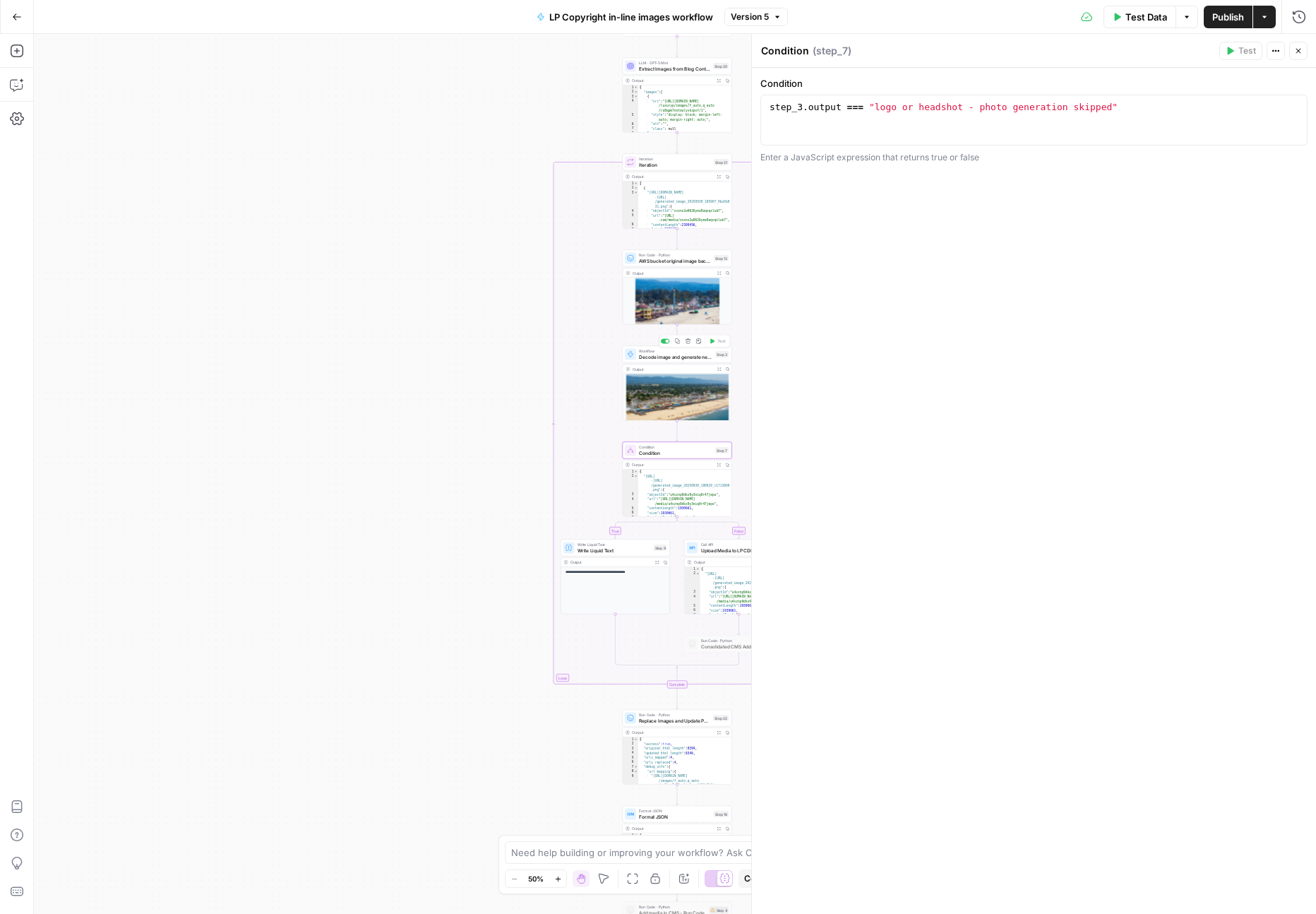
click at [658, 351] on span "Workflow" at bounding box center [675, 350] width 73 height 6
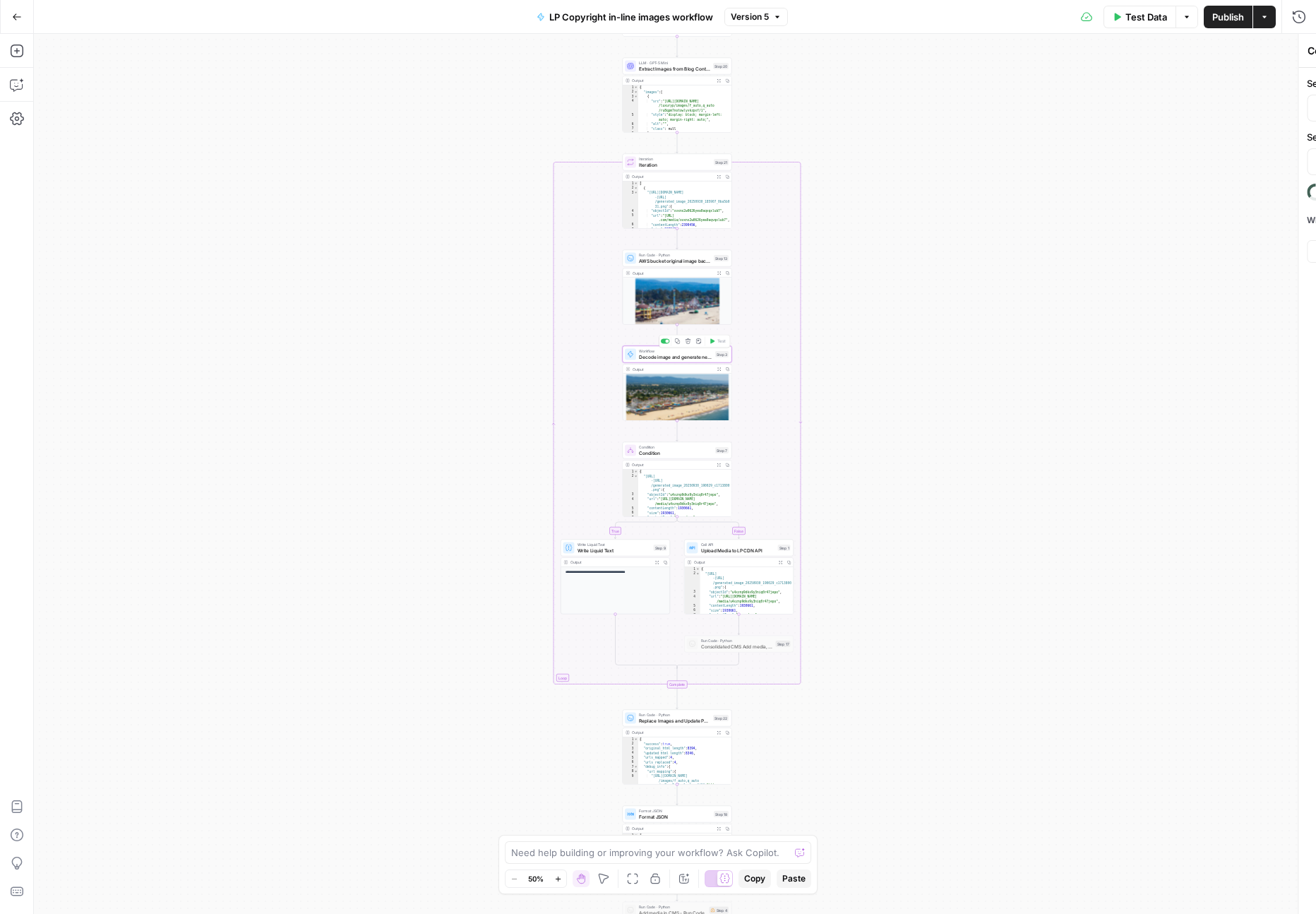
type textarea "Decode image and generate new one with Imagen"
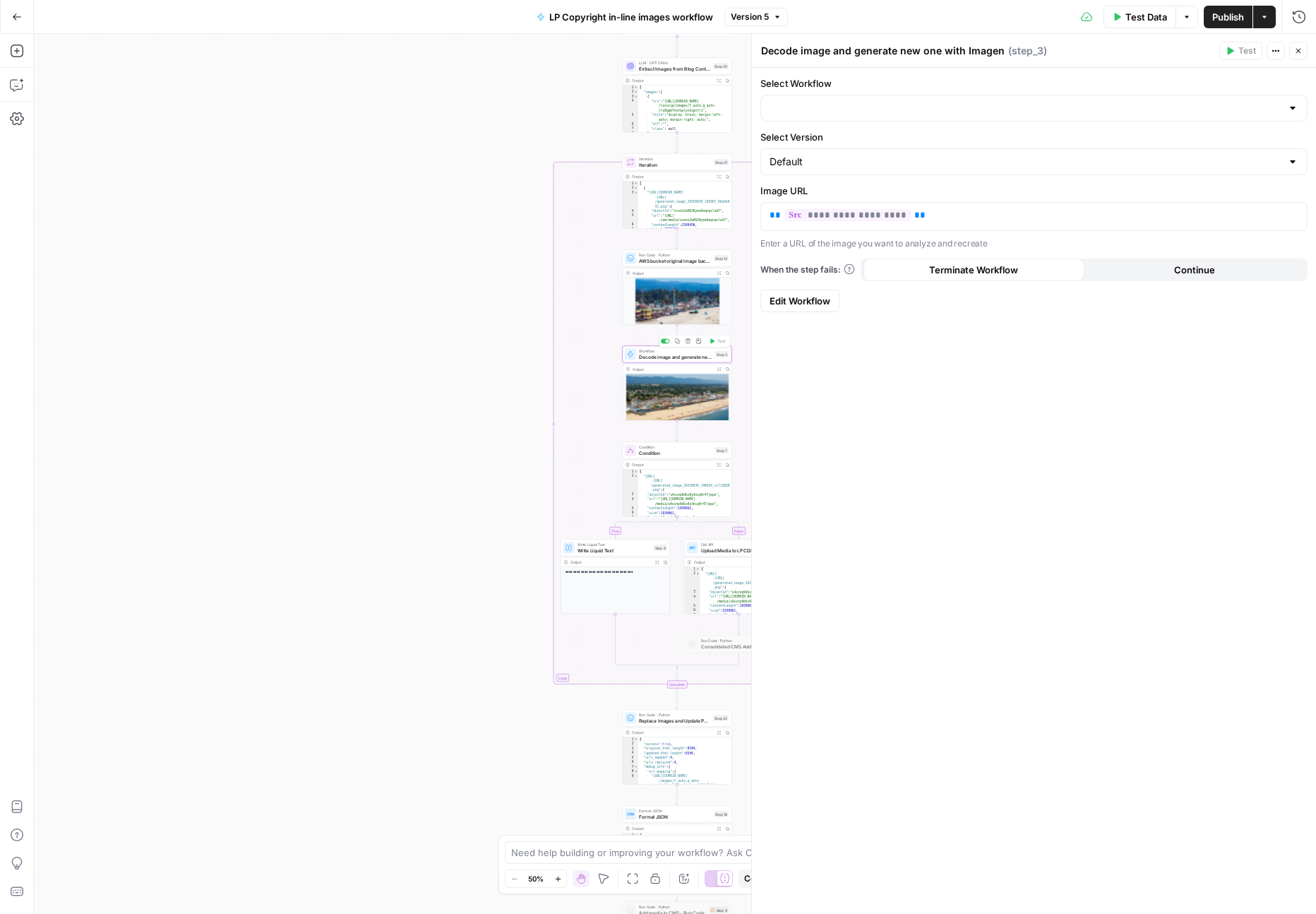
type input "generate image from input image using imagen, host on LP AWS bucket"
click at [687, 161] on span "Iteration" at bounding box center [675, 164] width 72 height 7
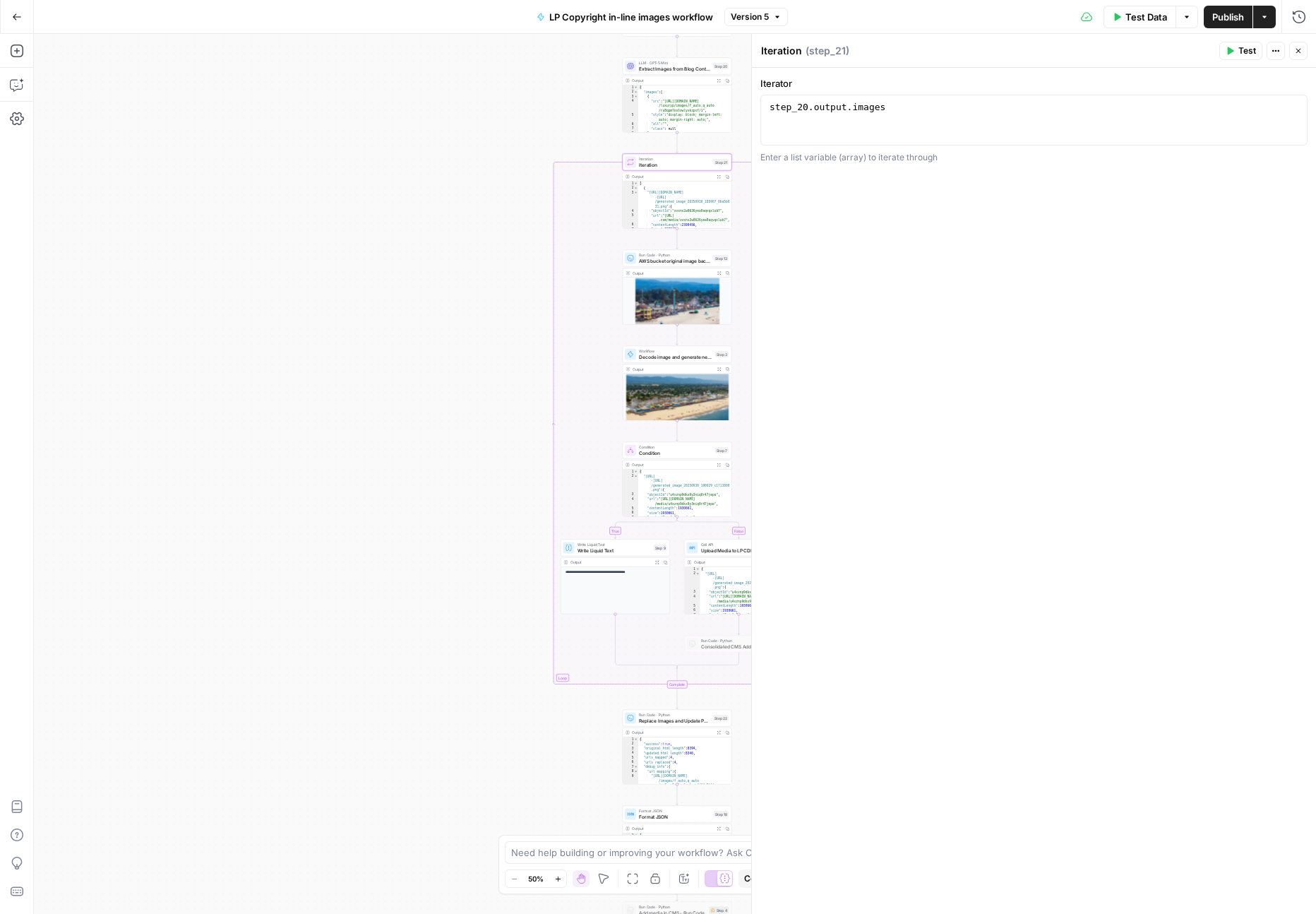
click at [652, 448] on span "Condition" at bounding box center [675, 447] width 73 height 6
drag, startPoint x: 1118, startPoint y: 105, endPoint x: 884, endPoint y: 96, distance: 234.2
click at [959, 96] on div "**********" at bounding box center [1034, 120] width 547 height 51
click at [873, 100] on div "**********" at bounding box center [1034, 120] width 547 height 51
click at [874, 110] on div "step_3 . output === "logo or headshot - photo generation skipped"" at bounding box center [1034, 132] width 534 height 64
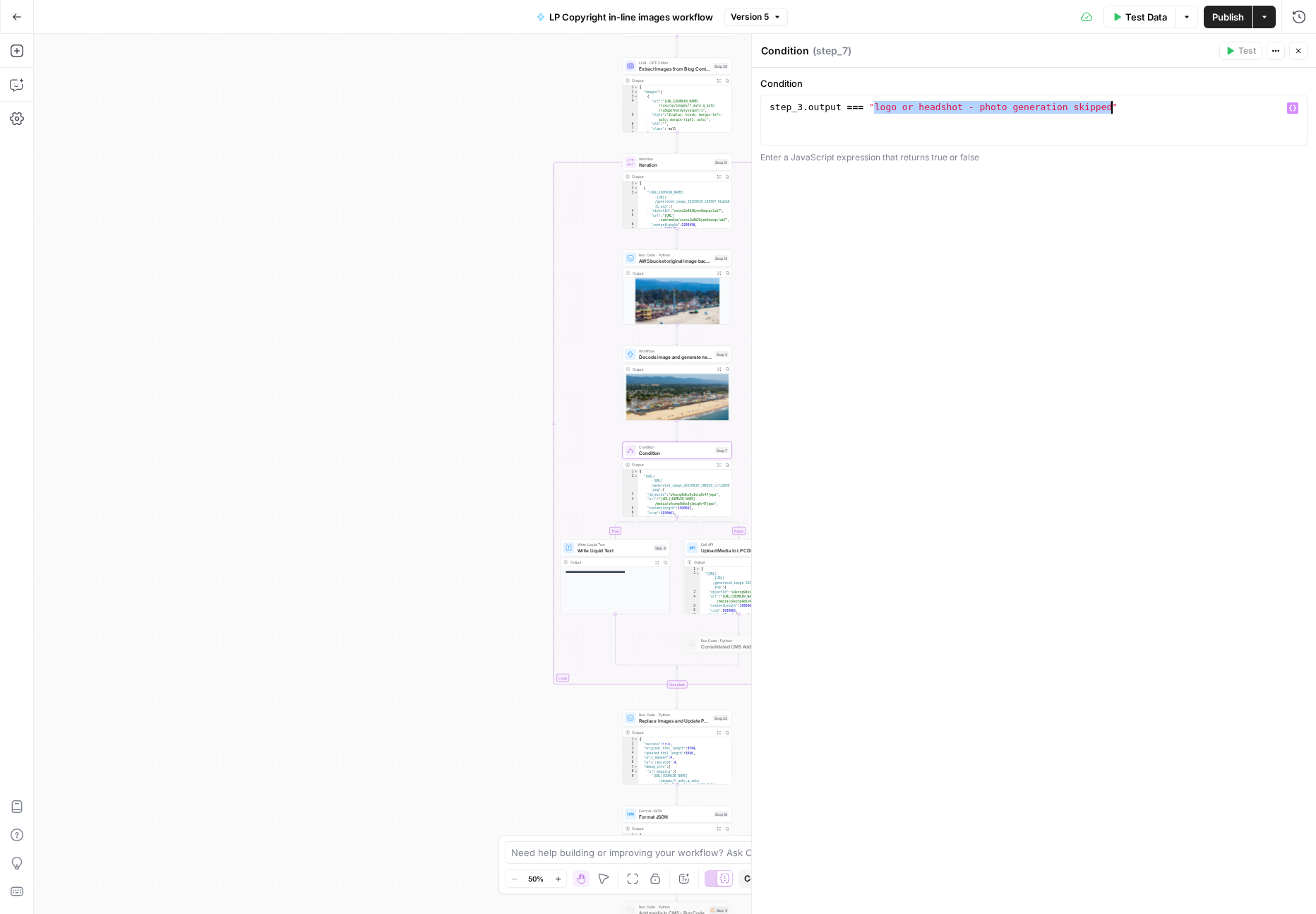
drag, startPoint x: 876, startPoint y: 110, endPoint x: 1112, endPoint y: 106, distance: 236.0
click at [1112, 106] on div "step_3 . output === "logo or headshot - photo generation skipped"" at bounding box center [1034, 132] width 534 height 64
paste textarea "********"
type textarea "**********"
click at [1220, 20] on span "Publish" at bounding box center [1227, 17] width 31 height 14
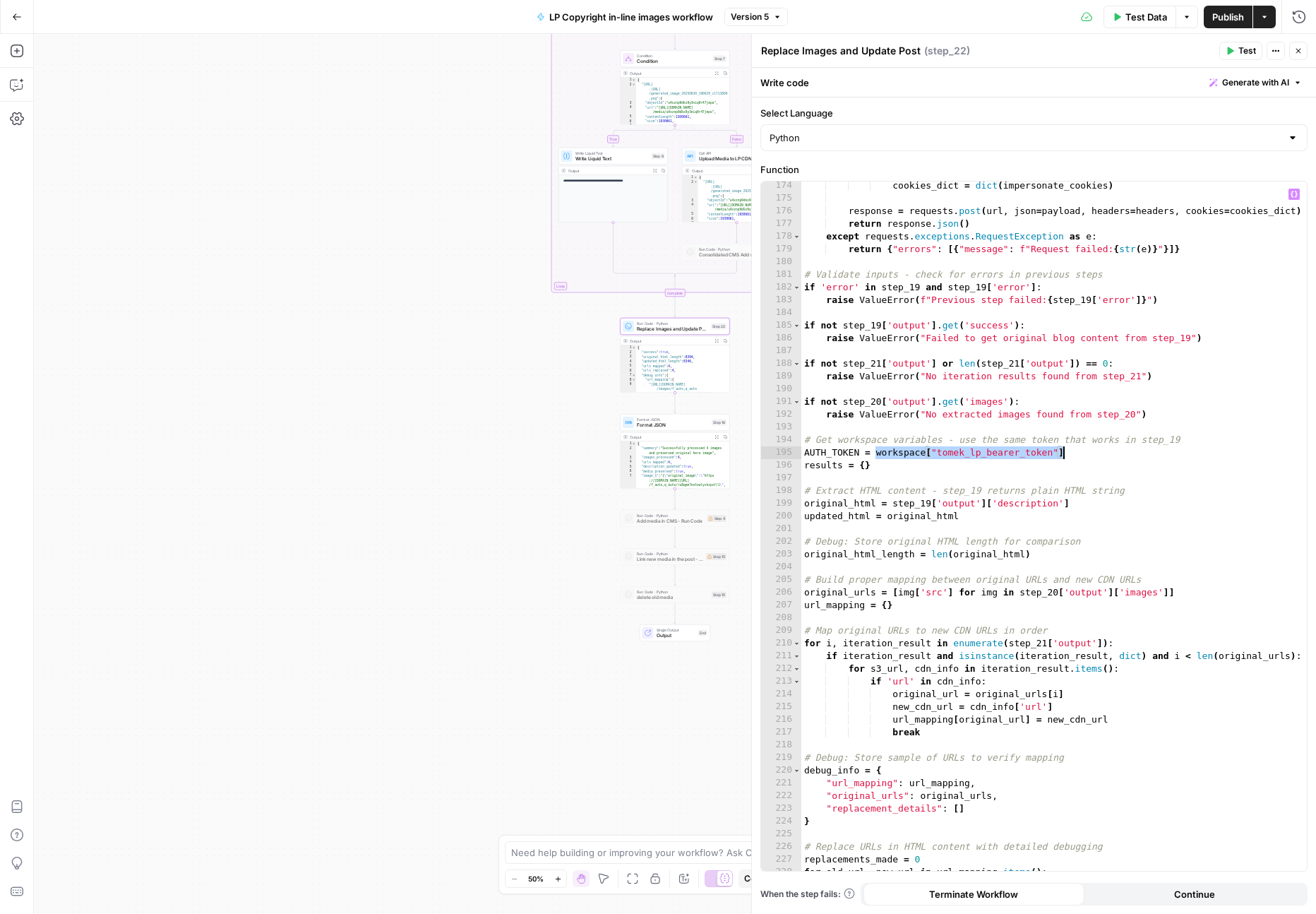
scroll to position [2290, 0]
click at [19, 22] on button "Go Back" at bounding box center [17, 17] width 26 height 26
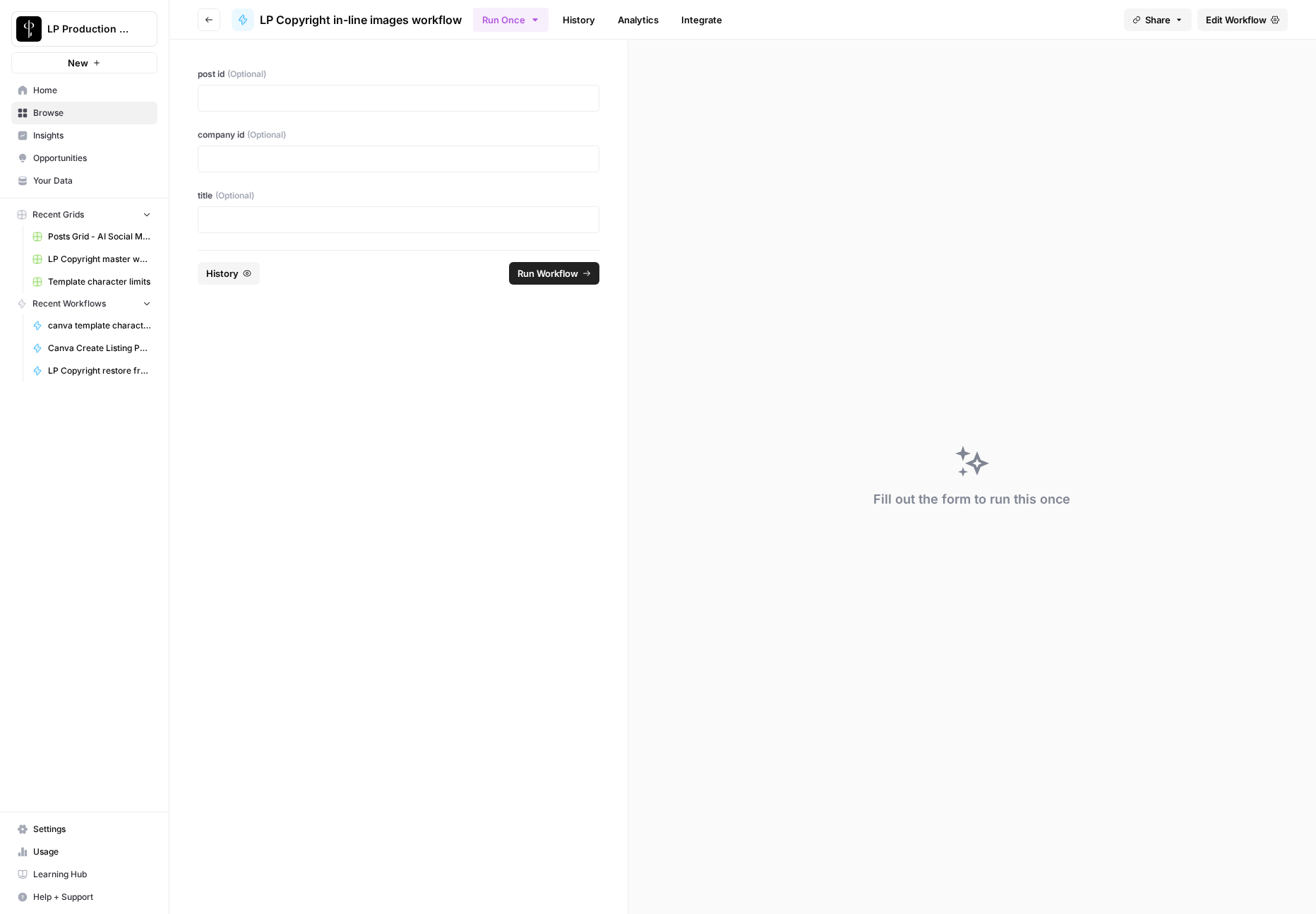
click at [42, 118] on span "Browse" at bounding box center [92, 113] width 118 height 13
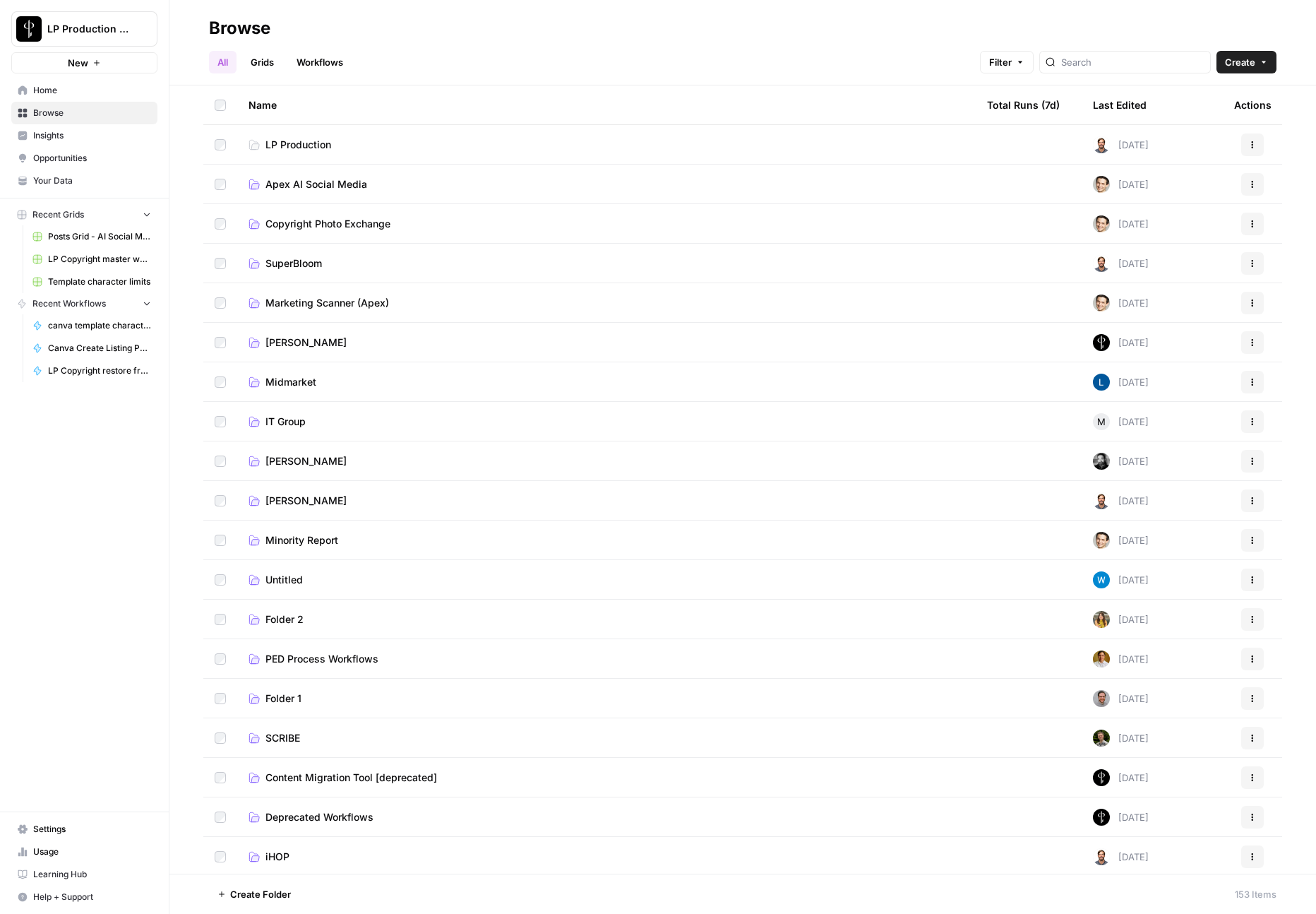
click at [312, 188] on span "Apex AI Social Media" at bounding box center [316, 184] width 101 height 14
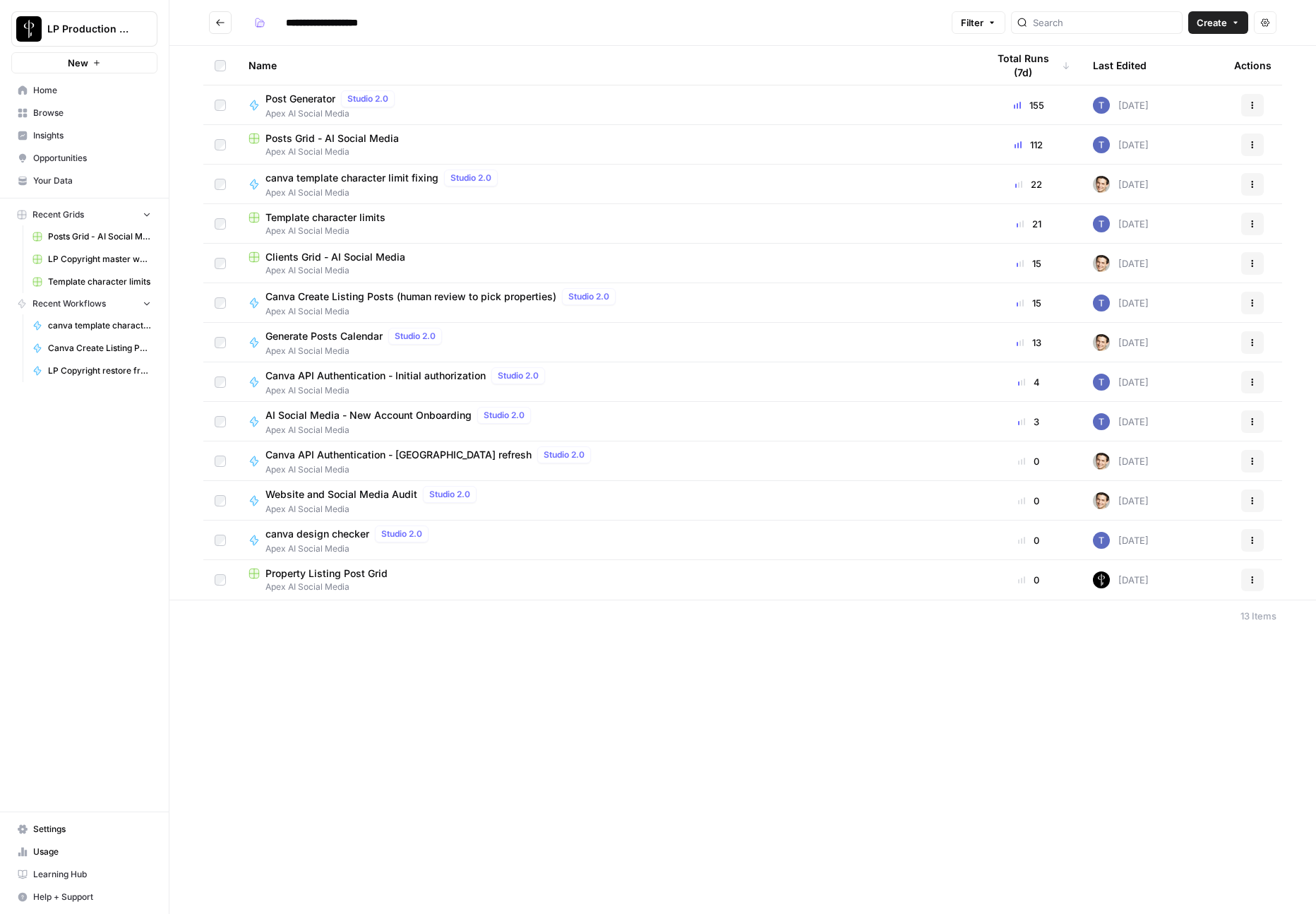
click at [217, 19] on icon "Go back" at bounding box center [221, 23] width 10 height 10
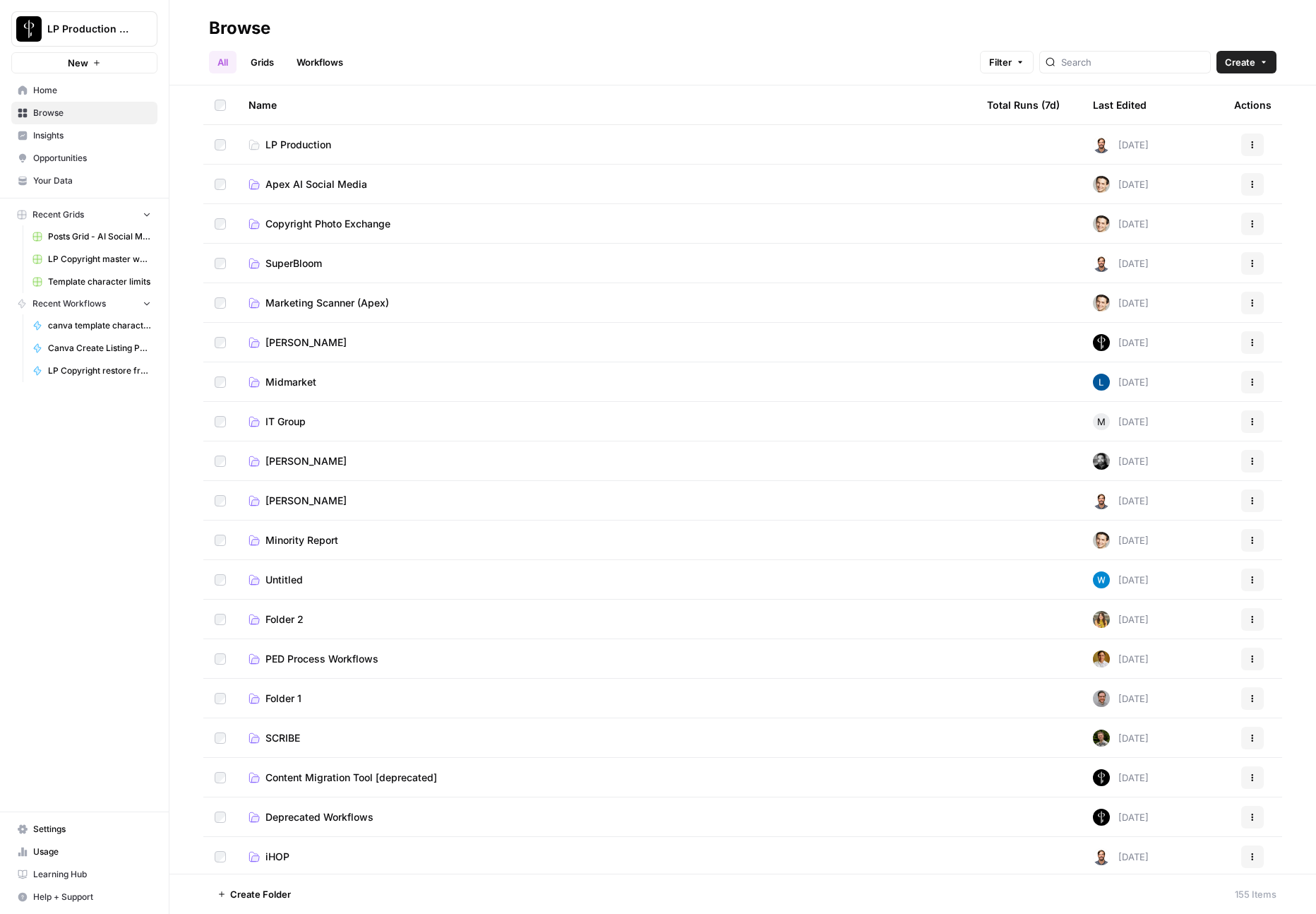
click at [309, 227] on span "Copyright Photo Exchange" at bounding box center [328, 224] width 125 height 14
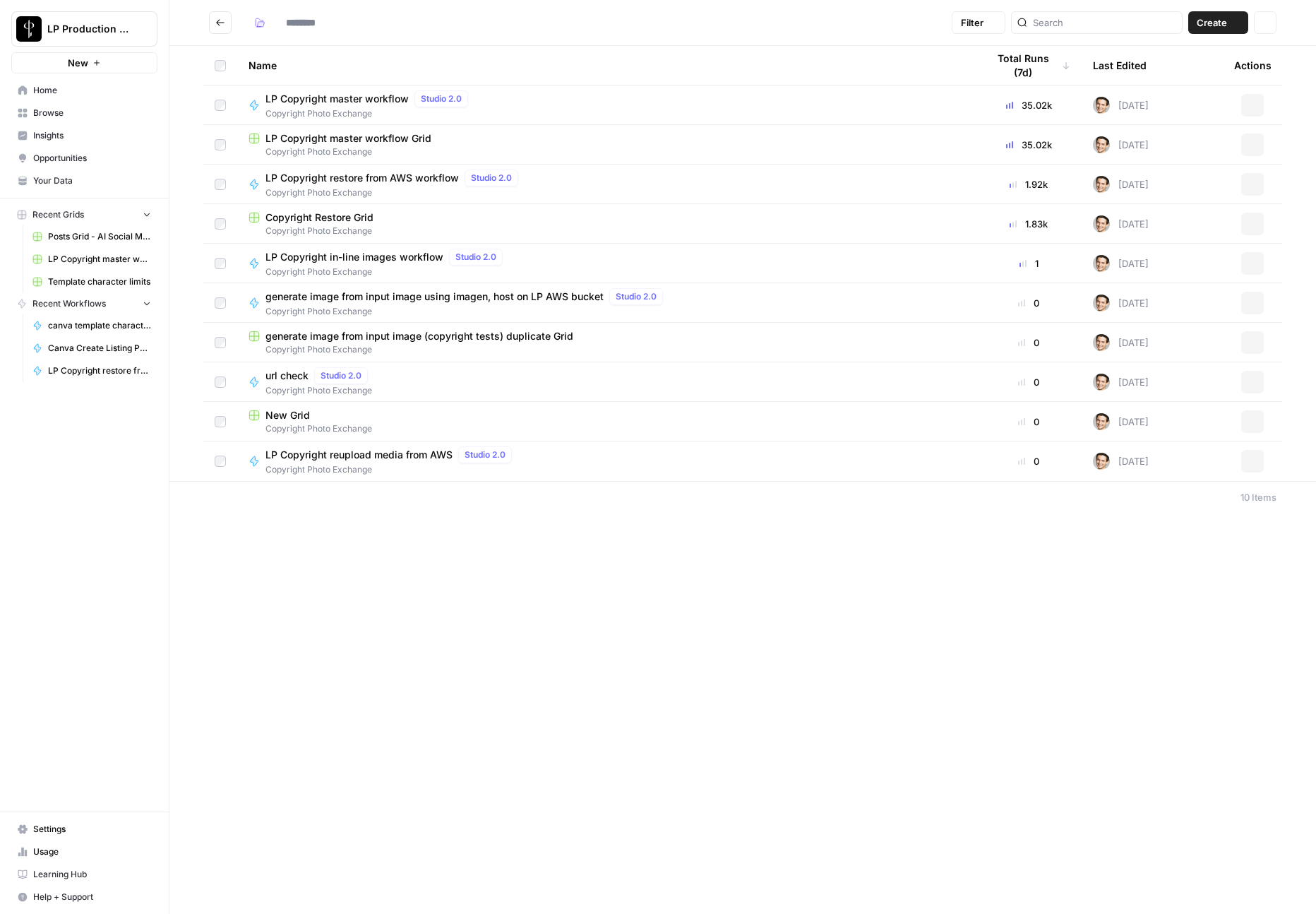
type input "**********"
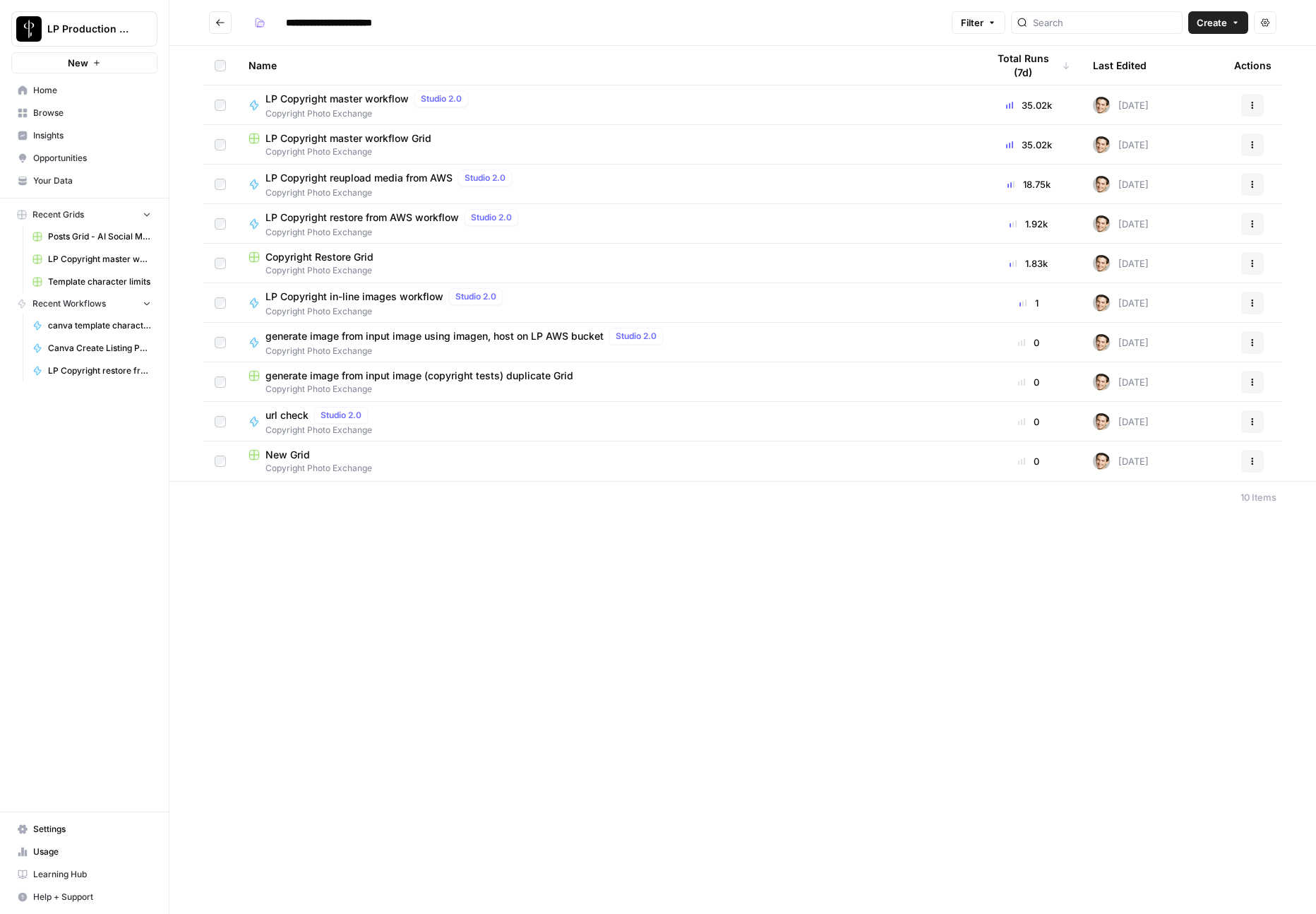
click at [367, 348] on span "Copyright Photo Exchange" at bounding box center [467, 351] width 403 height 13
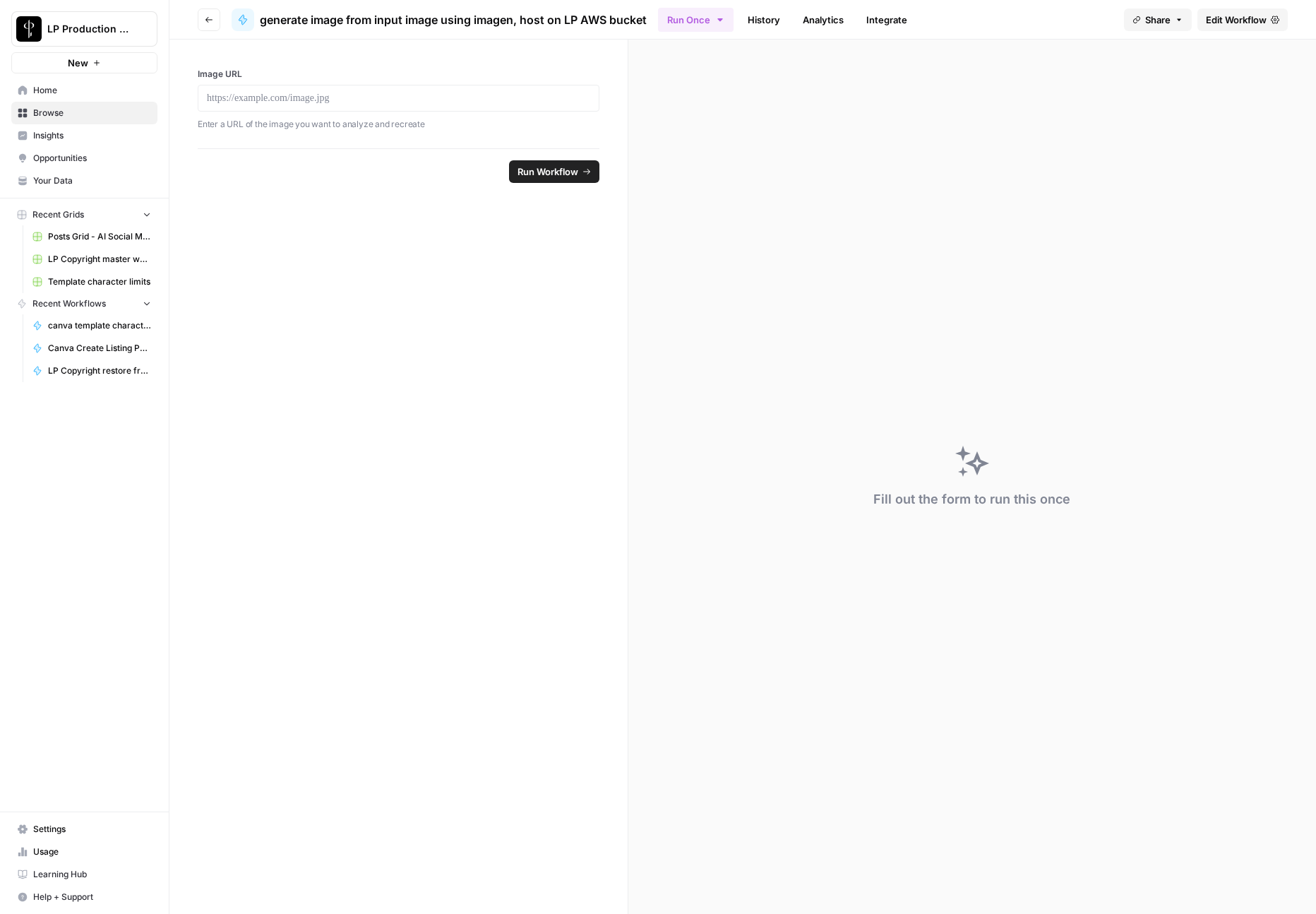
click at [1222, 23] on span "Edit Workflow" at bounding box center [1236, 20] width 60 height 14
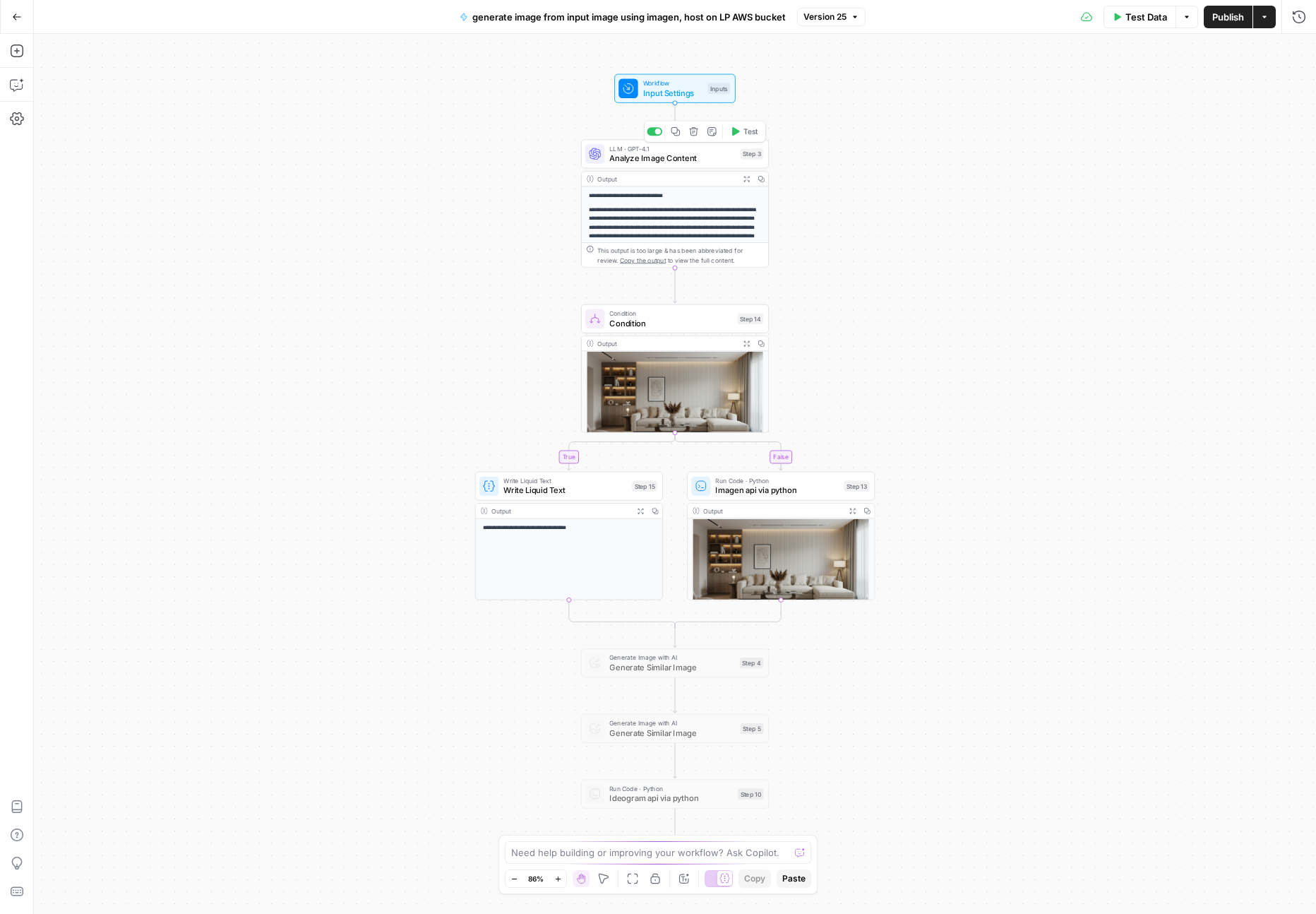
click at [667, 156] on span "Analyze Image Content" at bounding box center [672, 158] width 126 height 12
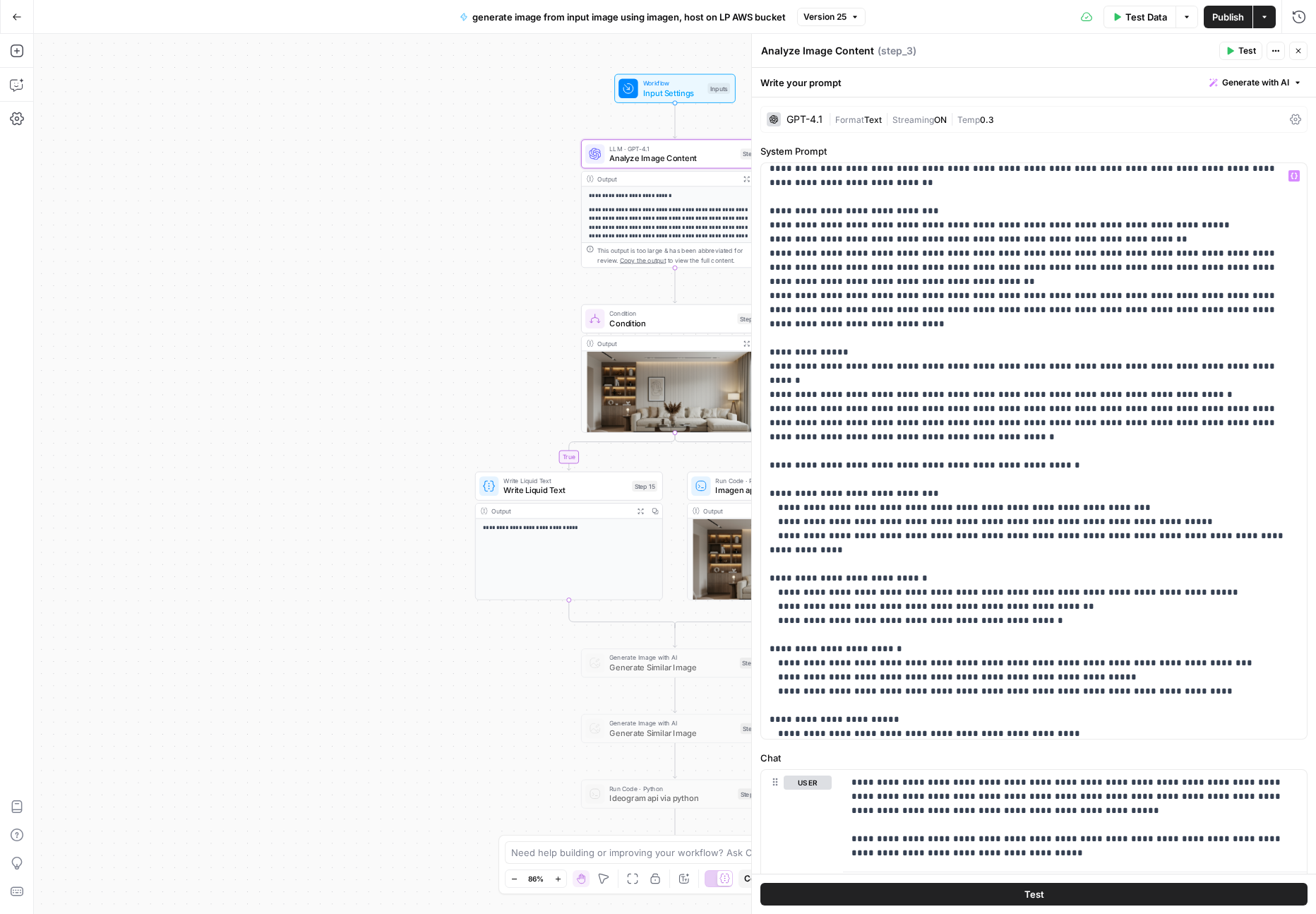
scroll to position [69, 0]
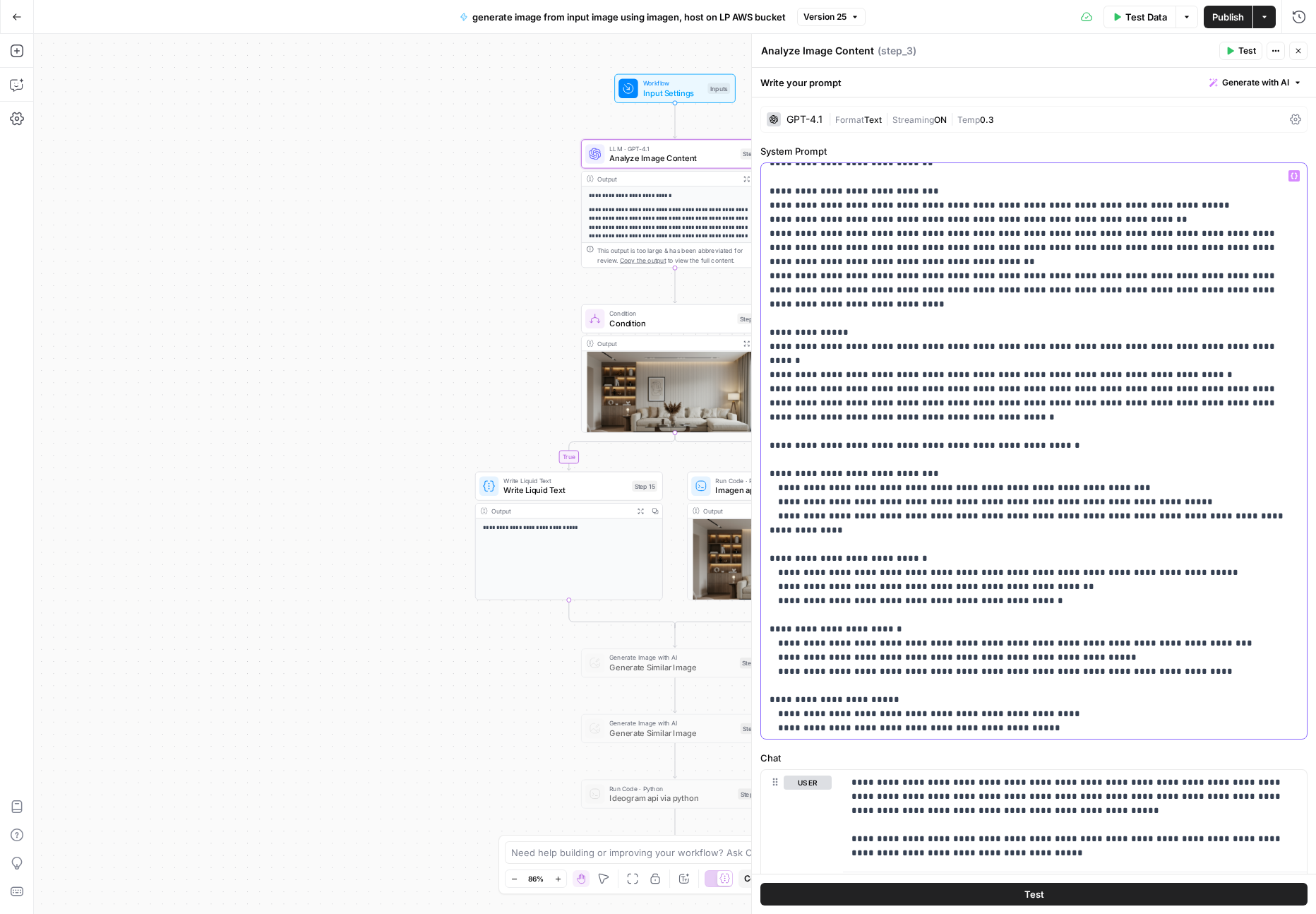
click at [903, 391] on p "**********" at bounding box center [1033, 615] width 529 height 1032
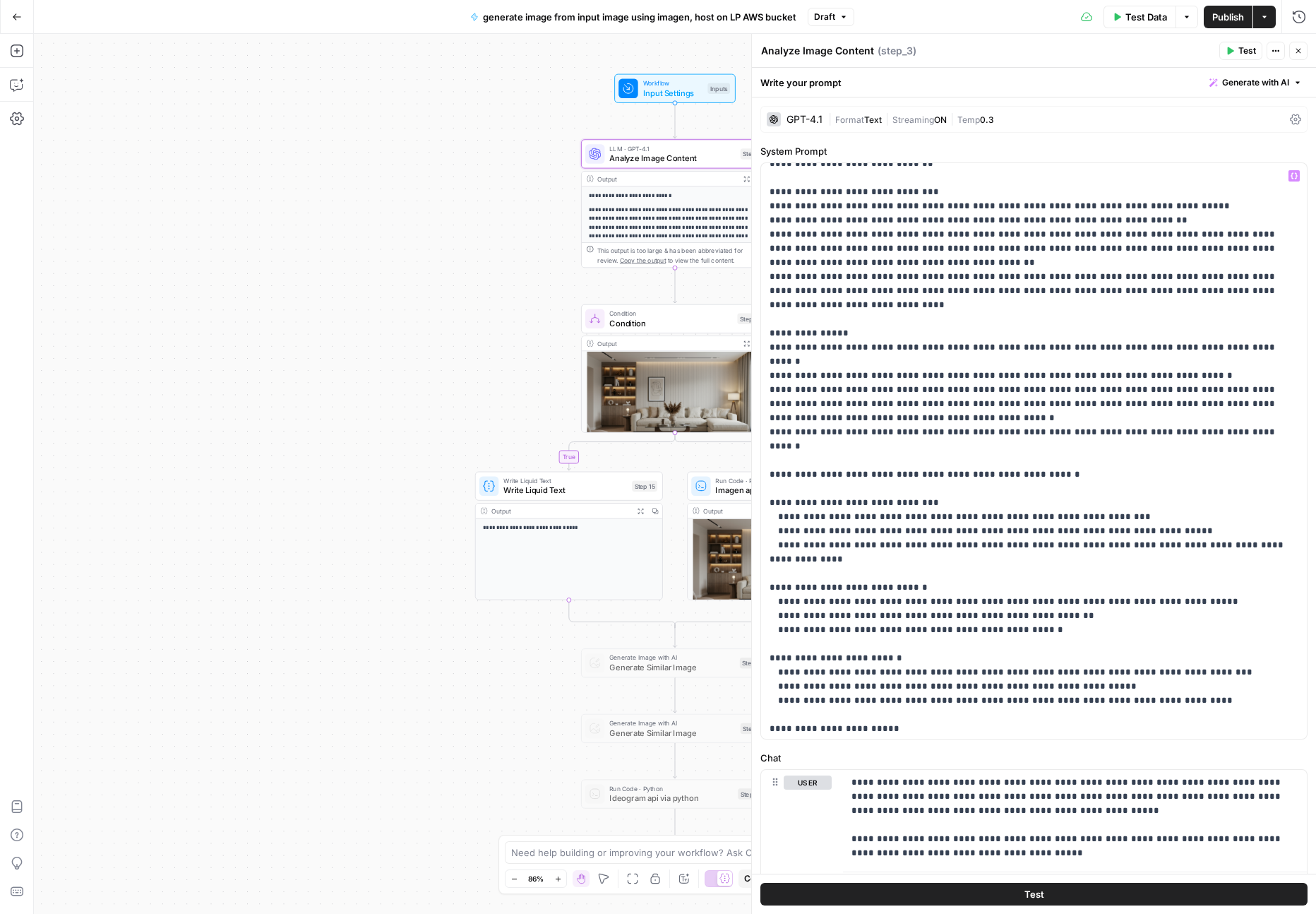
click at [692, 317] on span "Condition" at bounding box center [670, 323] width 123 height 12
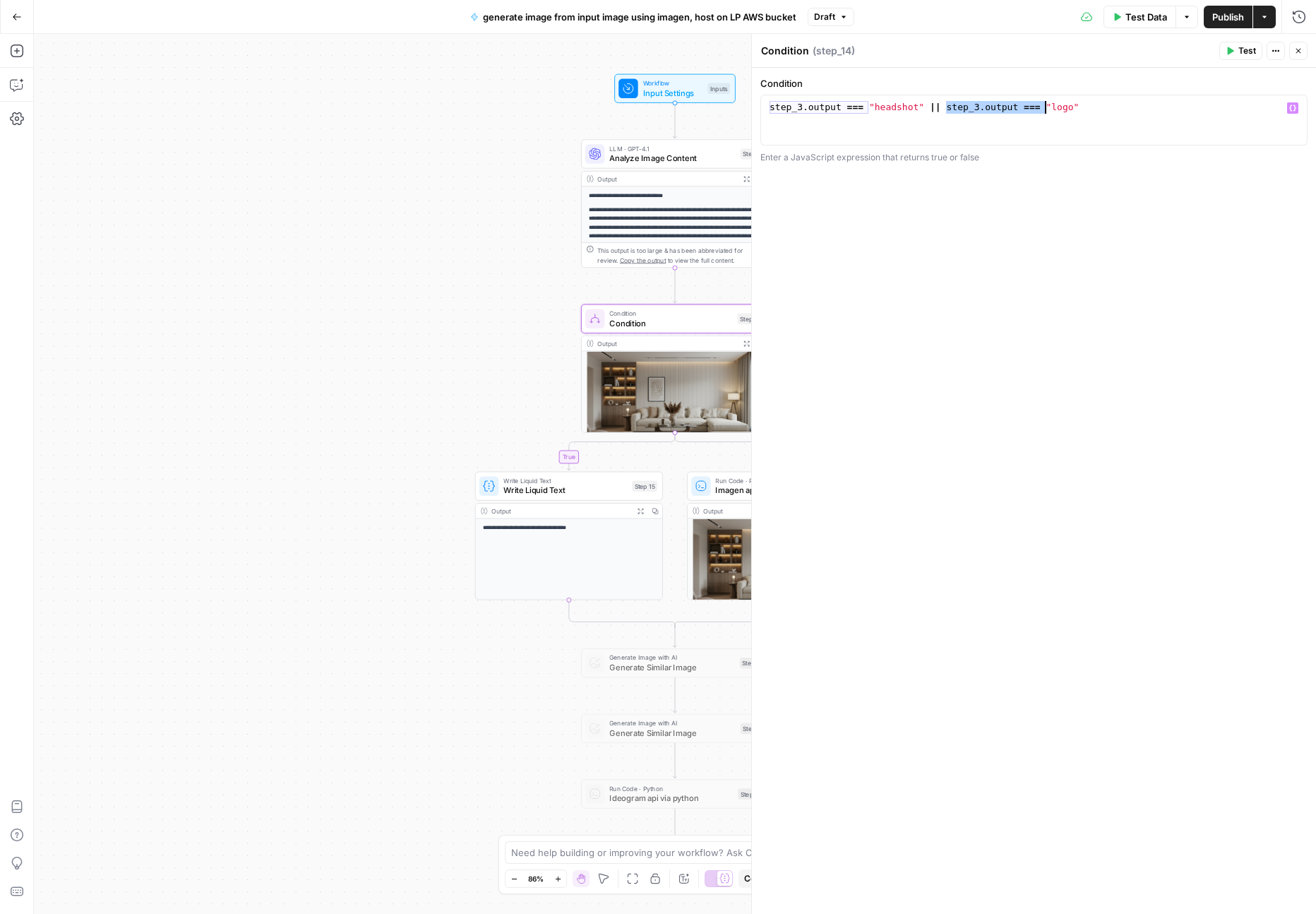
drag, startPoint x: 947, startPoint y: 109, endPoint x: 1042, endPoint y: 110, distance: 95.0
click at [1049, 110] on div "step_3 . output === "headshot" || step_3 . output === "logo"" at bounding box center [1034, 132] width 534 height 64
drag, startPoint x: 930, startPoint y: 106, endPoint x: 1069, endPoint y: 115, distance: 139.3
click at [1069, 115] on div "step_3 . output === "headshot" || step_3 . output === "logo"" at bounding box center [1034, 132] width 534 height 64
click at [1150, 107] on div "step_3 . output === "headshot" || step_3 . output === "logo"" at bounding box center [1034, 132] width 534 height 64
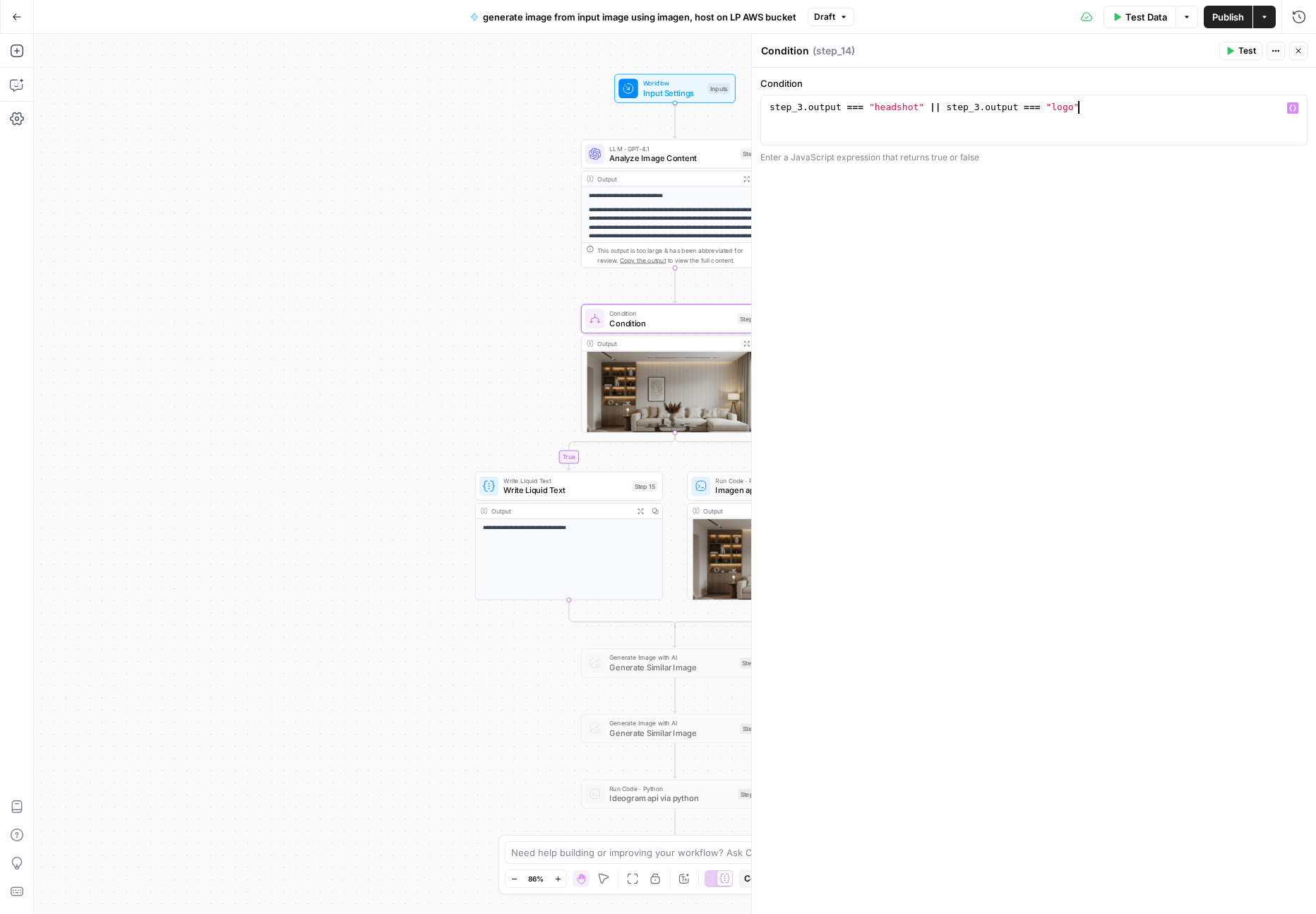
scroll to position [0, 23]
paste textarea "**********"
type textarea "**********"
click at [1094, 184] on div "**********" at bounding box center [1033, 490] width 564 height 846
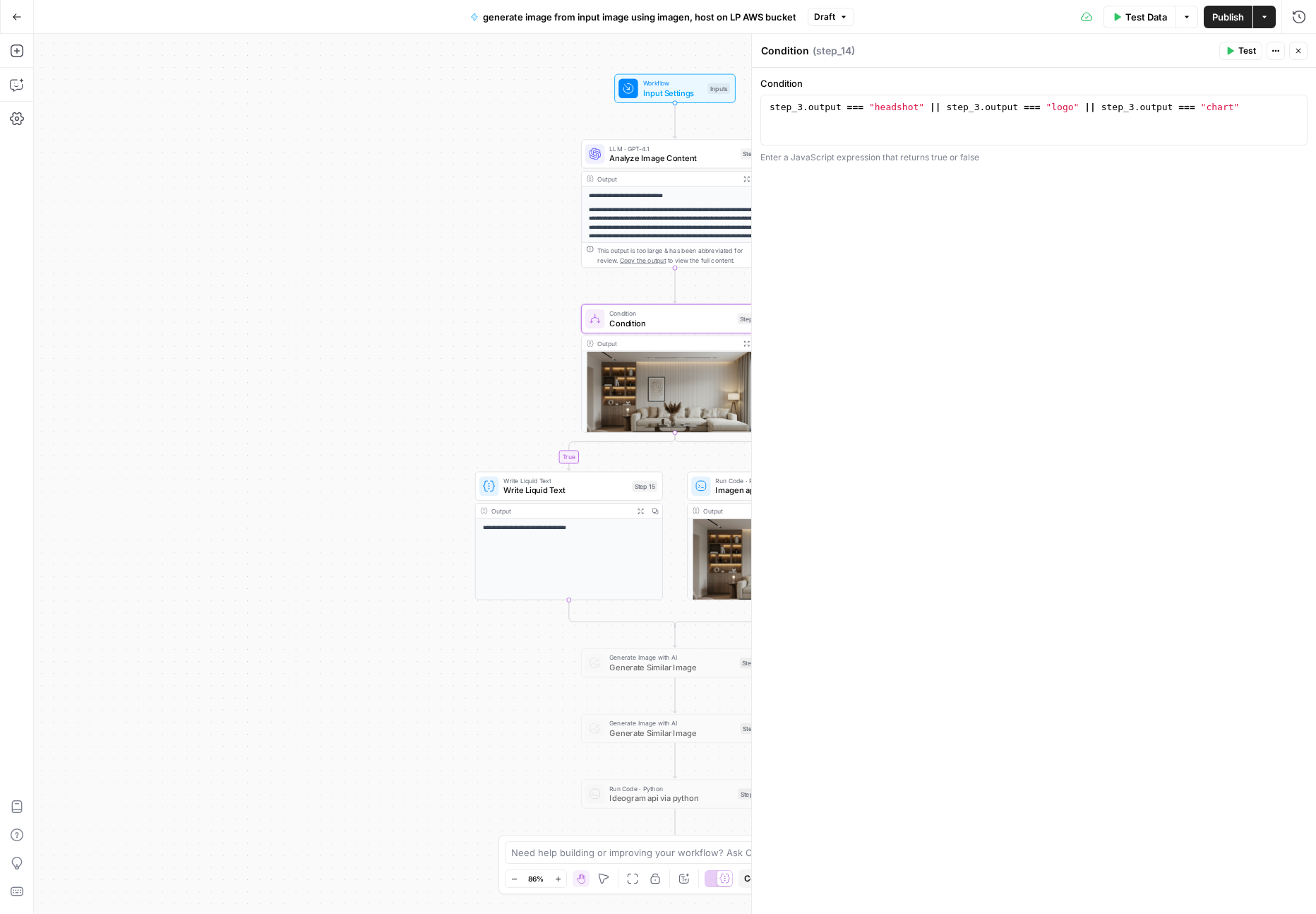
click at [440, 386] on div "**********" at bounding box center [675, 474] width 1282 height 880
click at [535, 494] on span "Write Liquid Text" at bounding box center [564, 490] width 123 height 12
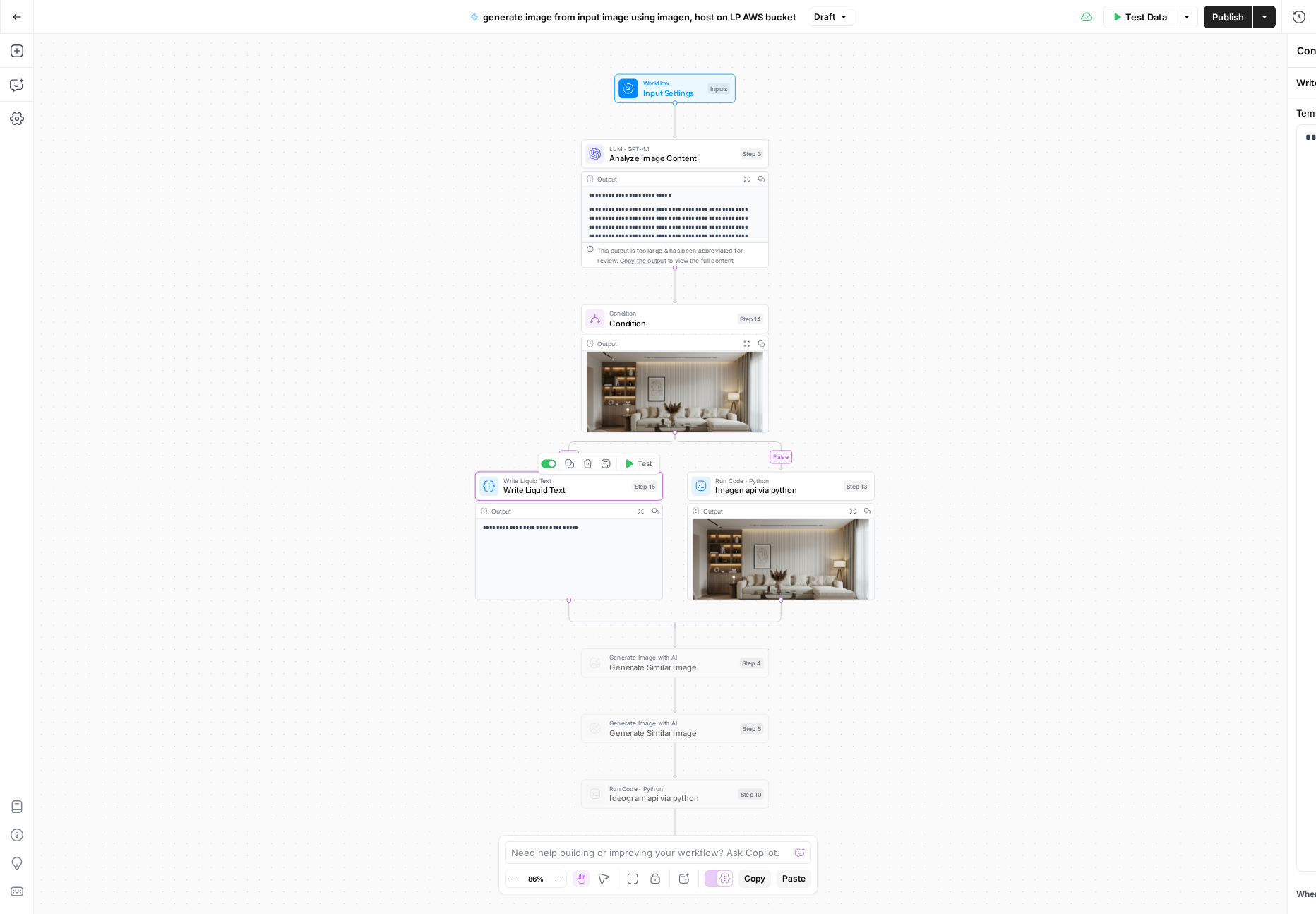
type textarea "Write Liquid Text"
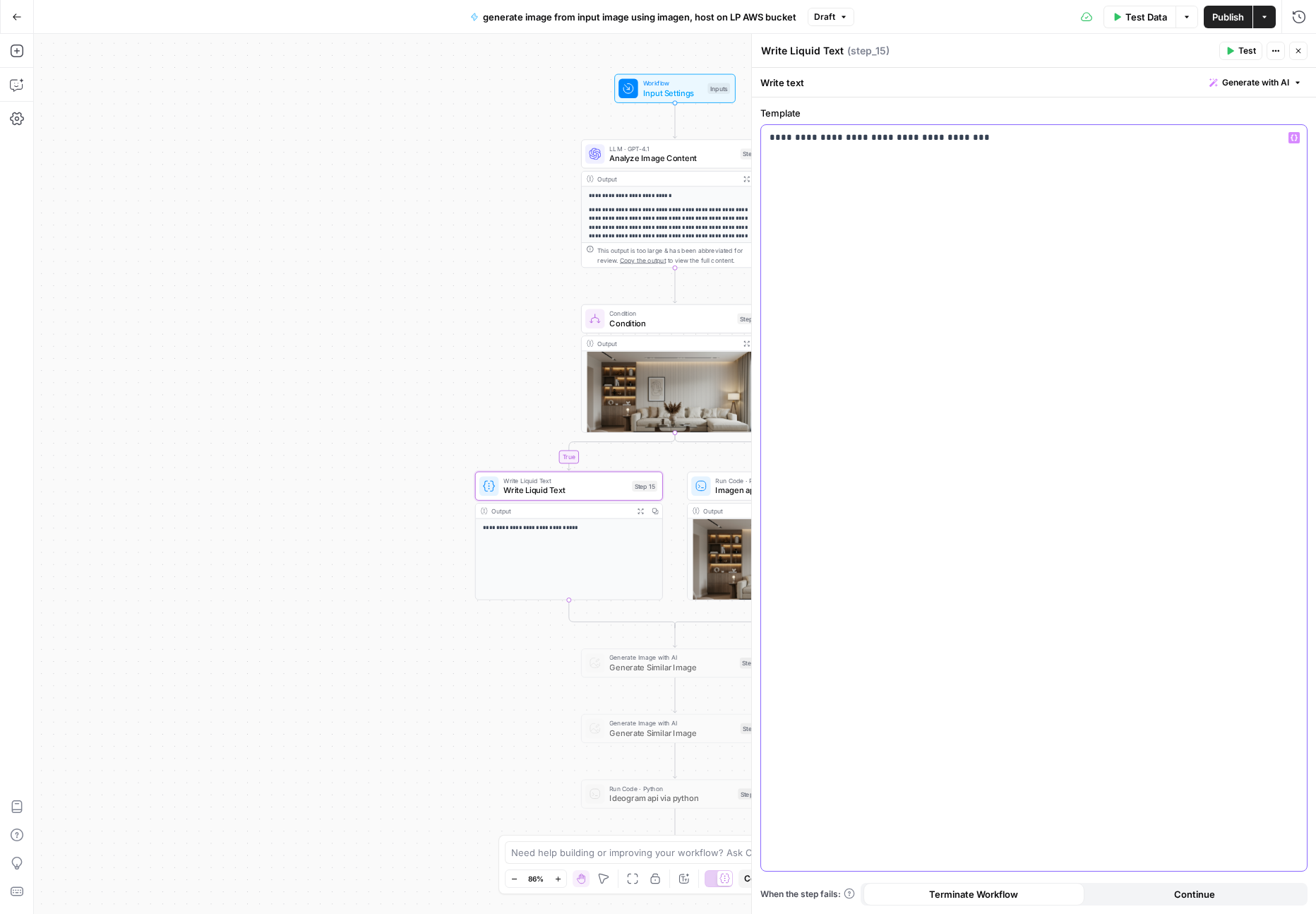
drag, startPoint x: 789, startPoint y: 139, endPoint x: 838, endPoint y: 187, distance: 68.6
click at [791, 140] on p "**********" at bounding box center [1033, 138] width 529 height 14
click at [811, 139] on p "**********" at bounding box center [1033, 138] width 529 height 14
click at [819, 137] on p "**********" at bounding box center [1033, 138] width 529 height 14
click at [1232, 10] on span "Publish" at bounding box center [1227, 17] width 31 height 14
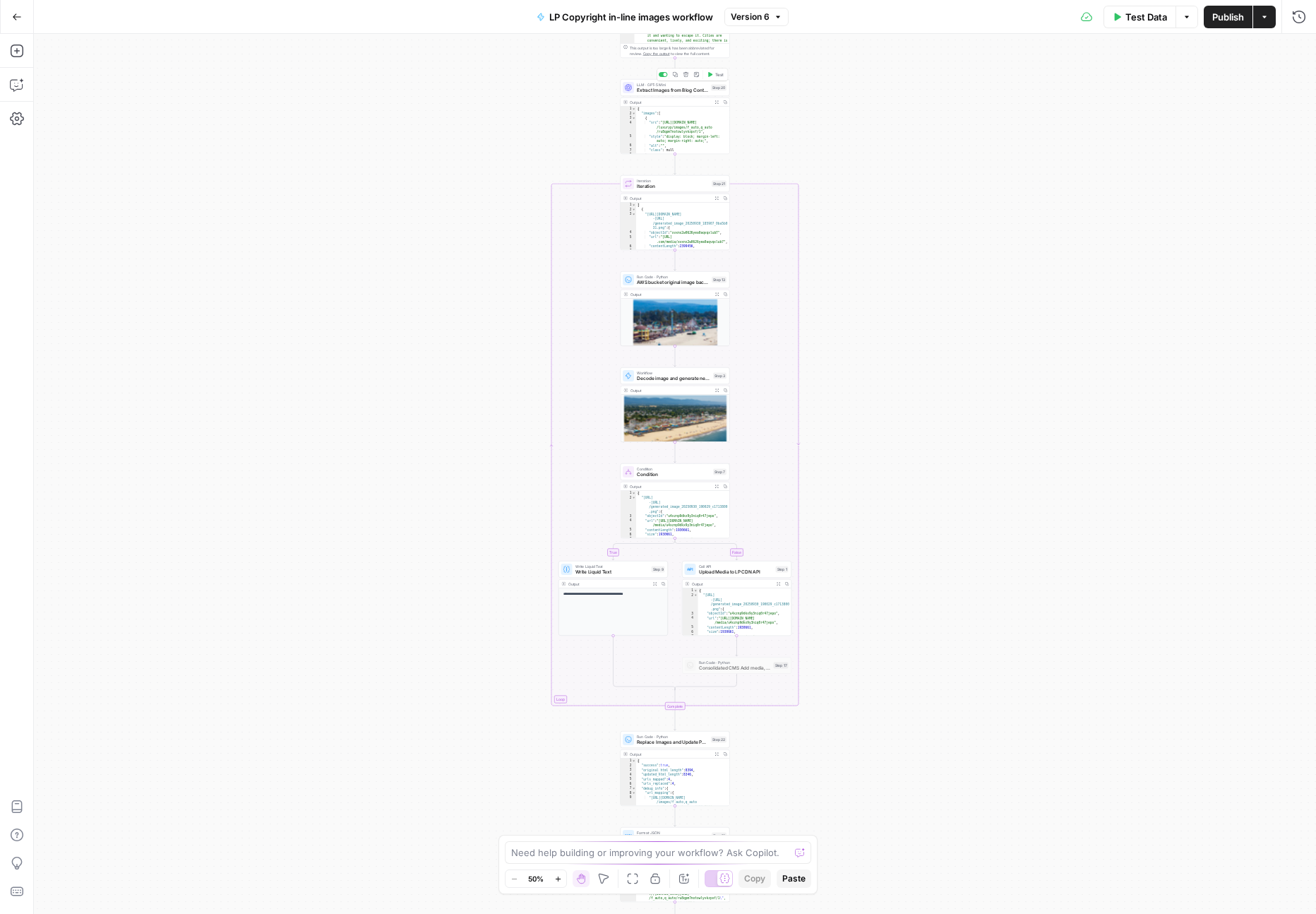
click at [668, 87] on span "Extract Images from Blog Content" at bounding box center [672, 90] width 72 height 7
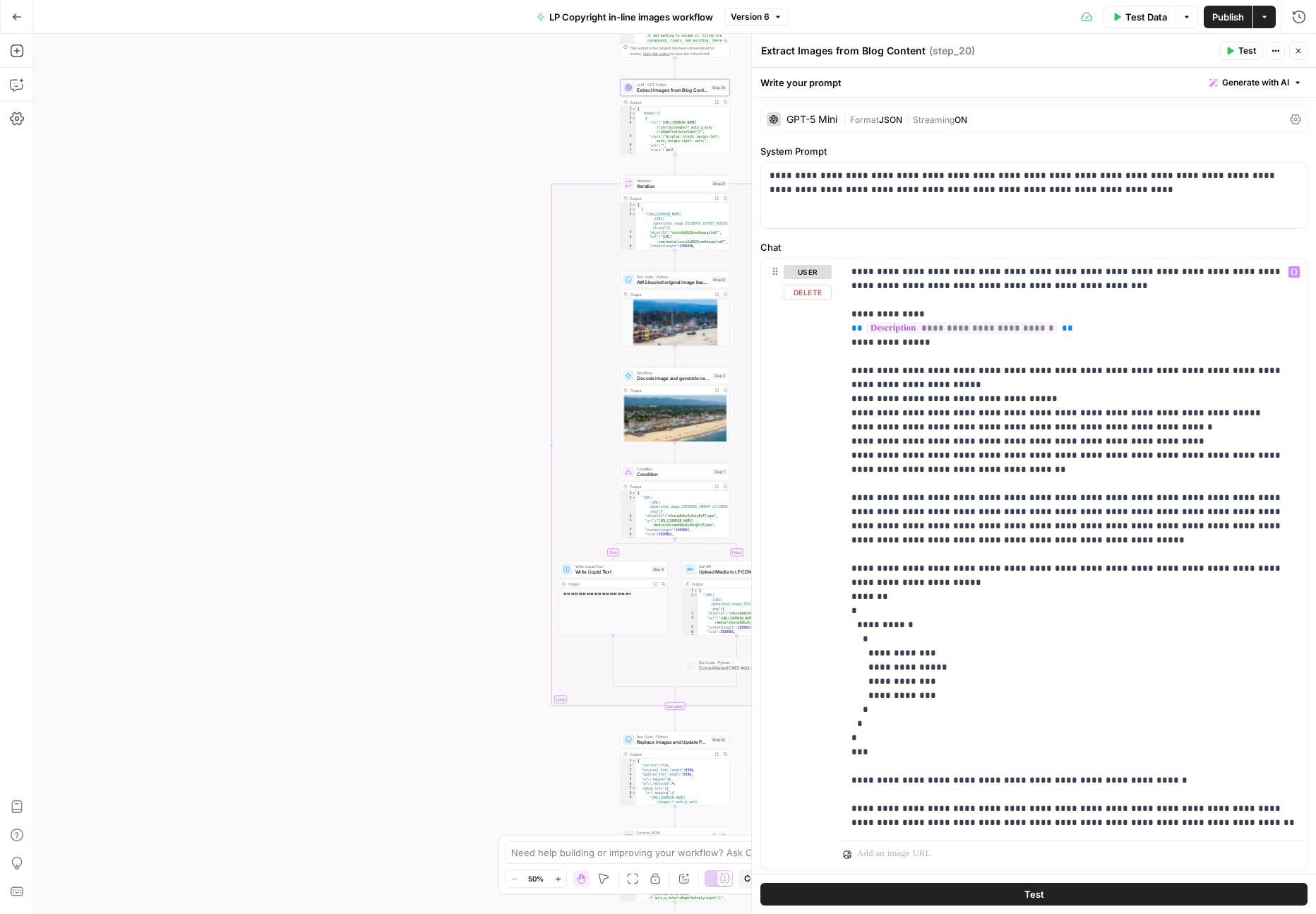
scroll to position [1, 0]
click at [967, 474] on p "**********" at bounding box center [1075, 547] width 447 height 565
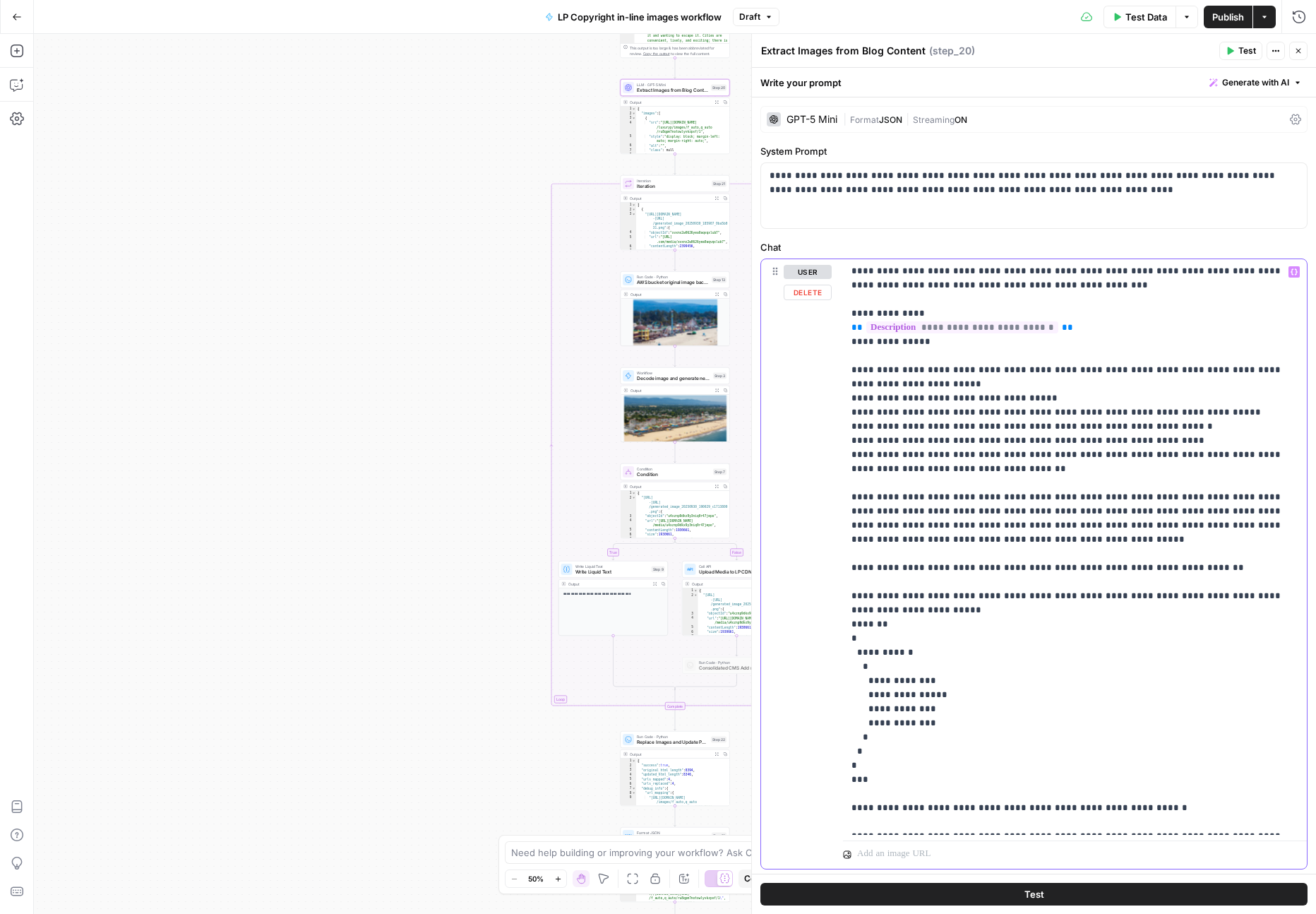
click at [894, 744] on p "**********" at bounding box center [1075, 560] width 447 height 593
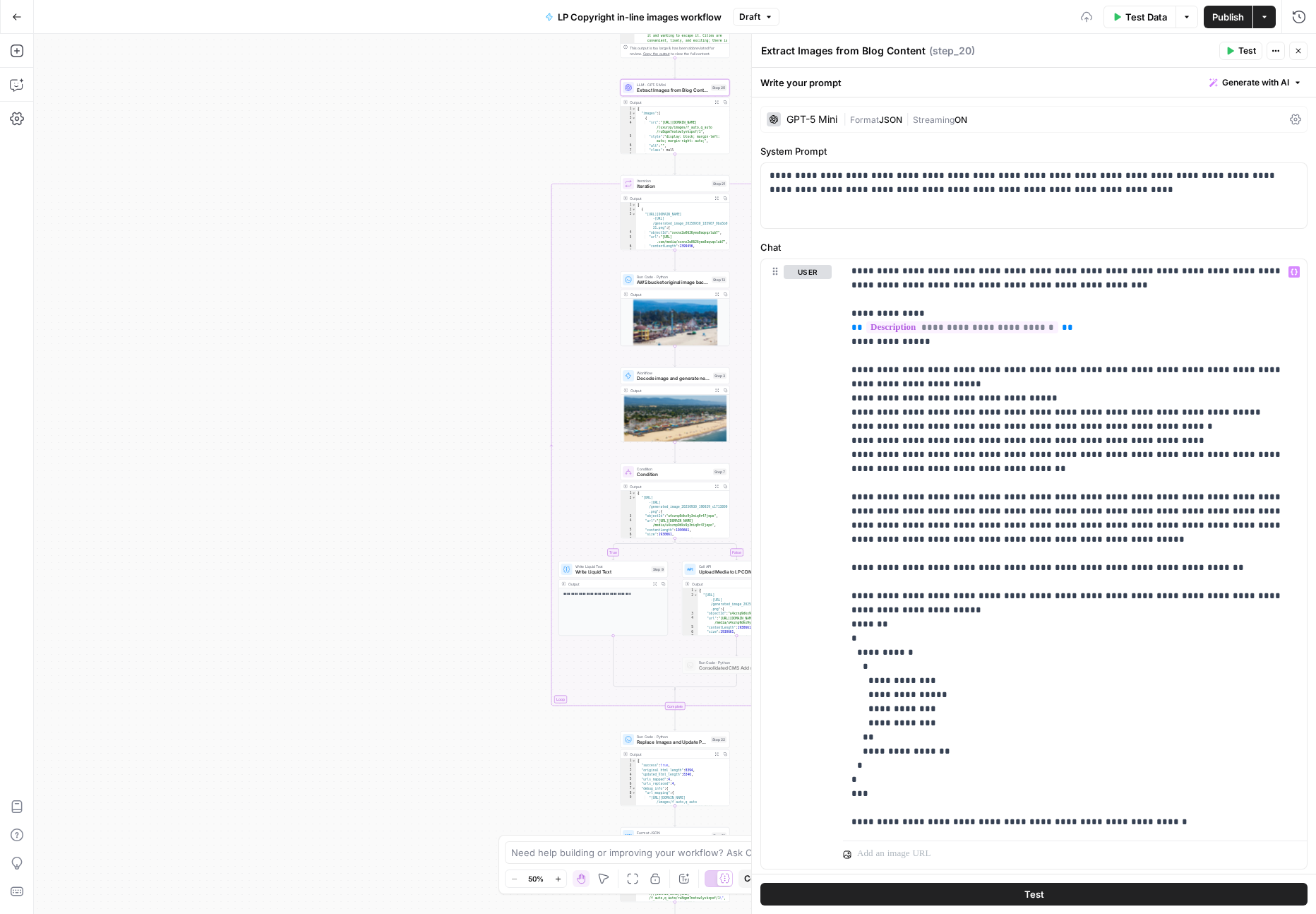
click at [932, 891] on button "Test" at bounding box center [1034, 894] width 547 height 23
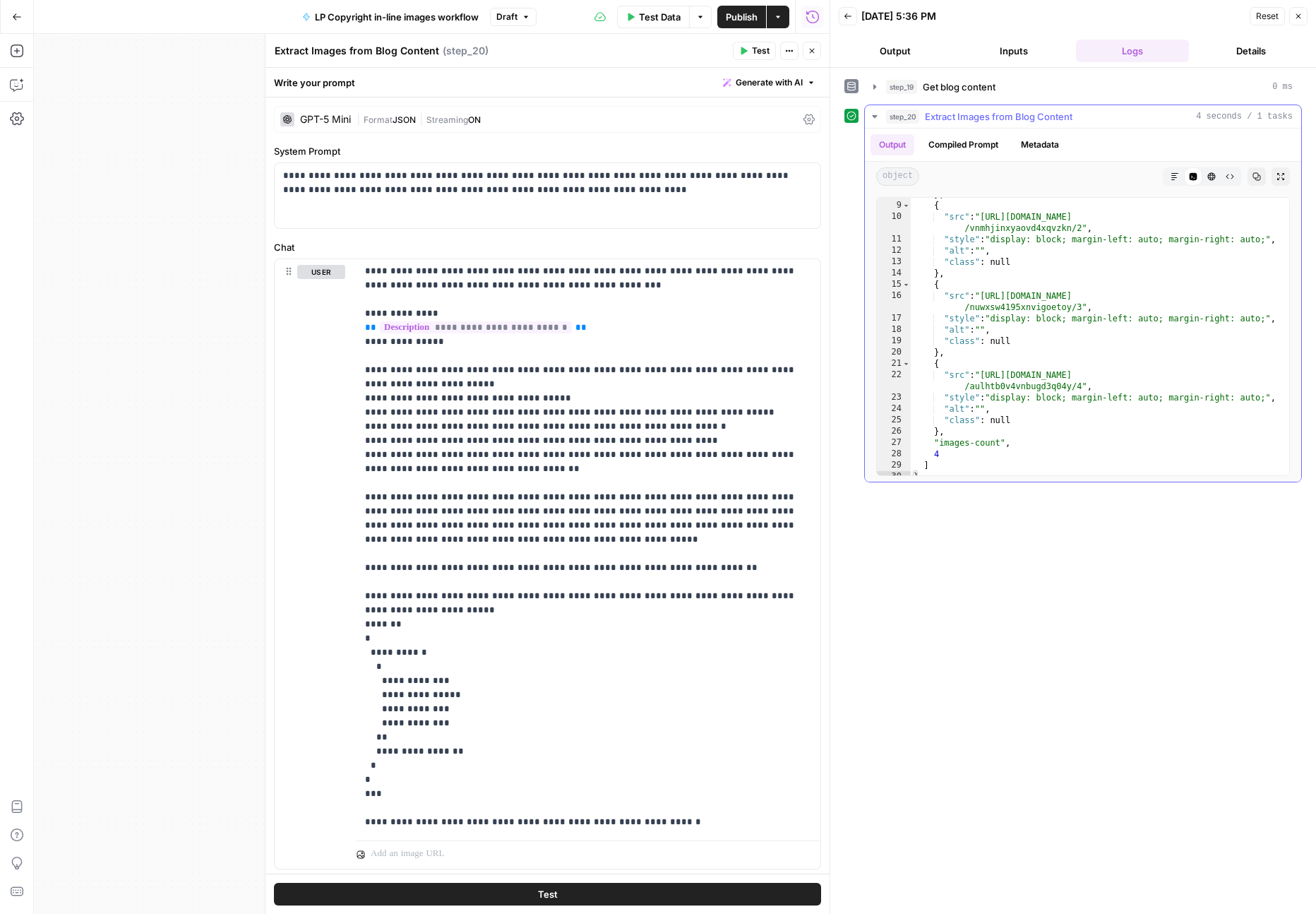
scroll to position [100, 0]
drag, startPoint x: 468, startPoint y: 753, endPoint x: 376, endPoint y: 753, distance: 92.0
click at [376, 753] on p "**********" at bounding box center [588, 568] width 447 height 607
click at [386, 770] on p "**********" at bounding box center [588, 568] width 447 height 607
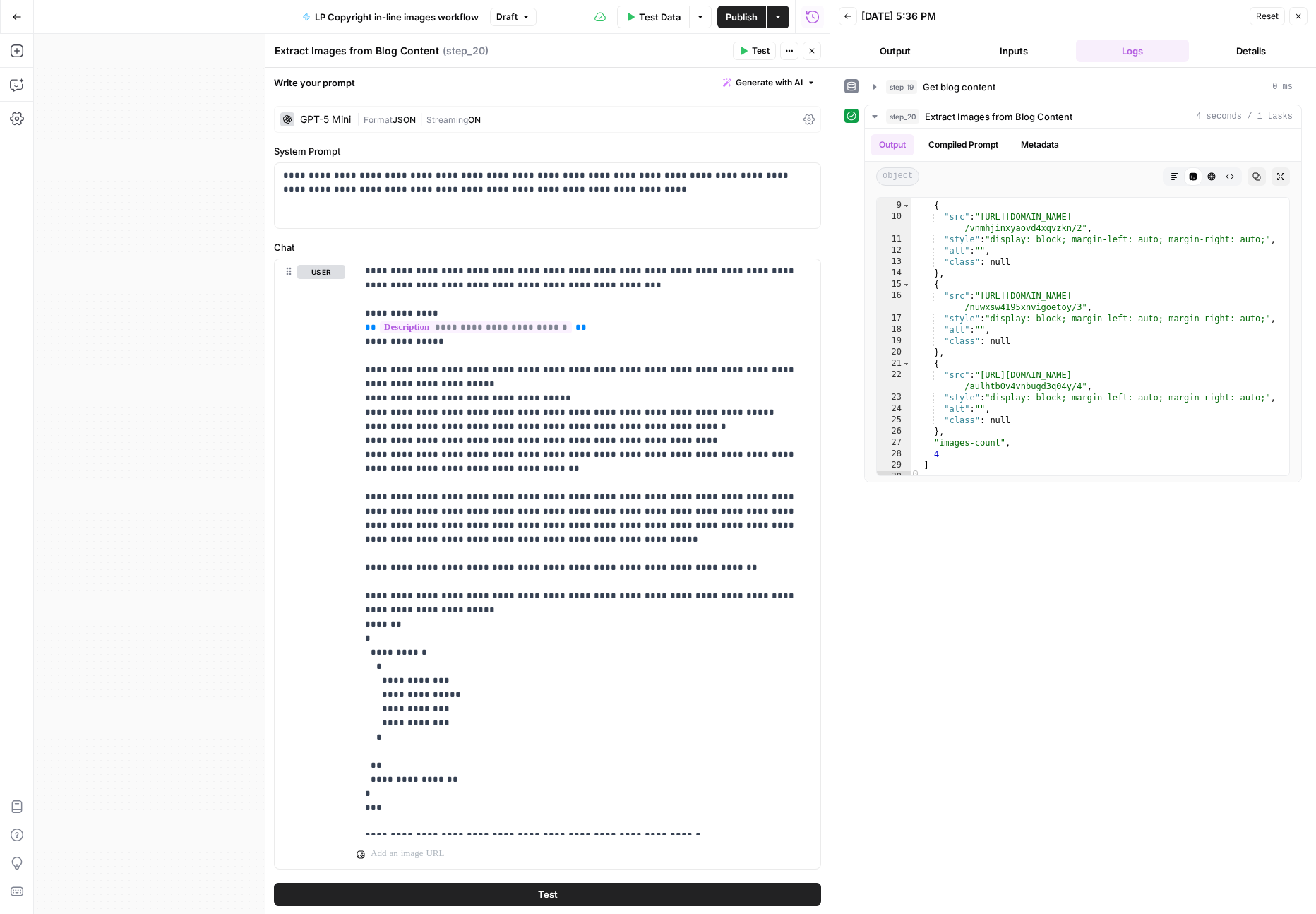
click at [602, 894] on button "Test" at bounding box center [547, 894] width 547 height 23
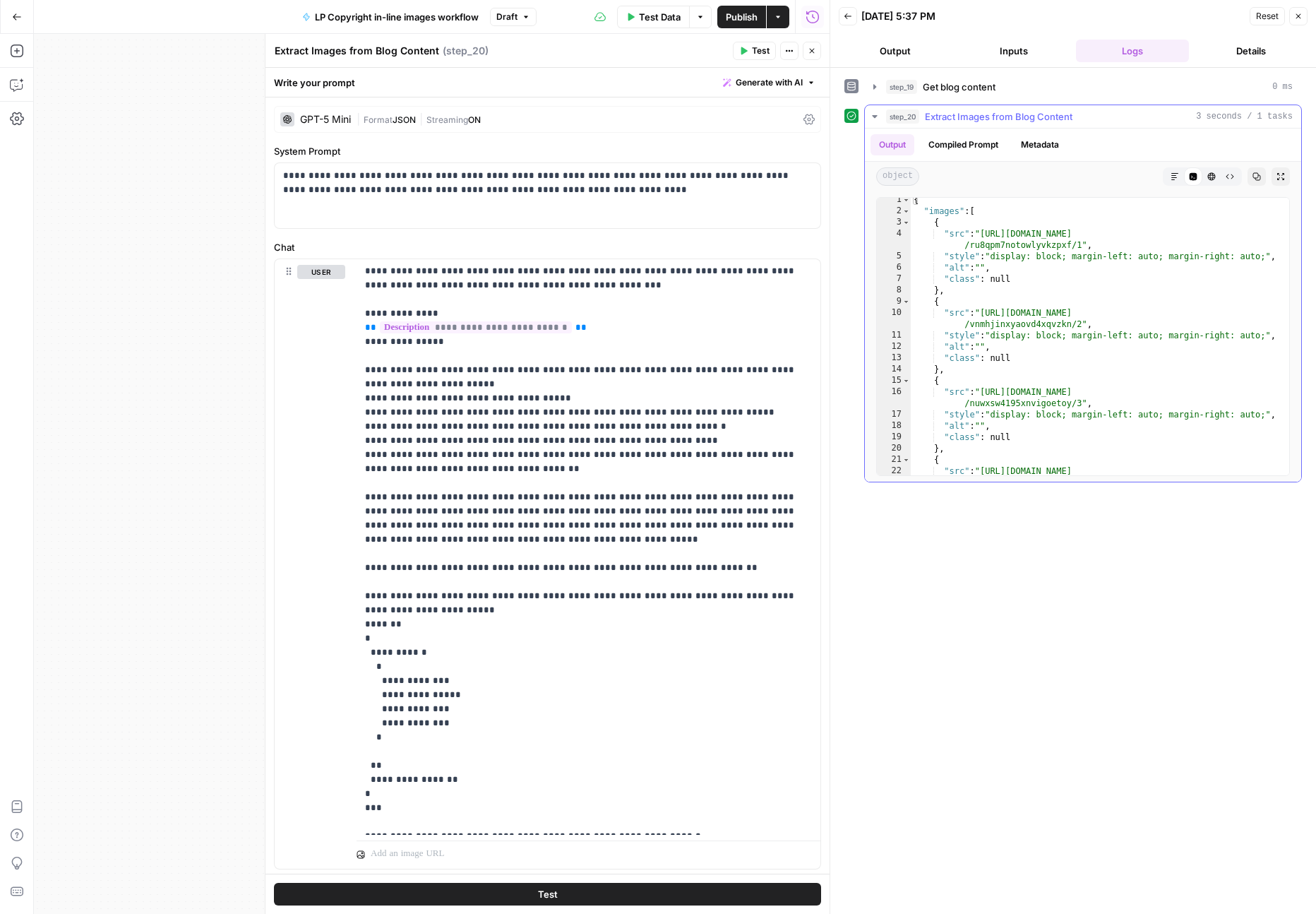
scroll to position [95, 0]
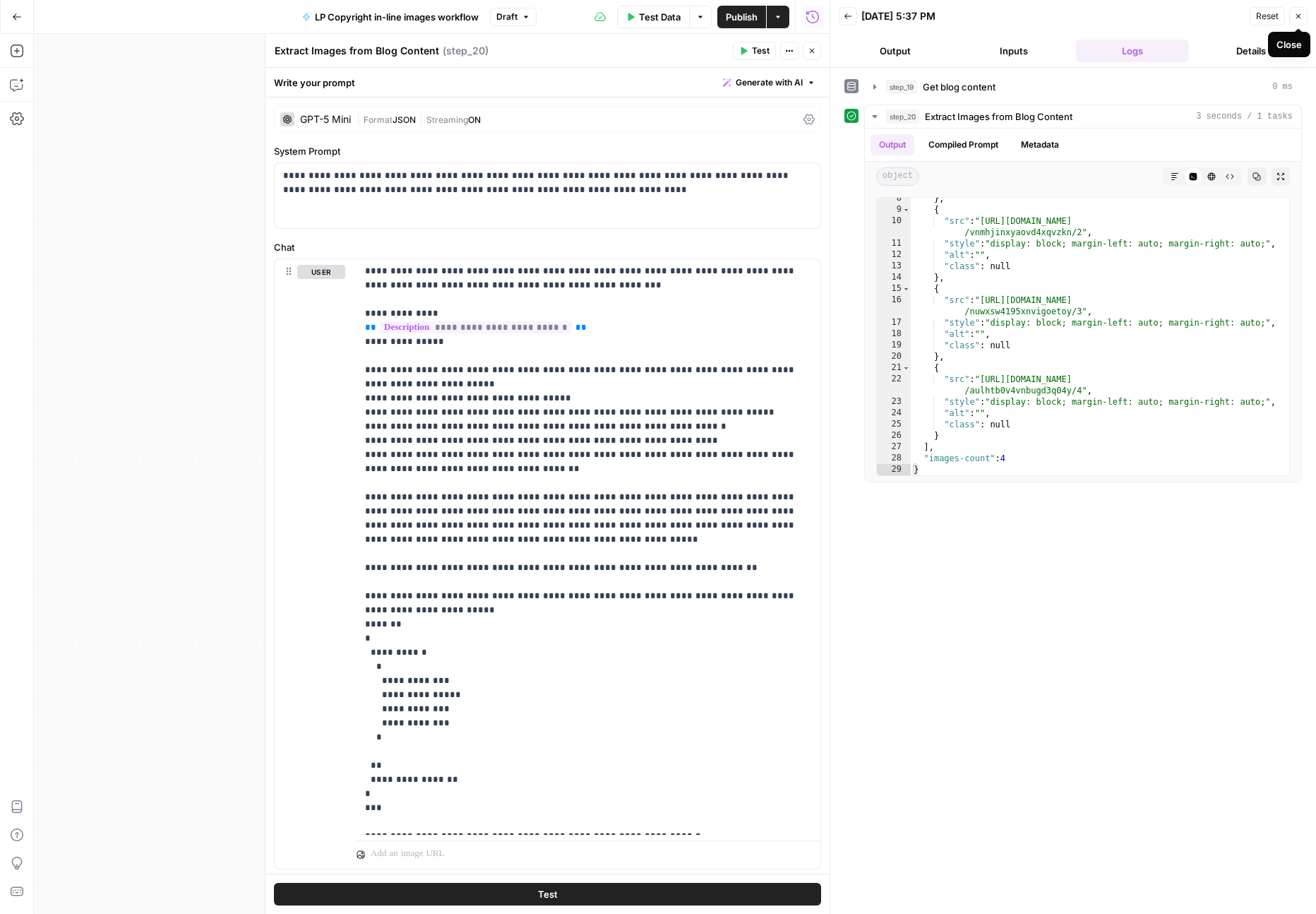
click at [1297, 13] on icon "button" at bounding box center [1298, 16] width 9 height 9
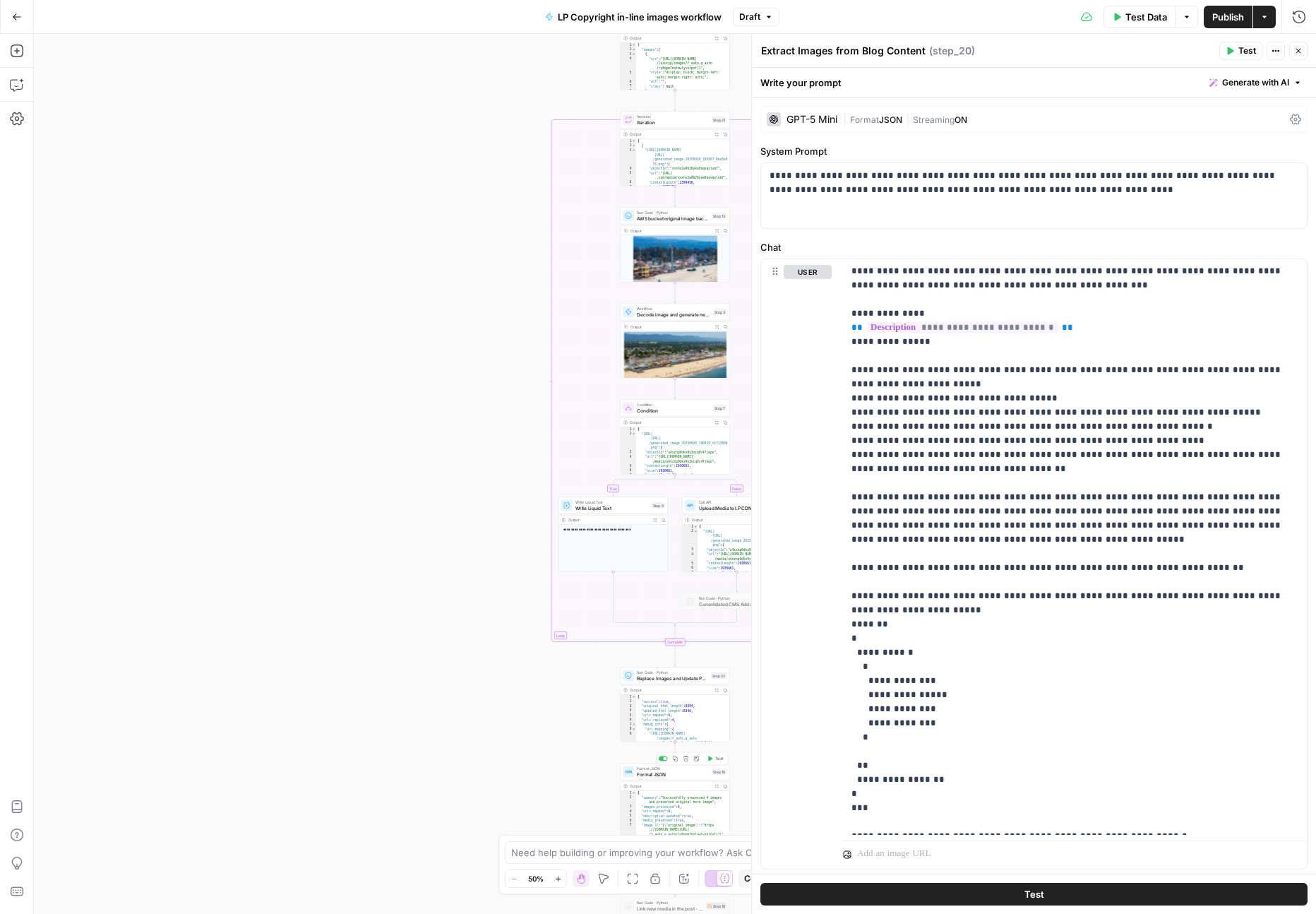
click at [637, 769] on span "Format JSON" at bounding box center [672, 768] width 72 height 6
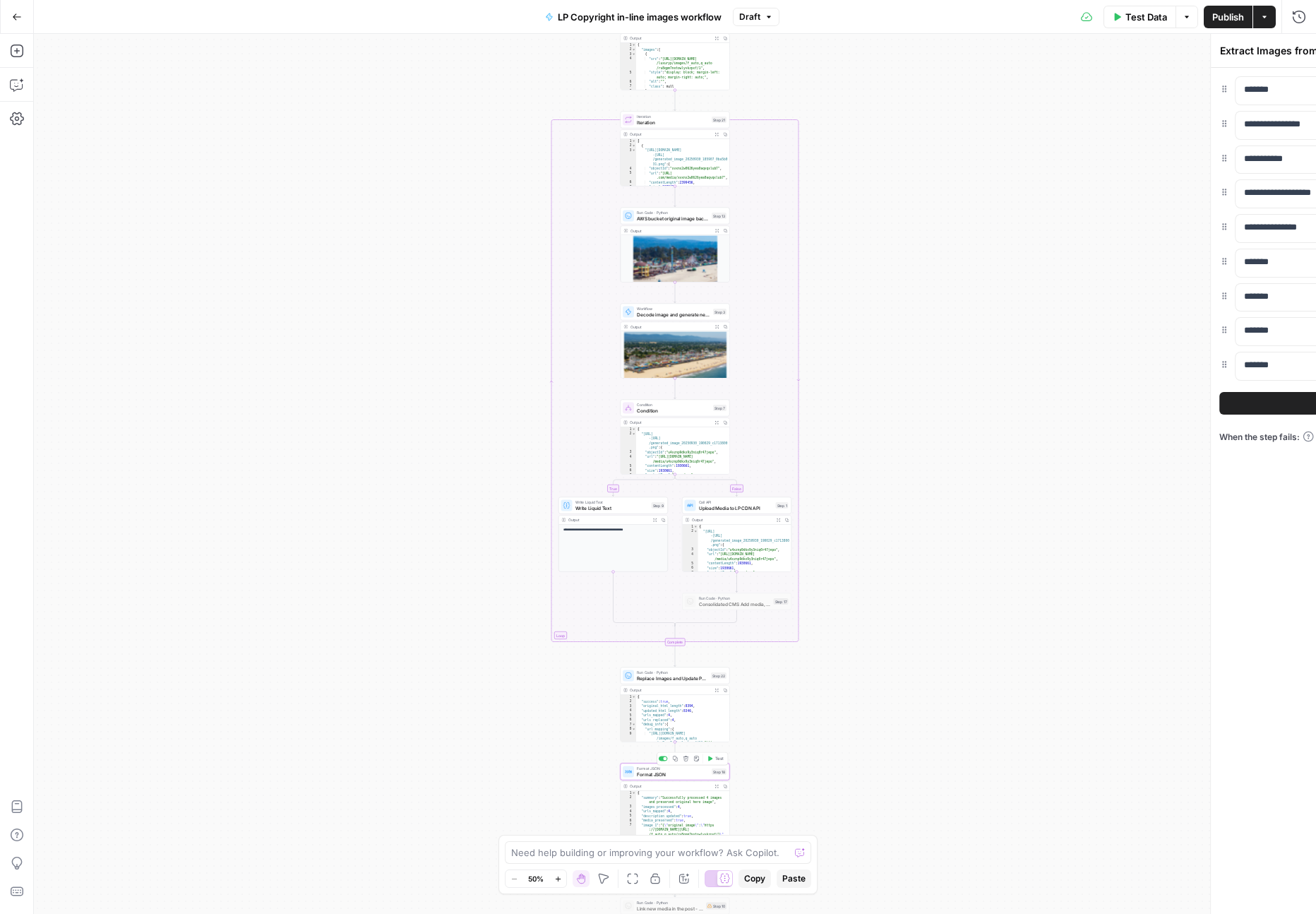
type textarea "Format JSON"
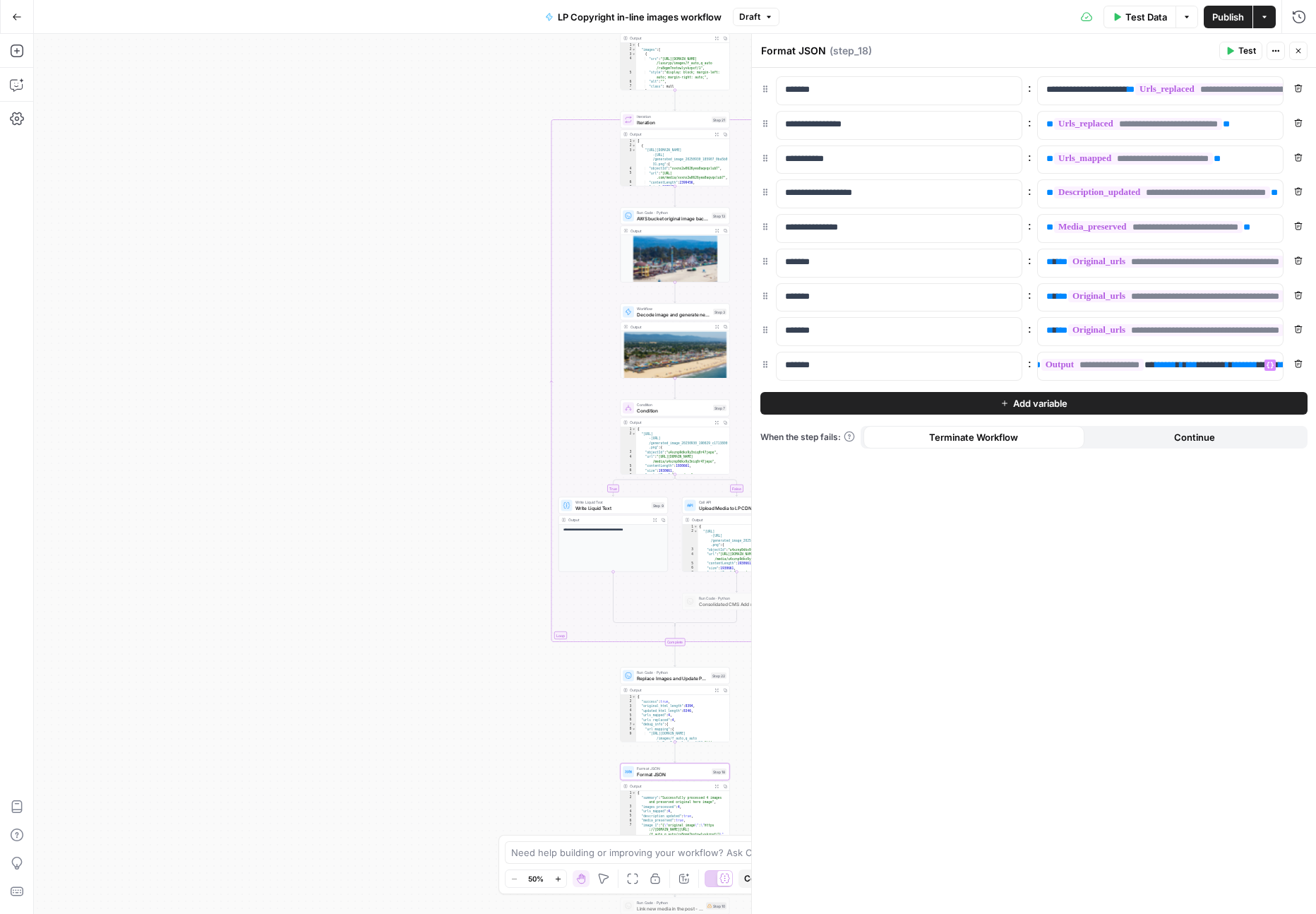
scroll to position [0, 855]
click at [1065, 403] on span "Add variable" at bounding box center [1041, 403] width 55 height 14
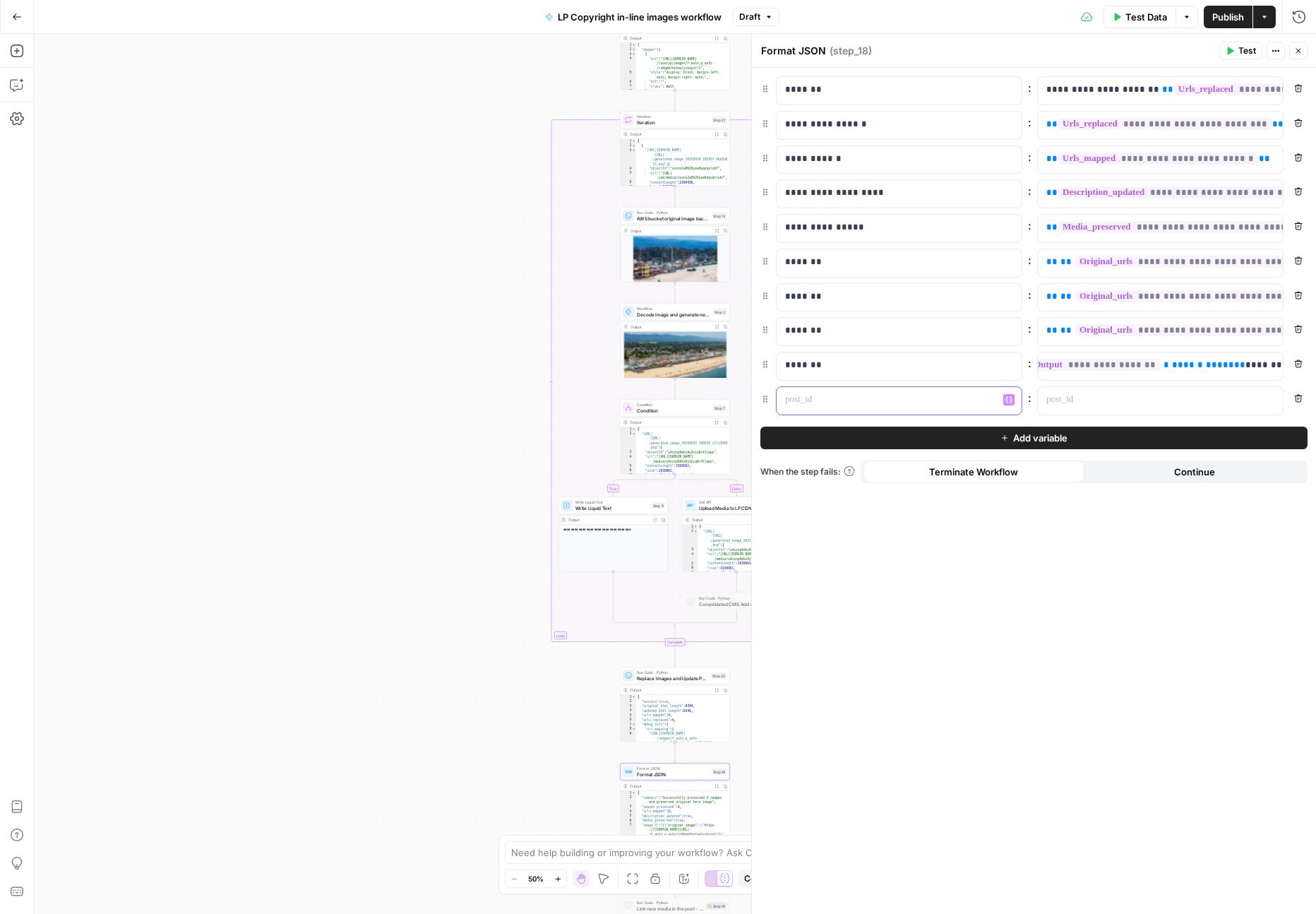
click at [807, 406] on div at bounding box center [888, 401] width 222 height 27
click at [1066, 391] on div at bounding box center [1149, 401] width 222 height 27
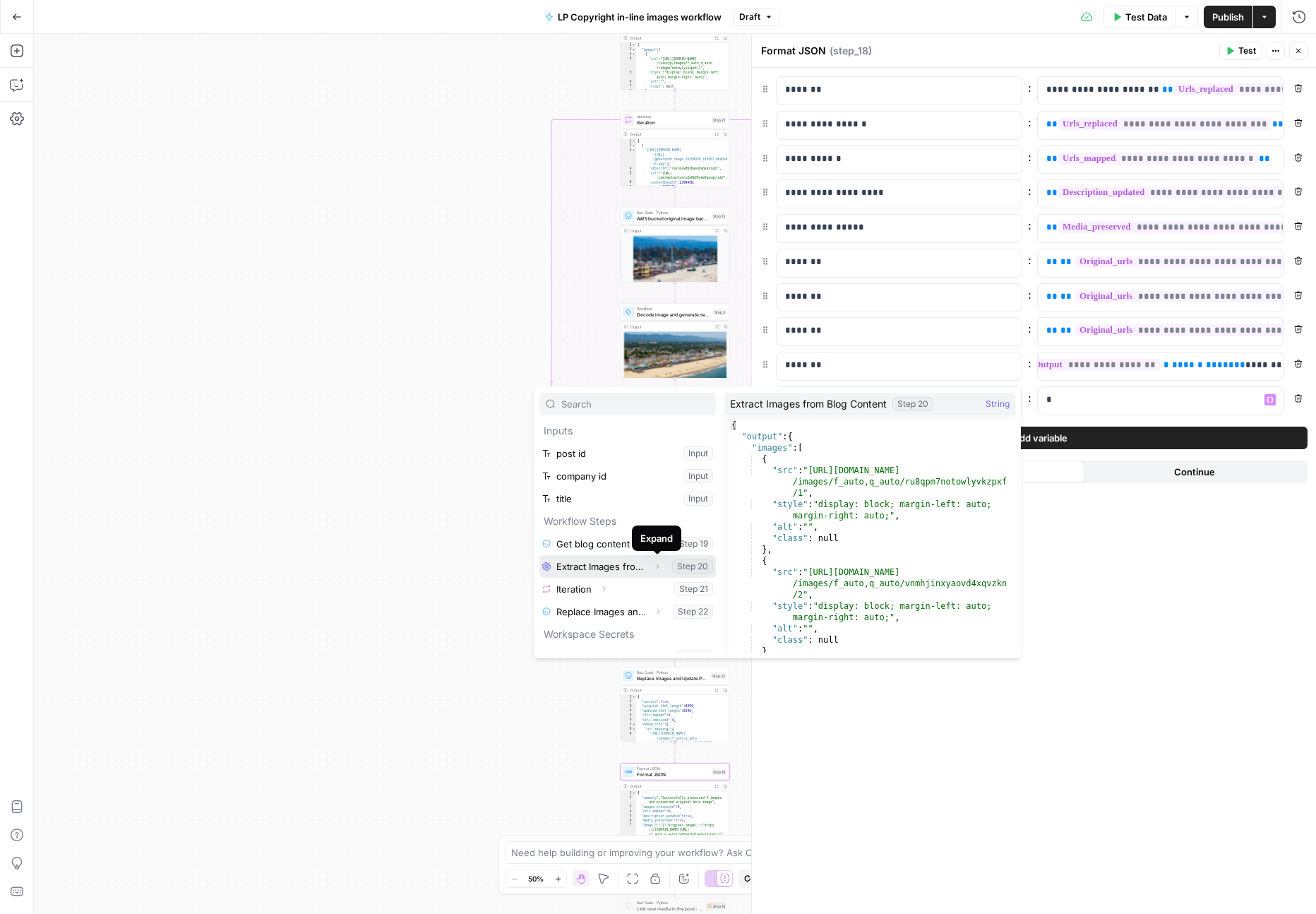
click at [656, 564] on icon "button" at bounding box center [657, 566] width 9 height 9
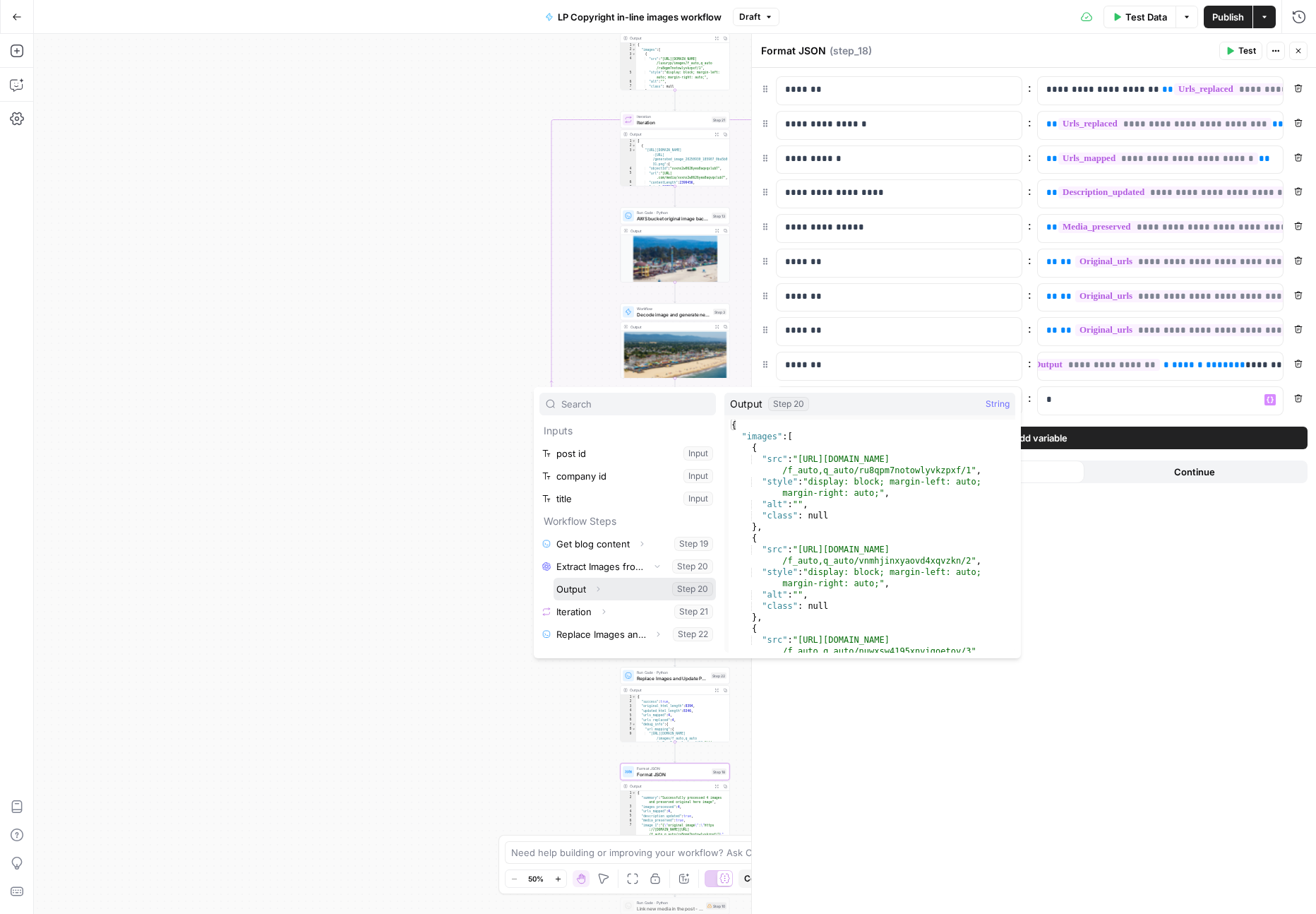
click at [600, 589] on icon "button" at bounding box center [598, 589] width 9 height 9
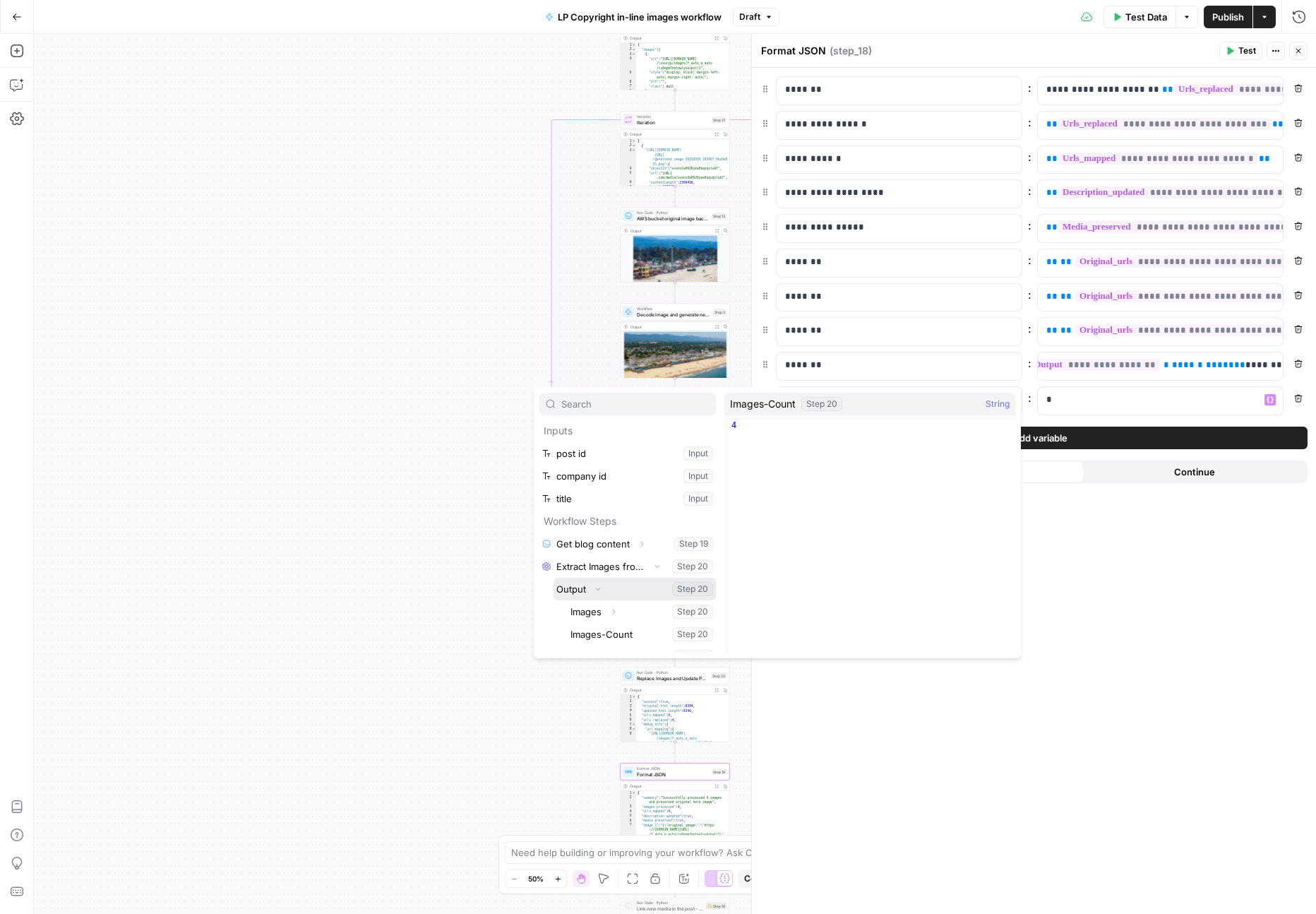
scroll to position [54, 0]
click at [600, 583] on button "Select variable Images-Count" at bounding box center [641, 581] width 148 height 23
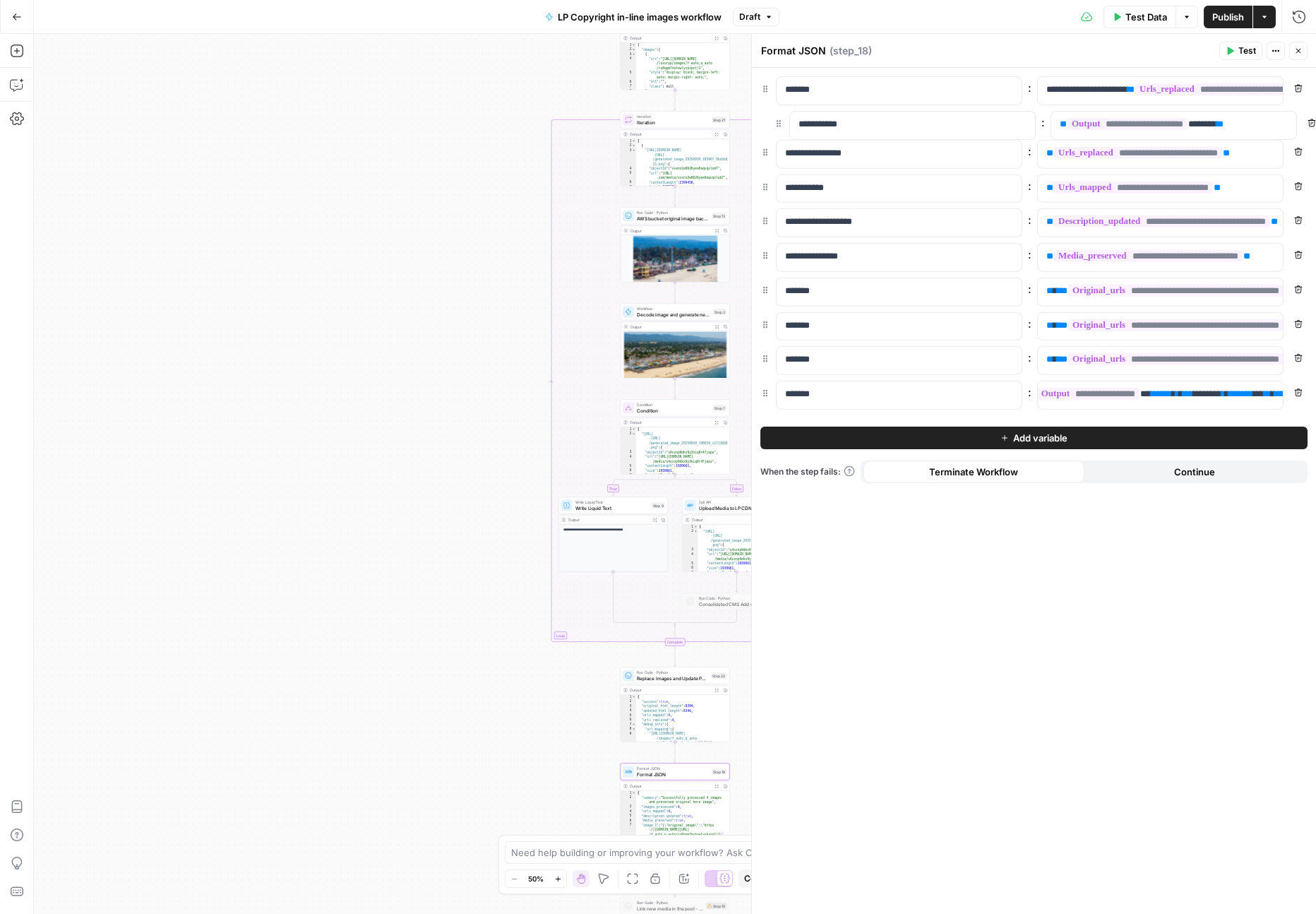
drag, startPoint x: 768, startPoint y: 399, endPoint x: 782, endPoint y: 118, distance: 281.3
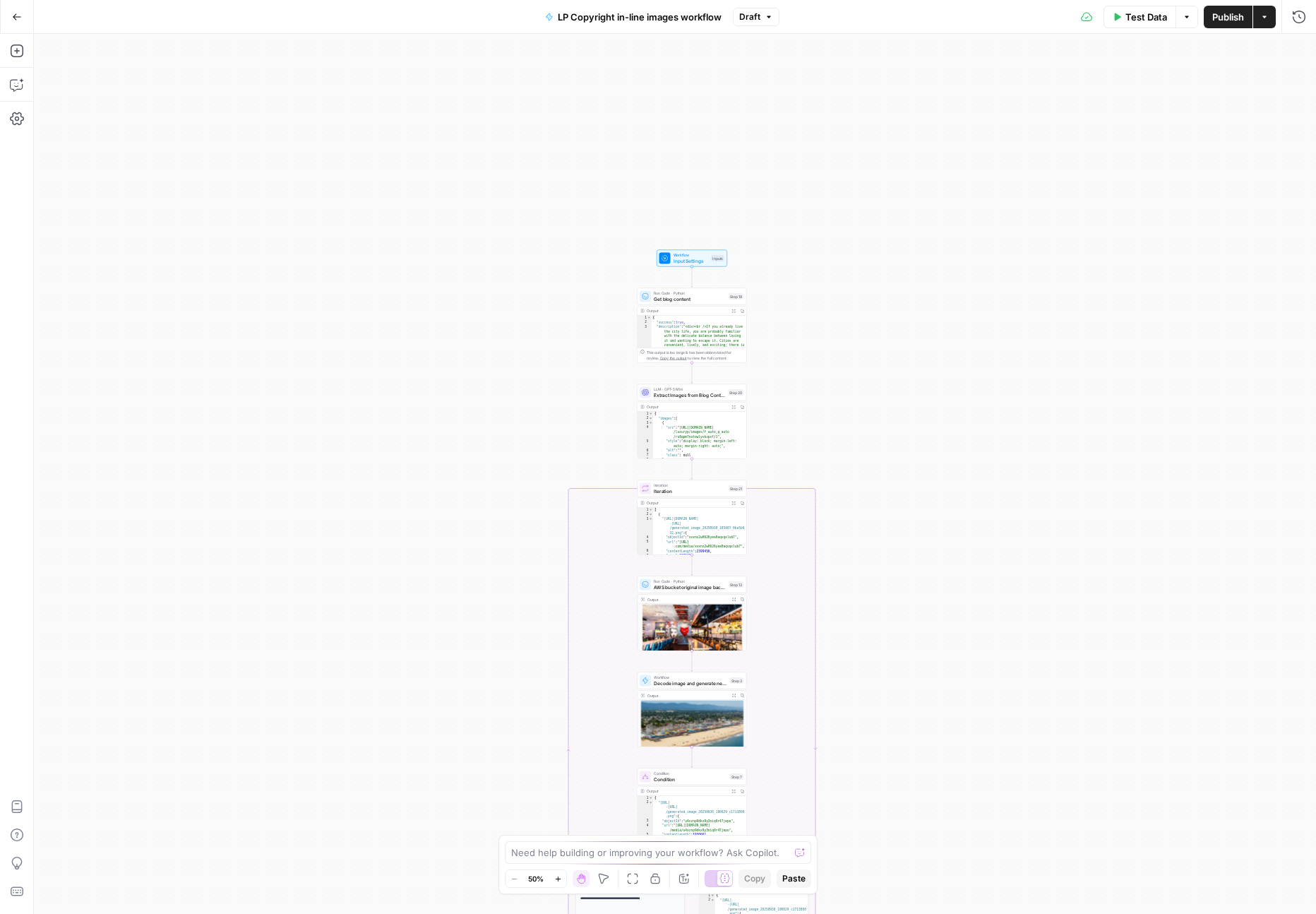
drag, startPoint x: 789, startPoint y: 95, endPoint x: 757, endPoint y: 316, distance: 223.3
click at [805, 424] on div "true false Workflow Input Settings Inputs Run Code · Python Get blog content St…" at bounding box center [675, 474] width 1282 height 880
click at [716, 238] on button "Test Step" at bounding box center [708, 242] width 32 height 9
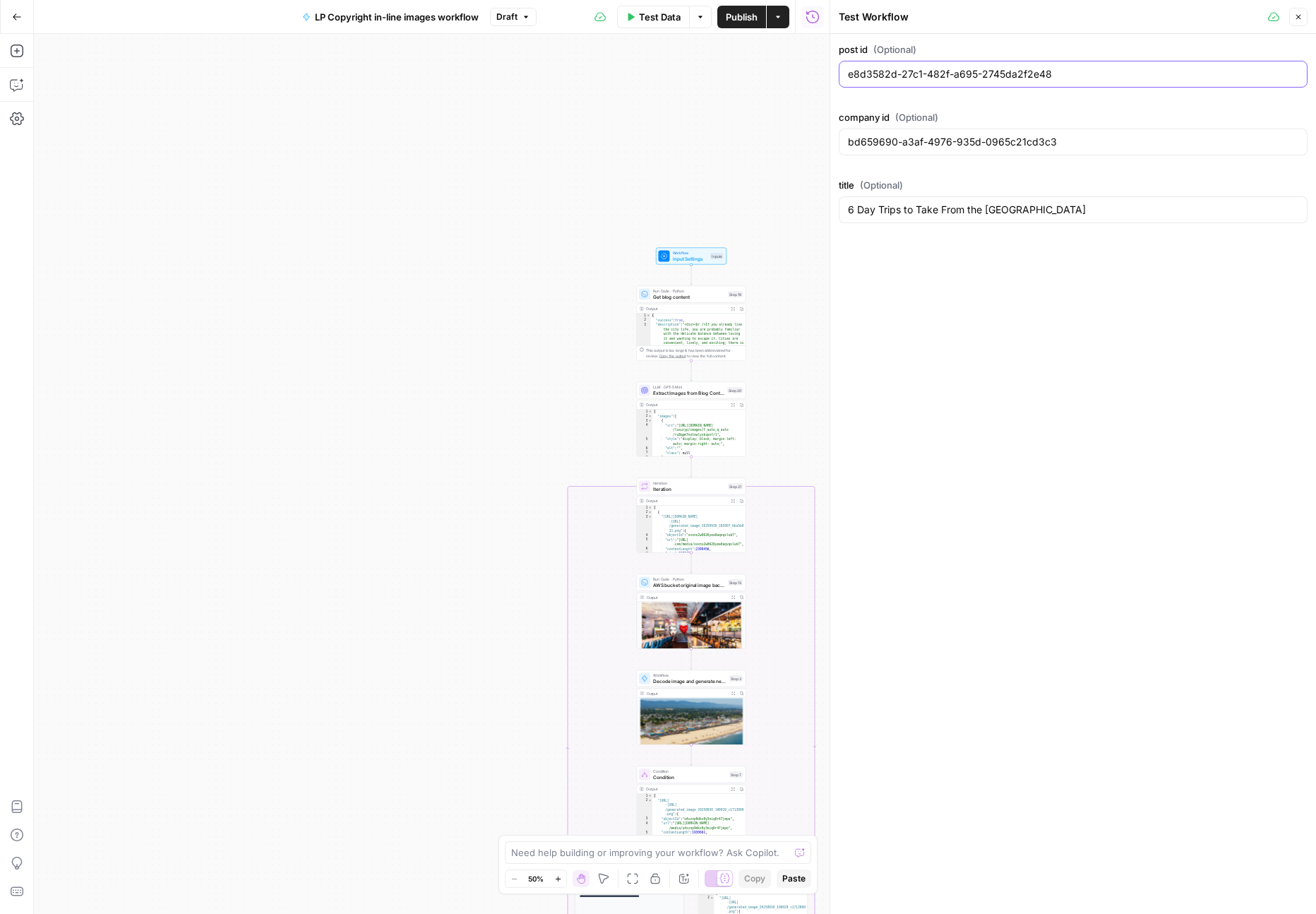
click at [948, 74] on input "e8d3582d-27c1-482f-a695-2745da2f2e48" at bounding box center [1073, 74] width 451 height 14
paste input "d471045f-ad2f-481e-8ac2-86d8d58b7c7b"
type input "d471045f-ad2f-481e-8ac2-86d8d58b7c7b"
click at [995, 147] on div "bd659690-a3af-4976-935d-0965c21cd3c3" at bounding box center [1073, 142] width 468 height 27
click at [992, 209] on input "6 Day Trips to Take From the [GEOGRAPHIC_DATA]" at bounding box center [1073, 210] width 451 height 14
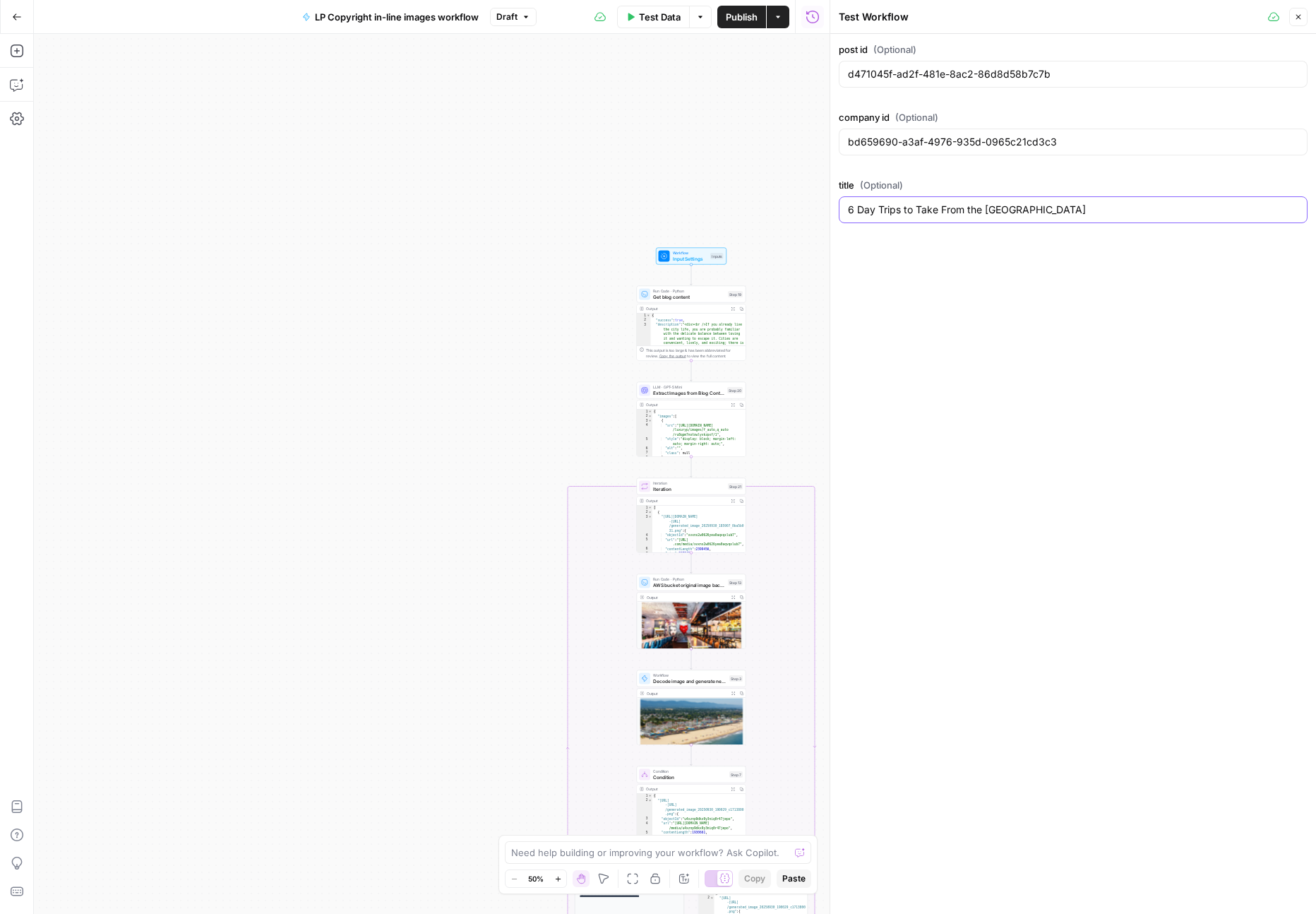
paste input "Maybe Moving Back In With Family Isn’t So Bad?"
type input "Maybe Moving Back In With Family Isn’t So Bad?"
click at [1075, 141] on input "bd659690-a3af-4976-935d-0965c21cd3c3" at bounding box center [1073, 143] width 451 height 14
paste input "a93dc78d-cce9-4fde-a074-ca299acf645d"
type input "a93dc78d-cce9-4fde-a074-ca299acf645d"
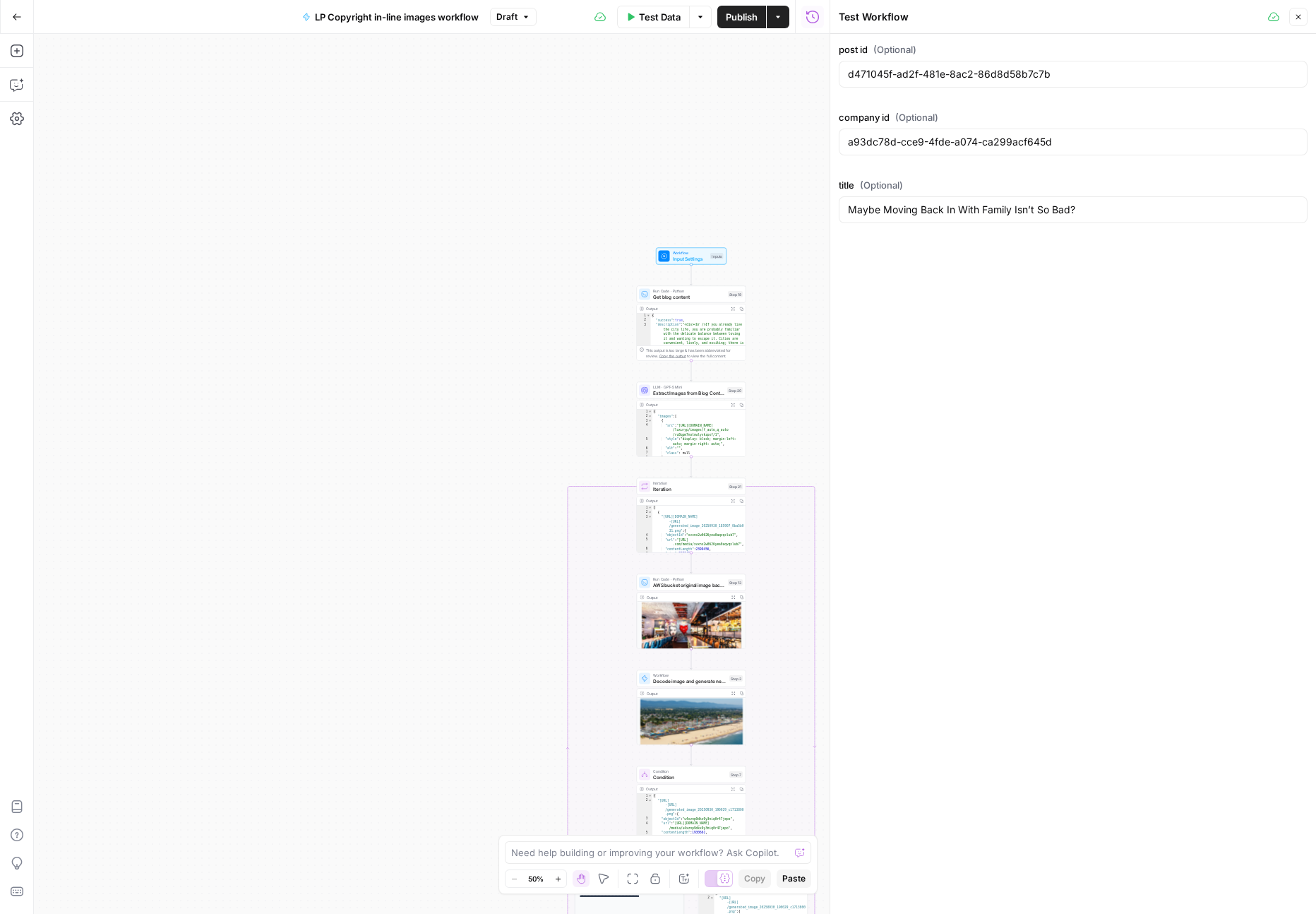
click at [1301, 20] on icon "button" at bounding box center [1298, 17] width 9 height 9
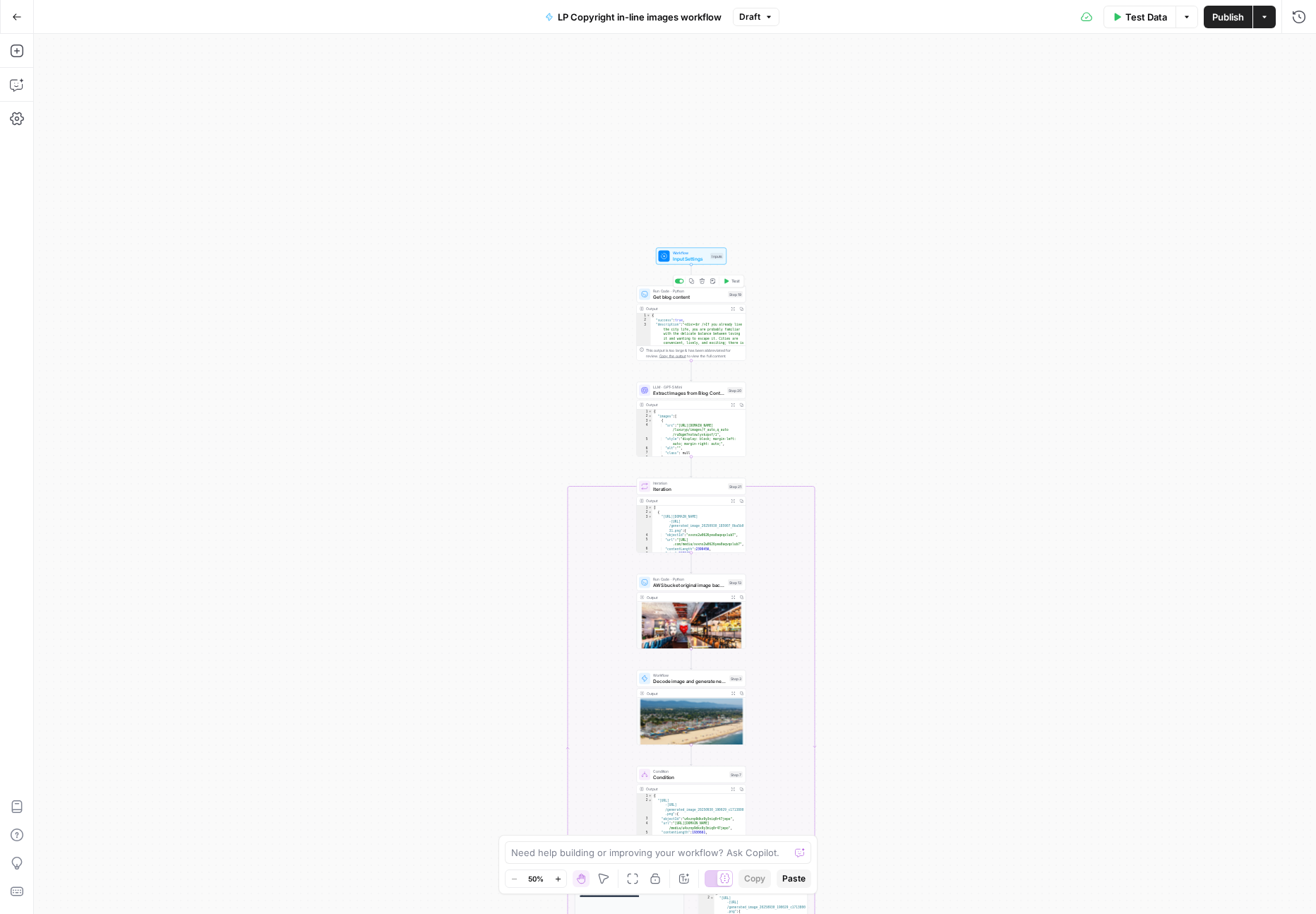
click at [738, 282] on span "Test" at bounding box center [736, 282] width 9 height 6
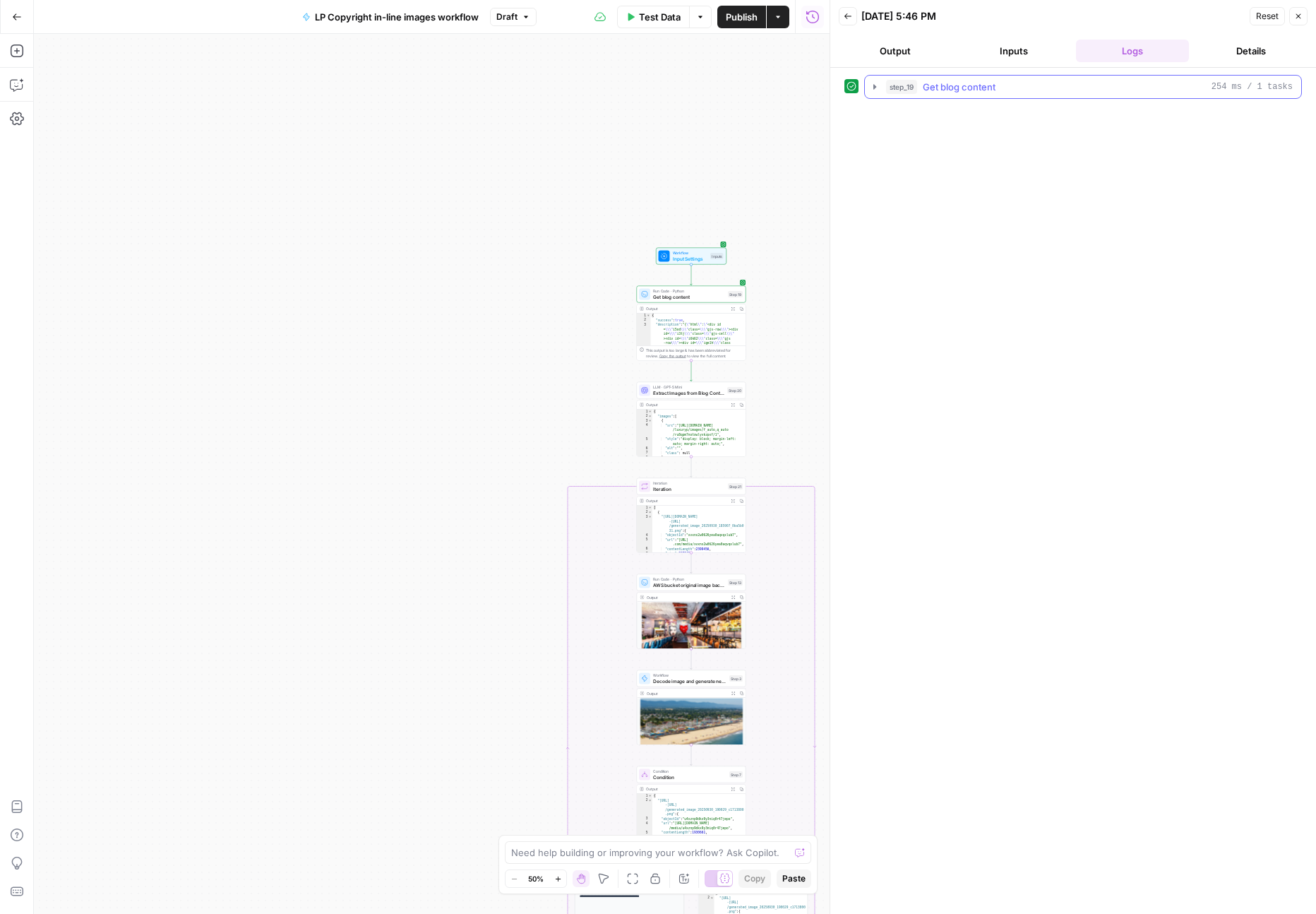
click at [877, 90] on icon "button" at bounding box center [875, 87] width 11 height 11
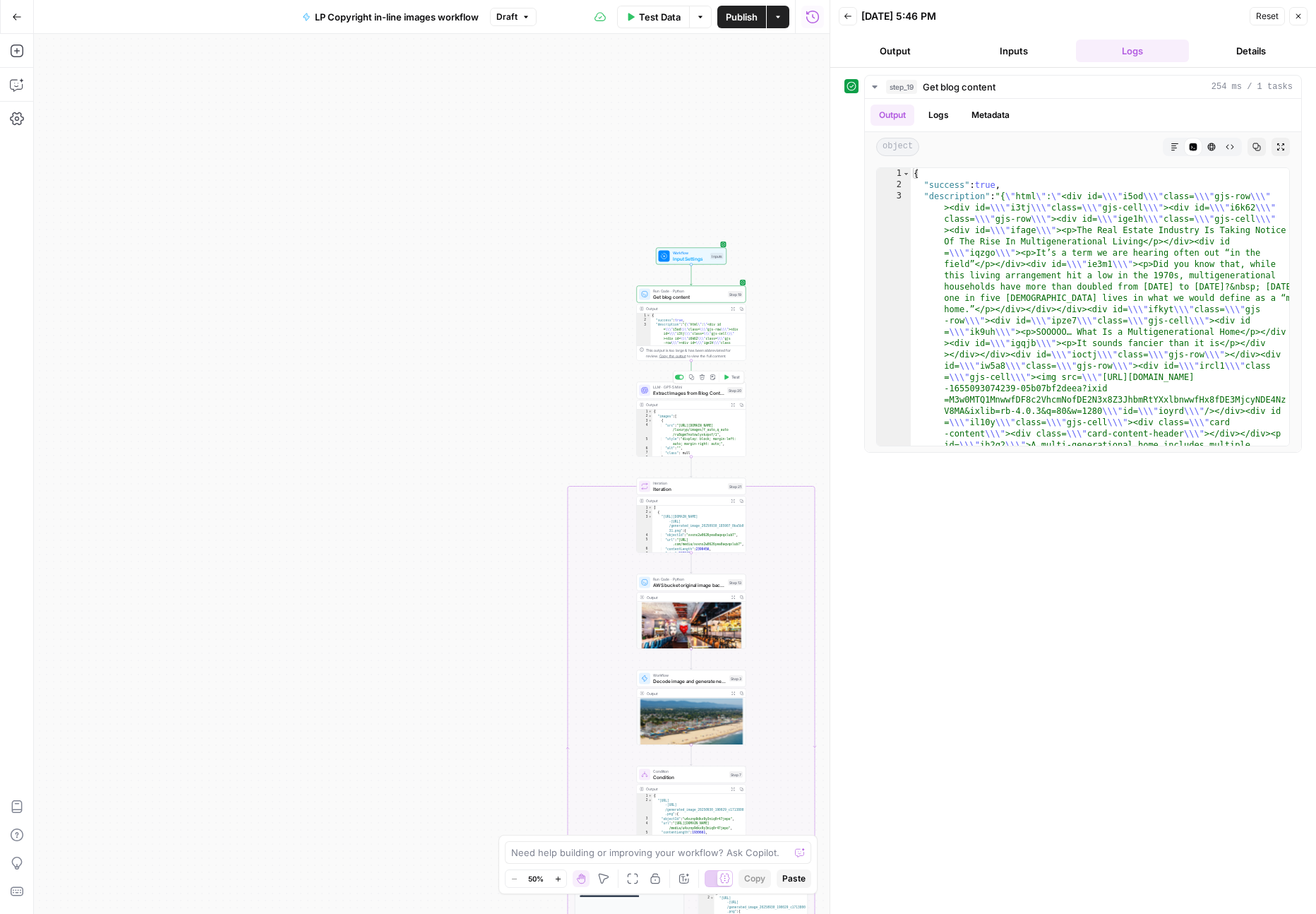
click at [715, 394] on span "Extract Images from Blog Content" at bounding box center [688, 392] width 72 height 7
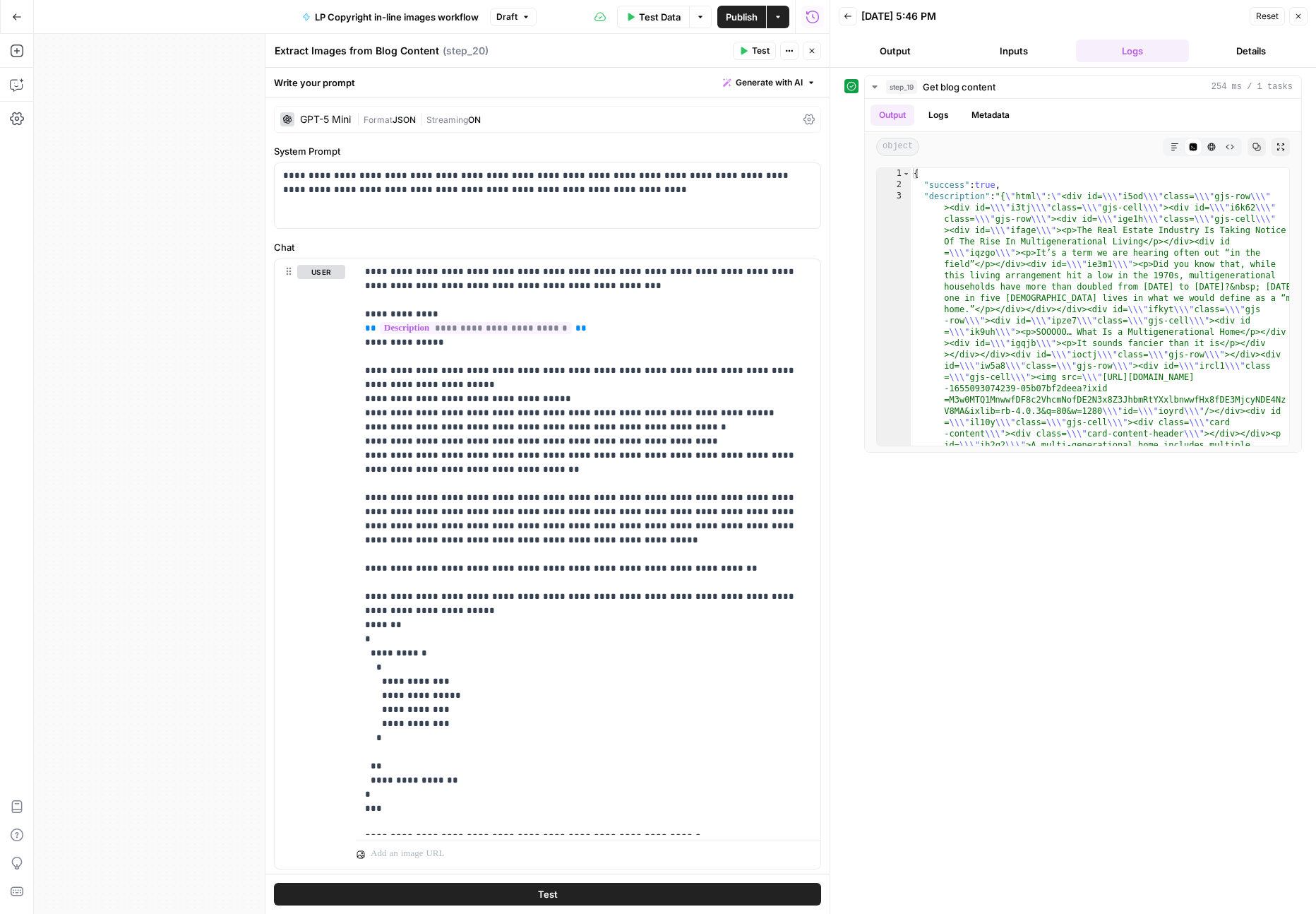
click at [810, 40] on header "Extract Images from Blog Content Extract Images from Blog Content ( step_20 ) T…" at bounding box center [547, 51] width 564 height 34
click at [808, 45] on button "Close" at bounding box center [811, 51] width 19 height 19
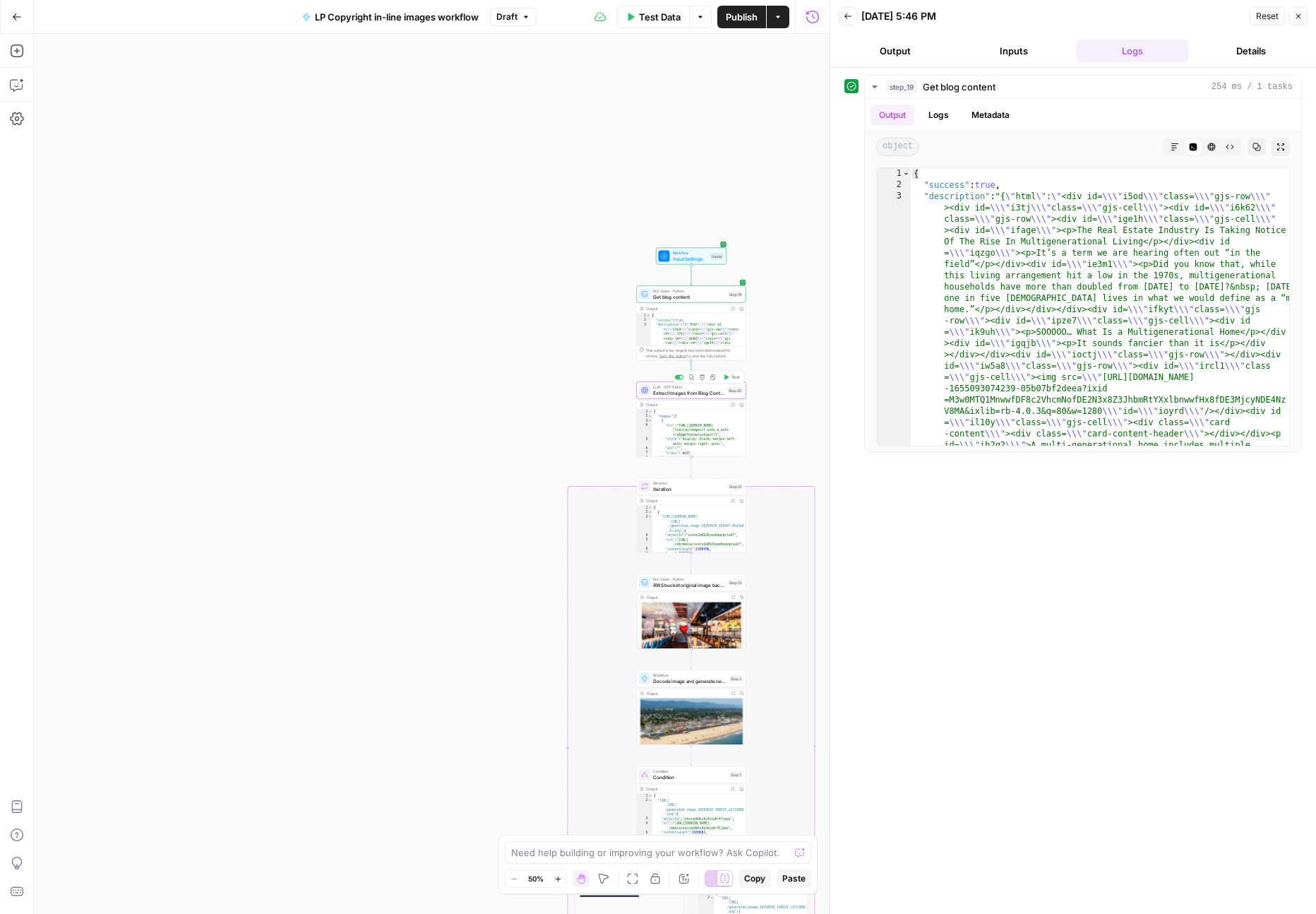
click at [736, 377] on span "Test" at bounding box center [736, 378] width 9 height 6
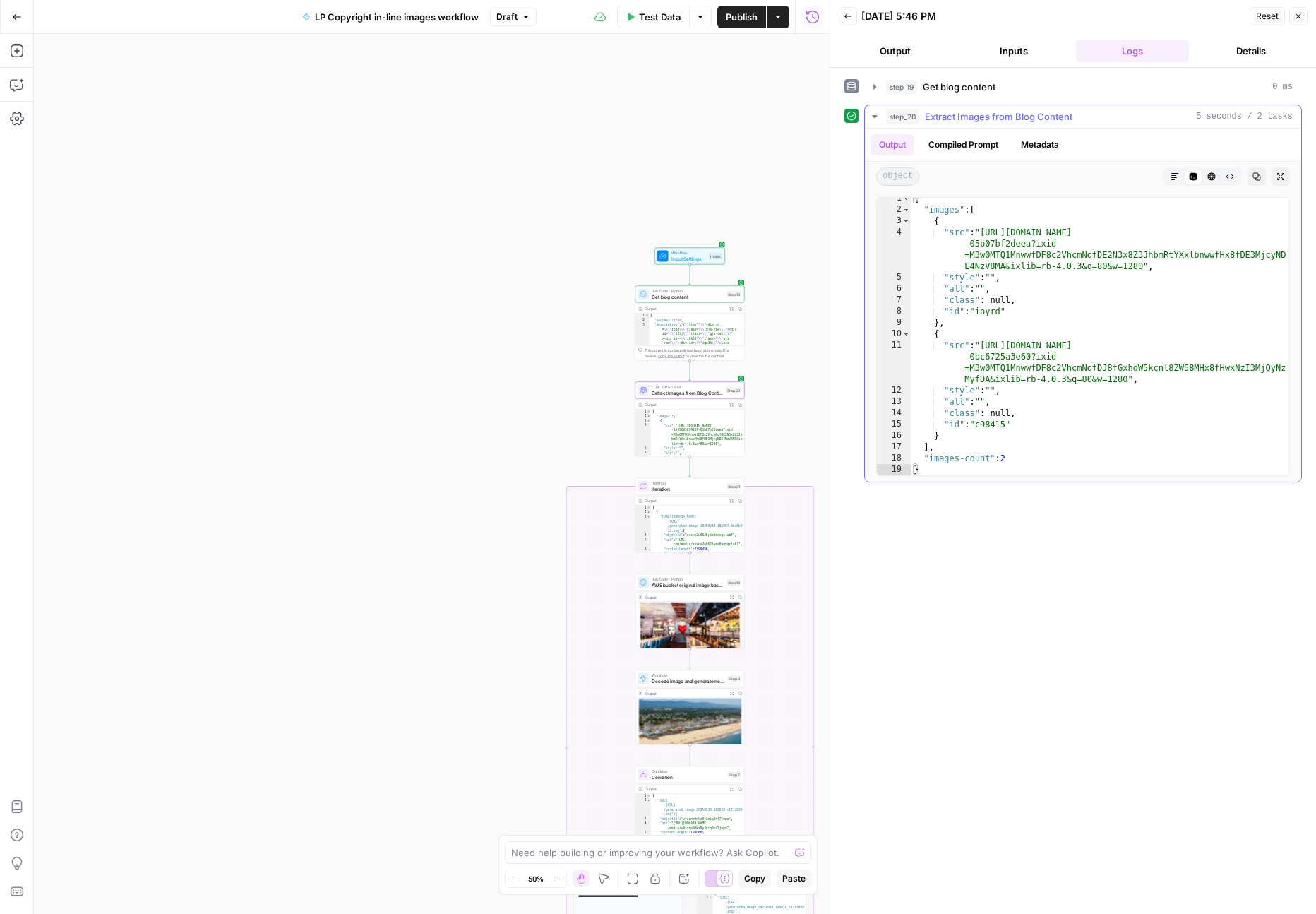
scroll to position [5, 0]
click at [730, 474] on span "Test" at bounding box center [734, 474] width 9 height 6
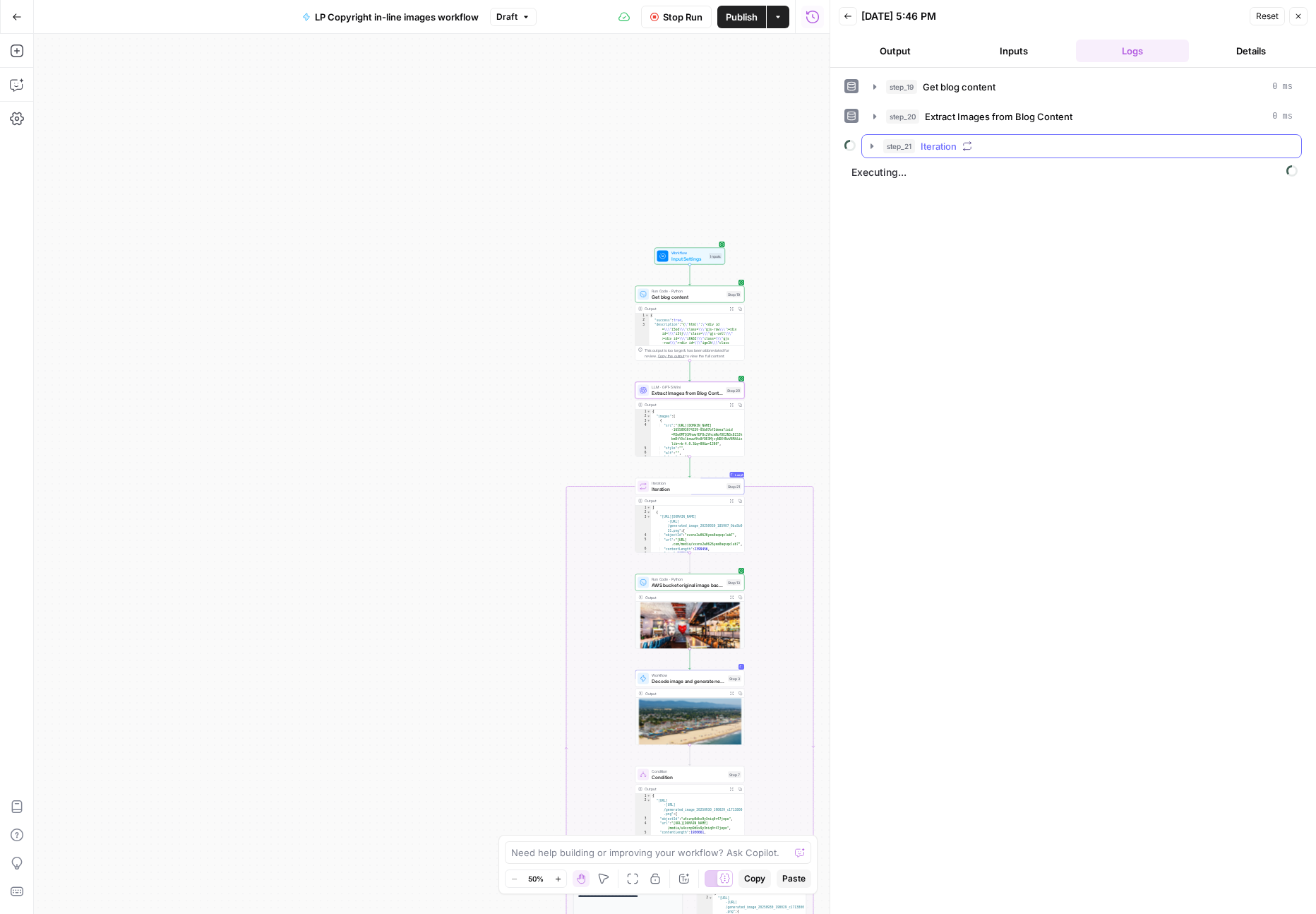
click at [868, 146] on icon "button" at bounding box center [872, 147] width 11 height 11
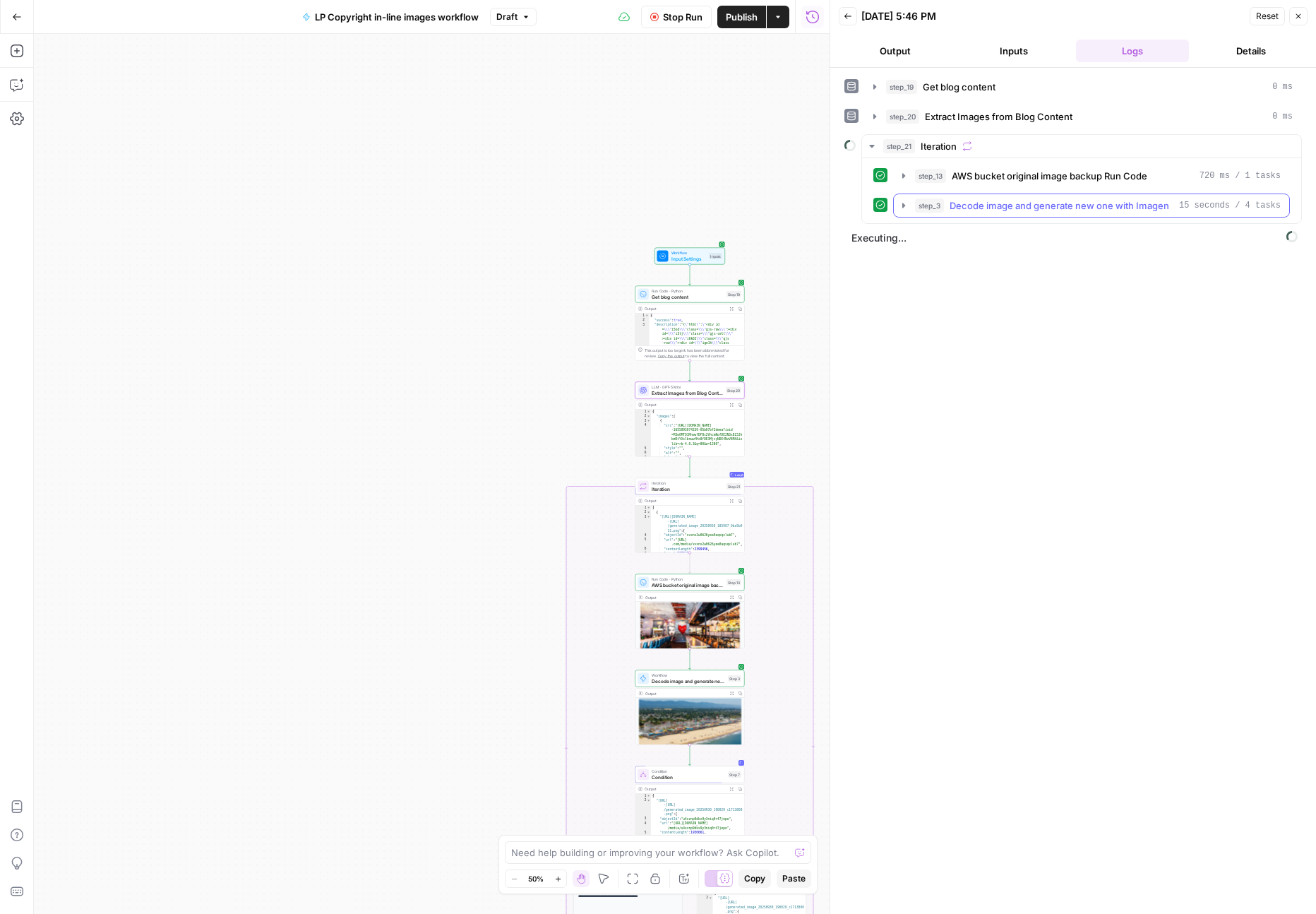
click at [902, 204] on icon "button" at bounding box center [904, 205] width 3 height 5
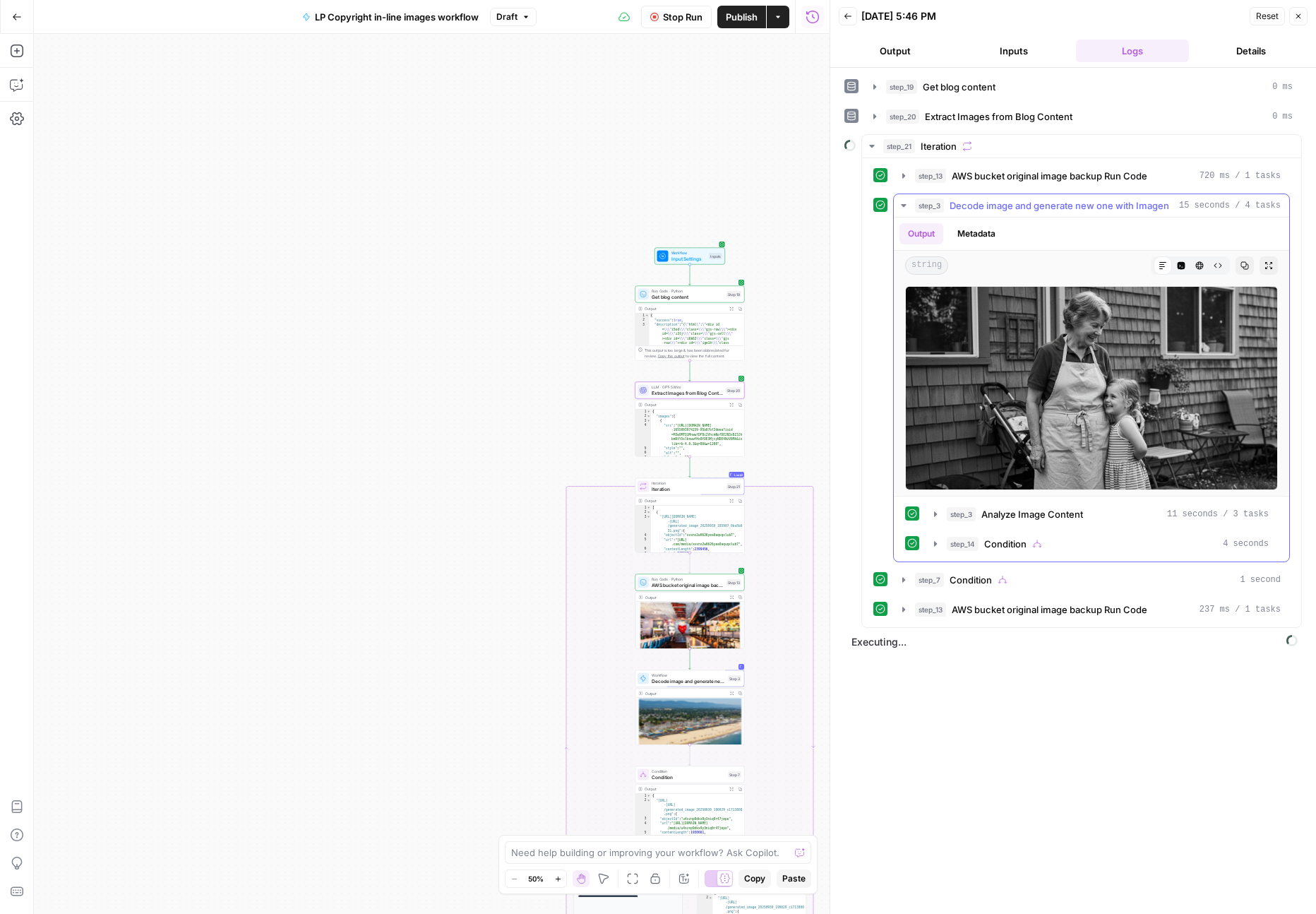
click at [902, 204] on icon "button" at bounding box center [903, 205] width 5 height 3
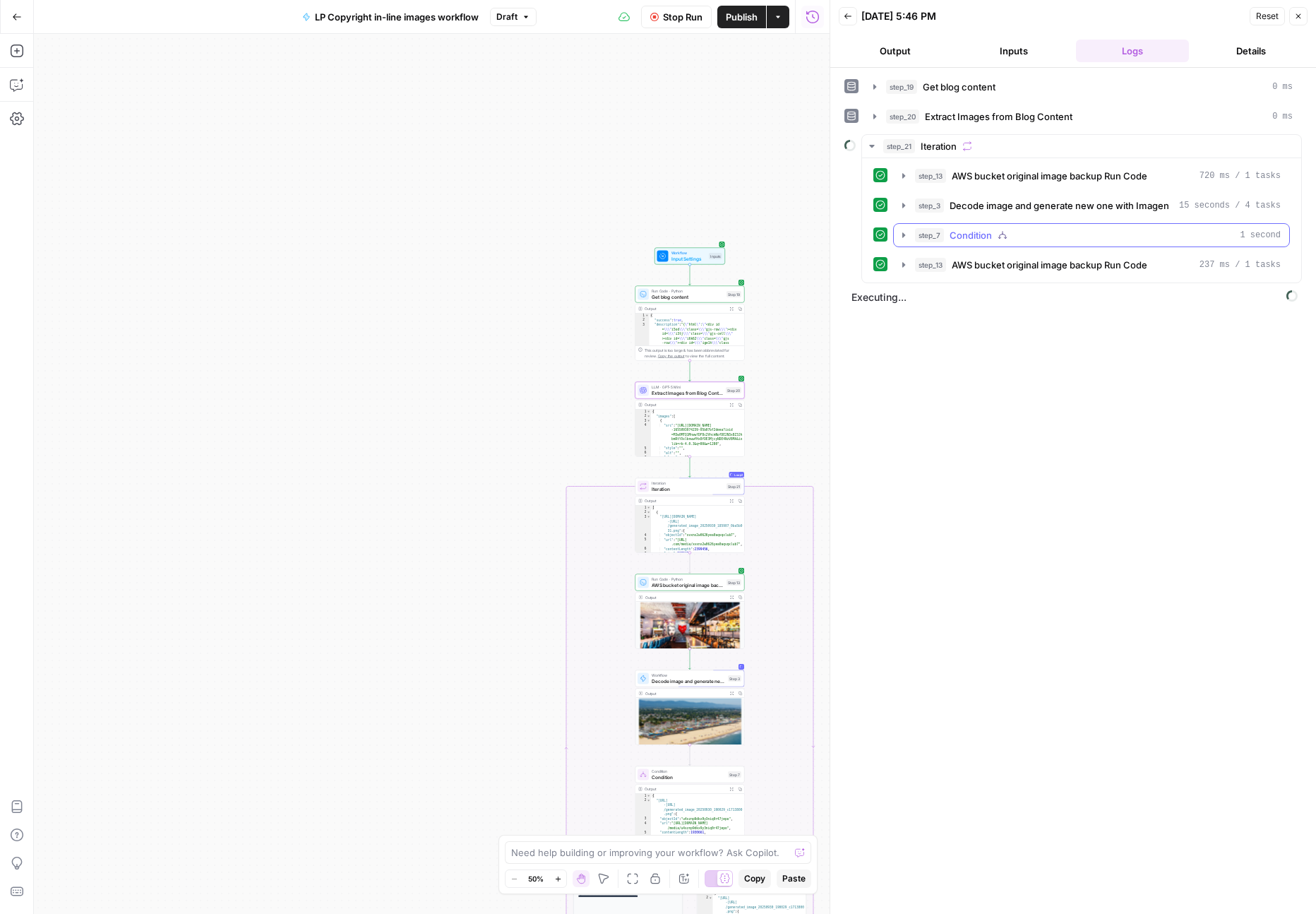
click at [905, 238] on icon "button" at bounding box center [904, 235] width 11 height 11
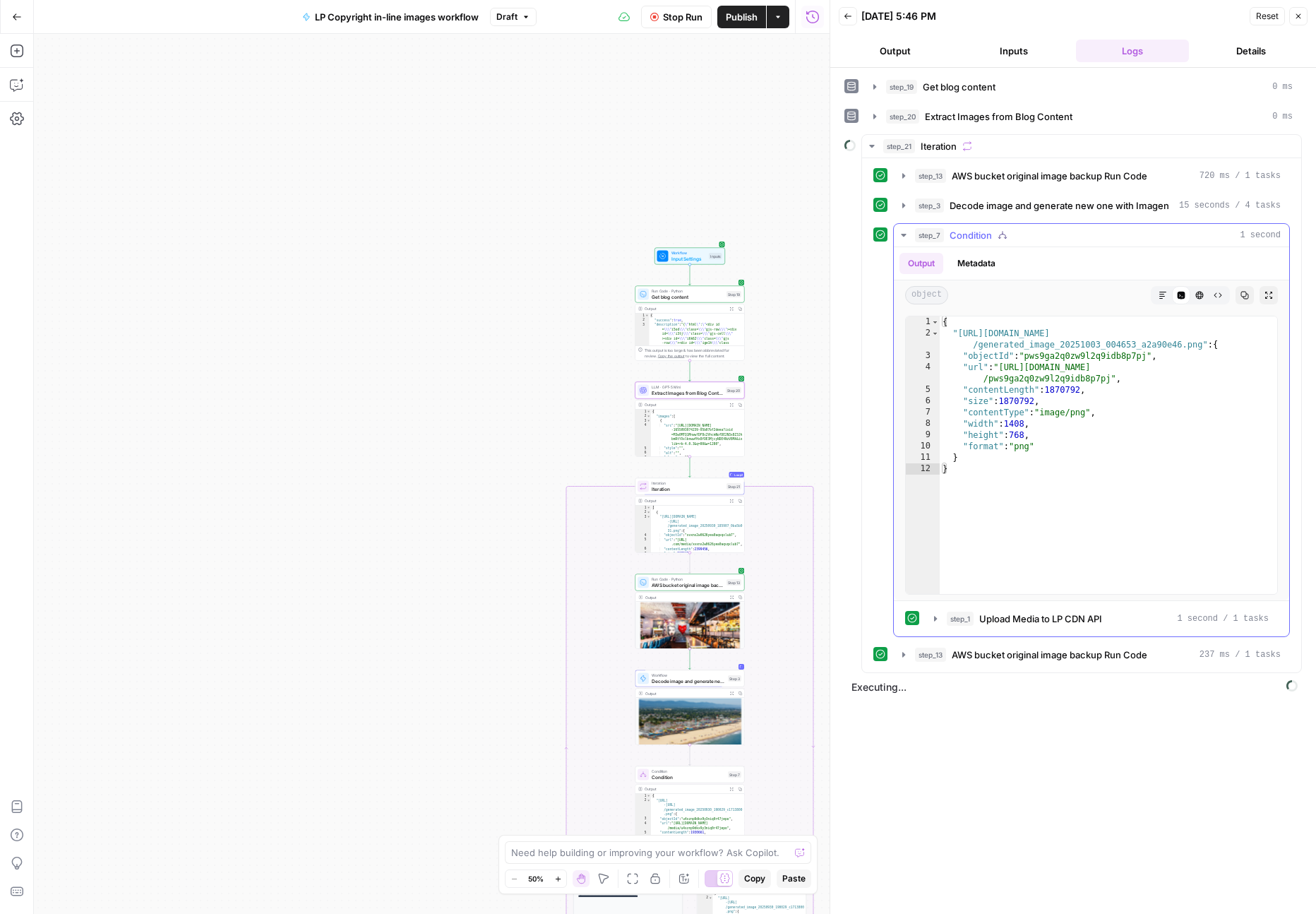
click at [905, 238] on icon "button" at bounding box center [904, 235] width 11 height 11
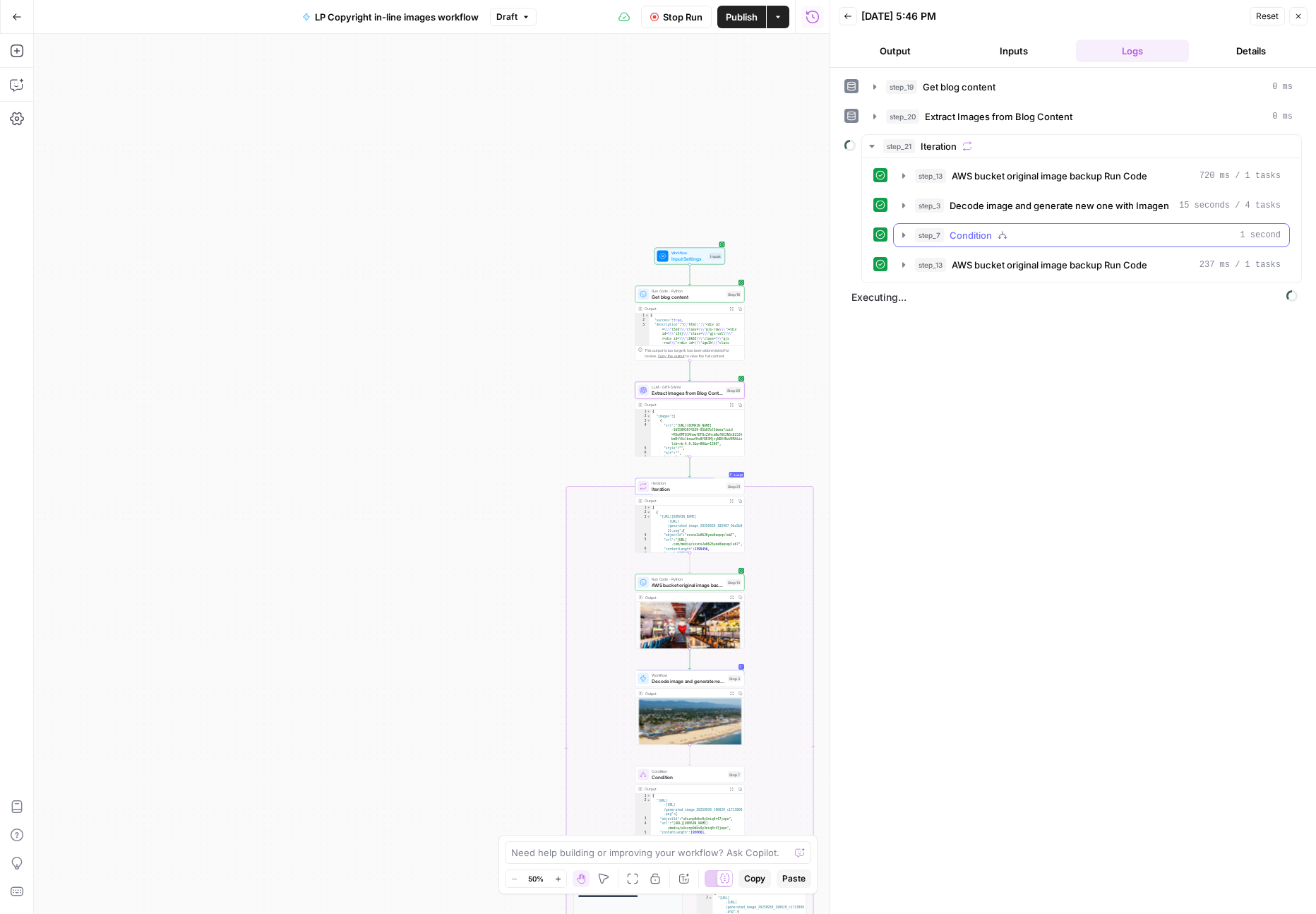
click at [905, 238] on icon "button" at bounding box center [904, 235] width 11 height 11
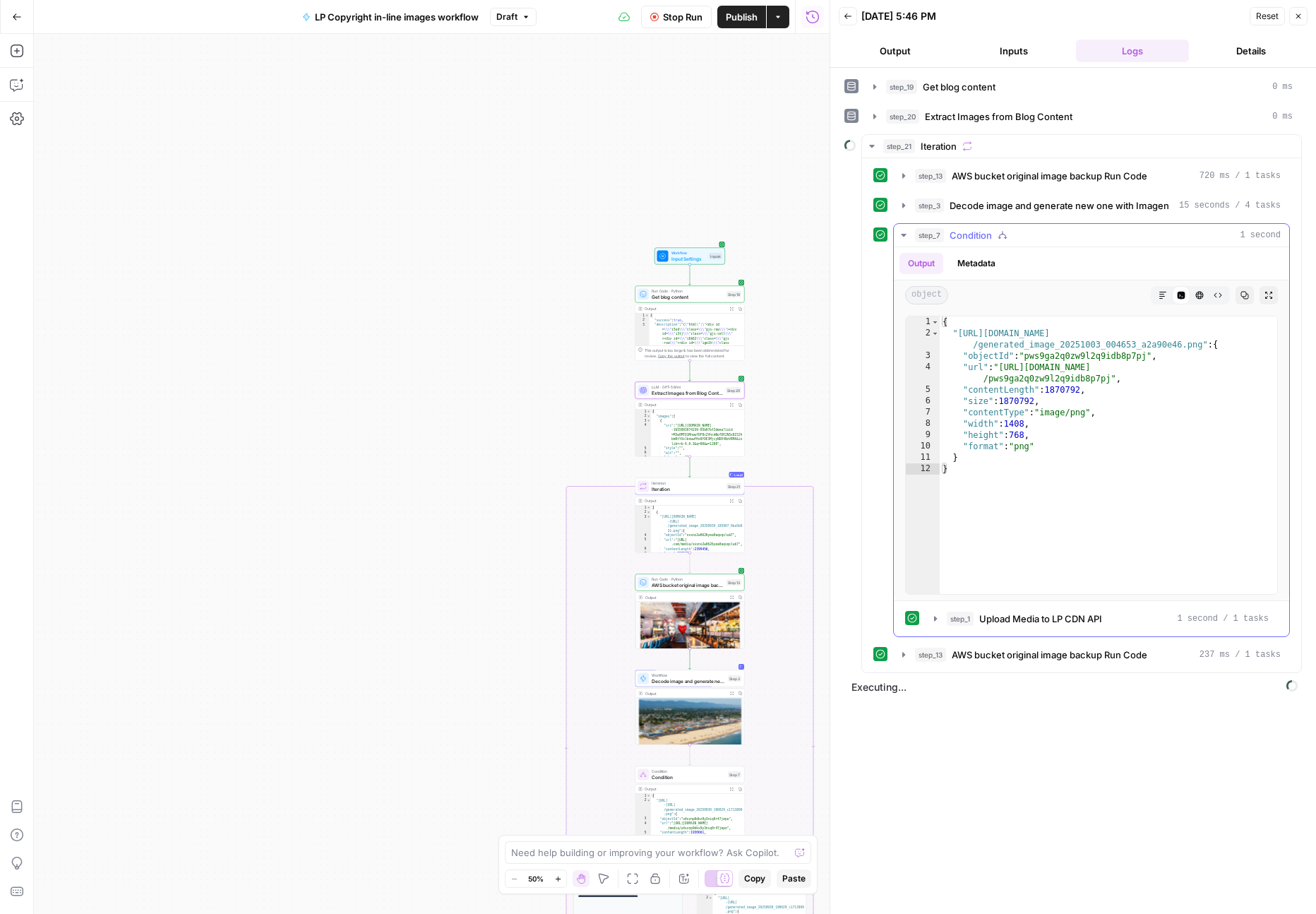
click at [905, 238] on icon "button" at bounding box center [904, 235] width 11 height 11
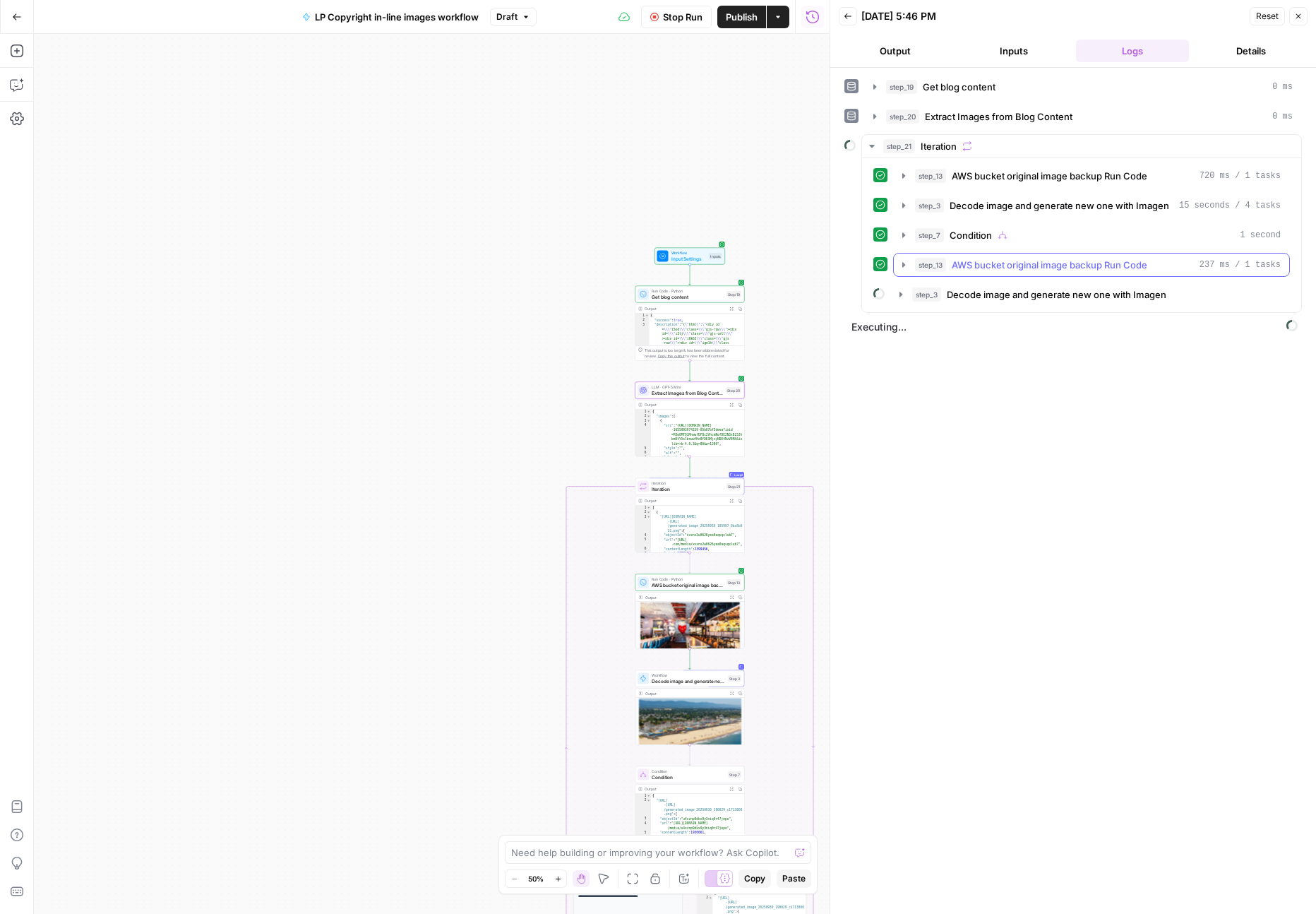
click at [901, 264] on icon "button" at bounding box center [904, 265] width 11 height 11
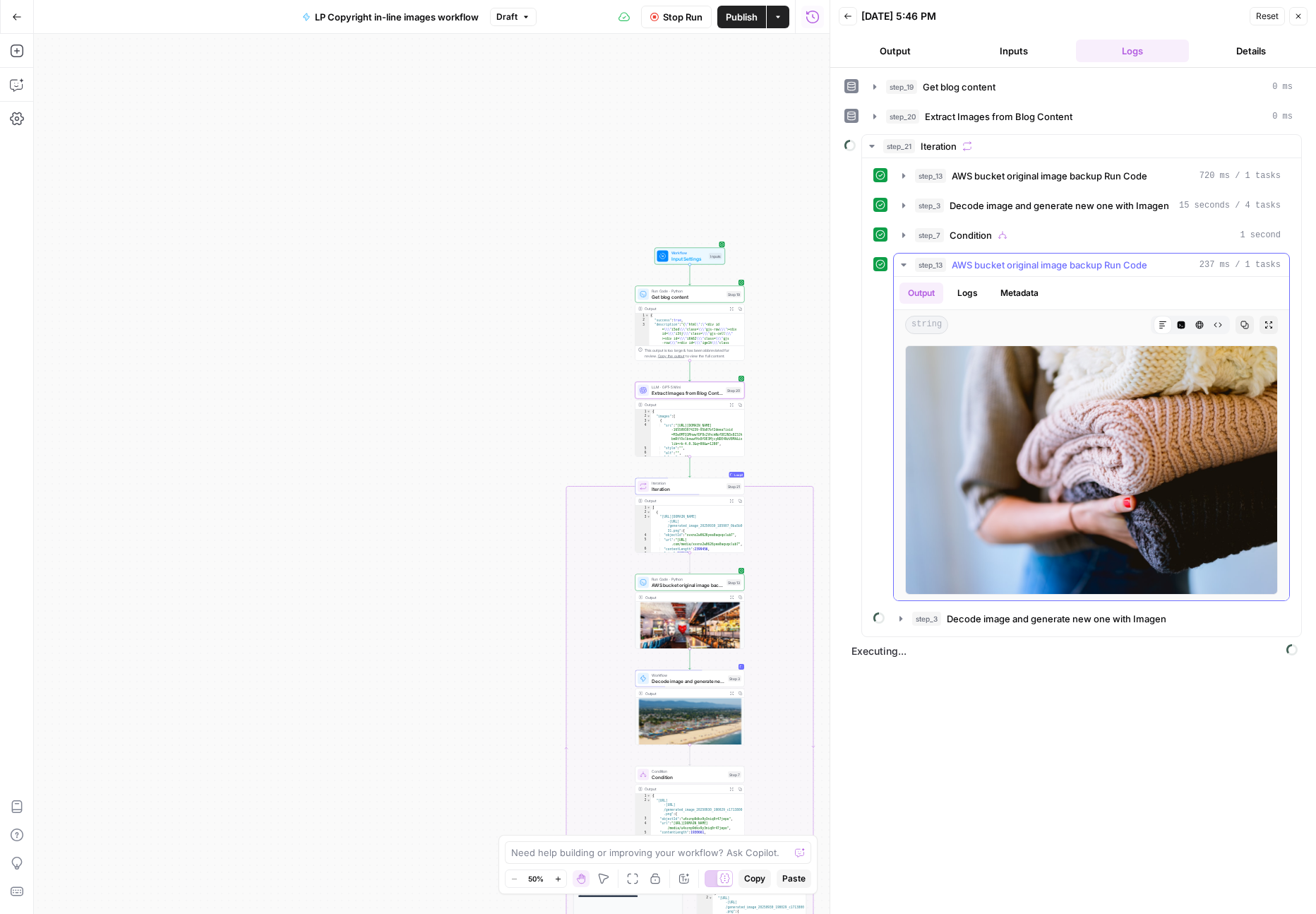
click at [901, 264] on icon "button" at bounding box center [904, 265] width 11 height 11
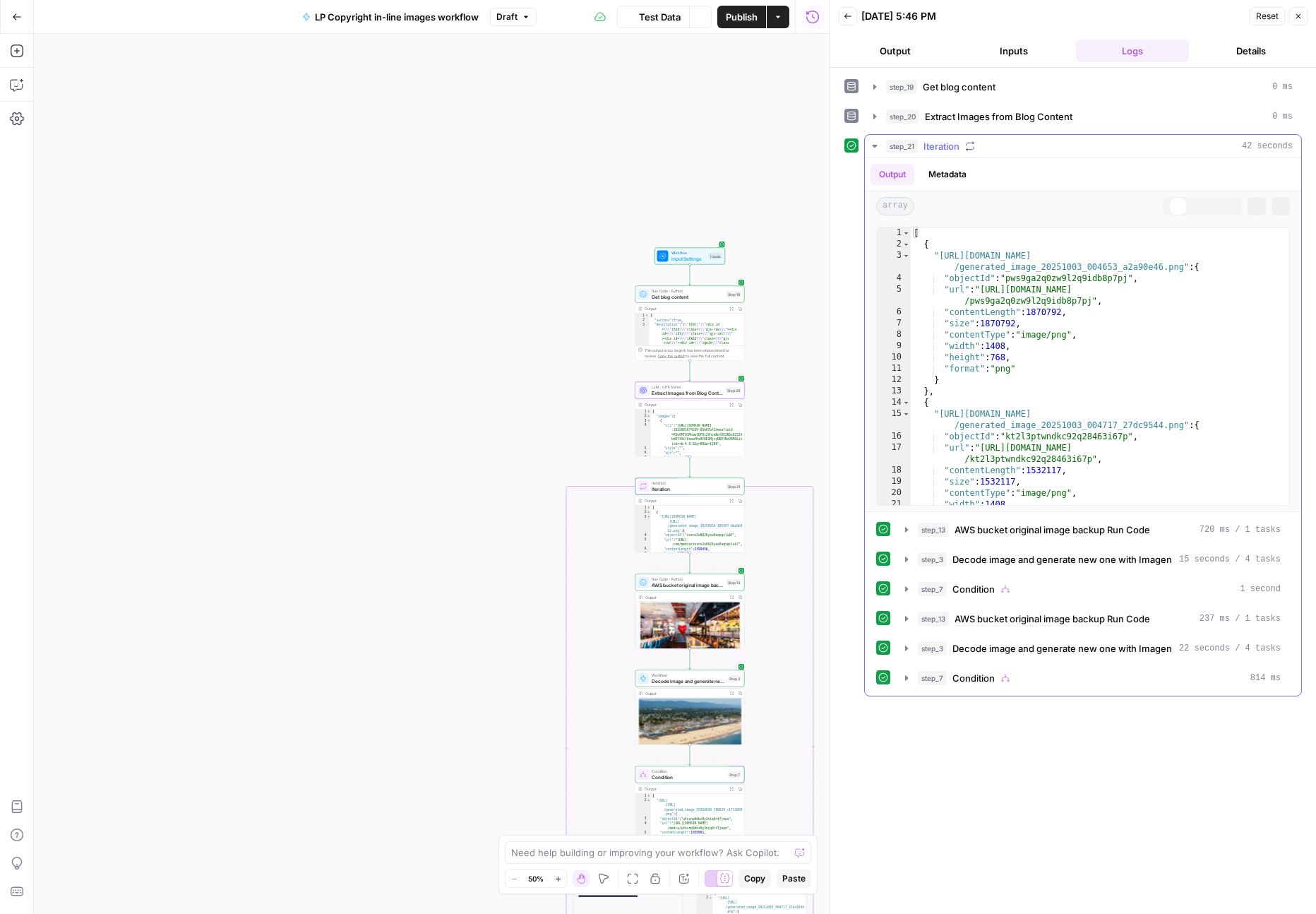
type textarea "*"
click at [900, 296] on div "5" at bounding box center [893, 296] width 34 height 23
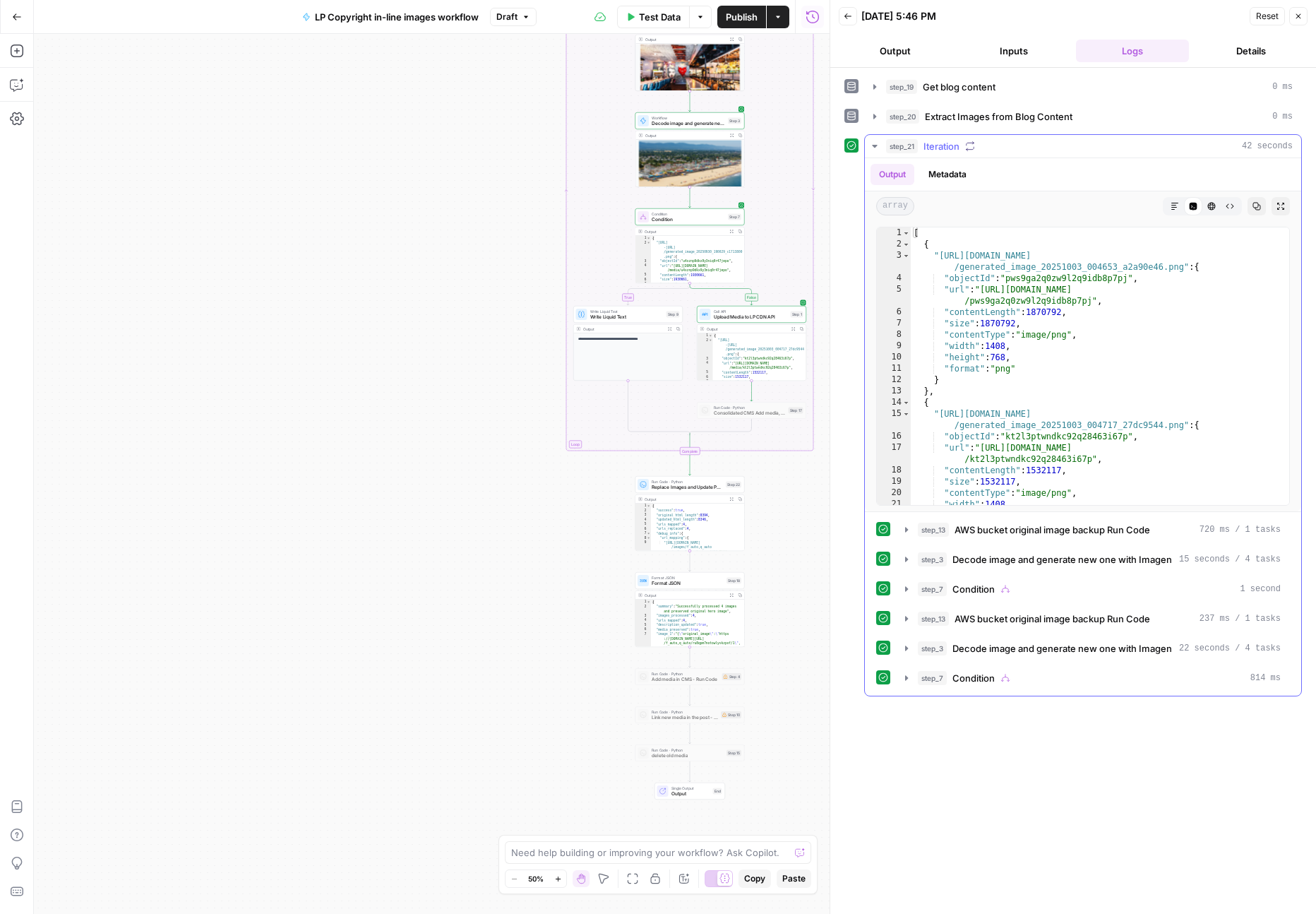
click at [870, 146] on icon "button" at bounding box center [875, 147] width 11 height 11
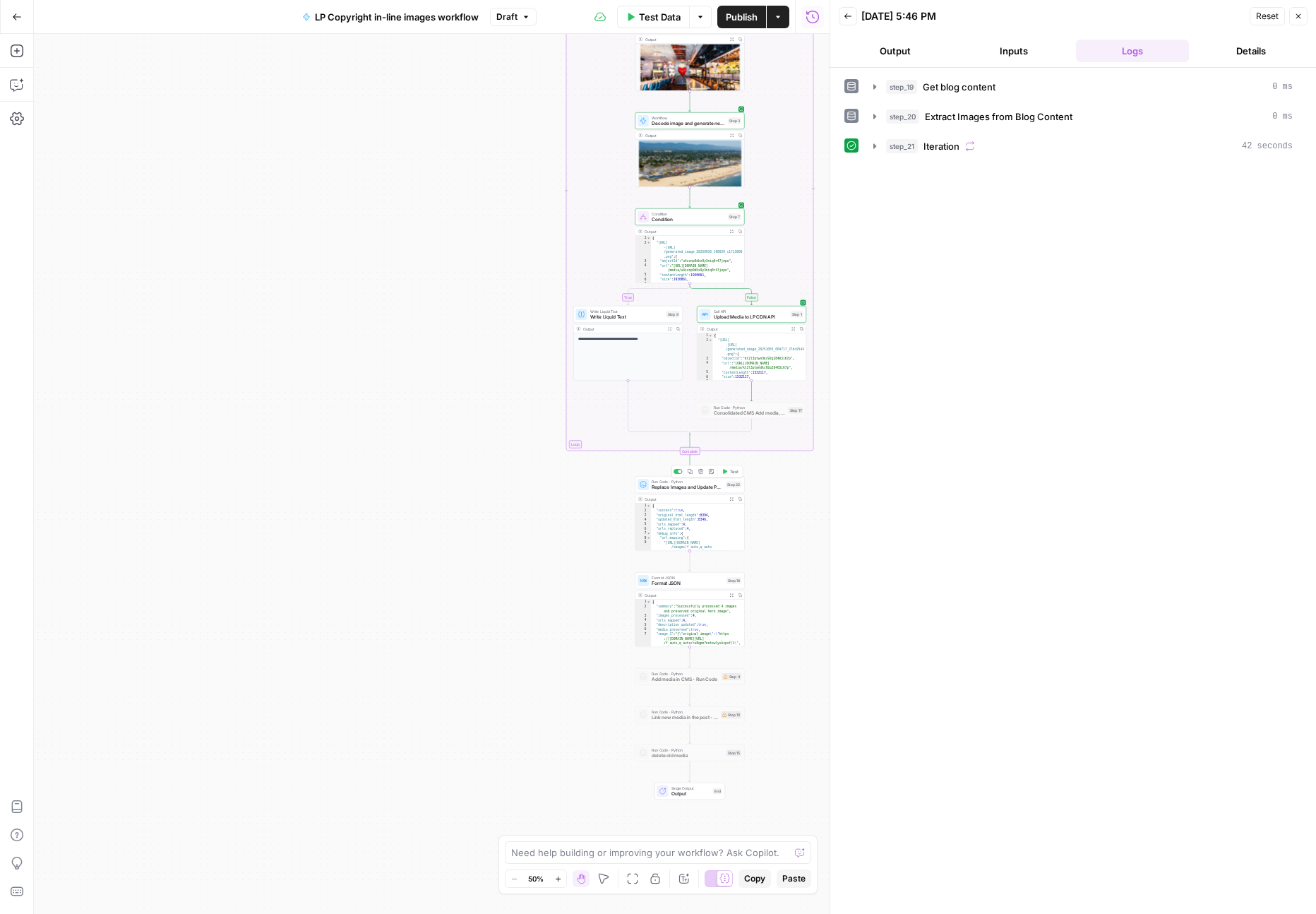
click at [730, 470] on span "Test" at bounding box center [734, 472] width 9 height 6
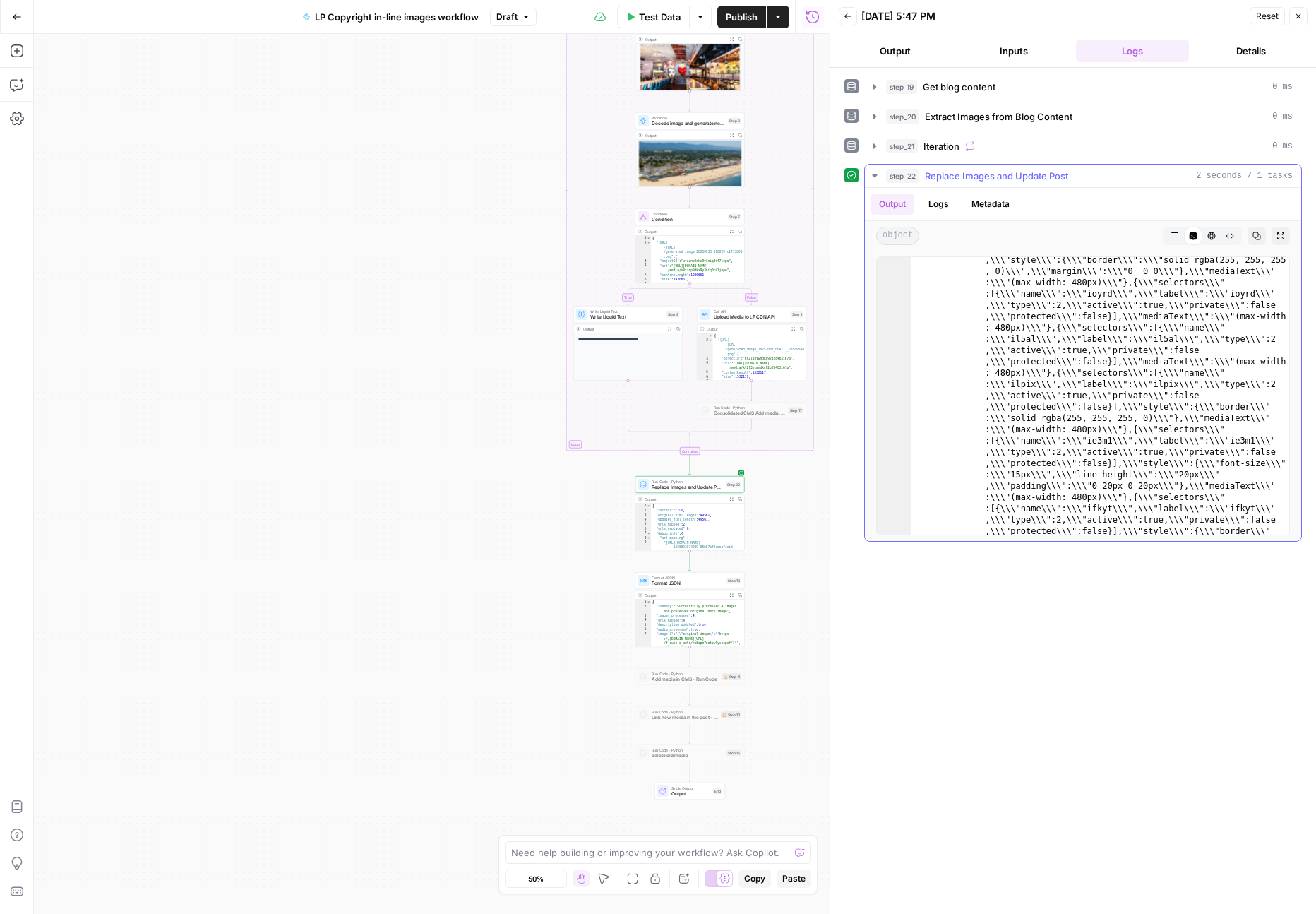
scroll to position [13521, 0]
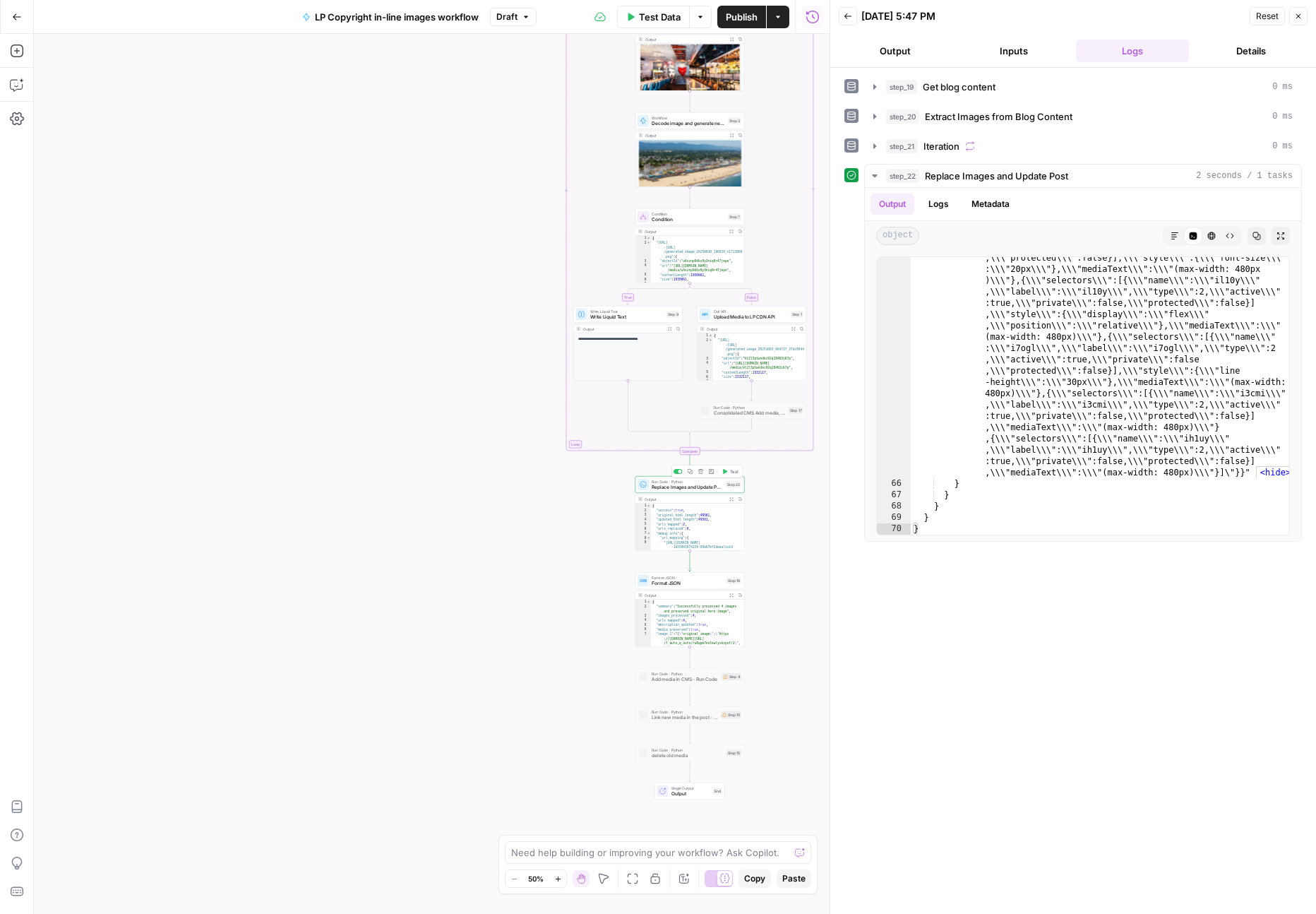
click at [703, 486] on span "Replace Images and Update Post" at bounding box center [687, 487] width 72 height 7
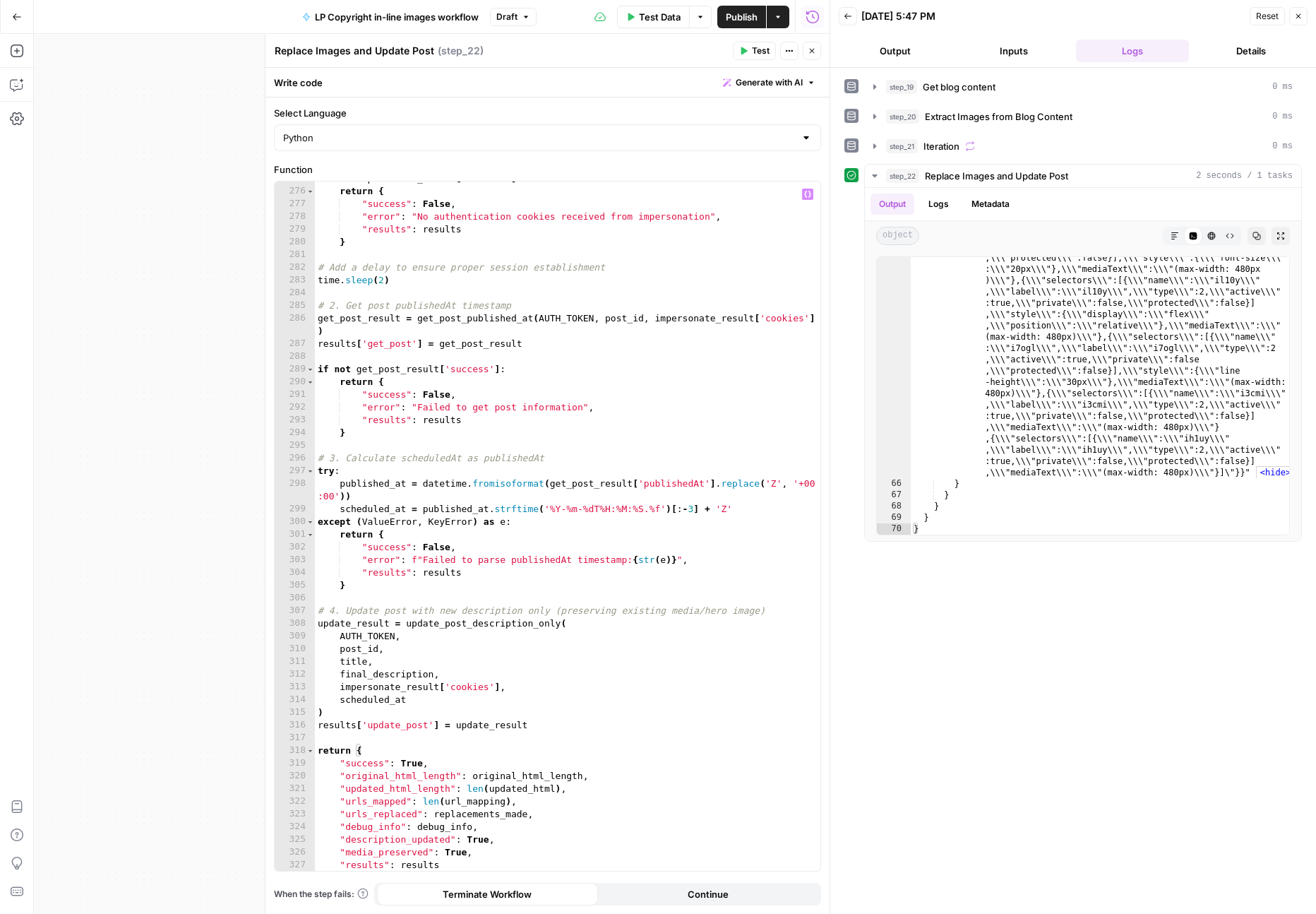
scroll to position [3595, 0]
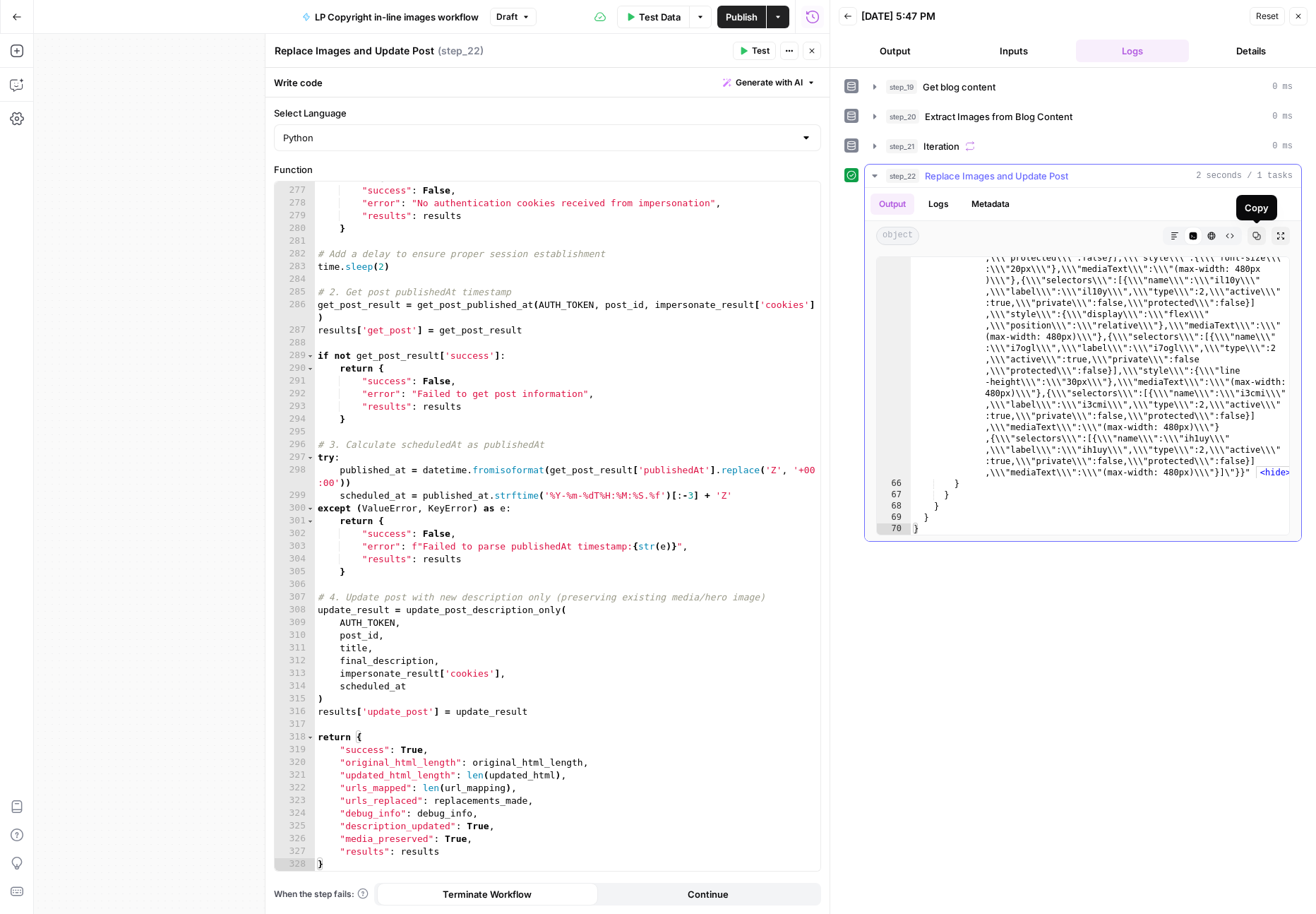
click at [1257, 236] on icon "button" at bounding box center [1256, 236] width 9 height 9
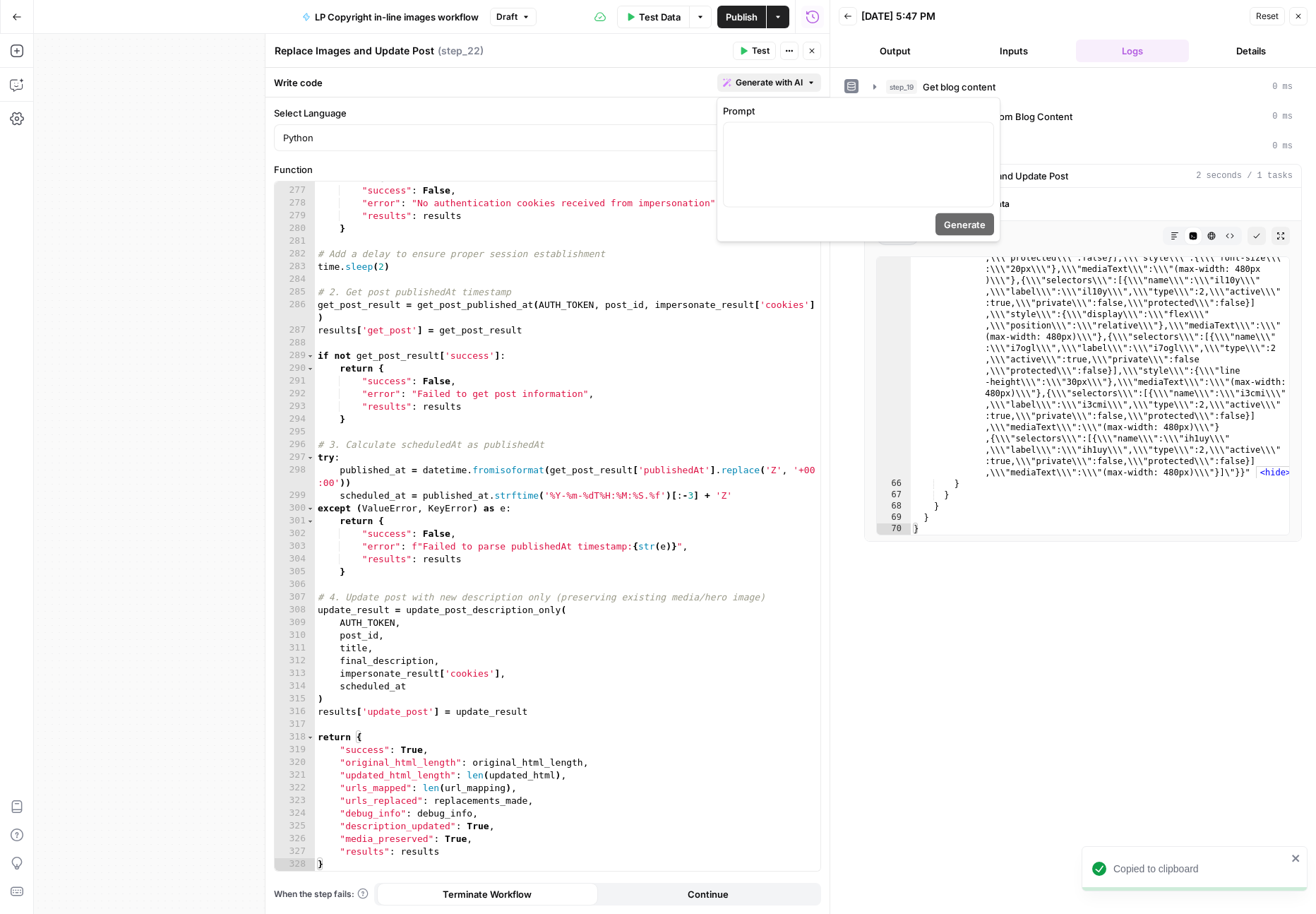
click at [762, 83] on span "Generate with AI" at bounding box center [769, 83] width 67 height 13
click at [738, 144] on div at bounding box center [858, 165] width 270 height 84
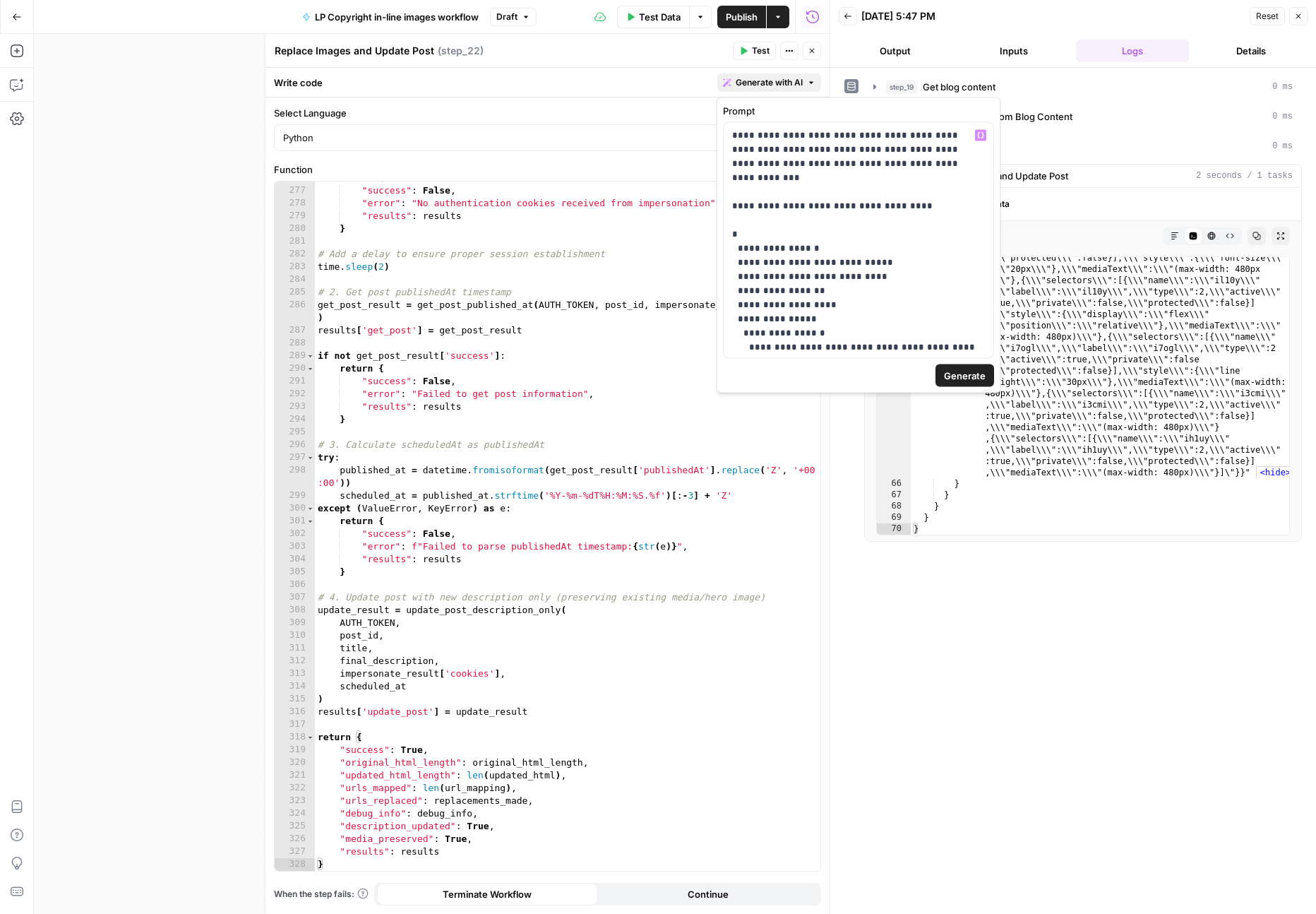
click at [979, 370] on span "Generate" at bounding box center [965, 376] width 42 height 14
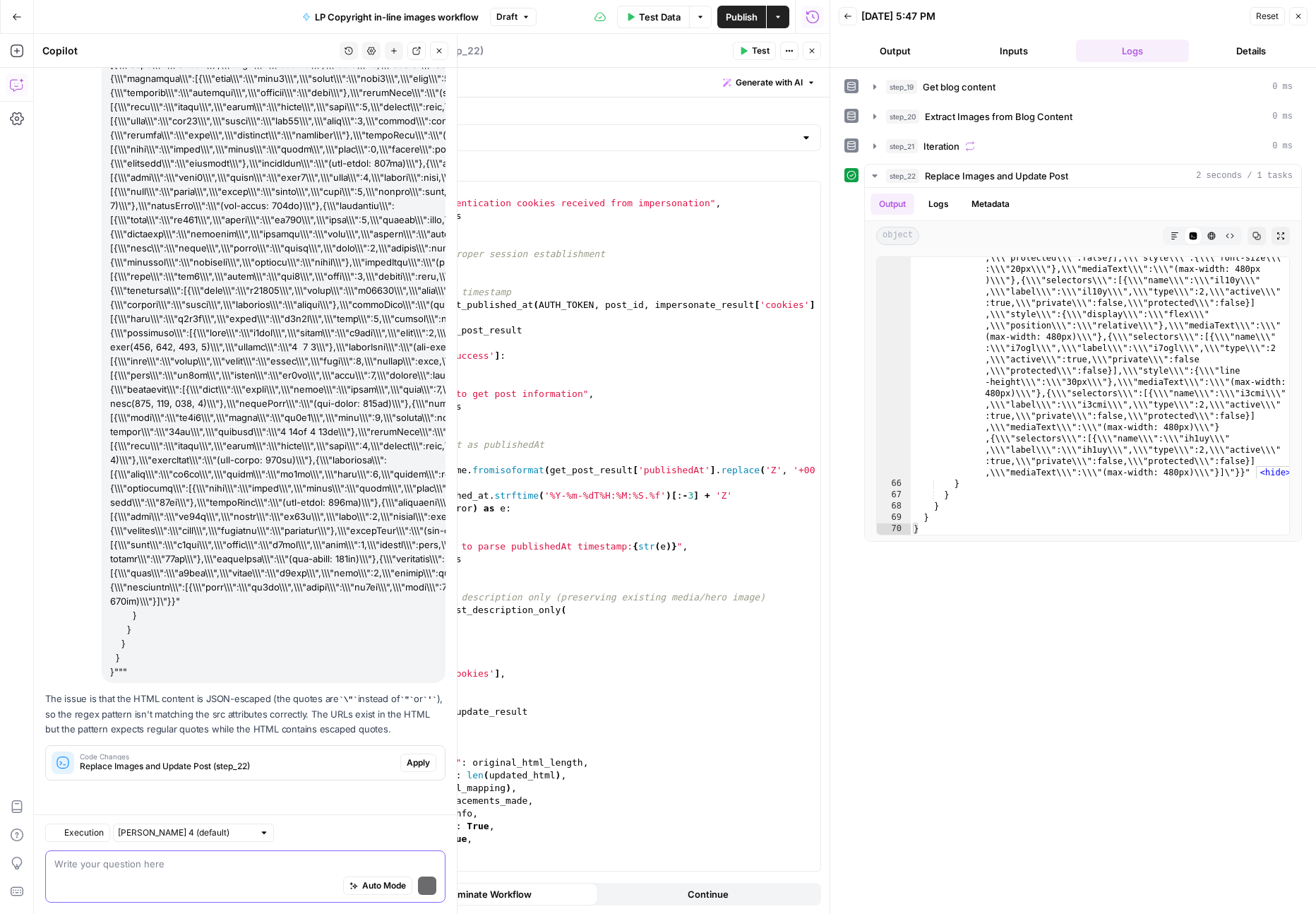
scroll to position [6044, 0]
click at [421, 762] on span "Apply" at bounding box center [418, 763] width 23 height 13
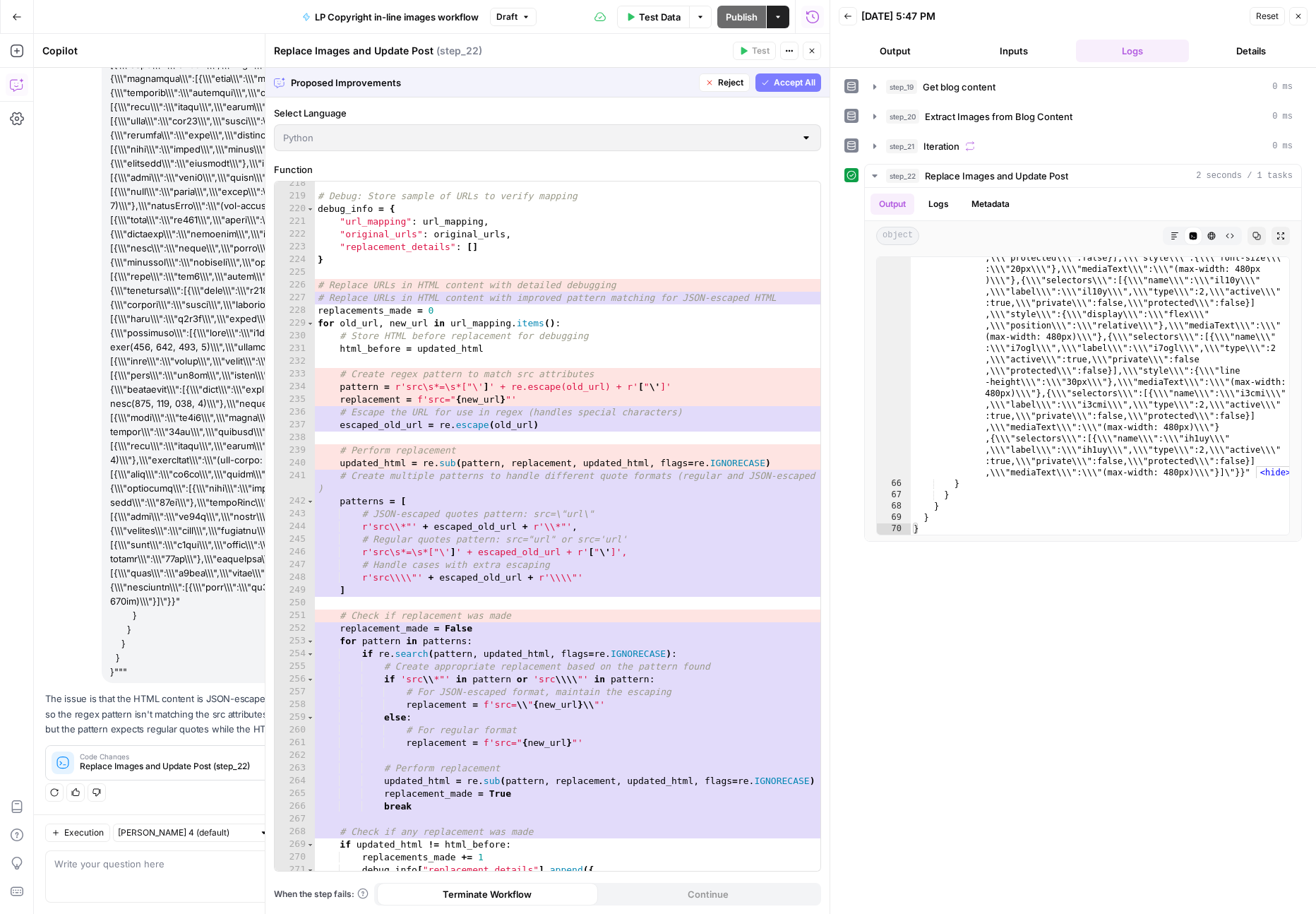
scroll to position [2852, 0]
click at [786, 81] on span "Accept All" at bounding box center [794, 83] width 42 height 13
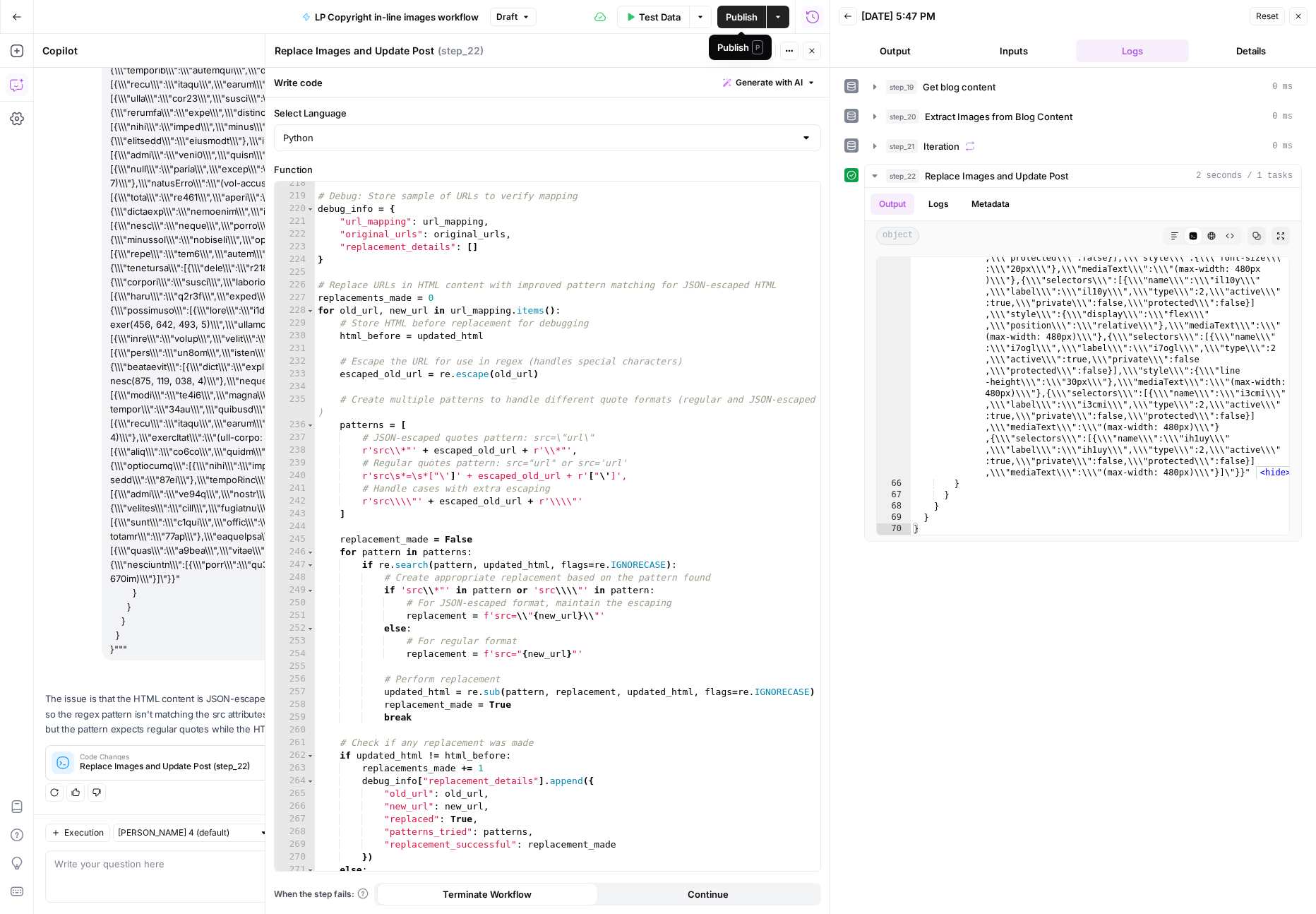
click at [745, 13] on span "Publish" at bounding box center [741, 17] width 31 height 14
click at [819, 48] on button "Close" at bounding box center [811, 51] width 19 height 19
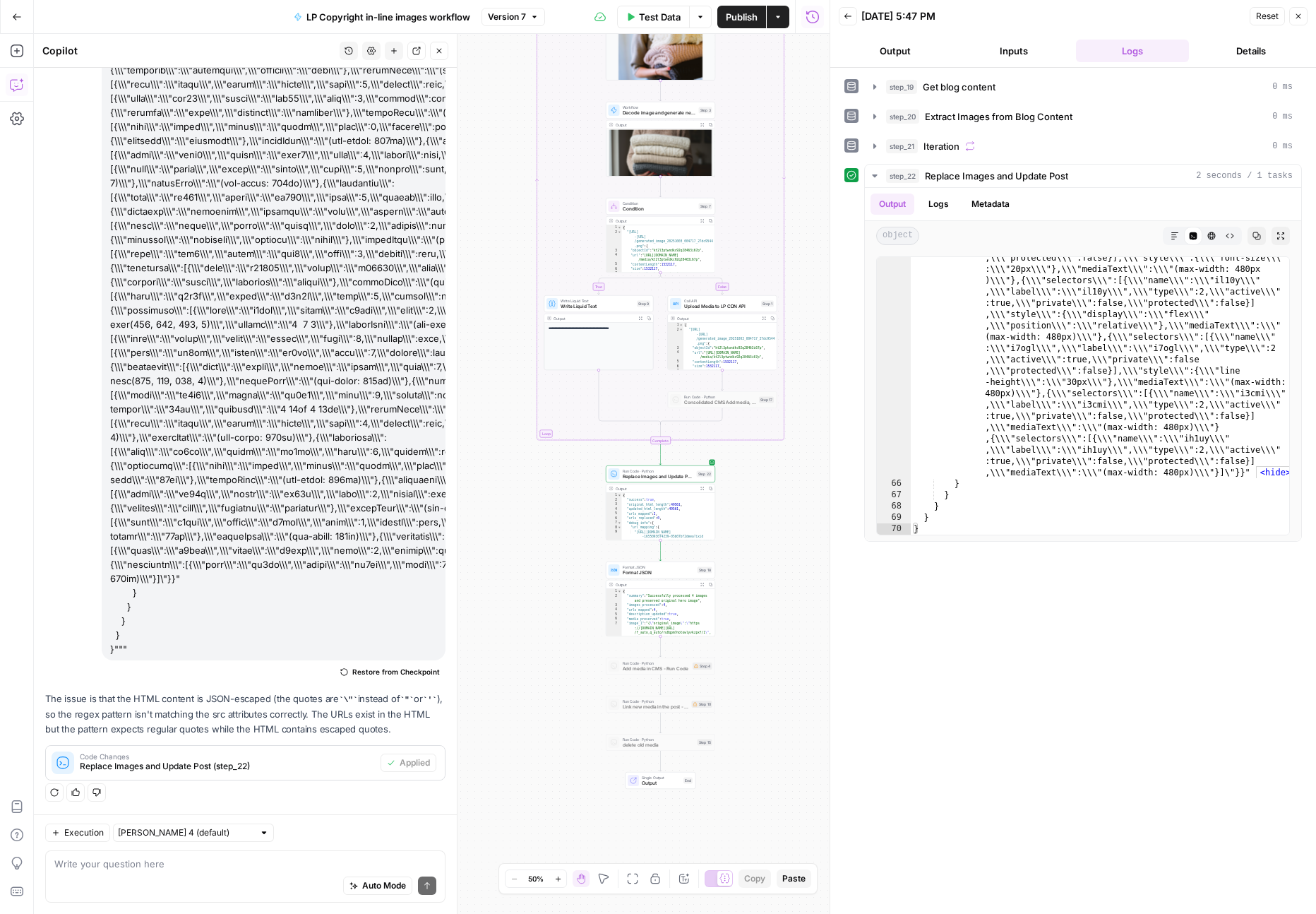
click at [215, 874] on div "Auto Mode Send" at bounding box center [245, 886] width 382 height 31
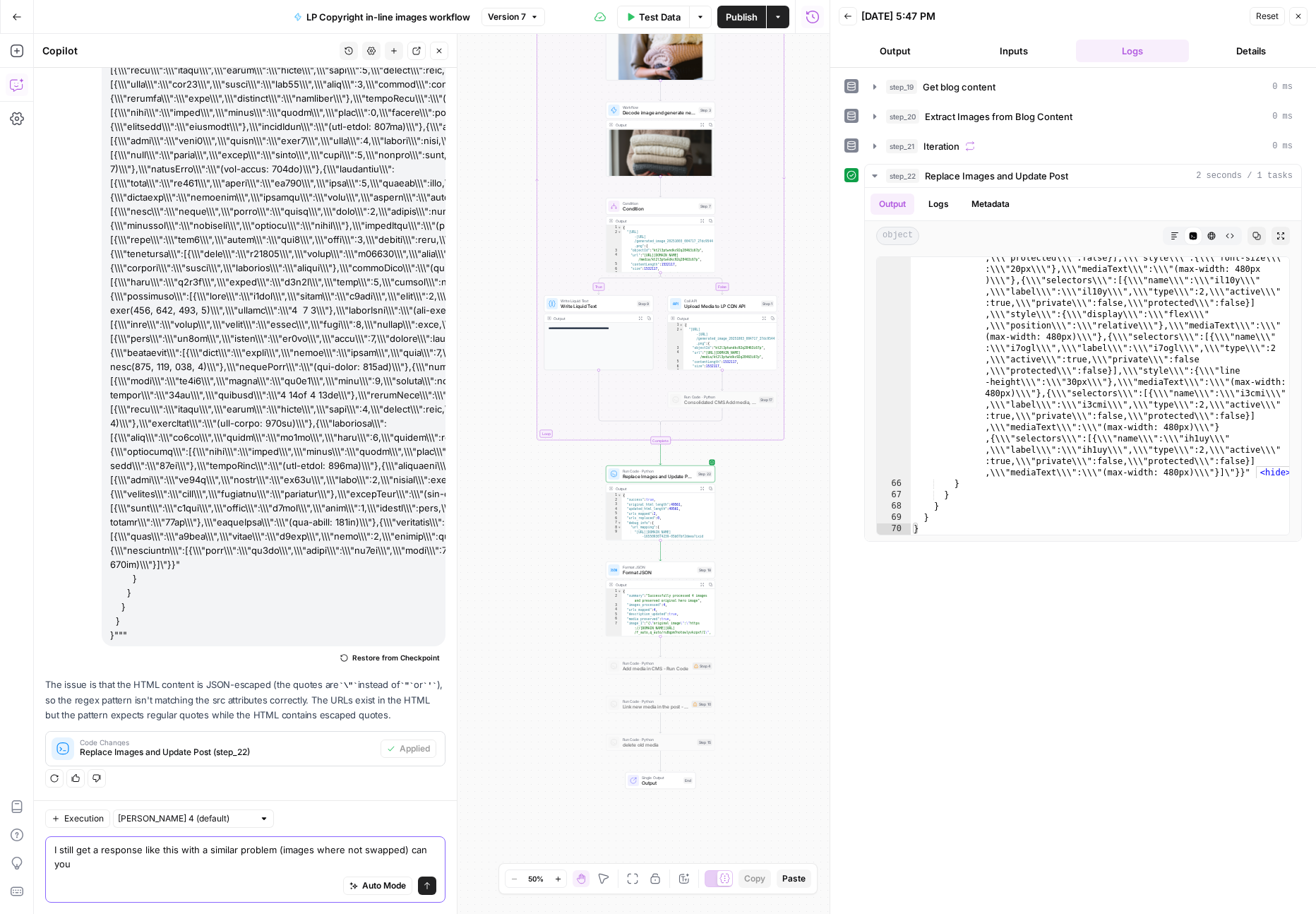
scroll to position [6082, 0]
paste textarea "{ "success": true, "original_html_length": 49561, "updated_html_length": 49561,…"
type textarea "I still get a response like this with a similar problem (images where not swapp…"
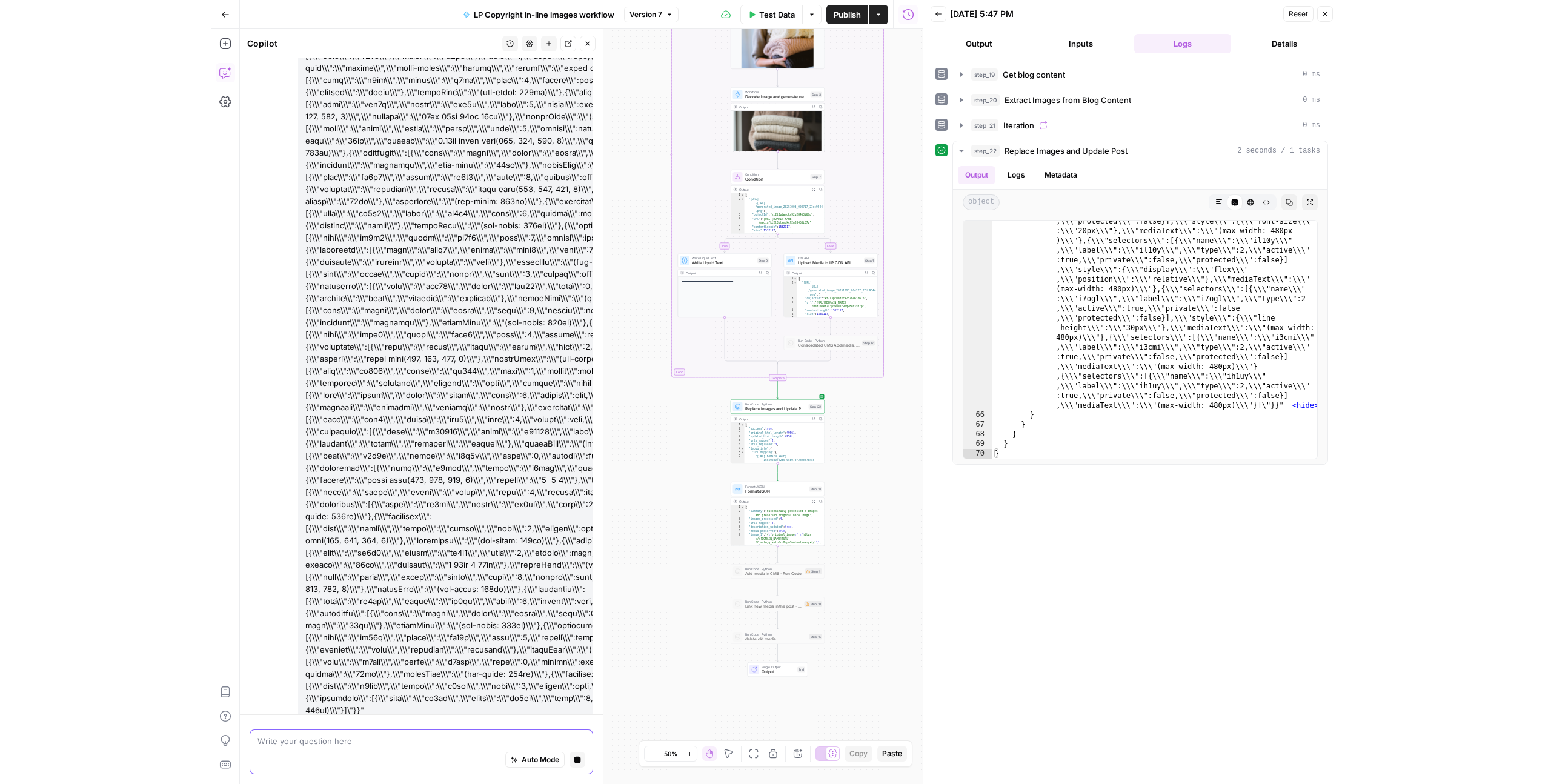
scroll to position [10951, 0]
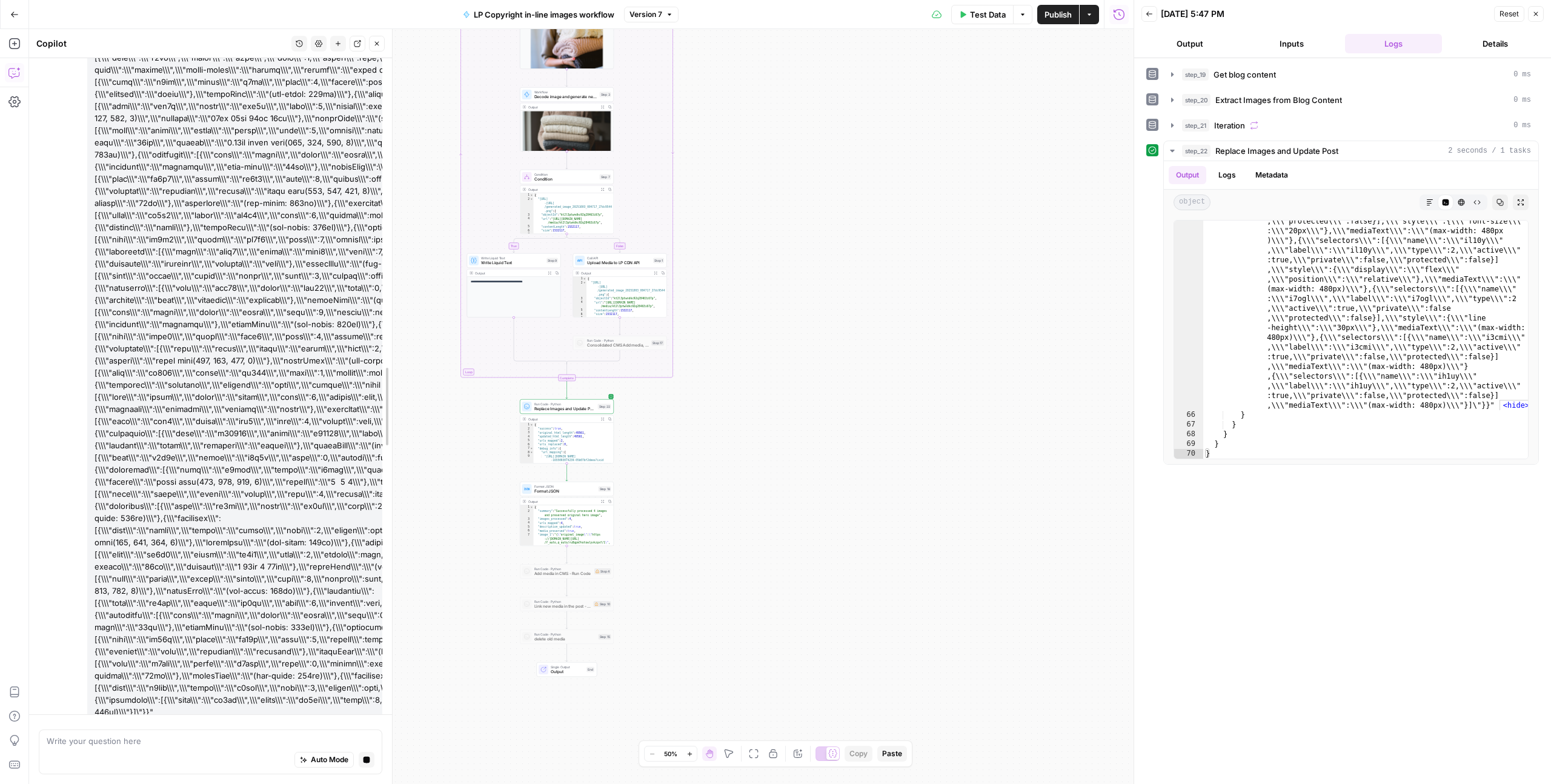
drag, startPoint x: 390, startPoint y: 137, endPoint x: 560, endPoint y: 160, distance: 171.5
click at [560, 160] on body "LP Production Workloads New Home Browse Insights Opportunities Your Data Recent…" at bounding box center [775, 392] width 1551 height 784
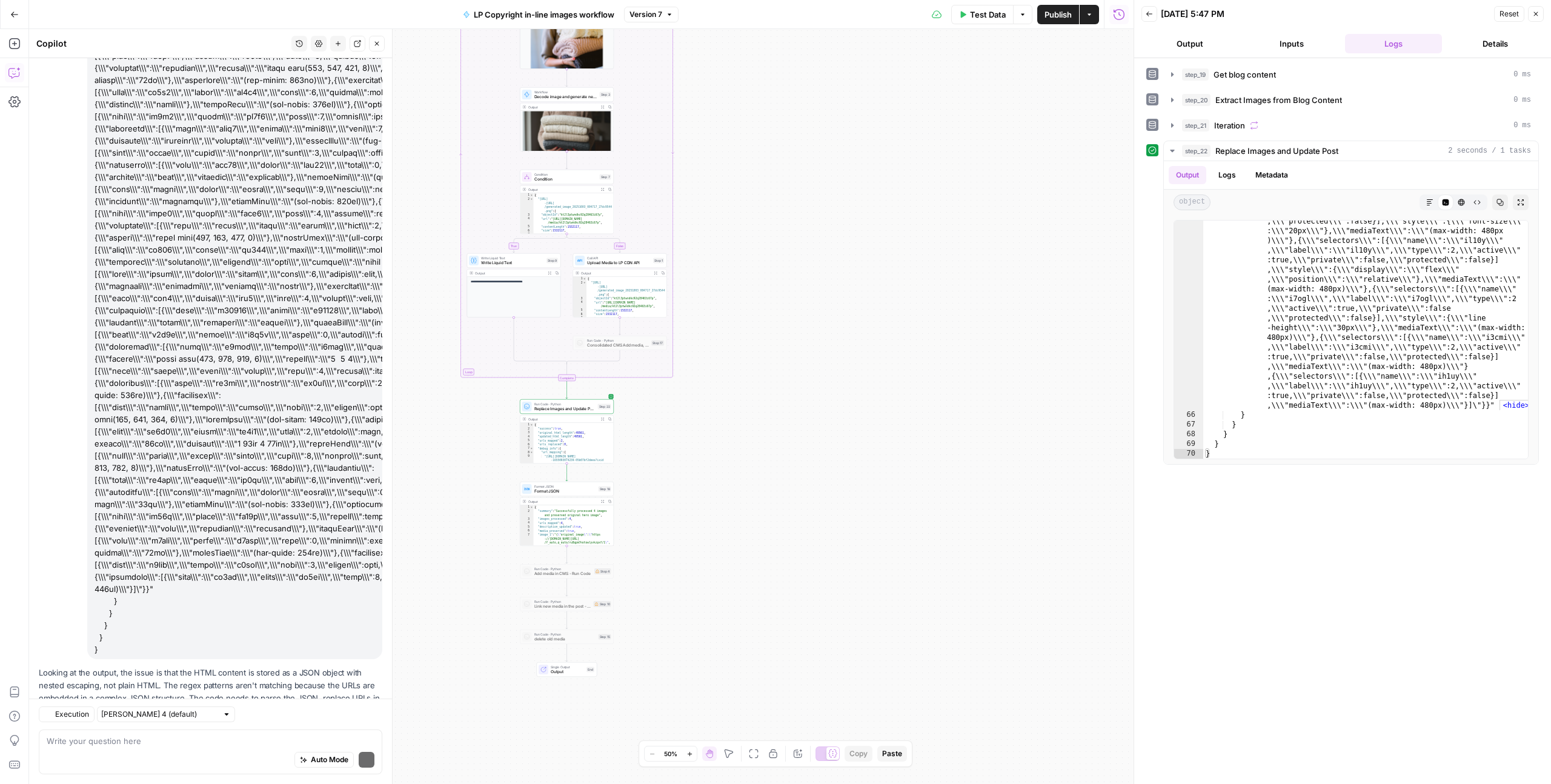
scroll to position [11148, 0]
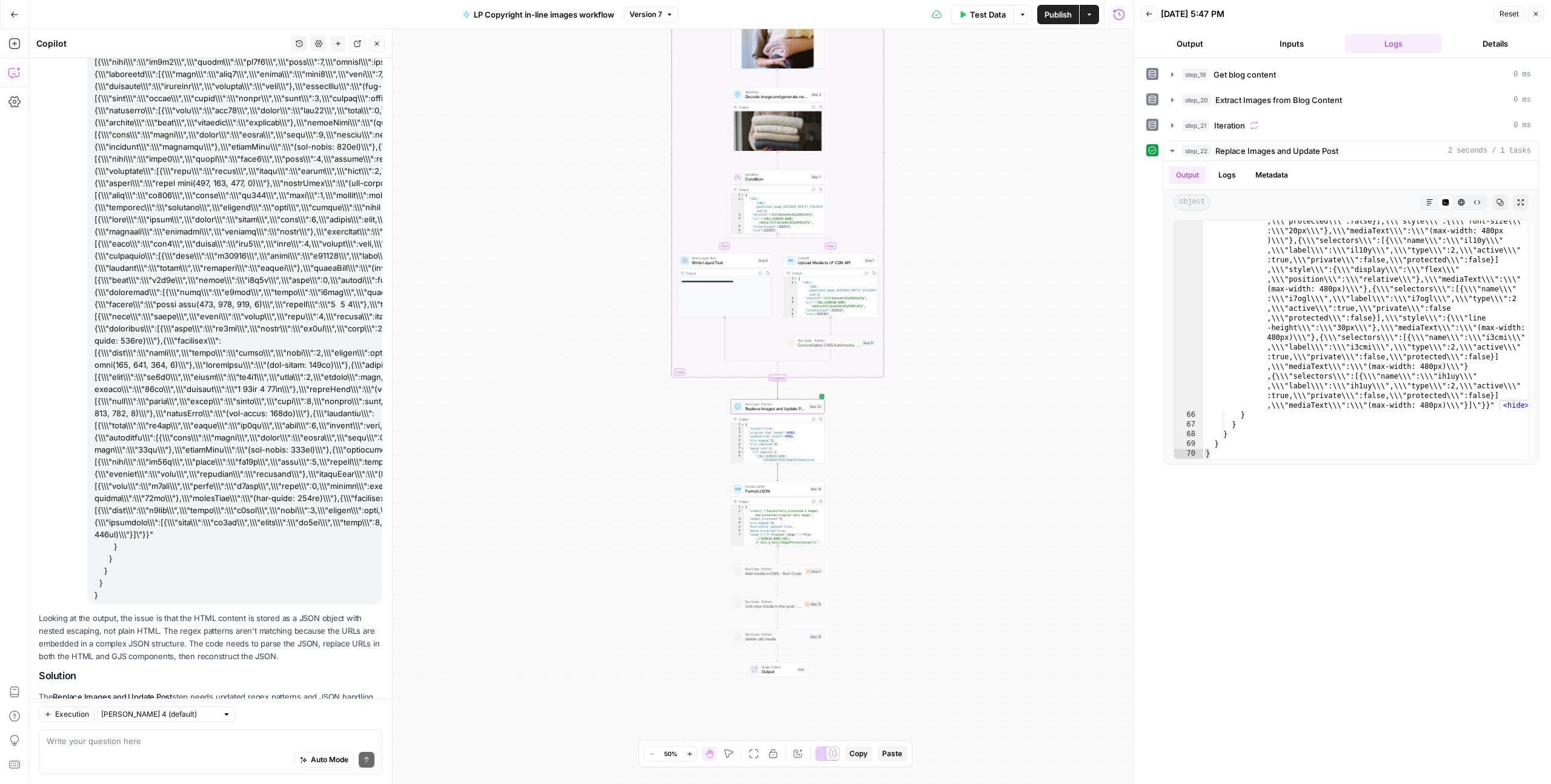
click at [360, 747] on span "Apply" at bounding box center [359, 752] width 20 height 11
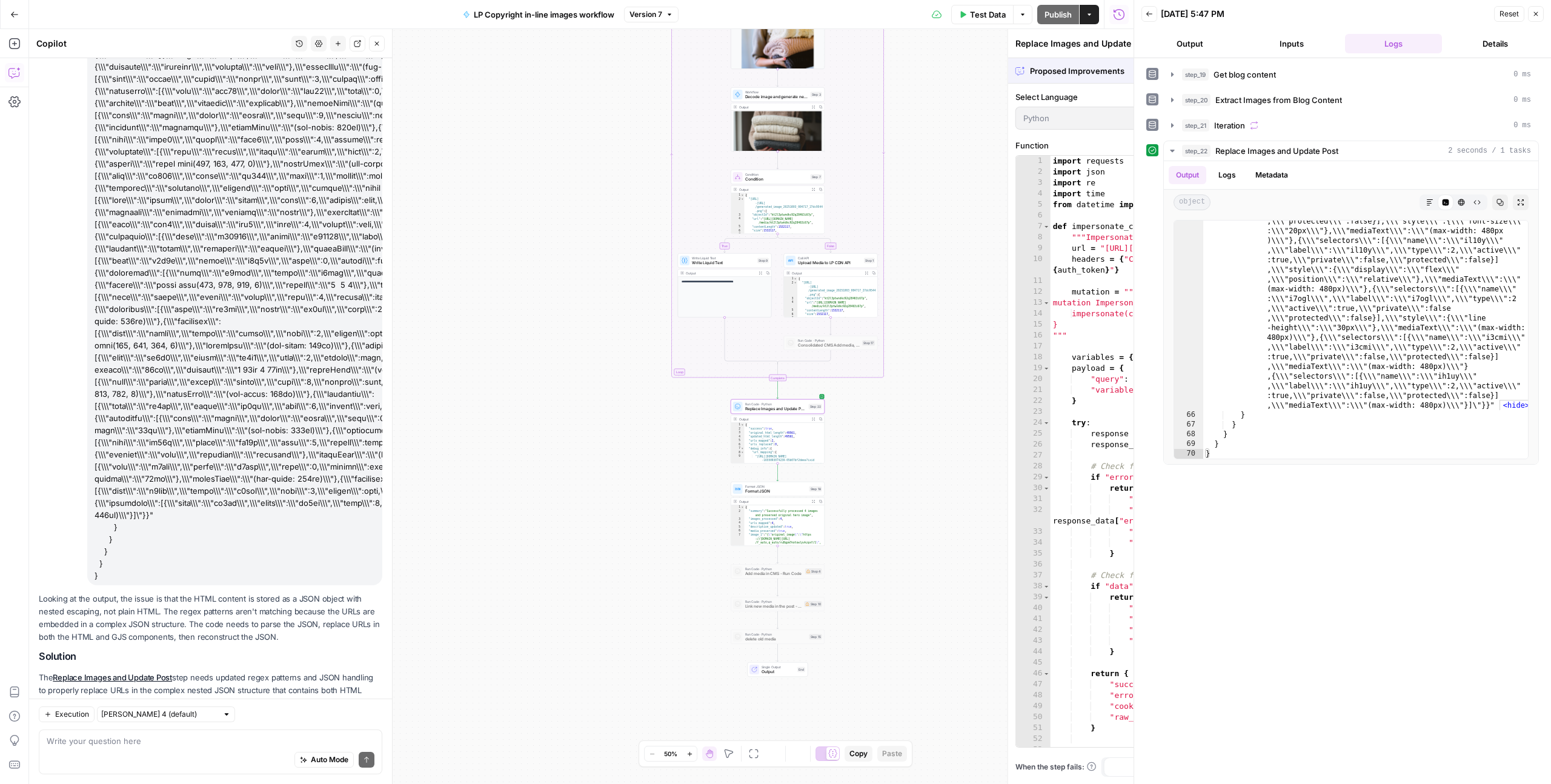
scroll to position [11129, 0]
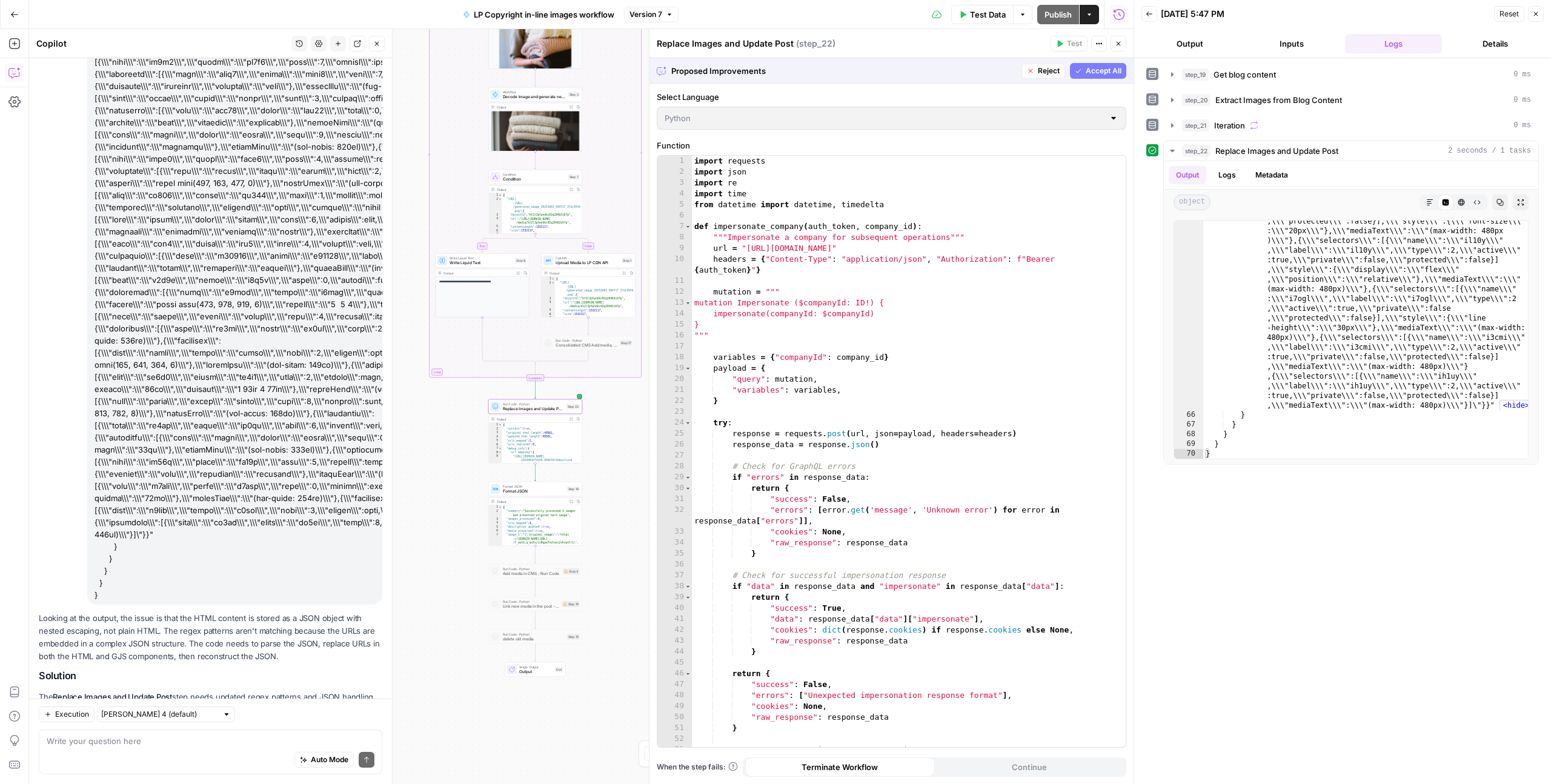
click at [356, 747] on span "Accept" at bounding box center [357, 752] width 25 height 11
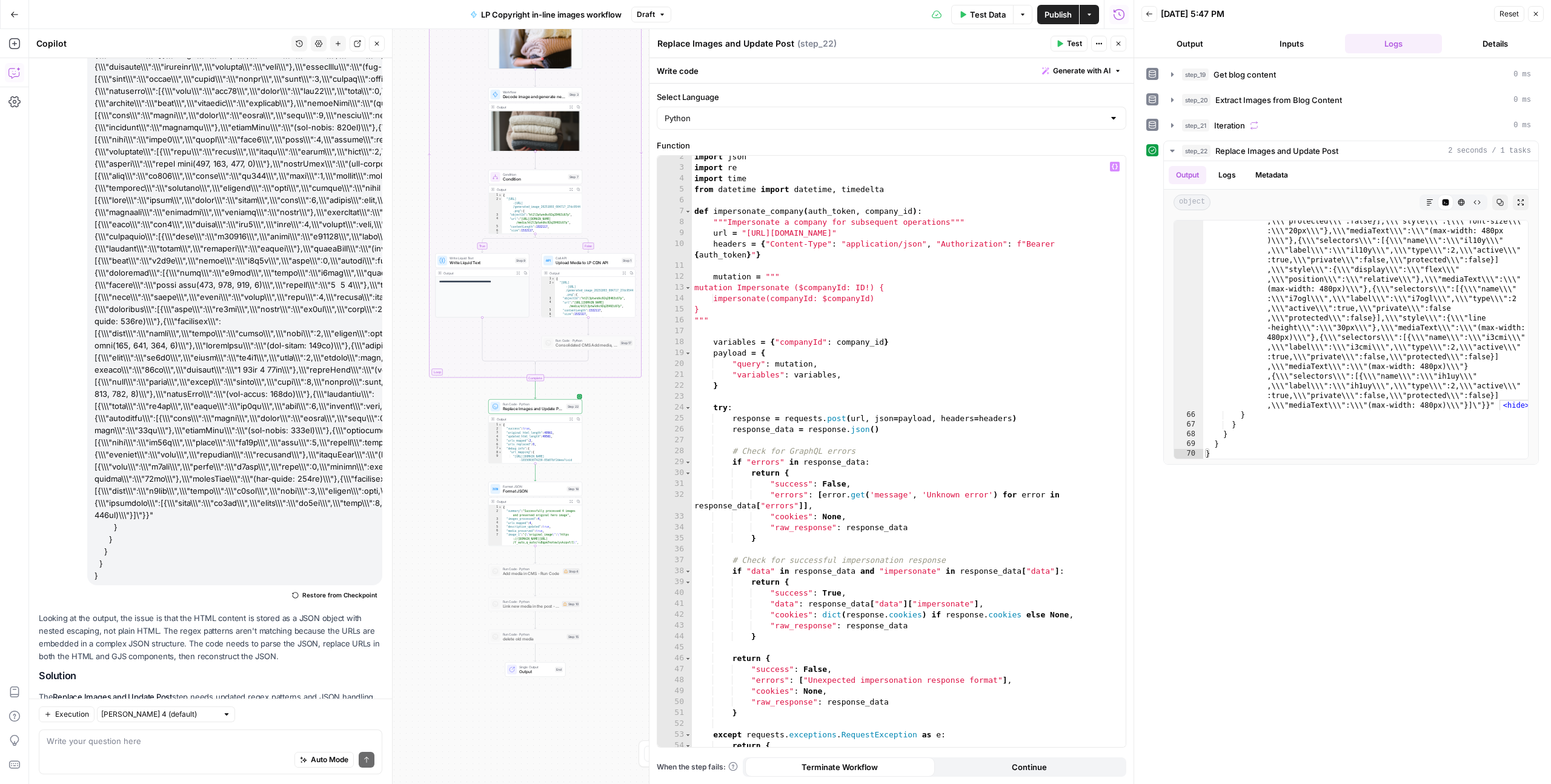
scroll to position [15, 0]
click at [1067, 45] on span "Test" at bounding box center [1075, 44] width 15 height 11
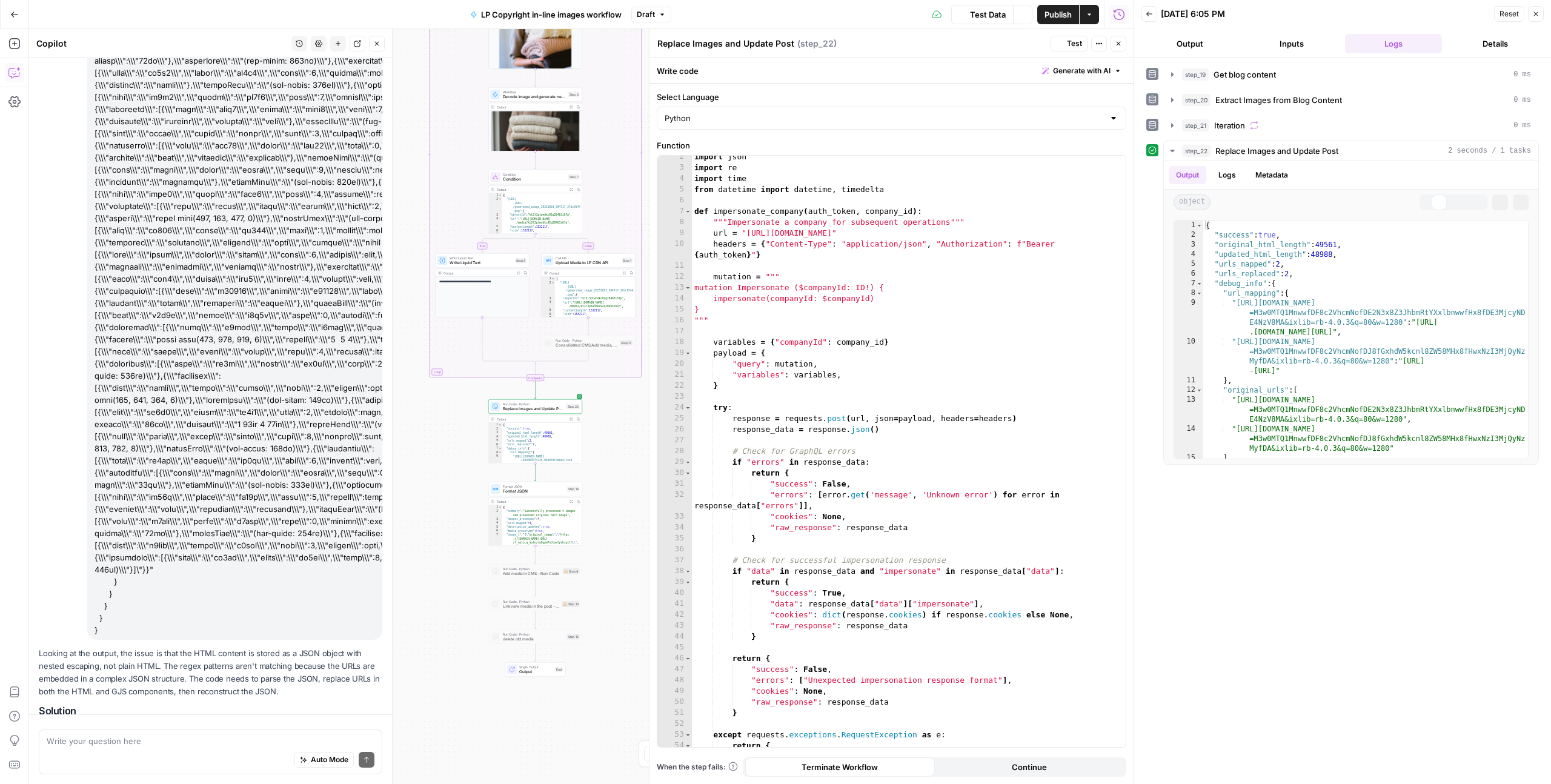
scroll to position [11167, 0]
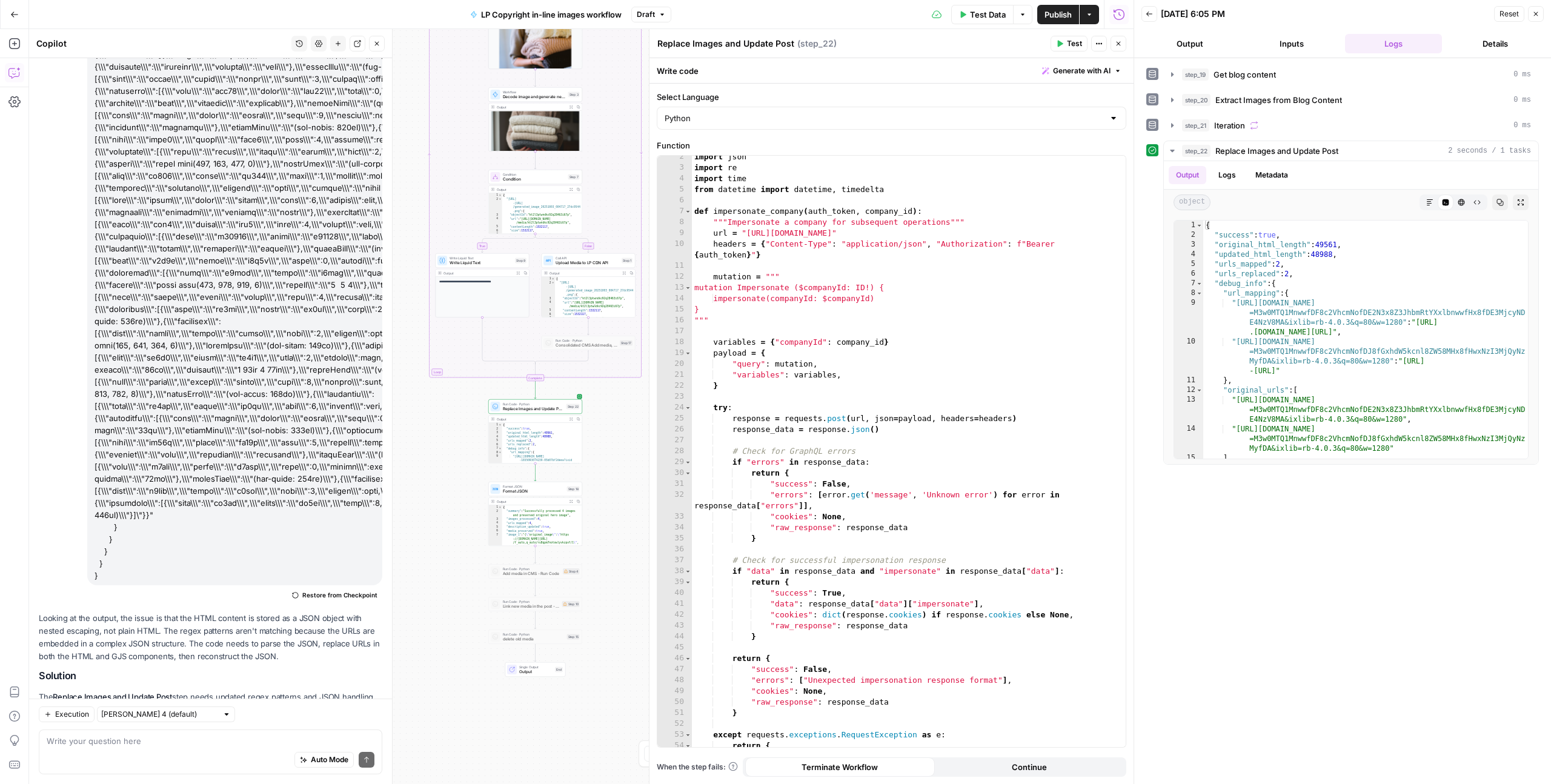
click at [1045, 12] on span "Publish" at bounding box center [1058, 15] width 27 height 12
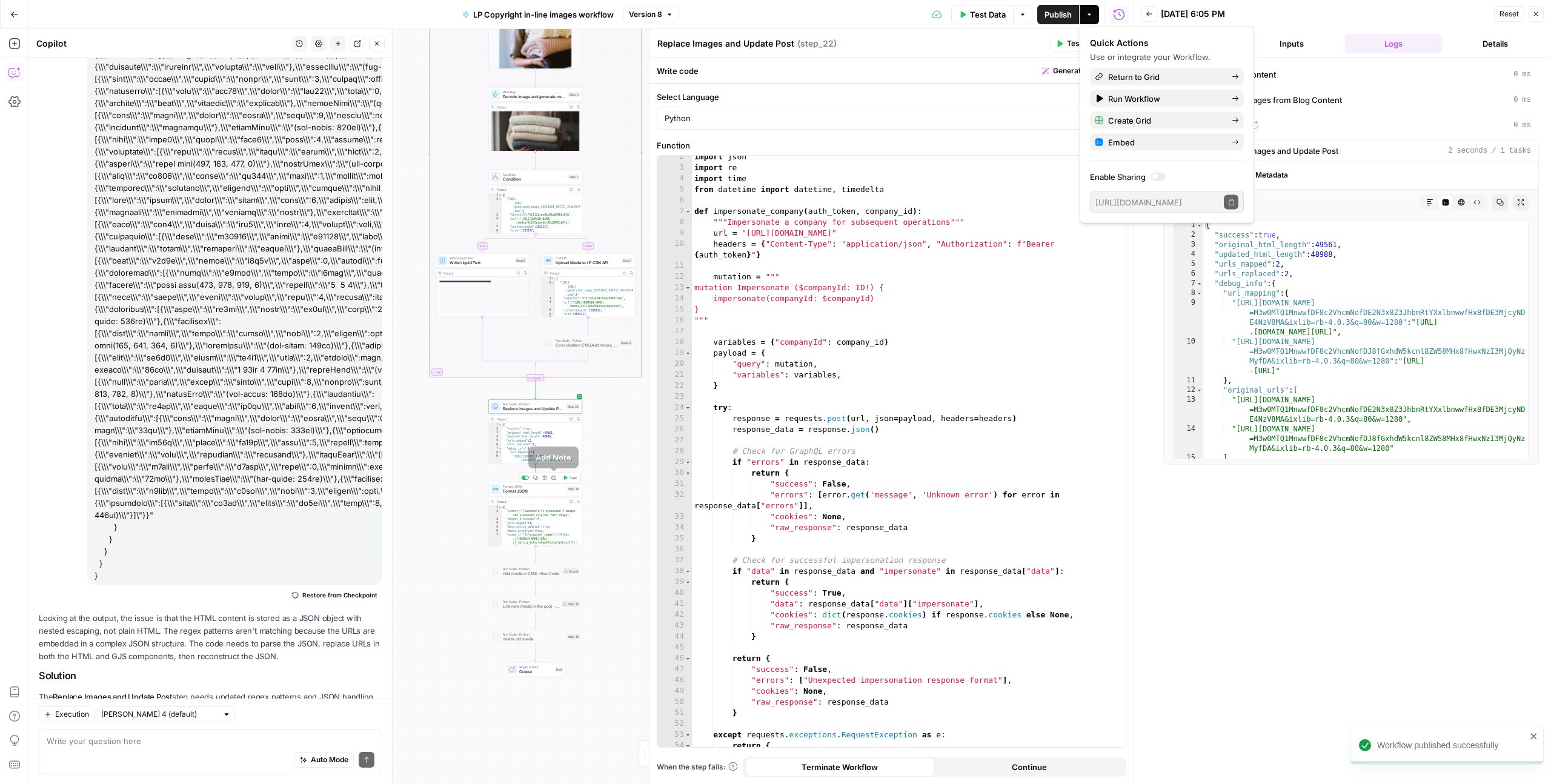
click at [570, 478] on span "Test" at bounding box center [573, 478] width 8 height 6
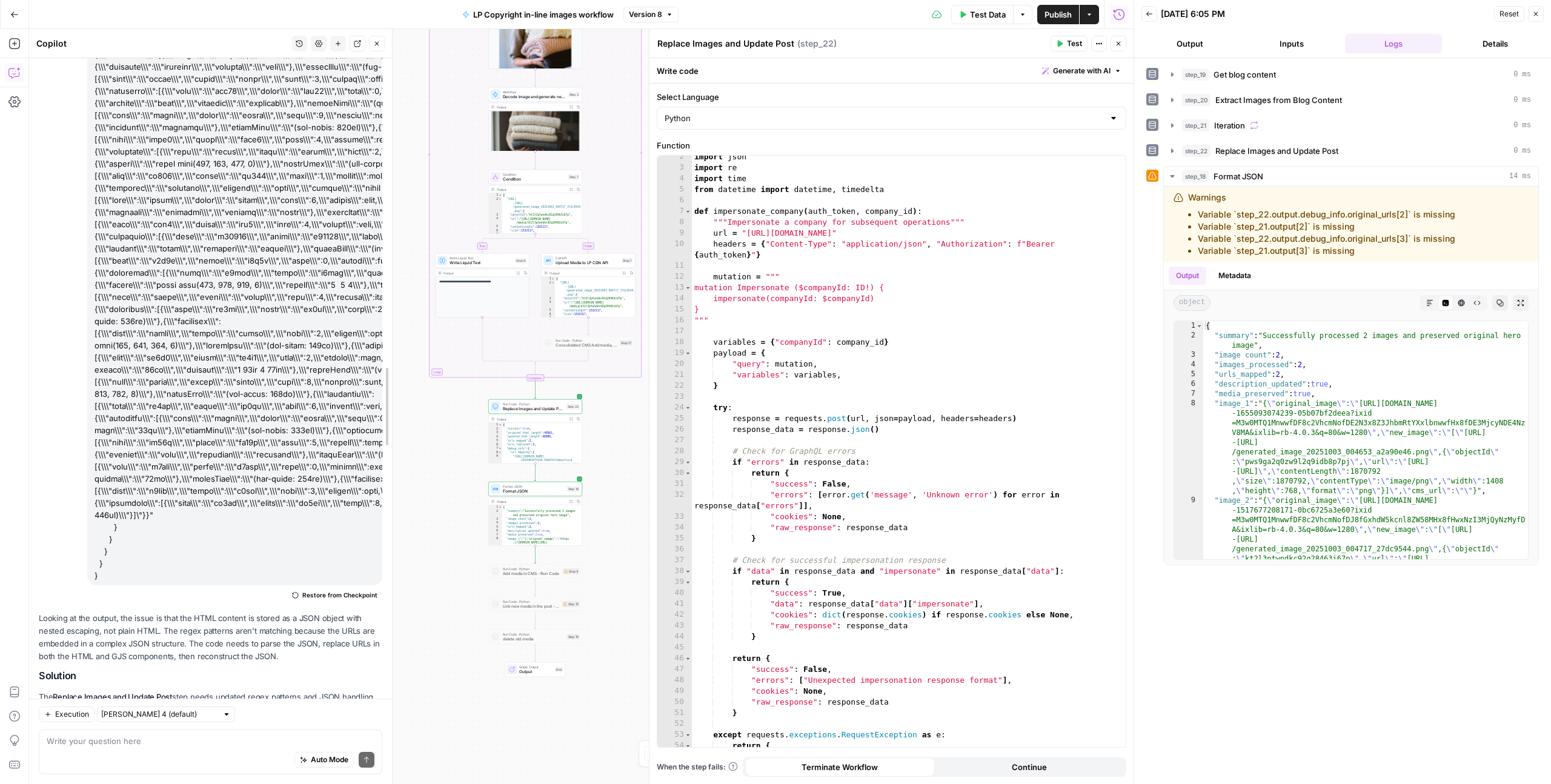
drag, startPoint x: 392, startPoint y: 347, endPoint x: 459, endPoint y: 347, distance: 67.0
click at [459, 347] on body "LP Production Workloads New Home Browse Insights Opportunities Your Data Recent…" at bounding box center [775, 392] width 1551 height 784
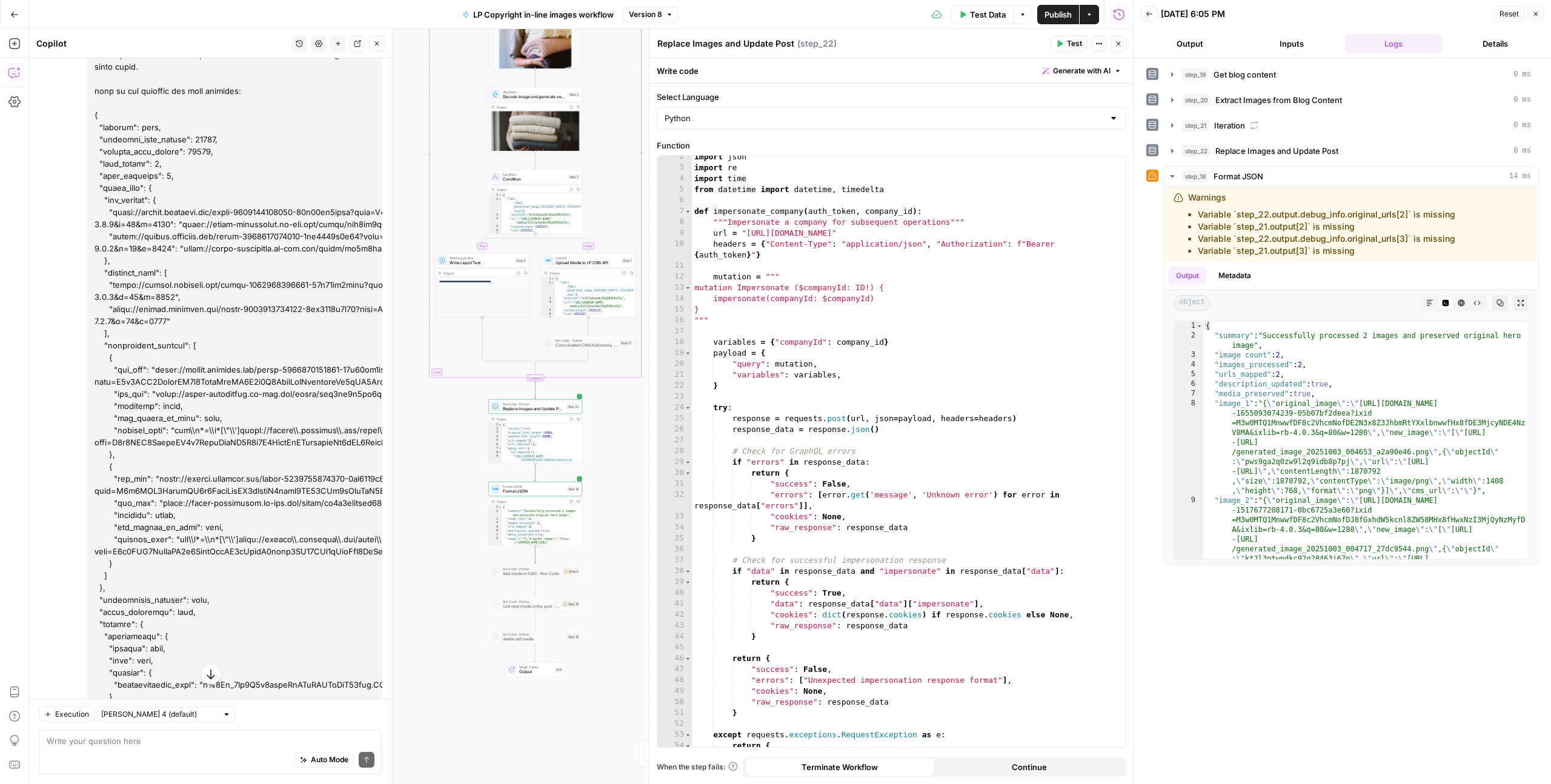
scroll to position [0, 0]
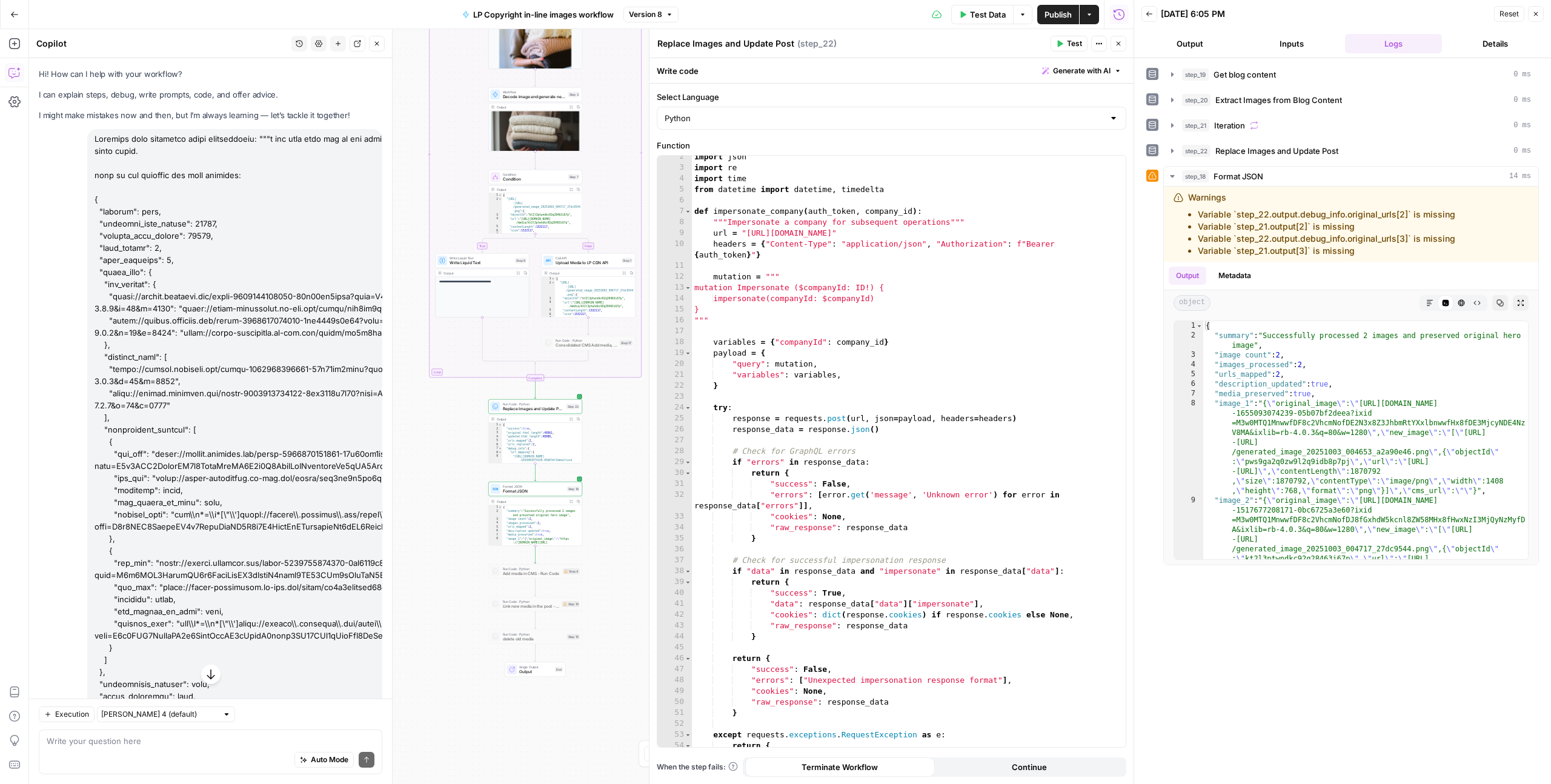
drag, startPoint x: 267, startPoint y: 138, endPoint x: 261, endPoint y: 187, distance: 49.4
copy div ""i ran this code and it run successfully but the result was not achieved. It su…"
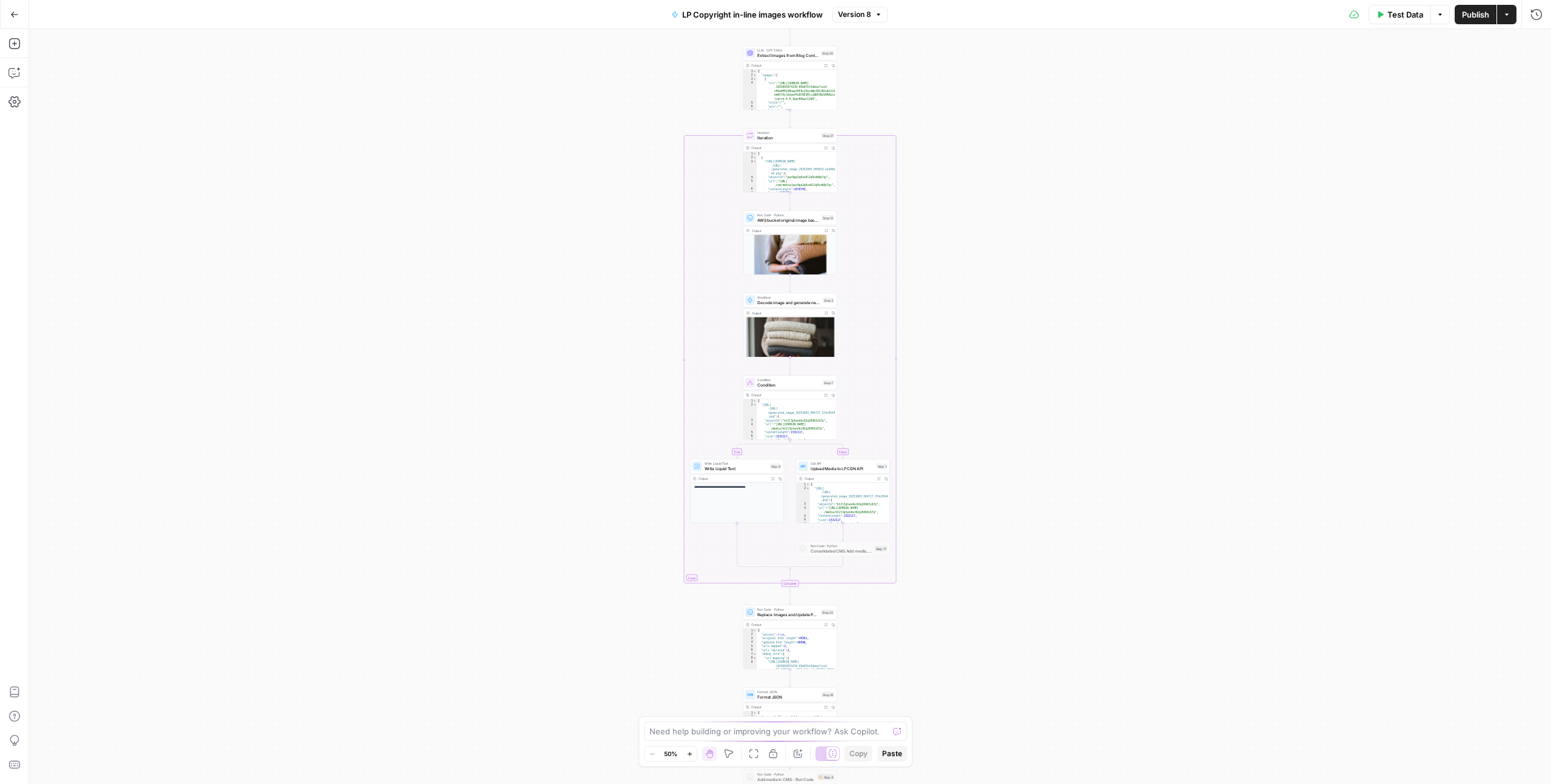
click at [23, 14] on button "Go Back" at bounding box center [15, 15] width 22 height 22
click at [15, 13] on icon "button" at bounding box center [15, 15] width 8 height 8
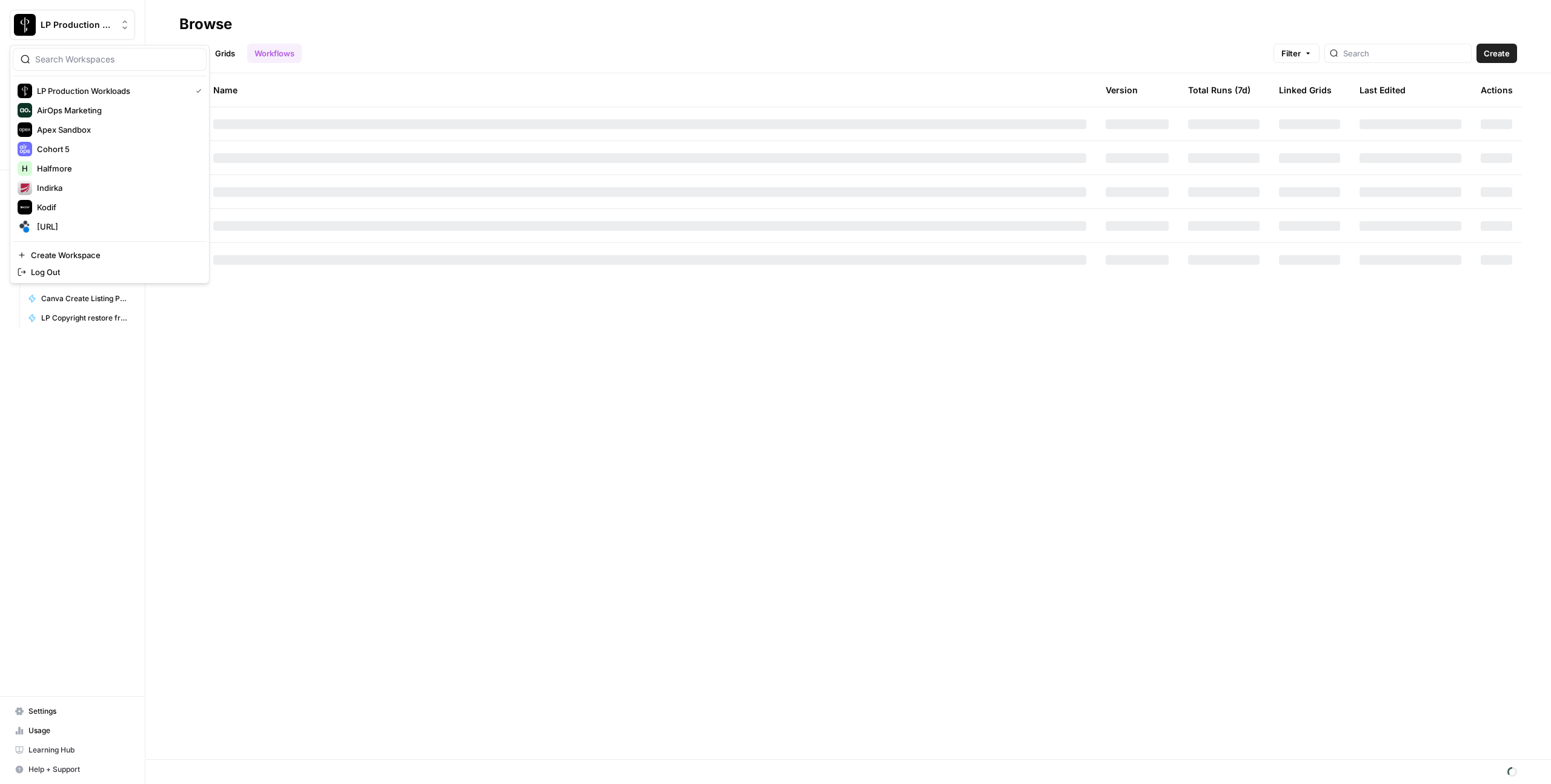
click at [15, 17] on img "Workspace: LP Production Workloads" at bounding box center [25, 25] width 22 height 22
click at [455, 15] on div "Browse" at bounding box center [848, 24] width 1338 height 19
click at [77, 102] on link "Browse" at bounding box center [73, 97] width 126 height 19
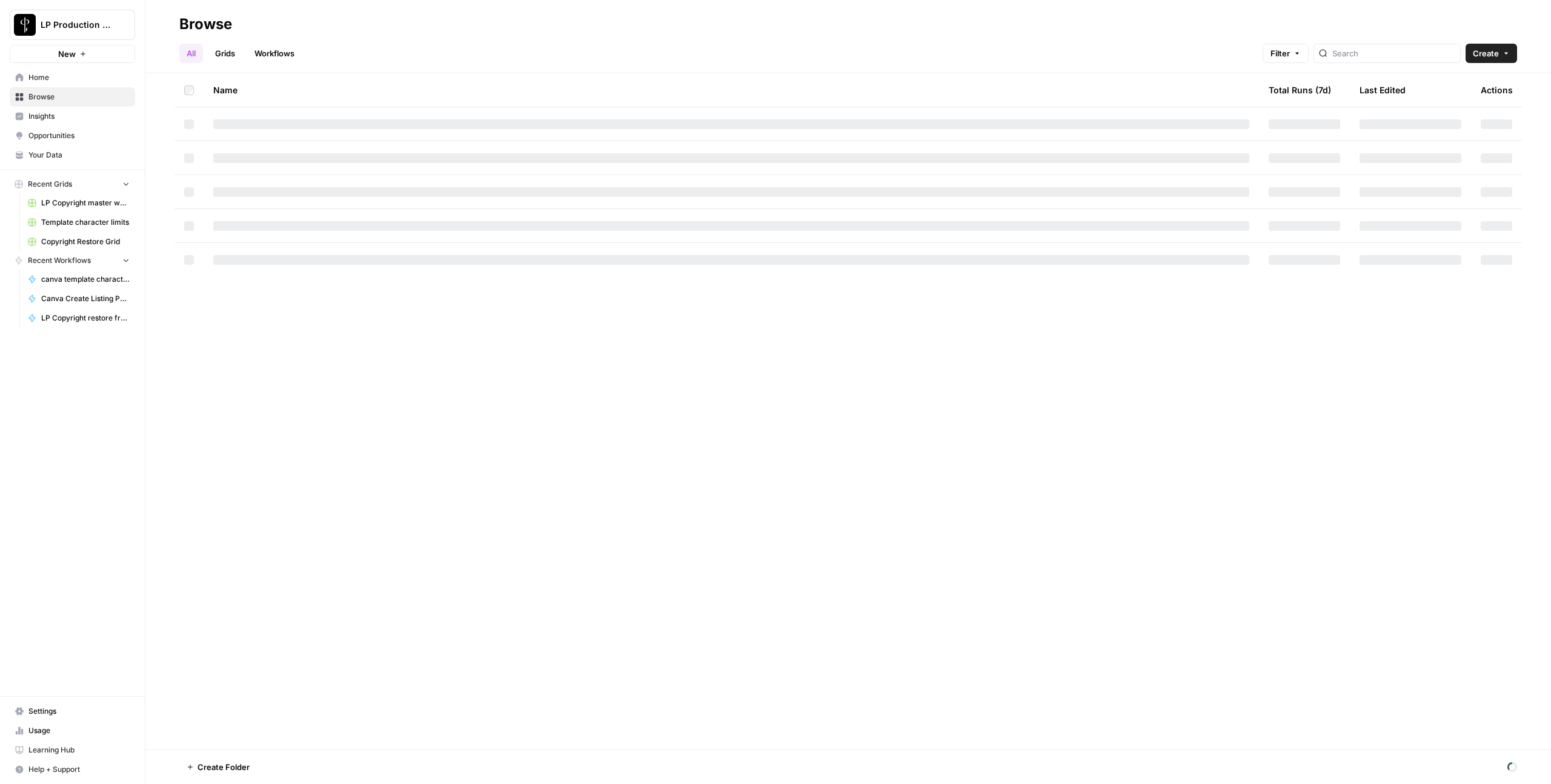
click at [49, 95] on span "Browse" at bounding box center [79, 97] width 101 height 11
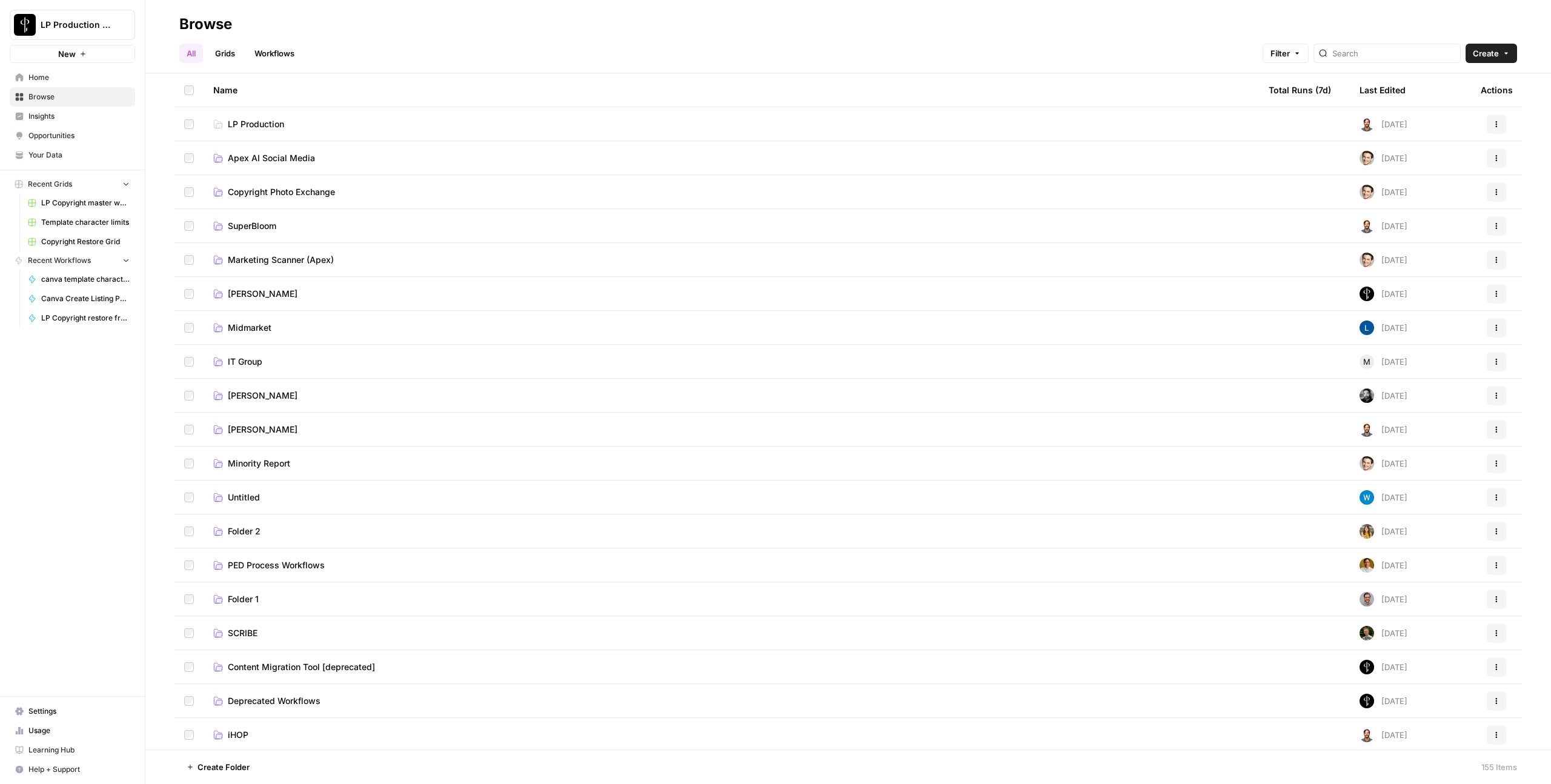
click at [251, 190] on span "Copyright Photo Exchange" at bounding box center [281, 192] width 107 height 12
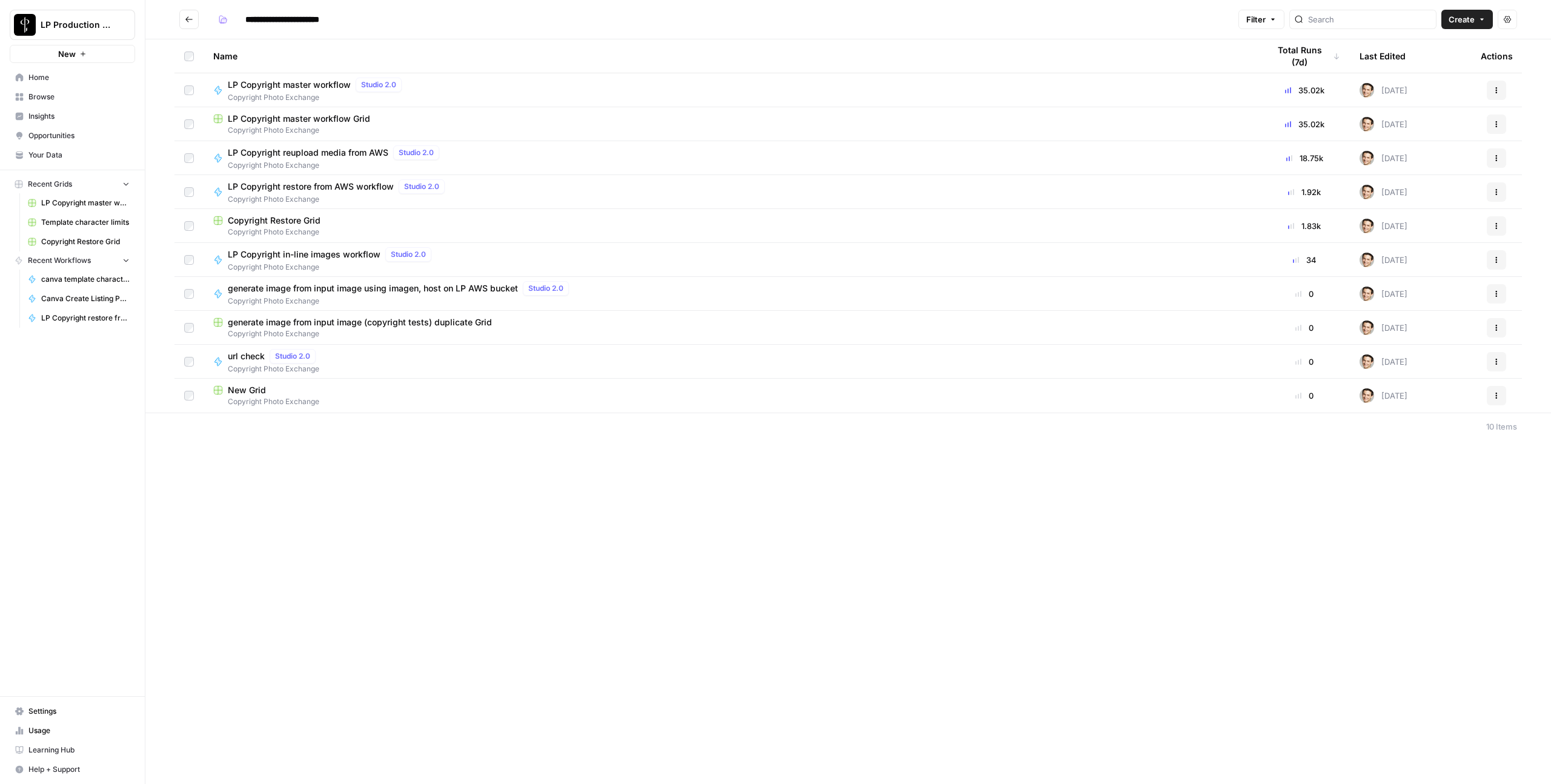
click at [349, 260] on div "LP Copyright in-line images workflow Studio 2.0" at bounding box center [332, 254] width 209 height 15
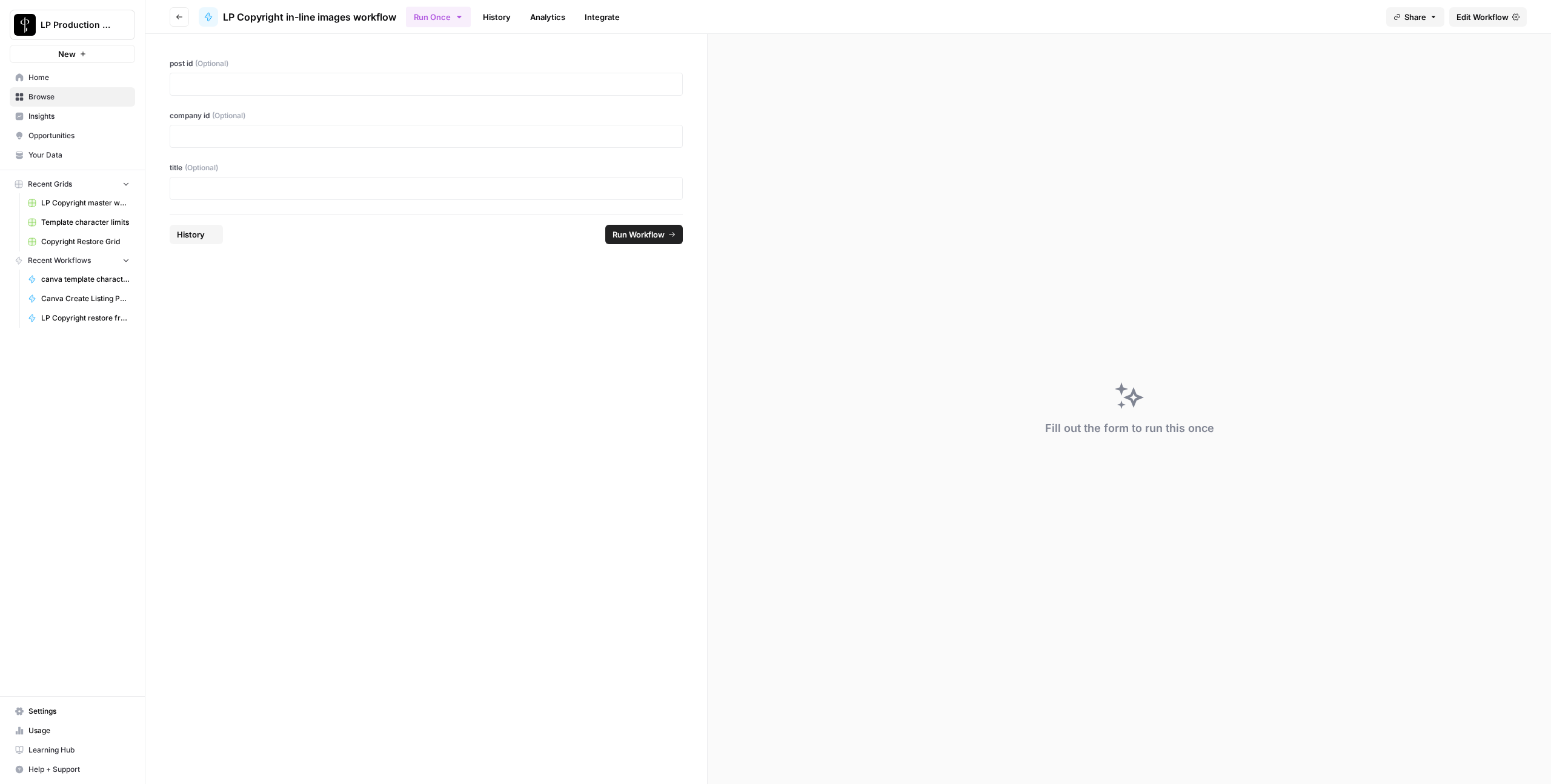
click at [502, 21] on link "History" at bounding box center [497, 17] width 42 height 19
